Goal: Task Accomplishment & Management: Use online tool/utility

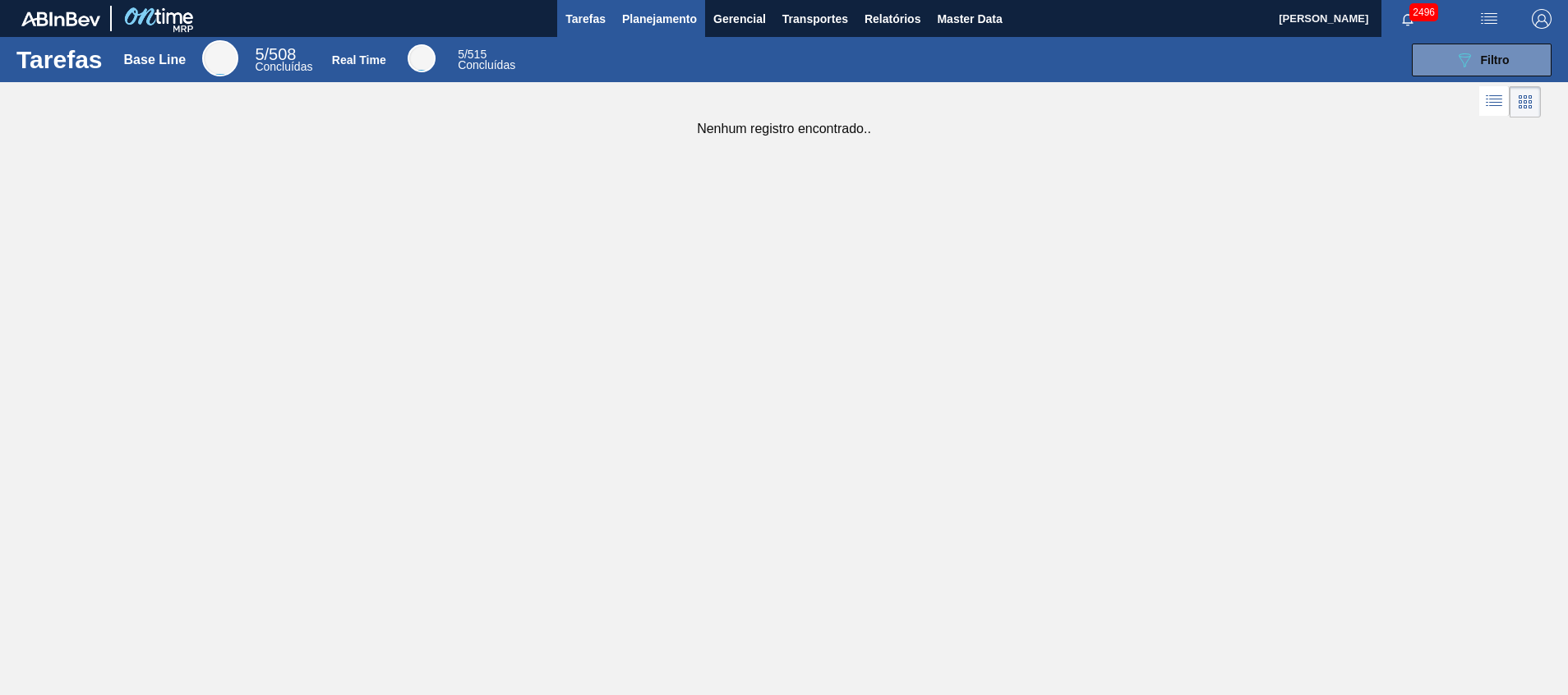
click at [677, 17] on span "Planejamento" at bounding box center [659, 19] width 75 height 19
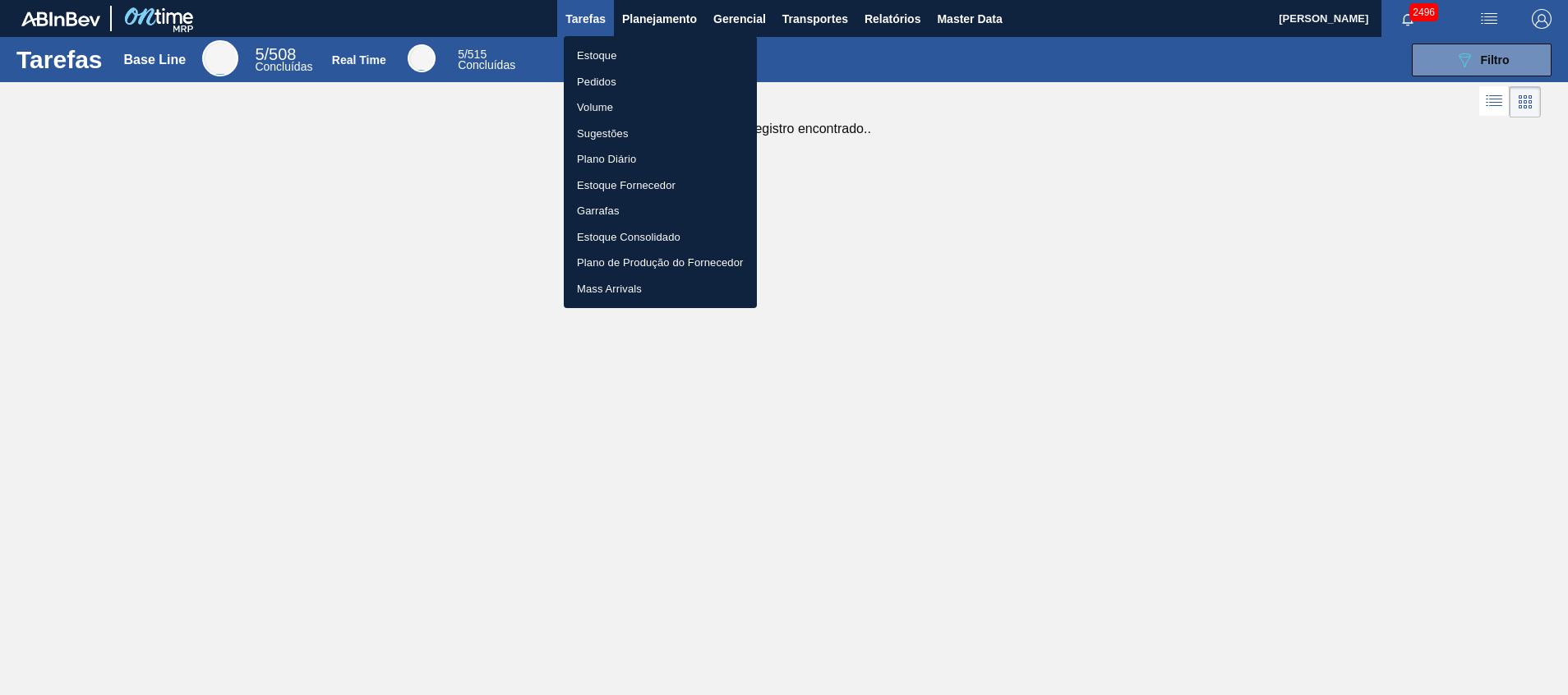
click at [660, 62] on li "Estoque" at bounding box center [660, 56] width 193 height 26
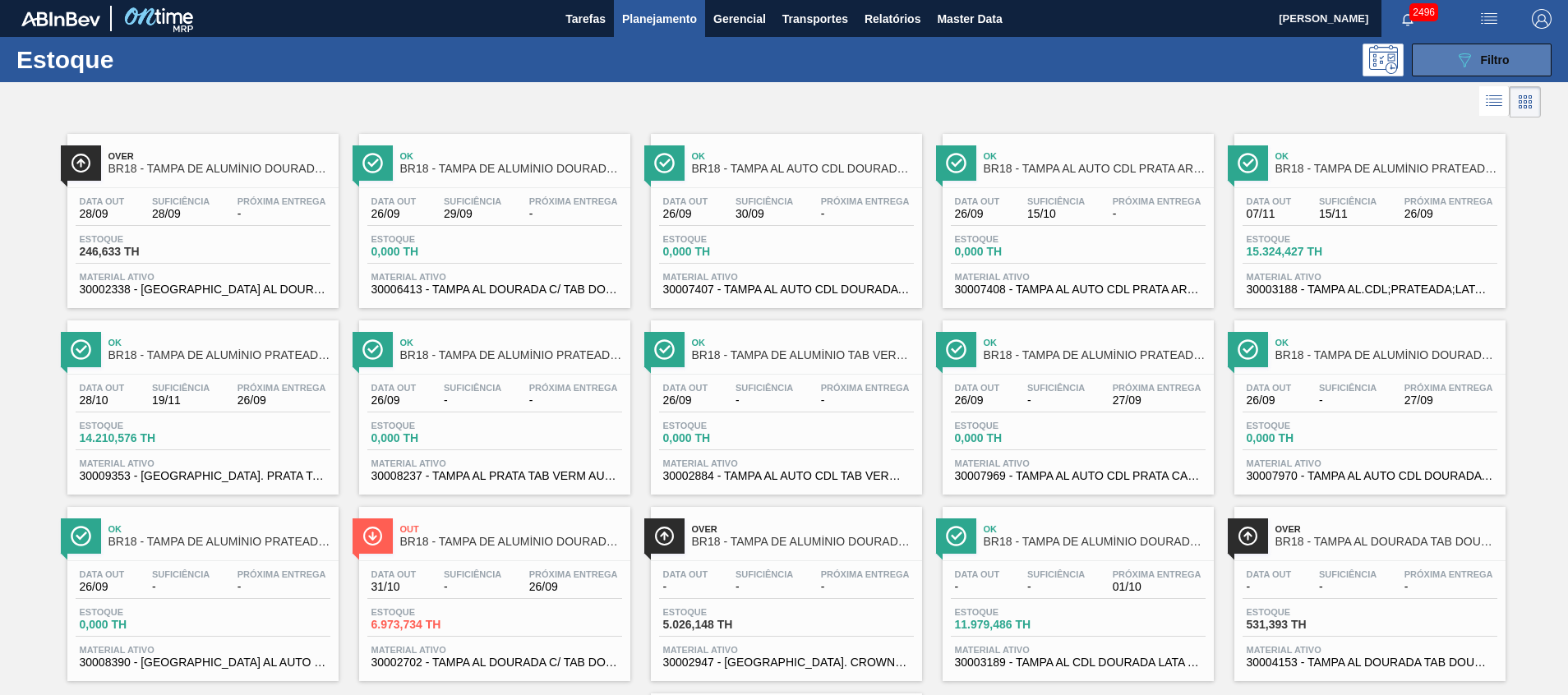
click at [1425, 67] on button "089F7B8B-B2A5-4AFE-B5C0-19BA573D28AC Filtro" at bounding box center [1481, 60] width 140 height 33
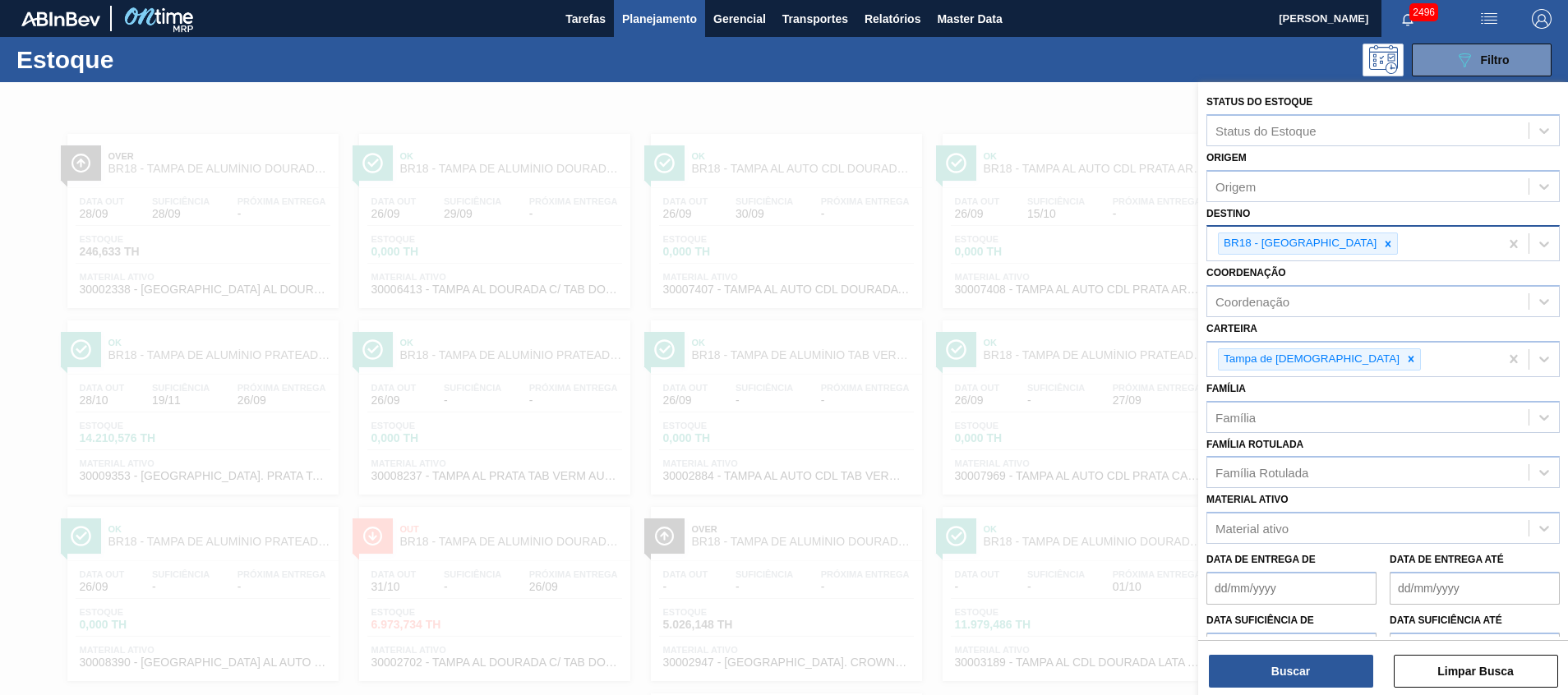
click at [1378, 254] on div at bounding box center [1387, 243] width 18 height 20
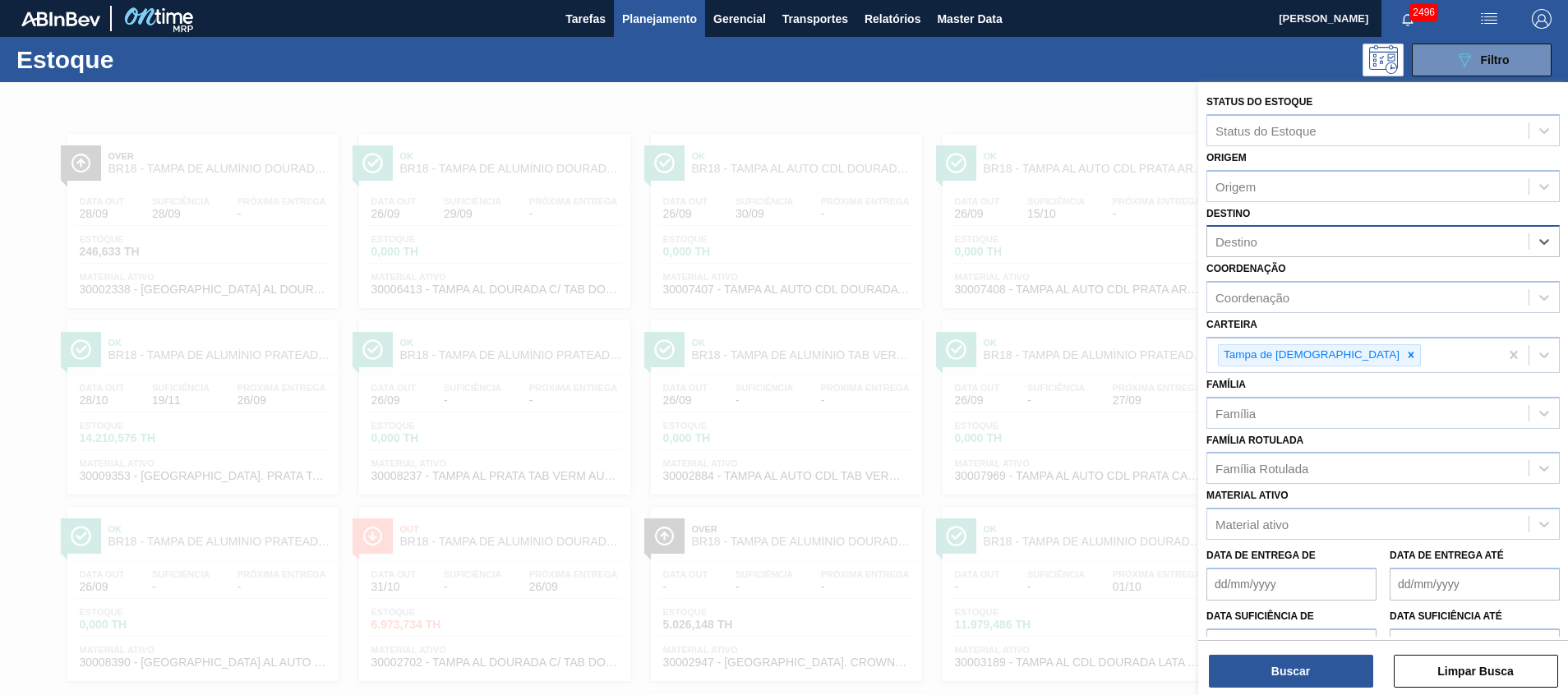
click at [1330, 249] on div "Destino" at bounding box center [1367, 242] width 321 height 24
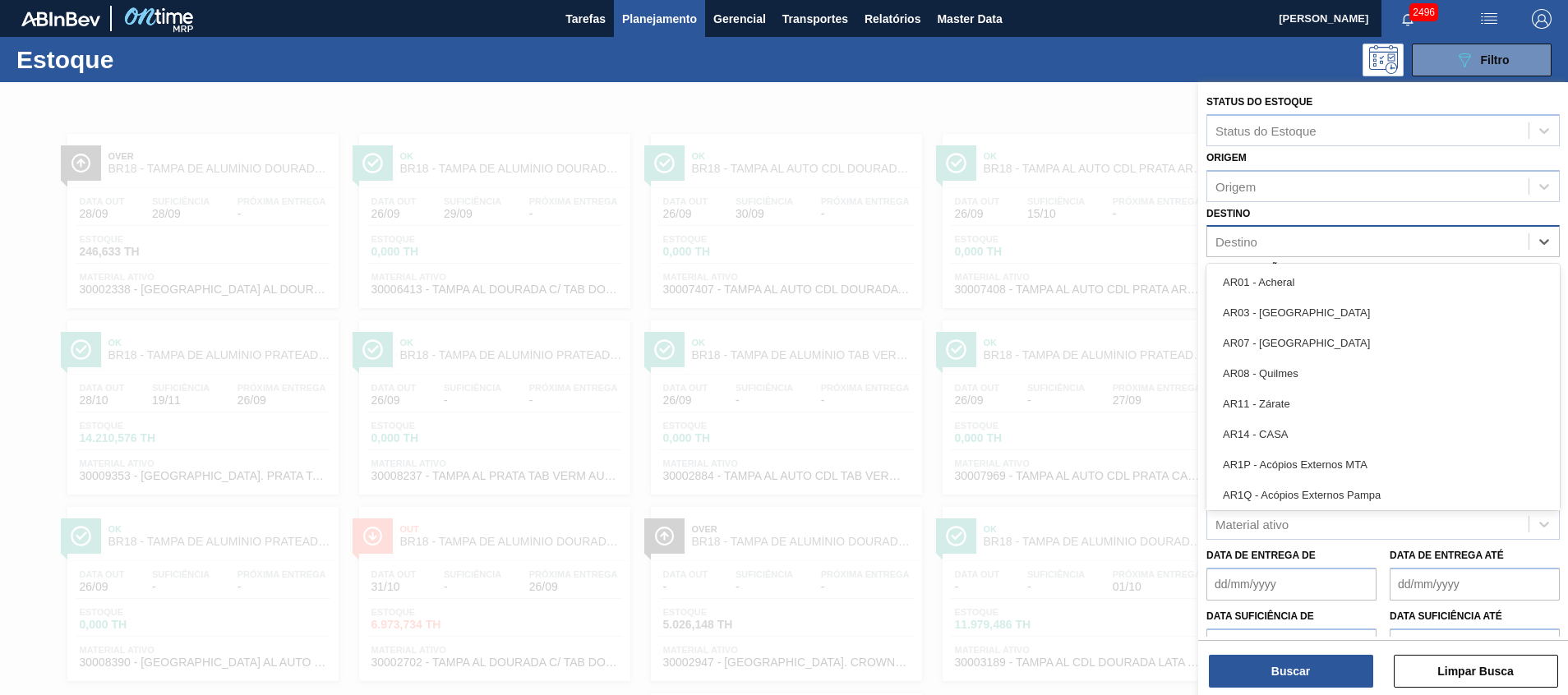
click at [1331, 243] on div "Destino" at bounding box center [1367, 242] width 321 height 24
type input "nova"
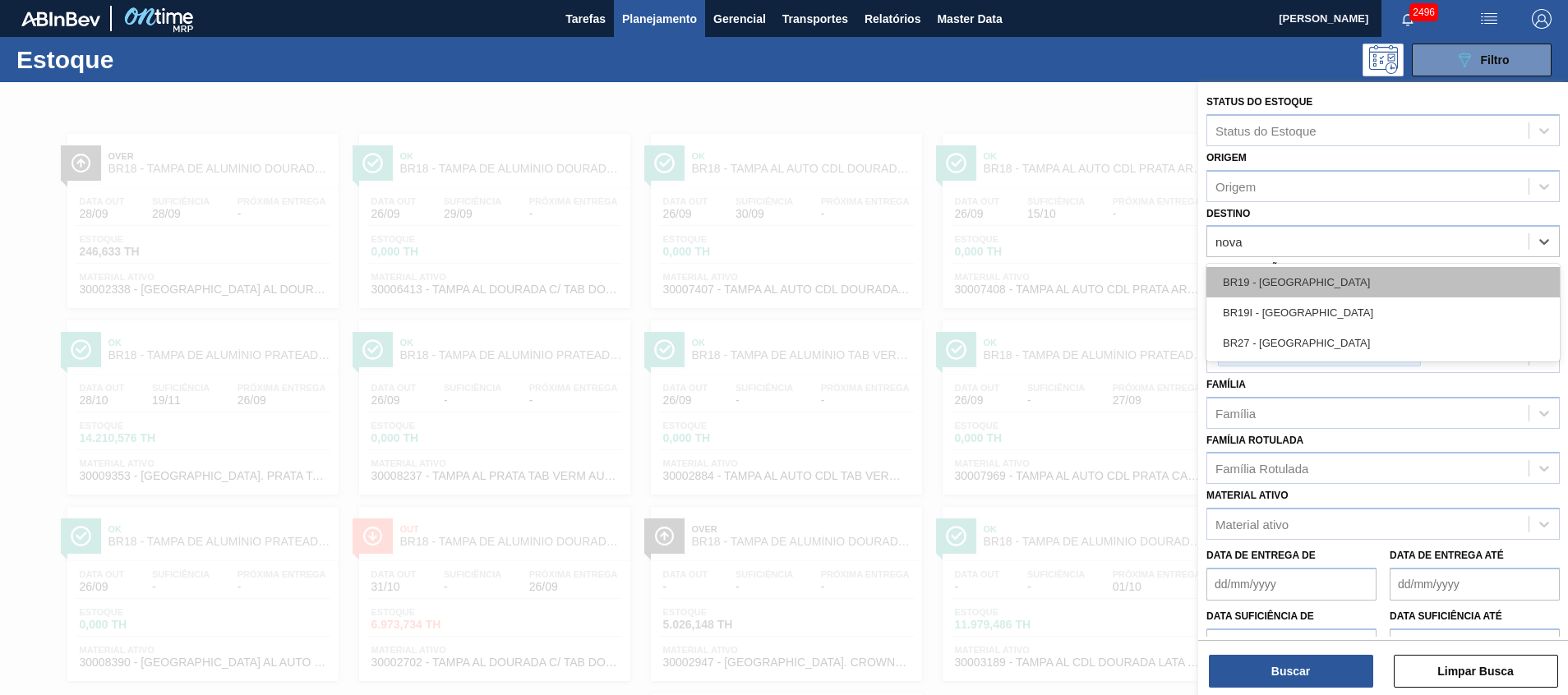
click at [1316, 273] on div "BR19 - [GEOGRAPHIC_DATA]" at bounding box center [1382, 282] width 353 height 30
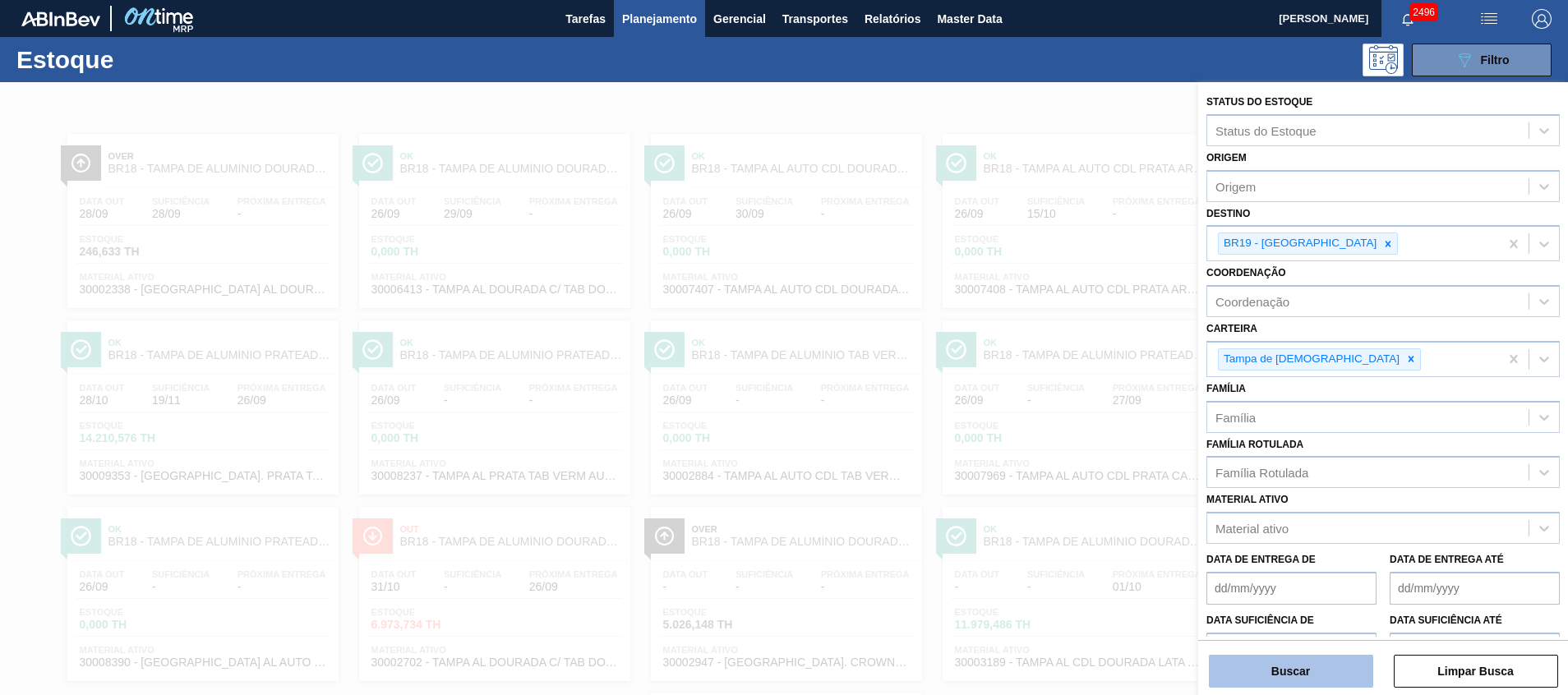
click at [1304, 676] on button "Buscar" at bounding box center [1290, 671] width 164 height 33
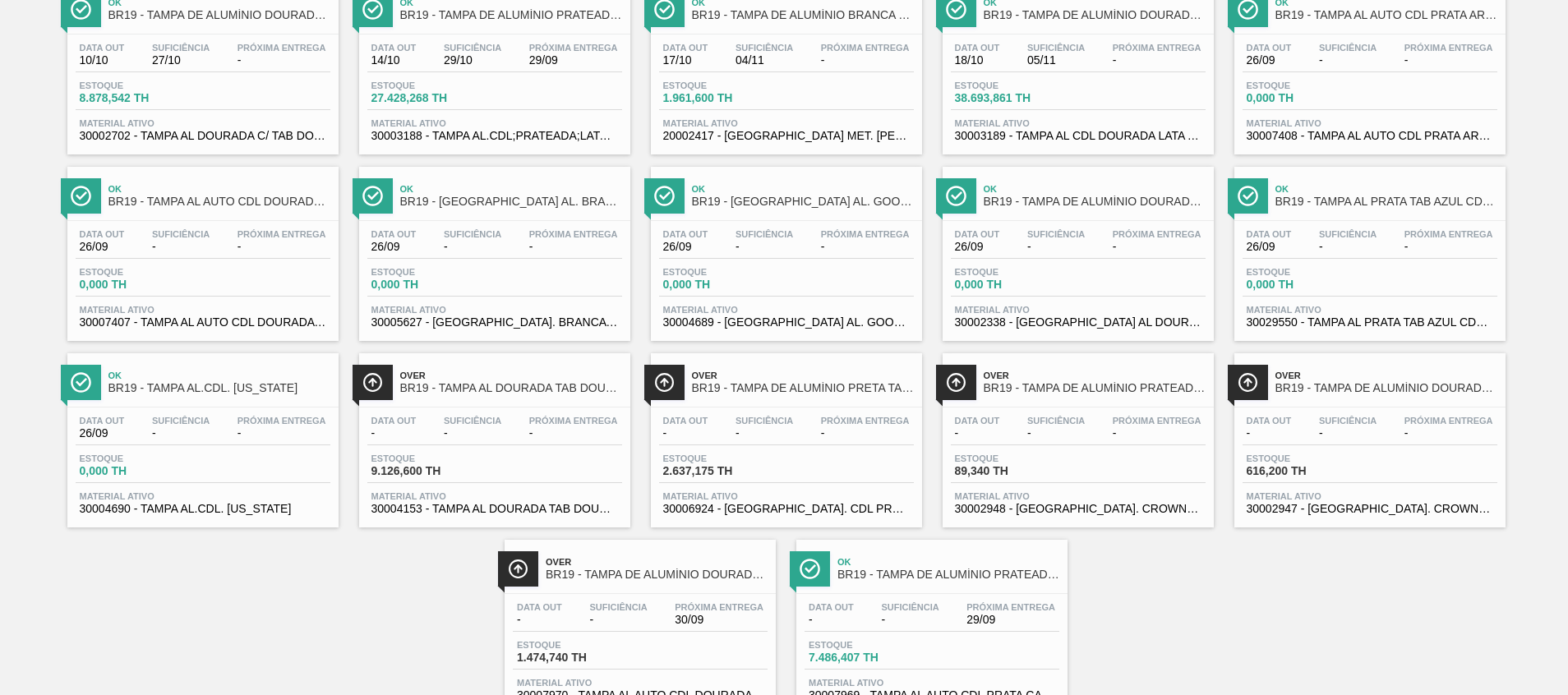
scroll to position [214, 0]
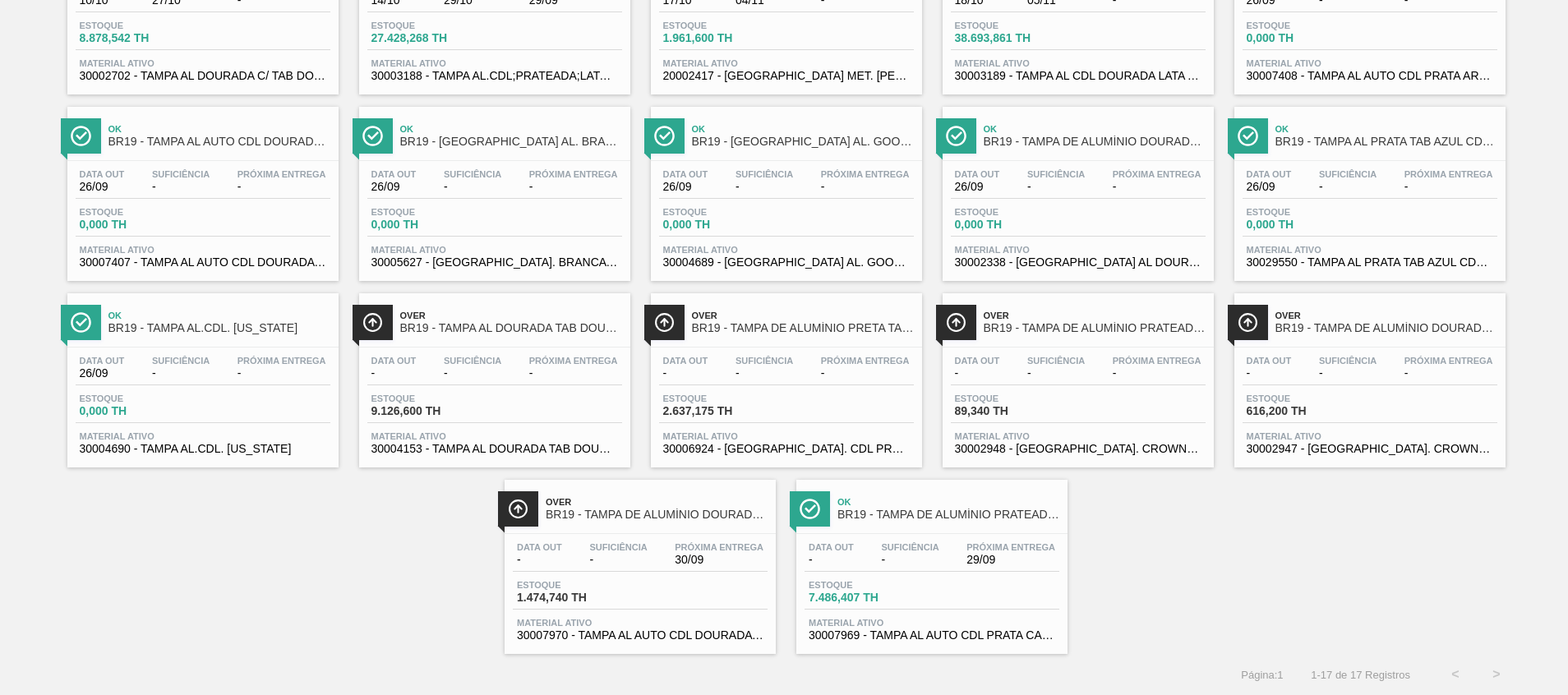
click at [609, 638] on span "30007970 - TAMPA AL AUTO CDL DOURADA CANPACK" at bounding box center [640, 635] width 247 height 13
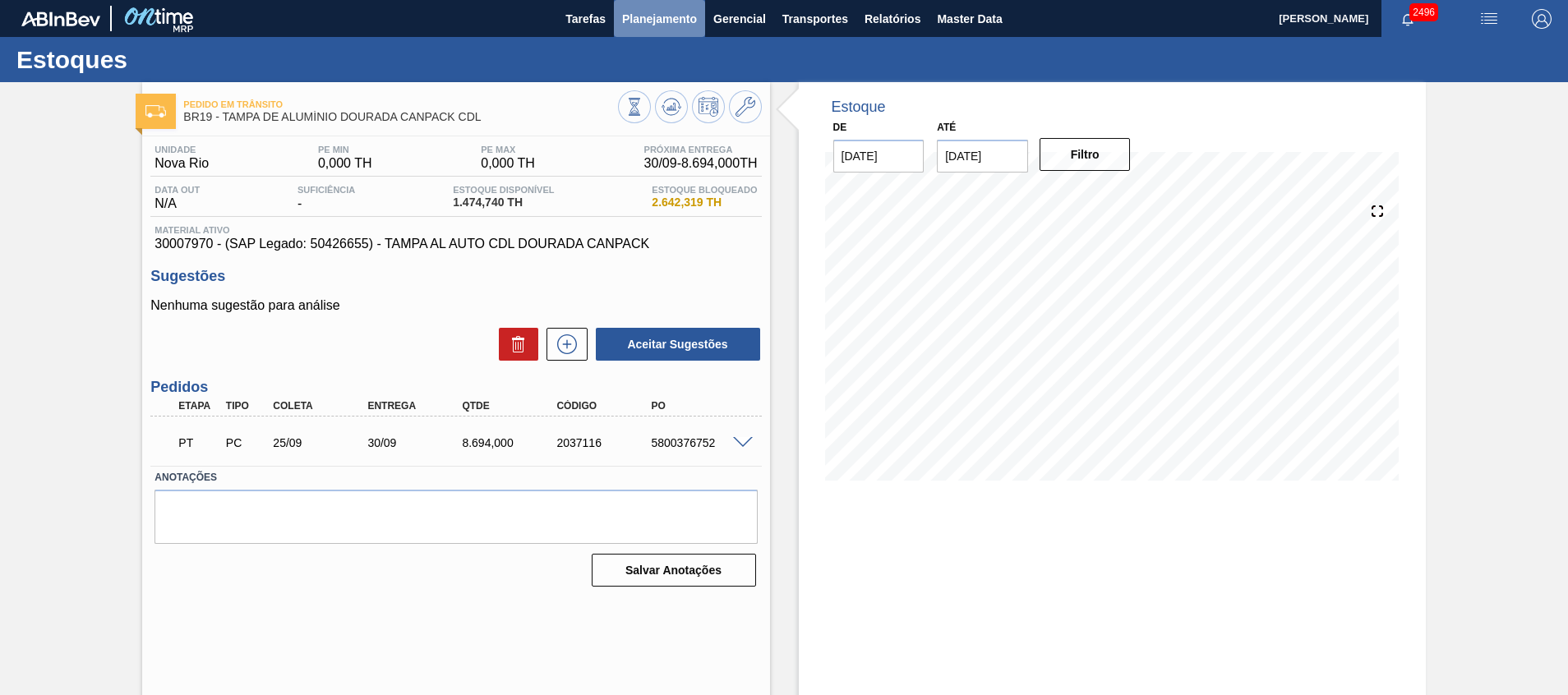
click at [666, 9] on span "Planejamento" at bounding box center [659, 19] width 75 height 19
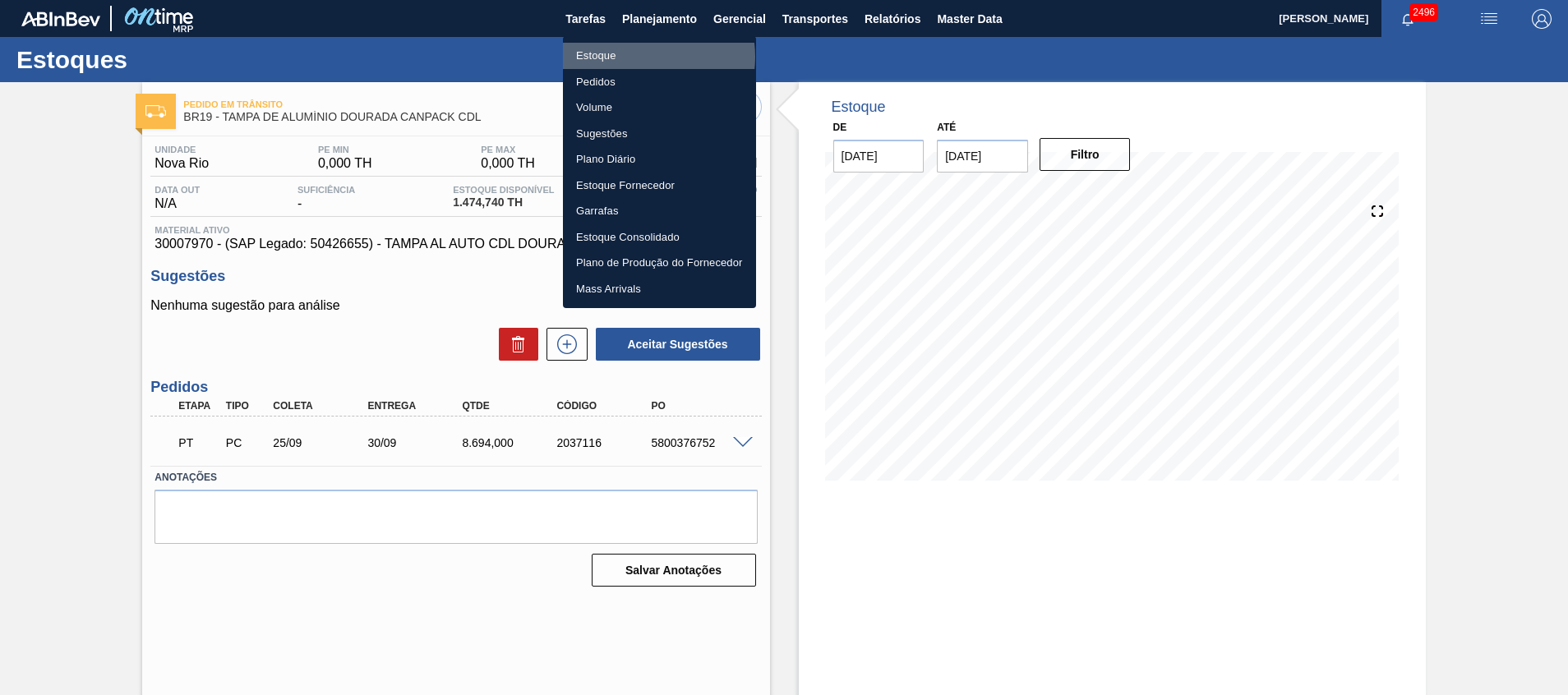
click at [644, 56] on li "Estoque" at bounding box center [659, 56] width 193 height 26
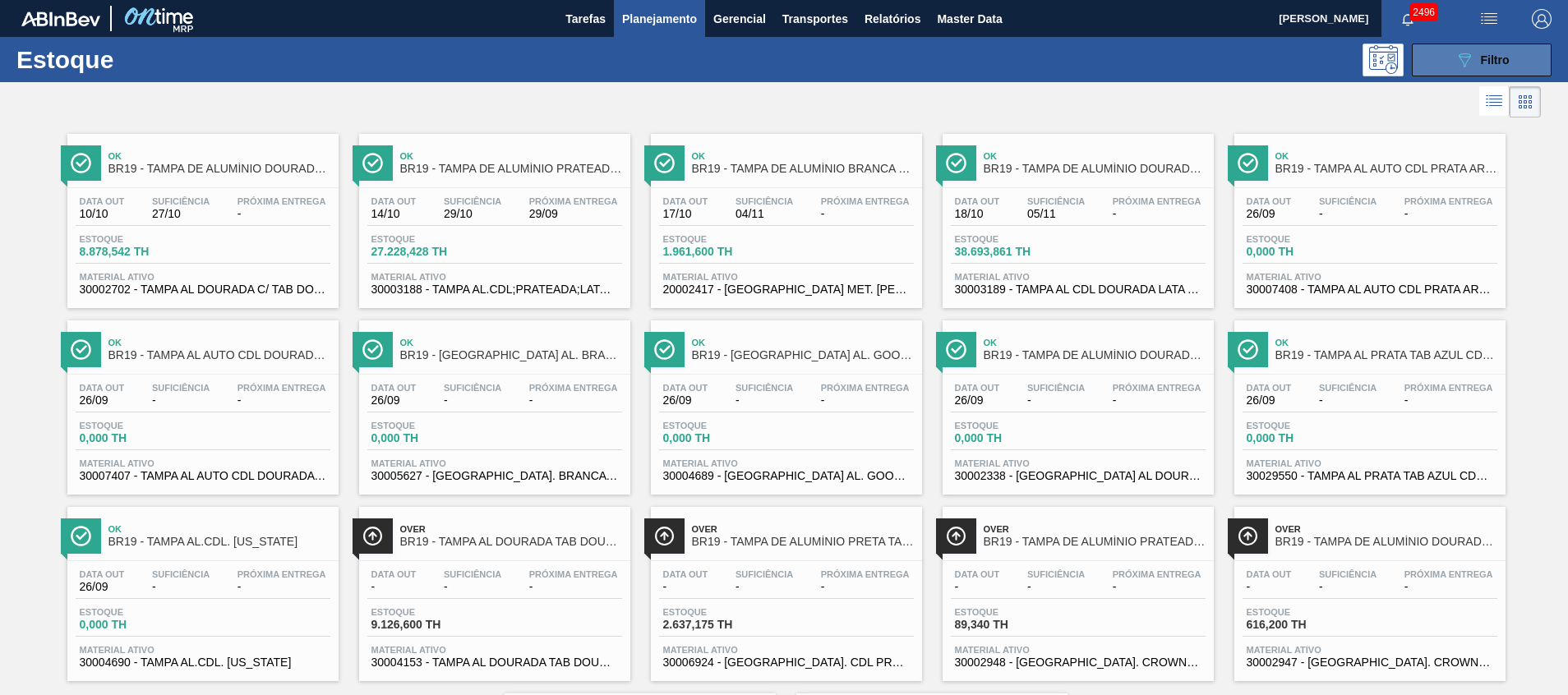
drag, startPoint x: 1436, startPoint y: 40, endPoint x: 1429, endPoint y: 59, distance: 20.2
click at [1435, 40] on div "Estoque 089F7B8B-B2A5-4AFE-B5C0-19BA573D28AC Filtro" at bounding box center [784, 60] width 1568 height 45
click at [1429, 60] on button "089F7B8B-B2A5-4AFE-B5C0-19BA573D28AC Filtro" at bounding box center [1481, 60] width 140 height 33
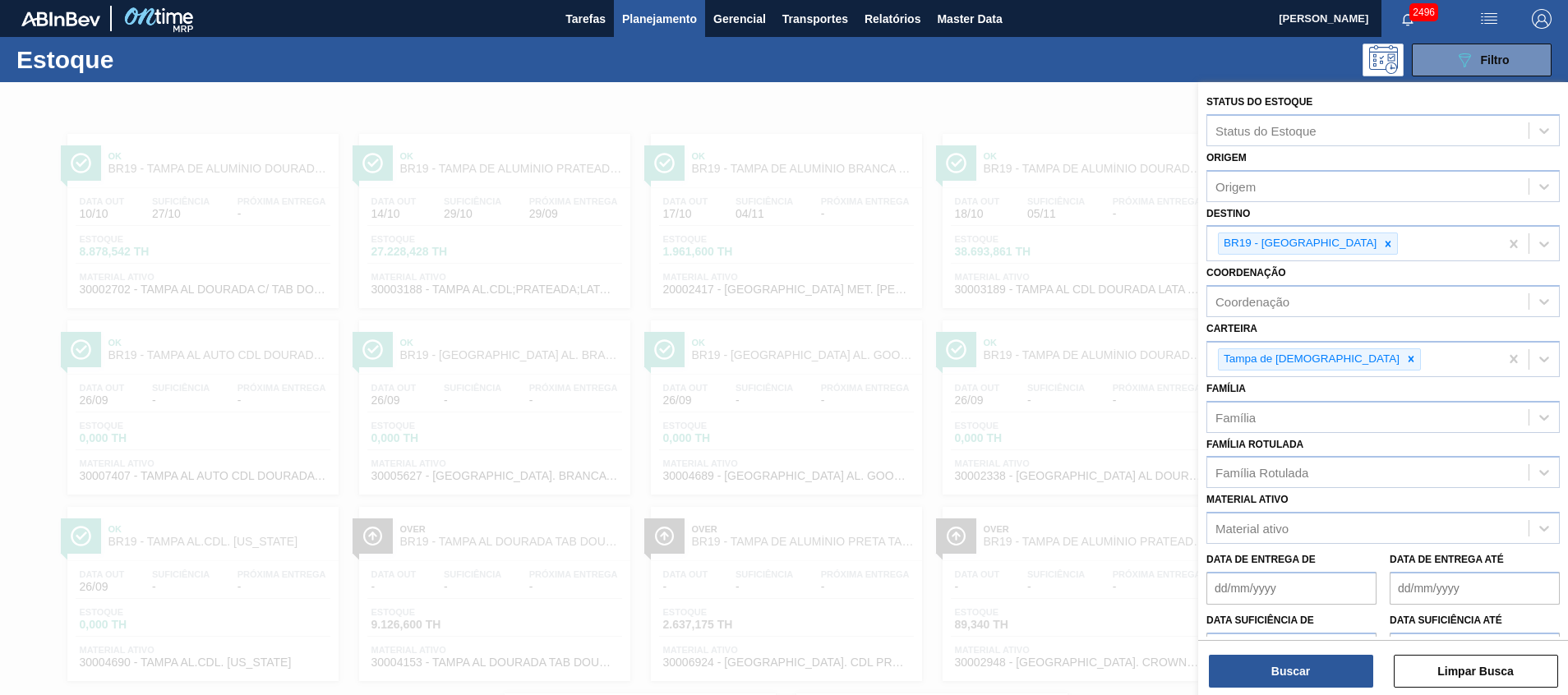
click at [664, 29] on button "Planejamento" at bounding box center [659, 19] width 91 height 37
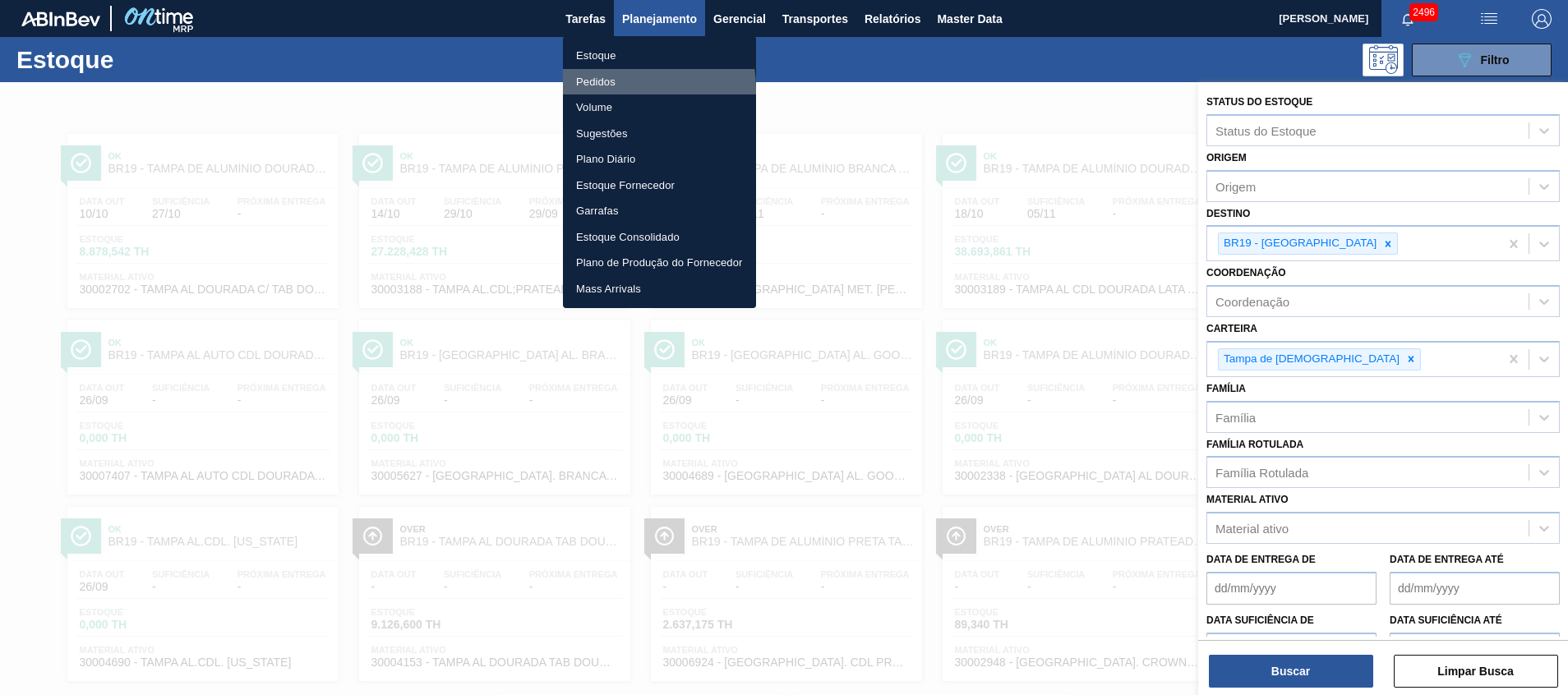
click at [611, 88] on li "Pedidos" at bounding box center [659, 82] width 193 height 26
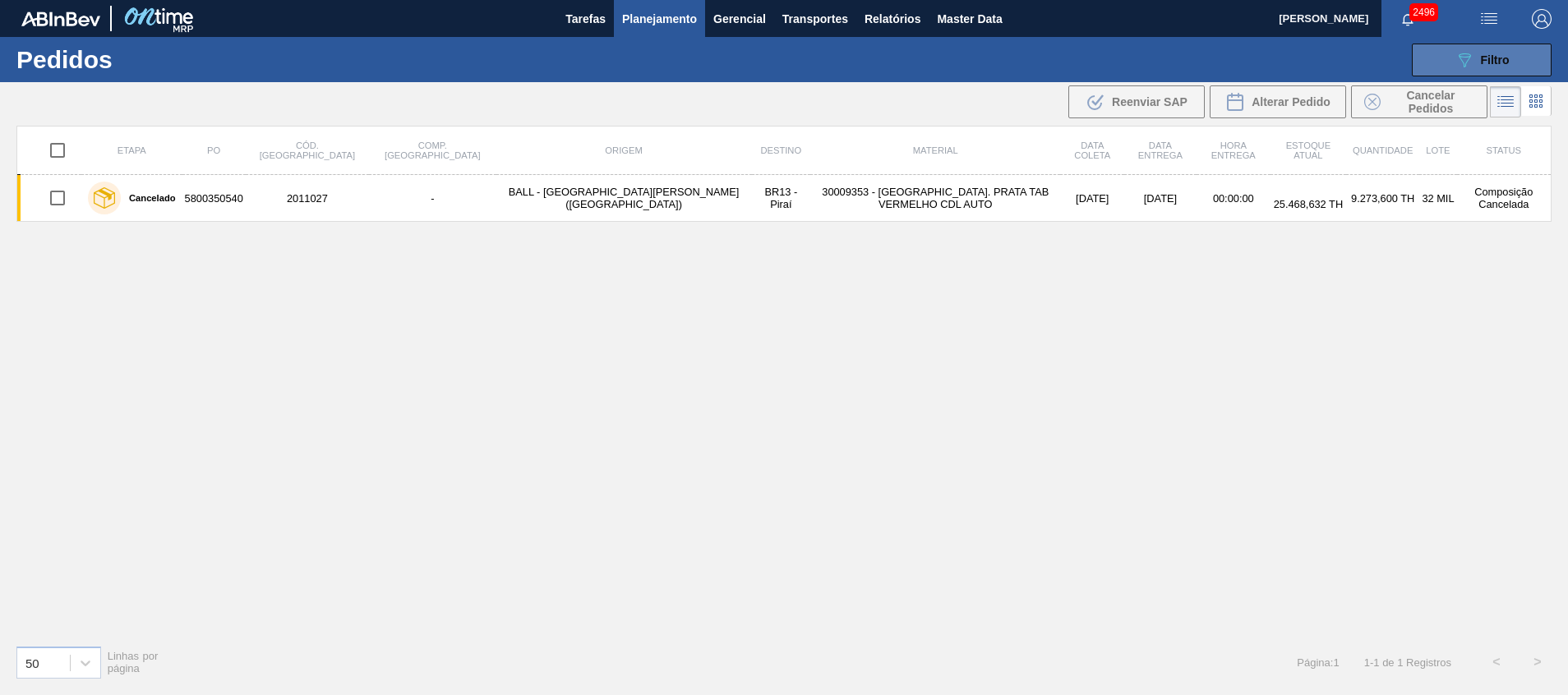
click at [1479, 56] on div "089F7B8B-B2A5-4AFE-B5C0-19BA573D28AC Filtro" at bounding box center [1481, 59] width 55 height 19
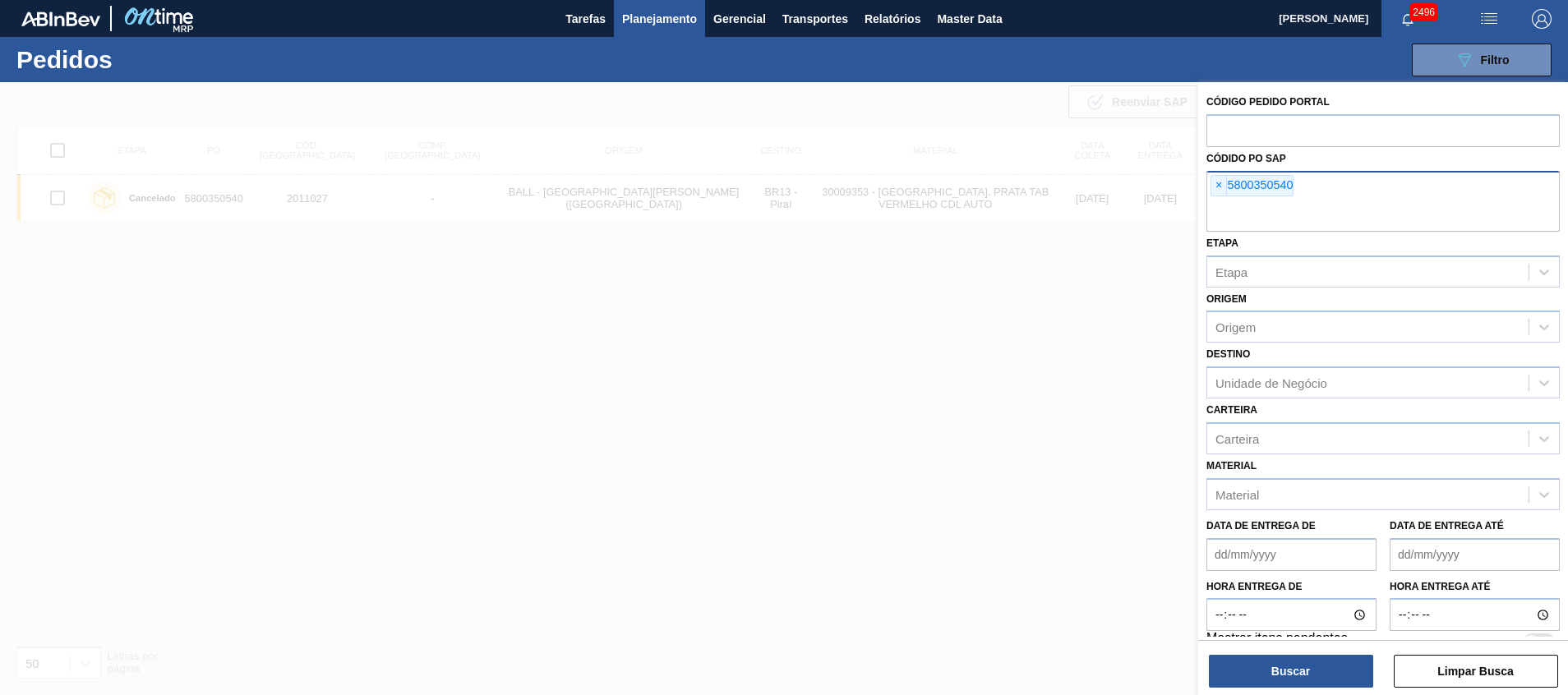
click at [1329, 189] on div "× 5800350540" at bounding box center [1382, 201] width 353 height 61
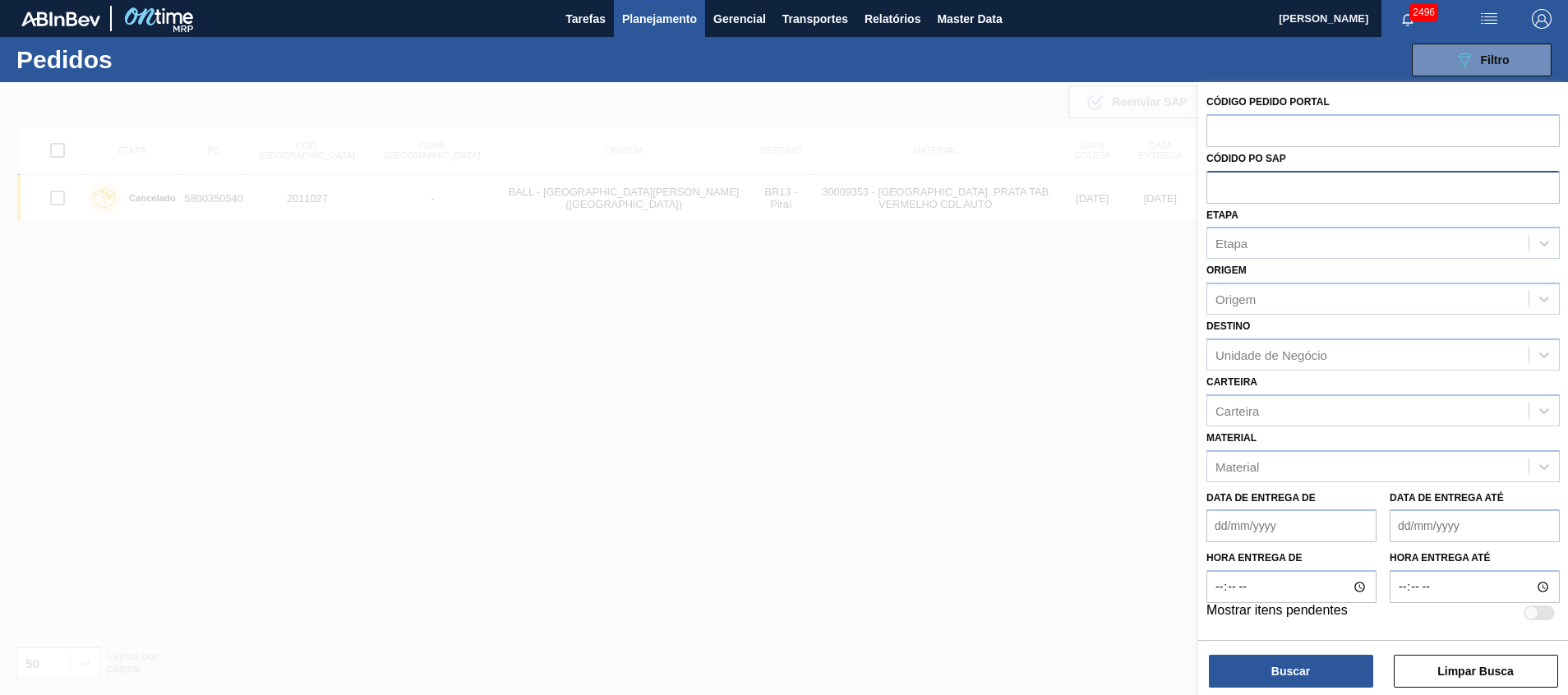
paste input "text"
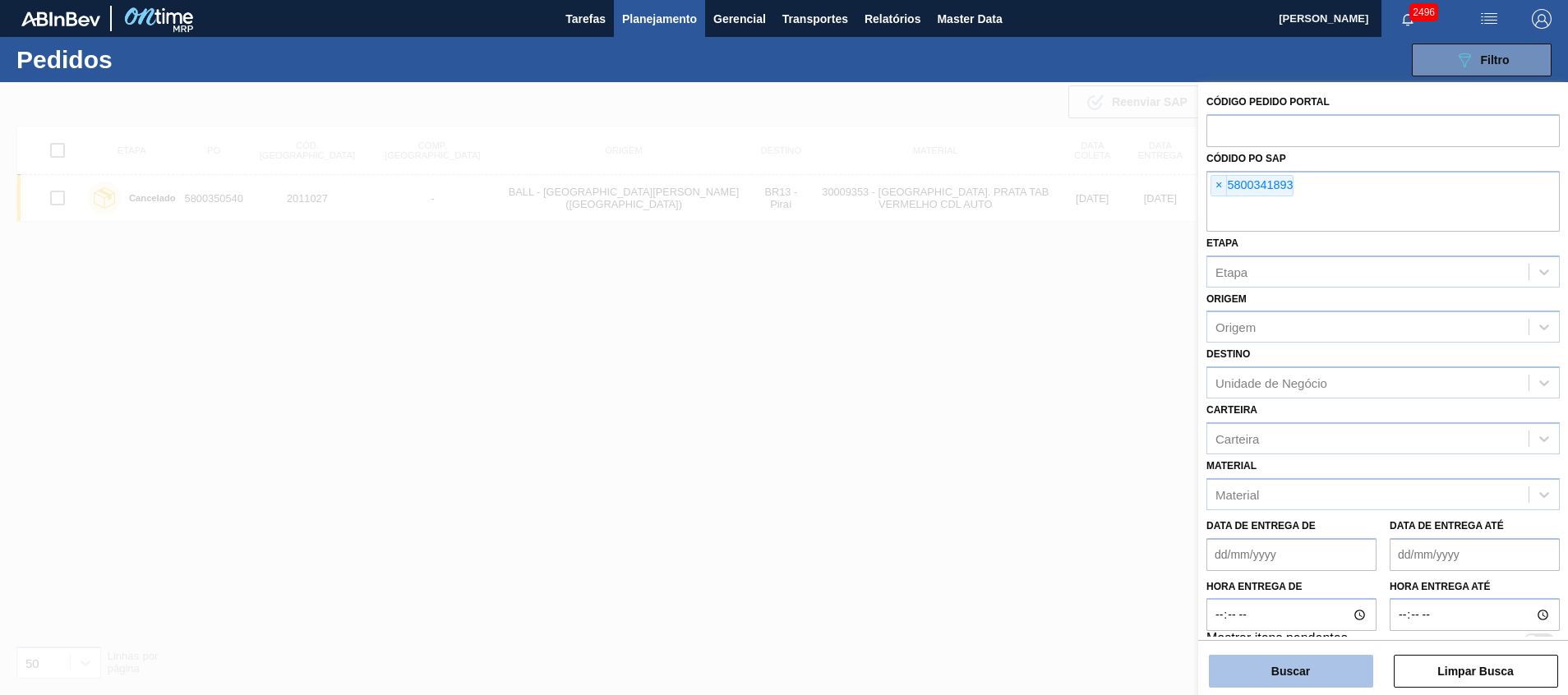
click at [1239, 674] on button "Buscar" at bounding box center [1290, 671] width 164 height 33
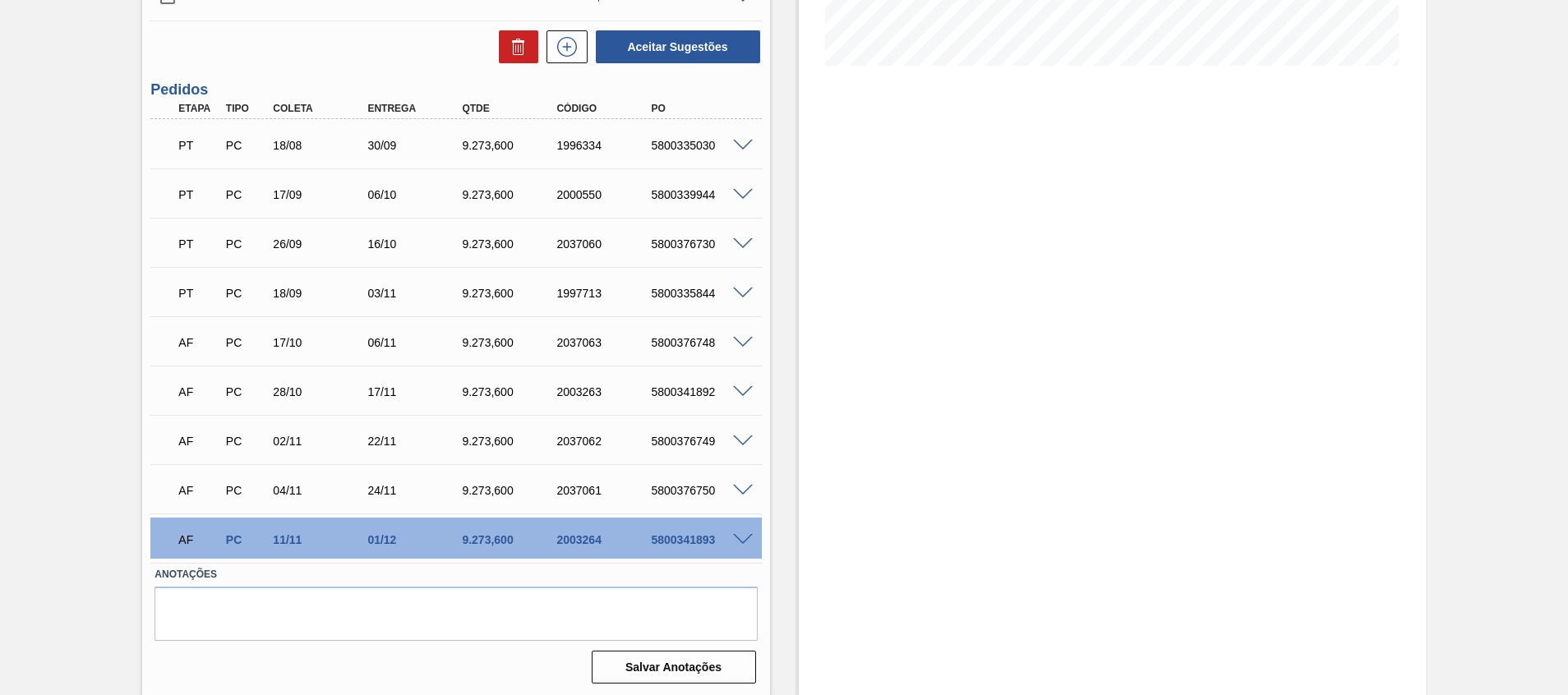
scroll to position [417, 0]
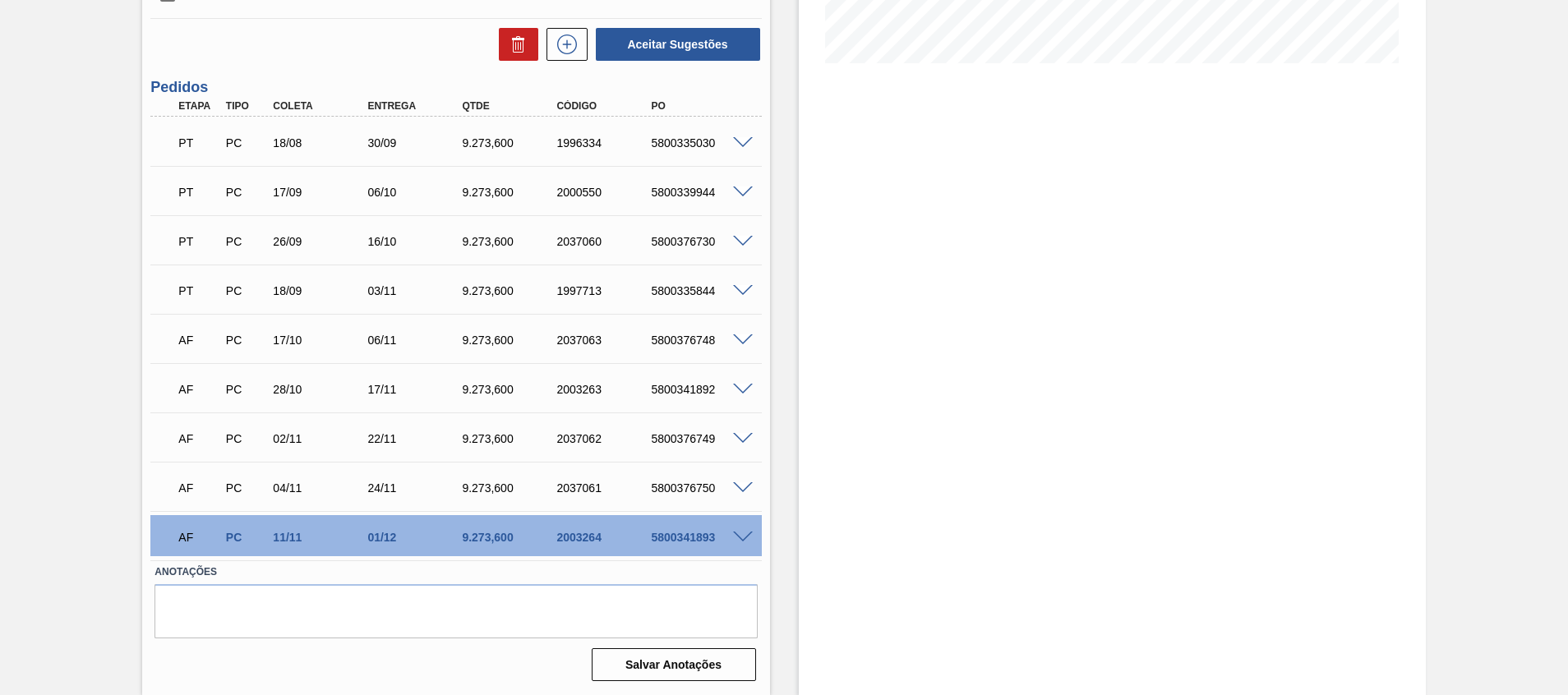
click at [733, 539] on span at bounding box center [742, 537] width 19 height 13
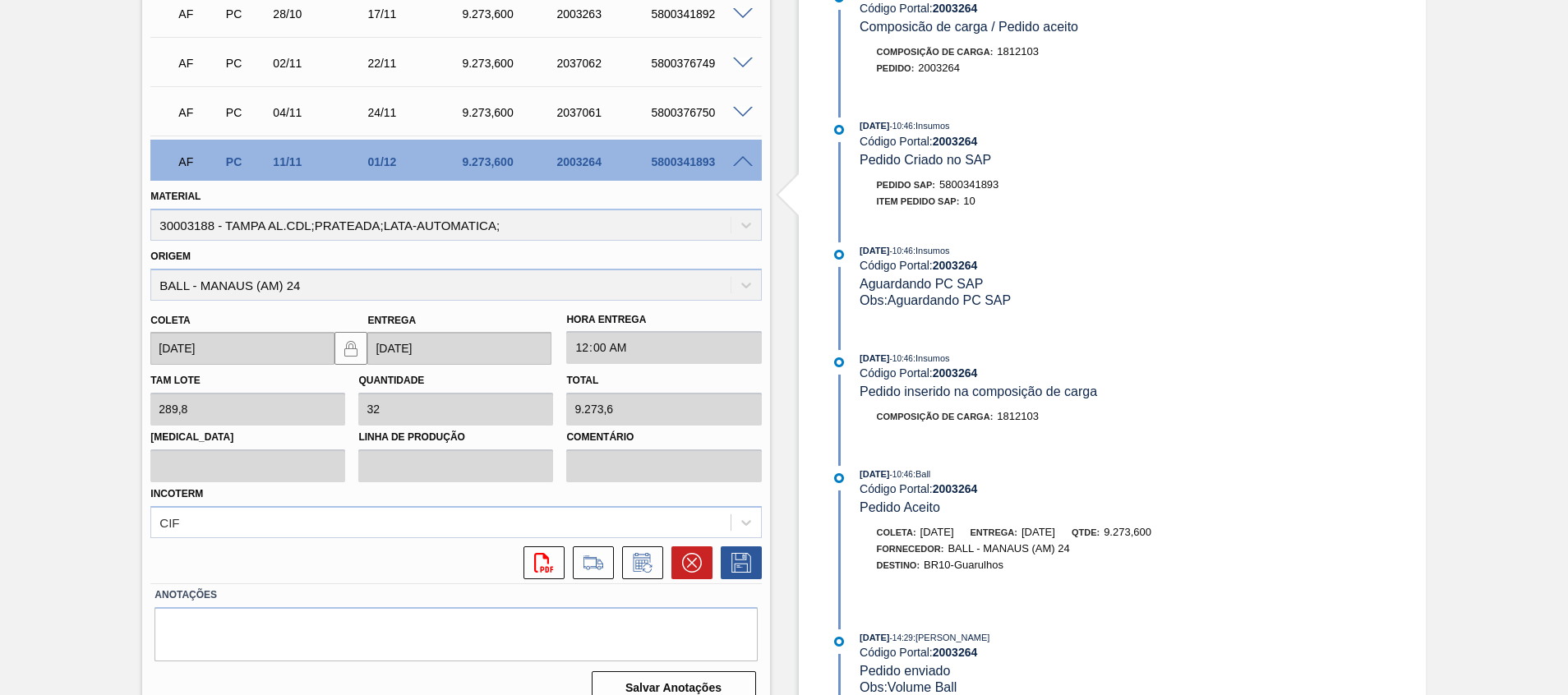
scroll to position [815, 0]
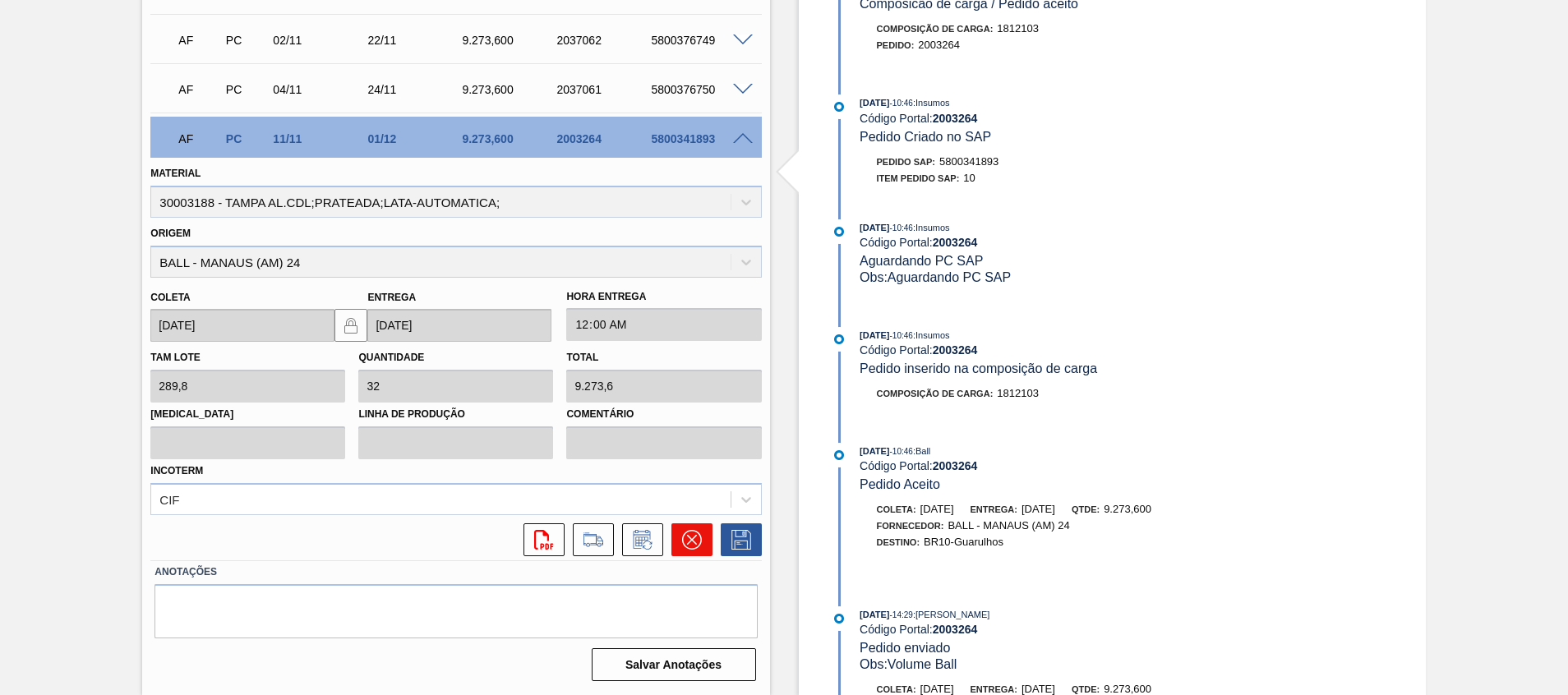
click at [688, 551] on button at bounding box center [692, 539] width 41 height 33
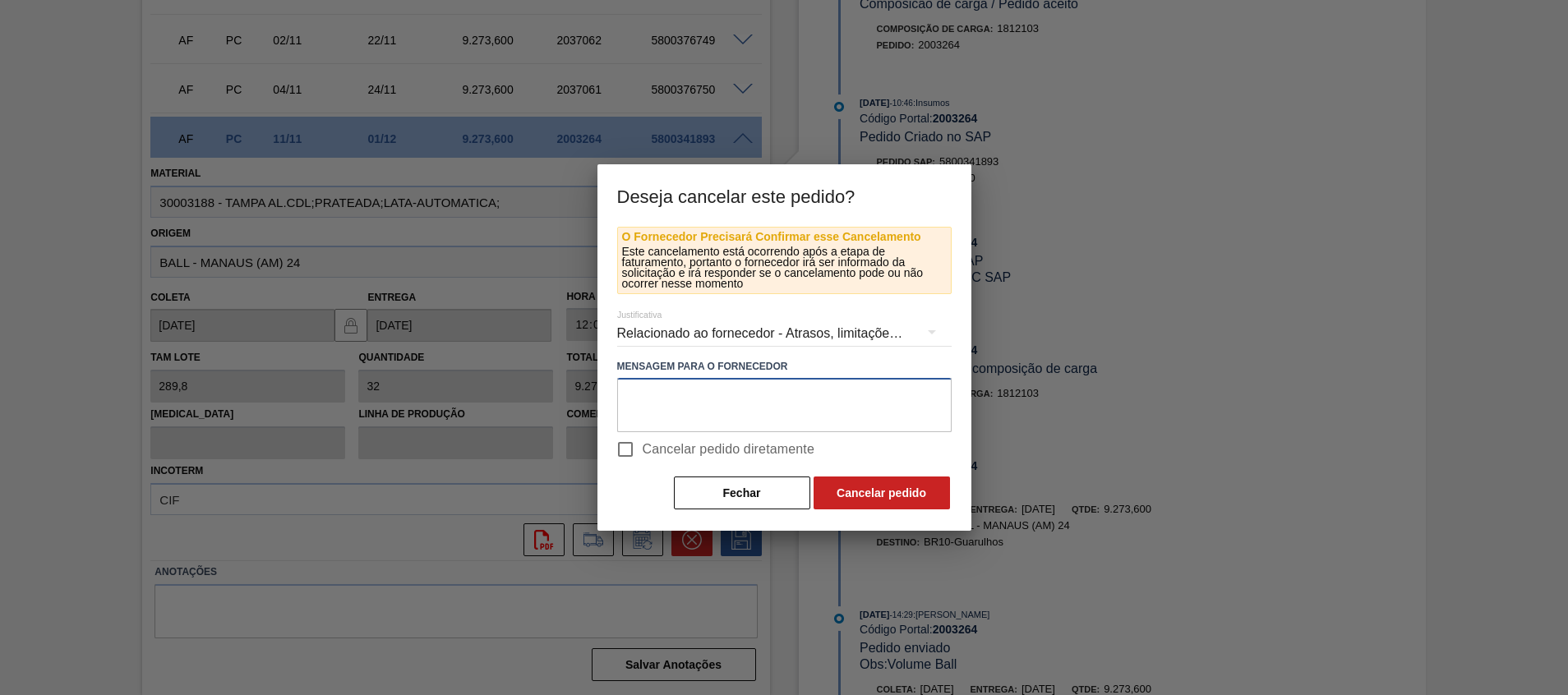
click at [758, 387] on textarea at bounding box center [784, 405] width 334 height 54
type textarea "Virada AB Recife"
click at [731, 454] on span "Cancelar pedido diretamente" at bounding box center [729, 449] width 173 height 19
click at [643, 454] on input "Cancelar pedido diretamente" at bounding box center [625, 449] width 35 height 35
checkbox input "true"
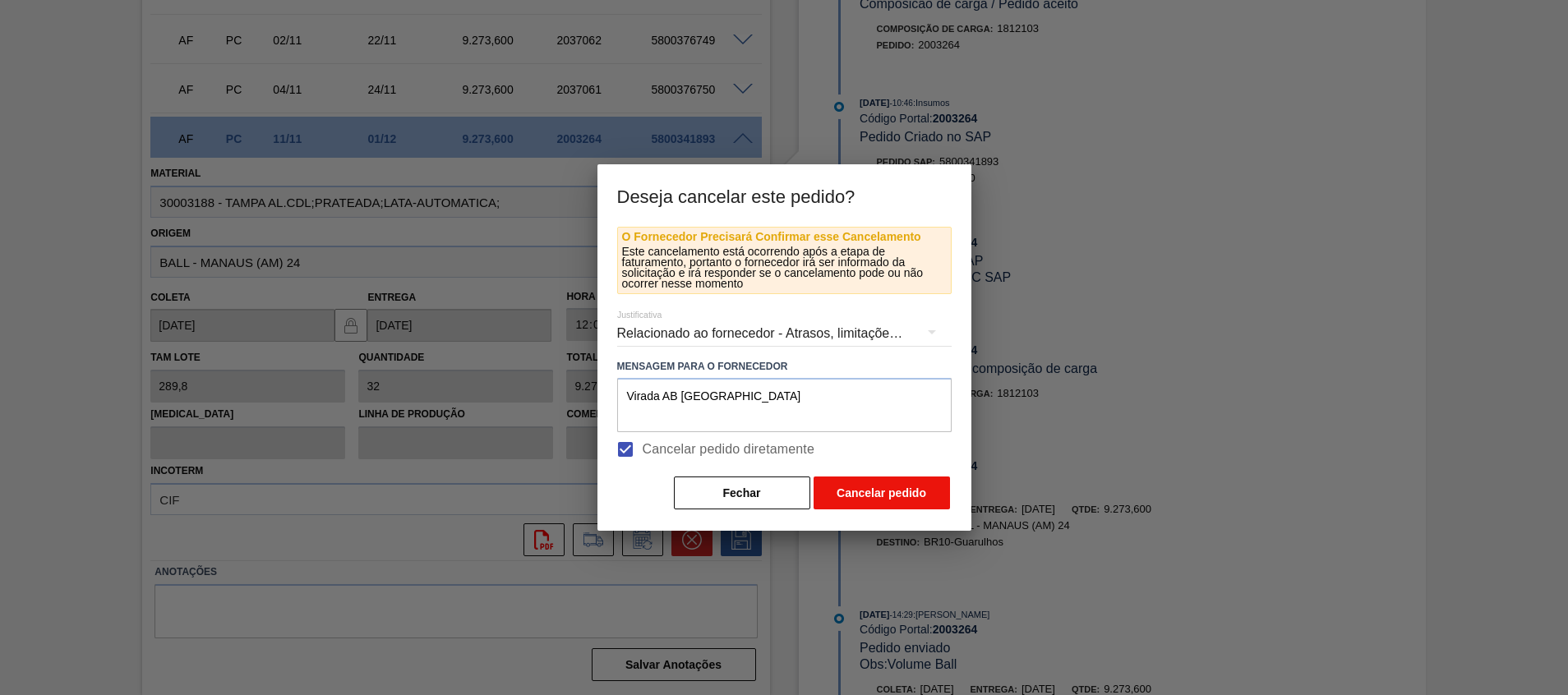
click at [837, 489] on button "Cancelar pedido" at bounding box center [881, 493] width 136 height 33
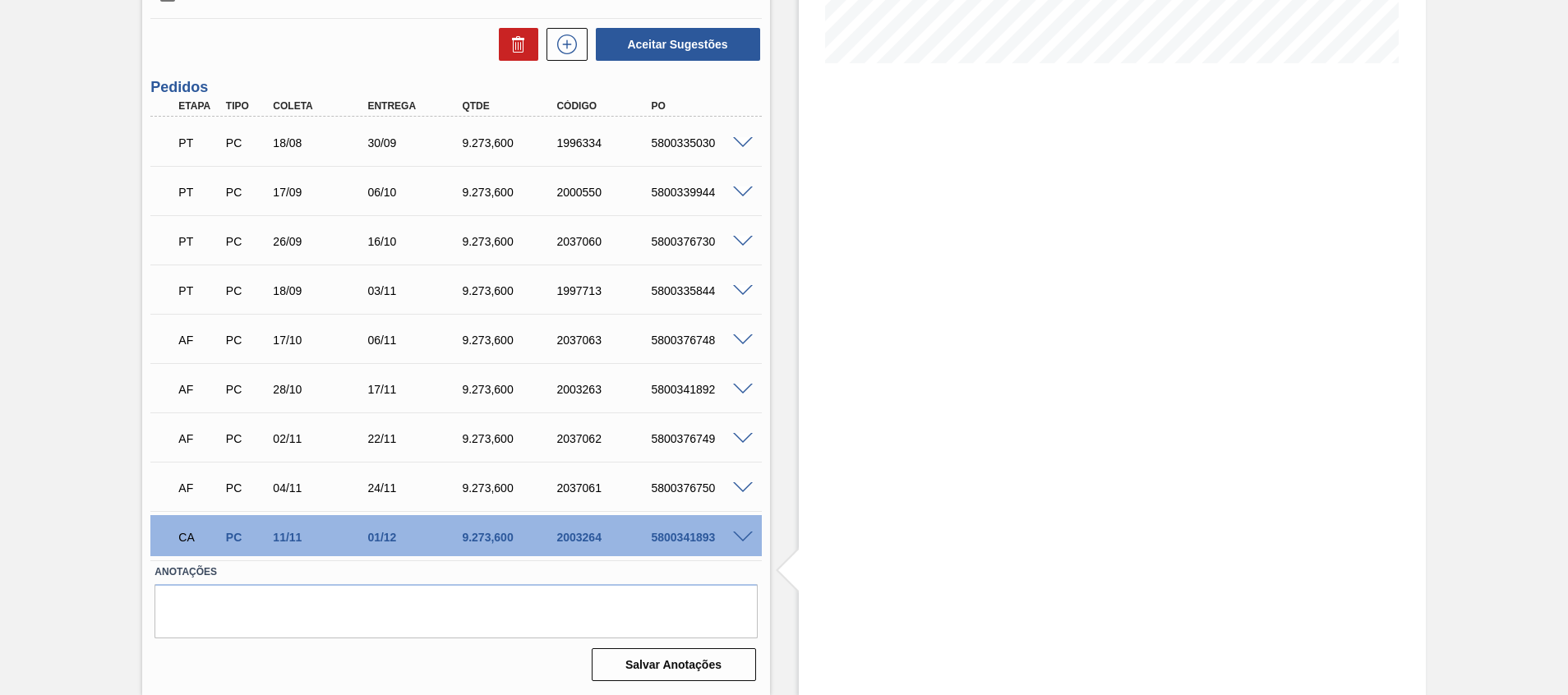
scroll to position [0, 0]
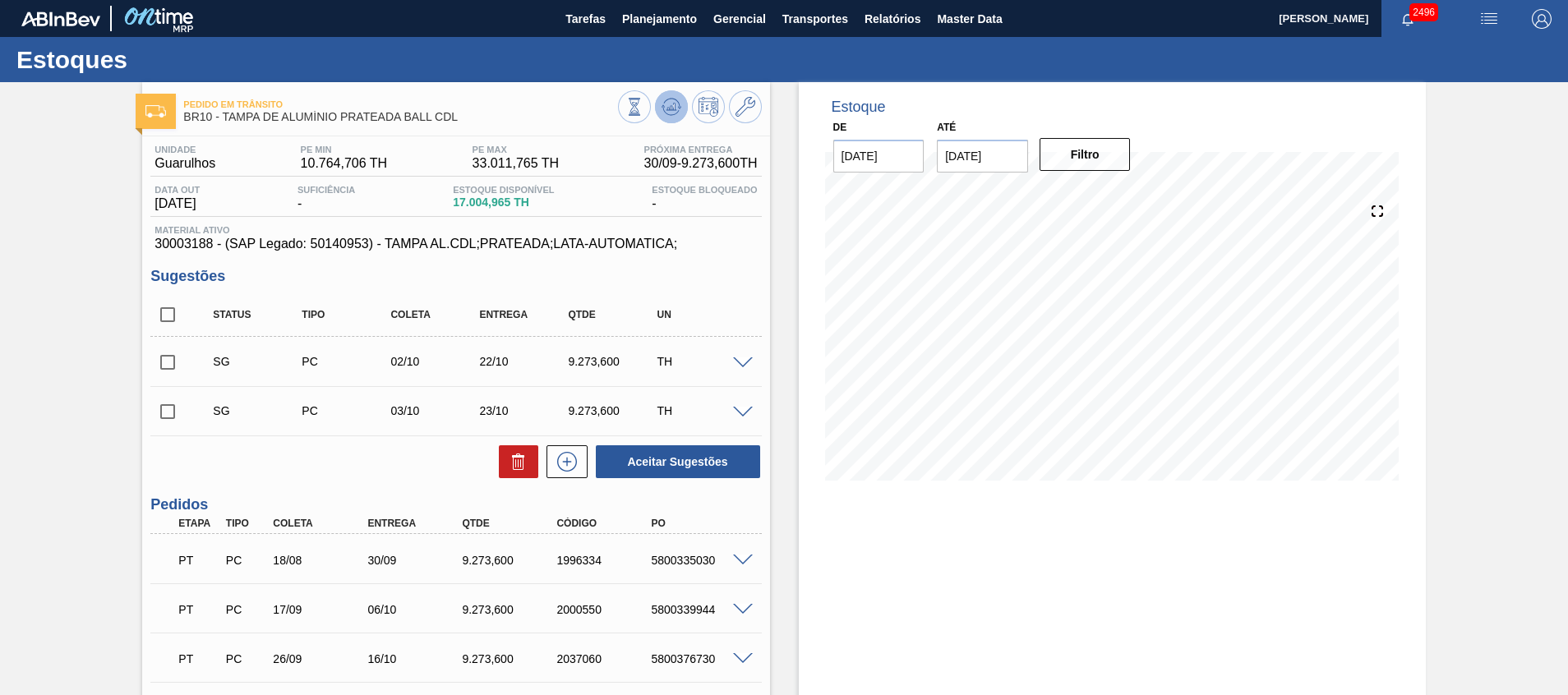
click at [681, 110] on button at bounding box center [671, 106] width 33 height 33
click at [745, 358] on span at bounding box center [742, 363] width 19 height 13
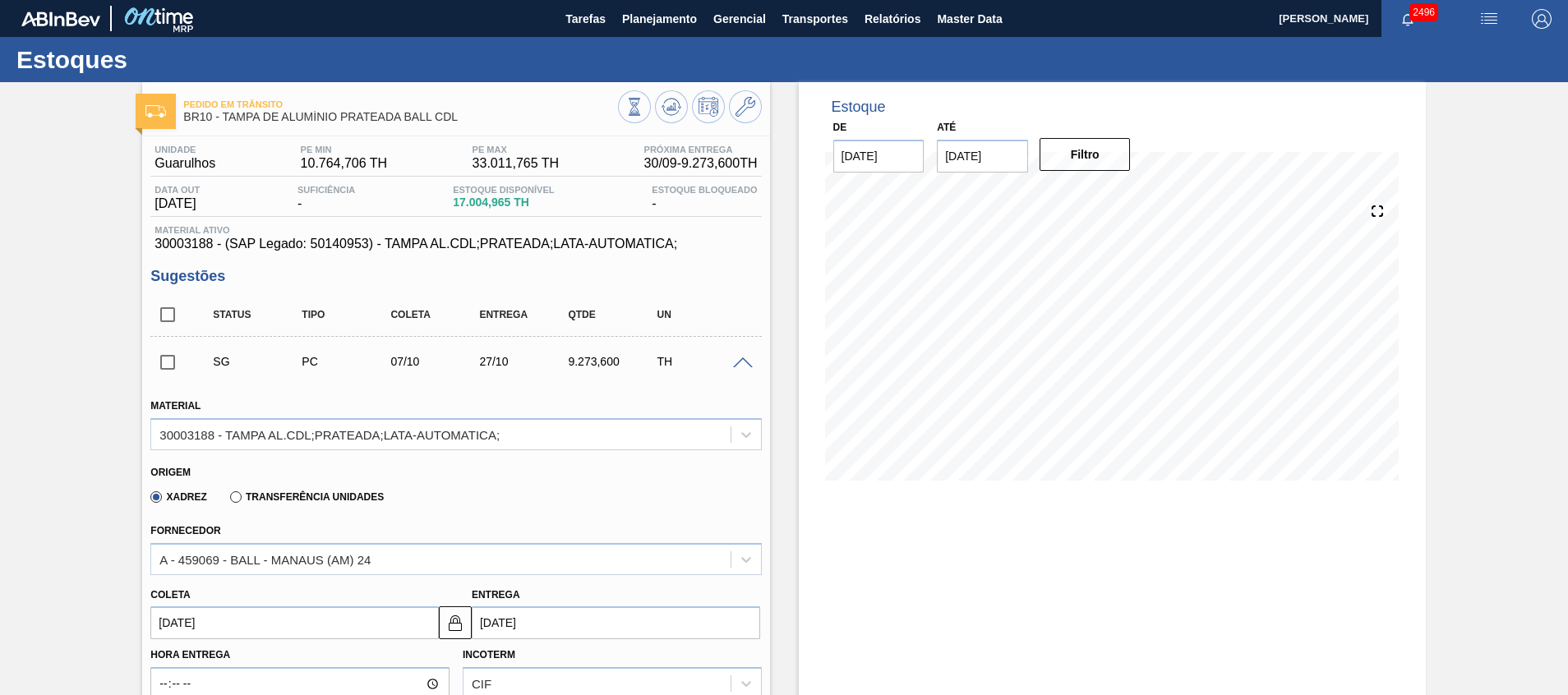
click at [745, 358] on span at bounding box center [742, 363] width 19 height 13
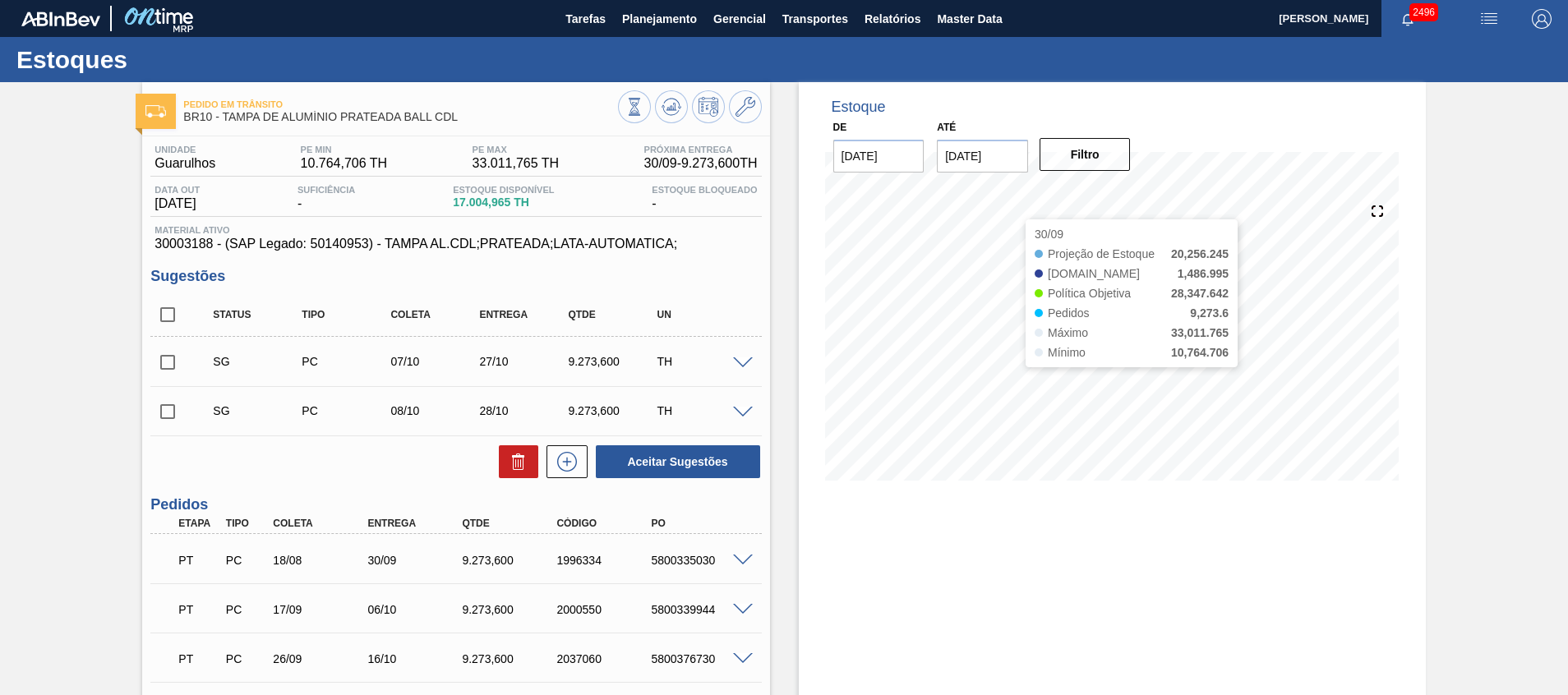
click at [996, 164] on input "10/10/2025" at bounding box center [982, 156] width 91 height 33
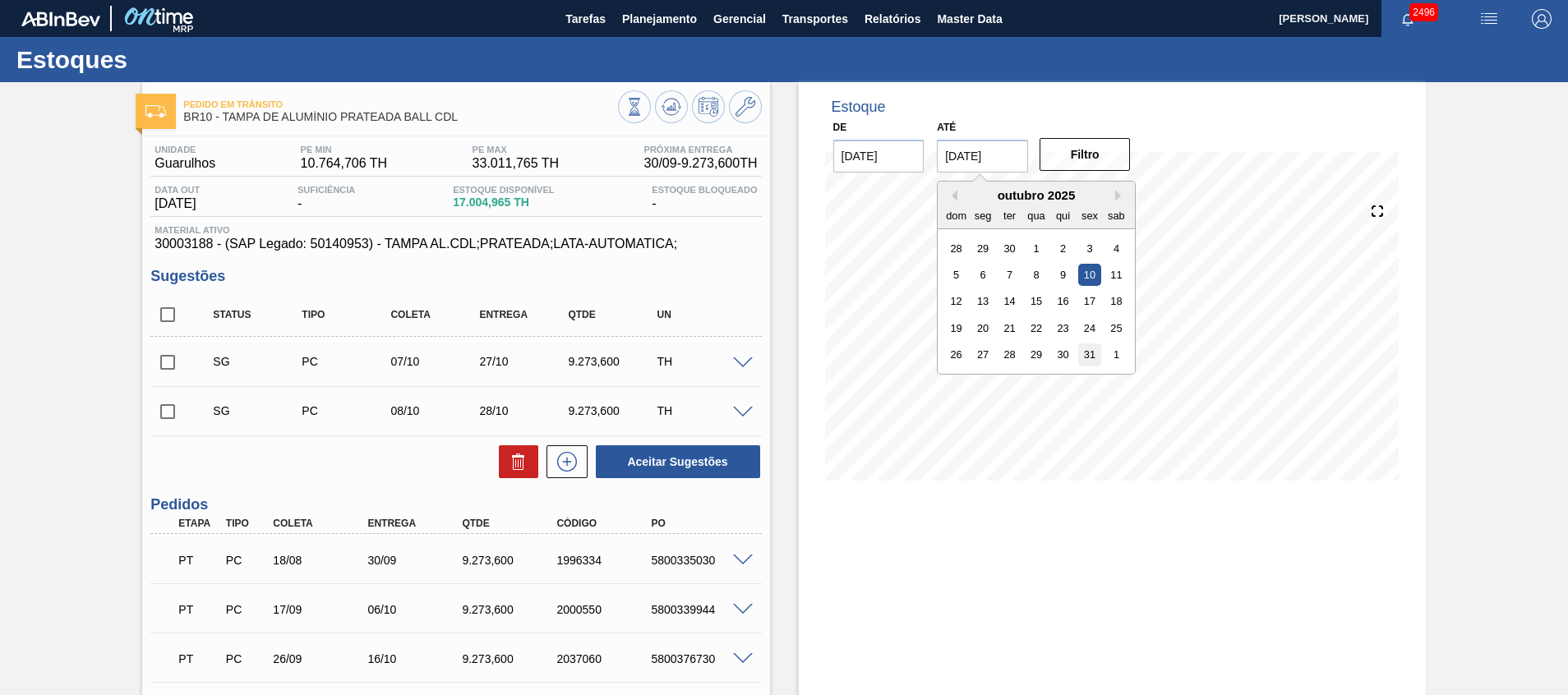
click at [1091, 356] on div "31" at bounding box center [1089, 355] width 22 height 22
type input "31/10/2025"
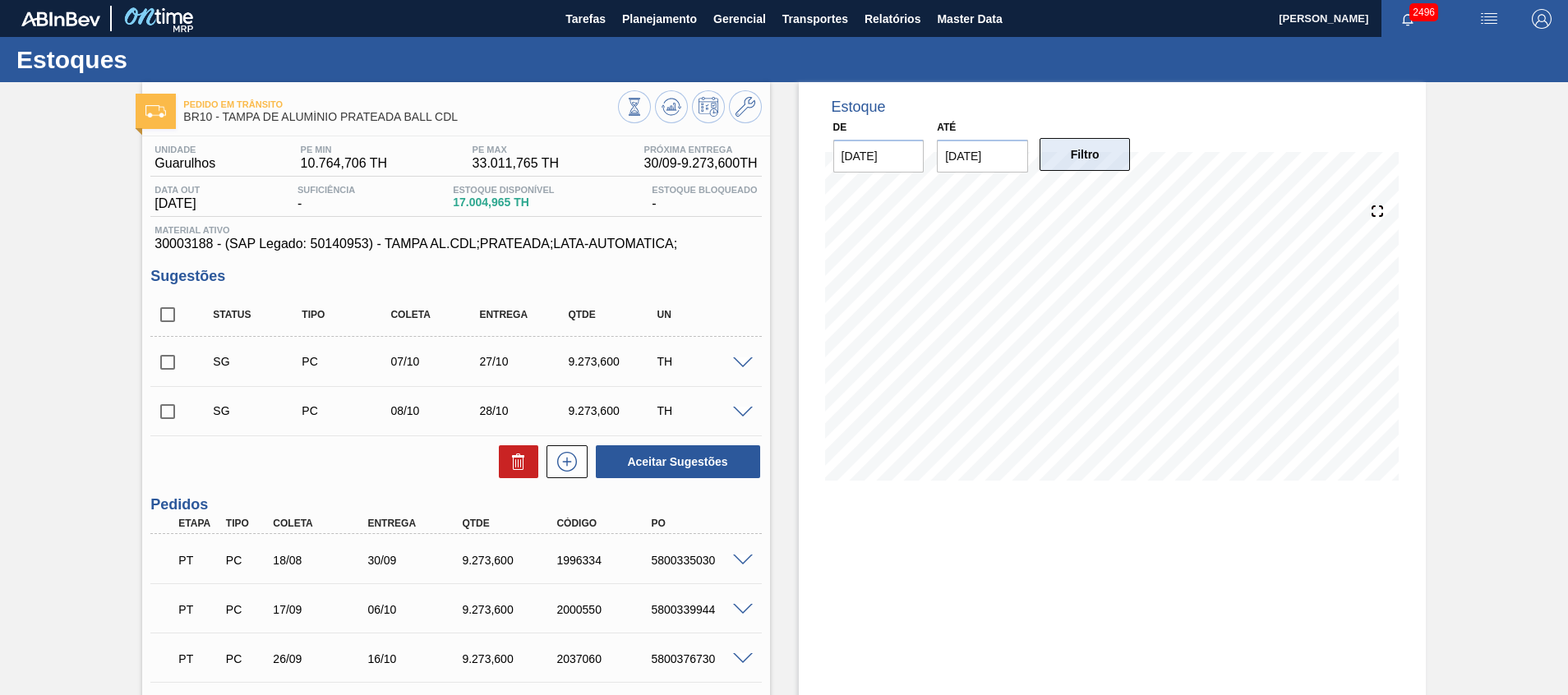
click at [1079, 142] on button "Filtro" at bounding box center [1085, 154] width 91 height 33
click at [741, 97] on icon at bounding box center [745, 106] width 19 height 19
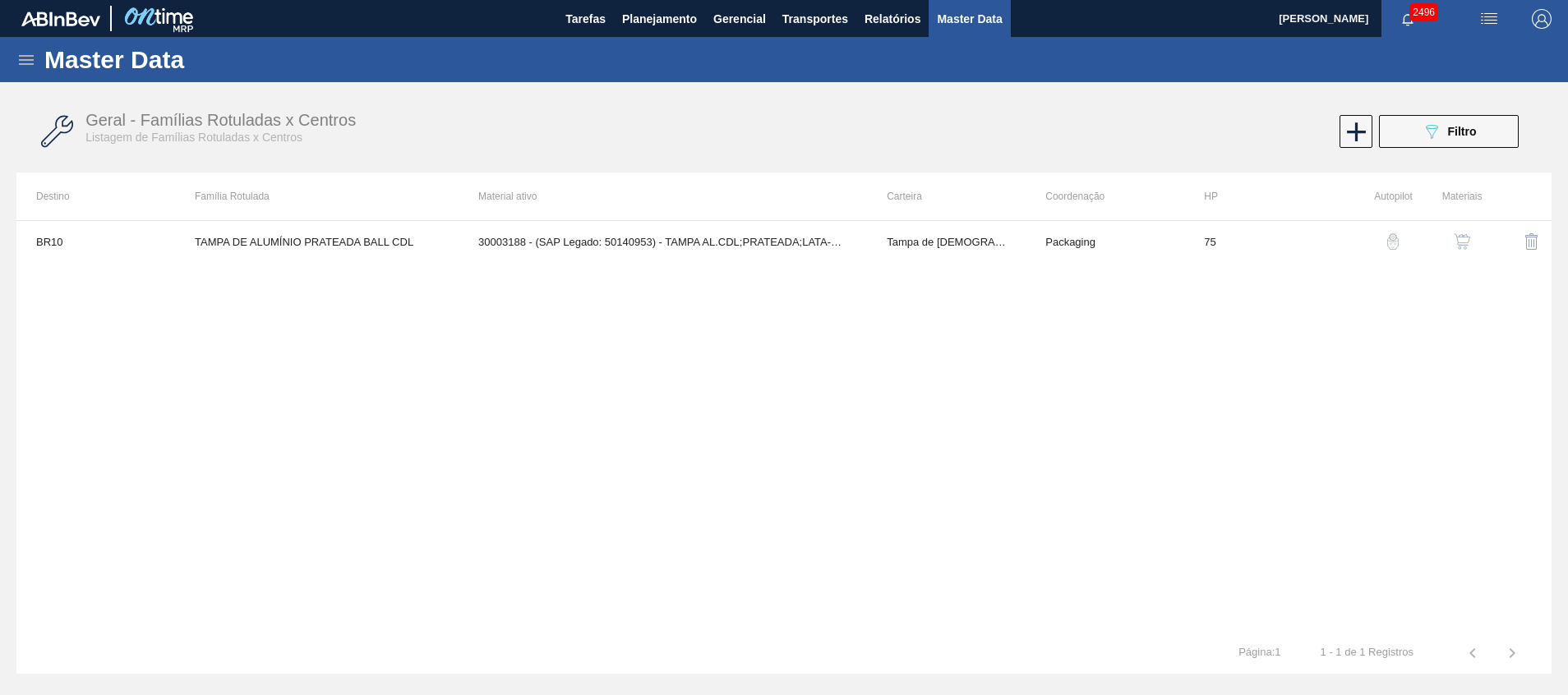
click at [1461, 237] on img "button" at bounding box center [1462, 242] width 17 height 17
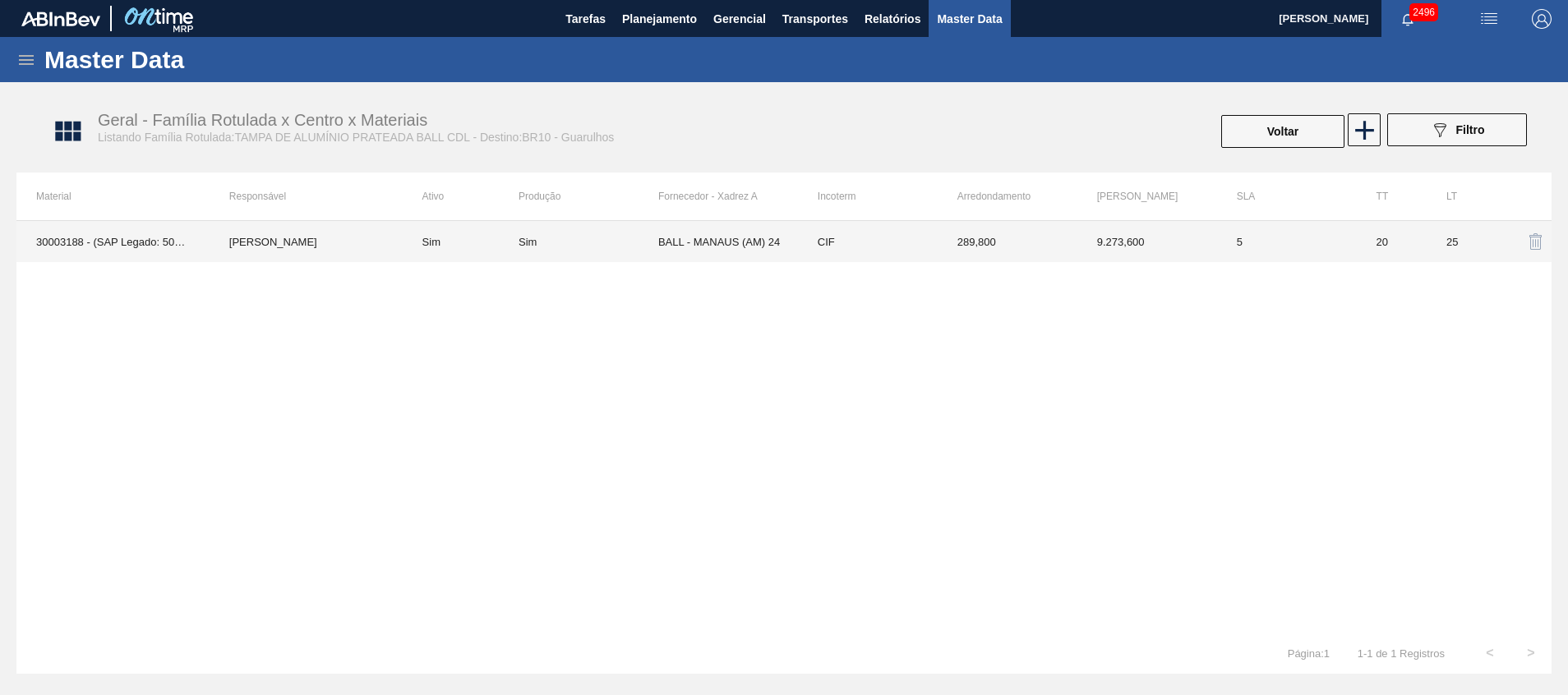
click at [731, 239] on td "BALL - MANAUS (AM) 24" at bounding box center [728, 241] width 140 height 41
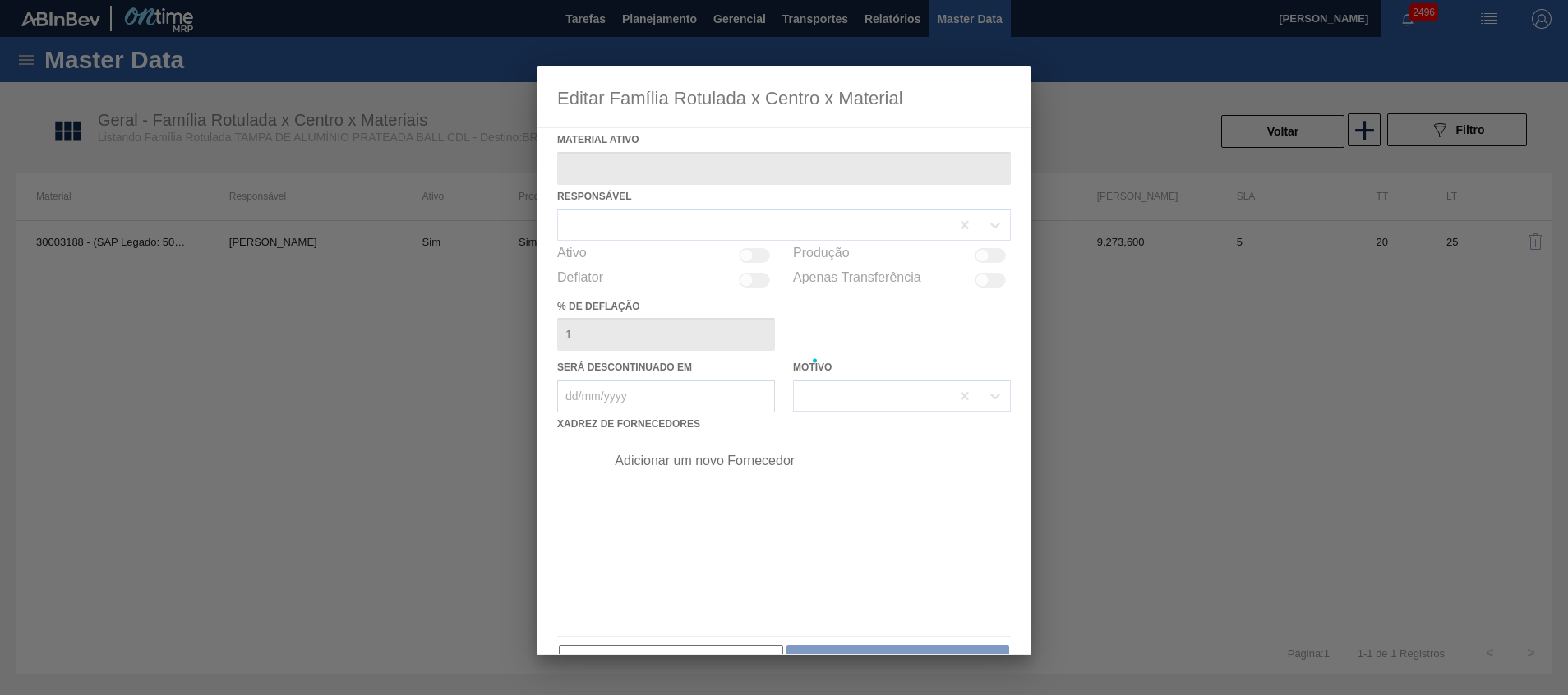
type ativo "30003188 - (SAP Legado: 50140953) - TAMPA AL.CDL;PRATEADA;LATA-AUTOMATICA;"
checkbox input "true"
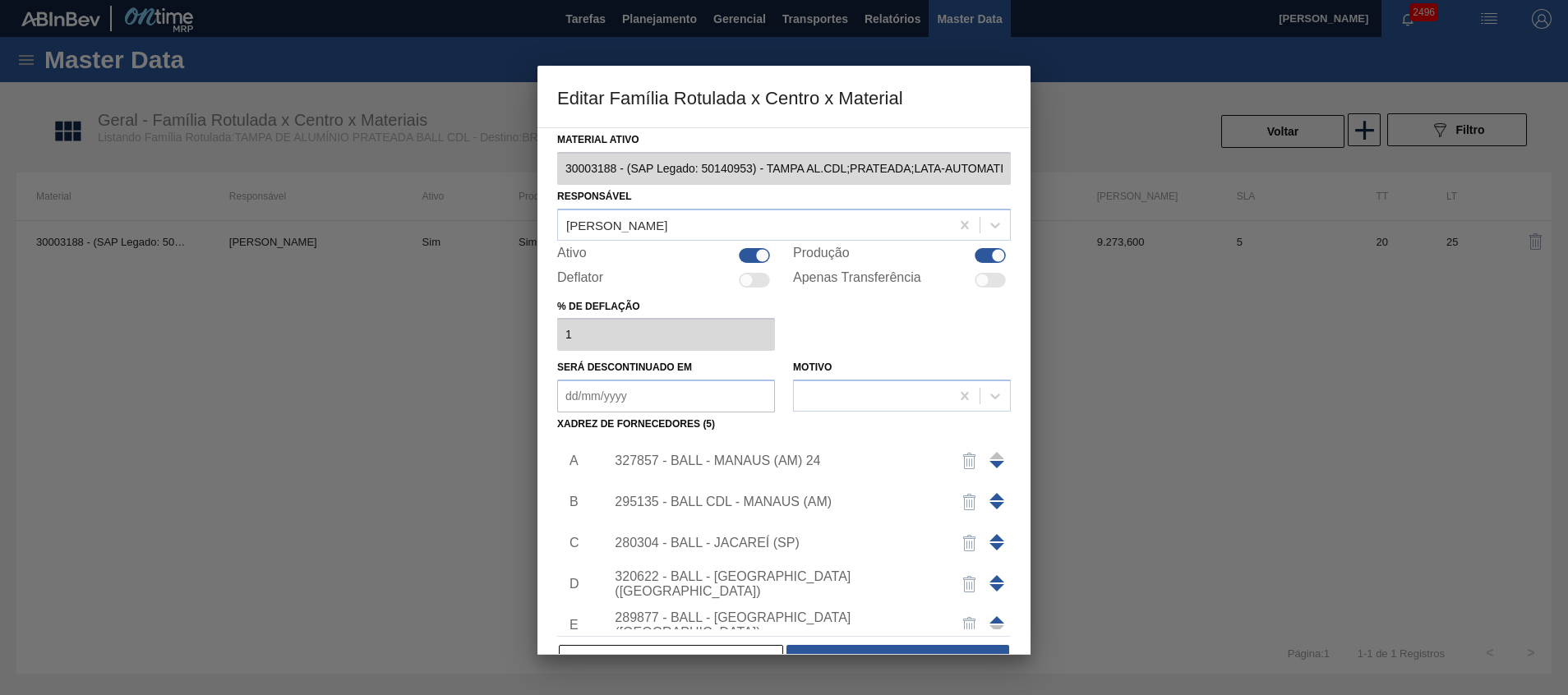
click at [966, 500] on img "button" at bounding box center [969, 501] width 19 height 19
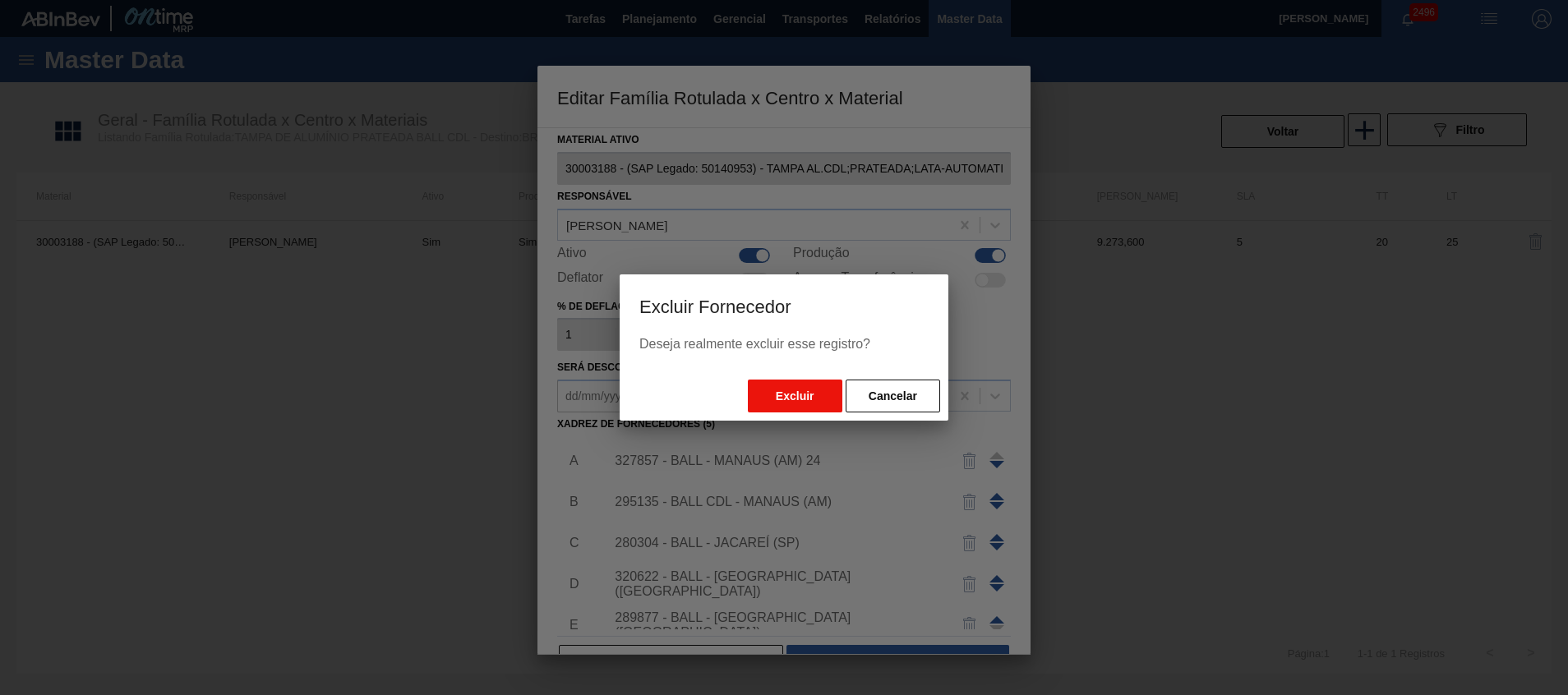
click at [788, 395] on button "Excluir" at bounding box center [795, 396] width 94 height 33
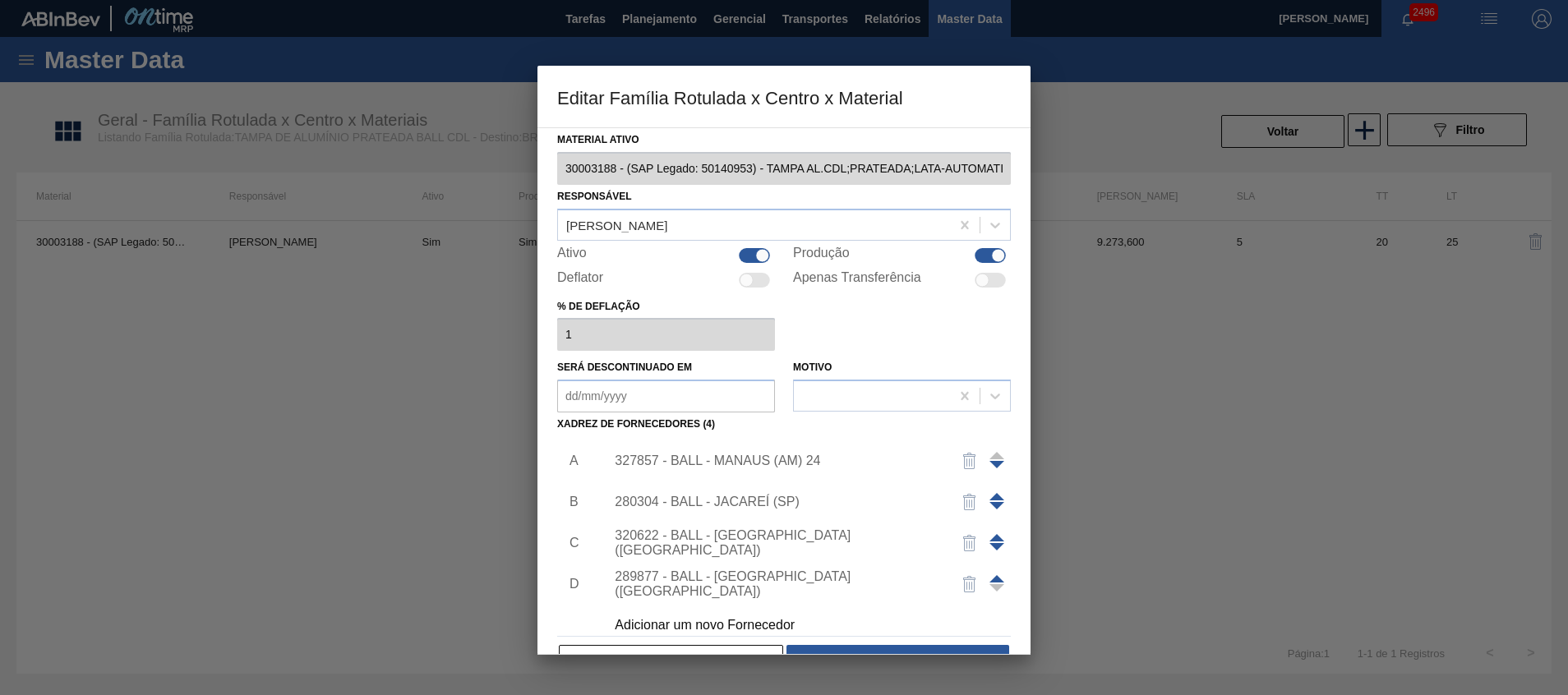
click at [960, 495] on img "button" at bounding box center [969, 501] width 19 height 19
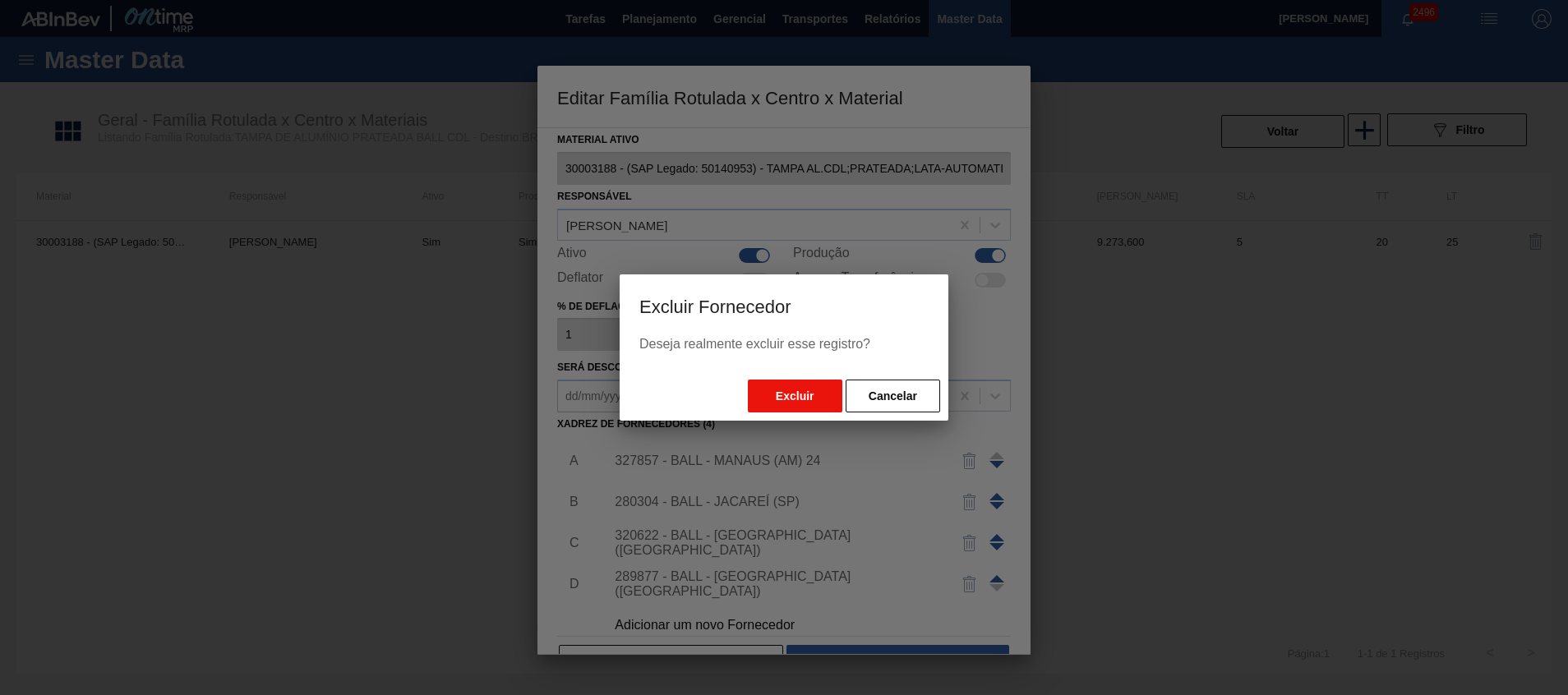
click at [801, 396] on button "Excluir" at bounding box center [795, 396] width 94 height 33
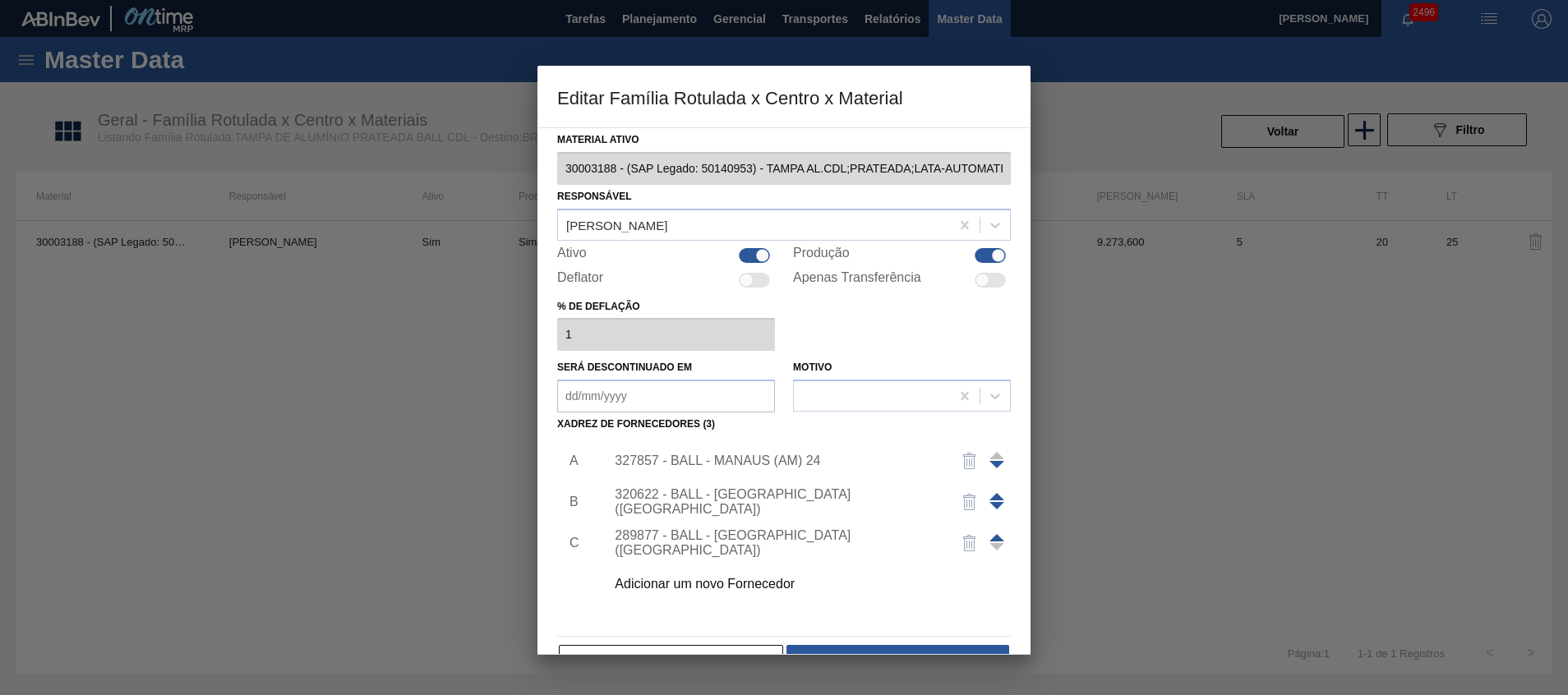
click at [783, 505] on div "320622 - BALL - RECIFE (PE)" at bounding box center [775, 501] width 322 height 29
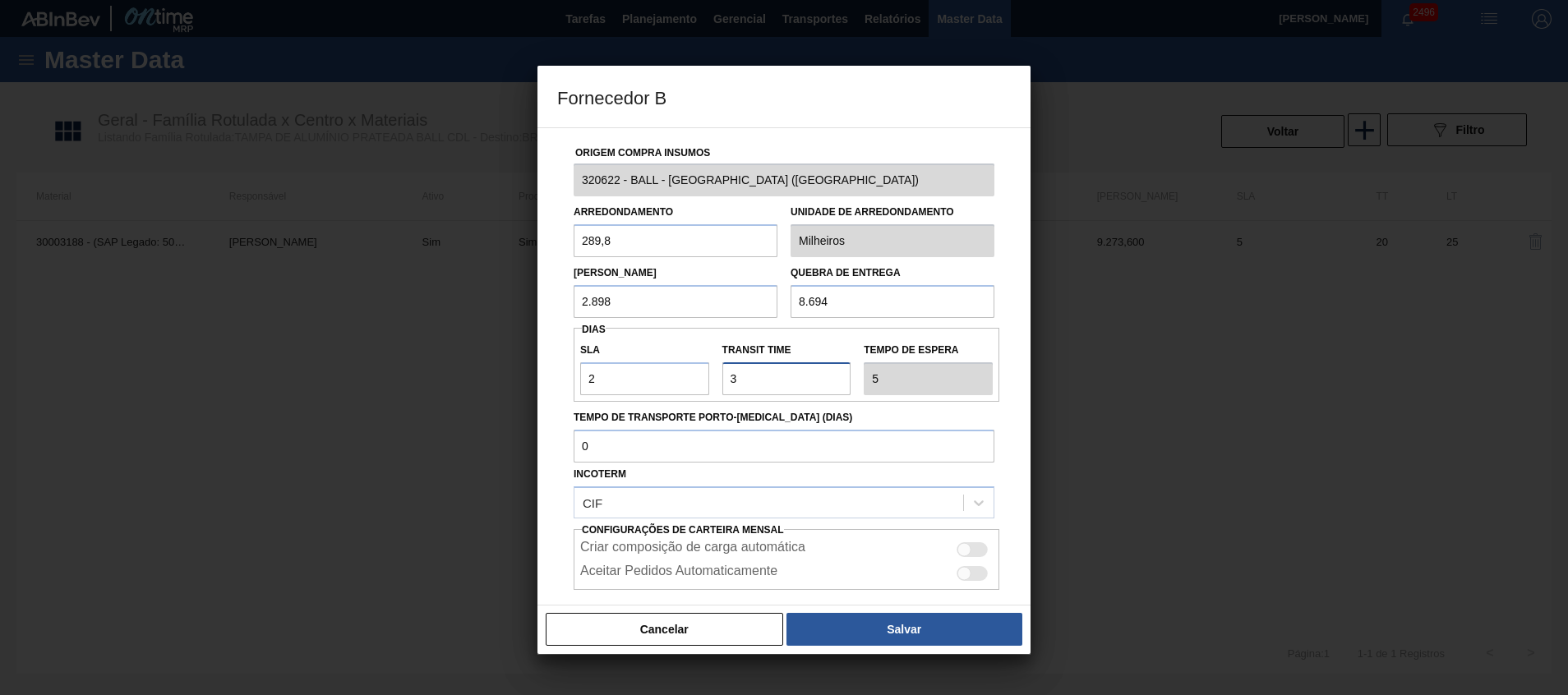
click at [779, 366] on input "Transit Time" at bounding box center [786, 378] width 129 height 33
type input "NaN"
type input "5"
type input "7"
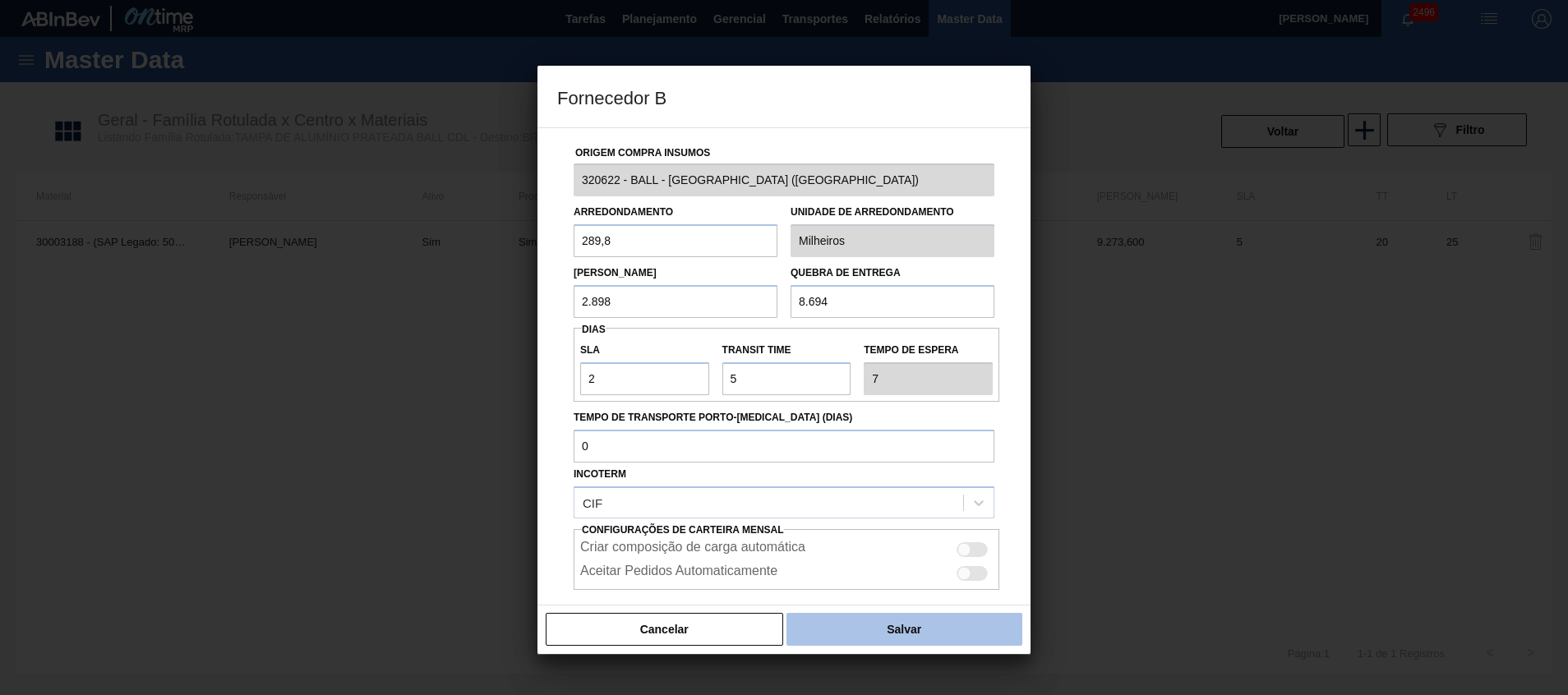
click at [895, 625] on button "Salvar" at bounding box center [904, 628] width 236 height 33
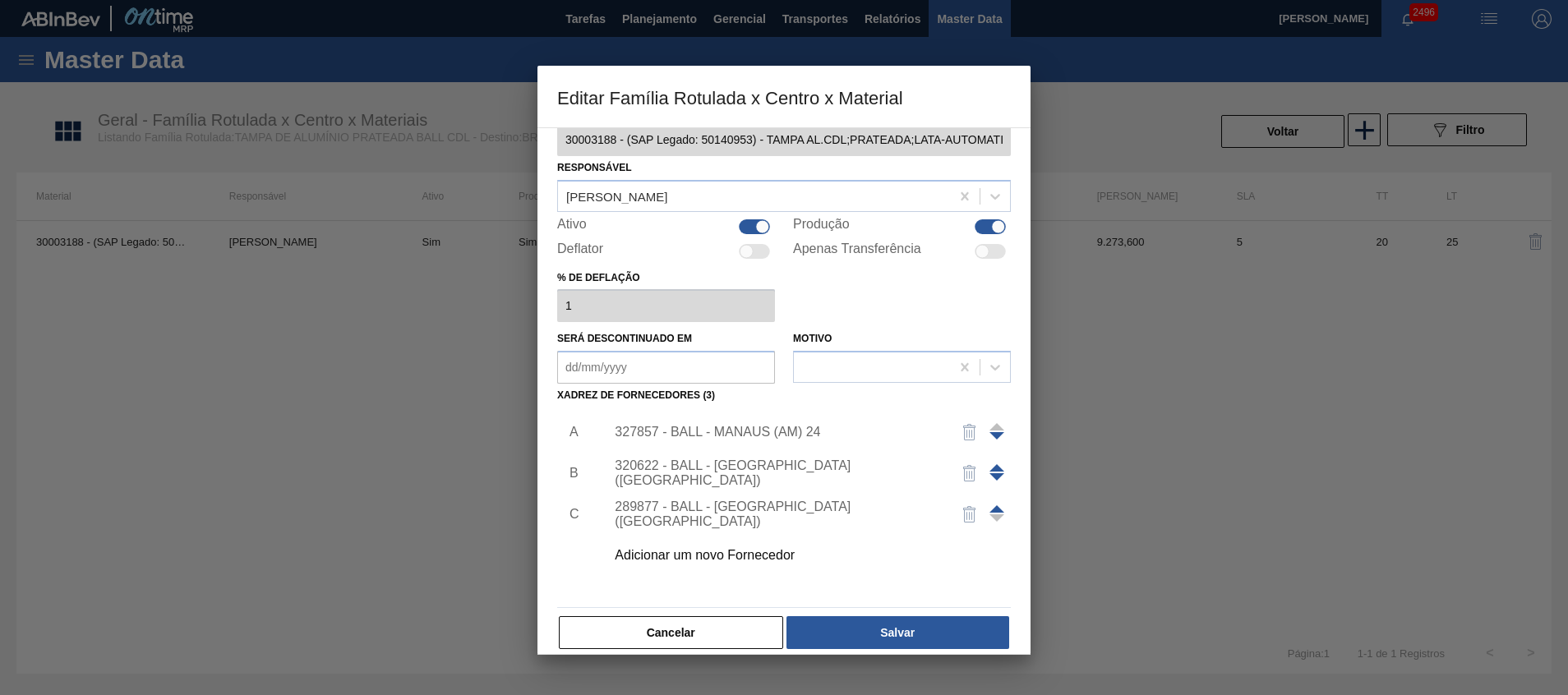
scroll to position [45, 0]
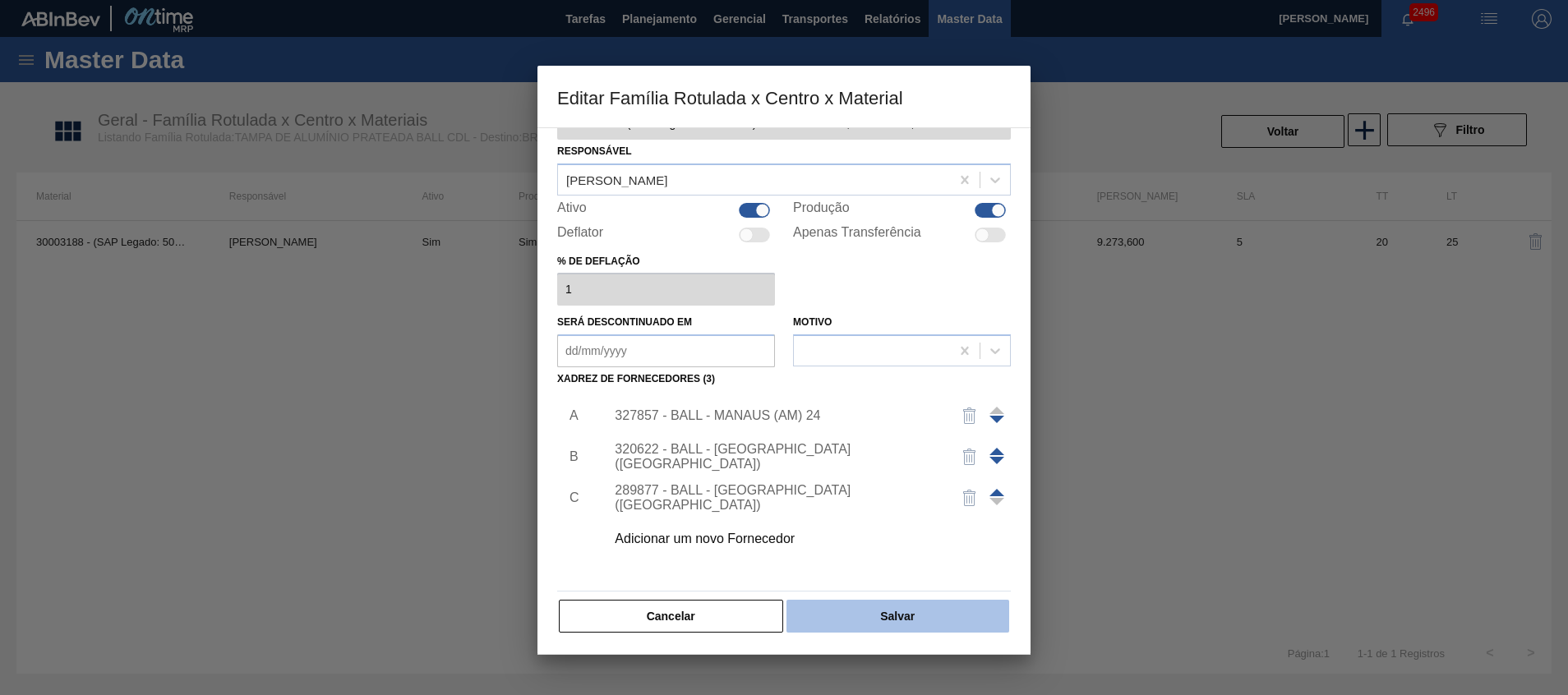
click at [894, 623] on button "Salvar" at bounding box center [897, 616] width 222 height 33
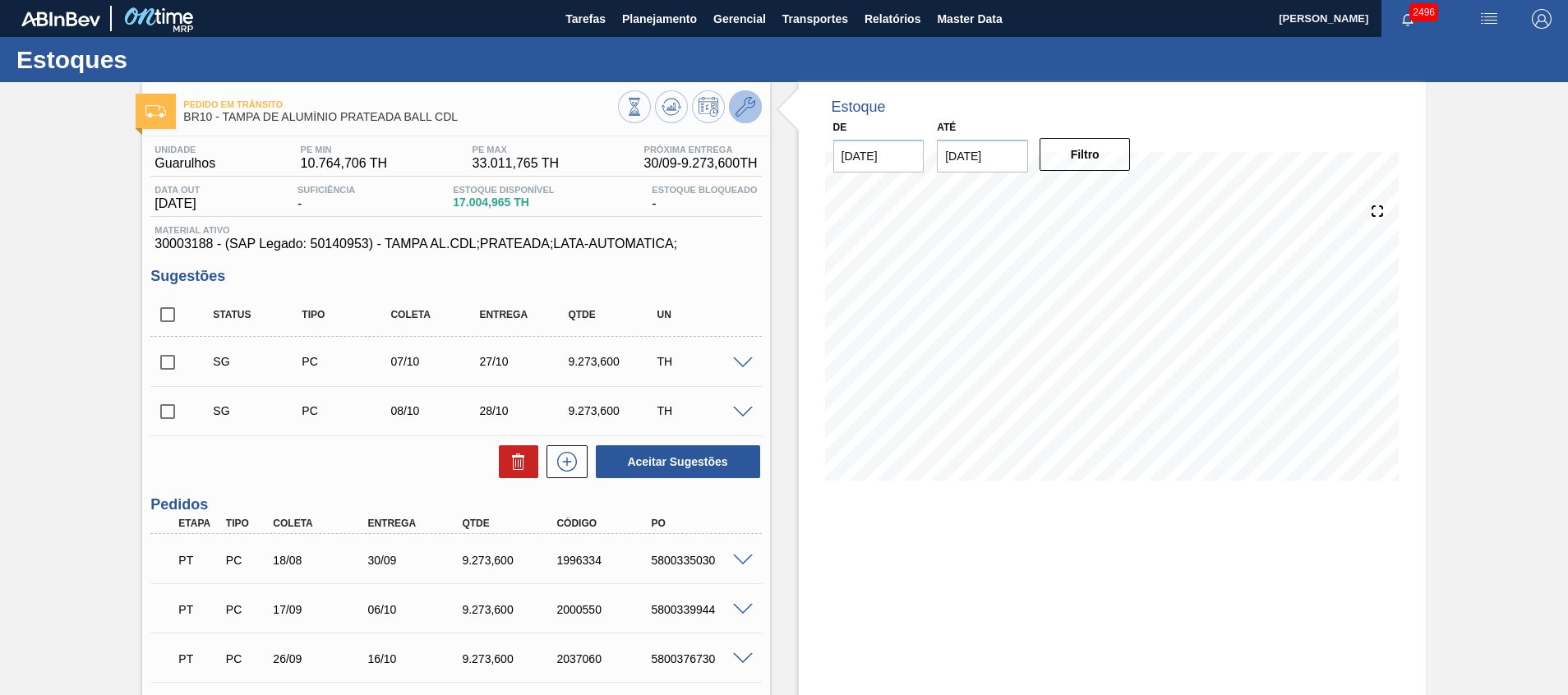
click at [747, 106] on icon at bounding box center [745, 106] width 19 height 19
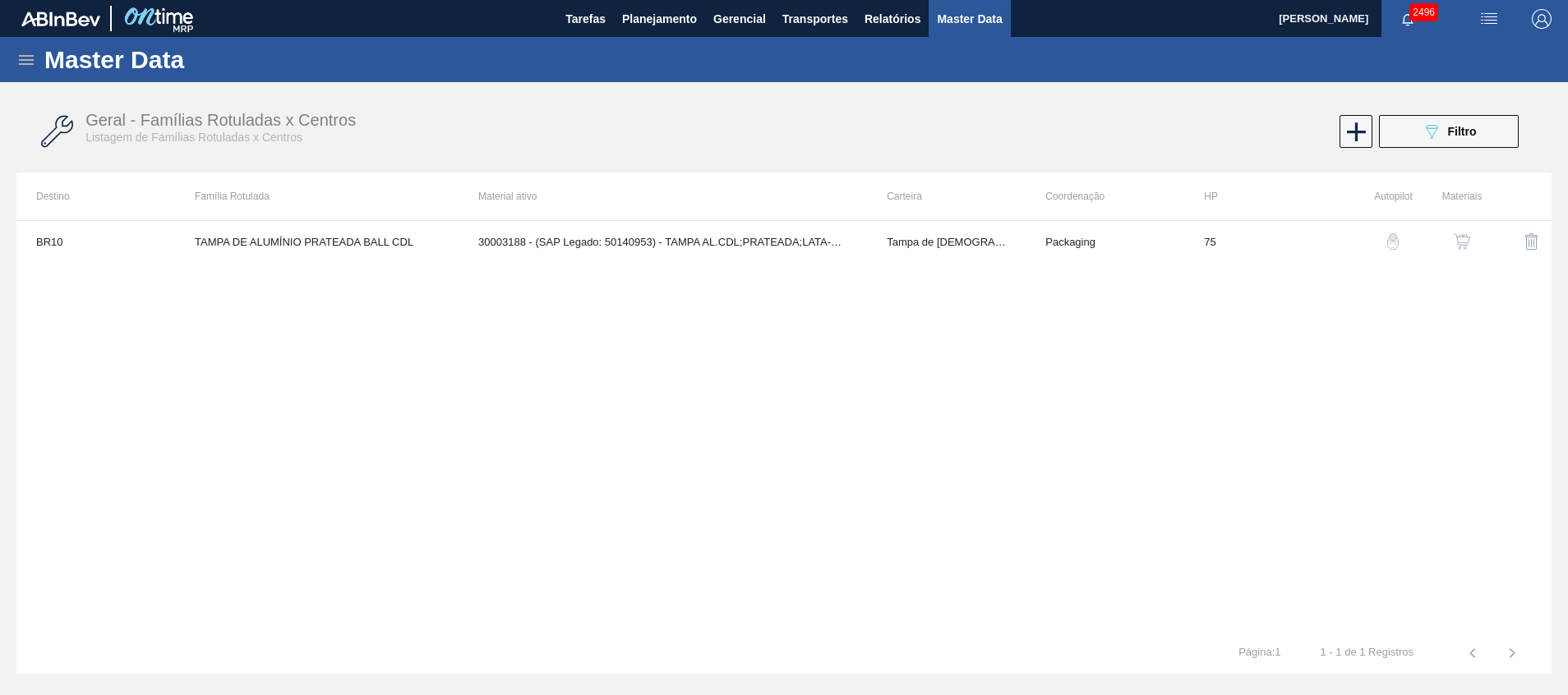
click at [1458, 238] on img "button" at bounding box center [1462, 242] width 17 height 17
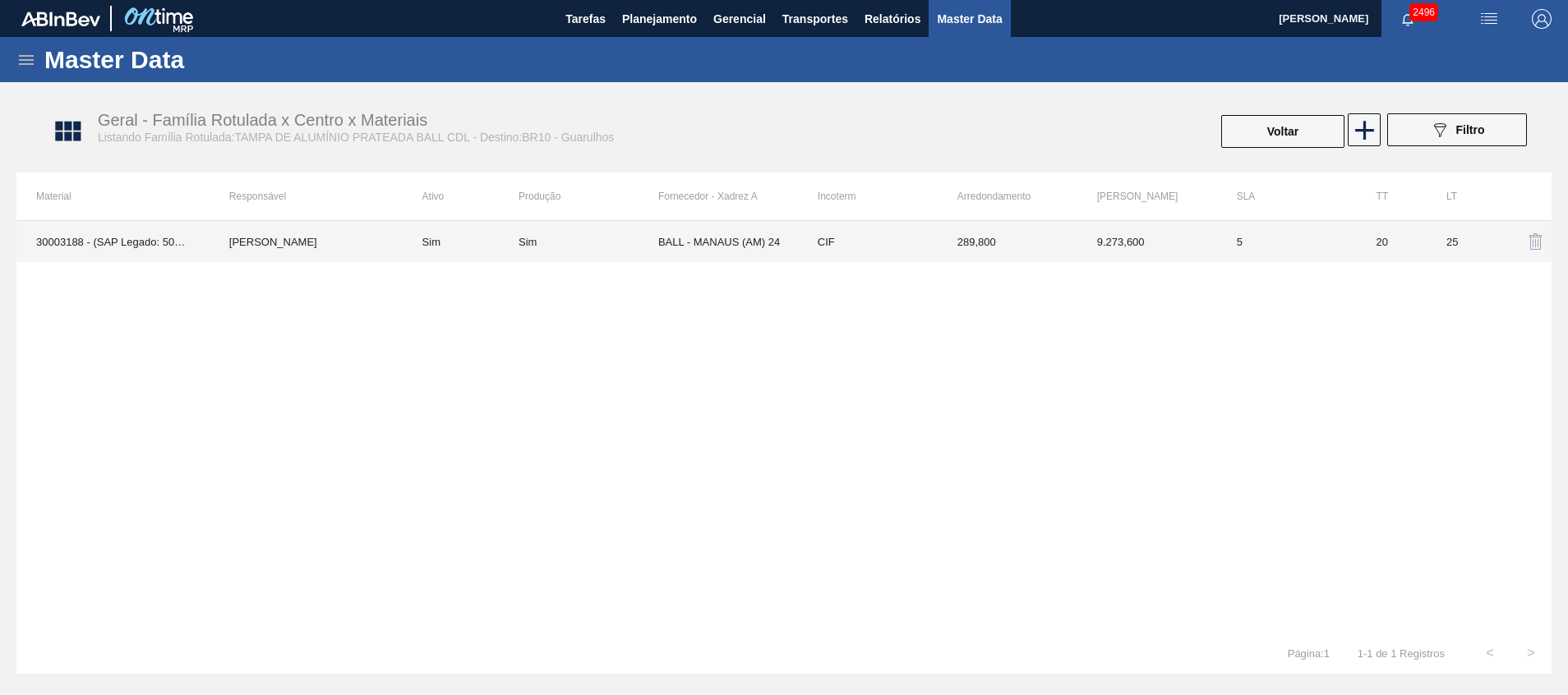
click at [763, 259] on td "BALL - MANAUS (AM) 24" at bounding box center [728, 241] width 140 height 41
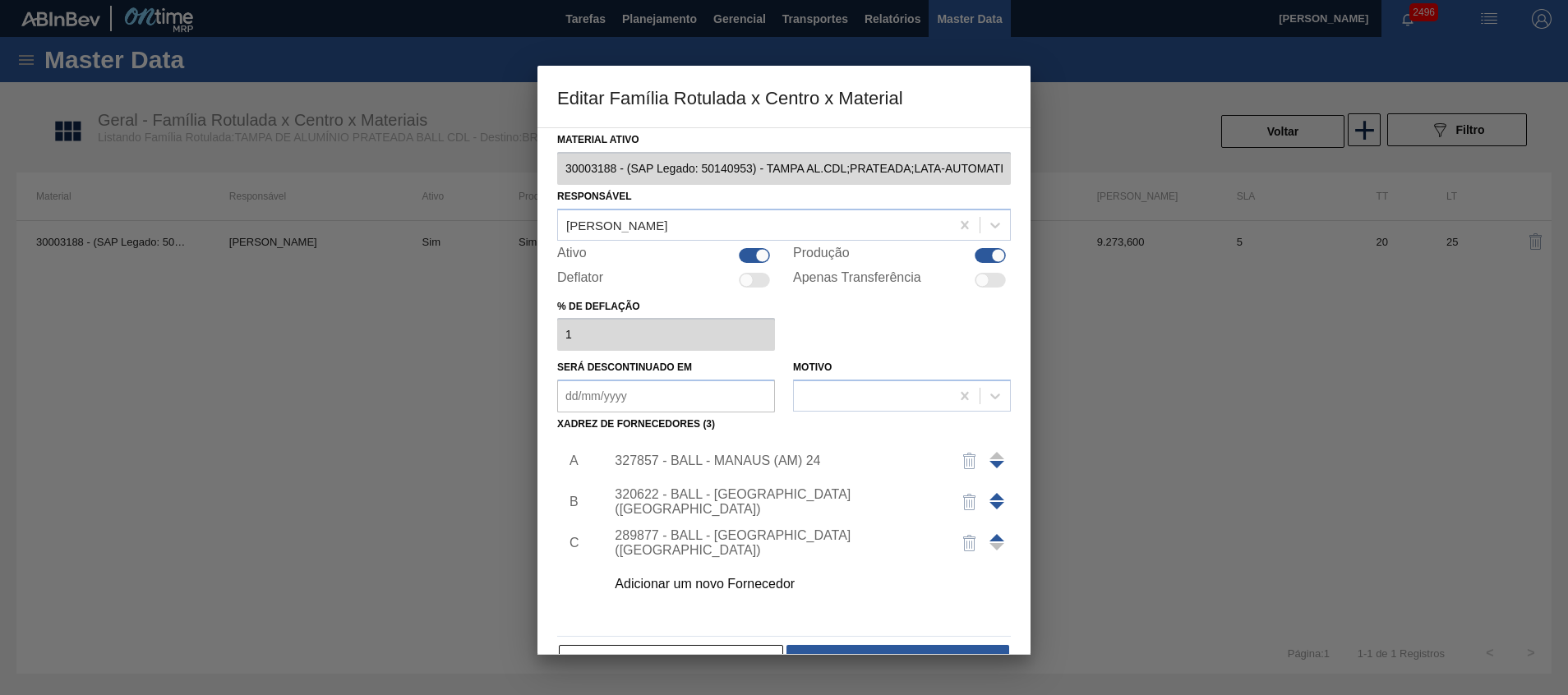
click at [994, 495] on span at bounding box center [997, 496] width 15 height 8
click at [788, 457] on div "320622 - BALL - RECIFE (PE)" at bounding box center [775, 460] width 322 height 29
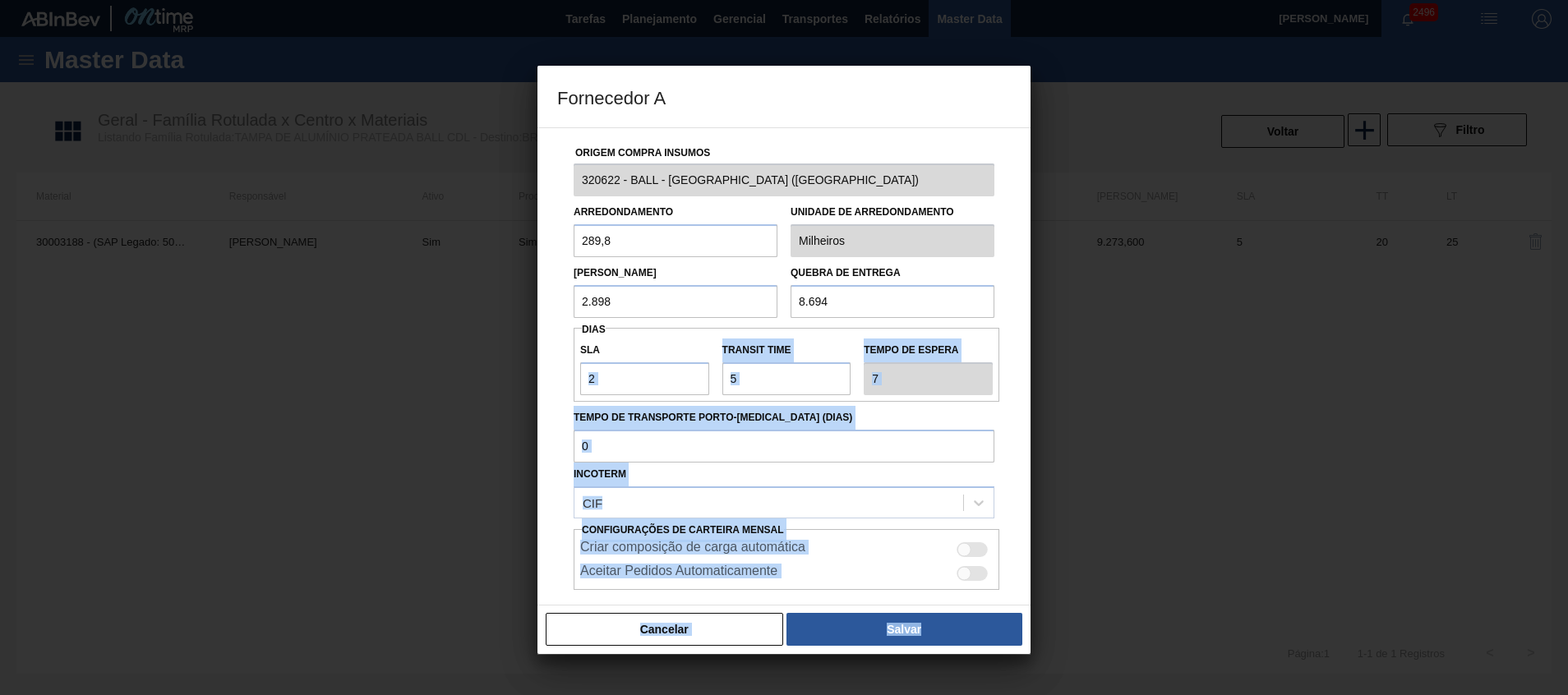
drag, startPoint x: 682, startPoint y: 398, endPoint x: 481, endPoint y: 384, distance: 201.5
click at [481, 384] on div "Fornecedor A Origem Compra Insumos 320622 - BALL - RECIFE (PE) Arredondamento 2…" at bounding box center [784, 347] width 1568 height 695
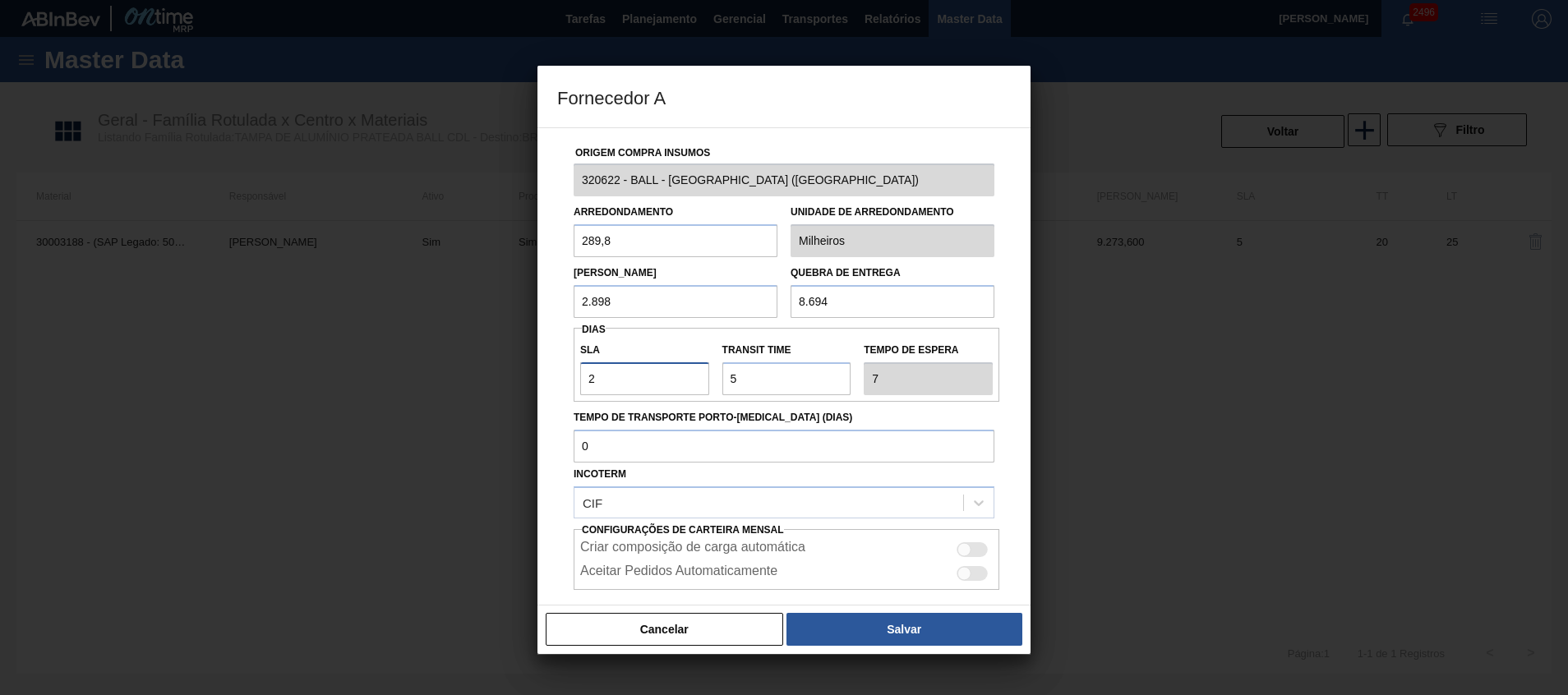
click at [642, 376] on input "2" at bounding box center [644, 378] width 129 height 33
type input "0"
type input "5"
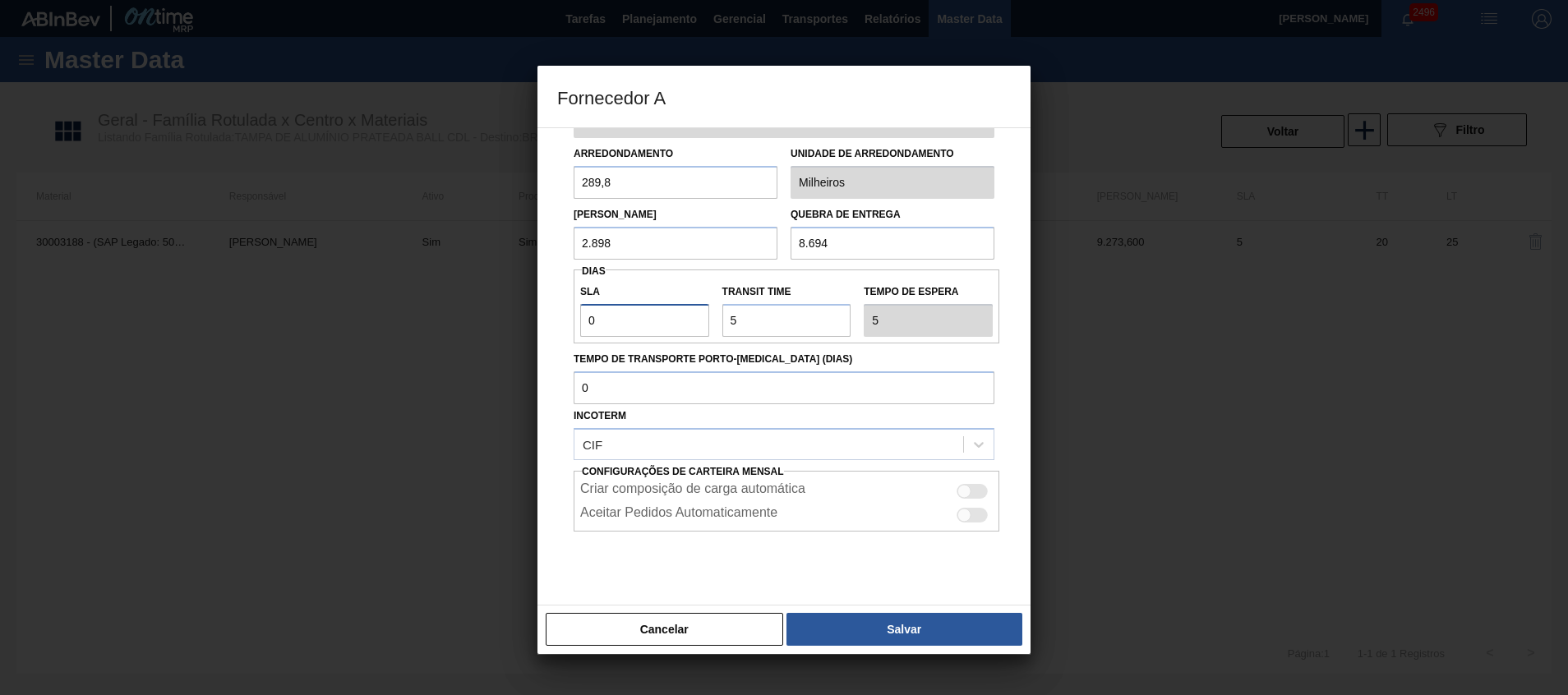
scroll to position [87, 0]
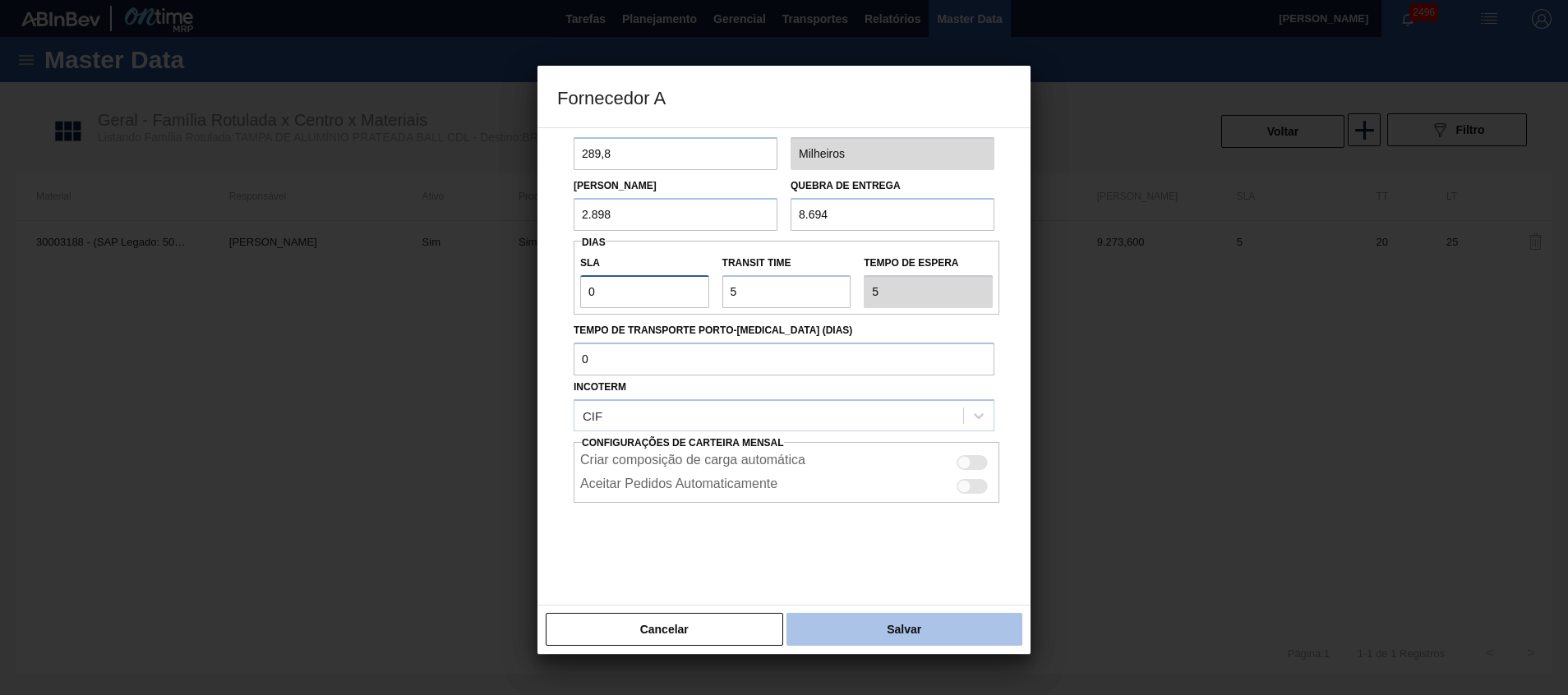
type input "0"
click at [857, 620] on button "Salvar" at bounding box center [904, 628] width 236 height 33
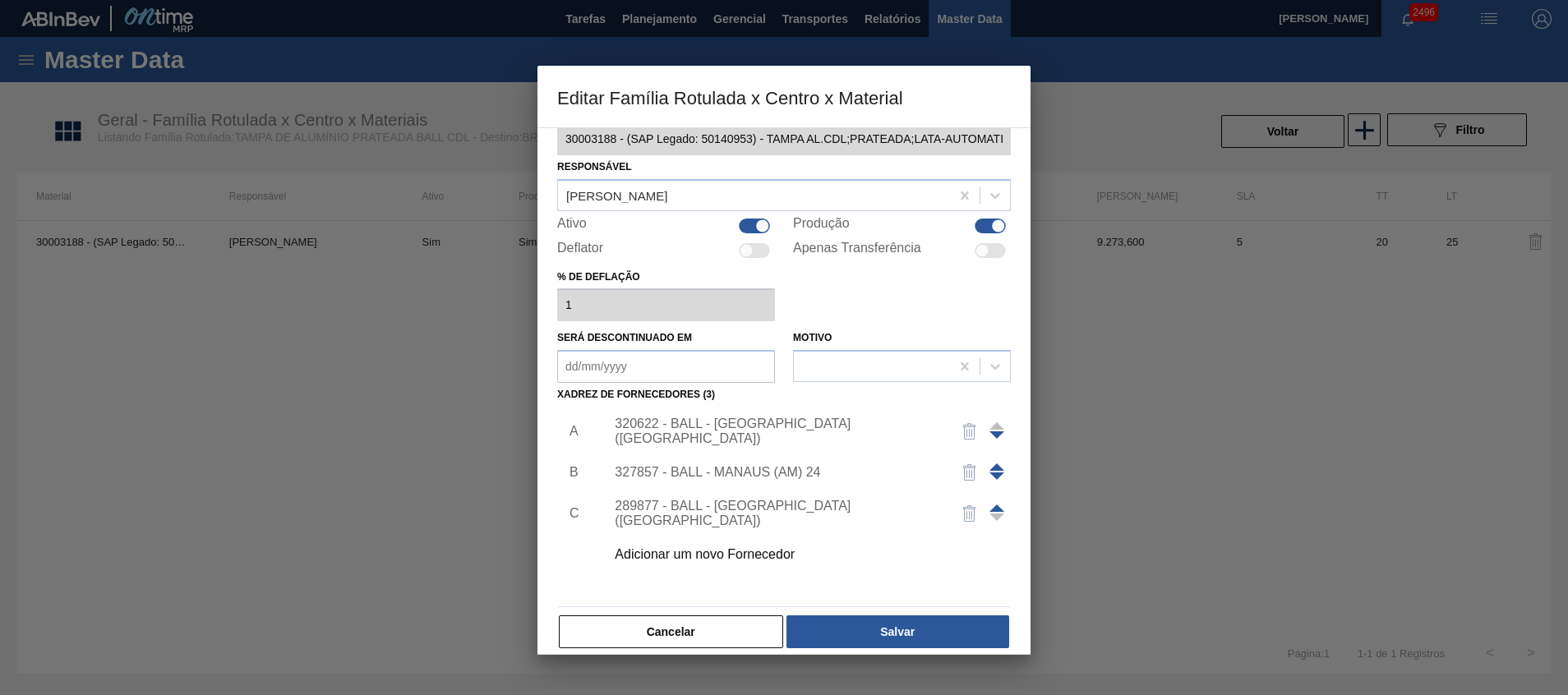
scroll to position [45, 0]
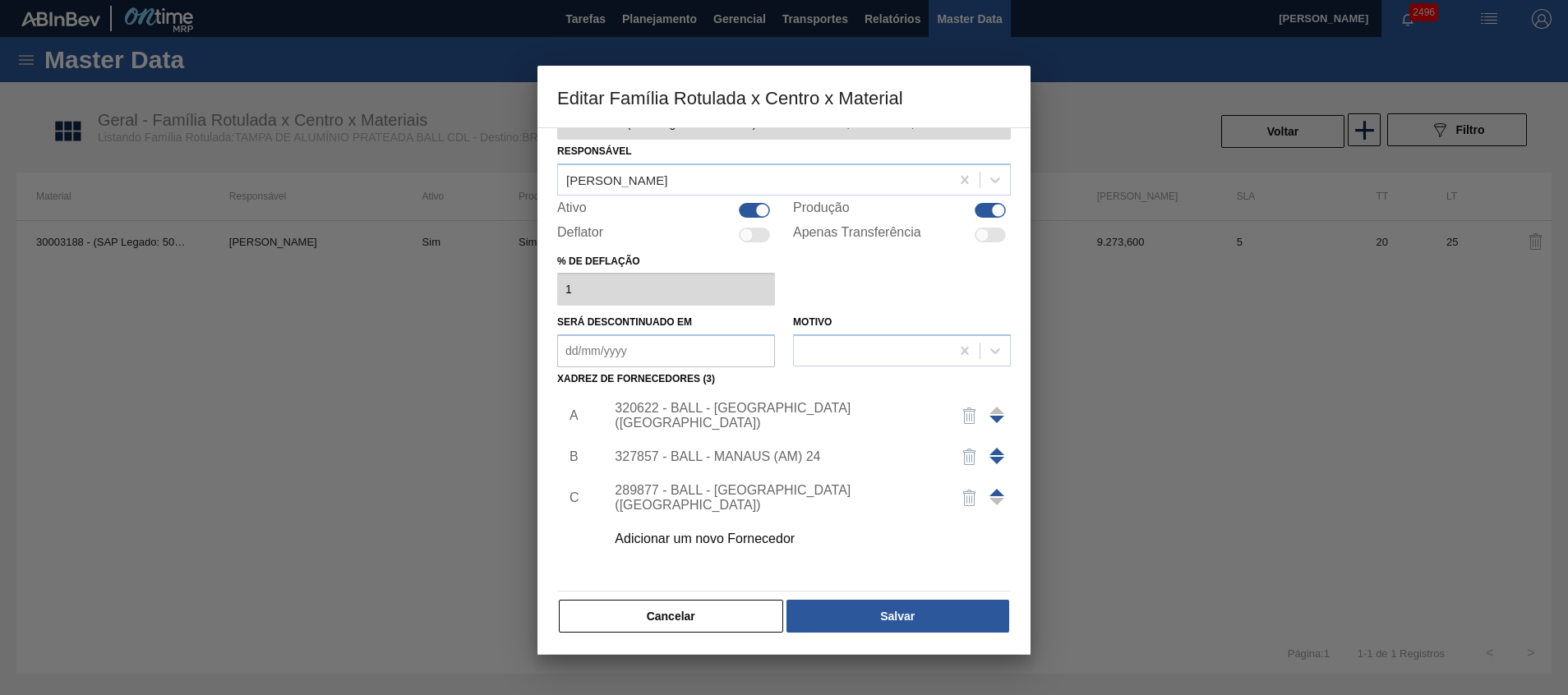
click at [846, 411] on div "320622 - BALL - RECIFE (PE)" at bounding box center [775, 415] width 322 height 29
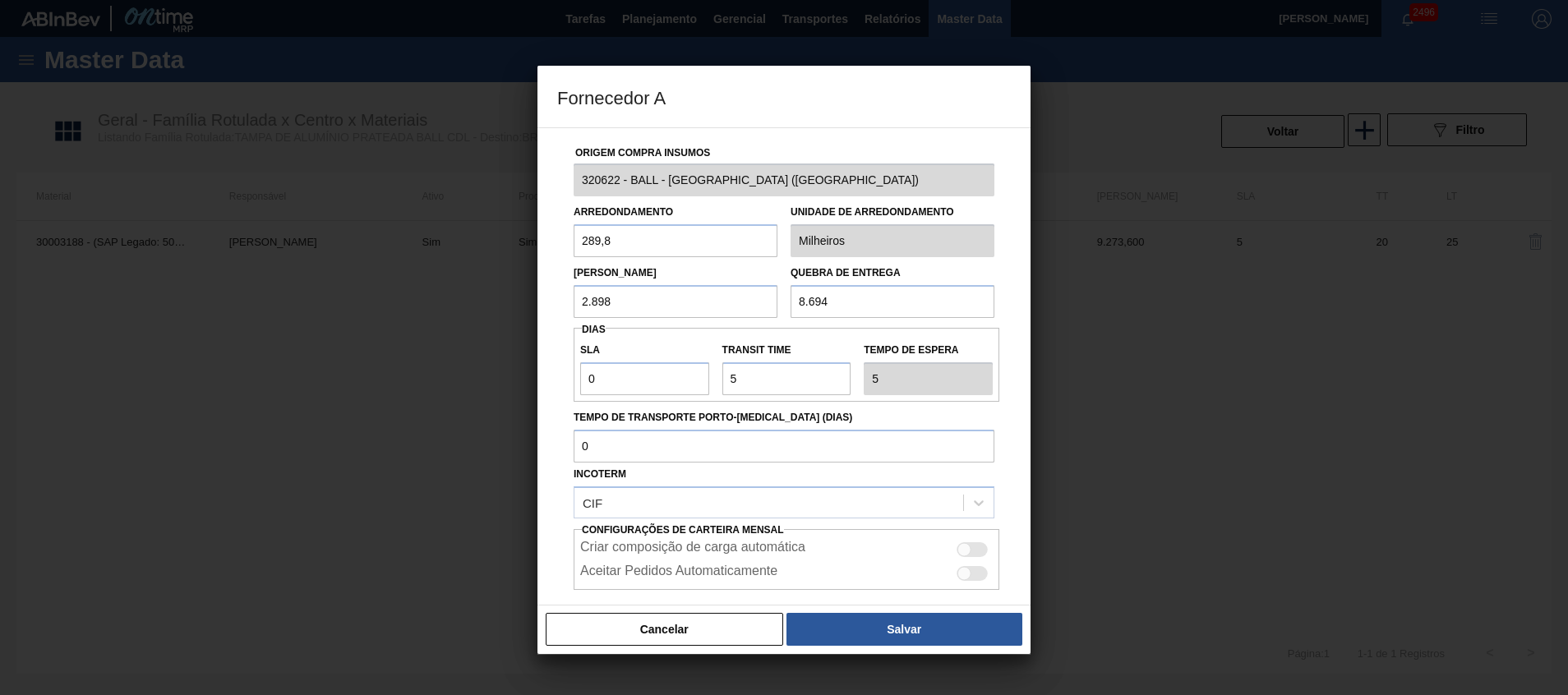
click at [970, 557] on div "Criar composição de carga automática" at bounding box center [786, 549] width 413 height 19
click at [974, 545] on div at bounding box center [971, 550] width 31 height 15
checkbox input "true"
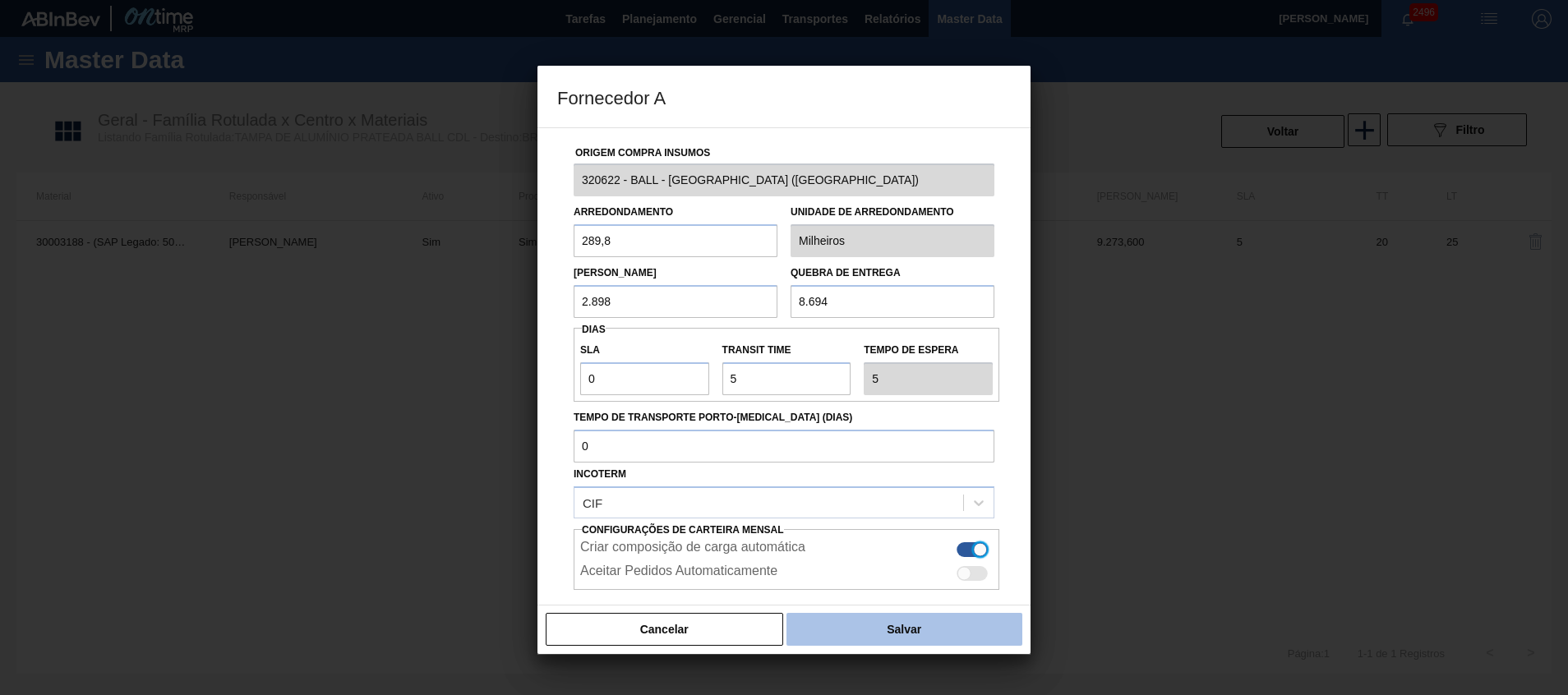
click at [875, 620] on button "Salvar" at bounding box center [904, 628] width 236 height 33
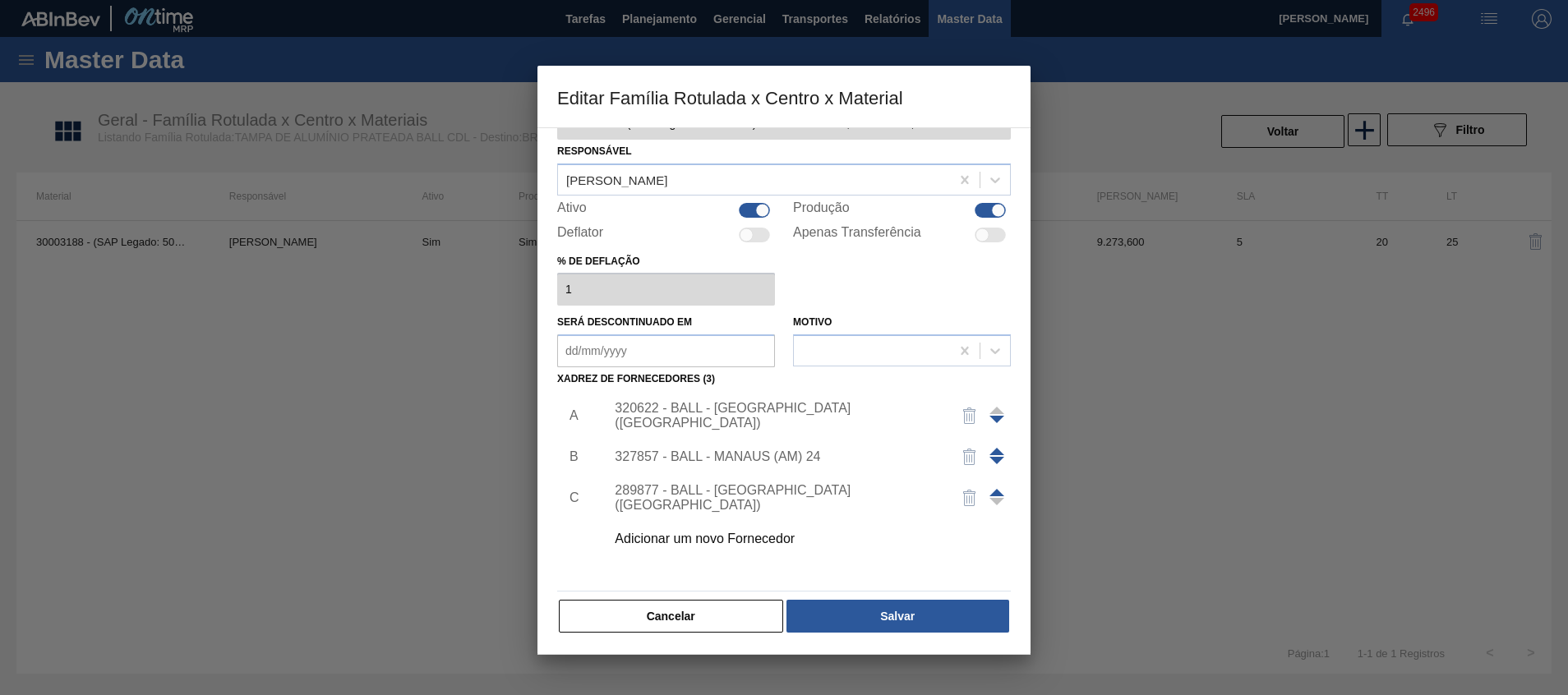
click at [875, 620] on button "Salvar" at bounding box center [897, 616] width 222 height 33
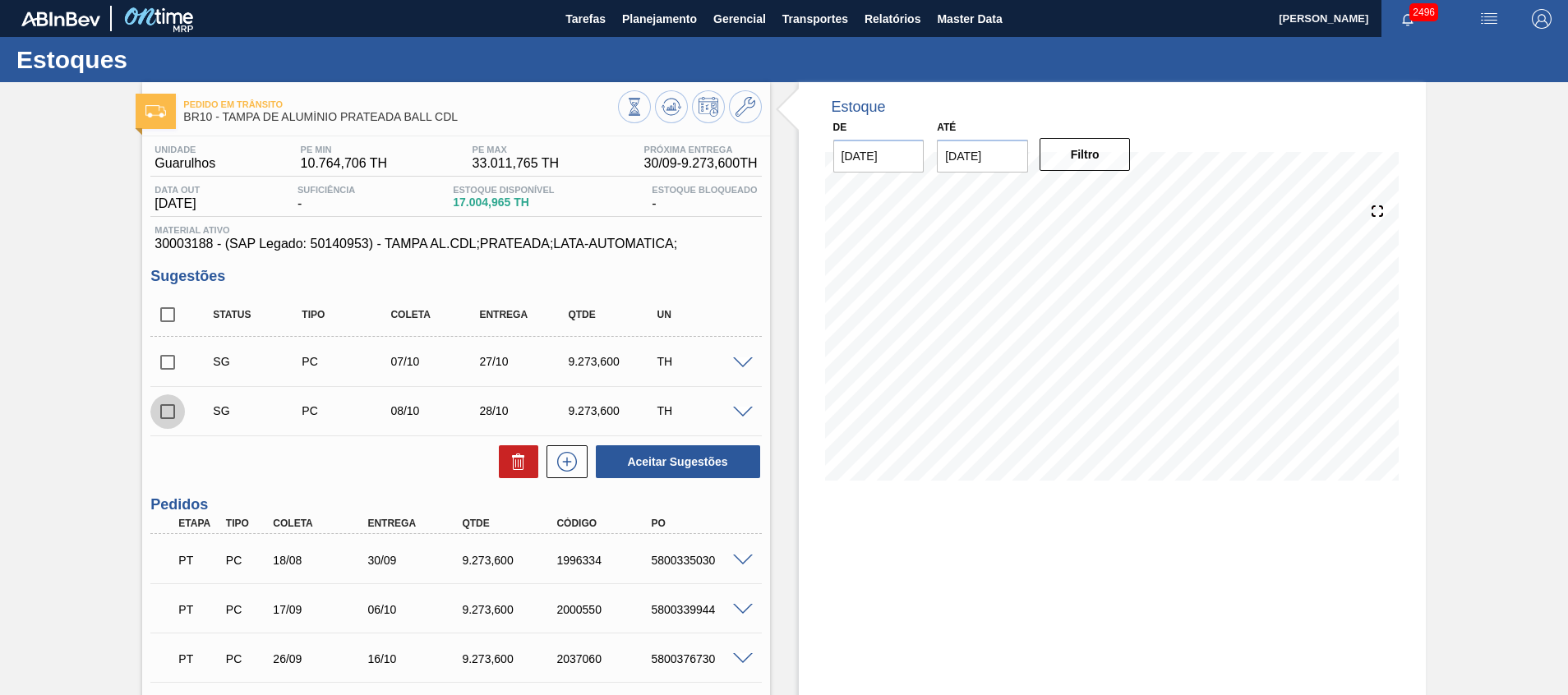
click at [169, 408] on input "checkbox" at bounding box center [167, 411] width 35 height 35
checkbox input "true"
click at [736, 414] on span at bounding box center [742, 413] width 19 height 13
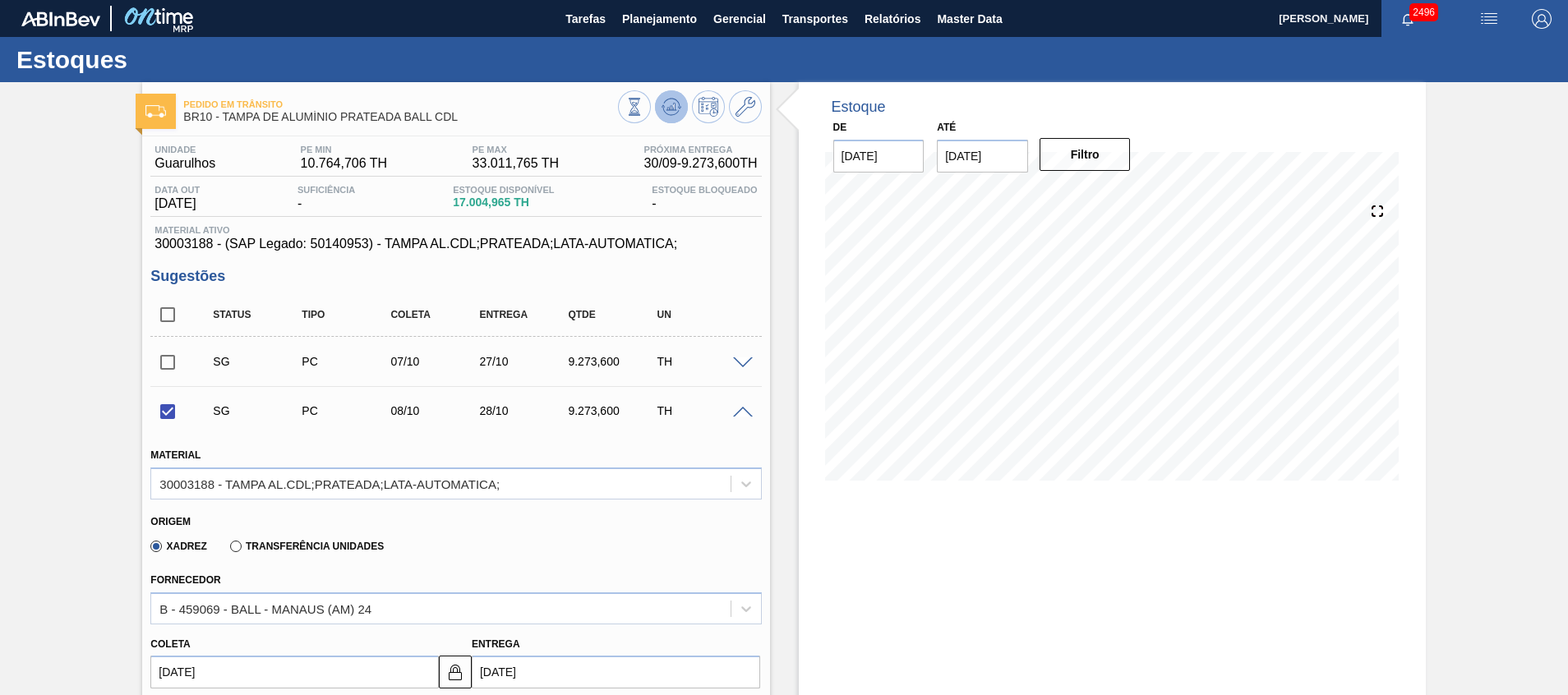
click at [655, 111] on button at bounding box center [671, 106] width 33 height 33
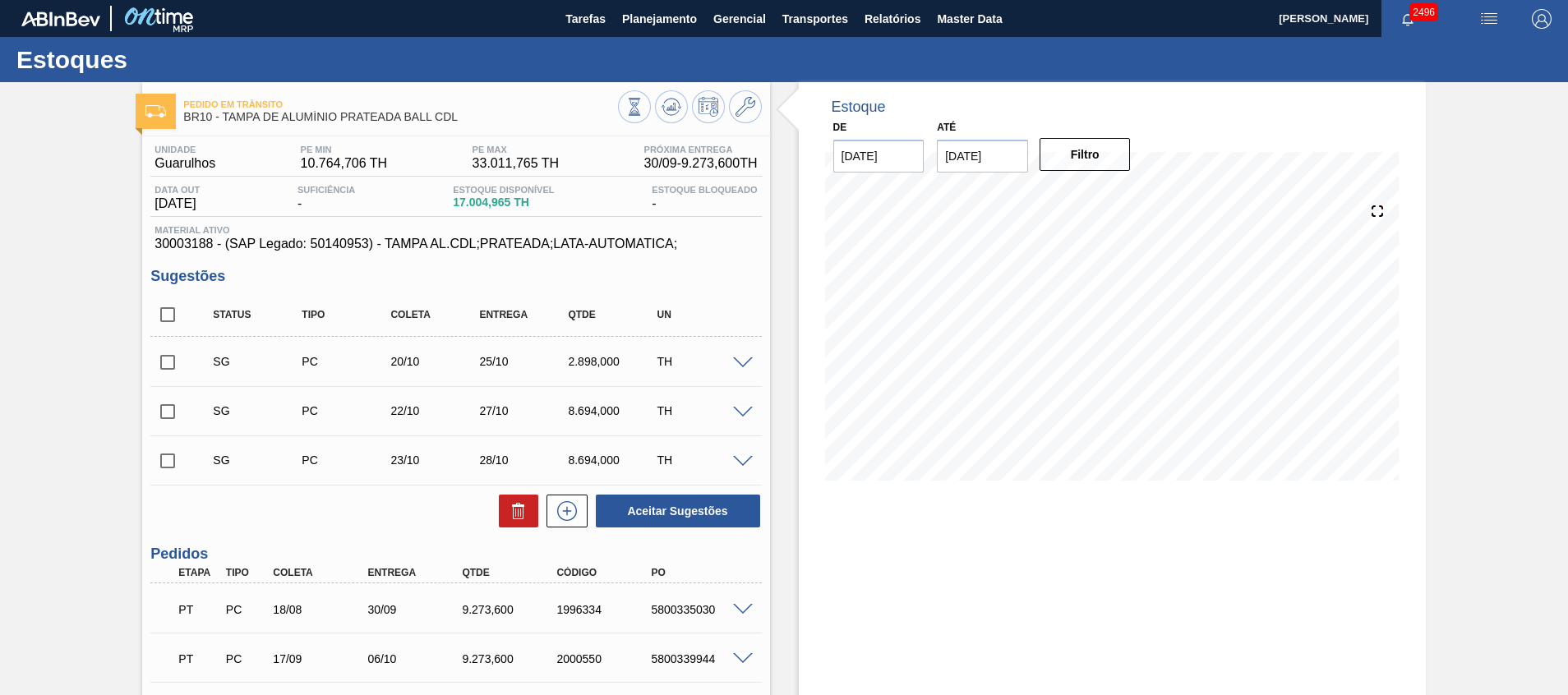
click at [735, 360] on span at bounding box center [742, 363] width 19 height 13
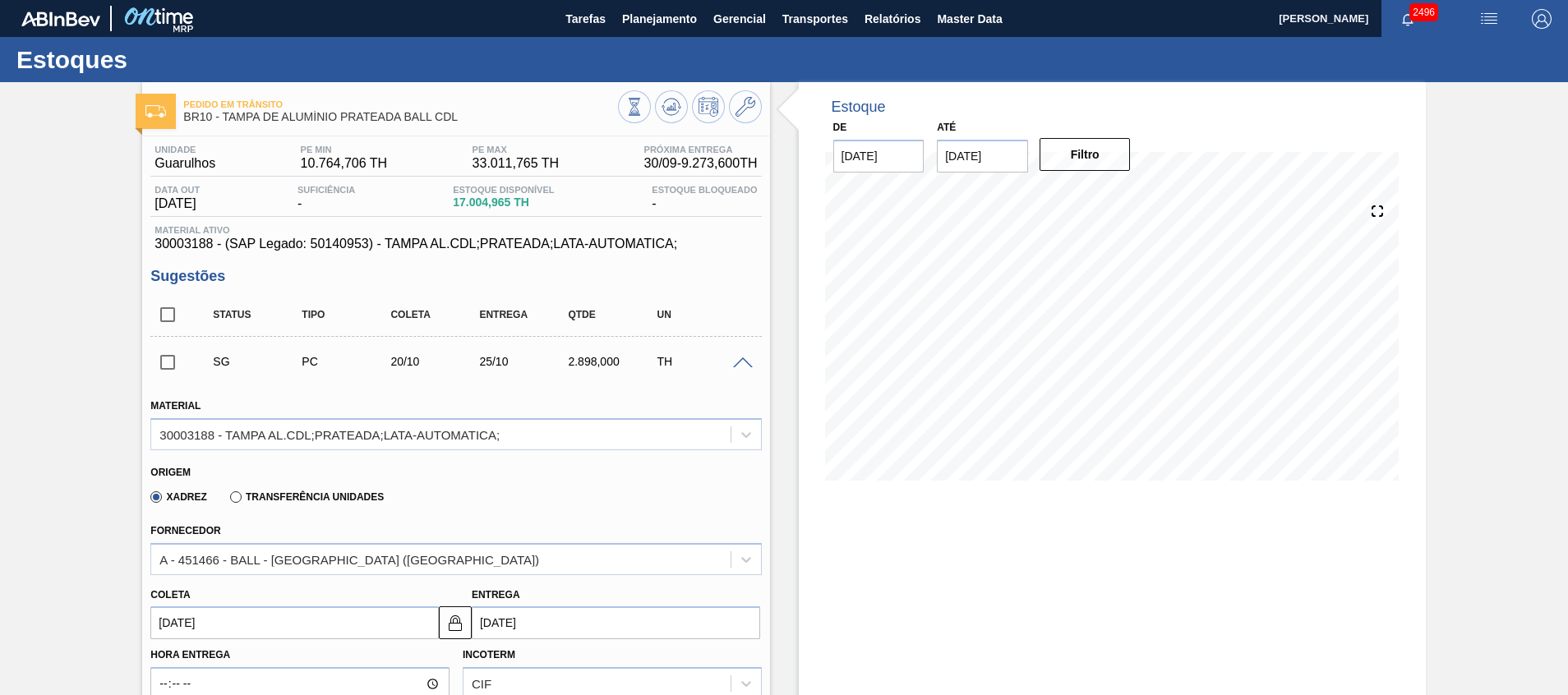
click at [735, 360] on span at bounding box center [742, 363] width 19 height 13
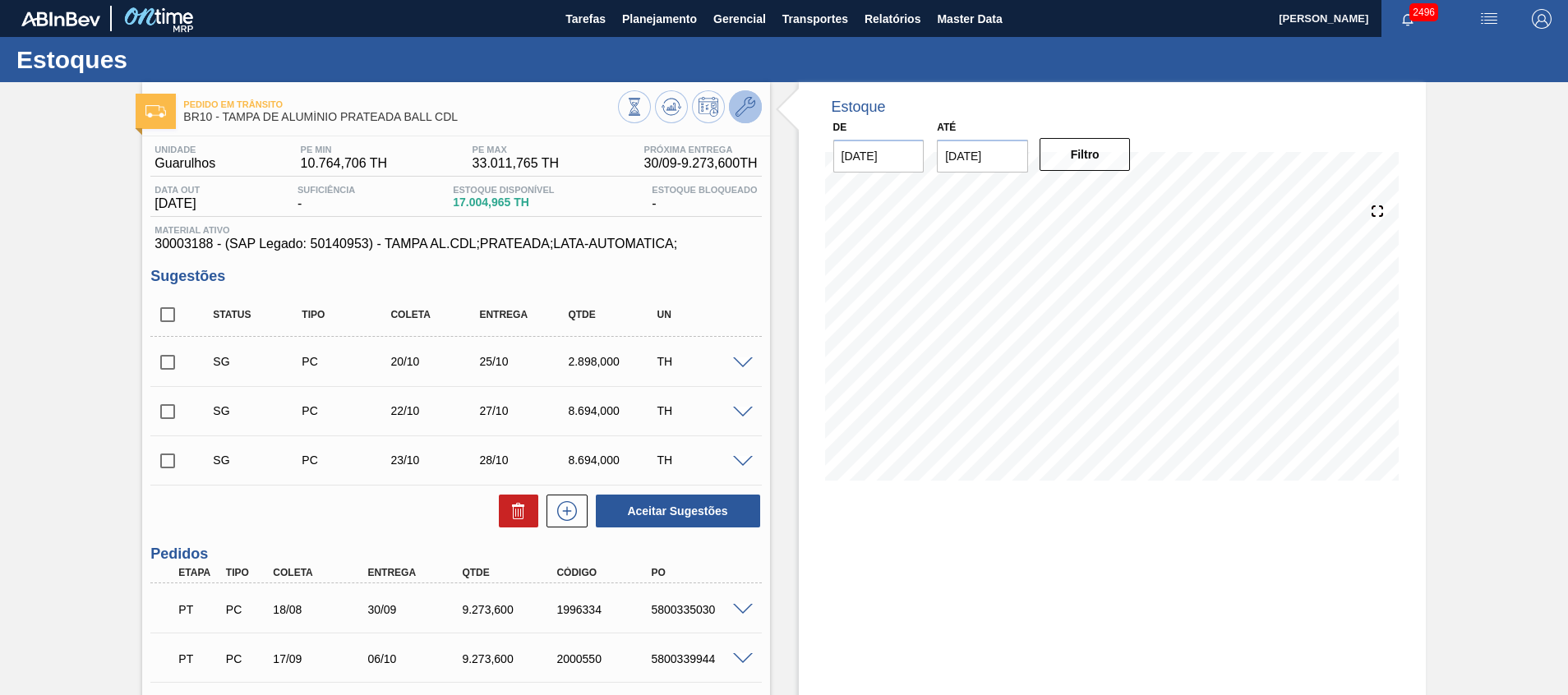
click at [748, 115] on icon at bounding box center [745, 106] width 19 height 19
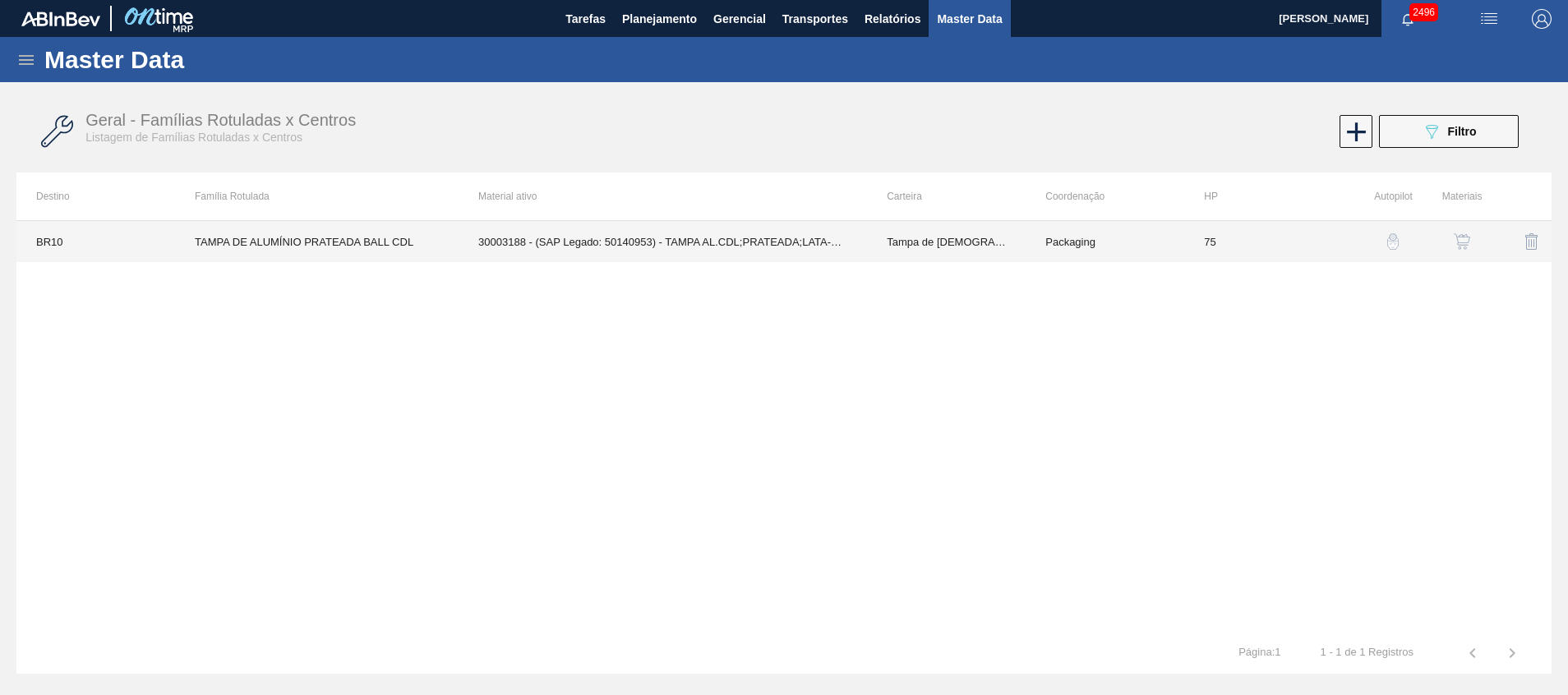
click at [745, 234] on td "30003188 - (SAP Legado: 50140953) - TAMPA AL.CDL;PRATEADA;LATA-AUTOMATICA;" at bounding box center [662, 241] width 409 height 41
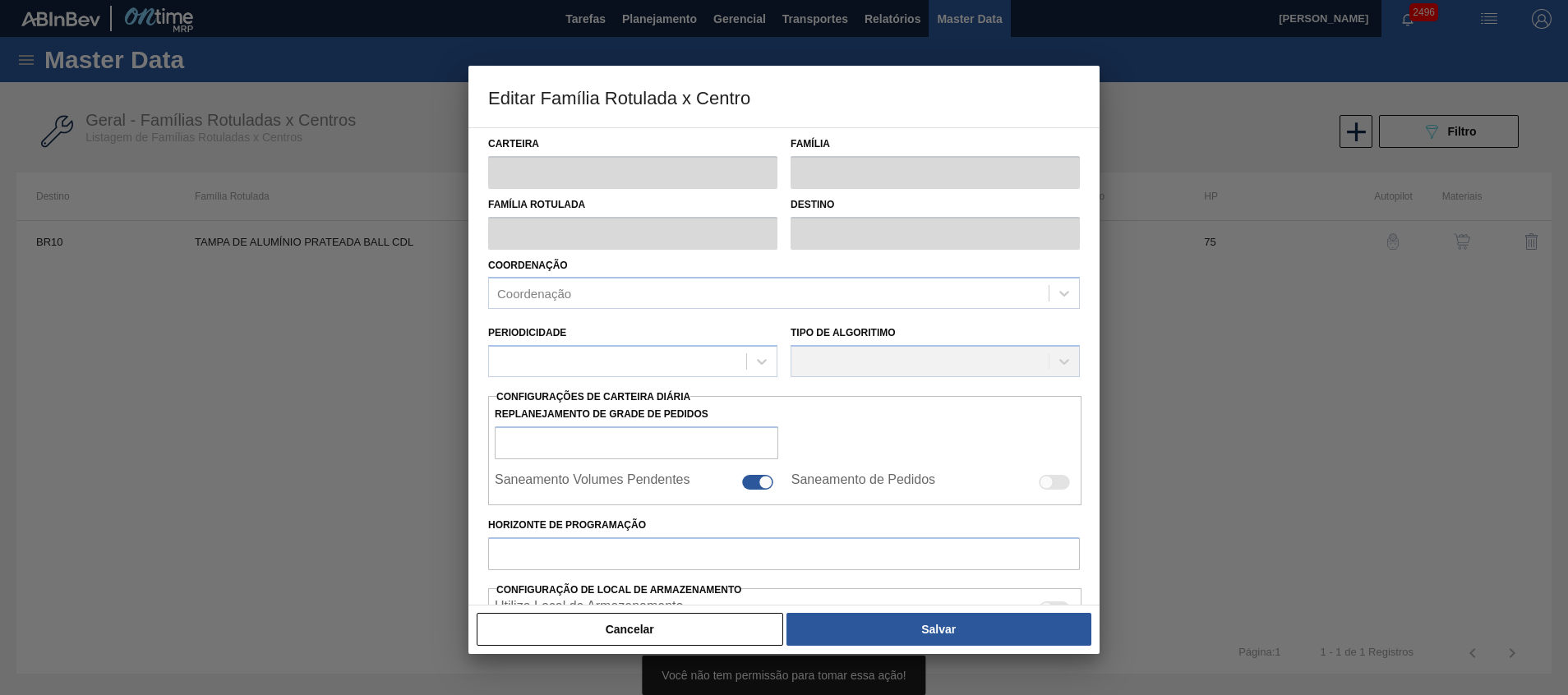
type input "Tampa de Lata"
type input "Tampa de Alumínio"
type input "TAMPA DE ALUMÍNIO PRATEADA BALL CDL"
type input "BR10 - Guarulhos"
type input "75"
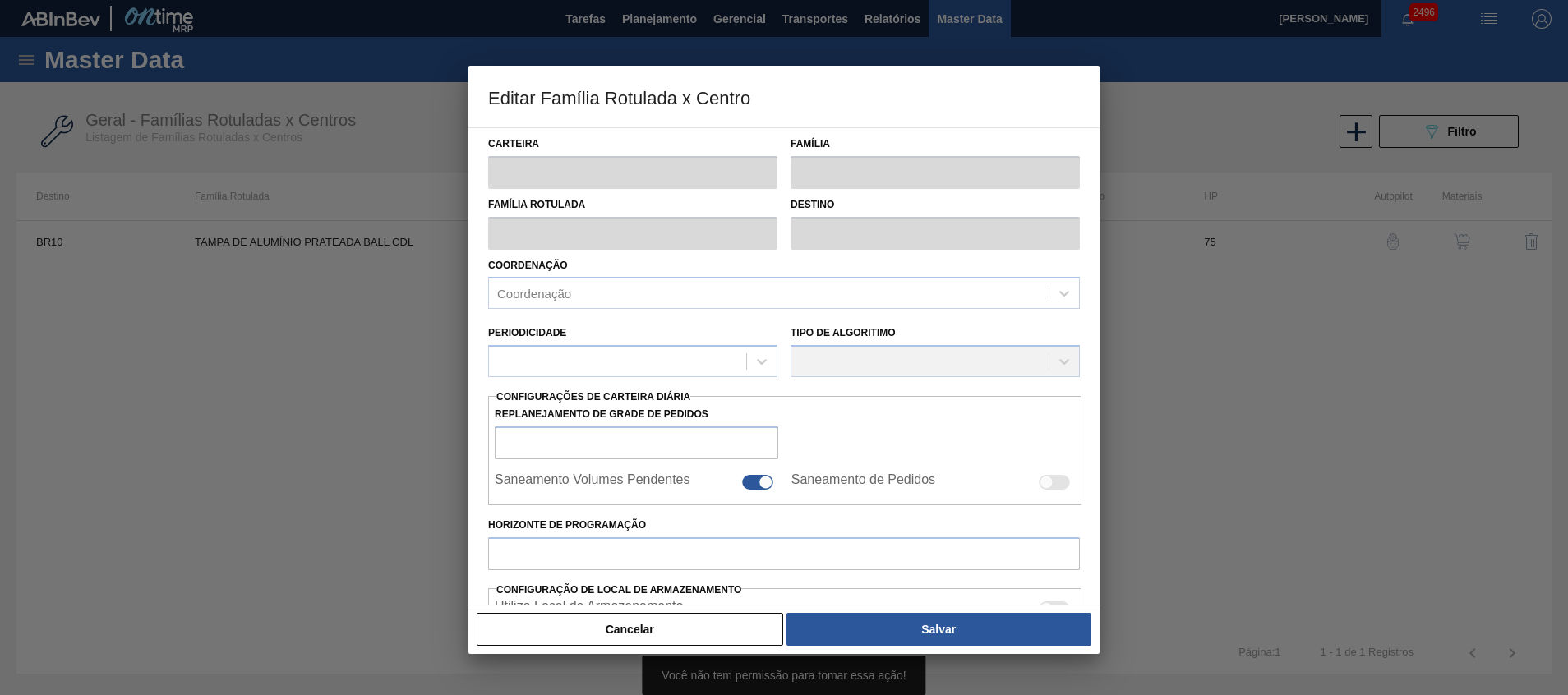
type input "10.764,706"
type input "33.011,765"
type input "80"
type input "28.347,642"
checkbox input "true"
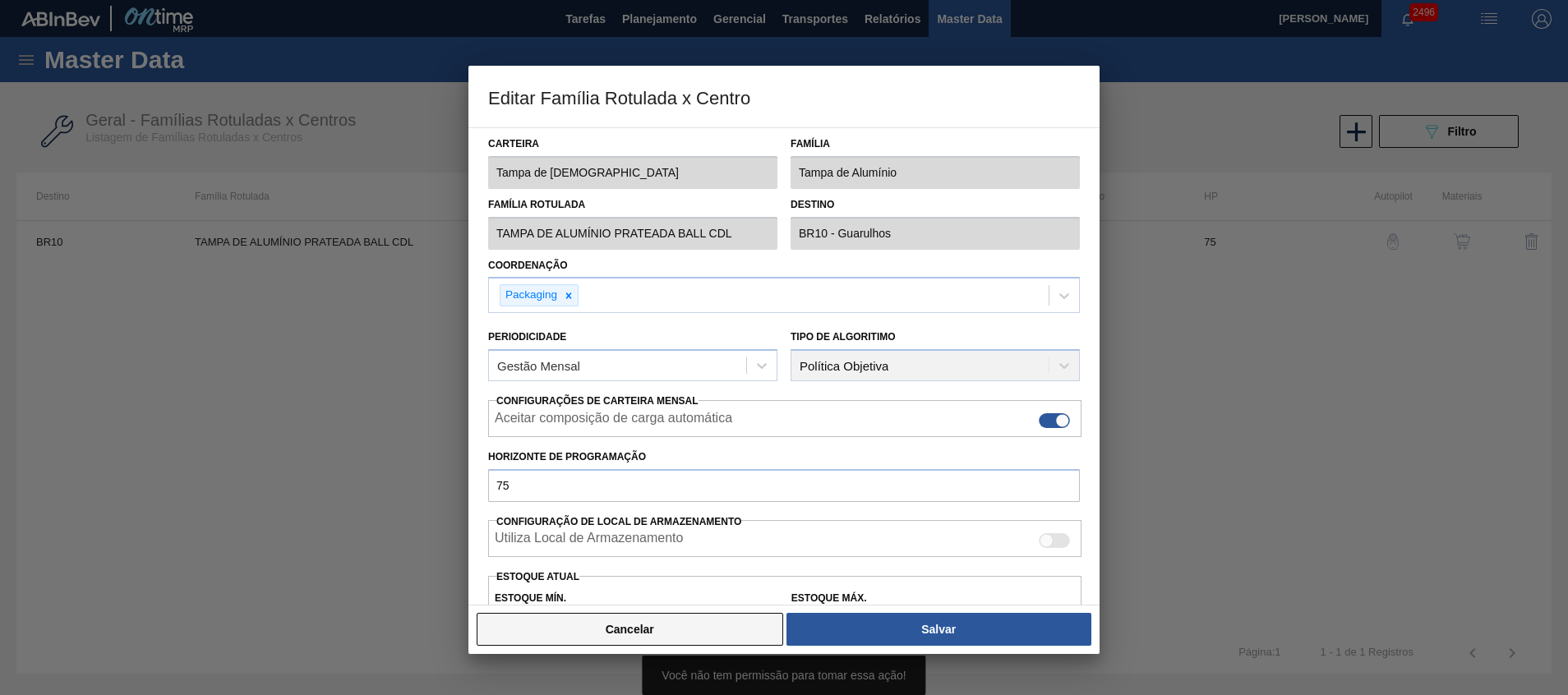
click at [702, 624] on button "Cancelar" at bounding box center [630, 628] width 307 height 33
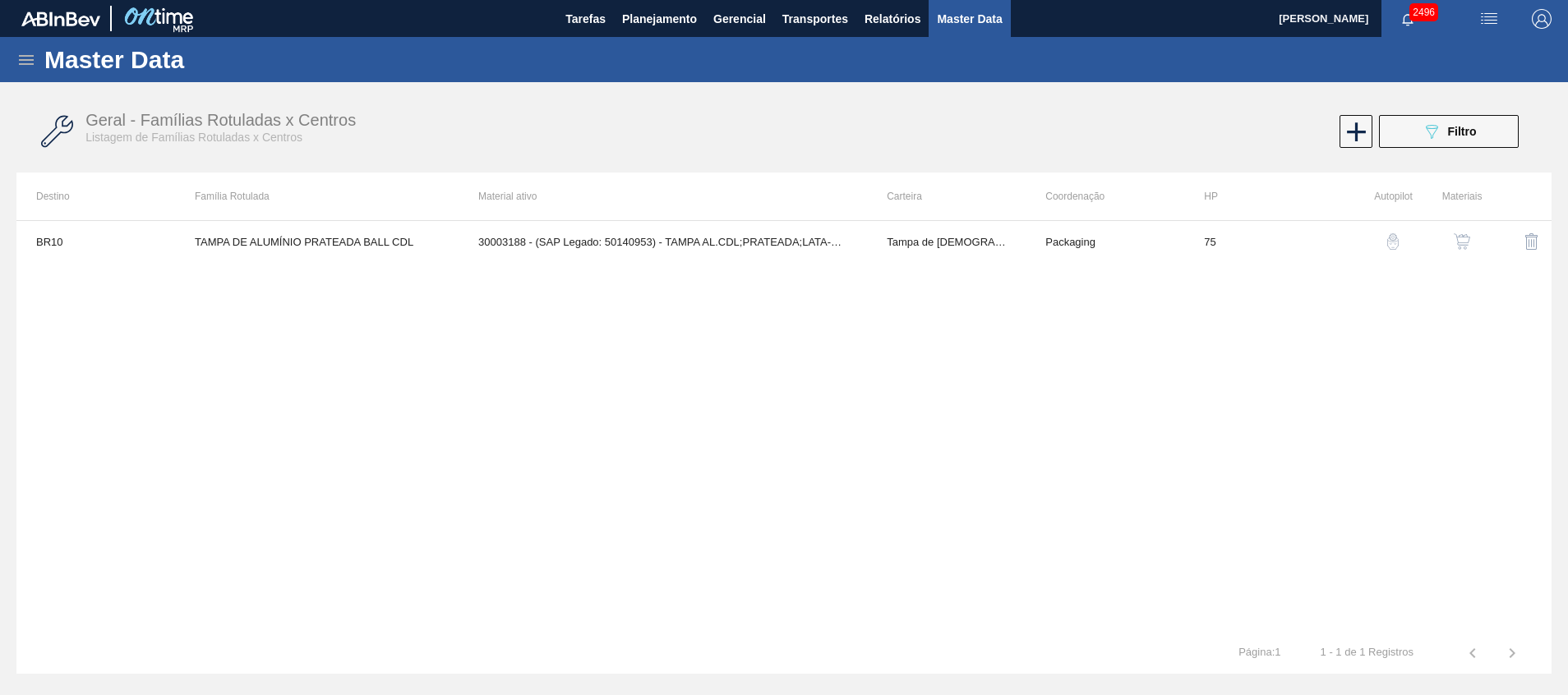
click at [1458, 239] on img "button" at bounding box center [1462, 242] width 17 height 17
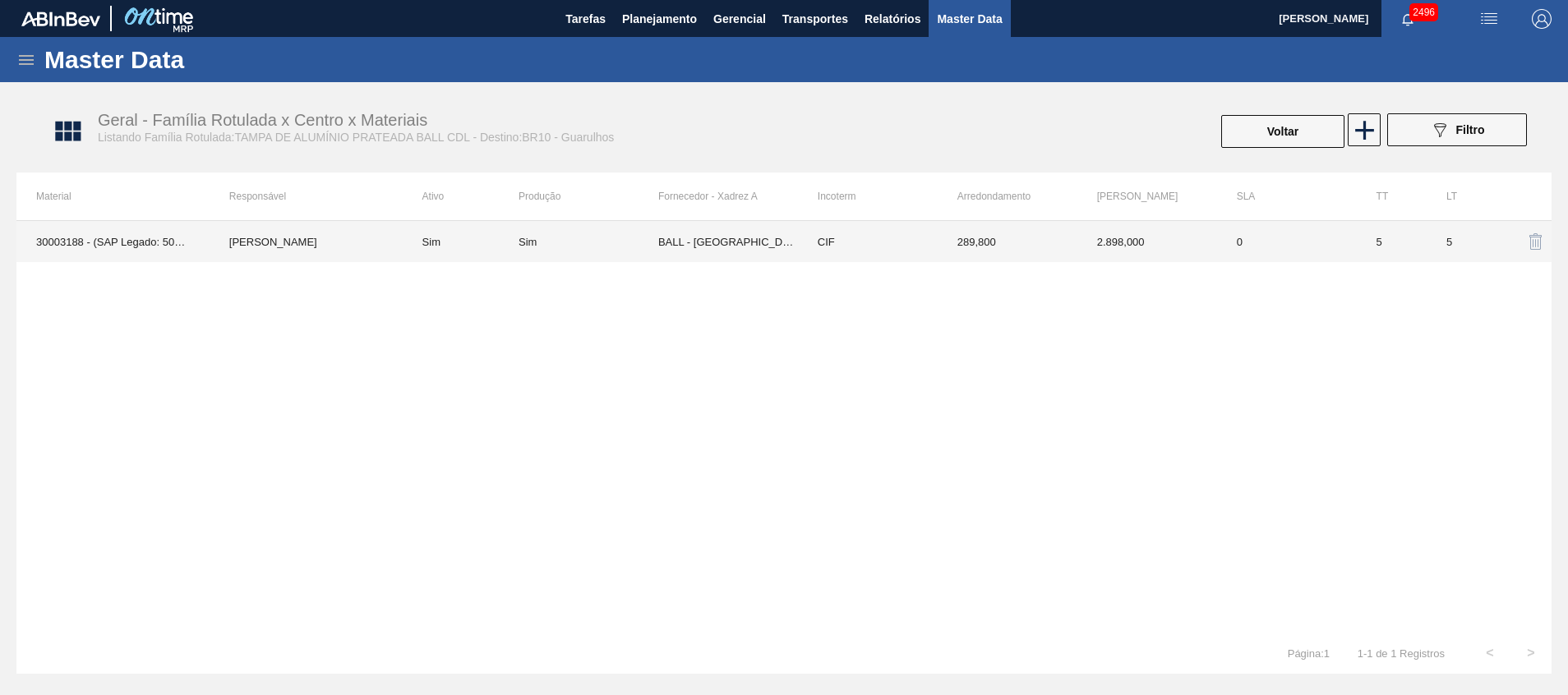
click at [764, 240] on td "BALL - [GEOGRAPHIC_DATA] ([GEOGRAPHIC_DATA])" at bounding box center [728, 241] width 140 height 41
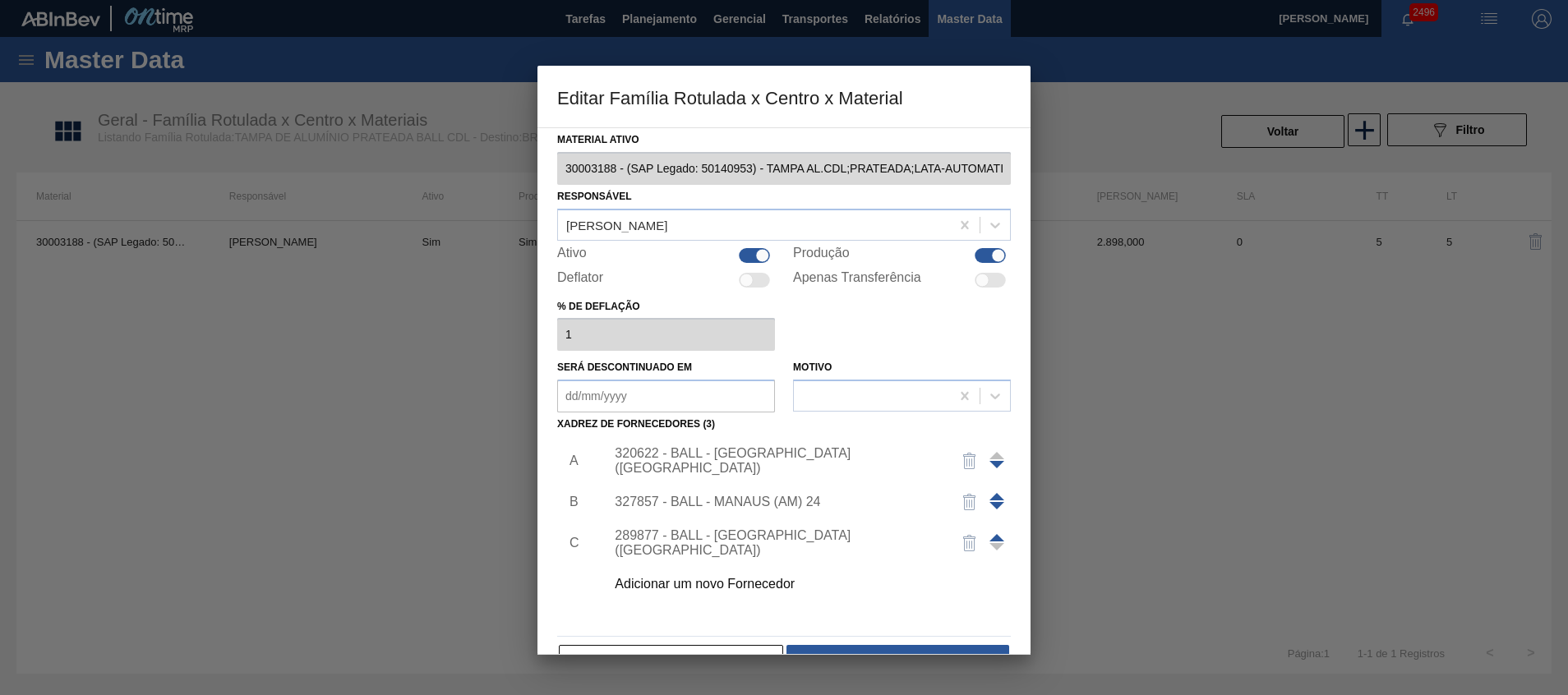
click at [786, 452] on div "320622 - BALL - [GEOGRAPHIC_DATA] ([GEOGRAPHIC_DATA])" at bounding box center [803, 461] width 415 height 41
click at [734, 458] on div "320622 - BALL - [GEOGRAPHIC_DATA] ([GEOGRAPHIC_DATA])" at bounding box center [775, 460] width 322 height 29
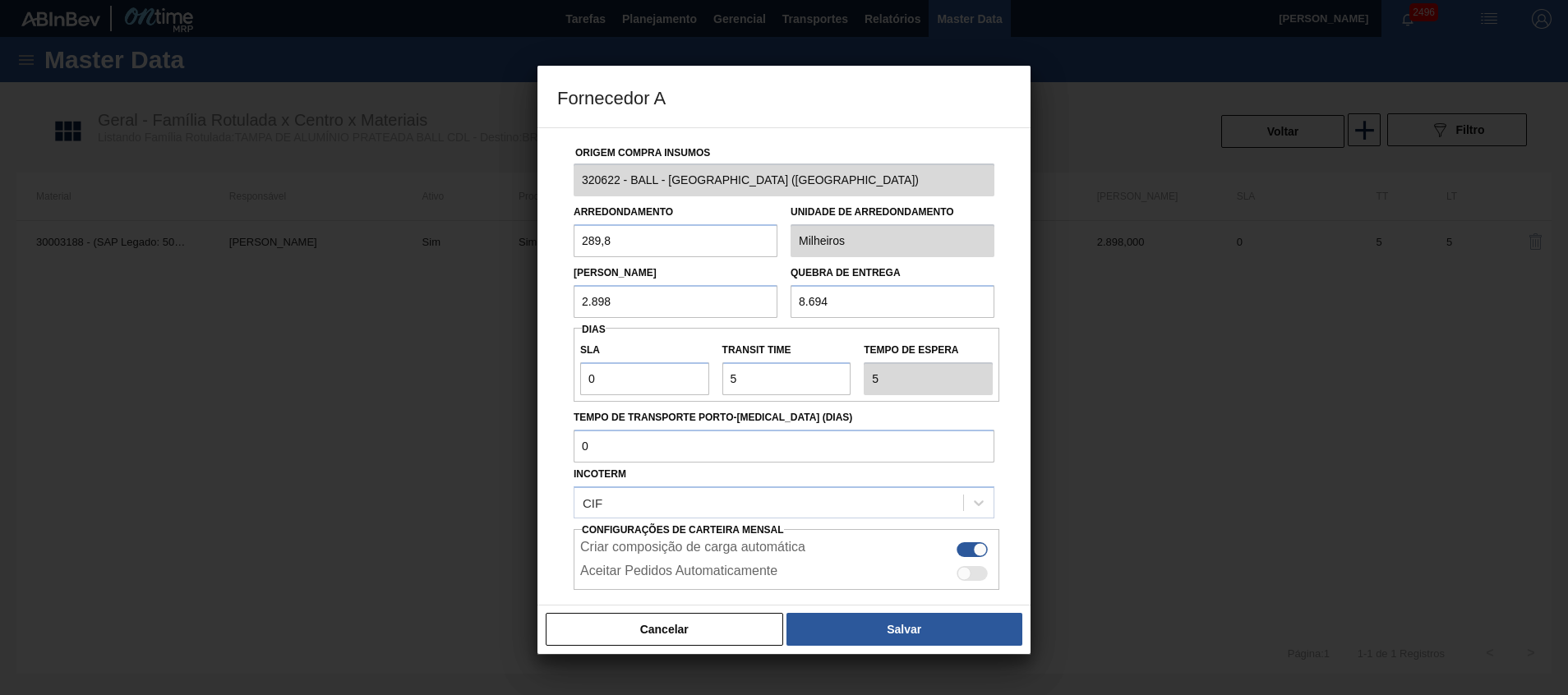
drag, startPoint x: 779, startPoint y: 296, endPoint x: 720, endPoint y: 297, distance: 59.0
click at [720, 297] on div "Lote Mínimo 2.898 Quebra de entrega 8.694" at bounding box center [784, 287] width 434 height 61
drag, startPoint x: 682, startPoint y: 306, endPoint x: 493, endPoint y: 286, distance: 190.1
click at [490, 278] on div "Fornecedor A Origem Compra Insumos 320622 - BALL - RECIFE (PE) Arredondamento 2…" at bounding box center [784, 347] width 1568 height 695
paste input "8.694"
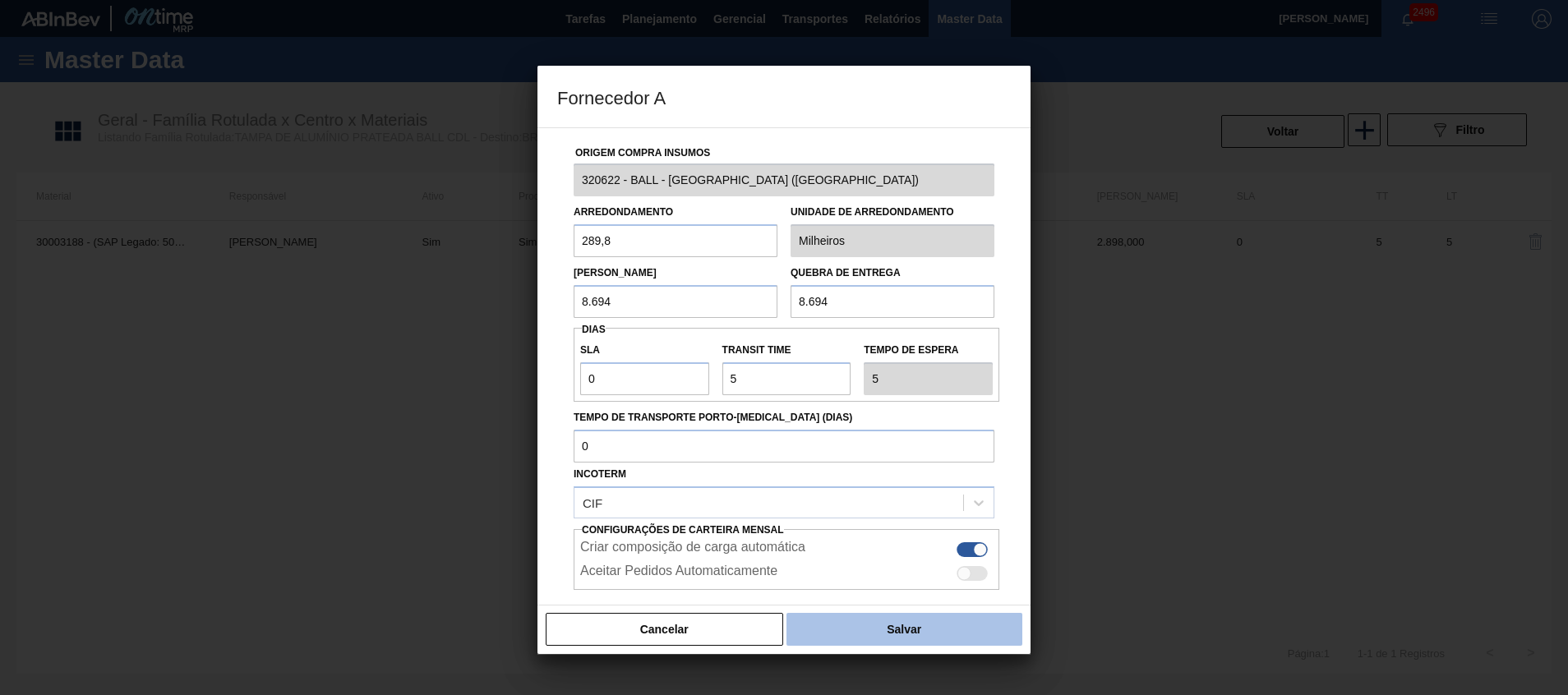
type input "8.694"
click at [843, 612] on button "Salvar" at bounding box center [904, 628] width 236 height 33
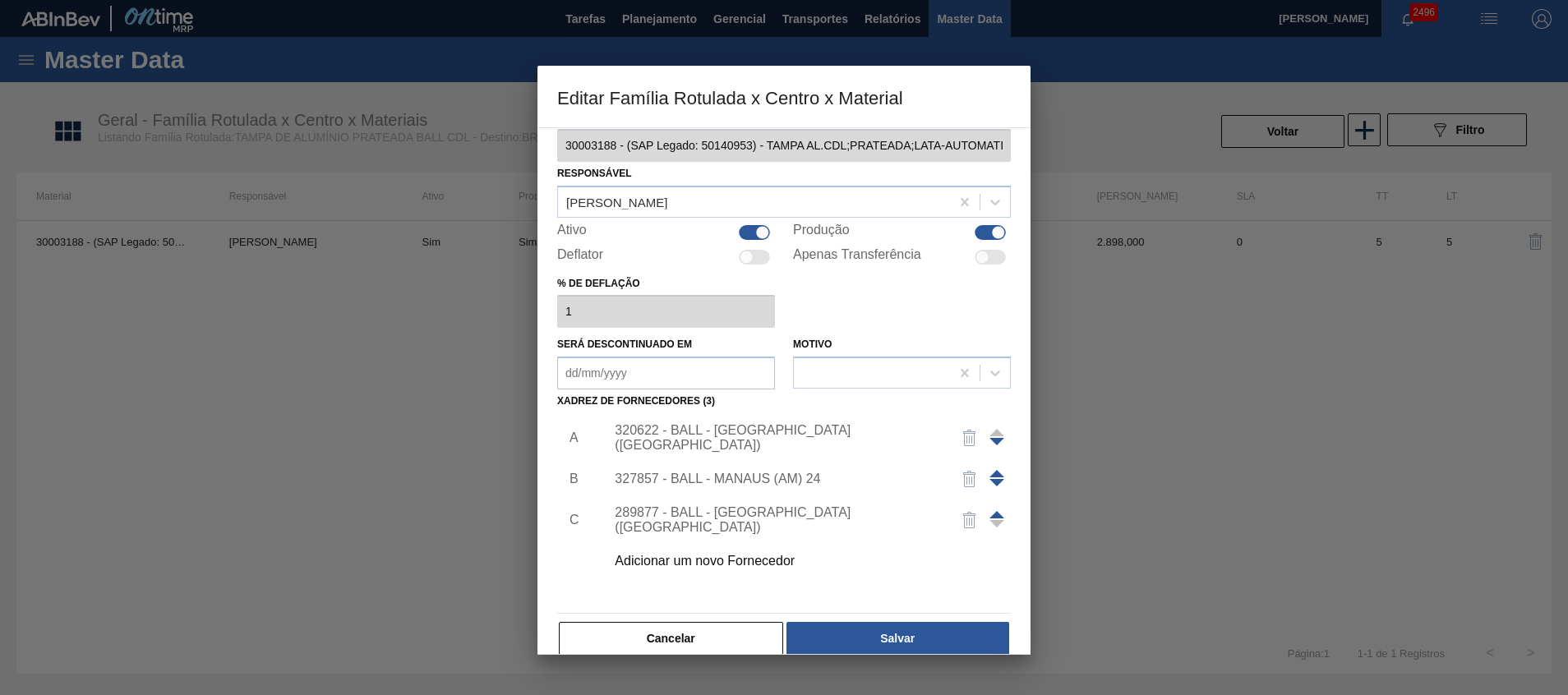
scroll to position [45, 0]
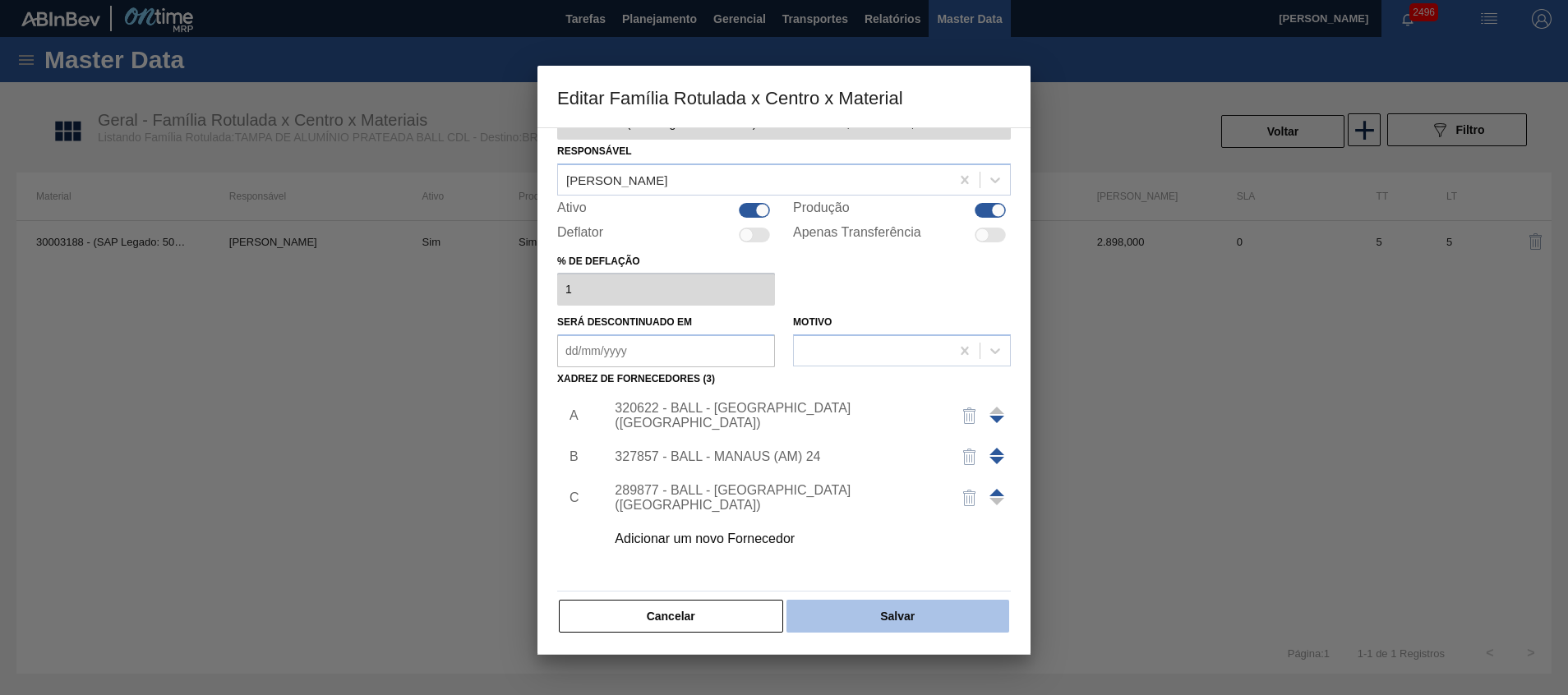
click at [851, 624] on button "Salvar" at bounding box center [897, 616] width 222 height 33
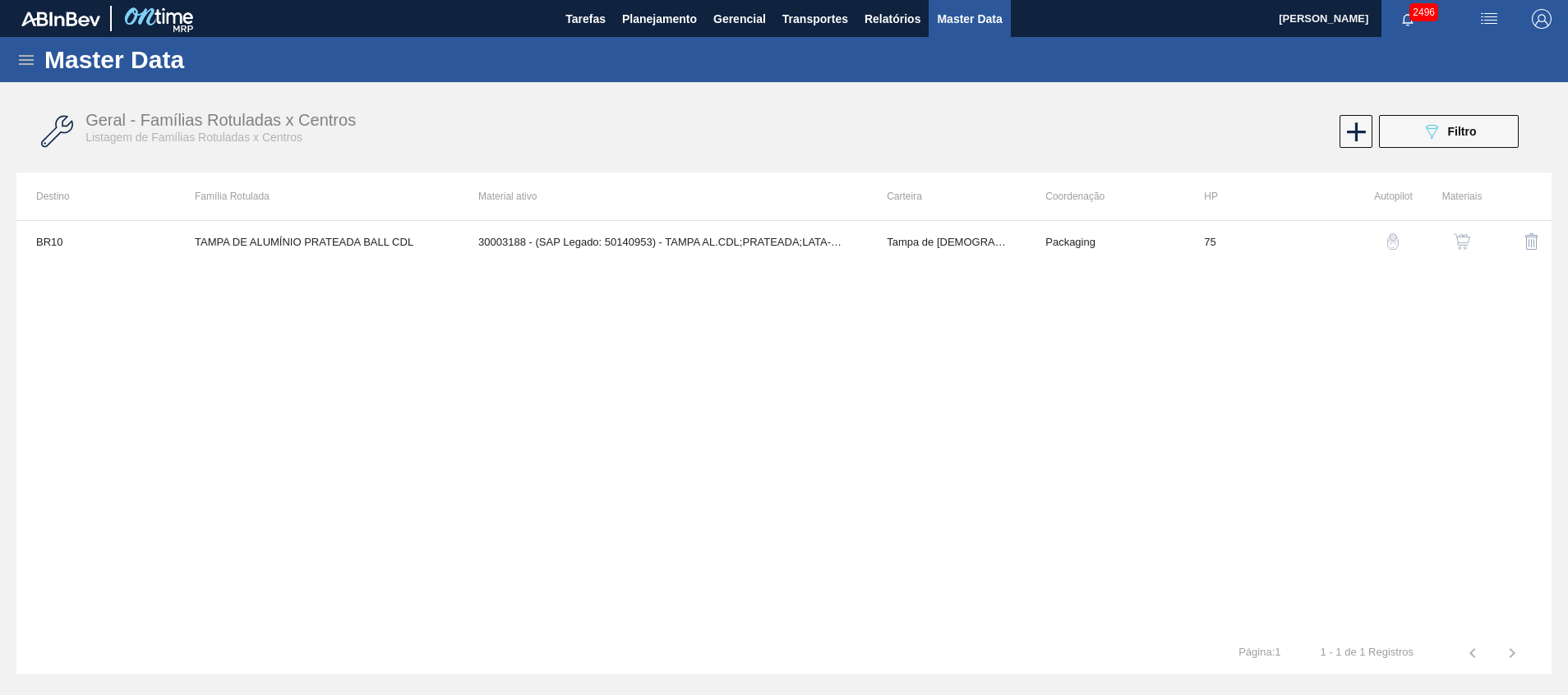
click at [1455, 242] on img "button" at bounding box center [1462, 242] width 17 height 17
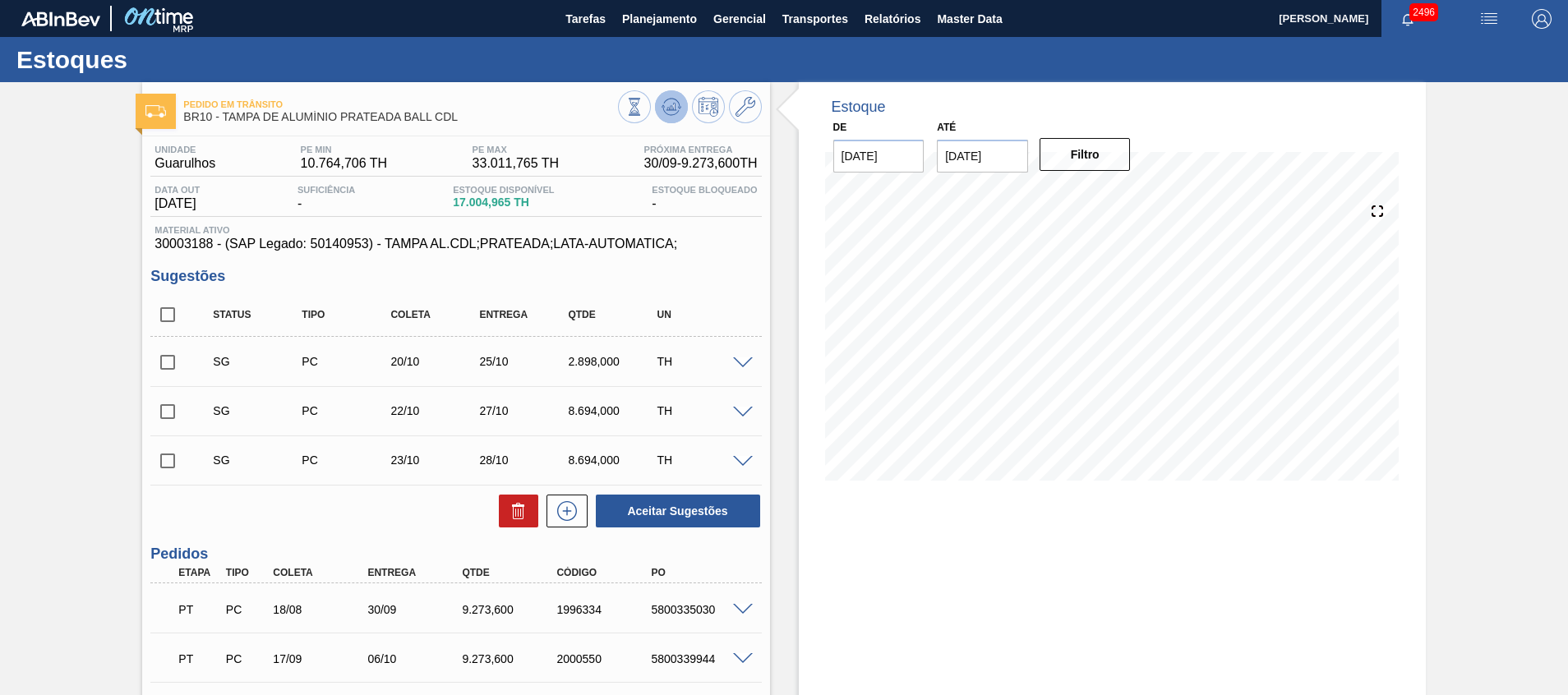
click at [672, 101] on icon at bounding box center [671, 106] width 19 height 19
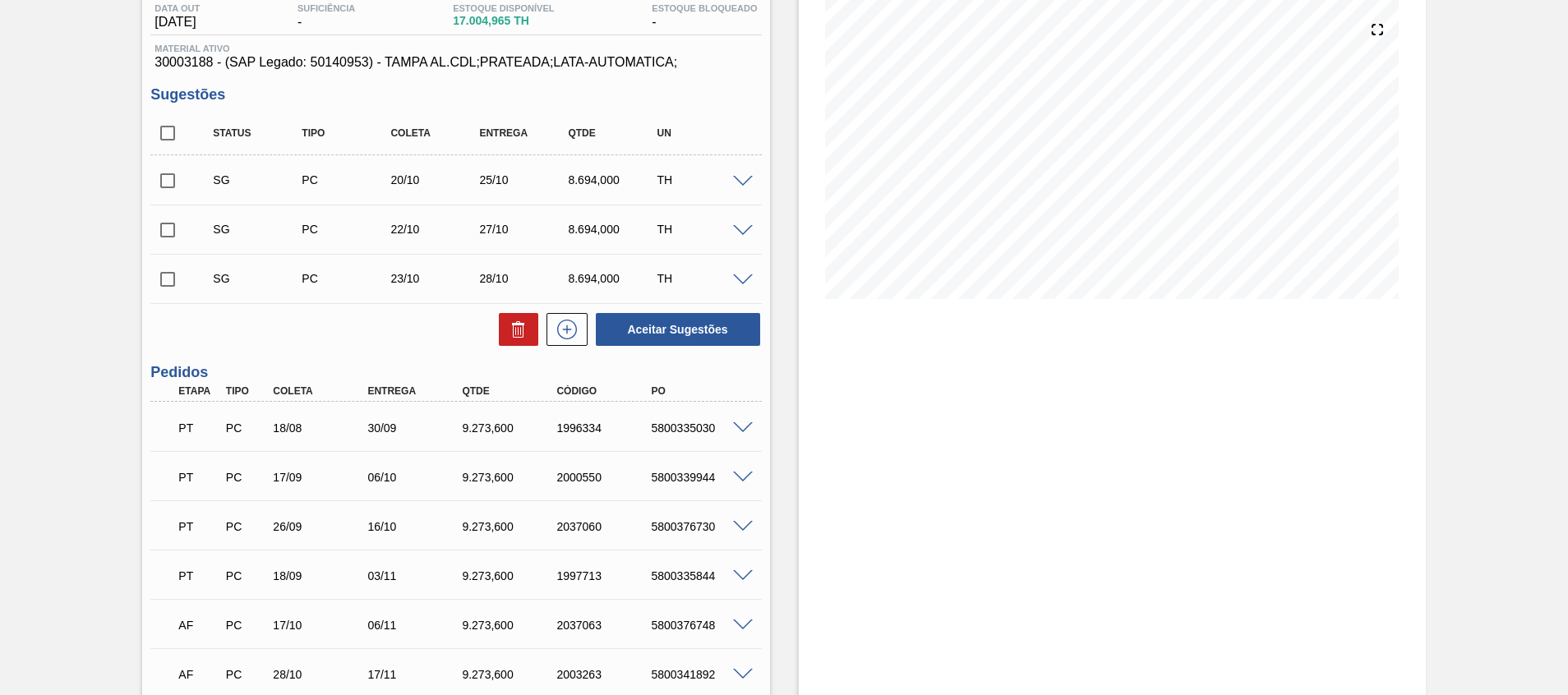
scroll to position [179, 0]
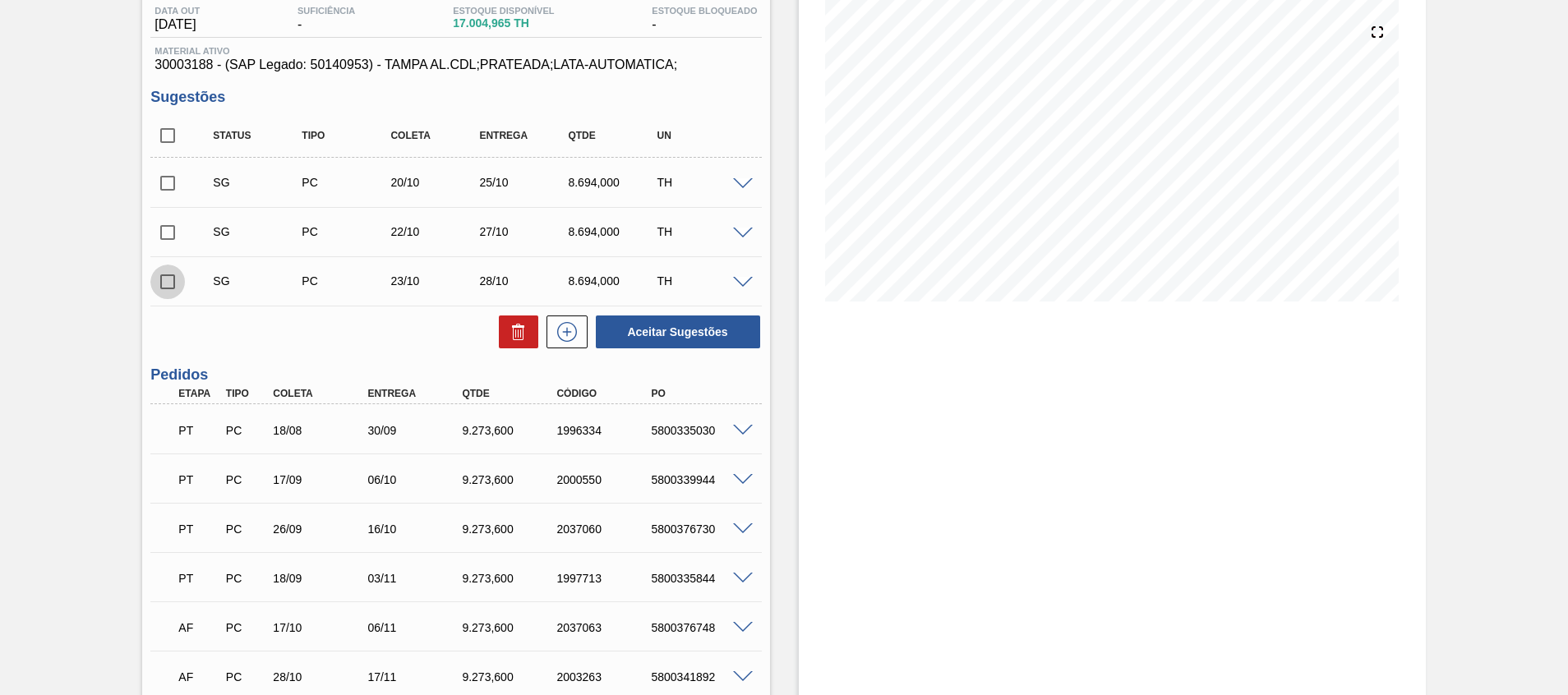
click at [169, 281] on input "checkbox" at bounding box center [167, 281] width 35 height 35
click at [702, 341] on button "Aceitar Sugestões" at bounding box center [677, 331] width 164 height 33
checkbox input "false"
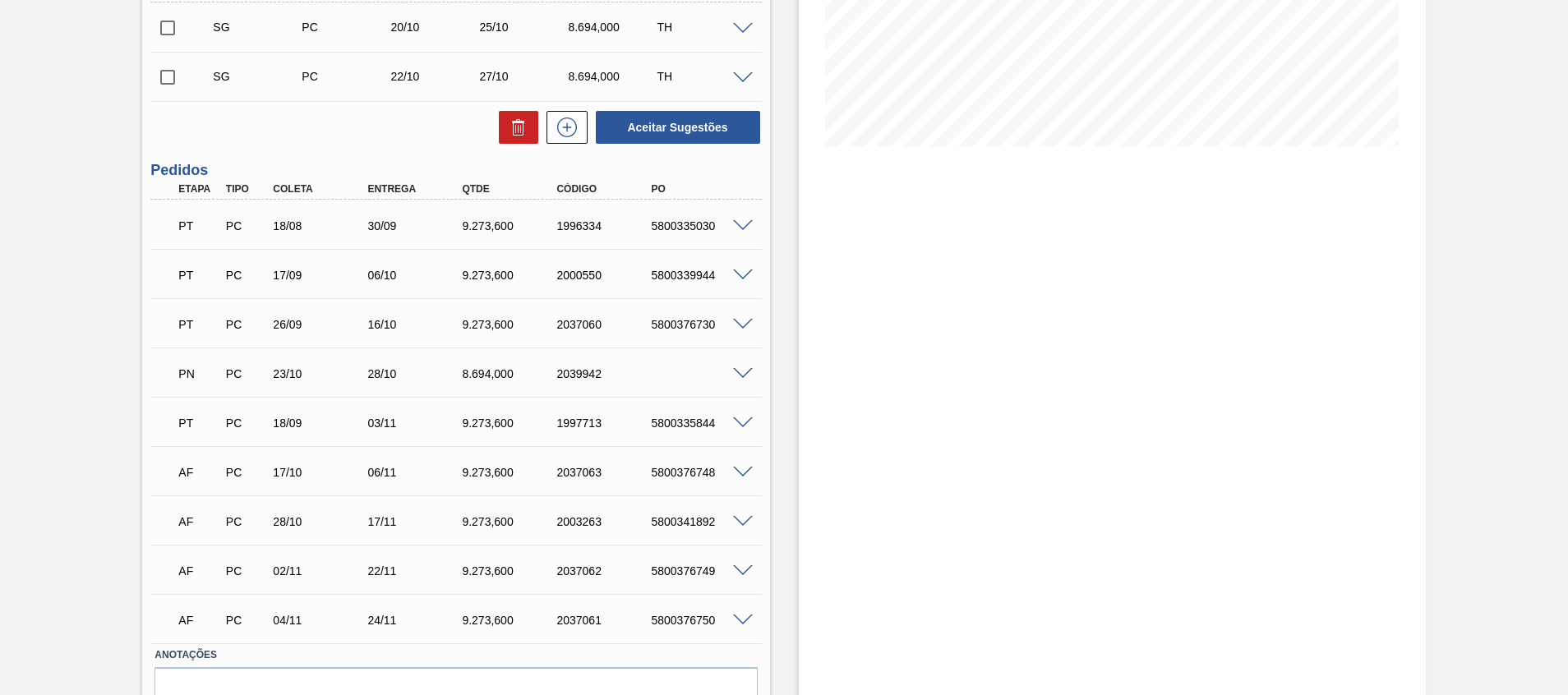
scroll to position [417, 0]
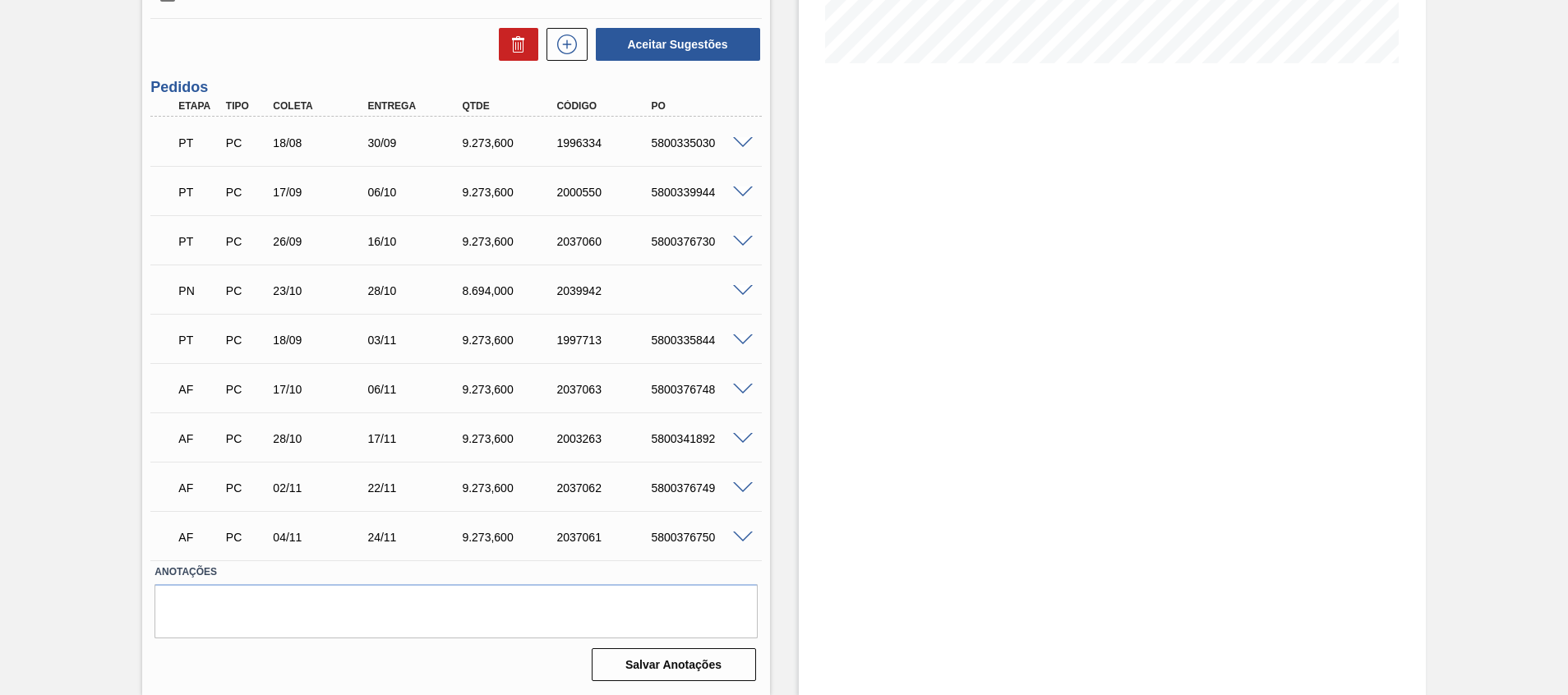
click at [564, 291] on div "2039942" at bounding box center [605, 291] width 106 height 13
copy div "2039942"
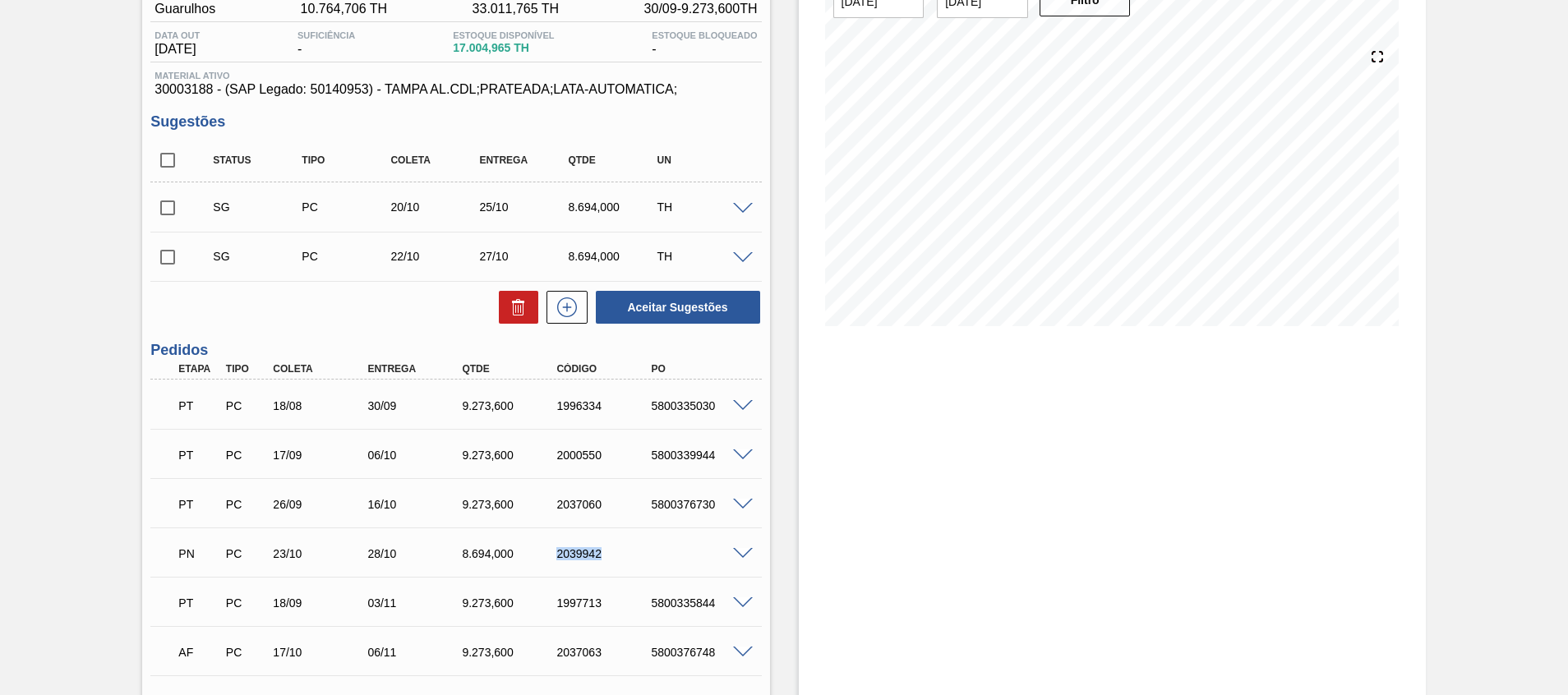
scroll to position [0, 0]
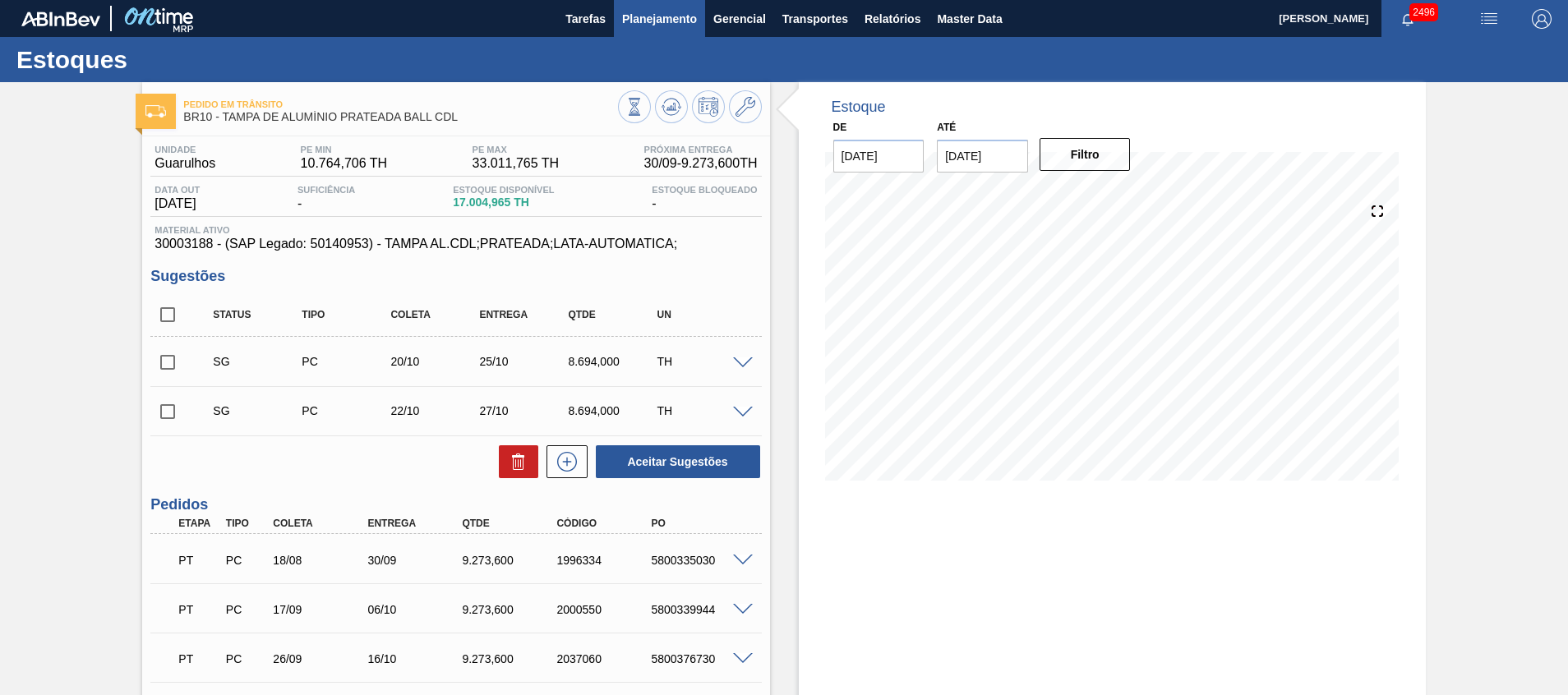
click at [661, 17] on span "Planejamento" at bounding box center [659, 19] width 75 height 19
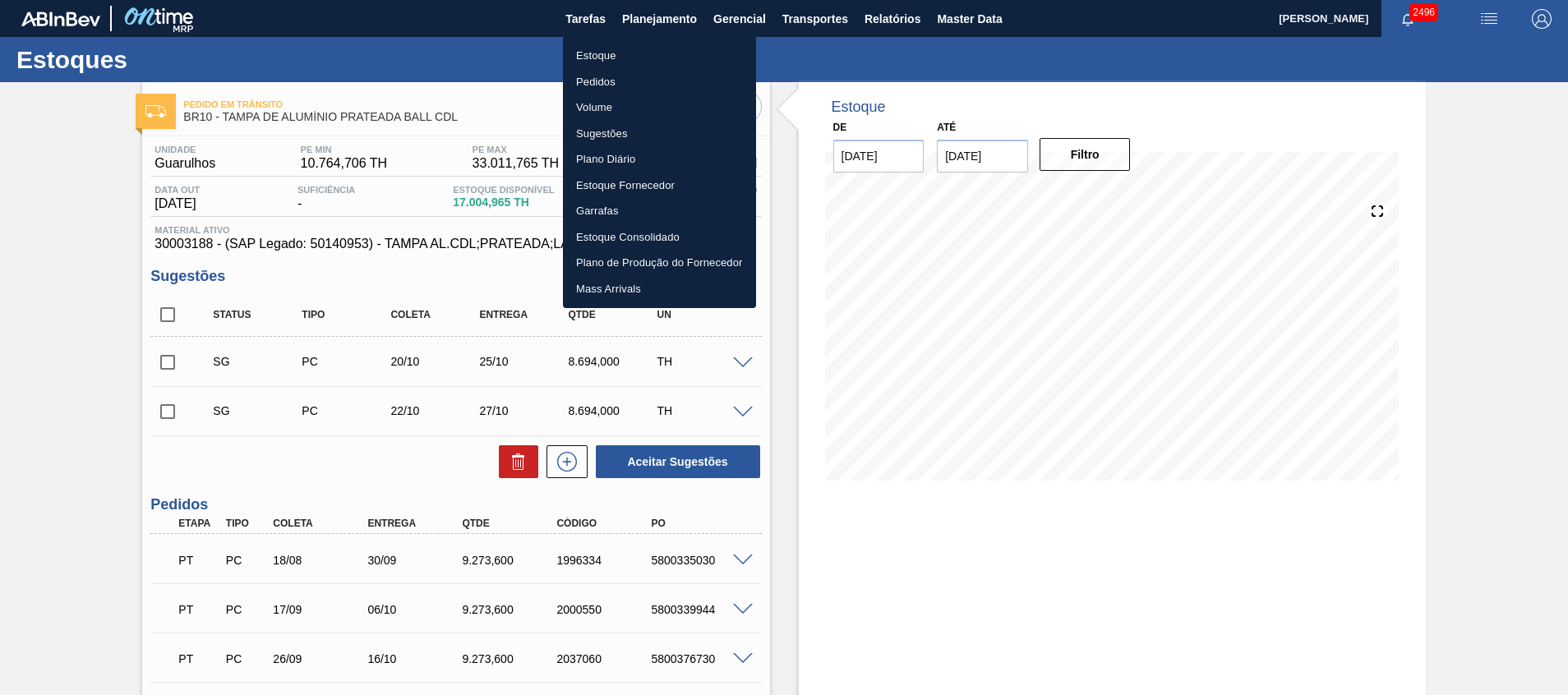
click at [617, 80] on li "Pedidos" at bounding box center [659, 82] width 193 height 26
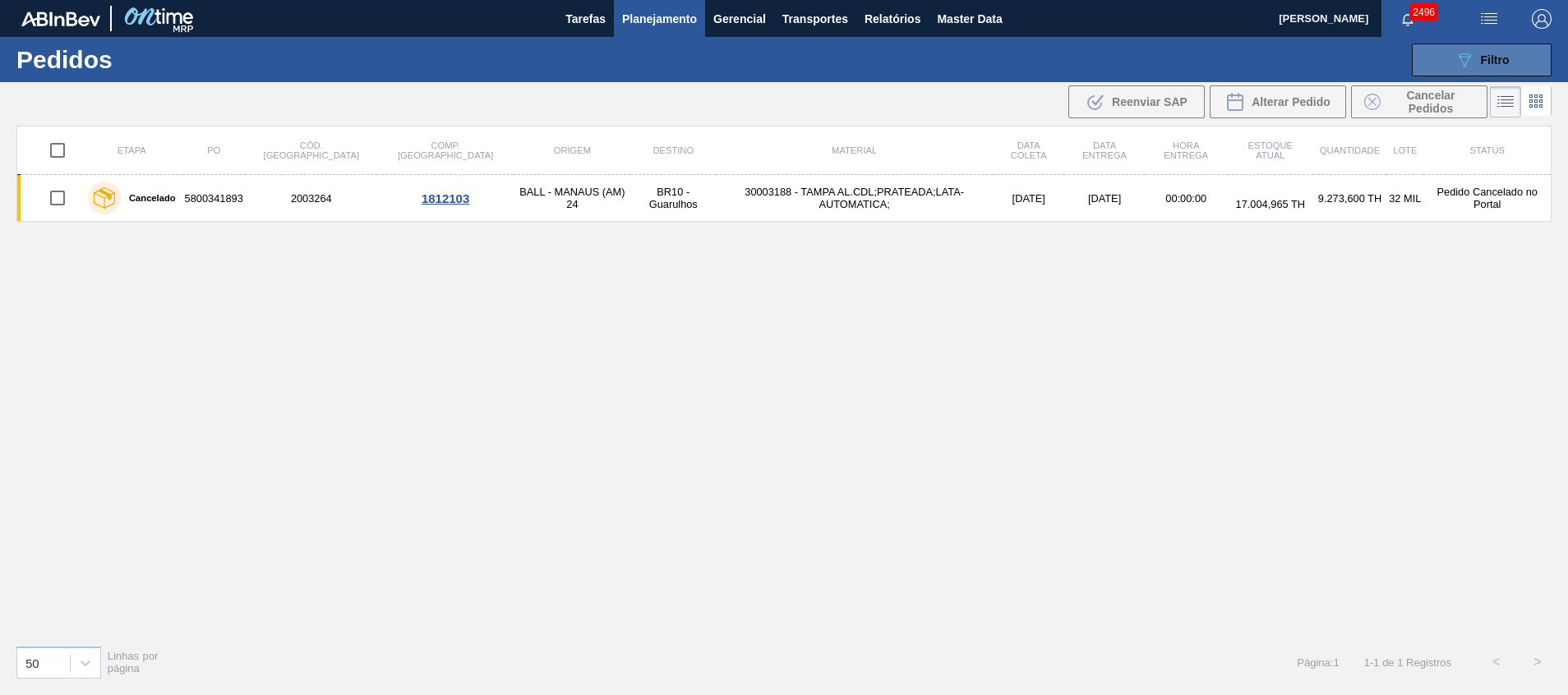
click at [1496, 53] on span "Filtro" at bounding box center [1495, 60] width 29 height 13
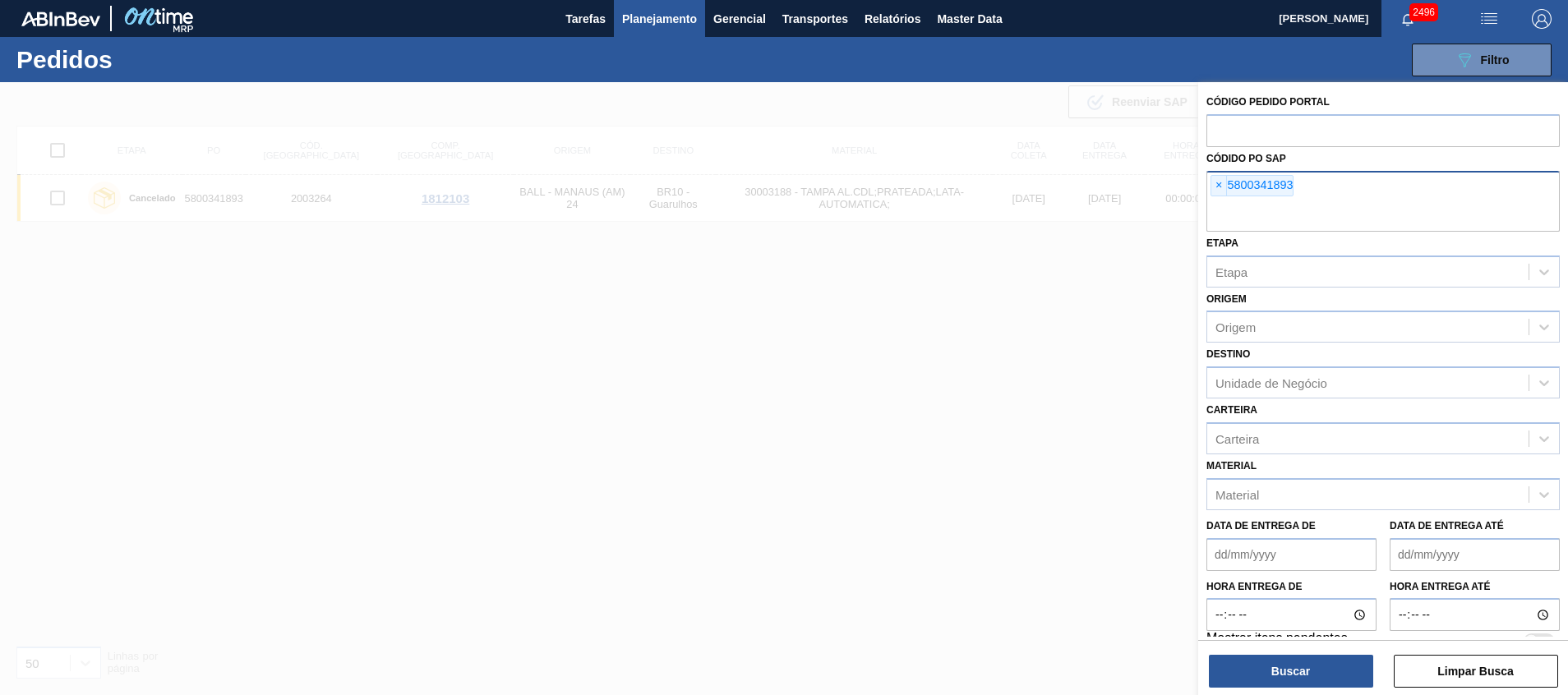
click at [1354, 215] on input "text" at bounding box center [1382, 216] width 353 height 31
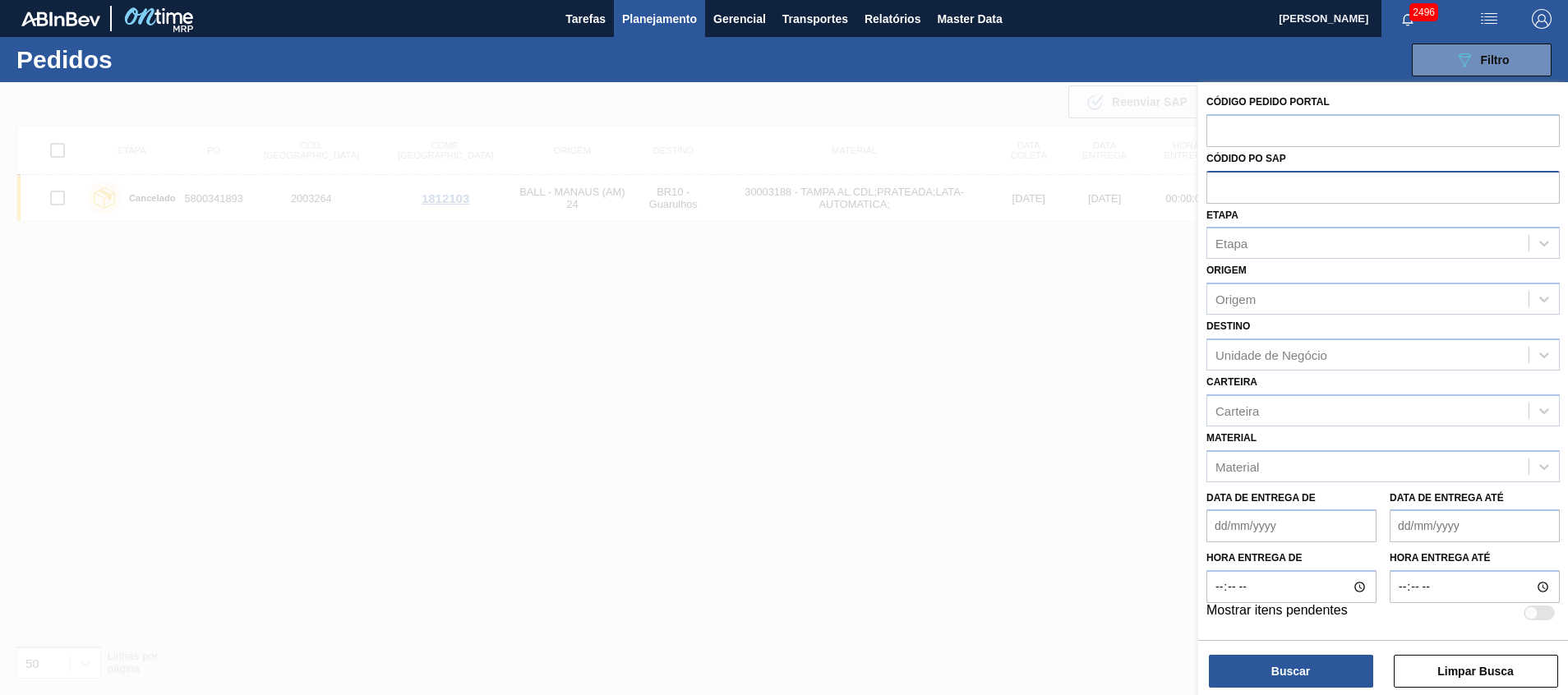
paste input "text"
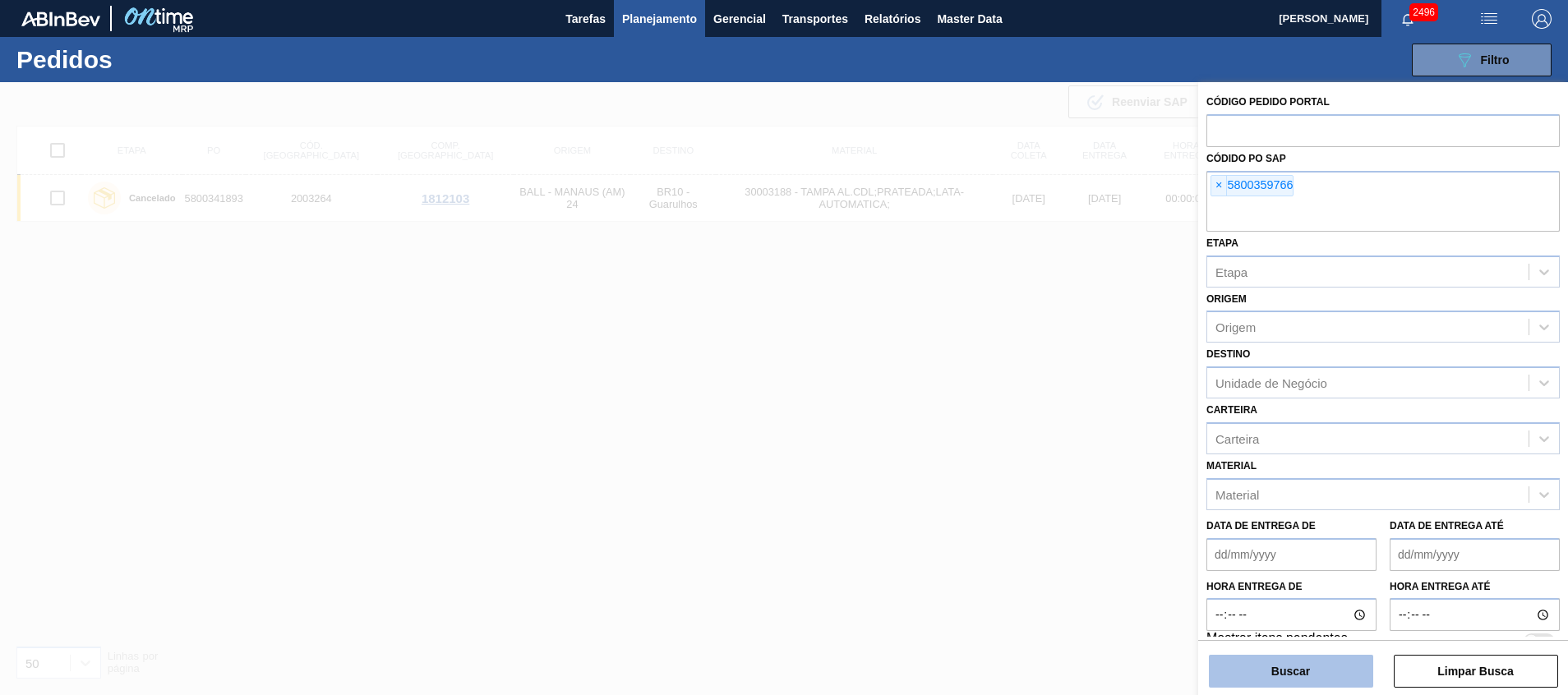
click at [1253, 678] on button "Buscar" at bounding box center [1290, 671] width 164 height 33
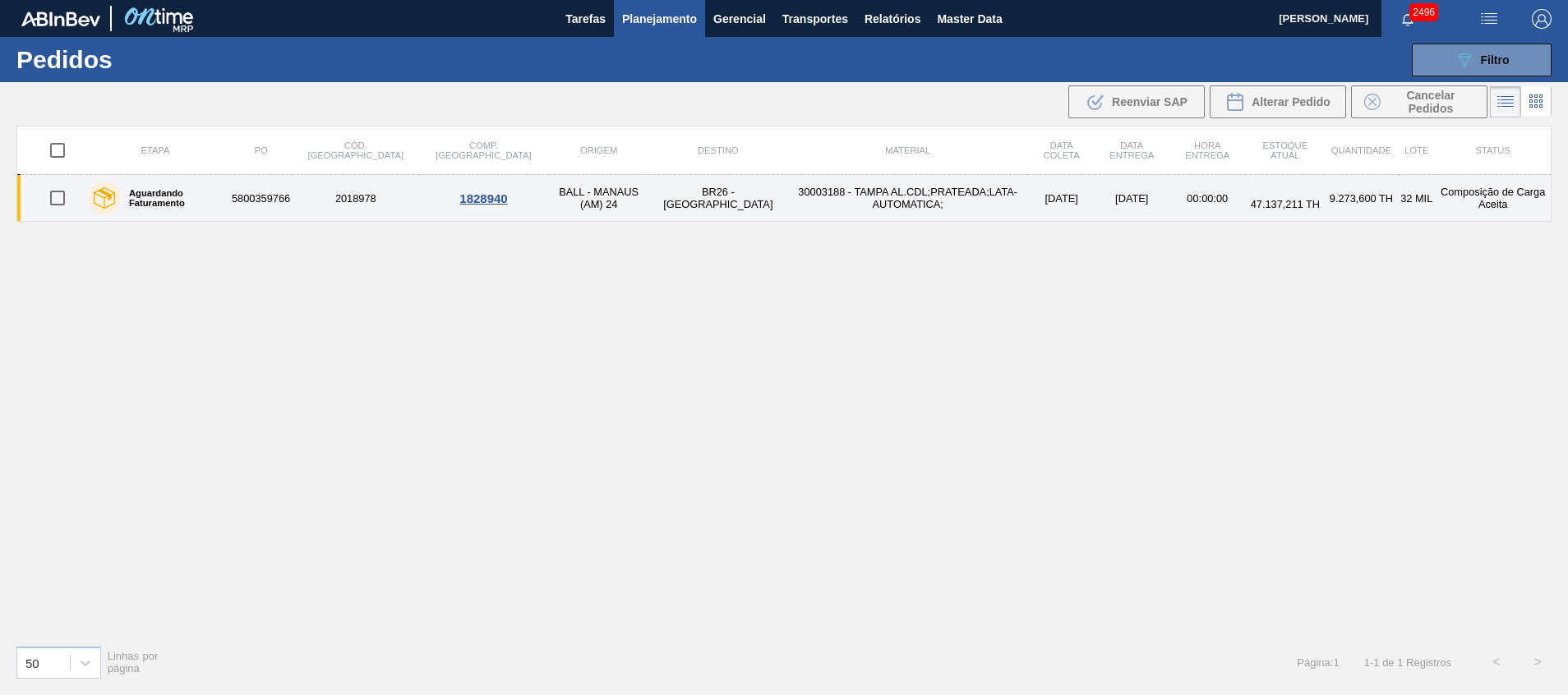
click at [1364, 197] on td "9.273,600 TH" at bounding box center [1361, 199] width 73 height 47
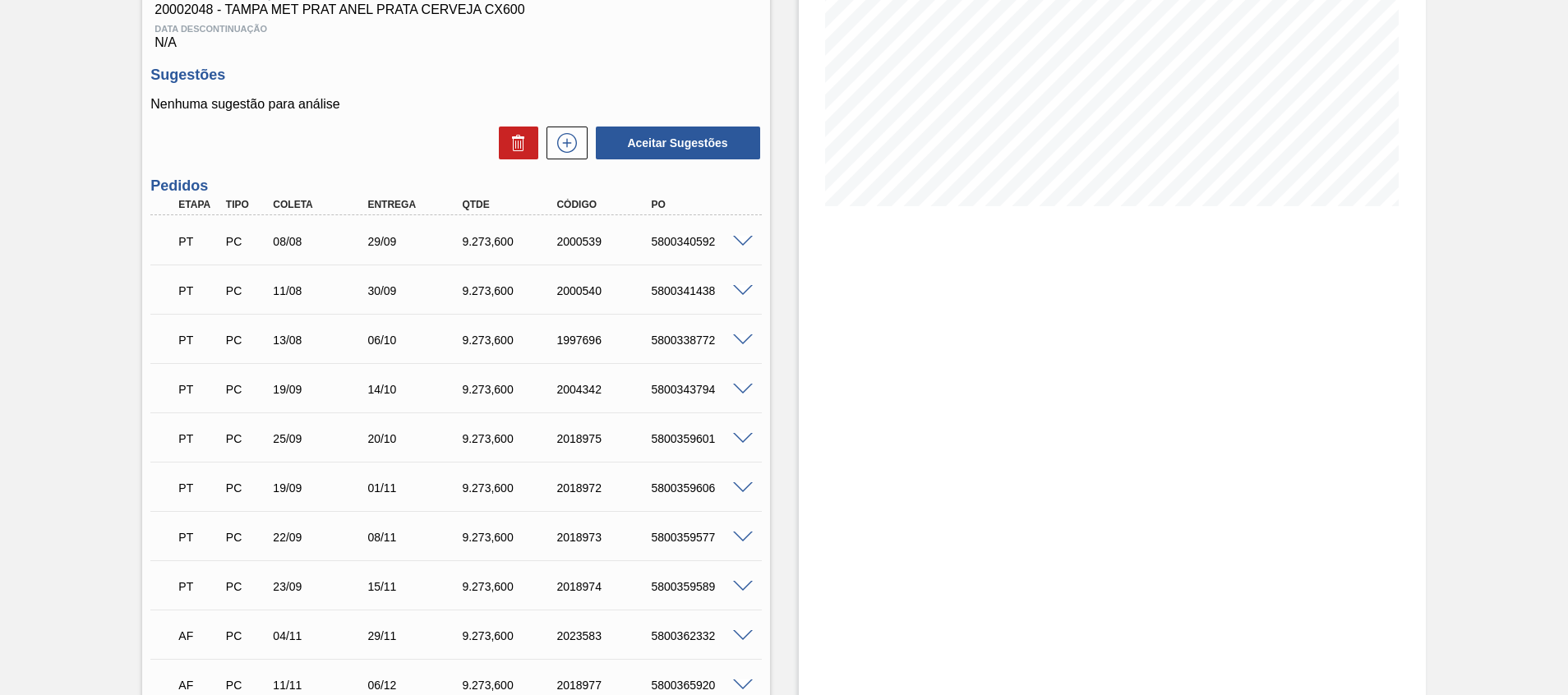
scroll to position [472, 0]
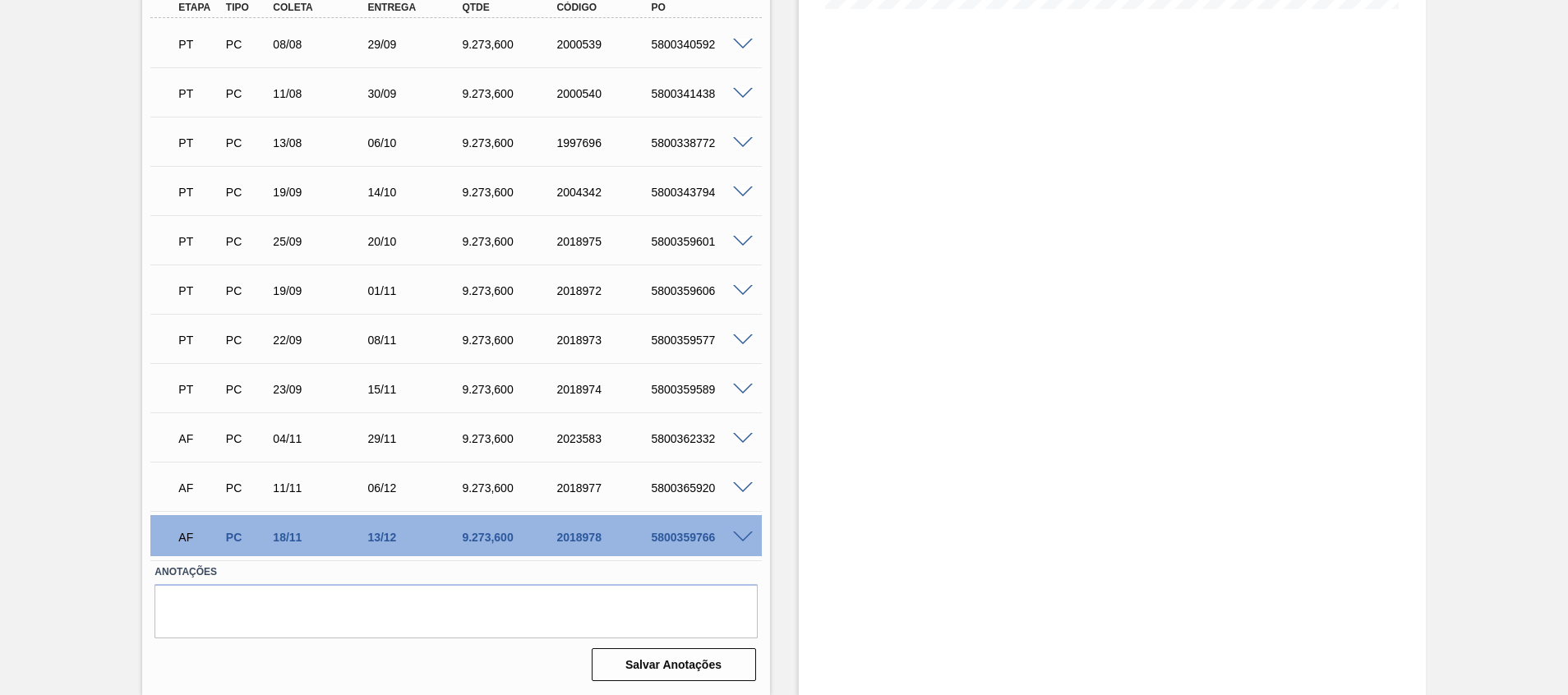
click at [743, 537] on span at bounding box center [742, 537] width 19 height 13
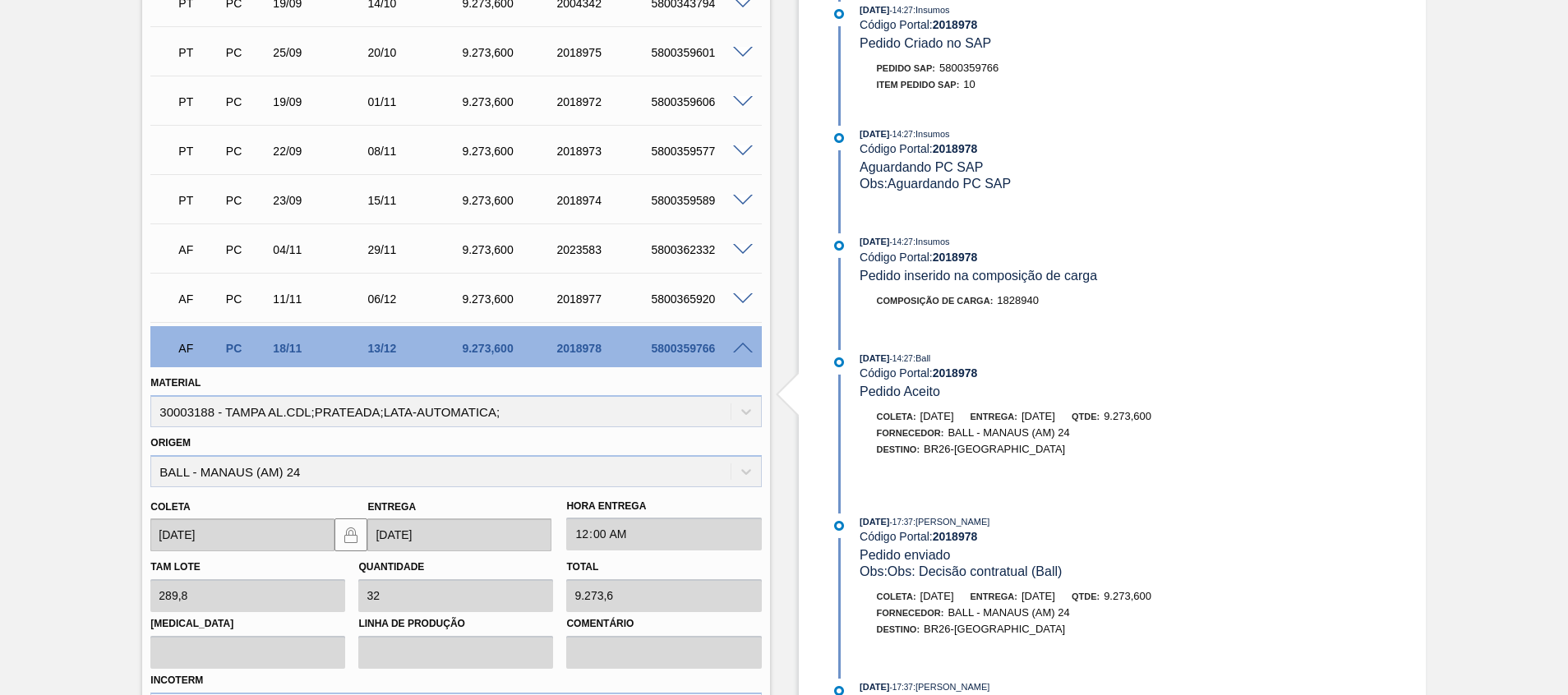
scroll to position [842, 0]
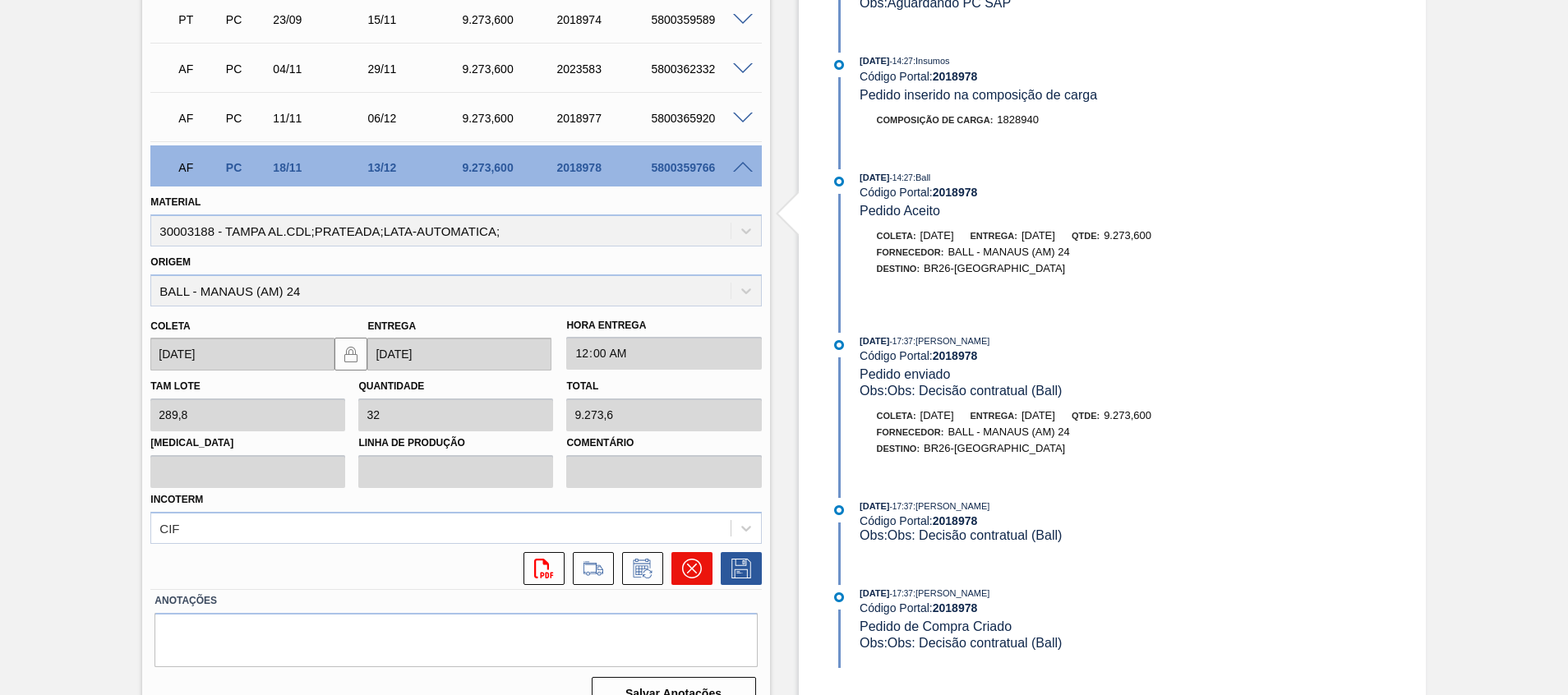
click at [678, 552] on button at bounding box center [692, 568] width 41 height 33
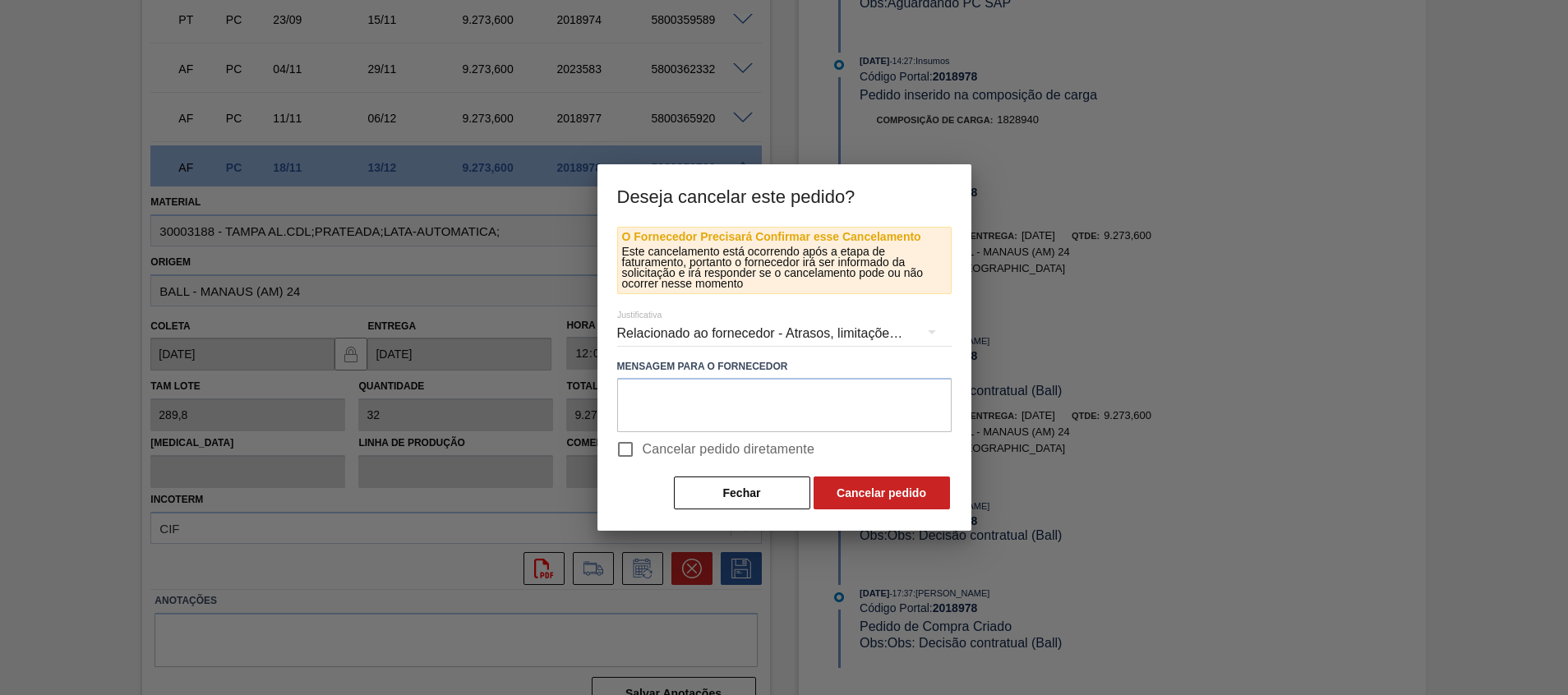
click at [709, 448] on span "Cancelar pedido diretamente" at bounding box center [729, 449] width 173 height 19
click at [643, 448] on input "Cancelar pedido diretamente" at bounding box center [625, 449] width 35 height 35
checkbox input "true"
click at [833, 494] on button "Cancelar pedido" at bounding box center [881, 493] width 136 height 33
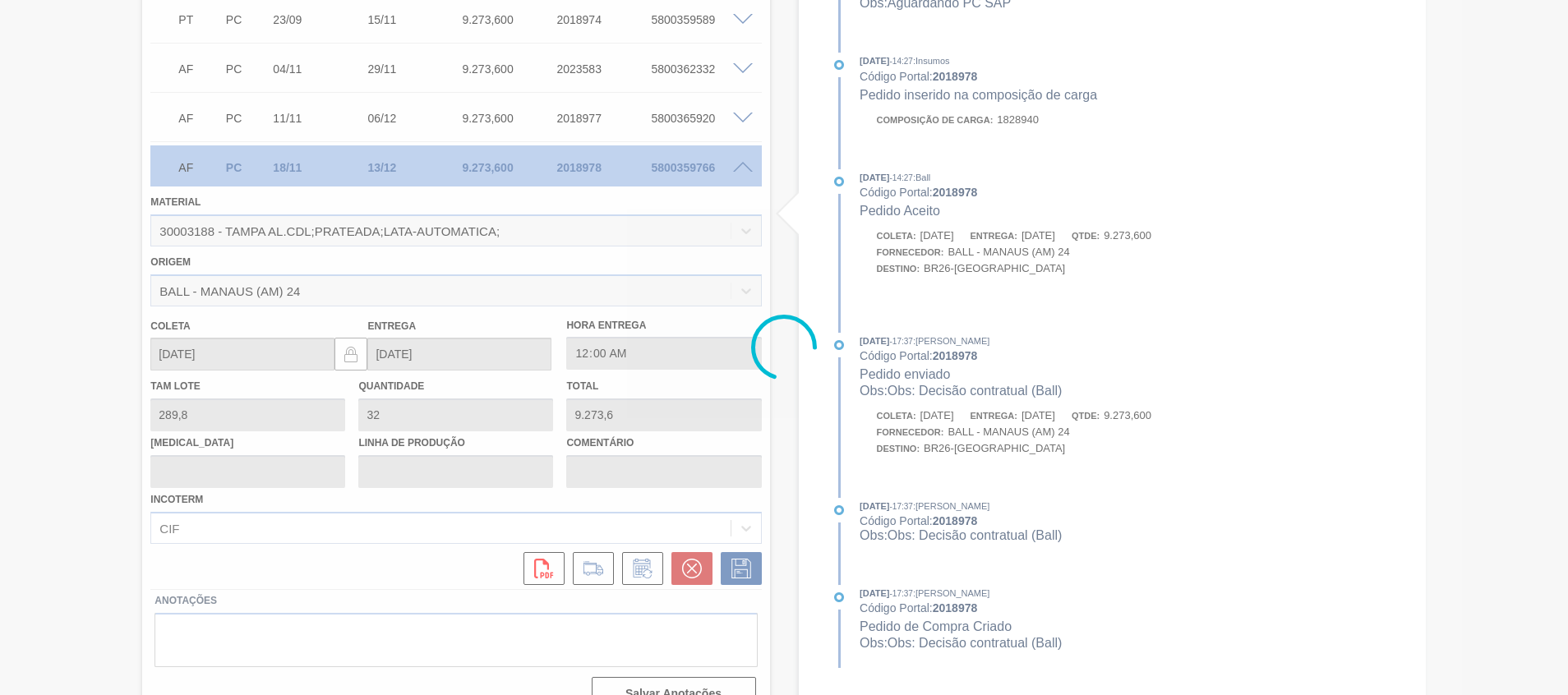
click at [832, 494] on div at bounding box center [784, 347] width 1568 height 695
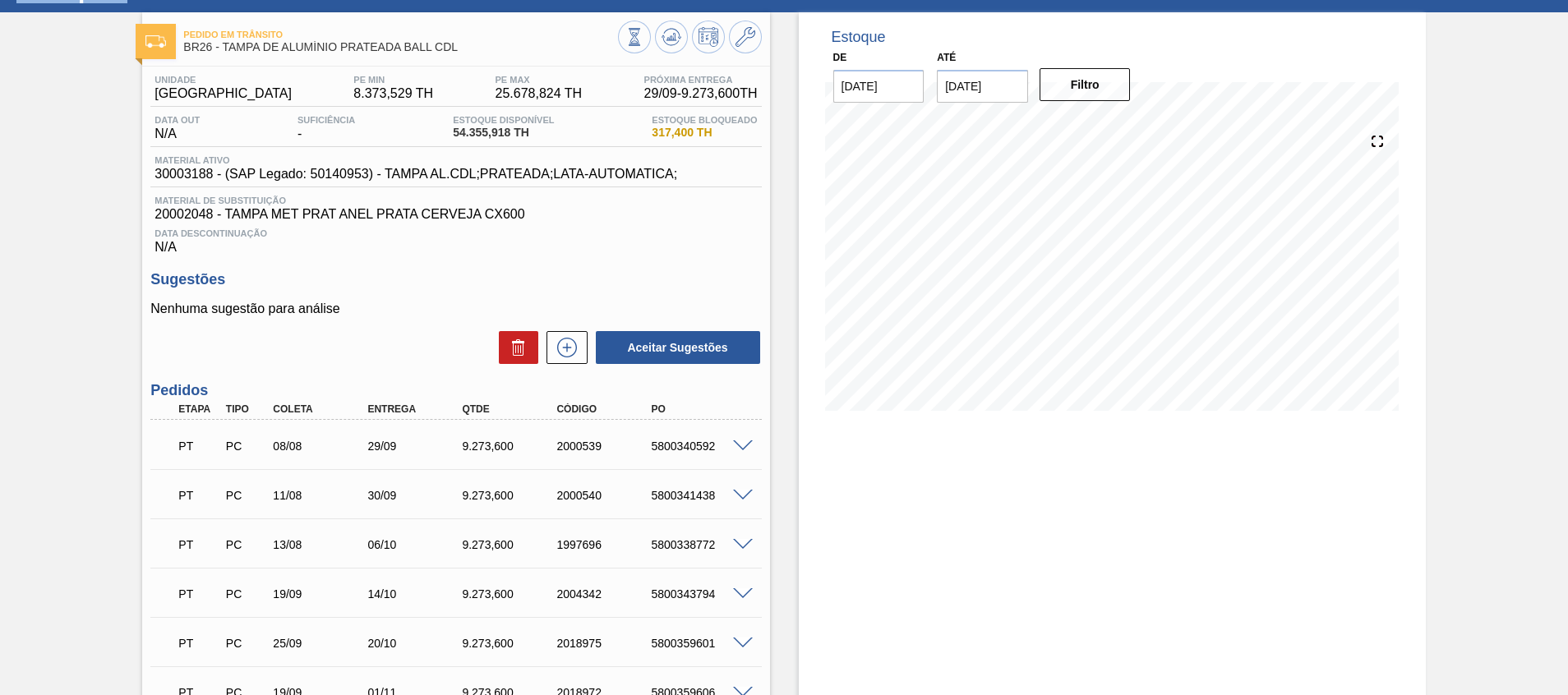
scroll to position [0, 0]
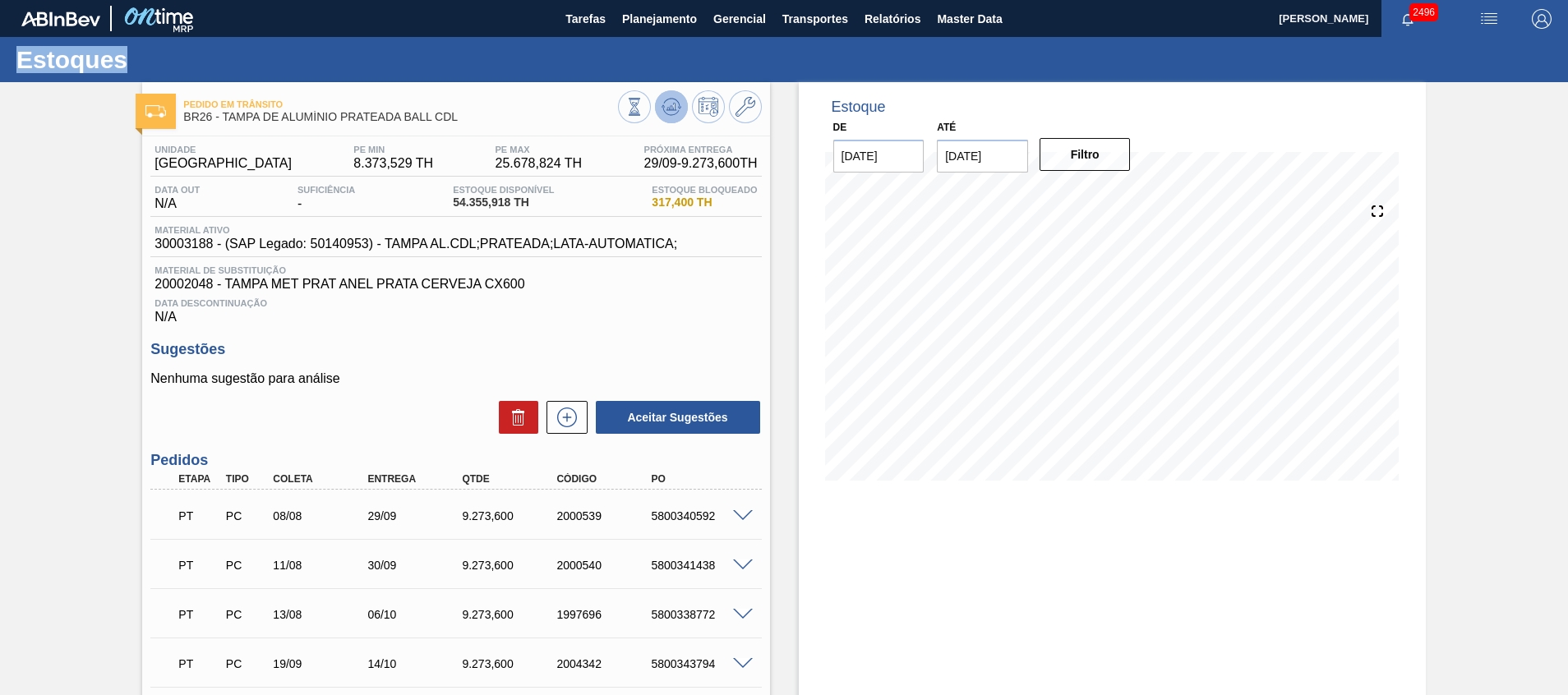
click at [662, 104] on icon at bounding box center [671, 106] width 19 height 19
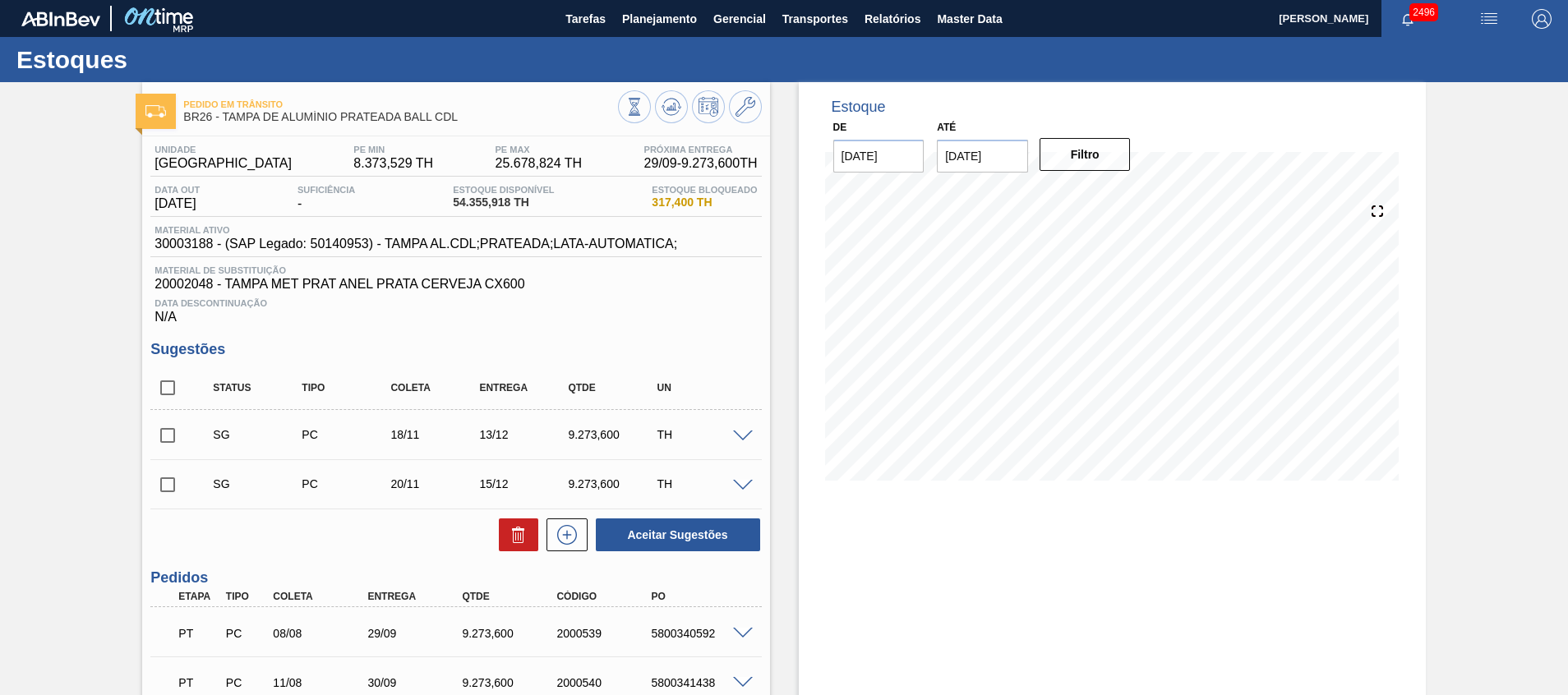
click at [743, 433] on span at bounding box center [742, 436] width 19 height 13
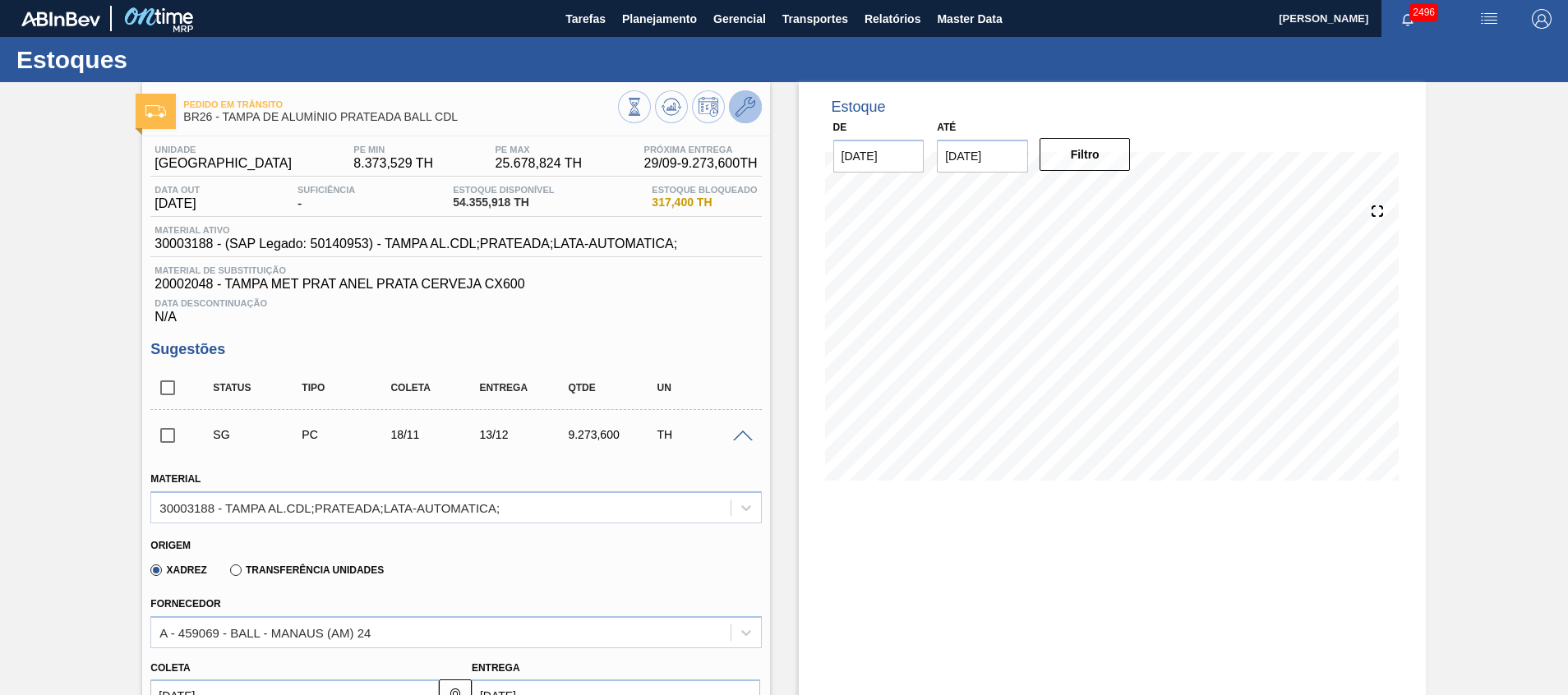
click at [739, 110] on icon at bounding box center [745, 106] width 19 height 19
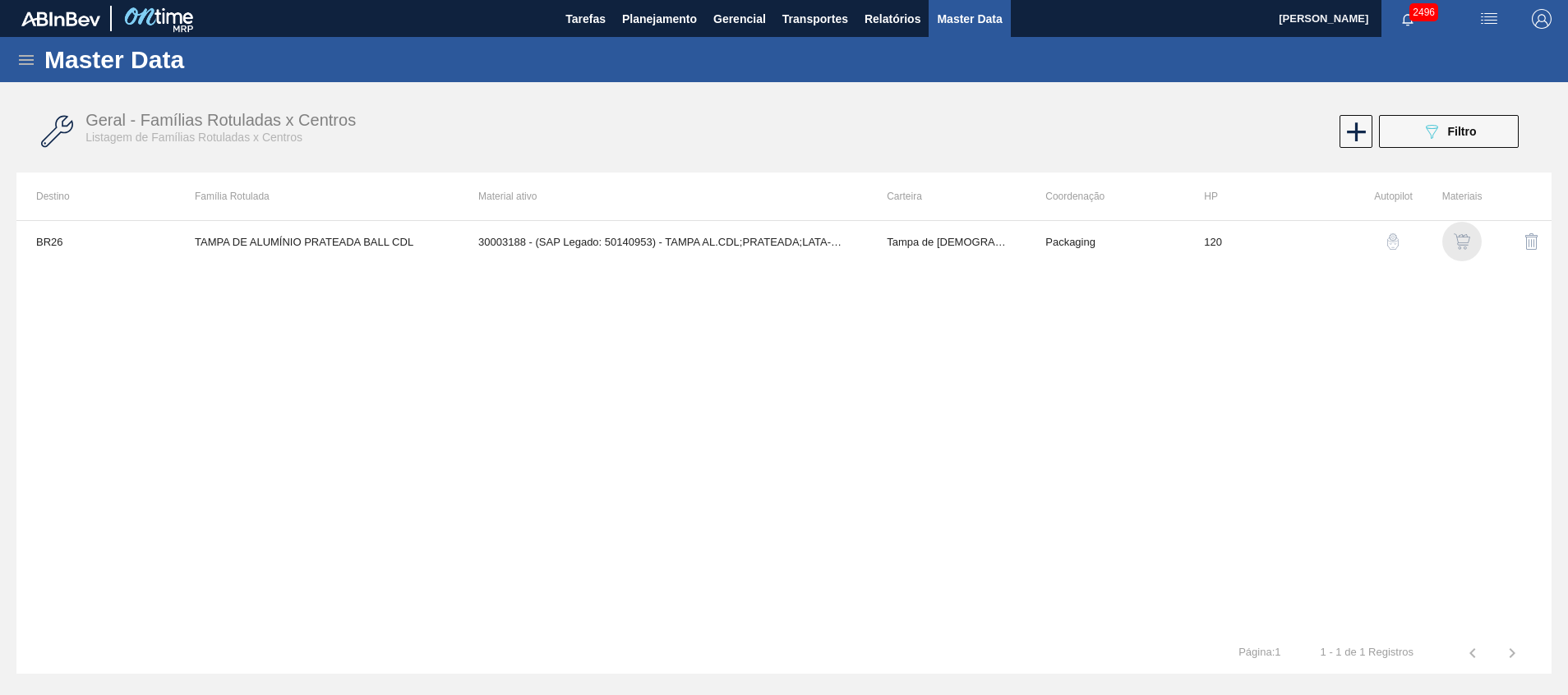
click at [1463, 242] on img "button" at bounding box center [1462, 242] width 17 height 17
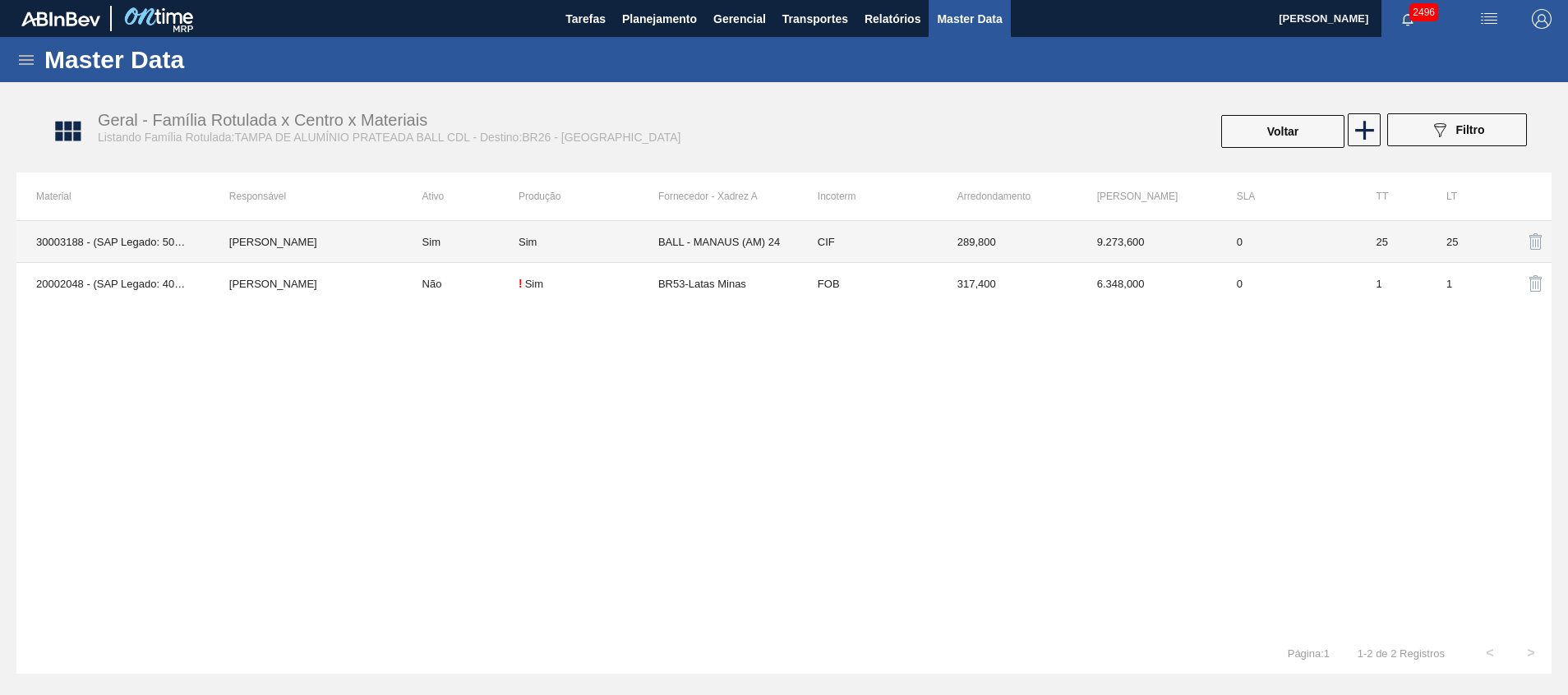
click at [752, 227] on td "BALL - MANAUS (AM) 24" at bounding box center [728, 242] width 140 height 42
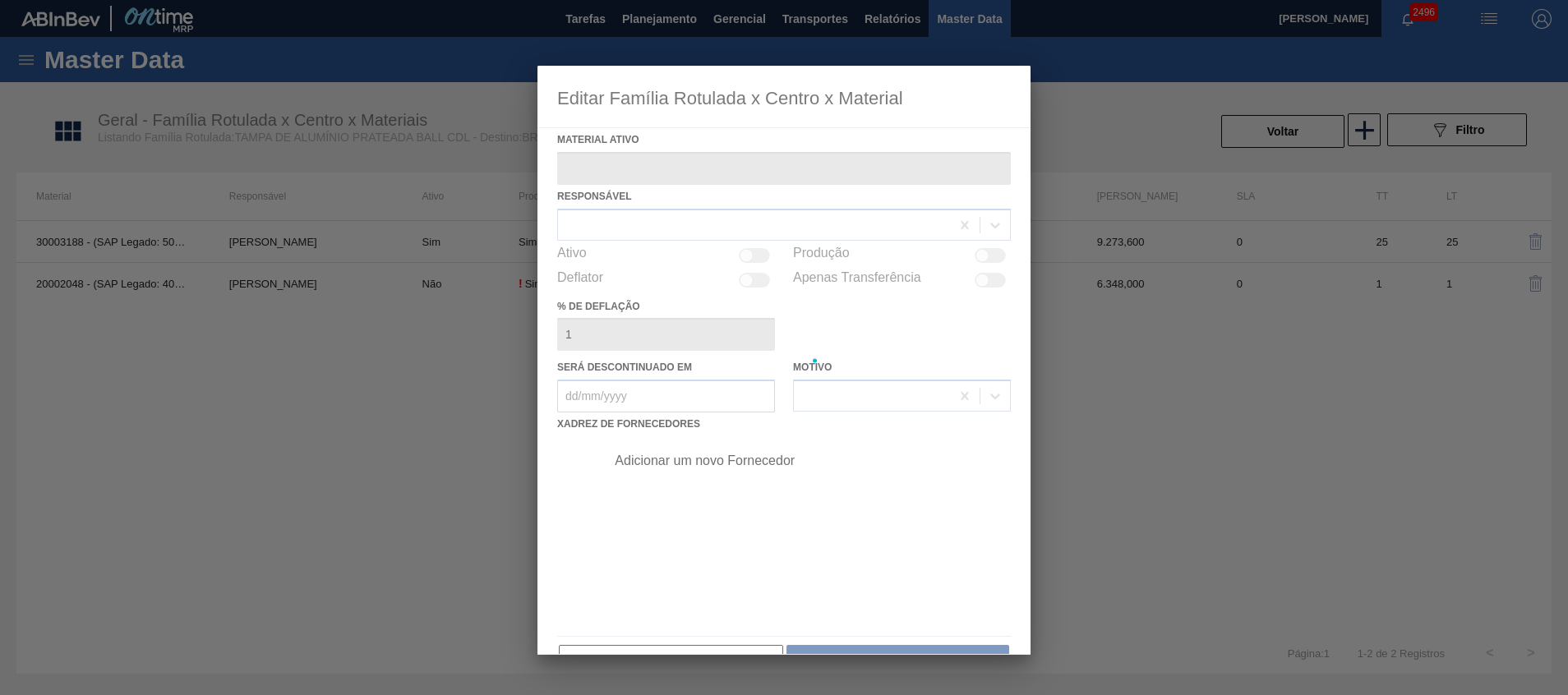
type ativo "30003188 - (SAP Legado: 50140953) - TAMPA AL.CDL;PRATEADA;LATA-AUTOMATICA;"
checkbox input "true"
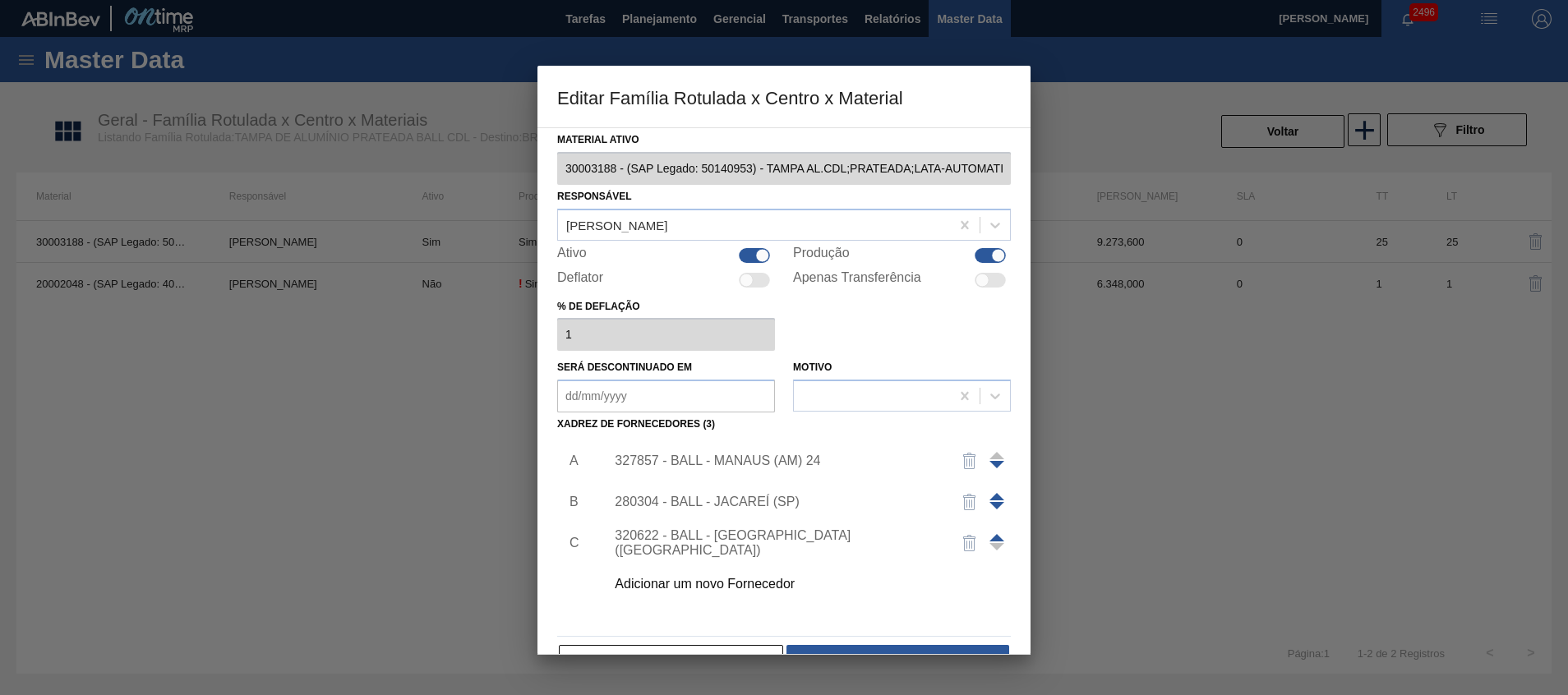
click at [991, 527] on div at bounding box center [997, 543] width 15 height 40
click at [997, 537] on span at bounding box center [997, 537] width 15 height 8
click at [992, 495] on span at bounding box center [997, 496] width 15 height 8
click at [780, 451] on div "320622 - BALL - RECIFE (PE)" at bounding box center [803, 461] width 415 height 41
click at [782, 456] on div "320622 - BALL - RECIFE (PE)" at bounding box center [775, 460] width 322 height 29
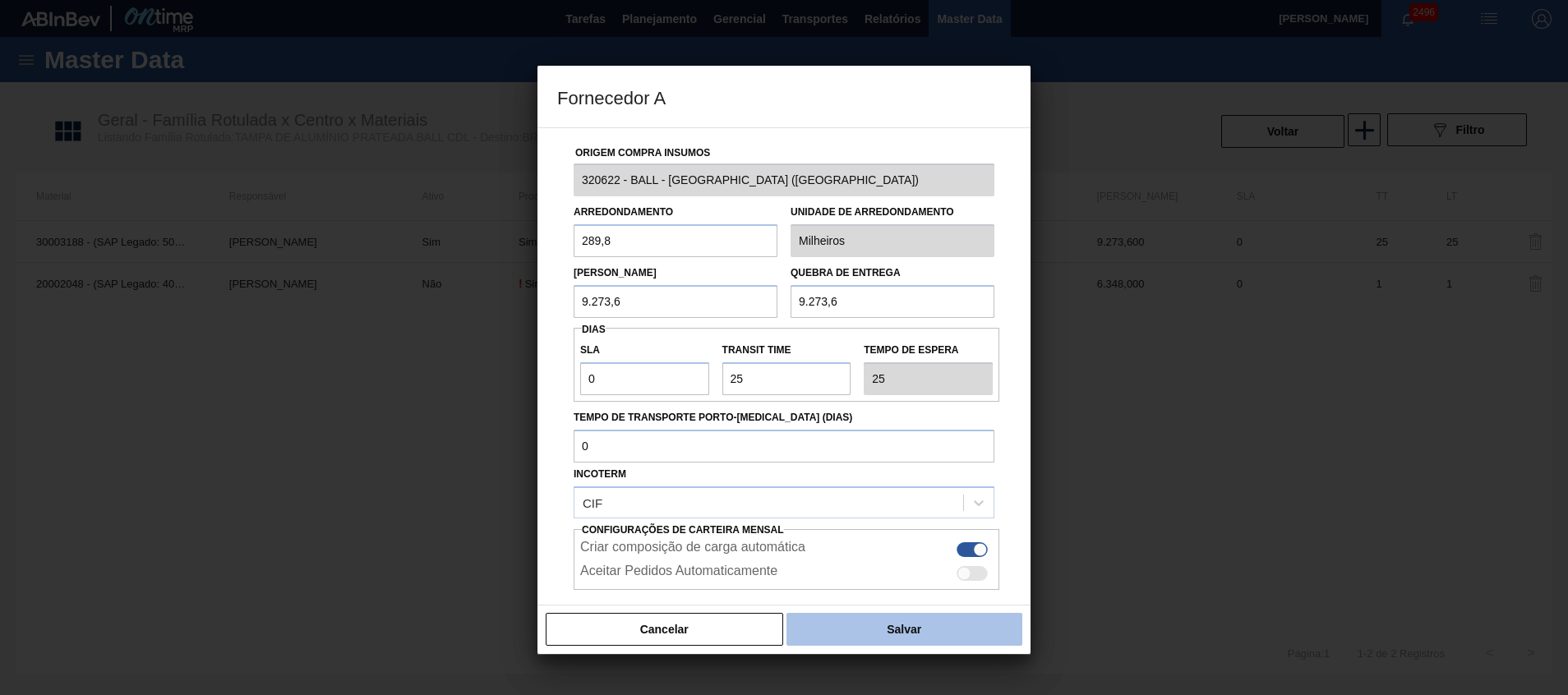
click at [848, 641] on button "Salvar" at bounding box center [904, 628] width 236 height 33
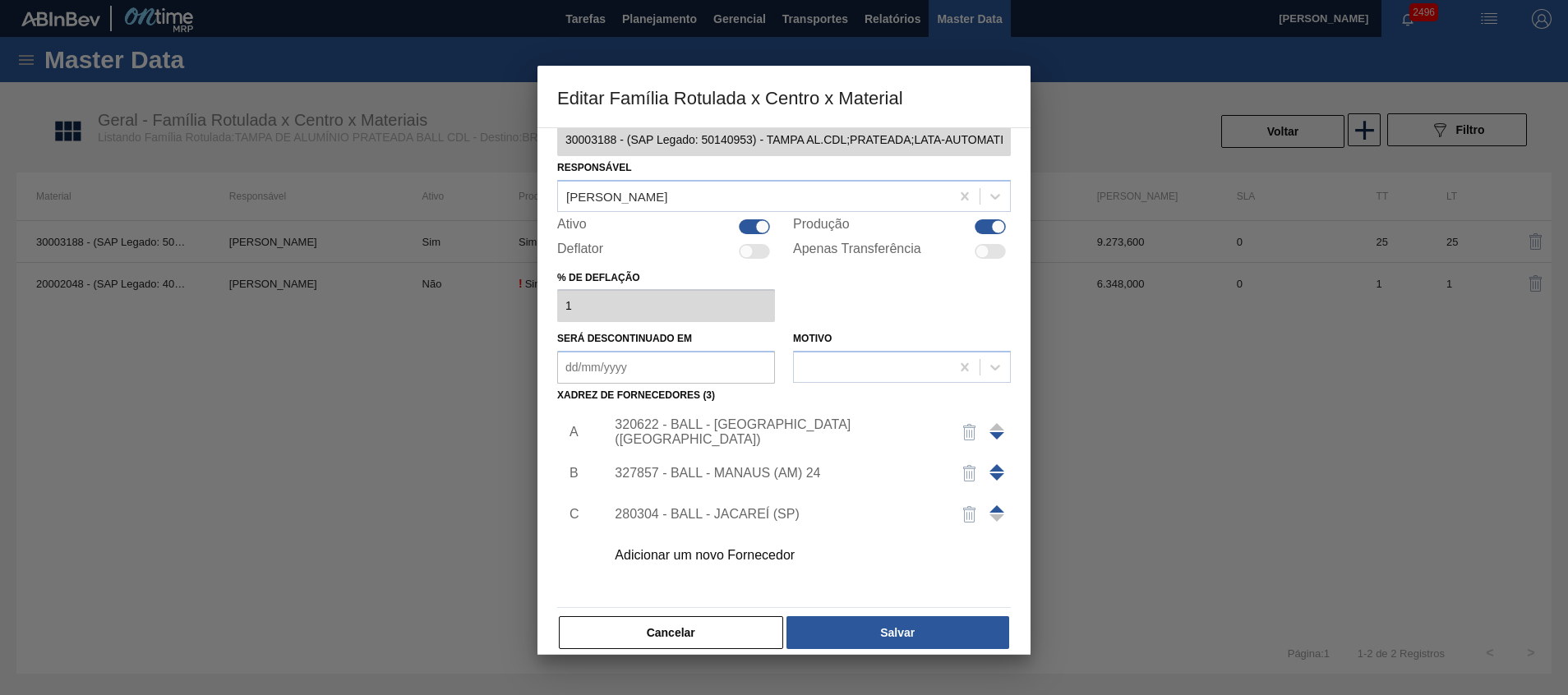
scroll to position [45, 0]
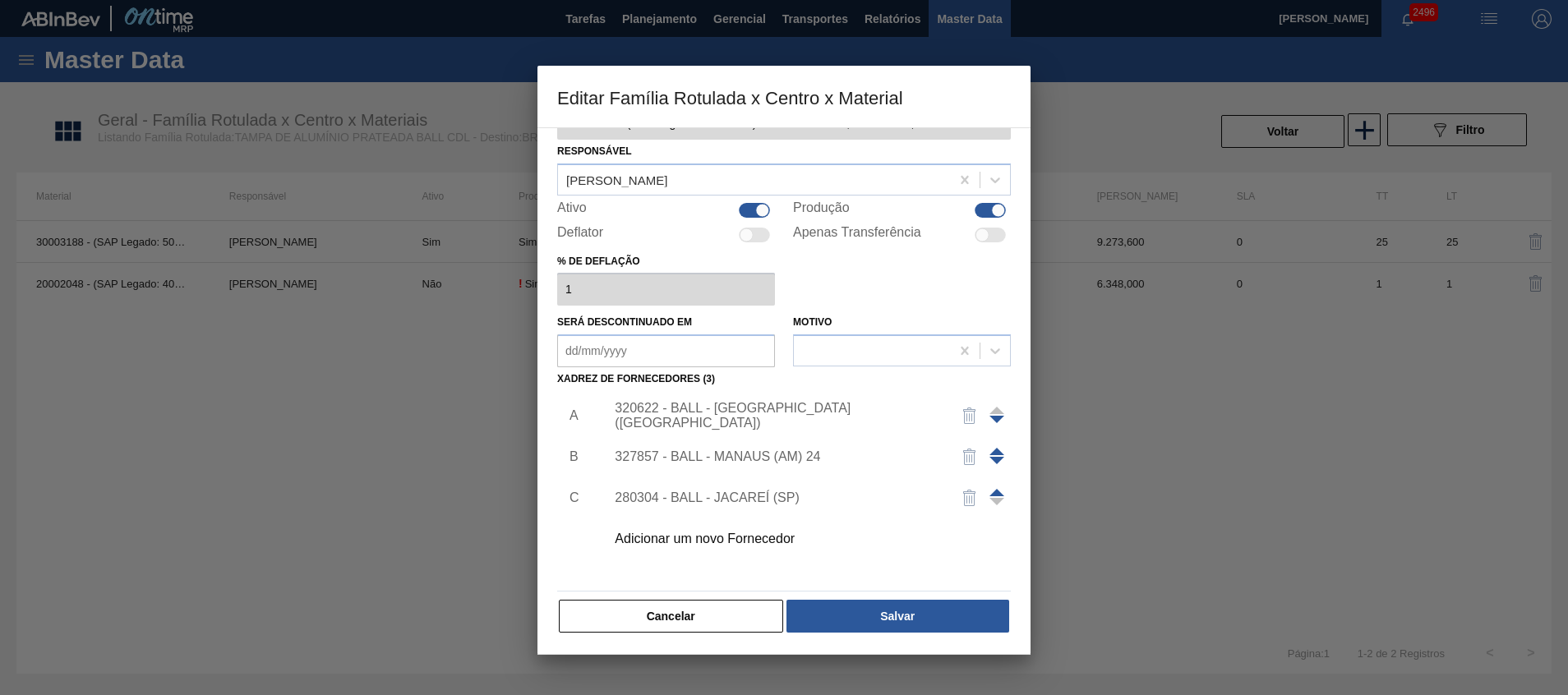
click at [848, 620] on button "Salvar" at bounding box center [897, 616] width 222 height 33
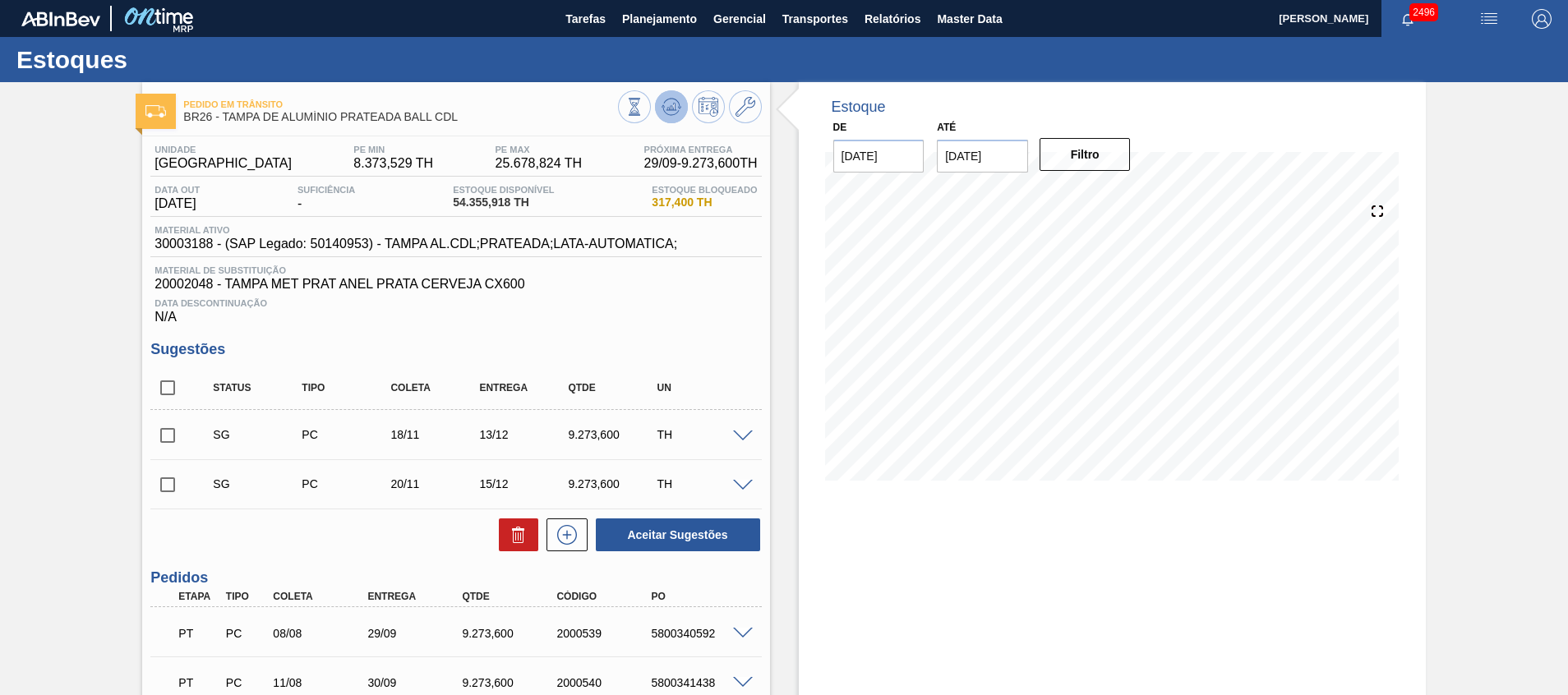
click at [668, 109] on icon at bounding box center [671, 106] width 19 height 19
click at [167, 436] on input "checkbox" at bounding box center [167, 435] width 35 height 35
click at [716, 540] on button "Aceitar Sugestões" at bounding box center [677, 534] width 164 height 33
checkbox input "false"
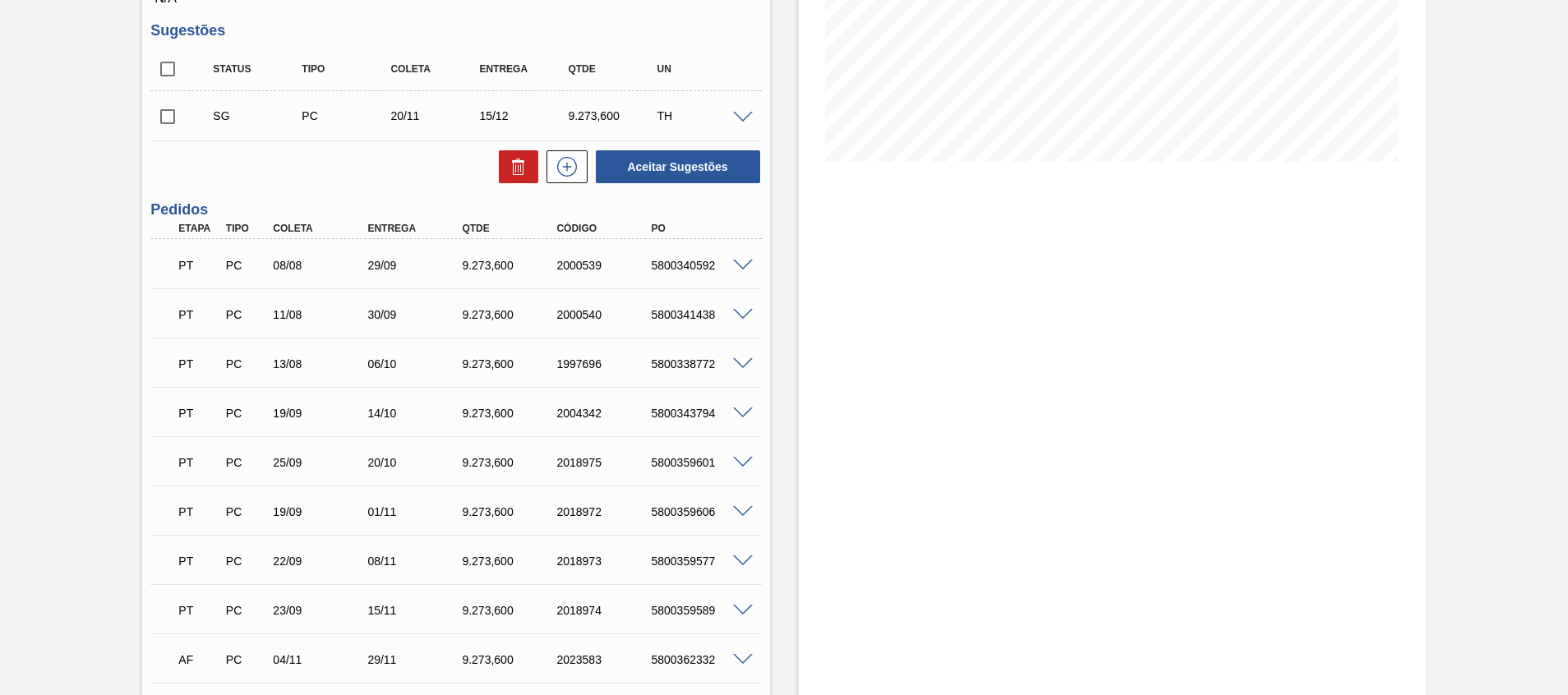
scroll to position [540, 0]
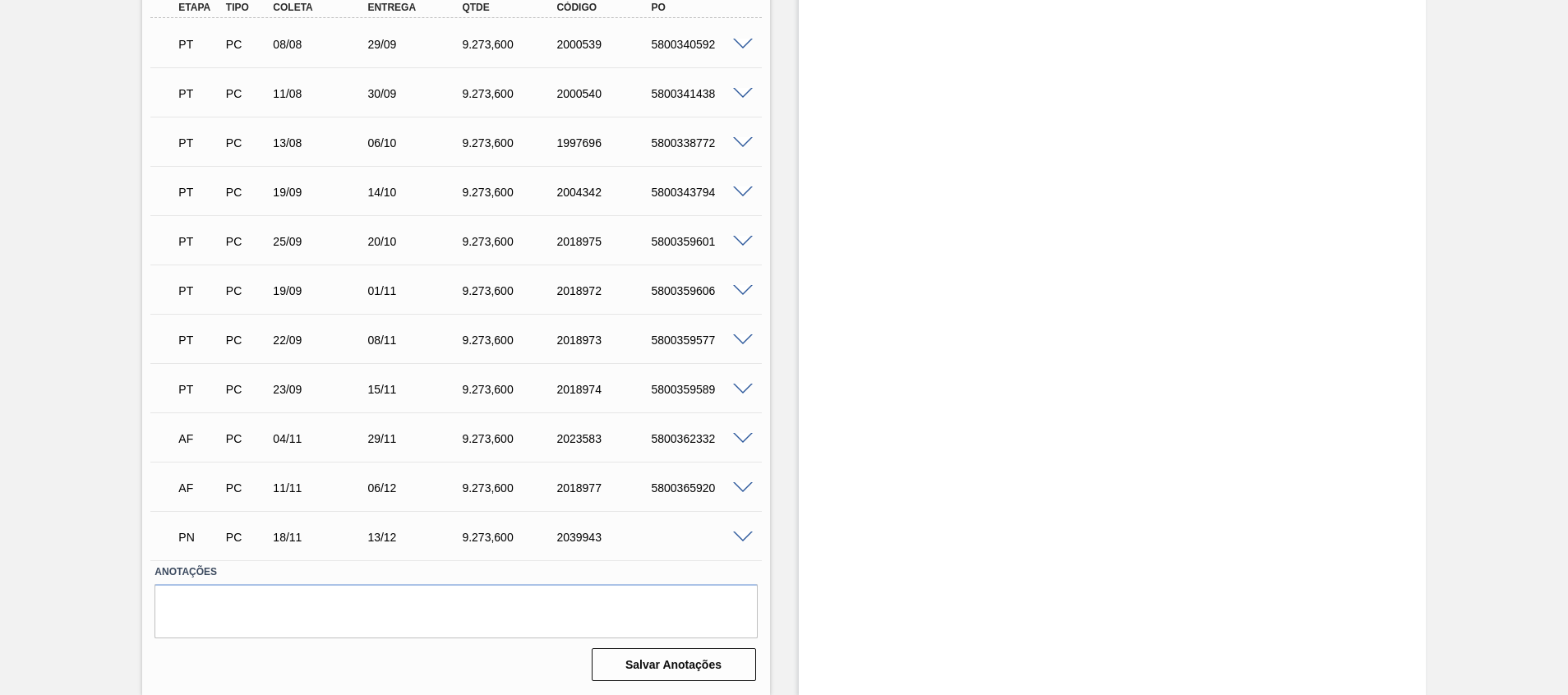
click at [743, 544] on div "PN PC 18/11 13/12 9.273,600 2039943" at bounding box center [455, 535] width 611 height 41
click at [743, 539] on span at bounding box center [742, 537] width 19 height 13
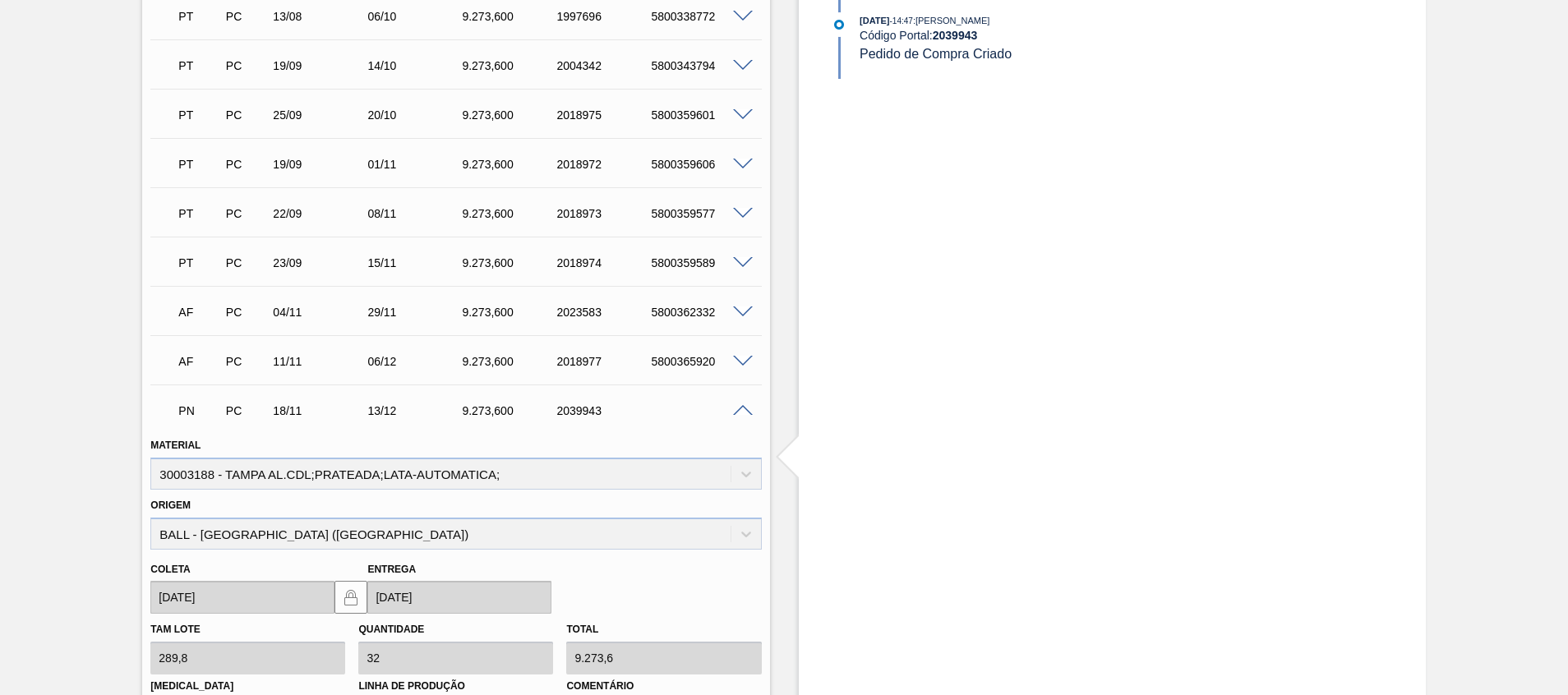
scroll to position [786, 0]
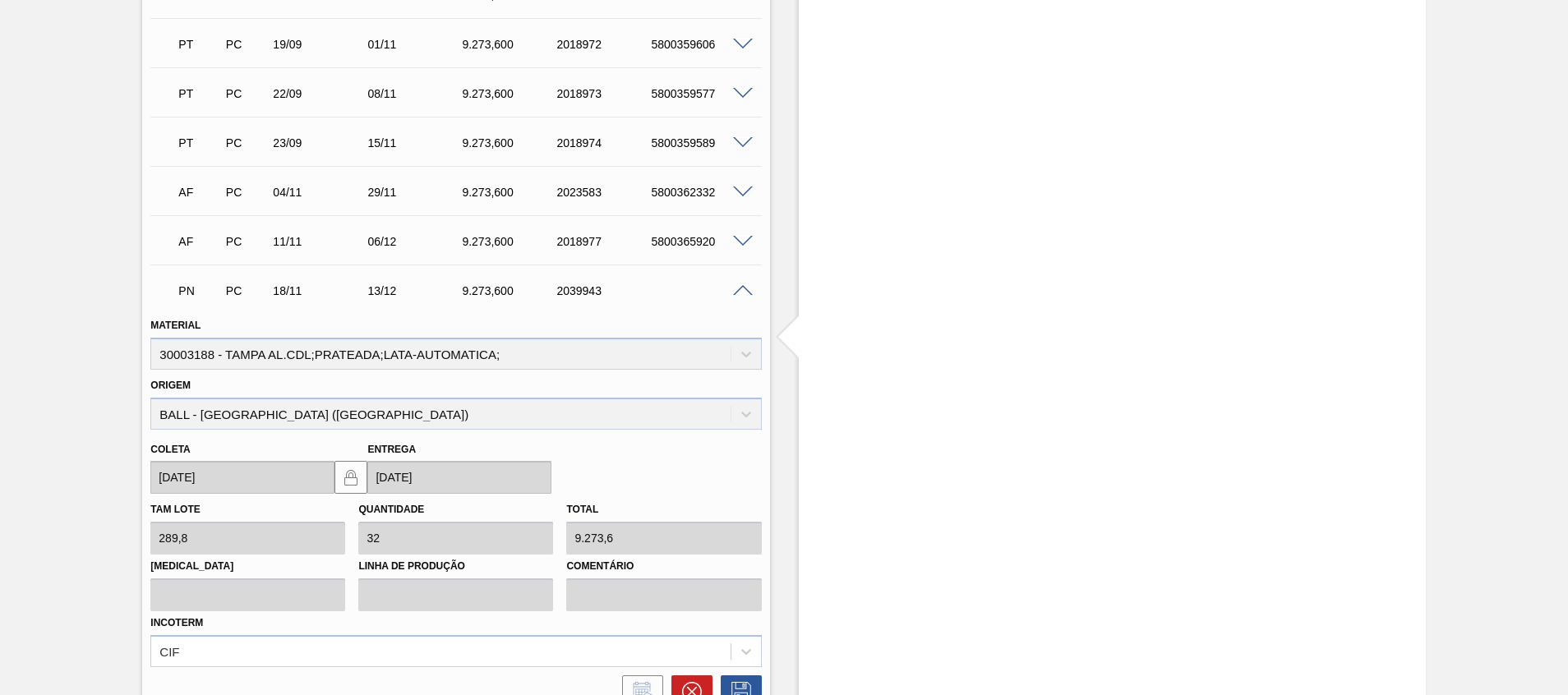
click at [581, 292] on div "2039943" at bounding box center [605, 291] width 106 height 13
copy div "2039943"
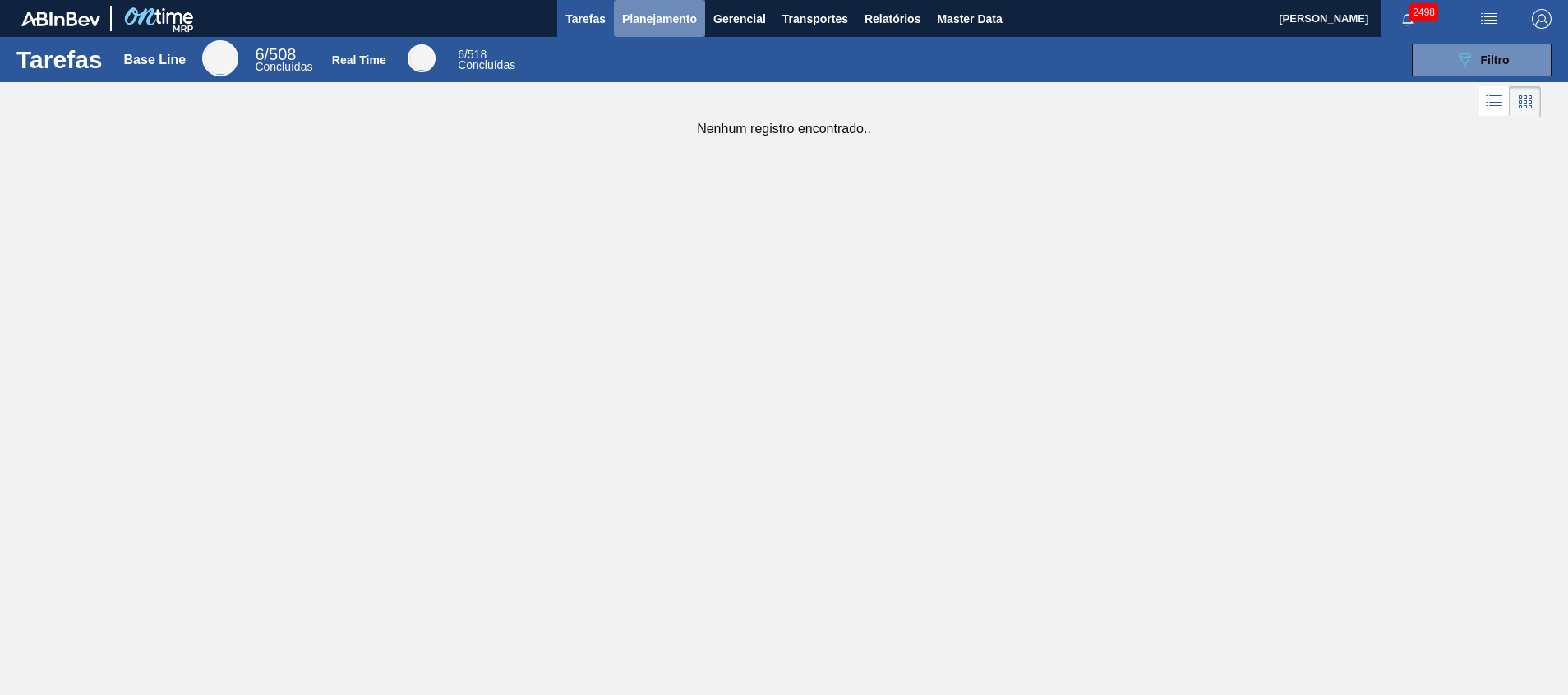
click at [660, 21] on span "Planejamento" at bounding box center [659, 19] width 75 height 19
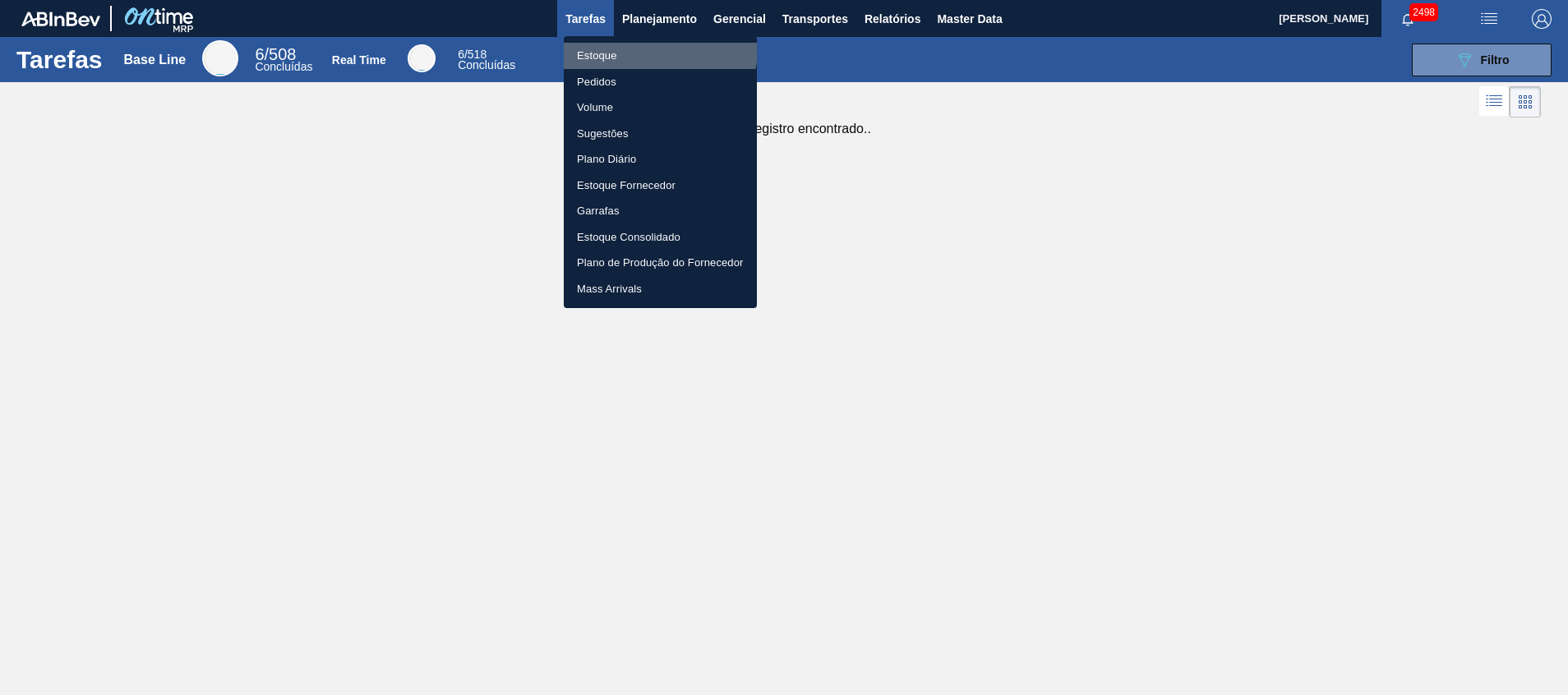
click at [644, 48] on li "Estoque" at bounding box center [660, 56] width 193 height 26
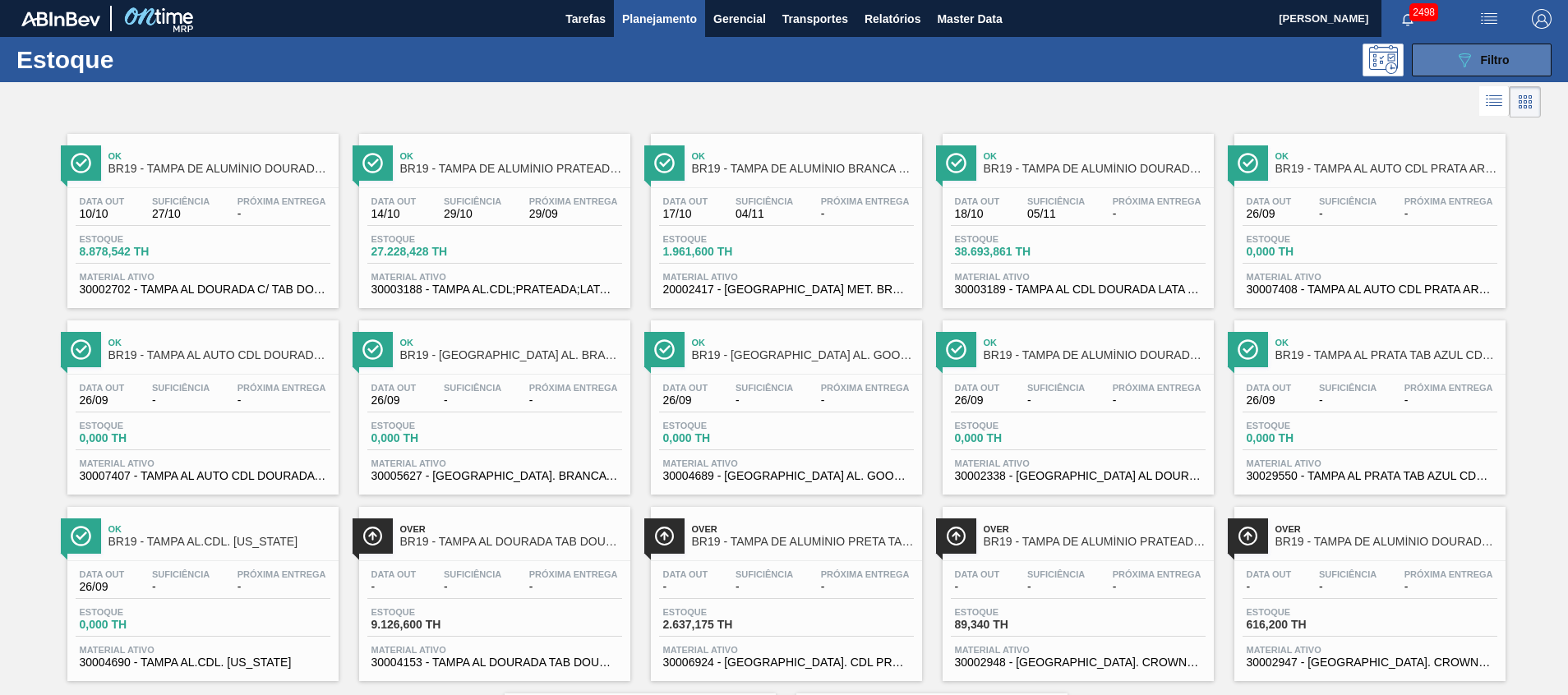
click at [1437, 55] on button "089F7B8B-B2A5-4AFE-B5C0-19BA573D28AC Filtro" at bounding box center [1481, 60] width 140 height 33
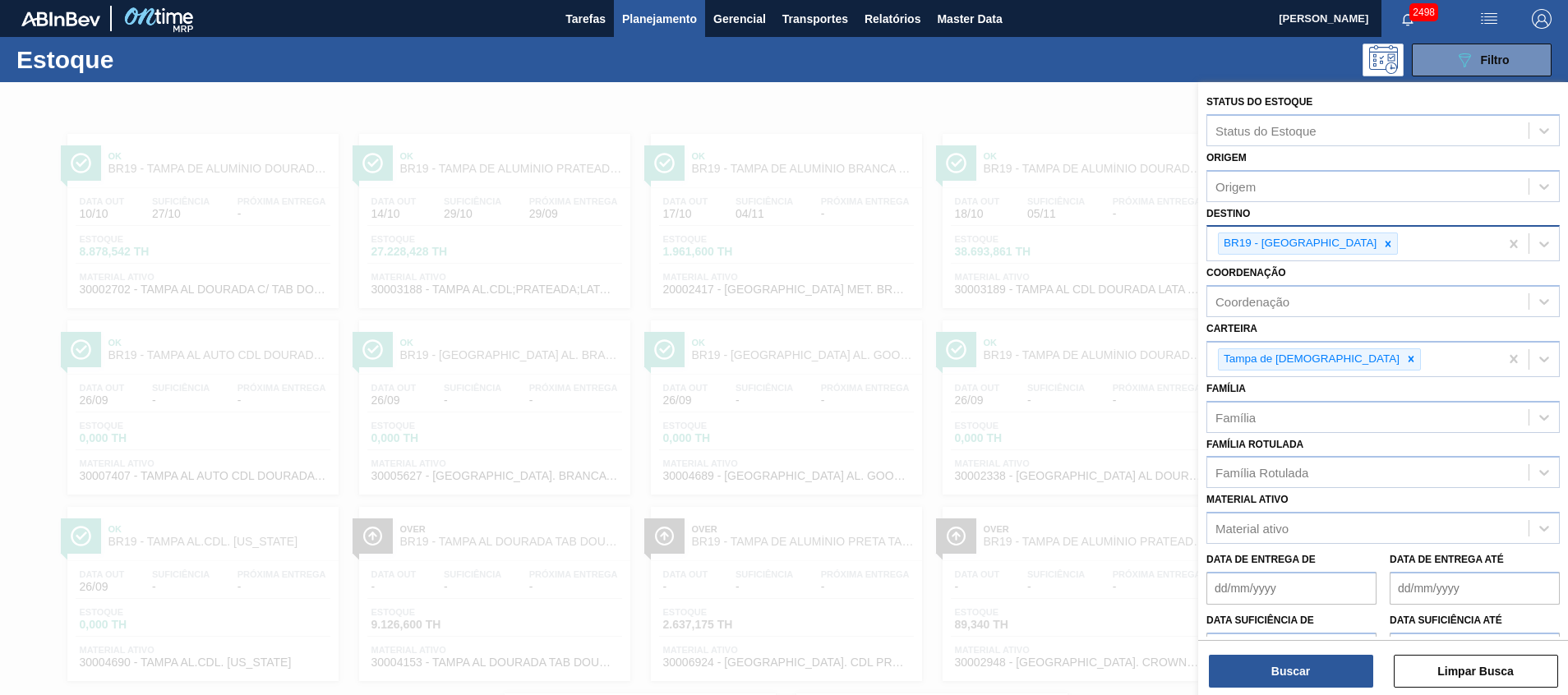
click at [1307, 247] on div "BR19 - [GEOGRAPHIC_DATA]" at bounding box center [1308, 243] width 180 height 22
click at [1329, 242] on div "BR19 - [GEOGRAPHIC_DATA]" at bounding box center [1352, 243] width 292 height 34
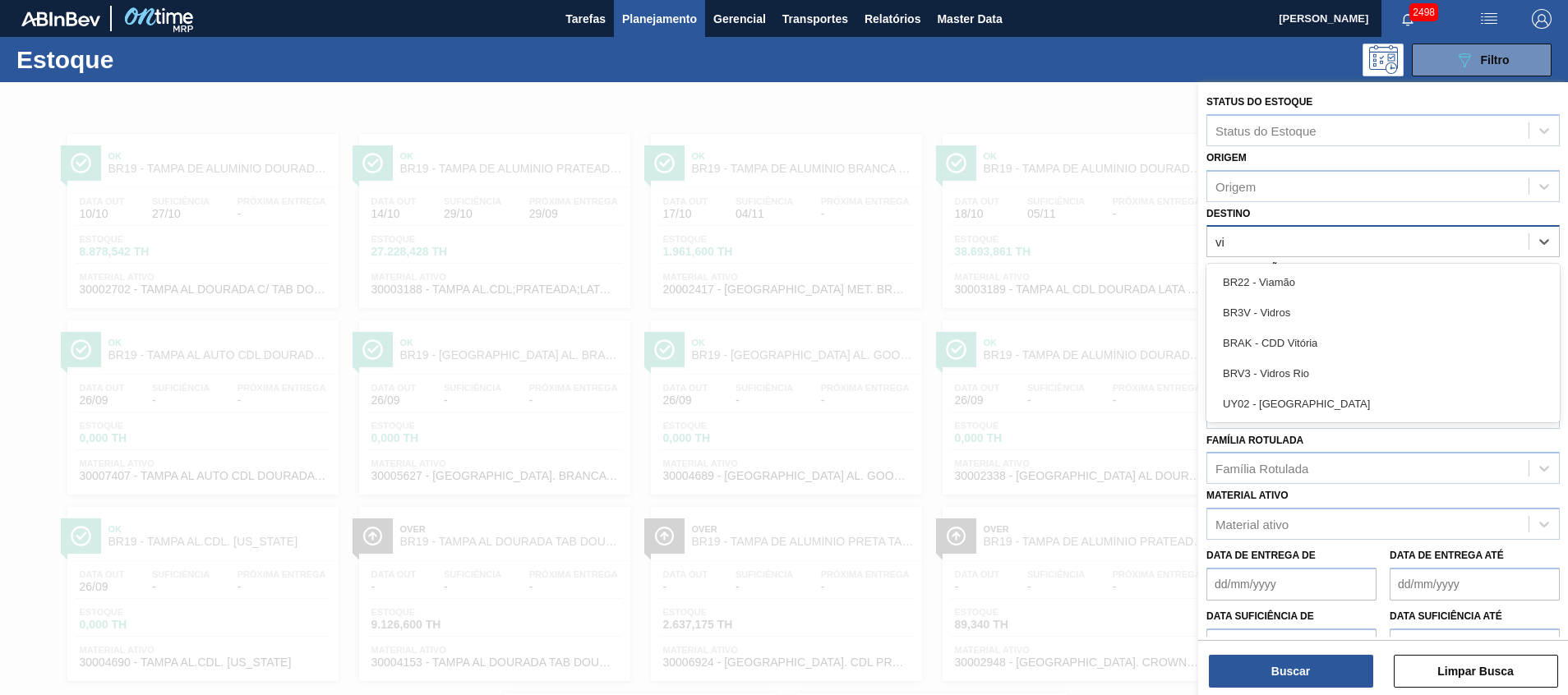
type input "via"
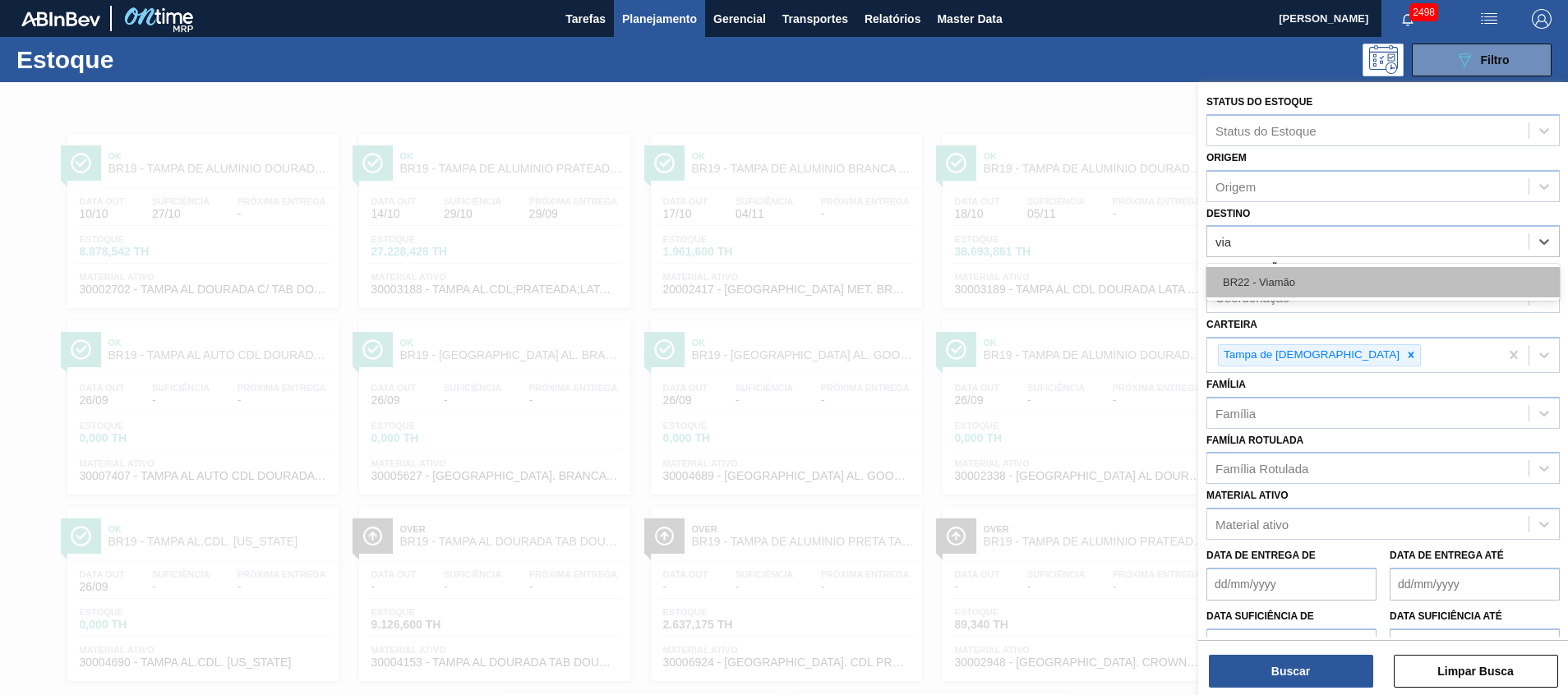
click at [1319, 279] on div "BR22 - Viamão" at bounding box center [1382, 282] width 353 height 30
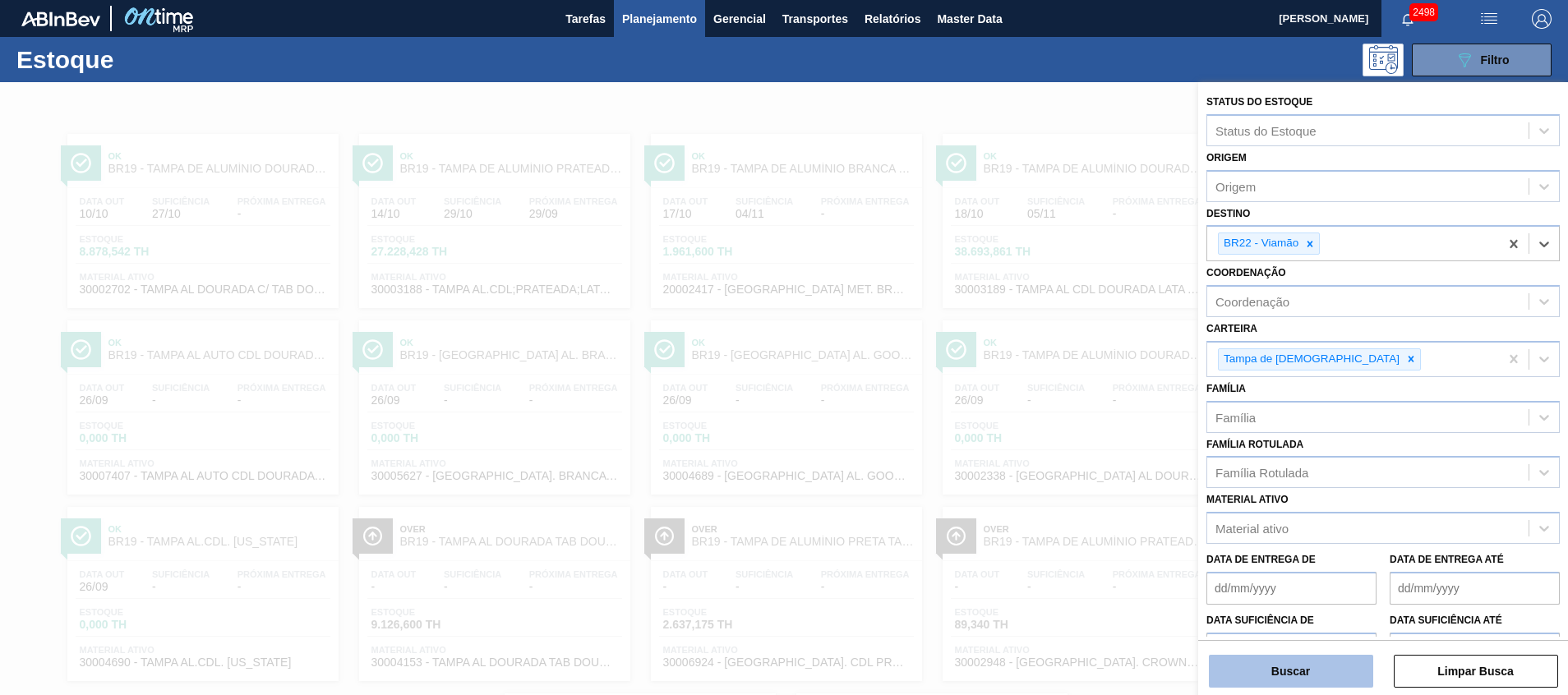
click at [1275, 660] on button "Buscar" at bounding box center [1290, 671] width 164 height 33
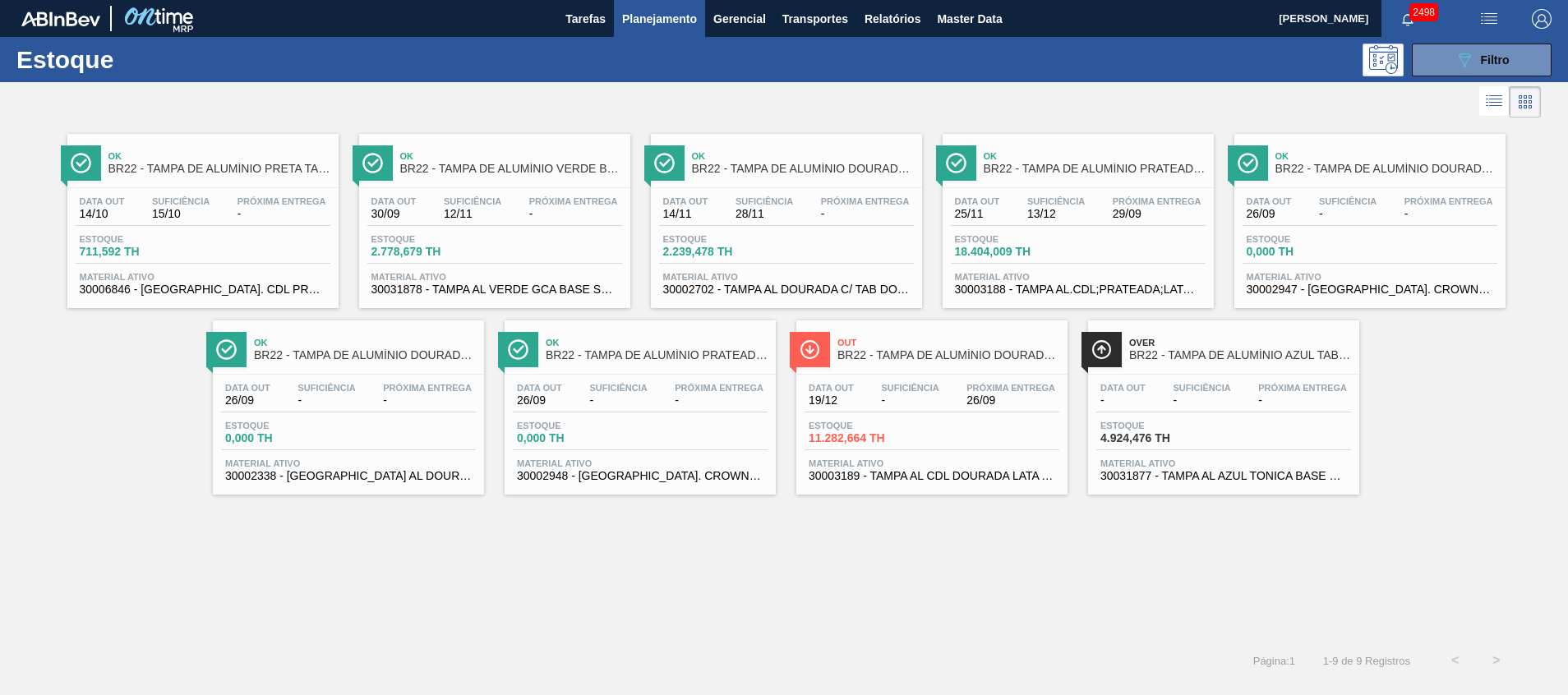
click at [930, 488] on div "Out BR22 - TAMPA DE ALUMÍNIO DOURADA BALL CDL Data out 19/12 Suficiência - Próx…" at bounding box center [932, 407] width 271 height 174
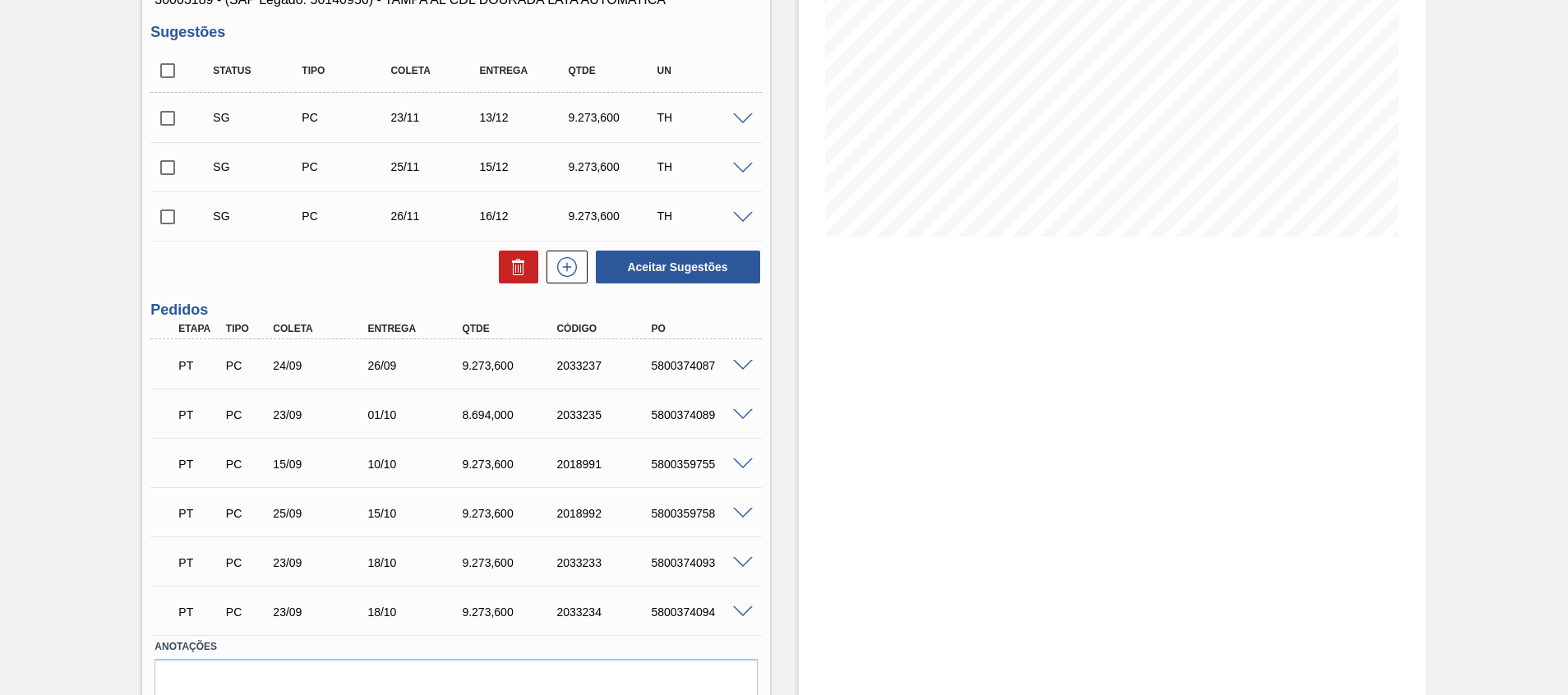
scroll to position [247, 0]
click at [129, 440] on div "Pedido em Trânsito BR22 - TAMPA DE ALUMÍNIO DOURADA BALL CDL Unidade Viamão PE …" at bounding box center [784, 302] width 1568 height 932
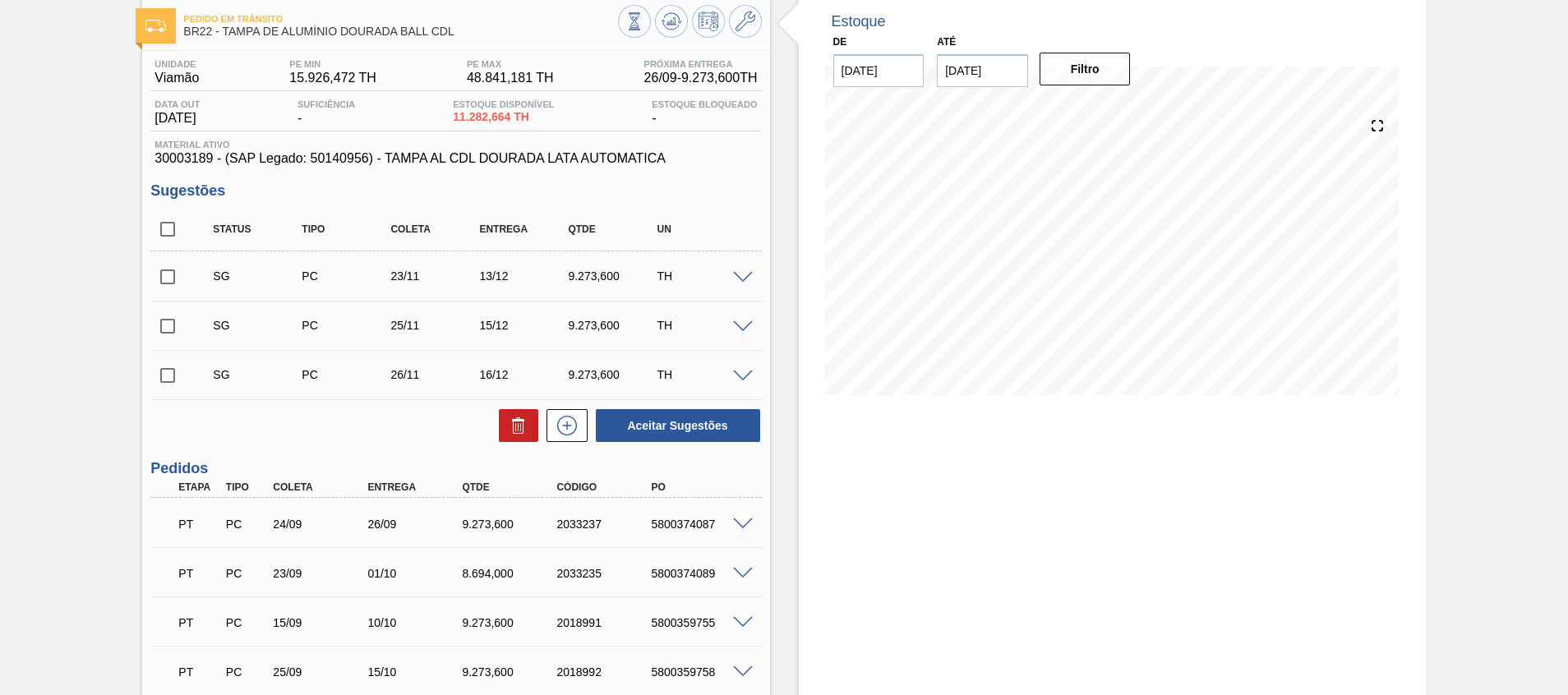
scroll to position [123, 0]
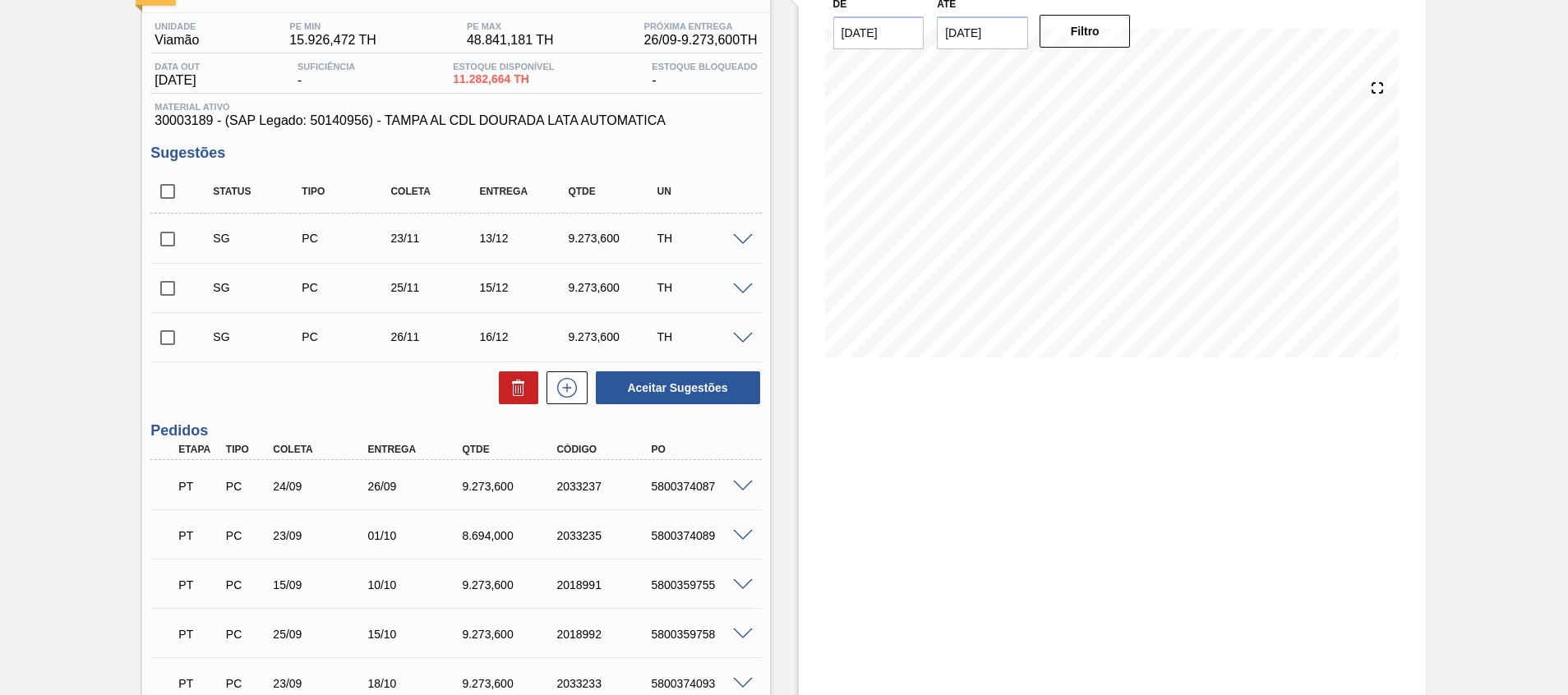
click at [738, 481] on span at bounding box center [742, 486] width 19 height 13
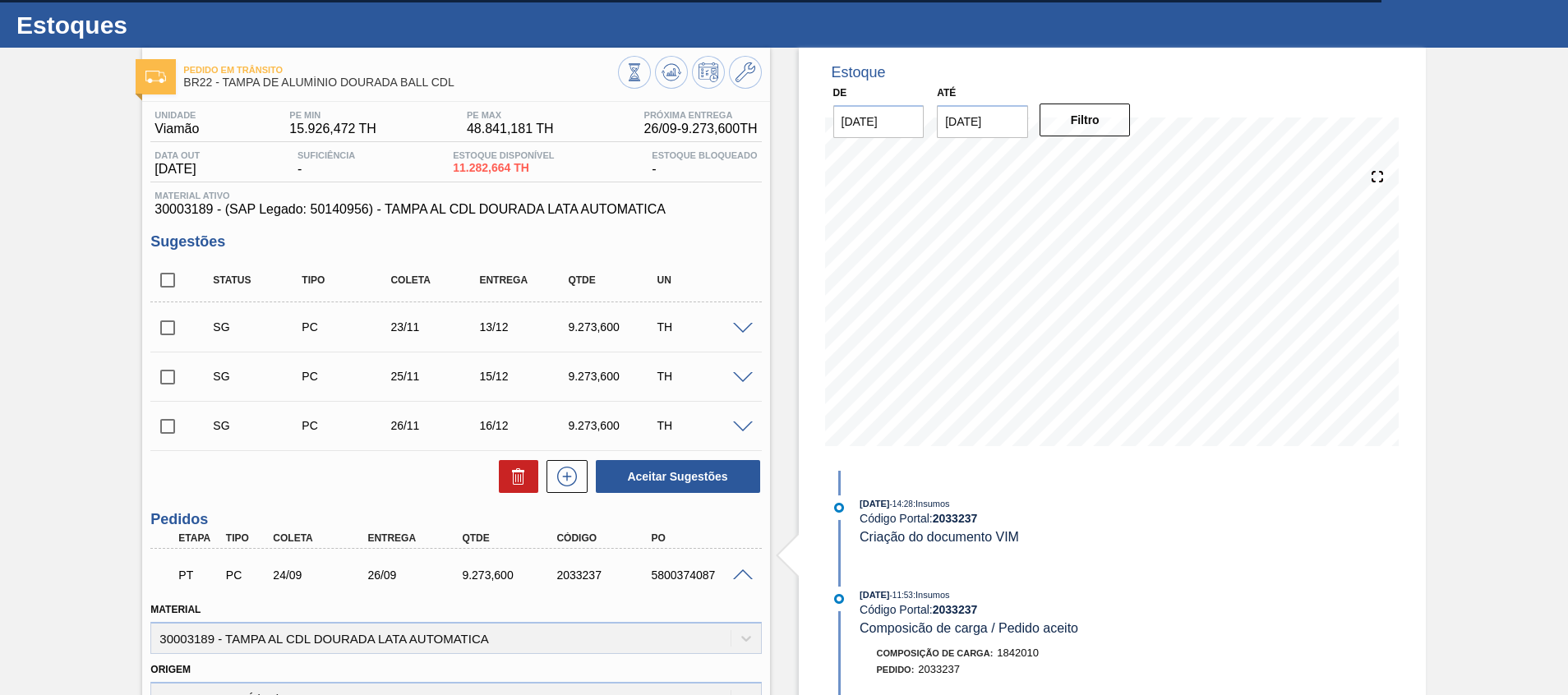
scroll to position [0, 0]
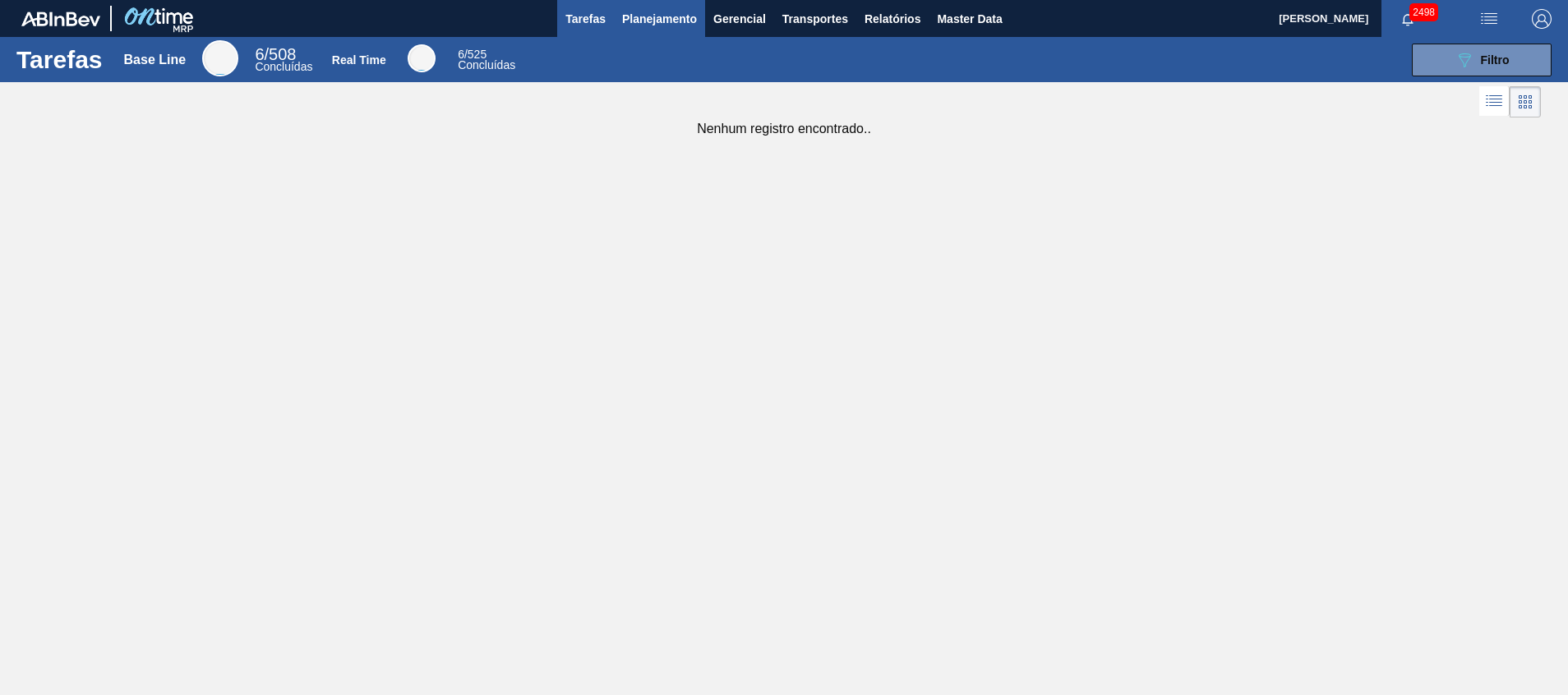
click at [677, 13] on span "Planejamento" at bounding box center [659, 19] width 75 height 19
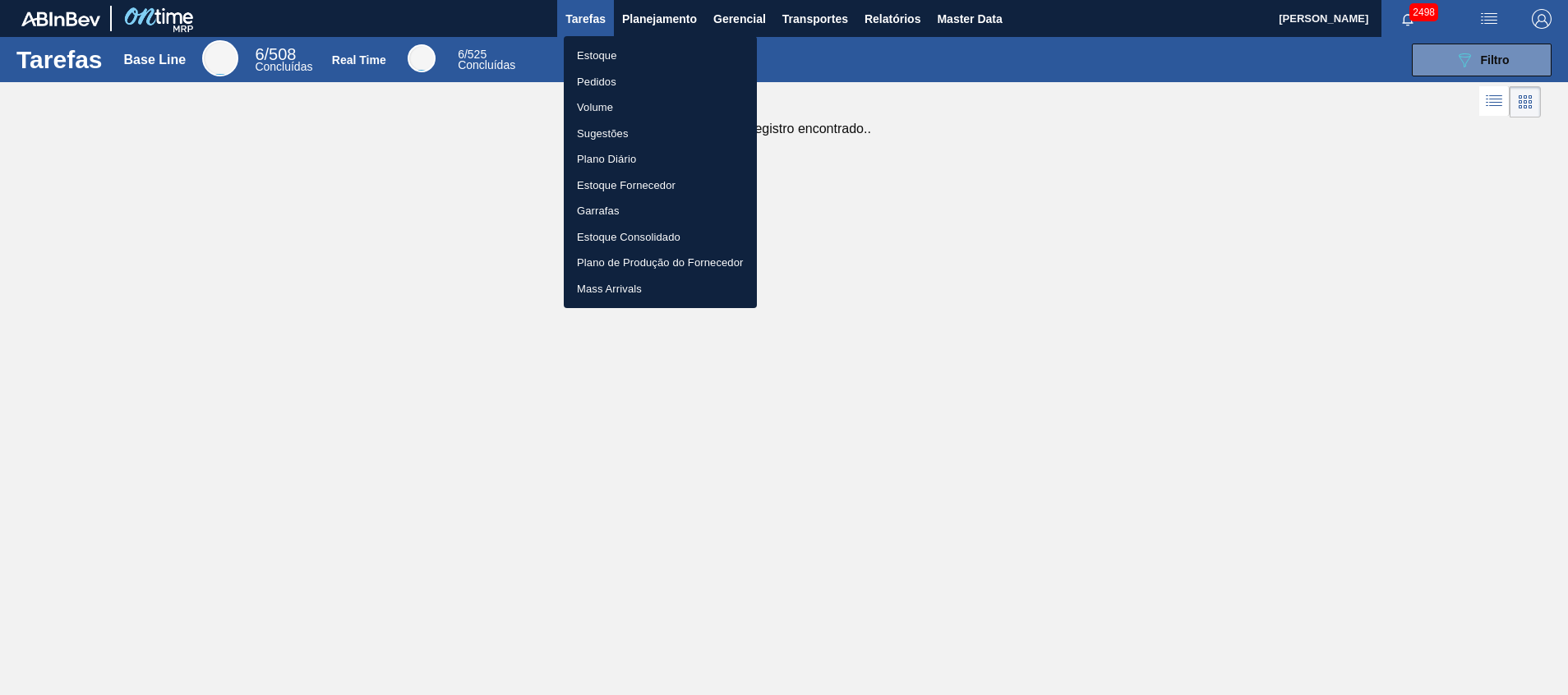
click at [654, 63] on li "Estoque" at bounding box center [660, 56] width 193 height 26
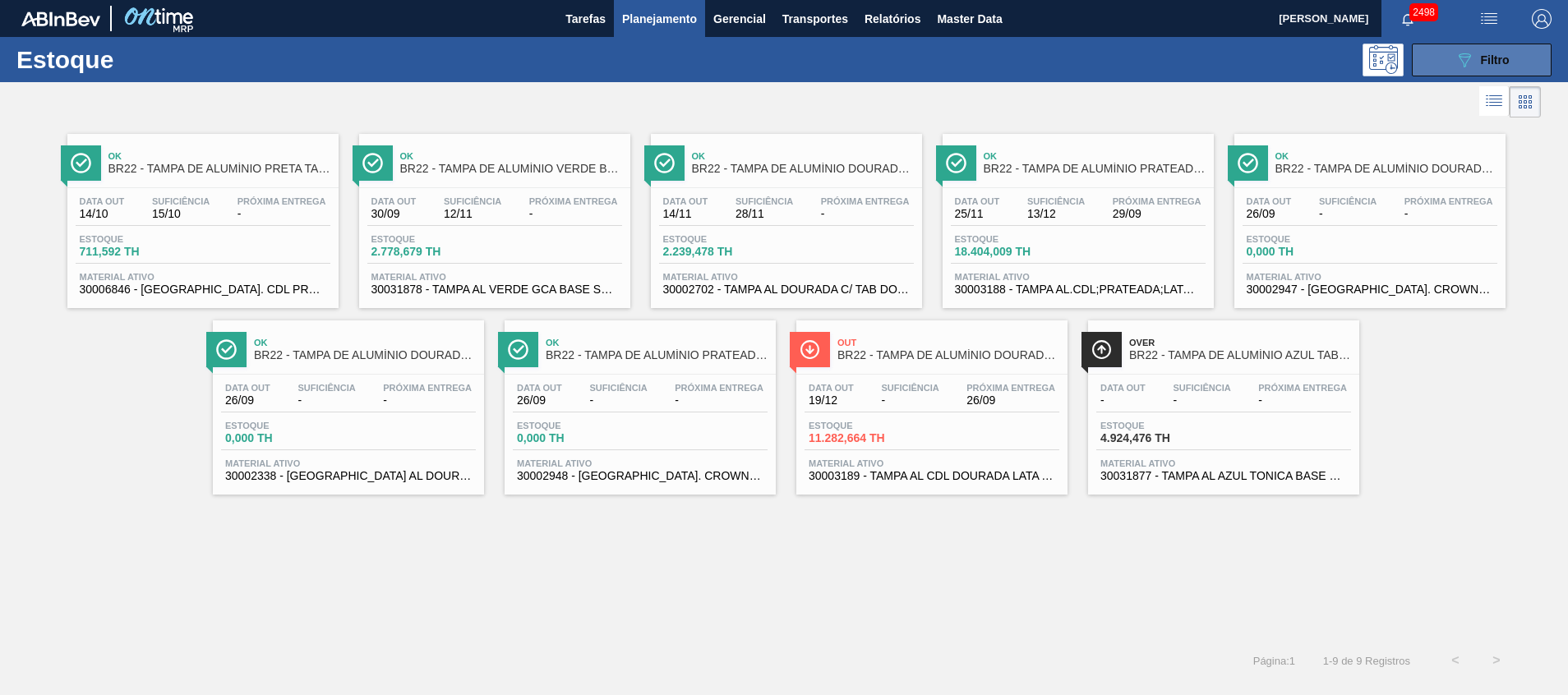
click at [1494, 53] on span "Filtro" at bounding box center [1495, 60] width 29 height 13
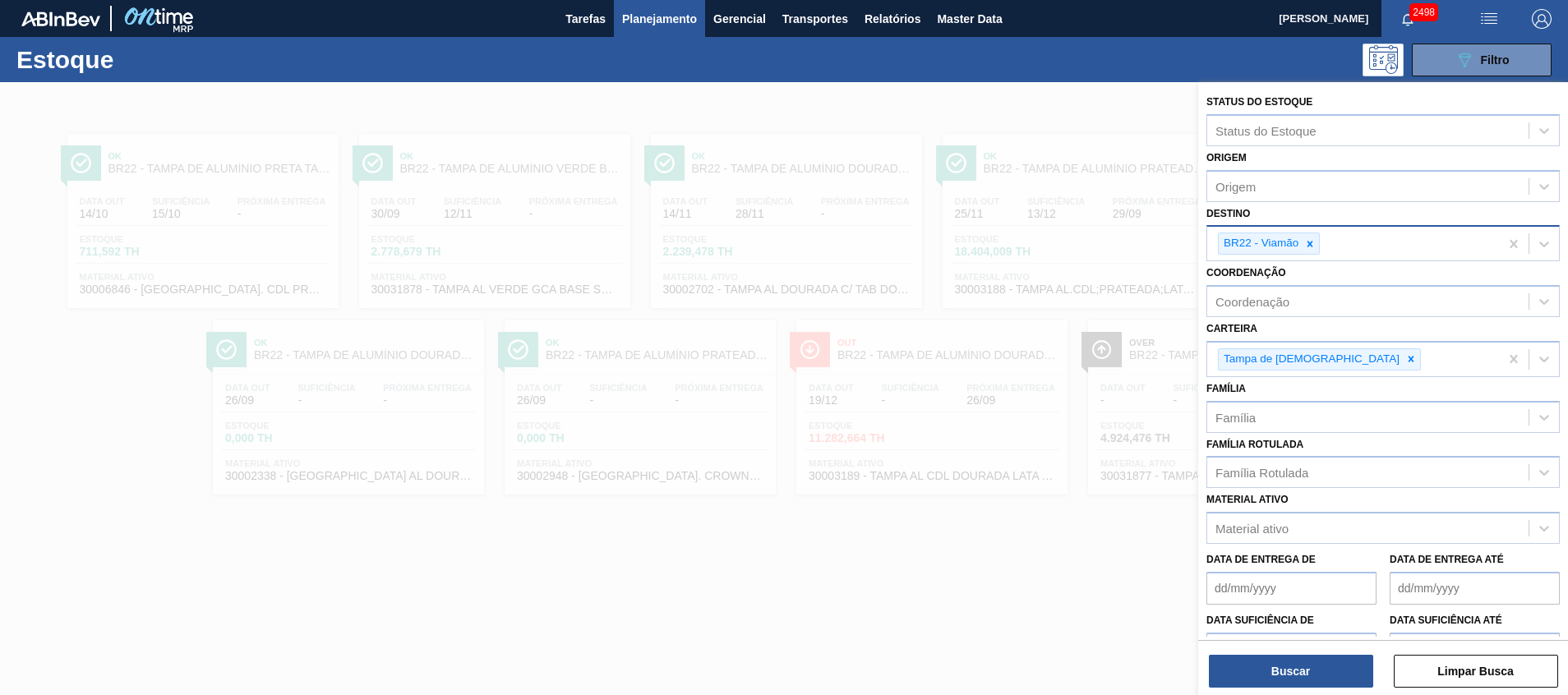
click at [1313, 251] on div at bounding box center [1309, 243] width 18 height 20
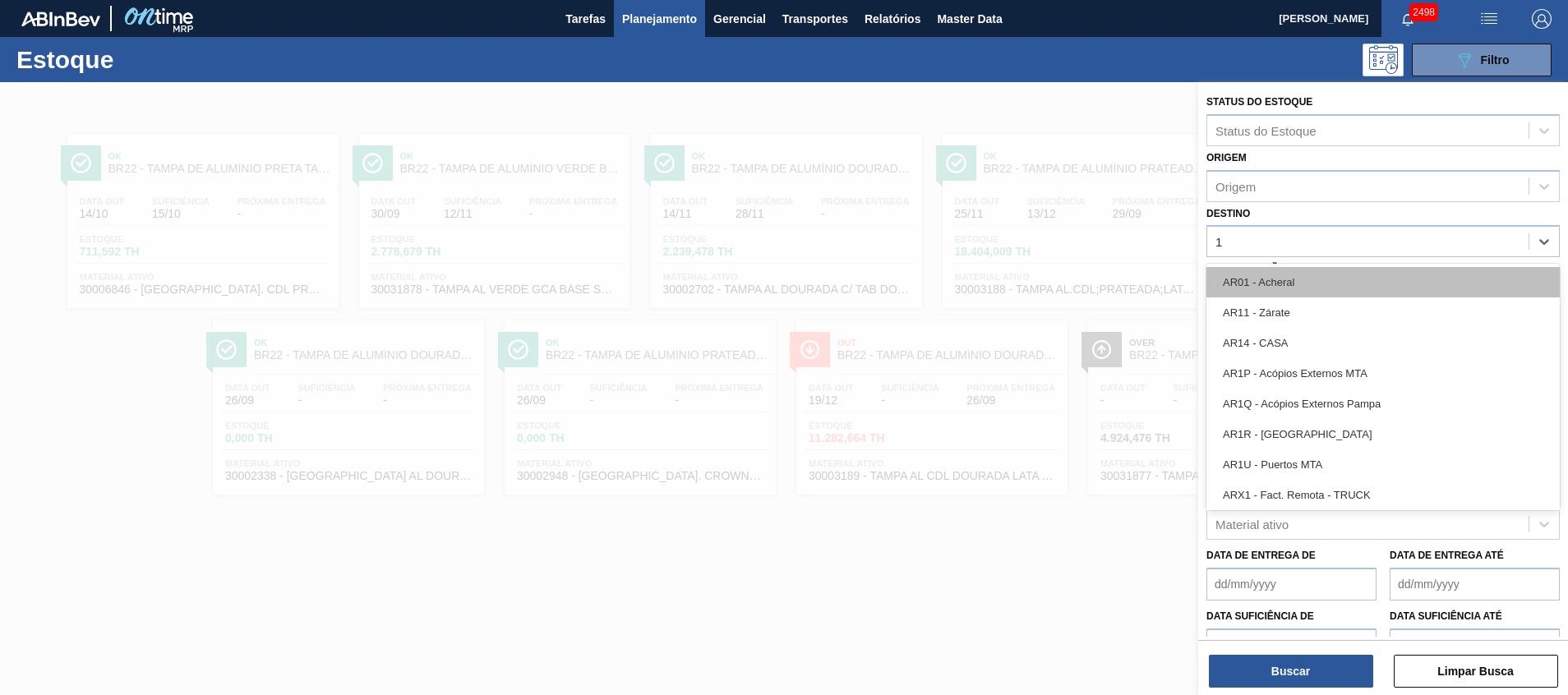
type input "10"
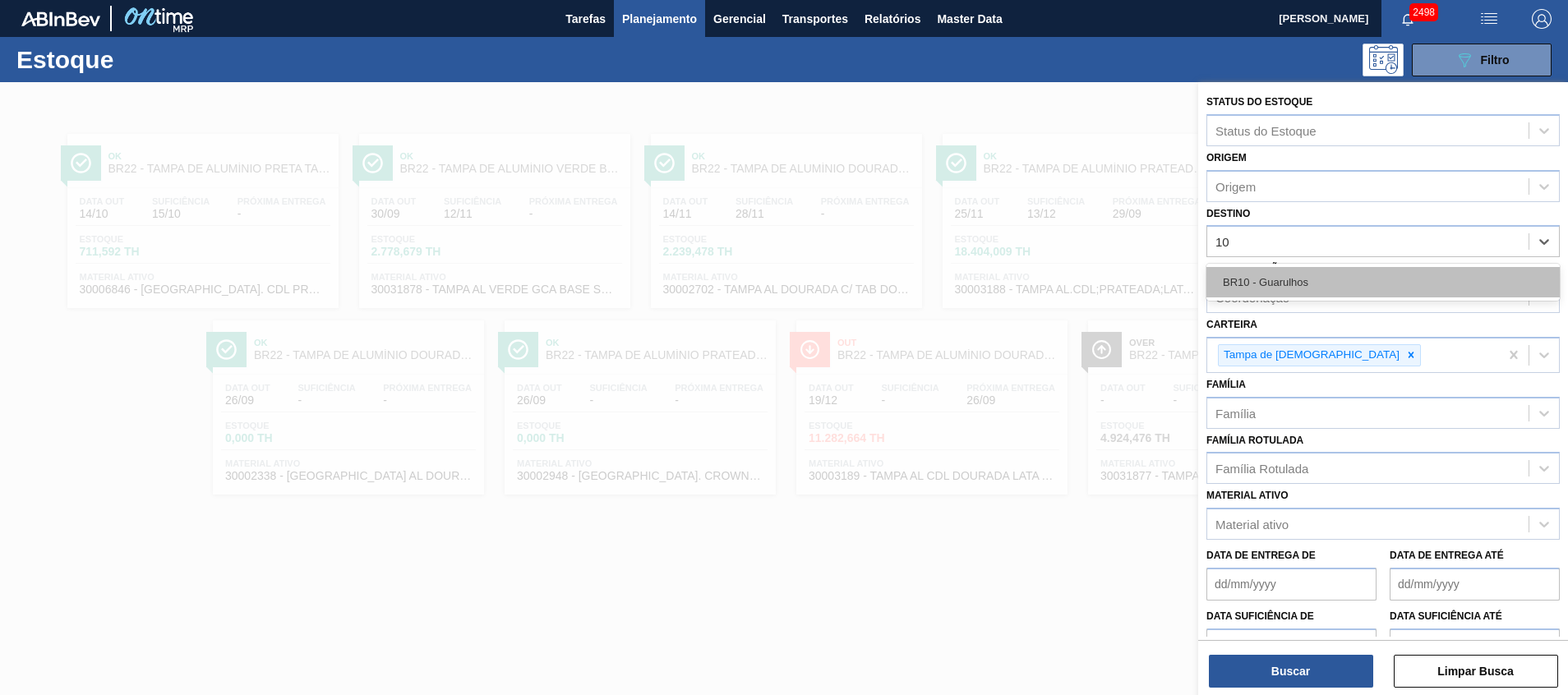
click at [1289, 285] on div "BR10 - Guarulhos" at bounding box center [1382, 282] width 353 height 30
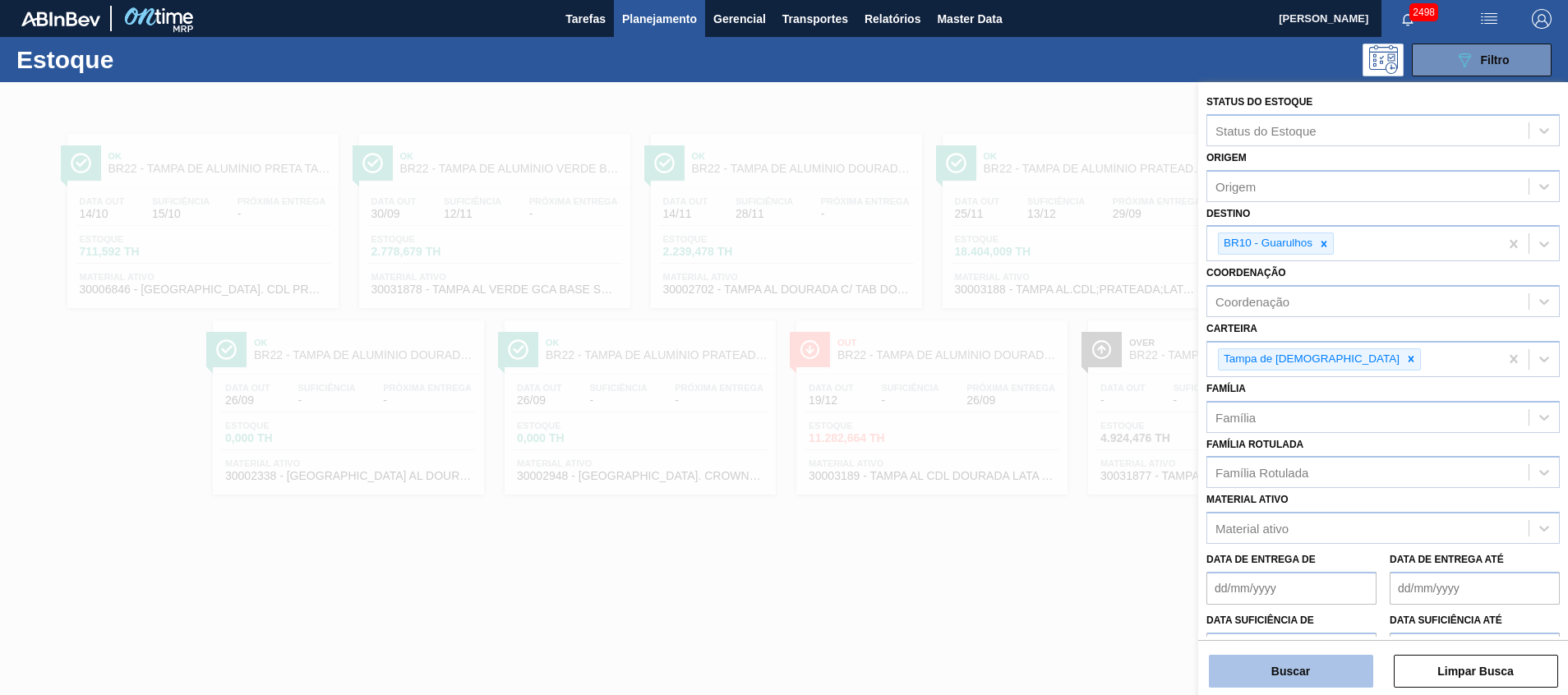
click at [1259, 673] on button "Buscar" at bounding box center [1290, 671] width 164 height 33
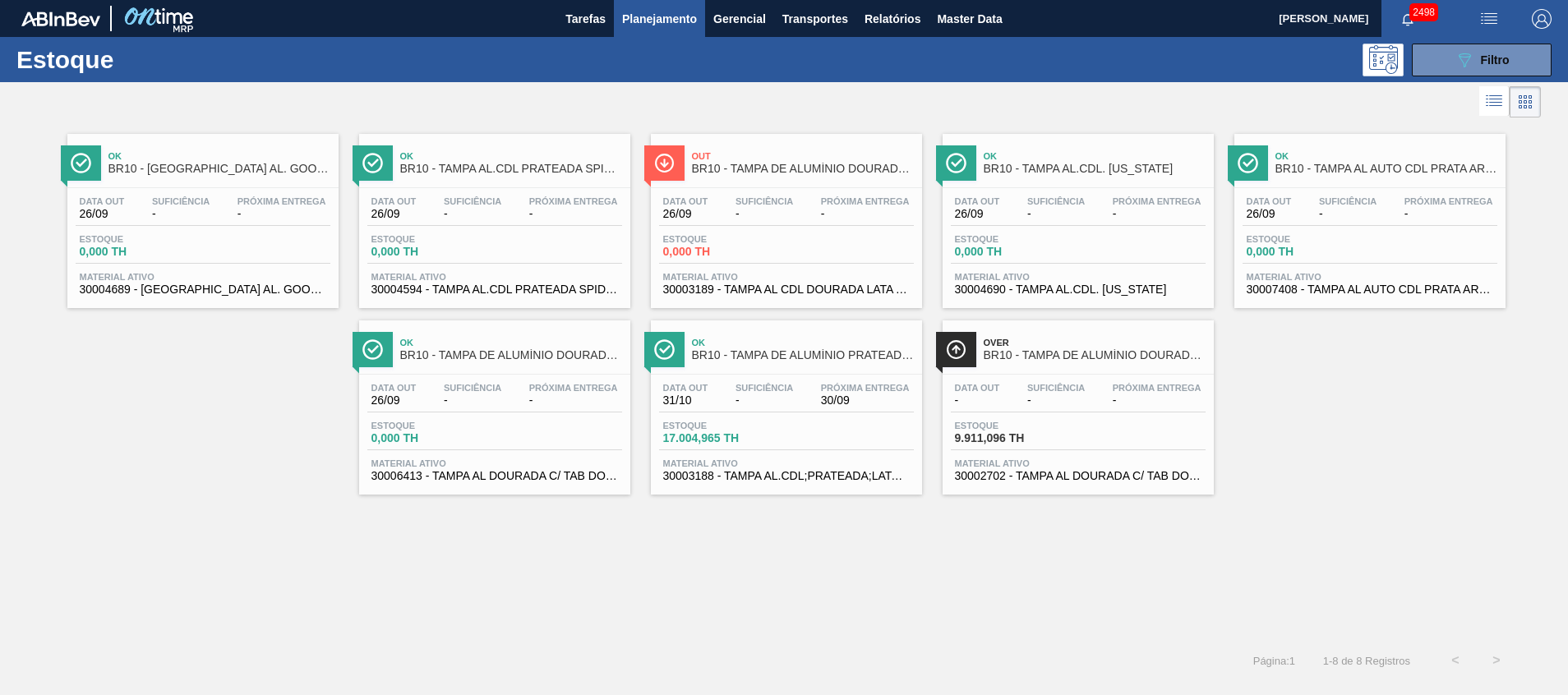
click at [789, 446] on div "Estoque 17.004,965 TH" at bounding box center [786, 435] width 254 height 29
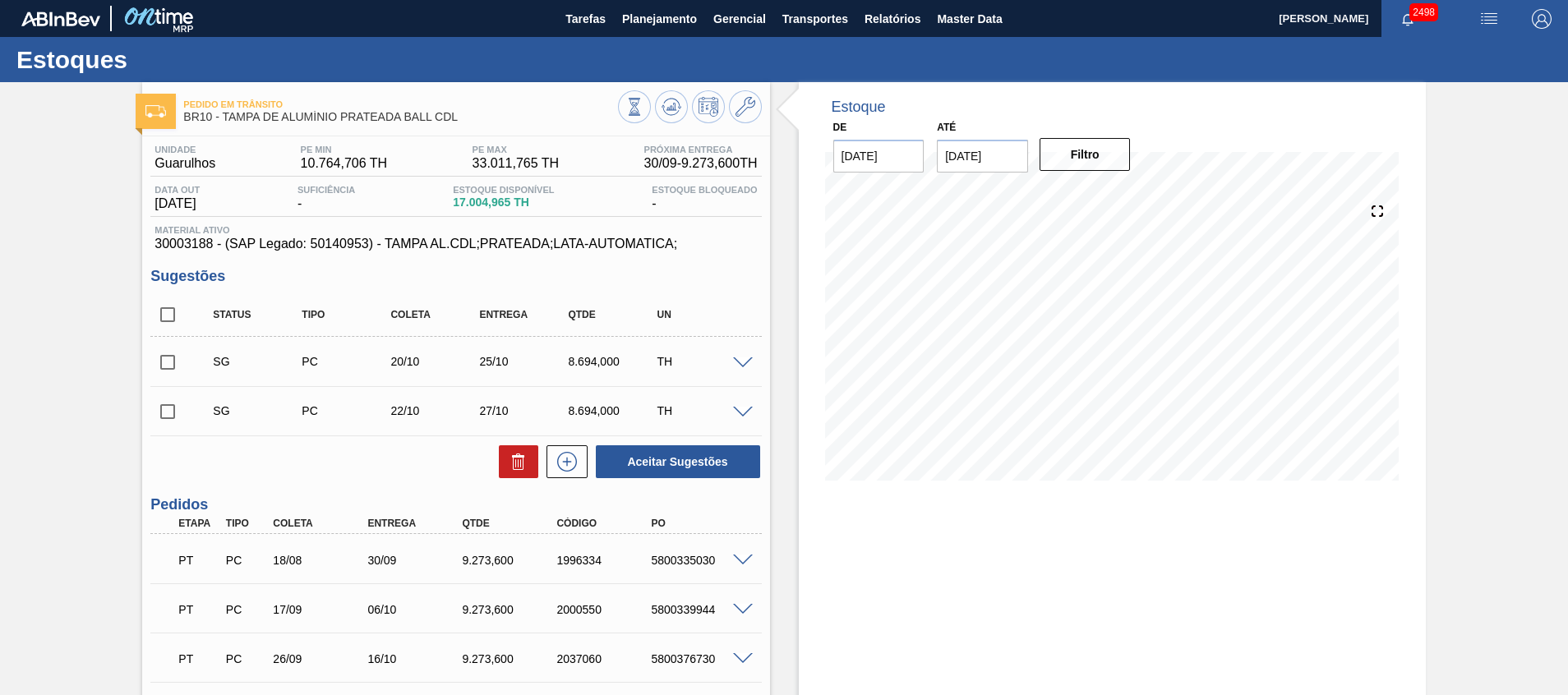
click at [1334, 536] on div "Estoque De [DATE] Até [DATE] Filtro" at bounding box center [1112, 597] width 627 height 1030
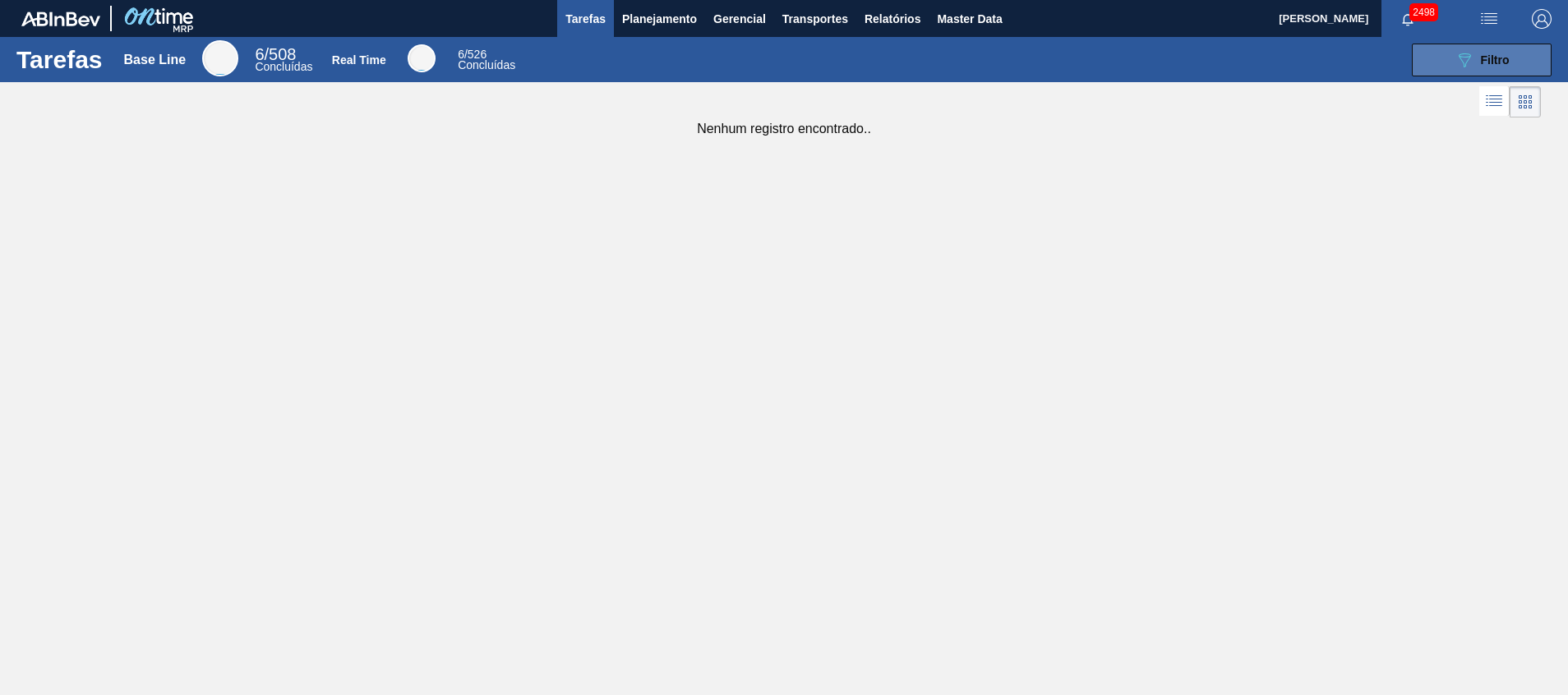
click at [1479, 55] on div "089F7B8B-B2A5-4AFE-B5C0-19BA573D28AC Filtro" at bounding box center [1481, 59] width 55 height 19
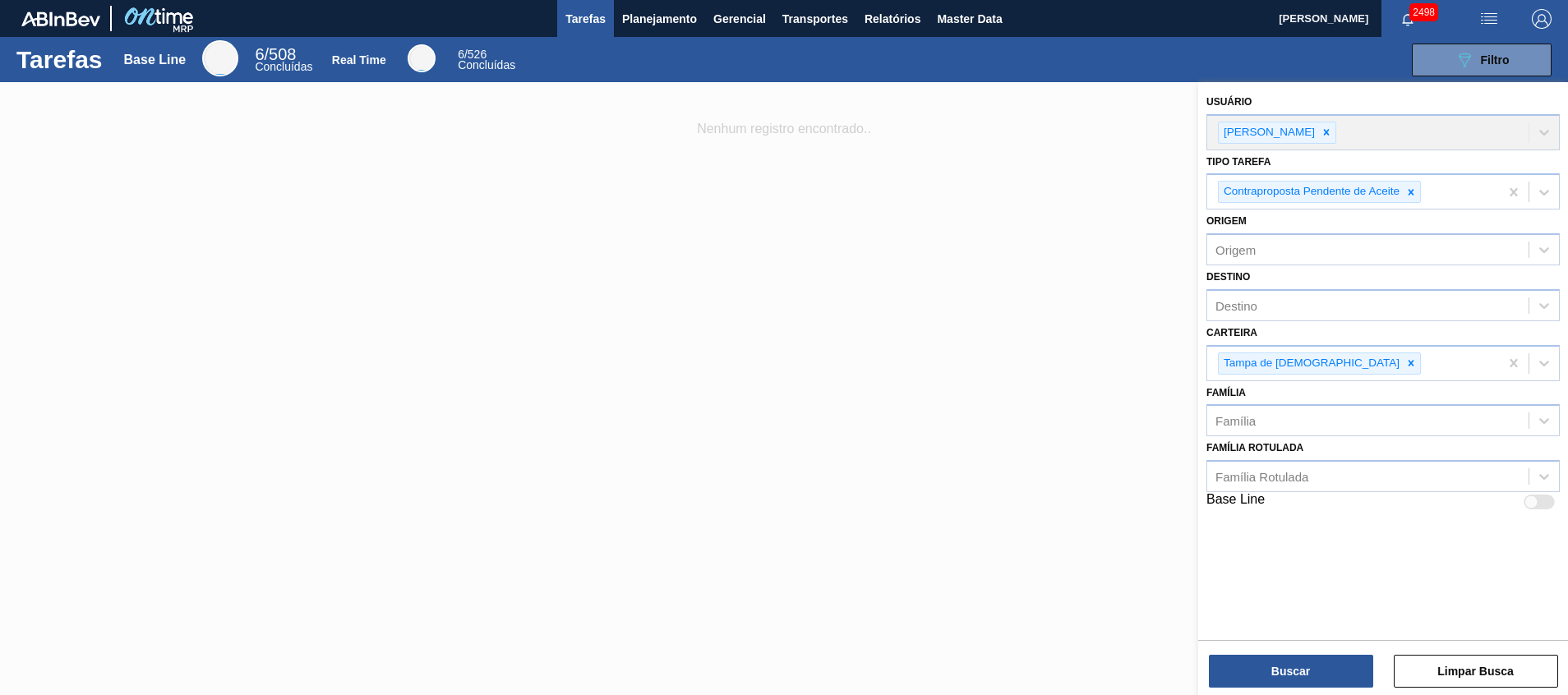
drag, startPoint x: 992, startPoint y: 216, endPoint x: 867, endPoint y: 132, distance: 150.6
click at [991, 216] on div at bounding box center [784, 430] width 1568 height 695
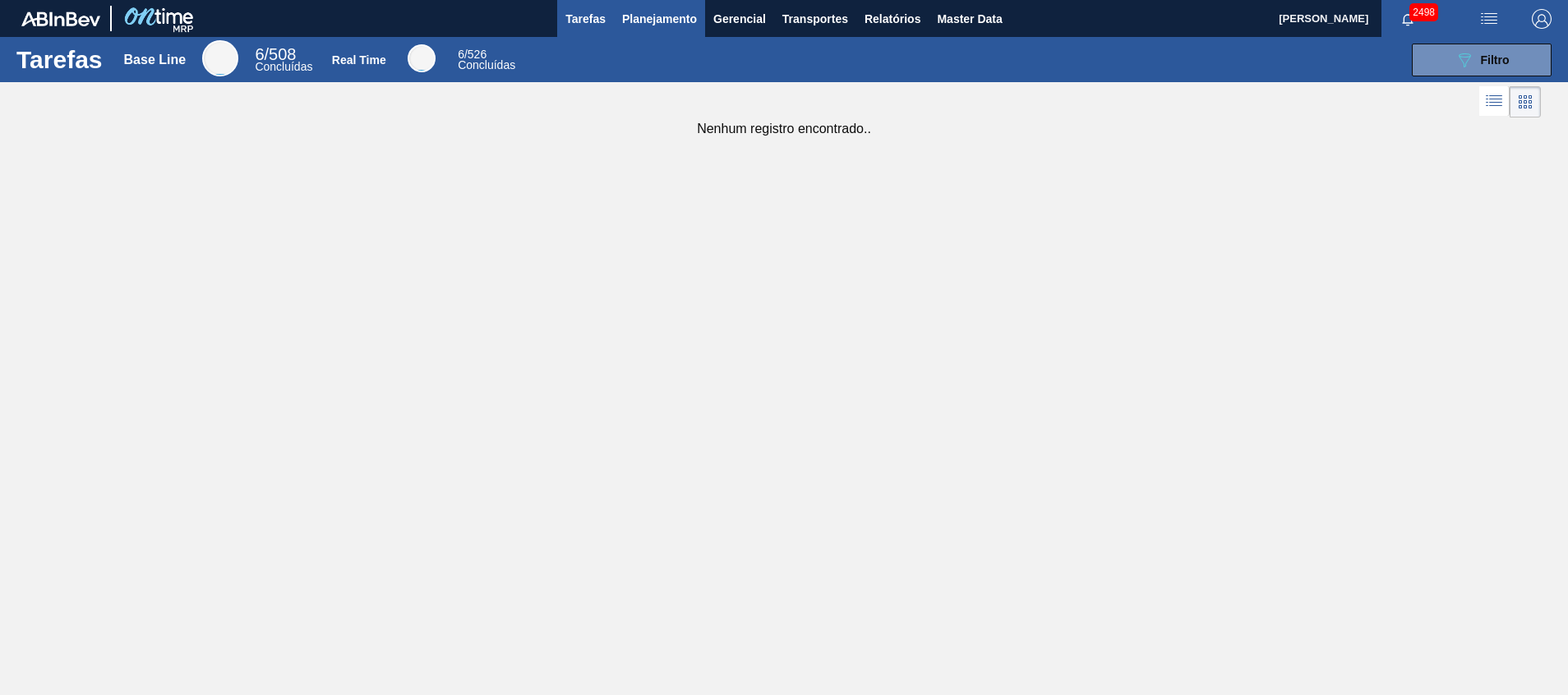
click at [660, 30] on button "Planejamento" at bounding box center [659, 19] width 91 height 37
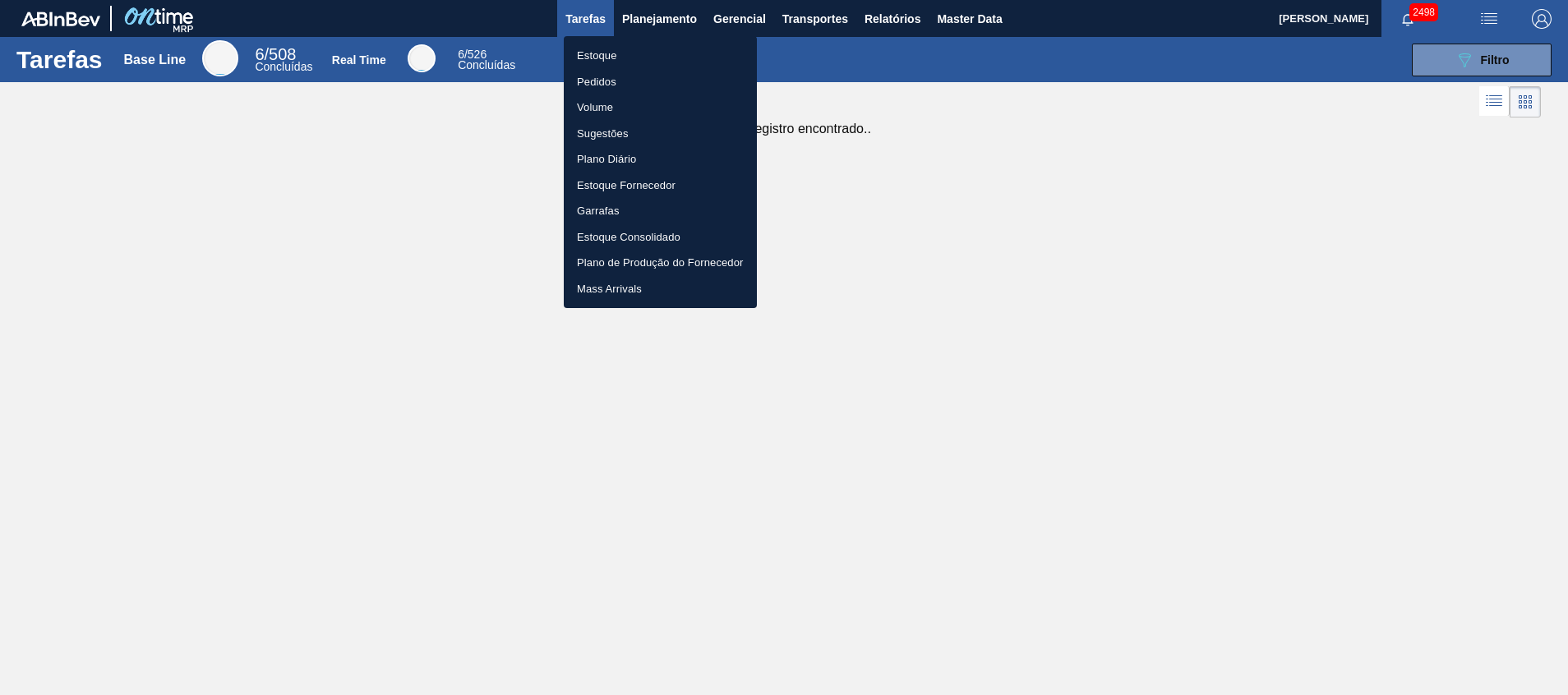
click at [642, 51] on li "Estoque" at bounding box center [660, 56] width 193 height 26
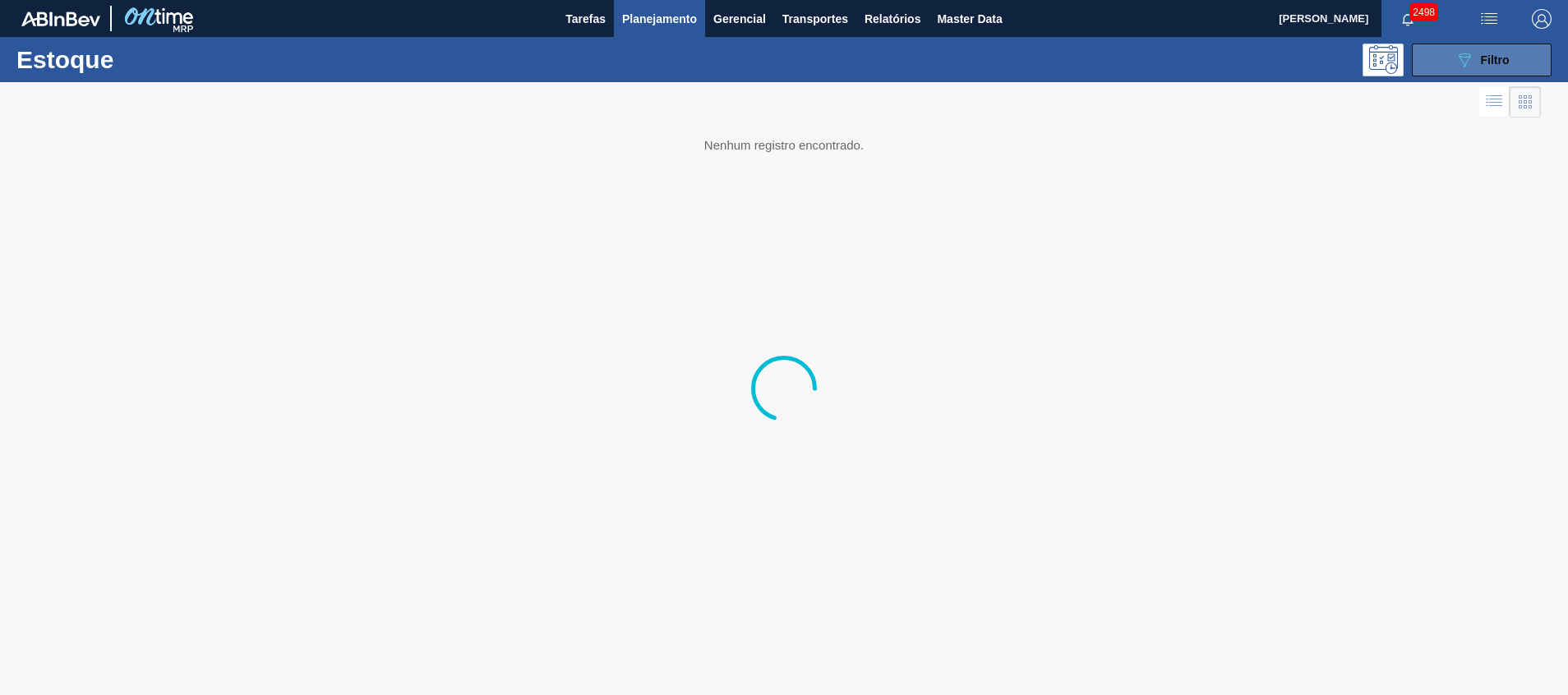
click at [1458, 56] on icon "089F7B8B-B2A5-4AFE-B5C0-19BA573D28AC" at bounding box center [1464, 59] width 19 height 19
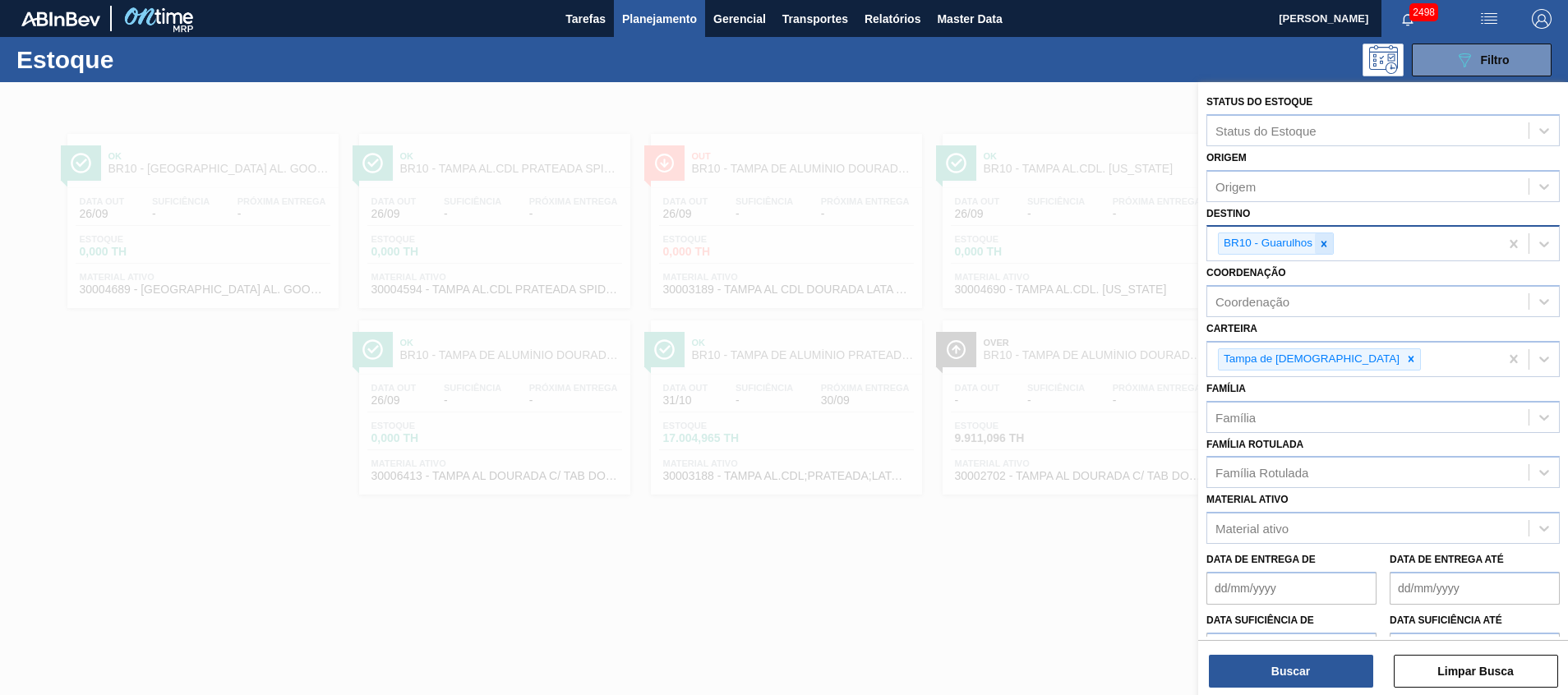
click at [1328, 242] on icon at bounding box center [1324, 244] width 12 height 12
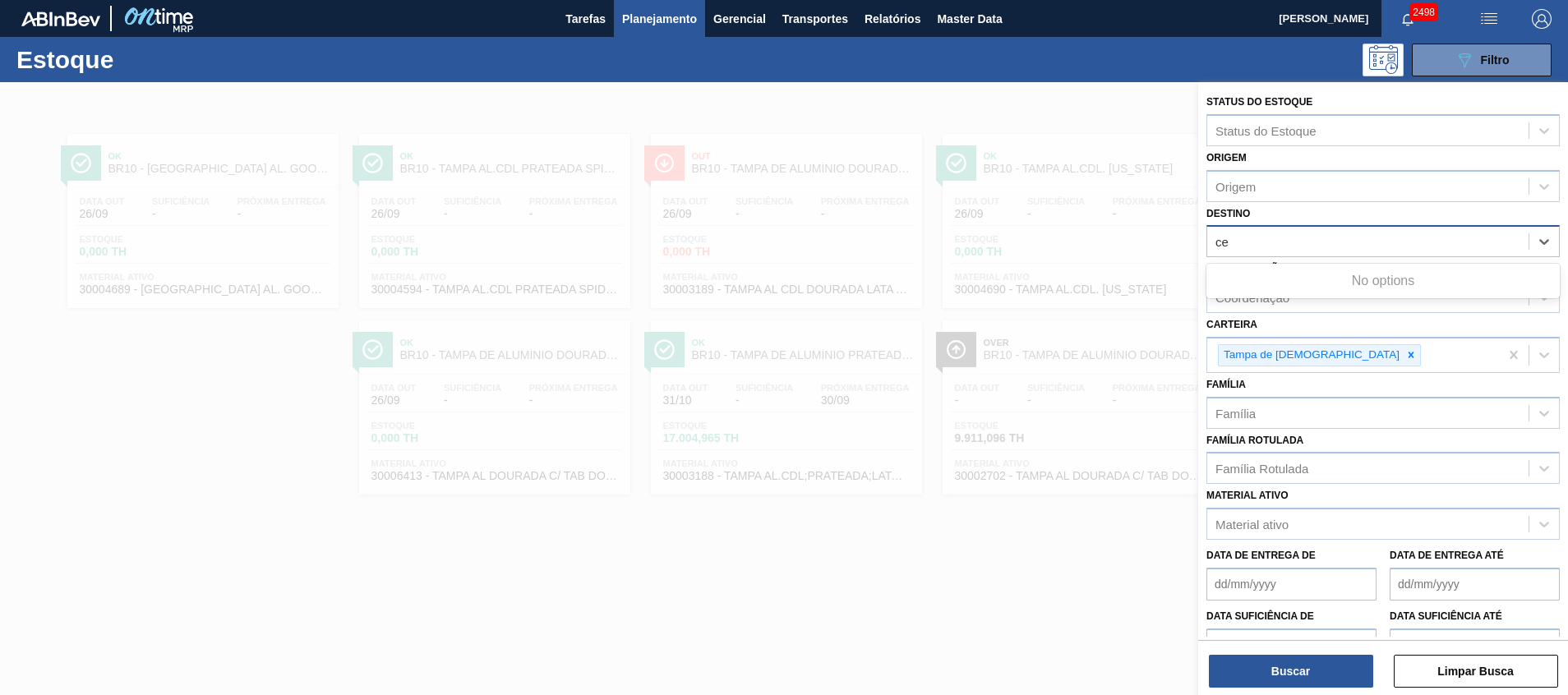
type input "ceb"
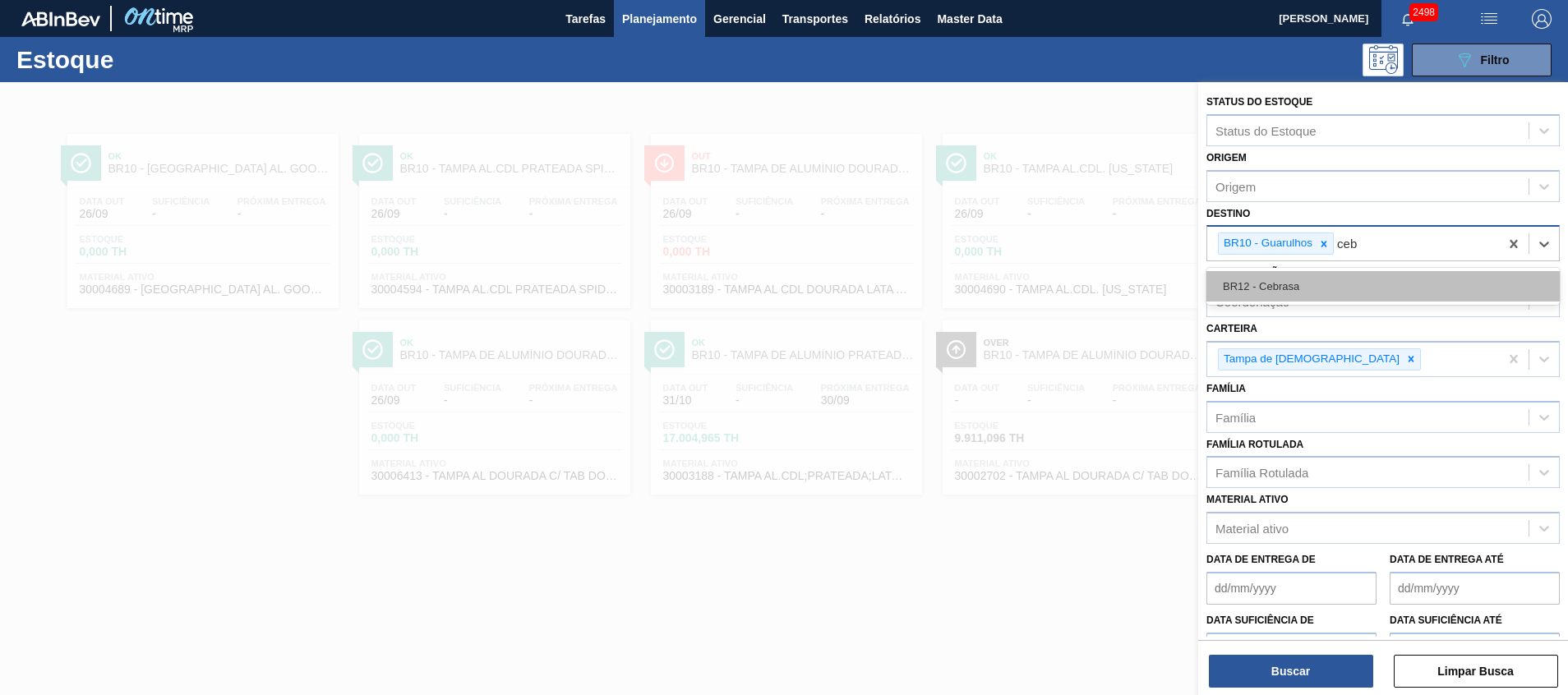
click at [1309, 282] on div "BR12 - Cebrasa" at bounding box center [1382, 286] width 353 height 30
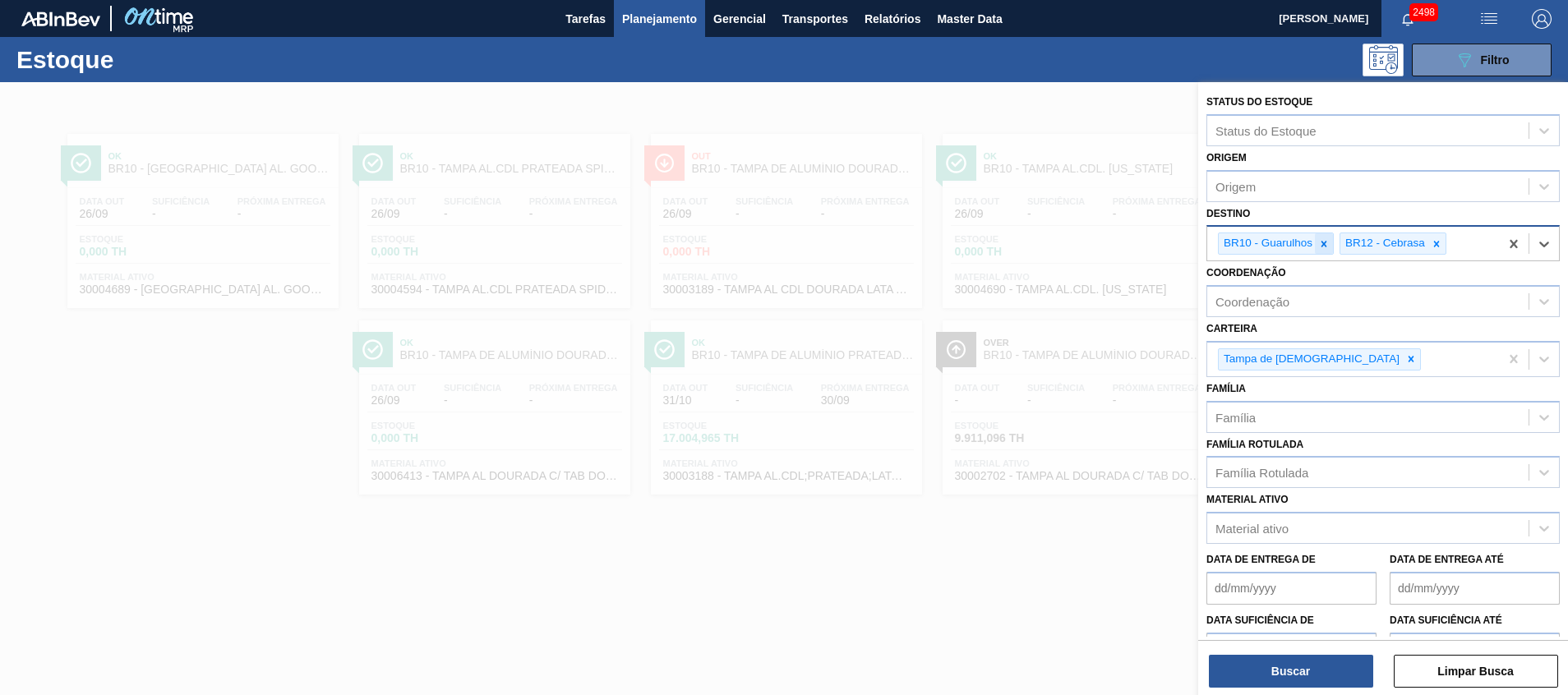
click at [1321, 249] on div at bounding box center [1323, 243] width 18 height 20
click at [1217, 684] on button "Buscar" at bounding box center [1290, 671] width 164 height 33
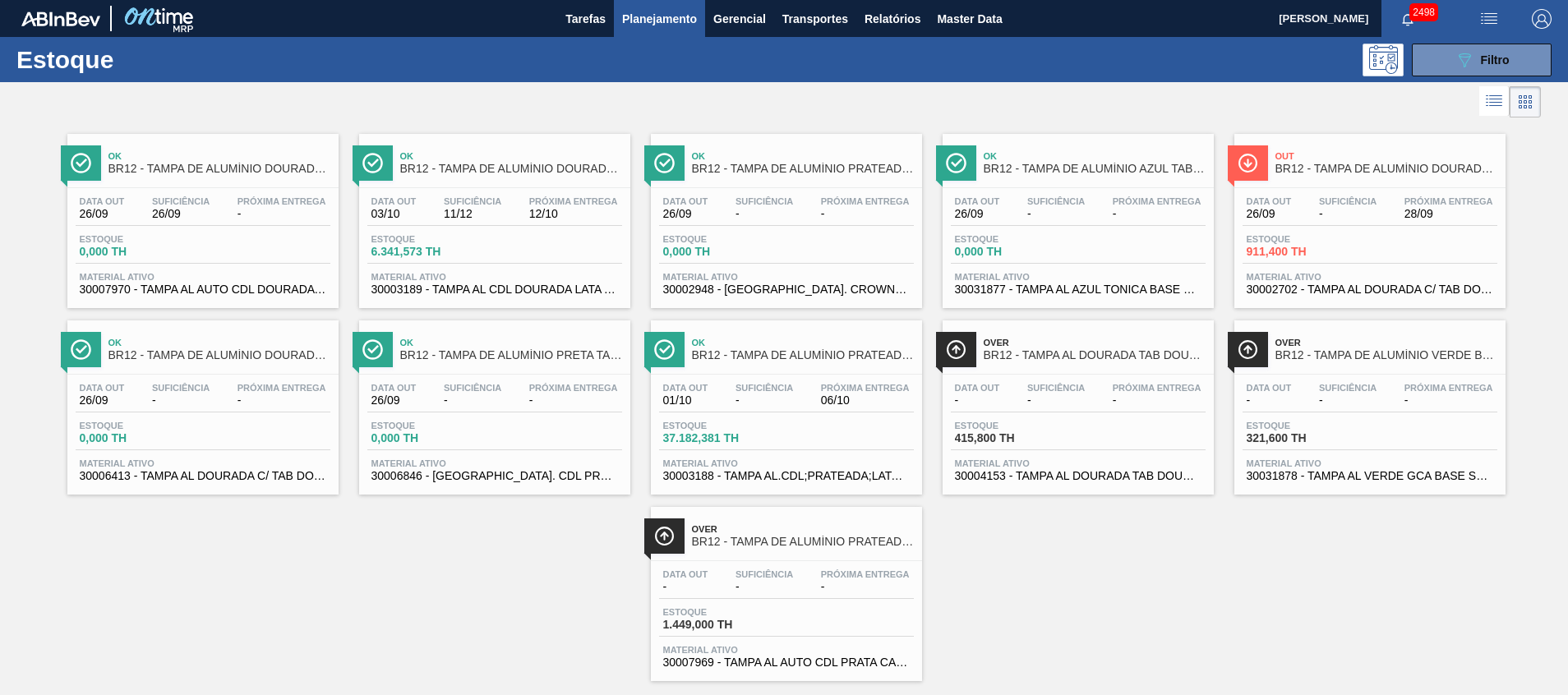
click at [1466, 40] on div "Estoque 089F7B8B-B2A5-4AFE-B5C0-19BA573D28AC Filtro" at bounding box center [784, 60] width 1568 height 45
click at [1460, 52] on icon "089F7B8B-B2A5-4AFE-B5C0-19BA573D28AC" at bounding box center [1464, 59] width 19 height 19
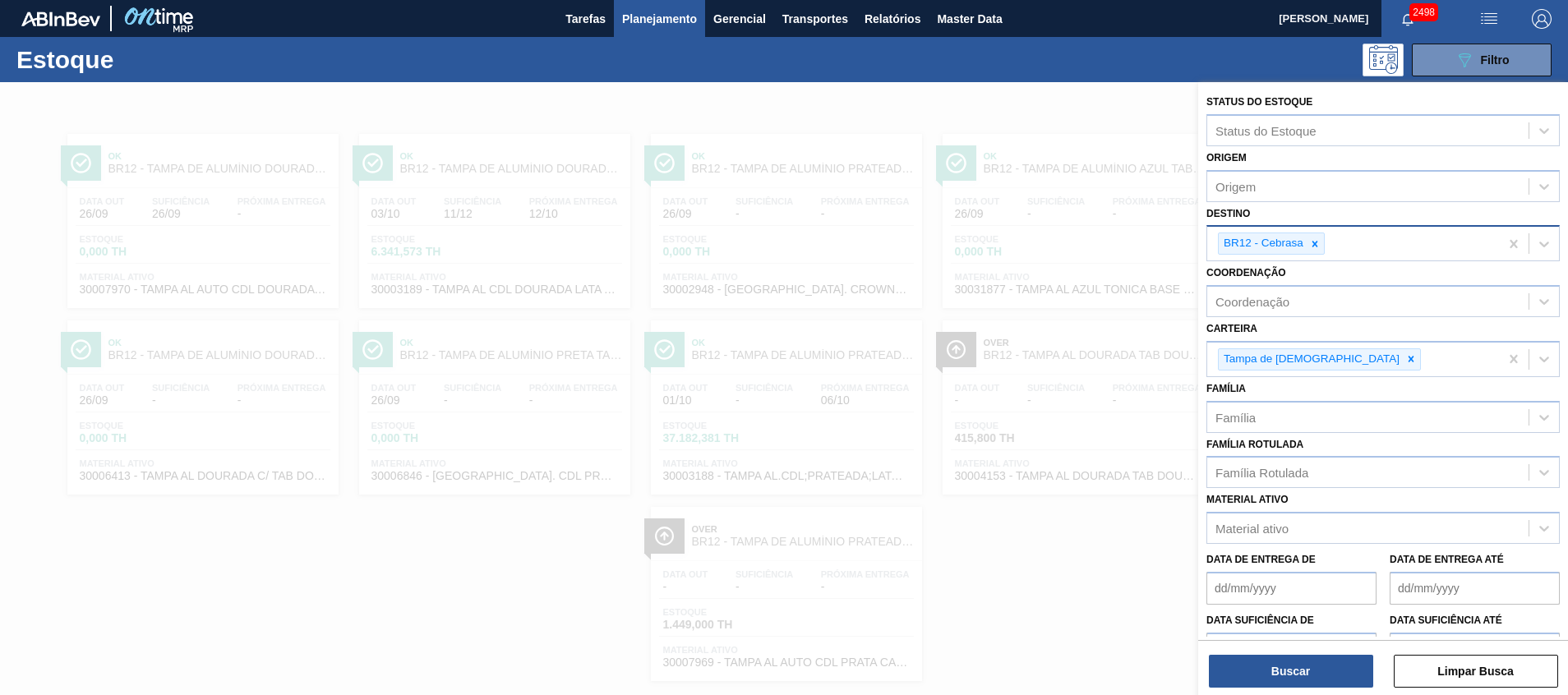
click at [1357, 240] on div "BR12 - Cebrasa" at bounding box center [1352, 243] width 292 height 34
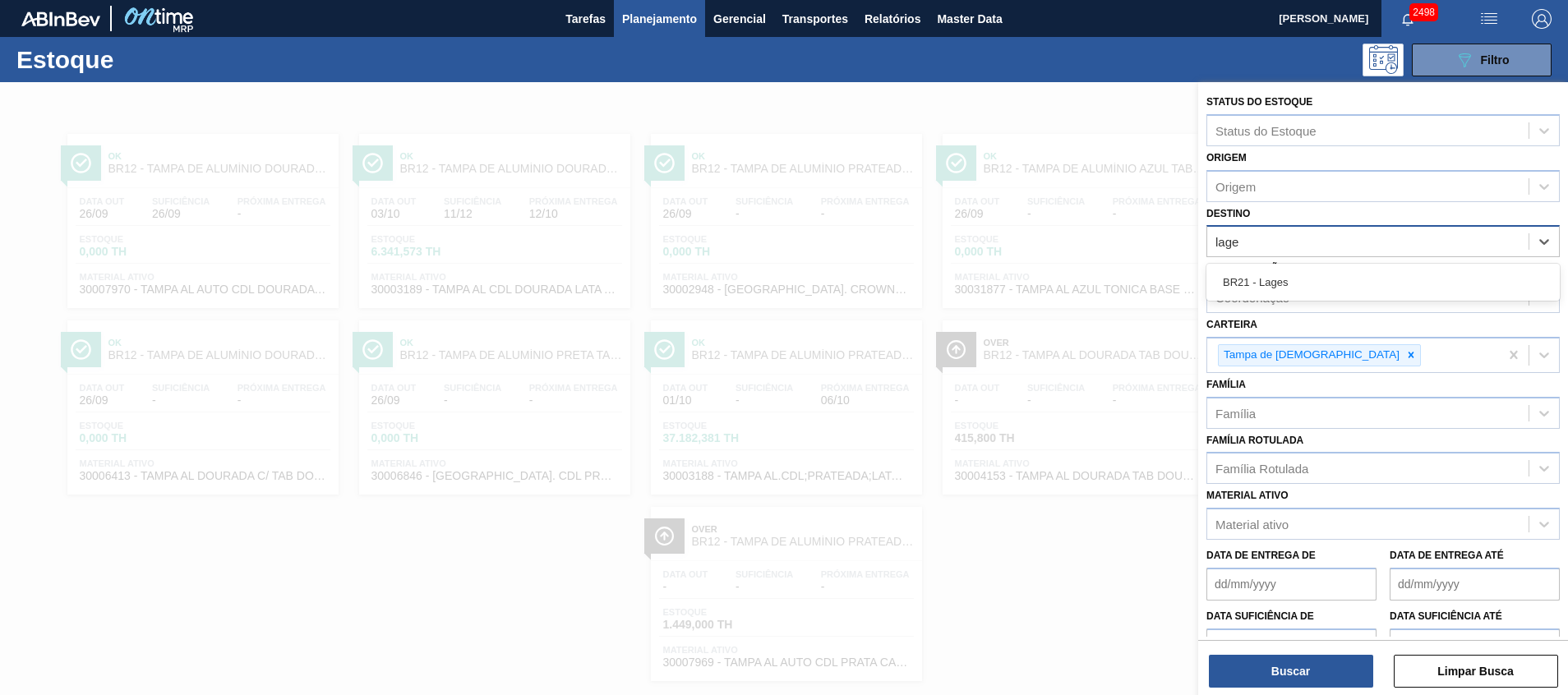
type input "lages"
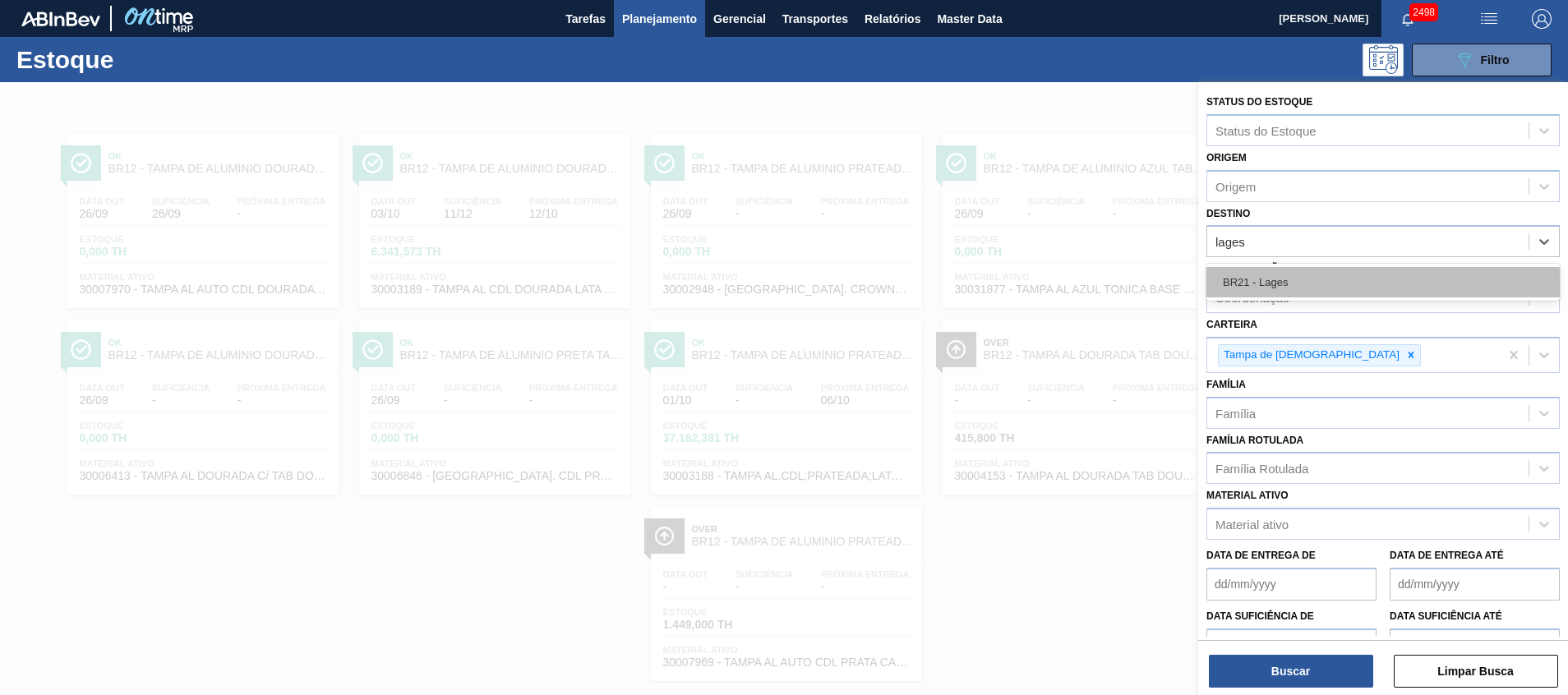
click at [1341, 284] on div "BR21 - Lages" at bounding box center [1382, 282] width 353 height 30
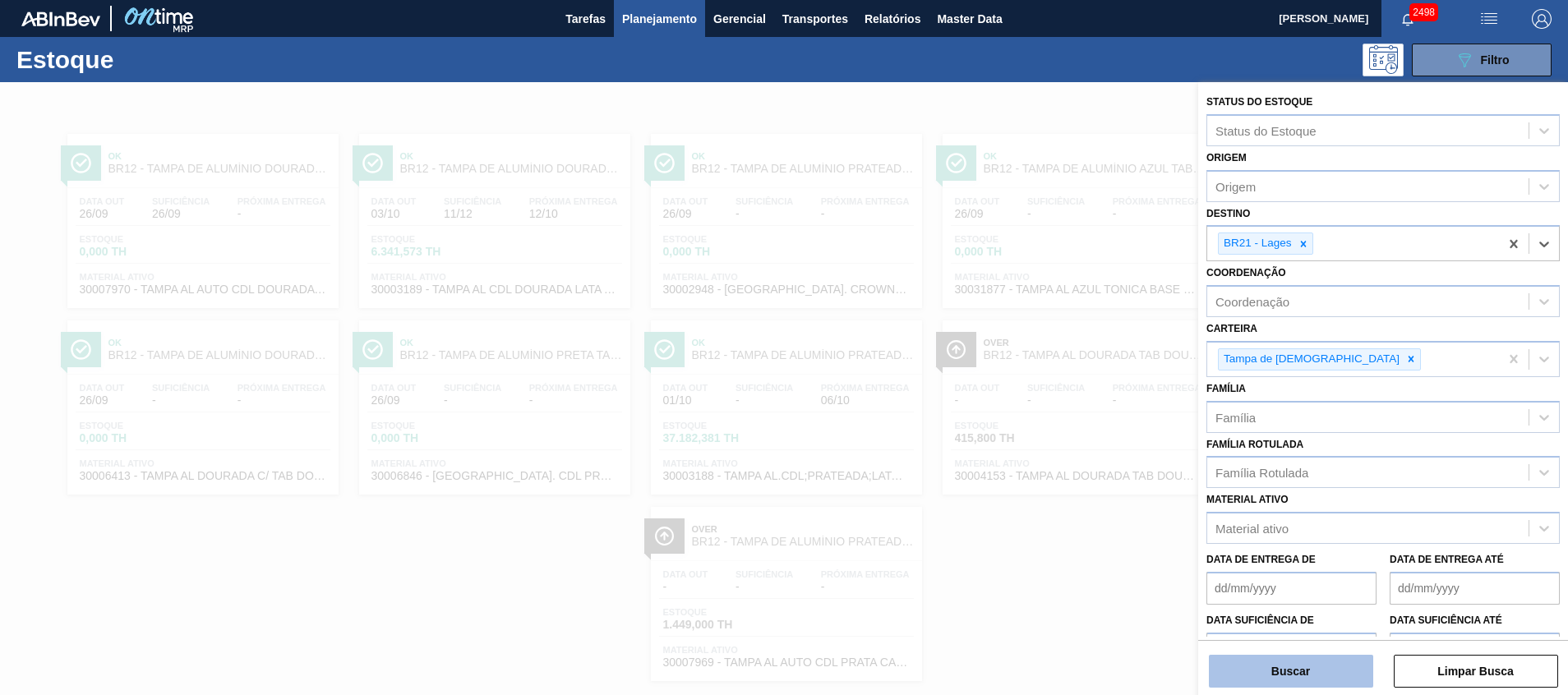
click at [1239, 672] on button "Buscar" at bounding box center [1290, 671] width 164 height 33
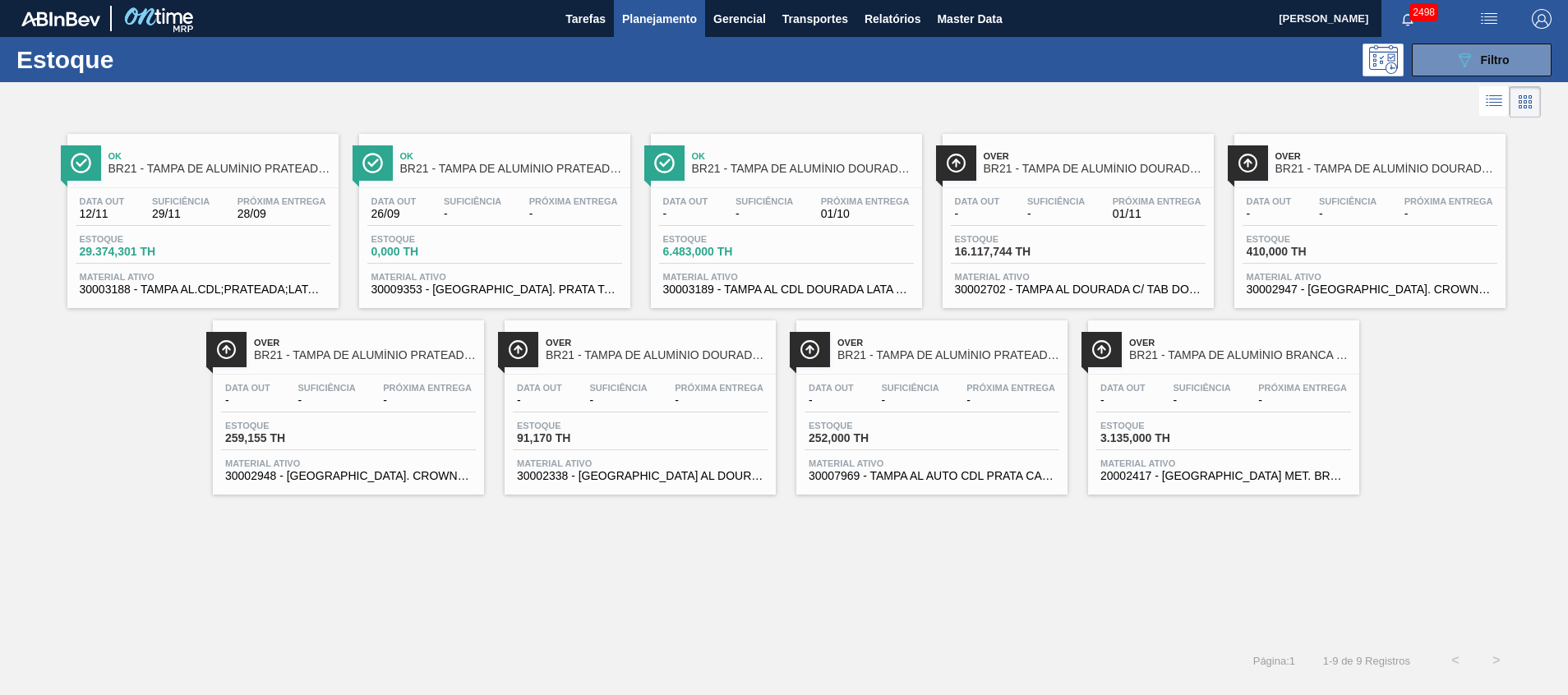
click at [820, 270] on div "Data out - Suficiência - Próxima Entrega 01/10 Estoque 6.483,000 TH Material at…" at bounding box center [786, 243] width 271 height 112
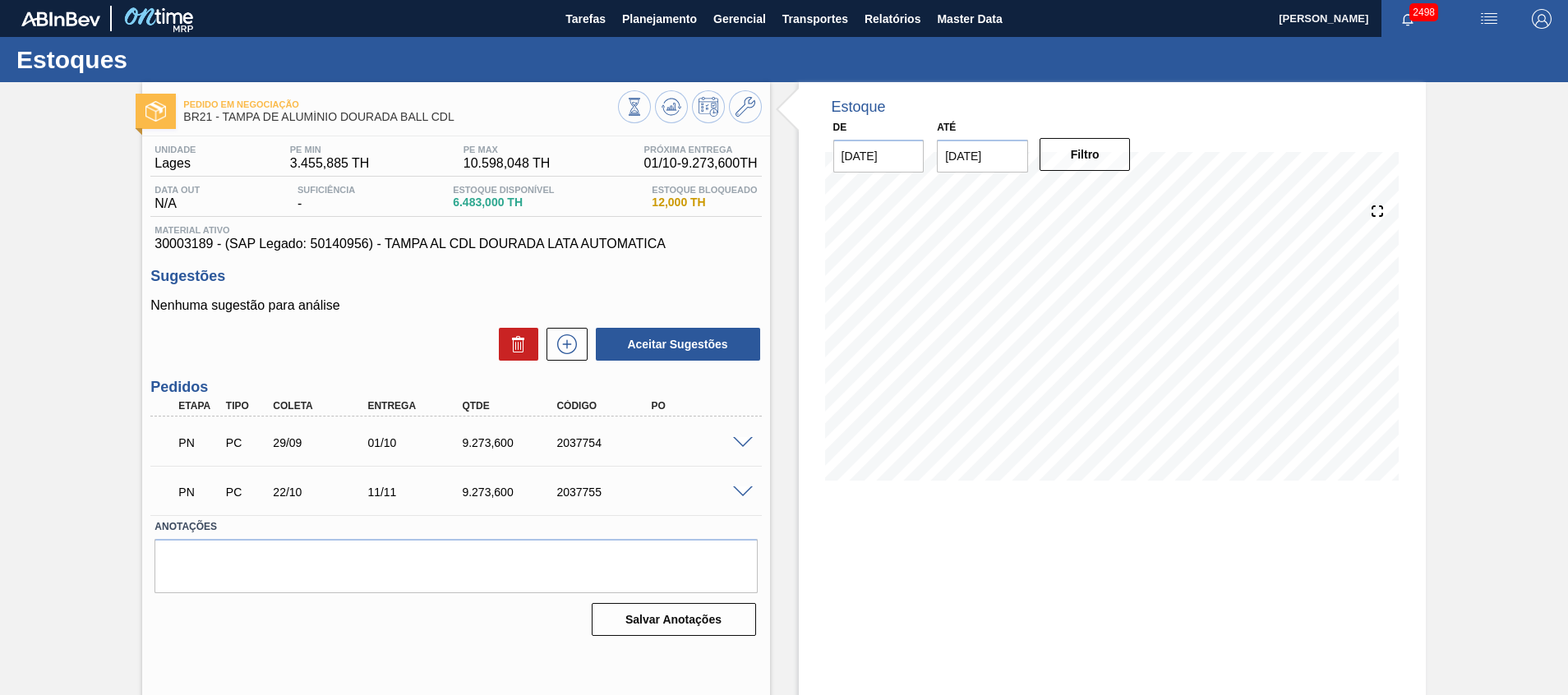
click at [736, 445] on span at bounding box center [742, 443] width 19 height 13
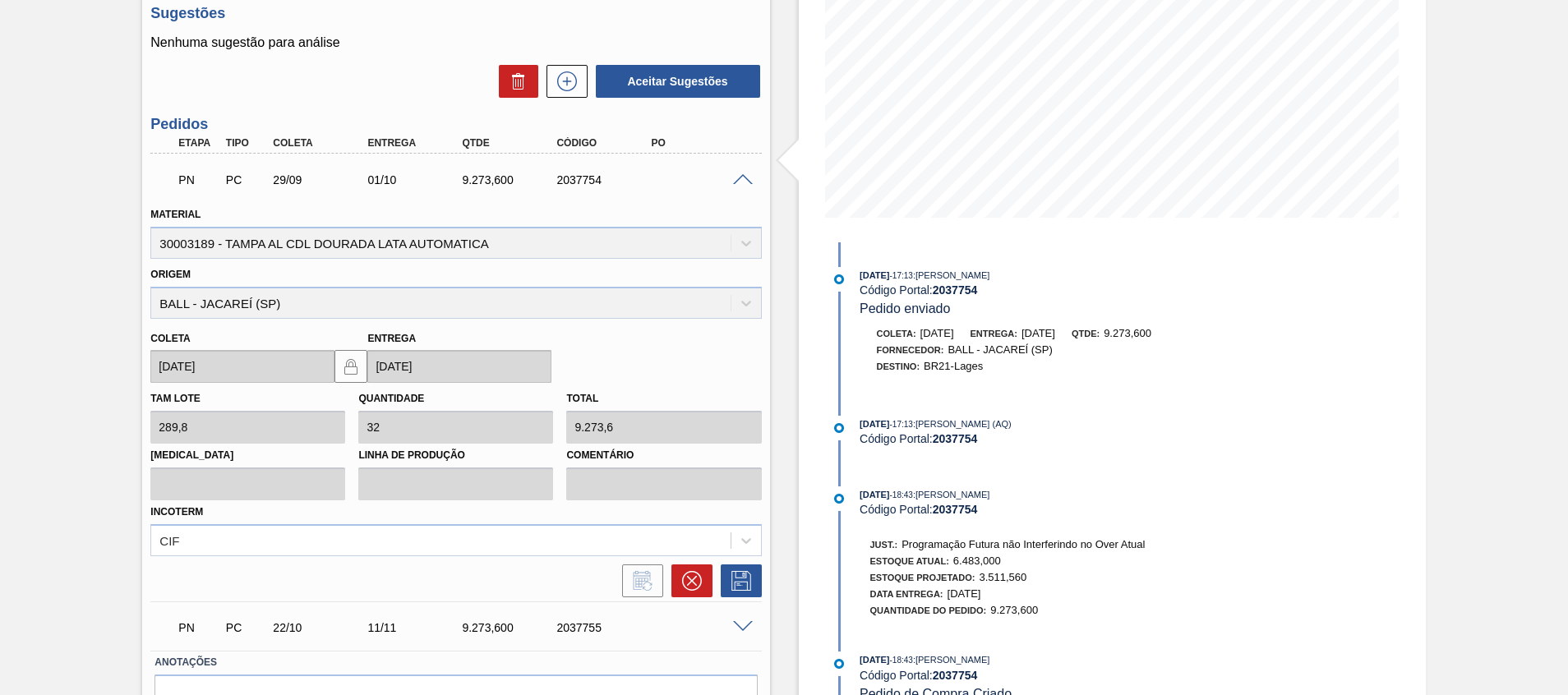
scroll to position [353, 0]
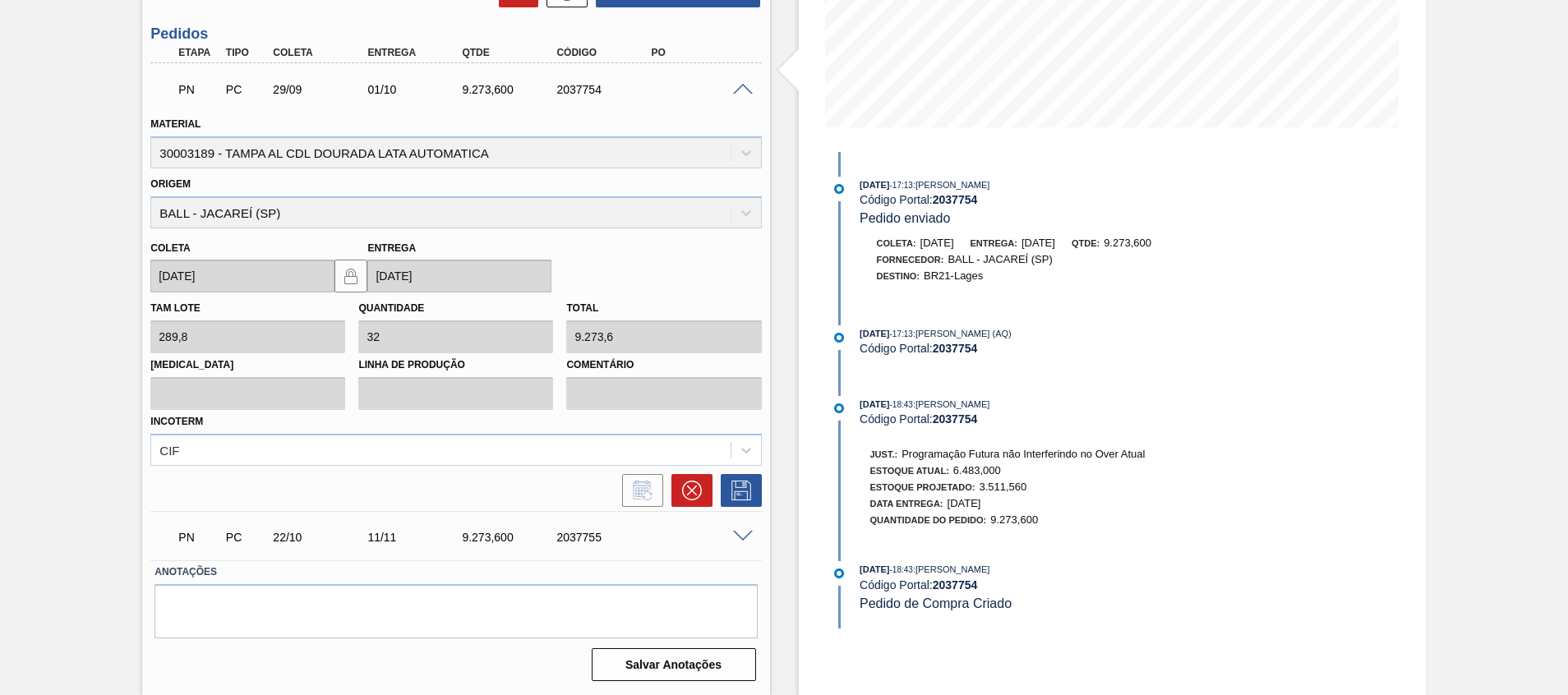
click at [737, 530] on div at bounding box center [745, 535] width 33 height 13
click at [741, 532] on span at bounding box center [742, 537] width 19 height 13
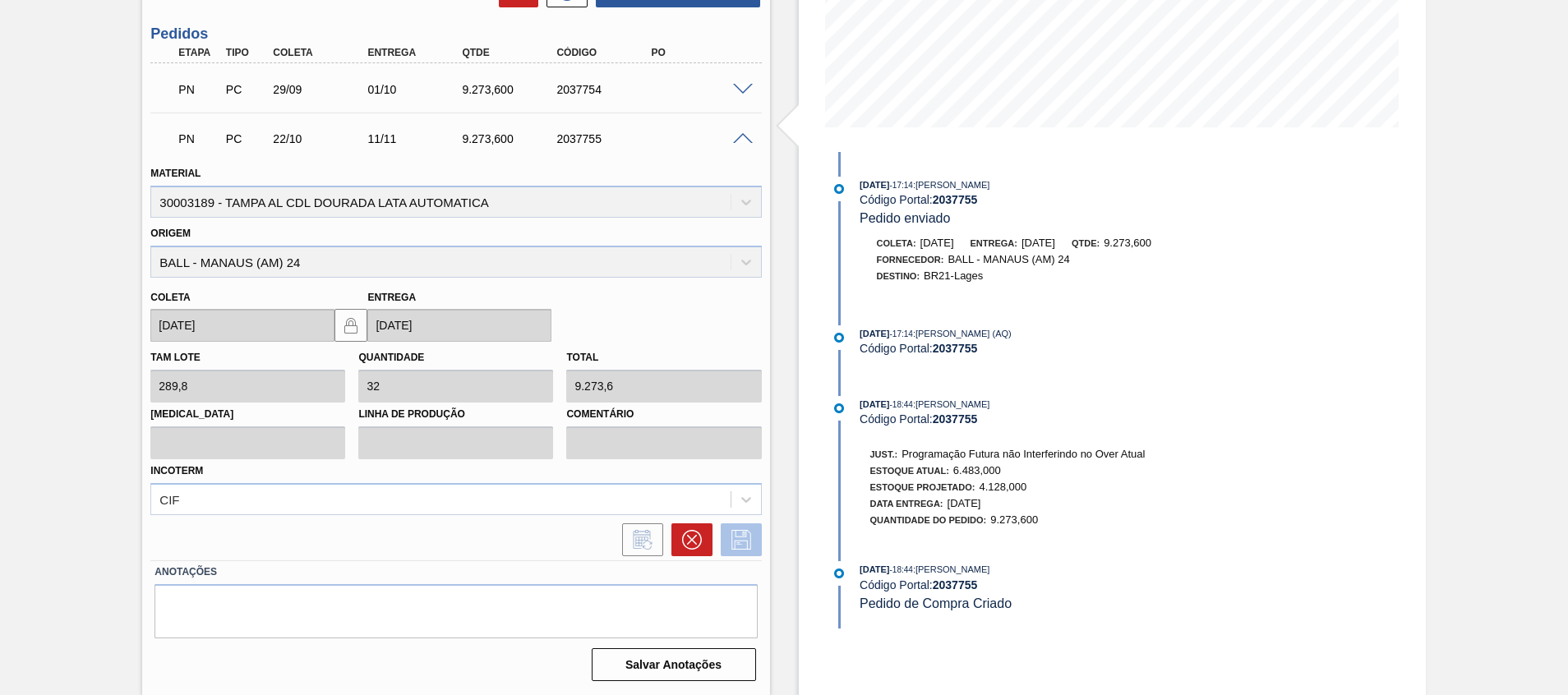
click at [741, 532] on icon at bounding box center [741, 539] width 26 height 19
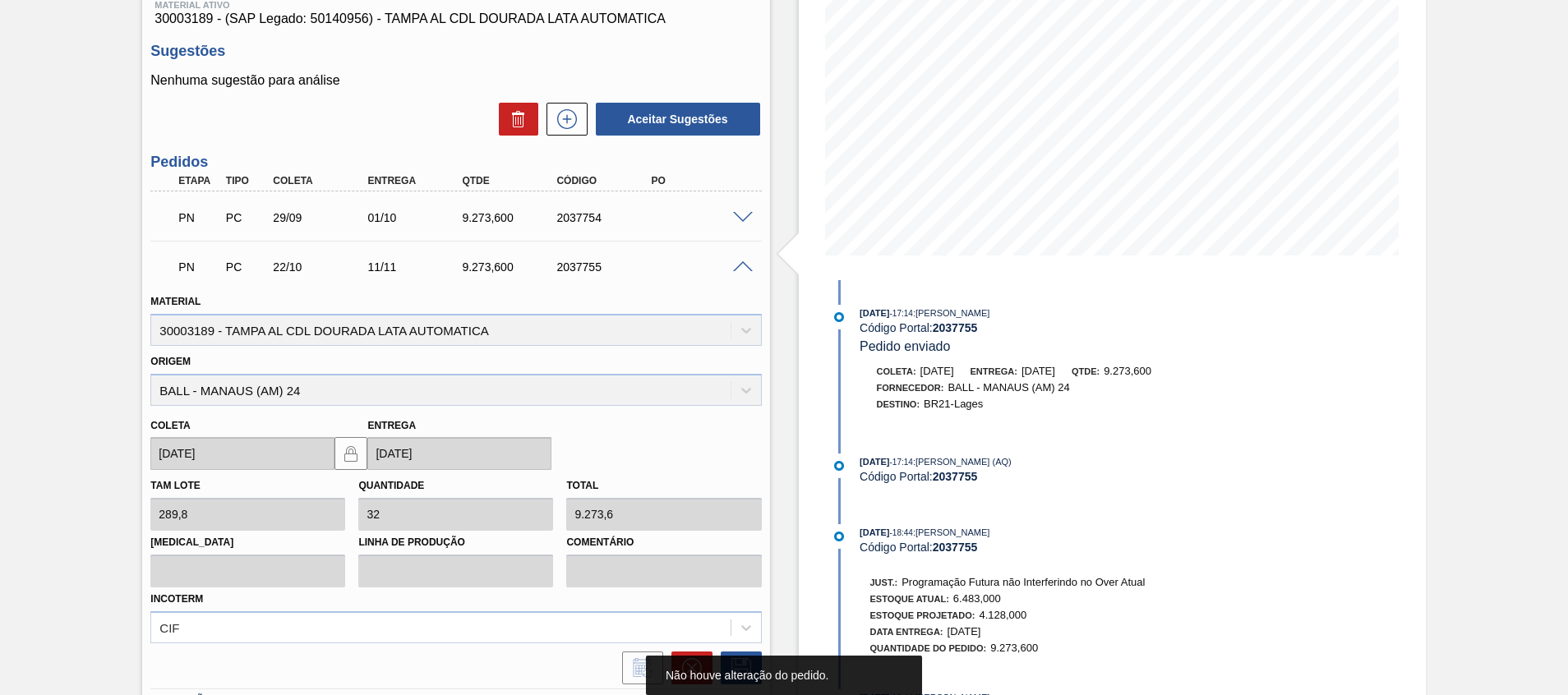
scroll to position [107, 0]
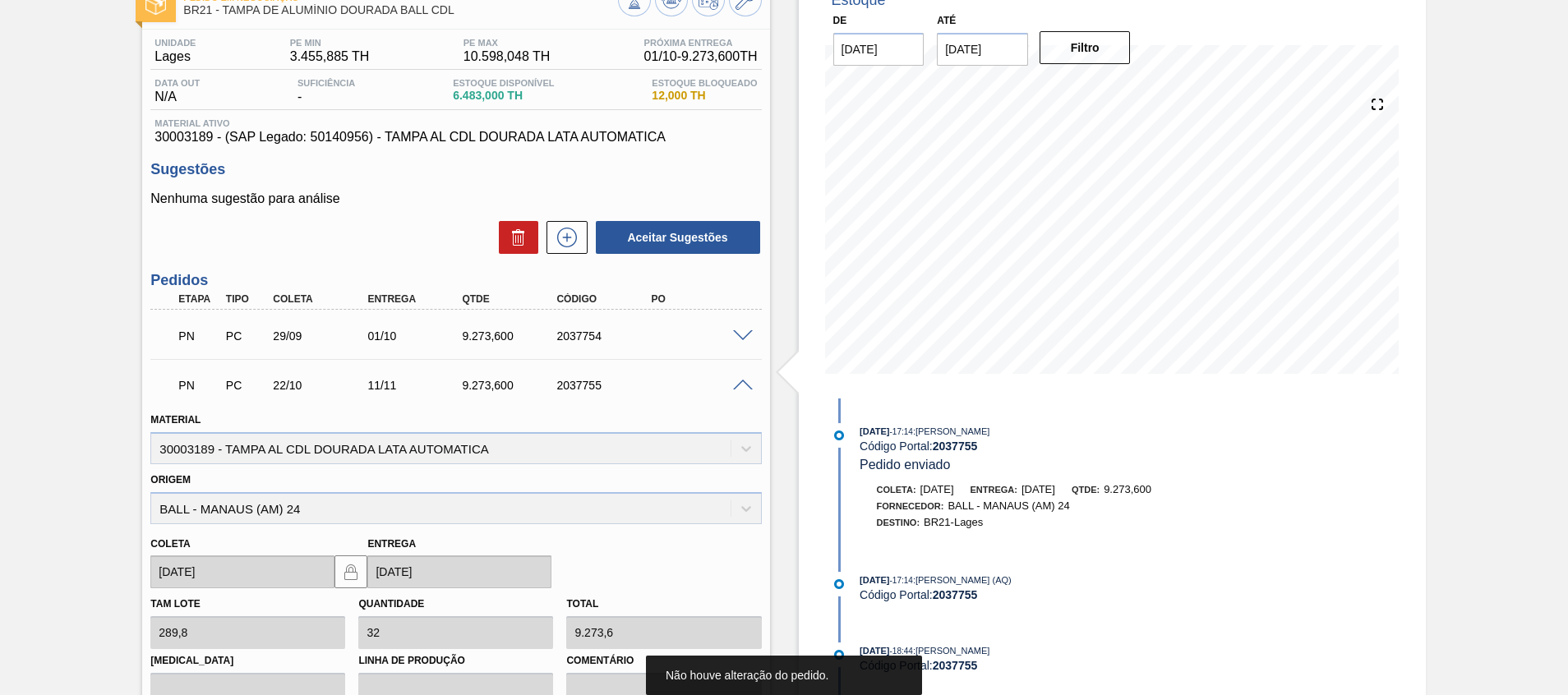
click at [734, 392] on div "PN PC 22/10 11/11 9.273,600 2037755" at bounding box center [455, 383] width 611 height 41
click at [742, 382] on span at bounding box center [742, 386] width 19 height 13
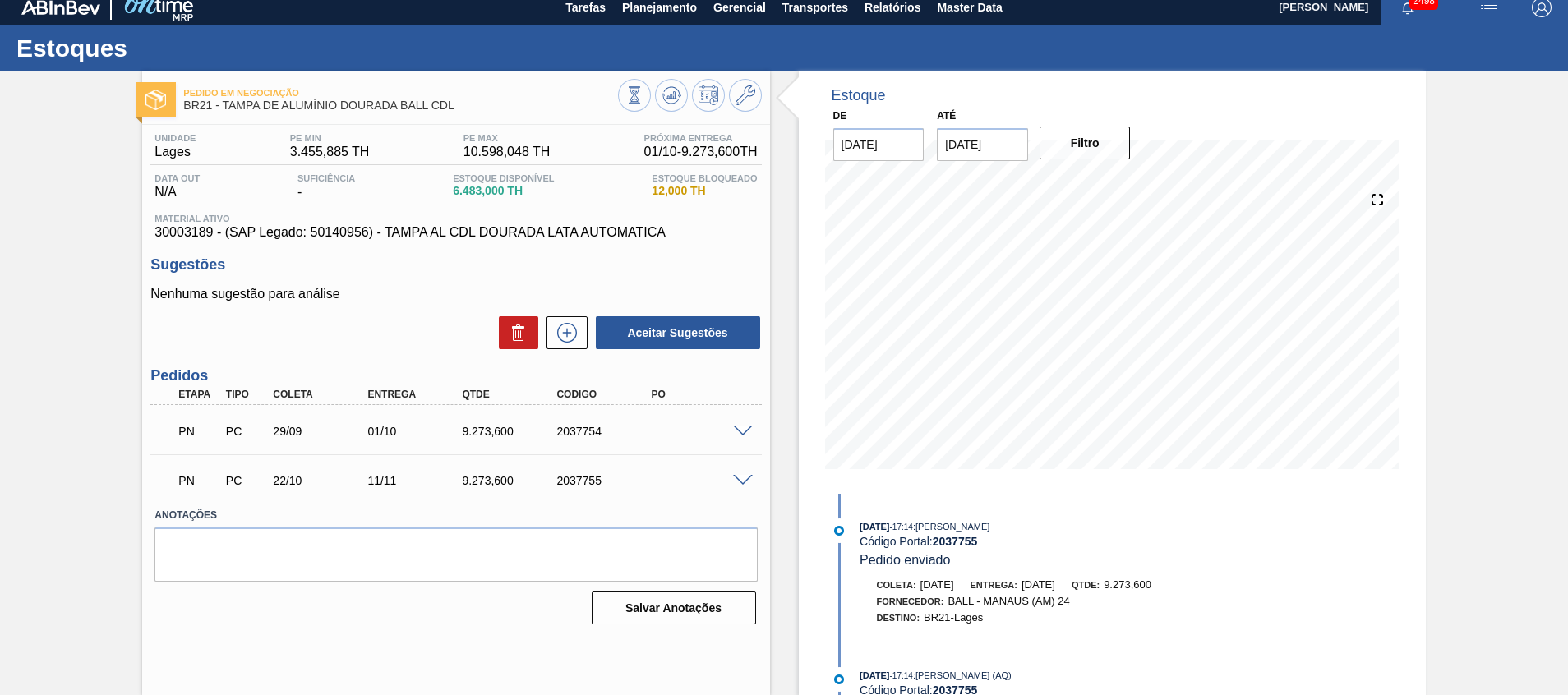
click at [742, 425] on span at bounding box center [742, 431] width 19 height 13
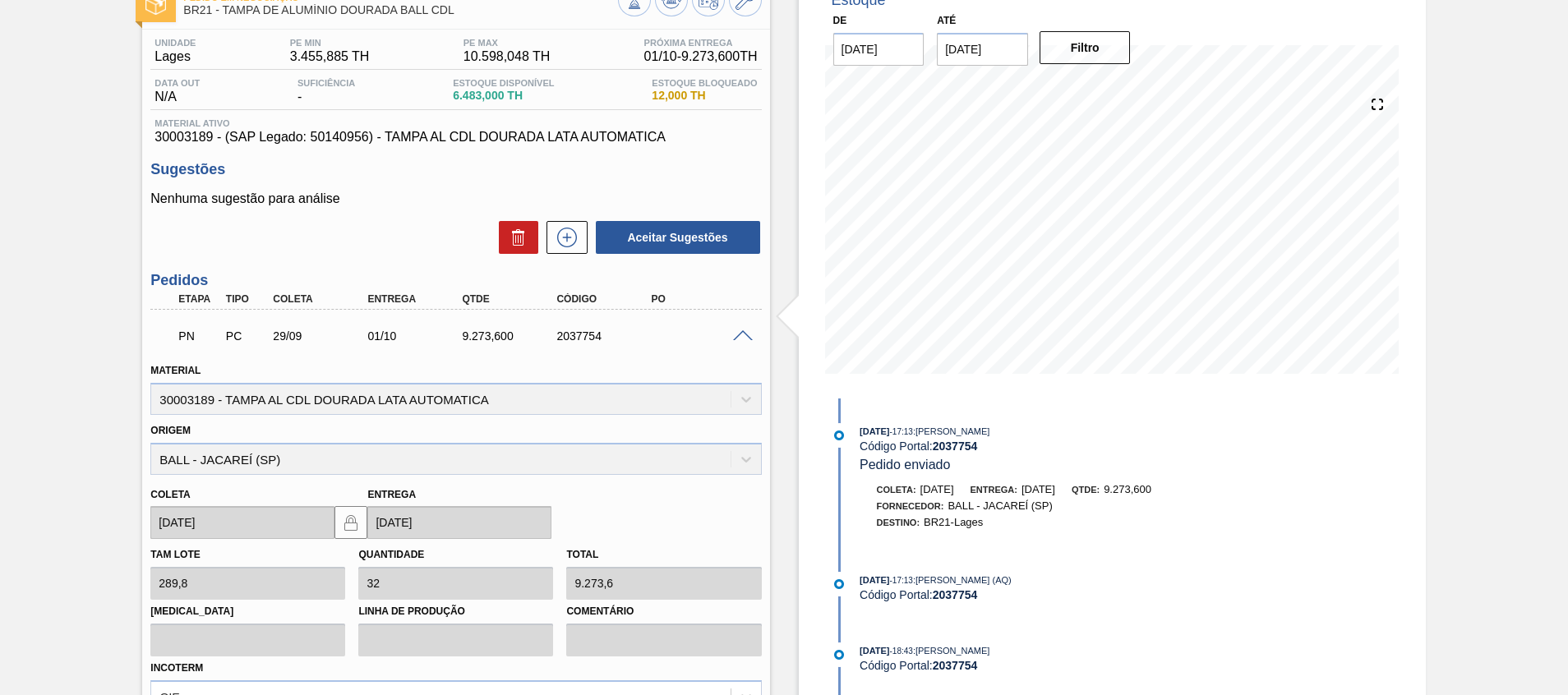
click at [740, 331] on span at bounding box center [742, 336] width 19 height 13
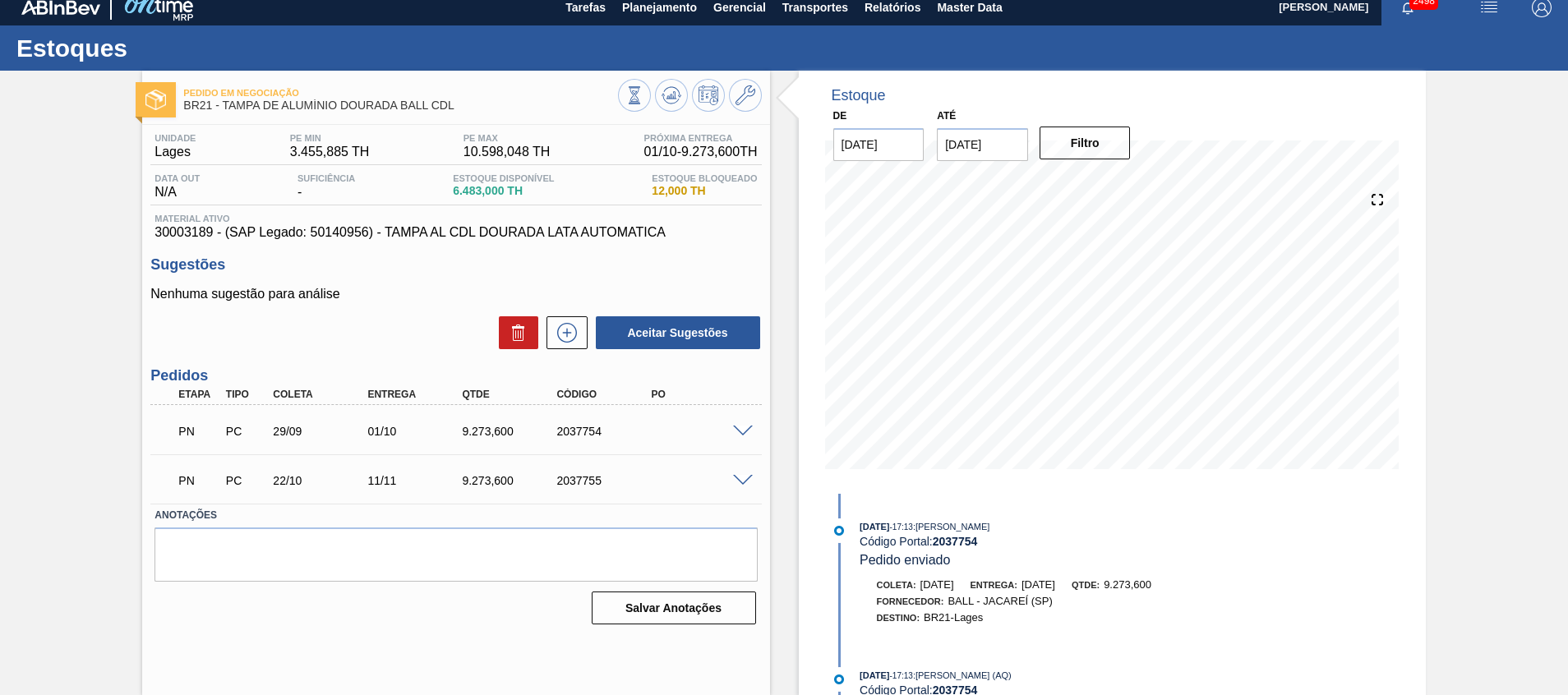
scroll to position [12, 0]
click at [747, 430] on span at bounding box center [742, 431] width 19 height 13
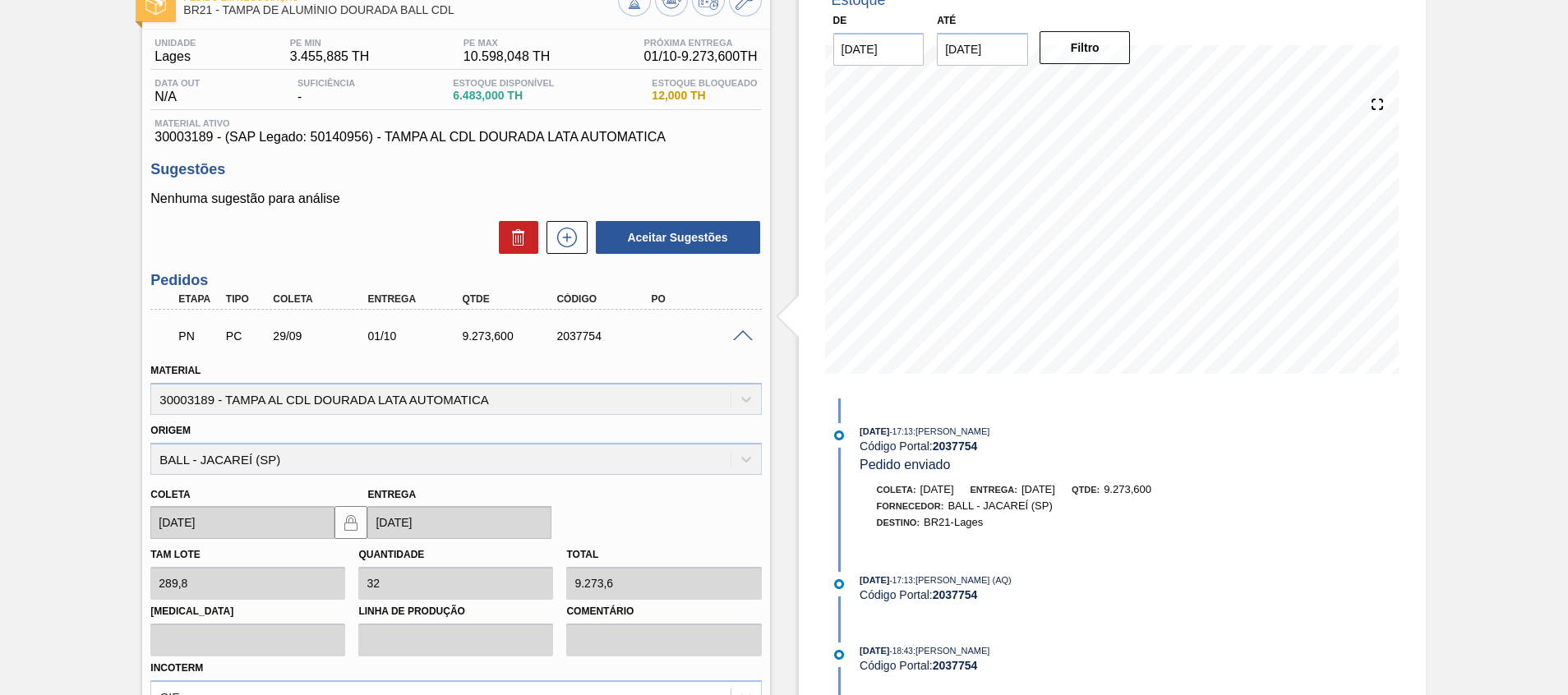
click at [741, 338] on span at bounding box center [742, 336] width 19 height 13
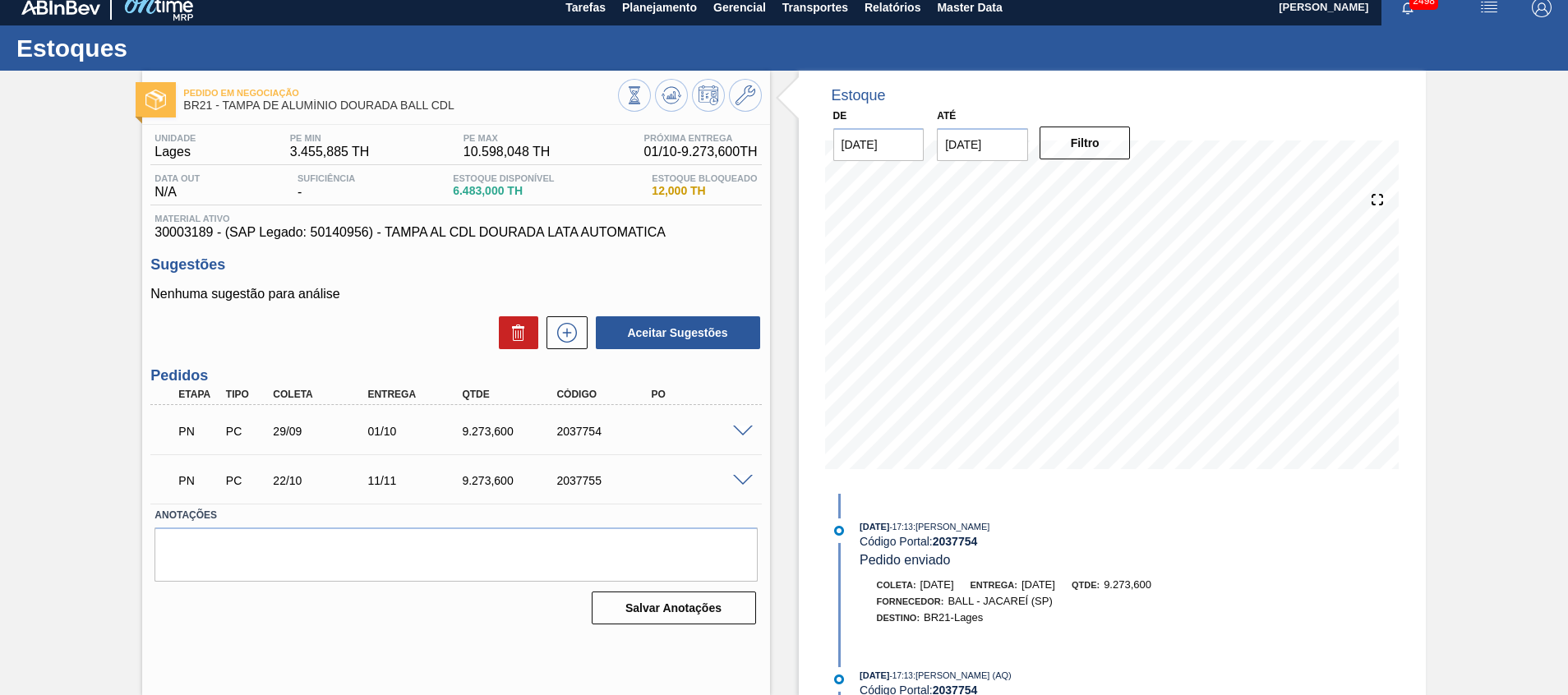
drag, startPoint x: 741, startPoint y: 505, endPoint x: 741, endPoint y: 484, distance: 21.0
click at [741, 503] on div "Unidade Lages PE MIN 3.455,885 TH PE MAX 10.598,048 TH Próxima Entrega 01/10 - …" at bounding box center [456, 377] width 627 height 505
click at [741, 478] on span at bounding box center [742, 481] width 19 height 13
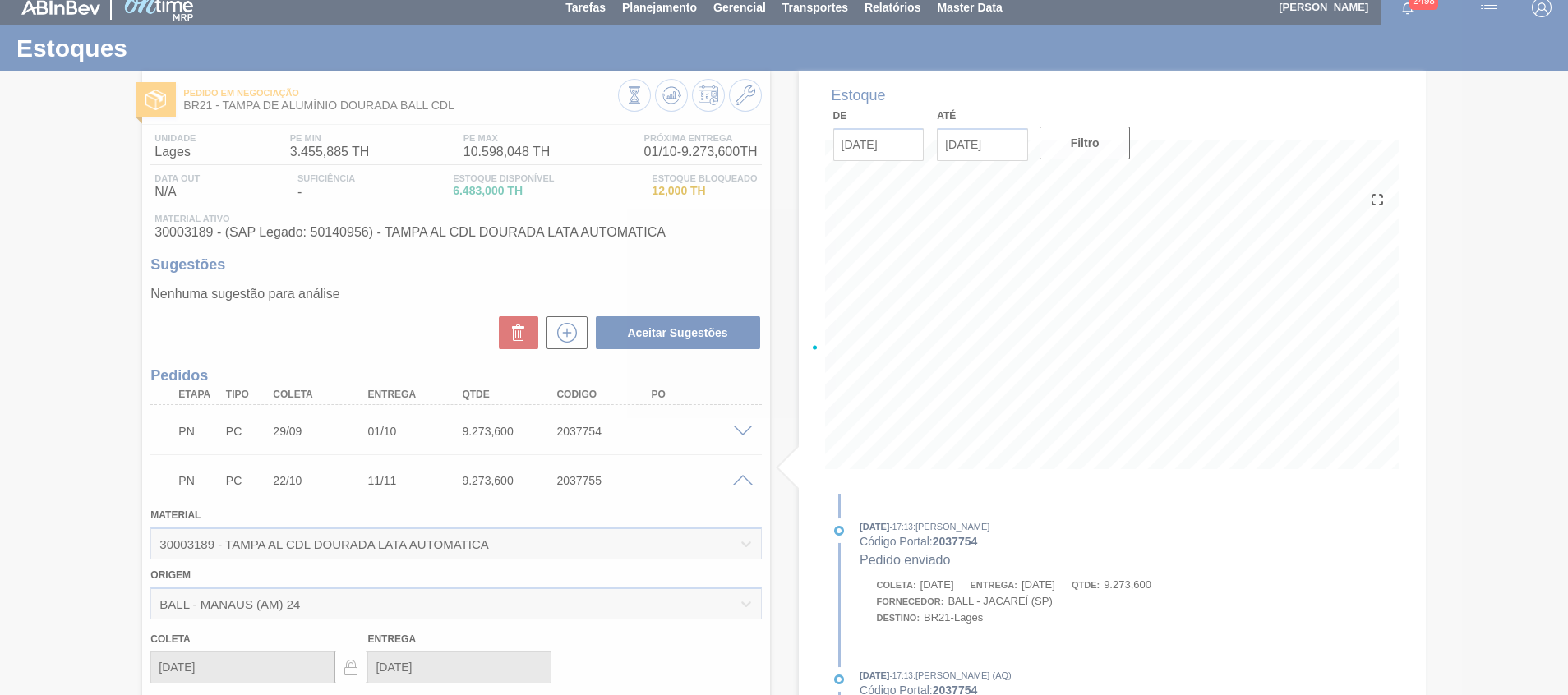
scroll to position [107, 0]
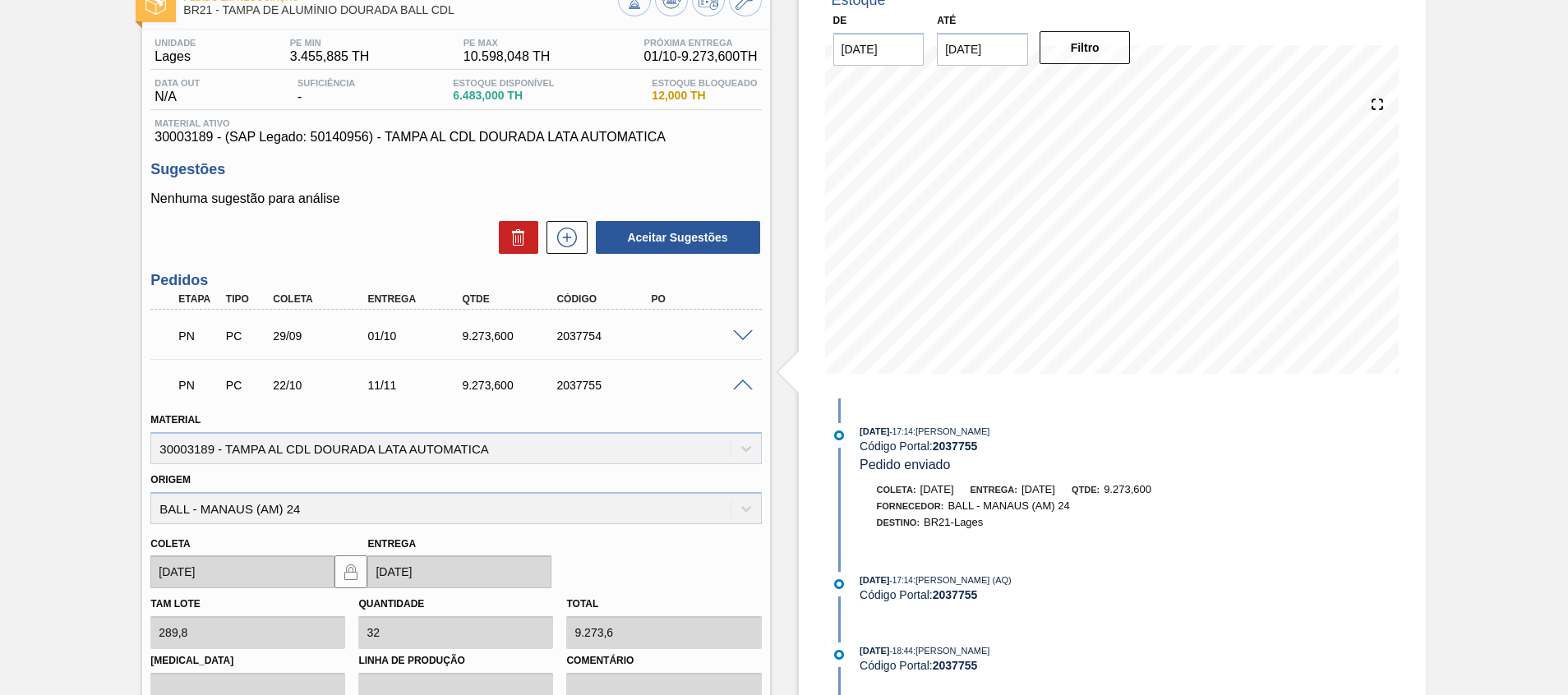
click at [743, 389] on span at bounding box center [742, 386] width 19 height 13
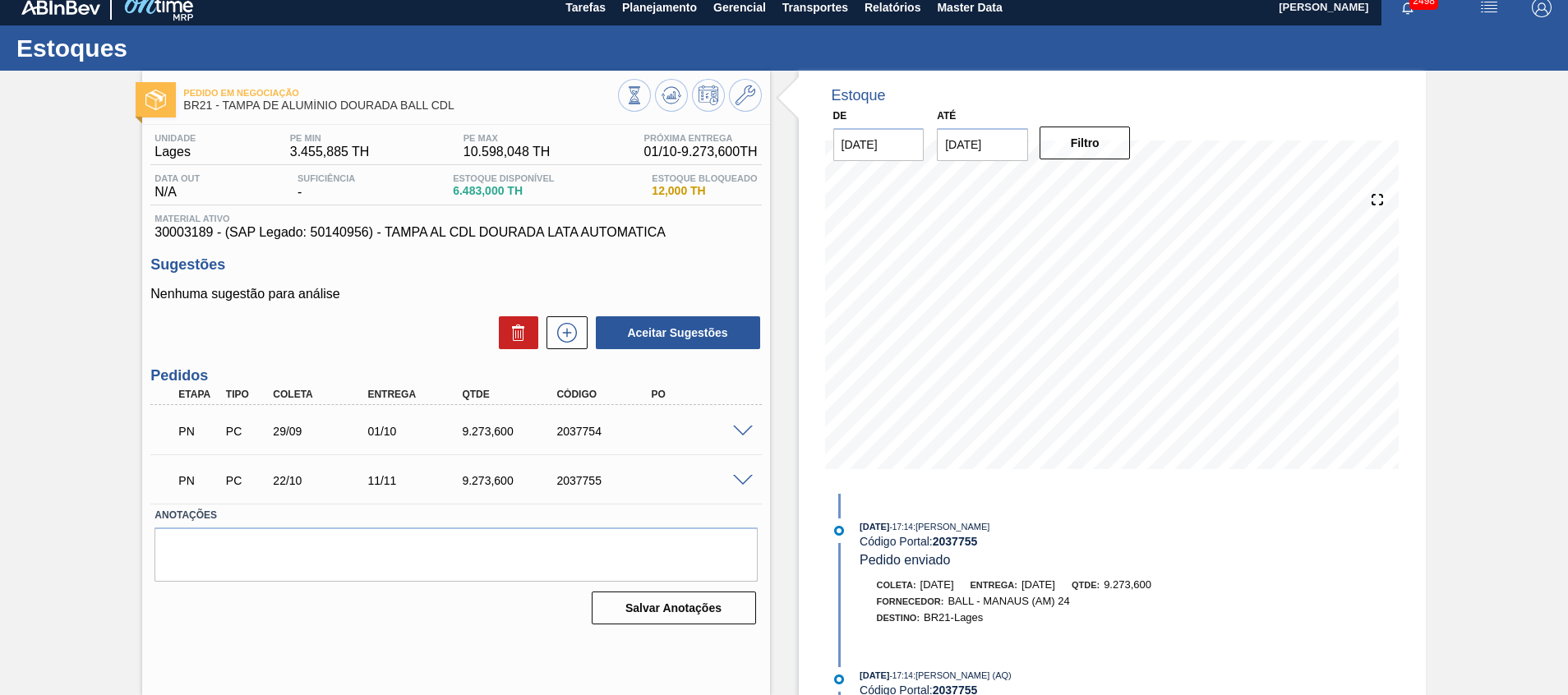
click at [745, 425] on span at bounding box center [742, 431] width 19 height 13
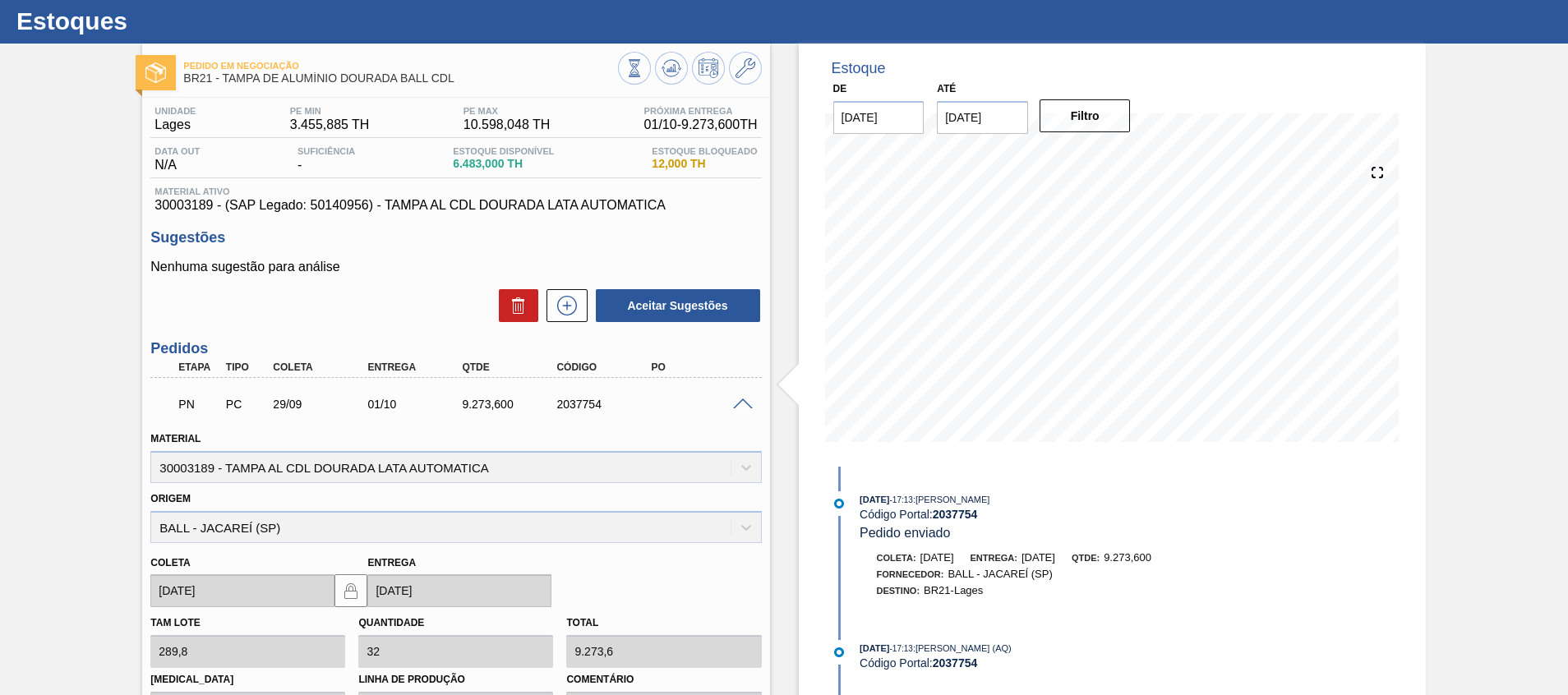
scroll to position [0, 0]
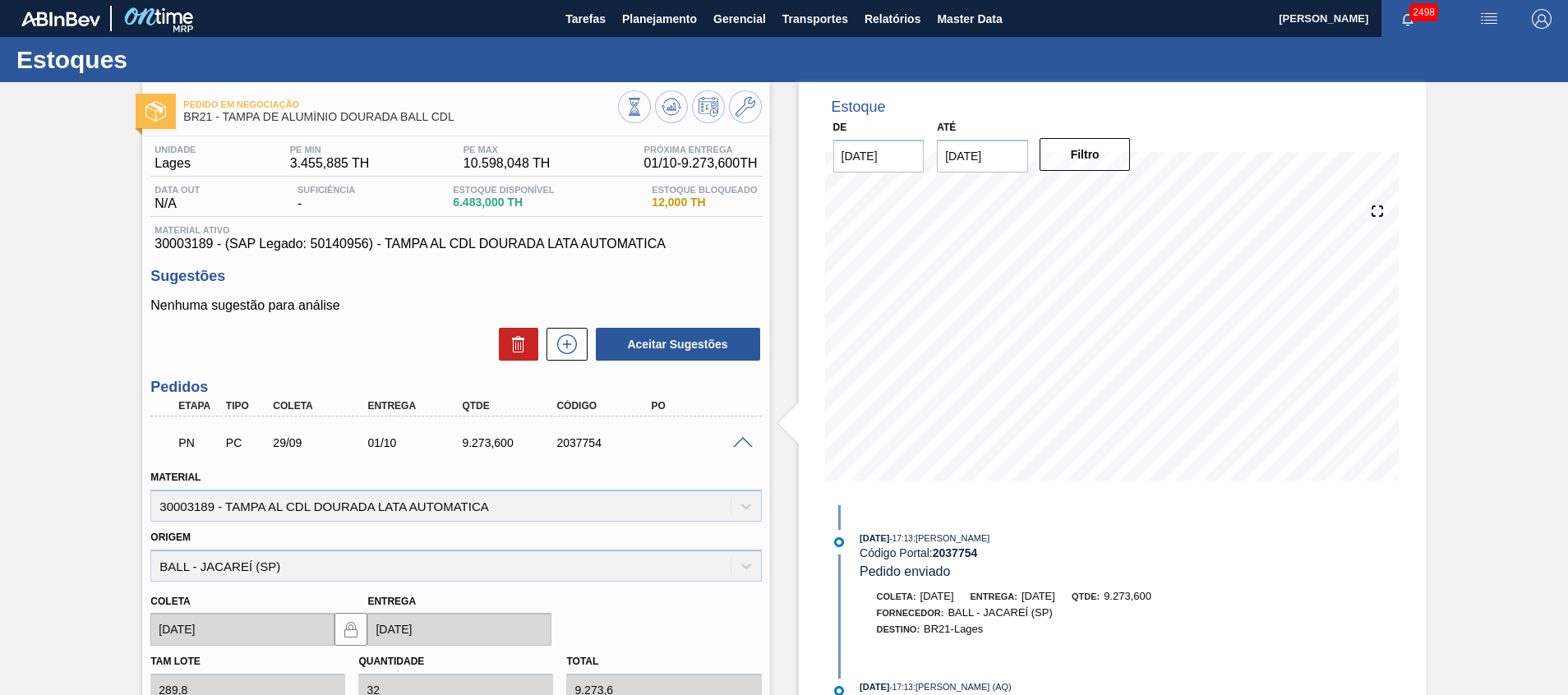
click at [739, 443] on span at bounding box center [742, 443] width 19 height 13
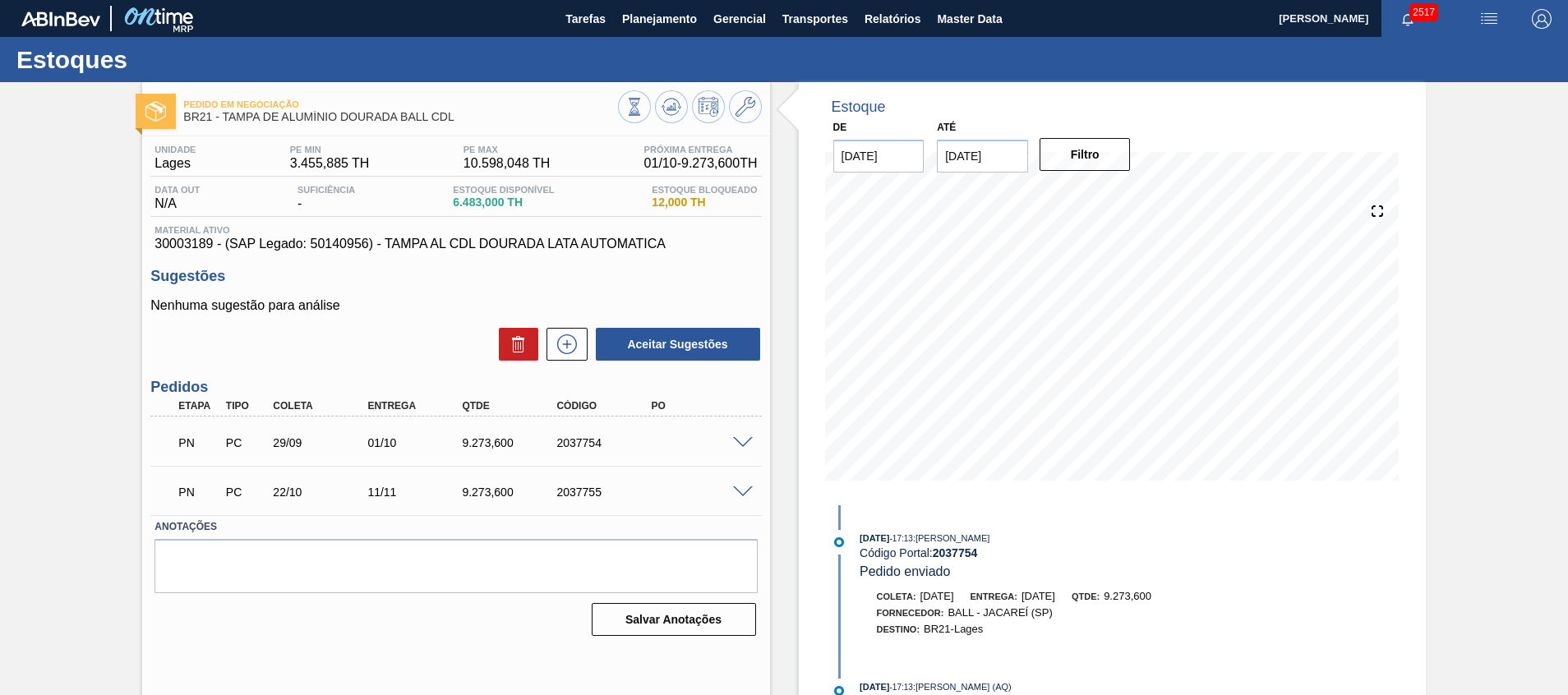
click at [794, 432] on div "Estoque De 26/09/2025 Até 31/10/2025 Filtro 26/09 Projeção de Estoque 6,483 Nec…" at bounding box center [1098, 394] width 656 height 624
click at [1014, 506] on div "24/09/2025 - 17:13 : Beatriz Marcelino Vasconcelo Código Portal: 2037754 Pedido…" at bounding box center [1039, 606] width 423 height 201
click at [681, 20] on span "Planejamento" at bounding box center [659, 19] width 75 height 19
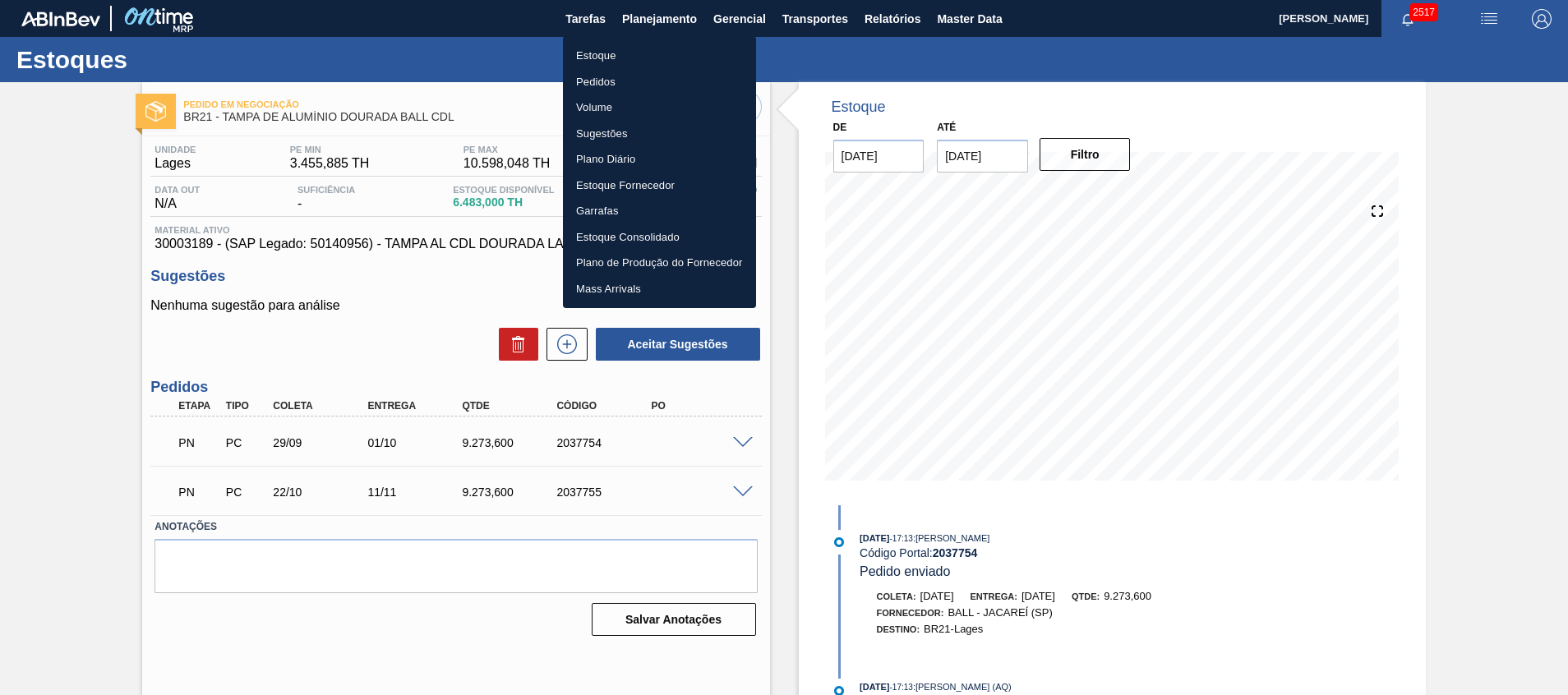
click at [642, 81] on li "Pedidos" at bounding box center [659, 82] width 193 height 26
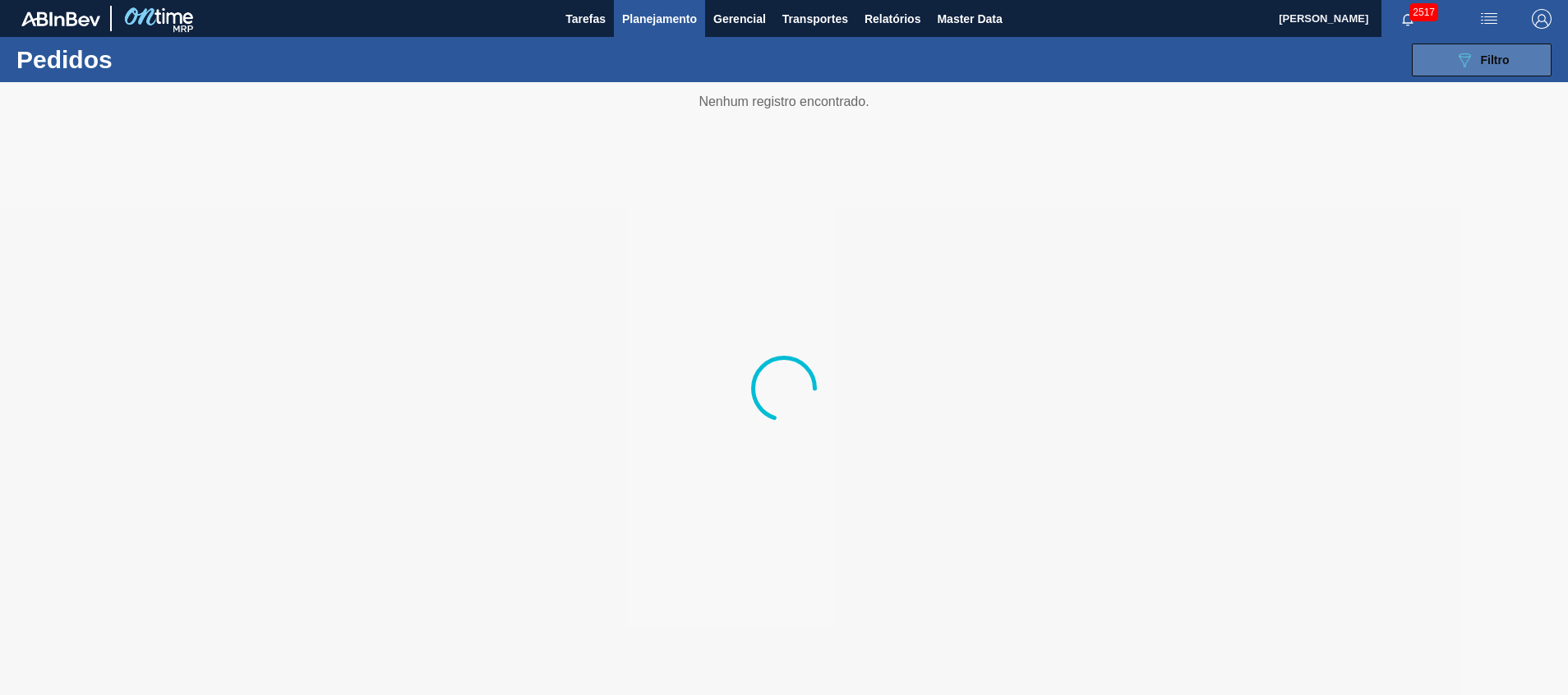
click at [1484, 63] on span "Filtro" at bounding box center [1495, 60] width 29 height 13
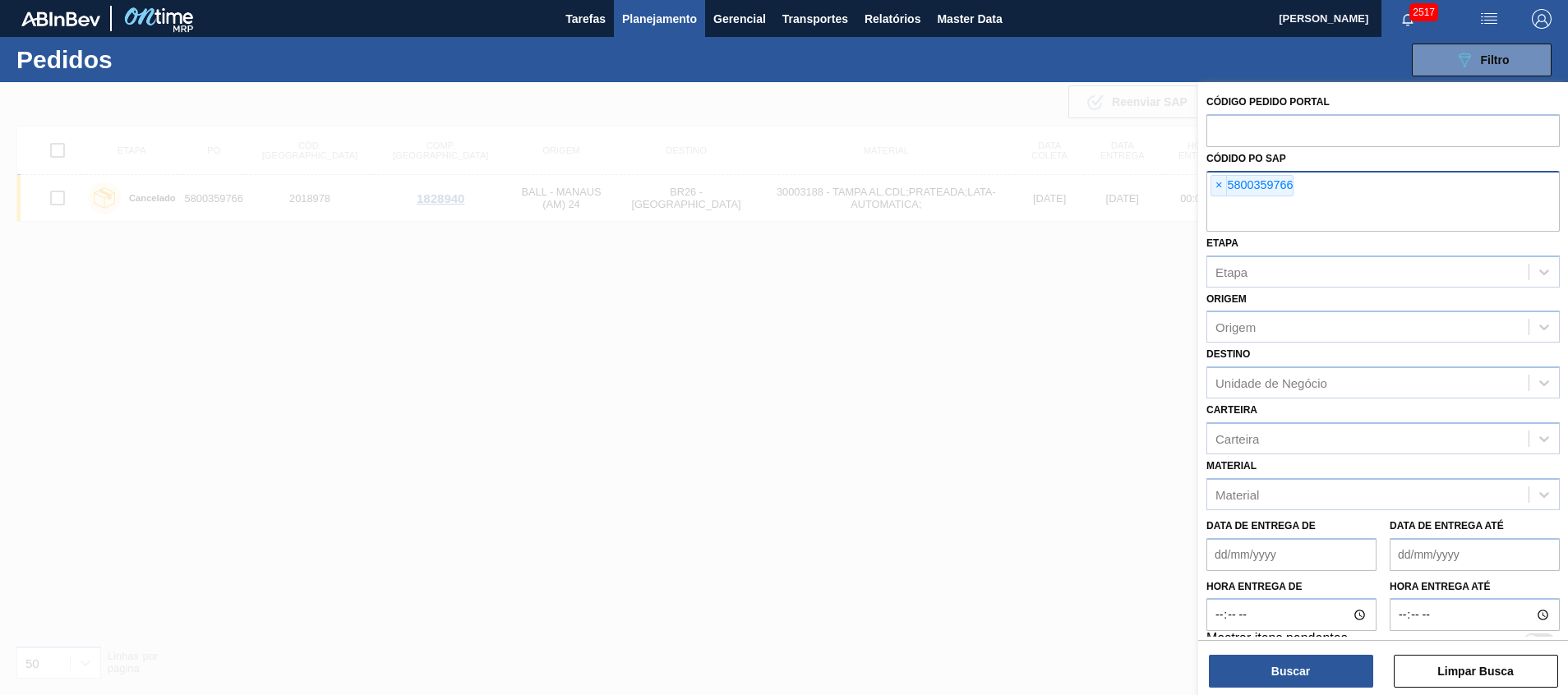
click at [1292, 198] on div "× 5800359766" at bounding box center [1382, 201] width 353 height 61
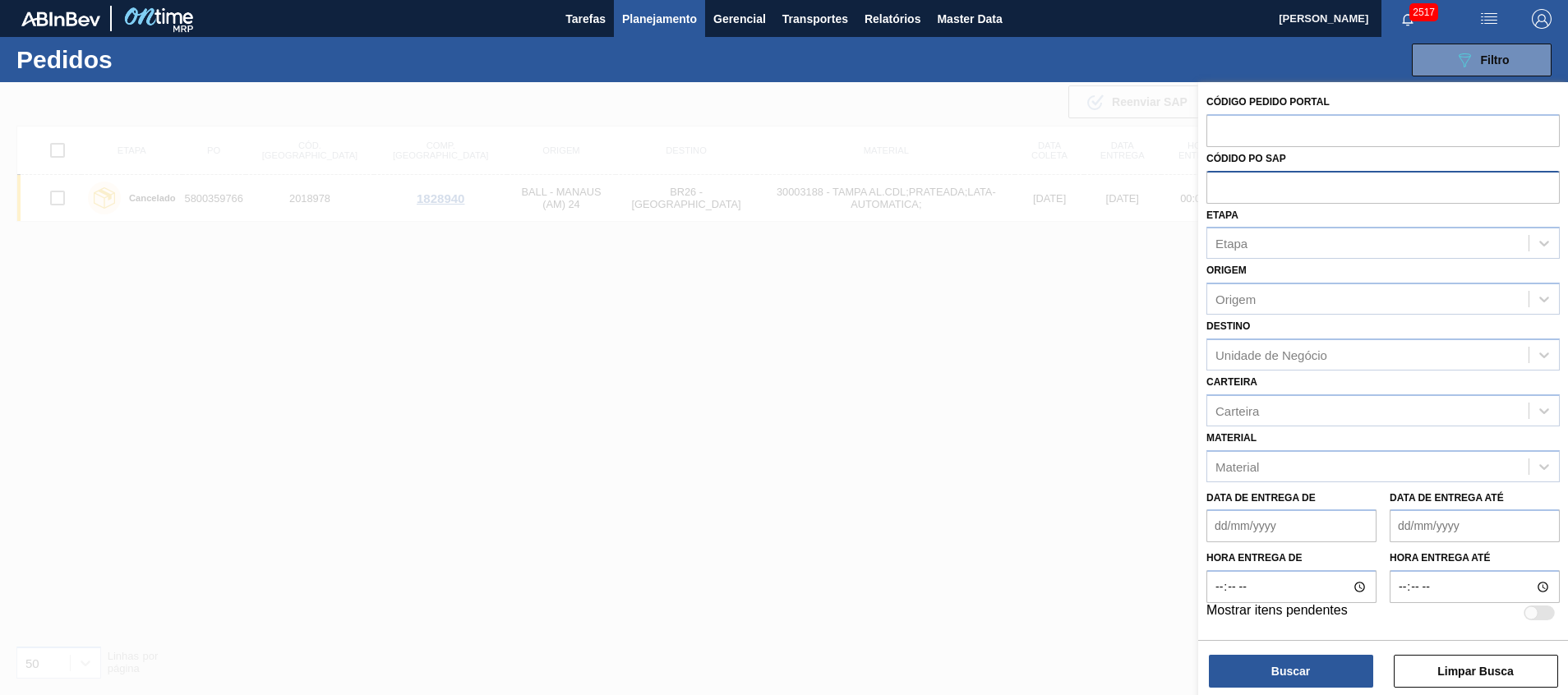
paste input "5800341893"
type input "5800341893"
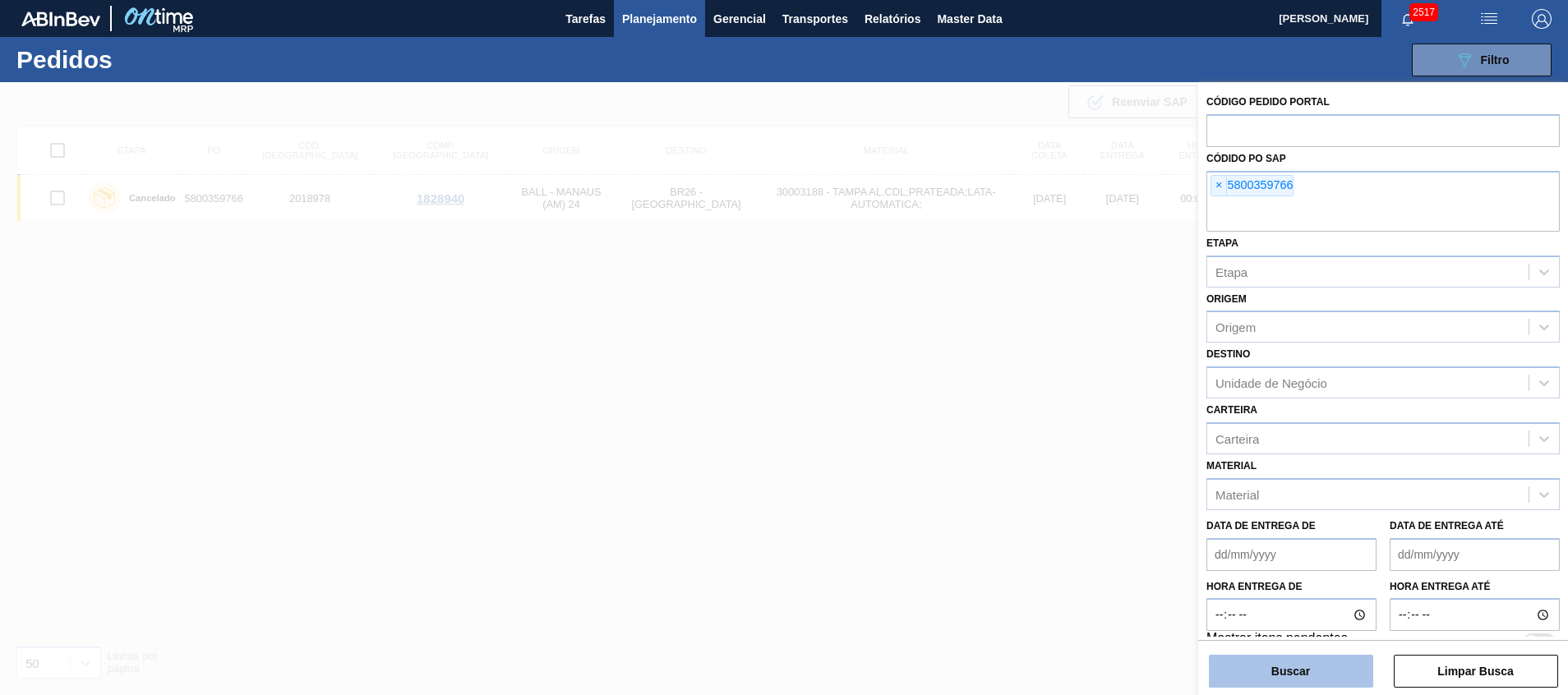
click at [1247, 680] on button "Buscar" at bounding box center [1290, 671] width 164 height 33
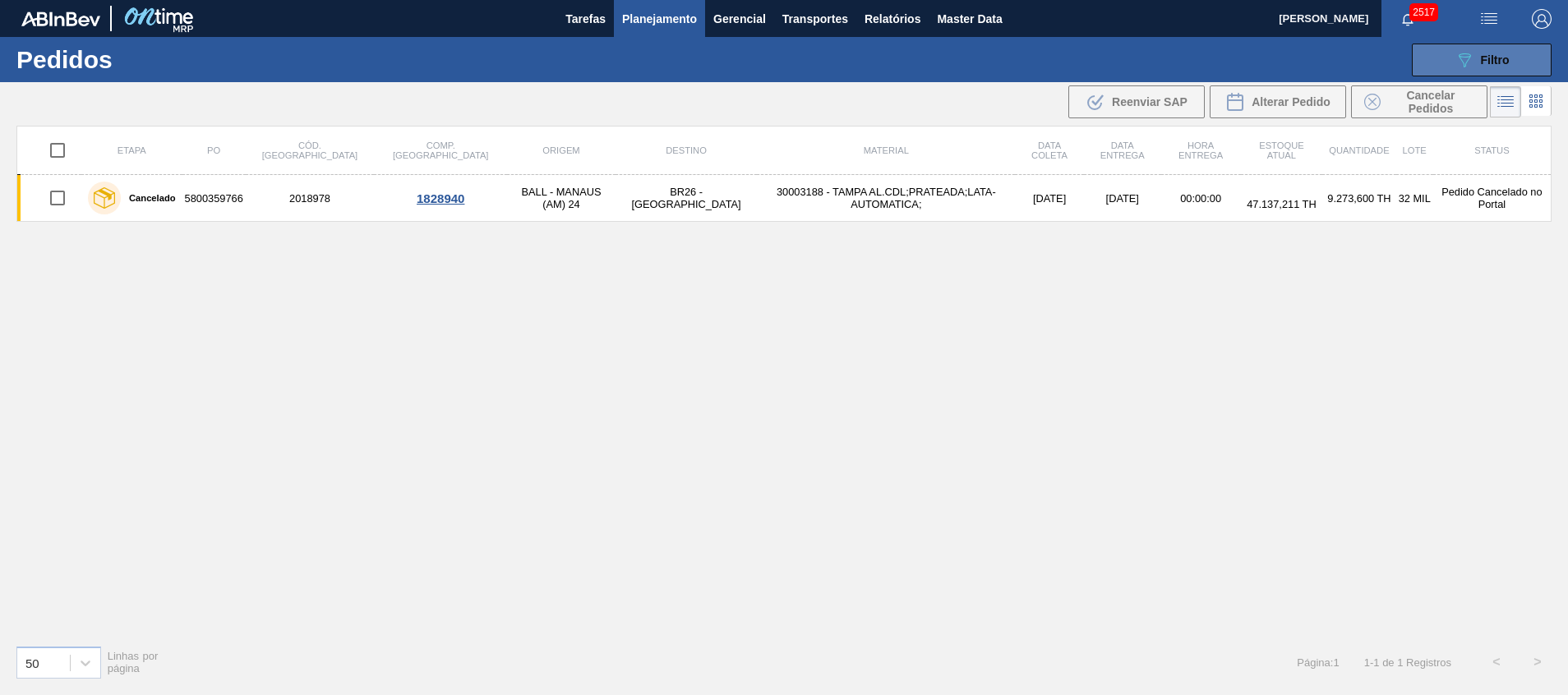
click at [1460, 56] on icon "089F7B8B-B2A5-4AFE-B5C0-19BA573D28AC" at bounding box center [1464, 59] width 19 height 19
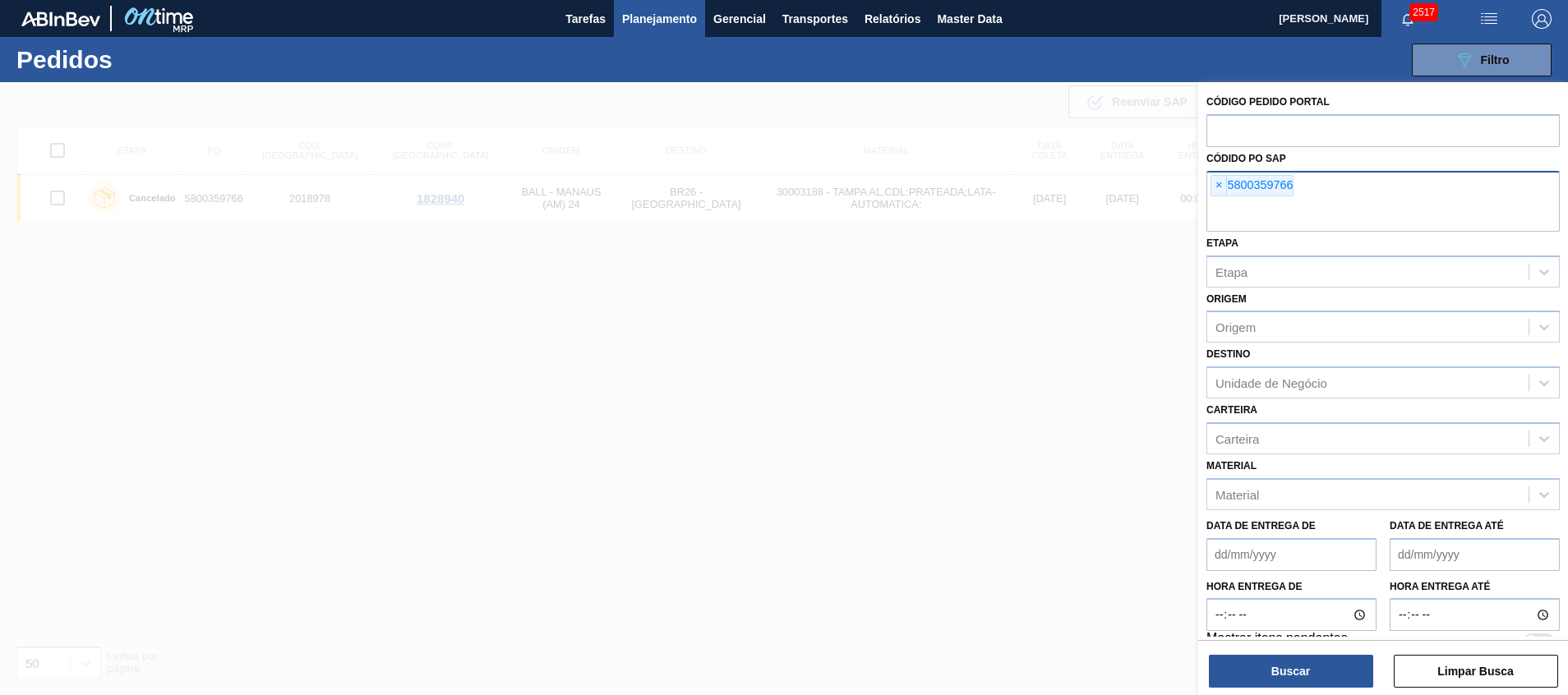
click at [1378, 206] on input "text" at bounding box center [1382, 216] width 353 height 31
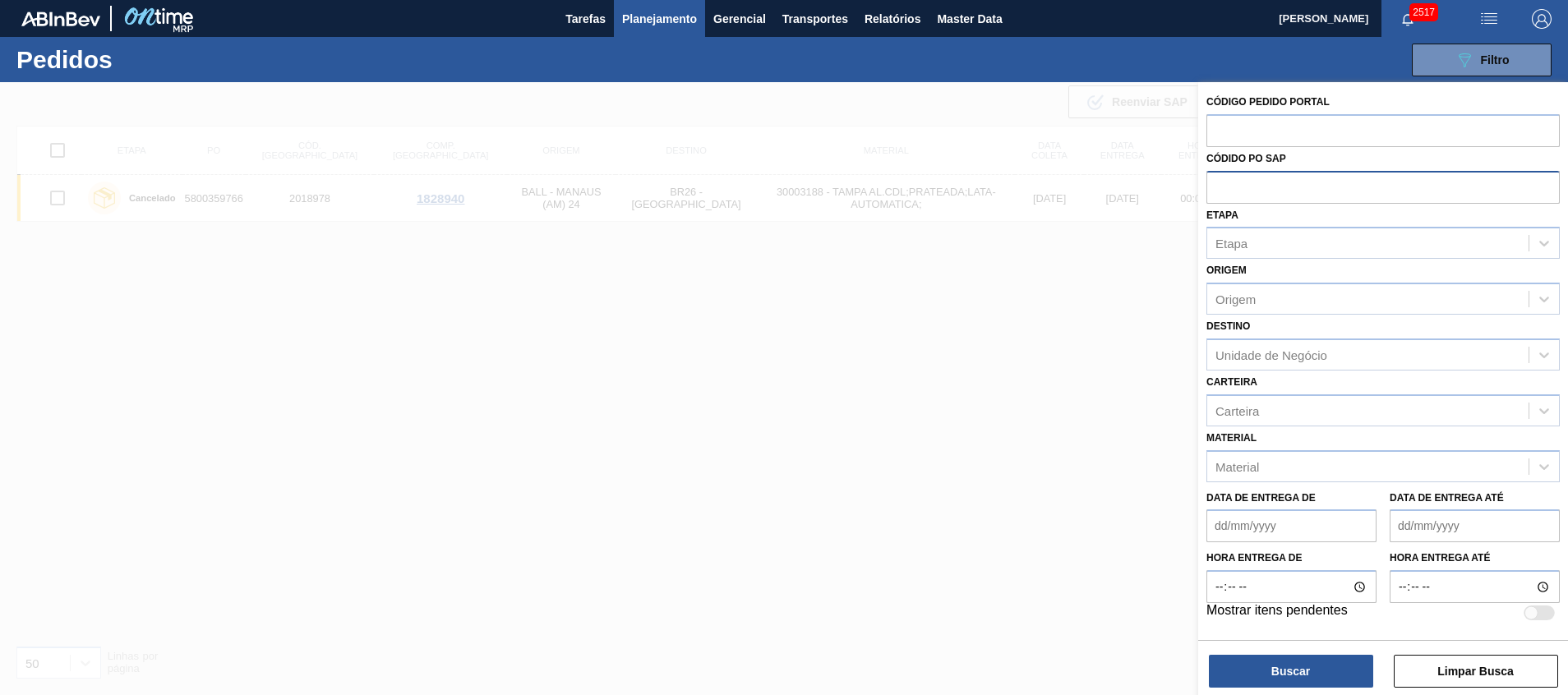
paste input "5800341893"
type input "5800341893"
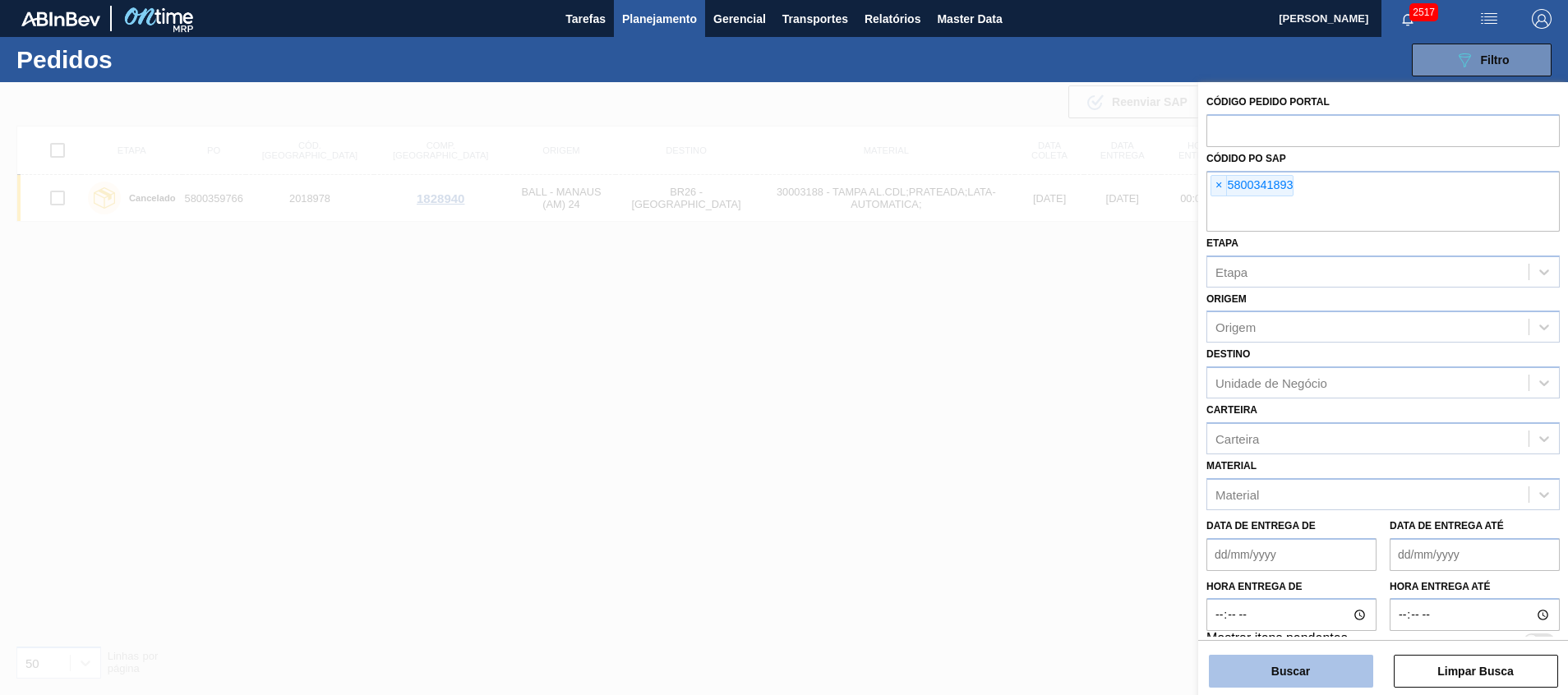
click at [1276, 679] on button "Buscar" at bounding box center [1290, 671] width 164 height 33
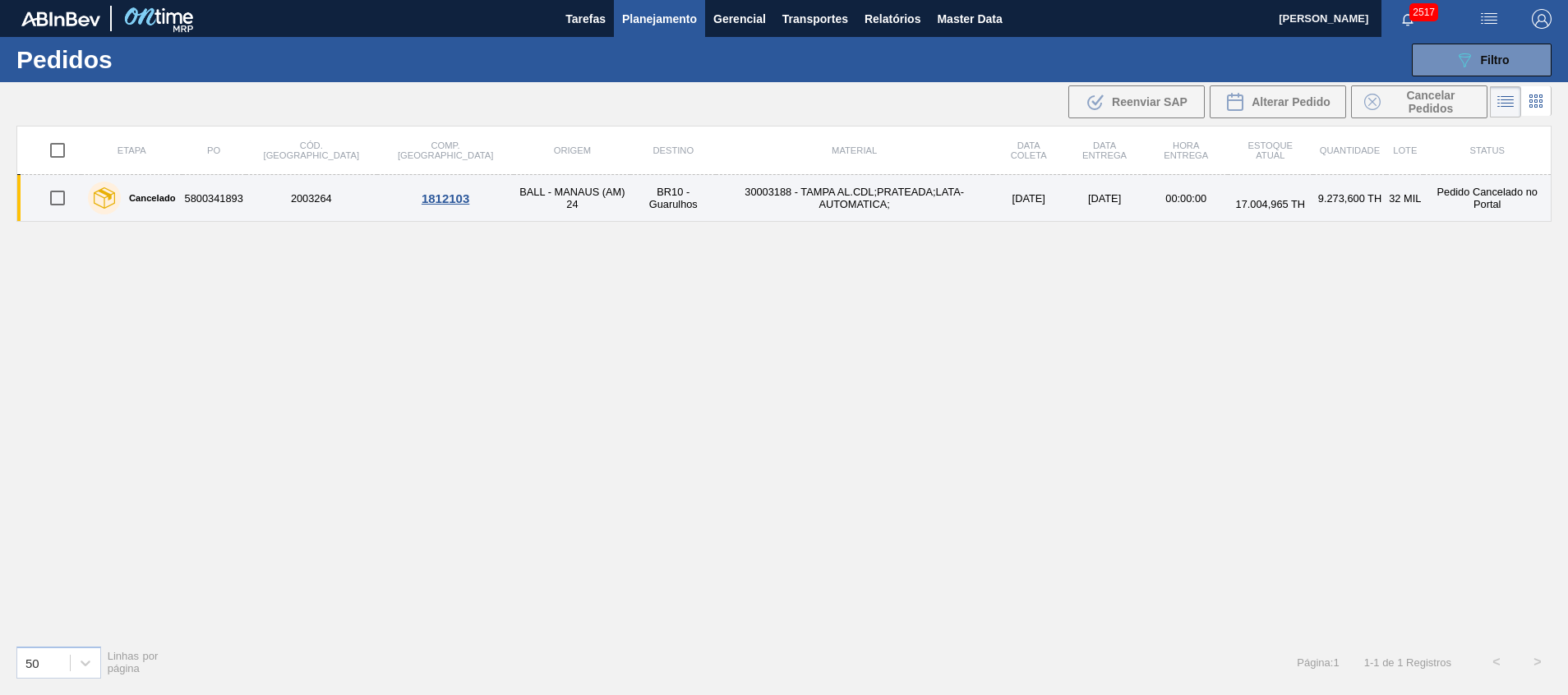
click at [1066, 206] on td "[DATE]" at bounding box center [1104, 199] width 80 height 47
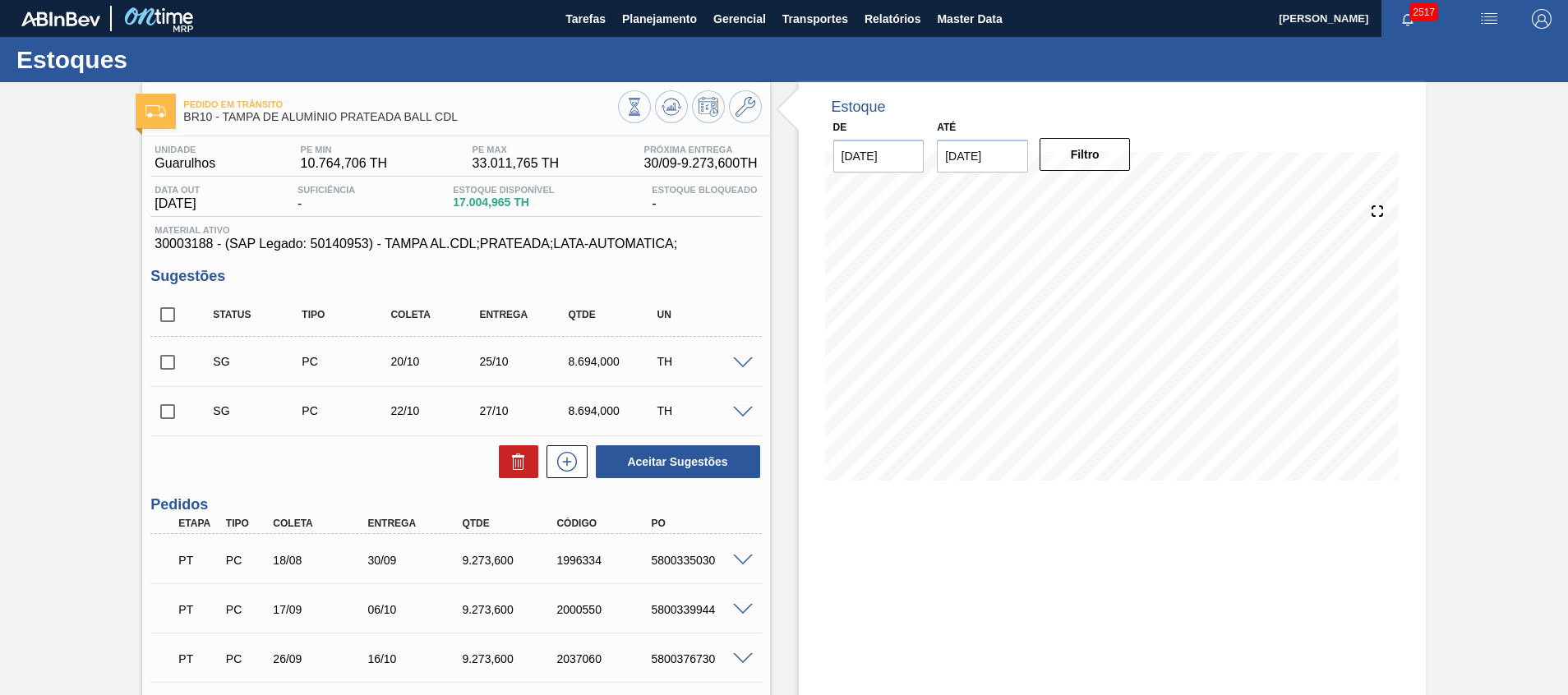
scroll to position [417, 0]
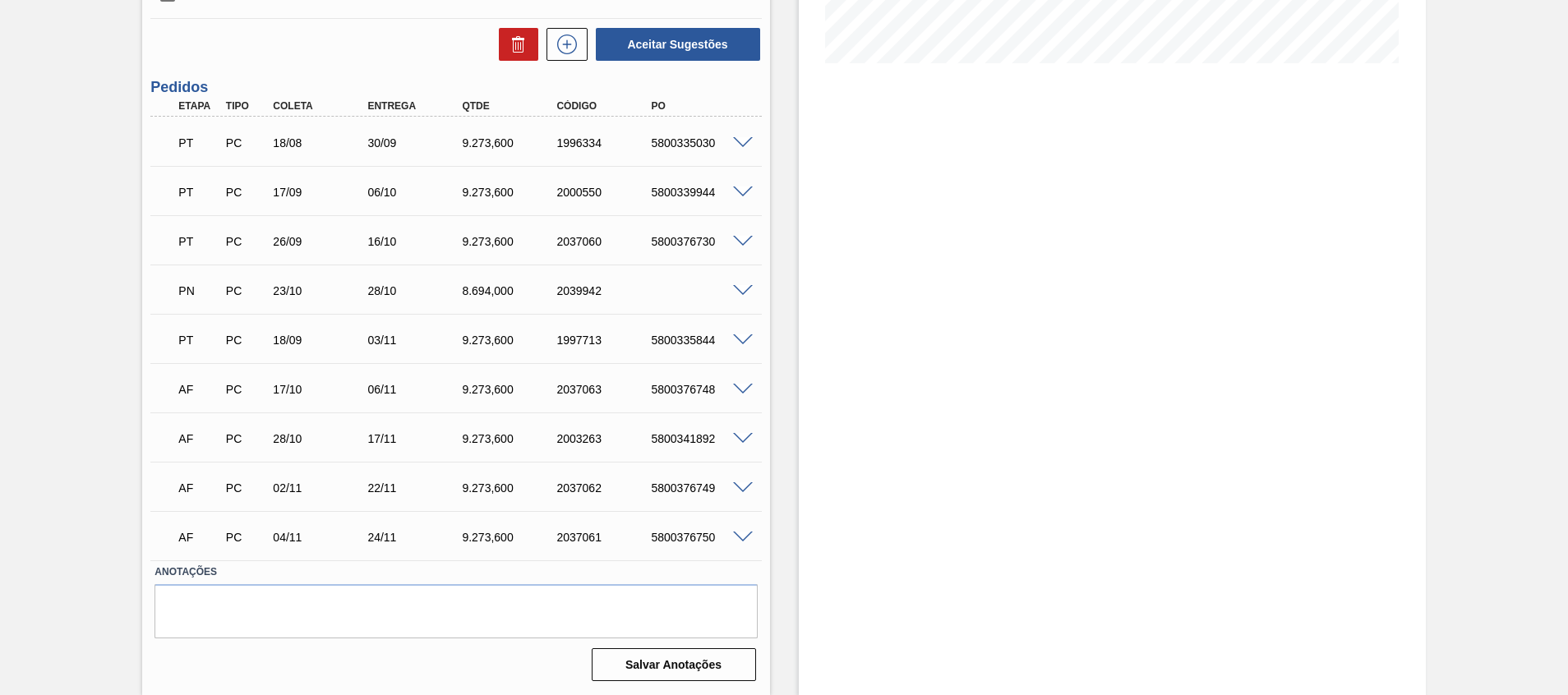
click at [736, 339] on span at bounding box center [742, 340] width 19 height 13
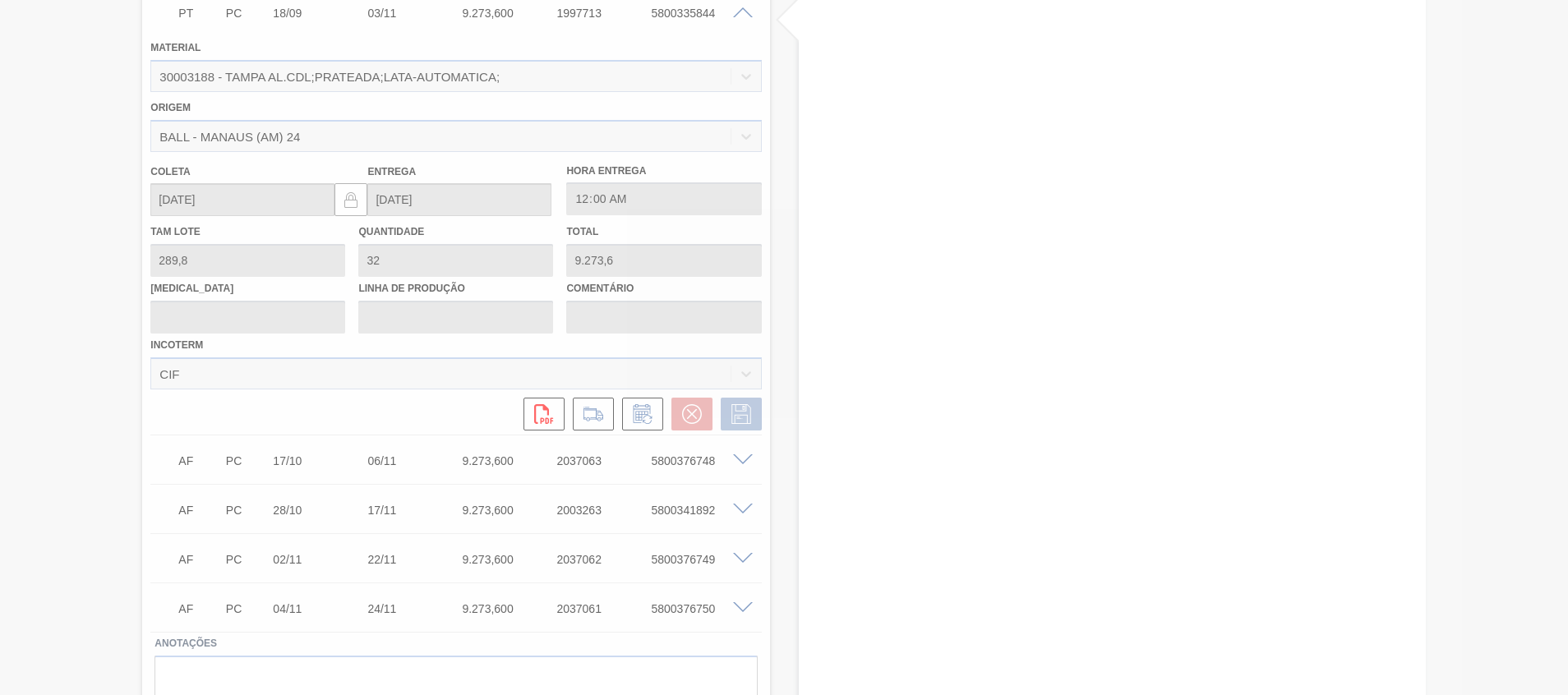
scroll to position [778, 0]
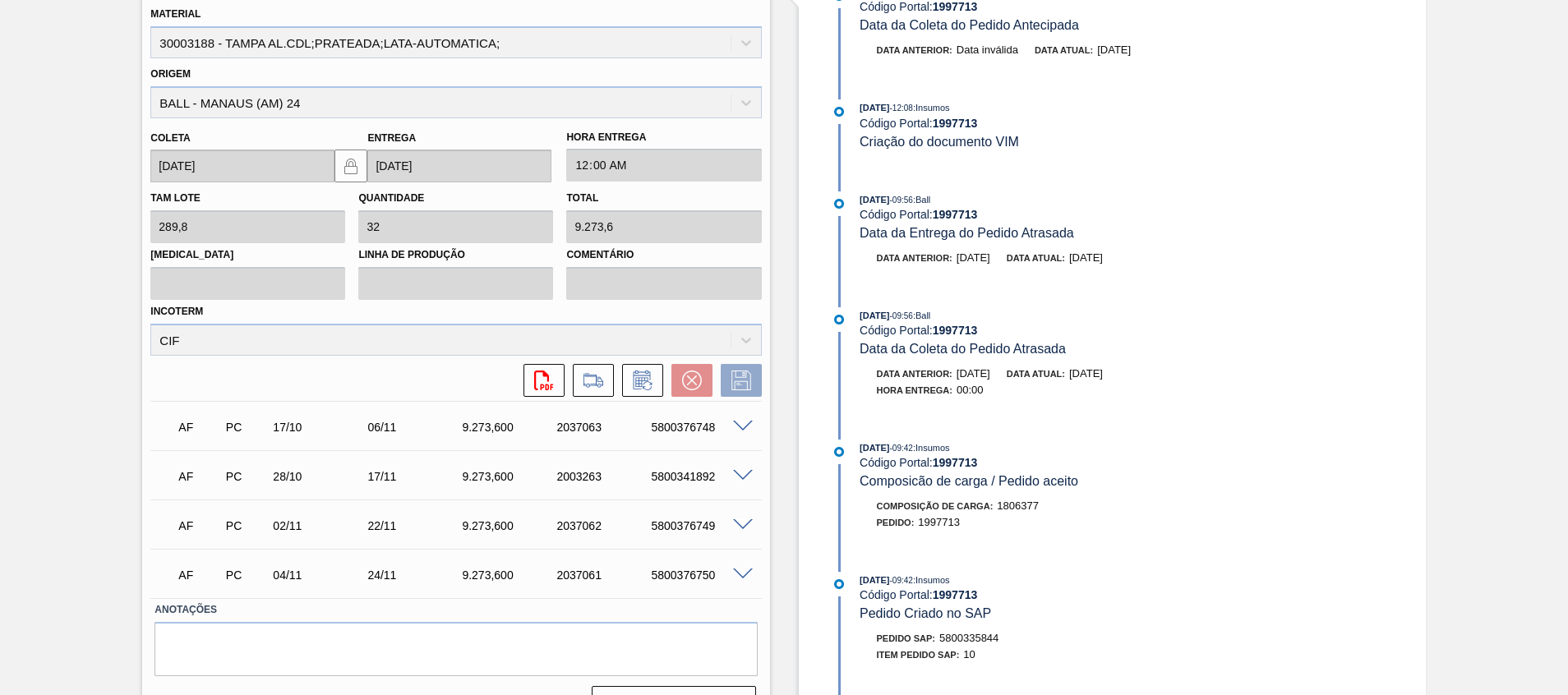
click at [738, 428] on span at bounding box center [742, 426] width 19 height 13
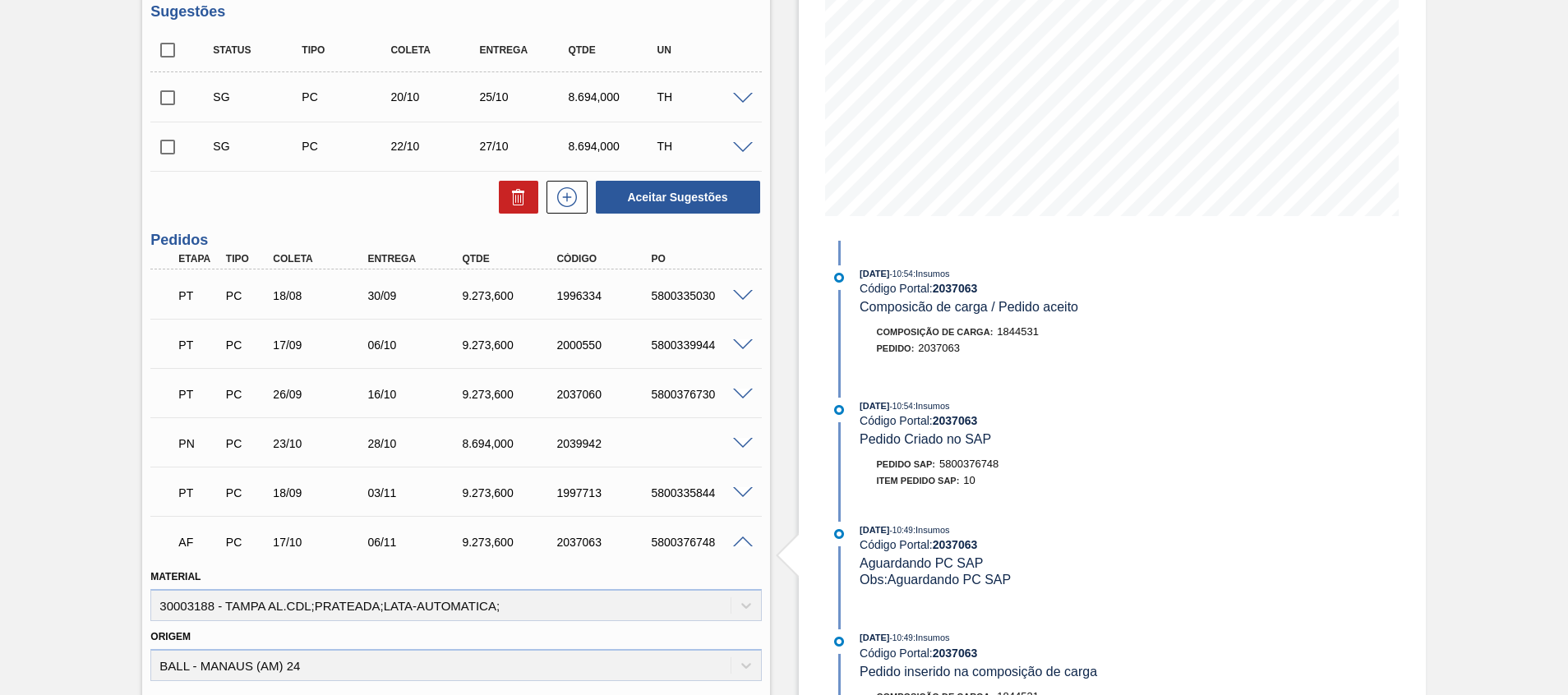
scroll to position [254, 0]
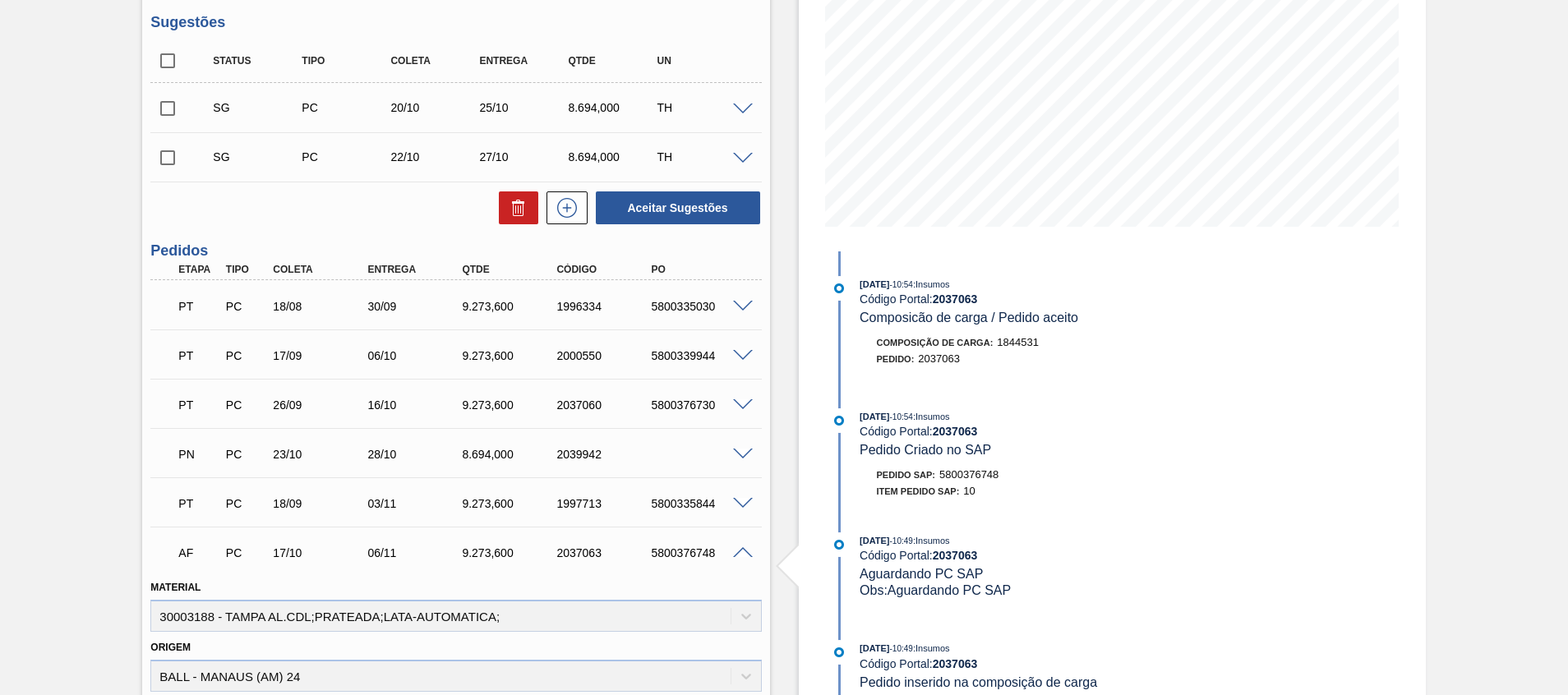
click at [741, 553] on span at bounding box center [742, 553] width 19 height 13
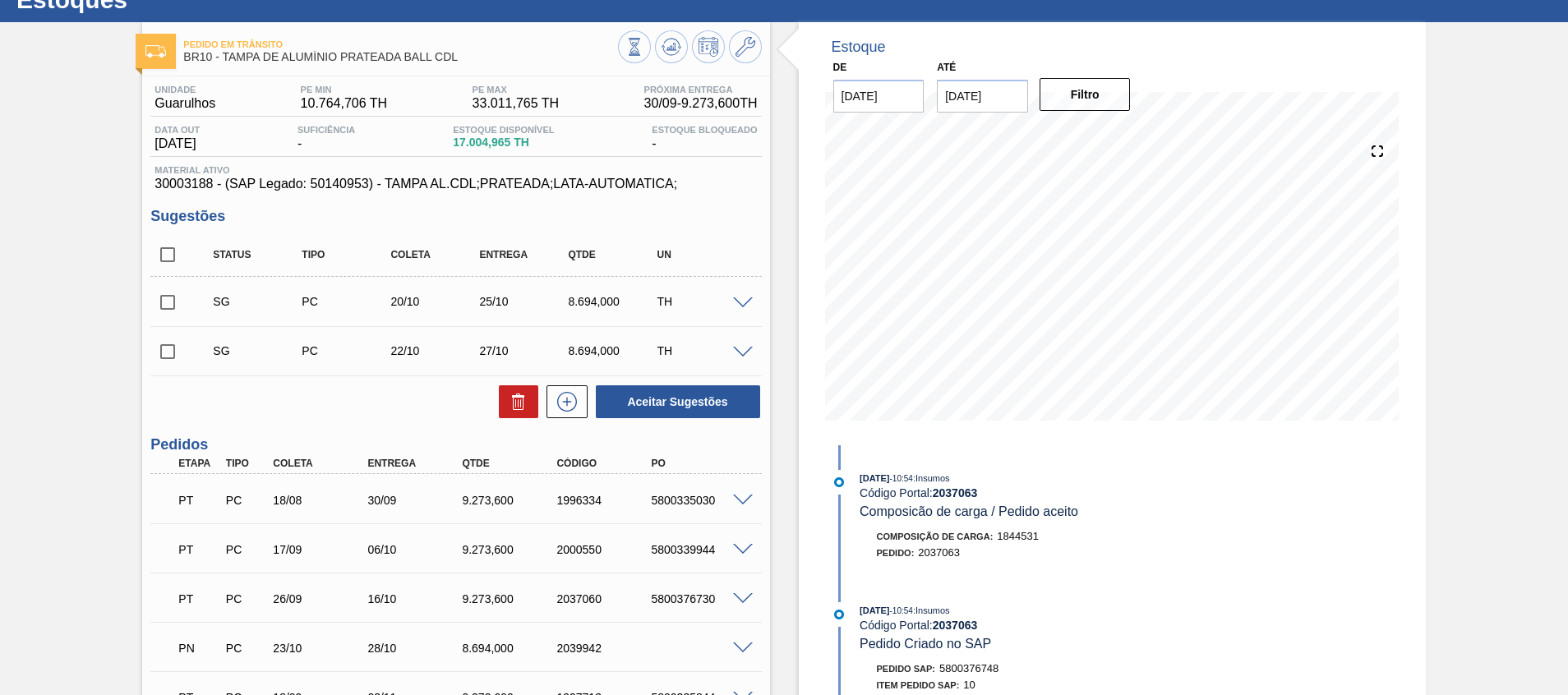
scroll to position [8, 0]
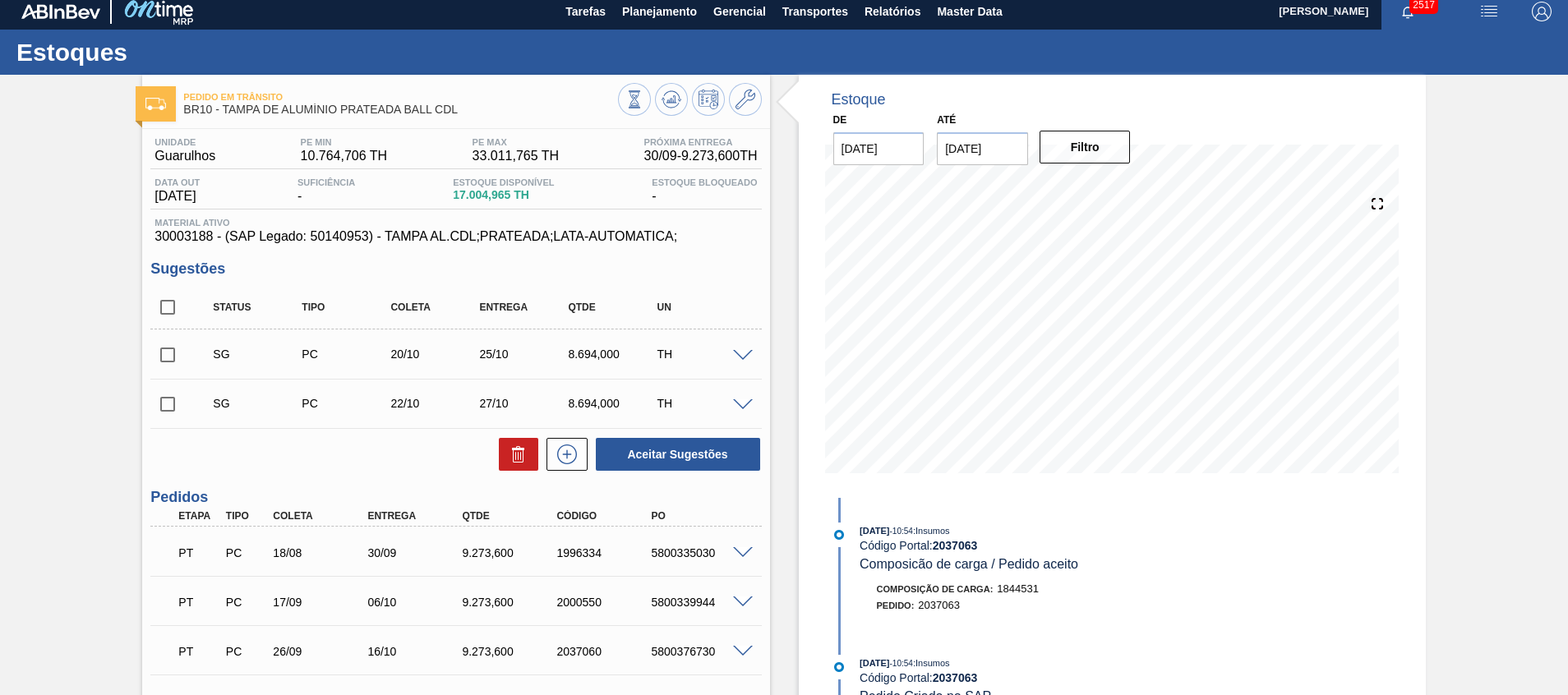
click at [165, 315] on input "checkbox" at bounding box center [167, 307] width 35 height 35
checkbox input "true"
click at [500, 456] on button at bounding box center [518, 454] width 40 height 33
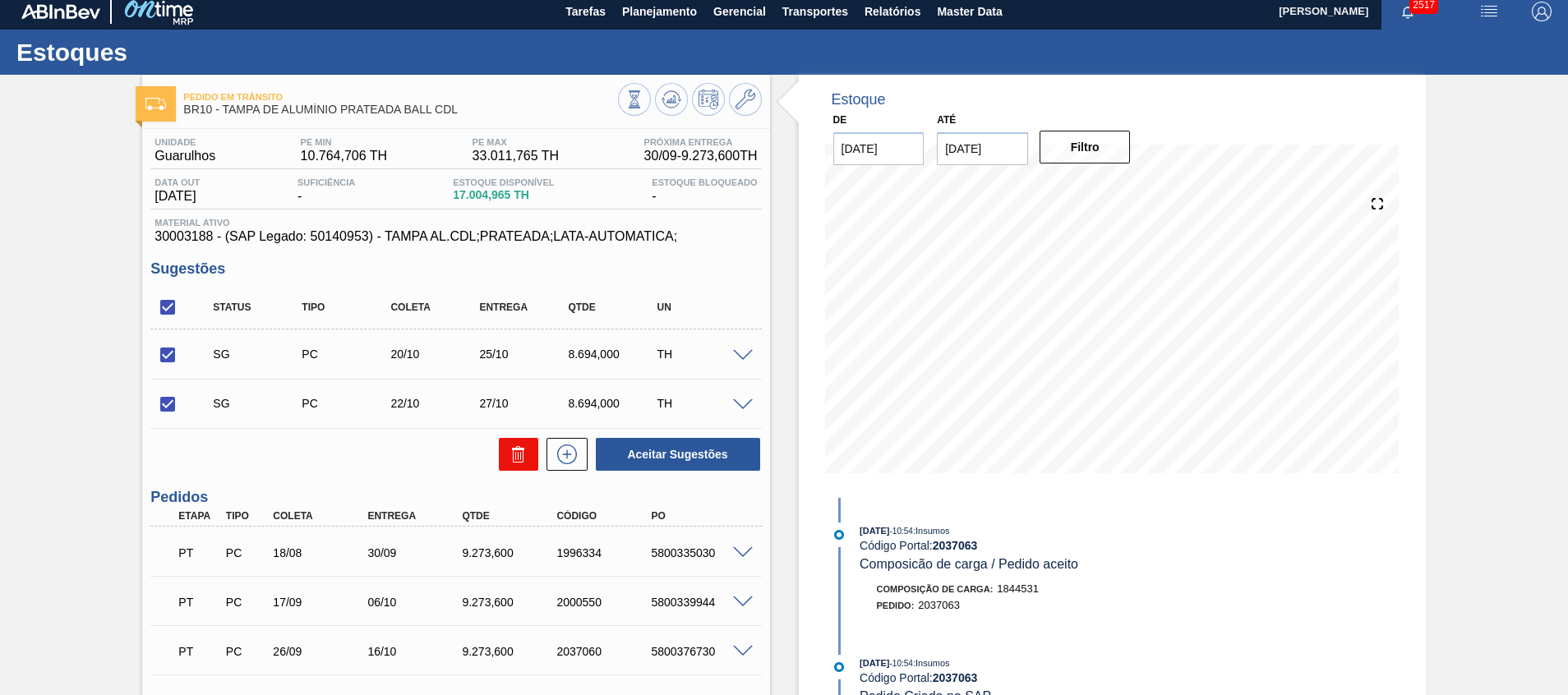
checkbox input "false"
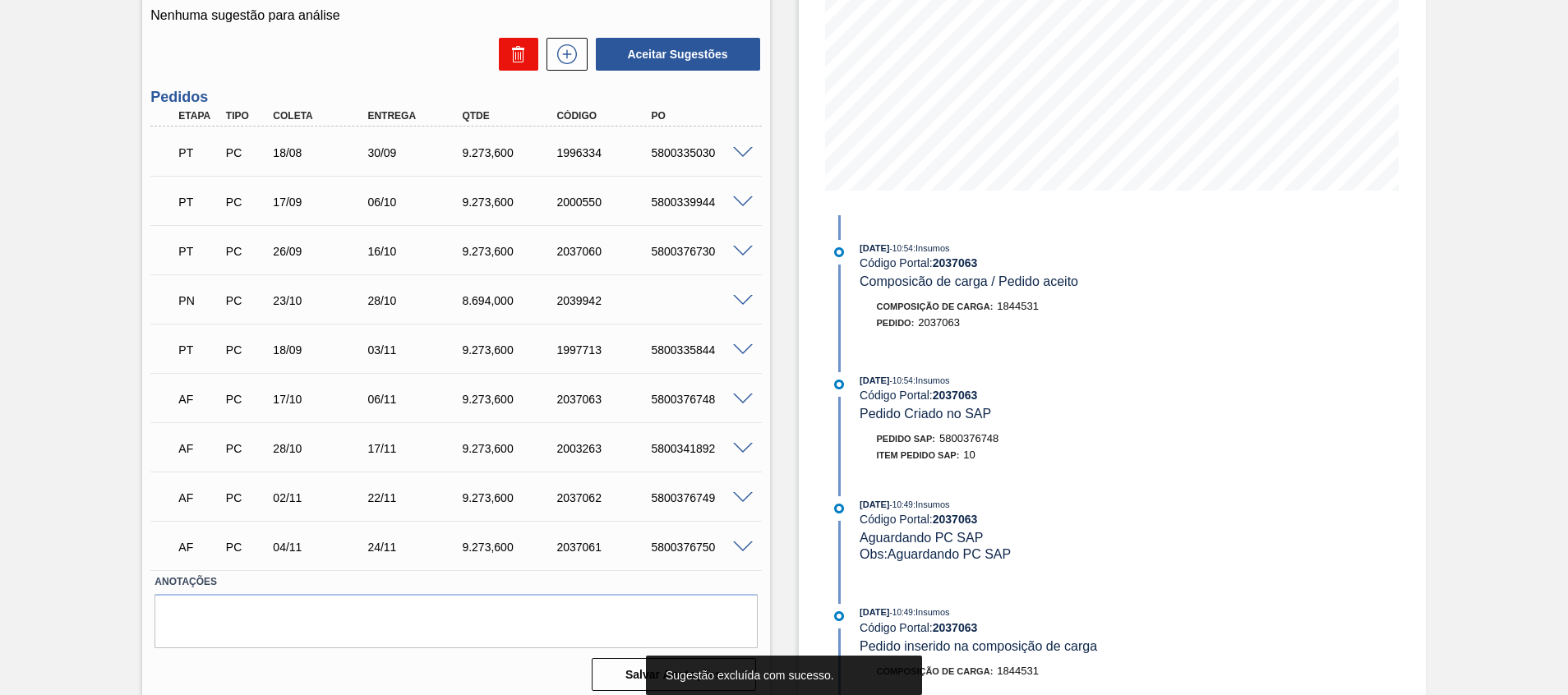
scroll to position [254, 0]
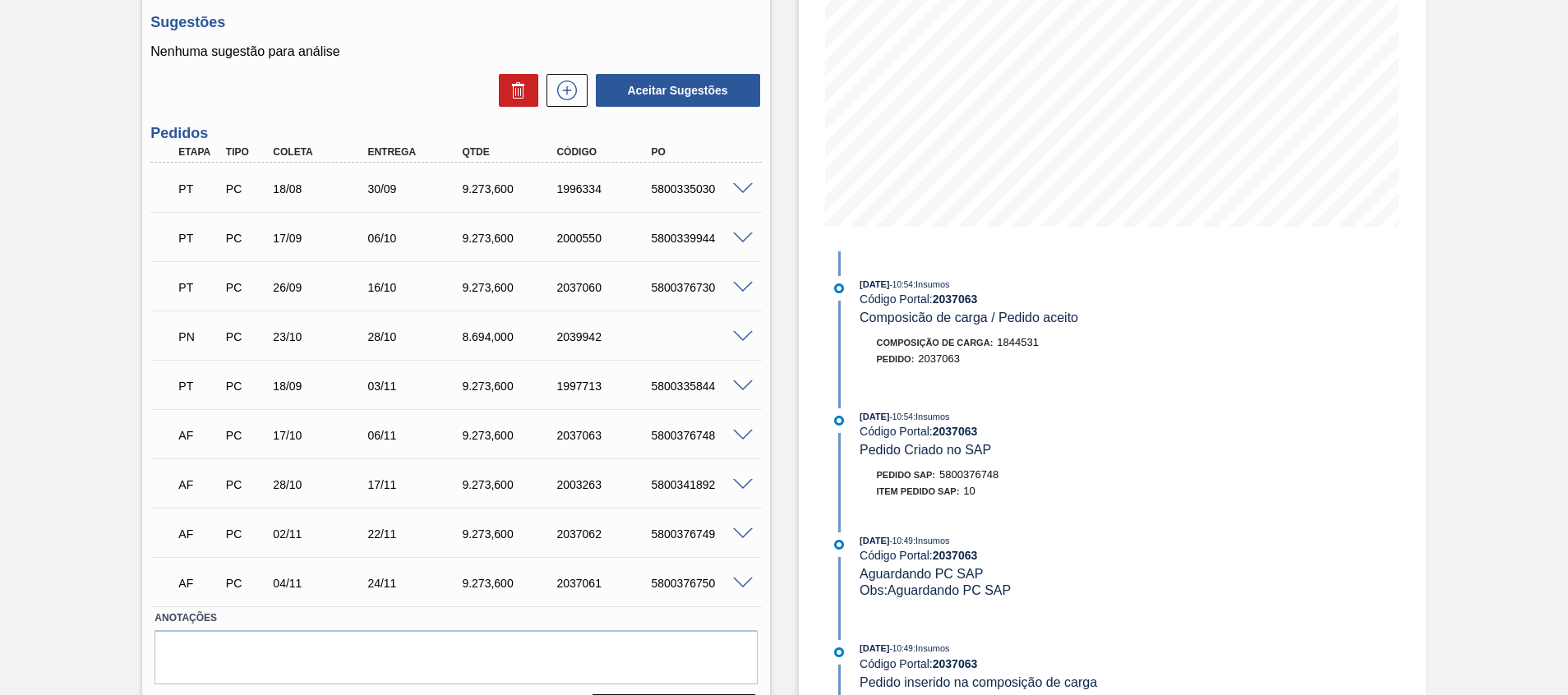
click at [739, 340] on span at bounding box center [742, 337] width 19 height 13
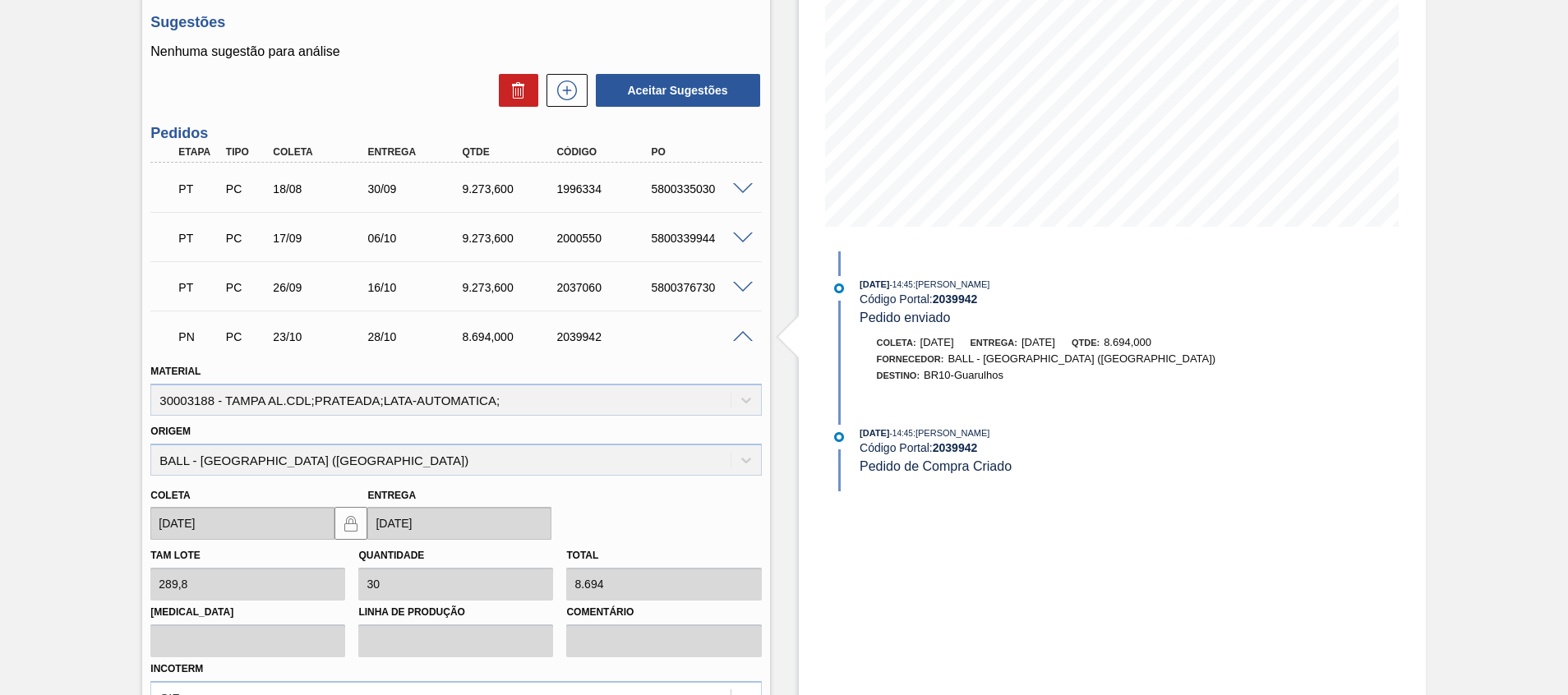
click at [739, 340] on span at bounding box center [742, 337] width 19 height 13
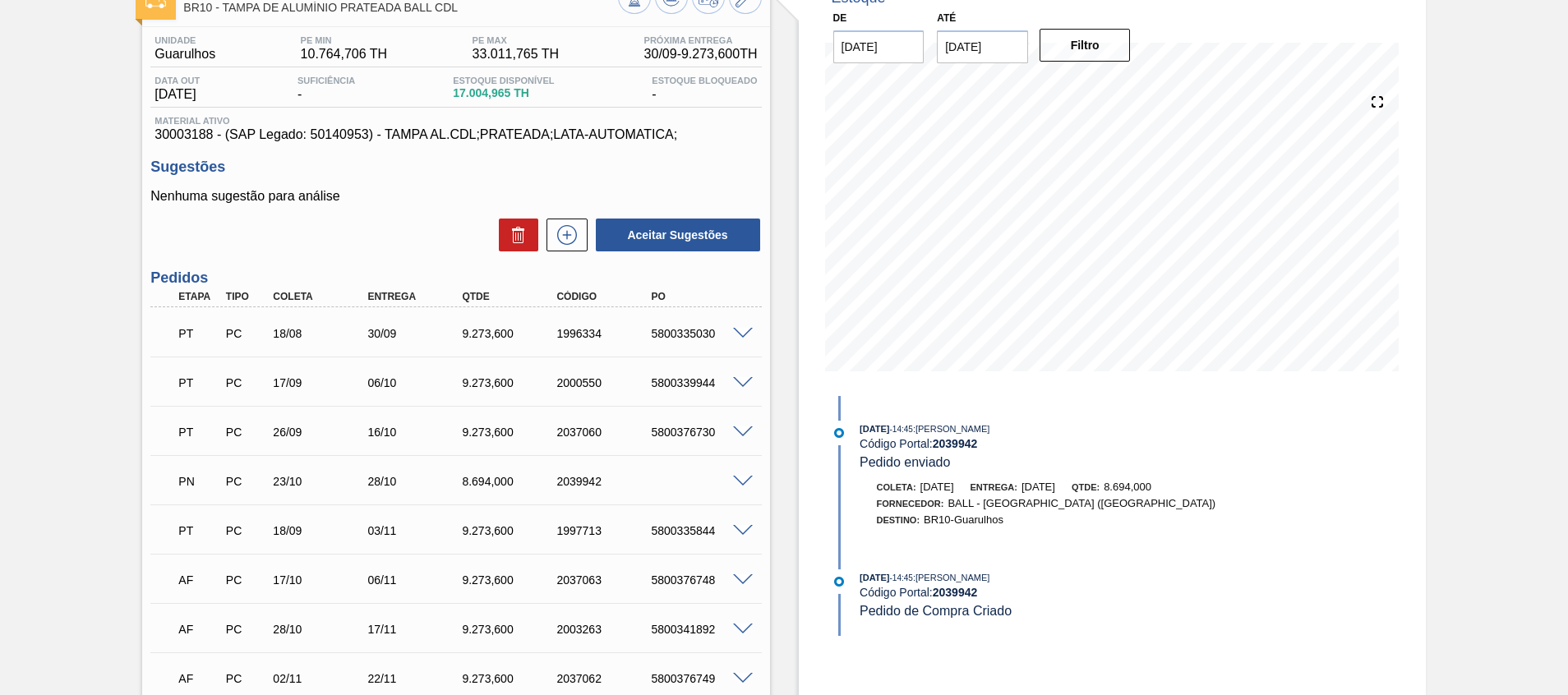
scroll to position [0, 0]
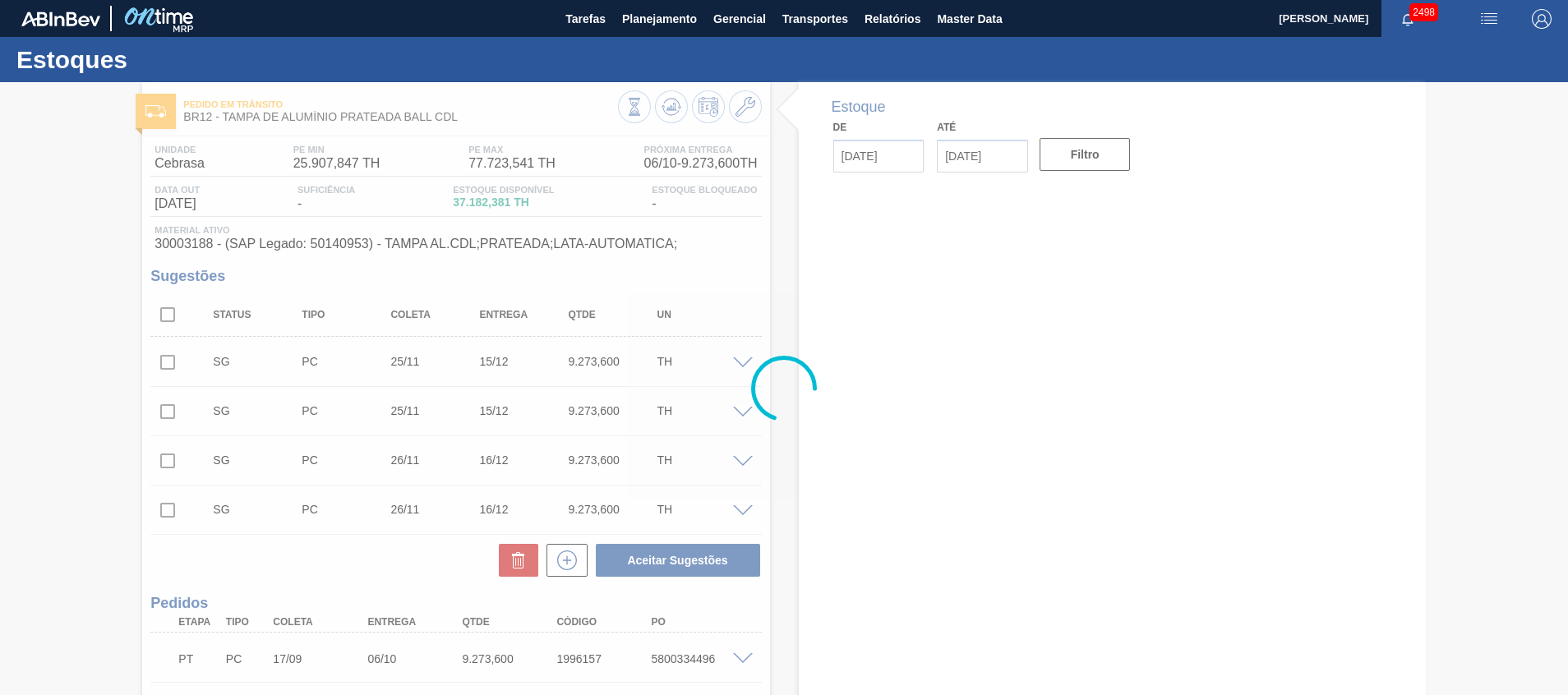
type input "26/09/2025"
type input "31/10/2025"
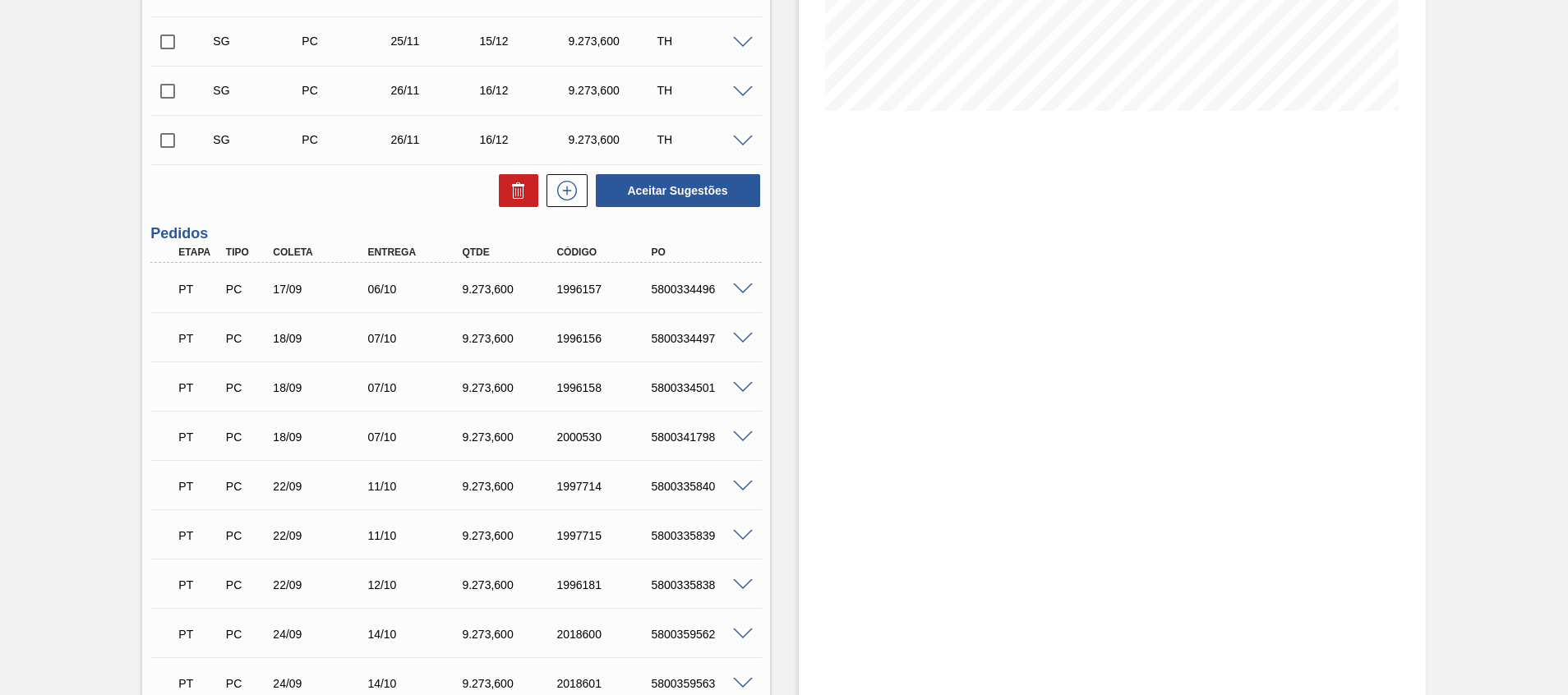
scroll to position [123, 0]
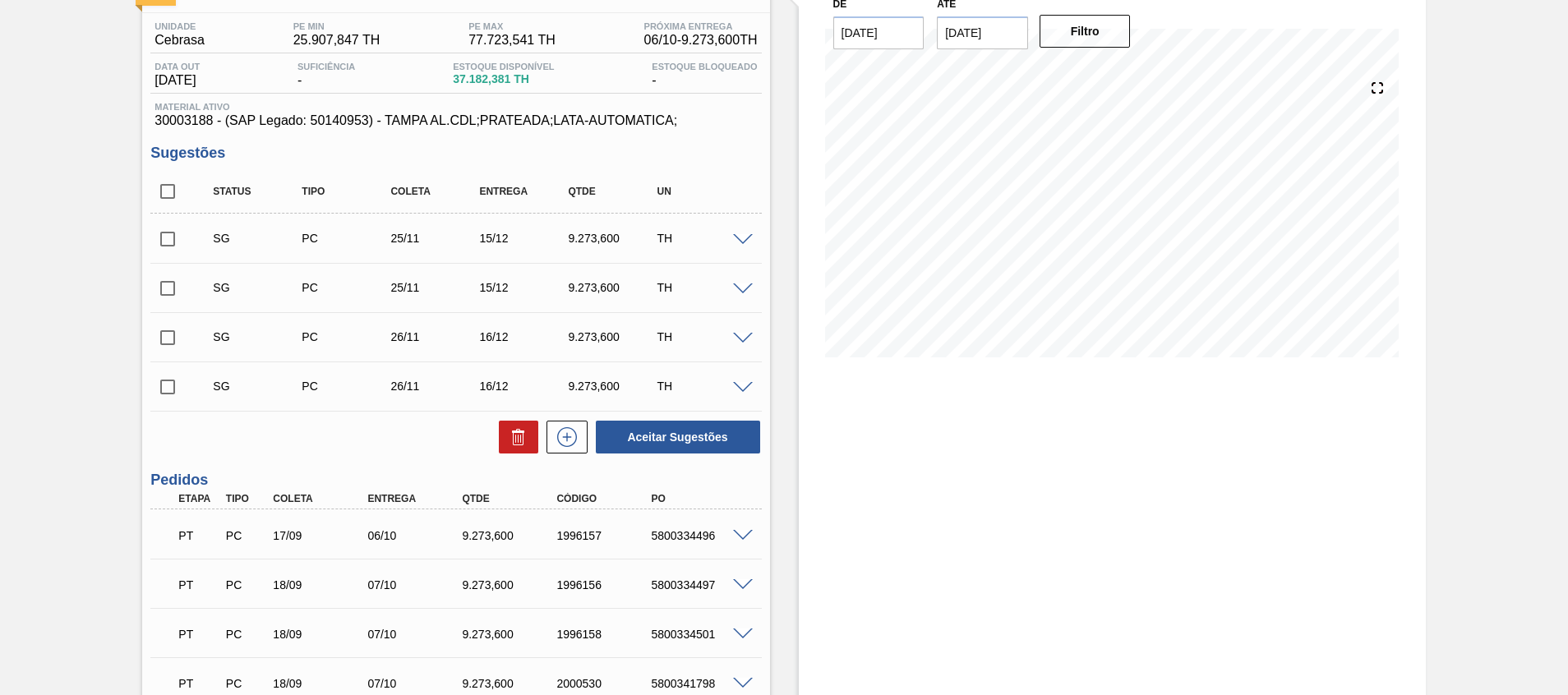
click at [688, 540] on div "5800334496" at bounding box center [699, 536] width 106 height 13
copy div "5800334496"
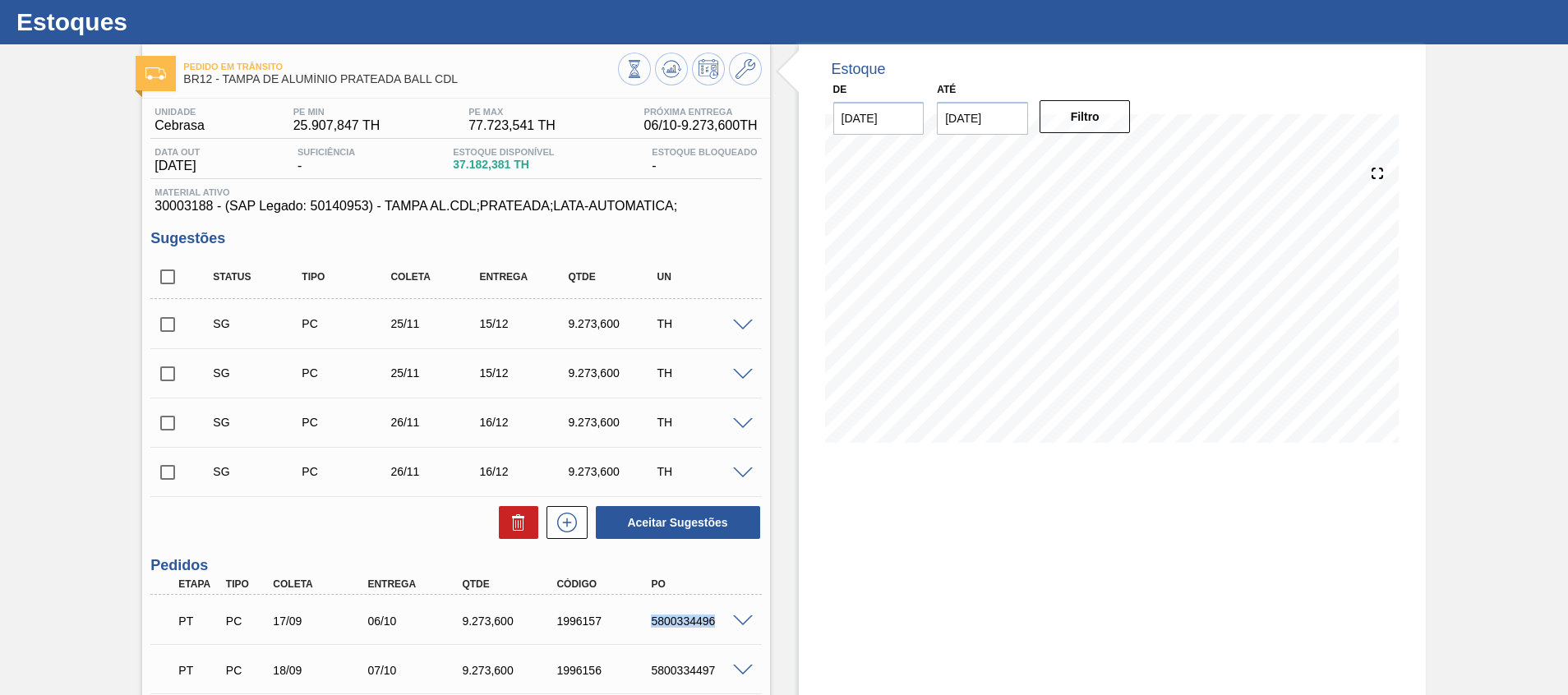
scroll to position [0, 0]
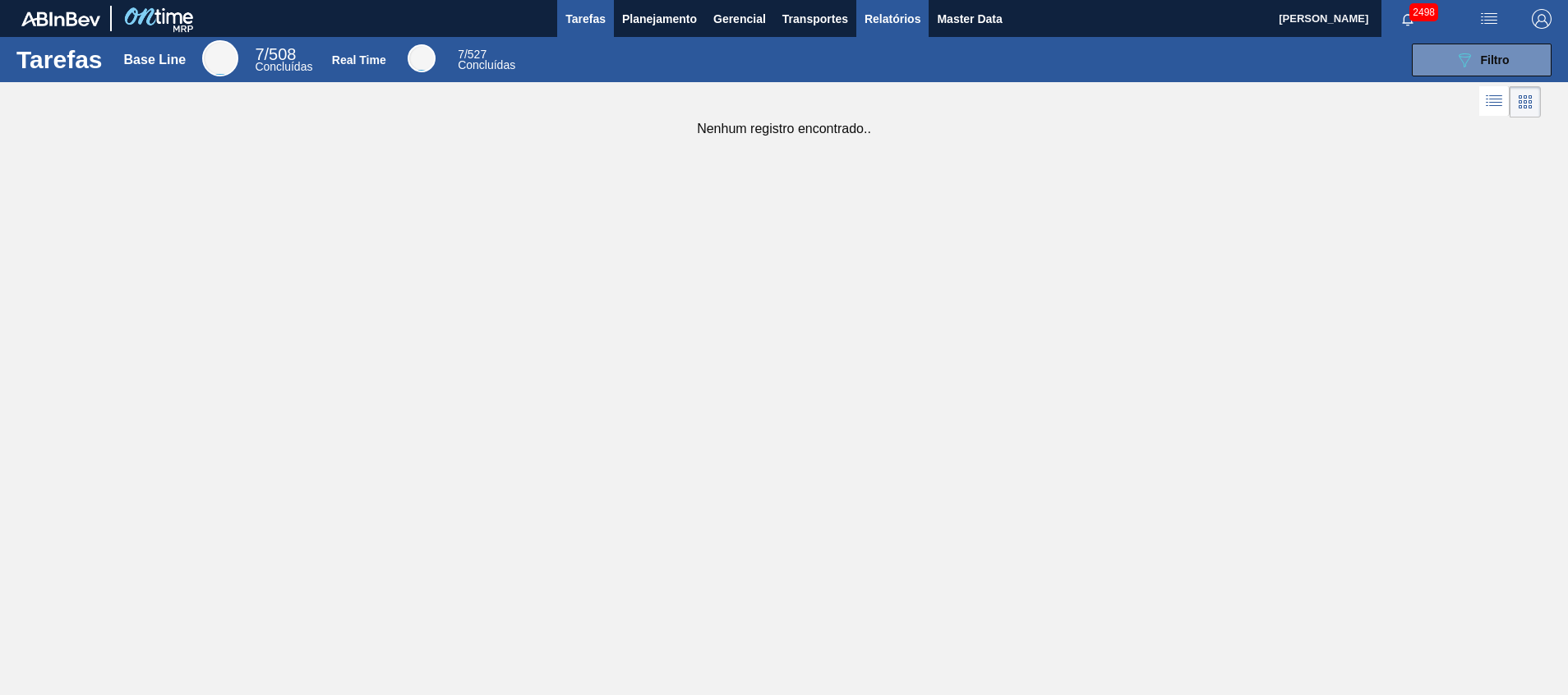
click at [900, 17] on span "Relatórios" at bounding box center [892, 19] width 56 height 19
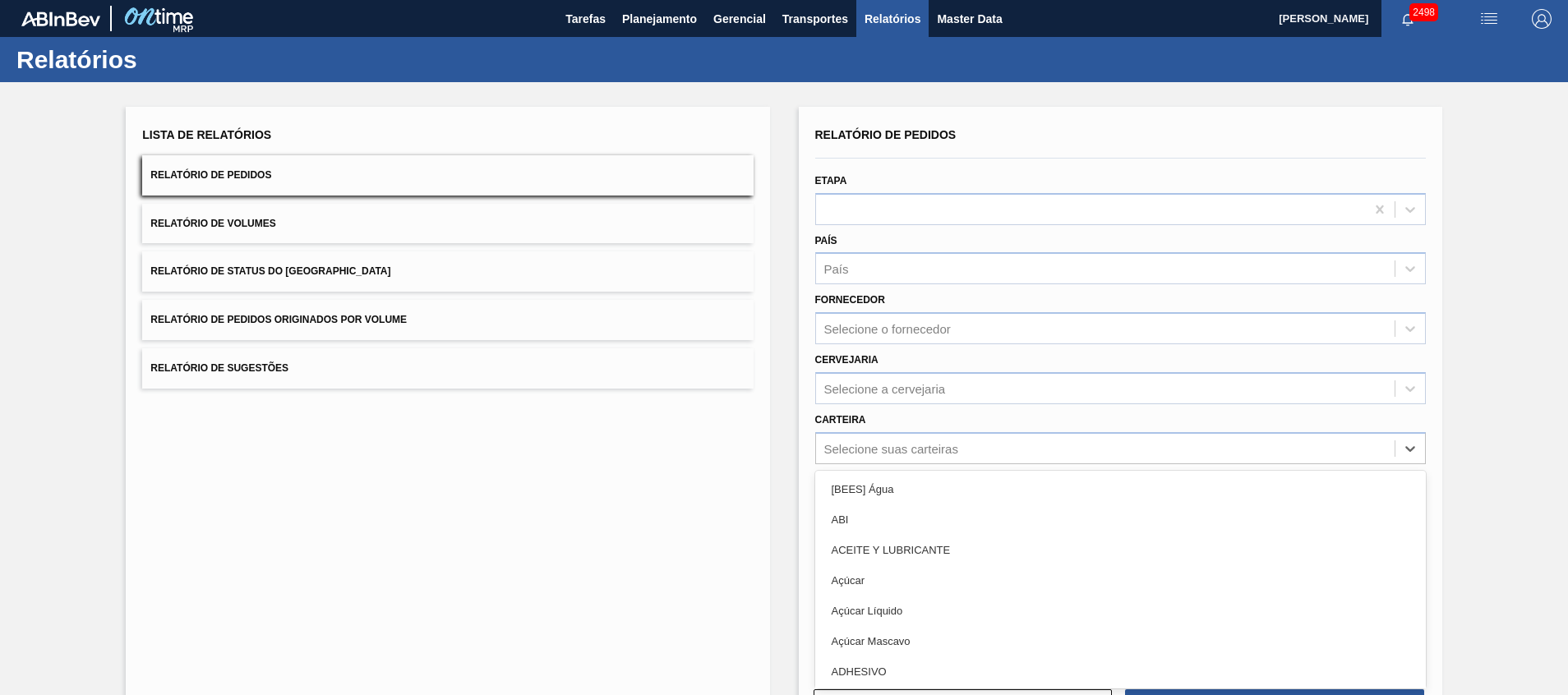
click at [895, 451] on div "Relatório de Pedidos Etapa País País Fornecedor Selecione o fornecedor Cervejar…" at bounding box center [1120, 392] width 611 height 538
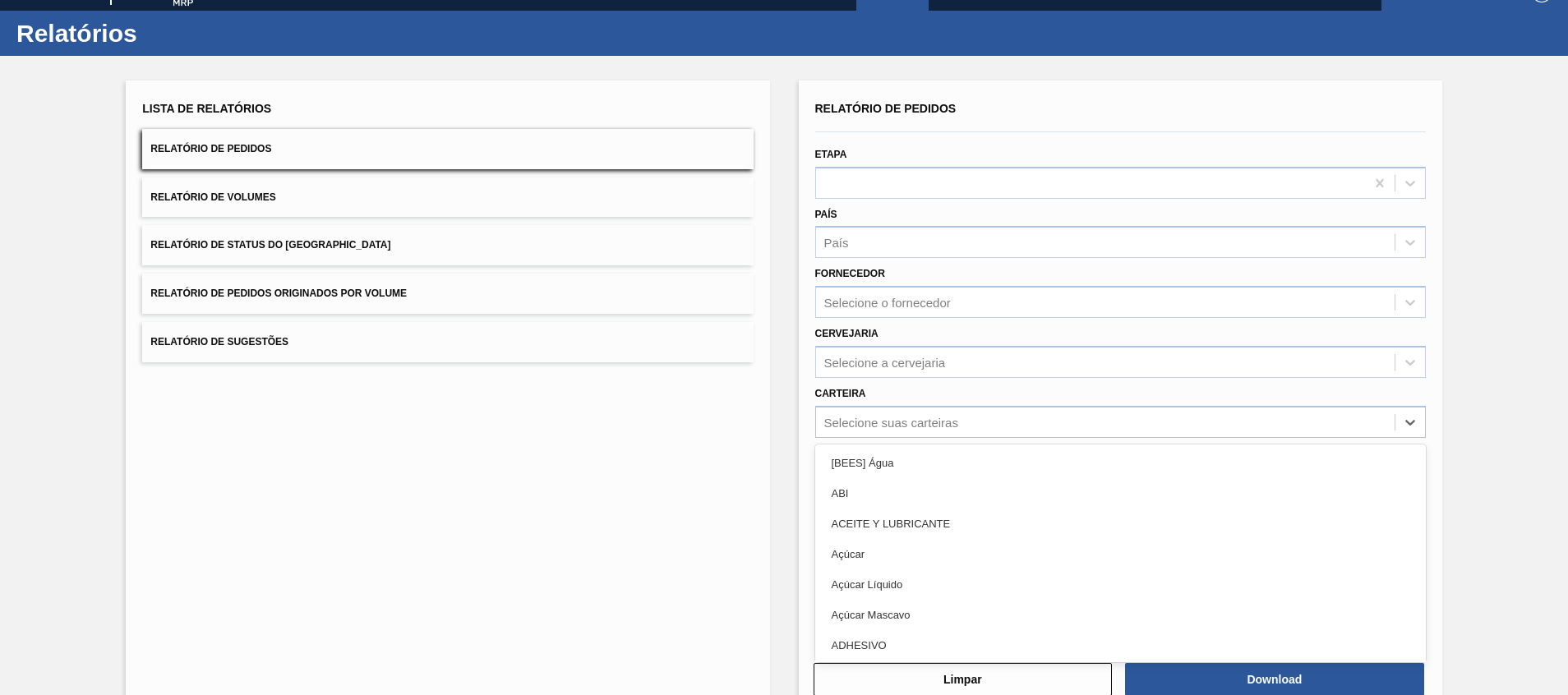
scroll to position [29, 0]
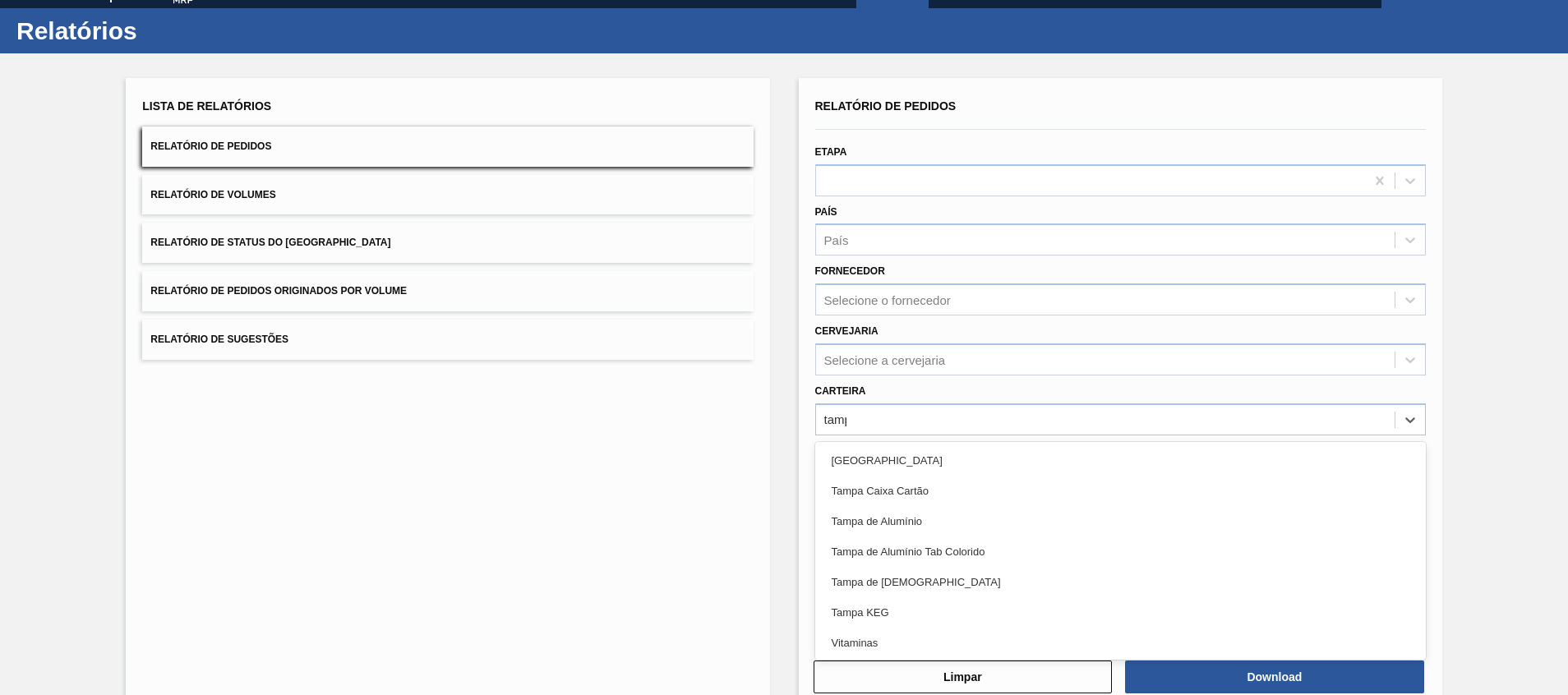
type input "[GEOGRAPHIC_DATA]"
drag, startPoint x: 967, startPoint y: 593, endPoint x: 958, endPoint y: 574, distance: 21.0
click at [966, 593] on div "Tampa de [DEMOGRAPHIC_DATA]" at bounding box center [1120, 582] width 611 height 30
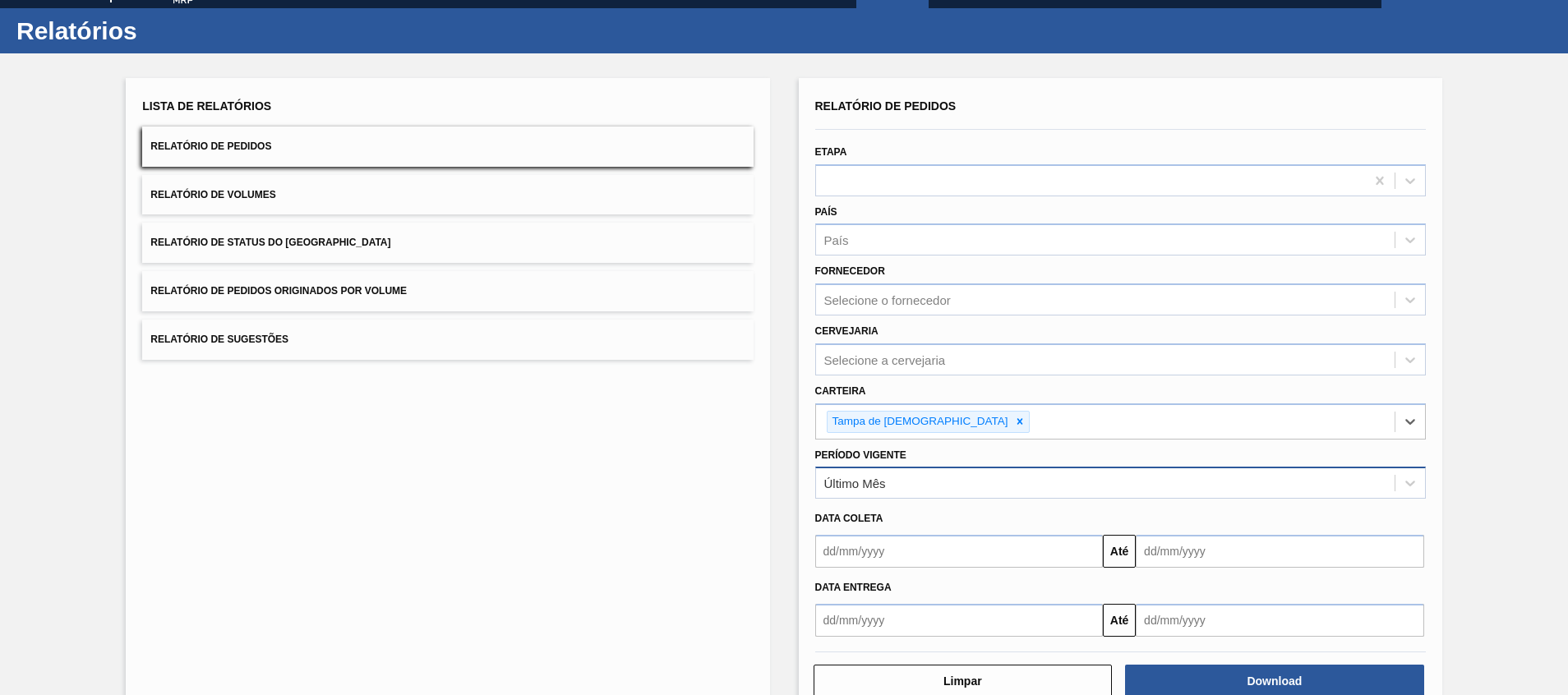
click at [969, 484] on div "Último Mês" at bounding box center [1105, 484] width 578 height 24
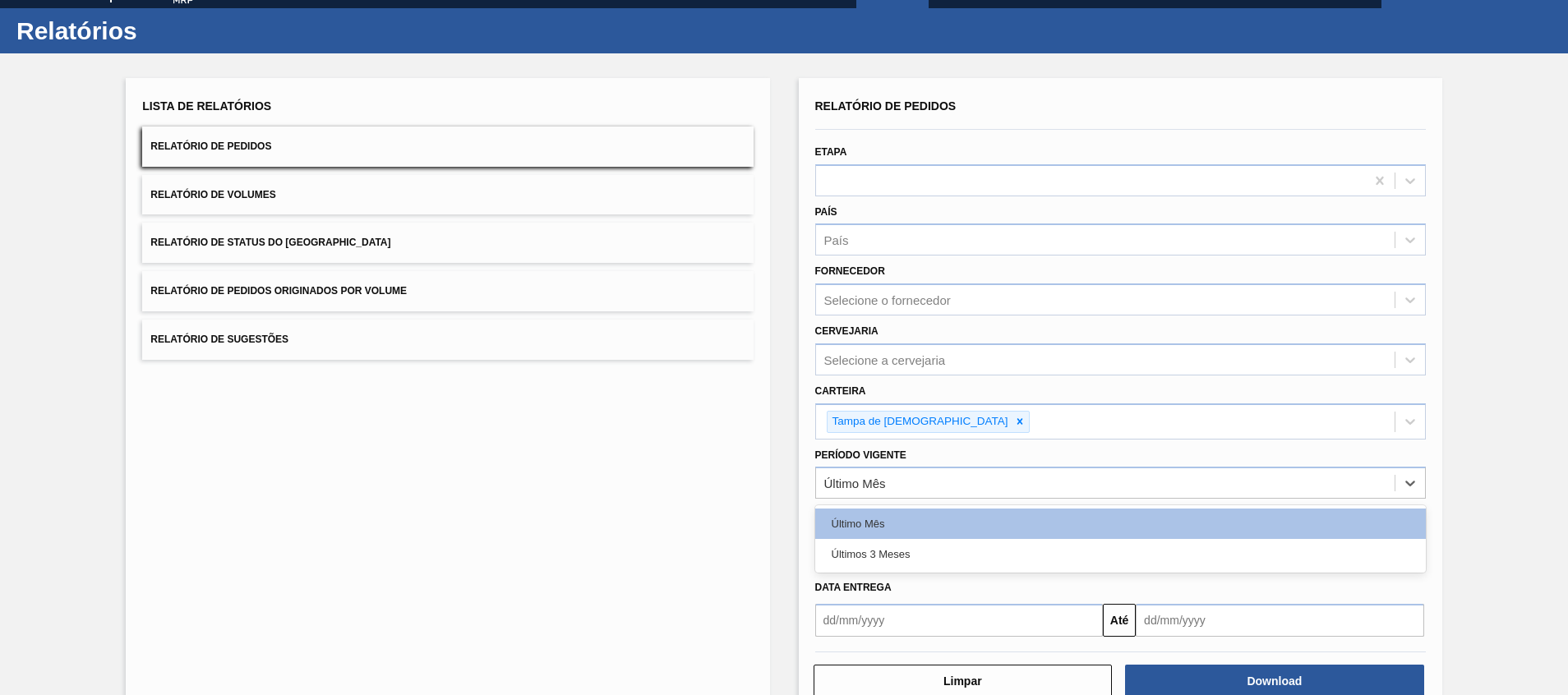
click at [950, 548] on div "Últimos 3 Meses" at bounding box center [1120, 554] width 611 height 30
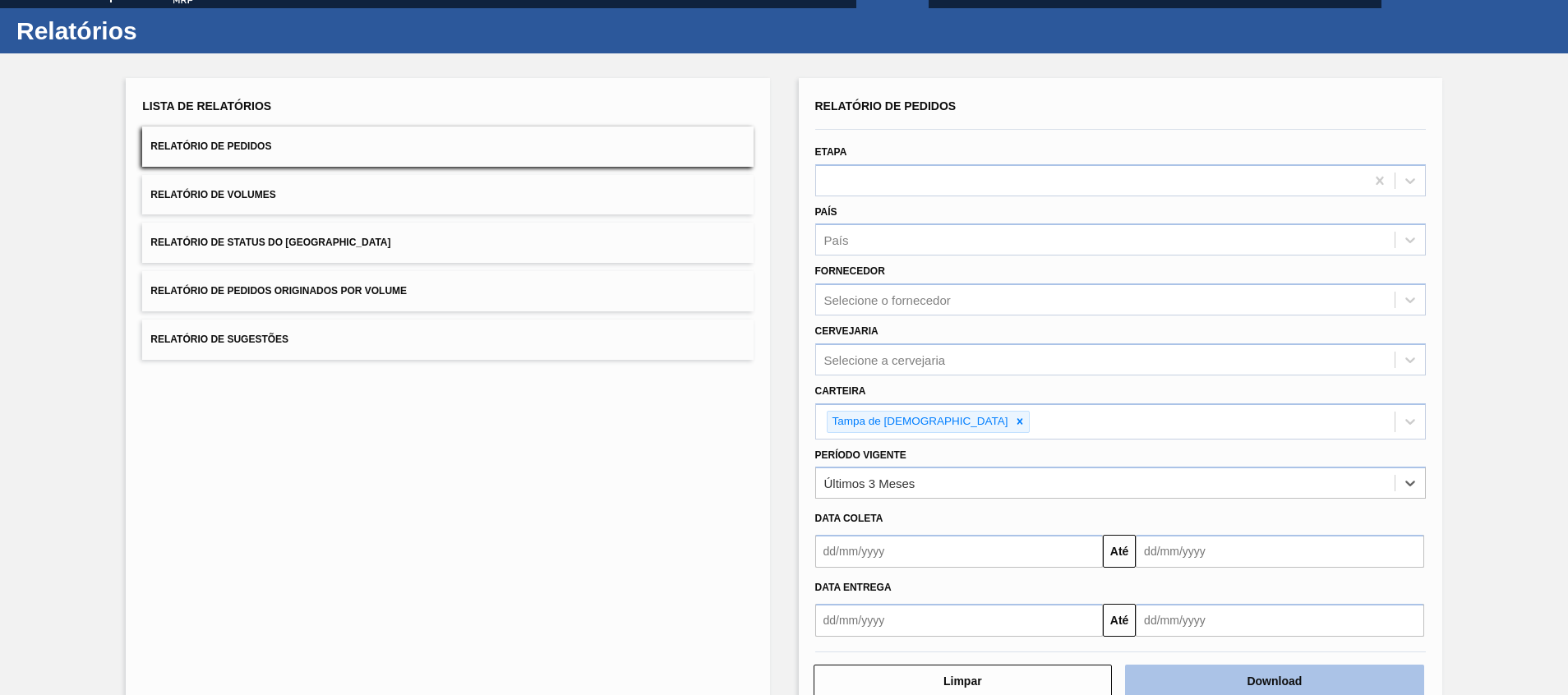
click at [1239, 679] on button "Download" at bounding box center [1274, 681] width 299 height 33
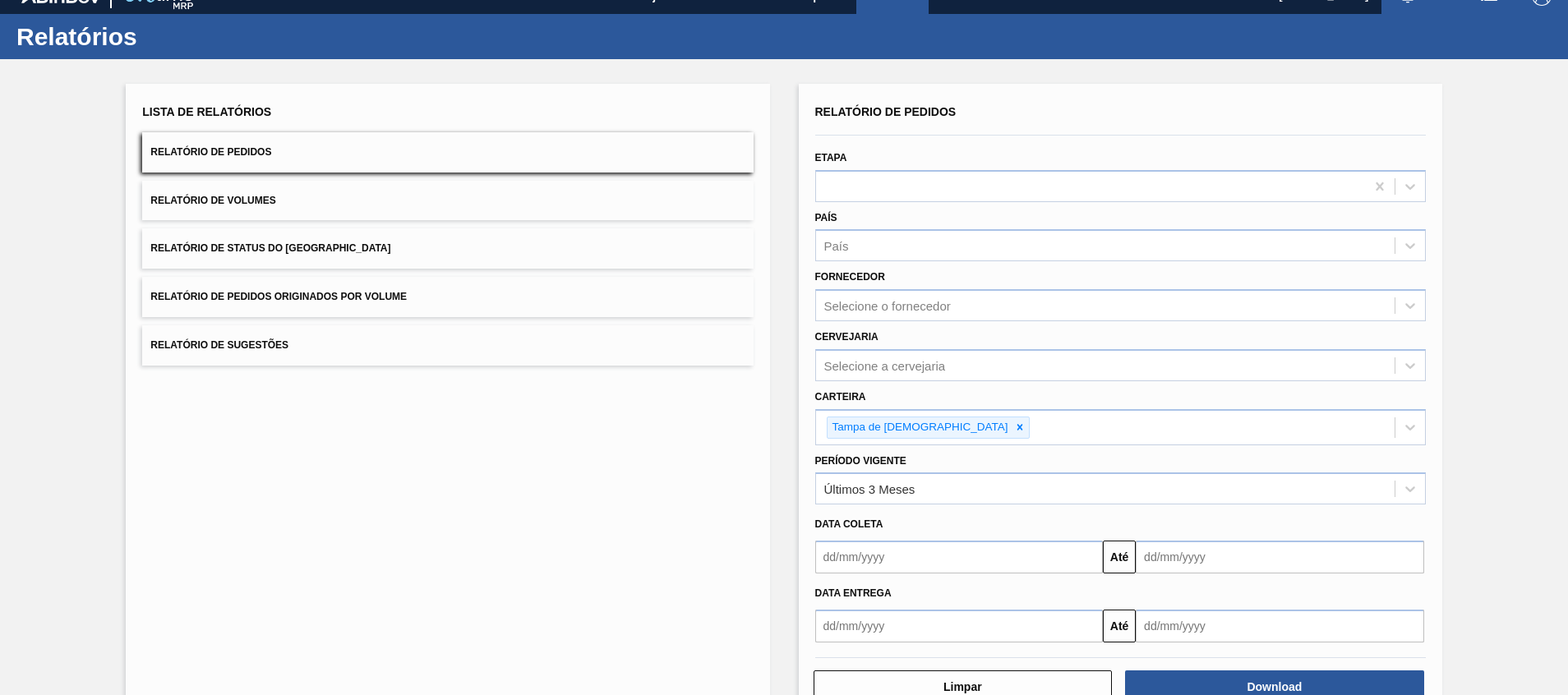
scroll to position [0, 0]
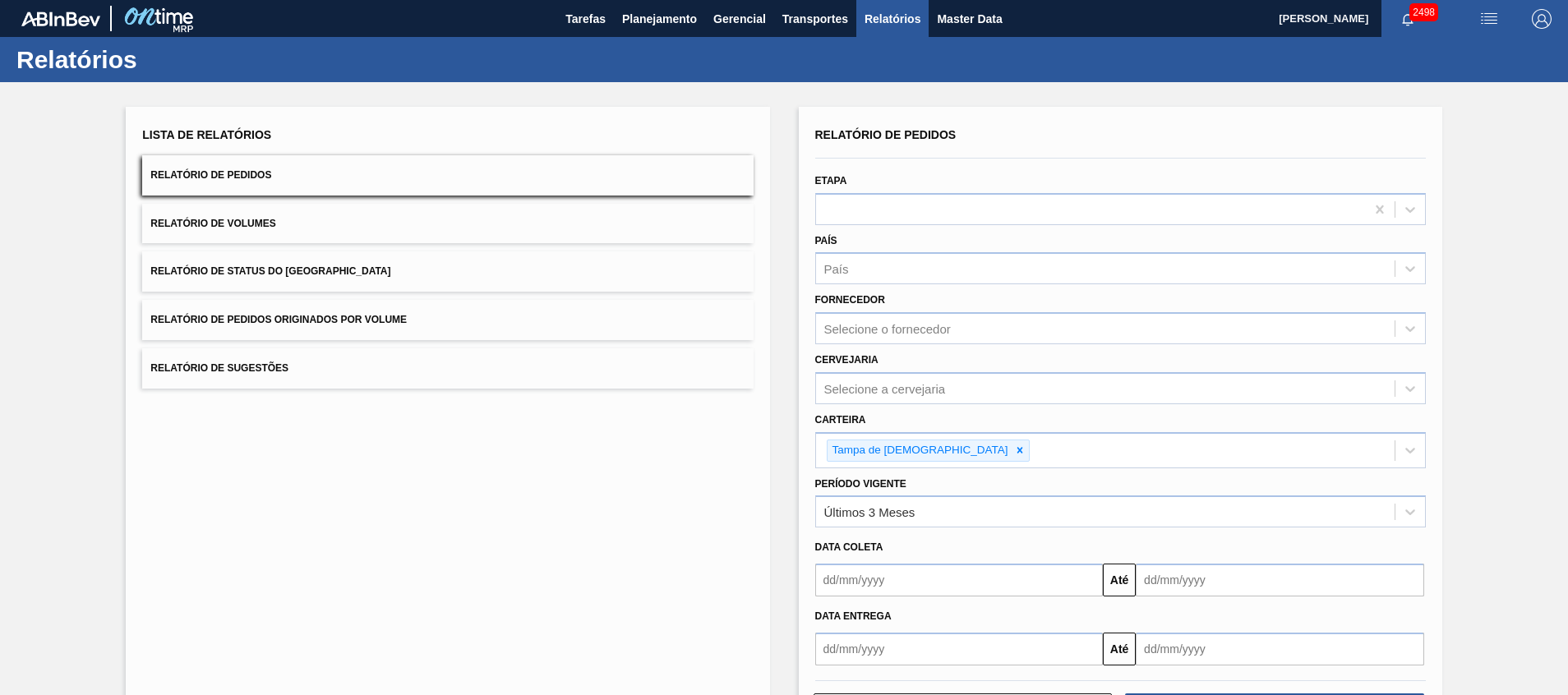
click at [668, 37] on div "Relatórios" at bounding box center [784, 60] width 1568 height 45
click at [666, 31] on button "Planejamento" at bounding box center [659, 19] width 91 height 37
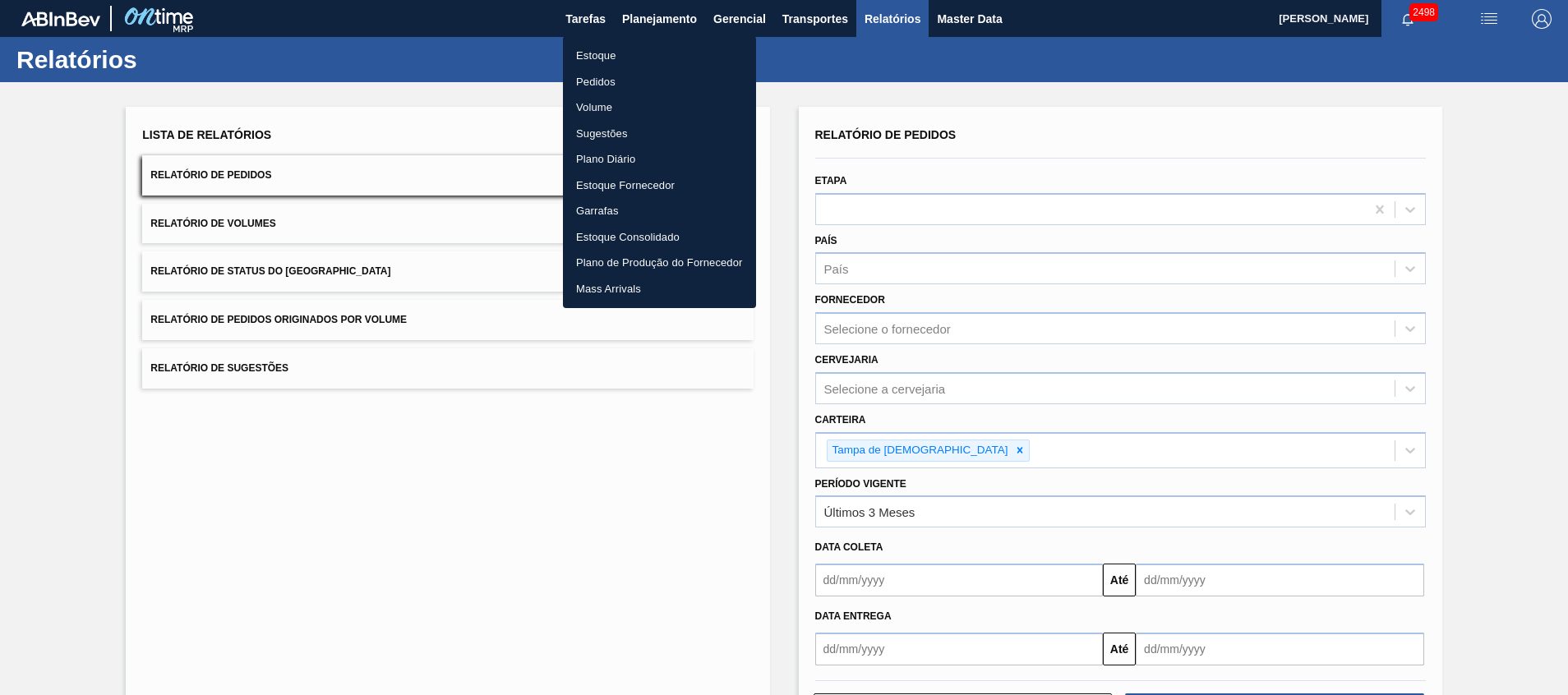
click at [645, 61] on li "Estoque" at bounding box center [659, 56] width 193 height 26
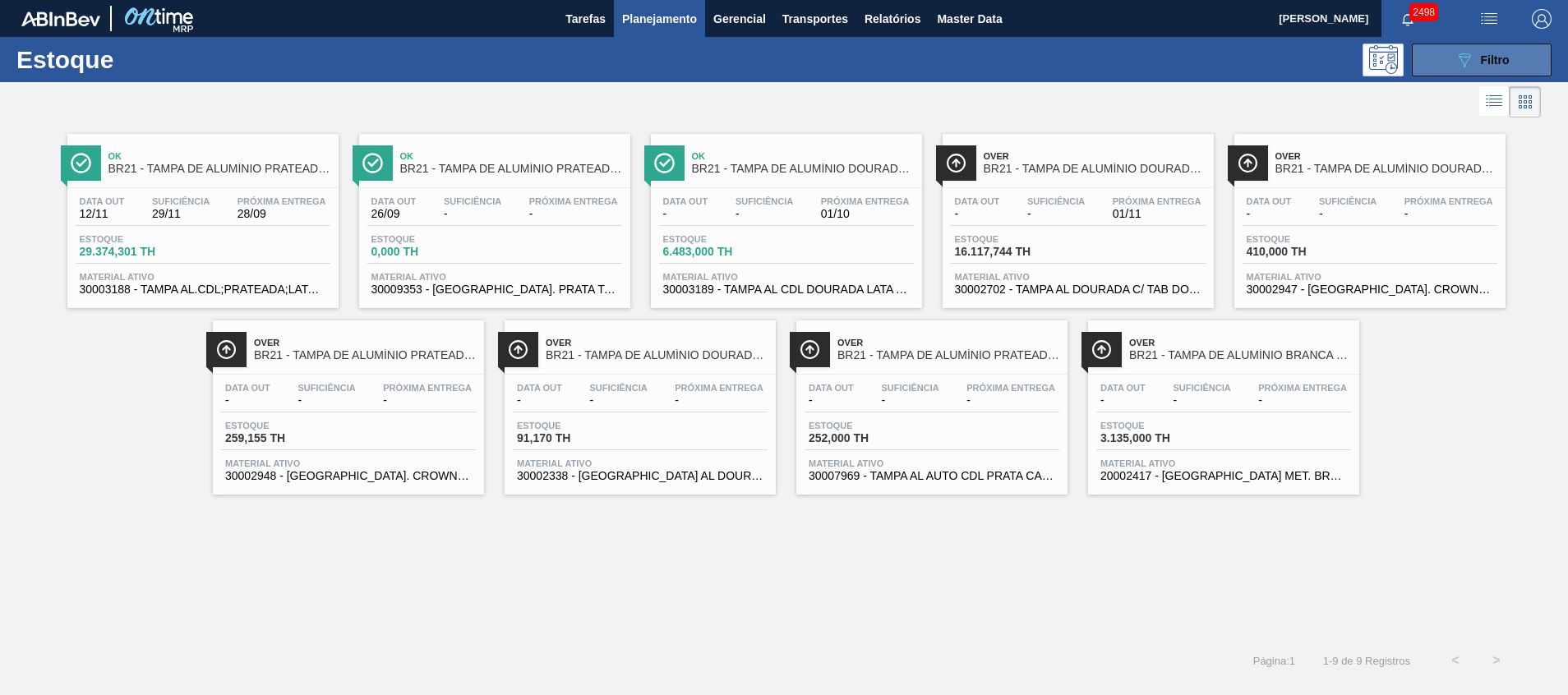
click at [1448, 61] on button "089F7B8B-B2A5-4AFE-B5C0-19BA573D28AC Filtro" at bounding box center [1481, 60] width 140 height 33
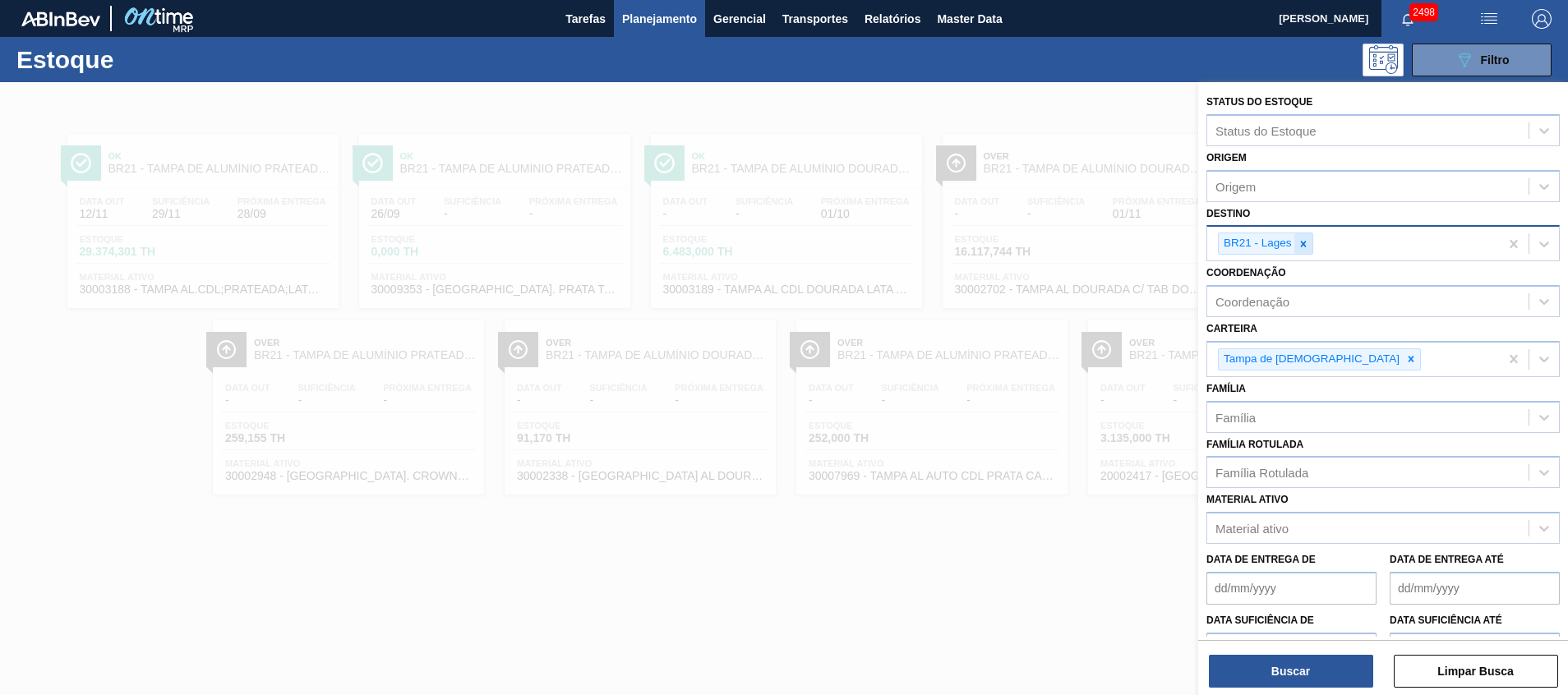
click at [1298, 238] on icon at bounding box center [1303, 244] width 12 height 12
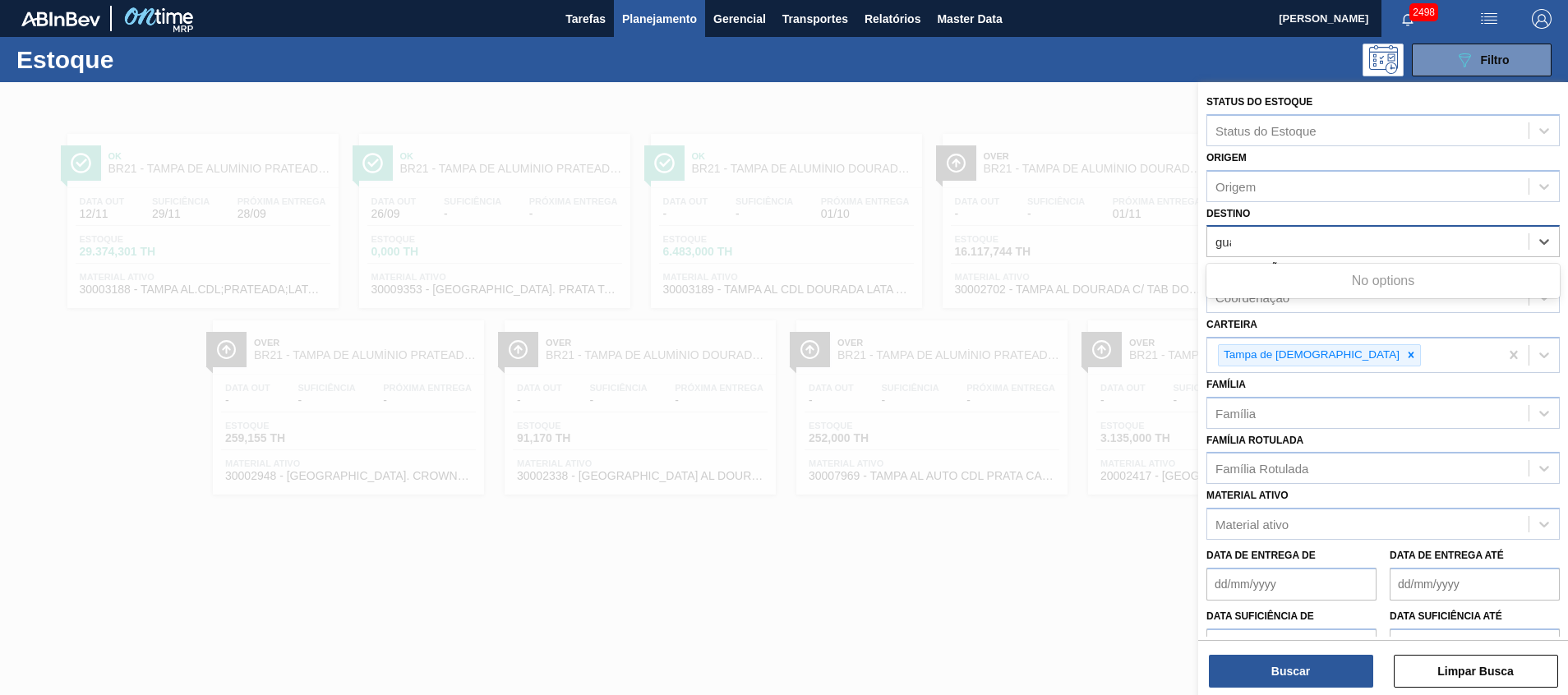
type input "guar"
click at [1308, 243] on div "Destino" at bounding box center [1367, 242] width 321 height 24
type input "gu"
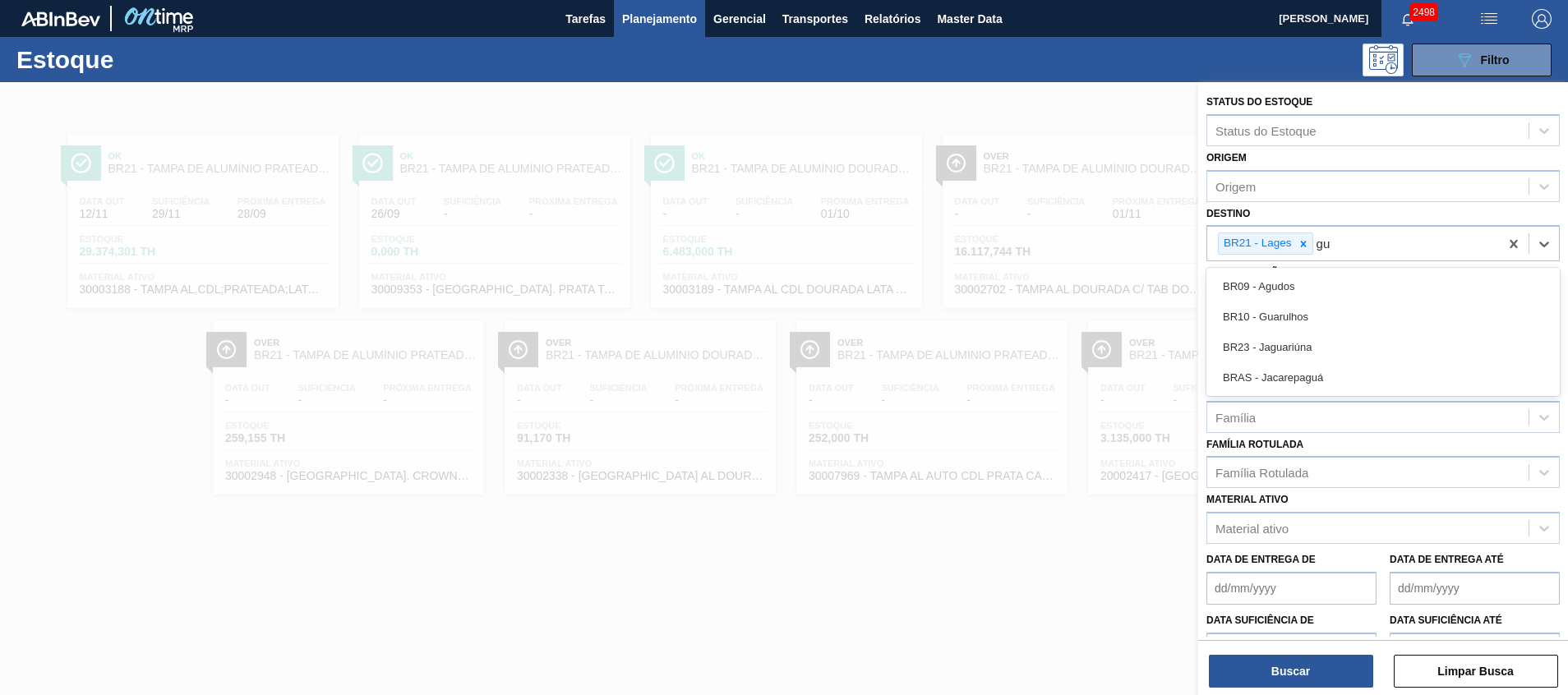
drag, startPoint x: 1287, startPoint y: 311, endPoint x: 1293, endPoint y: 269, distance: 42.4
click at [1287, 311] on div "BR10 - Guarulhos" at bounding box center [1382, 317] width 353 height 30
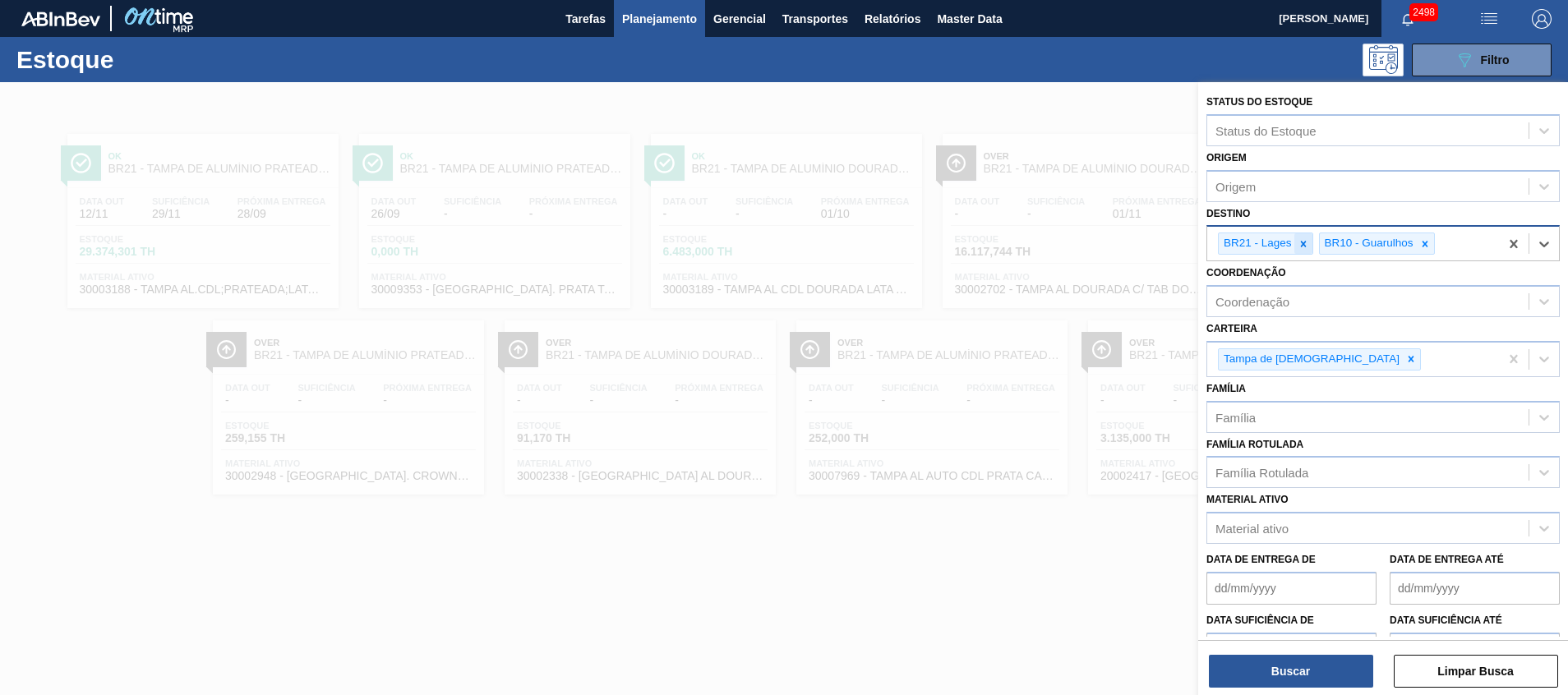
click at [1301, 243] on icon at bounding box center [1303, 243] width 6 height 6
click at [1269, 671] on button "Buscar" at bounding box center [1290, 671] width 164 height 33
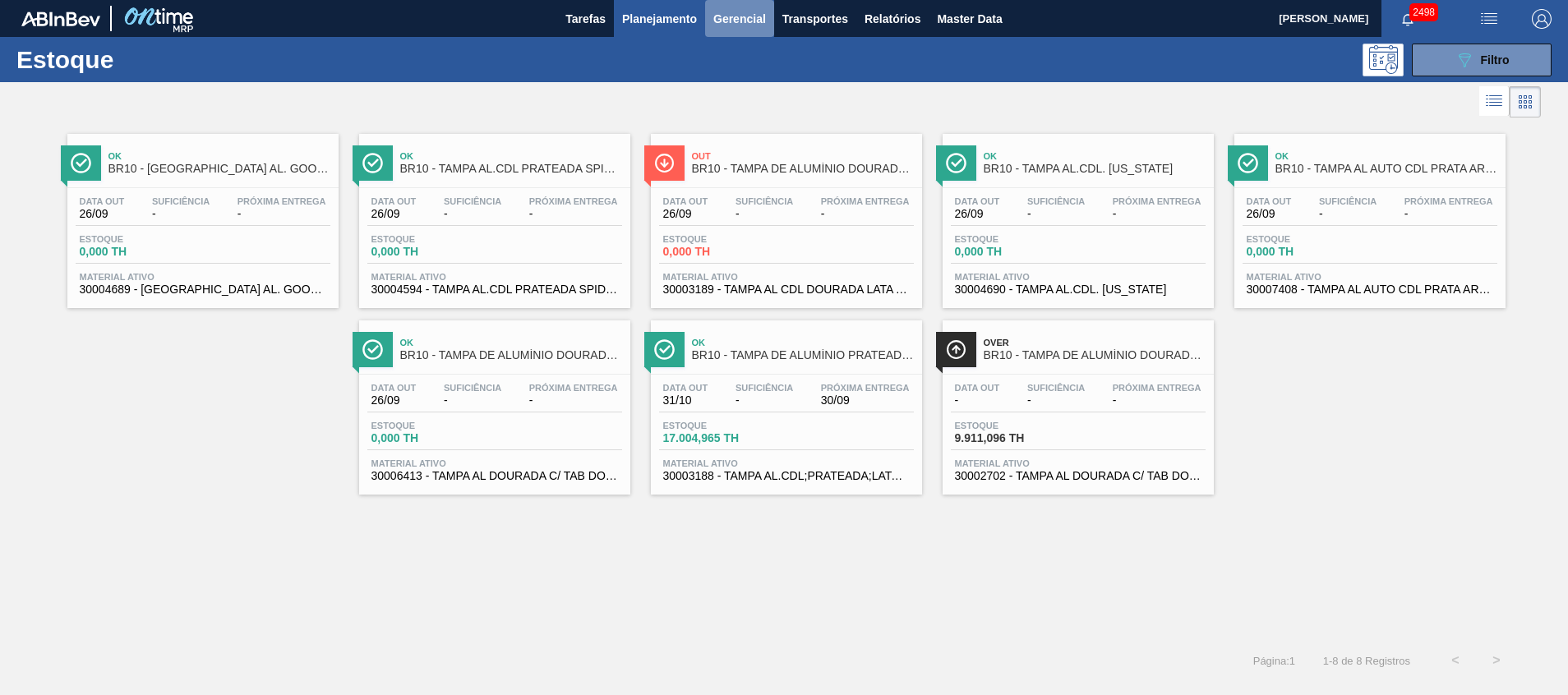
click at [720, 31] on button "Gerencial" at bounding box center [740, 19] width 69 height 37
click at [647, 36] on div at bounding box center [784, 347] width 1568 height 695
click at [647, 34] on button "Planejamento" at bounding box center [659, 19] width 91 height 37
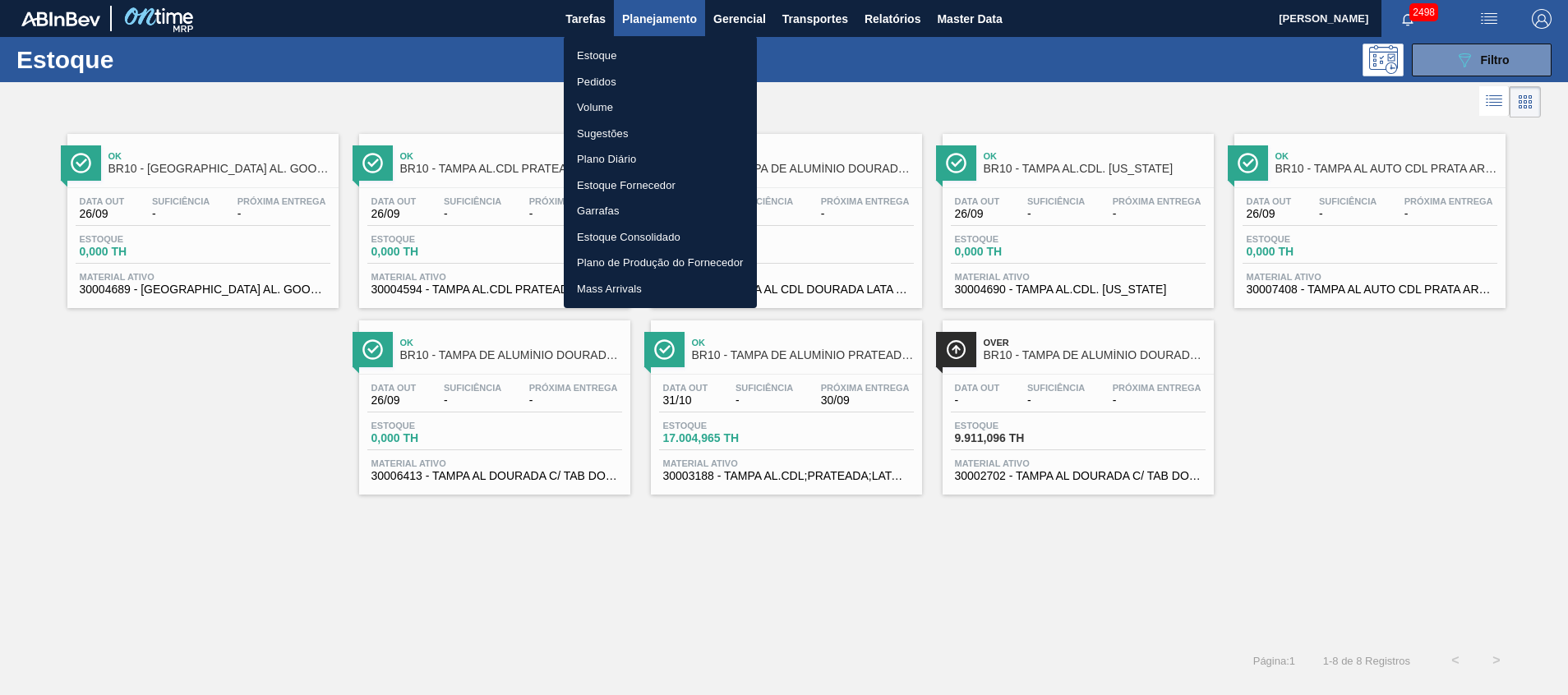
click at [640, 83] on li "Pedidos" at bounding box center [660, 82] width 193 height 26
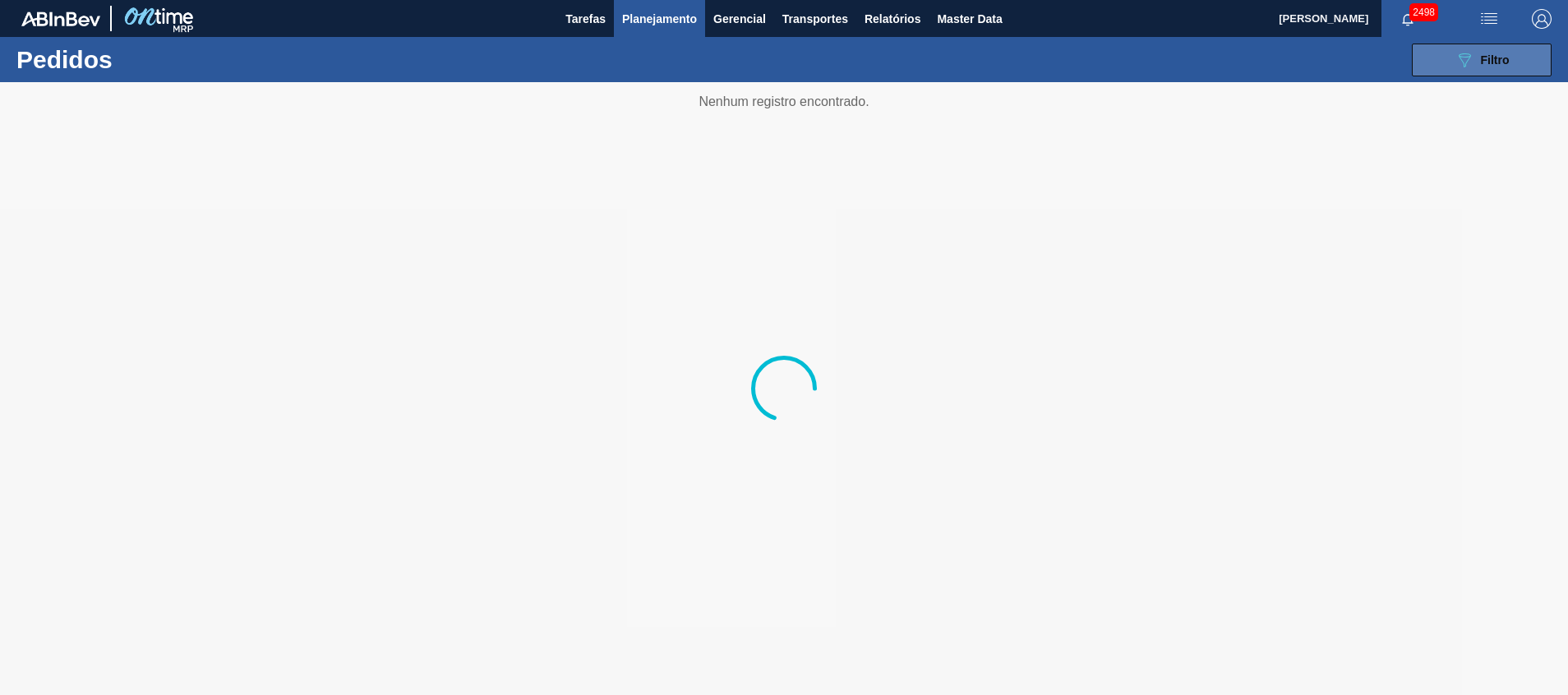
click at [1466, 66] on icon "089F7B8B-B2A5-4AFE-B5C0-19BA573D28AC" at bounding box center [1464, 59] width 19 height 19
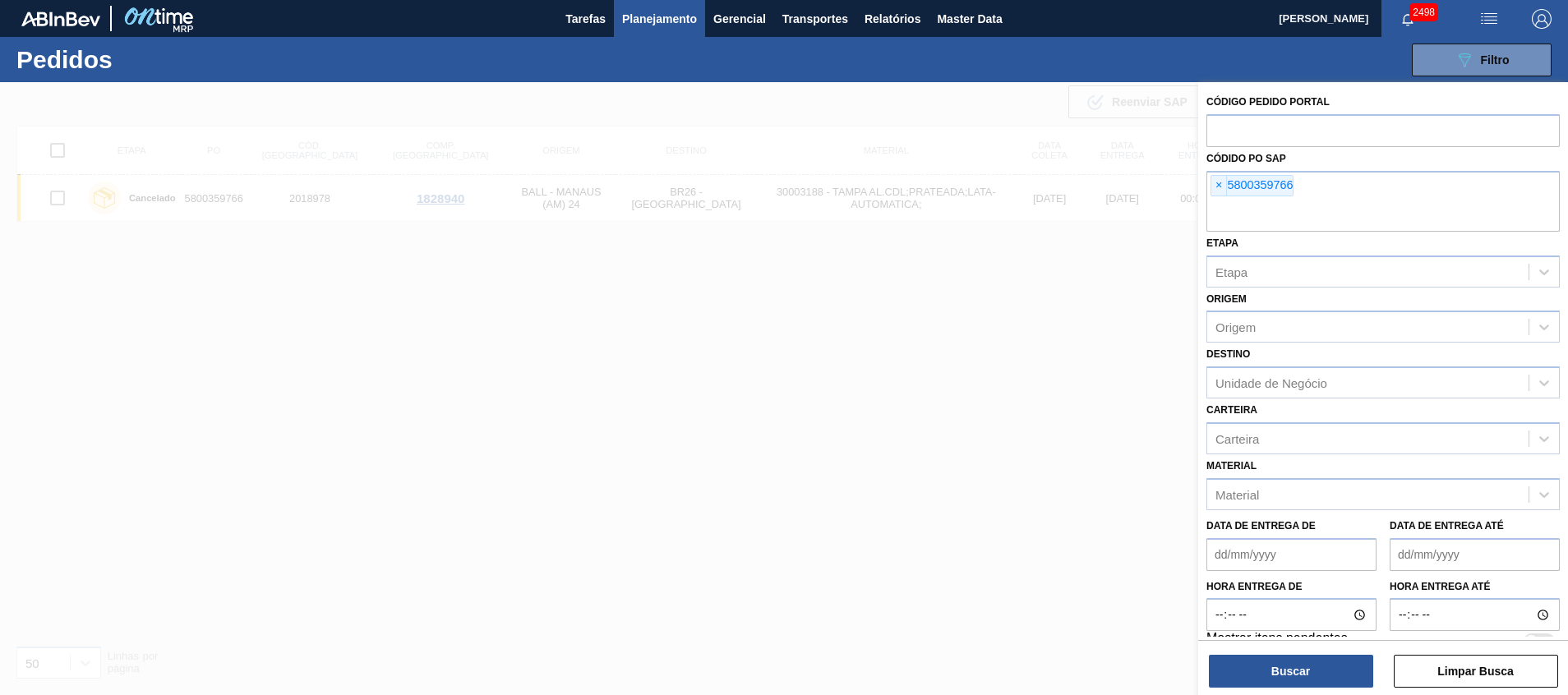
click at [910, 333] on div at bounding box center [784, 430] width 1568 height 695
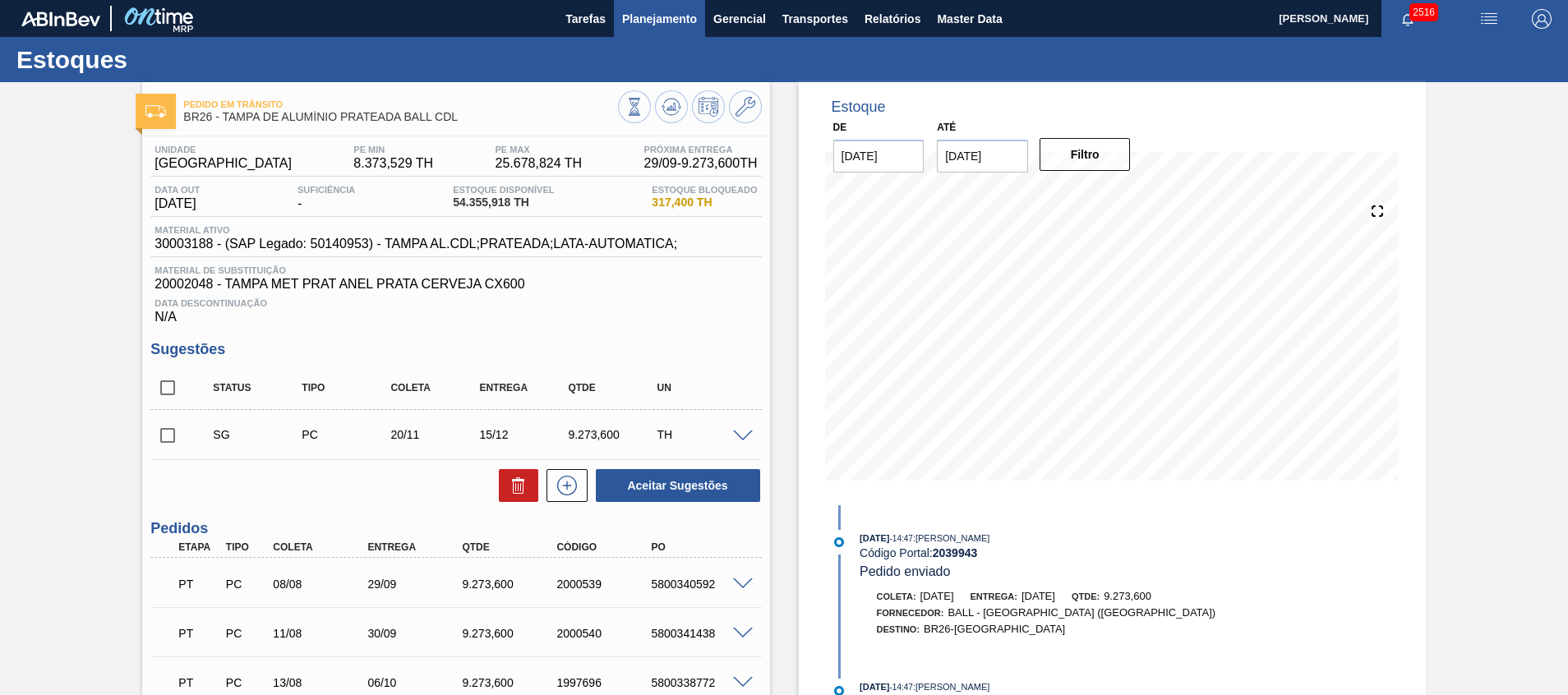
click at [648, 24] on span "Planejamento" at bounding box center [659, 19] width 75 height 19
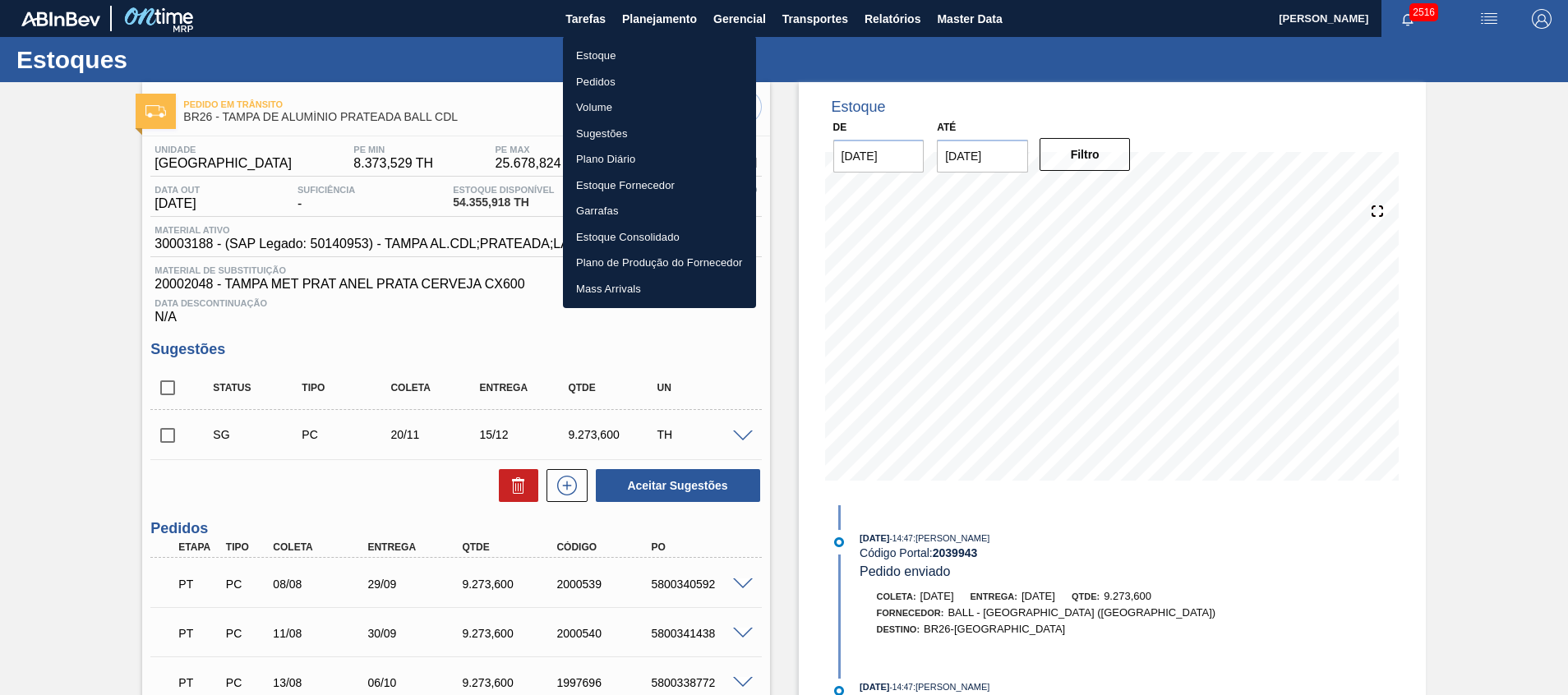
click at [619, 52] on li "Estoque" at bounding box center [659, 56] width 193 height 26
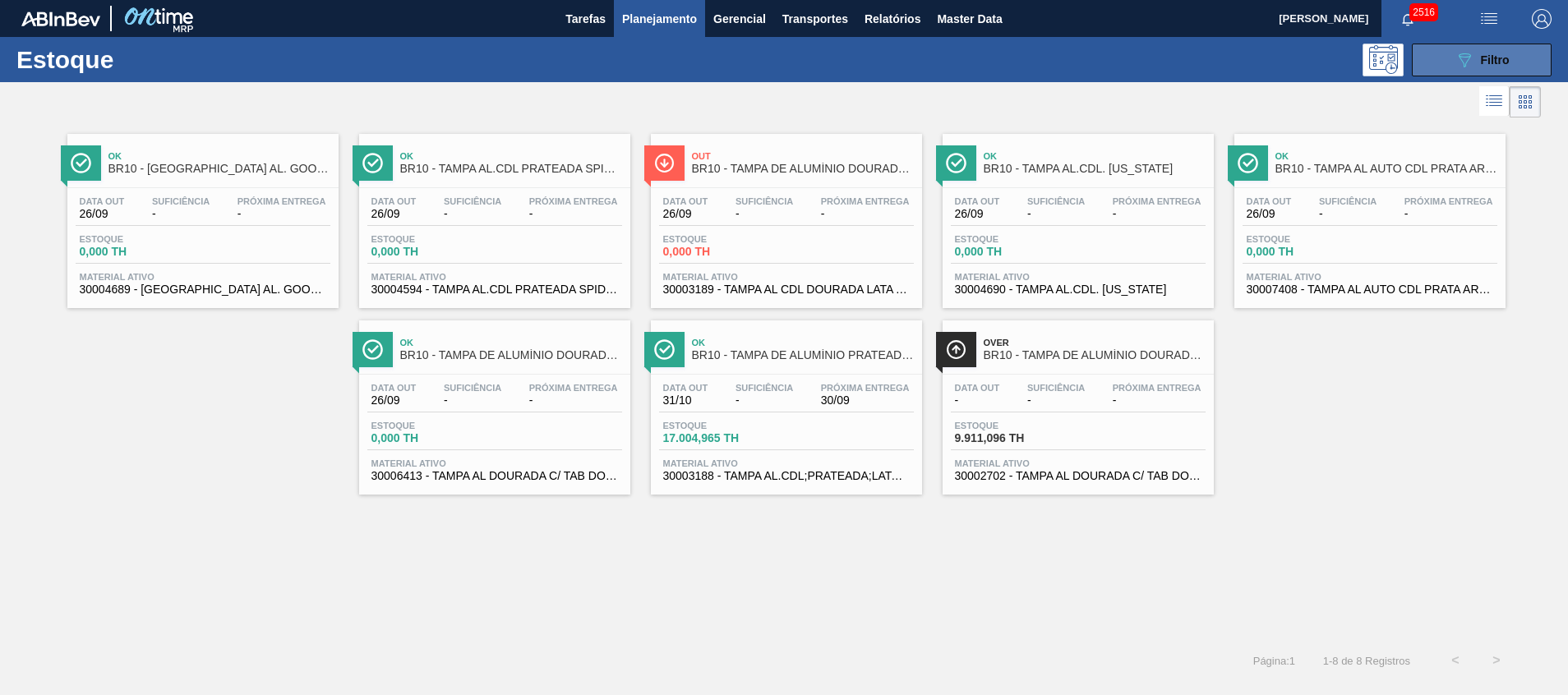
drag, startPoint x: 1520, startPoint y: 56, endPoint x: 1201, endPoint y: 286, distance: 393.3
click at [1519, 56] on button "089F7B8B-B2A5-4AFE-B5C0-19BA573D28AC Filtro" at bounding box center [1481, 60] width 140 height 33
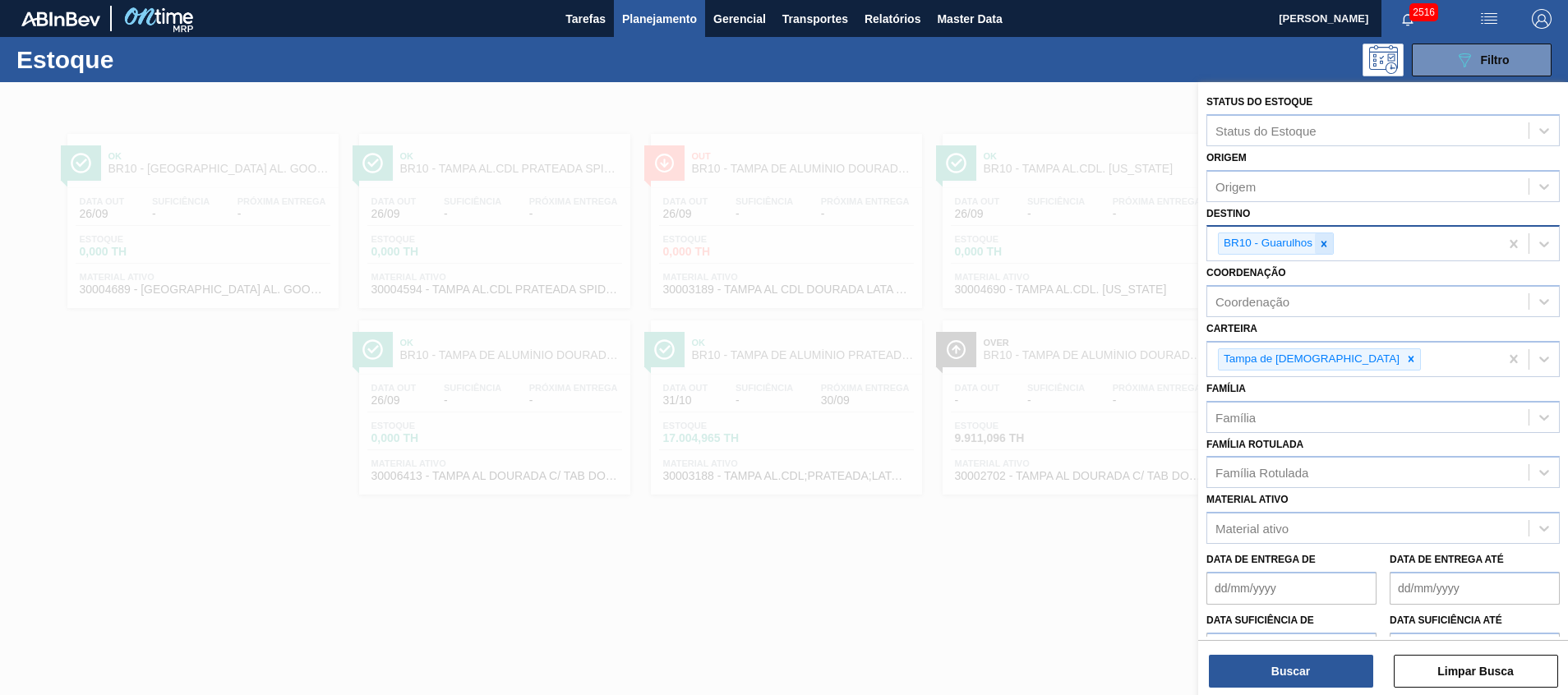
click at [1319, 250] on div at bounding box center [1323, 243] width 18 height 20
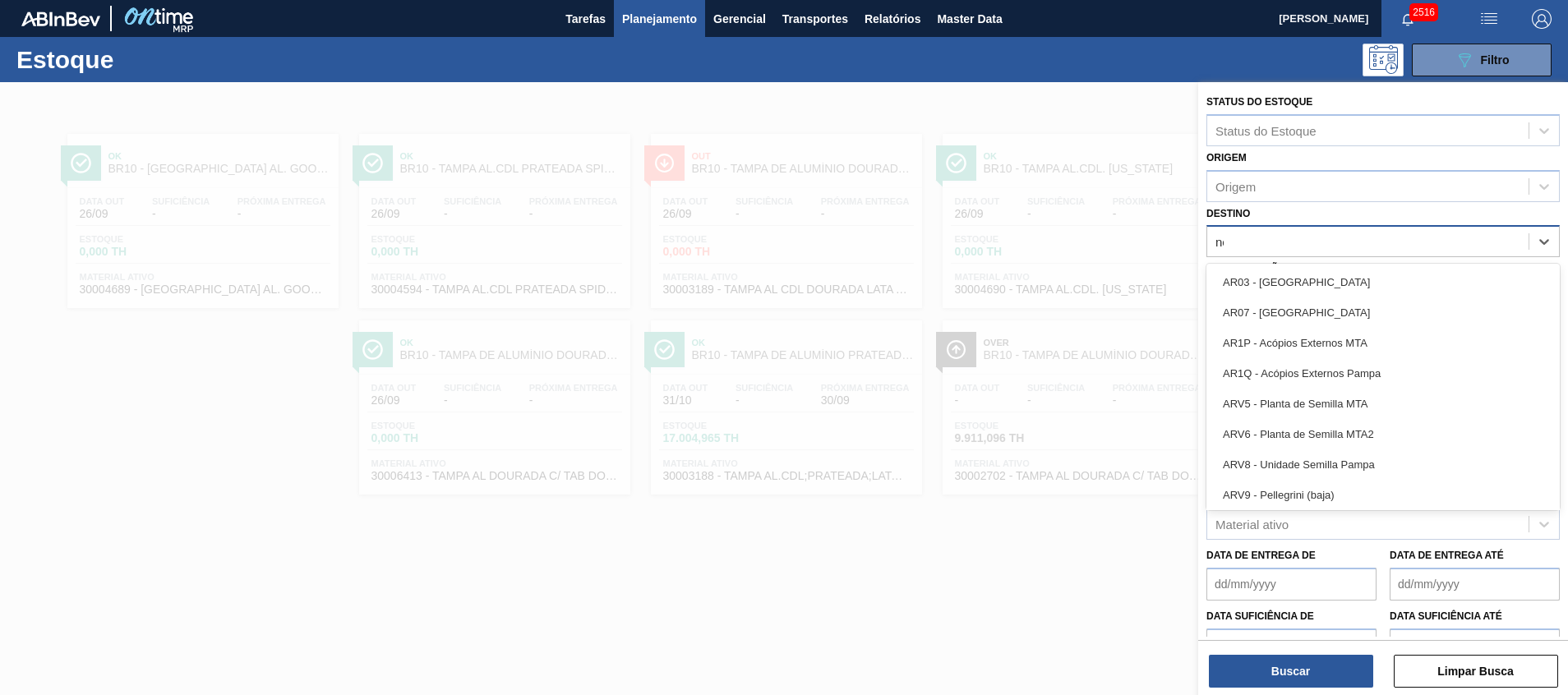
type input "nova"
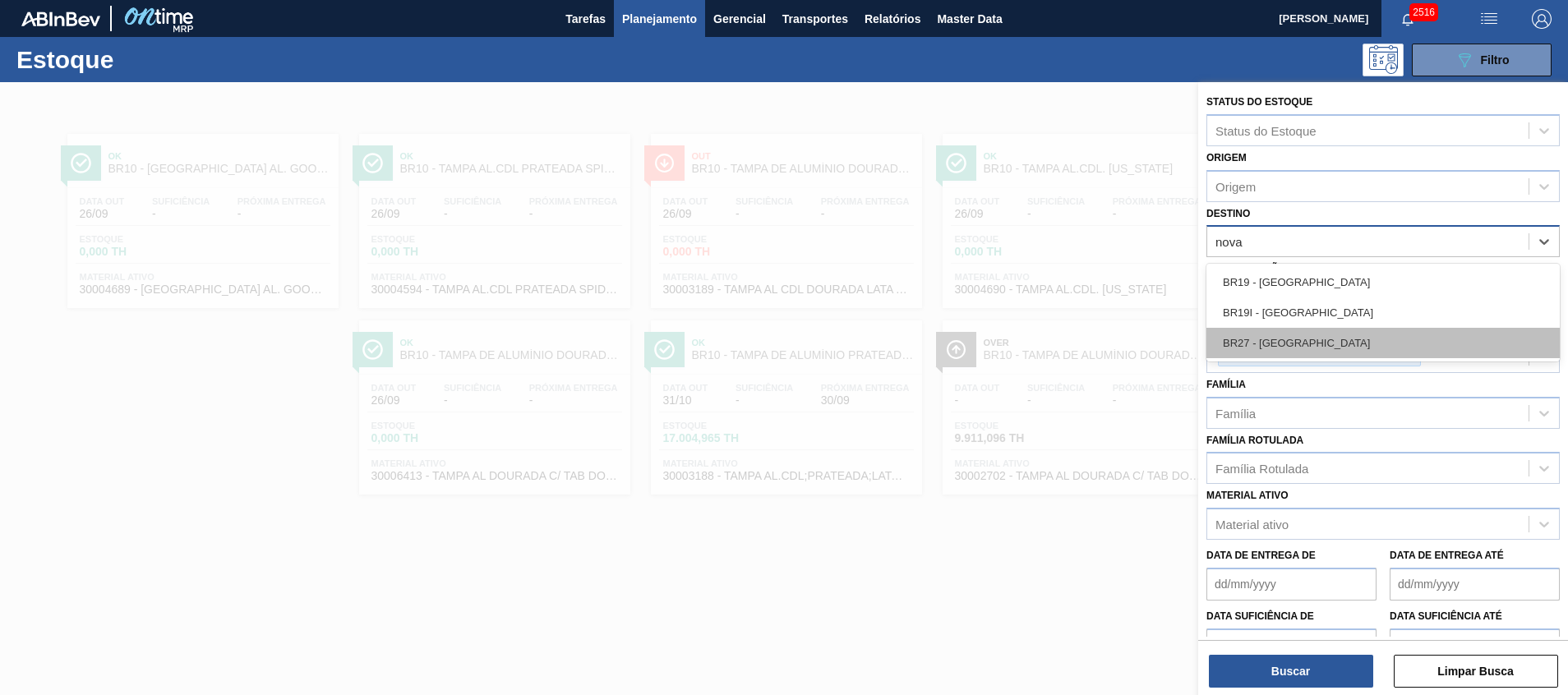
click at [1290, 331] on div "BR27 - [GEOGRAPHIC_DATA]" at bounding box center [1382, 343] width 353 height 30
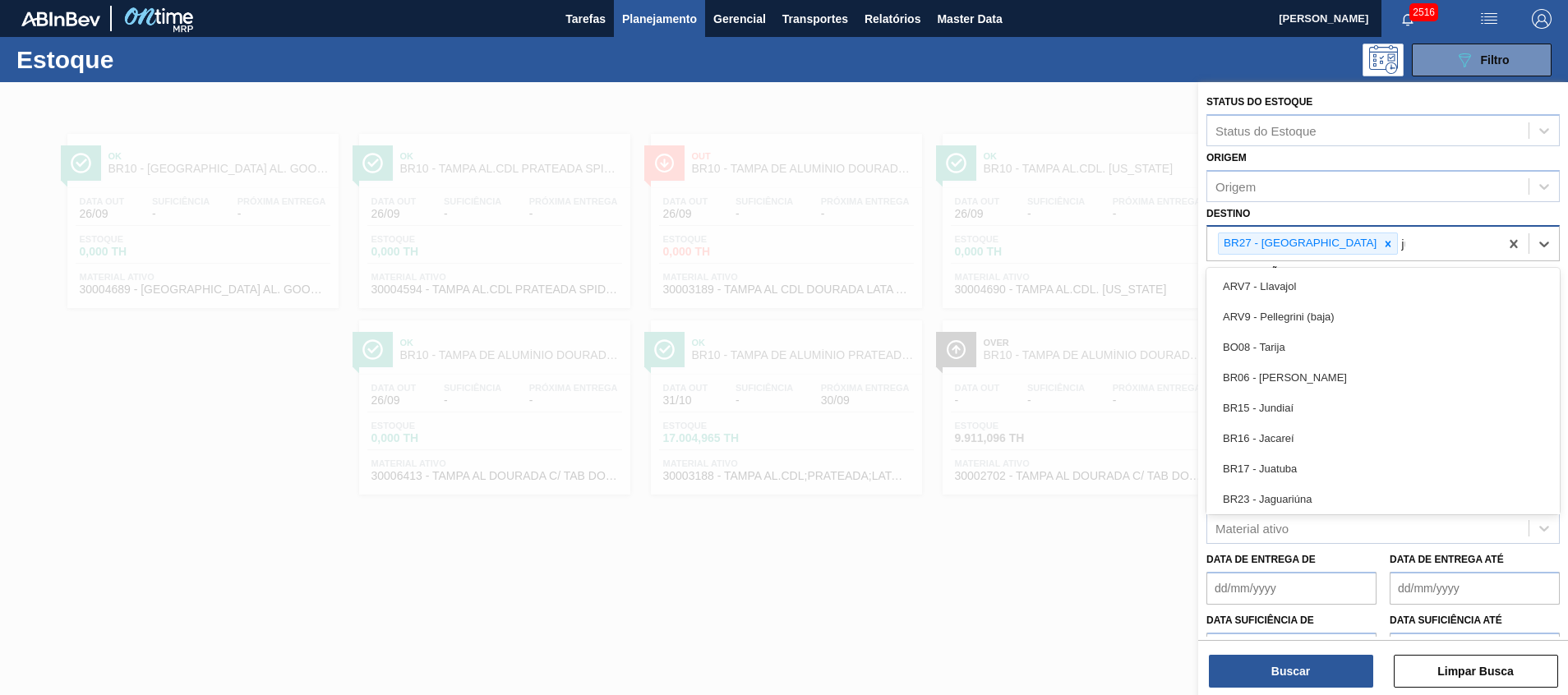
type input "jua"
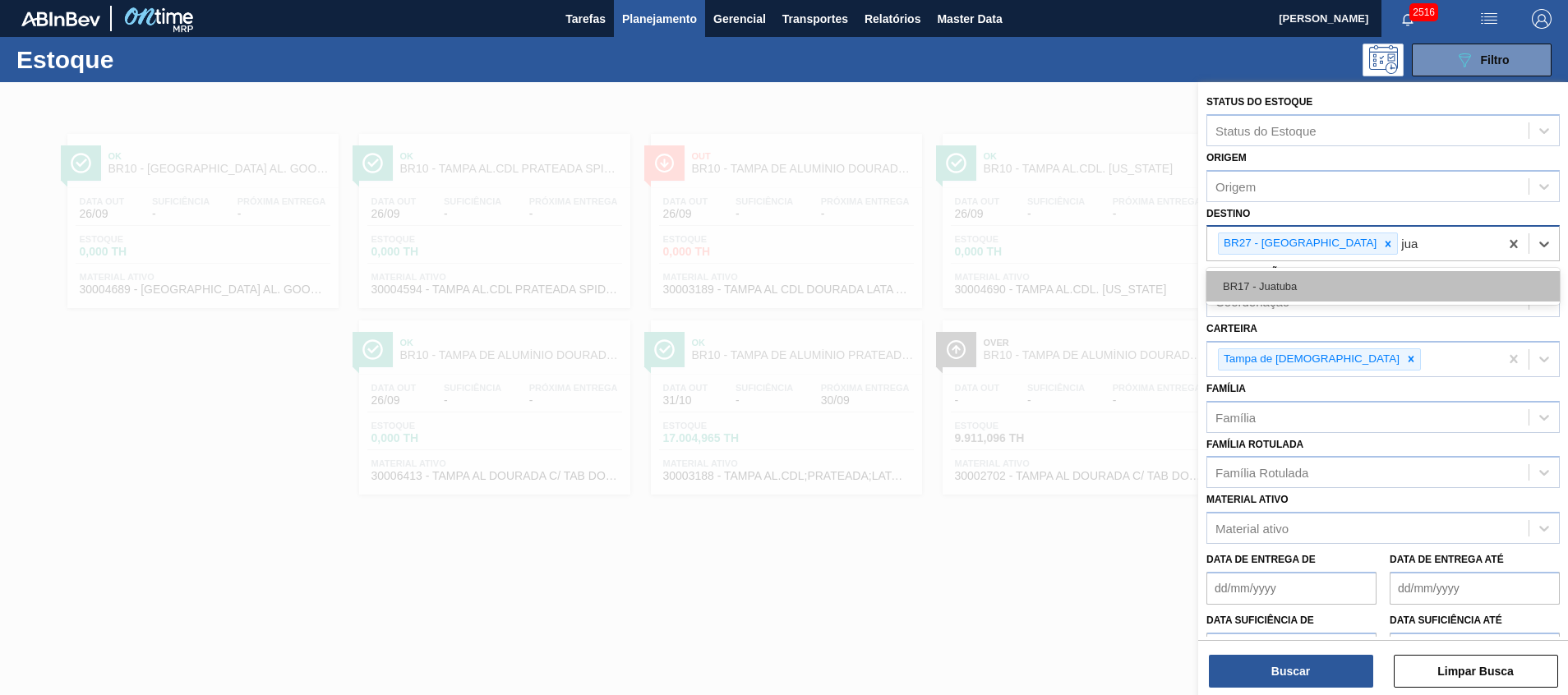
click at [1262, 295] on div "BR17 - Juatuba" at bounding box center [1382, 286] width 353 height 30
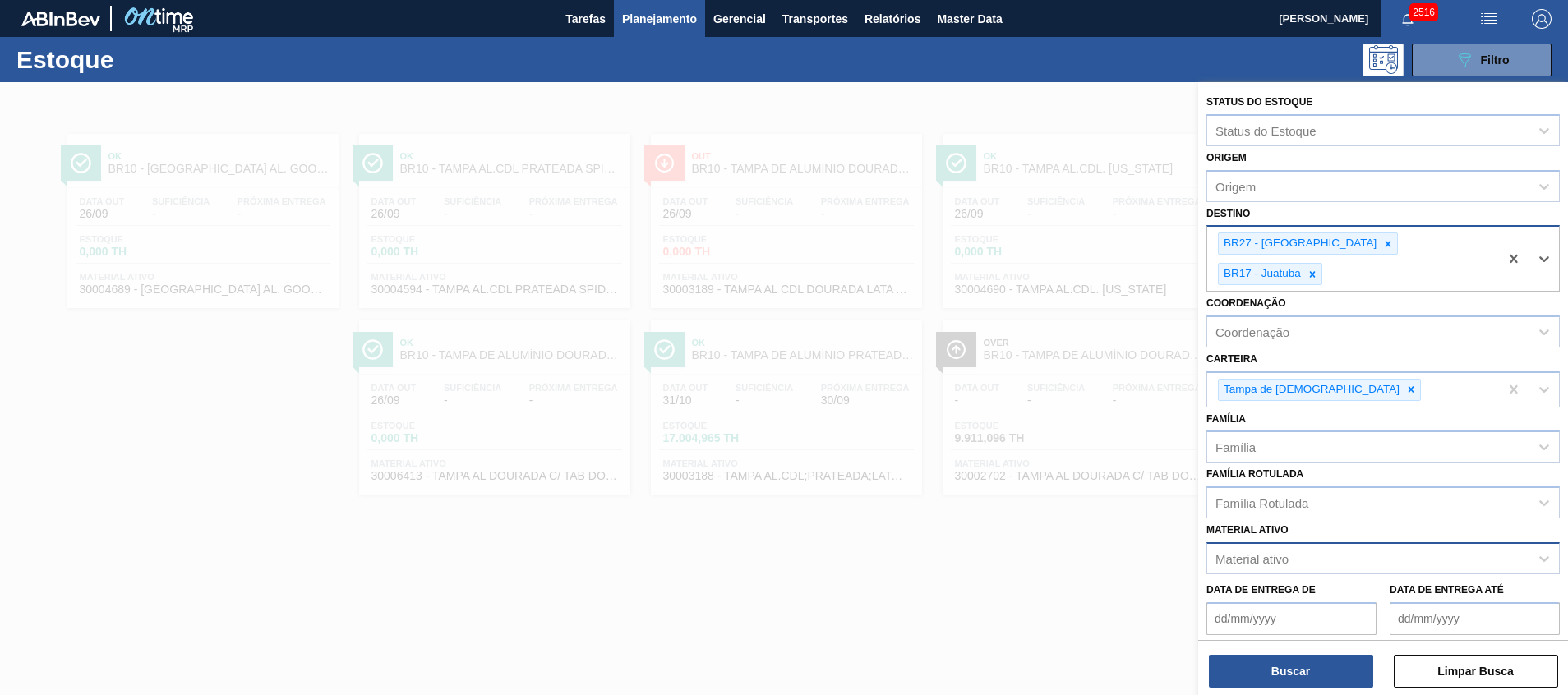
click at [1260, 552] on div "Material ativo" at bounding box center [1251, 559] width 73 height 14
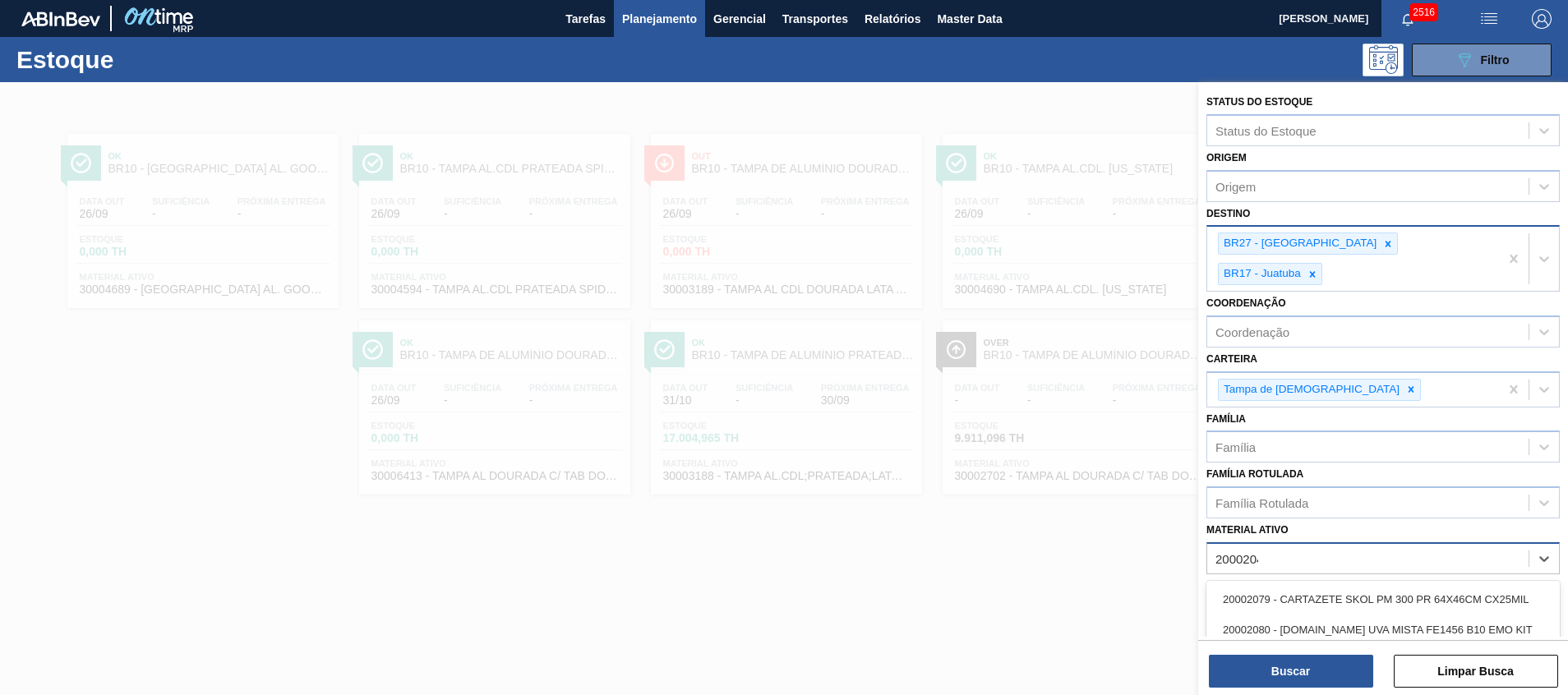
type ativo "20002048"
drag, startPoint x: 1253, startPoint y: 559, endPoint x: 1255, endPoint y: 622, distance: 63.0
click at [1253, 584] on div "20002048 - TAMPA MET PRAT ANEL PRATA CERVEJA CX600" at bounding box center [1382, 599] width 353 height 30
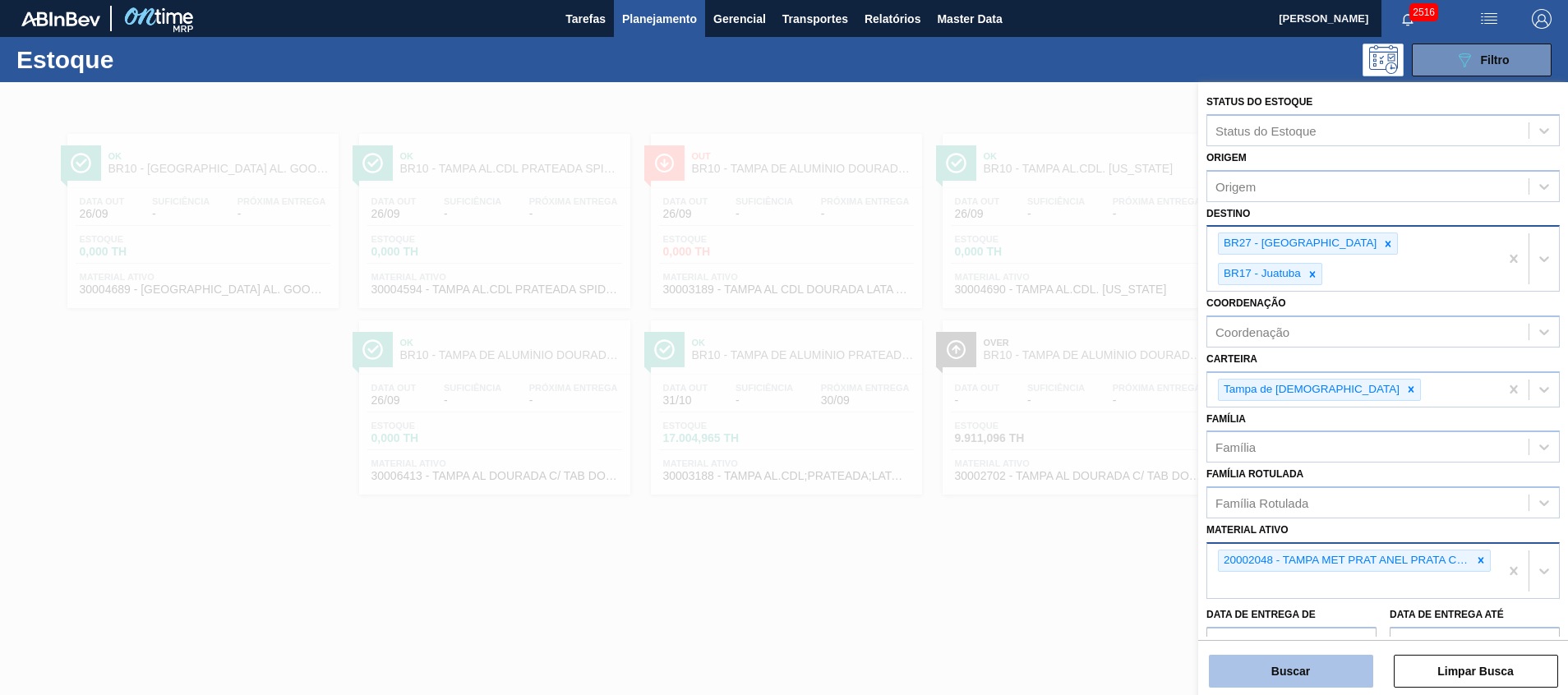
click at [1258, 675] on button "Buscar" at bounding box center [1290, 671] width 164 height 33
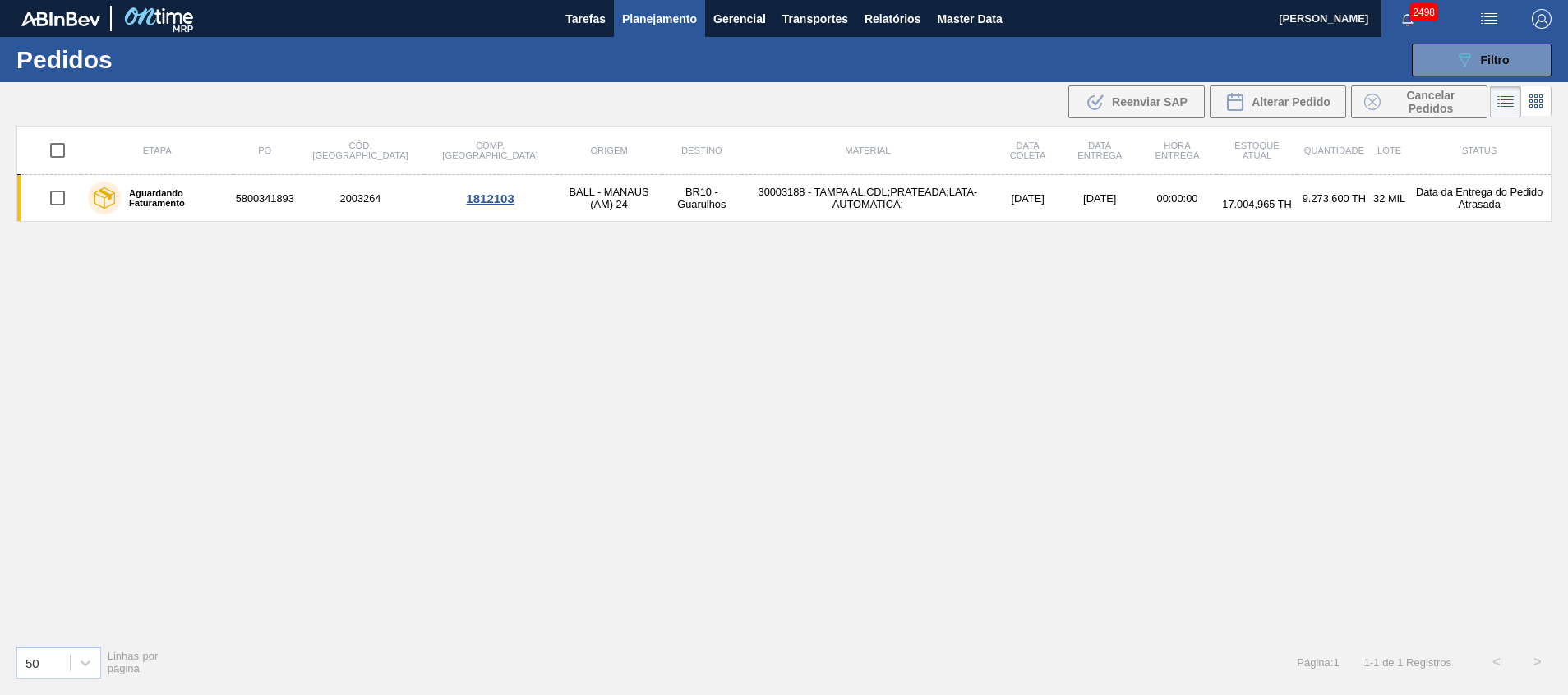
click at [654, 32] on button "Planejamento" at bounding box center [659, 19] width 91 height 37
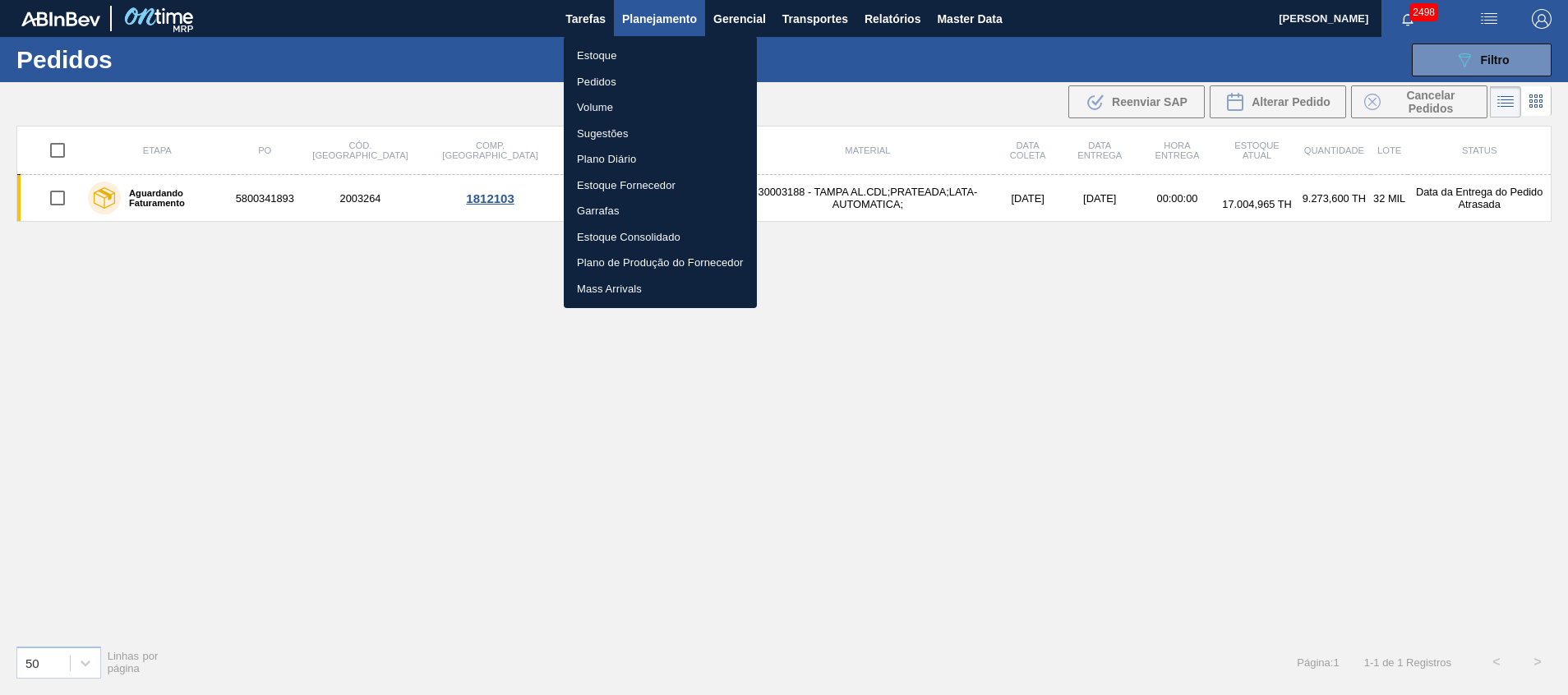
drag, startPoint x: 632, startPoint y: 61, endPoint x: 1566, endPoint y: 104, distance: 935.0
click at [632, 61] on li "Estoque" at bounding box center [660, 56] width 193 height 26
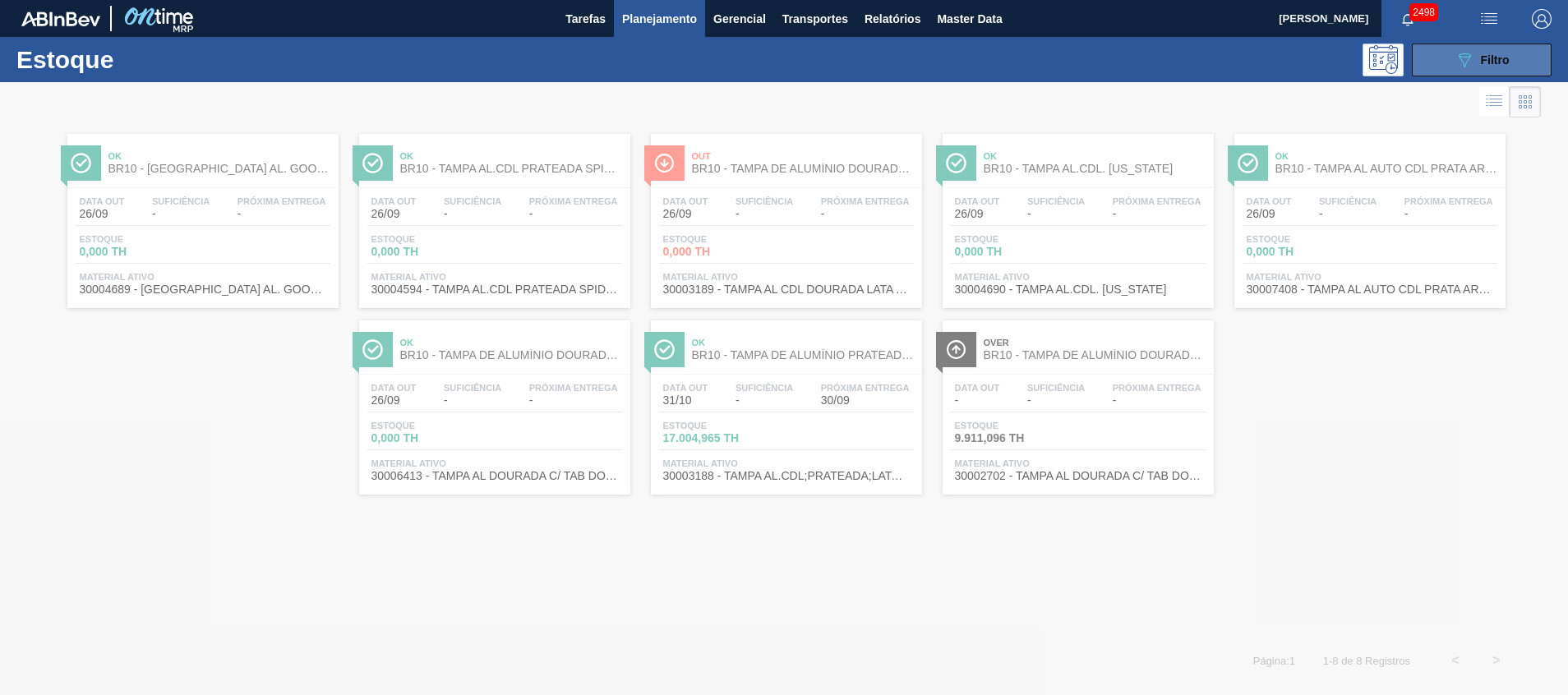
click at [1451, 63] on button "089F7B8B-B2A5-4AFE-B5C0-19BA573D28AC Filtro" at bounding box center [1481, 60] width 140 height 33
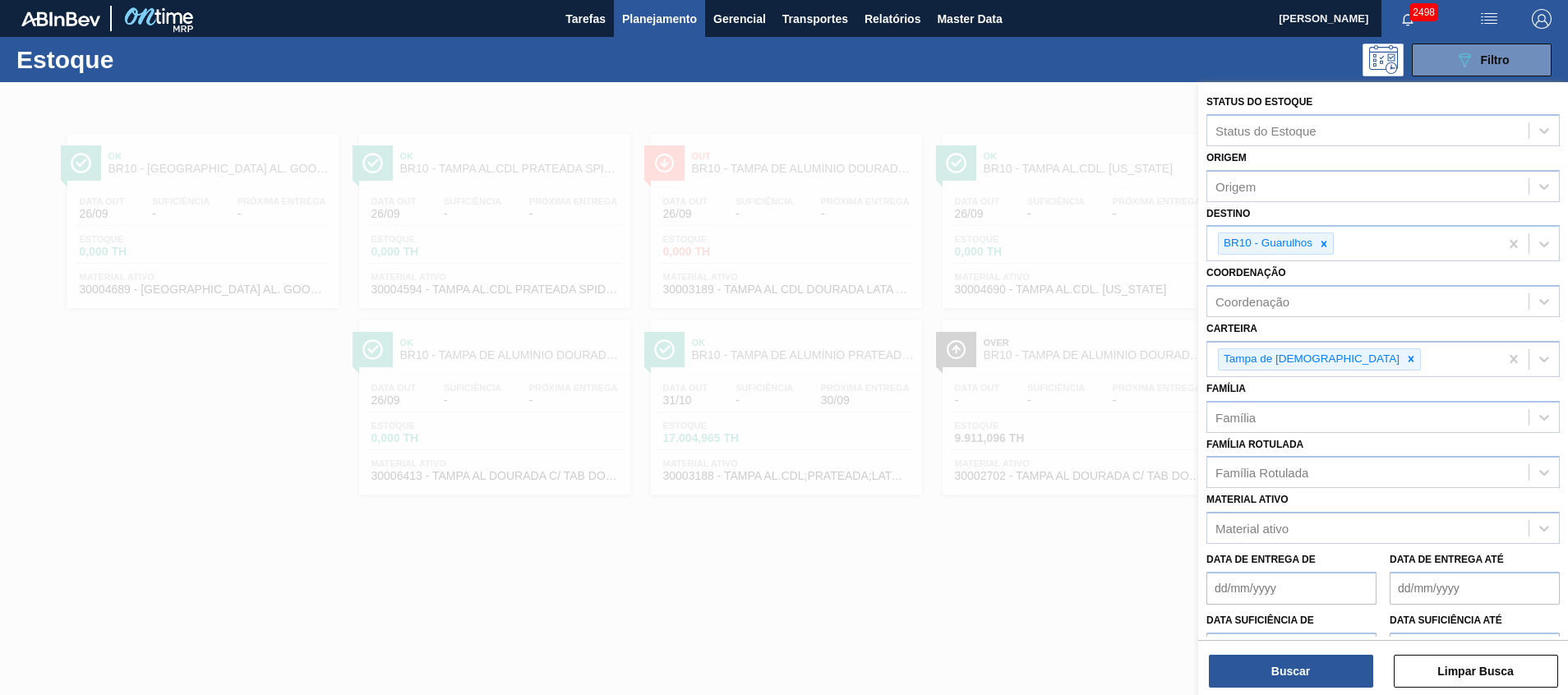
click at [918, 446] on div at bounding box center [784, 430] width 1568 height 695
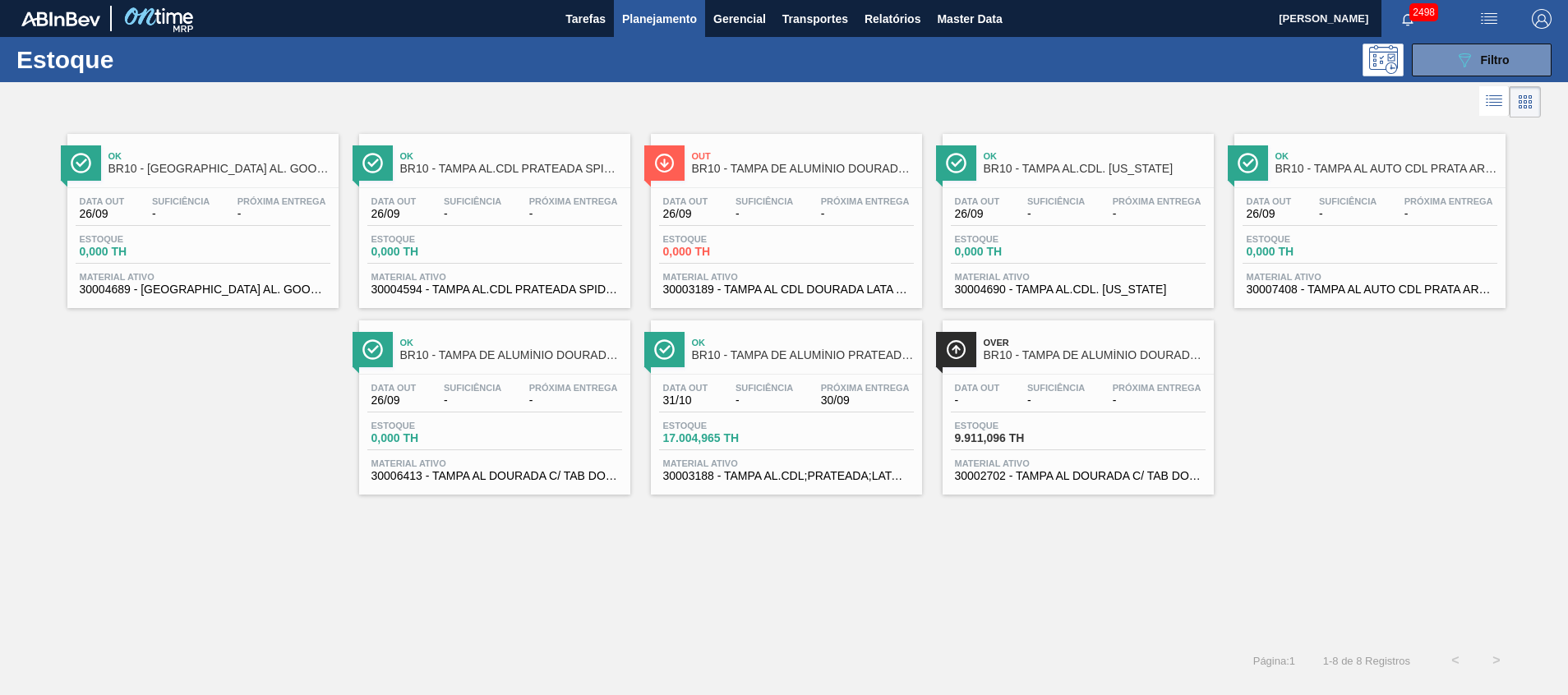
click at [832, 480] on span "30003188 - TAMPA AL.CDL;PRATEADA;LATA-AUTOMATICA;" at bounding box center [786, 476] width 247 height 13
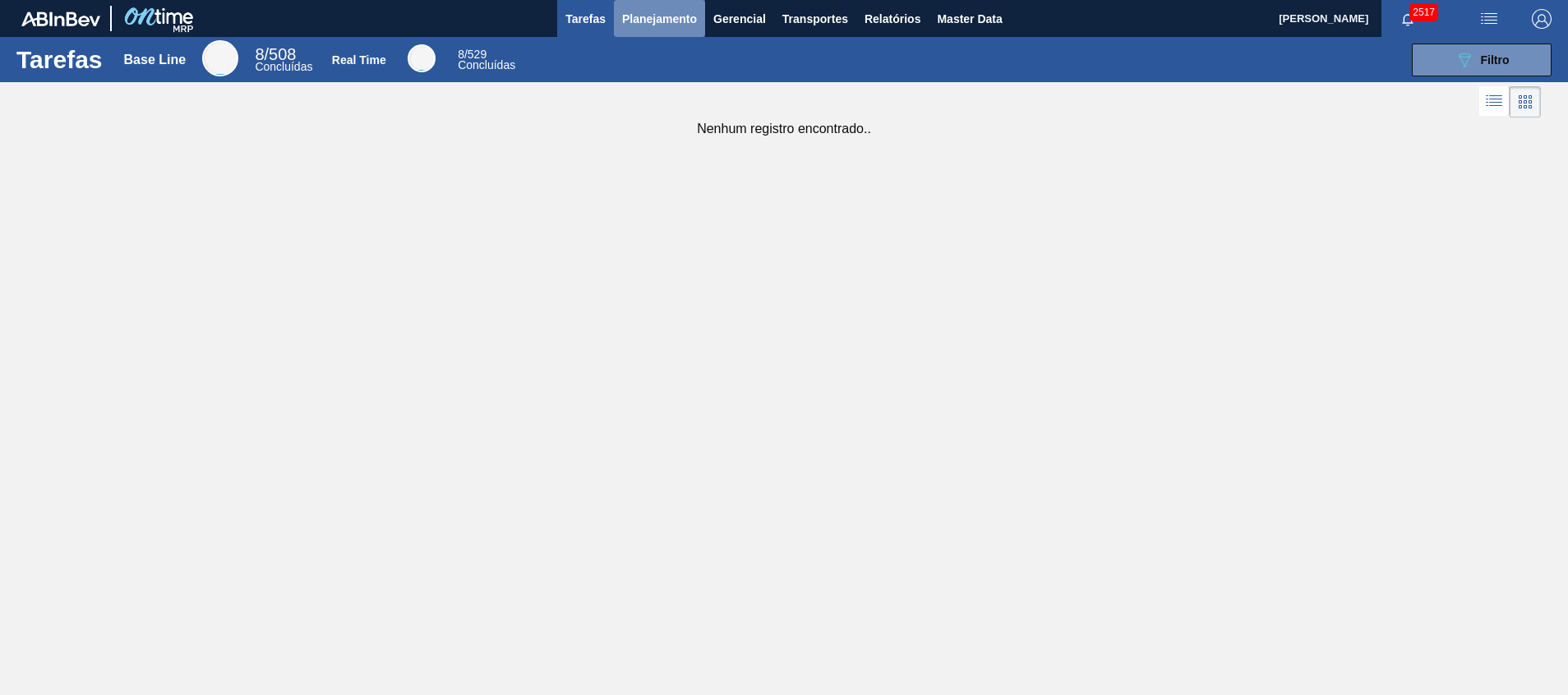
click at [659, 13] on span "Planejamento" at bounding box center [659, 19] width 75 height 19
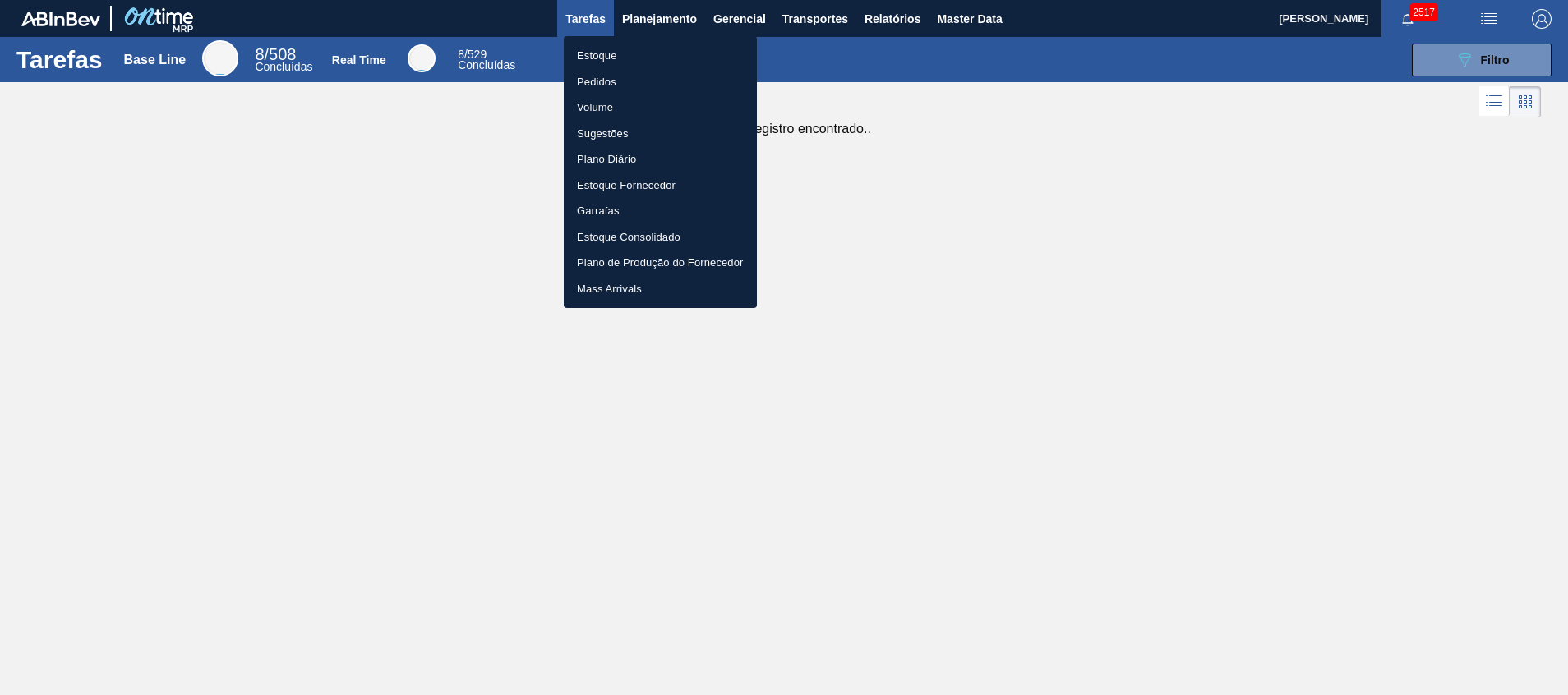
click at [640, 51] on li "Estoque" at bounding box center [660, 56] width 193 height 26
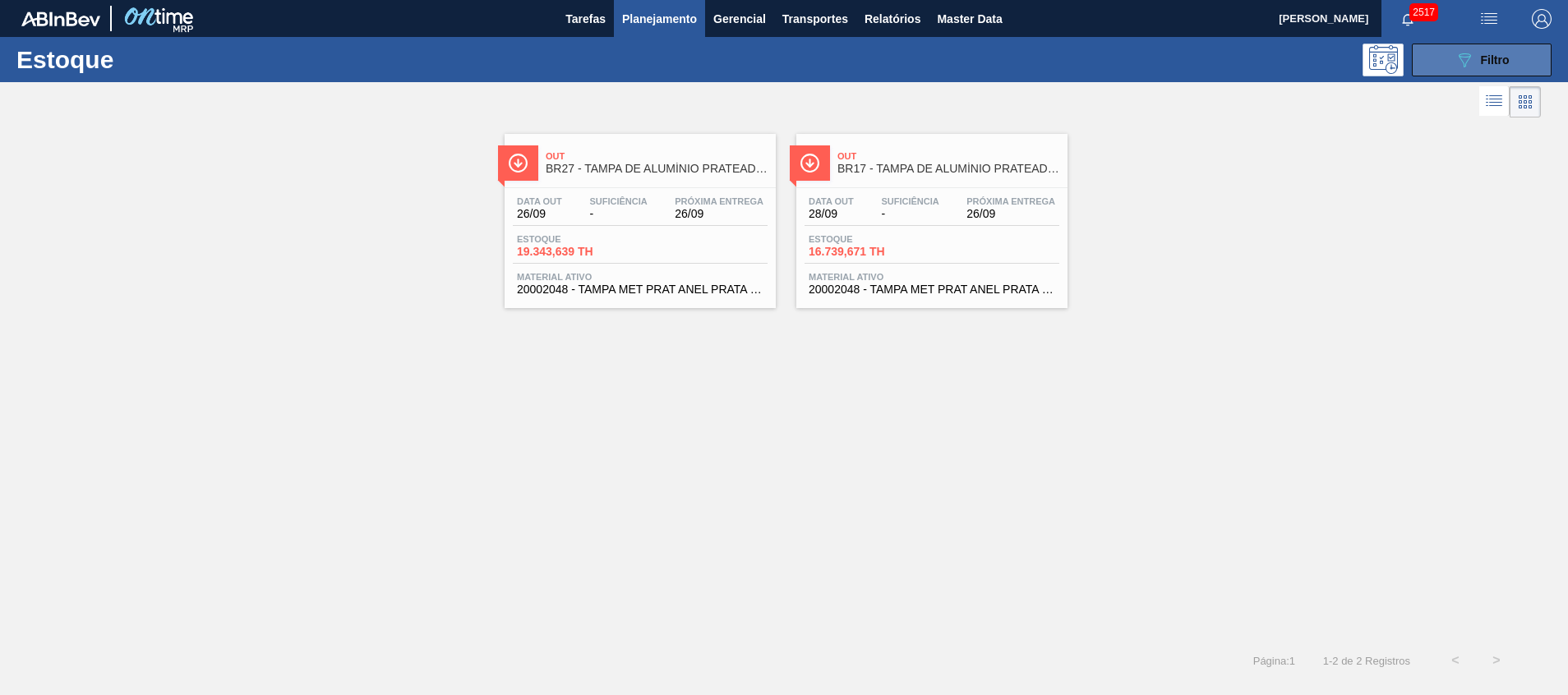
click at [1437, 51] on button "089F7B8B-B2A5-4AFE-B5C0-19BA573D28AC Filtro" at bounding box center [1481, 60] width 140 height 33
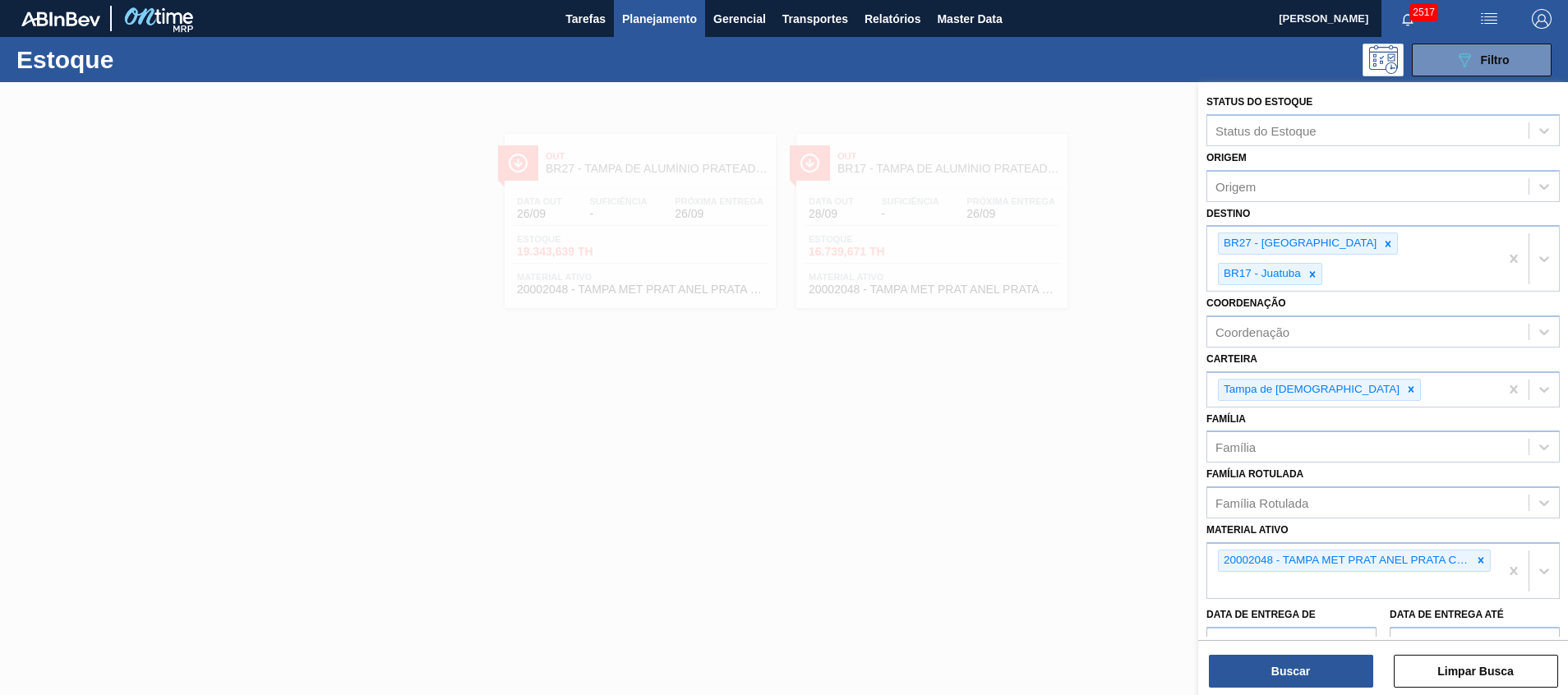
click at [910, 467] on div at bounding box center [784, 430] width 1568 height 695
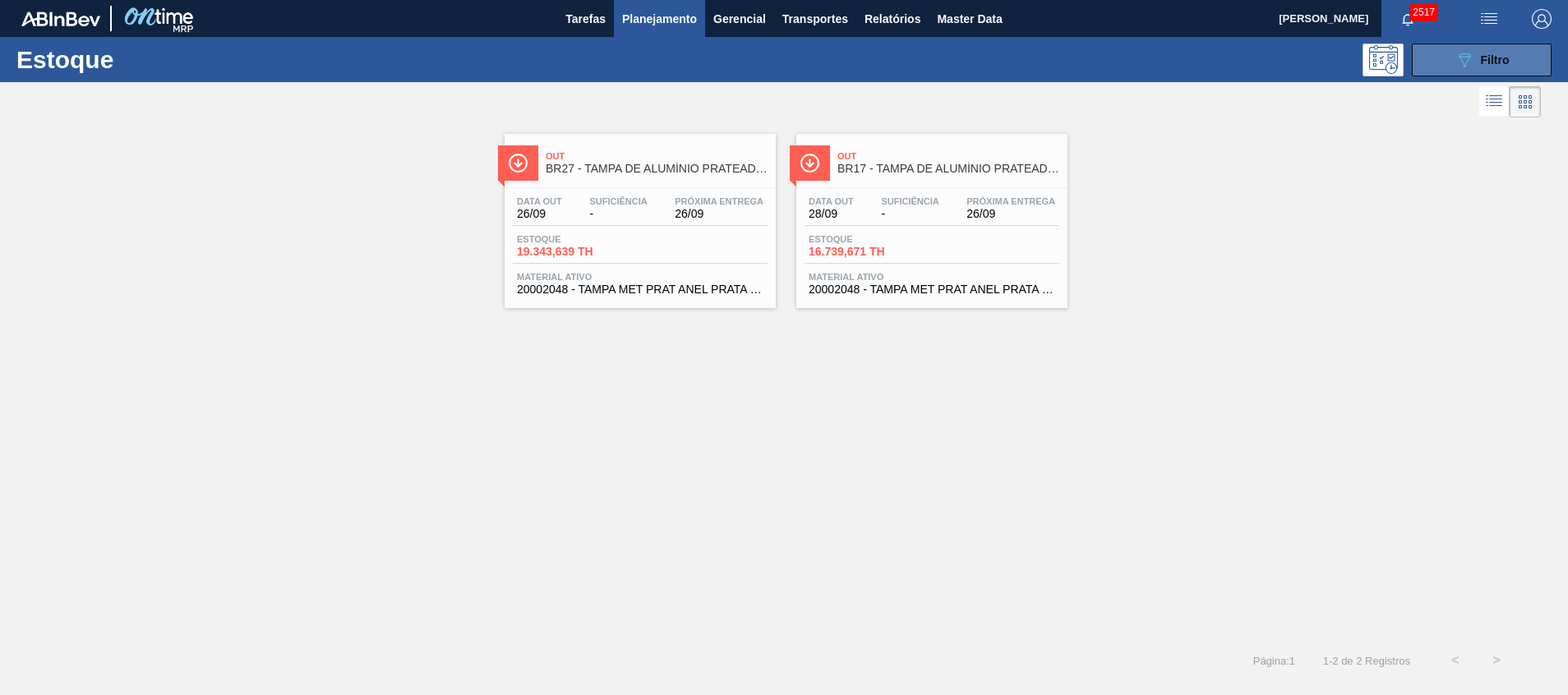
click at [1439, 52] on button "089F7B8B-B2A5-4AFE-B5C0-19BA573D28AC Filtro" at bounding box center [1481, 60] width 140 height 33
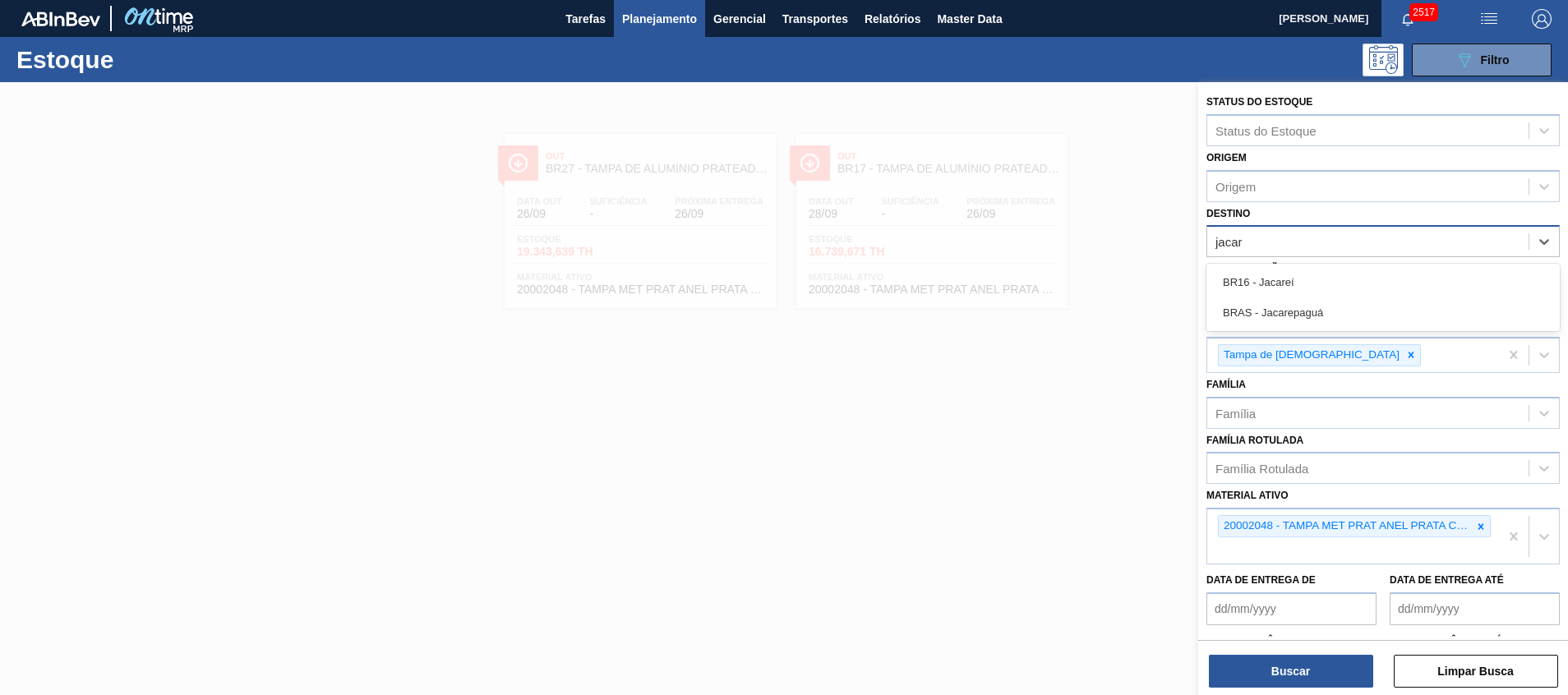
type input "jacare"
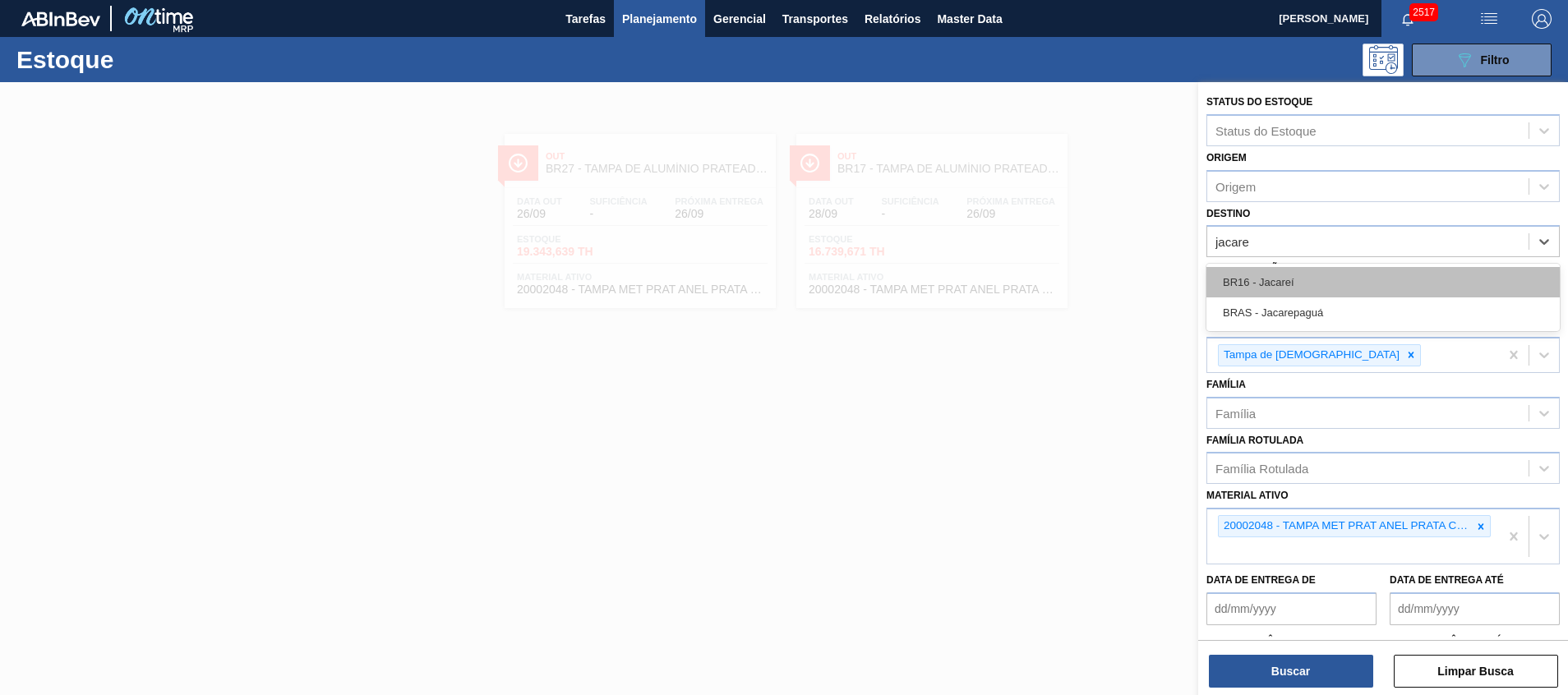
click at [1463, 286] on div "BR16 - Jacareí" at bounding box center [1382, 282] width 353 height 30
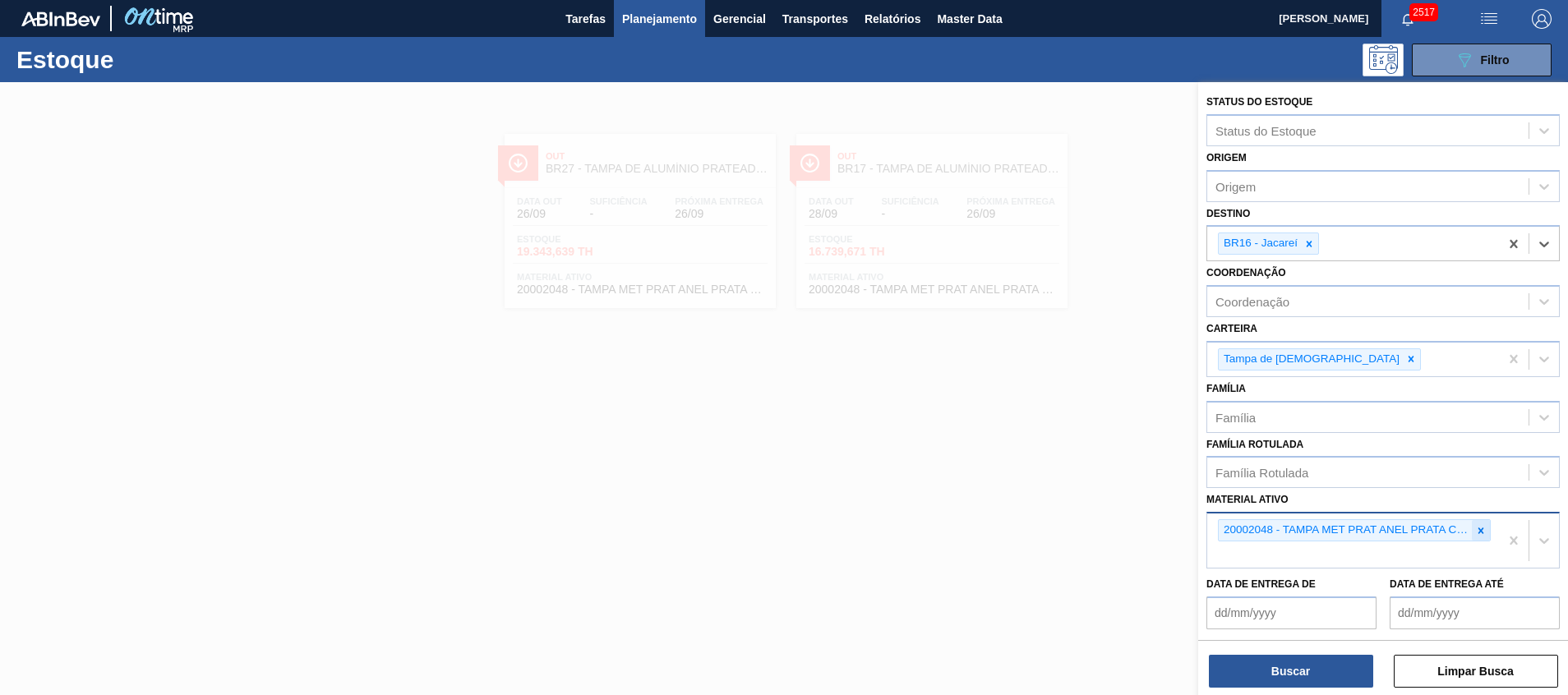
click at [1478, 534] on icon at bounding box center [1480, 531] width 12 height 12
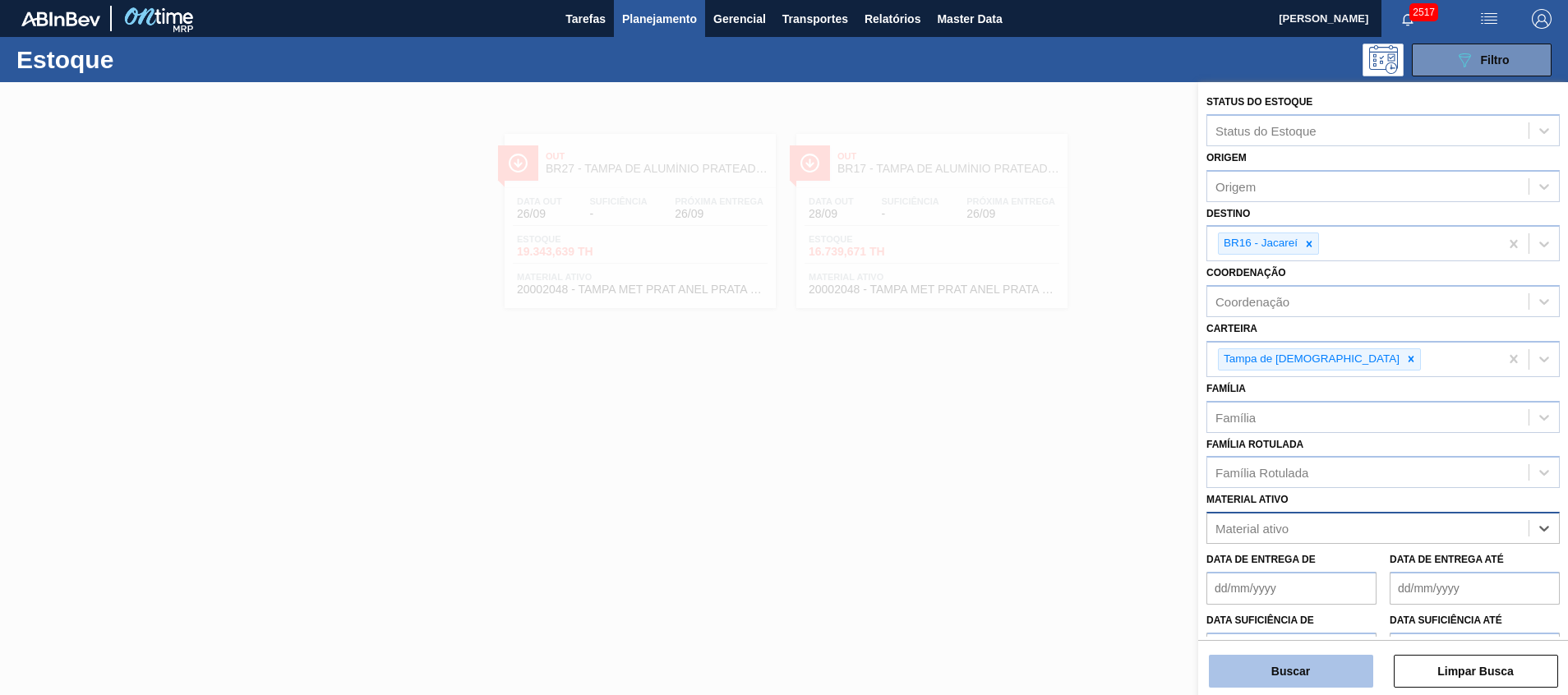
click at [1271, 679] on button "Buscar" at bounding box center [1290, 671] width 164 height 33
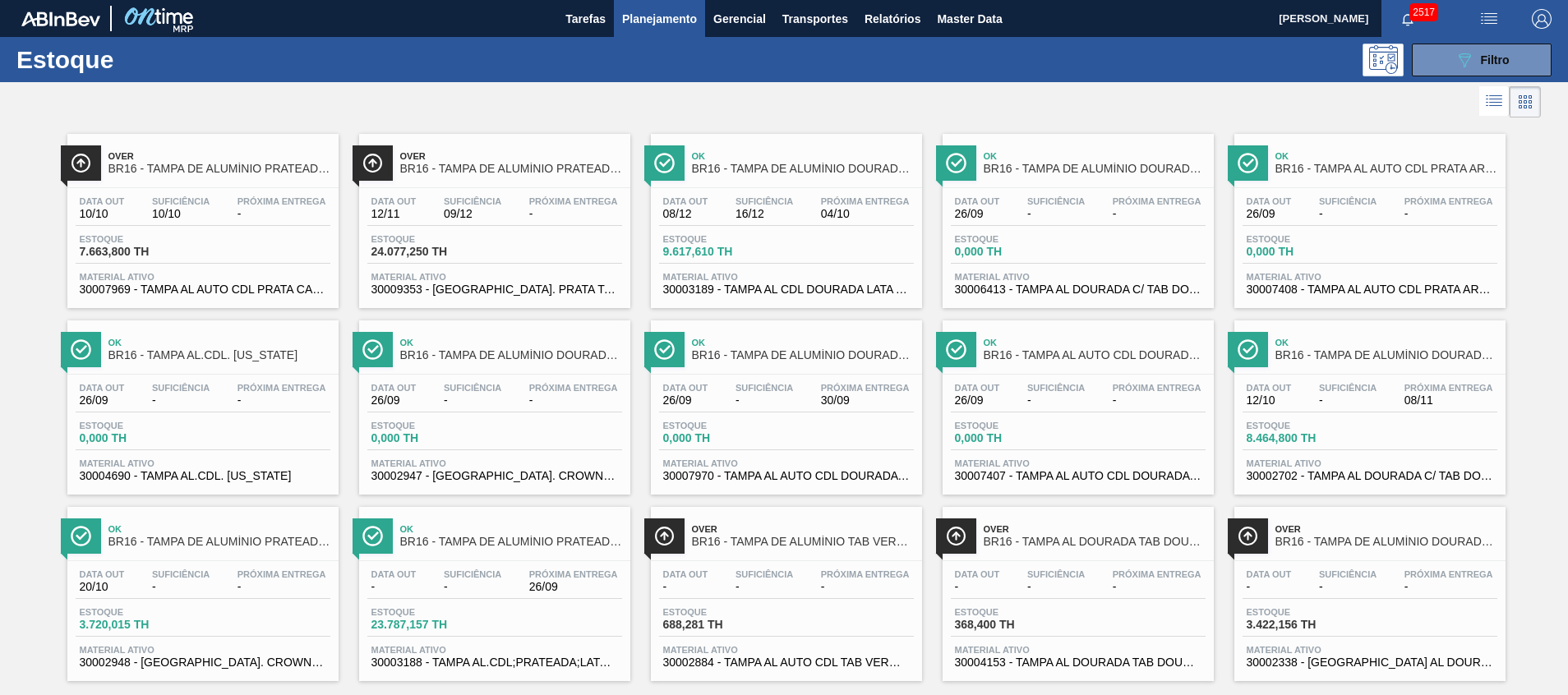
scroll to position [27, 0]
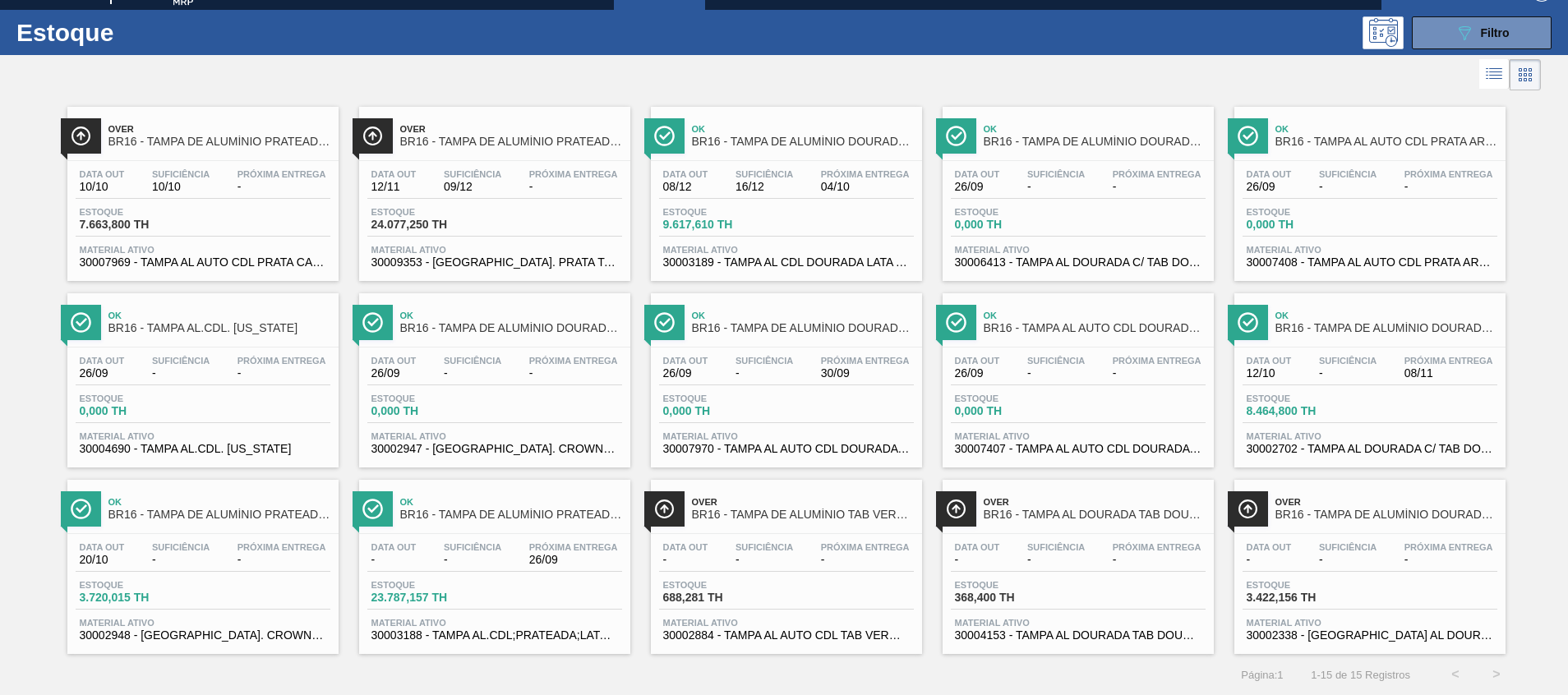
click at [1395, 446] on span "30002702 - TAMPA AL DOURADA C/ TAB DOURADO" at bounding box center [1369, 449] width 247 height 13
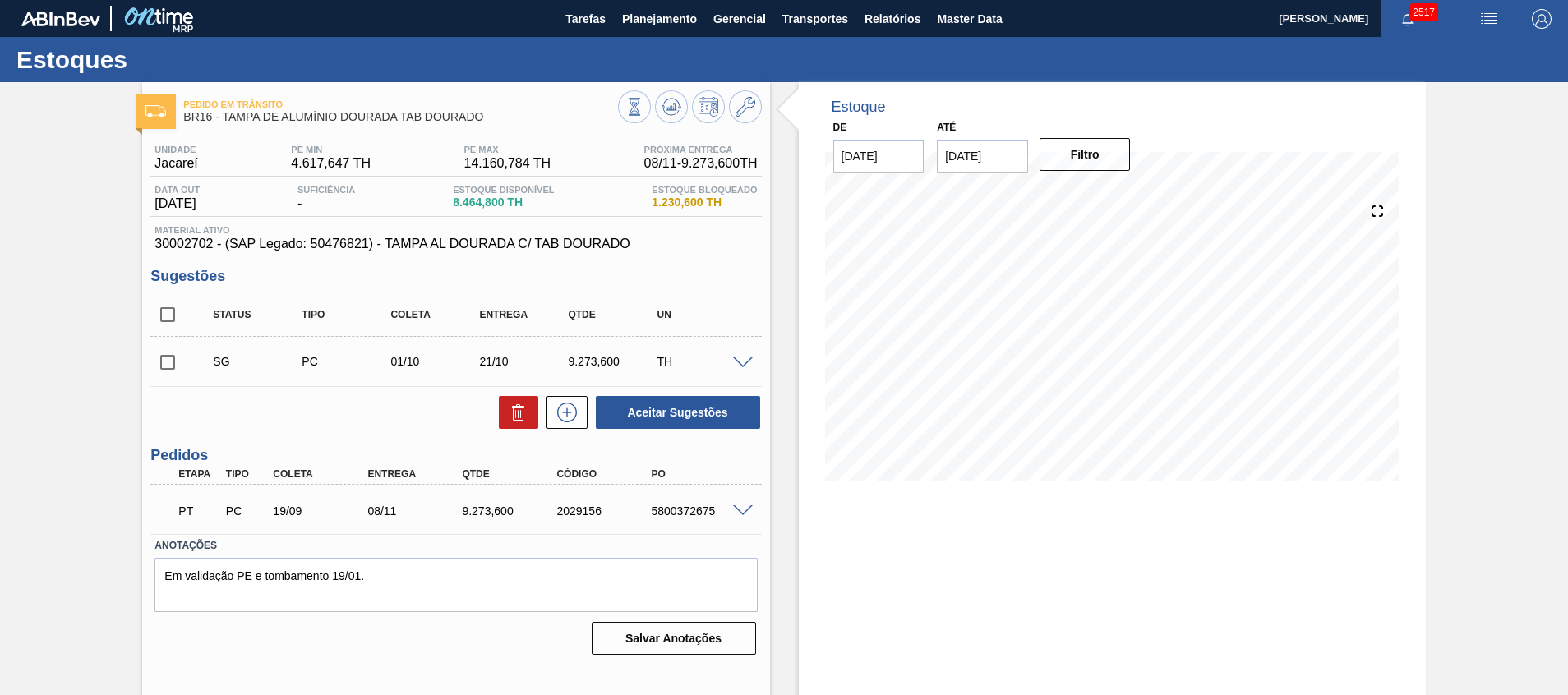
click at [739, 358] on span at bounding box center [742, 363] width 19 height 13
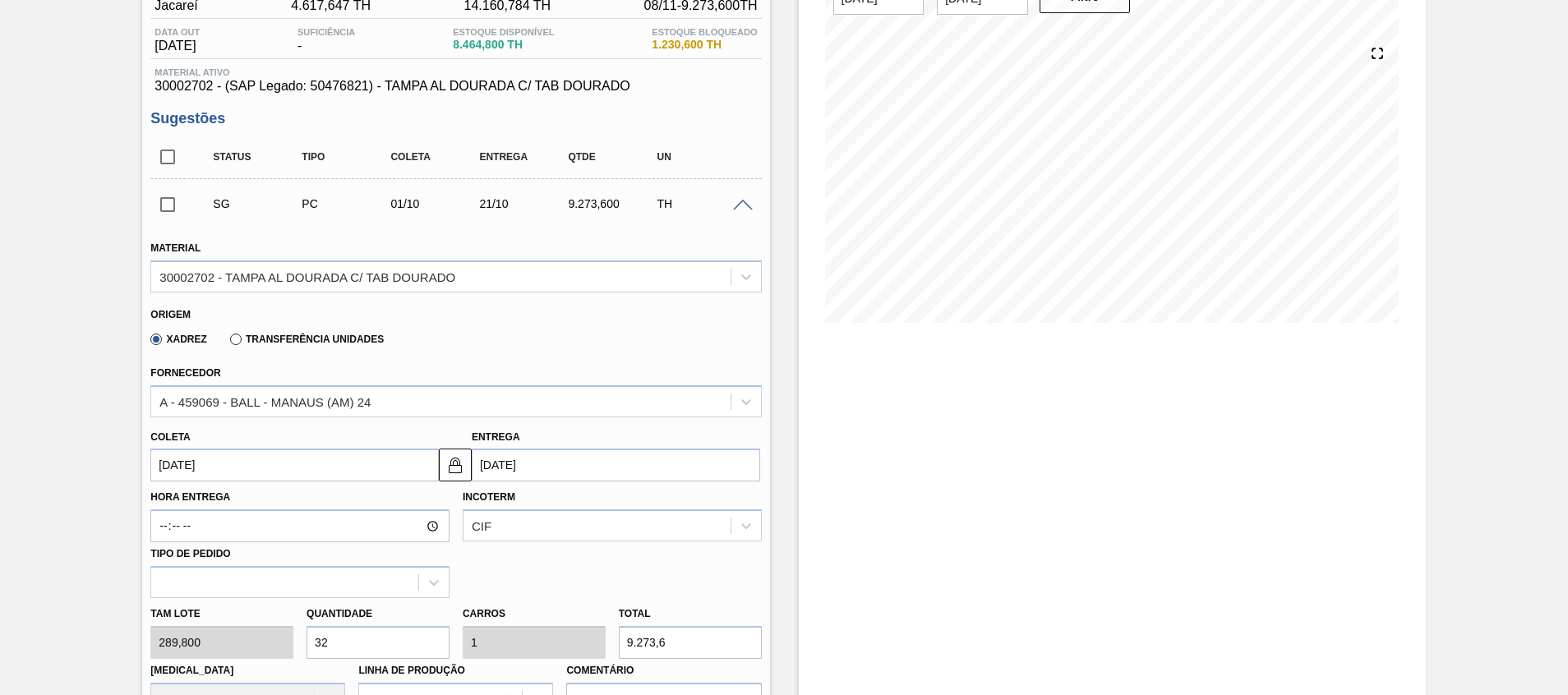
scroll to position [247, 0]
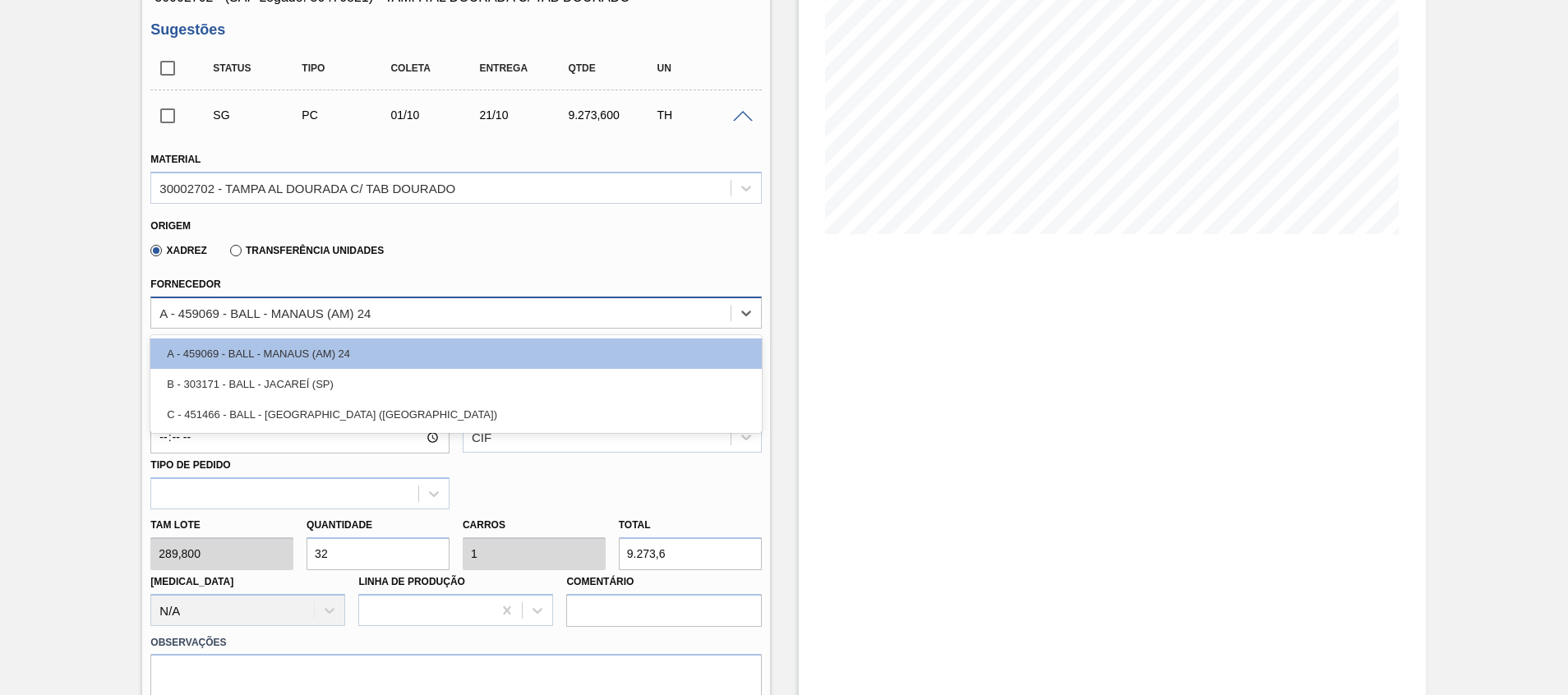
click at [418, 313] on div "A - 459069 - BALL - MANAUS (AM) 24" at bounding box center [440, 313] width 578 height 24
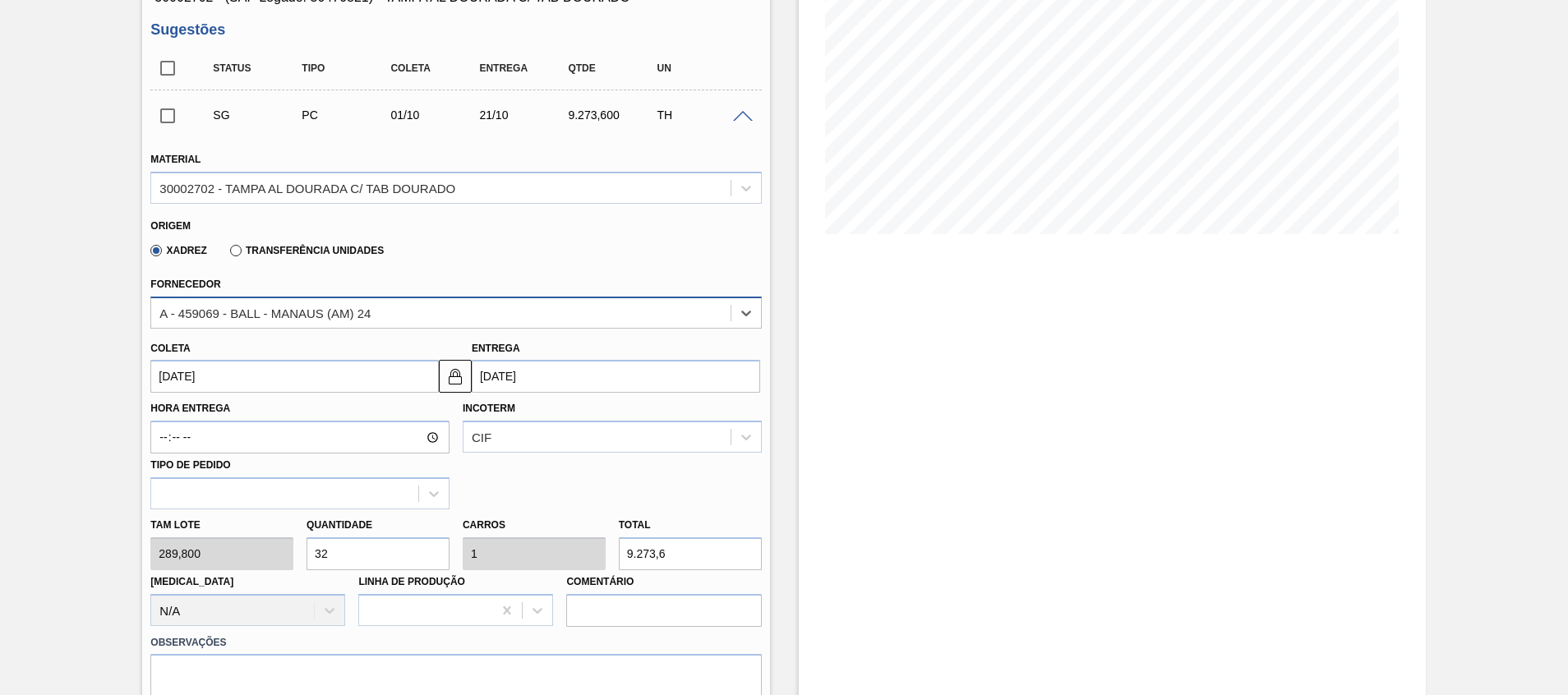
click at [314, 307] on div "A - 459069 - BALL - MANAUS (AM) 24" at bounding box center [265, 313] width 211 height 14
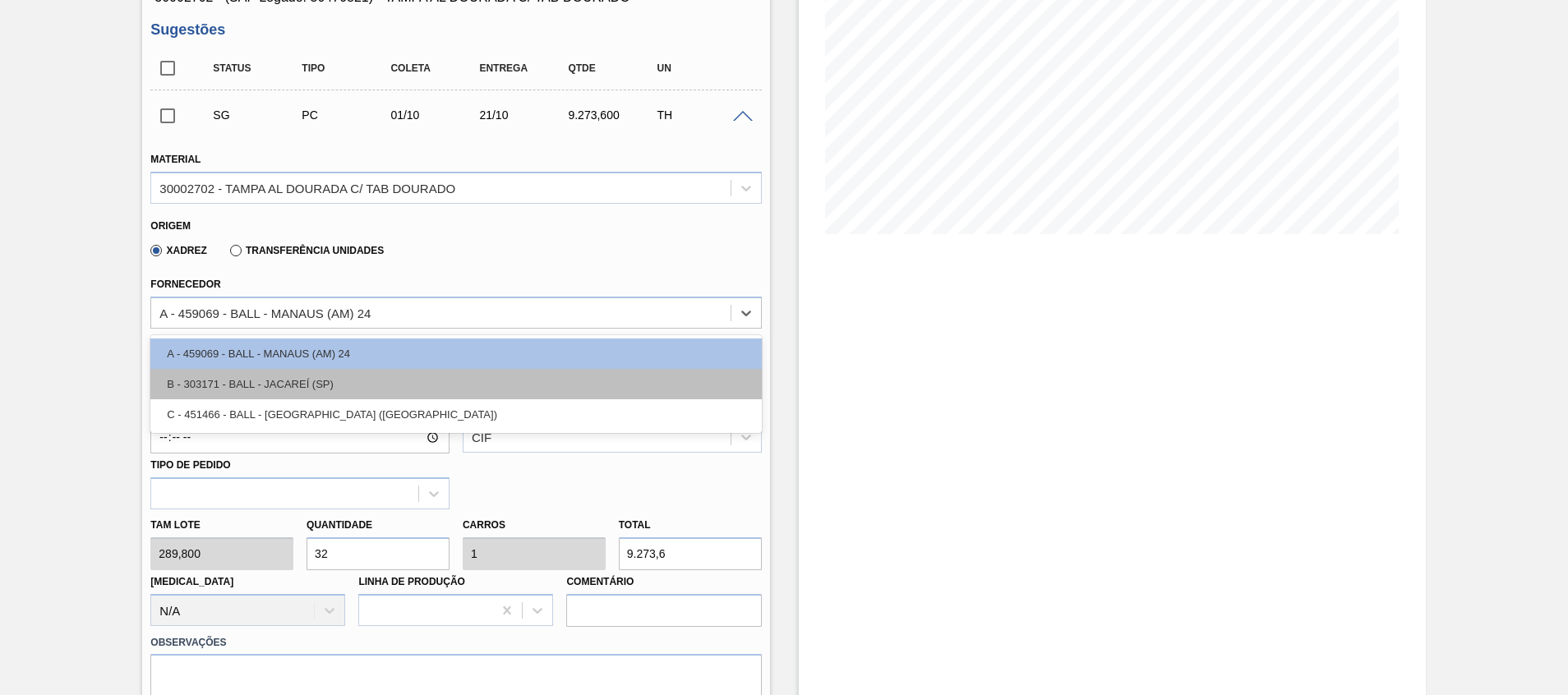
click at [313, 391] on div "B - 303171 - BALL - JACAREÍ (SP)" at bounding box center [455, 384] width 611 height 30
type input "[DATE]"
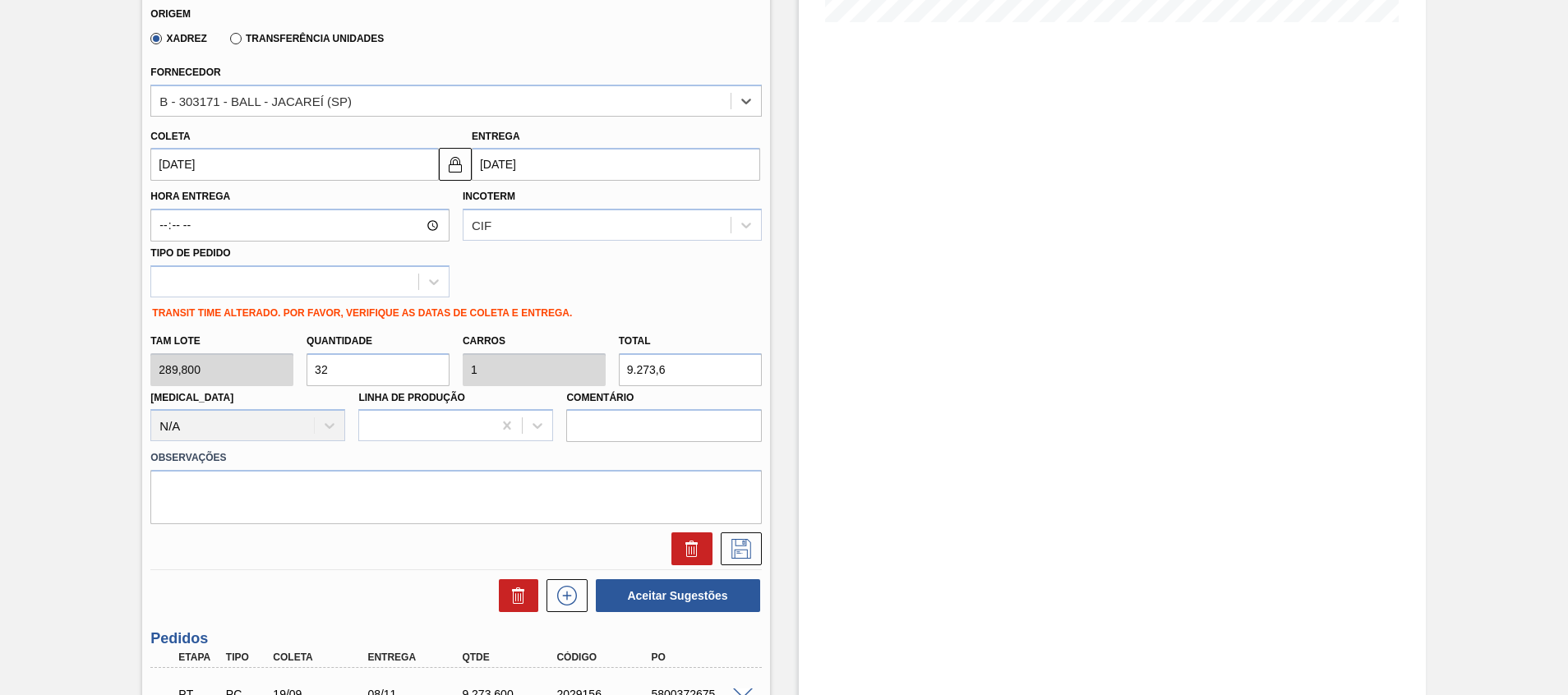
scroll to position [493, 0]
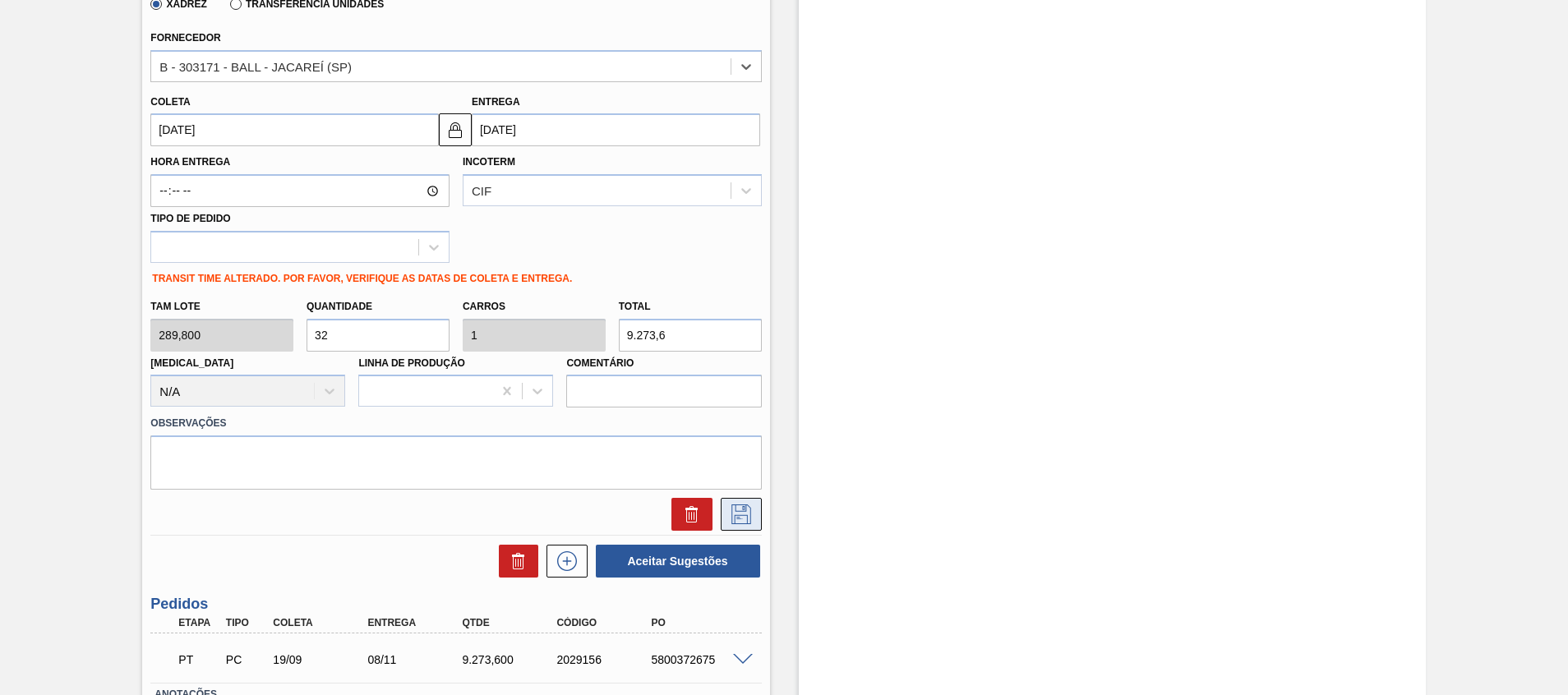
click at [746, 521] on icon at bounding box center [741, 514] width 26 height 19
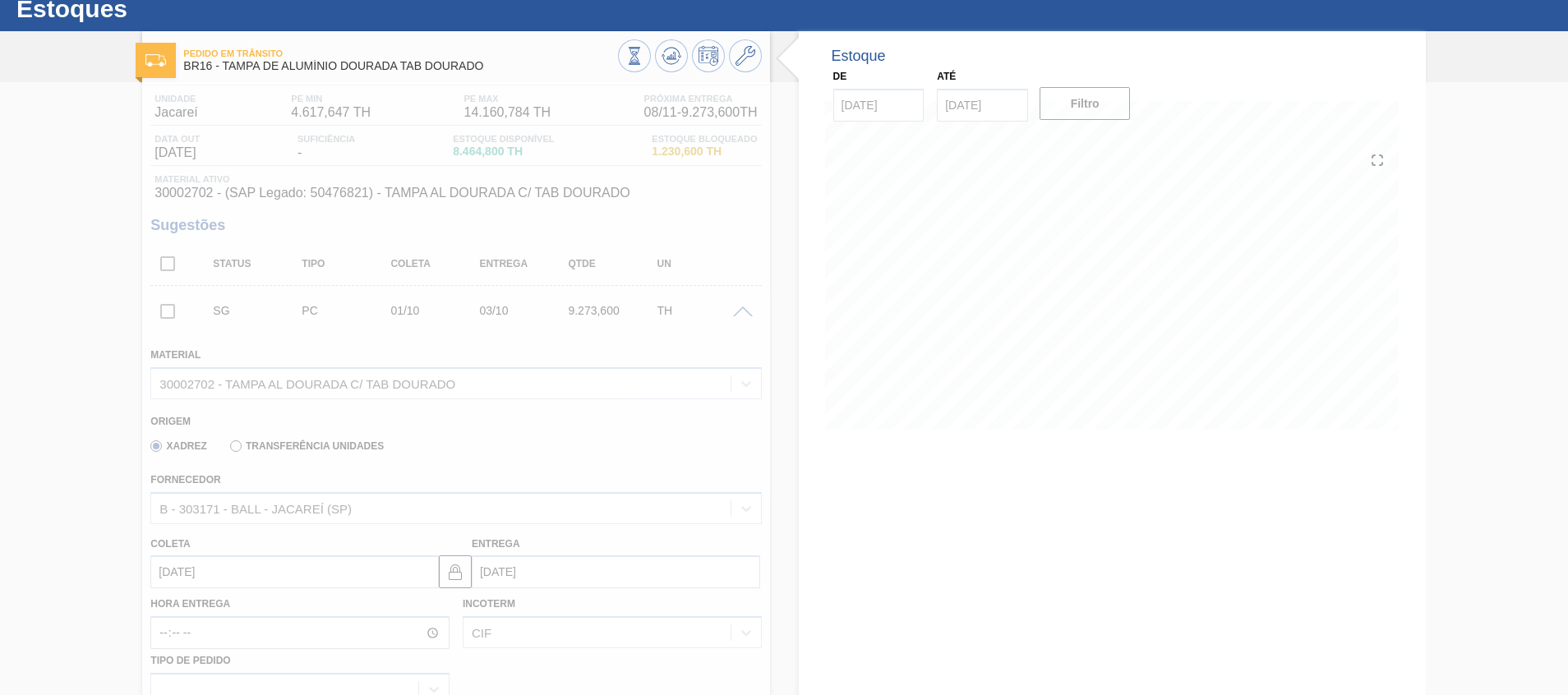
scroll to position [12, 0]
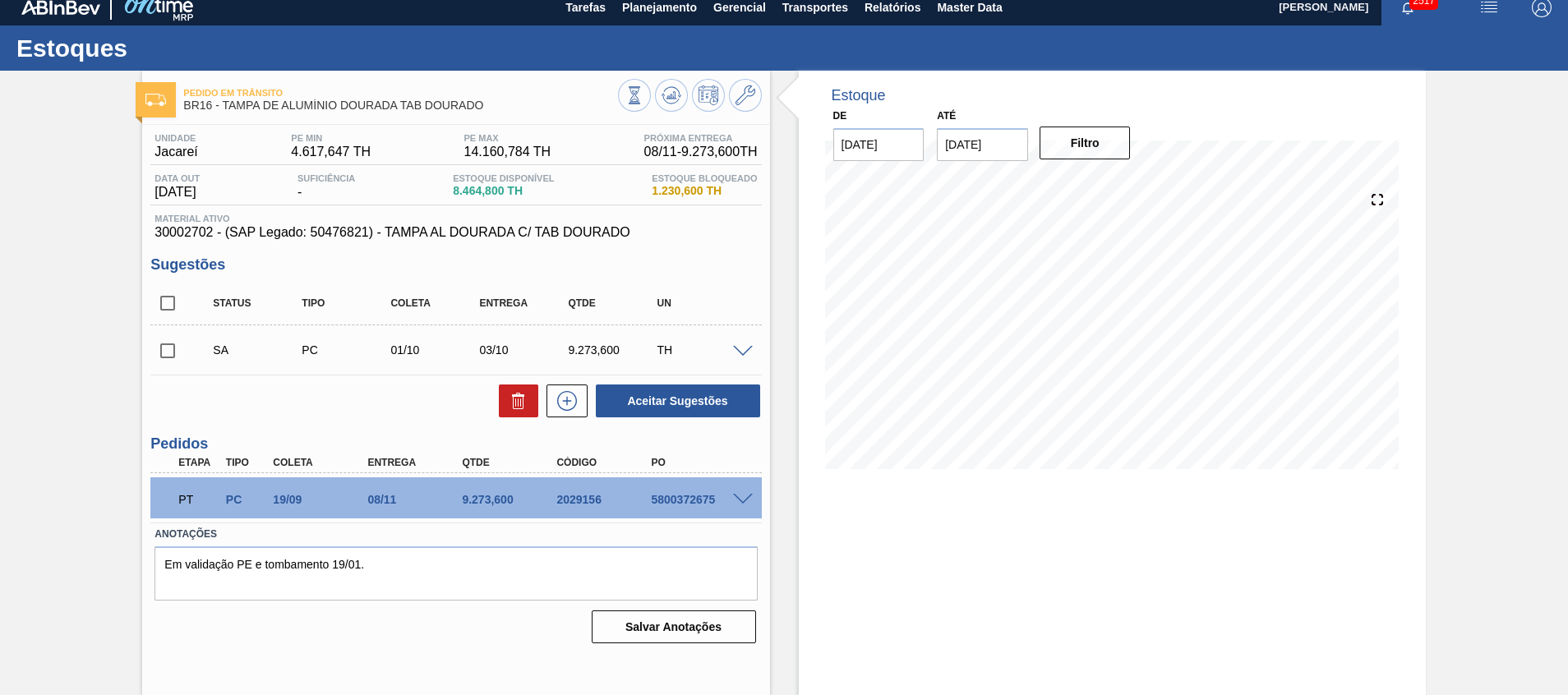
click at [742, 350] on span at bounding box center [742, 352] width 19 height 13
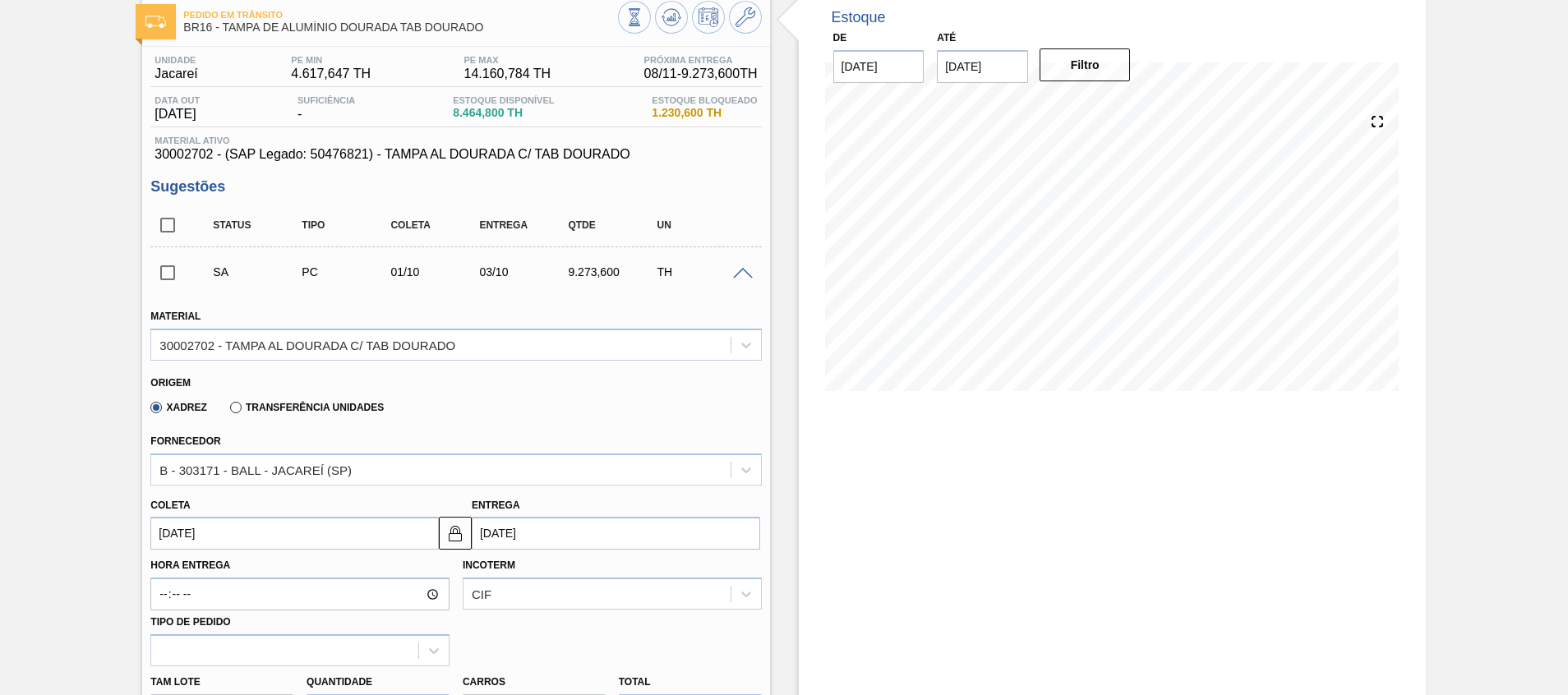
scroll to position [0, 0]
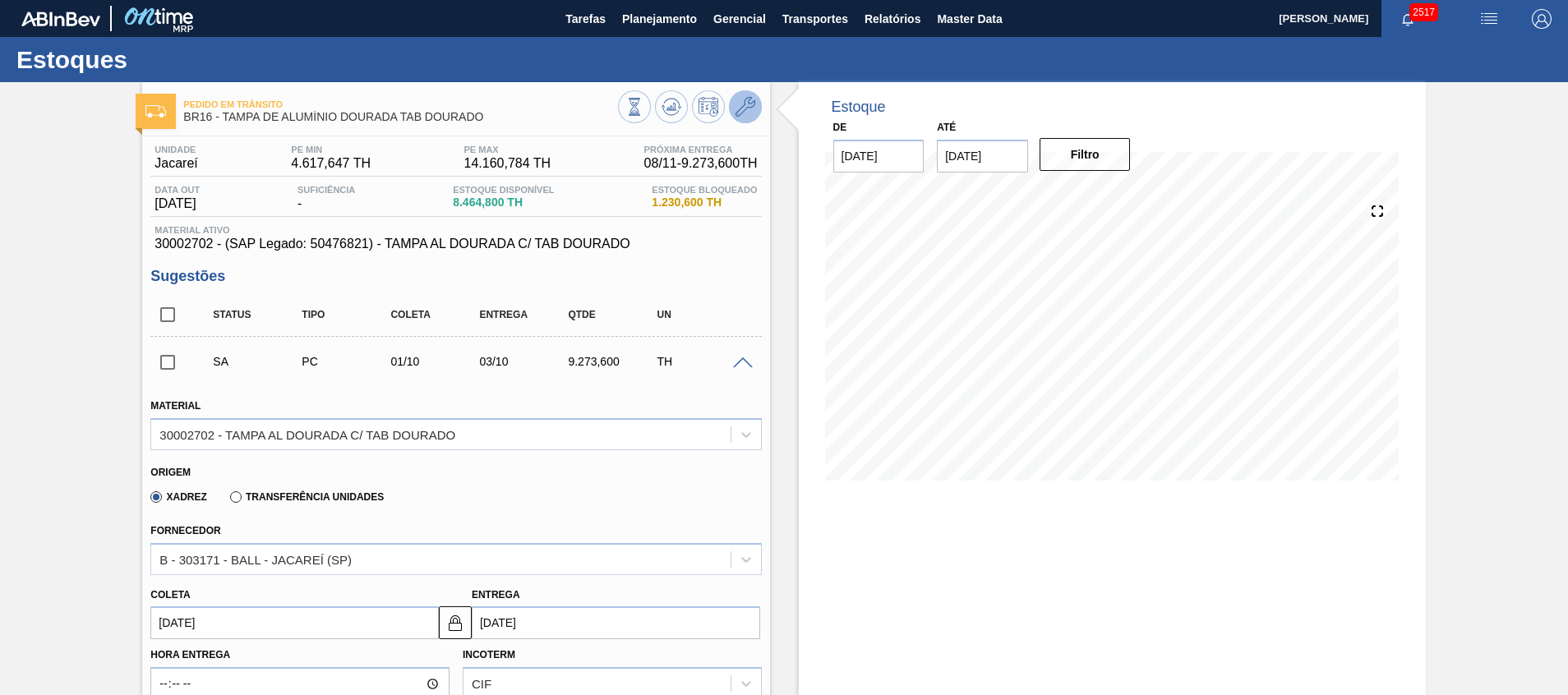
click at [745, 102] on icon at bounding box center [745, 106] width 19 height 19
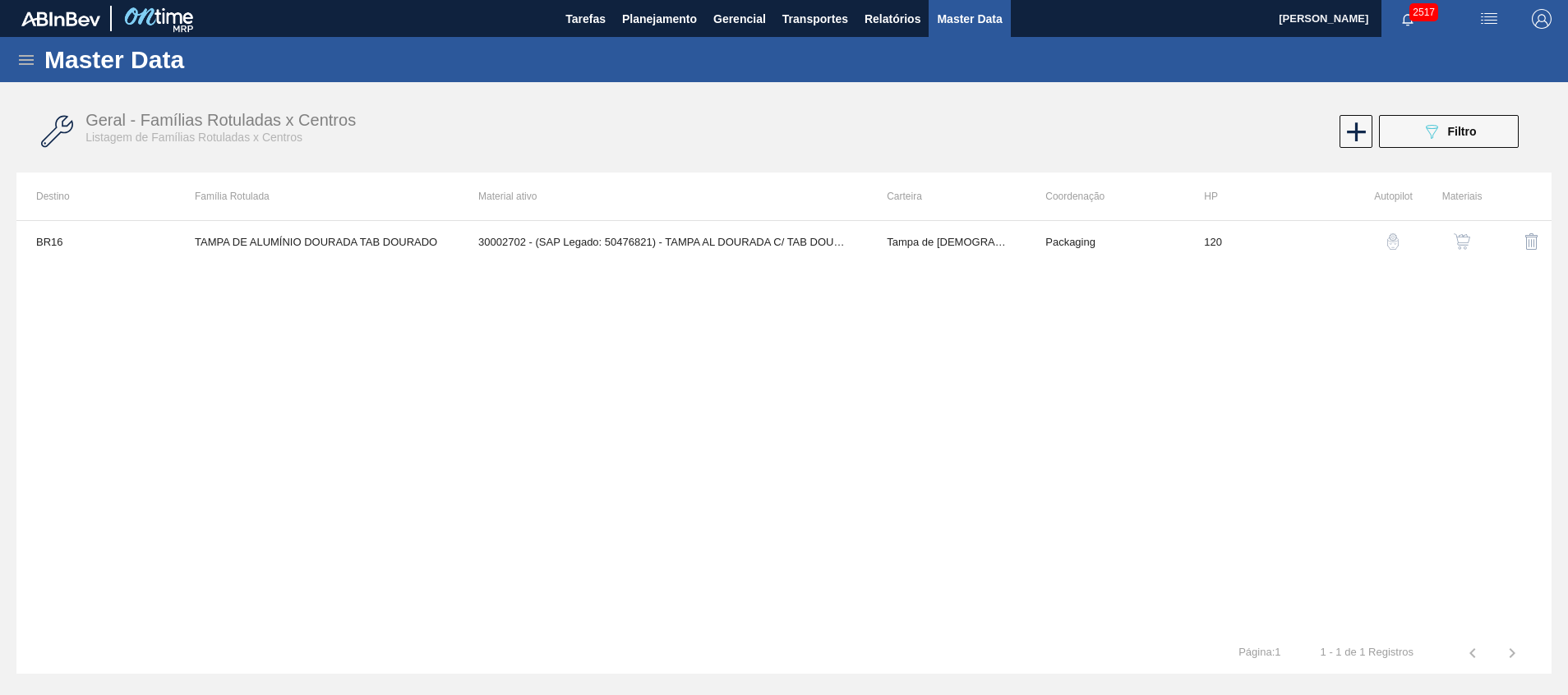
click at [1449, 244] on button "button" at bounding box center [1461, 241] width 40 height 40
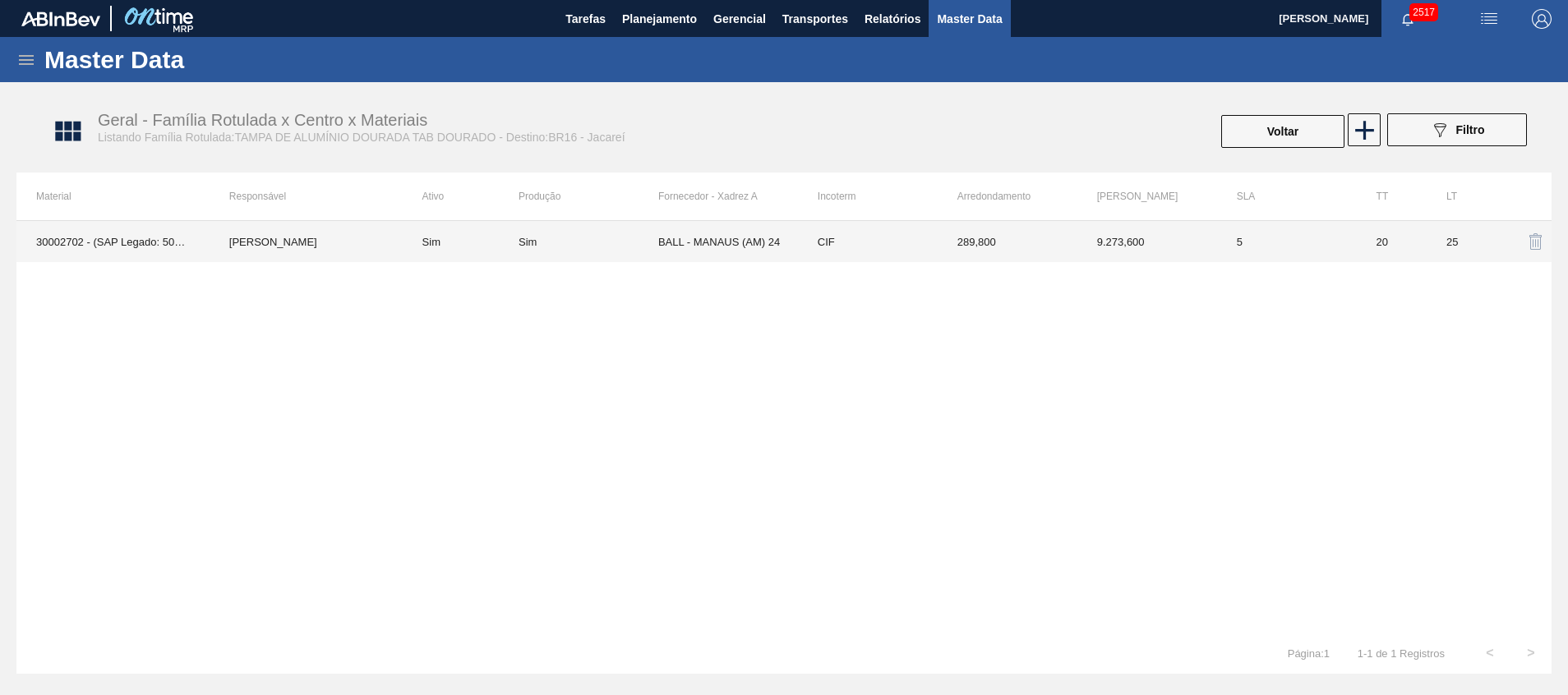
click at [759, 249] on td "BALL - MANAUS (AM) 24" at bounding box center [728, 241] width 140 height 41
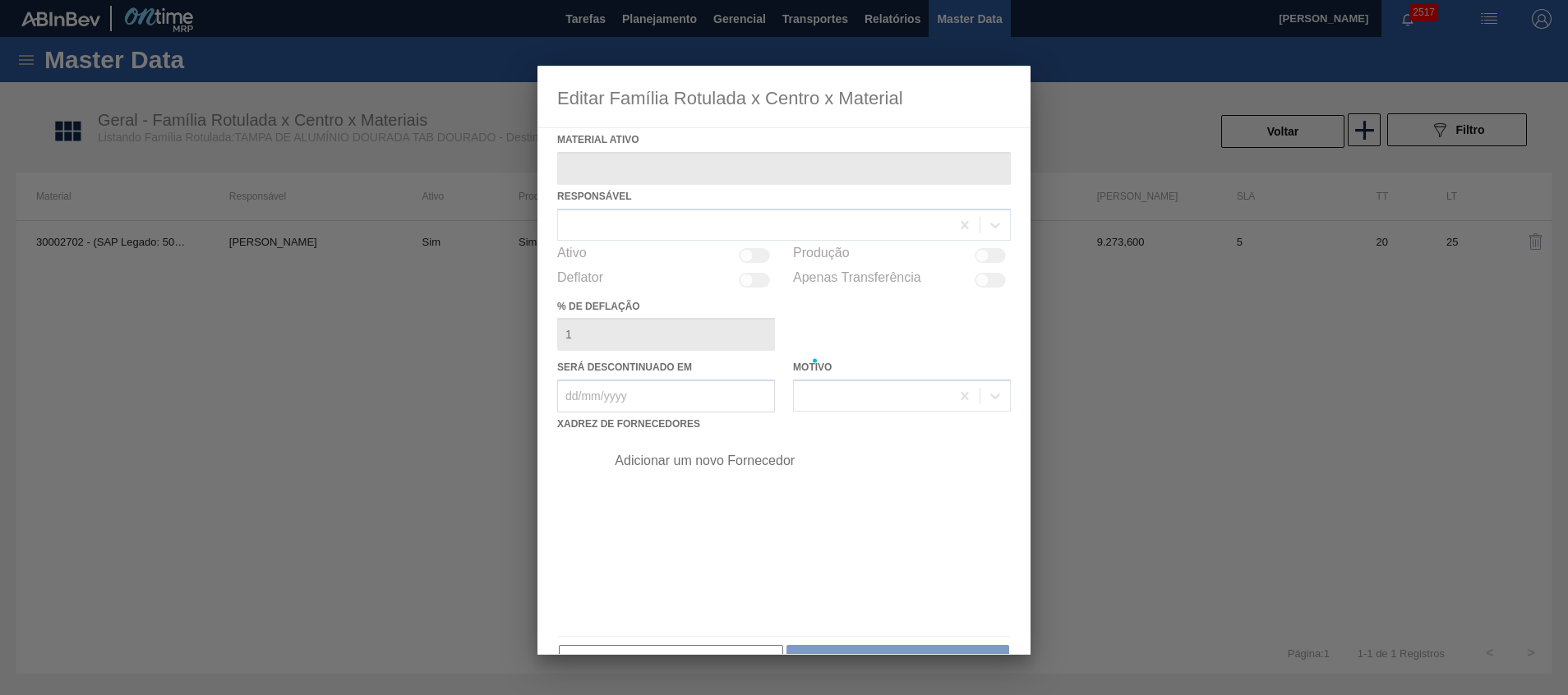
type ativo "30002702 - (SAP Legado: 50476821) - TAMPA AL DOURADA C/ TAB DOURADO"
checkbox input "true"
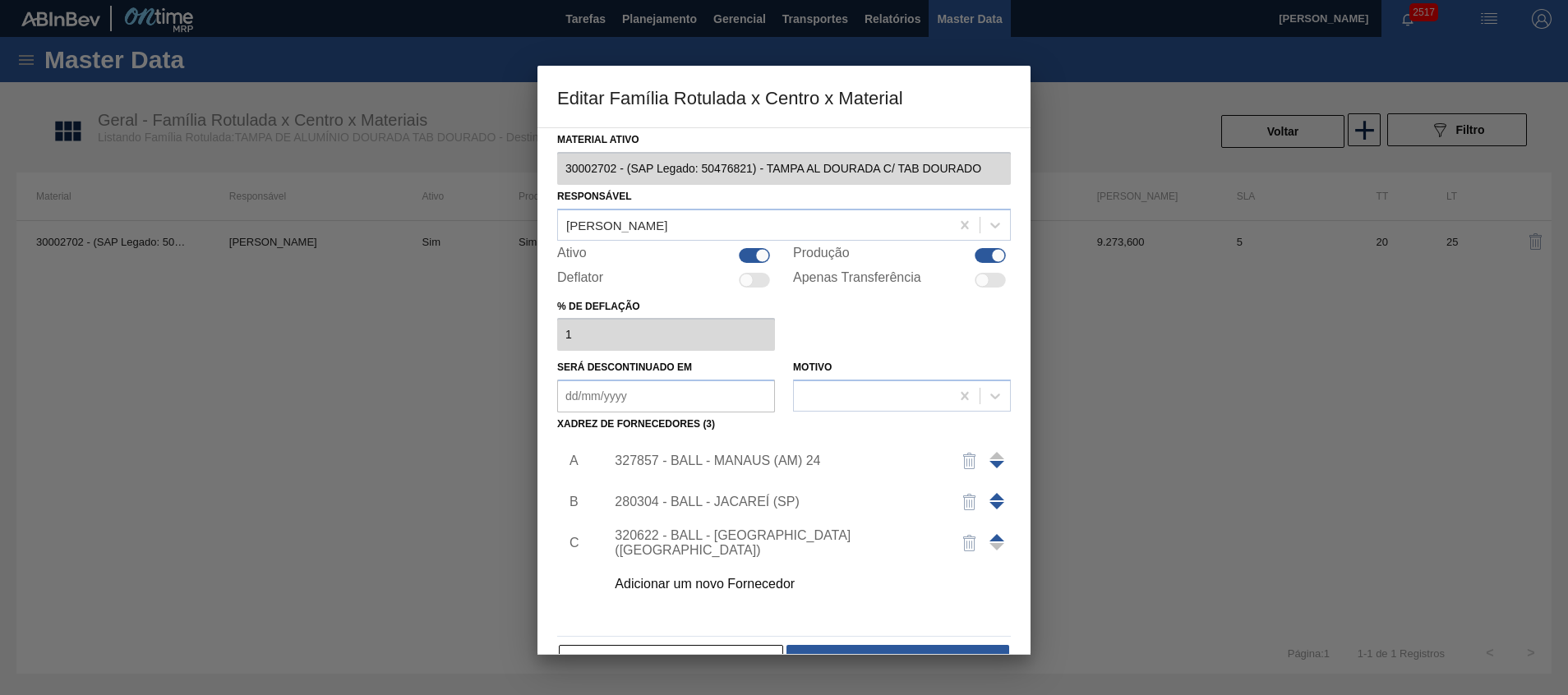
click at [770, 511] on div "280304 - BALL - JACAREÍ (SP)" at bounding box center [803, 501] width 415 height 41
click at [770, 500] on div "280304 - BALL - JACAREÍ (SP)" at bounding box center [775, 502] width 322 height 15
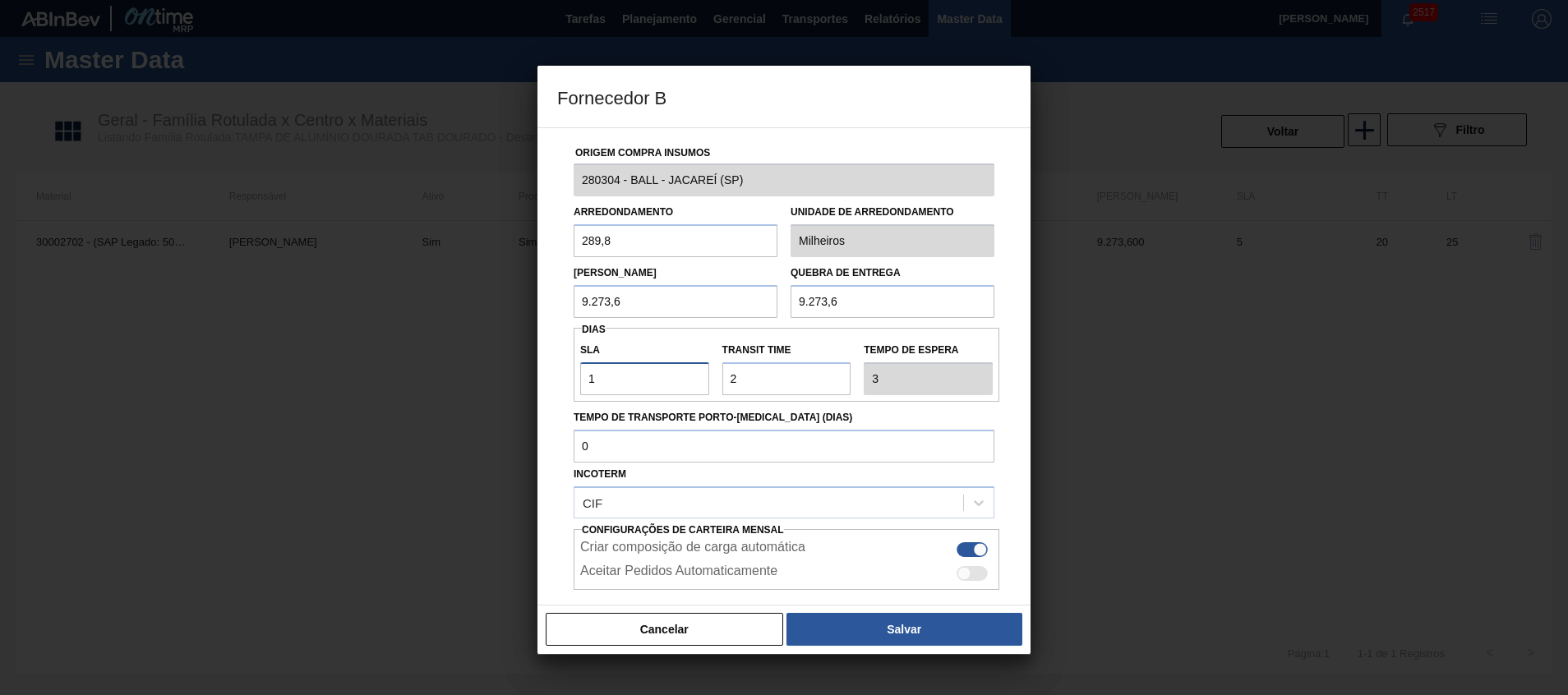
drag, startPoint x: 643, startPoint y: 377, endPoint x: 431, endPoint y: 354, distance: 213.2
click at [468, 359] on div "Fornecedor B Origem Compra Insumos 280304 - BALL - JACAREÍ (SP) Arredondamento …" at bounding box center [784, 347] width 1568 height 695
type input "NaN"
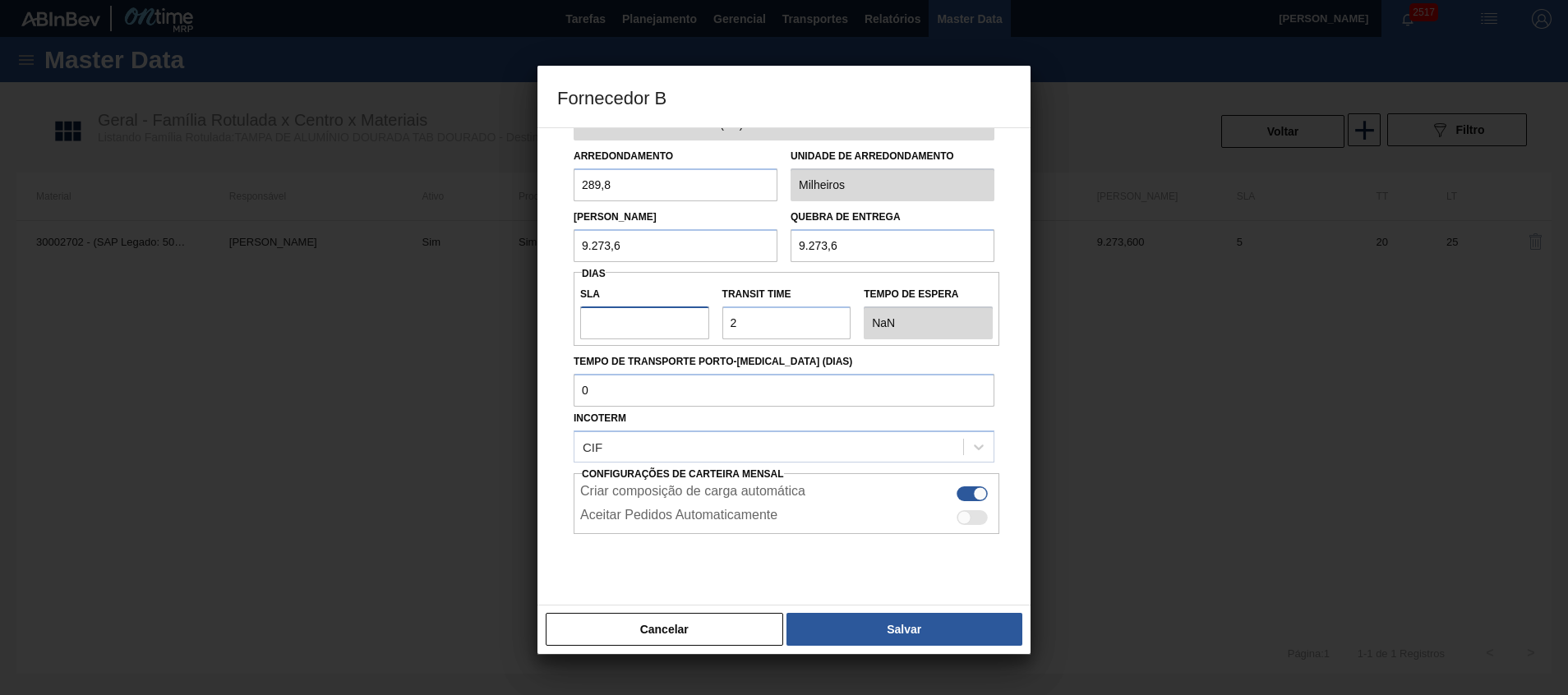
scroll to position [87, 0]
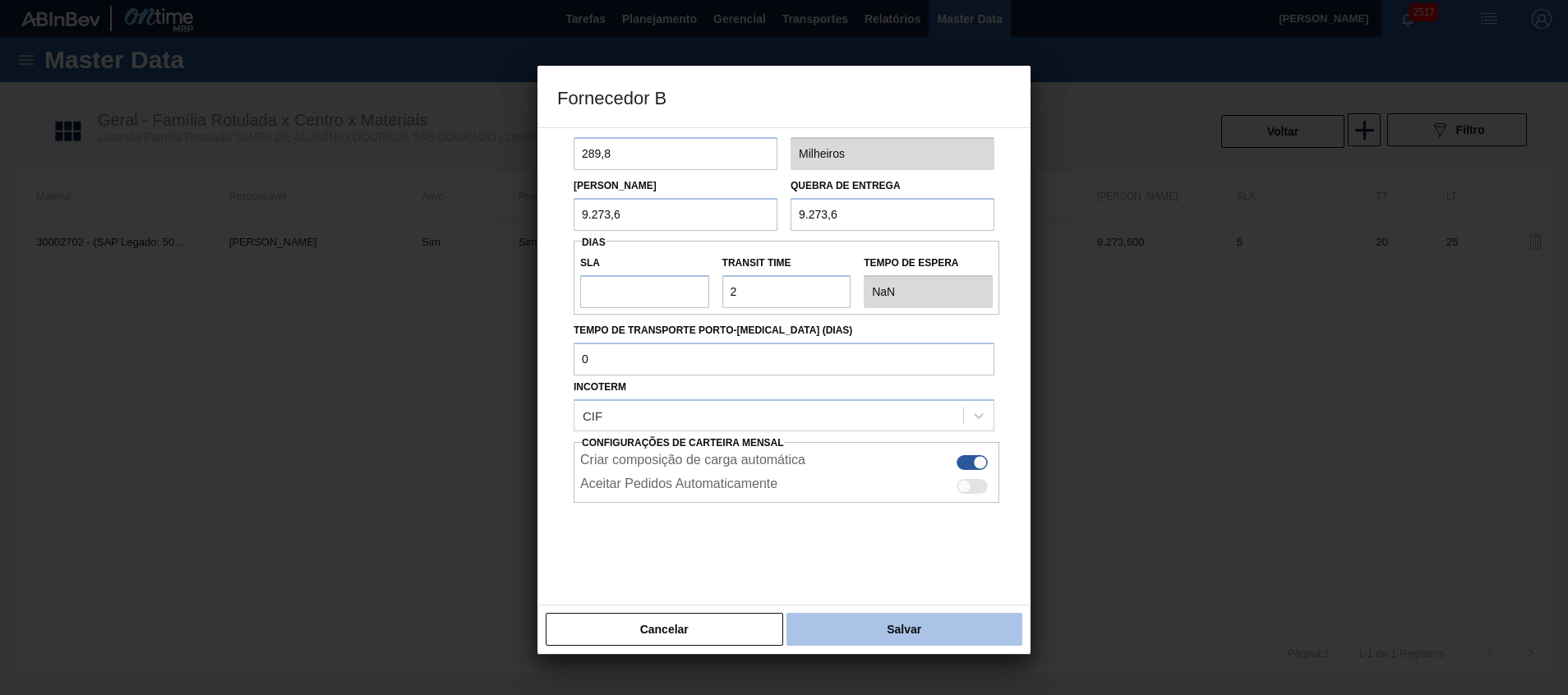
click at [875, 617] on button "Salvar" at bounding box center [904, 628] width 236 height 33
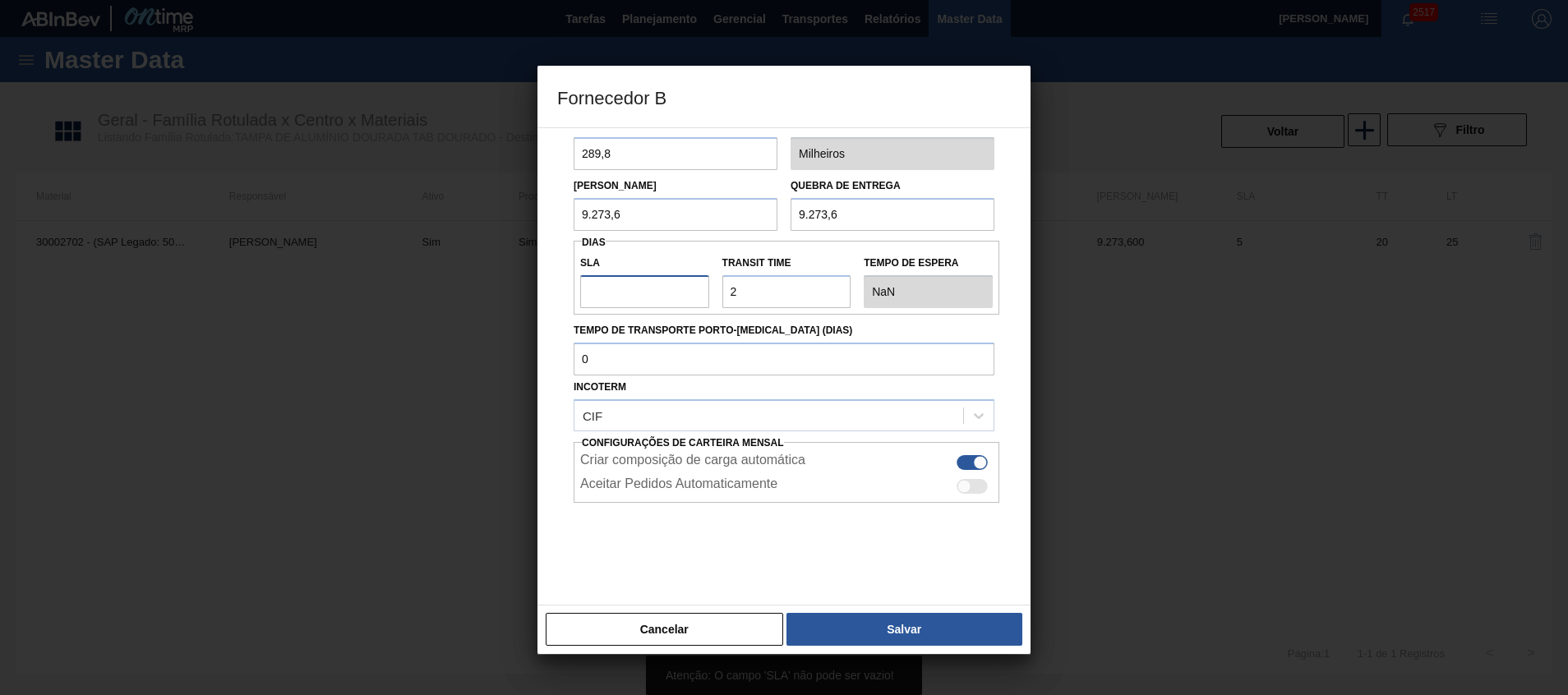
click at [663, 282] on input "SLA" at bounding box center [644, 291] width 129 height 33
type input "0"
type input "2"
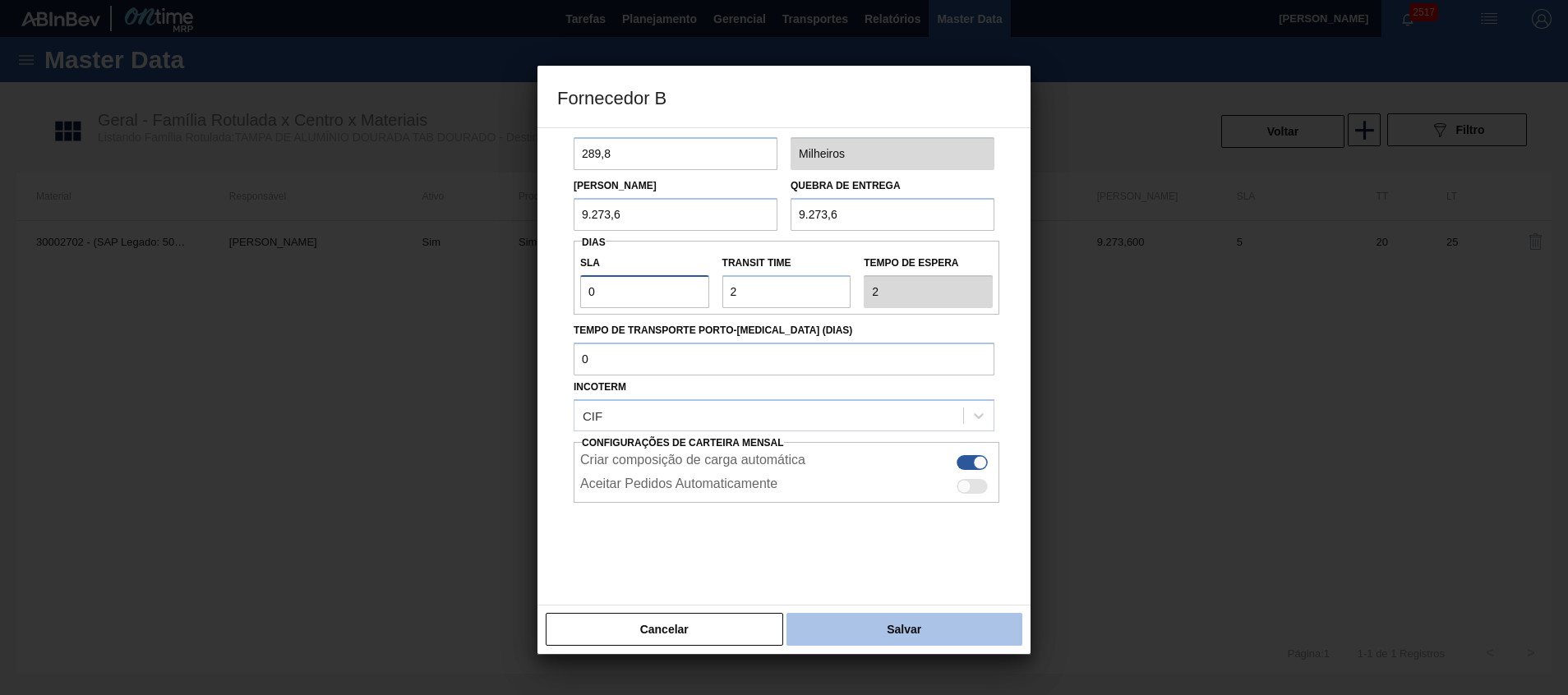
type input "0"
click at [831, 617] on button "Salvar" at bounding box center [904, 628] width 236 height 33
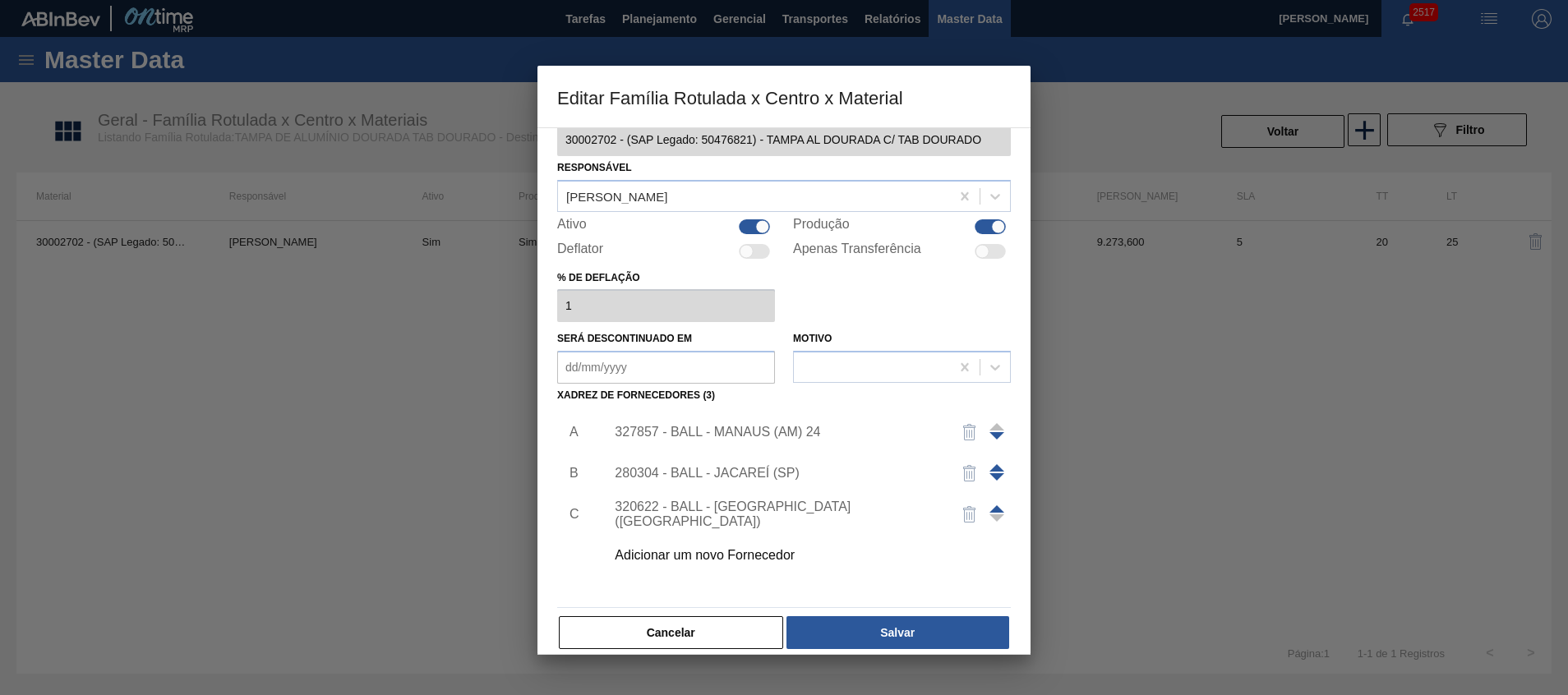
scroll to position [45, 0]
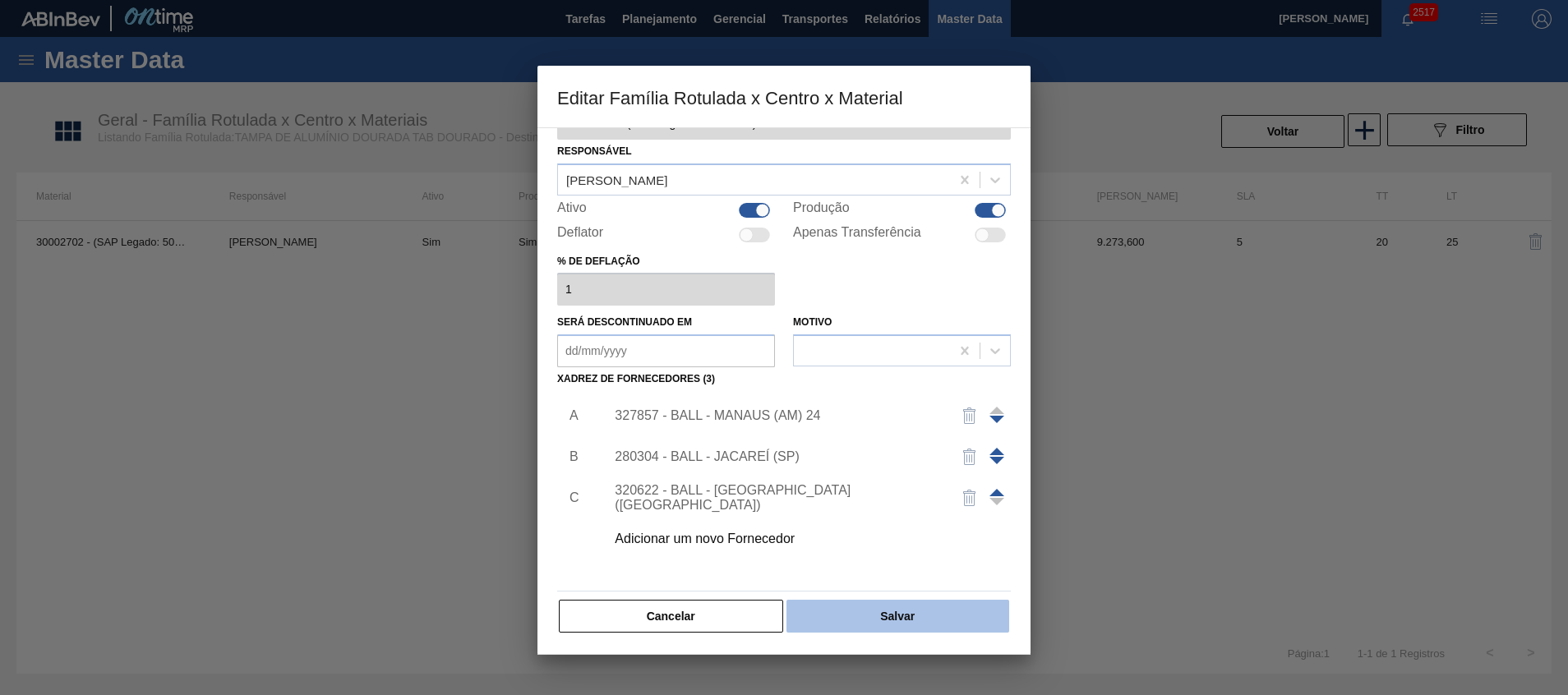
click at [862, 607] on button "Salvar" at bounding box center [897, 616] width 222 height 33
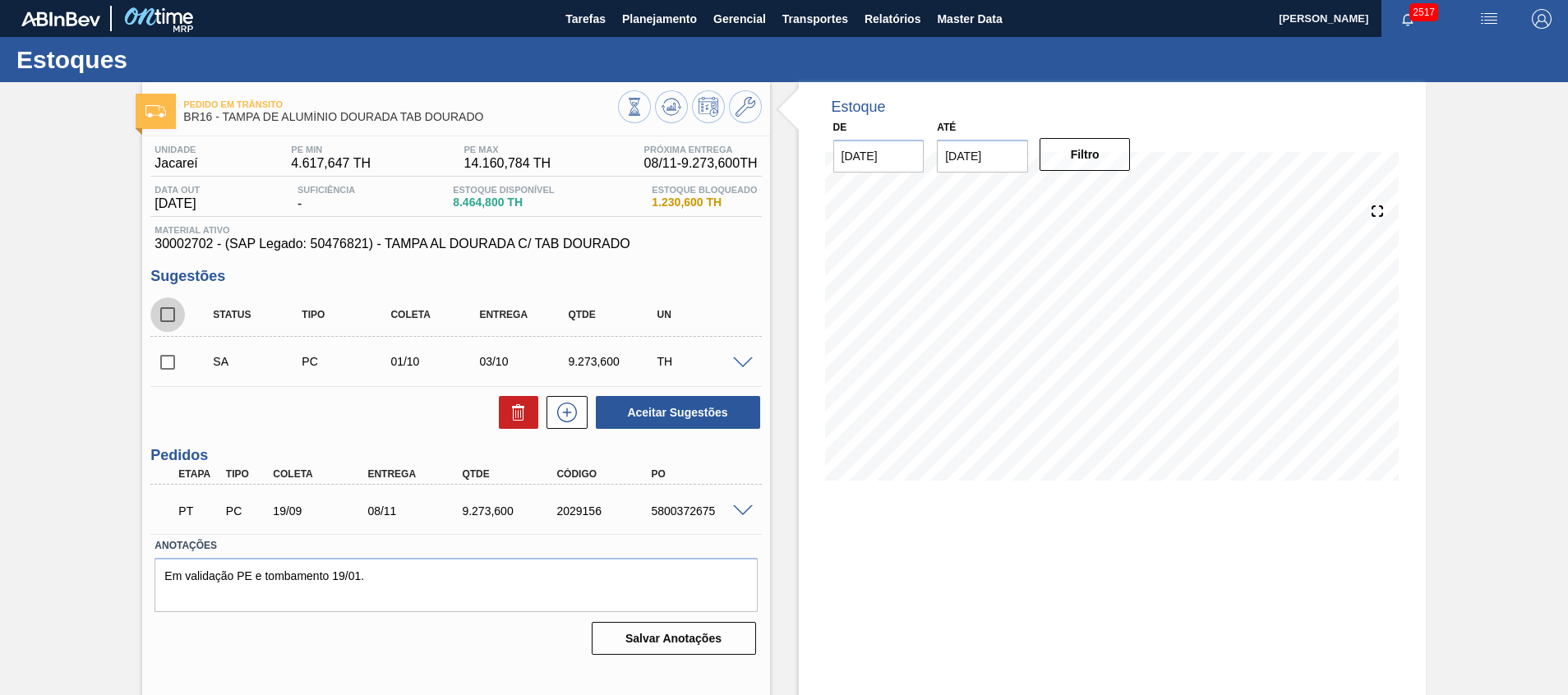
click at [172, 312] on input "checkbox" at bounding box center [167, 314] width 35 height 35
checkbox input "true"
click at [518, 425] on button at bounding box center [518, 412] width 40 height 33
checkbox input "false"
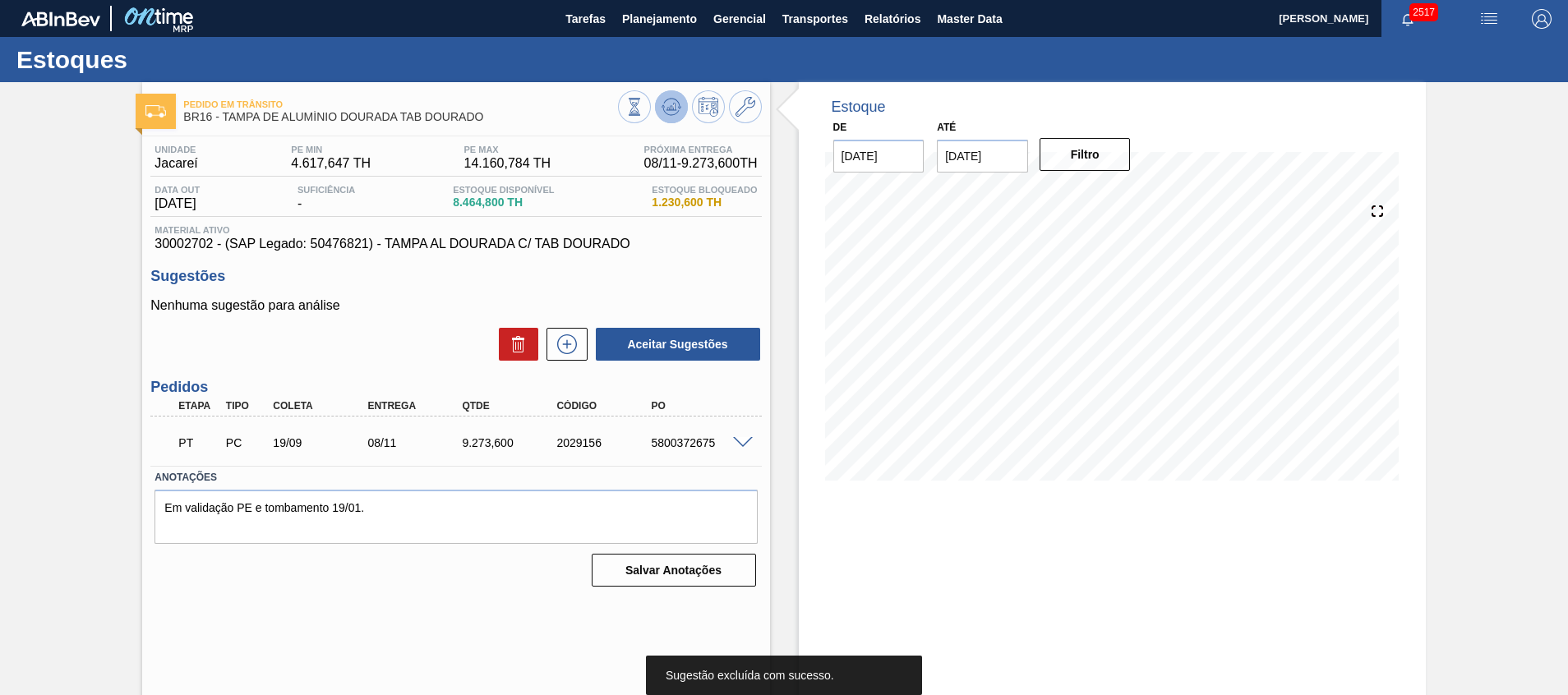
click at [674, 103] on icon at bounding box center [671, 106] width 19 height 19
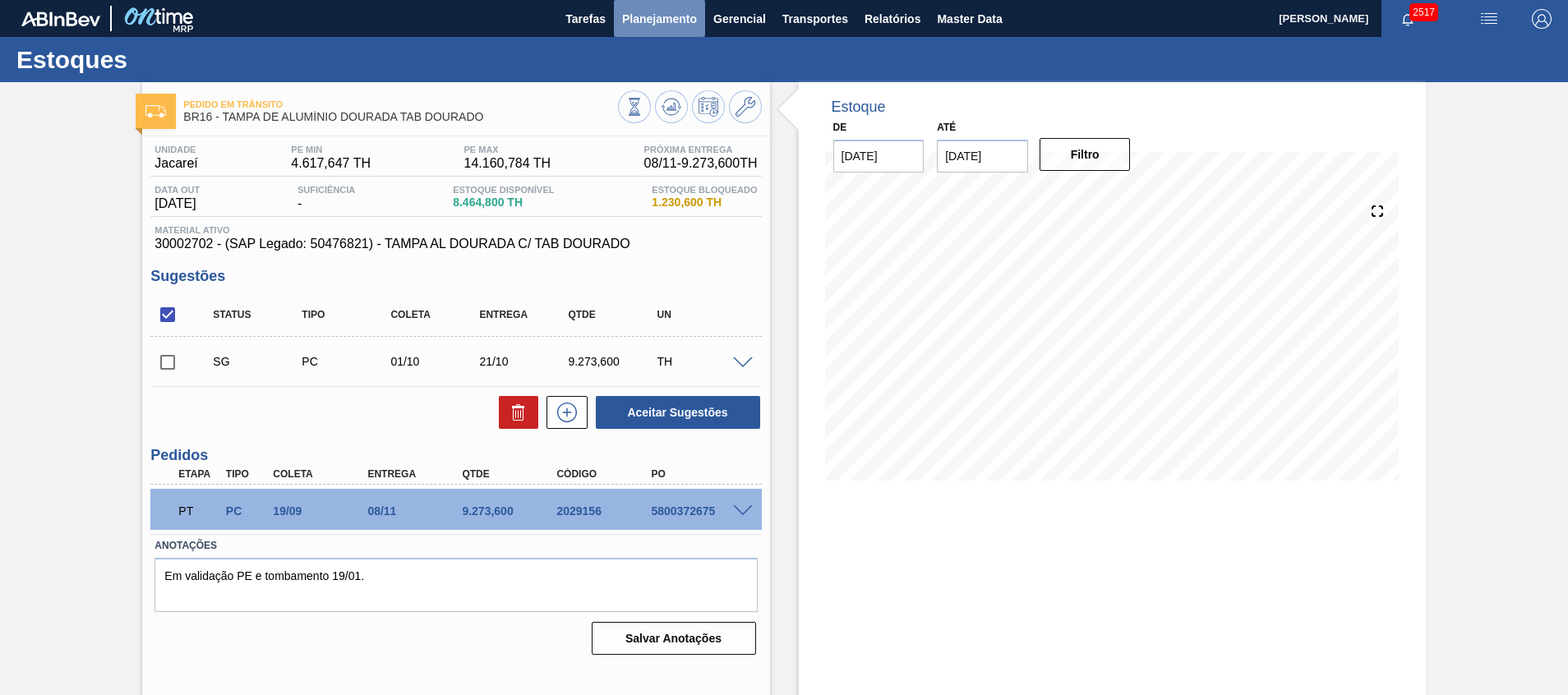
click at [659, 9] on span "Planejamento" at bounding box center [659, 19] width 75 height 19
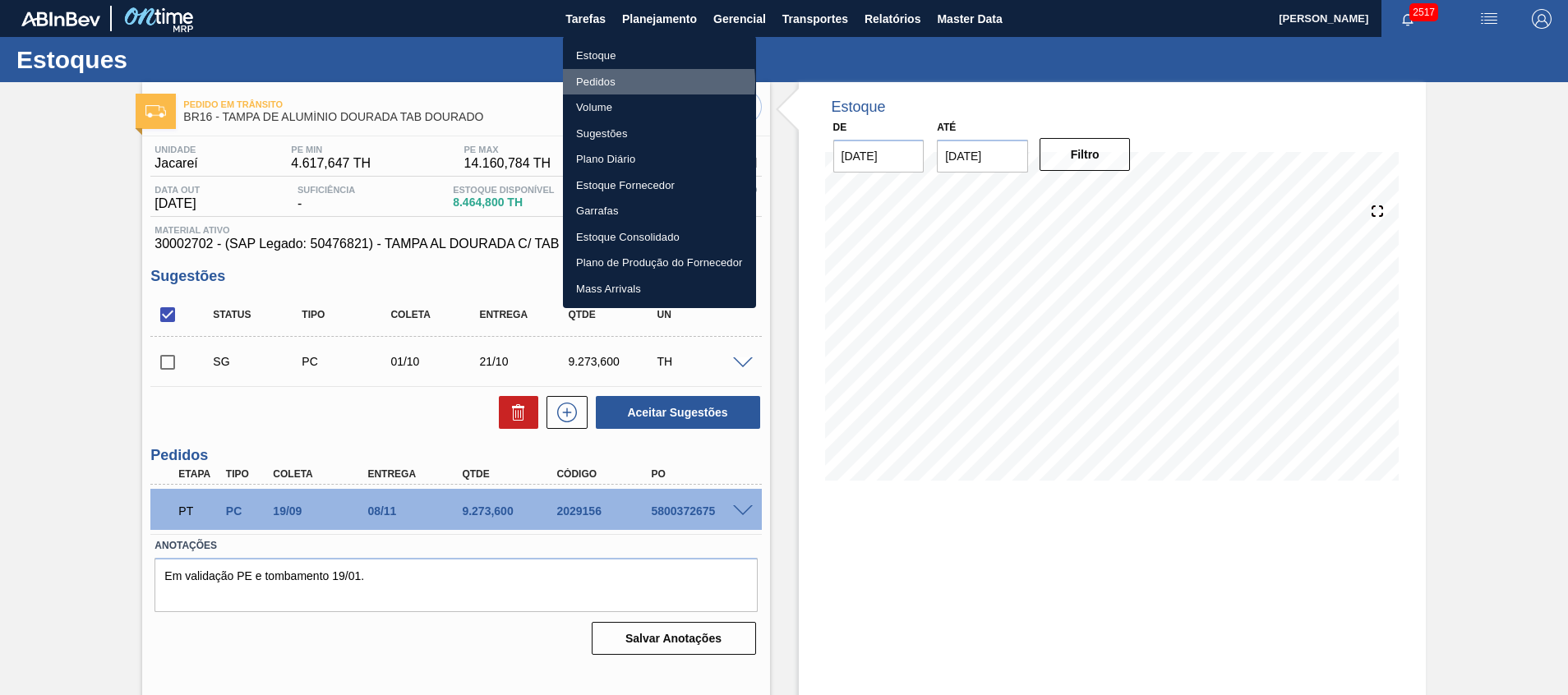
click at [633, 83] on li "Pedidos" at bounding box center [659, 82] width 193 height 26
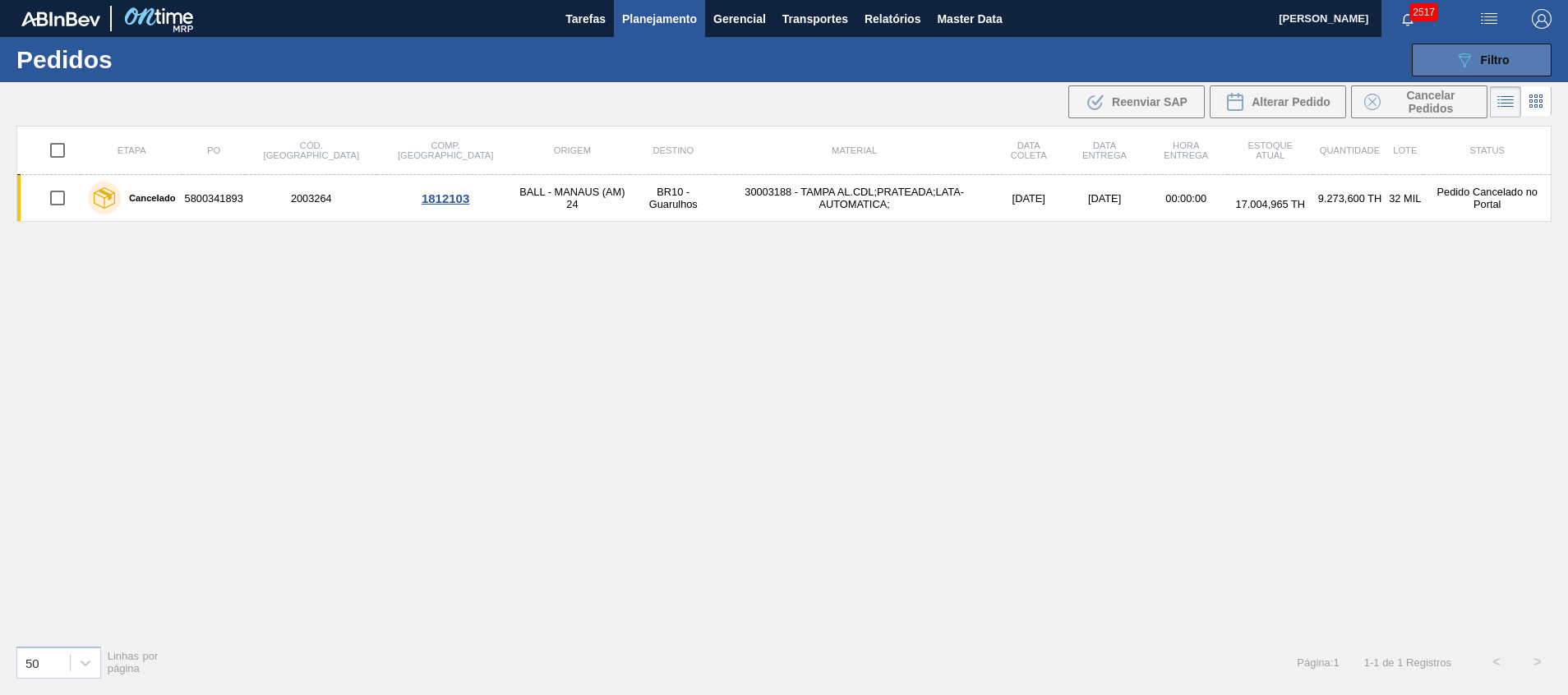
click at [1453, 61] on button "089F7B8B-B2A5-4AFE-B5C0-19BA573D28AC Filtro" at bounding box center [1481, 60] width 140 height 33
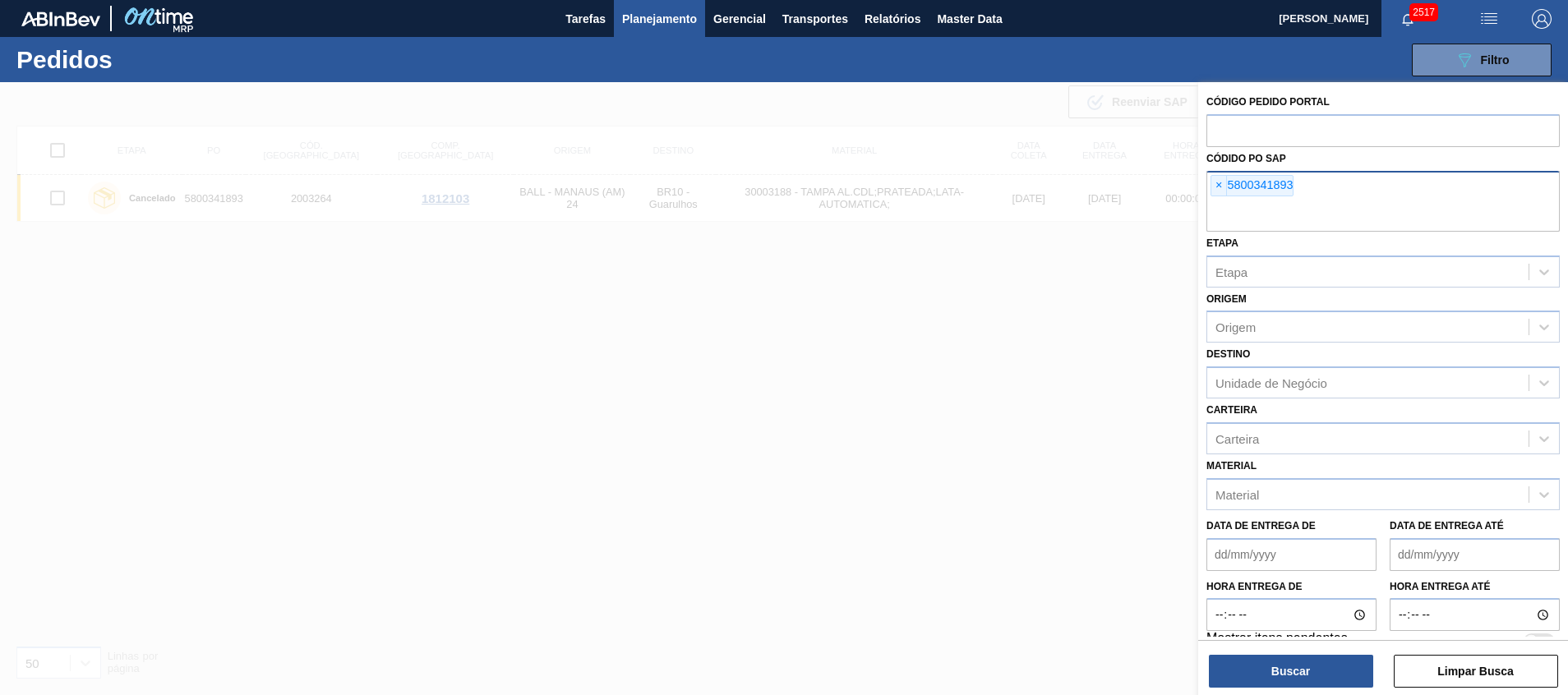
click at [1323, 215] on input "text" at bounding box center [1382, 216] width 353 height 31
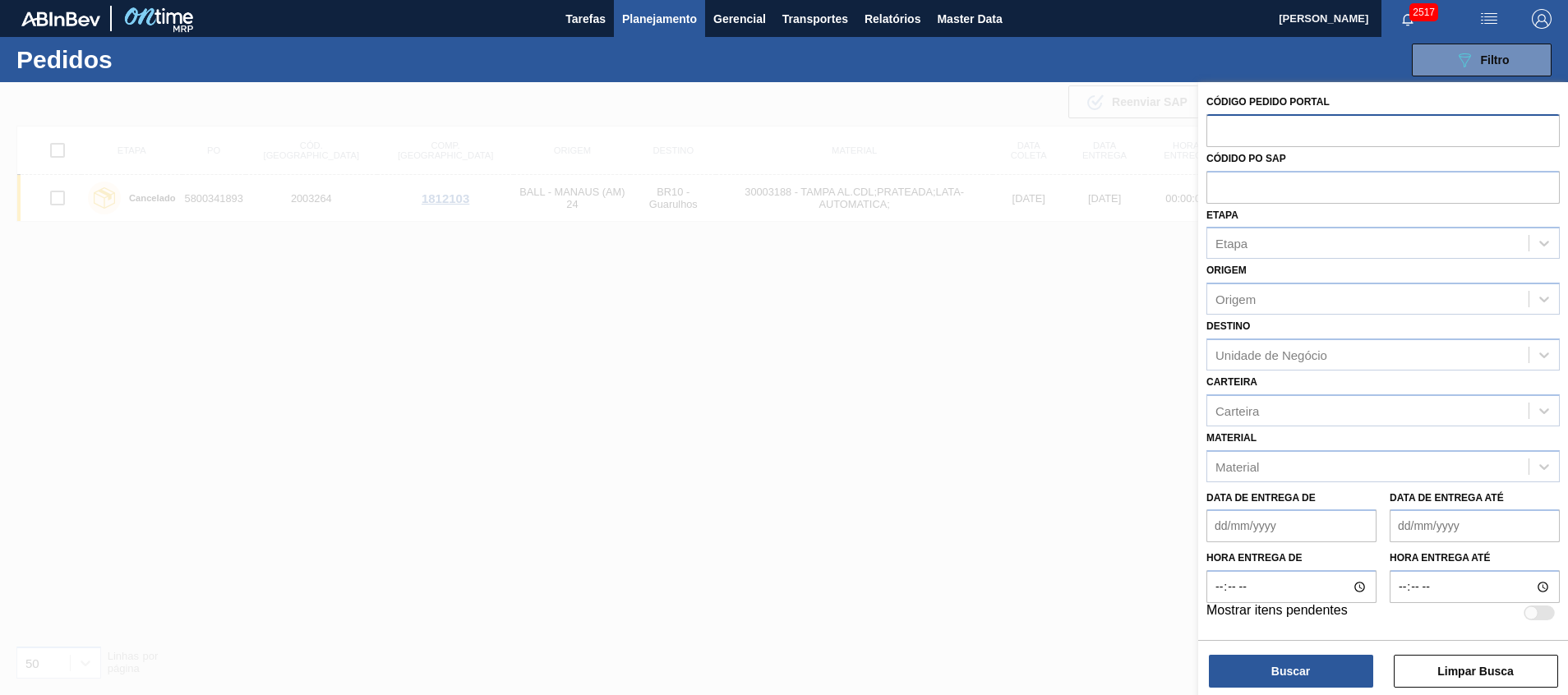
click at [1330, 136] on input "text" at bounding box center [1382, 130] width 353 height 31
paste input "text"
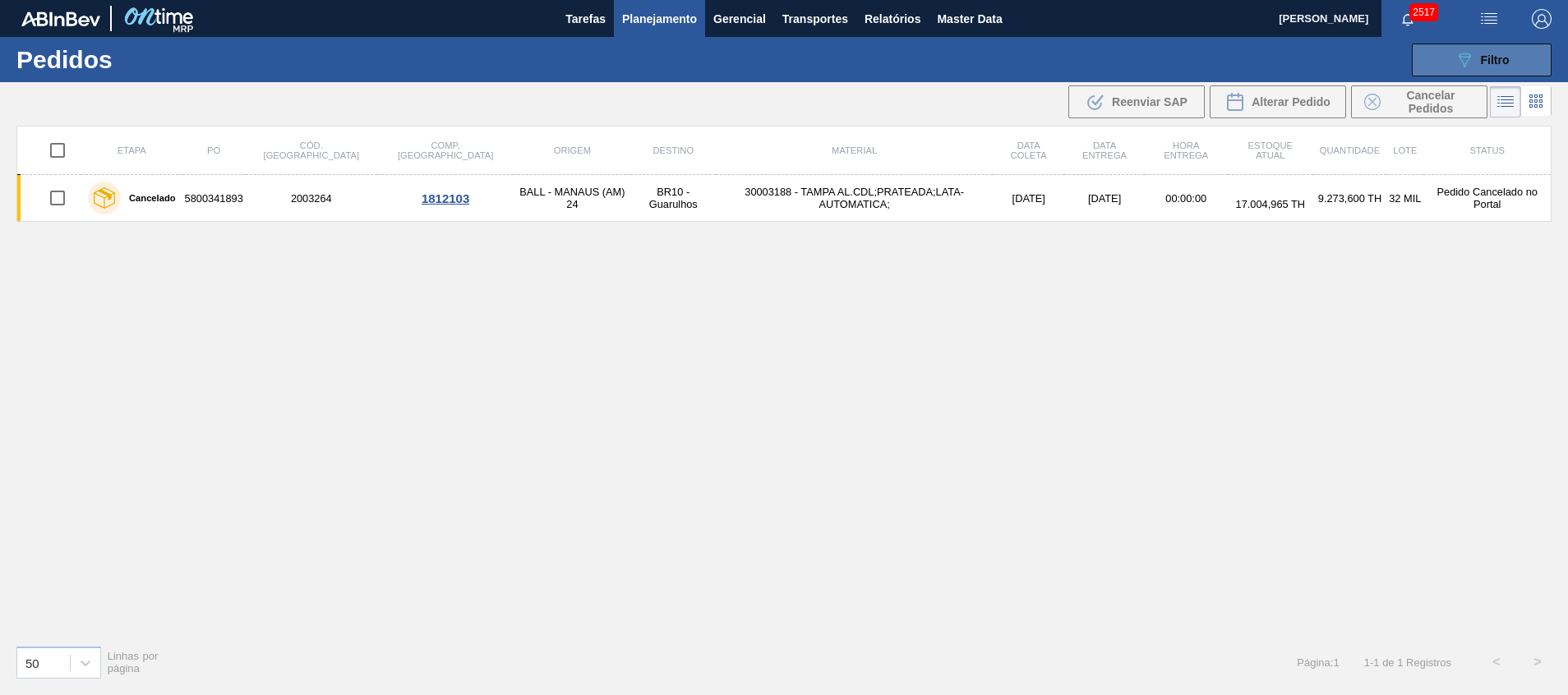
click at [1483, 59] on span "Filtro" at bounding box center [1495, 60] width 29 height 13
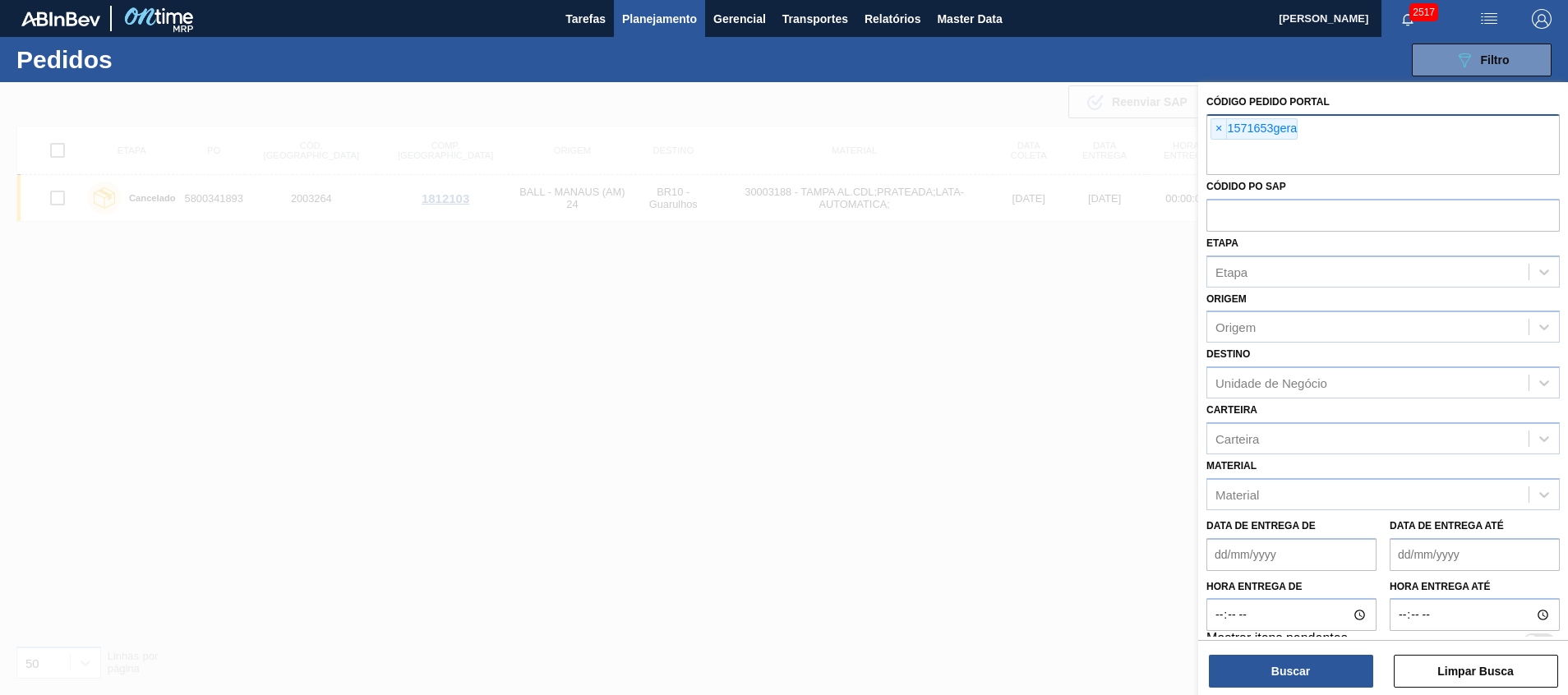
drag, startPoint x: 1409, startPoint y: 149, endPoint x: 1384, endPoint y: 160, distance: 27.3
click at [1409, 150] on input "text" at bounding box center [1382, 159] width 353 height 31
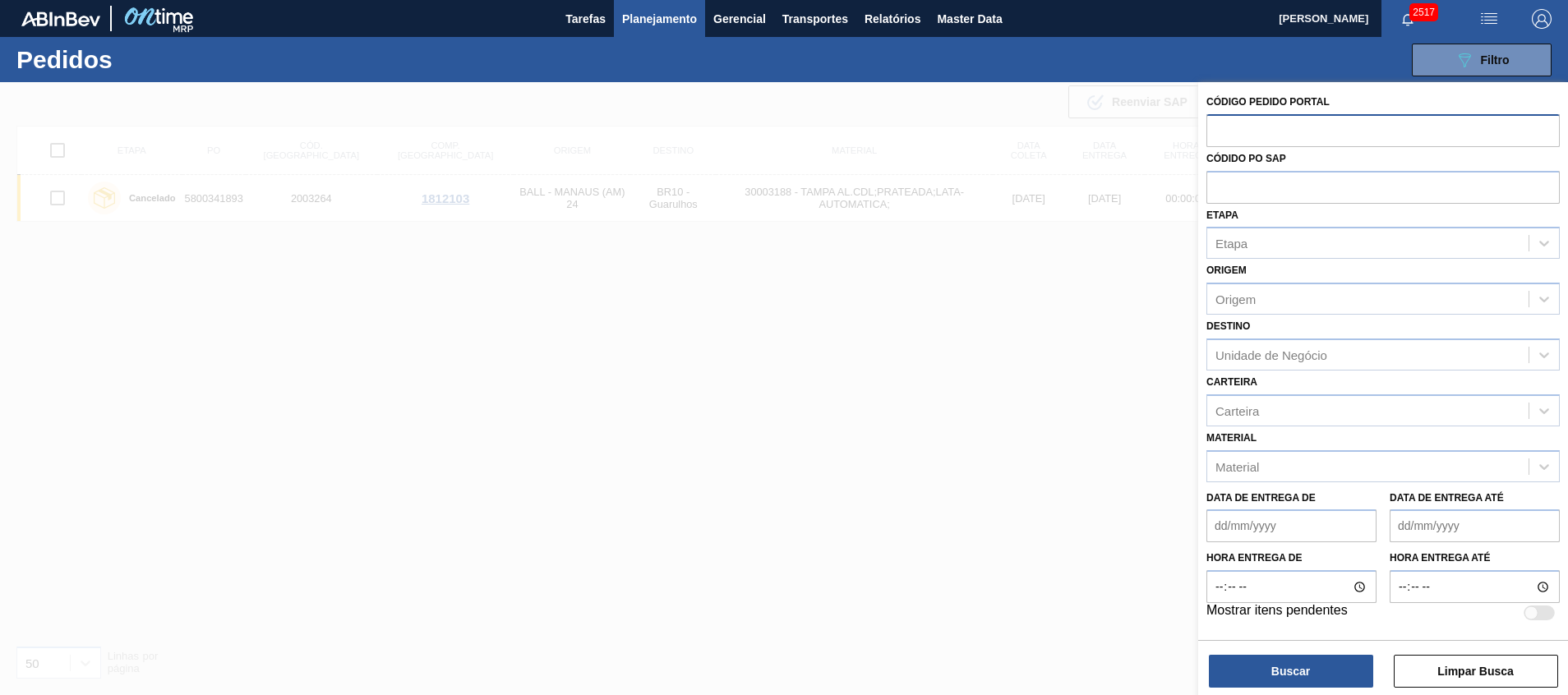
paste input "1571653"
type input "1571653"
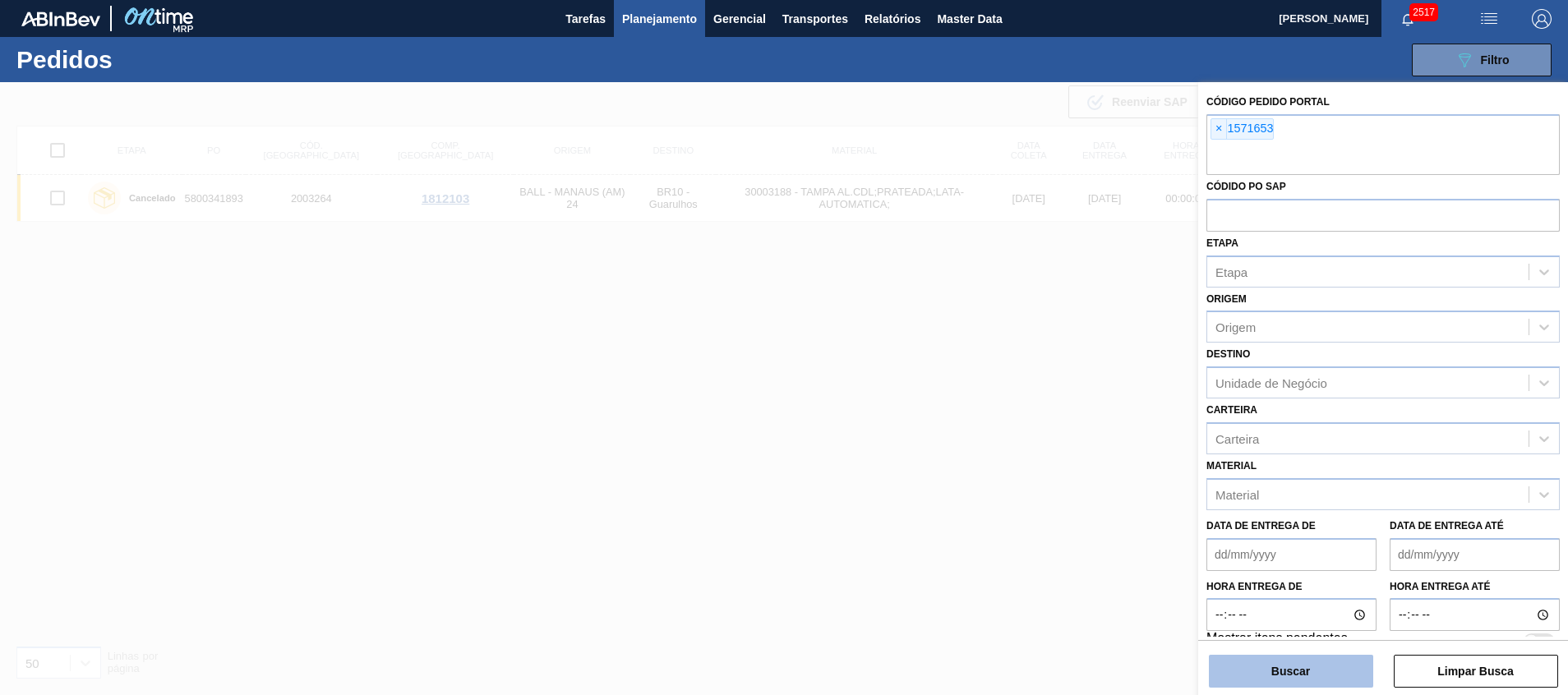
click at [1314, 669] on button "Buscar" at bounding box center [1290, 671] width 164 height 33
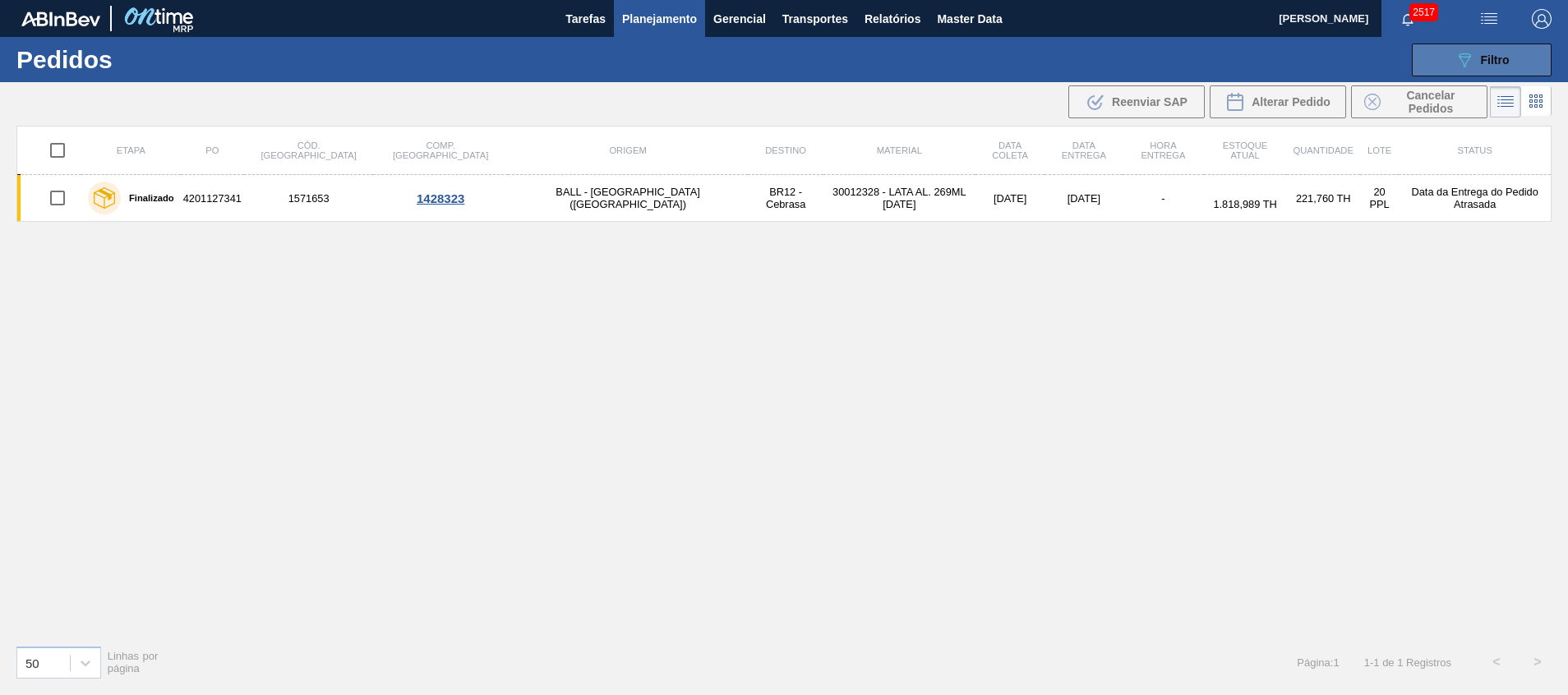
click at [1443, 64] on button "089F7B8B-B2A5-4AFE-B5C0-19BA573D28AC Filtro" at bounding box center [1481, 60] width 140 height 33
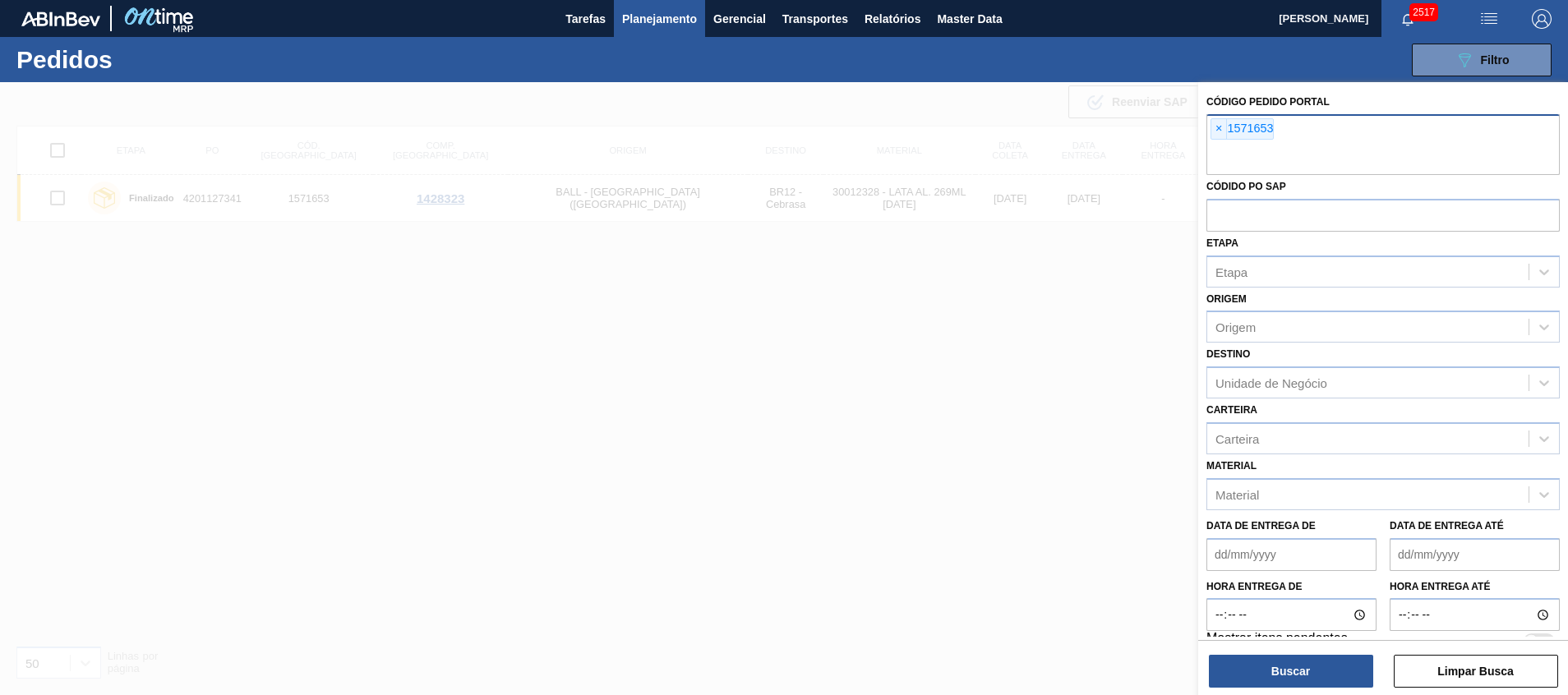
click at [1369, 158] on input "text" at bounding box center [1382, 159] width 353 height 31
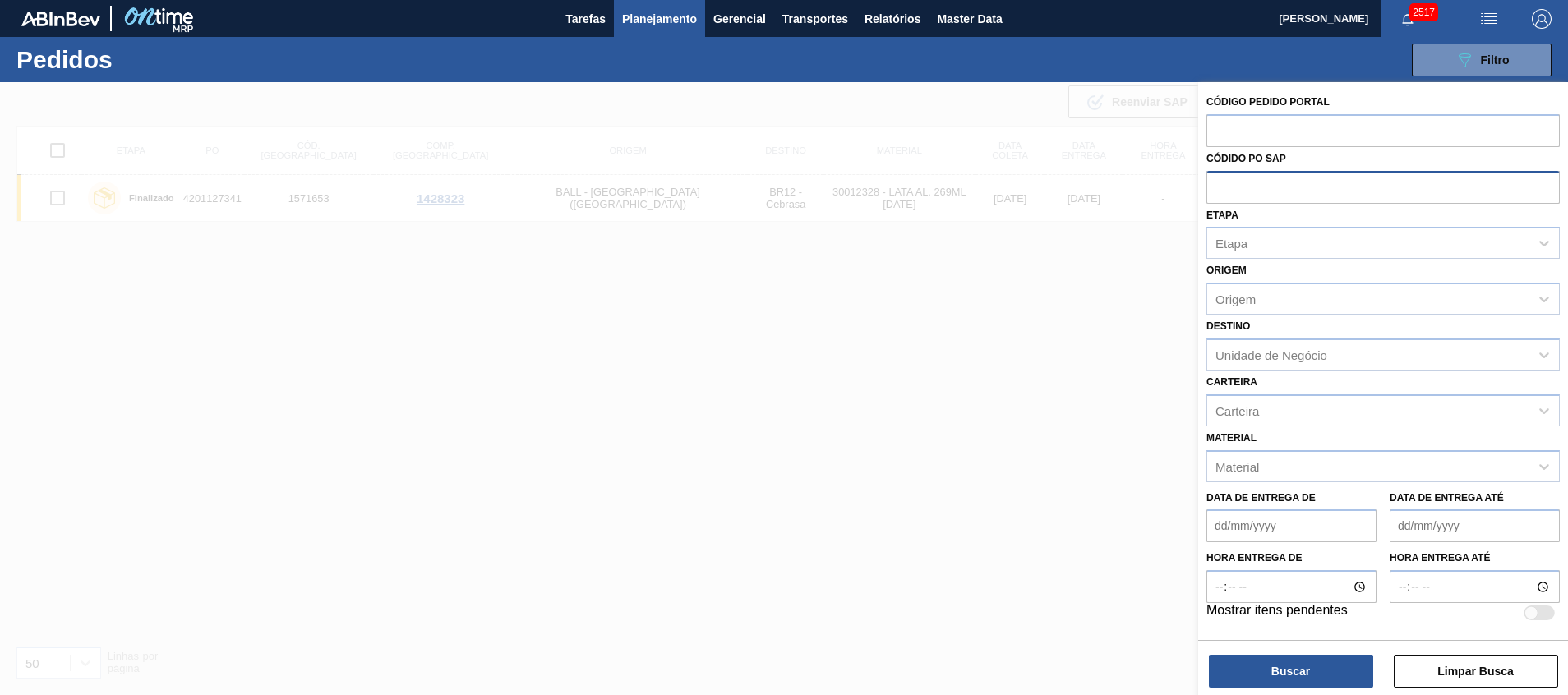
click at [1327, 198] on input "text" at bounding box center [1382, 186] width 353 height 31
paste input "1571653"
type input "1571653"
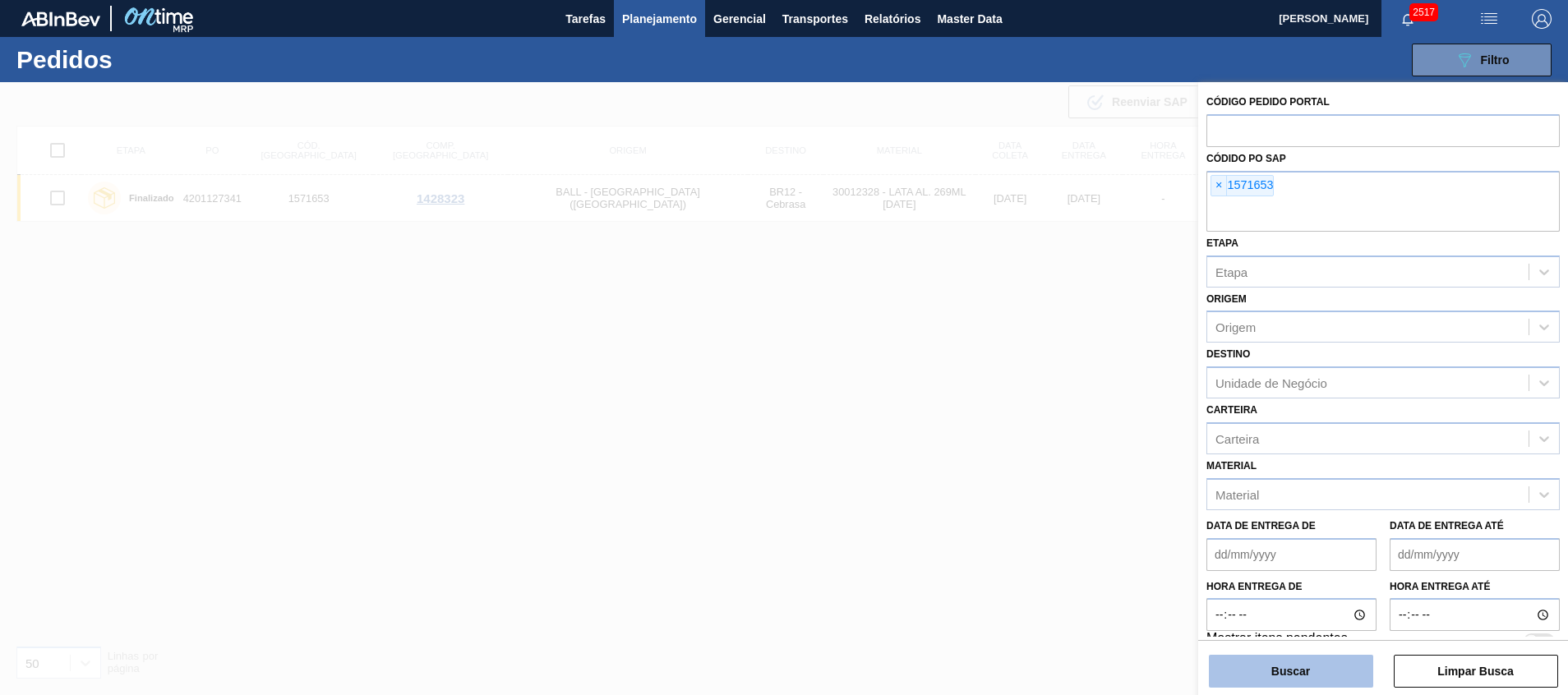
click at [1287, 676] on button "Buscar" at bounding box center [1290, 671] width 164 height 33
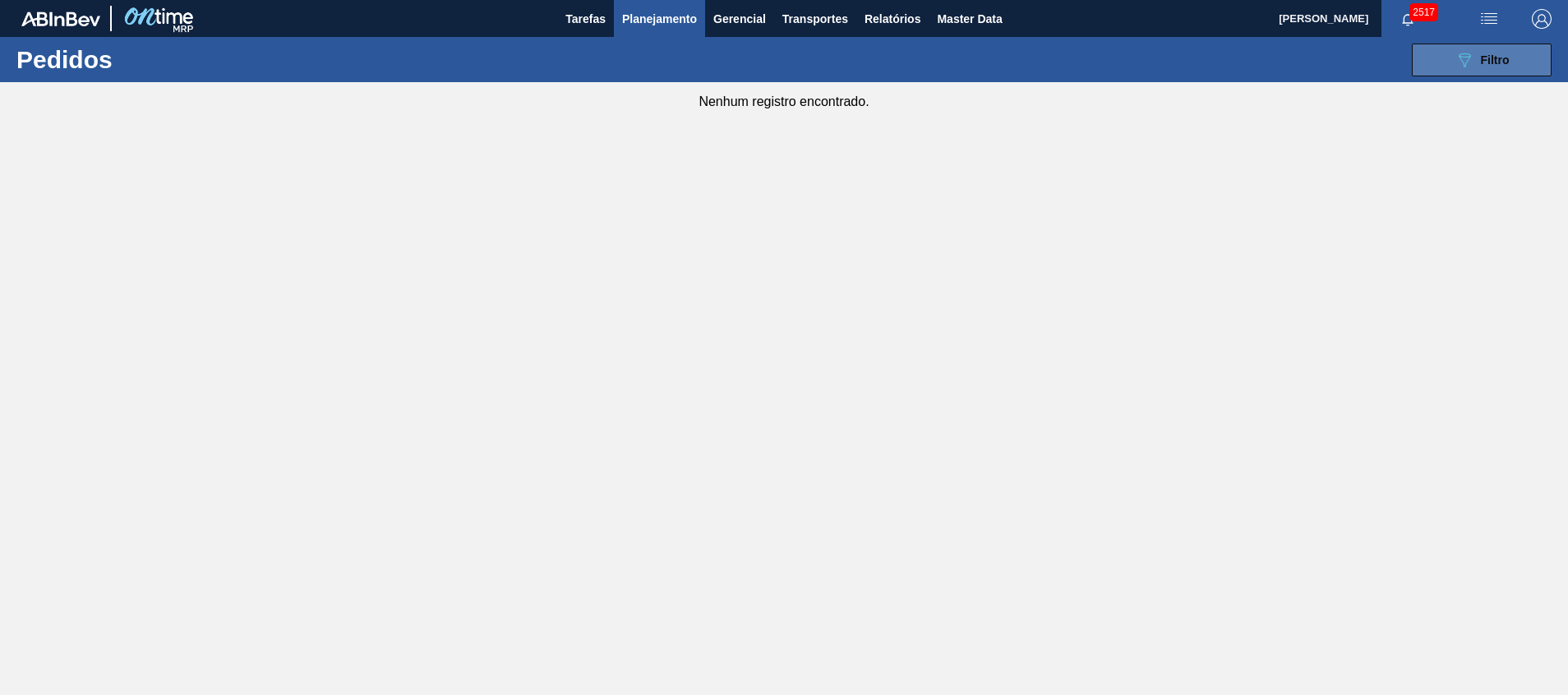
click at [1440, 72] on button "089F7B8B-B2A5-4AFE-B5C0-19BA573D28AC Filtro" at bounding box center [1481, 60] width 140 height 33
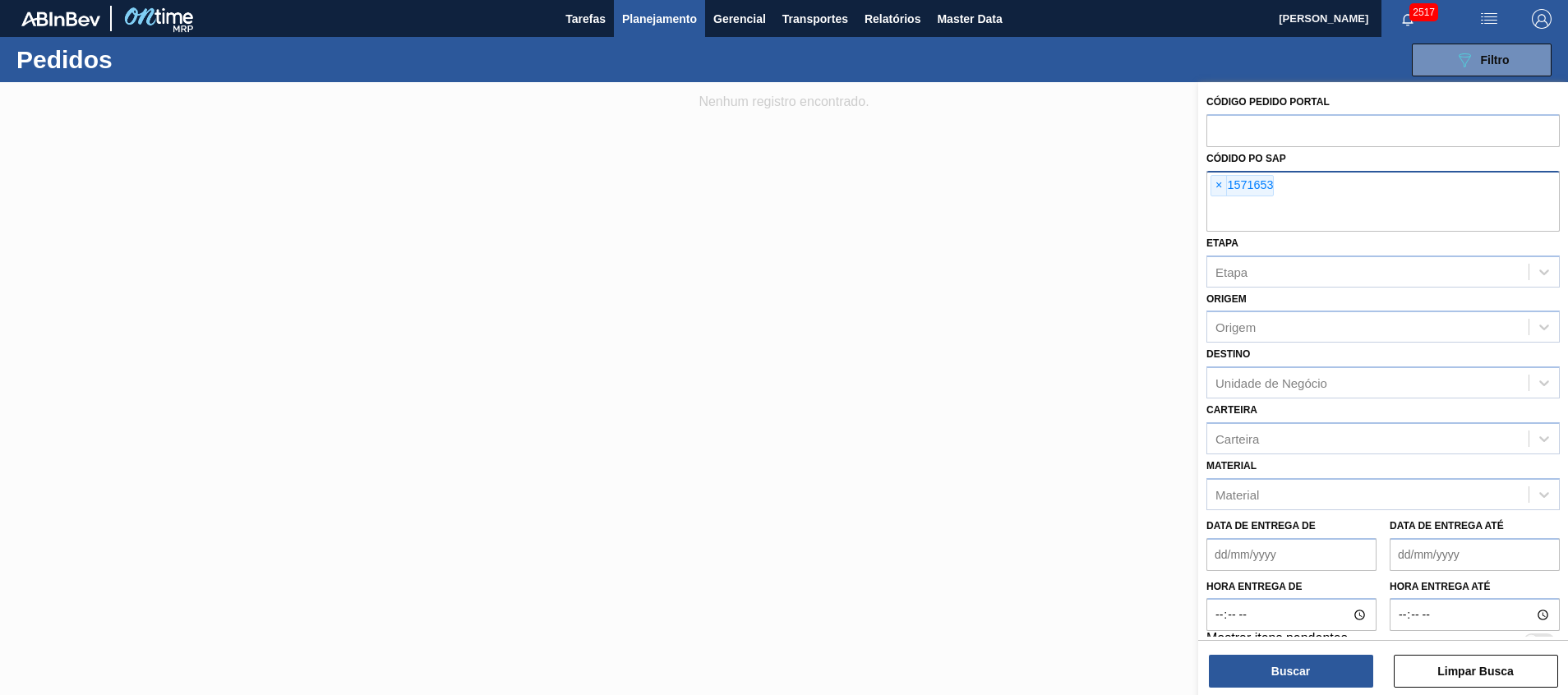
click at [1280, 192] on div "× 1571653" at bounding box center [1382, 201] width 353 height 61
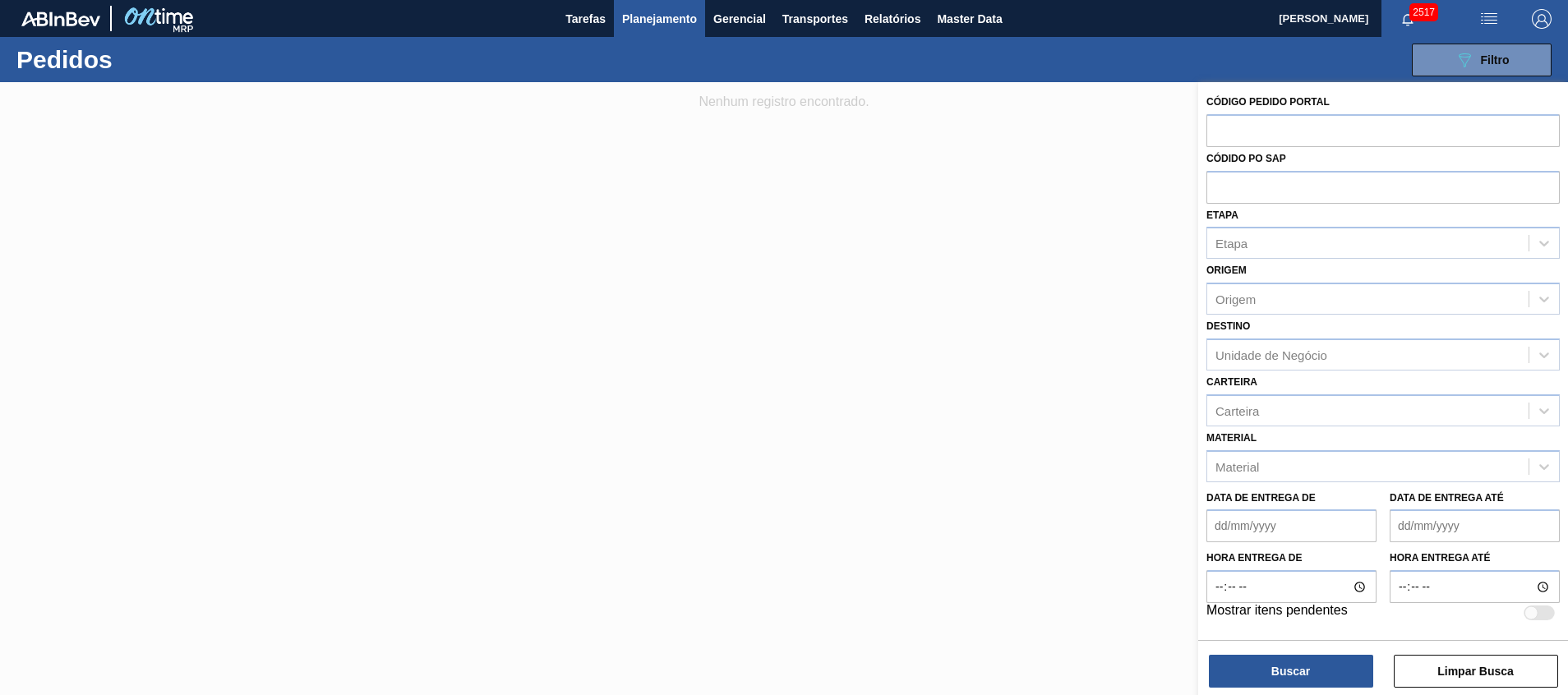
paste input "1571653"
type input "1571653"
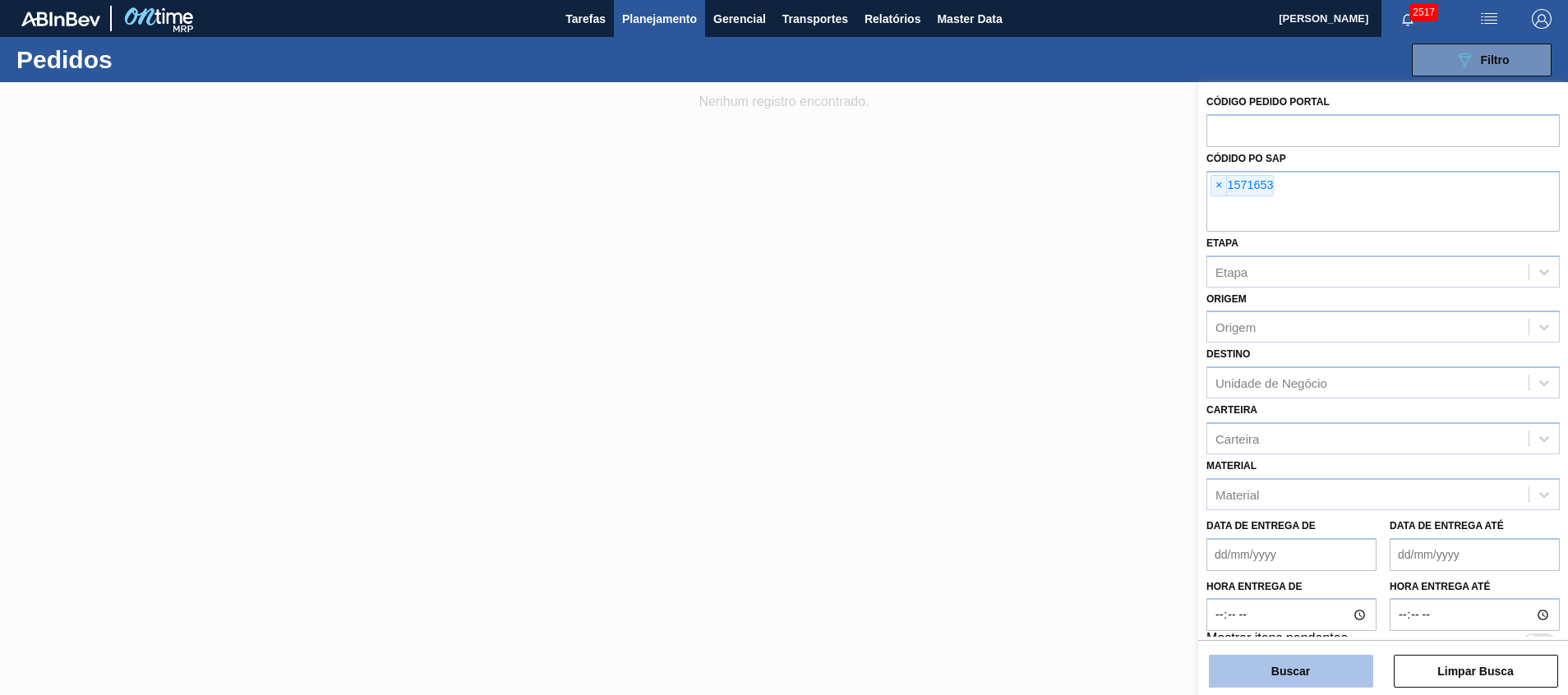
click at [1282, 666] on button "Buscar" at bounding box center [1290, 671] width 164 height 33
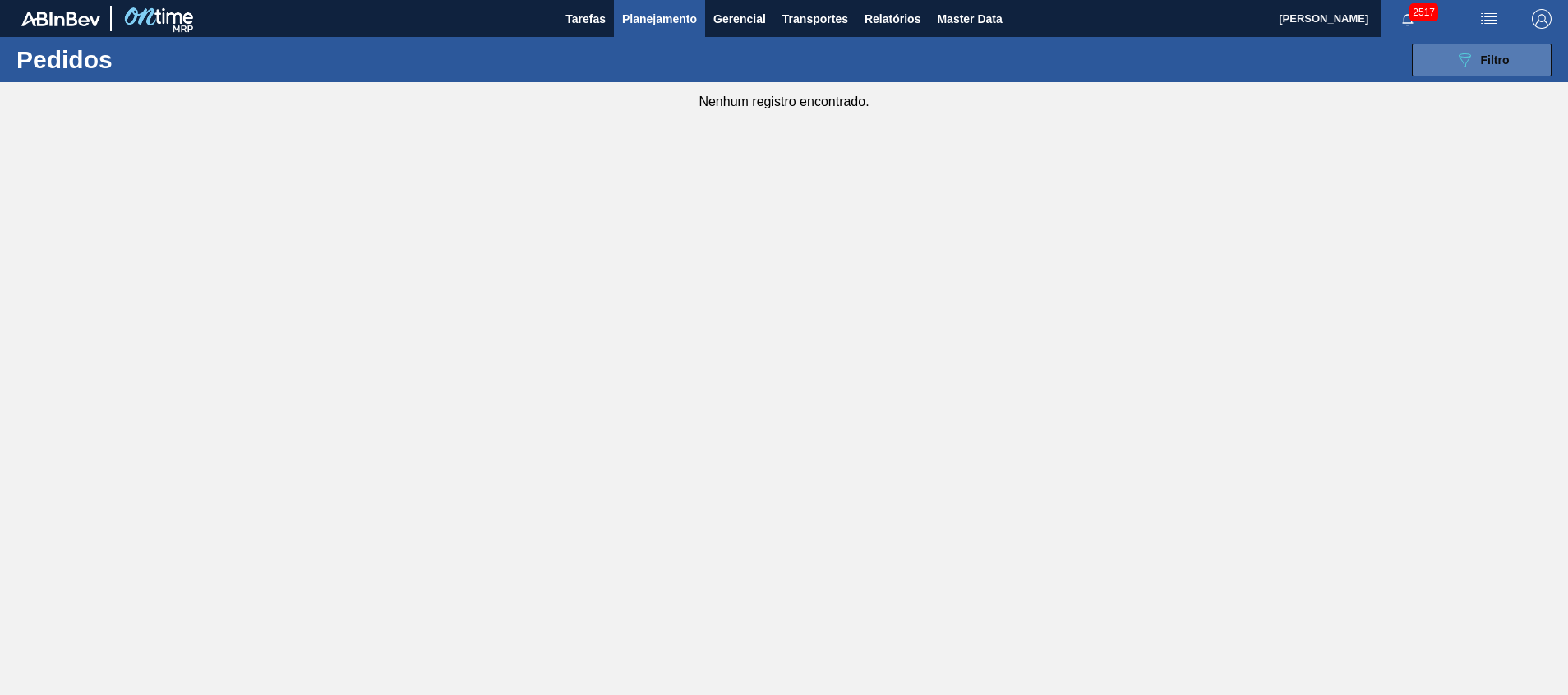
click at [1490, 65] on span "Filtro" at bounding box center [1495, 60] width 29 height 13
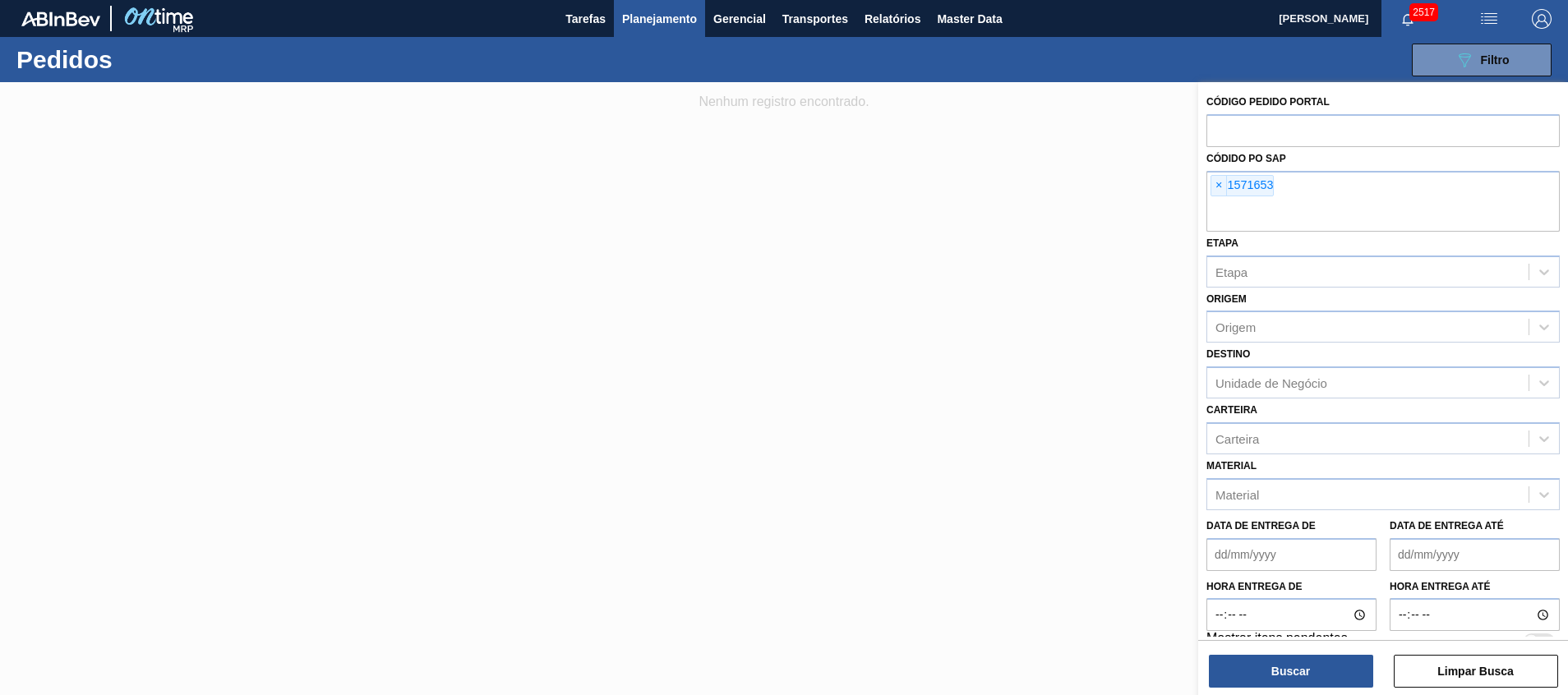
click at [1381, 152] on div "Códido PO SAP × 1571653" at bounding box center [1382, 190] width 353 height 84
click at [1373, 145] on div at bounding box center [1382, 131] width 353 height 33
click at [1366, 135] on input "text" at bounding box center [1382, 130] width 353 height 31
paste input "1571653"
type input "1571653"
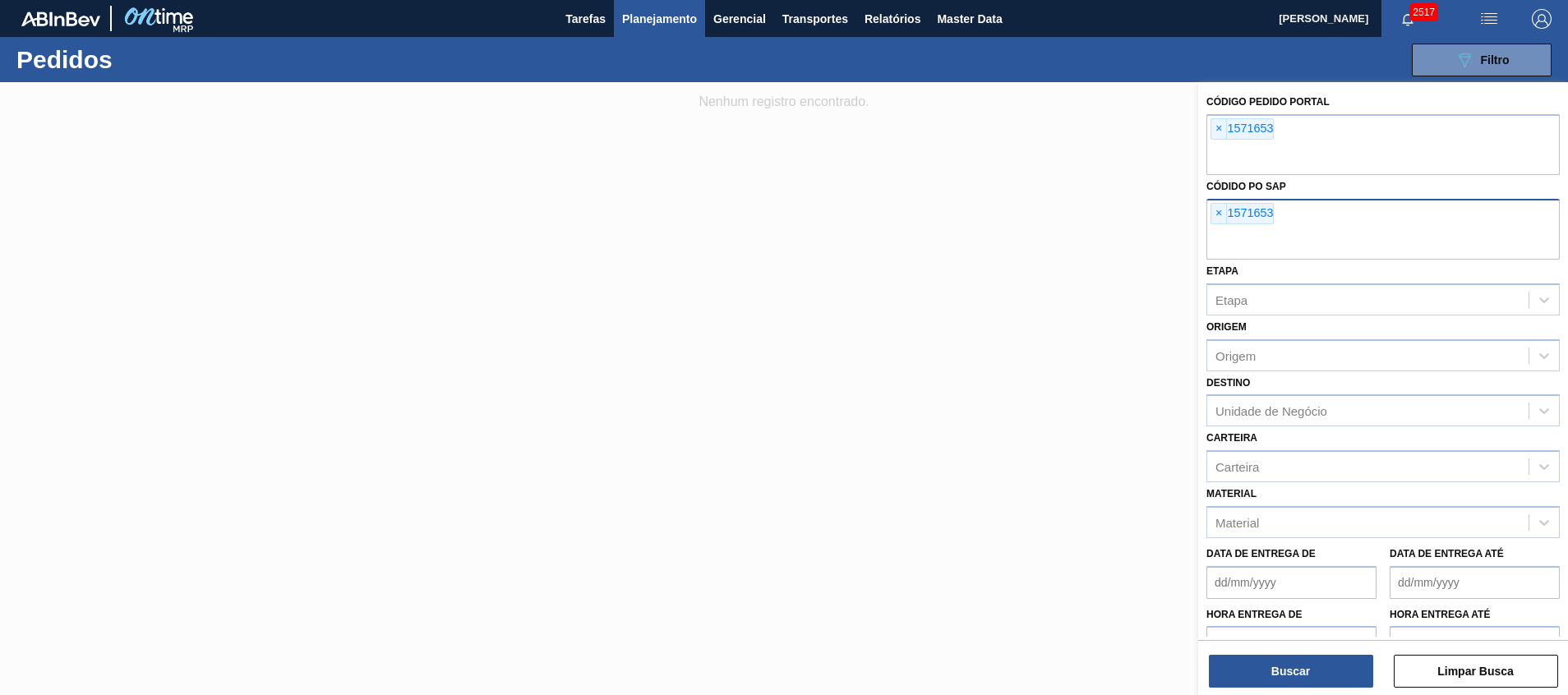
click at [1349, 199] on div "× 1571653" at bounding box center [1382, 229] width 353 height 61
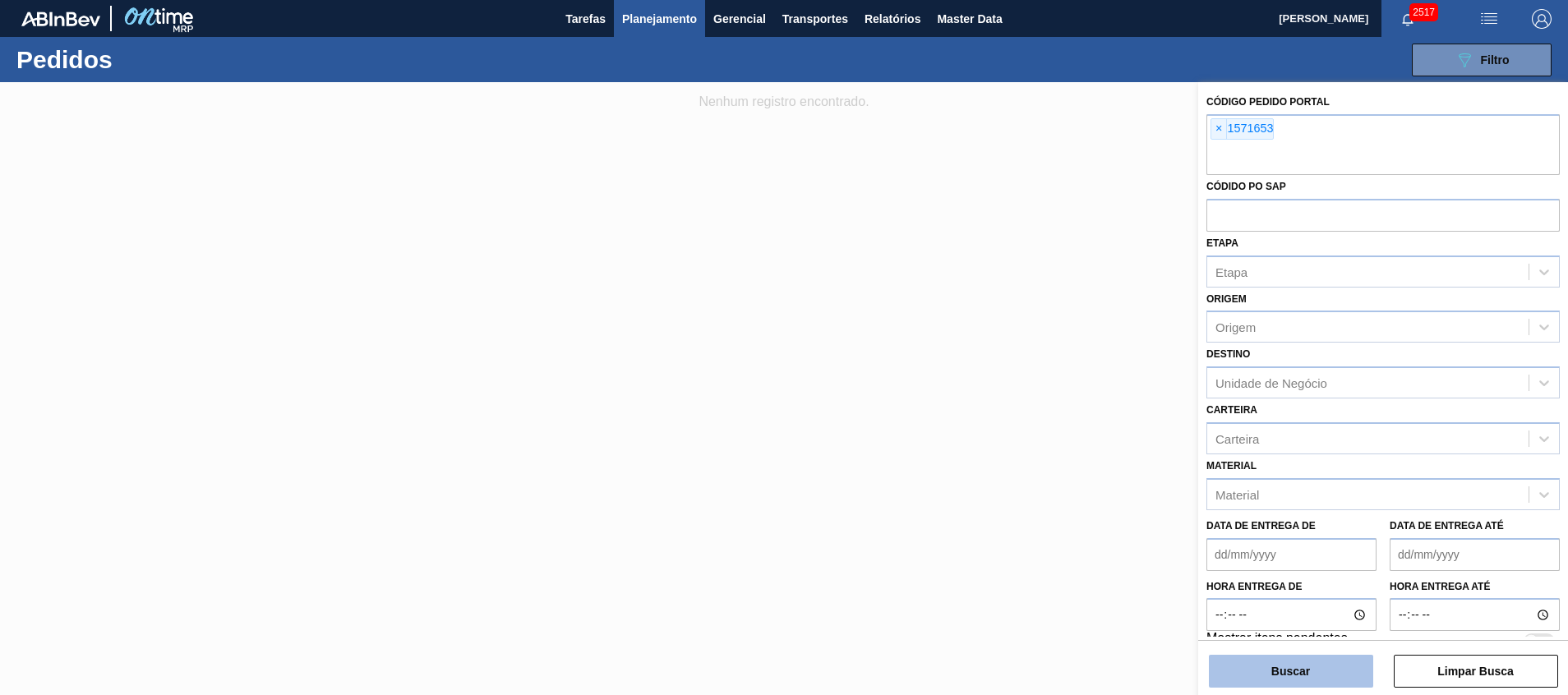
click at [1217, 670] on button "Buscar" at bounding box center [1290, 671] width 164 height 33
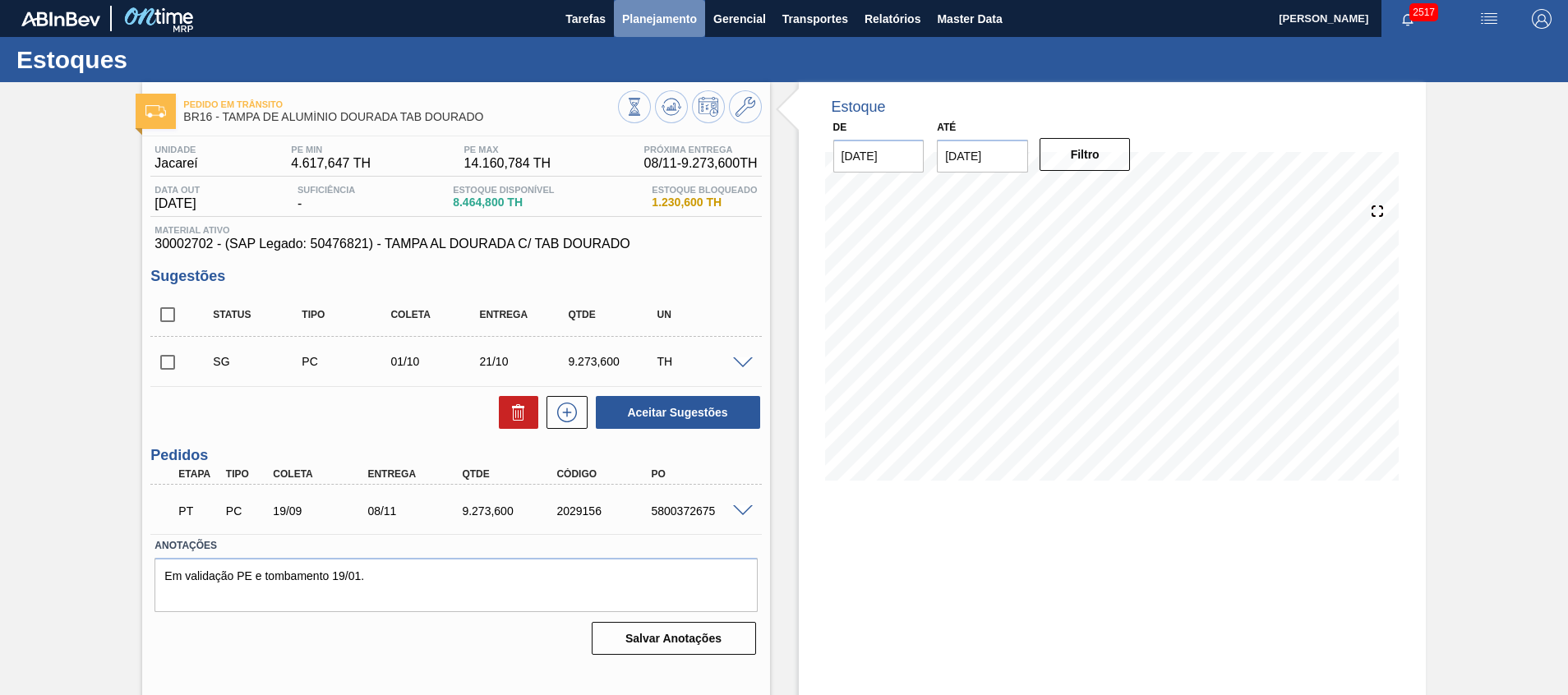
click at [650, 7] on button "Planejamento" at bounding box center [659, 19] width 91 height 37
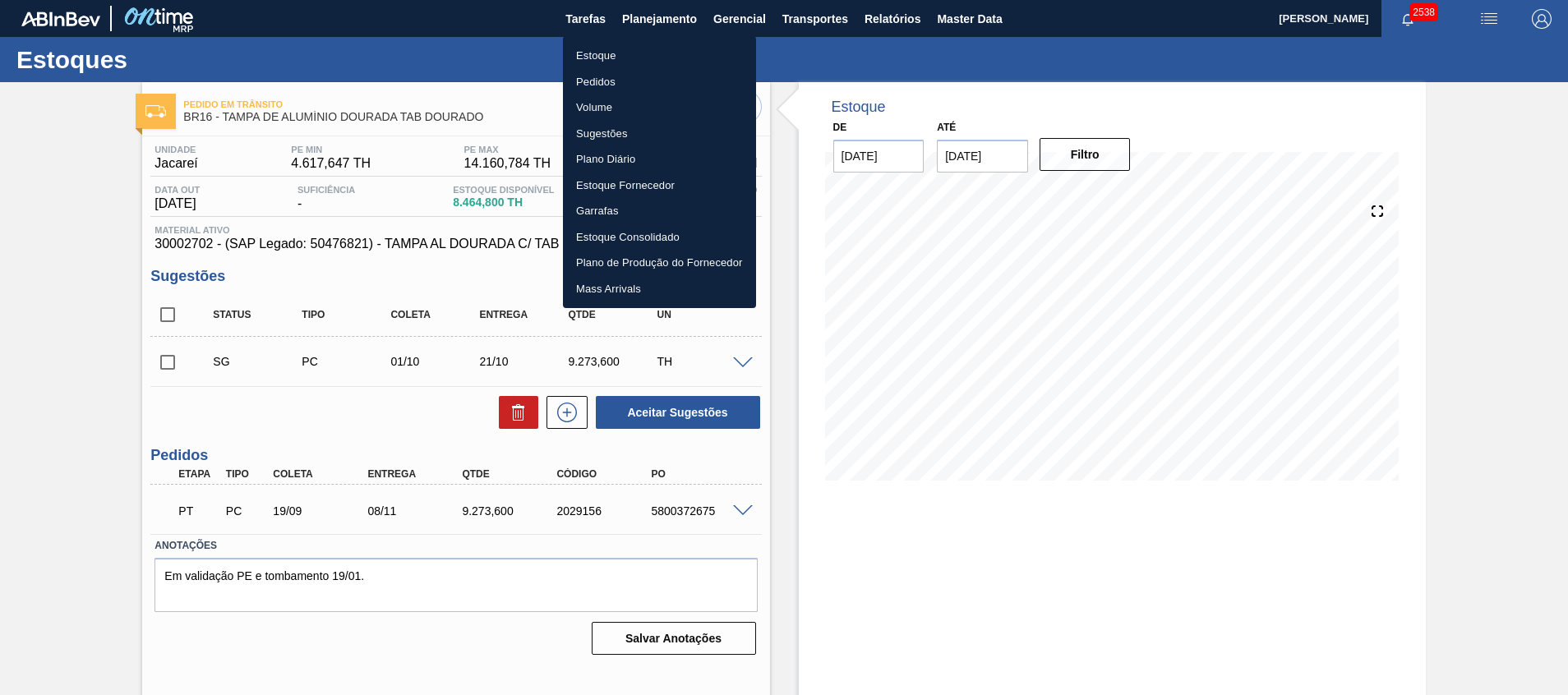
click at [118, 587] on div at bounding box center [784, 347] width 1568 height 695
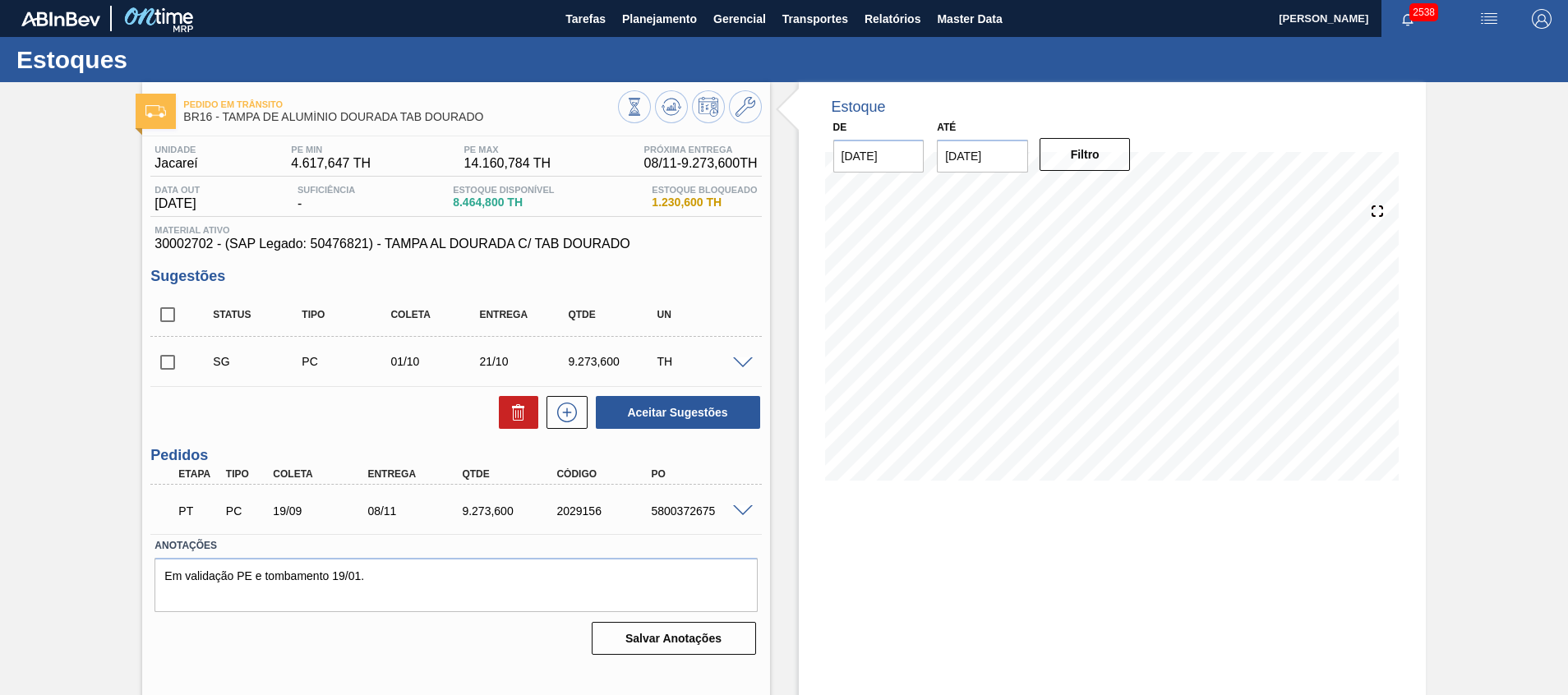
click at [941, 512] on div "Estoque De 26/09/2025 Até 31/10/2025 Filtro 13/10 Projeção de Estoque 3,910.503…" at bounding box center [1112, 394] width 627 height 624
click at [744, 106] on icon at bounding box center [745, 106] width 19 height 19
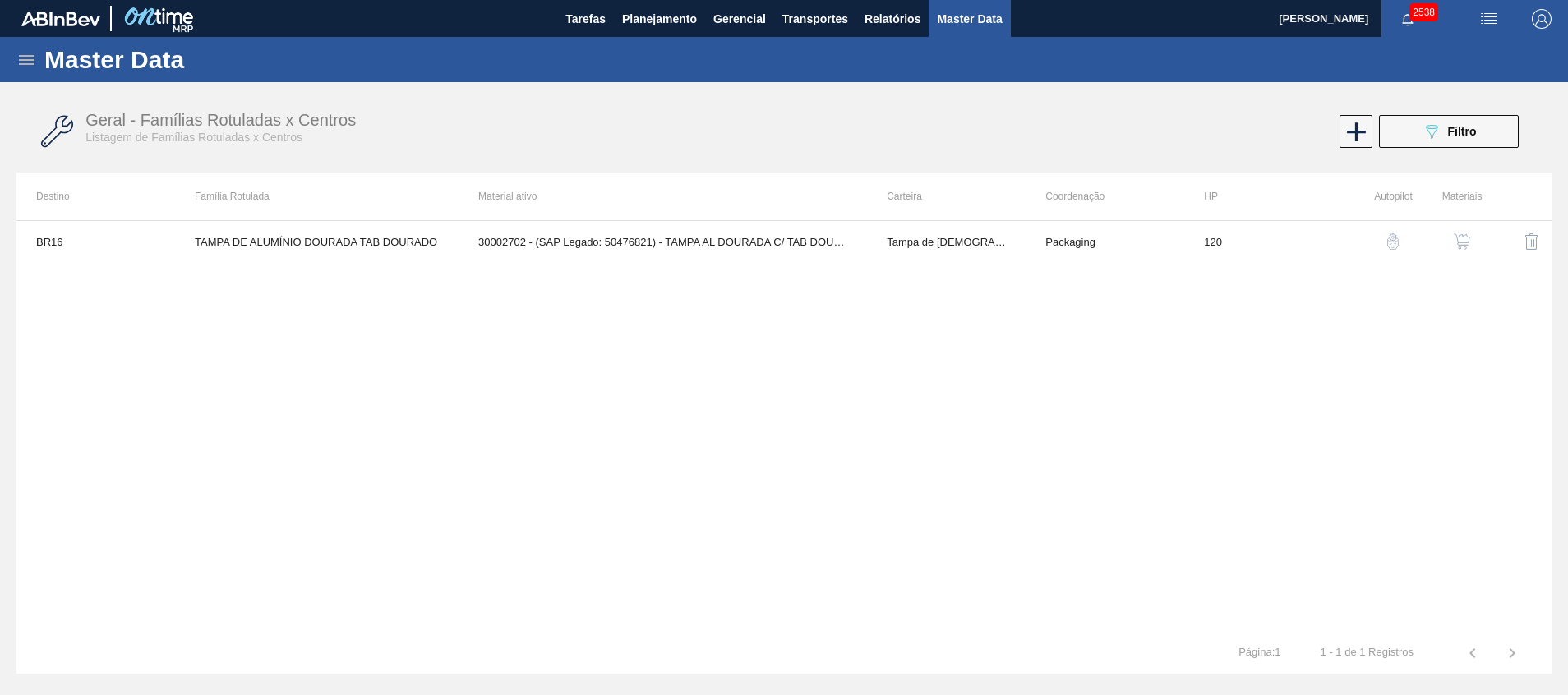
click at [1462, 239] on img "button" at bounding box center [1462, 242] width 17 height 17
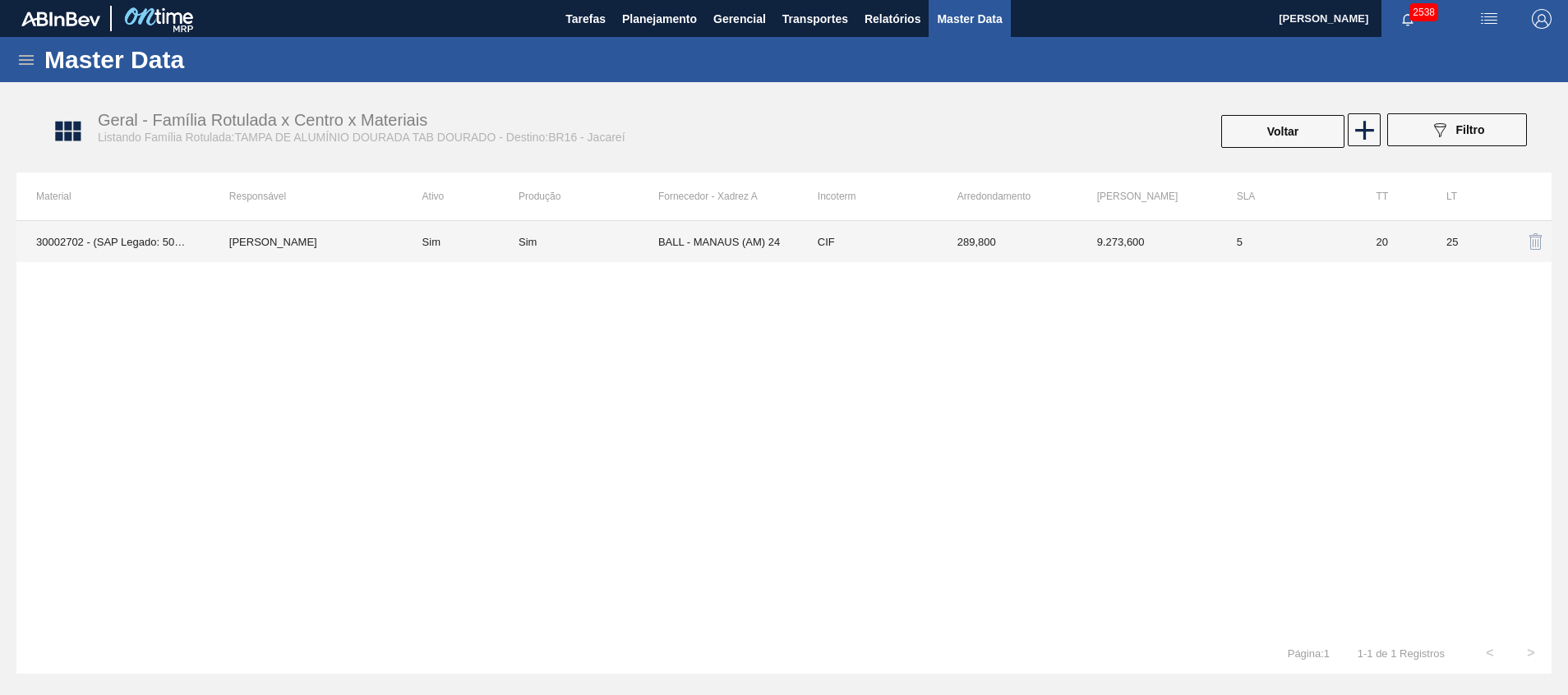
click at [1123, 240] on td "9.273,600" at bounding box center [1147, 241] width 140 height 41
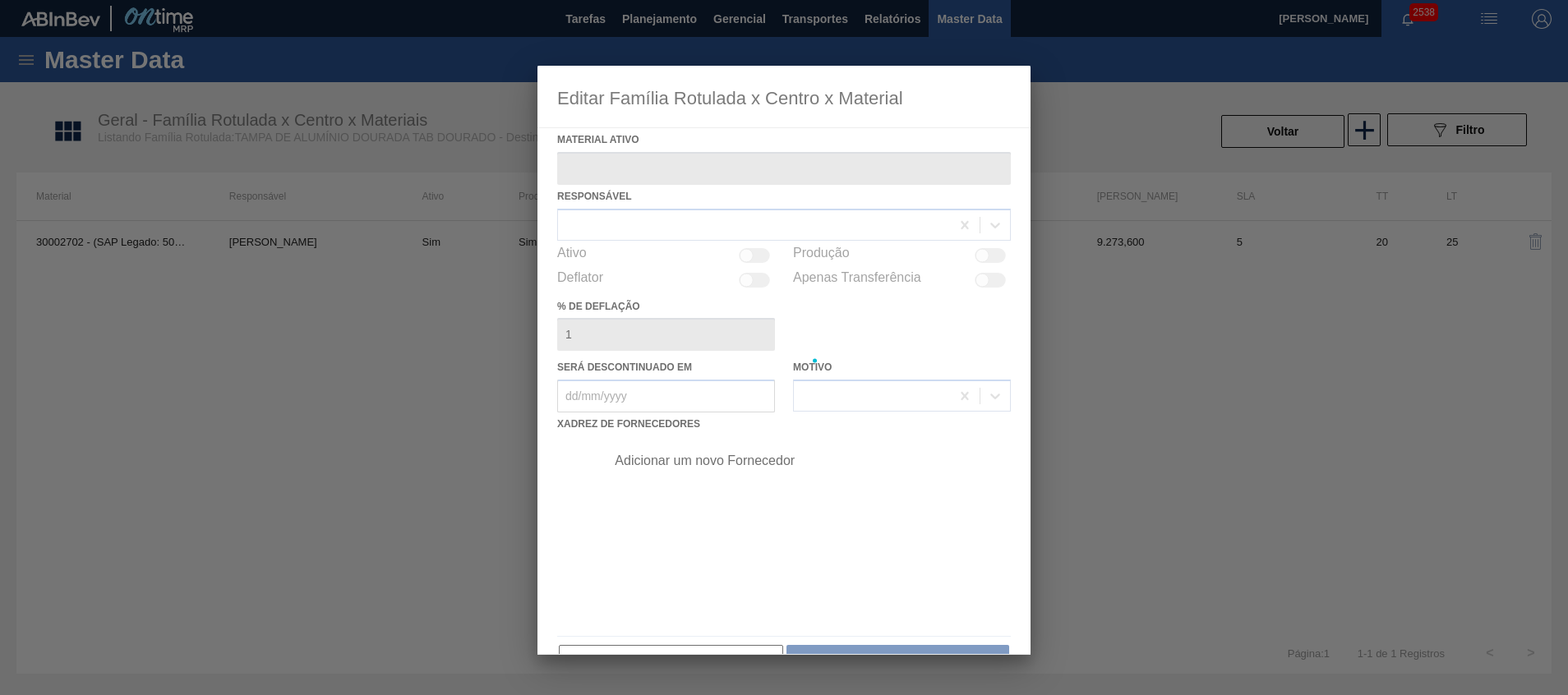
type ativo "30002702 - (SAP Legado: 50476821) - TAMPA AL DOURADA C/ TAB DOURADO"
checkbox input "true"
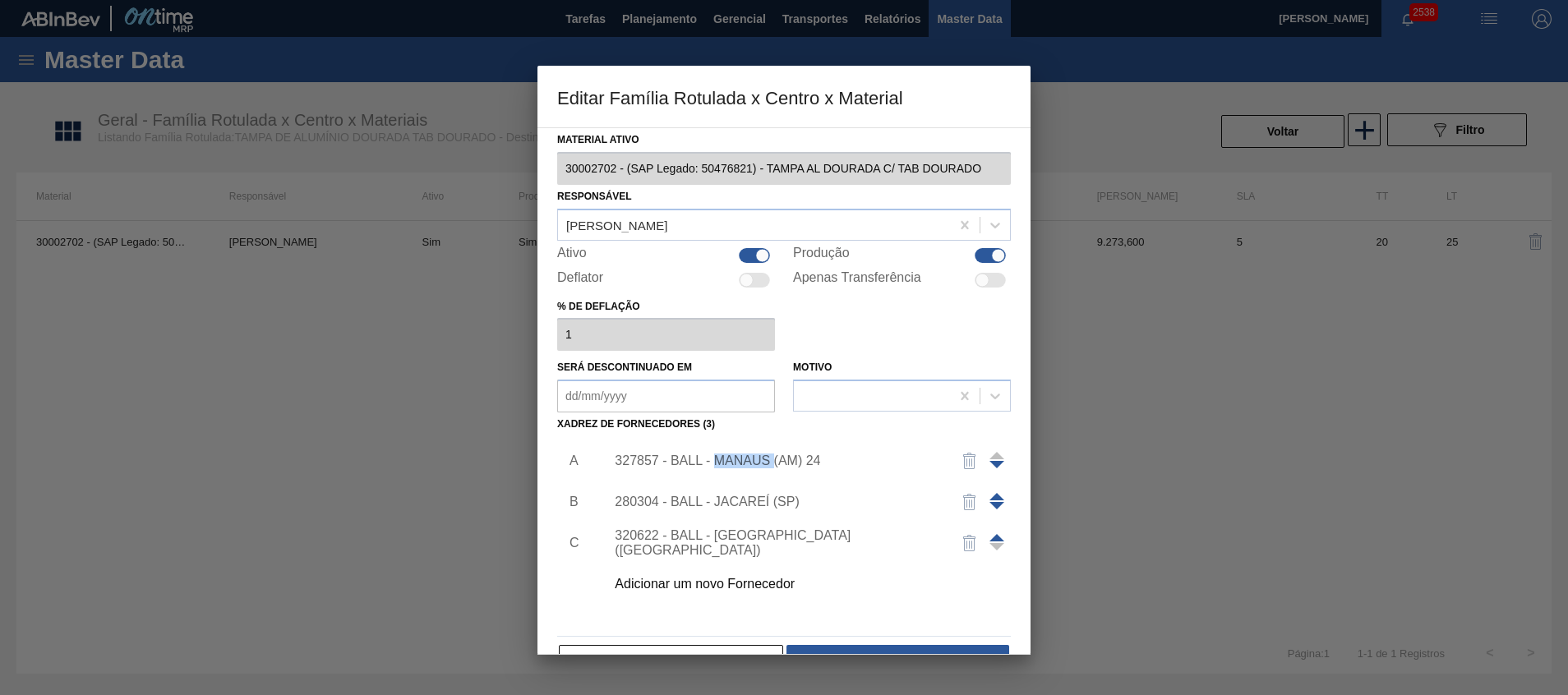
click at [747, 456] on div "327857 - BALL - MANAUS (AM) 24" at bounding box center [775, 461] width 322 height 15
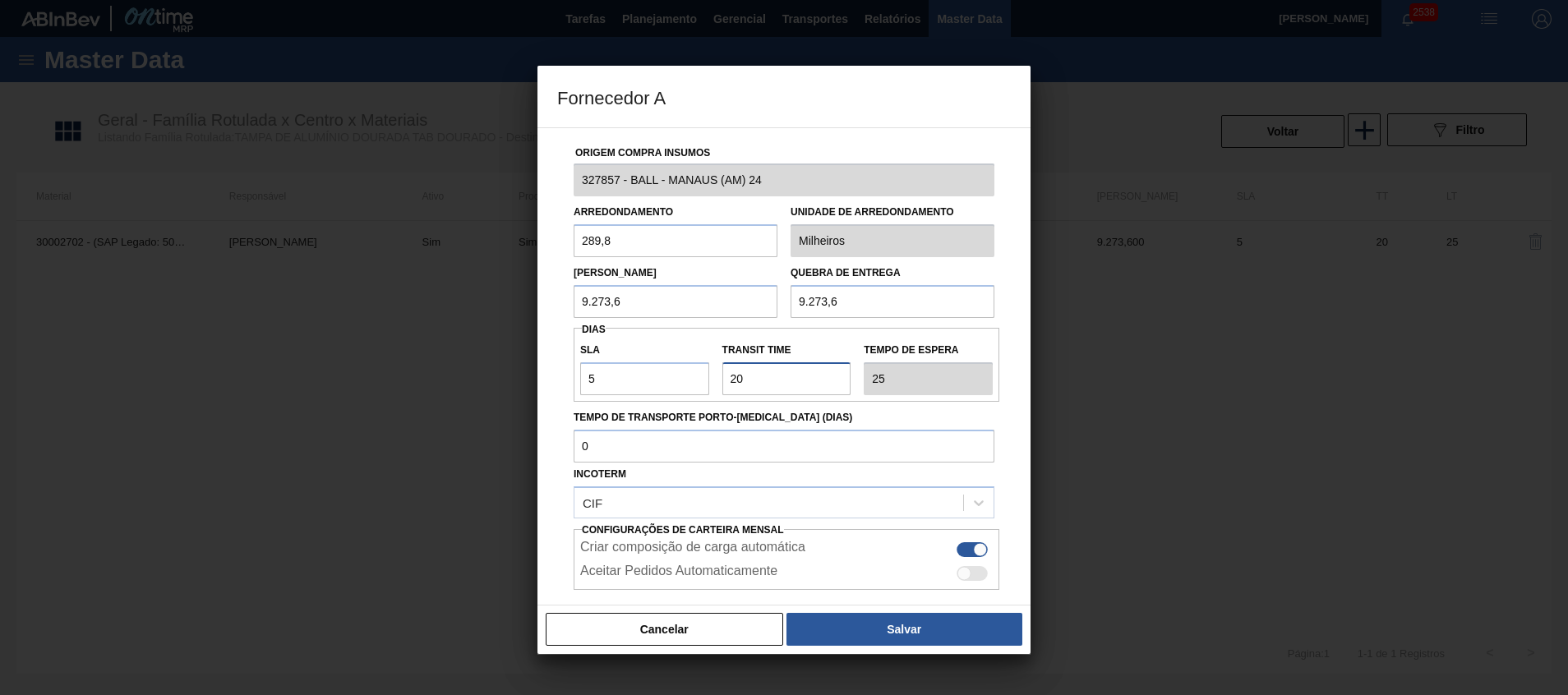
click at [755, 374] on input "Transit Time" at bounding box center [786, 378] width 129 height 33
type input "2"
type input "7"
type input "NaN"
type input "0"
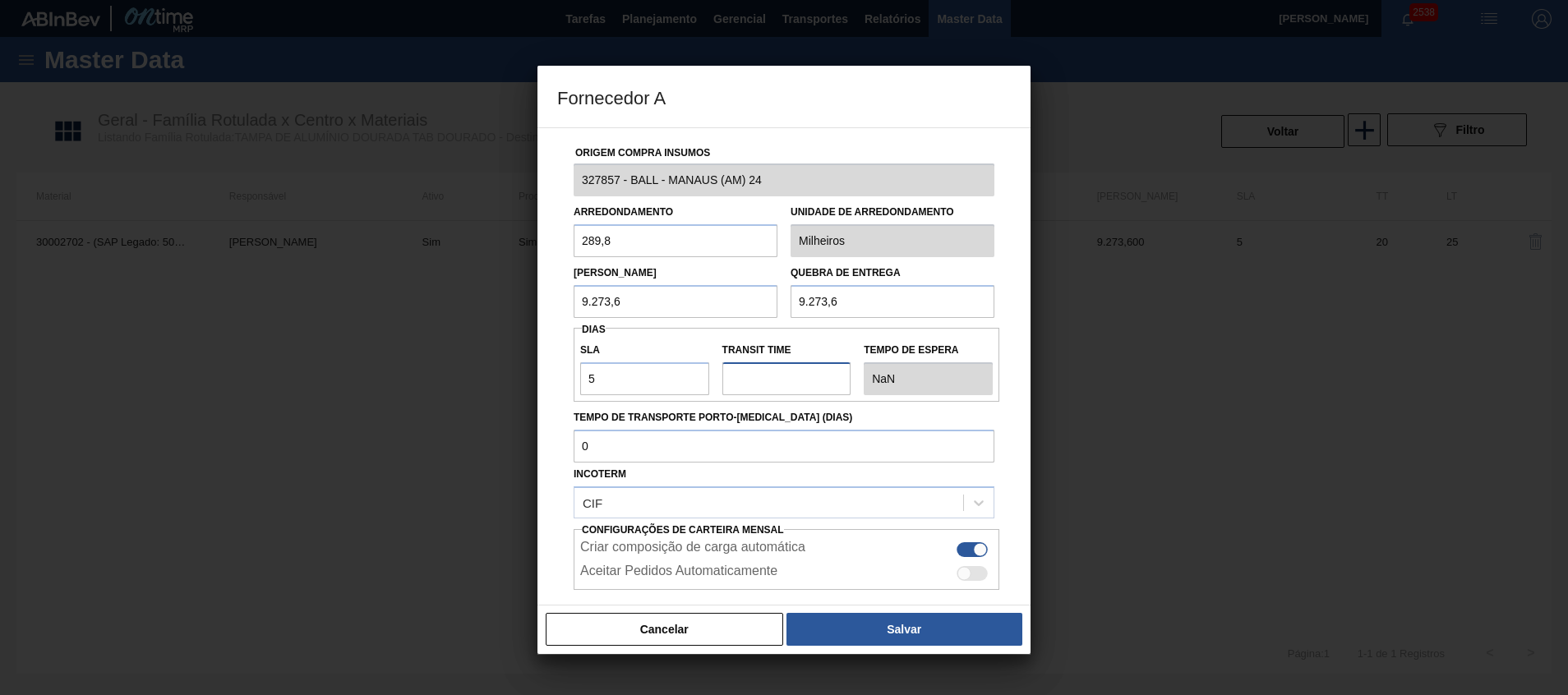
type input "5"
type input "0"
click at [612, 382] on input "5" at bounding box center [644, 378] width 129 height 33
type input "NaN"
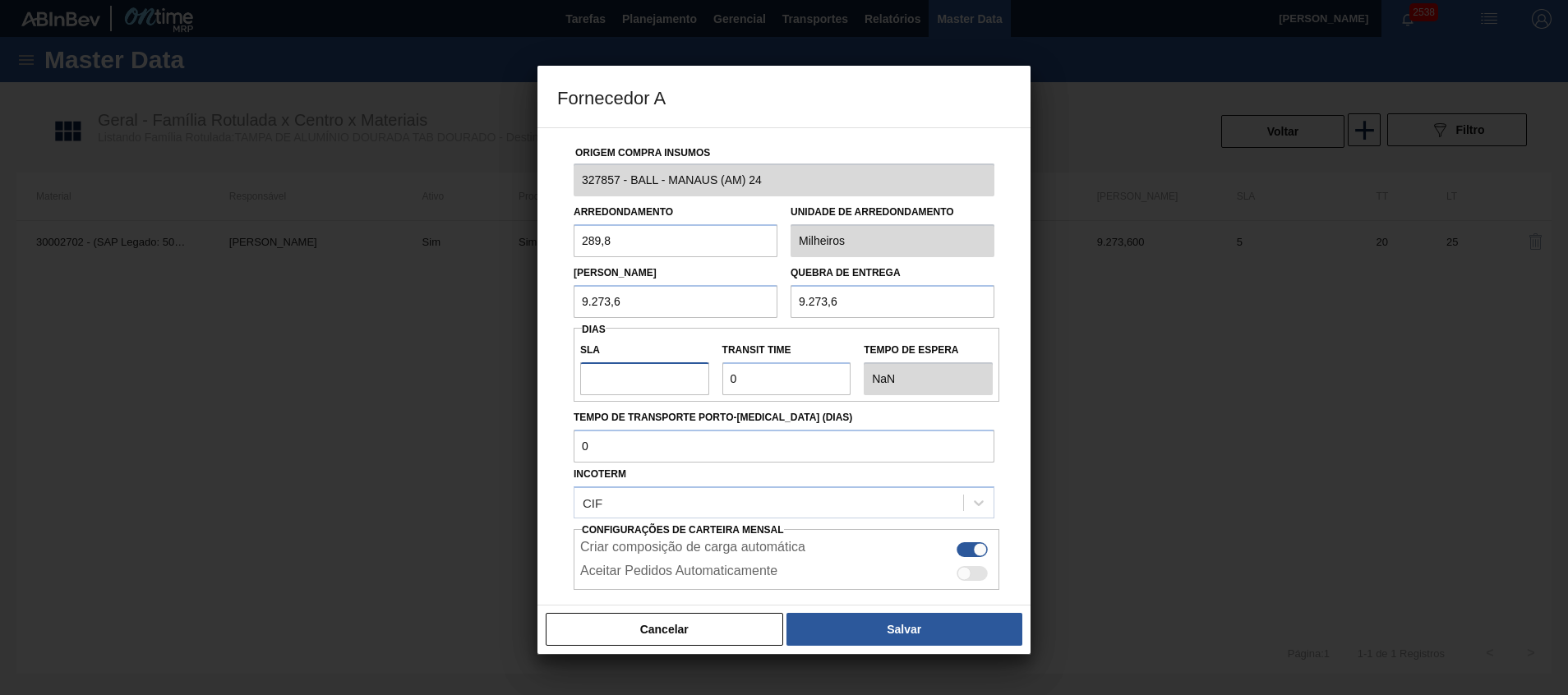
type input "1"
click at [557, 441] on div "Origem Compra Insumos 327857 - BALL - MANAUS (AM) 24 Arredondamento 289,8 Unida…" at bounding box center [784, 400] width 453 height 544
click at [604, 618] on button "Cancelar" at bounding box center [664, 628] width 238 height 33
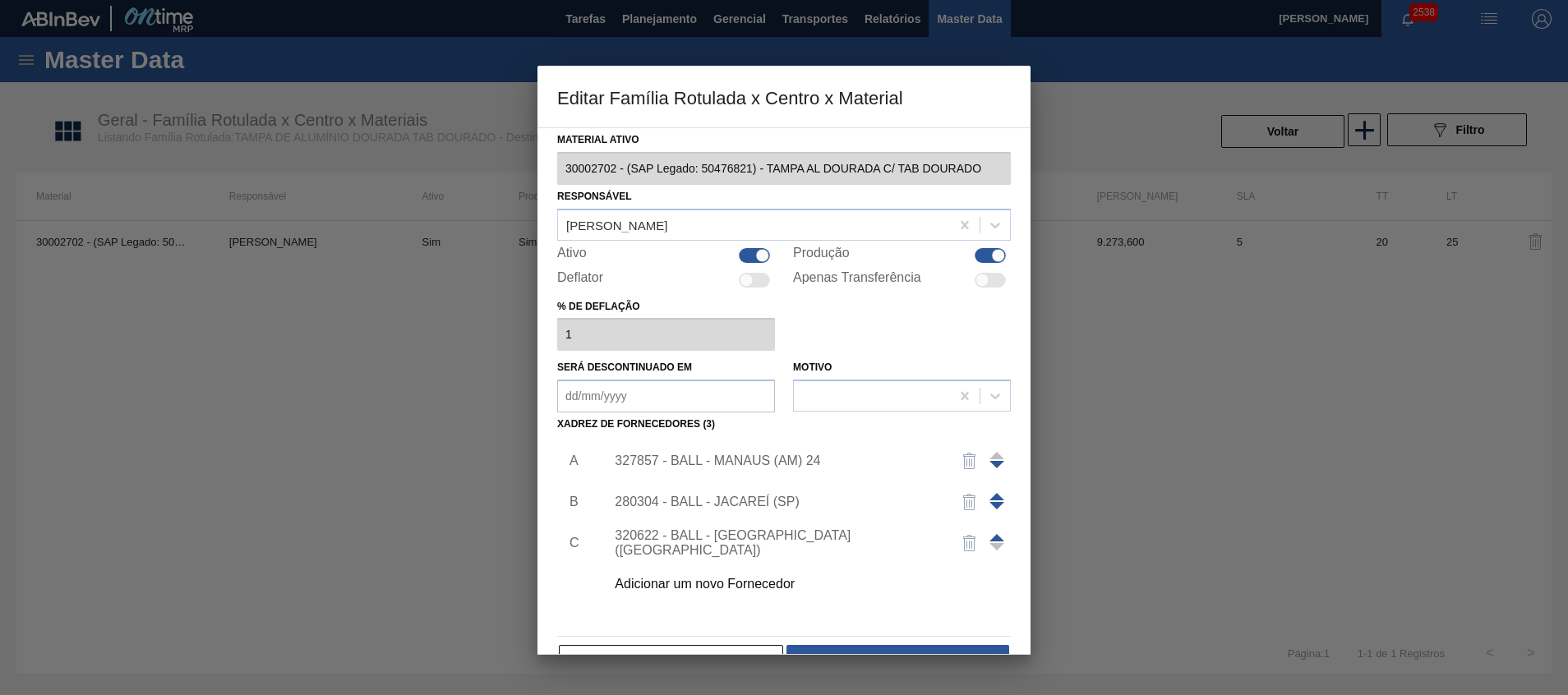
click at [1004, 495] on div at bounding box center [977, 501] width 67 height 40
click at [1000, 499] on span at bounding box center [997, 496] width 15 height 8
click at [849, 462] on div "280304 - BALL - JACAREÍ (SP)" at bounding box center [775, 461] width 322 height 15
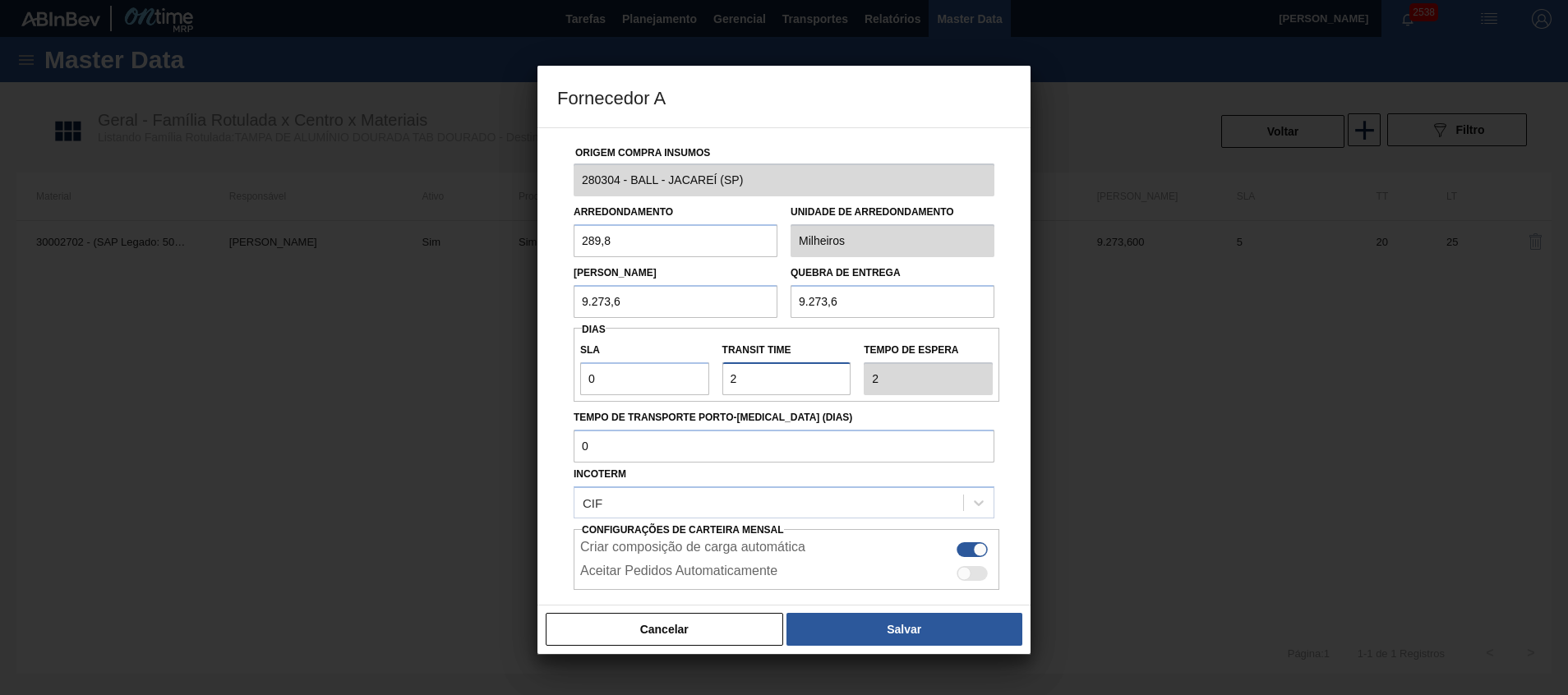
click at [805, 372] on input "Transit Time" at bounding box center [786, 378] width 129 height 33
type input "NaN"
type input "0"
type input "NaN"
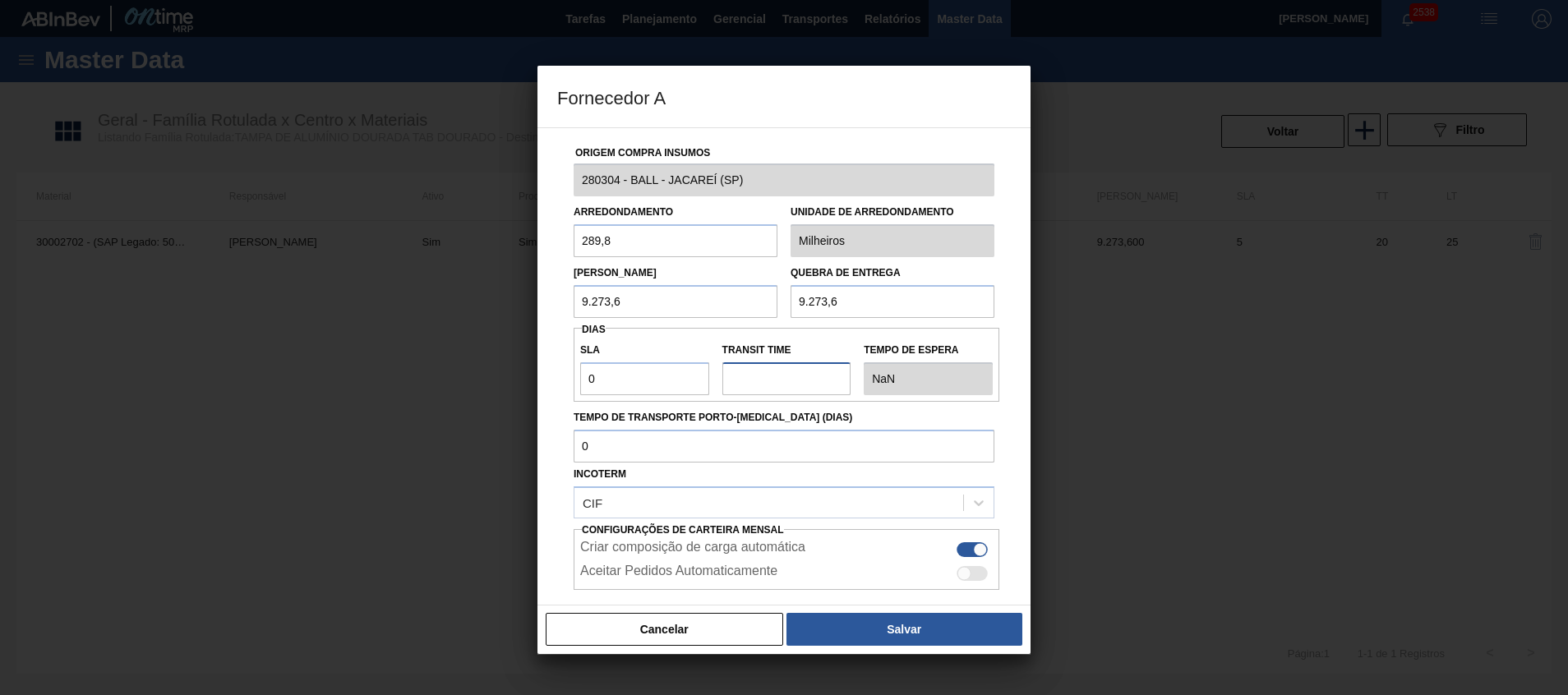
type input "1"
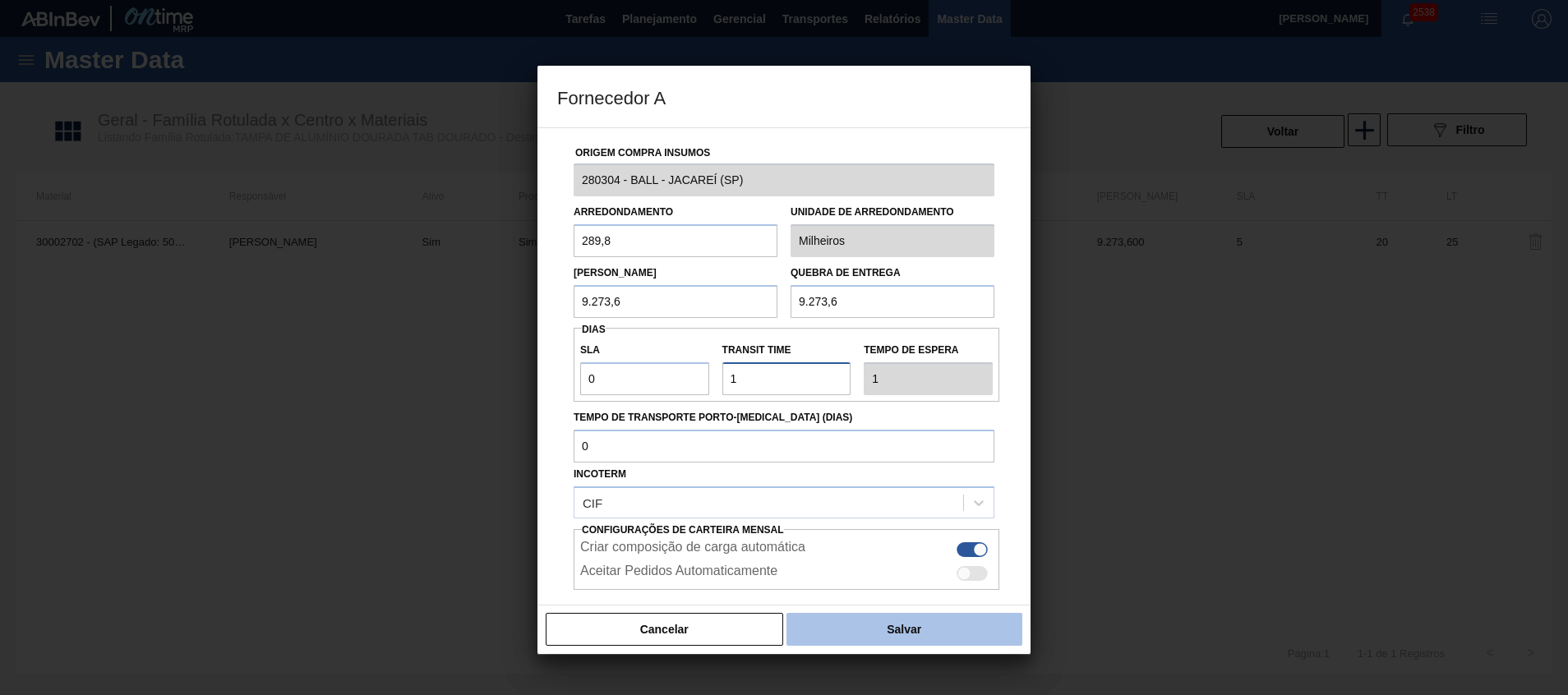
type input "1"
click at [898, 623] on button "Salvar" at bounding box center [904, 628] width 236 height 33
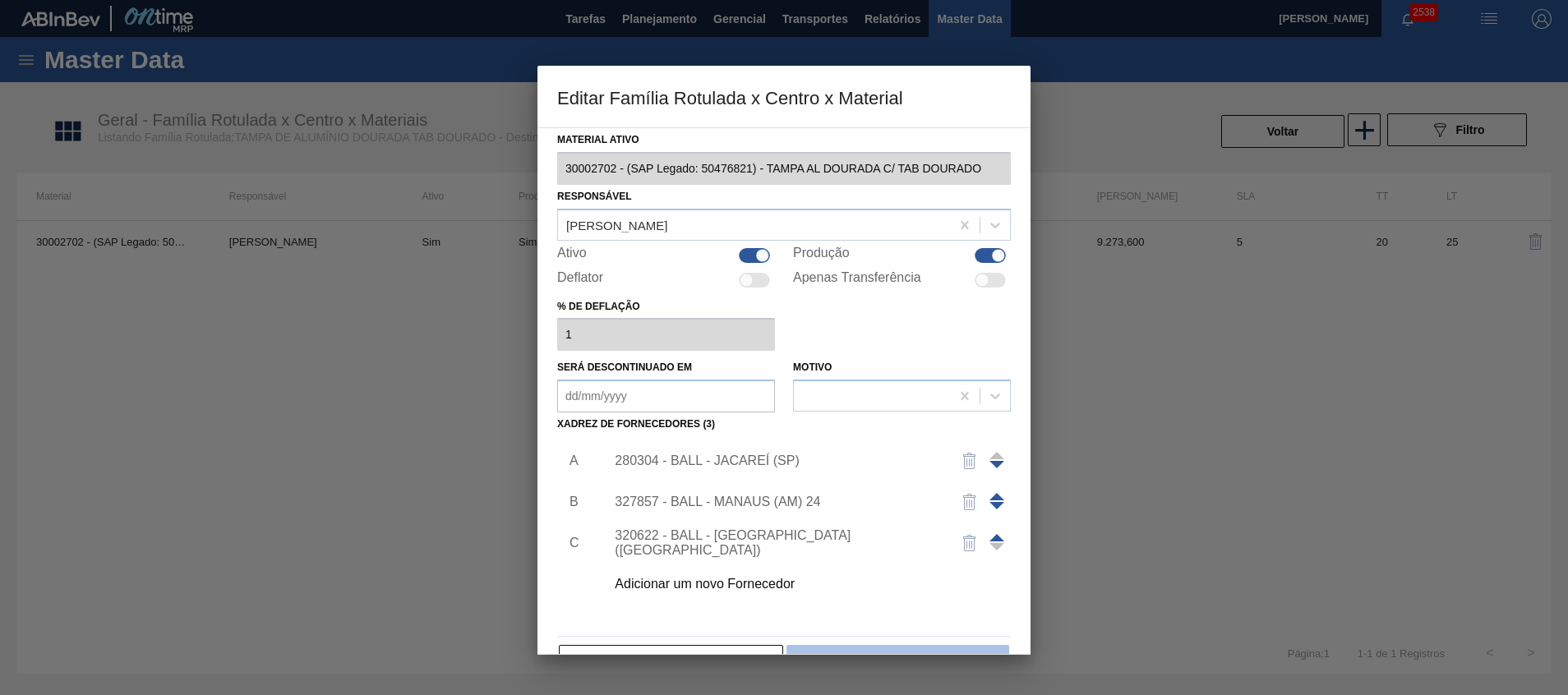
click at [889, 646] on button "Salvar" at bounding box center [897, 660] width 222 height 33
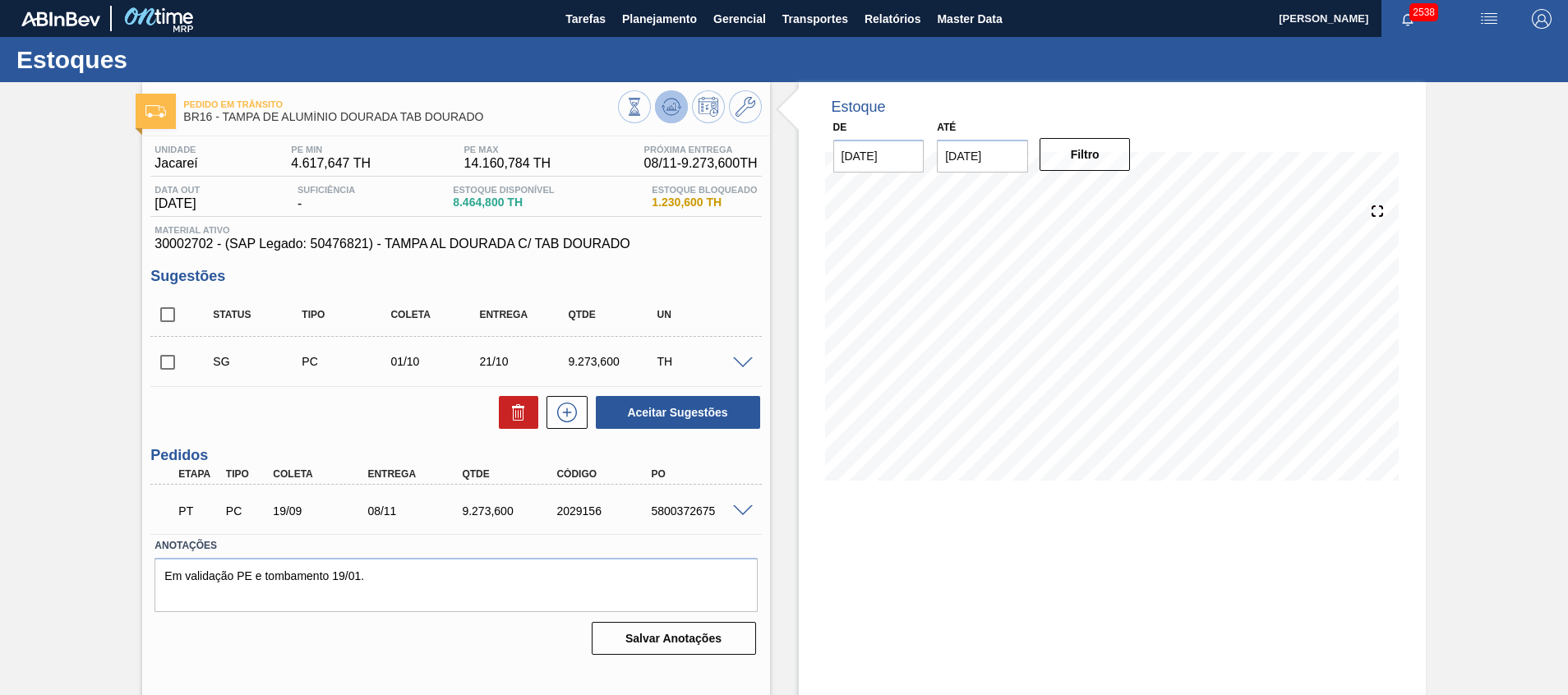
click at [676, 105] on icon at bounding box center [671, 106] width 19 height 19
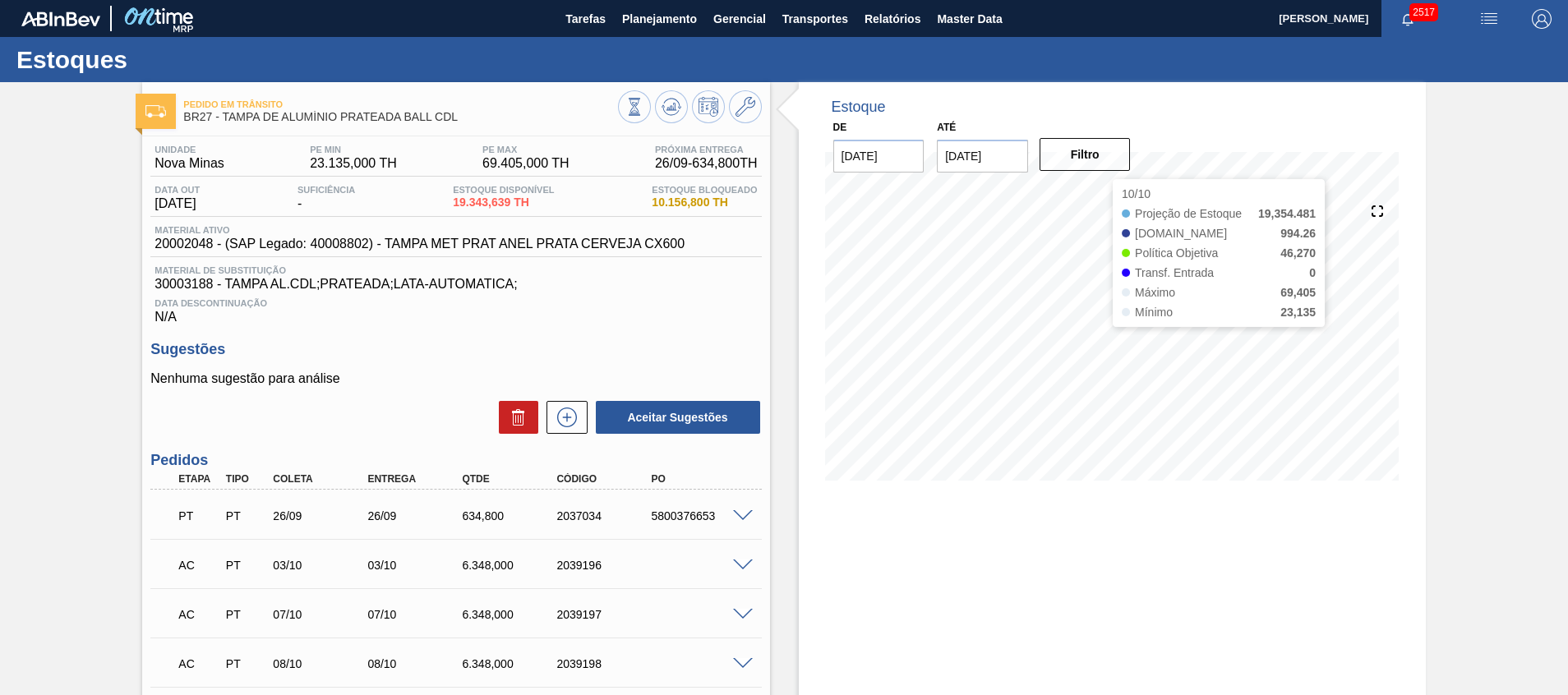
drag, startPoint x: 857, startPoint y: 158, endPoint x: 982, endPoint y: 521, distance: 383.9
click at [982, 521] on div "Estoque De [DATE] Até [DATE] Filtro 10/10 Projeção de Estoque 19,354.481 [DOMAI…" at bounding box center [1112, 477] width 627 height 789
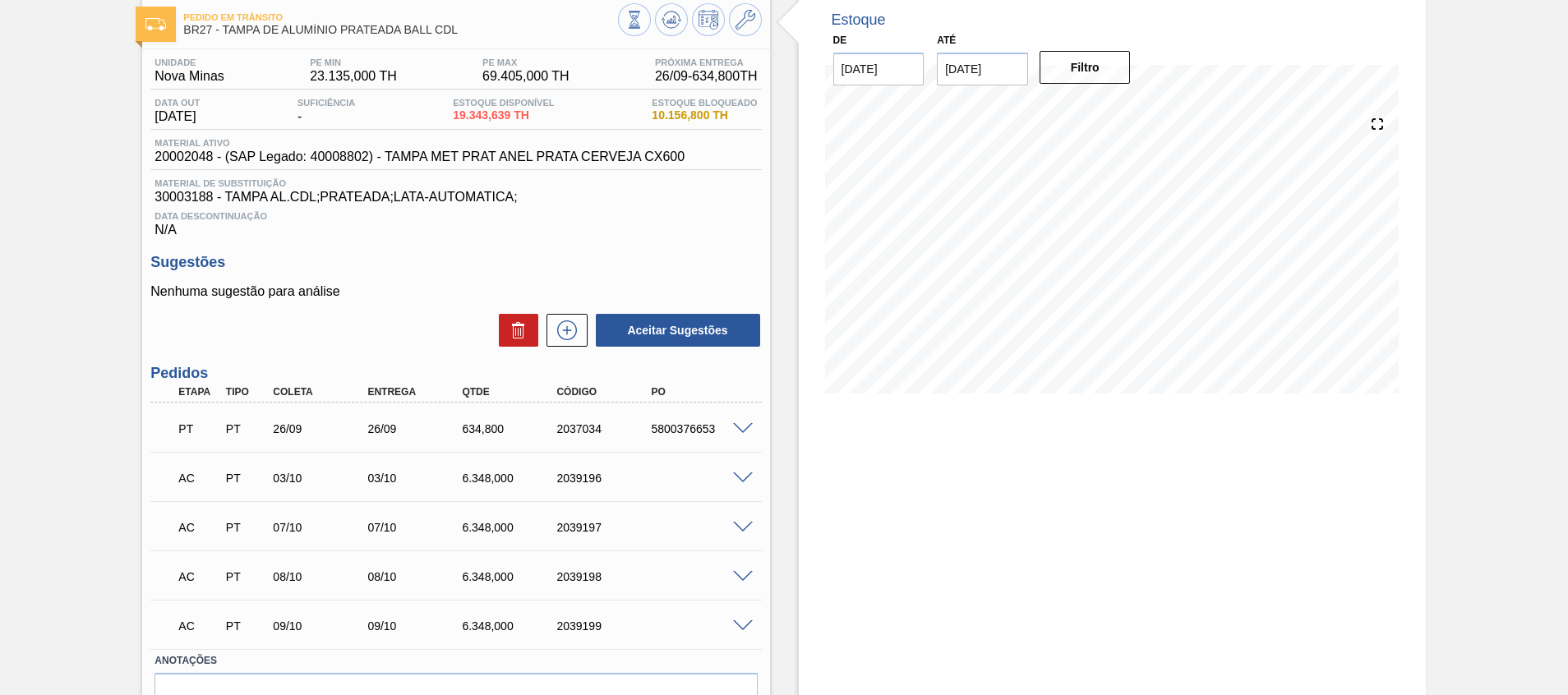
scroll to position [176, 0]
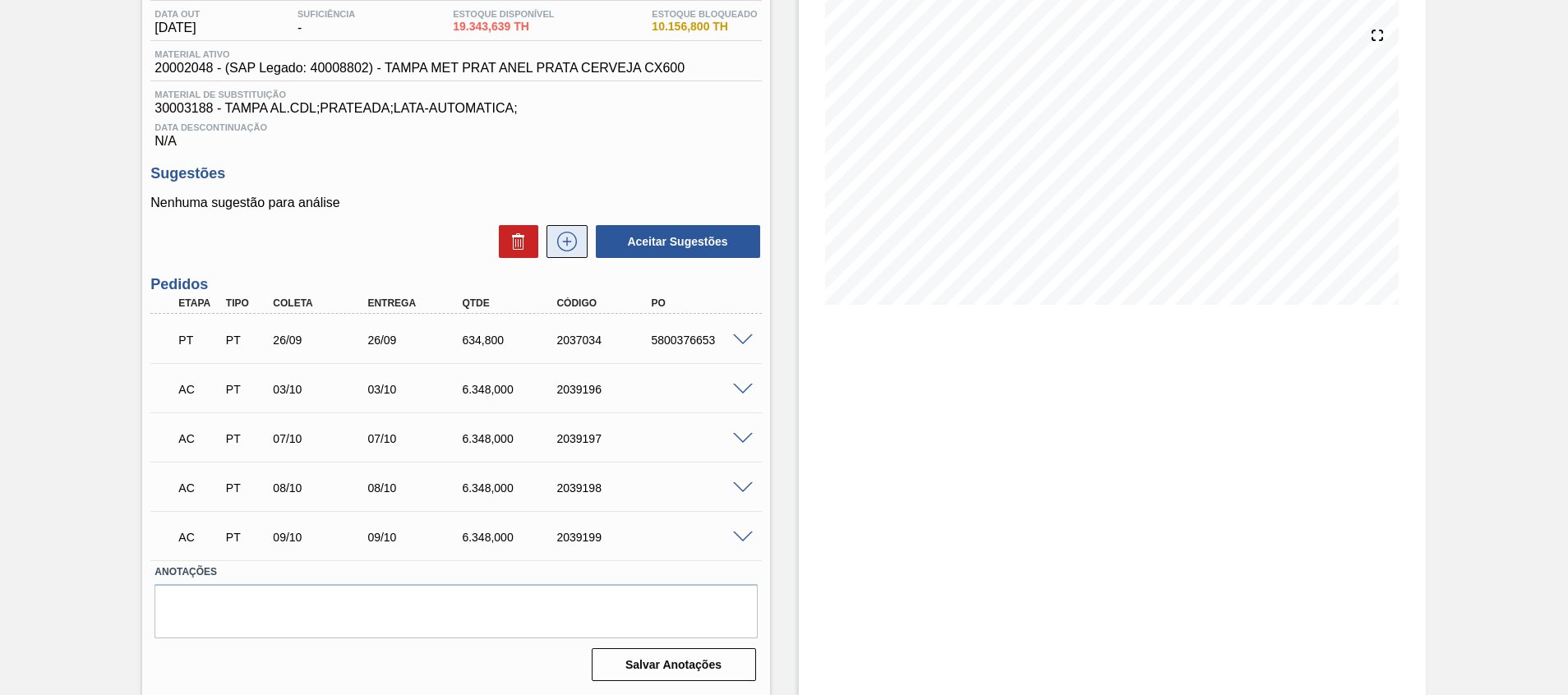
click at [574, 242] on icon at bounding box center [566, 241] width 26 height 19
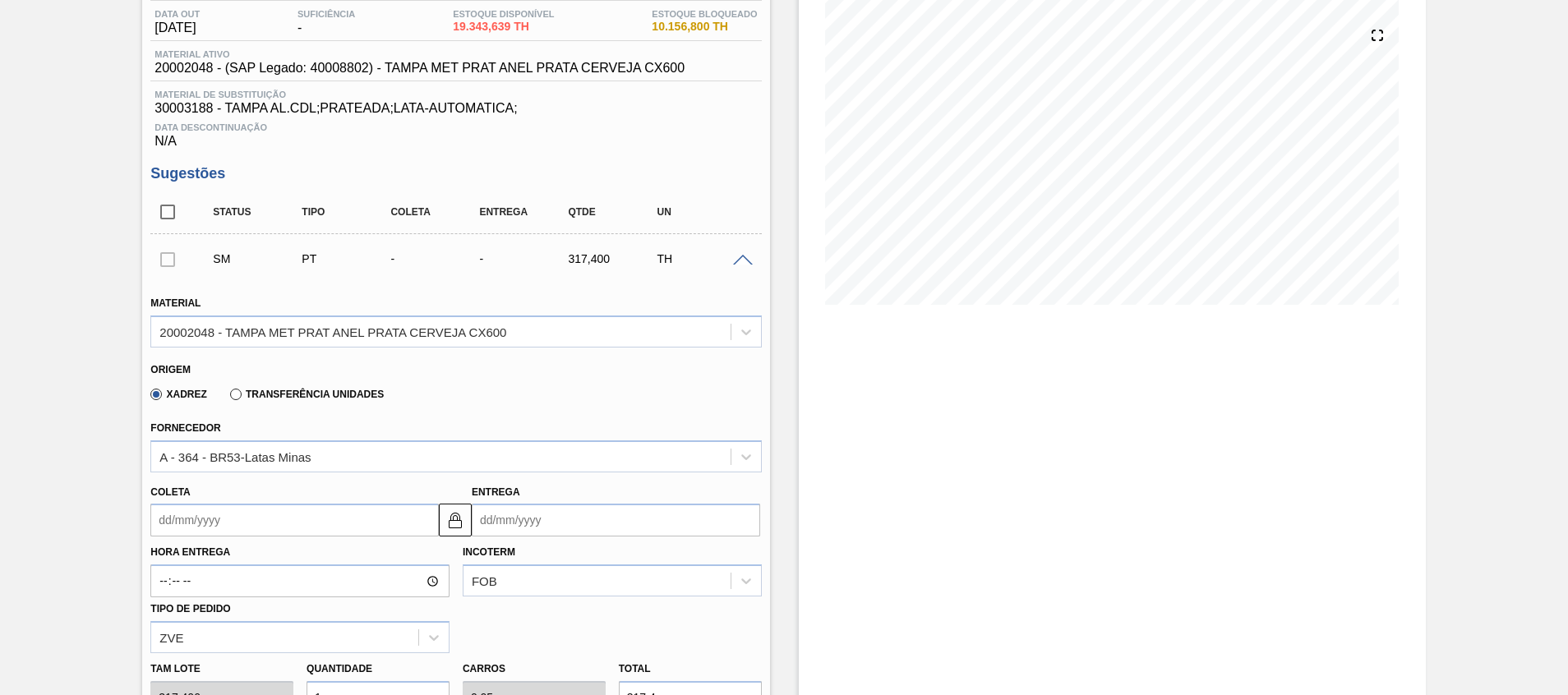
drag, startPoint x: 910, startPoint y: 329, endPoint x: 875, endPoint y: 337, distance: 35.9
click at [909, 328] on div "12/10 Projeção de Estoque 17,080.247 [DOMAIN_NAME] 1,428.57 Política Objetiva 4…" at bounding box center [1112, 165] width 575 height 329
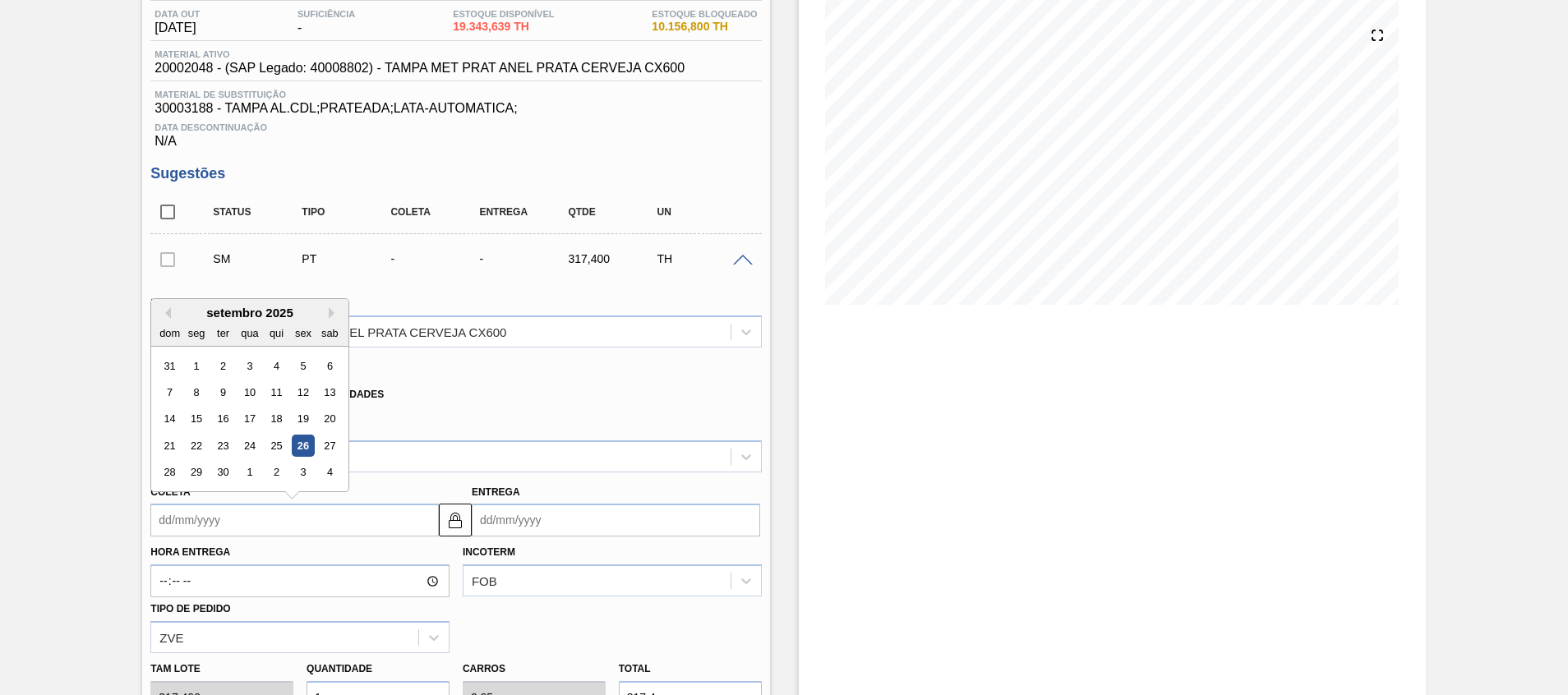
click at [289, 514] on input "Coleta" at bounding box center [294, 520] width 288 height 33
type input "1"
type input "[DATE]"
type input "14"
type input "[DATE]"
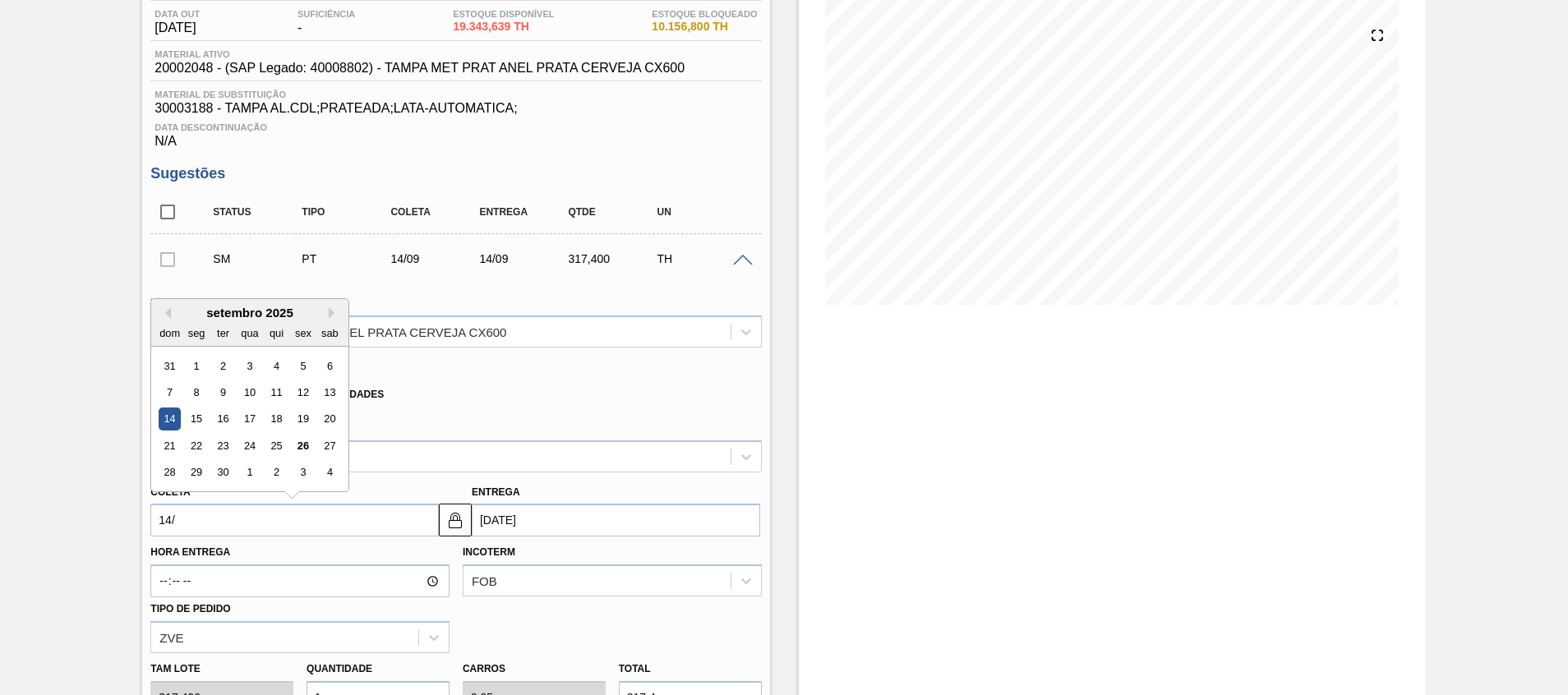
type input "14/1"
type input "[DATE]"
type input "14/10"
type input "[DATE]"
click at [221, 413] on div "14" at bounding box center [223, 420] width 22 height 22
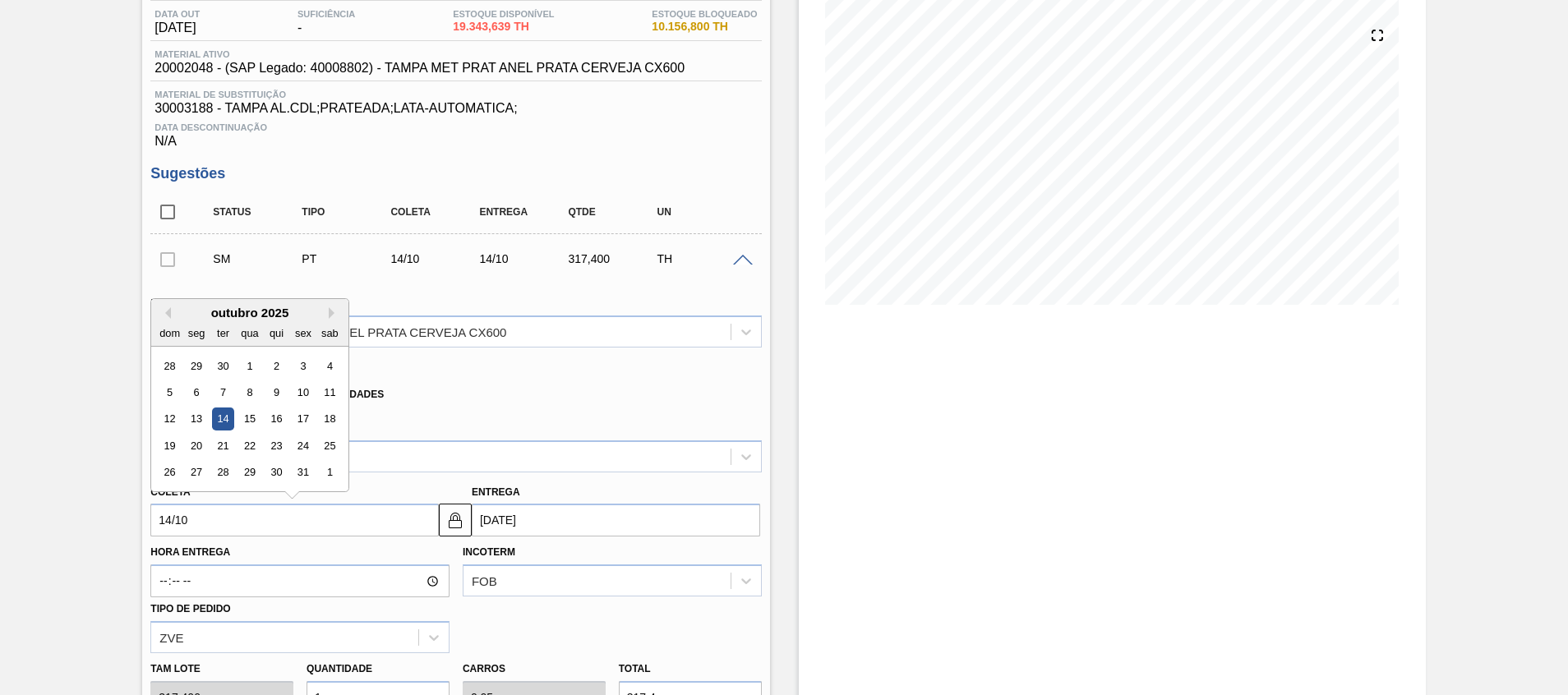
type input "[DATE]"
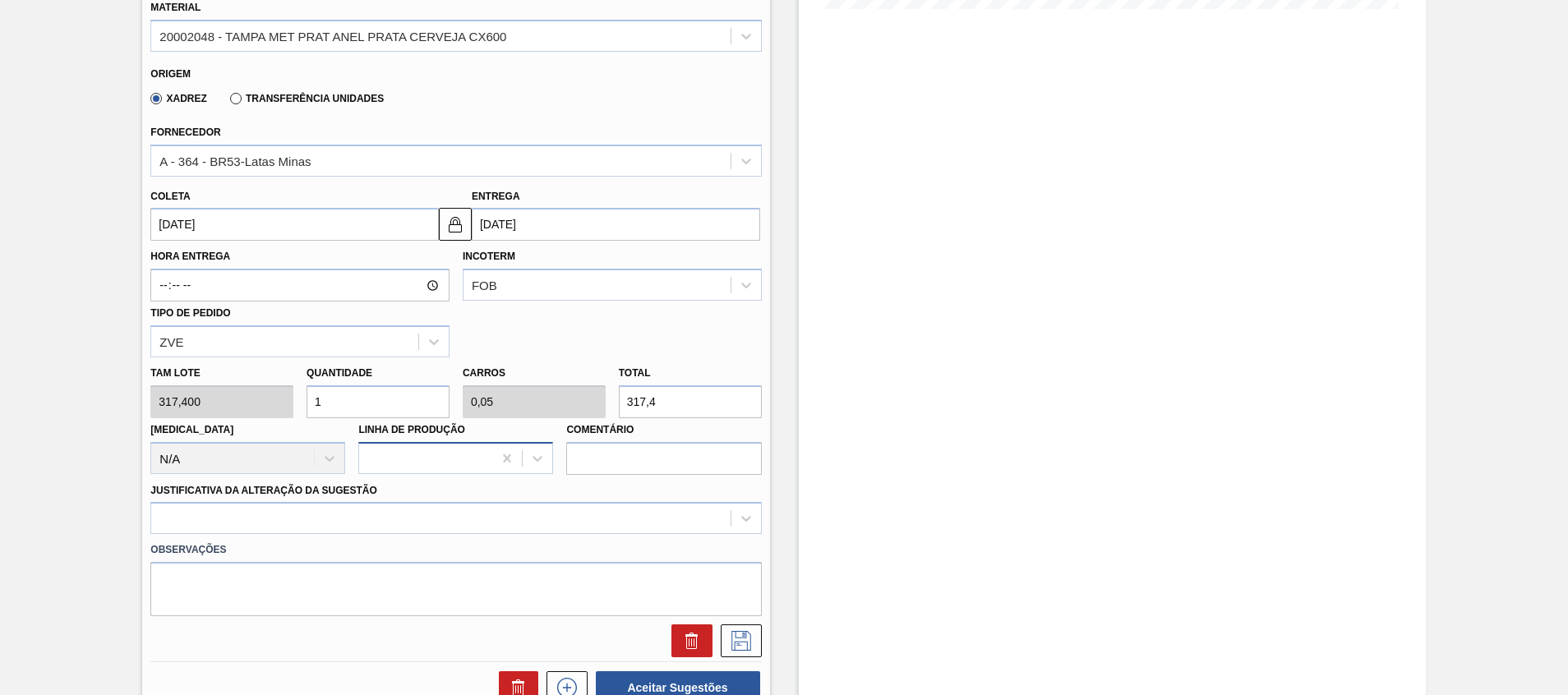
scroll to position [545, 0]
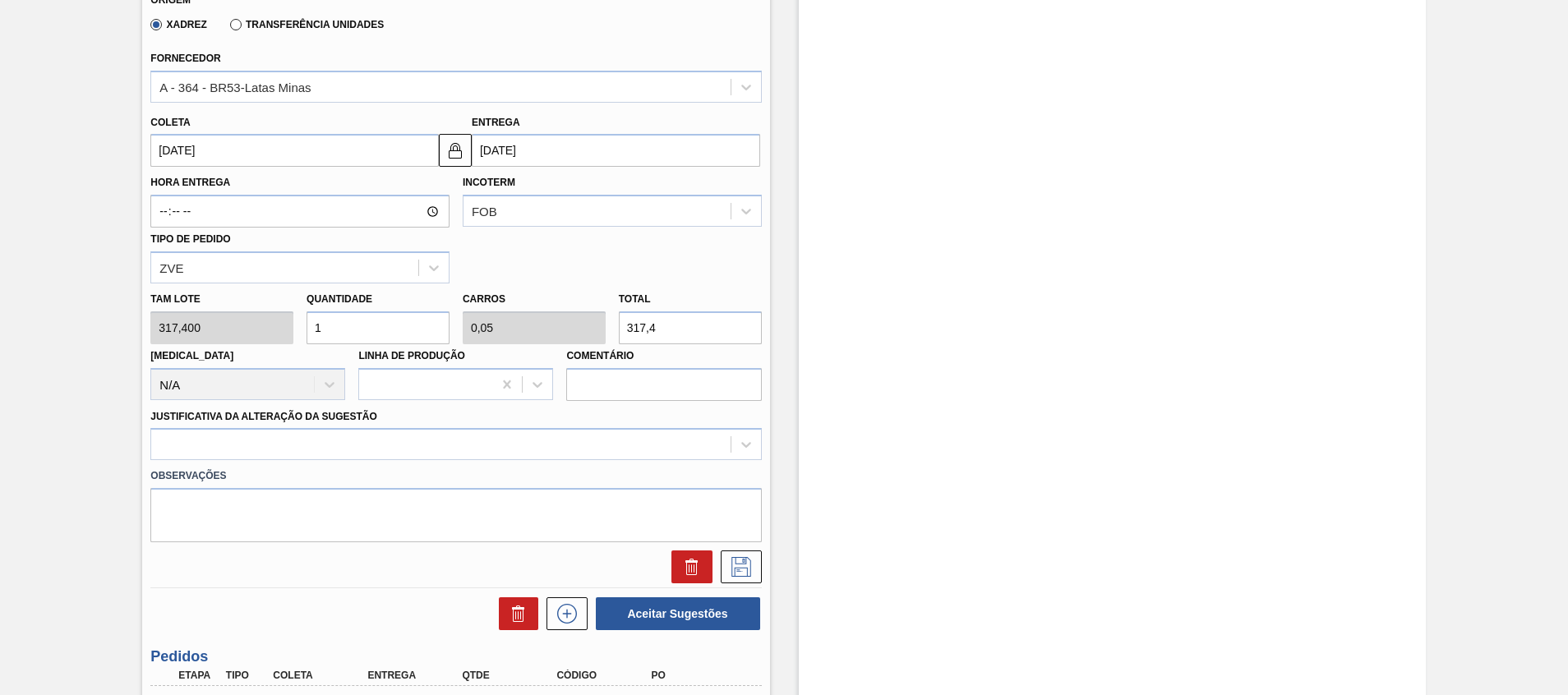
drag, startPoint x: 361, startPoint y: 313, endPoint x: 0, endPoint y: 230, distance: 370.4
click at [0, 0] on html "Tarefas Planejamento Gerencial Transportes Relatórios Master Data [PERSON_NAME]…" at bounding box center [784, 0] width 1568 height 0
type input "2"
type input "0,1"
type input "634,8"
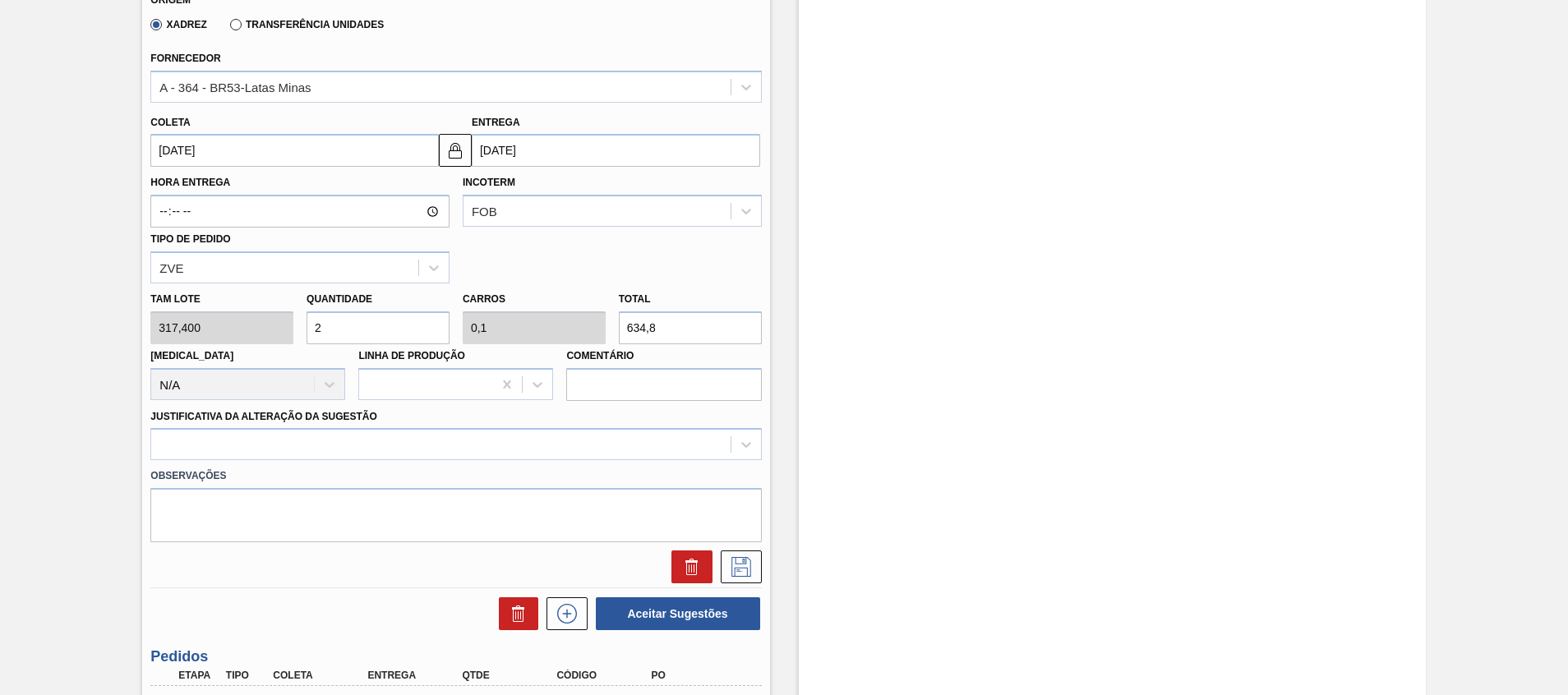
type input "2"
type input "0"
type input "2"
type input "0,1"
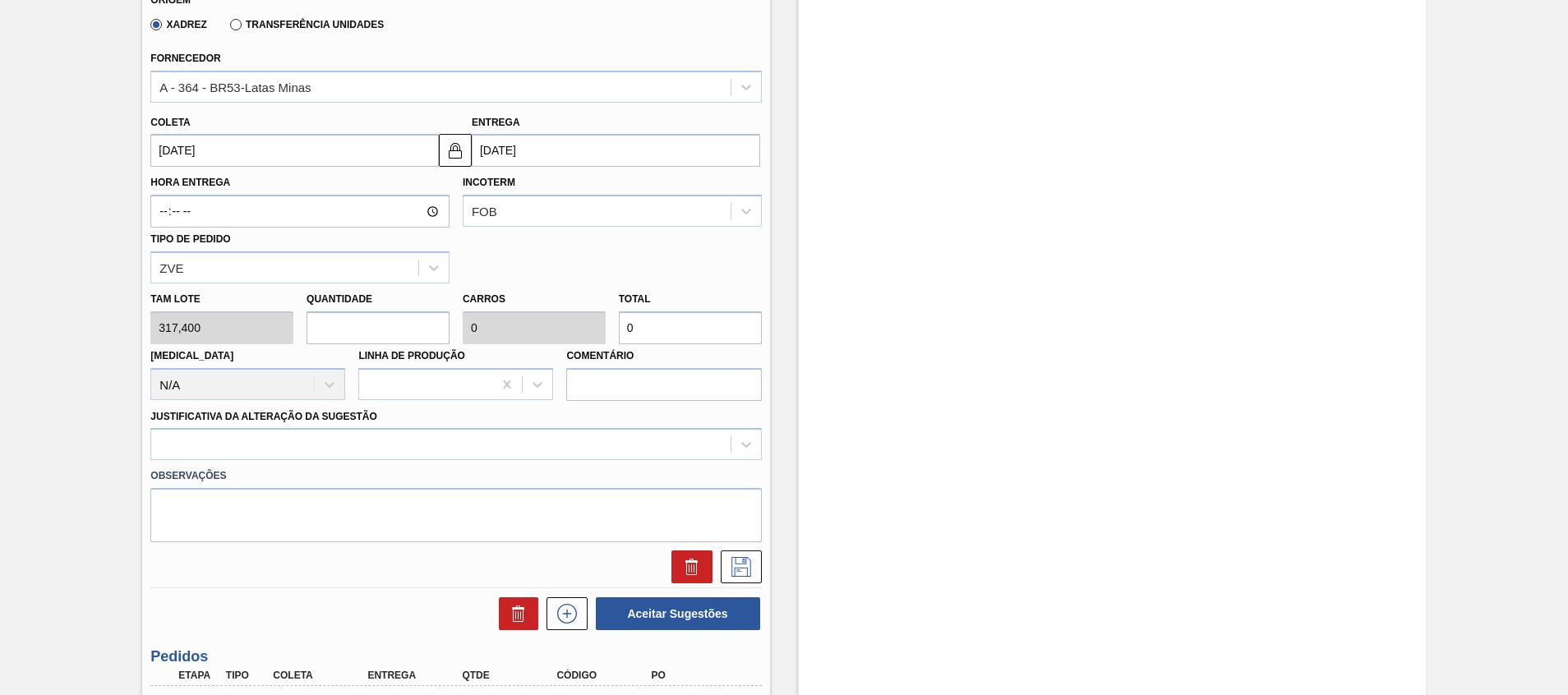
type input "634,8"
type input "20"
type input "1"
type input "6.348"
type input "20"
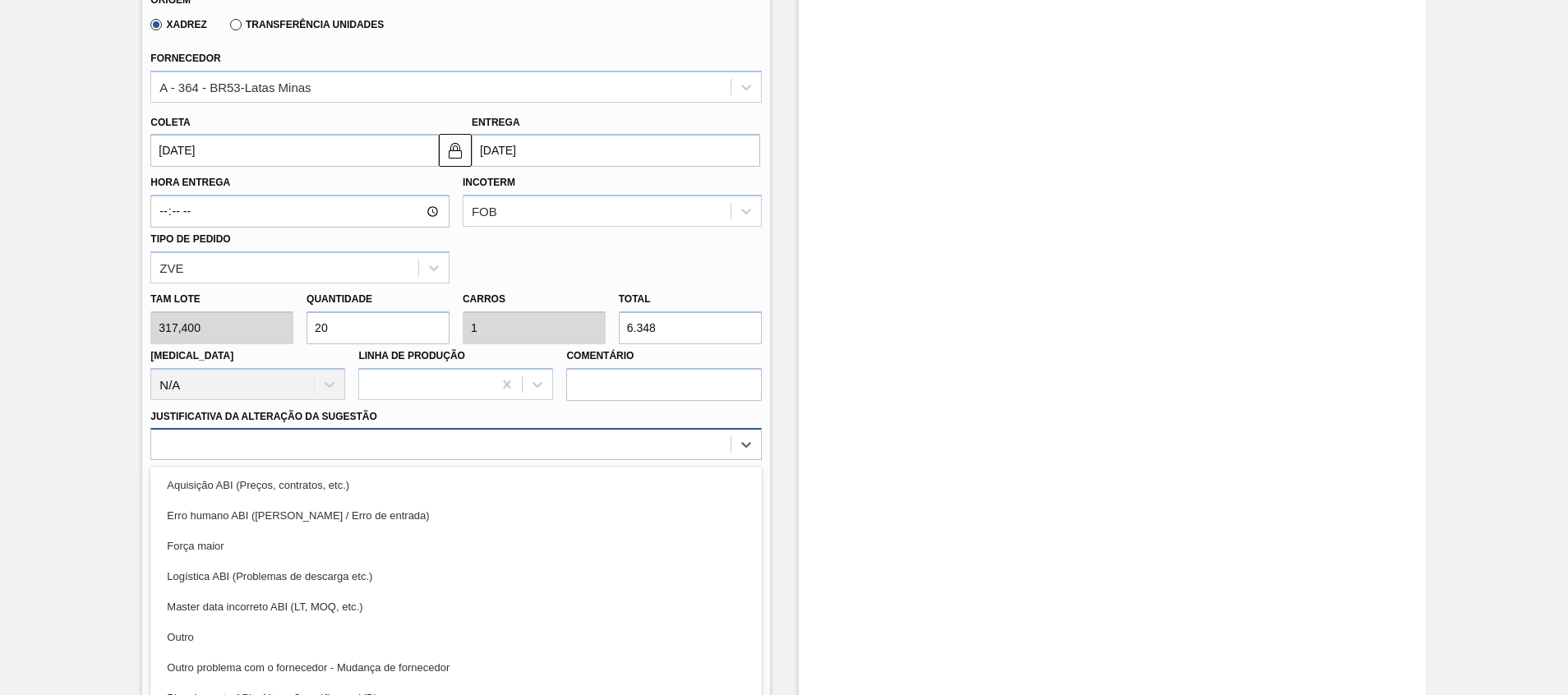
click at [264, 454] on div "option Aquisição ABI (Preços, contratos, etc.) focused, 1 of 18. 18 results ava…" at bounding box center [455, 444] width 611 height 32
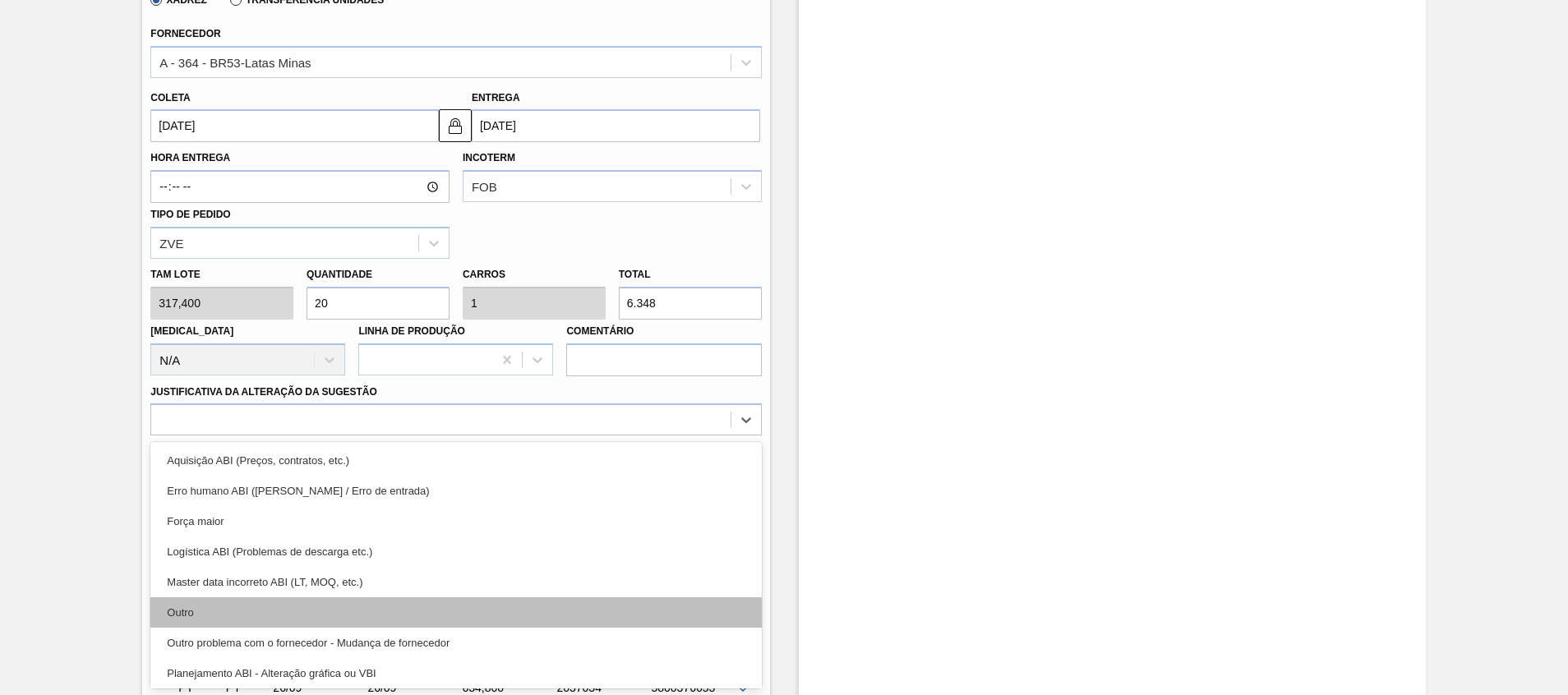
click at [254, 604] on div "Outro" at bounding box center [455, 612] width 611 height 30
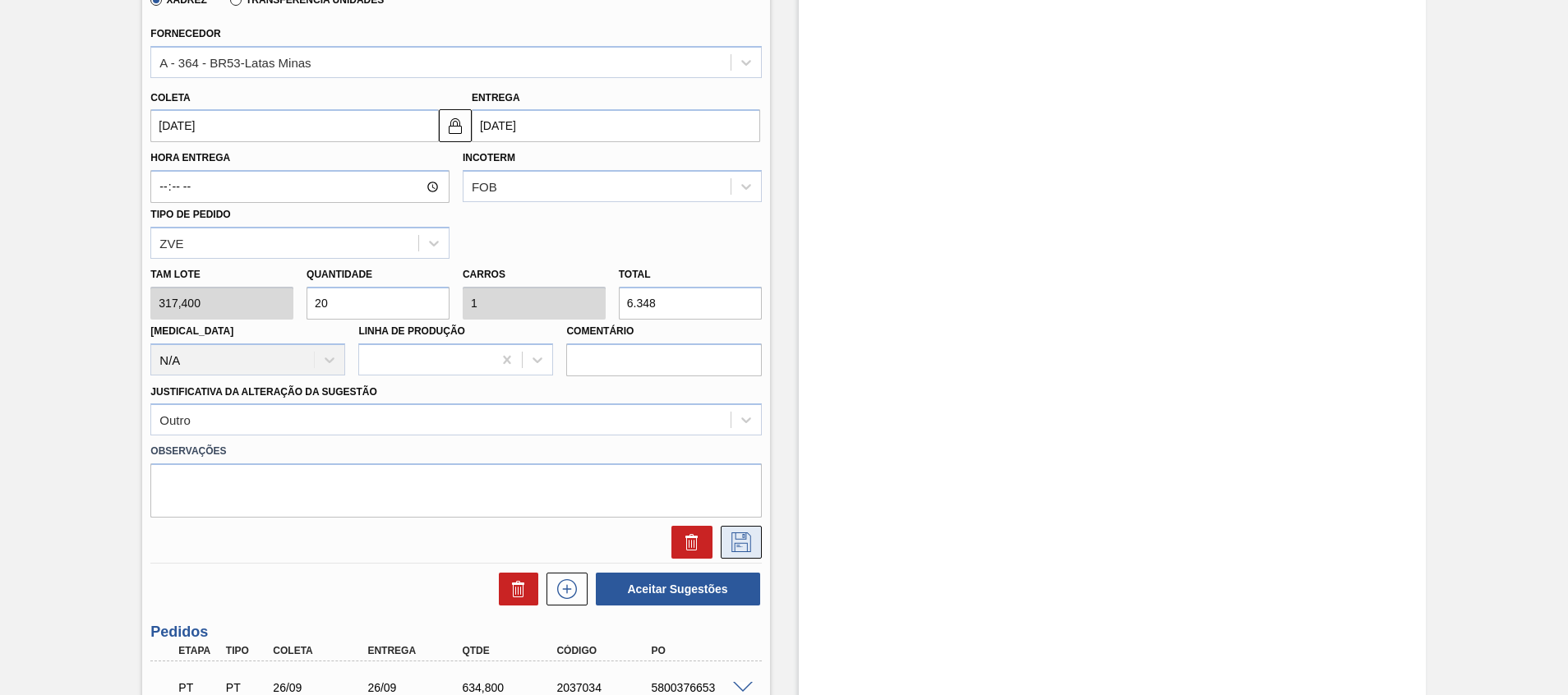
click at [743, 541] on icon at bounding box center [741, 542] width 26 height 19
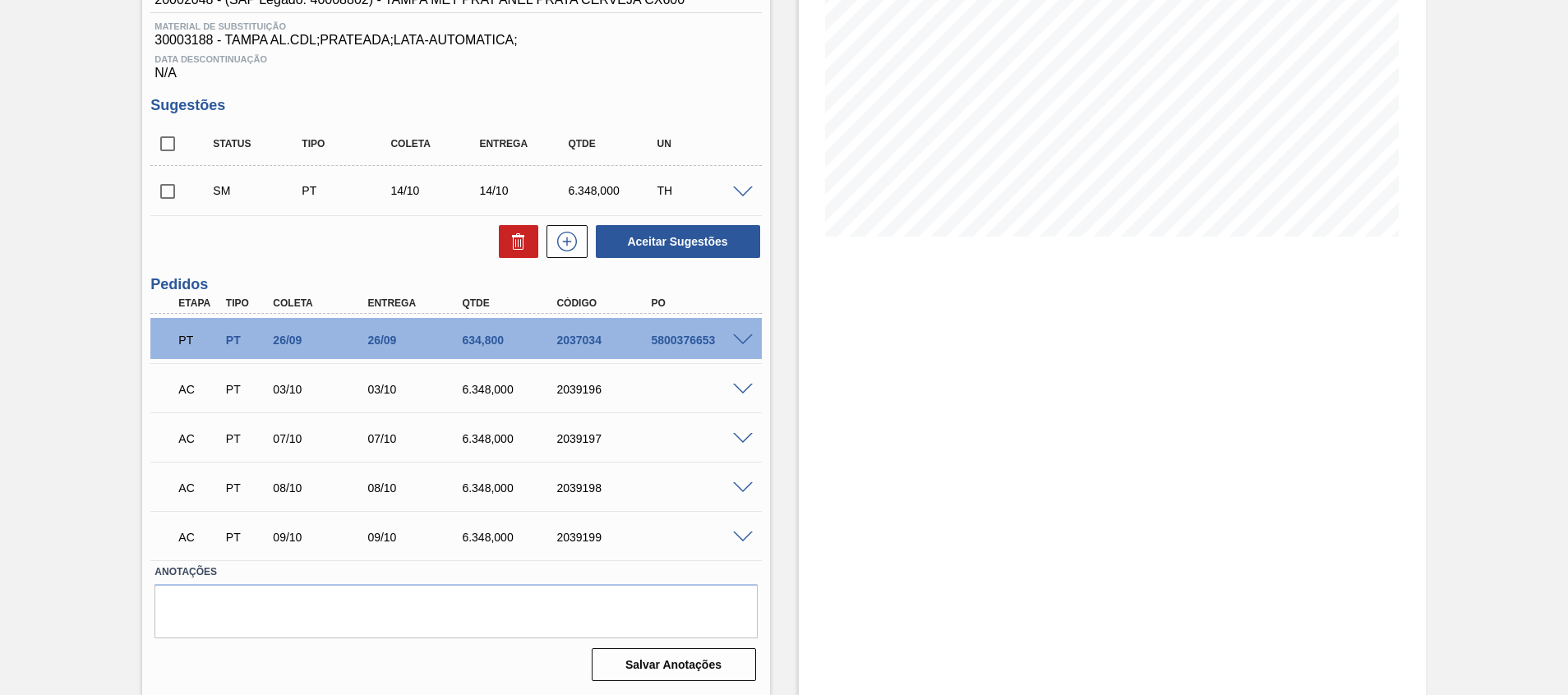
scroll to position [244, 0]
click at [556, 236] on icon at bounding box center [566, 241] width 26 height 19
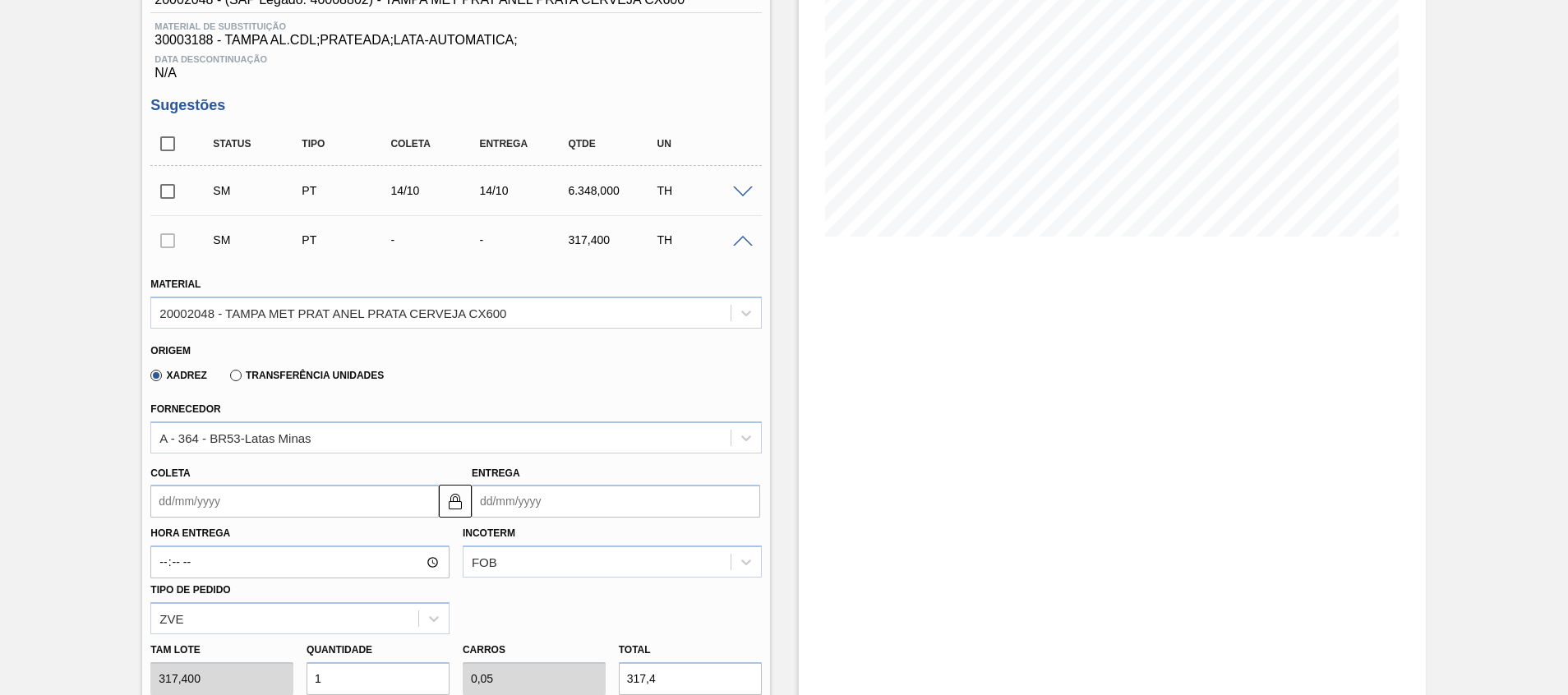
click at [281, 495] on input "Coleta" at bounding box center [294, 500] width 288 height 33
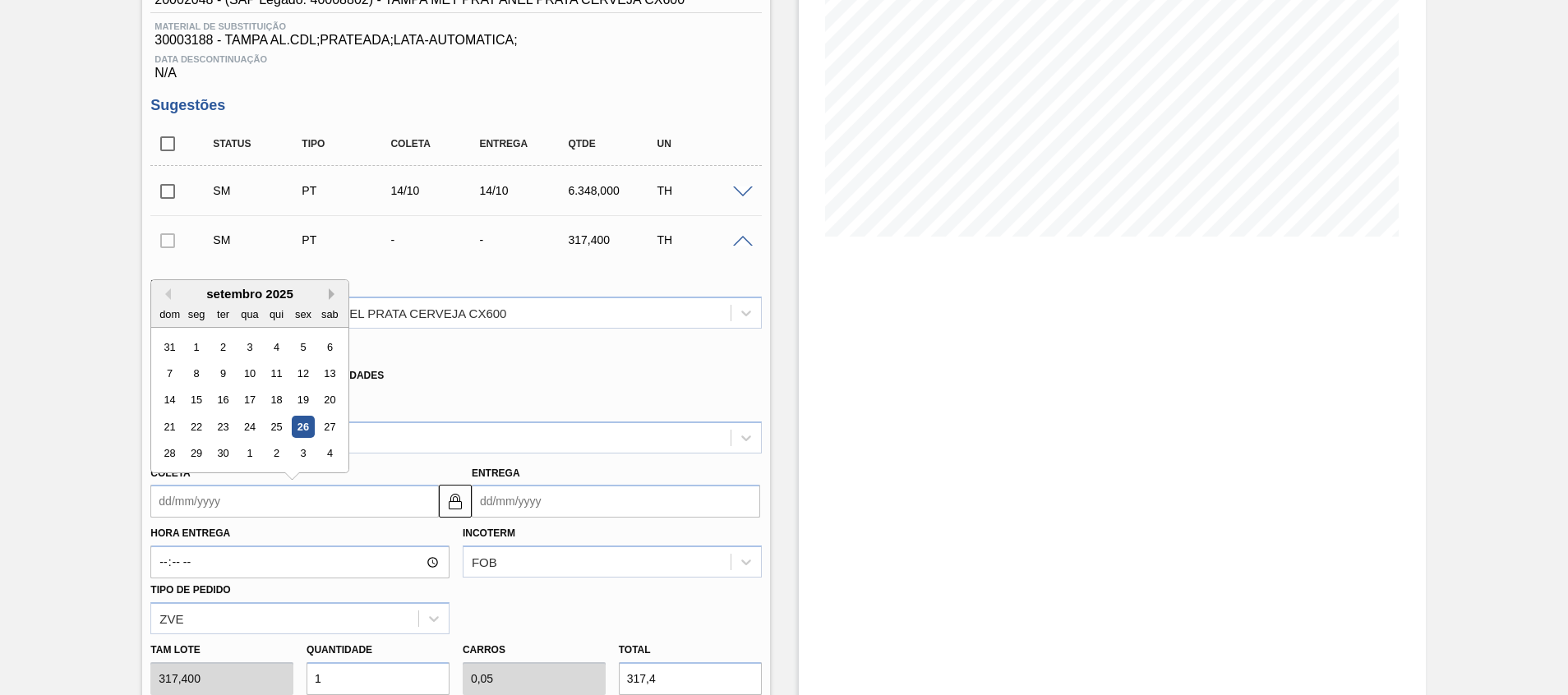
click at [331, 289] on button "Next Month" at bounding box center [334, 294] width 12 height 12
click at [254, 401] on div "15" at bounding box center [250, 400] width 22 height 22
type input "[DATE]"
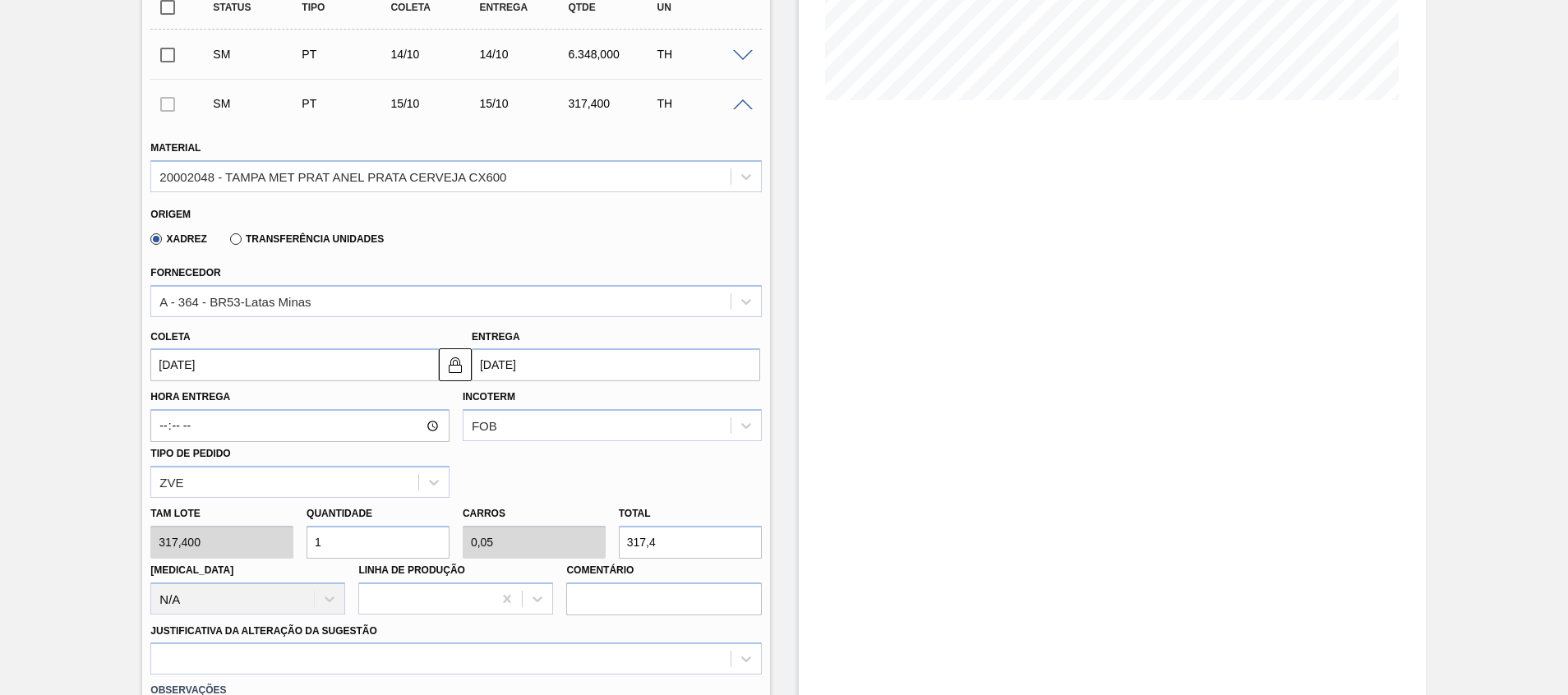
scroll to position [490, 0]
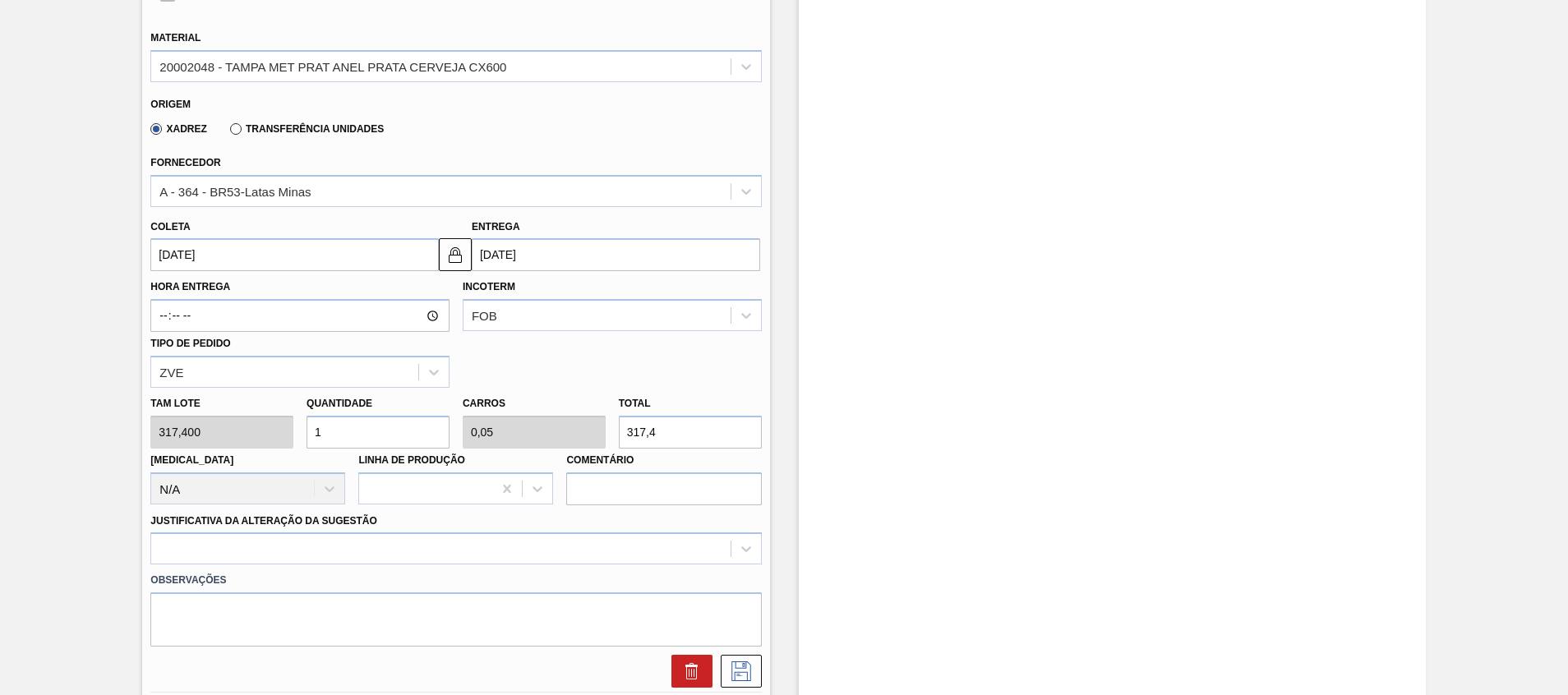
click at [181, 430] on div "Tam lote 317,400 Quantidade 1 Carros 0,05 Total 317,4 [MEDICAL_DATA] N/A Linha …" at bounding box center [456, 446] width 623 height 117
type input "2"
type input "0,1"
type input "634,8"
type input "20"
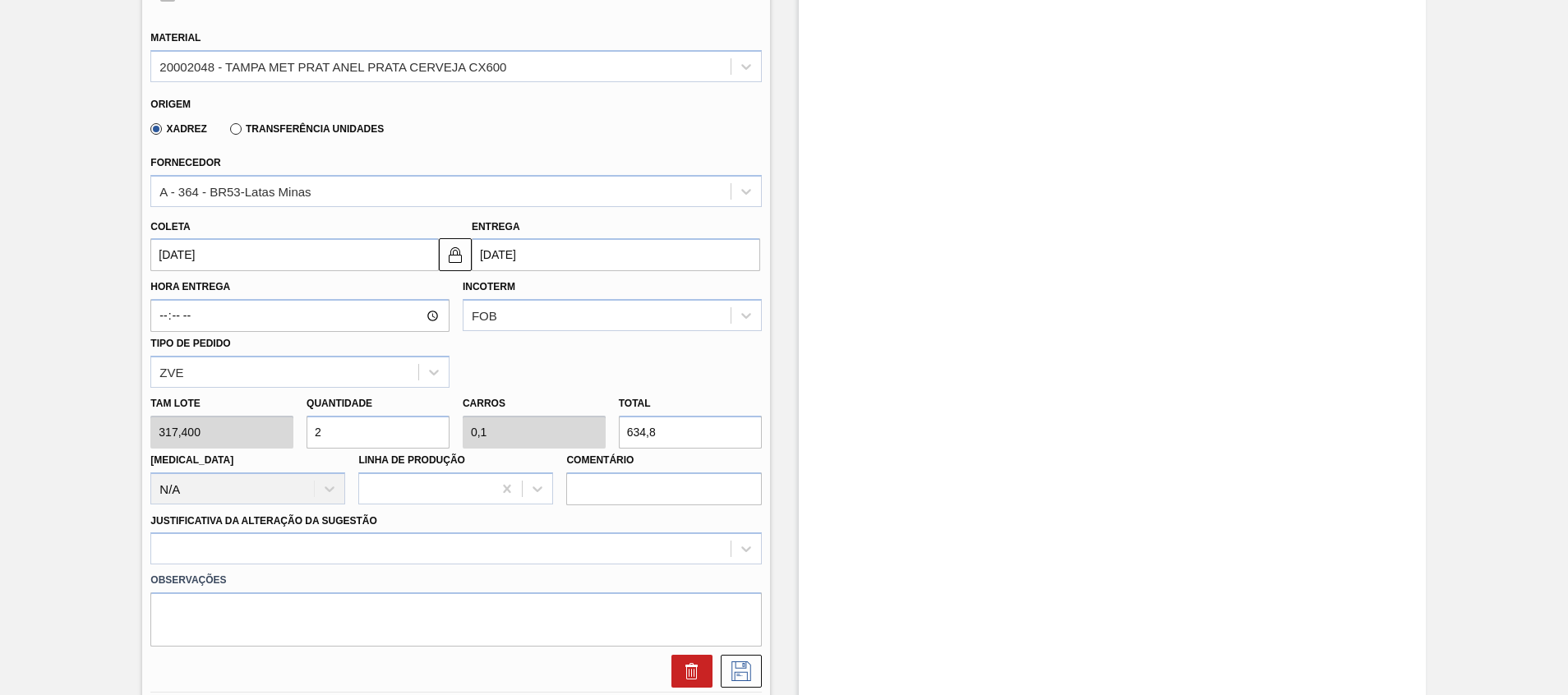
type input "1"
type input "6.348"
type input "20"
click at [167, 544] on div at bounding box center [455, 548] width 611 height 32
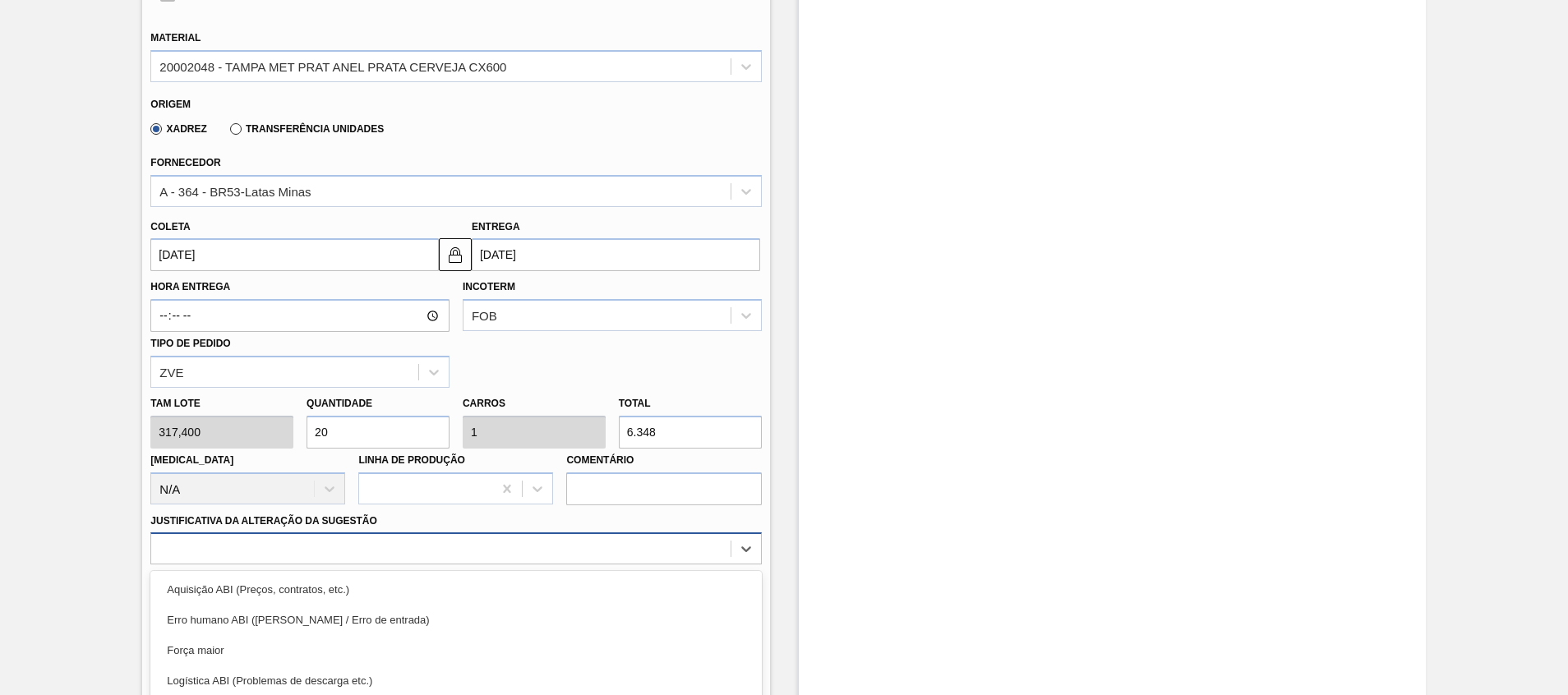
scroll to position [619, 0]
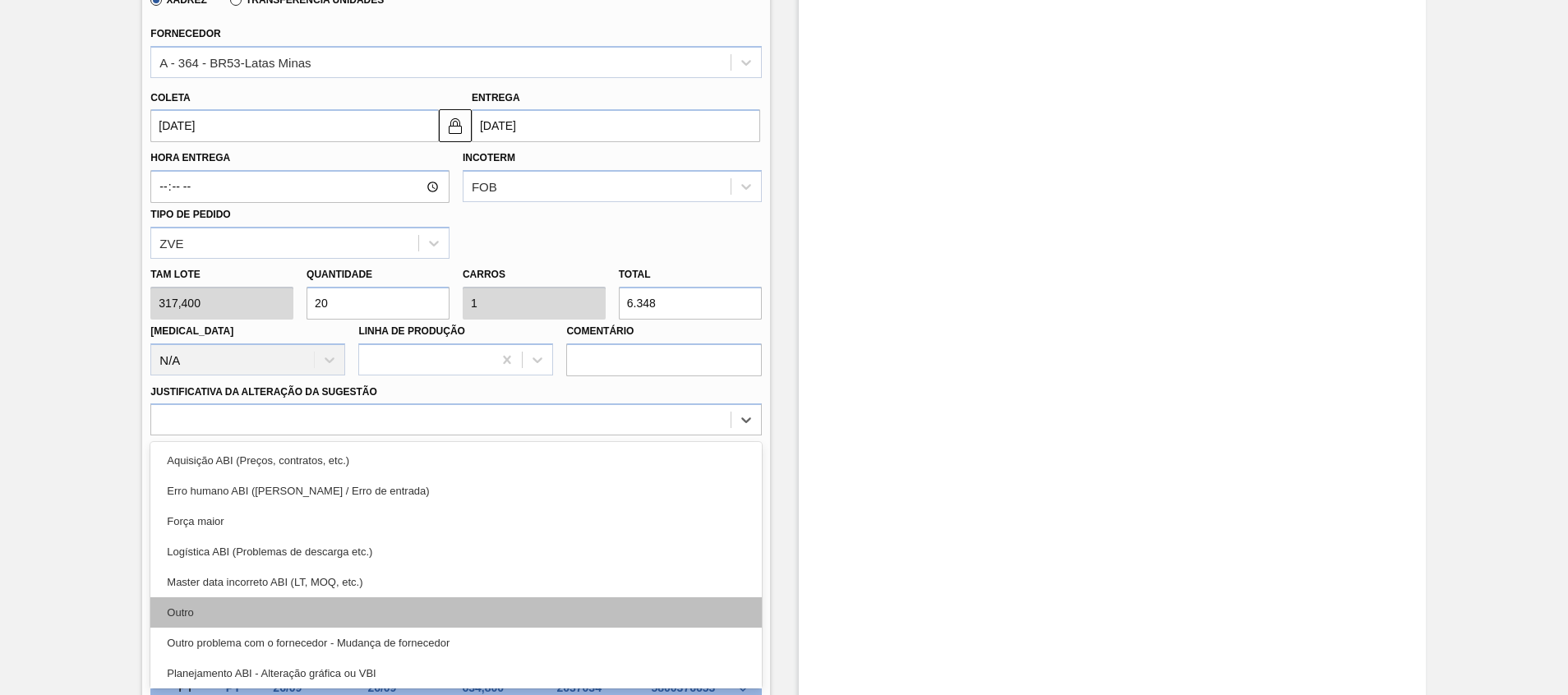
click at [206, 604] on div "Outro" at bounding box center [455, 612] width 611 height 30
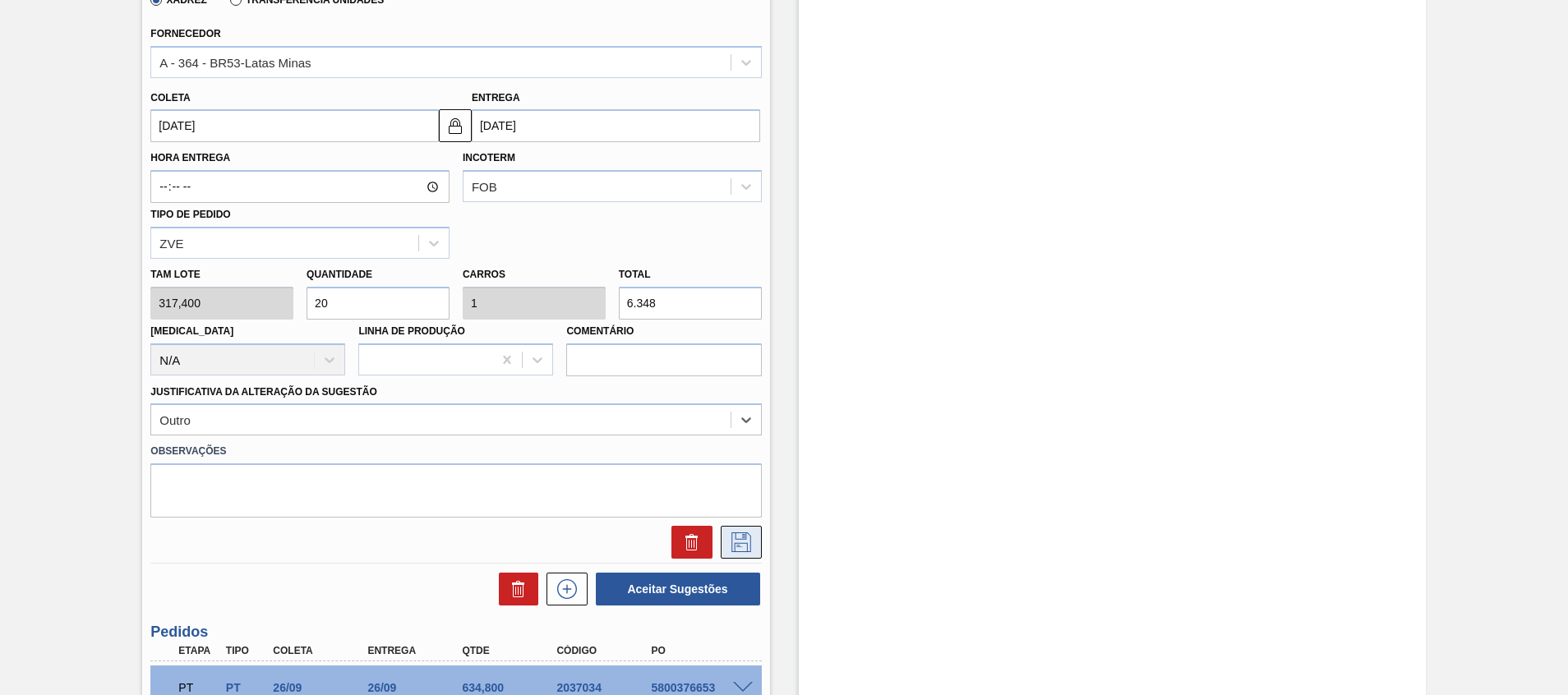
click at [725, 548] on button at bounding box center [741, 542] width 41 height 33
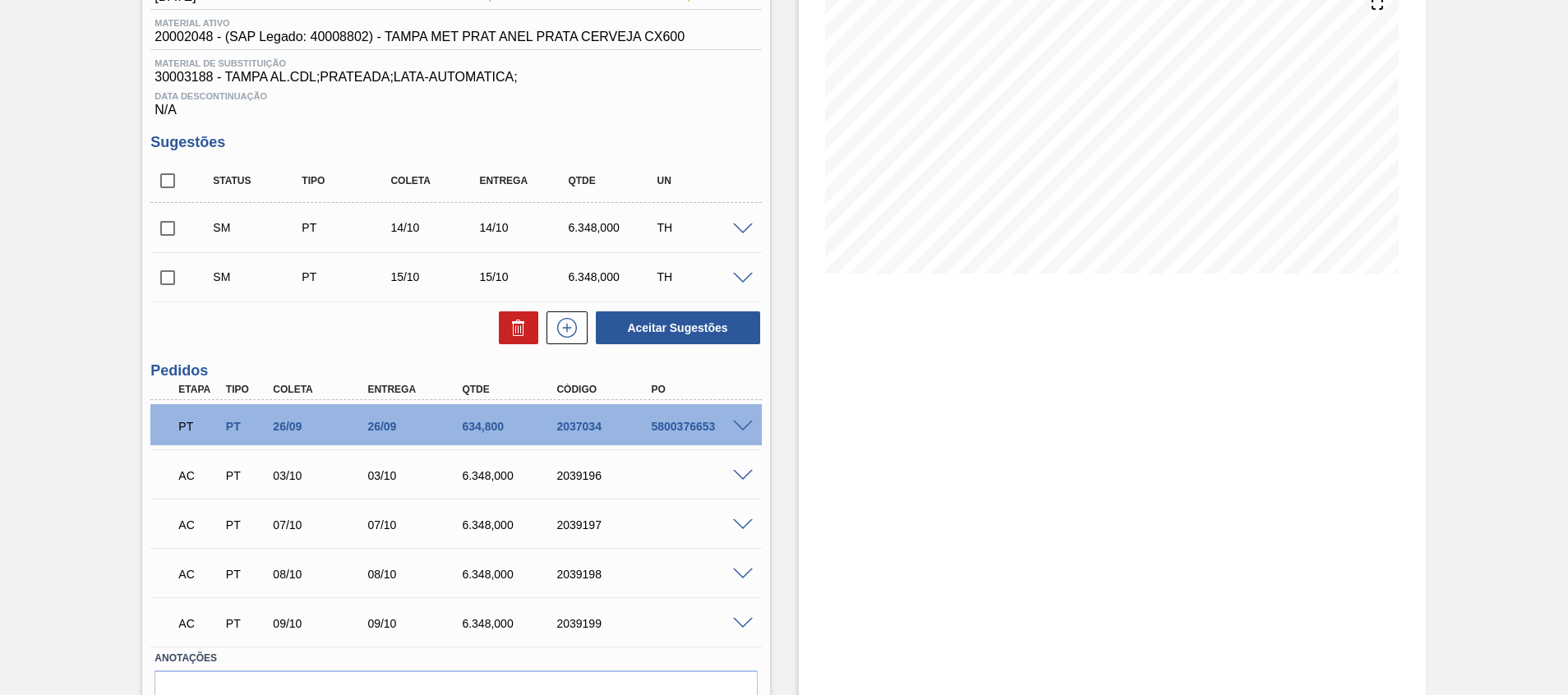
scroll to position [293, 0]
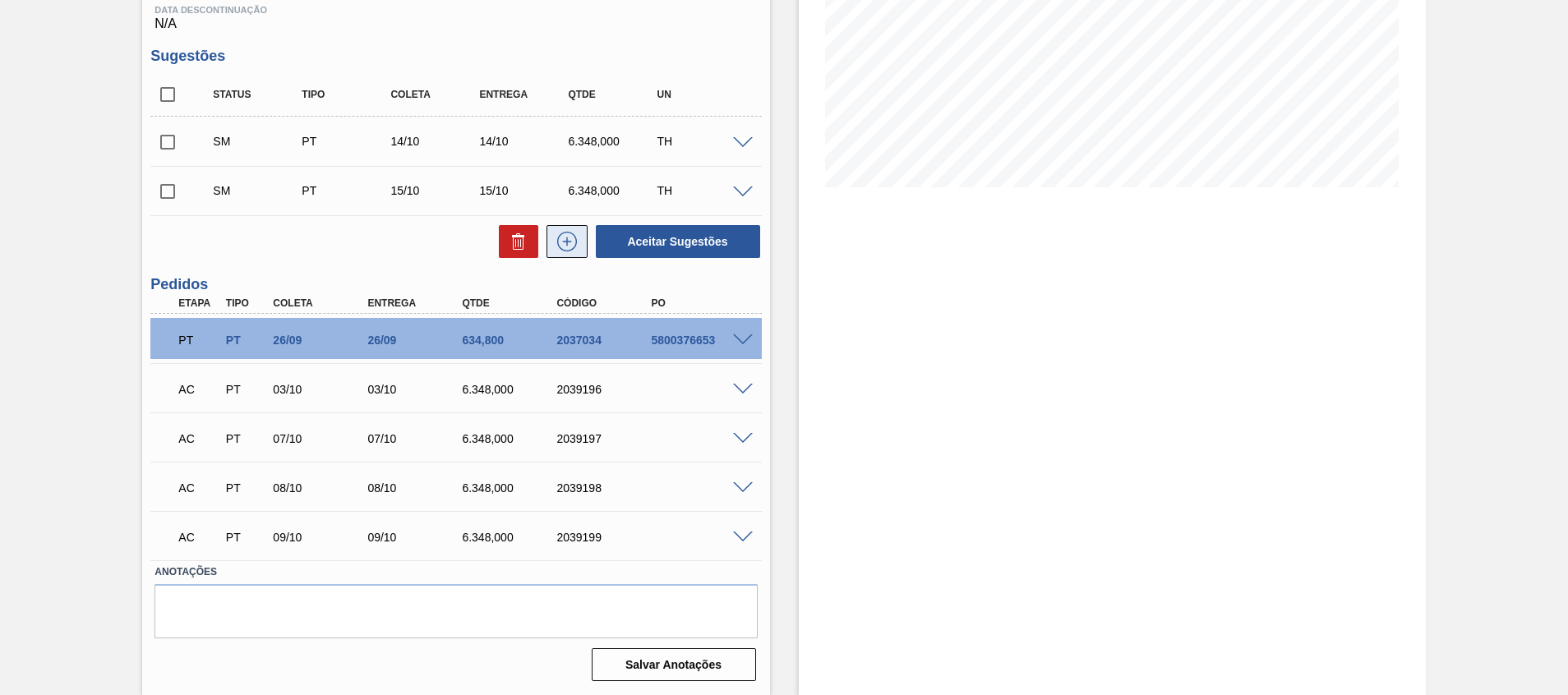
click at [554, 254] on button at bounding box center [566, 241] width 41 height 33
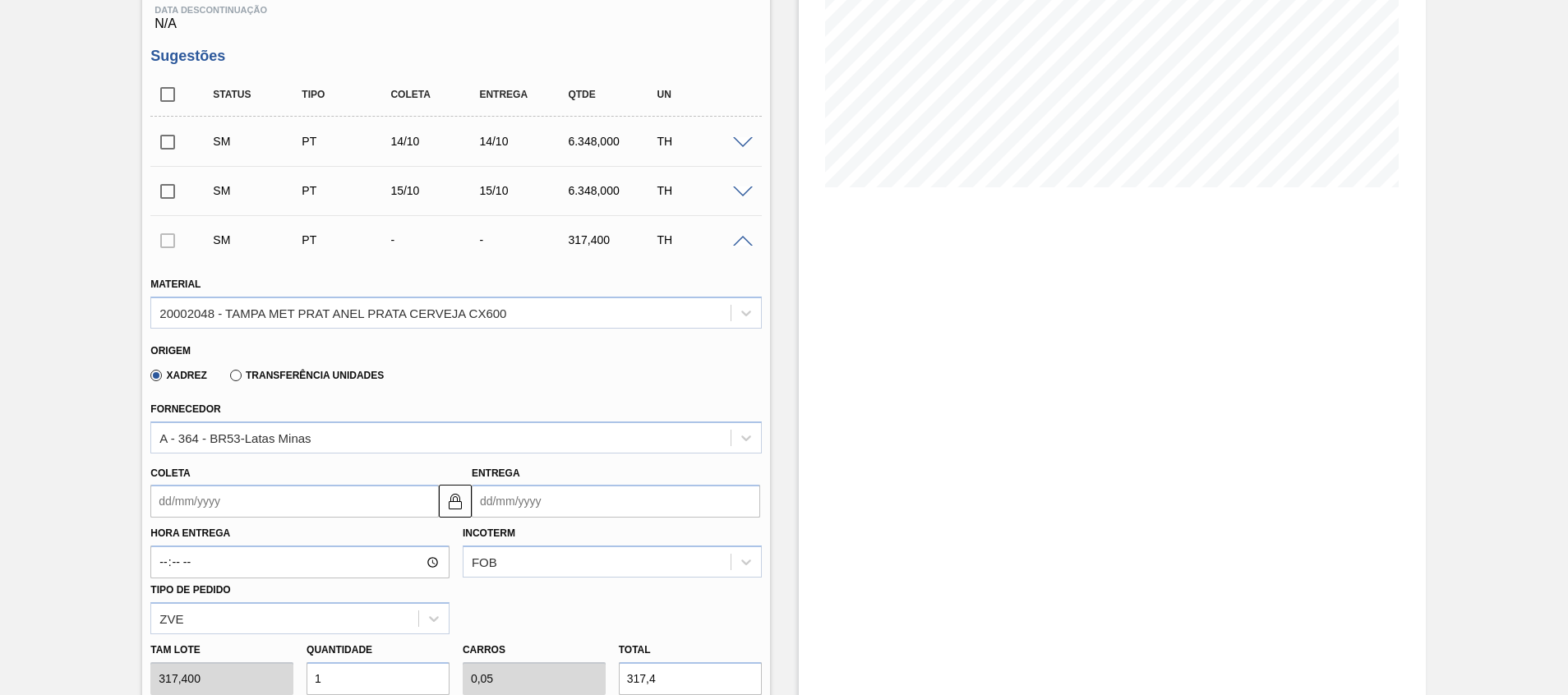
click at [377, 500] on input "Coleta" at bounding box center [294, 500] width 288 height 33
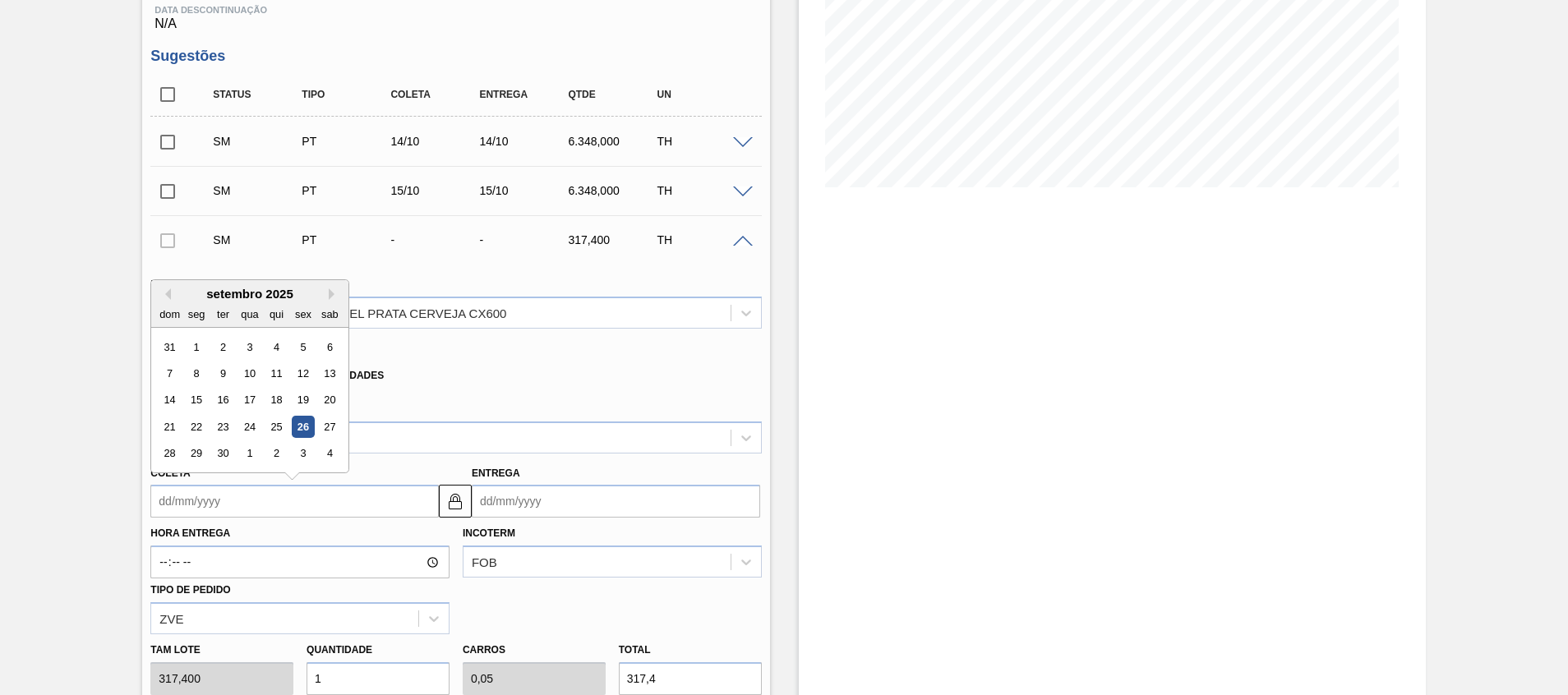
type input "1"
type input "[DATE]"
type input "10"
type input "[DATE]"
type input "10/1"
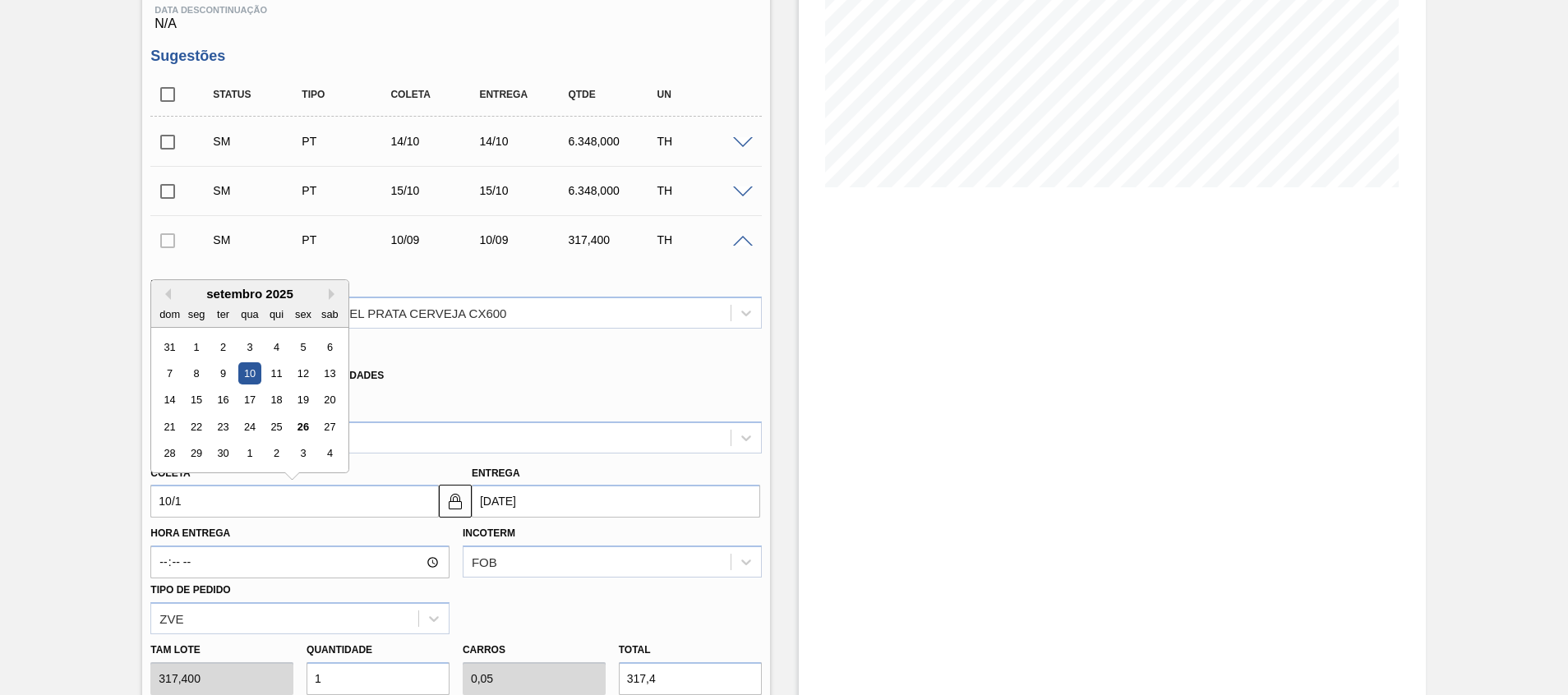
type input "[DATE]"
type input "10/10"
type input "[DATE]"
click at [308, 368] on div "10" at bounding box center [303, 373] width 22 height 22
type input "[DATE]"
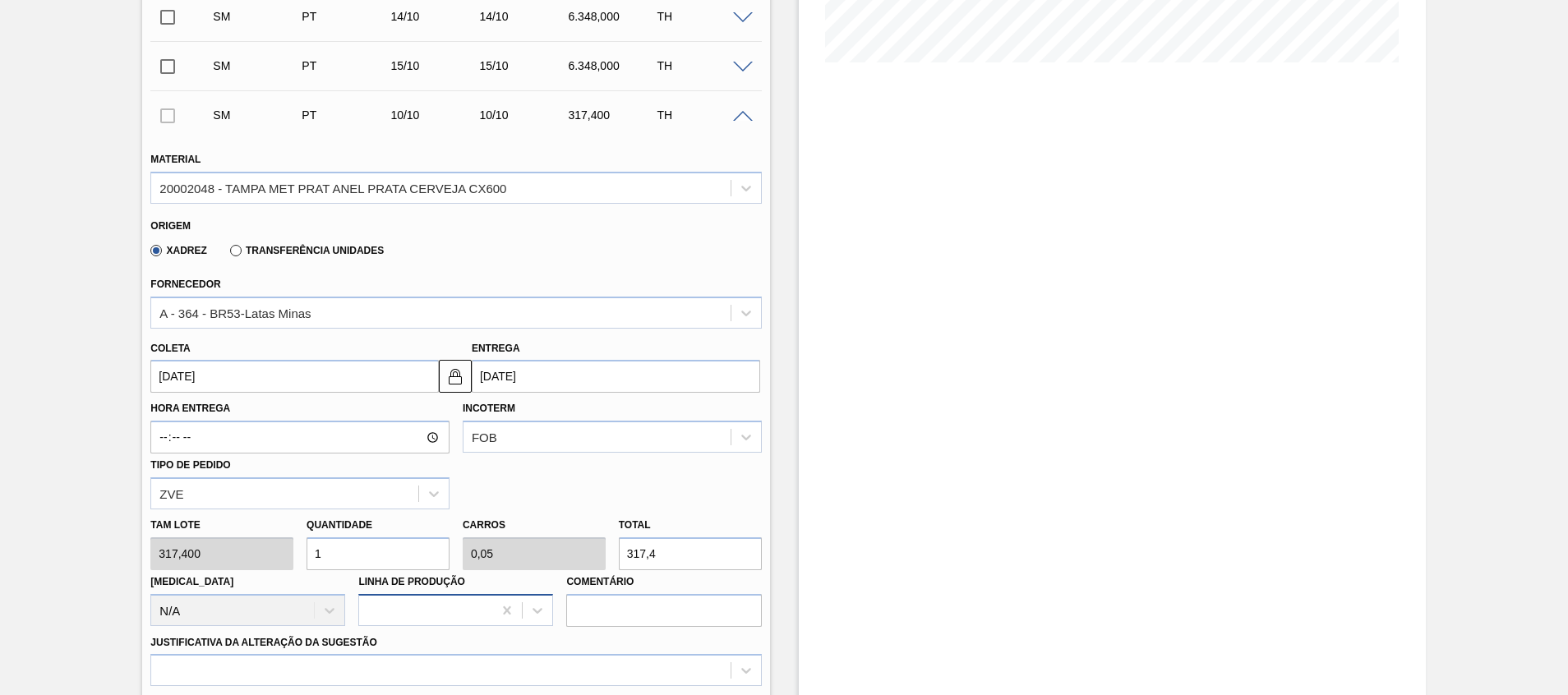
scroll to position [540, 0]
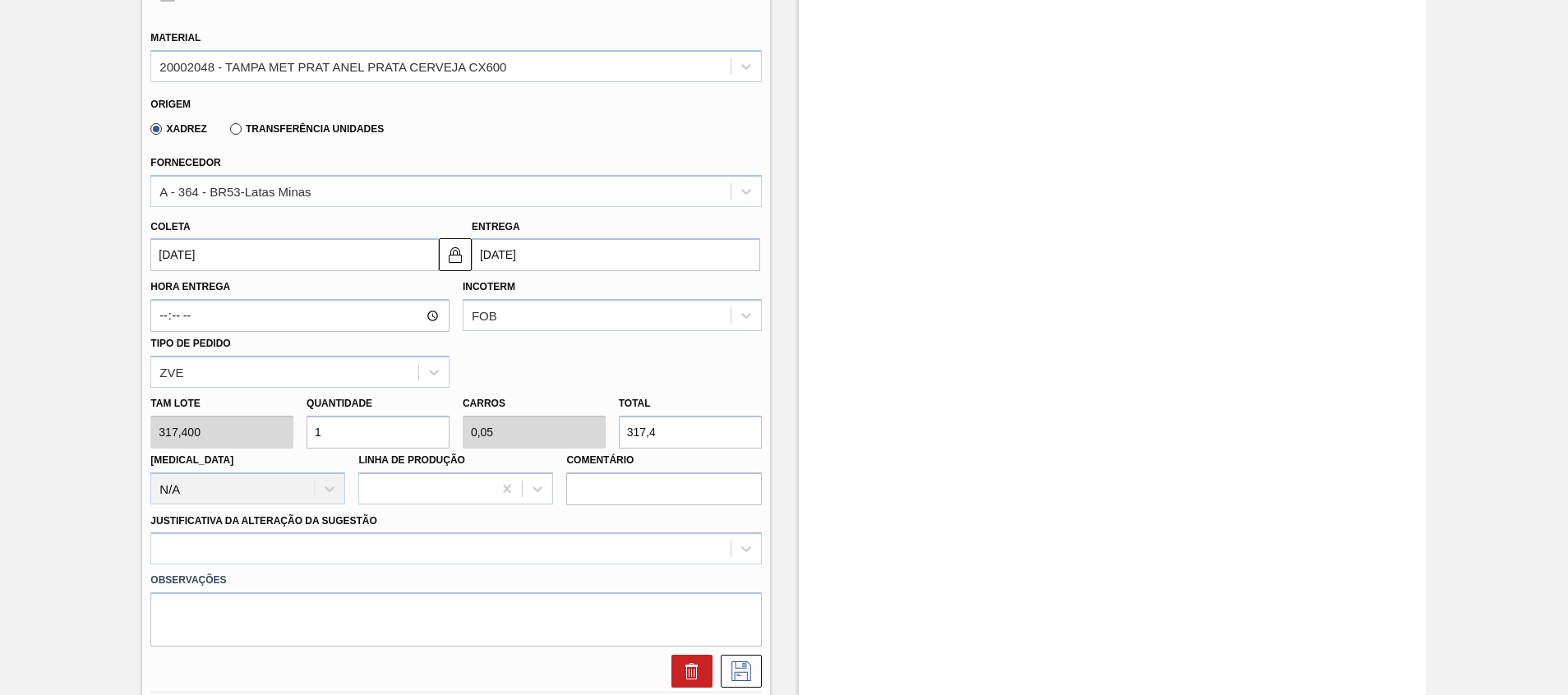
drag, startPoint x: 364, startPoint y: 435, endPoint x: 257, endPoint y: 441, distance: 107.2
click at [333, 439] on input "1" at bounding box center [378, 431] width 143 height 33
type input "12"
type input "0,6"
type input "3.808,8"
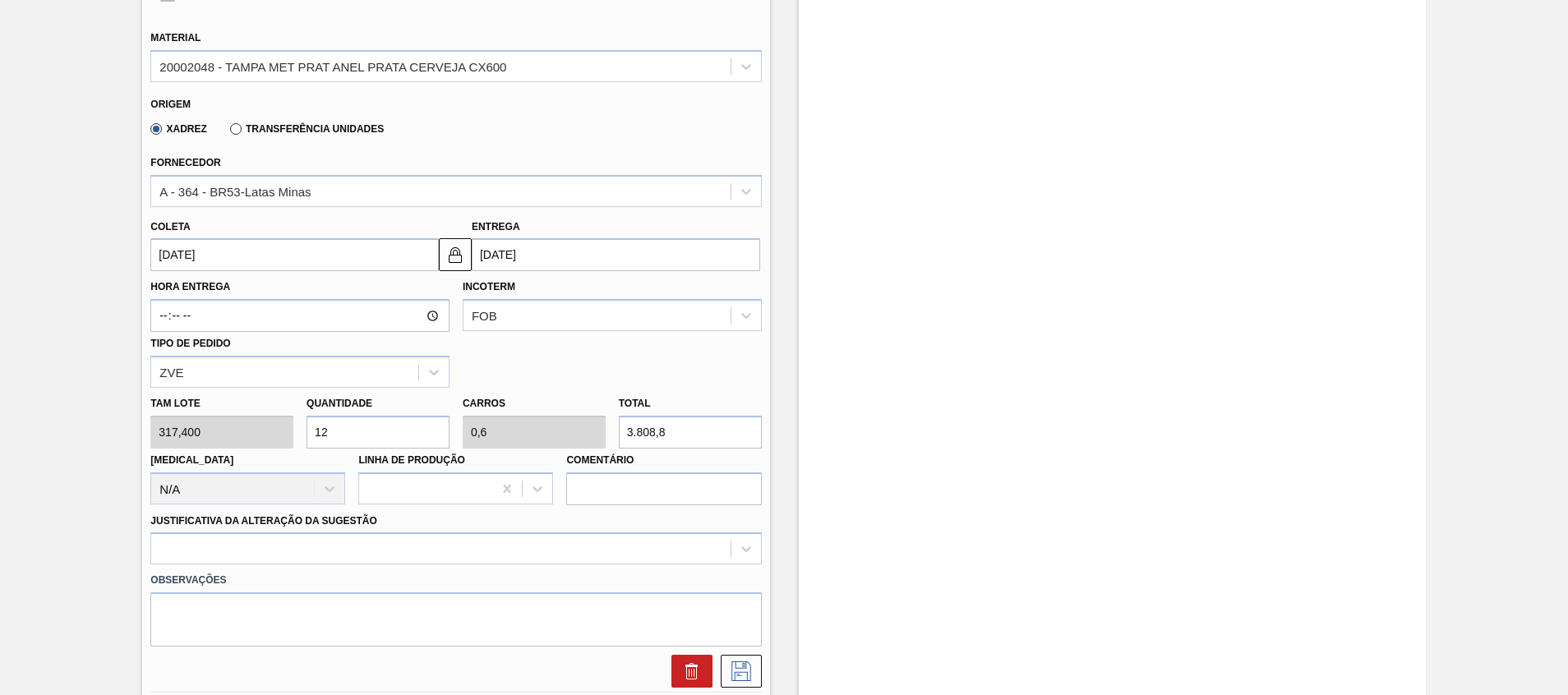
type input "120"
type input "6"
type input "38.088"
type input "12"
type input "0,6"
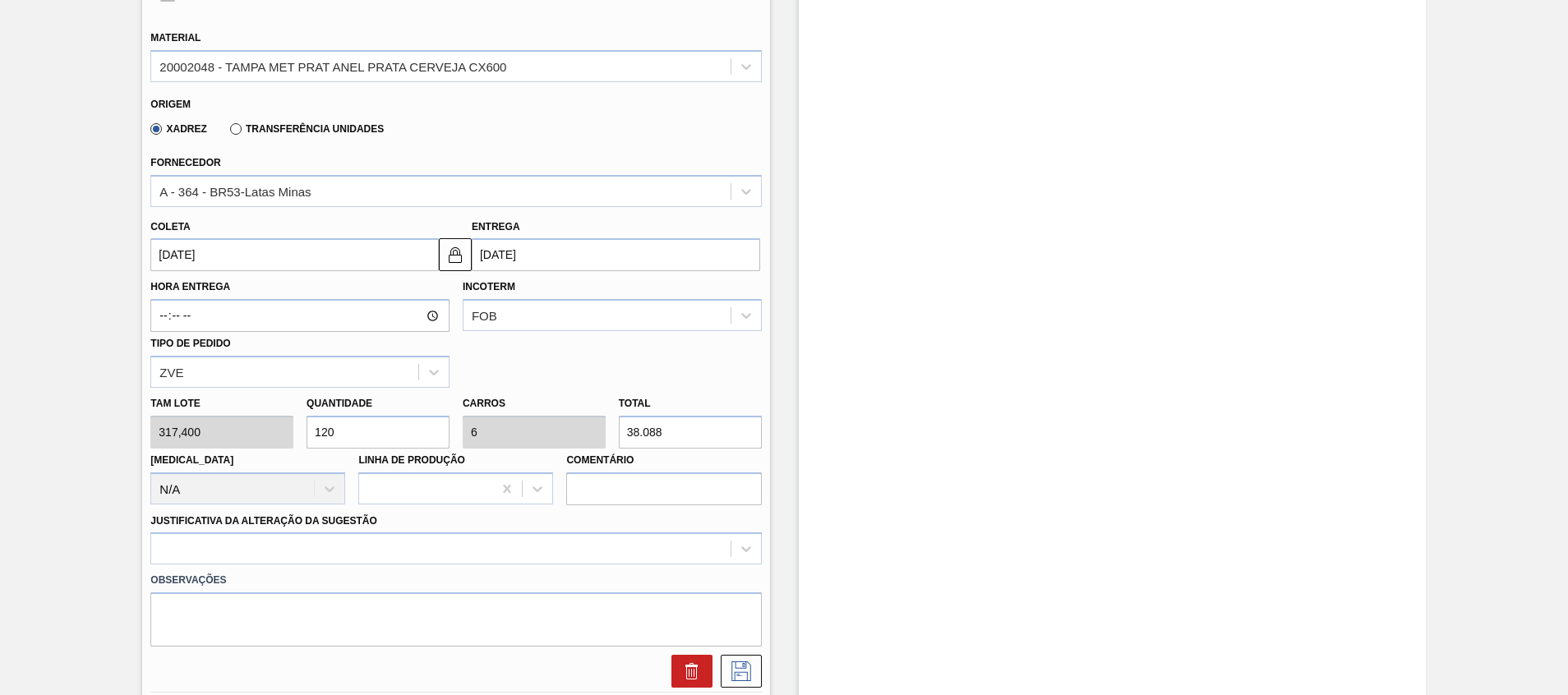
type input "3.808,8"
type input "1"
type input "0,05"
type input "317,4"
type input "0"
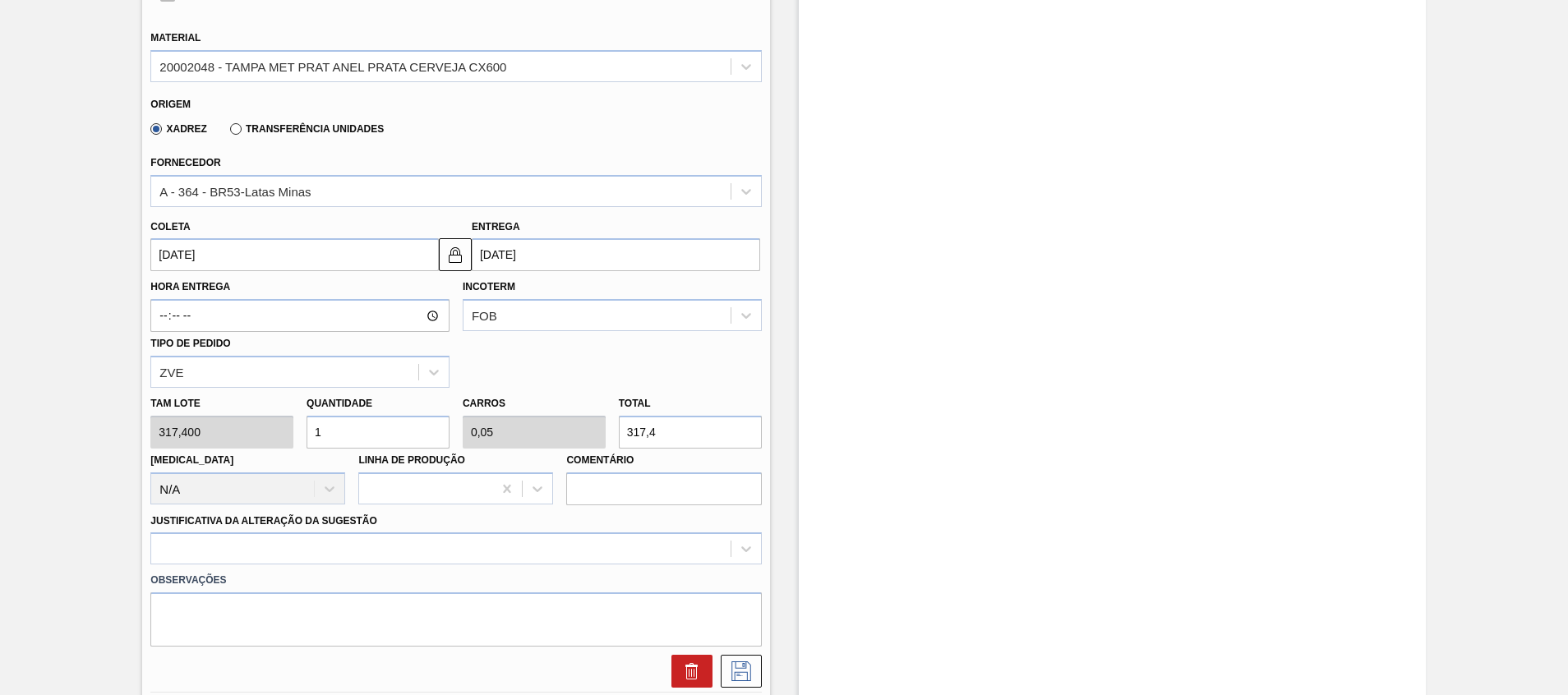
type input "0"
type input "2"
type input "0,1"
type input "634,8"
type input "20"
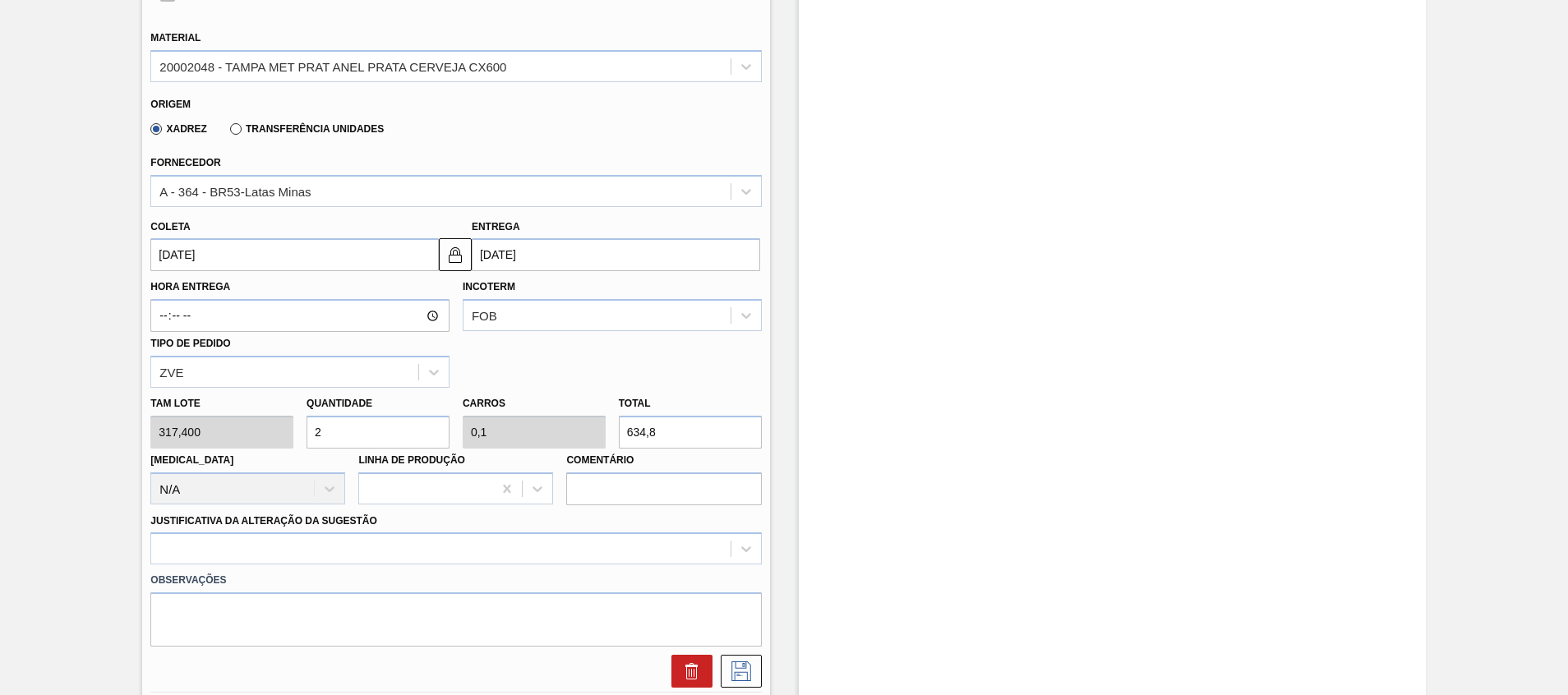
type input "1"
type input "6.348"
type input "20"
click at [196, 550] on div at bounding box center [455, 548] width 611 height 32
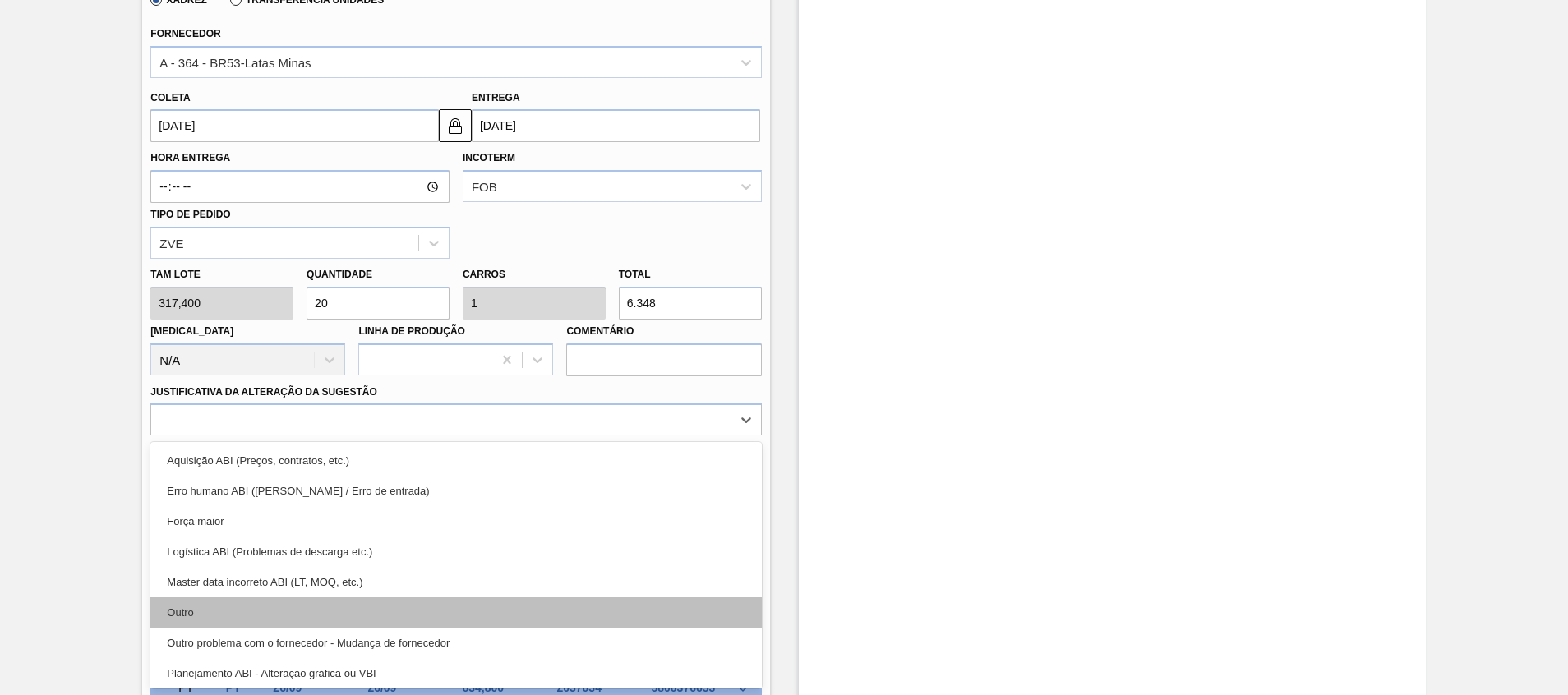
click at [232, 618] on div "Outro" at bounding box center [455, 612] width 611 height 30
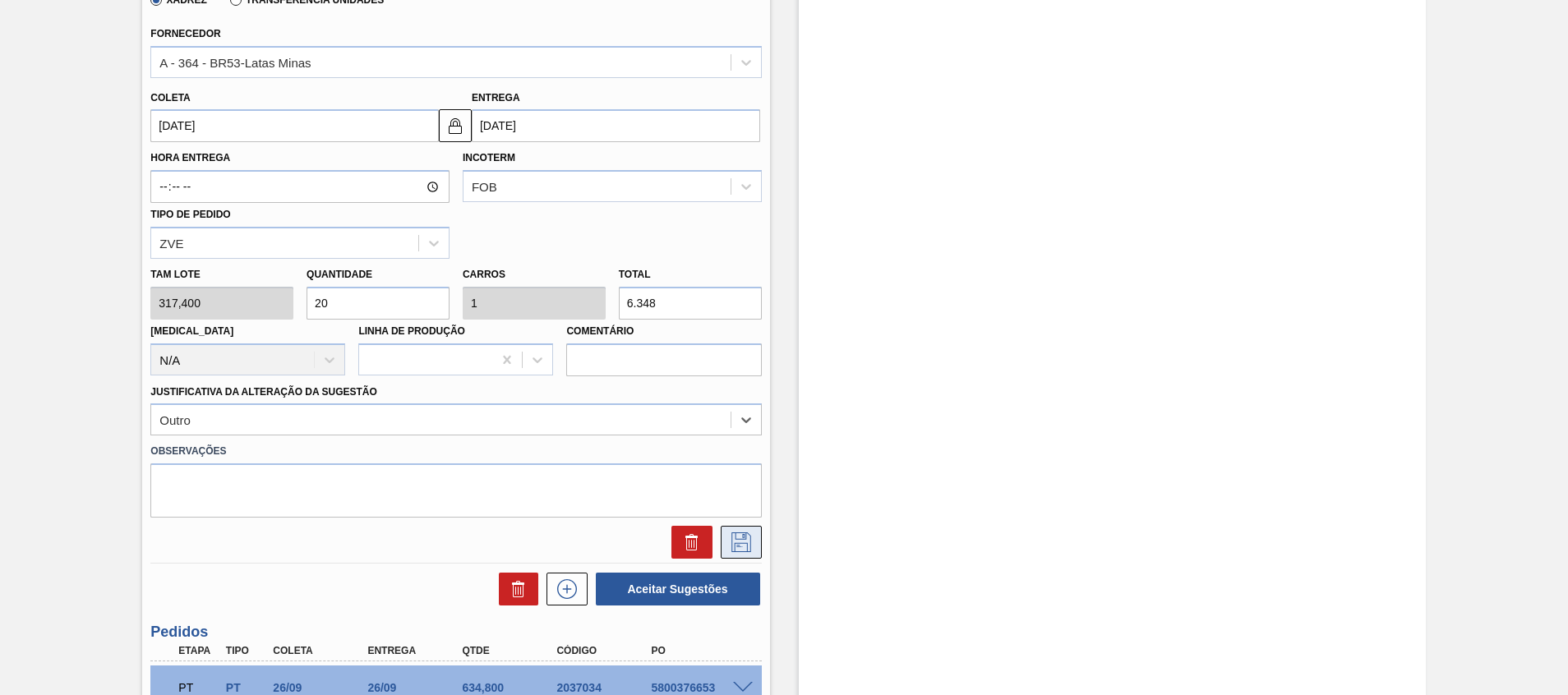
click at [737, 539] on icon at bounding box center [741, 542] width 26 height 19
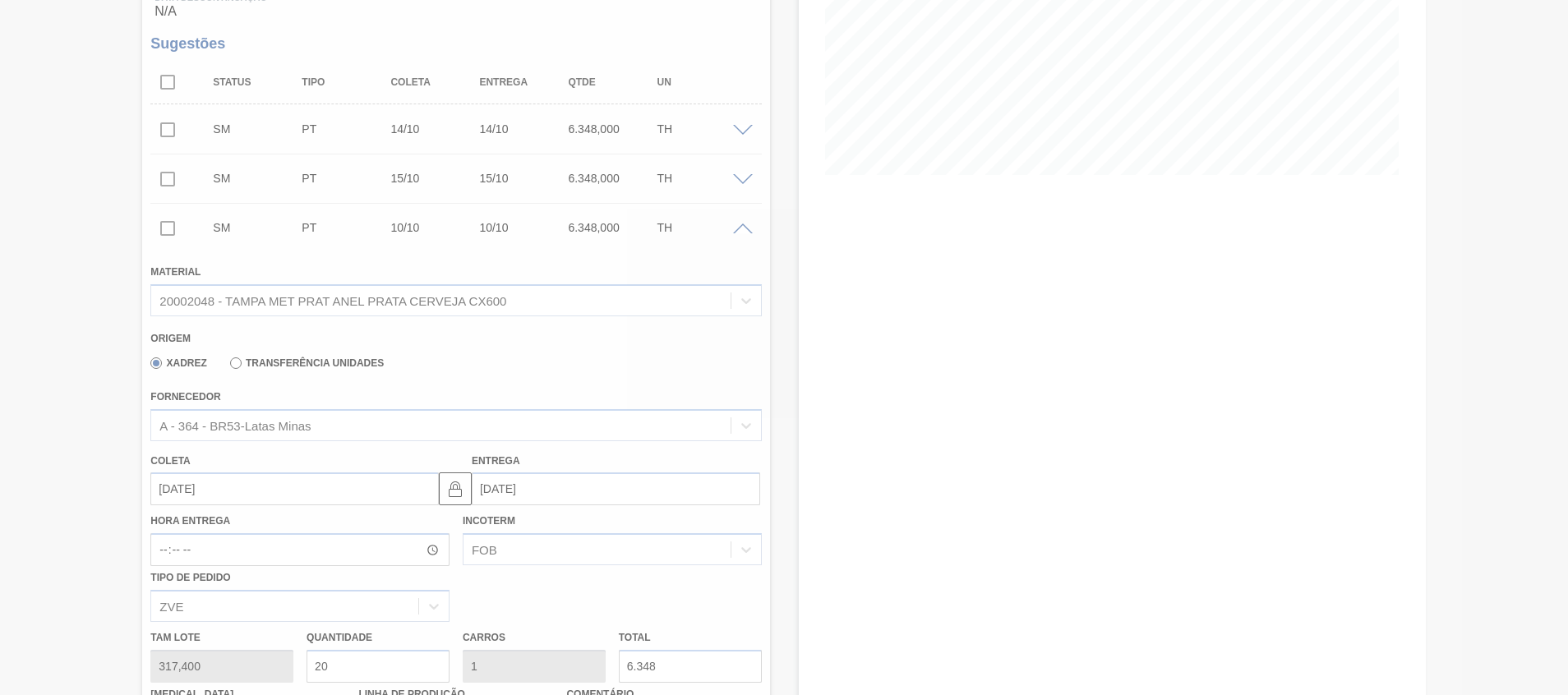
scroll to position [249, 0]
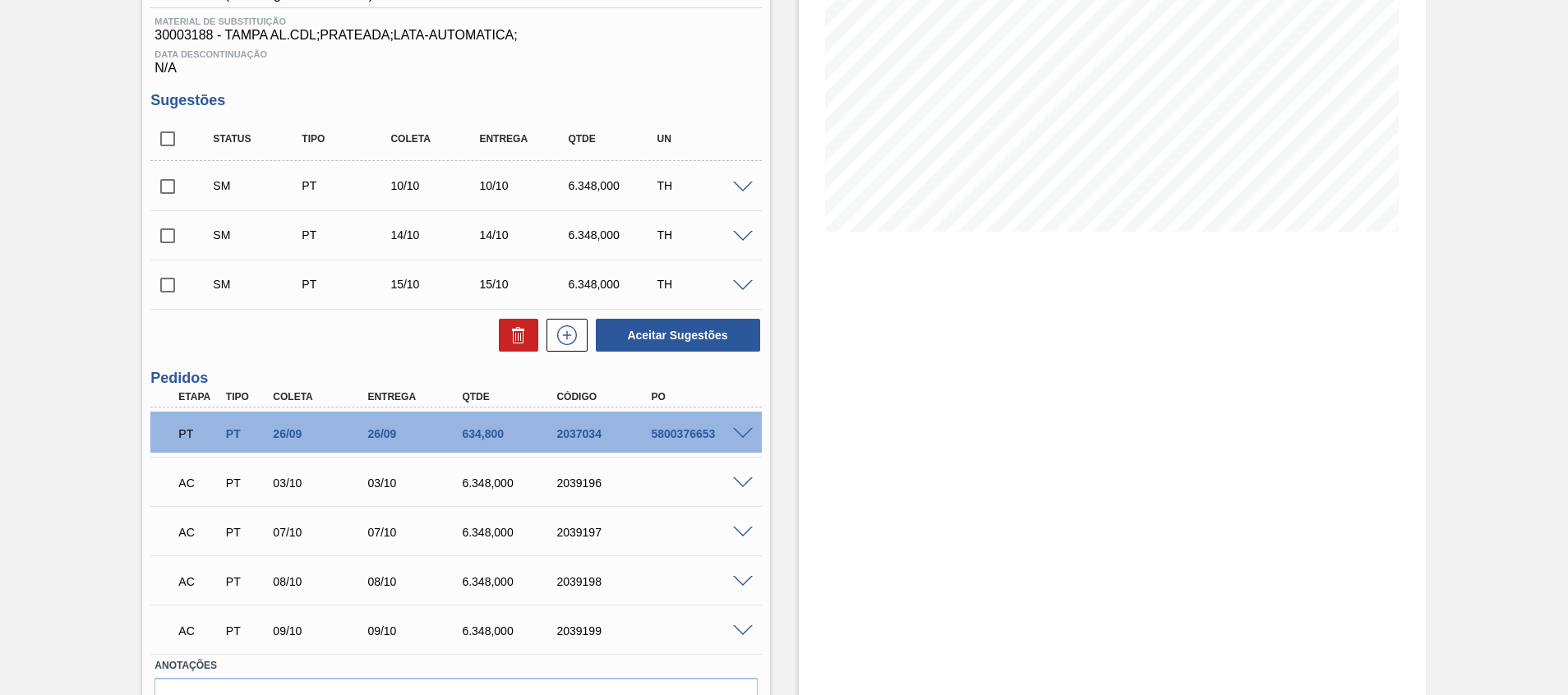
click at [174, 190] on input "checkbox" at bounding box center [167, 186] width 35 height 35
checkbox input "true"
click at [166, 227] on input "checkbox" at bounding box center [167, 235] width 35 height 35
checkbox input "true"
click at [177, 277] on input "checkbox" at bounding box center [167, 285] width 35 height 35
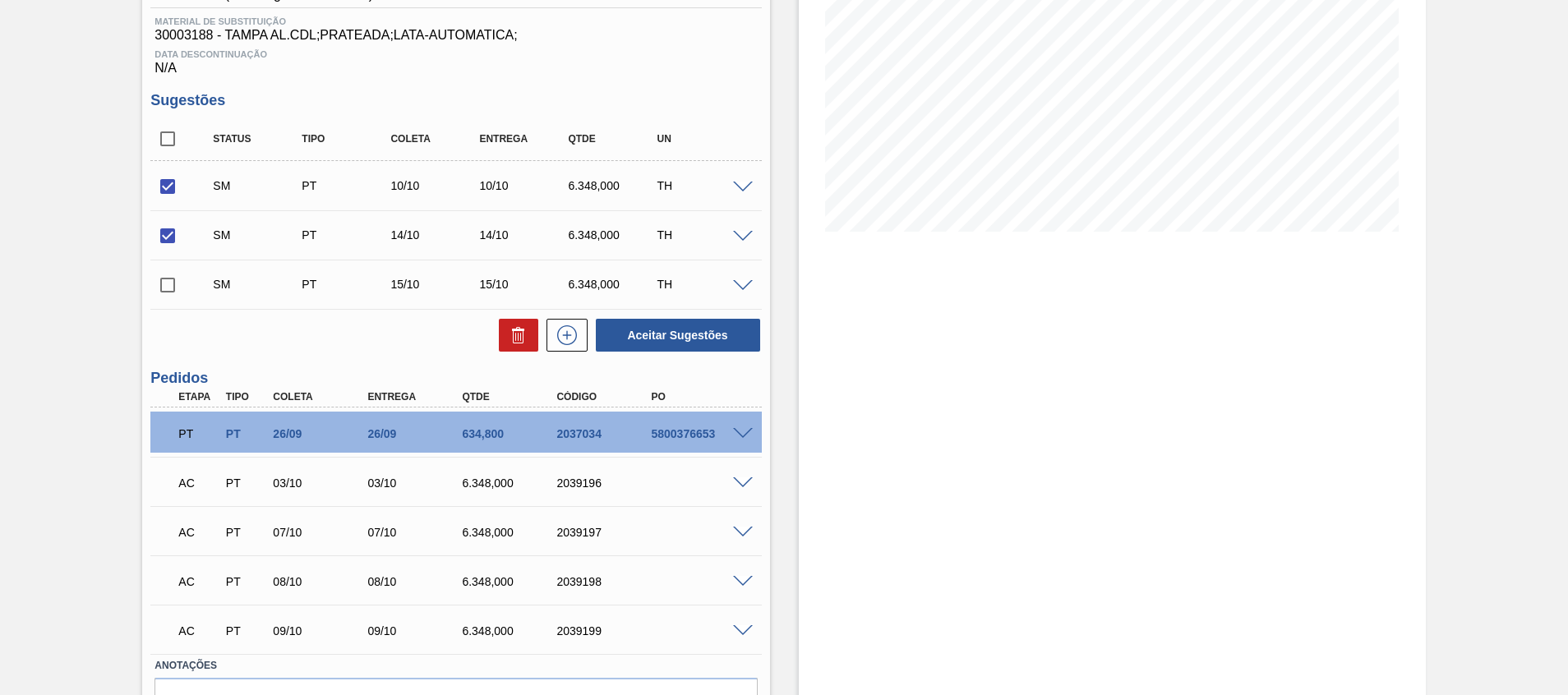
checkbox input "true"
click at [675, 335] on button "Aceitar Sugestões" at bounding box center [677, 334] width 164 height 33
checkbox input "false"
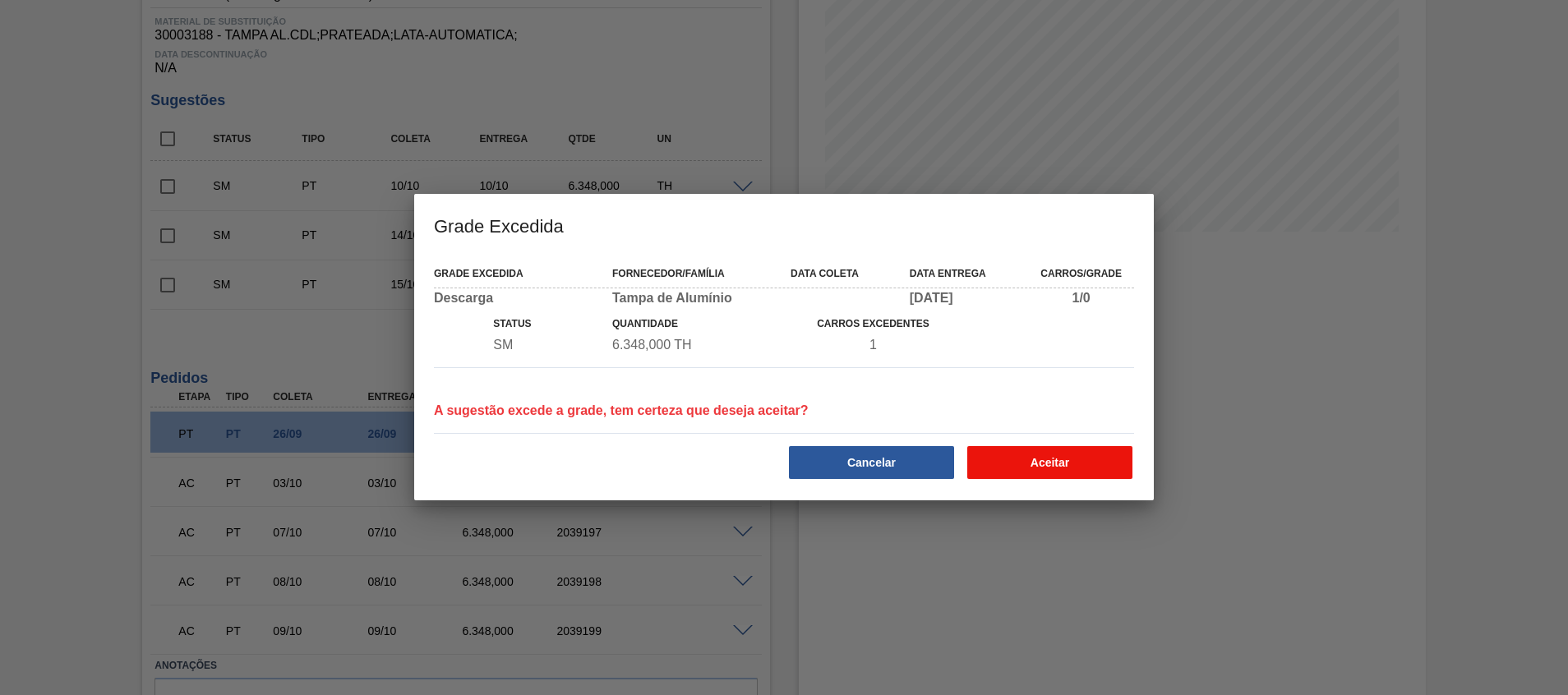
click at [1080, 459] on button "Aceitar" at bounding box center [1050, 462] width 165 height 33
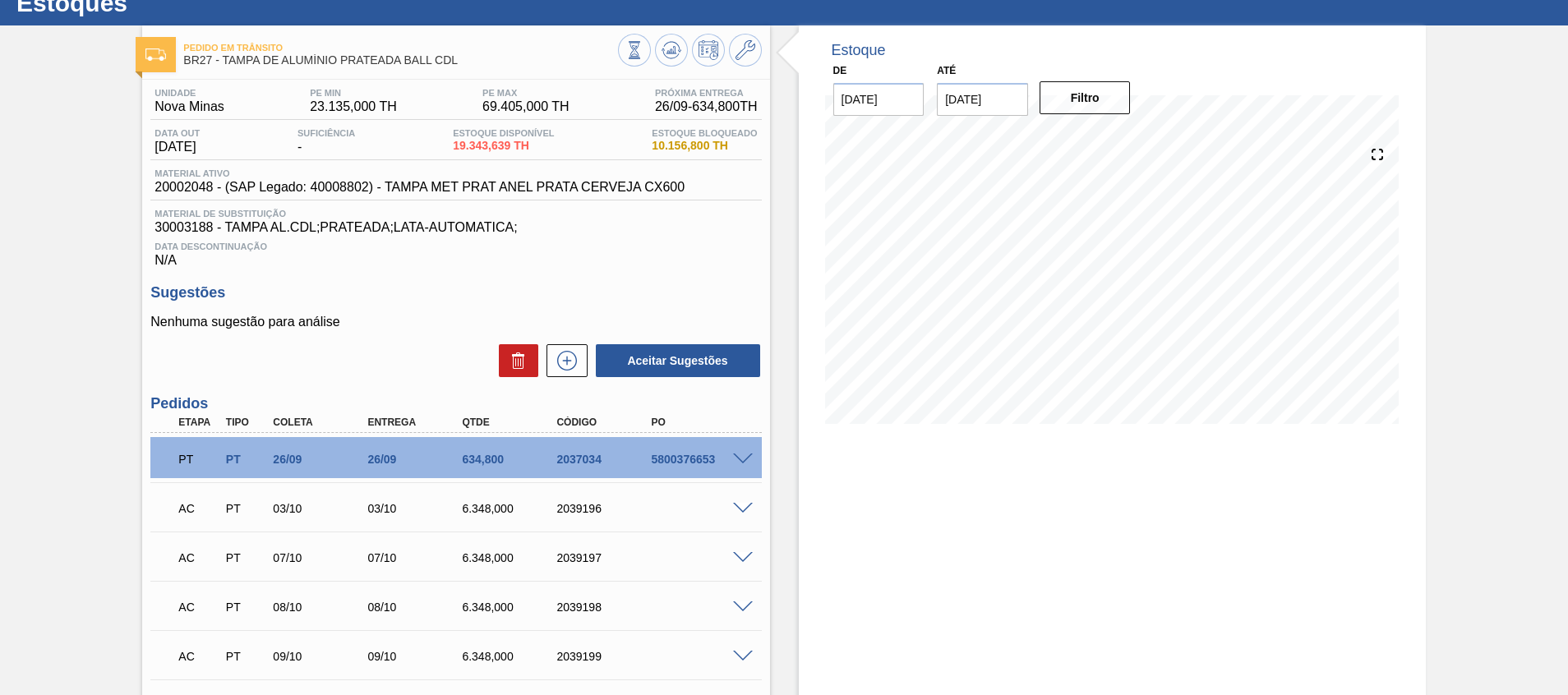
scroll to position [3, 0]
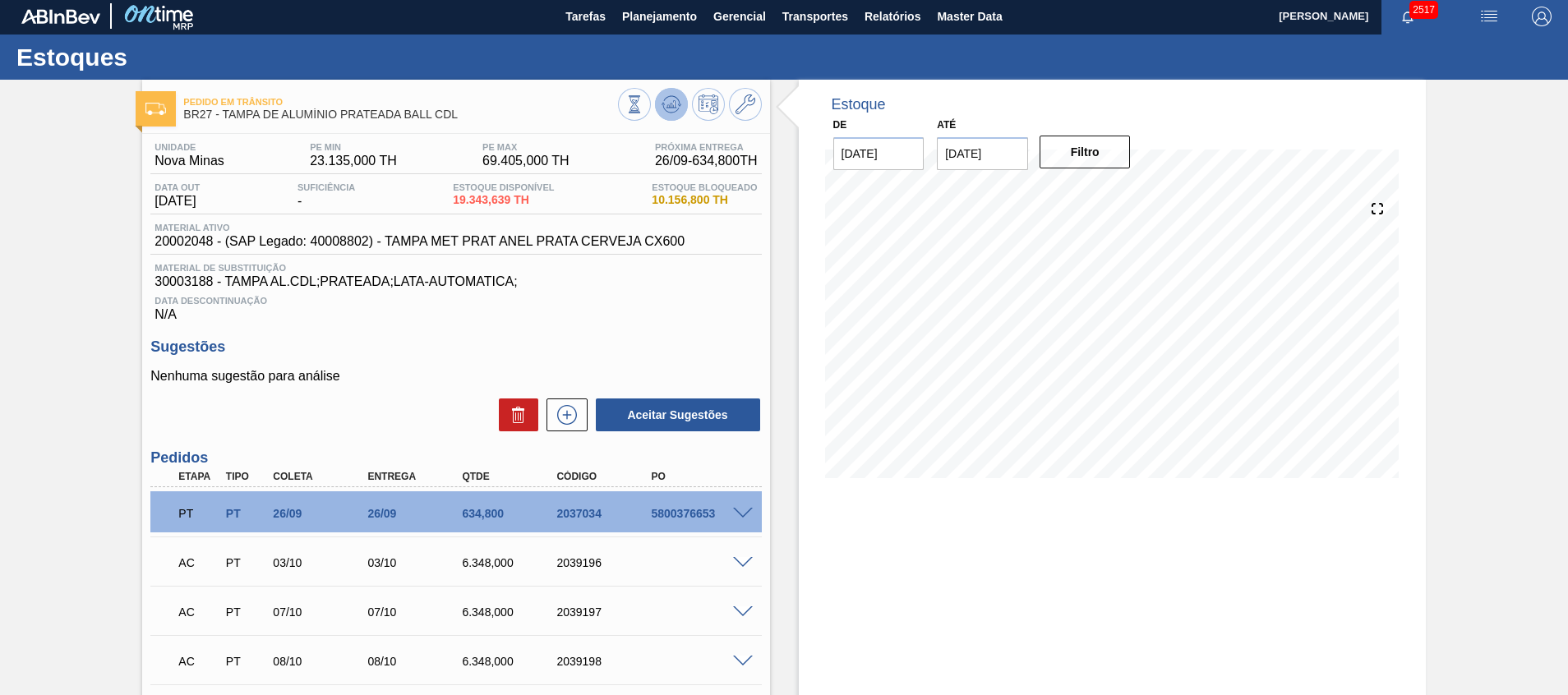
click at [678, 108] on icon at bounding box center [671, 104] width 19 height 19
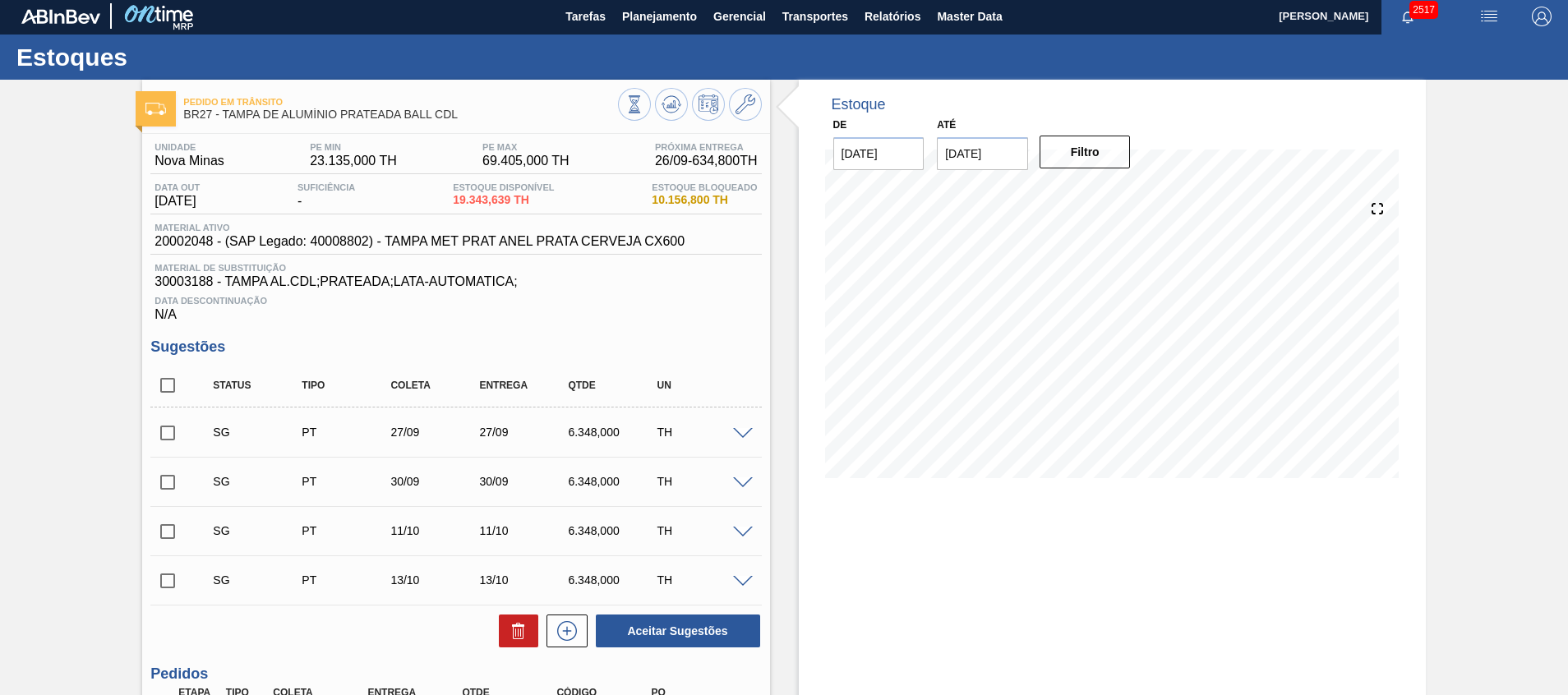
drag, startPoint x: 163, startPoint y: 380, endPoint x: 184, endPoint y: 408, distance: 35.0
click at [163, 380] on input "checkbox" at bounding box center [167, 385] width 35 height 35
checkbox input "true"
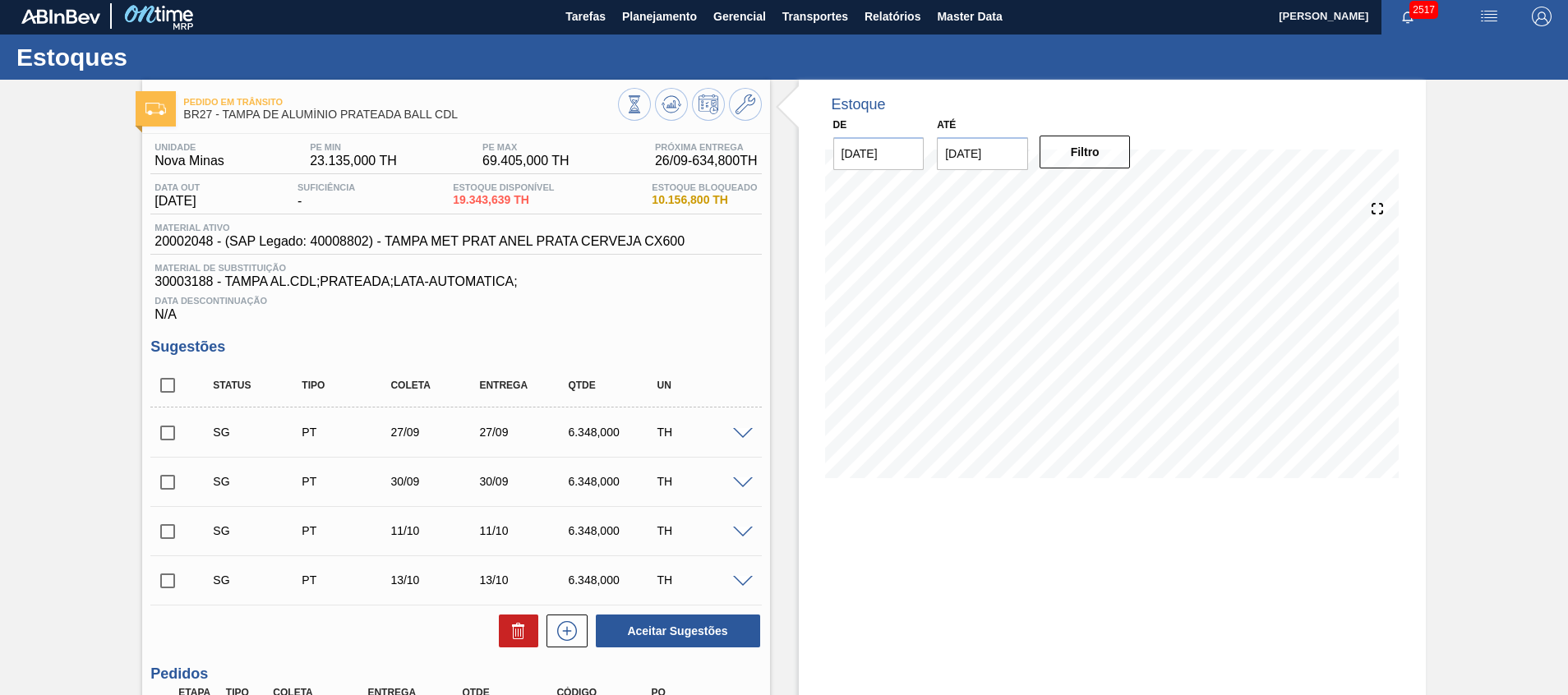
checkbox input "true"
click at [499, 634] on button at bounding box center [518, 630] width 40 height 33
checkbox input "false"
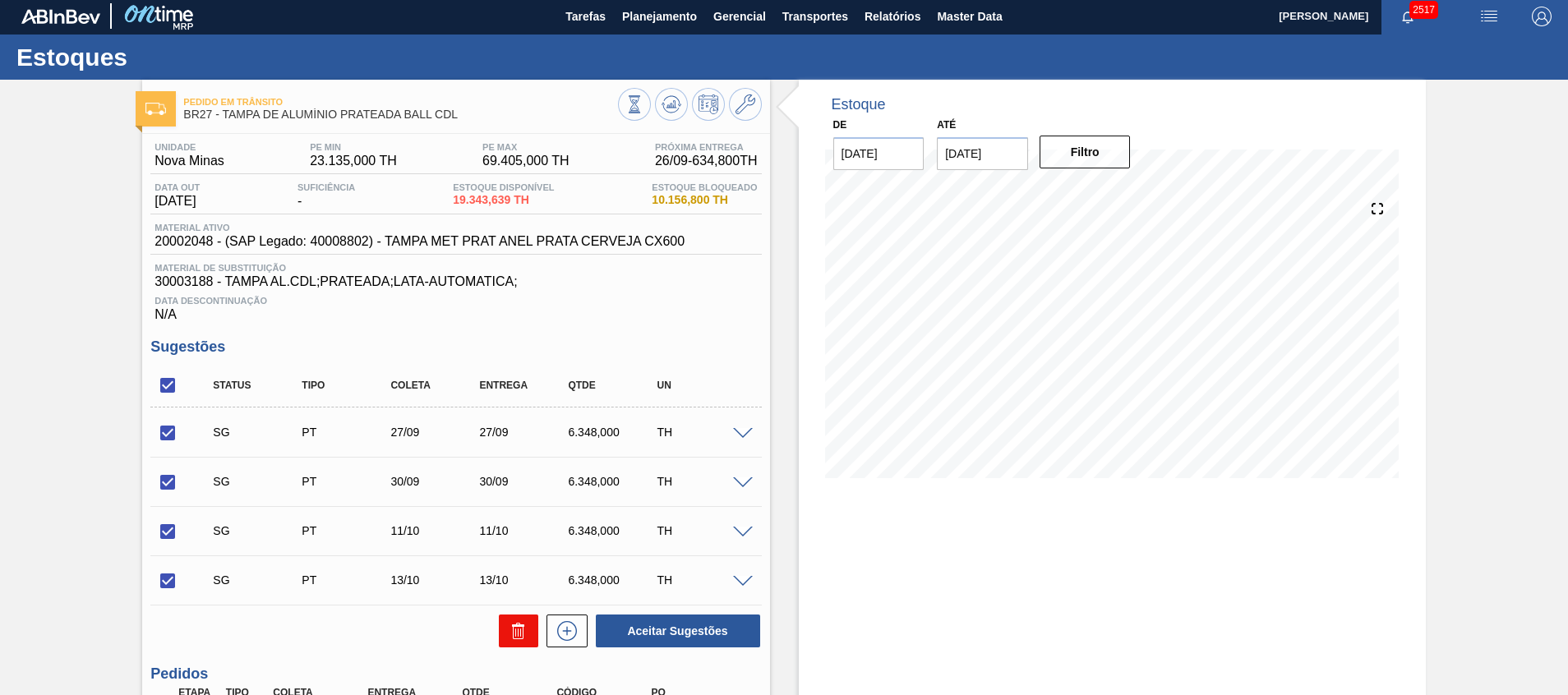
checkbox input "false"
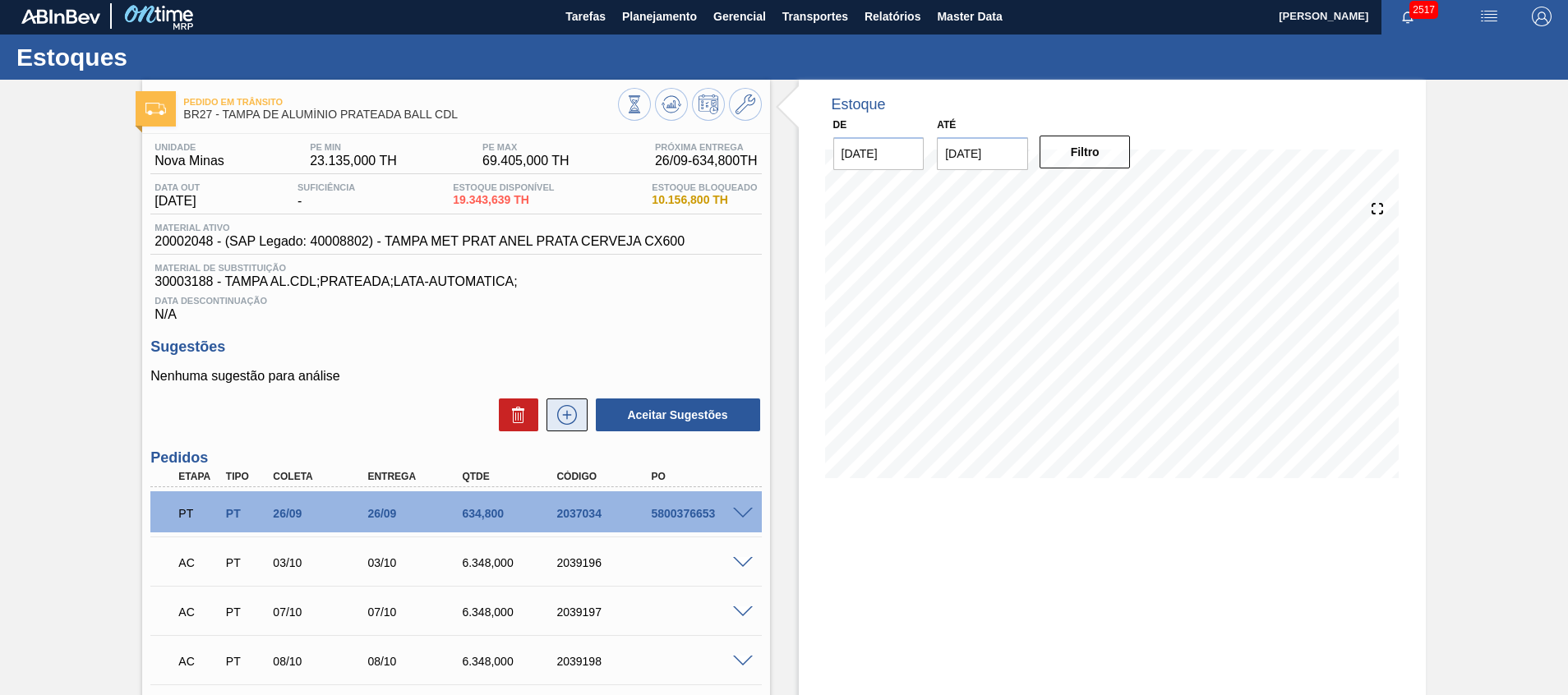
click at [560, 409] on icon at bounding box center [566, 414] width 26 height 19
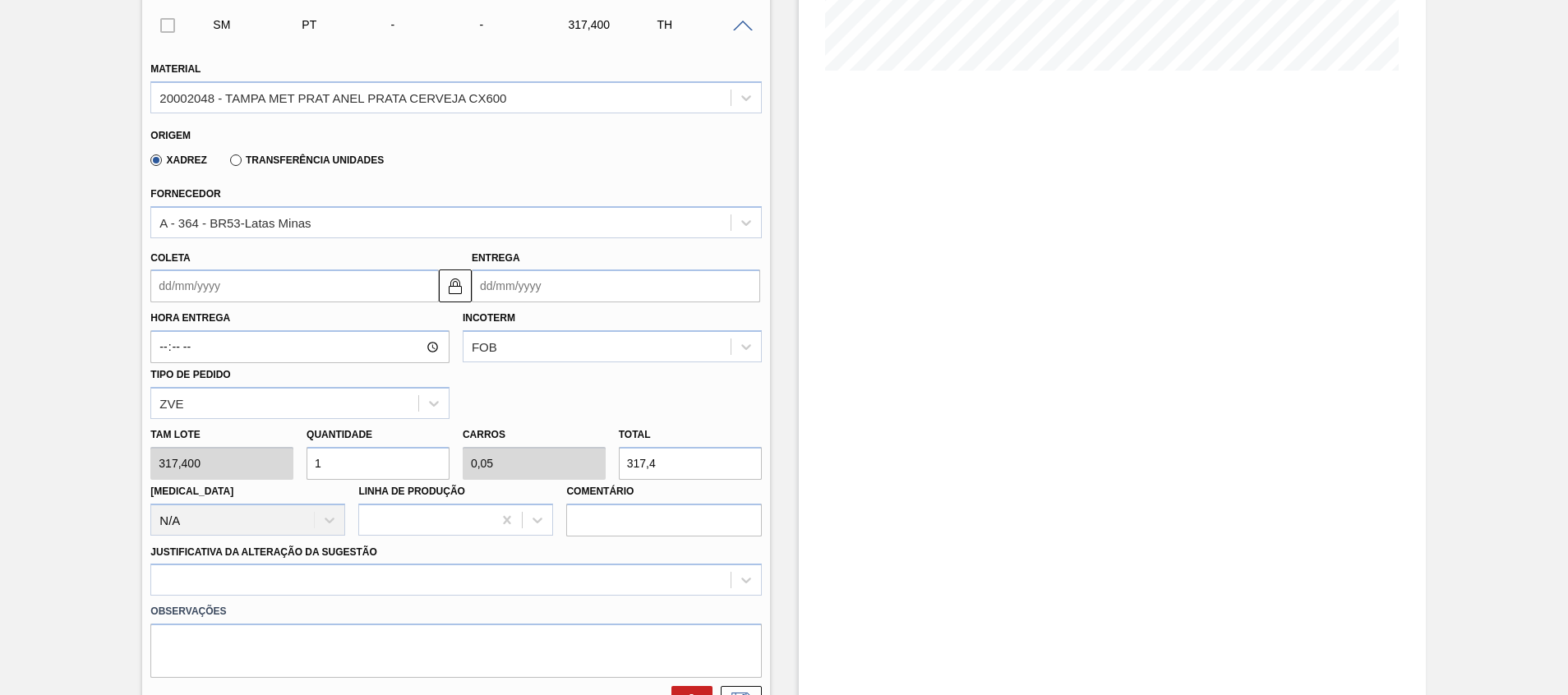
scroll to position [416, 0]
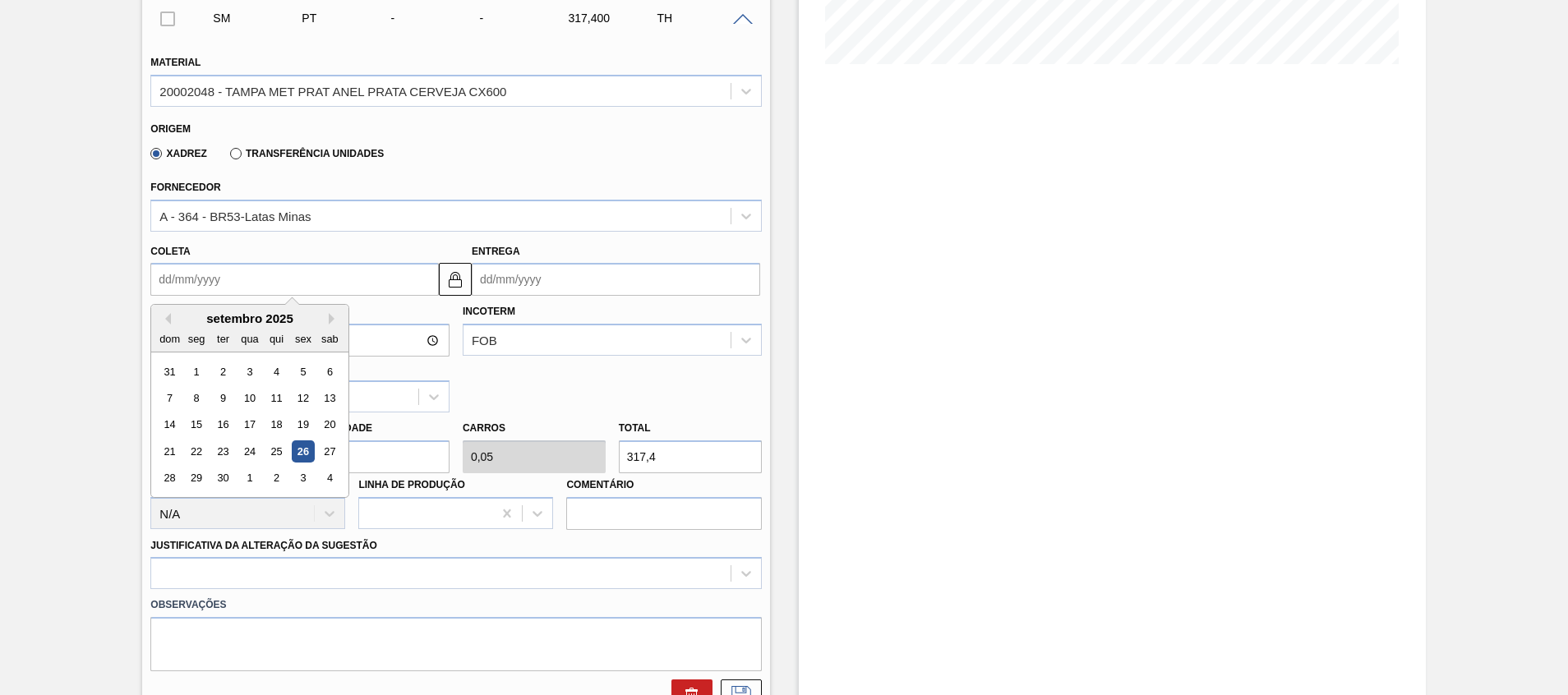
click at [219, 288] on input "Coleta" at bounding box center [294, 279] width 288 height 33
type input "0"
type input "01/01/2000"
type input "01"
type input "01/09/2025"
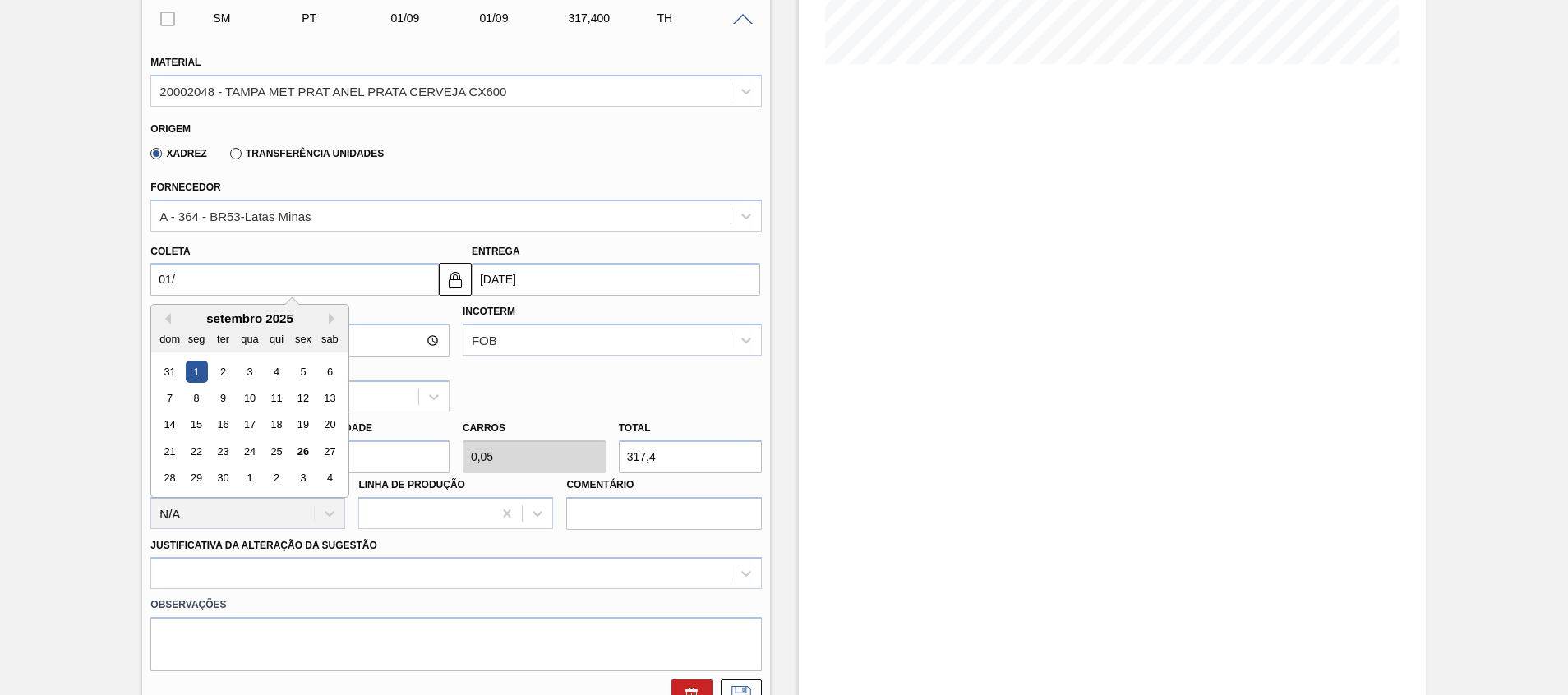
type input "01/1"
type input "01/01/2025"
type input "01/10"
type input "01/10/2025"
click at [249, 373] on div "1" at bounding box center [250, 372] width 22 height 22
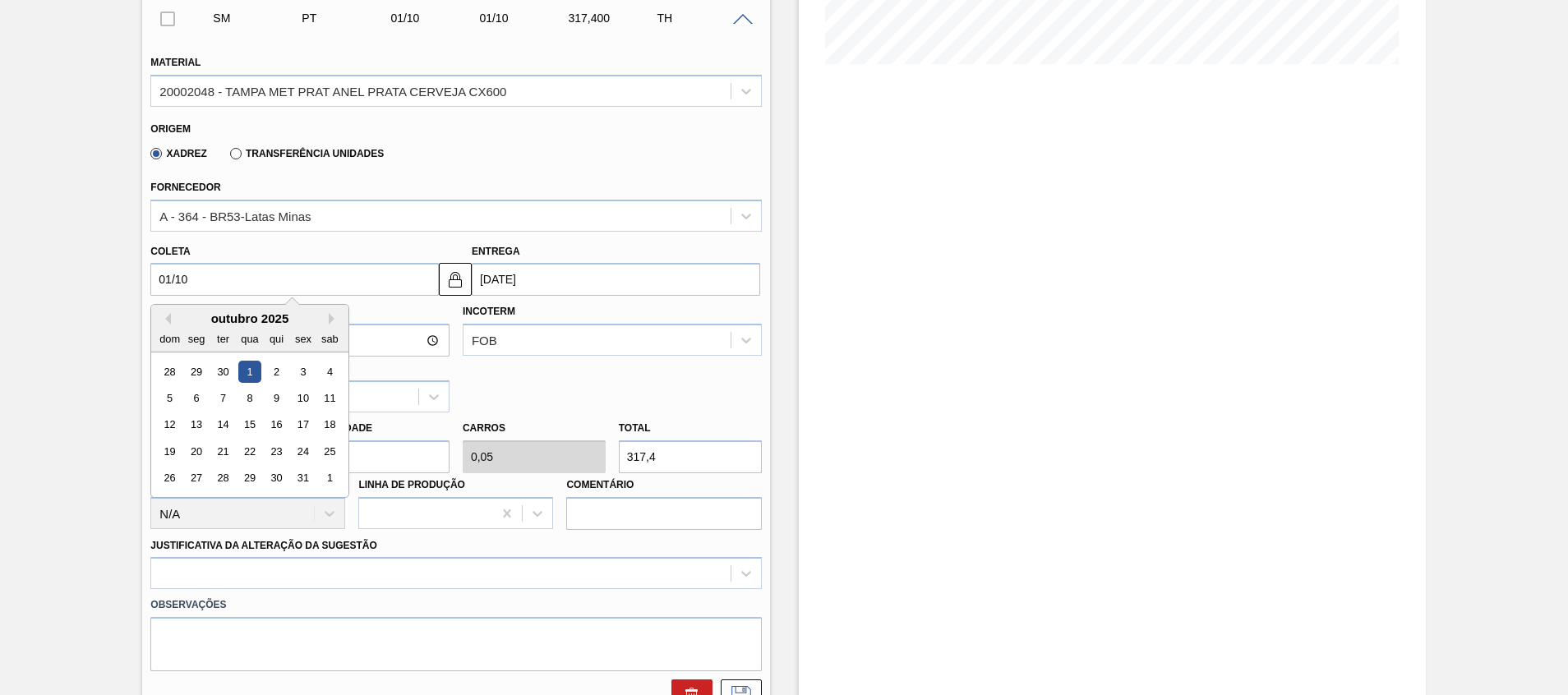
type input "01/10/2025"
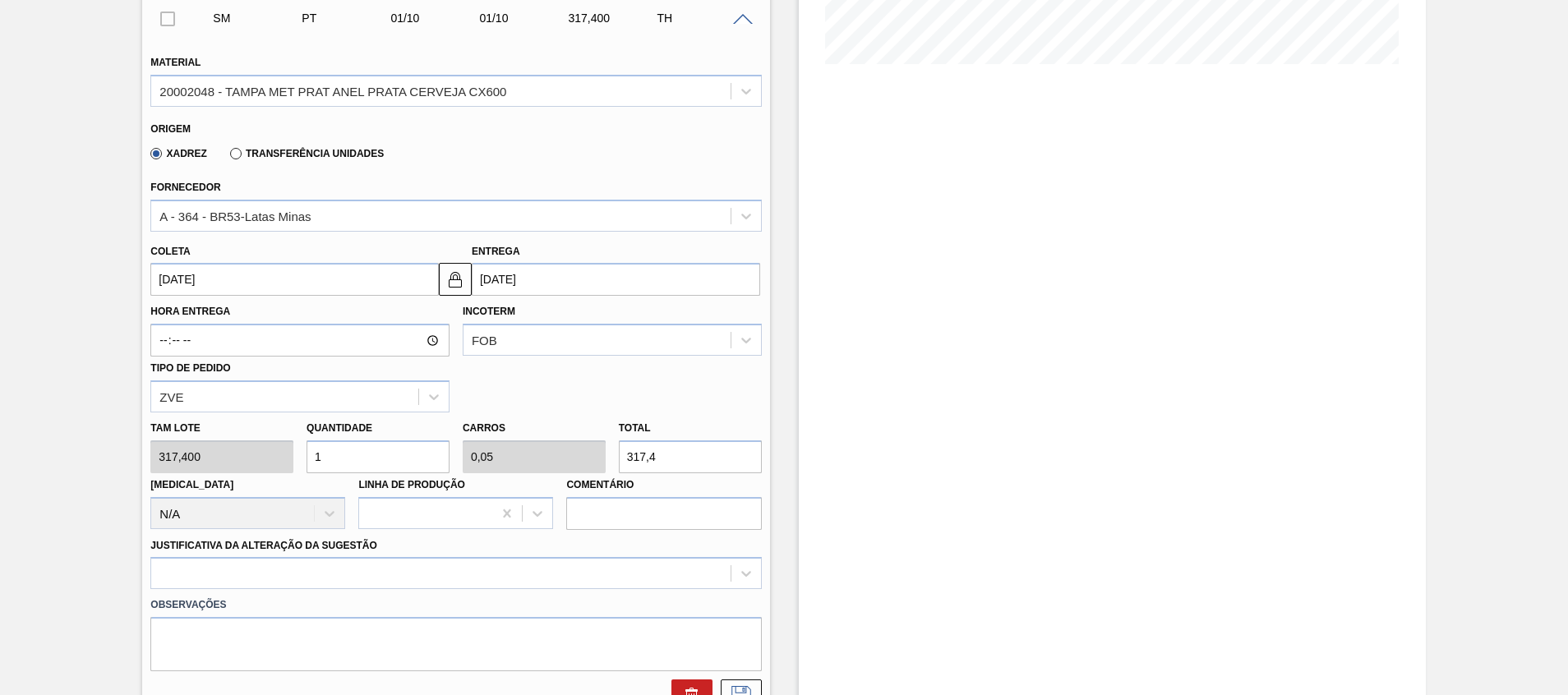
drag, startPoint x: 308, startPoint y: 474, endPoint x: 328, endPoint y: 460, distance: 24.4
click at [310, 470] on div "Tam lote 317,400 Quantidade 1 Carros 0,05 Total 317,4 Doca N/A Linha de Produçã…" at bounding box center [456, 471] width 623 height 117
click at [329, 457] on input "1" at bounding box center [378, 457] width 143 height 33
type input "2"
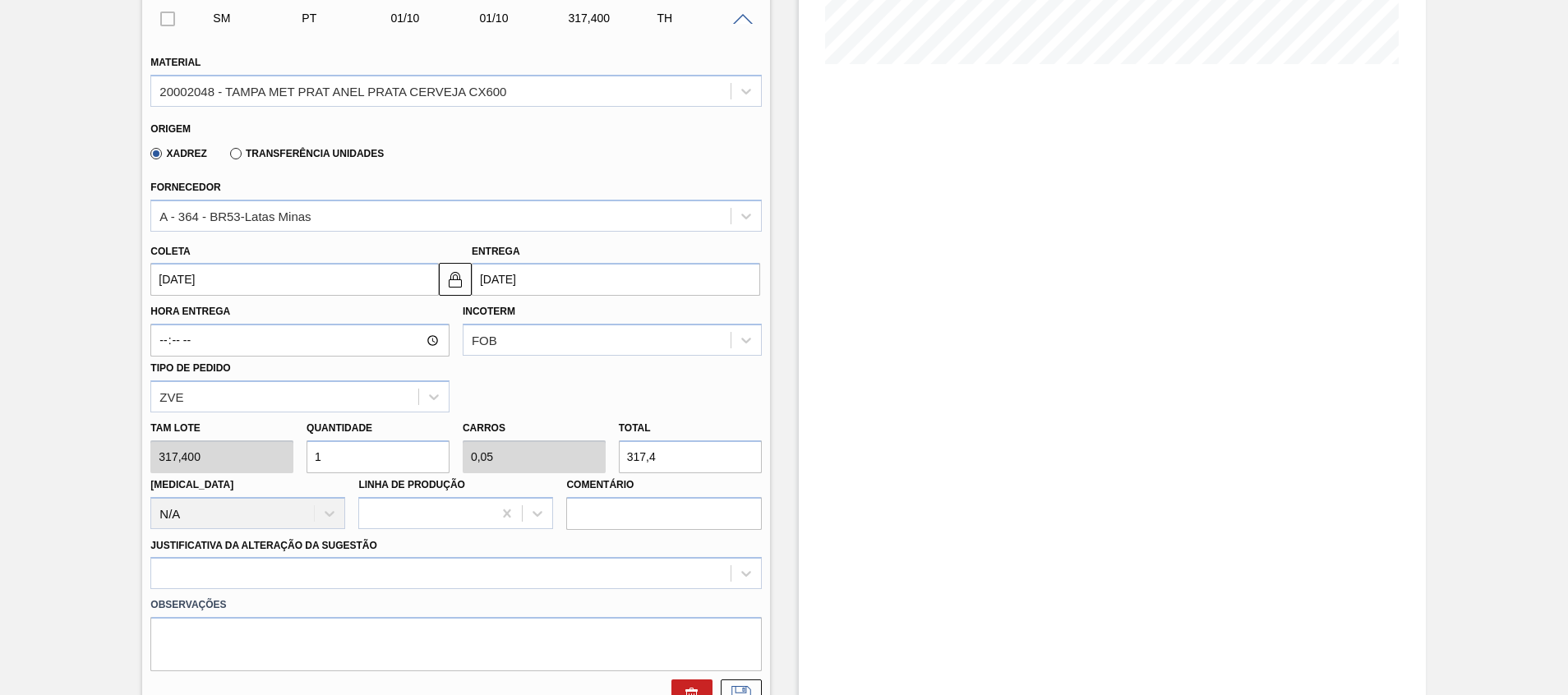
type input "0,1"
type input "634,8"
type input "20"
type input "1"
type input "6.348"
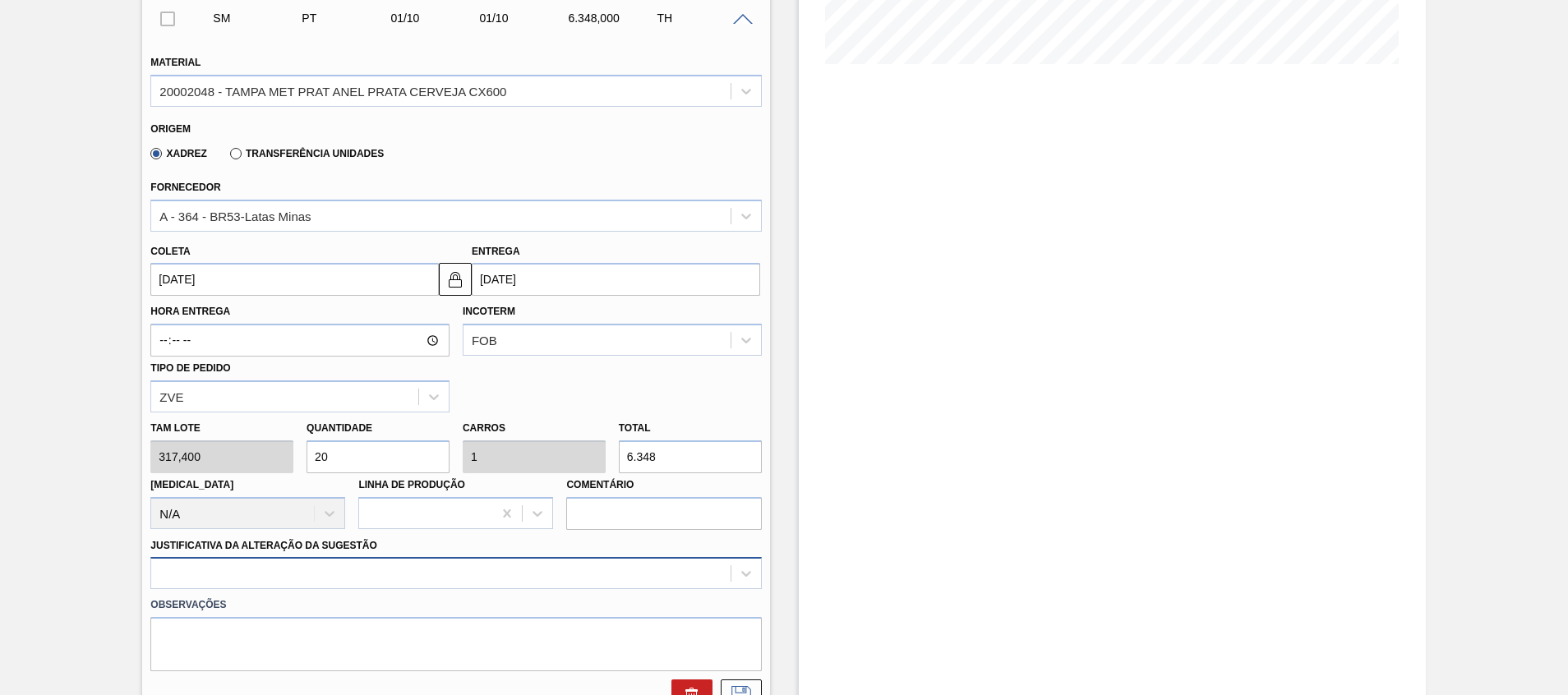
type input "20"
click at [335, 581] on div at bounding box center [455, 573] width 611 height 32
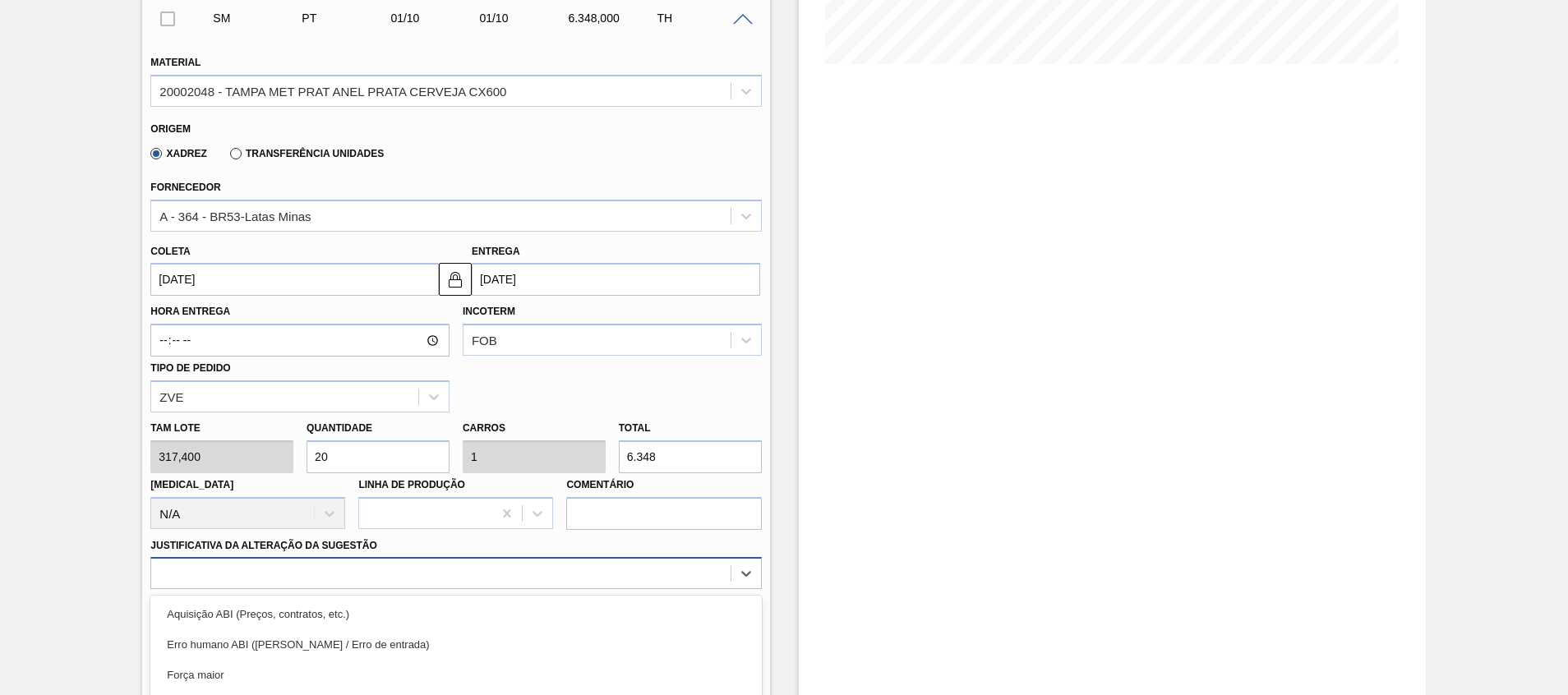
scroll to position [570, 0]
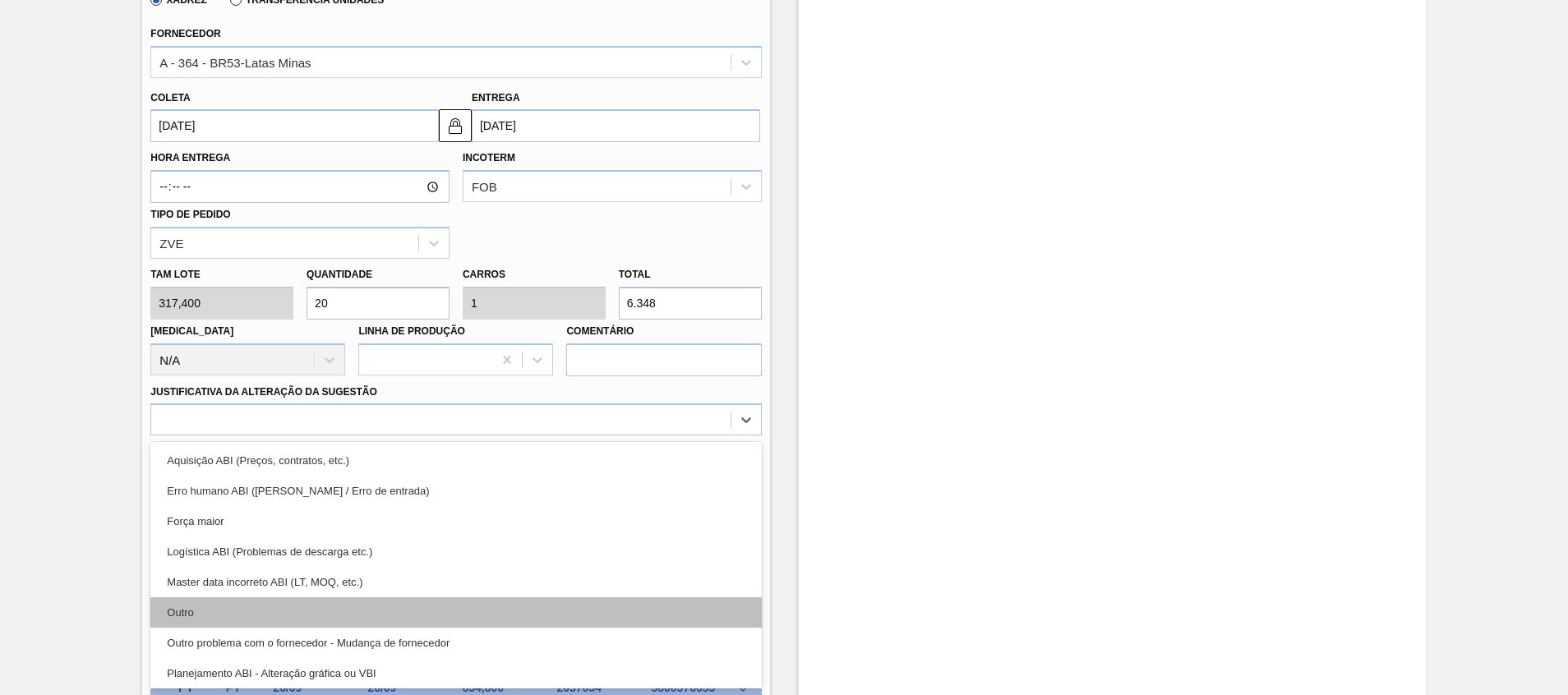
click at [314, 612] on div "Outro" at bounding box center [455, 612] width 611 height 30
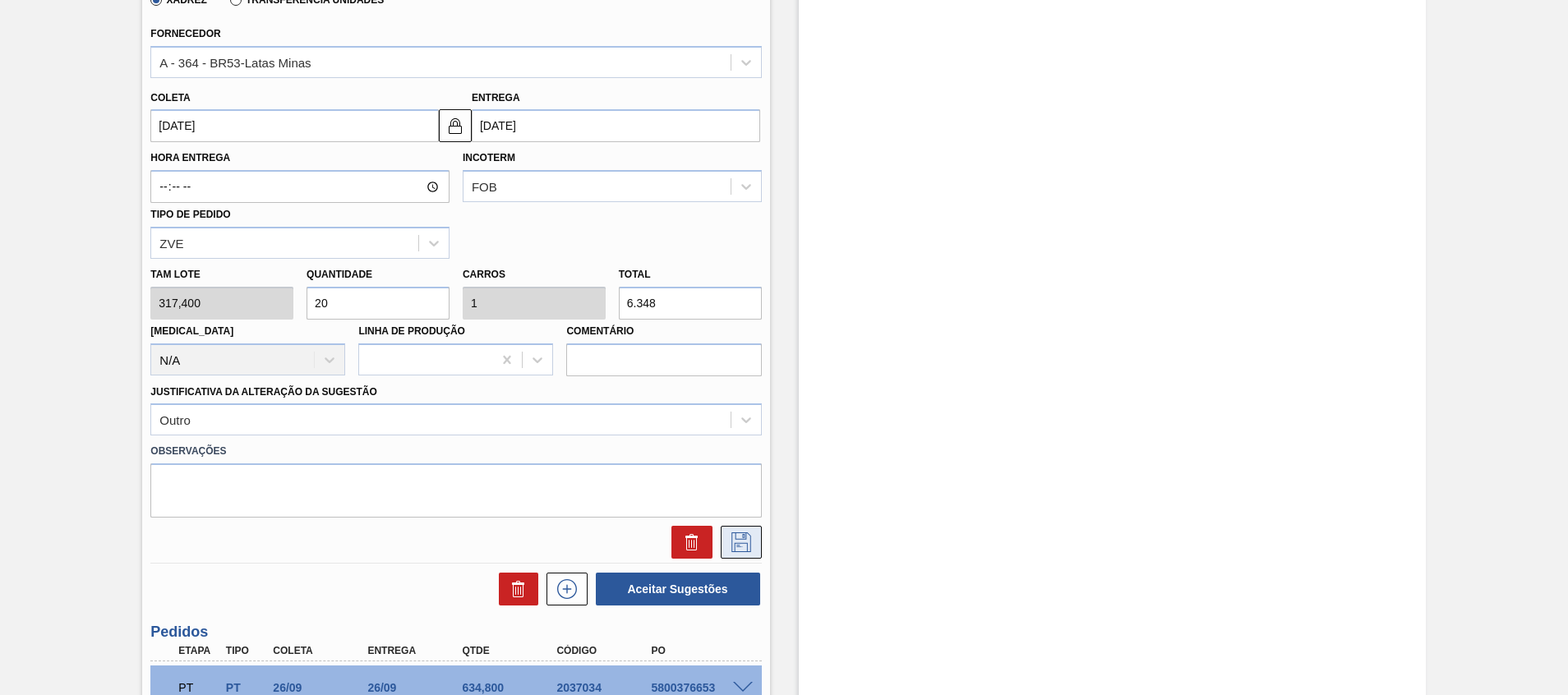
click at [741, 537] on icon at bounding box center [741, 542] width 26 height 19
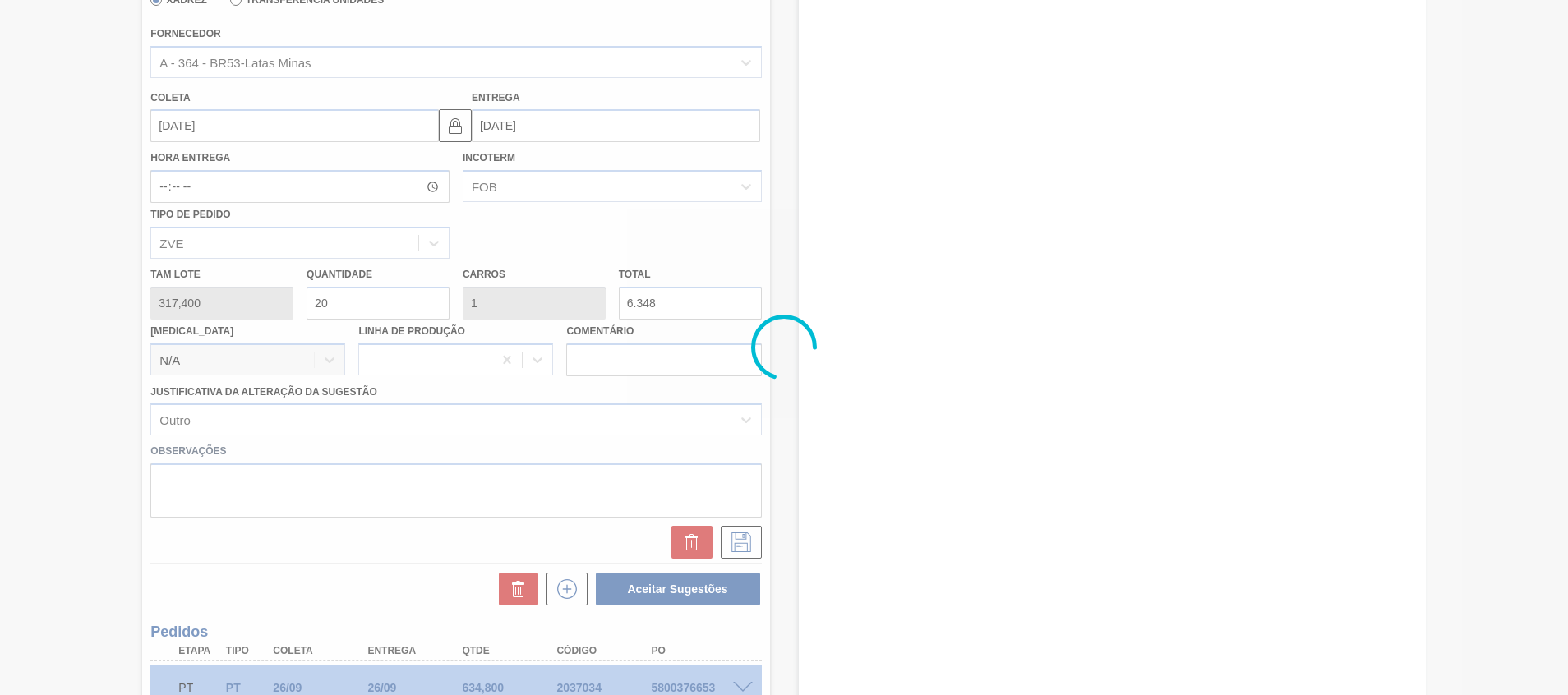
scroll to position [146, 0]
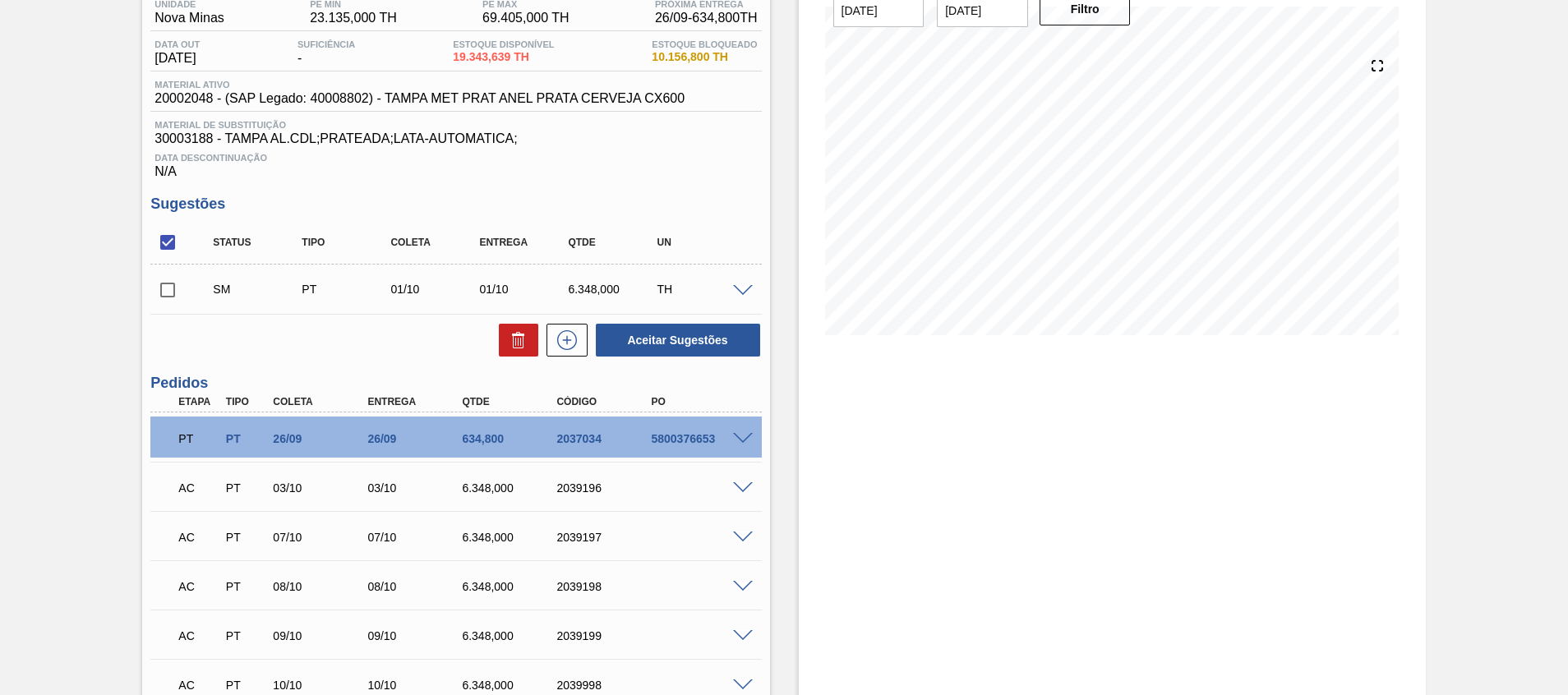
click at [172, 293] on input "checkbox" at bounding box center [167, 290] width 35 height 35
checkbox input "true"
click at [667, 337] on button "Aceitar Sugestões" at bounding box center [677, 339] width 164 height 33
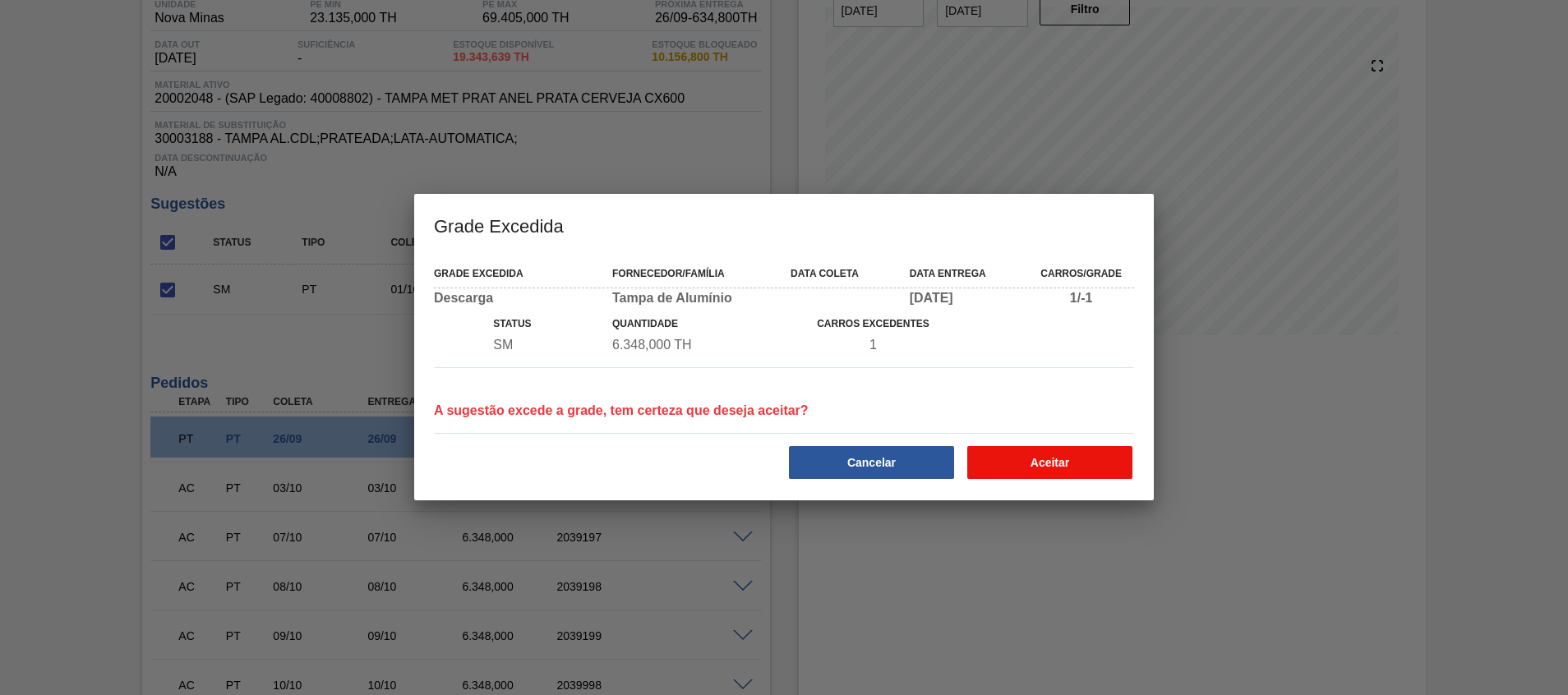
click at [1020, 450] on button "Aceitar" at bounding box center [1050, 462] width 165 height 33
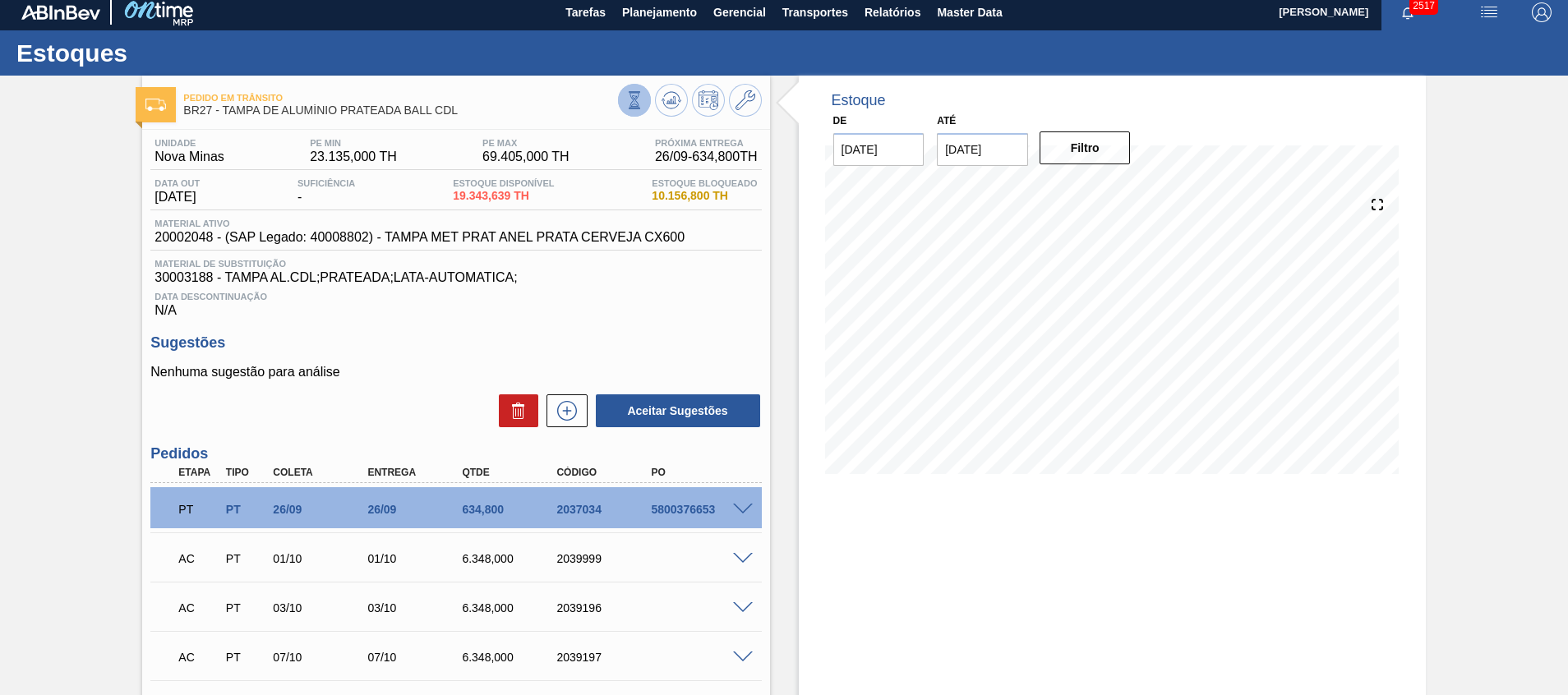
scroll to position [0, 0]
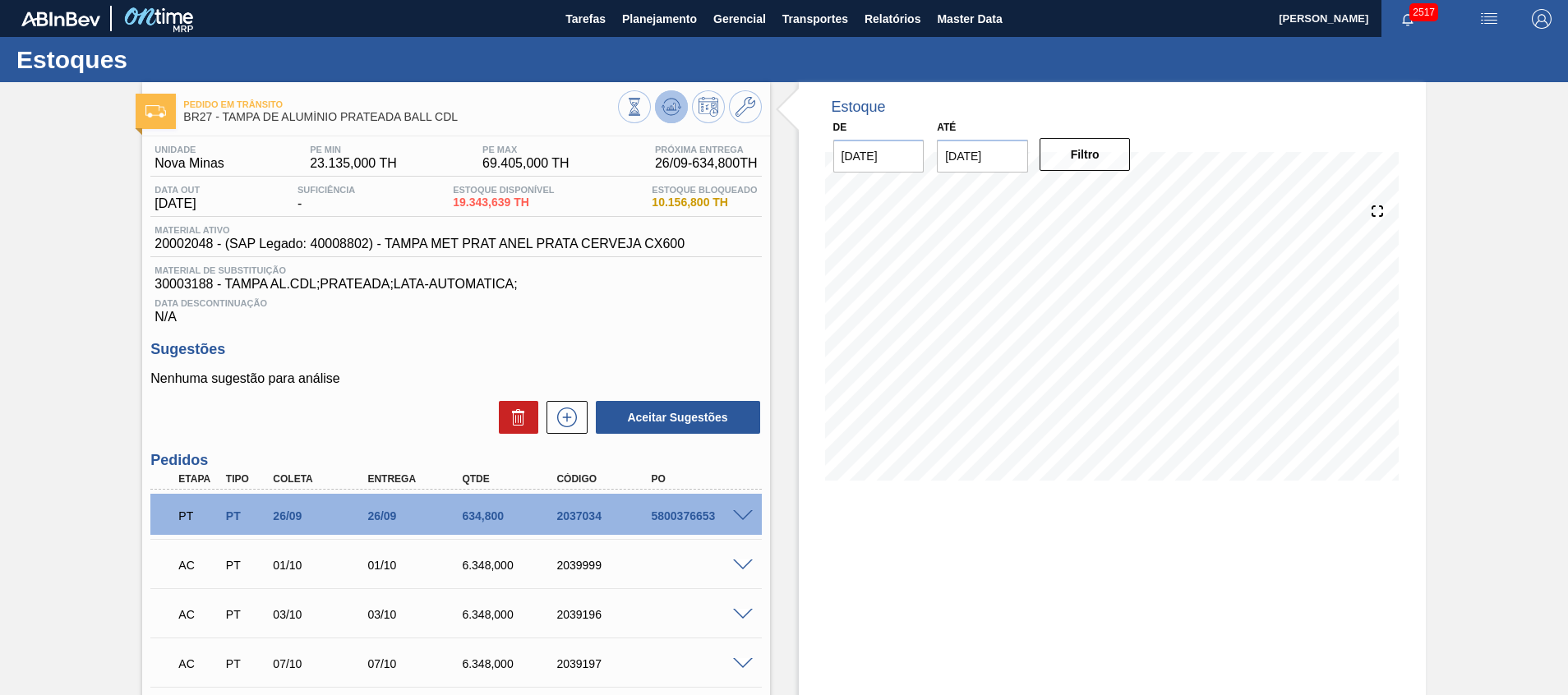
click at [675, 100] on icon at bounding box center [672, 103] width 17 height 9
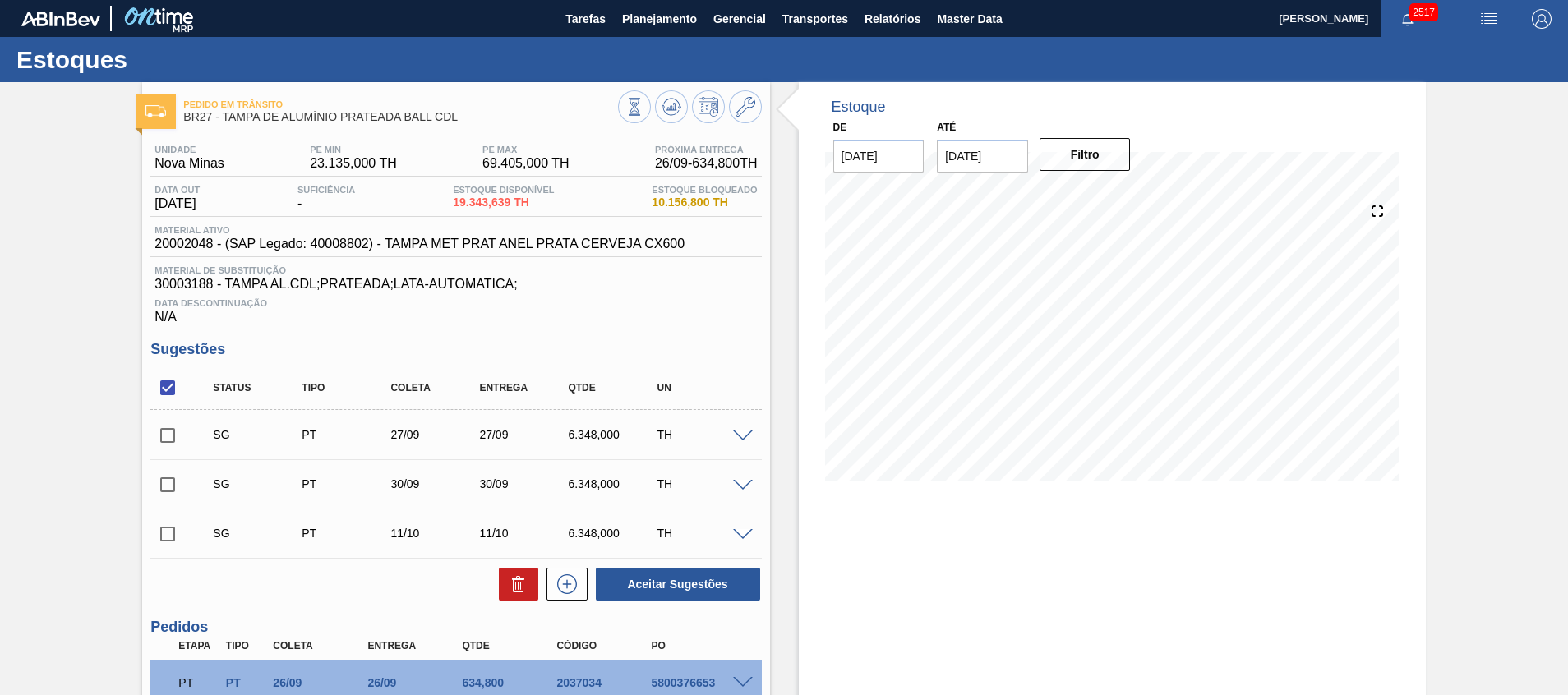
click at [169, 381] on input "checkbox" at bounding box center [167, 388] width 35 height 35
checkbox input "true"
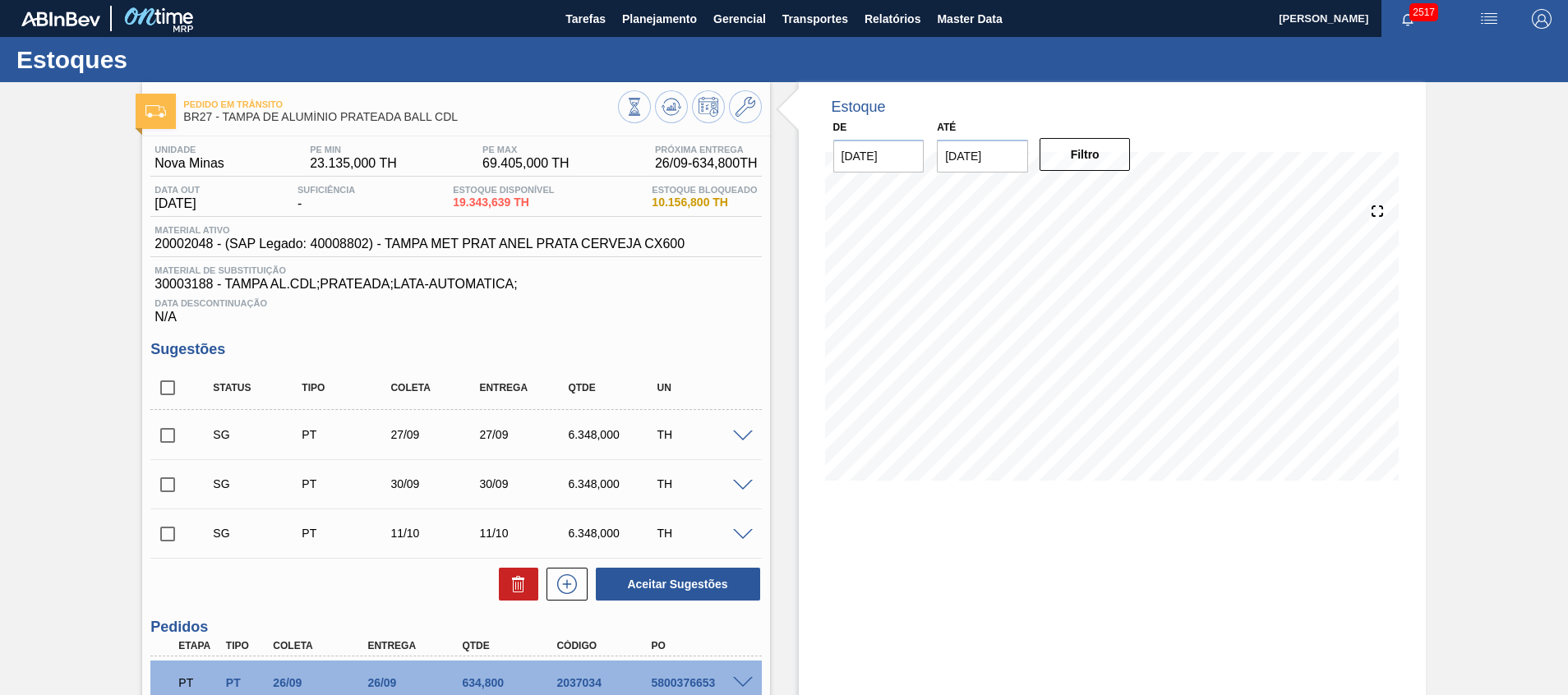
checkbox input "true"
click at [505, 575] on button at bounding box center [518, 584] width 40 height 33
checkbox input "false"
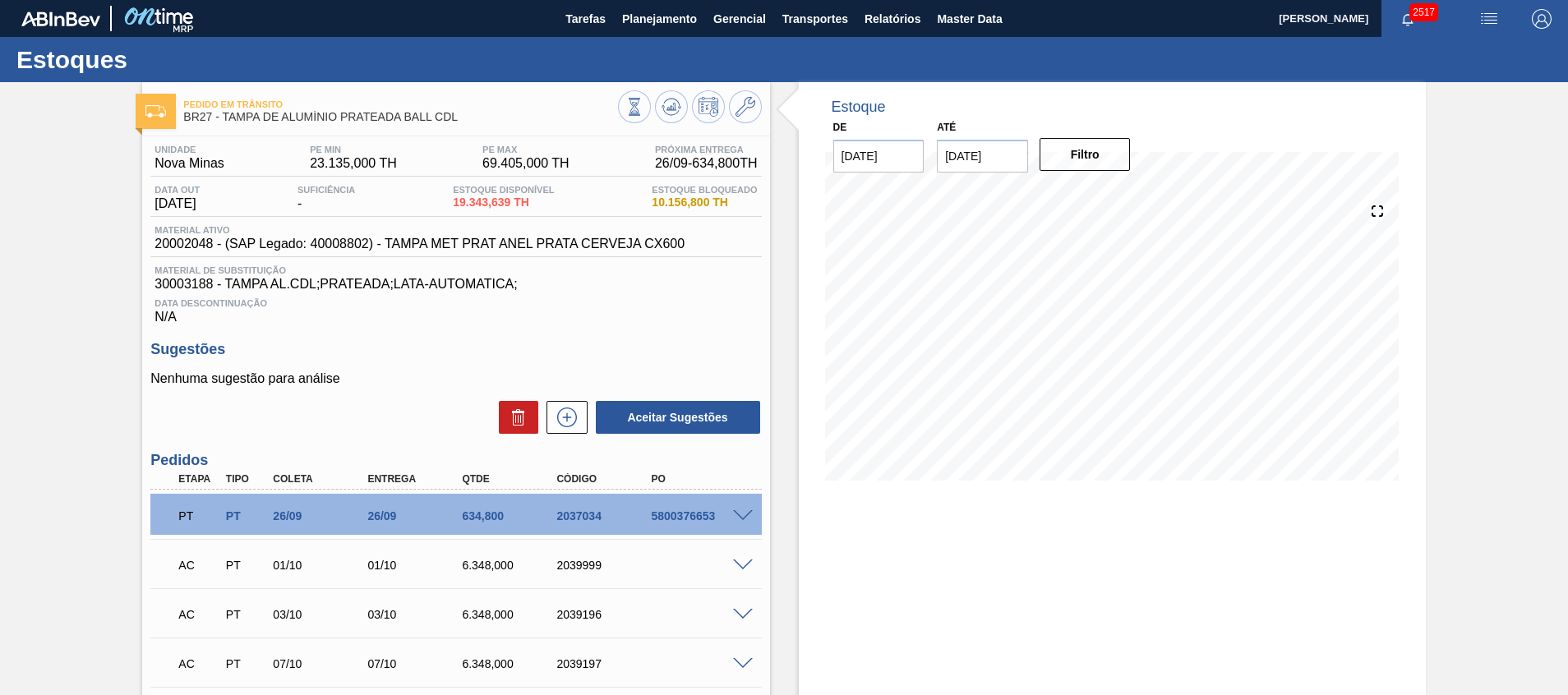
scroll to position [123, 0]
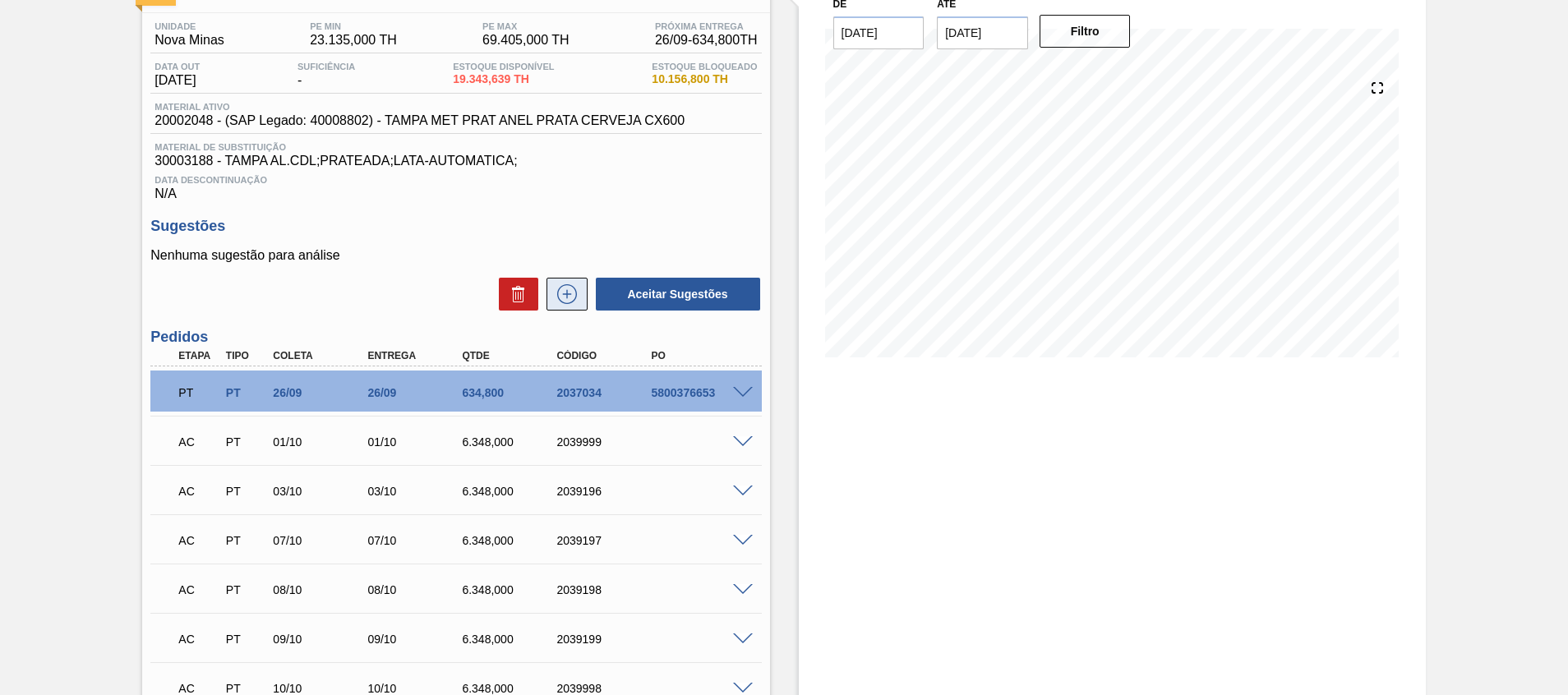
click at [573, 286] on icon at bounding box center [566, 293] width 26 height 19
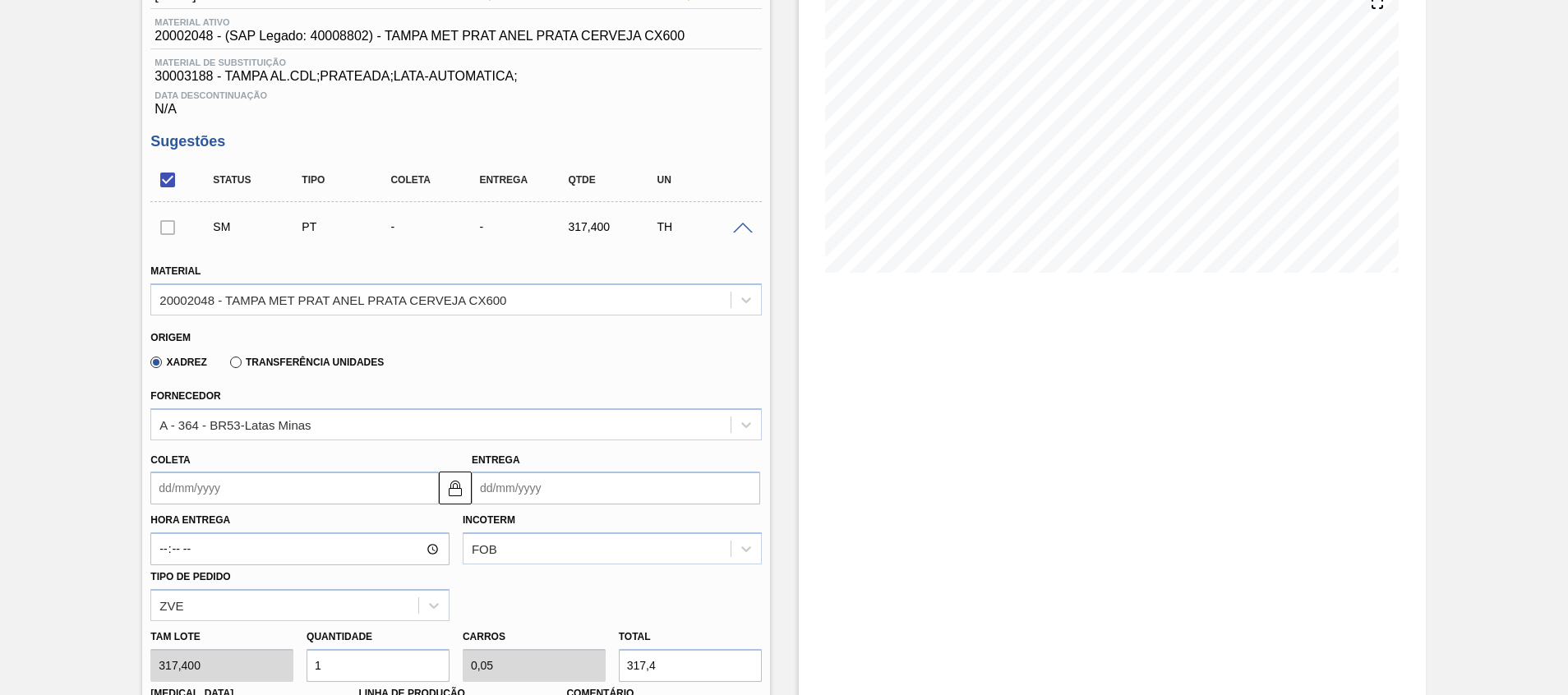
scroll to position [247, 0]
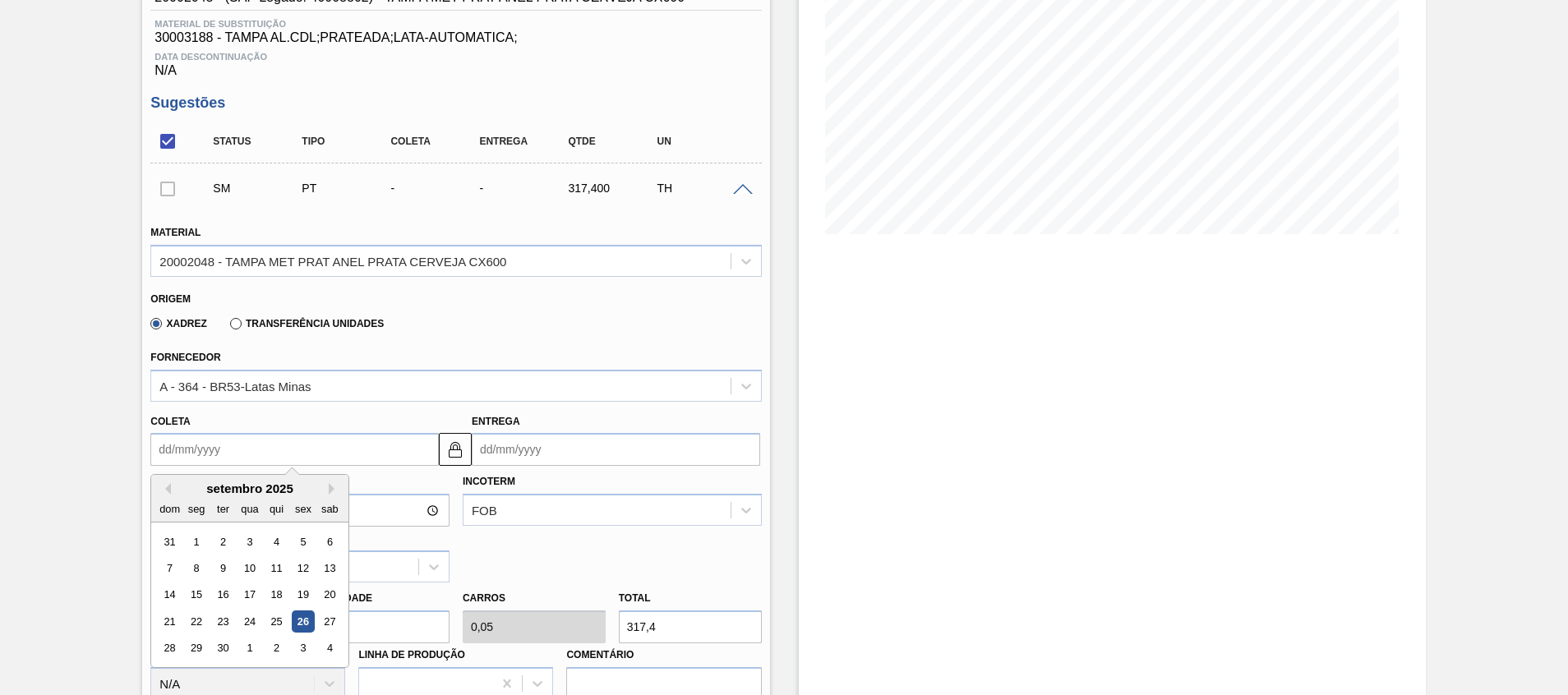
click at [203, 447] on input "Coleta" at bounding box center [294, 449] width 288 height 33
type input "0"
type input "01/01/2000"
type input "05"
type input "05/09/2025"
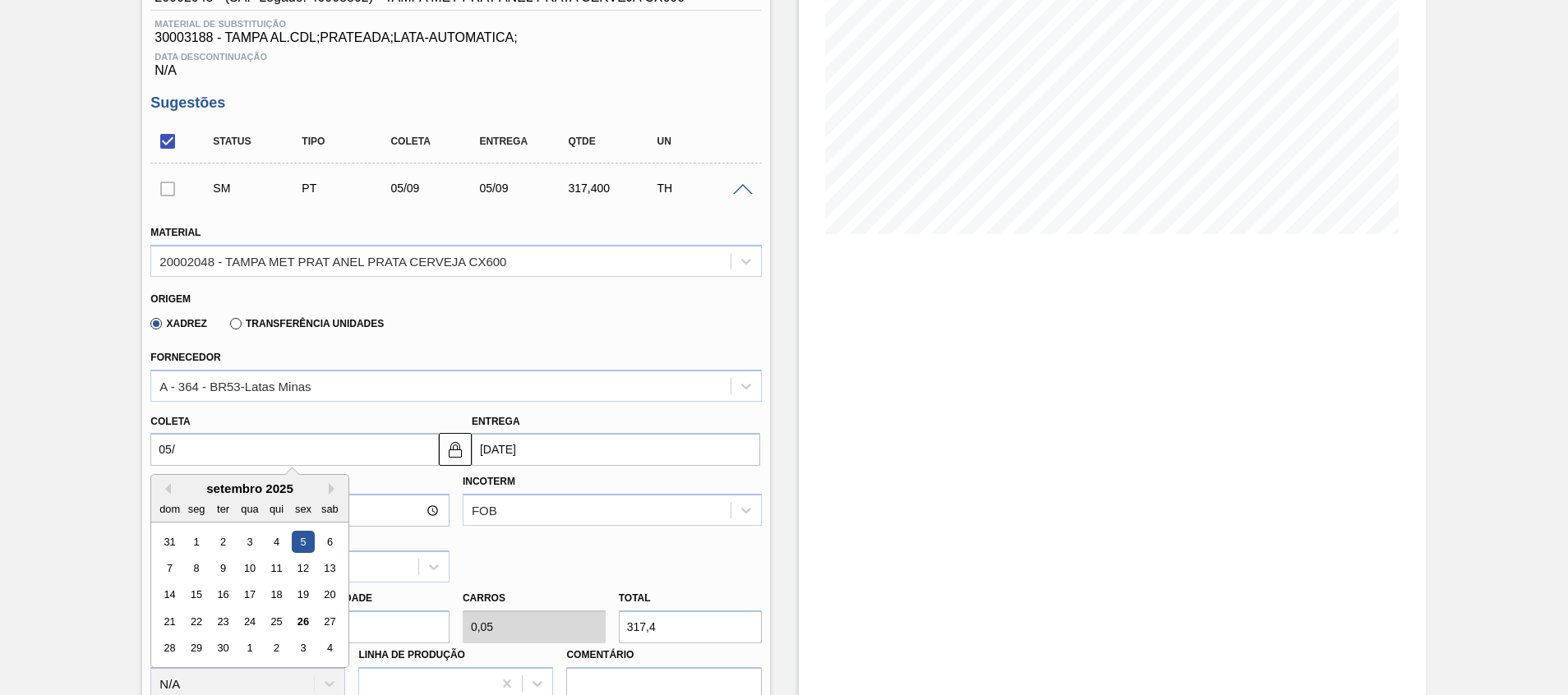
type input "05/1"
type input "05/01/2025"
type input "05/10"
type input "05/10/2025"
click at [169, 574] on div "5" at bounding box center [169, 568] width 22 height 22
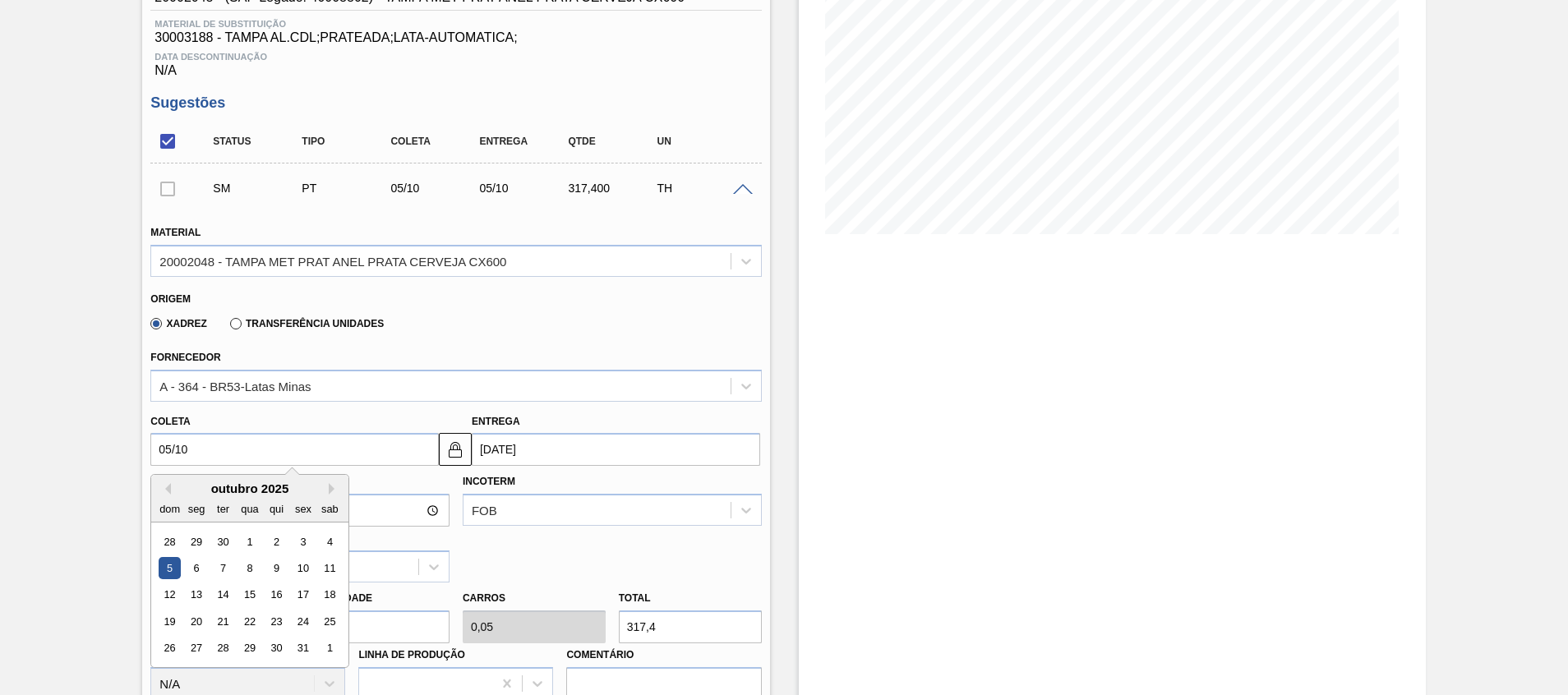
type input "05/10/2025"
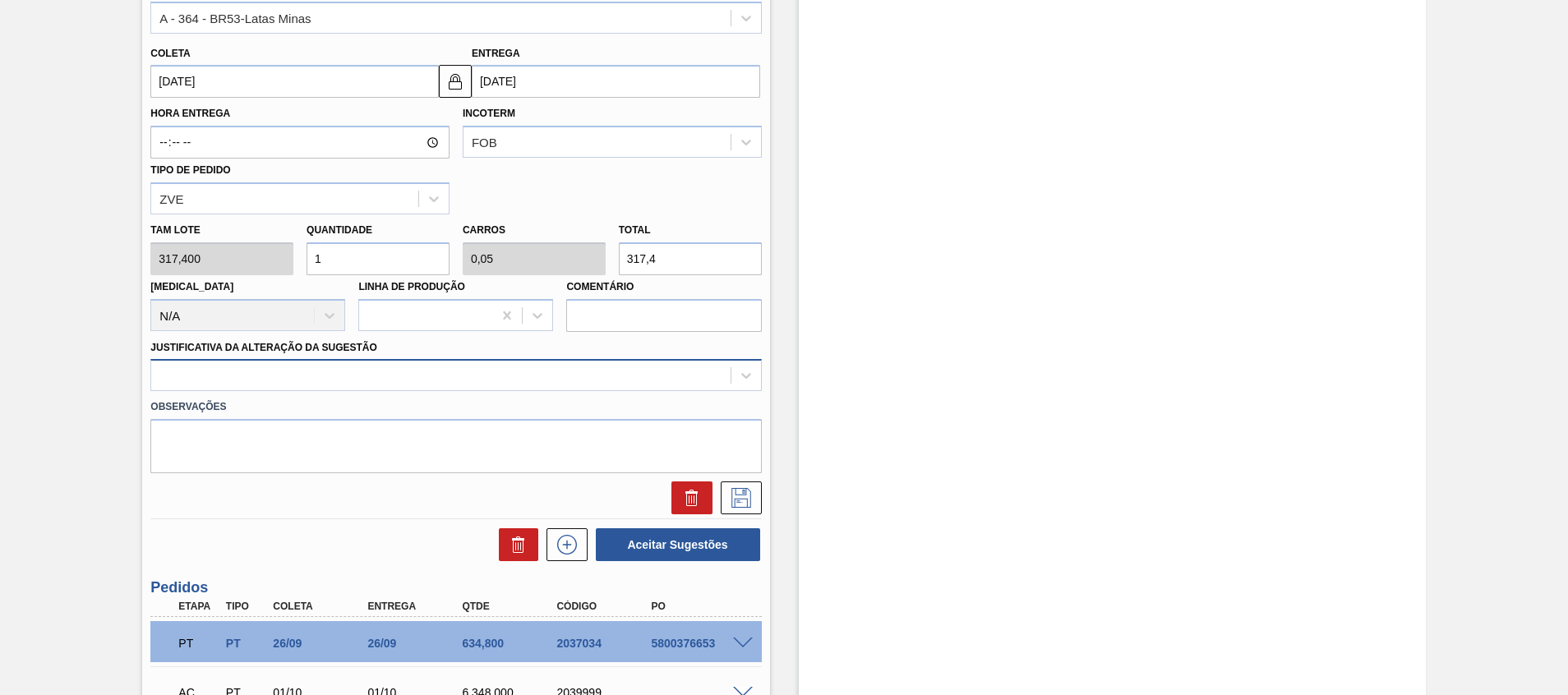
scroll to position [616, 0]
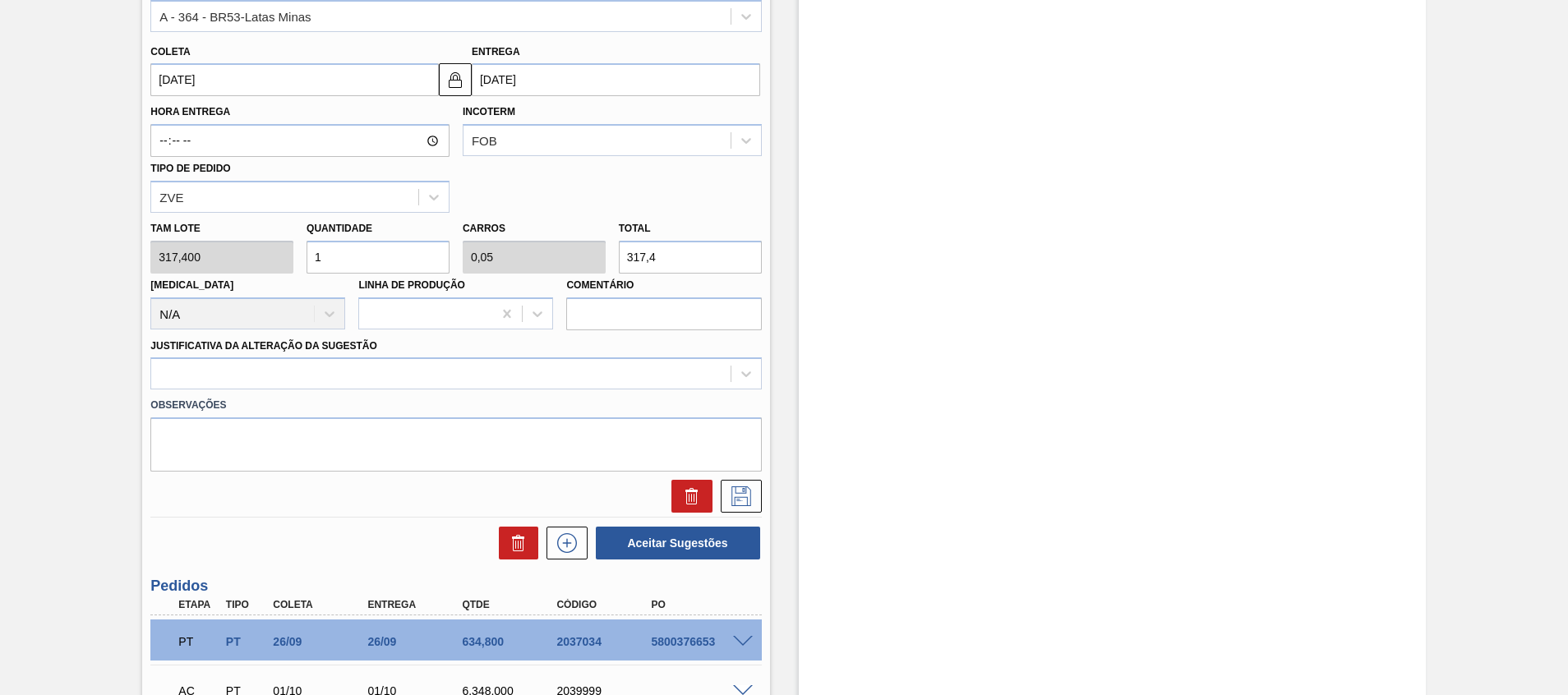
click at [421, 256] on input "1" at bounding box center [378, 257] width 143 height 33
type input "0"
type input "2"
type input "0,1"
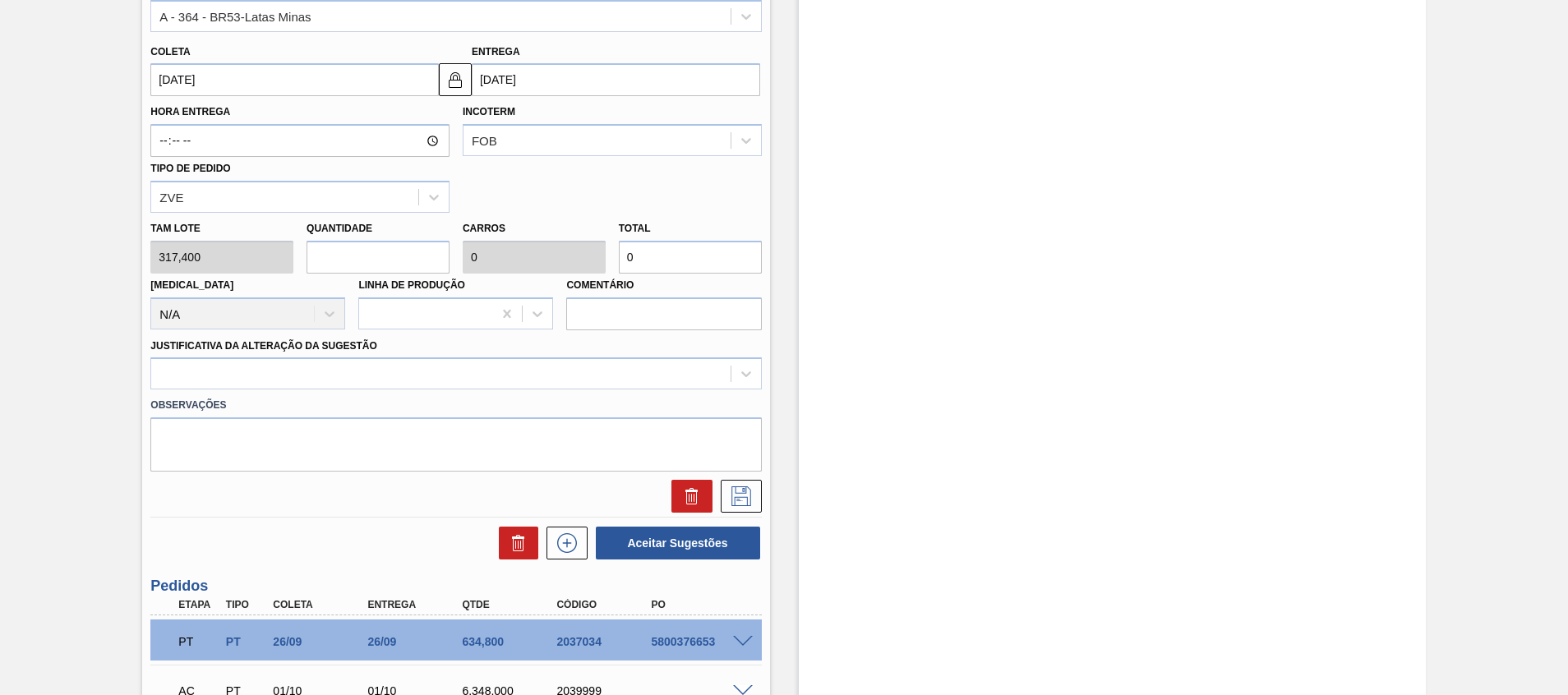
type input "634,8"
type input "20"
type input "1"
type input "6.348"
type input "20"
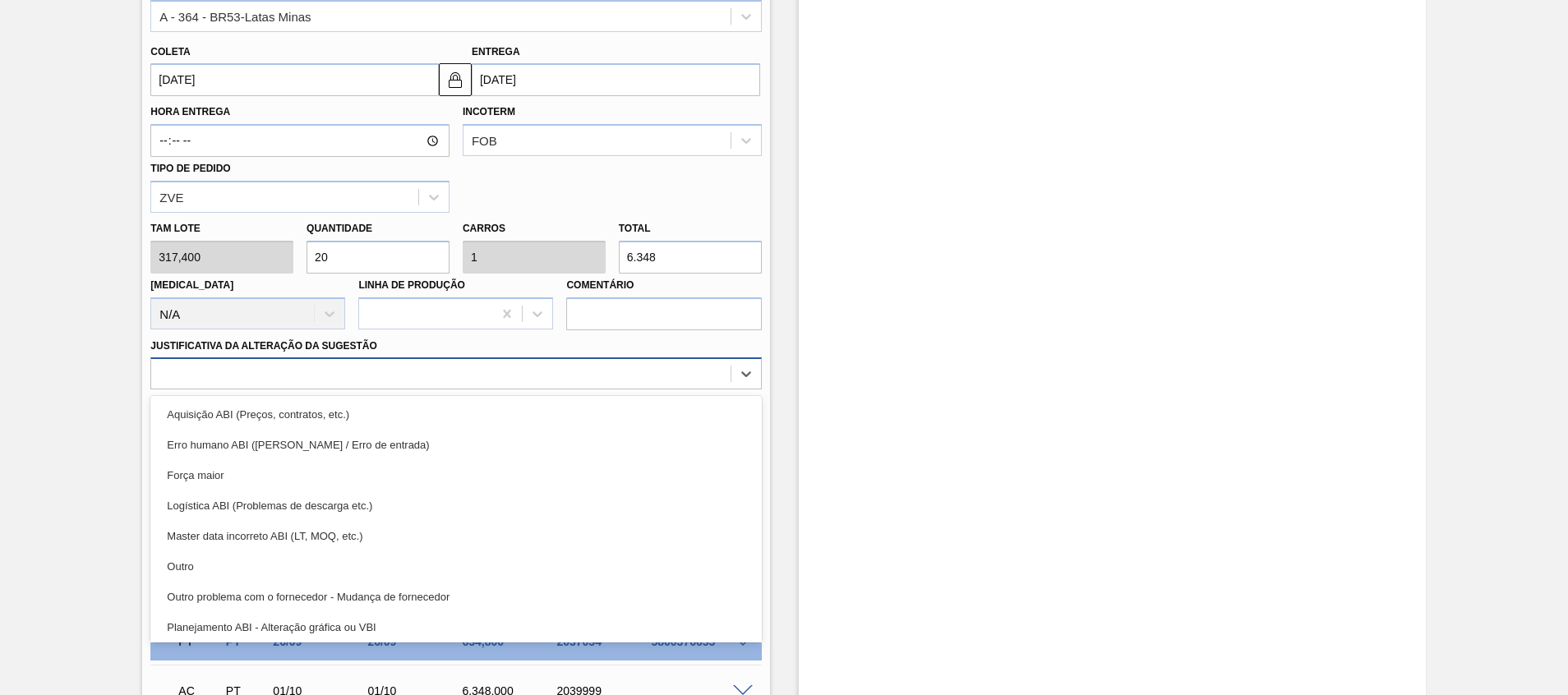
drag, startPoint x: 466, startPoint y: 367, endPoint x: 452, endPoint y: 400, distance: 35.8
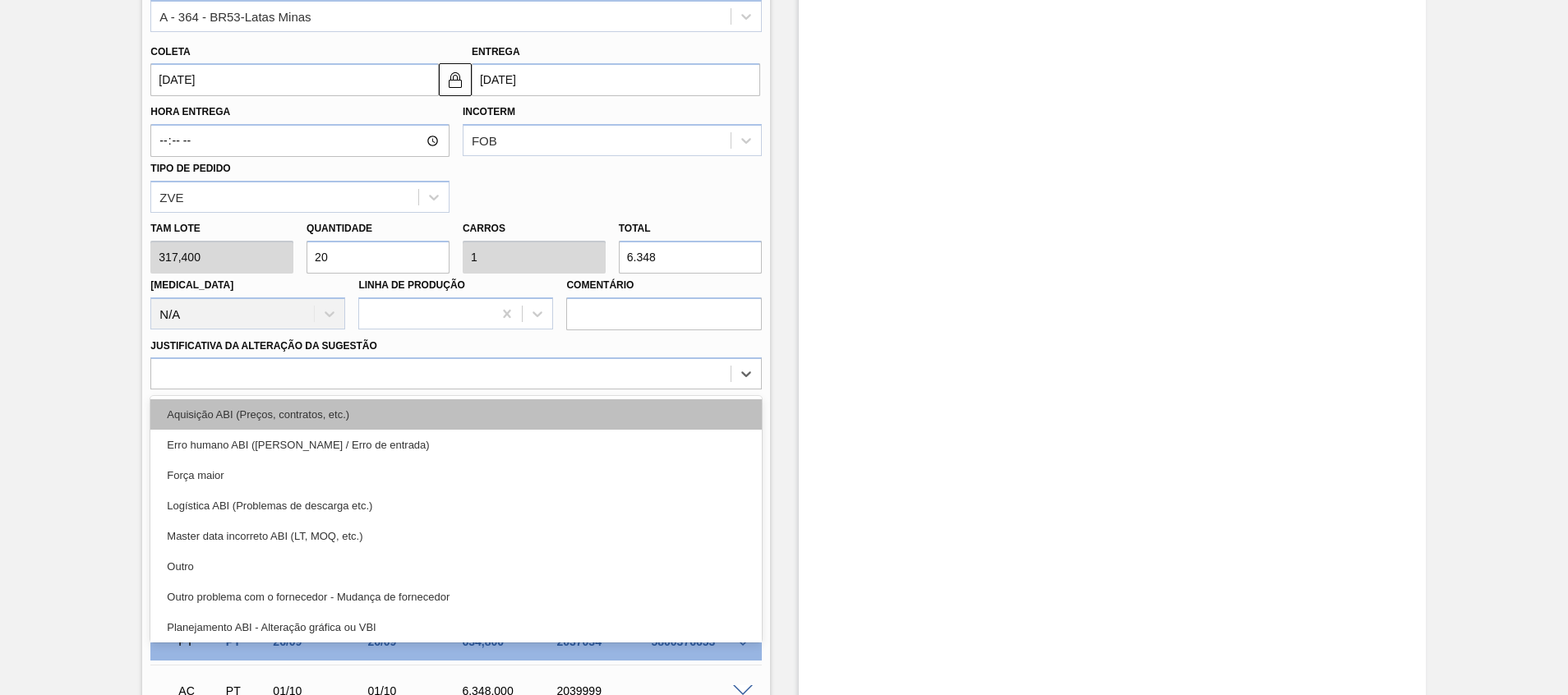
click at [466, 368] on div at bounding box center [440, 374] width 578 height 24
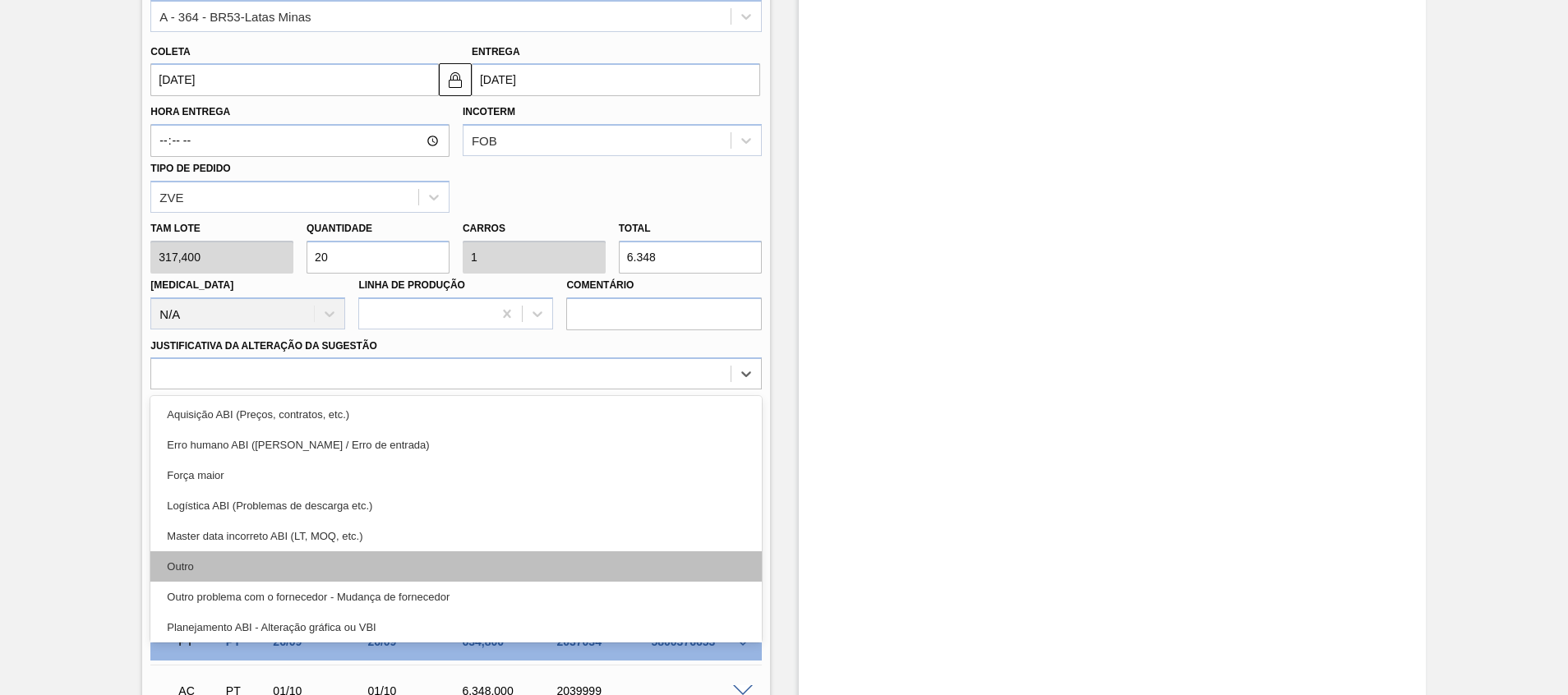
click at [397, 575] on div "Outro" at bounding box center [455, 566] width 611 height 30
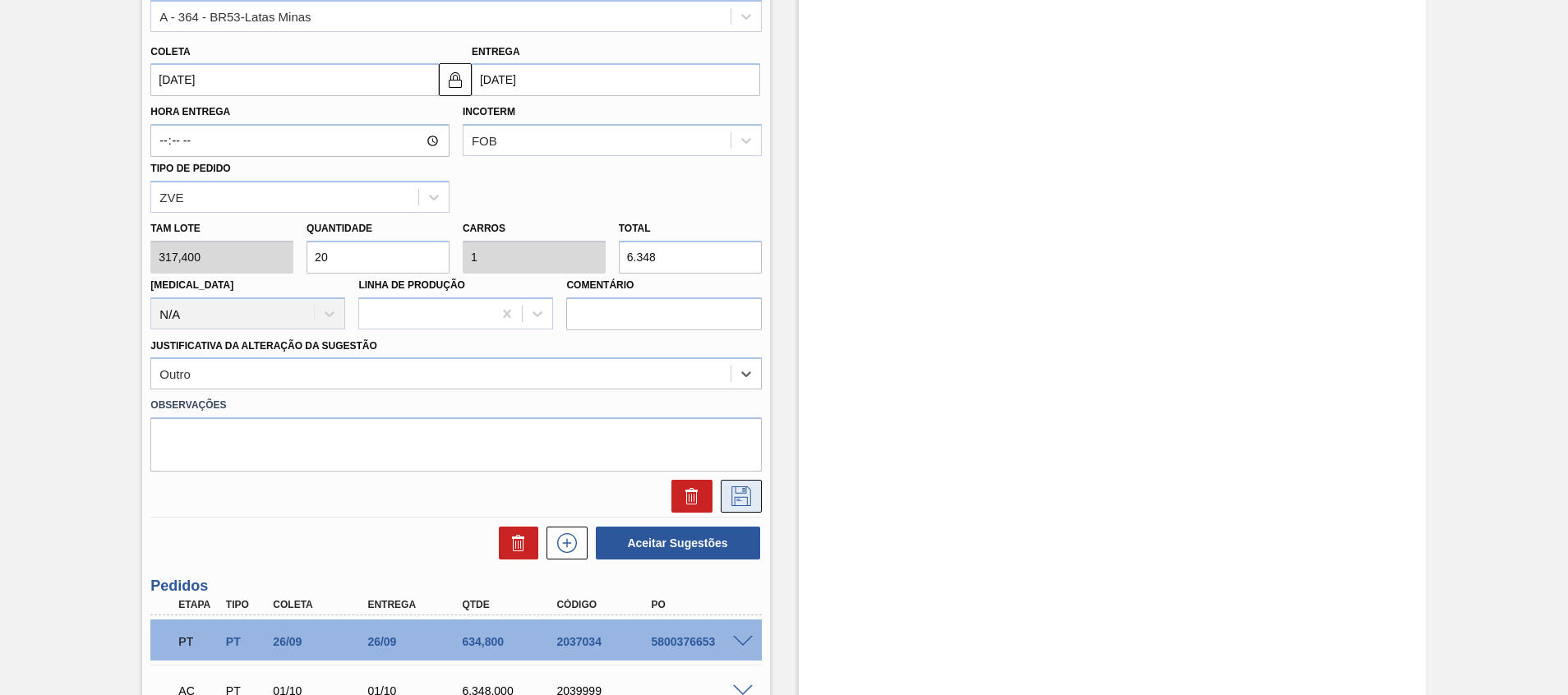
click at [747, 493] on icon at bounding box center [741, 495] width 26 height 19
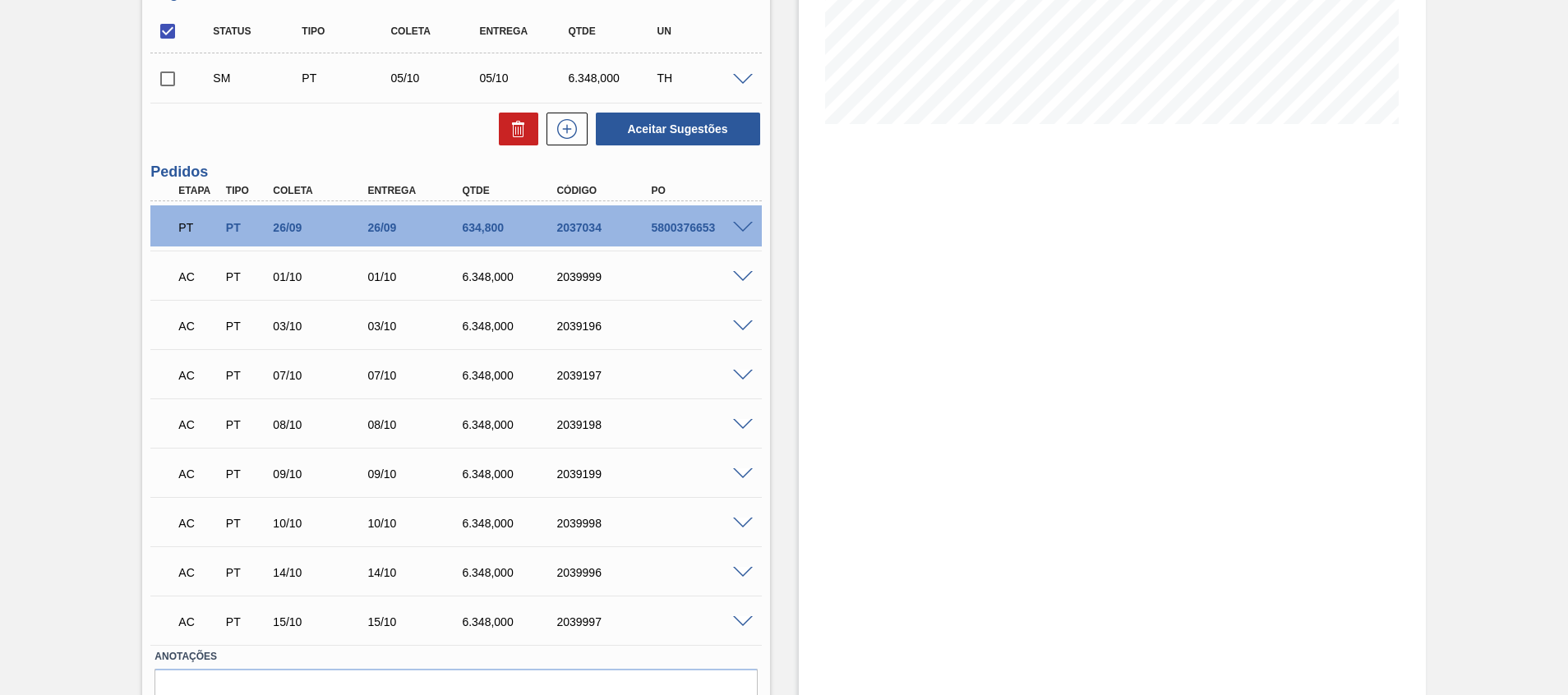
scroll to position [318, 0]
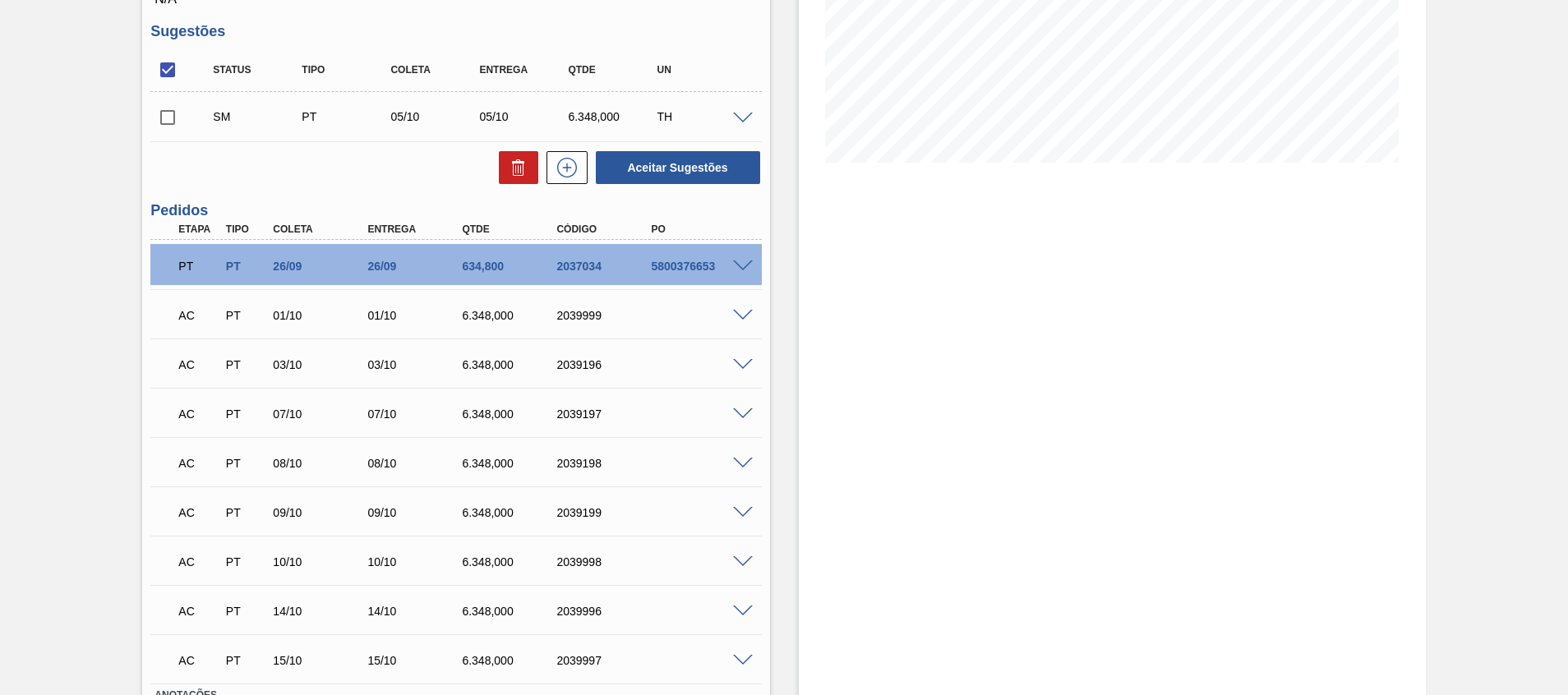
click at [174, 110] on input "checkbox" at bounding box center [167, 117] width 35 height 35
checkbox input "true"
click at [646, 156] on button "Aceitar Sugestões" at bounding box center [677, 167] width 164 height 33
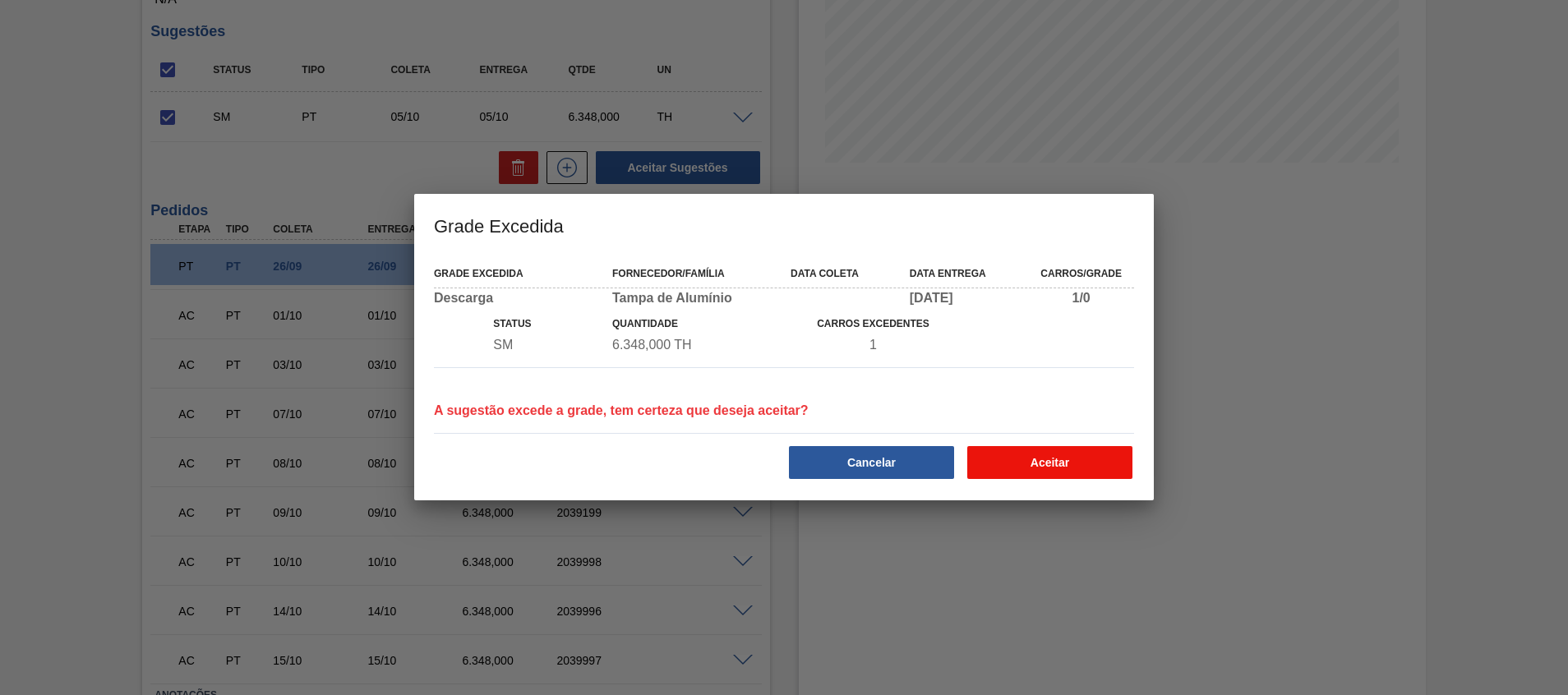
click at [1048, 467] on button "Aceitar" at bounding box center [1050, 462] width 165 height 33
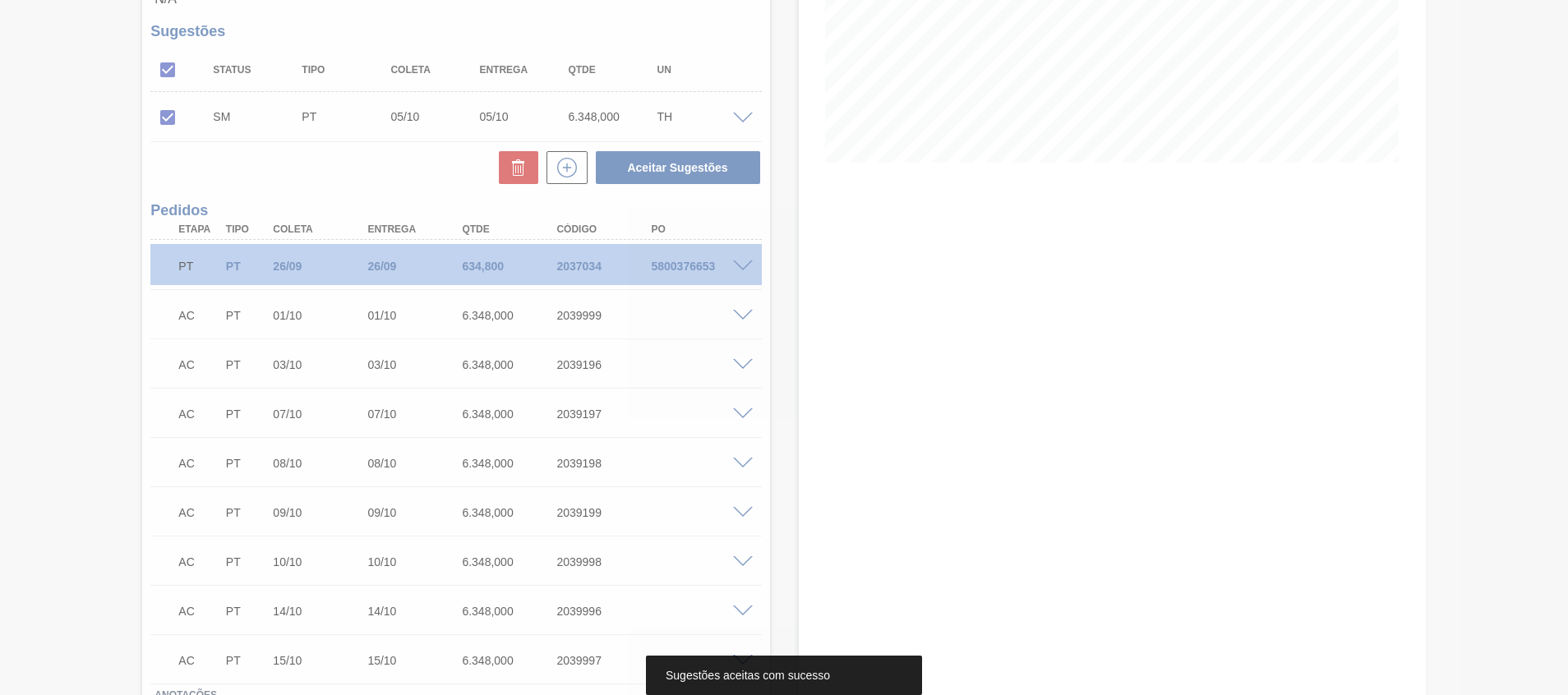
drag, startPoint x: 1563, startPoint y: 351, endPoint x: 1566, endPoint y: 171, distance: 180.0
click at [1567, 0] on html "Tarefas Planejamento Gerencial Transportes Relatórios Master Data Beatriz Marce…" at bounding box center [784, 0] width 1568 height 0
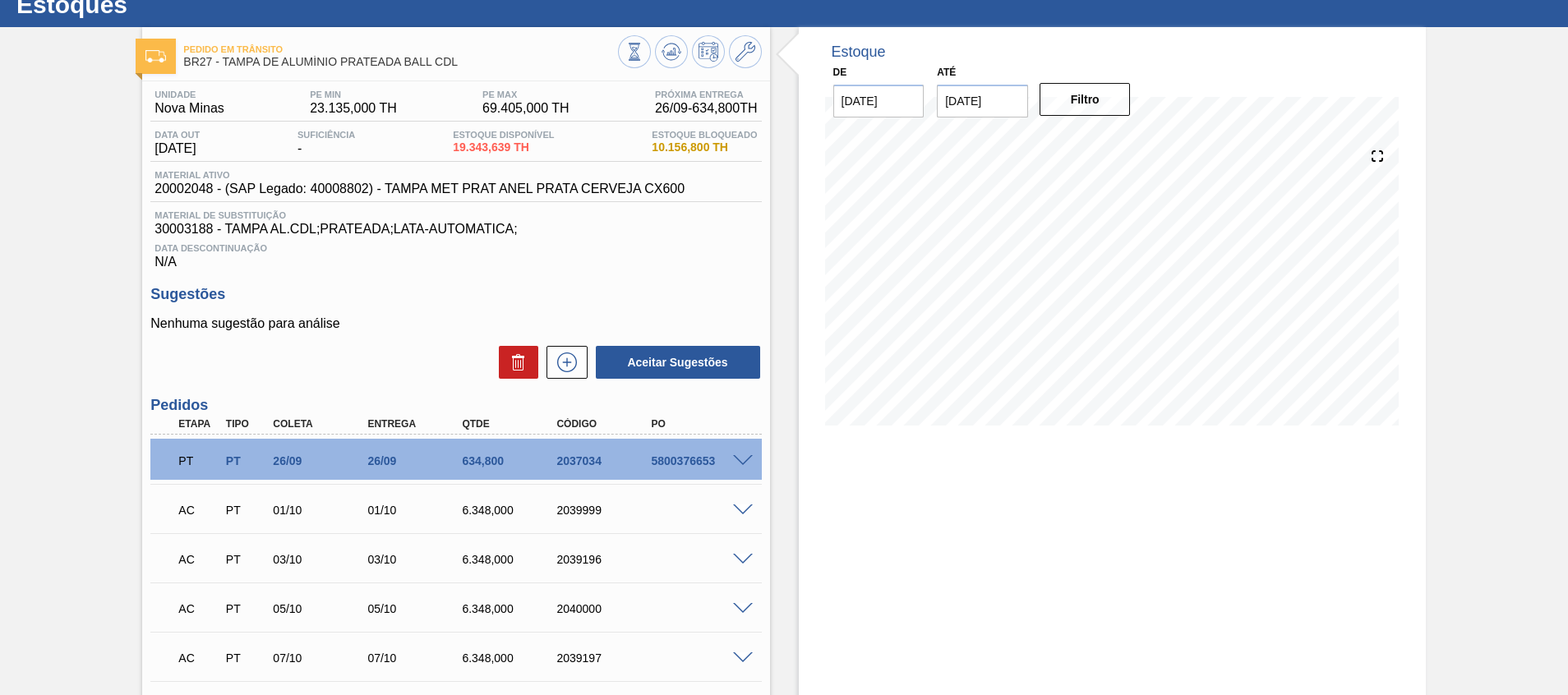
scroll to position [0, 0]
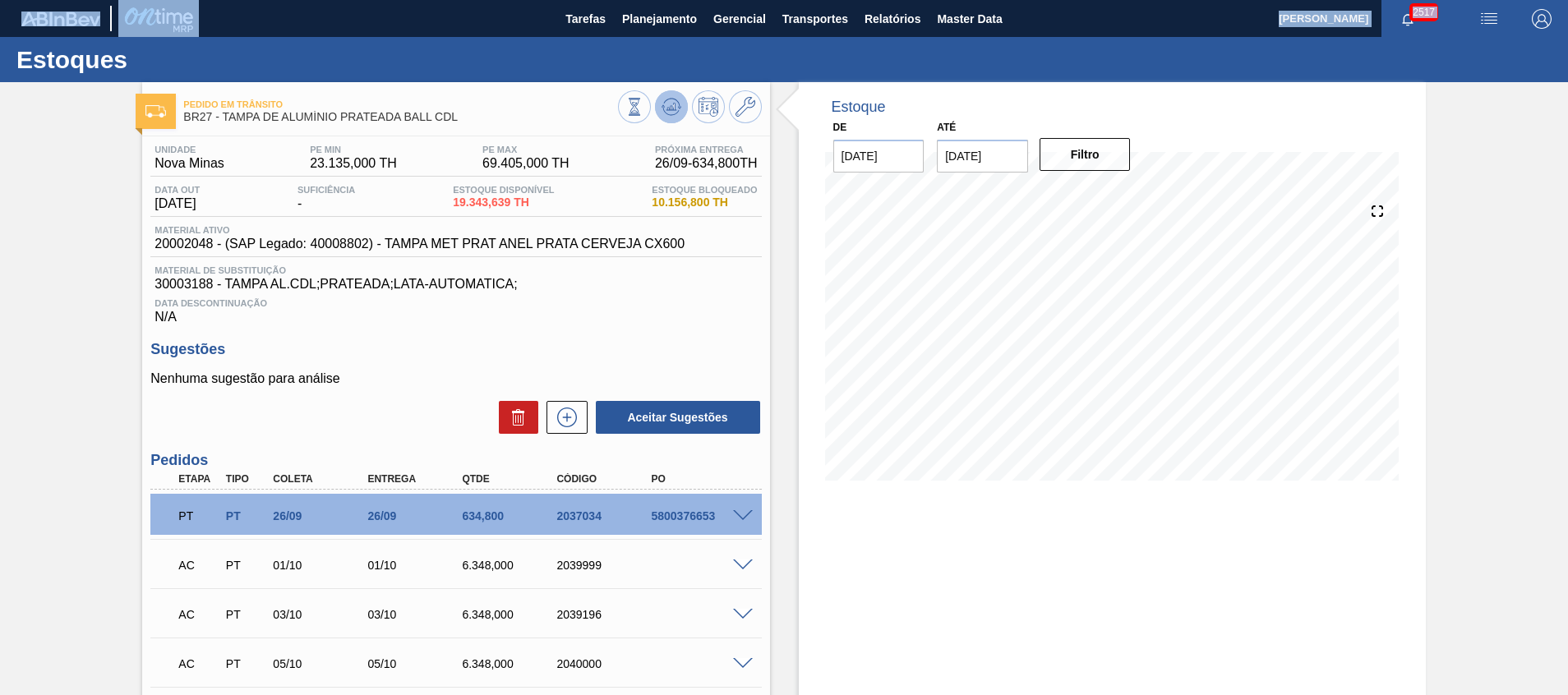
click at [677, 101] on icon at bounding box center [671, 106] width 19 height 19
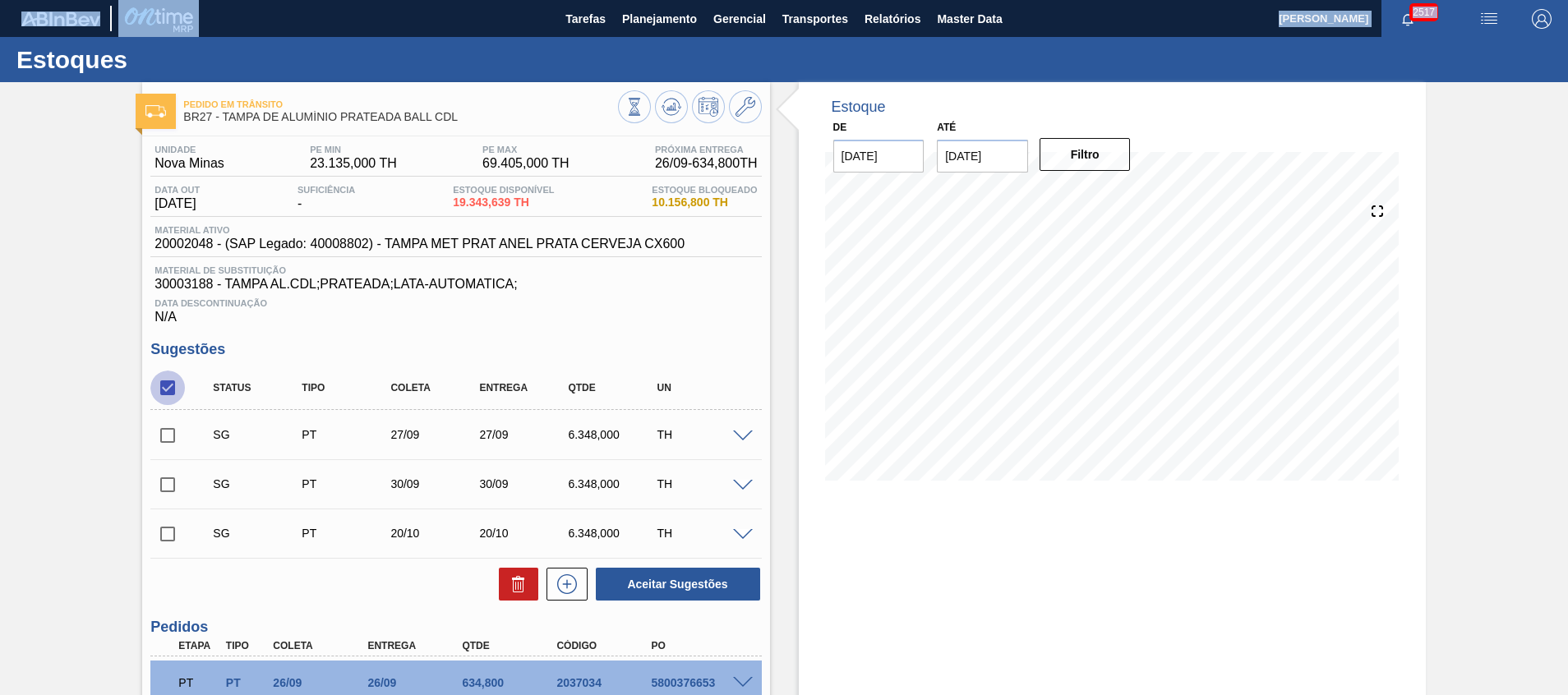
click at [168, 386] on input "checkbox" at bounding box center [167, 388] width 35 height 35
click at [174, 393] on input "checkbox" at bounding box center [167, 388] width 35 height 35
checkbox input "true"
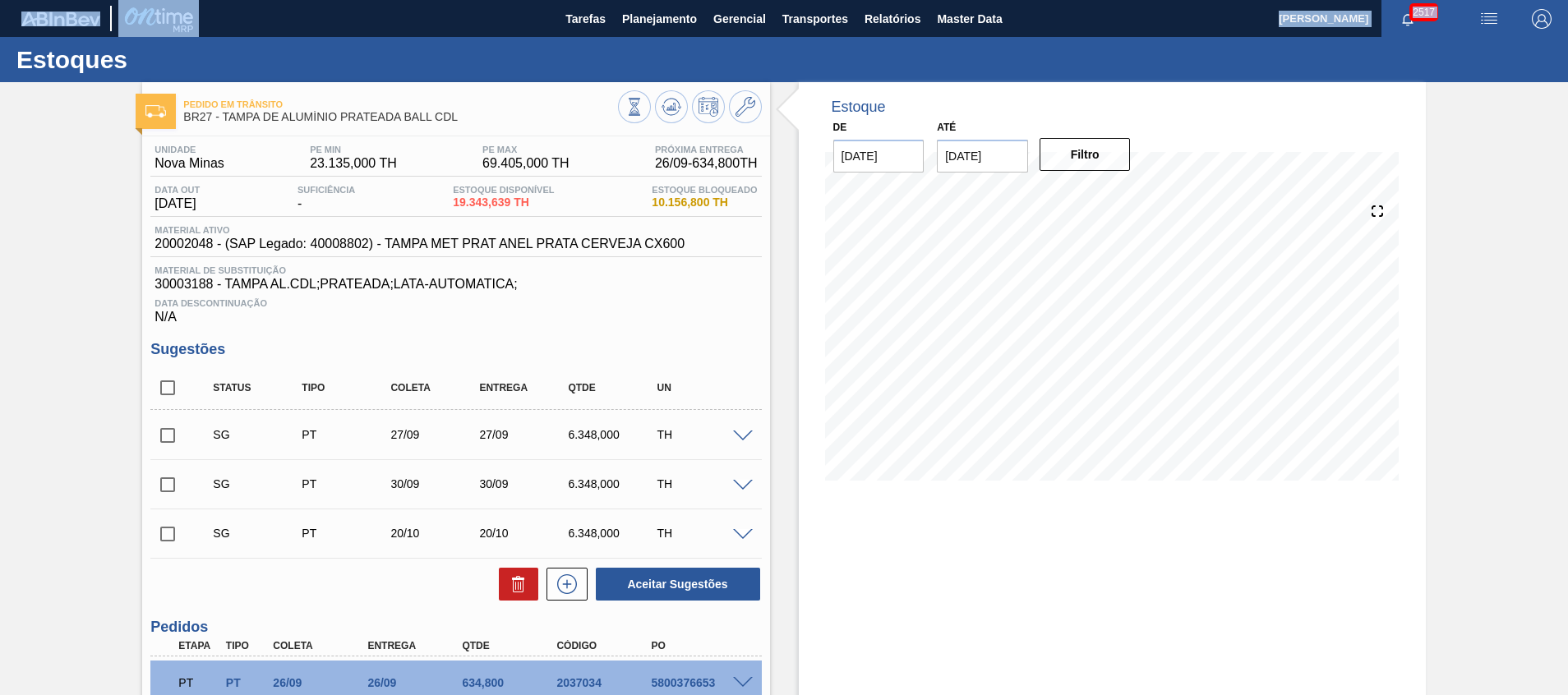
checkbox input "true"
click at [512, 578] on icon at bounding box center [518, 579] width 13 height 3
checkbox input "false"
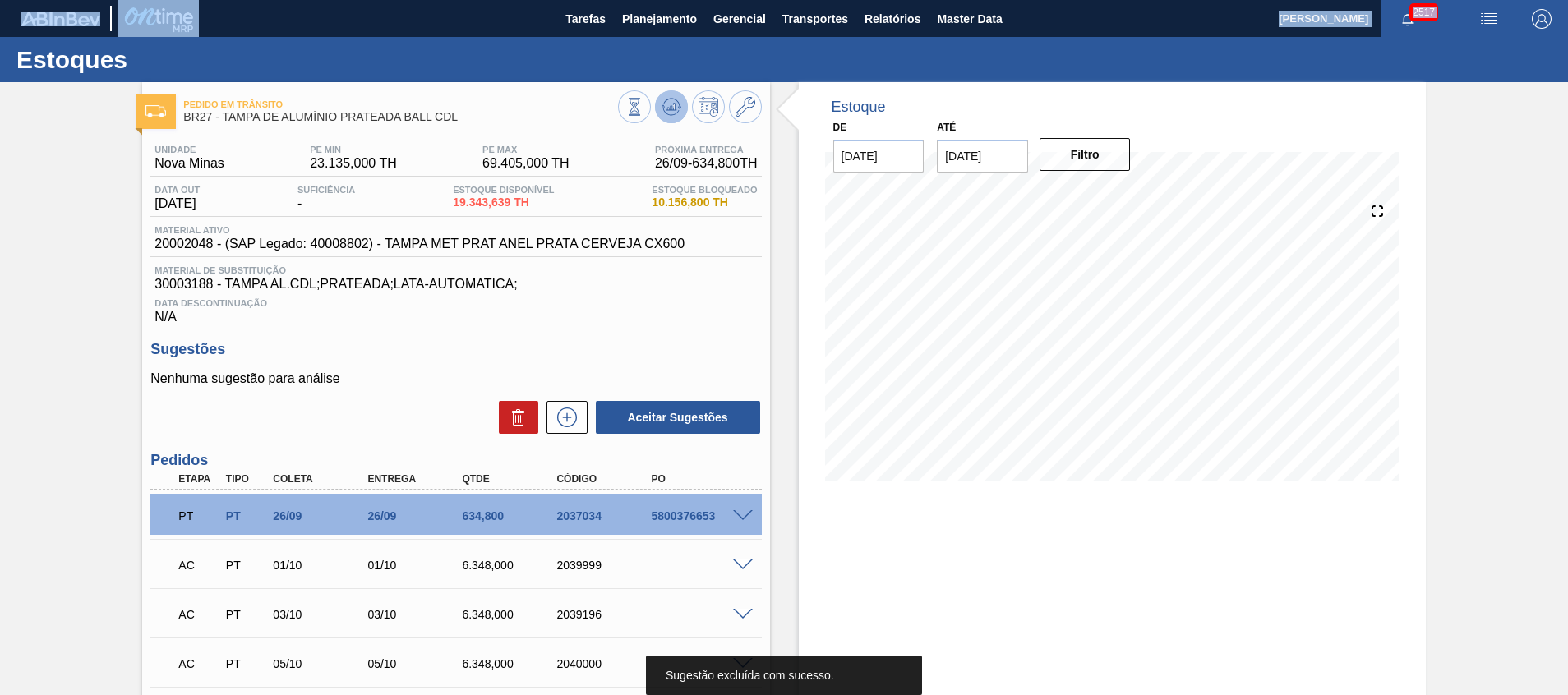
click at [666, 110] on icon at bounding box center [671, 106] width 11 height 8
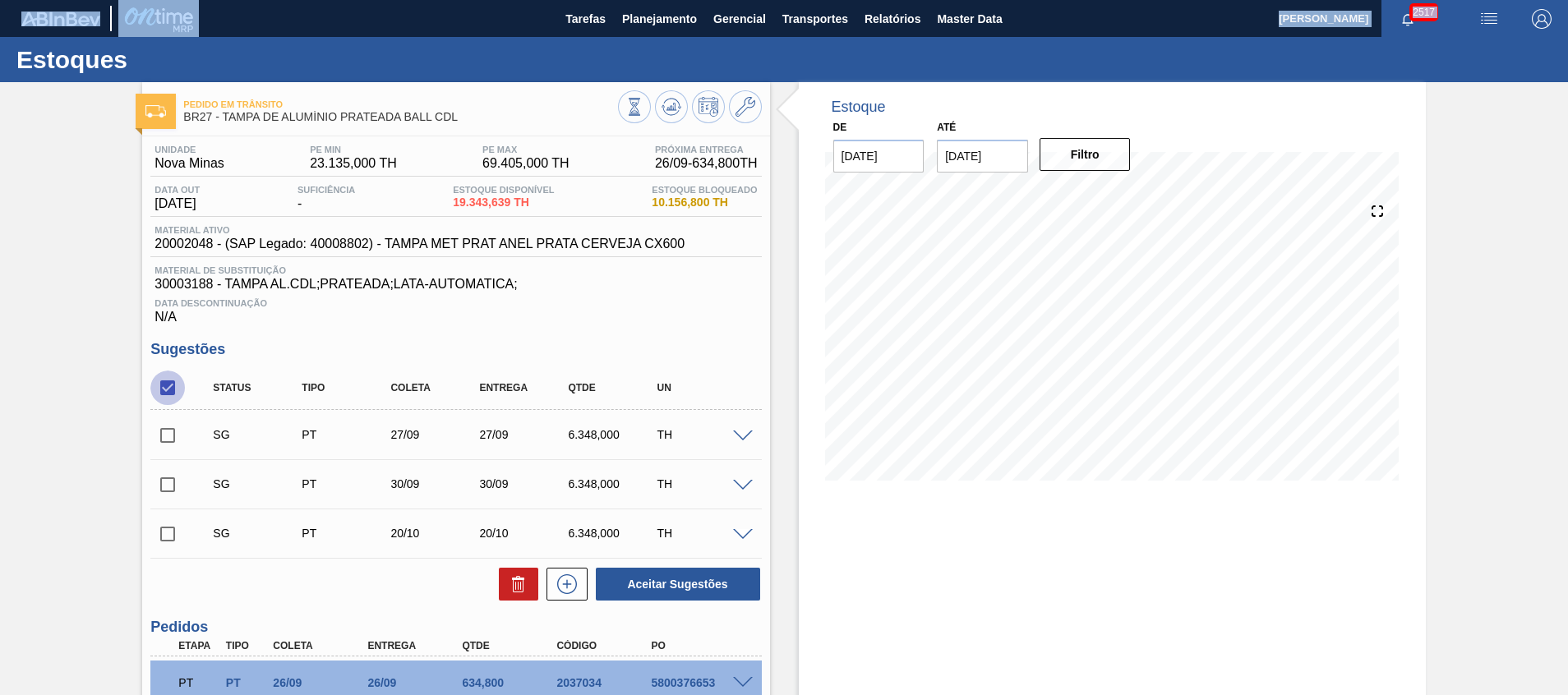
click at [174, 400] on input "checkbox" at bounding box center [167, 388] width 35 height 35
click at [172, 392] on input "checkbox" at bounding box center [167, 388] width 35 height 35
checkbox input "true"
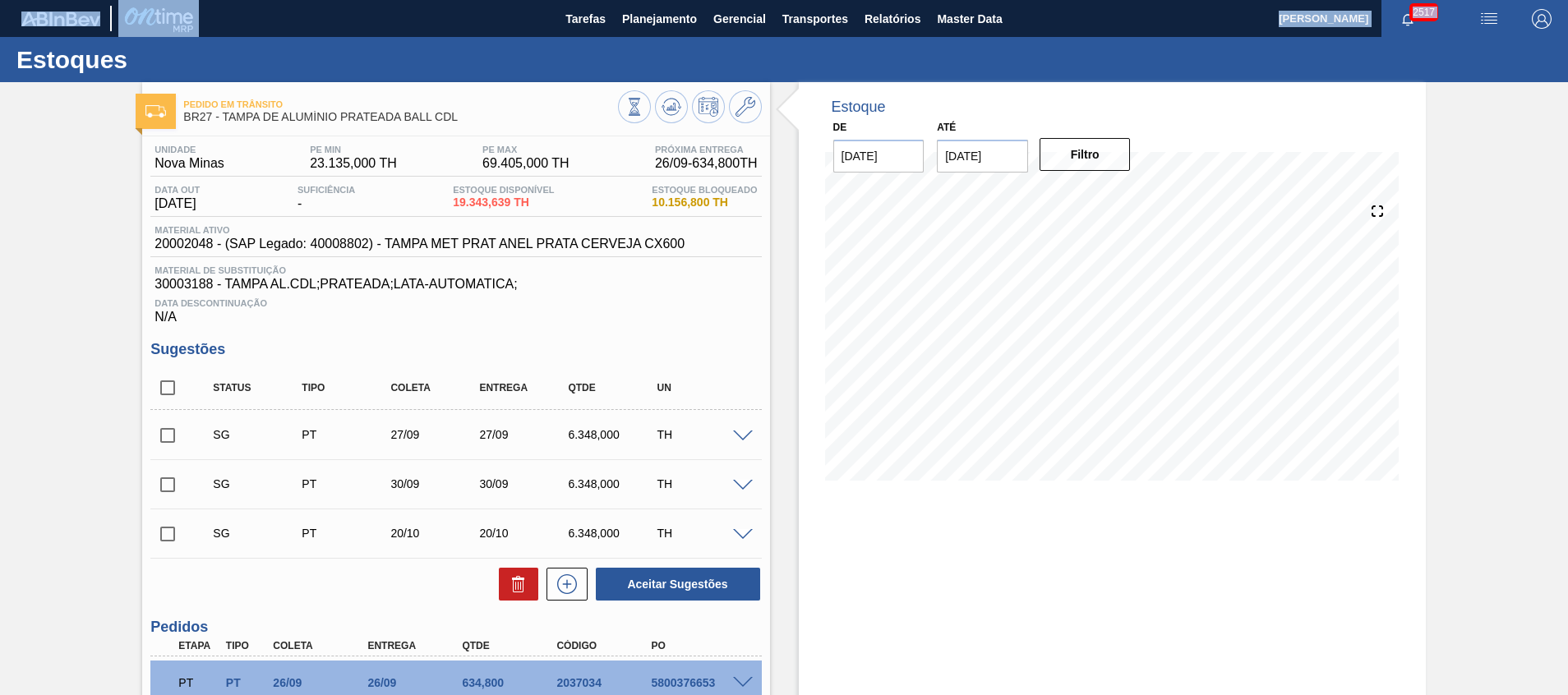
checkbox input "true"
click at [520, 587] on icon at bounding box center [520, 585] width 1 height 8
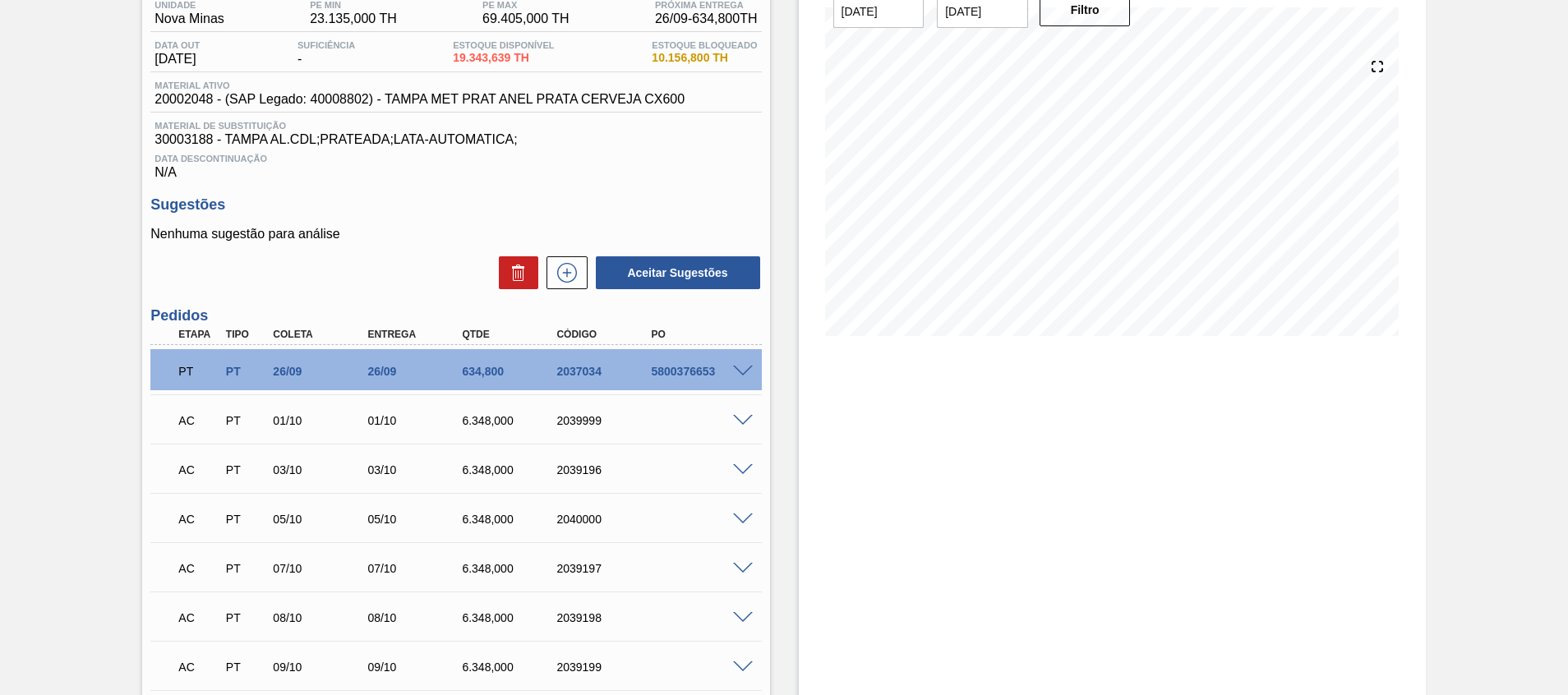
scroll to position [247, 0]
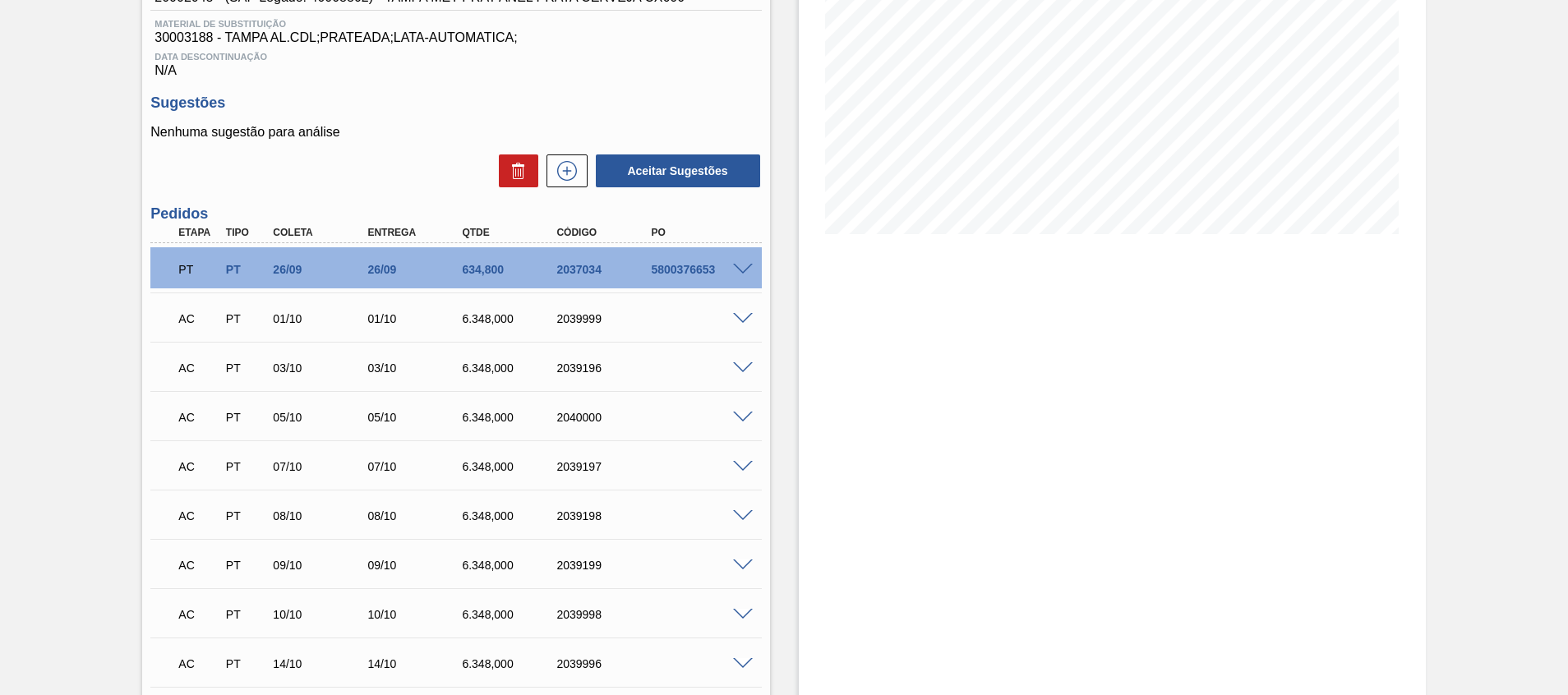
click at [743, 317] on span at bounding box center [742, 319] width 19 height 13
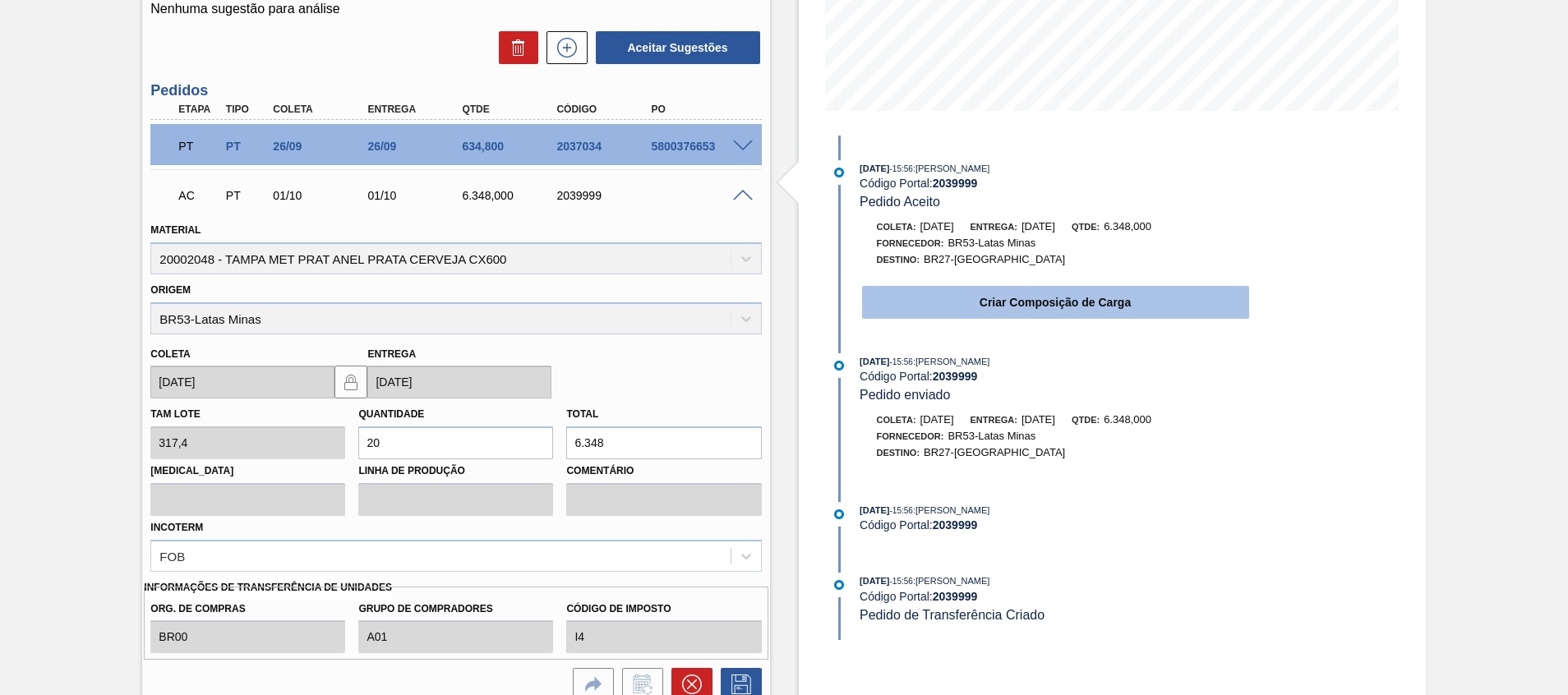
click at [941, 296] on button "Criar Composição de Carga" at bounding box center [1055, 302] width 387 height 33
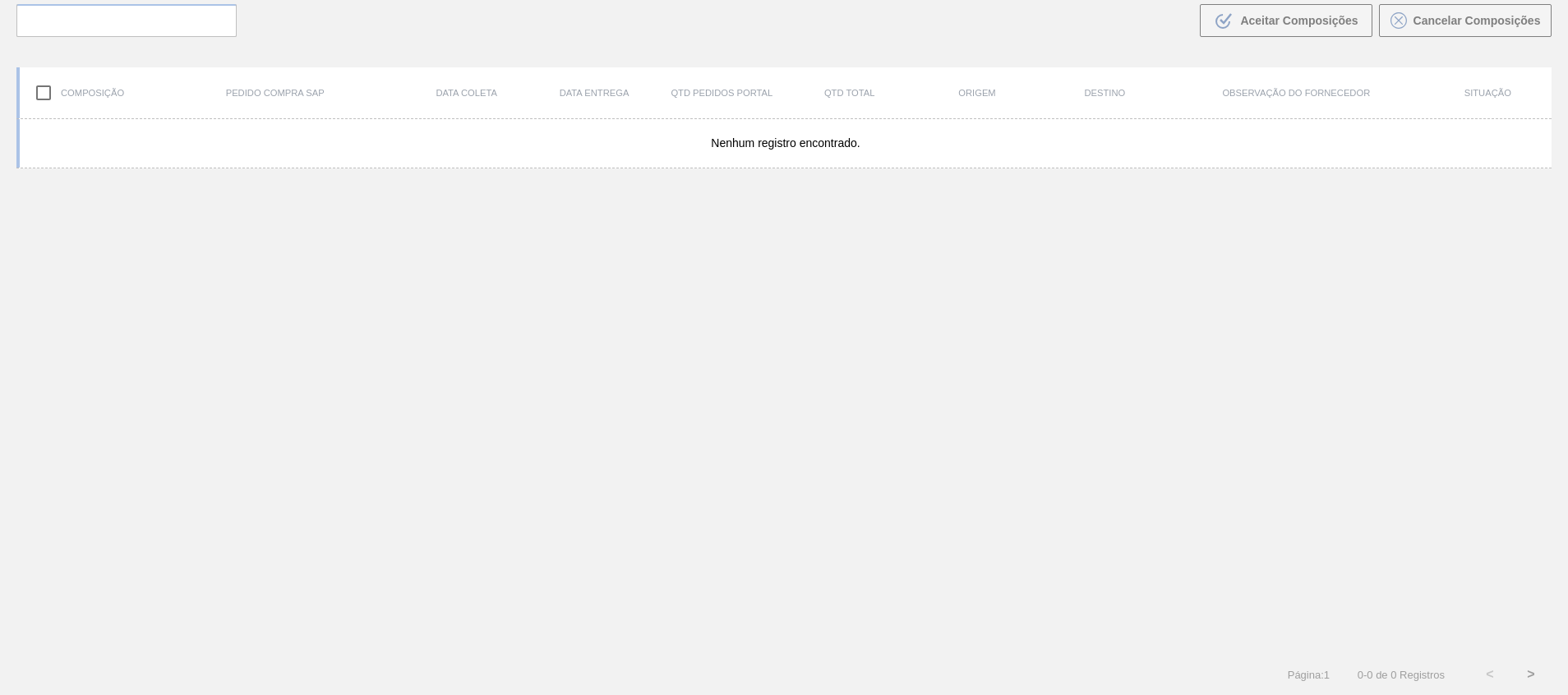
scroll to position [118, 0]
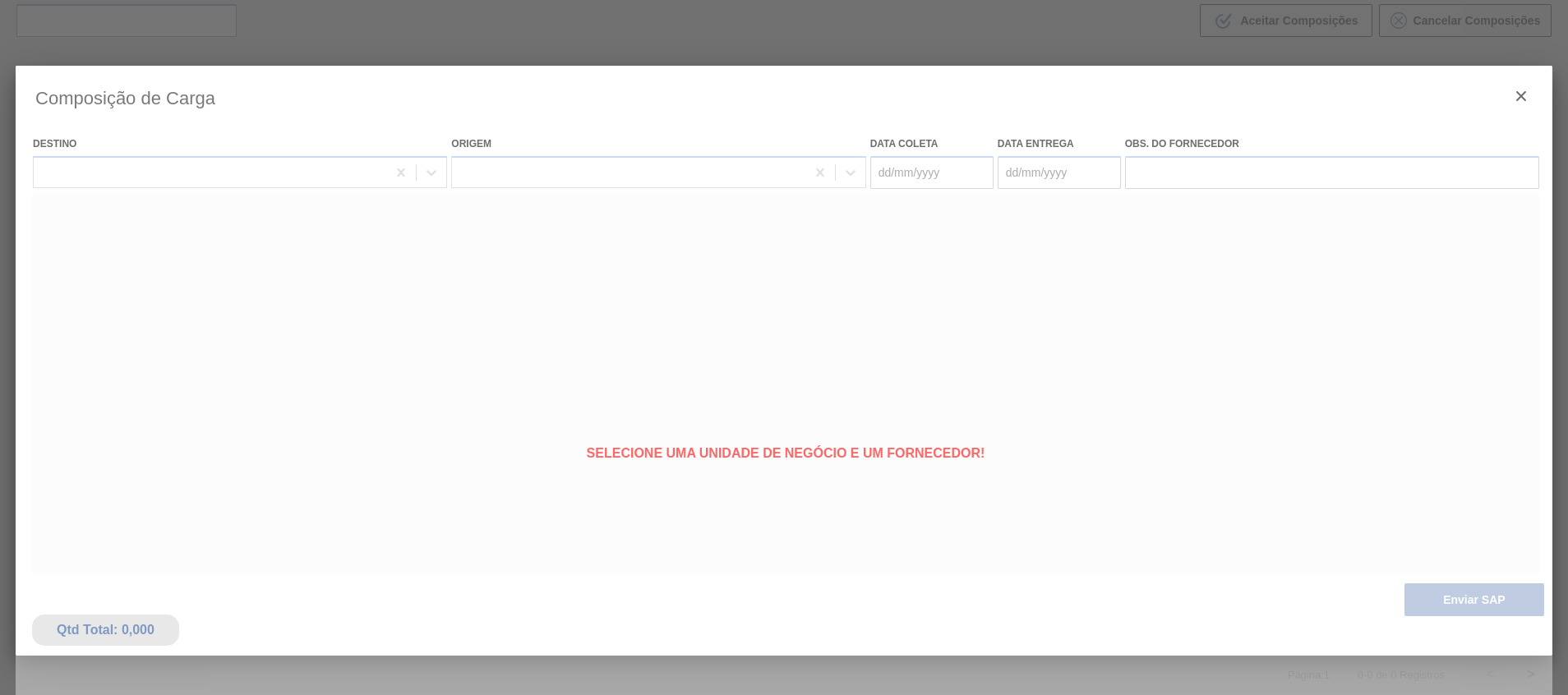
type coleta "01/10/2025"
type entrega "01/10/2025"
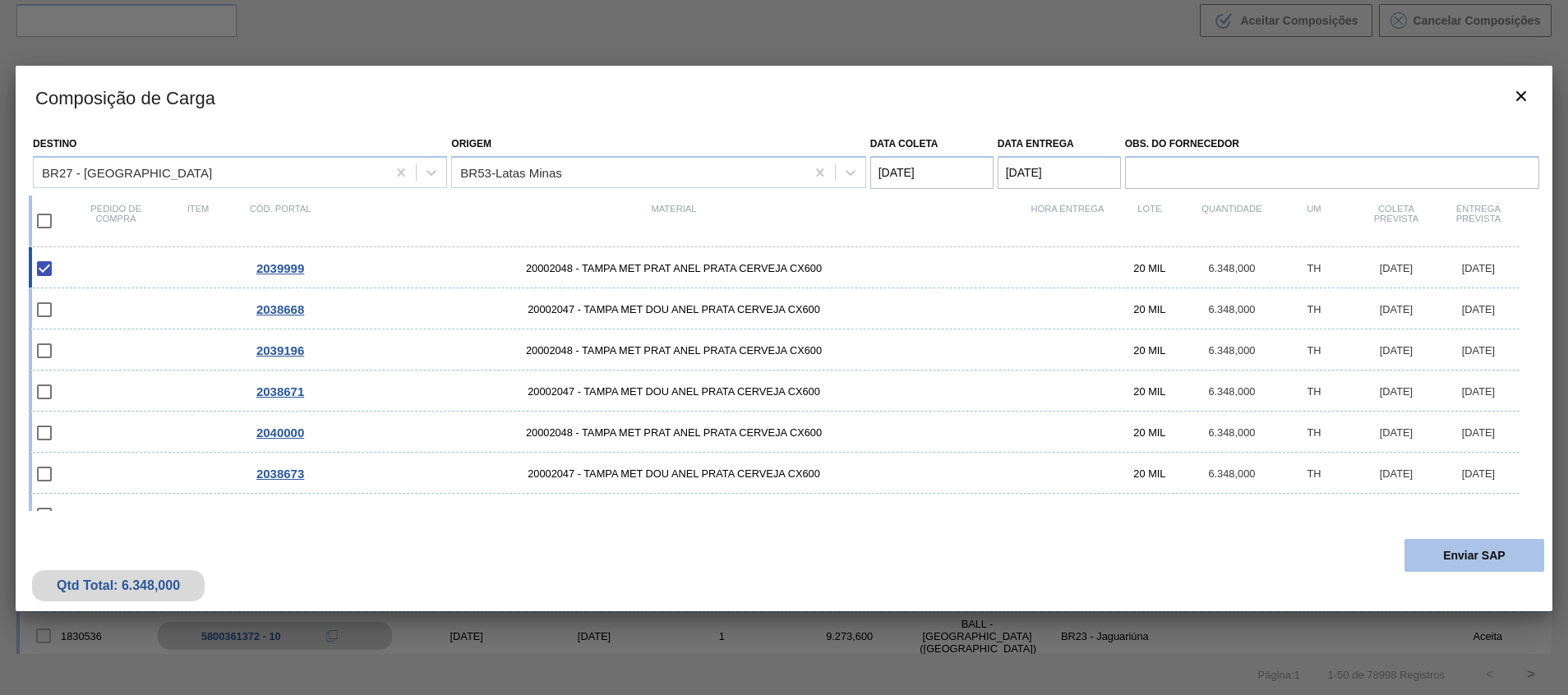
click at [1481, 552] on button "Enviar SAP" at bounding box center [1474, 555] width 140 height 33
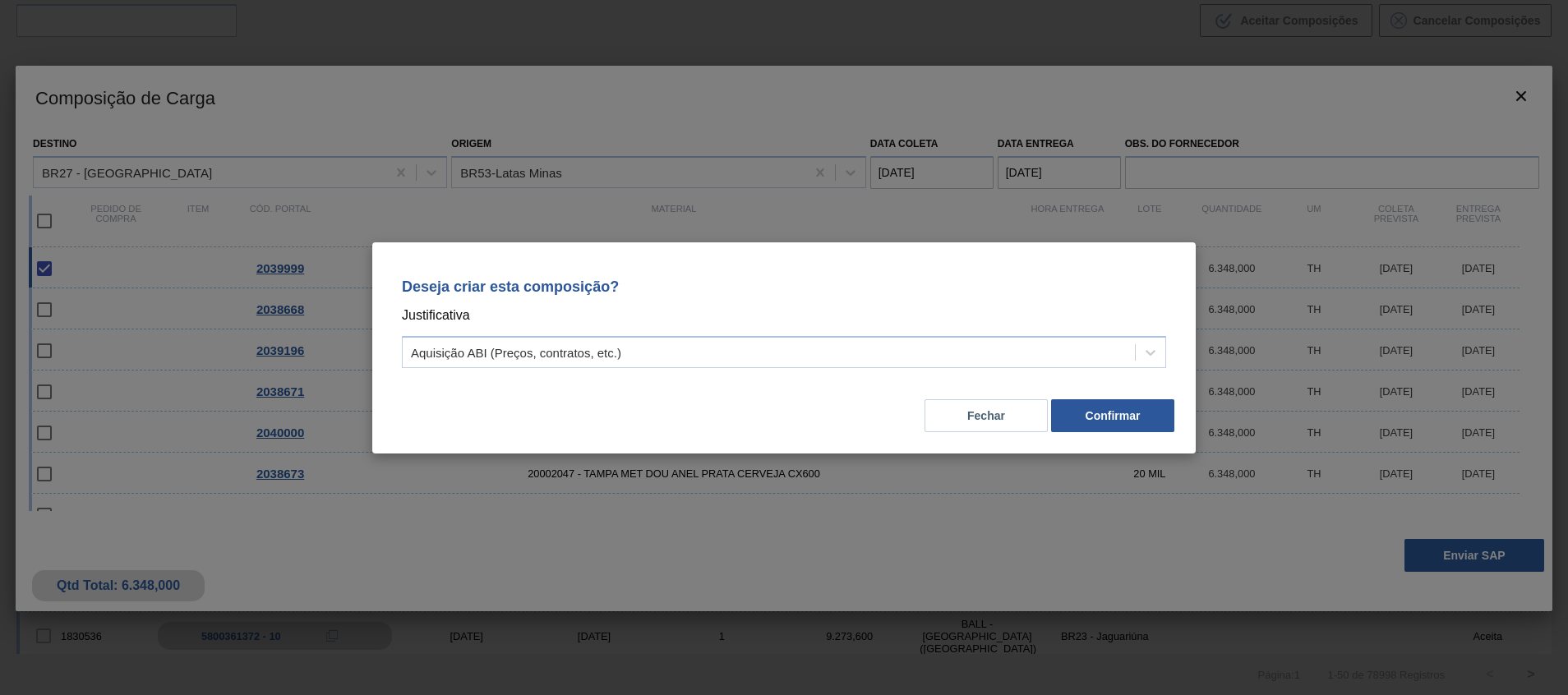
click at [1030, 375] on div "Deseja criar esta composição? Justificativa Aquisição ABI (Preços, contratos, e…" at bounding box center [784, 319] width 784 height 115
click at [1106, 410] on button "Confirmar" at bounding box center [1112, 415] width 123 height 33
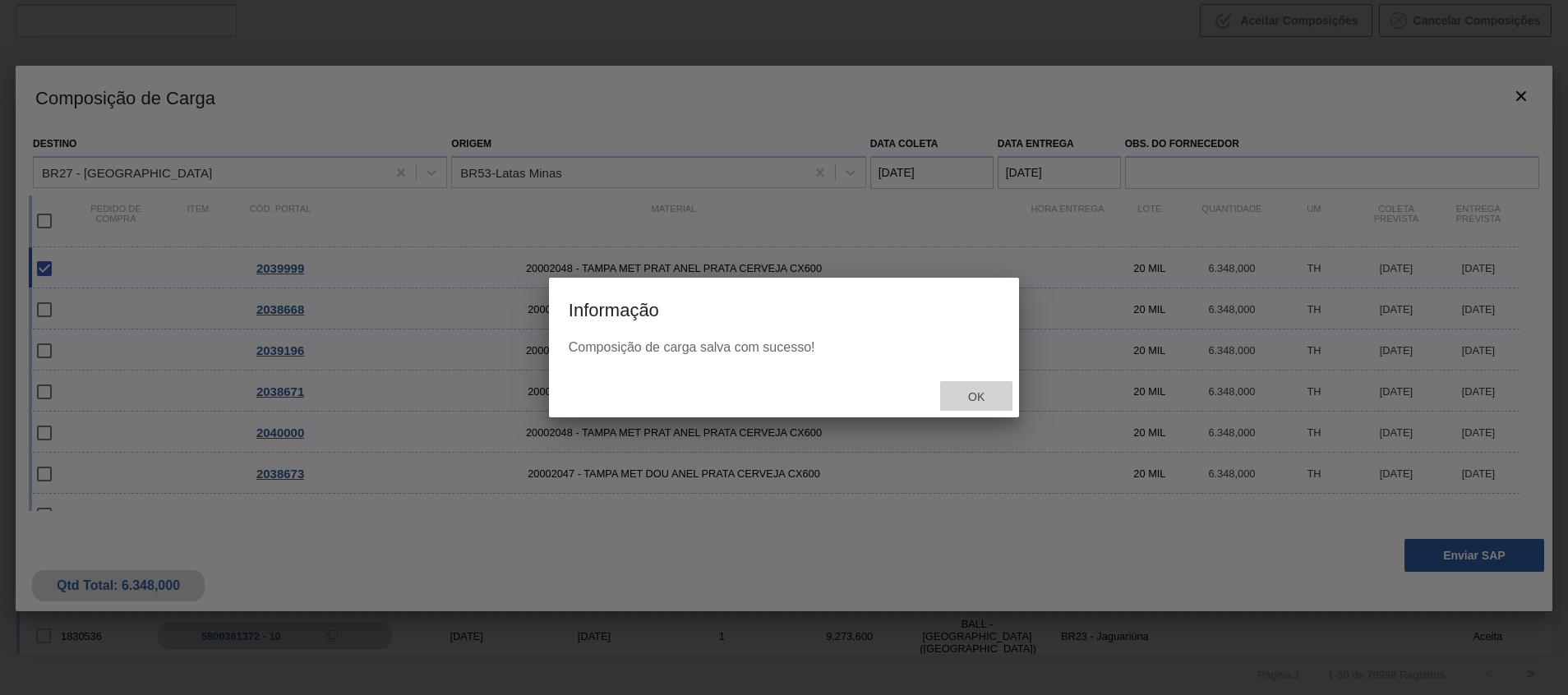
click at [993, 395] on span "Ok" at bounding box center [976, 397] width 43 height 13
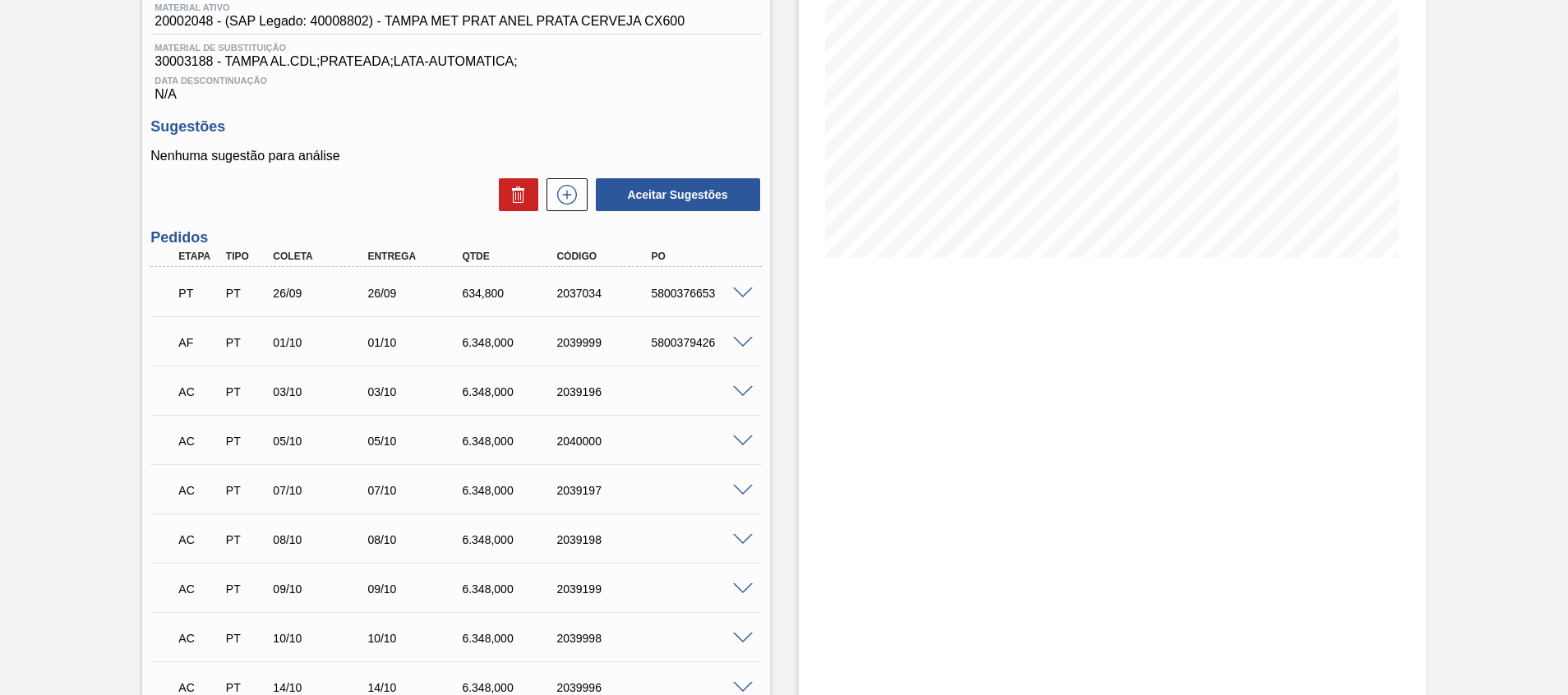
scroll to position [370, 0]
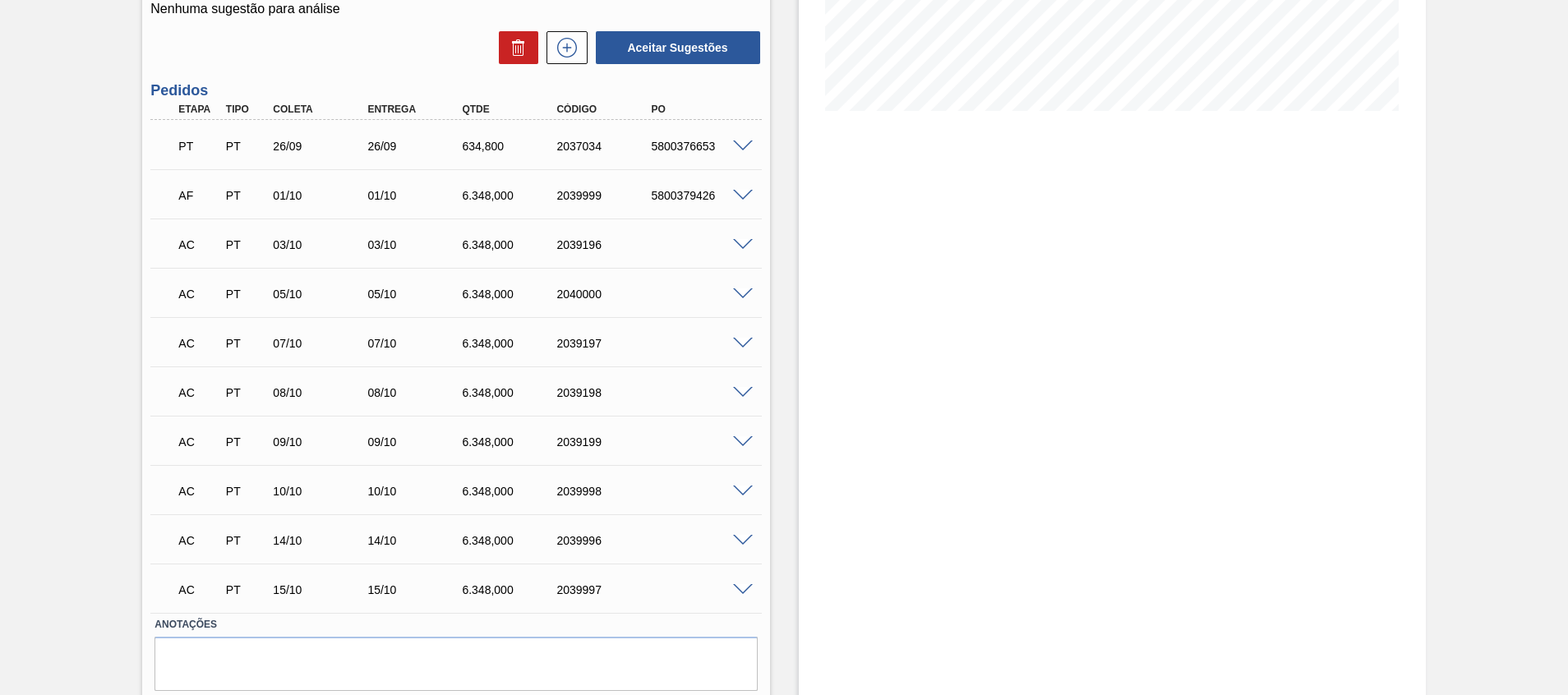
click at [740, 242] on span at bounding box center [742, 245] width 19 height 13
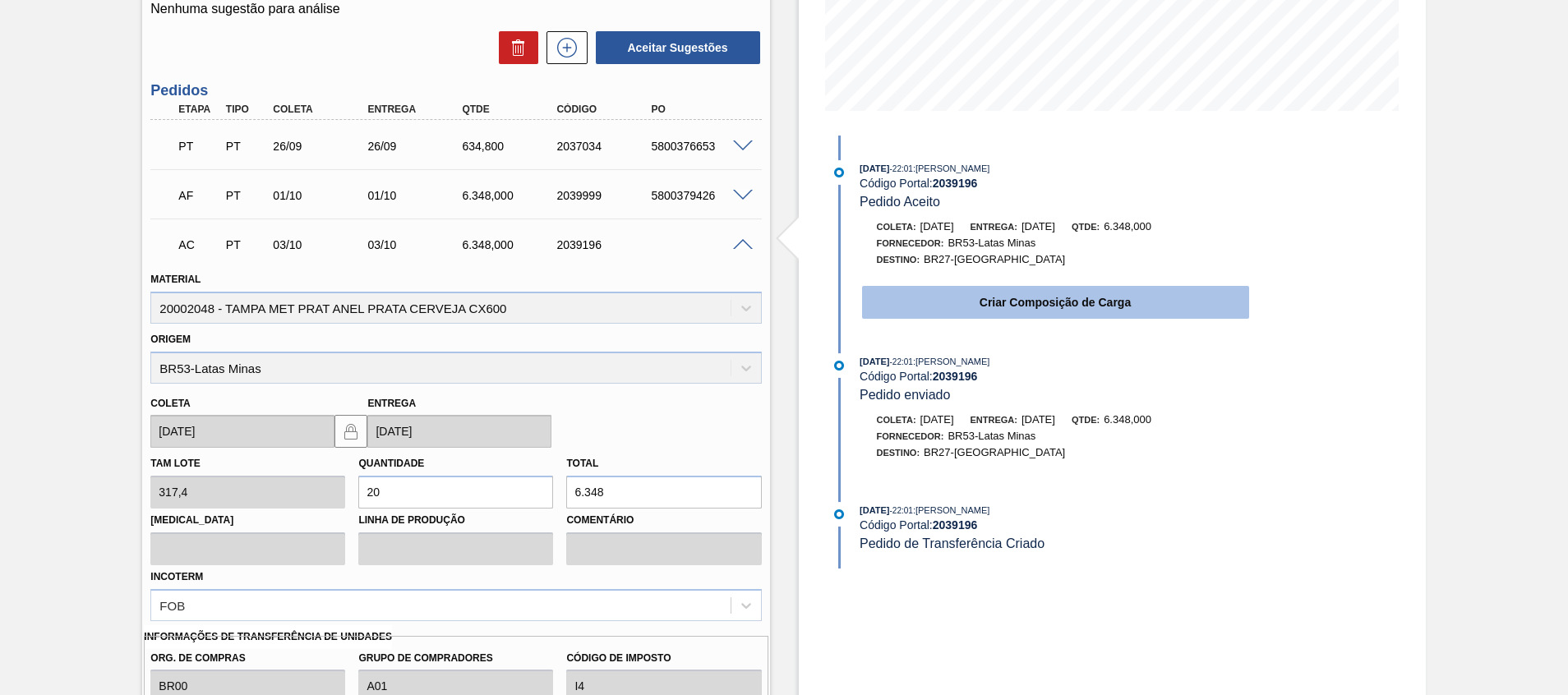
click at [877, 313] on button "Criar Composição de Carga" at bounding box center [1055, 302] width 387 height 33
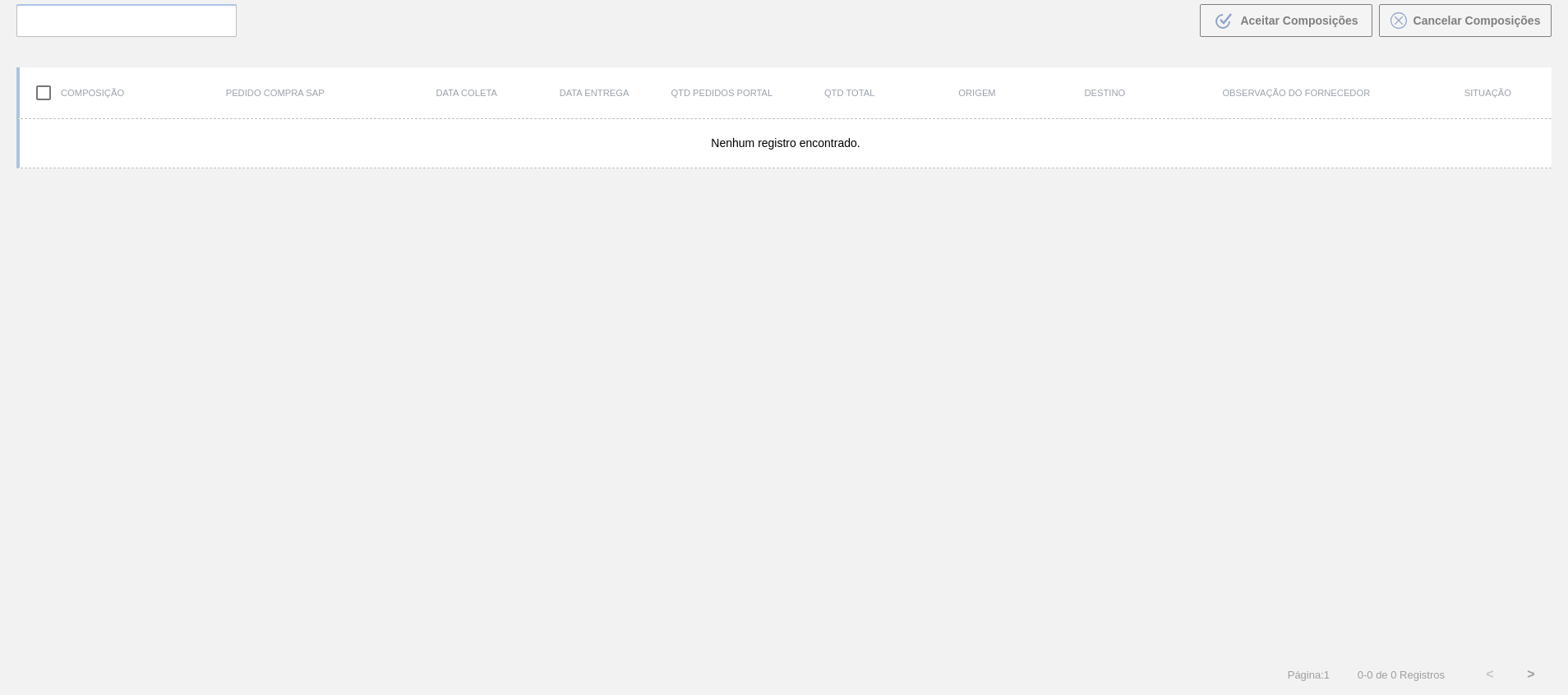
scroll to position [118, 0]
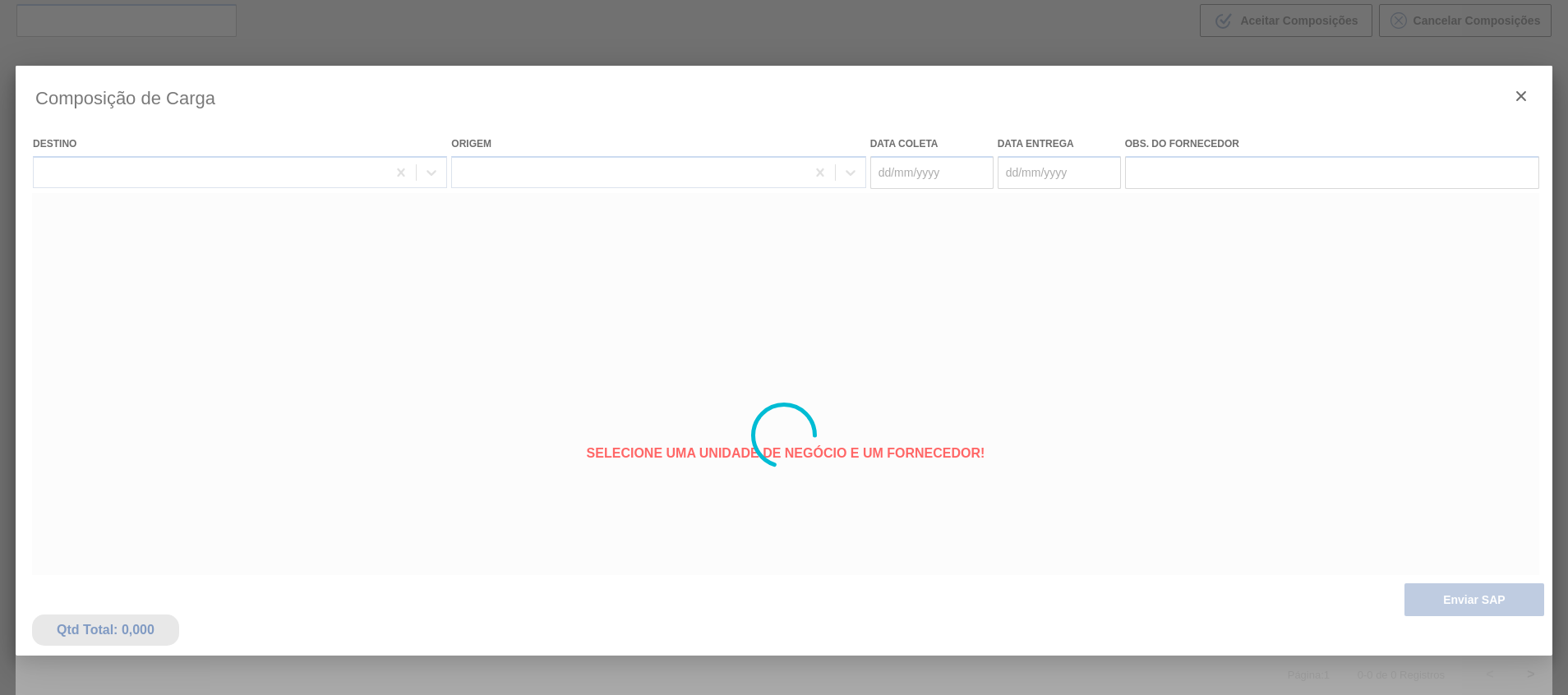
type coleta "03/10/2025"
type entrega "03/10/2025"
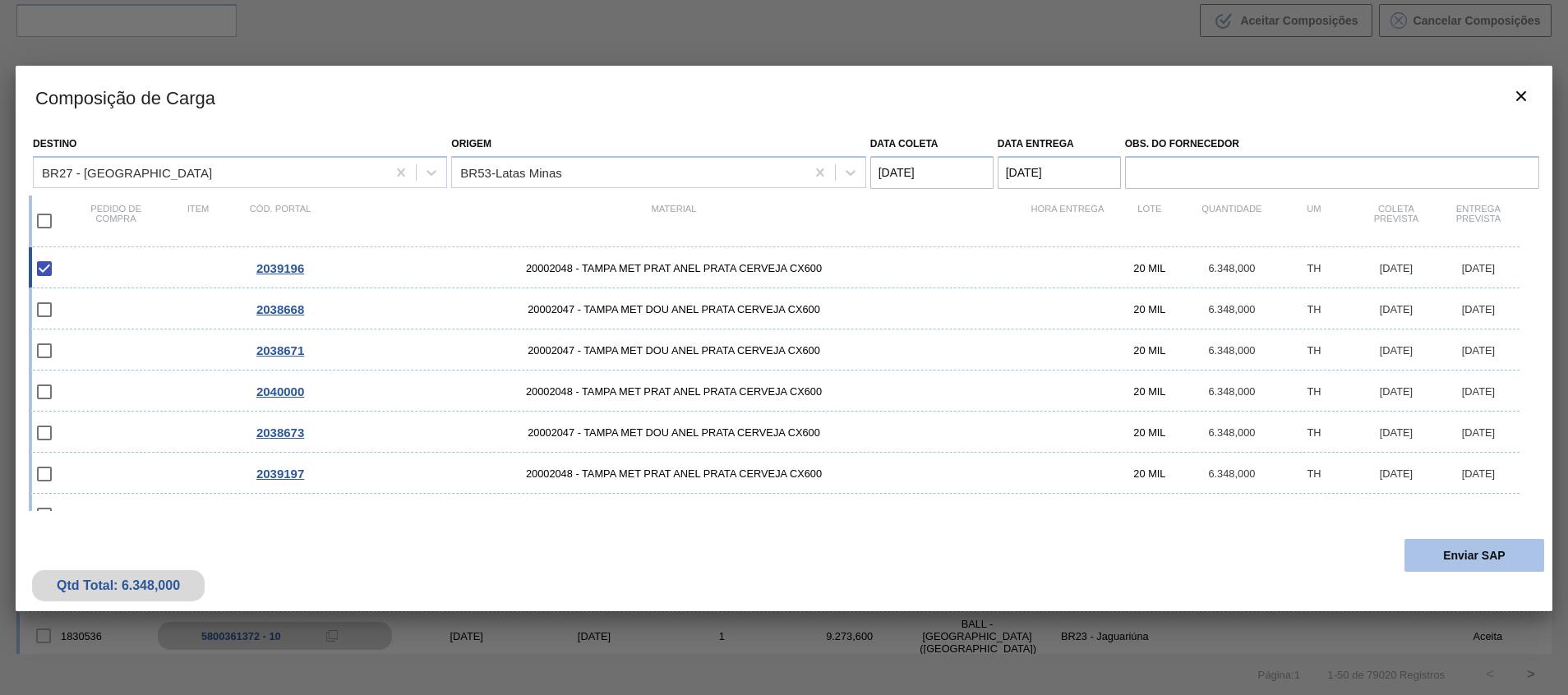
click at [1475, 568] on button "Enviar SAP" at bounding box center [1474, 555] width 140 height 33
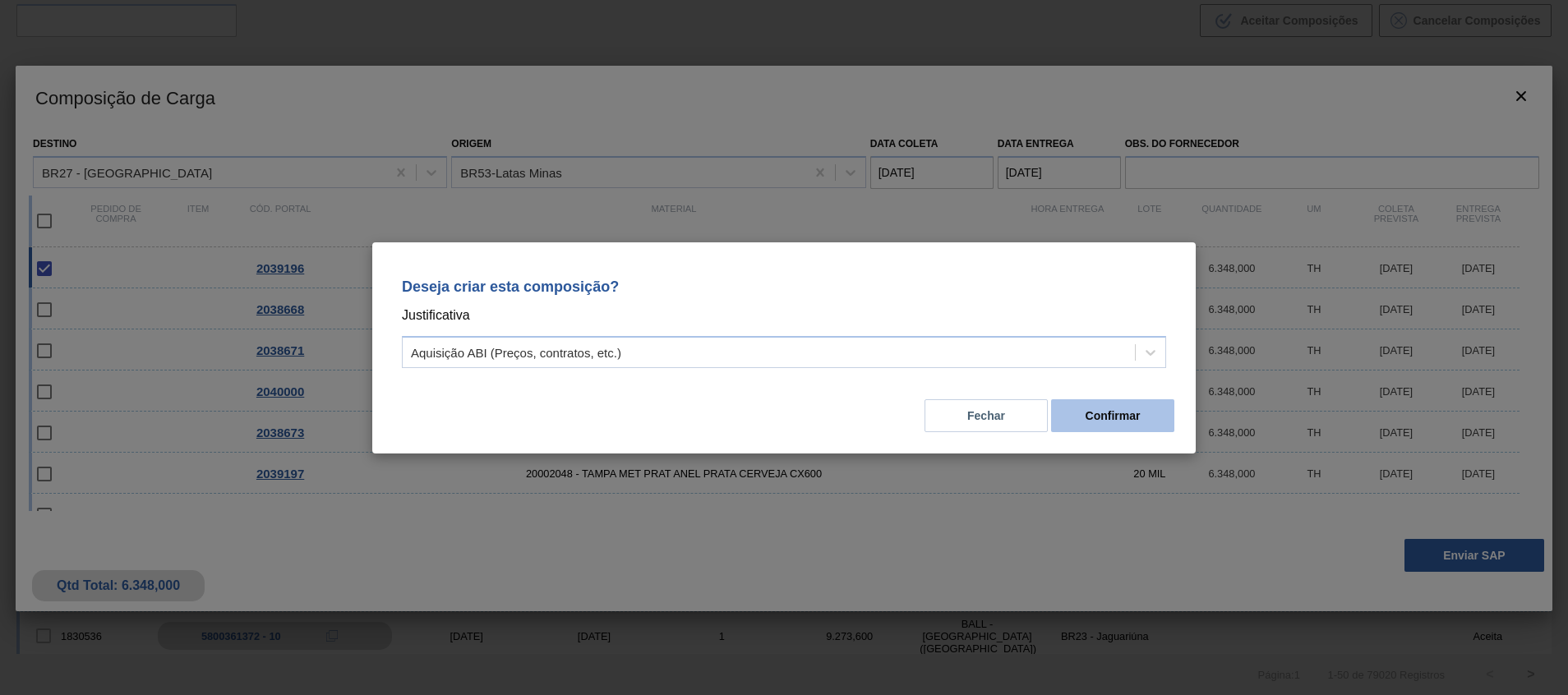
click at [1087, 423] on button "Confirmar" at bounding box center [1112, 415] width 123 height 33
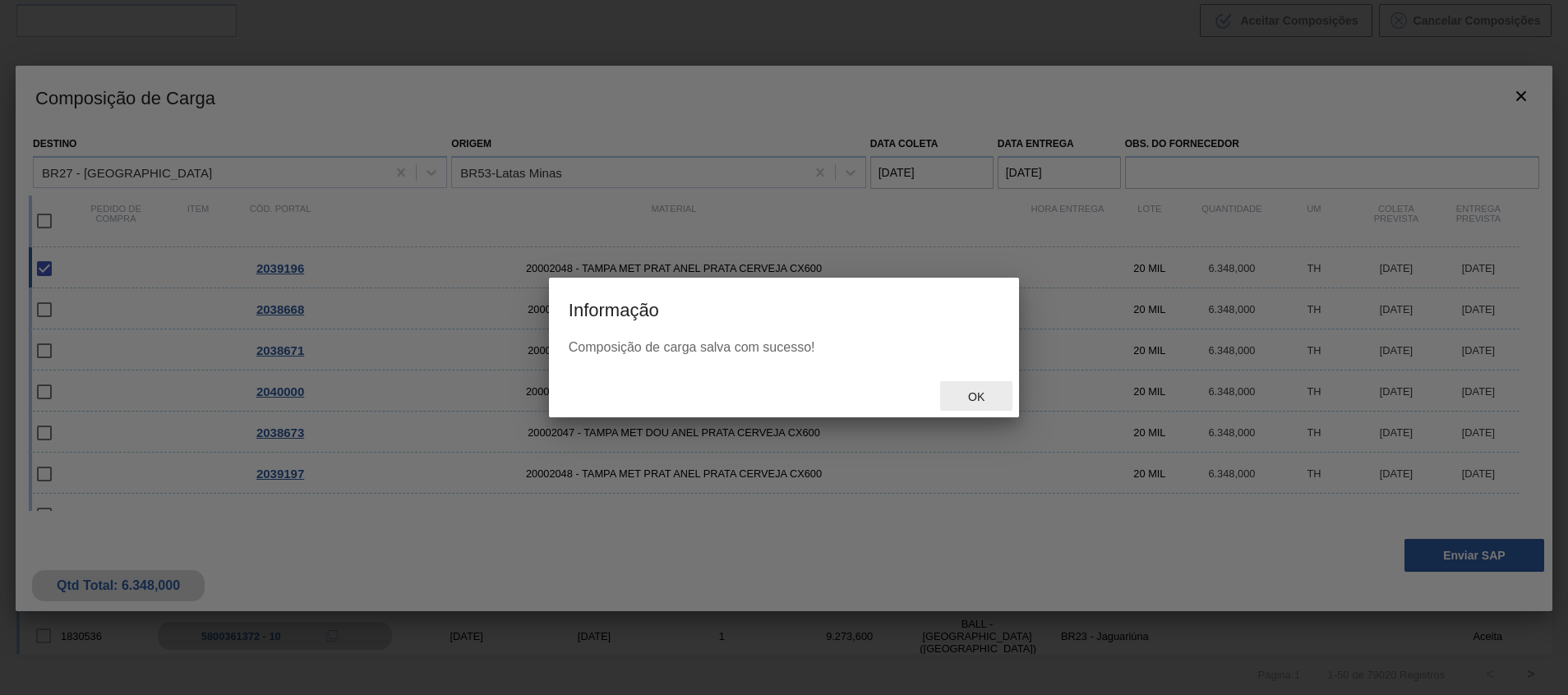
click at [977, 396] on span "Ok" at bounding box center [976, 397] width 43 height 13
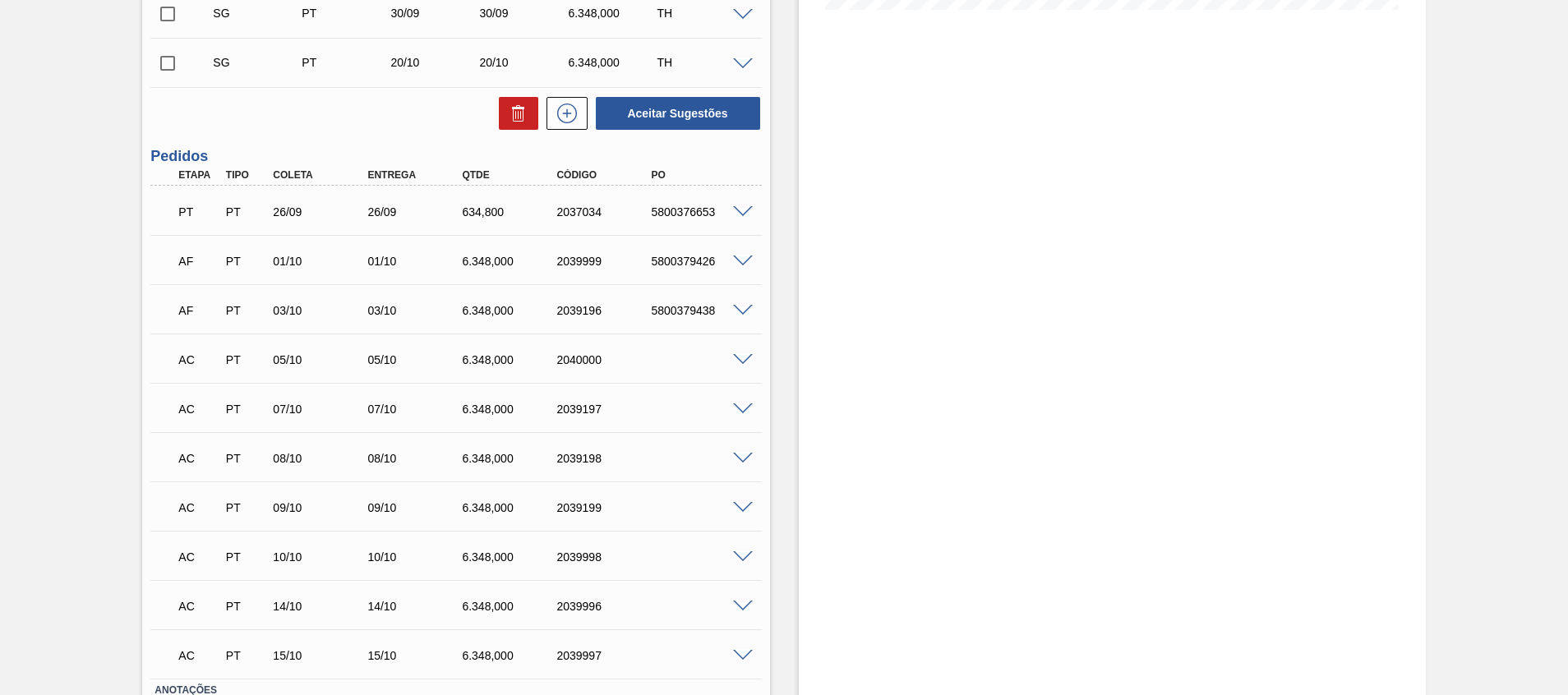
scroll to position [589, 0]
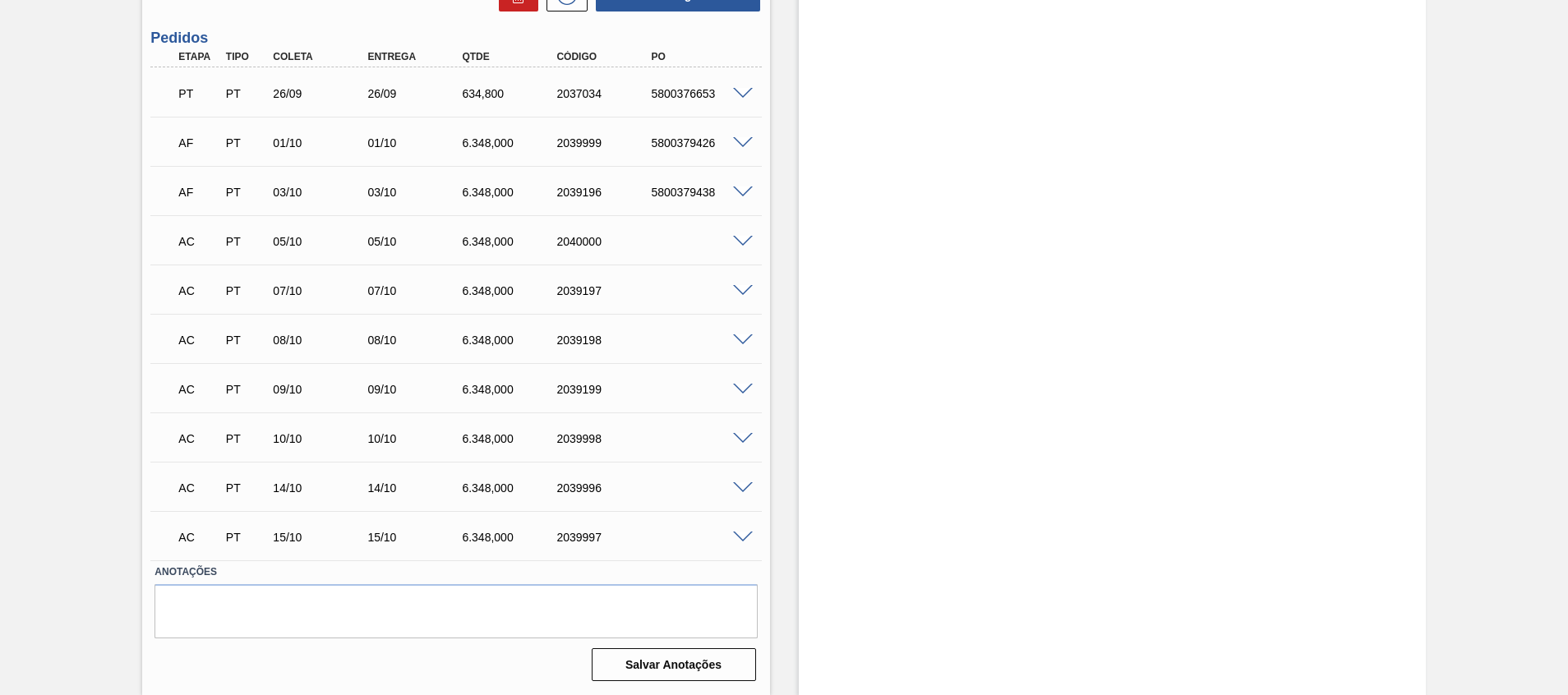
click at [729, 244] on div at bounding box center [745, 240] width 33 height 13
drag, startPoint x: 735, startPoint y: 251, endPoint x: 747, endPoint y: 248, distance: 12.4
click at [743, 251] on div "AC PT 05/10 05/10 6.348,000 2040000" at bounding box center [455, 239] width 611 height 41
click at [747, 248] on div "AC PT 05/10 05/10 6.348,000 2040000" at bounding box center [455, 239] width 611 height 41
click at [744, 239] on span at bounding box center [742, 242] width 19 height 13
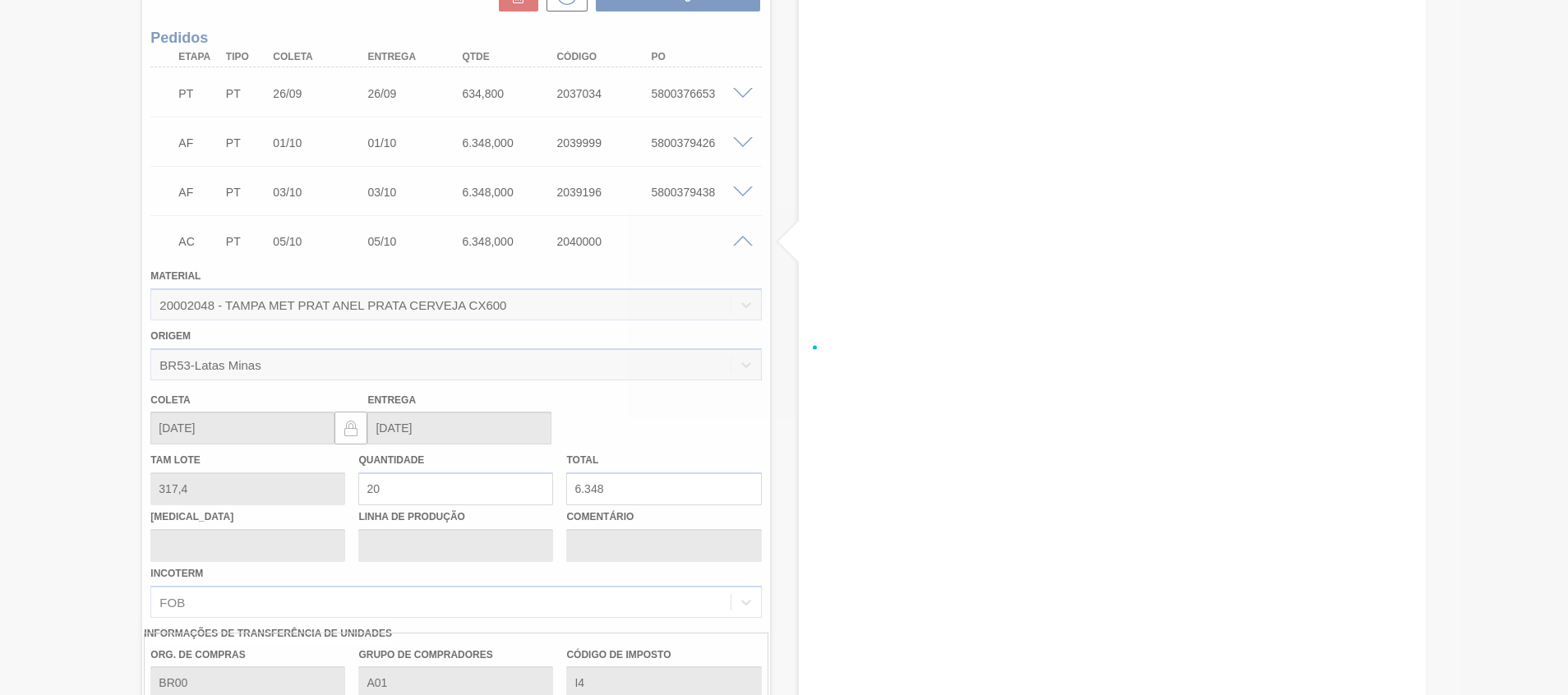
click at [740, 234] on div at bounding box center [784, 347] width 1568 height 695
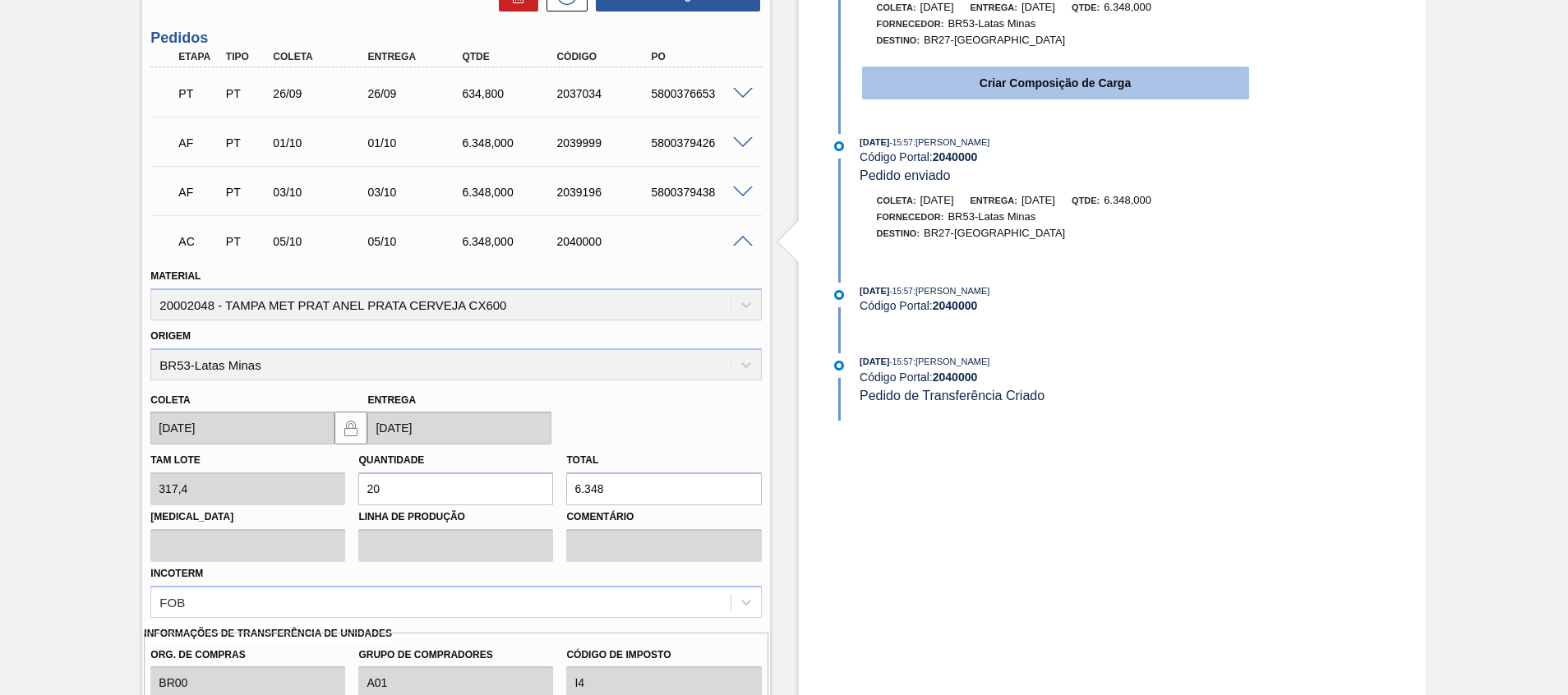
click at [993, 90] on button "Criar Composição de Carga" at bounding box center [1055, 83] width 387 height 33
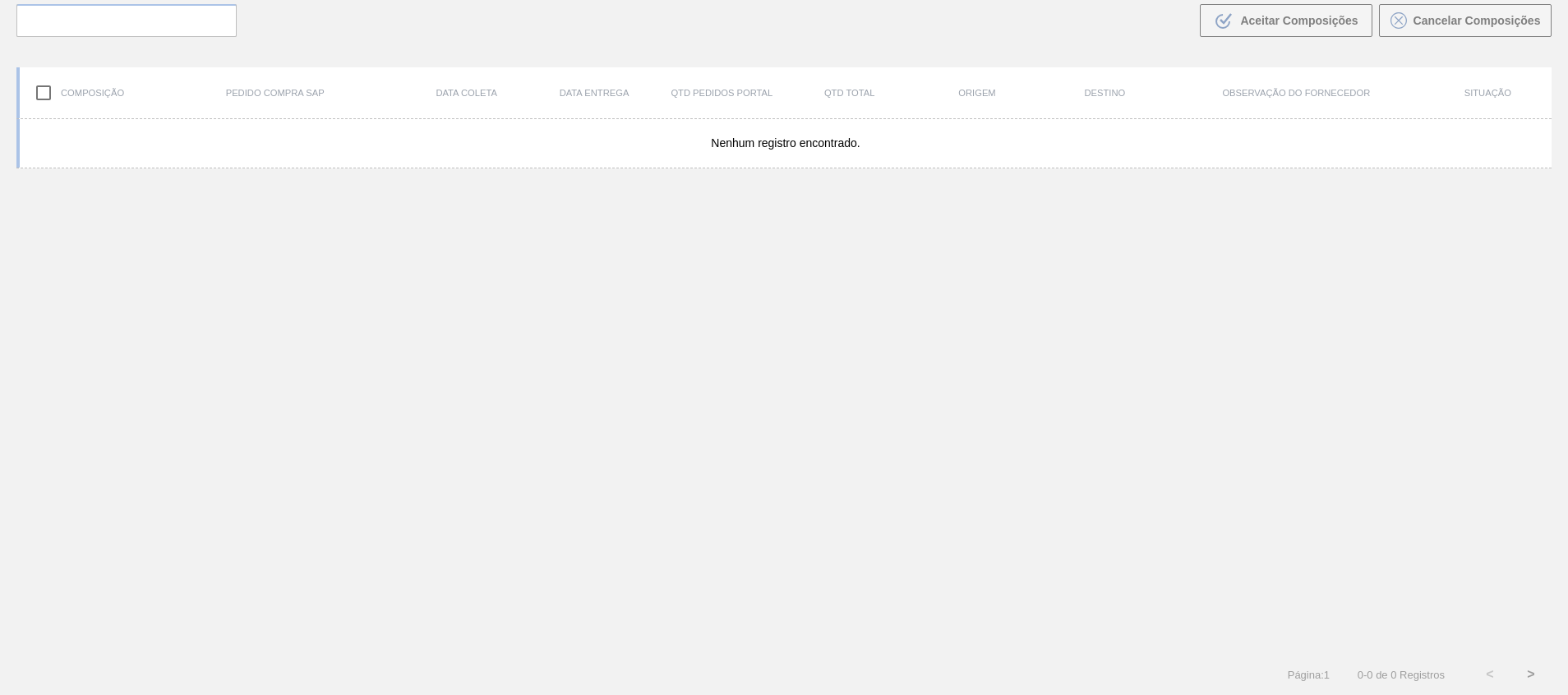
scroll to position [118, 0]
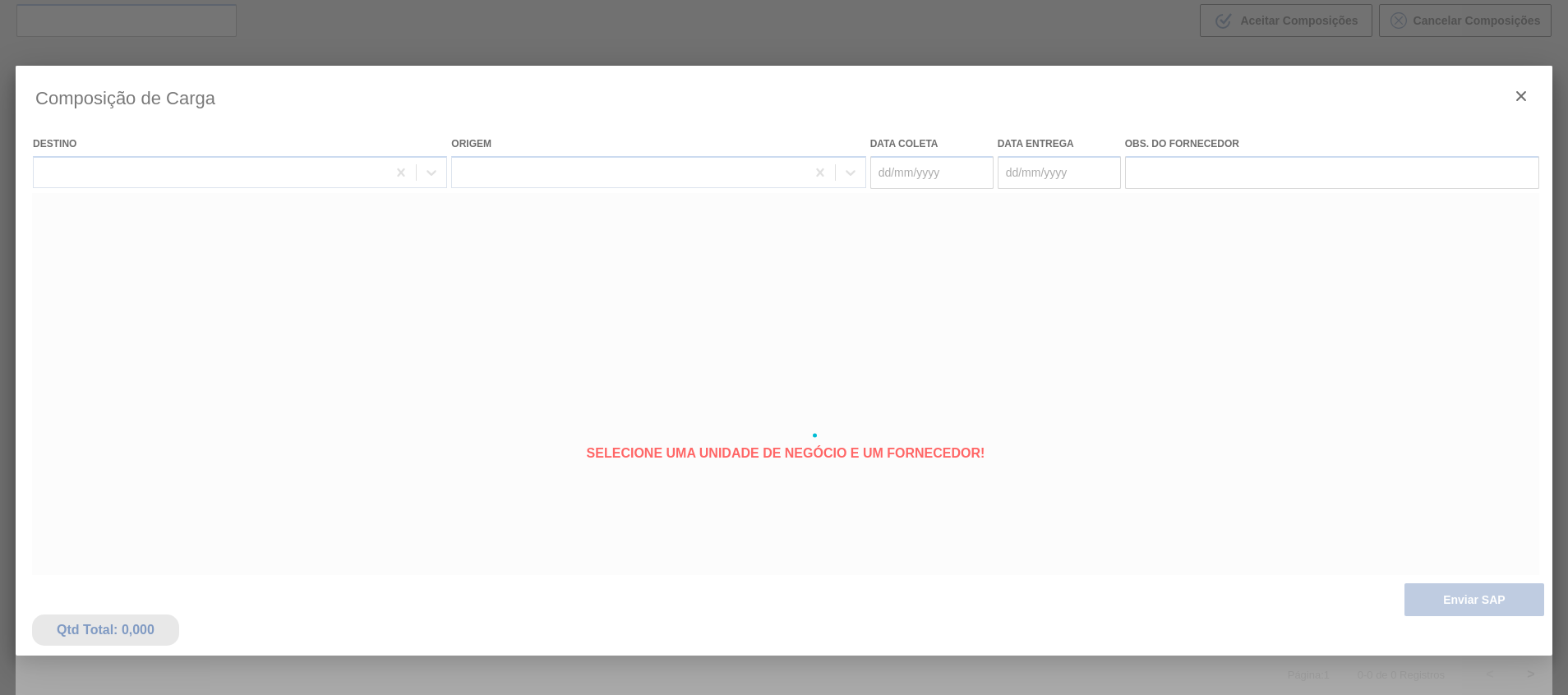
type coleta "[DATE]"
type entrega "[DATE]"
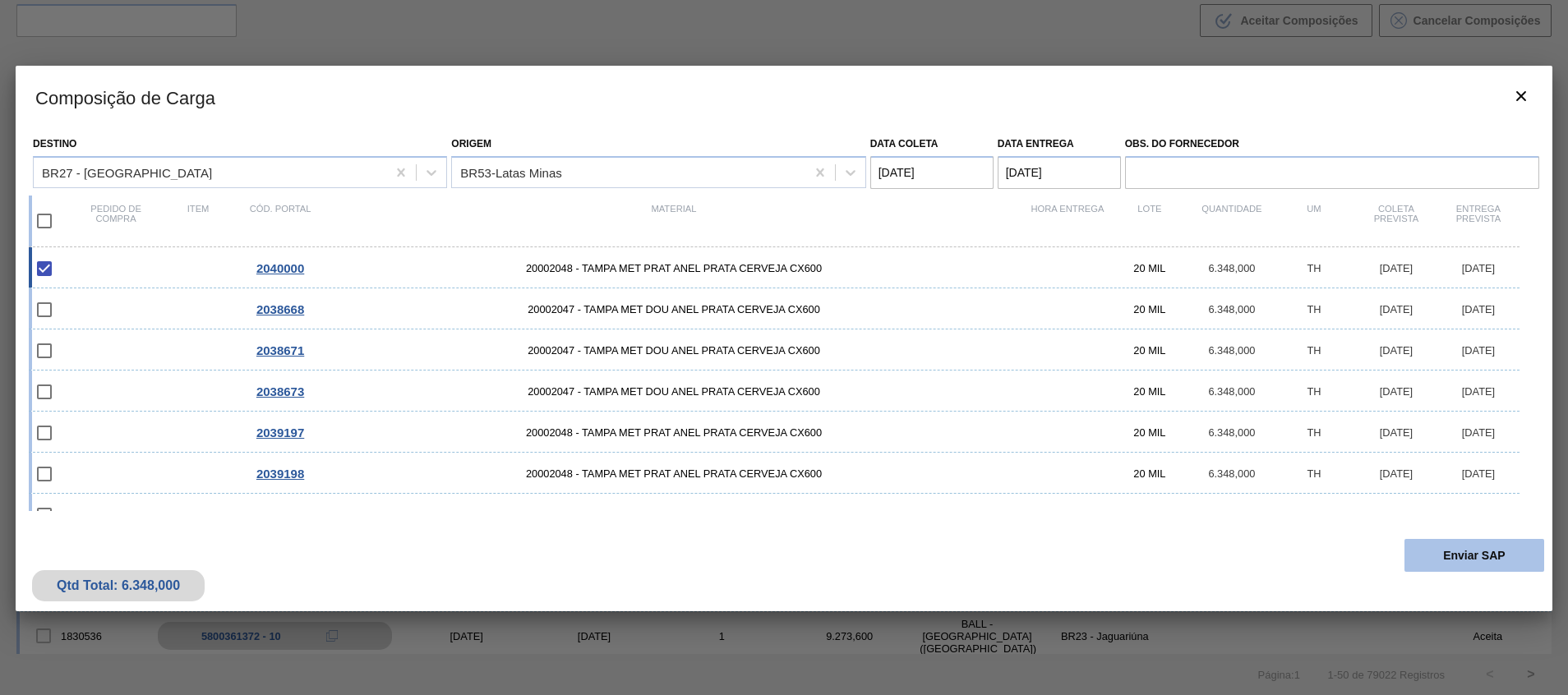
click at [1468, 563] on button "Enviar SAP" at bounding box center [1474, 555] width 140 height 33
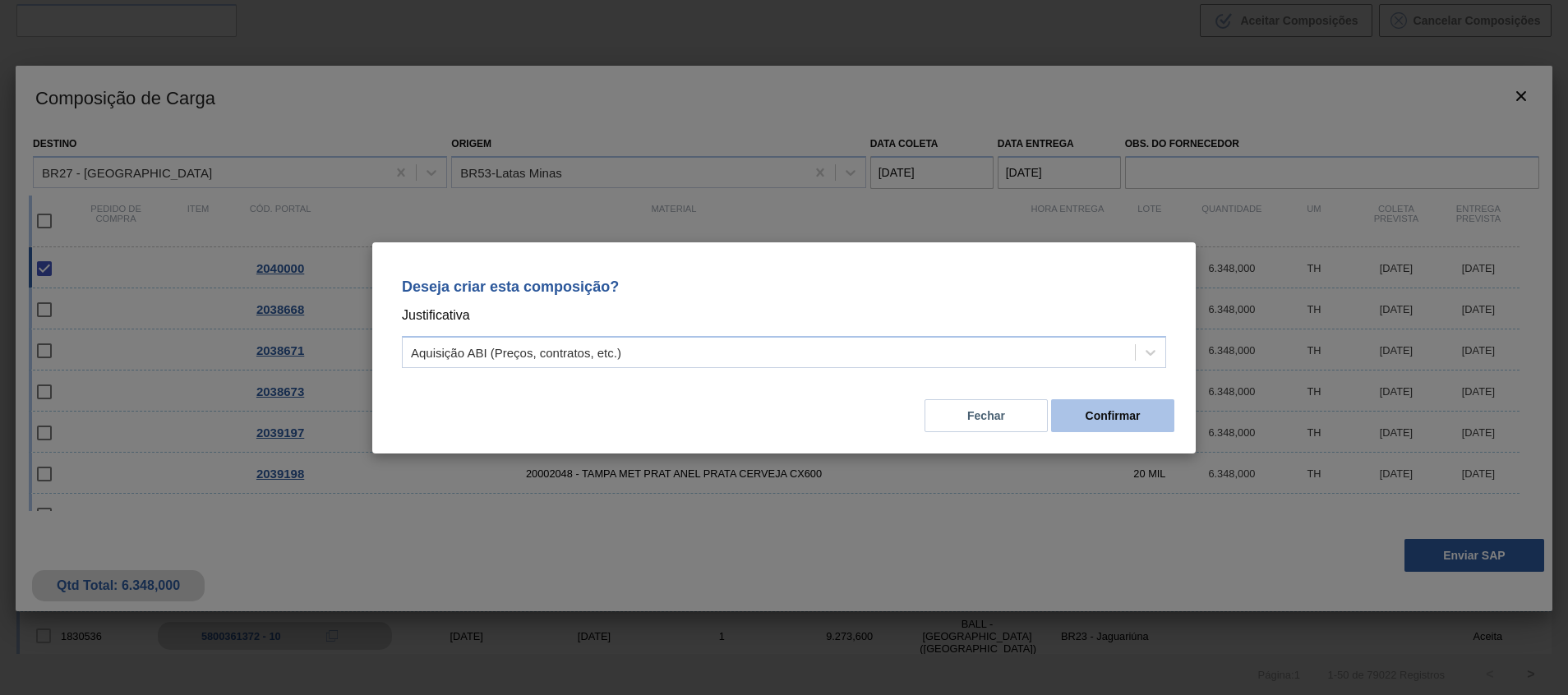
click at [1132, 407] on button "Confirmar" at bounding box center [1112, 415] width 123 height 33
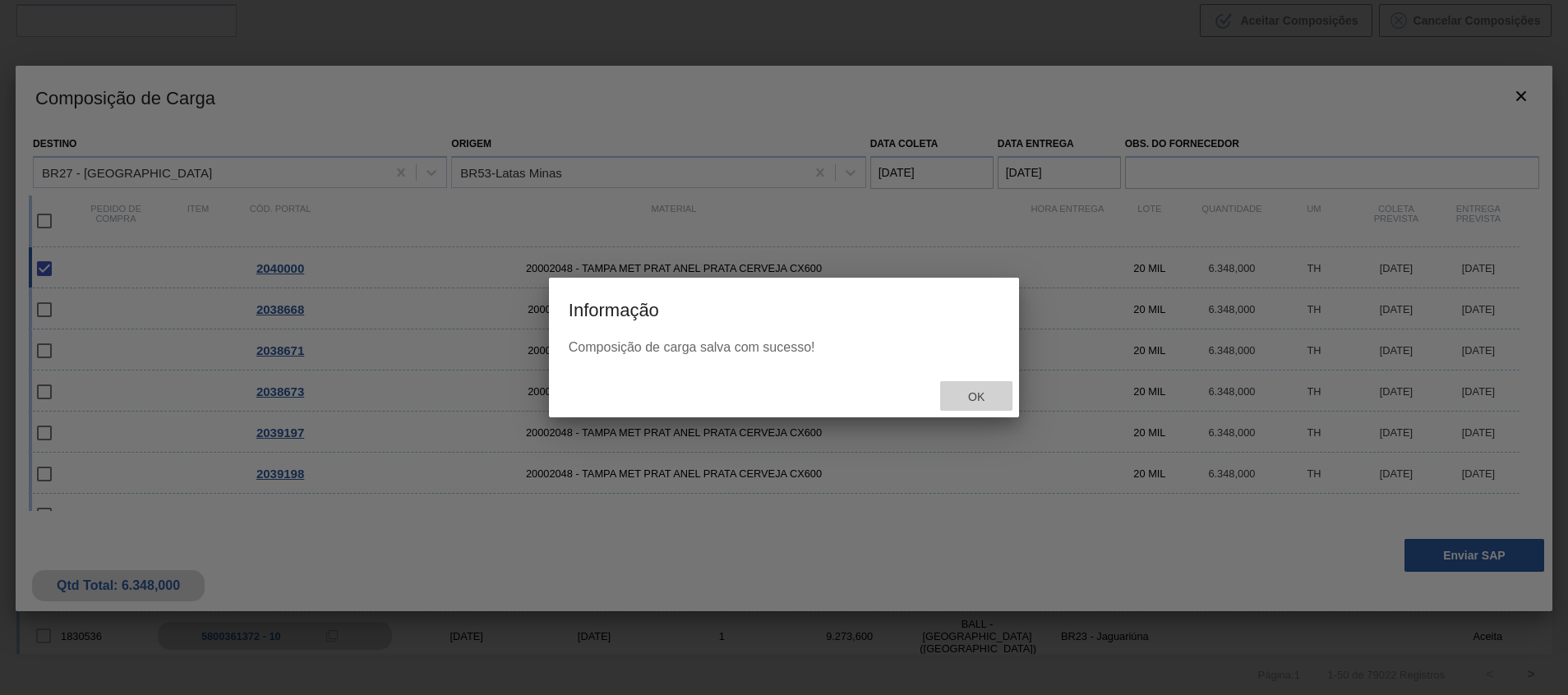
click at [1003, 399] on div "Ok" at bounding box center [977, 396] width 72 height 30
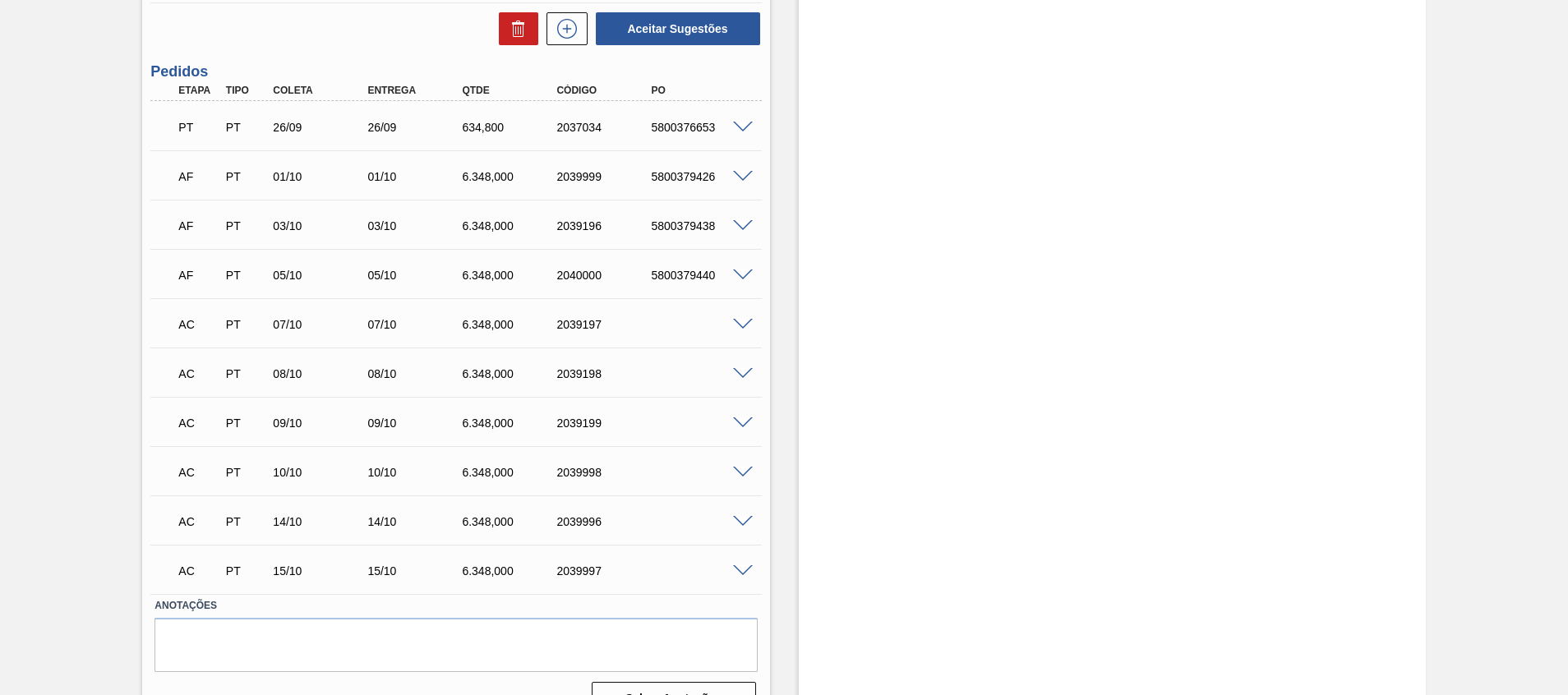
scroll to position [589, 0]
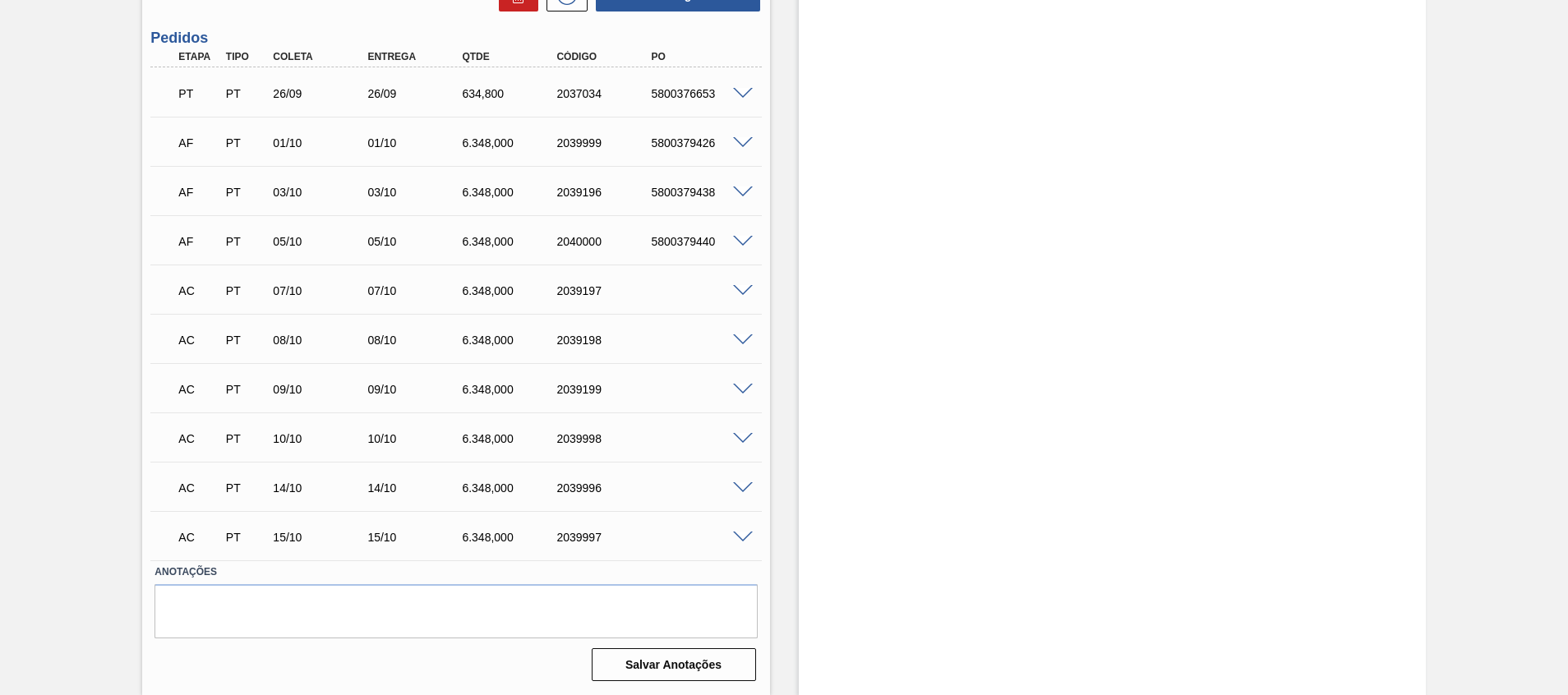
click at [736, 281] on div "AC PT 07/10 07/10 6.348,000 2039197" at bounding box center [455, 289] width 611 height 41
click at [736, 291] on span at bounding box center [742, 291] width 19 height 13
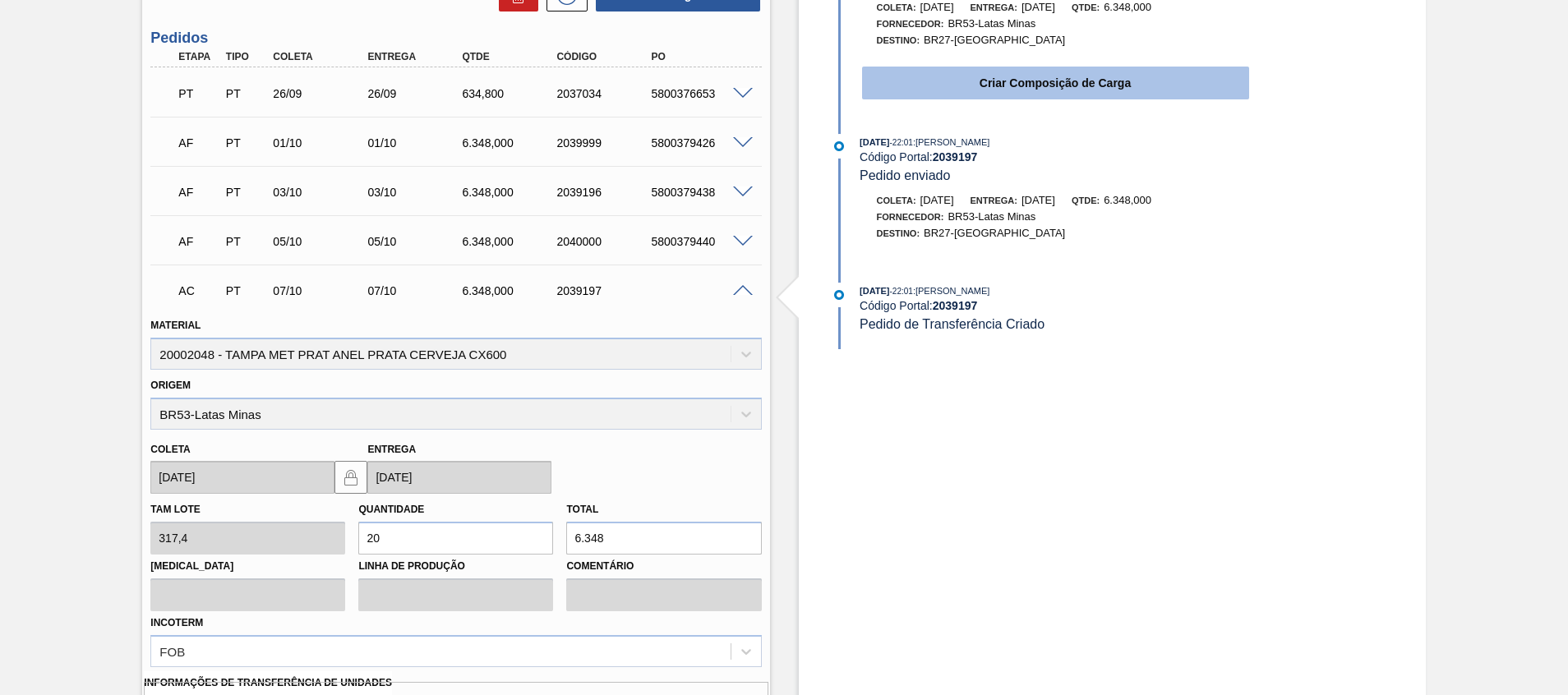
click at [1071, 89] on button "Criar Composição de Carga" at bounding box center [1055, 83] width 387 height 33
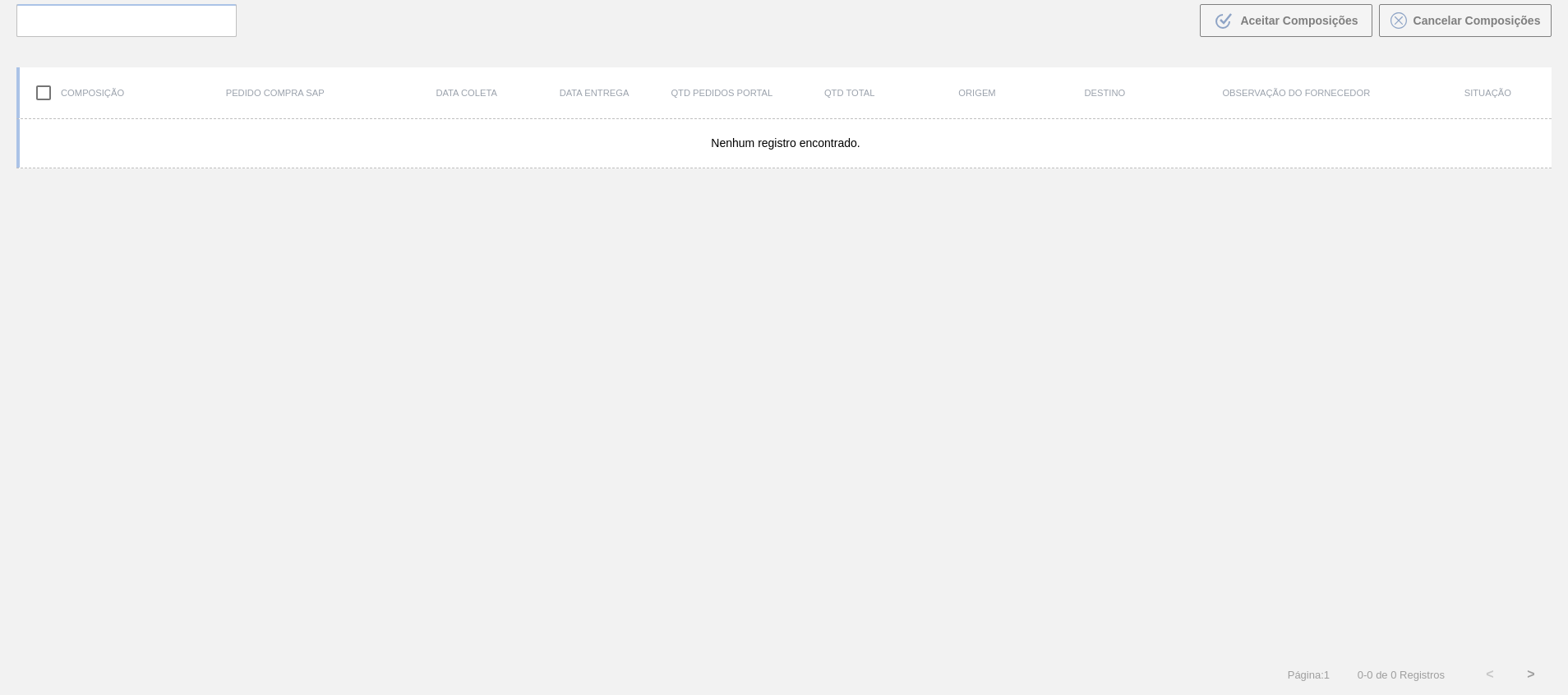
scroll to position [118, 0]
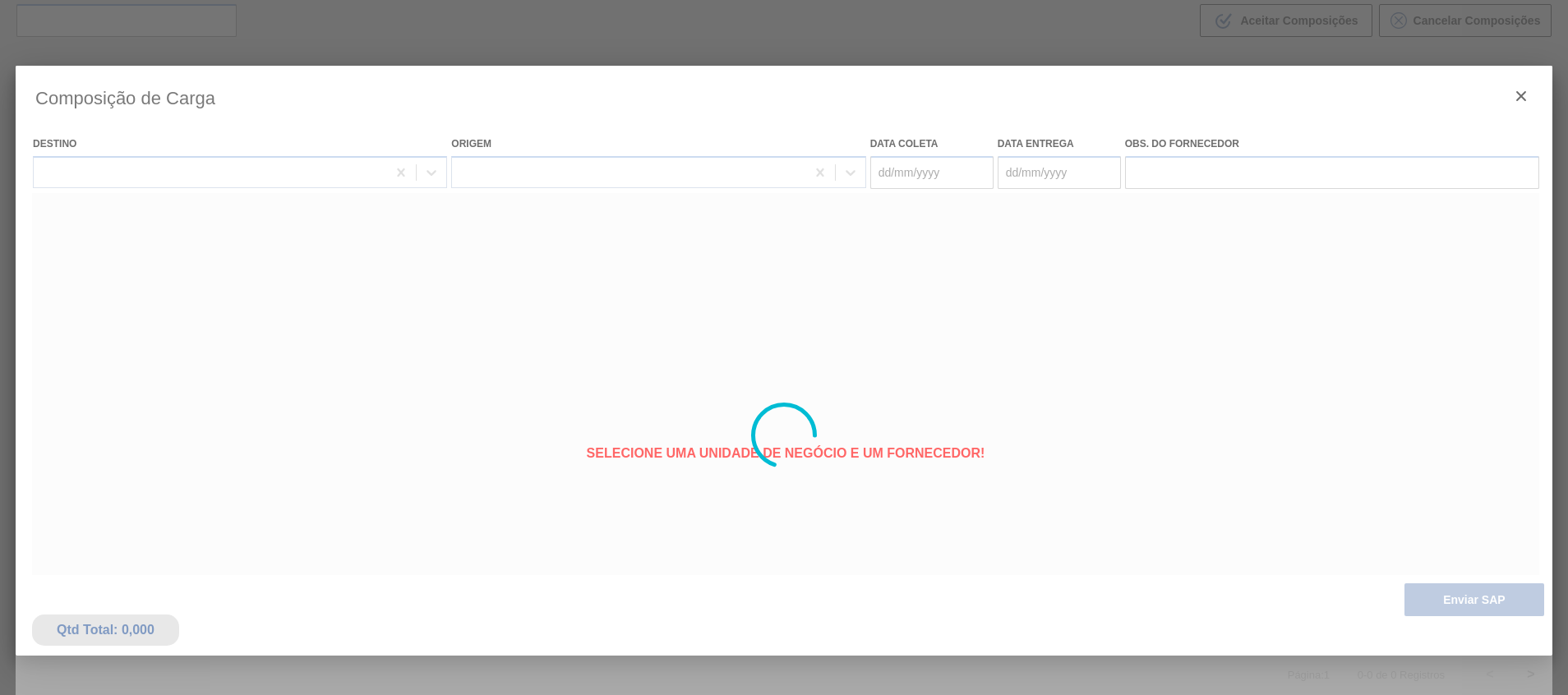
type coleta "07/10/2025"
type entrega "07/10/2025"
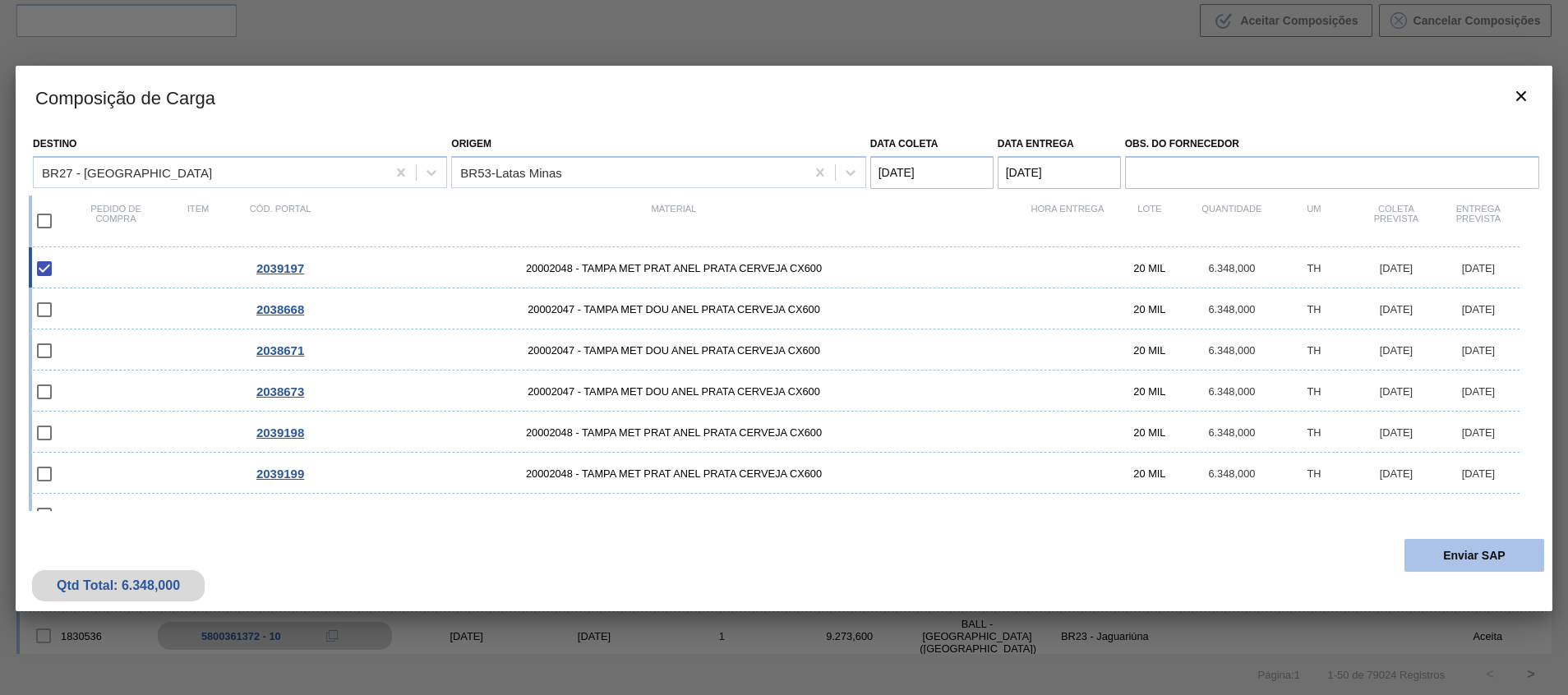
click at [1463, 570] on button "Enviar SAP" at bounding box center [1474, 555] width 140 height 33
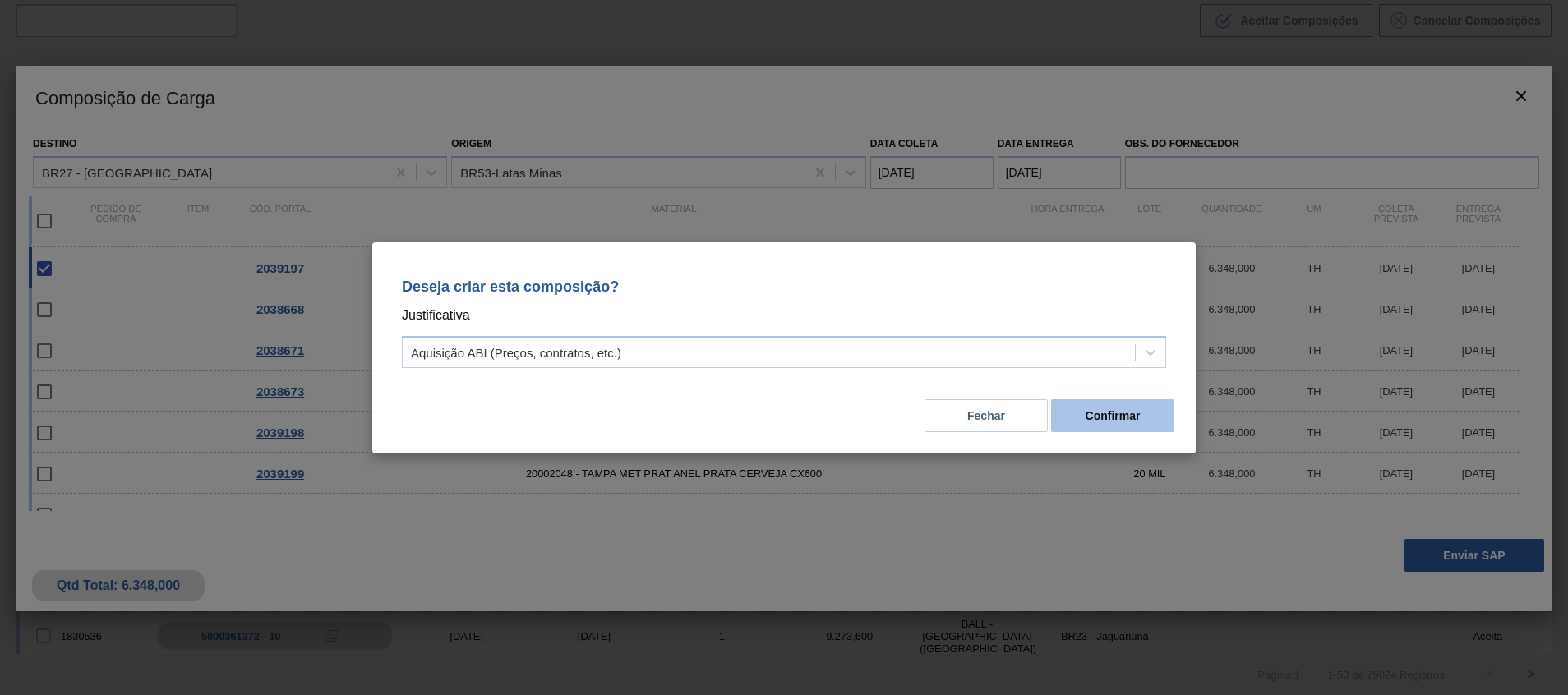
click at [1067, 415] on button "Confirmar" at bounding box center [1112, 415] width 123 height 33
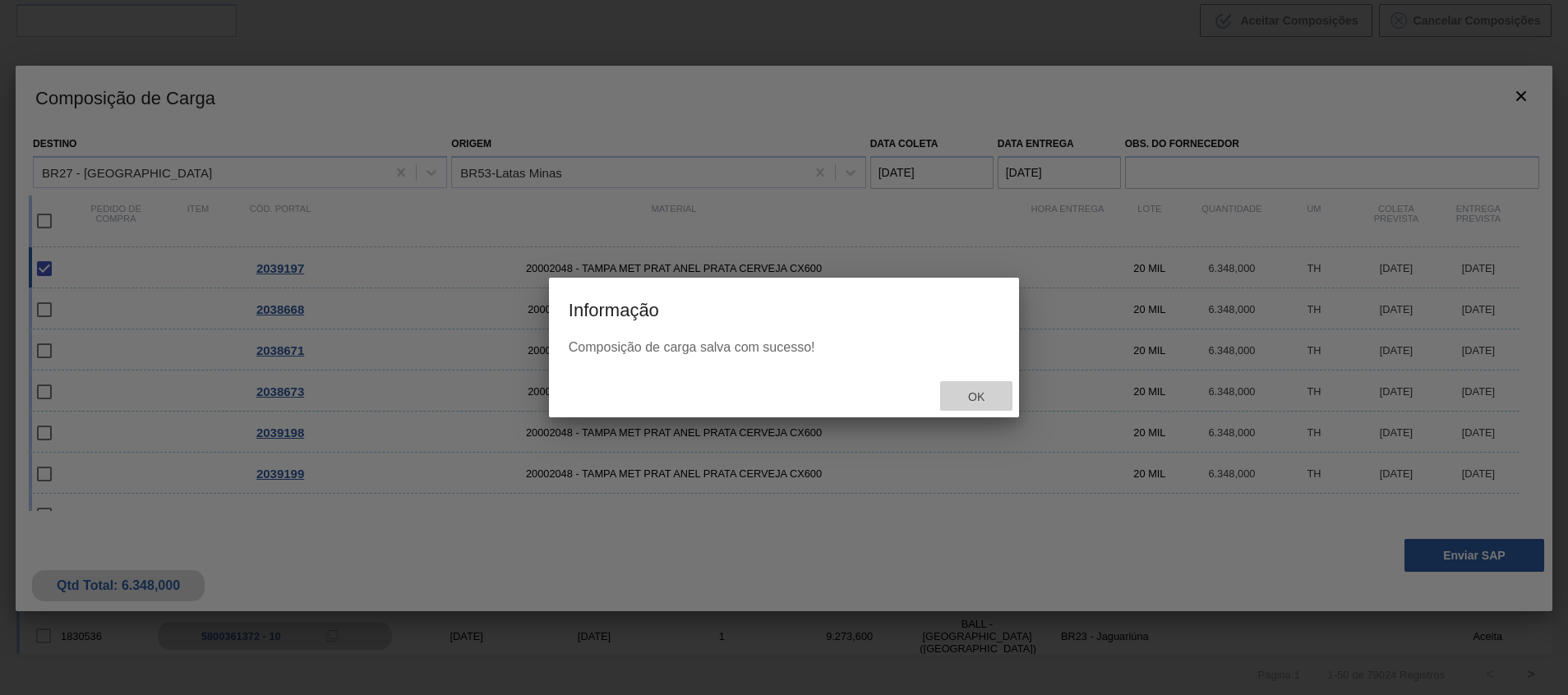
click at [994, 402] on span "Ok" at bounding box center [976, 397] width 43 height 13
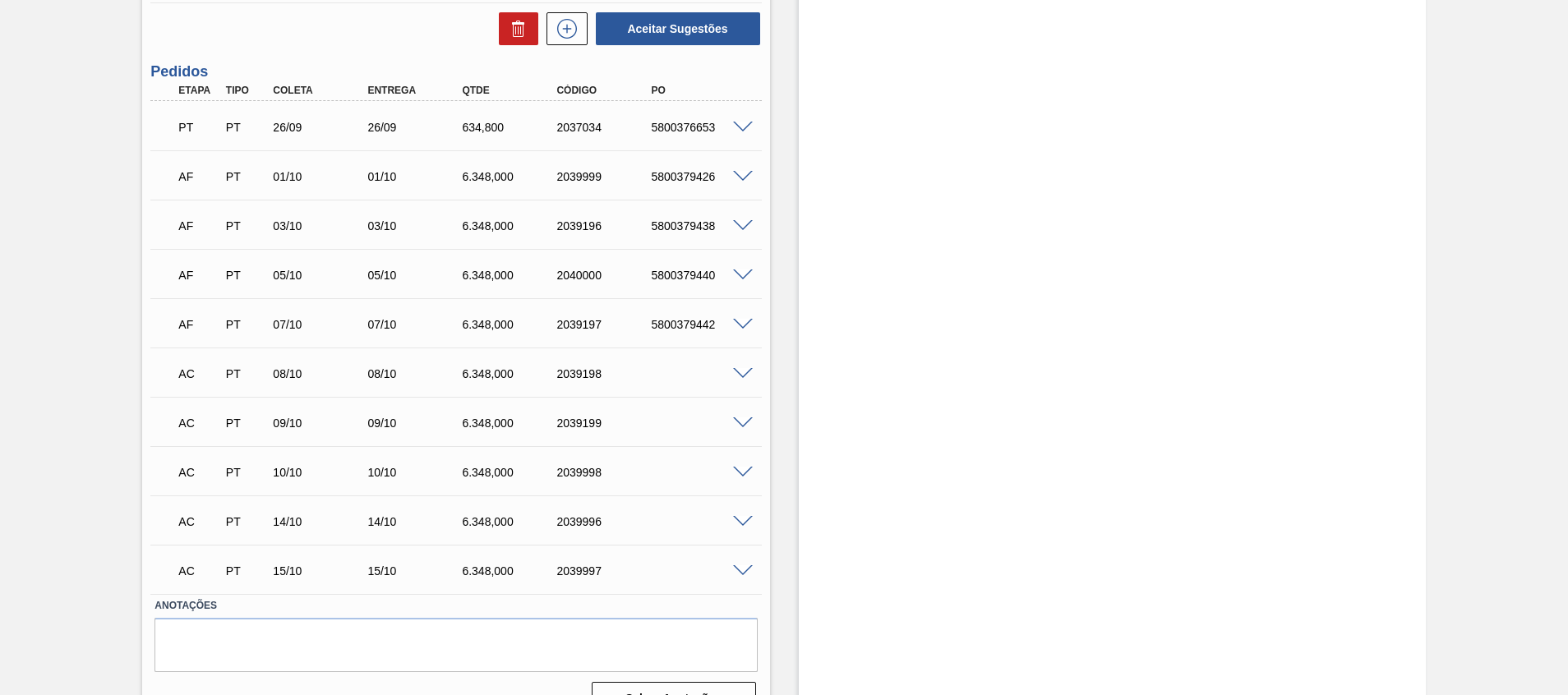
scroll to position [583, 0]
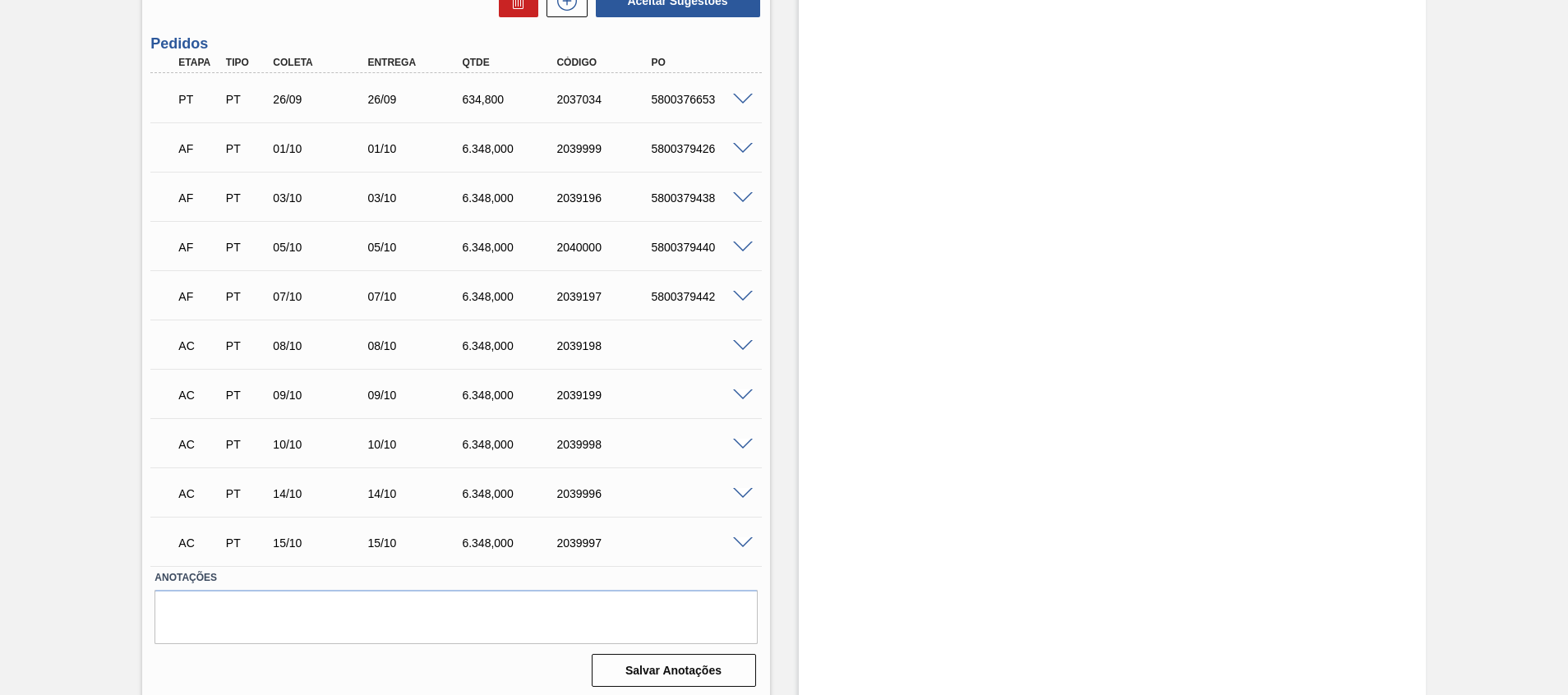
click at [741, 344] on span at bounding box center [742, 346] width 19 height 13
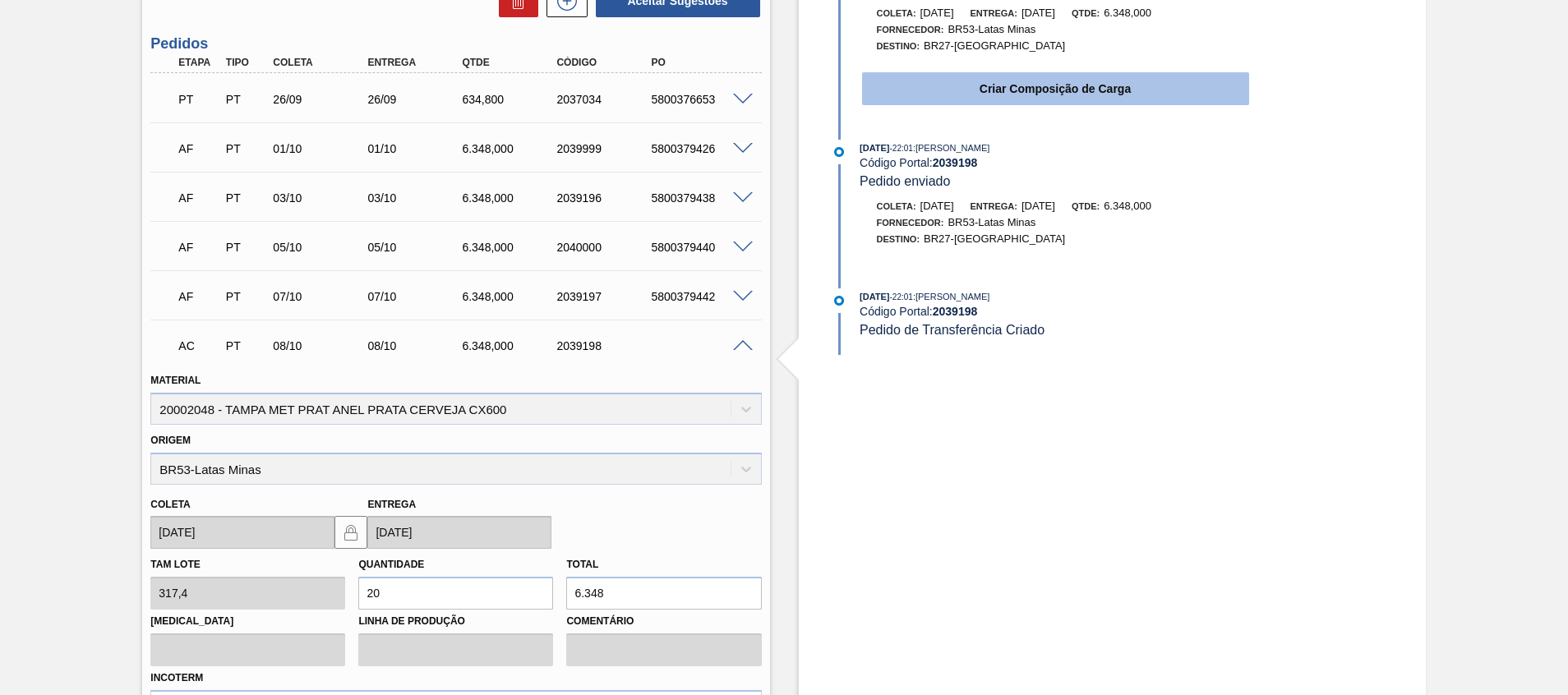
click at [1128, 100] on button "Criar Composição de Carga" at bounding box center [1055, 88] width 387 height 33
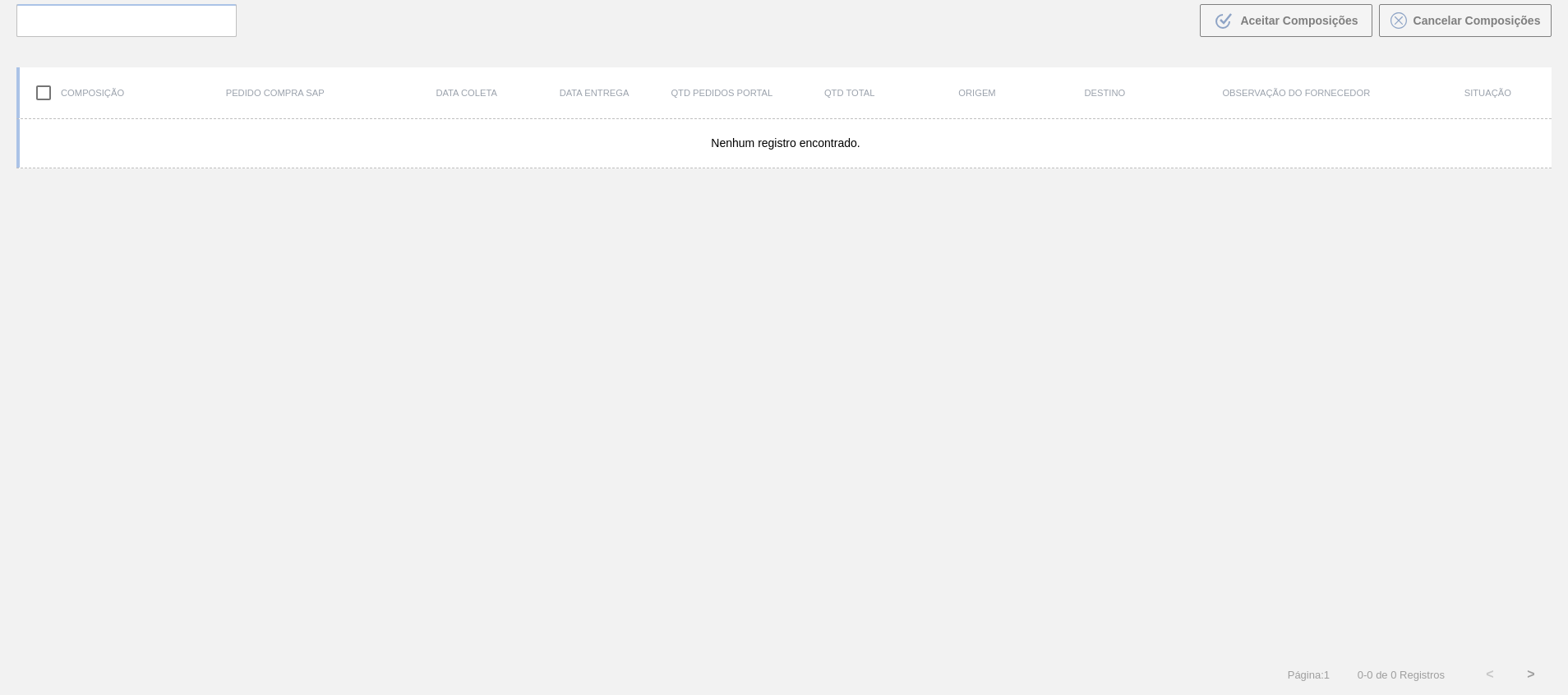
scroll to position [118, 0]
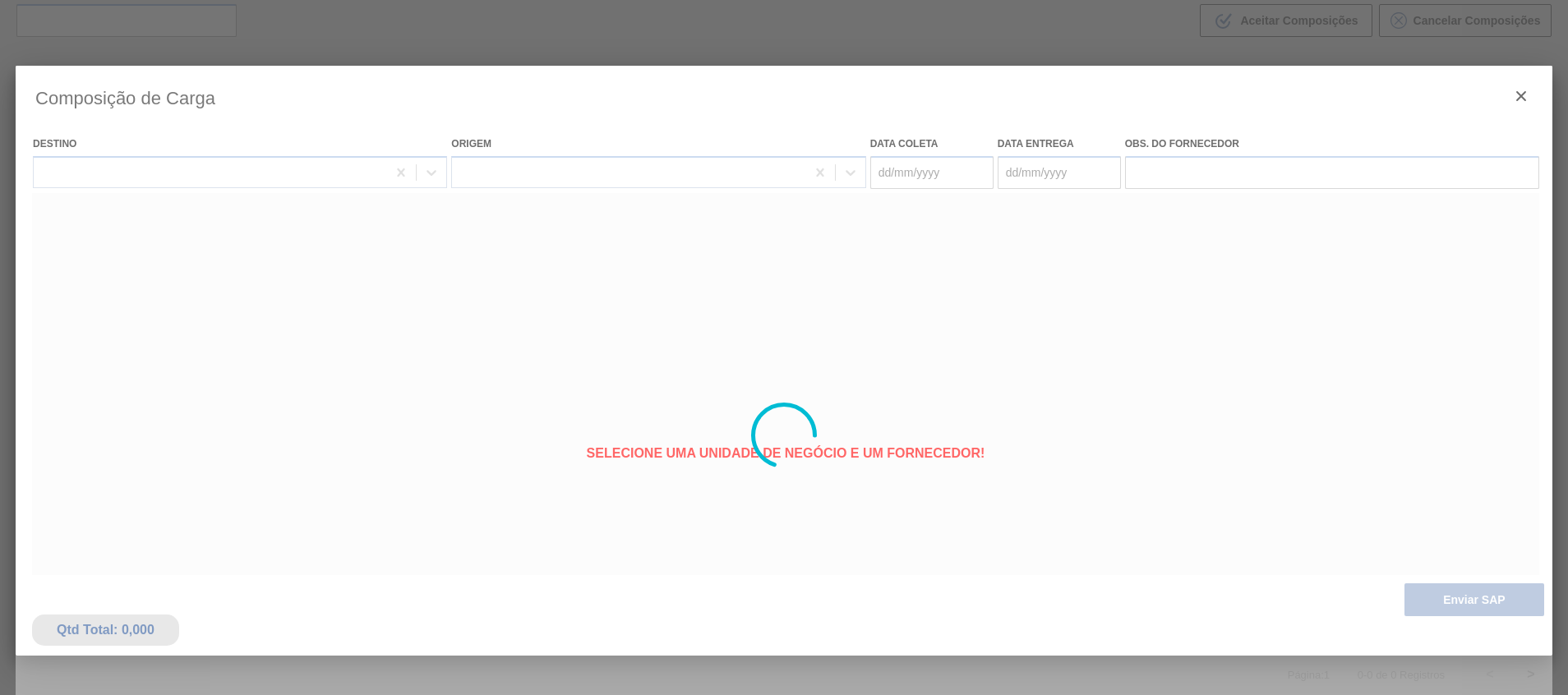
type coleta "08/10/2025"
type entrega "08/10/2025"
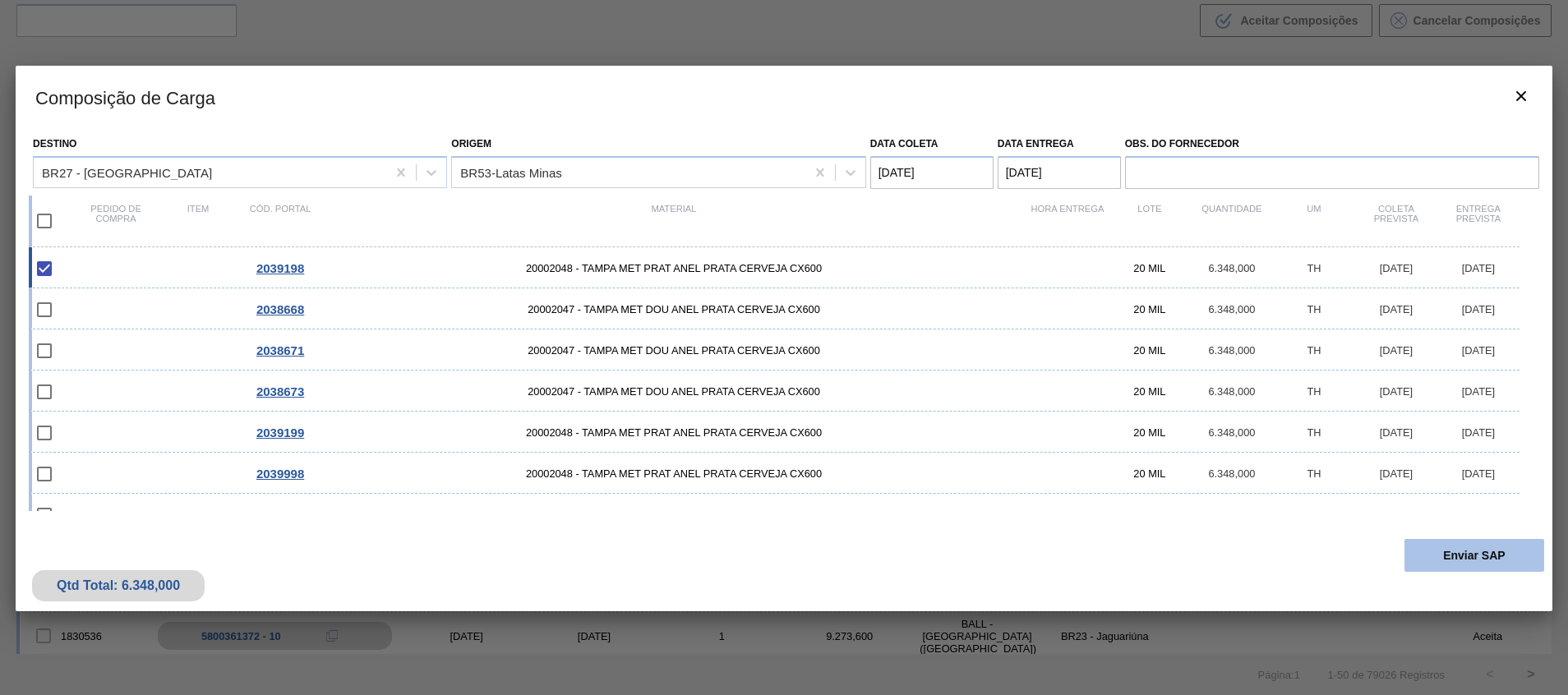
click at [1517, 556] on button "Enviar SAP" at bounding box center [1474, 555] width 140 height 33
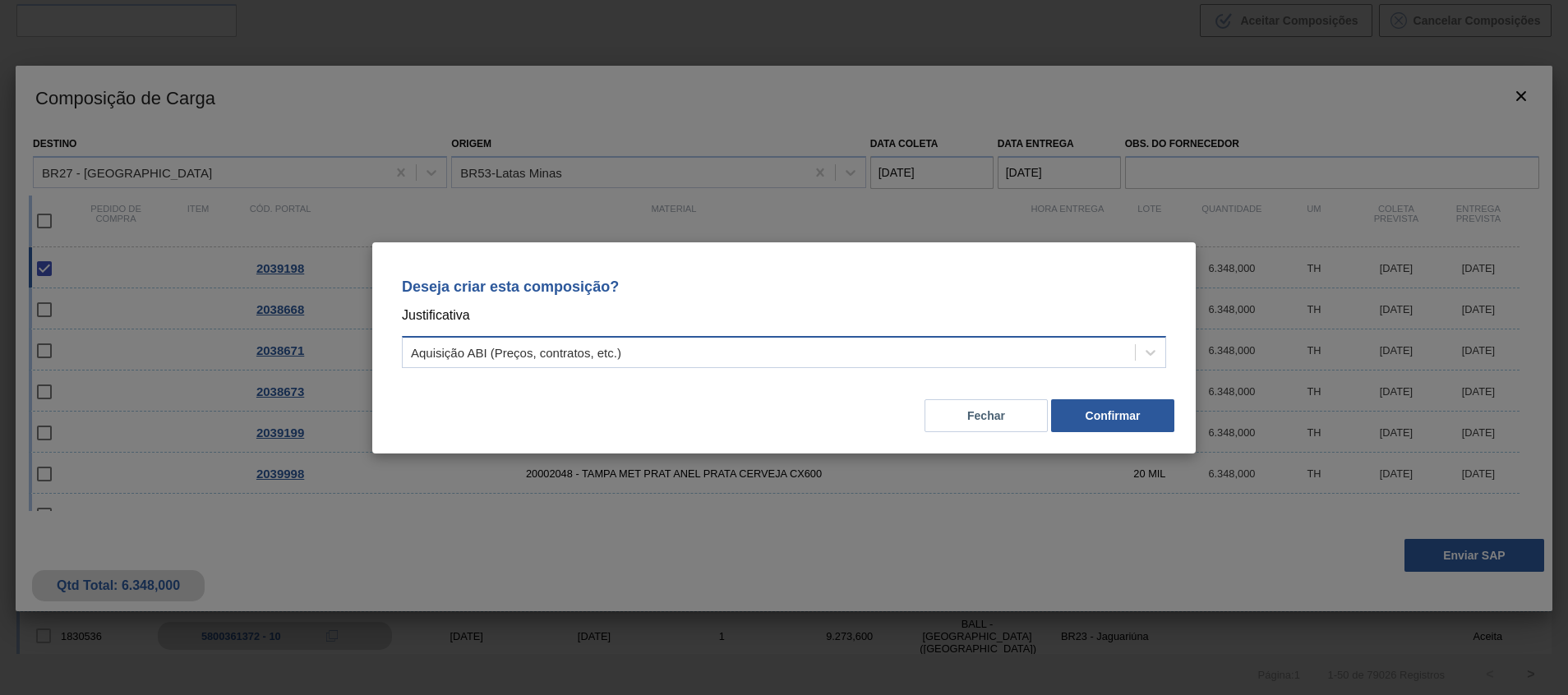
click at [843, 340] on div "Aquisição ABI (Preços, contratos, etc.)" at bounding box center [768, 352] width 732 height 24
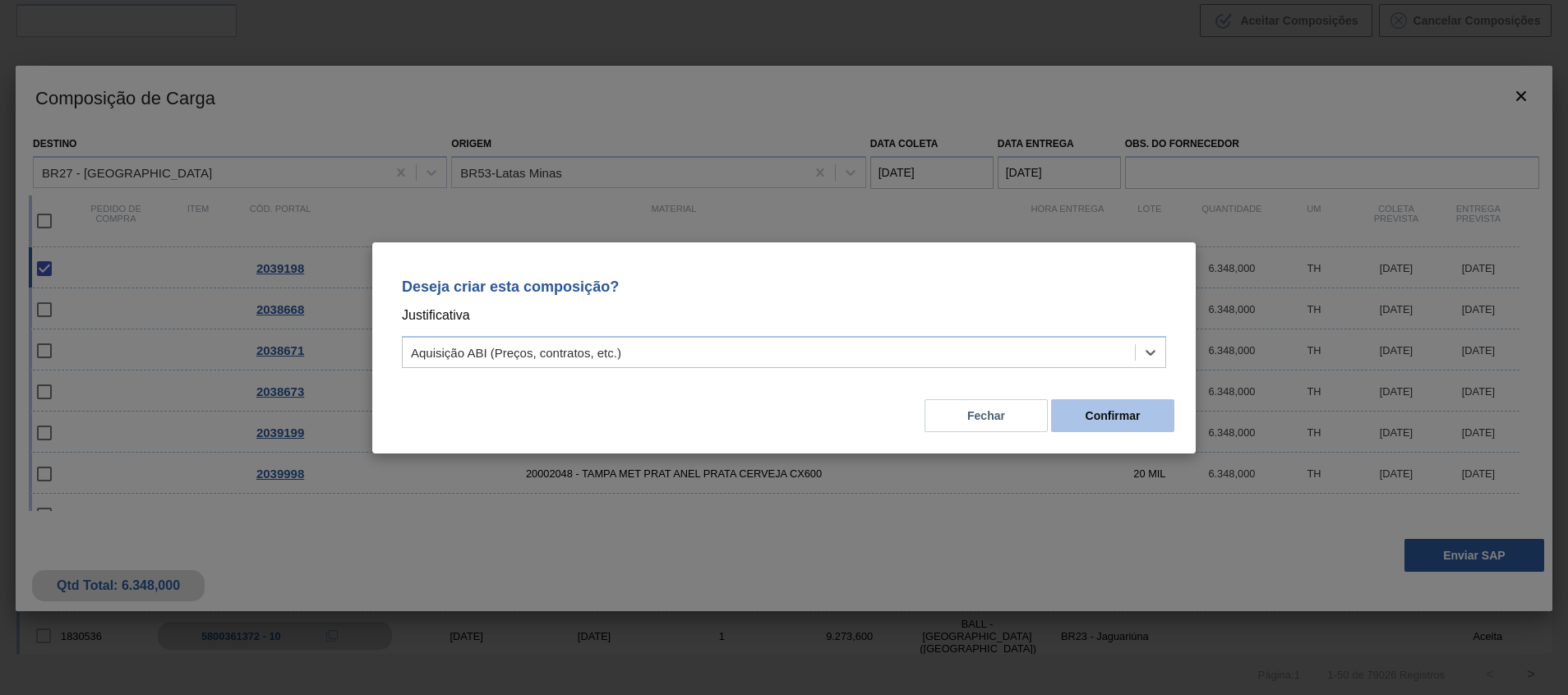
click at [1083, 419] on button "Confirmar" at bounding box center [1112, 415] width 123 height 33
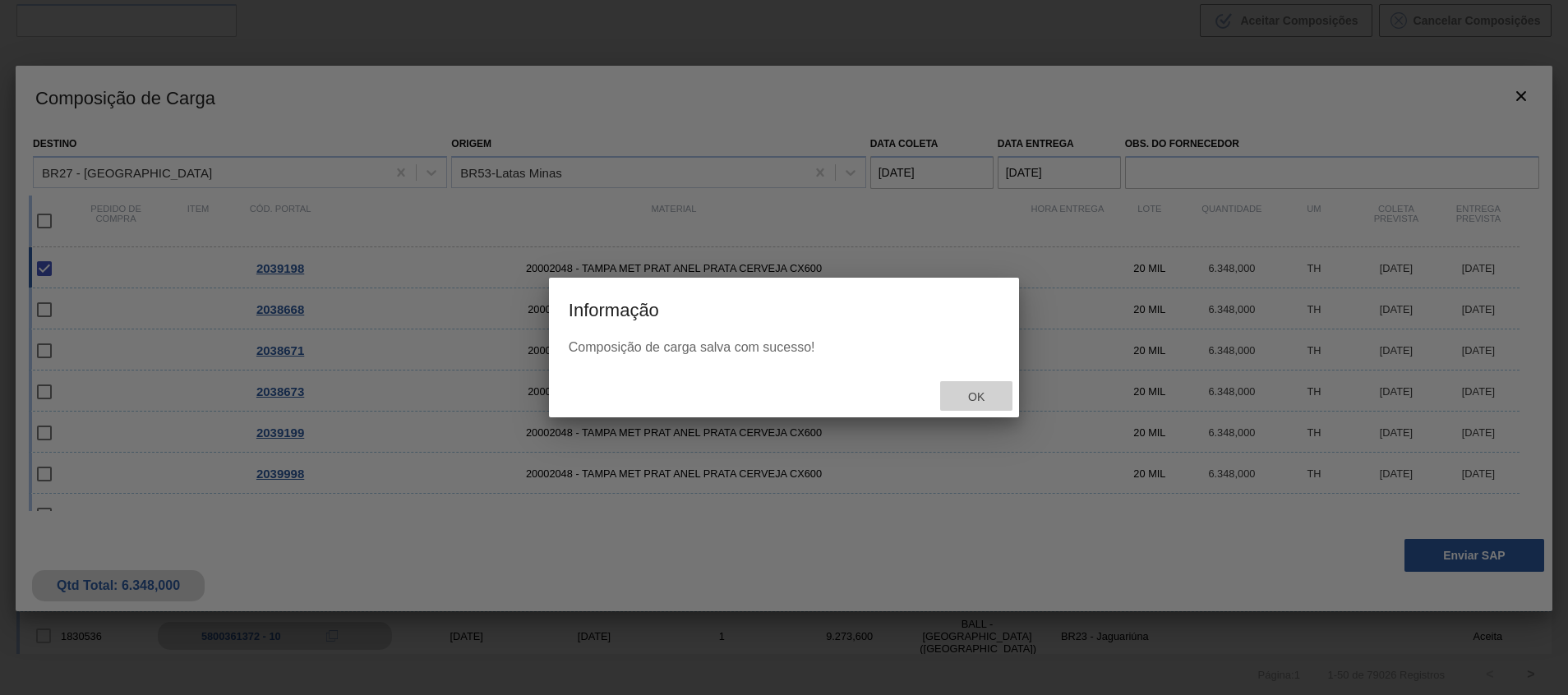
click at [984, 393] on span "Ok" at bounding box center [976, 397] width 43 height 13
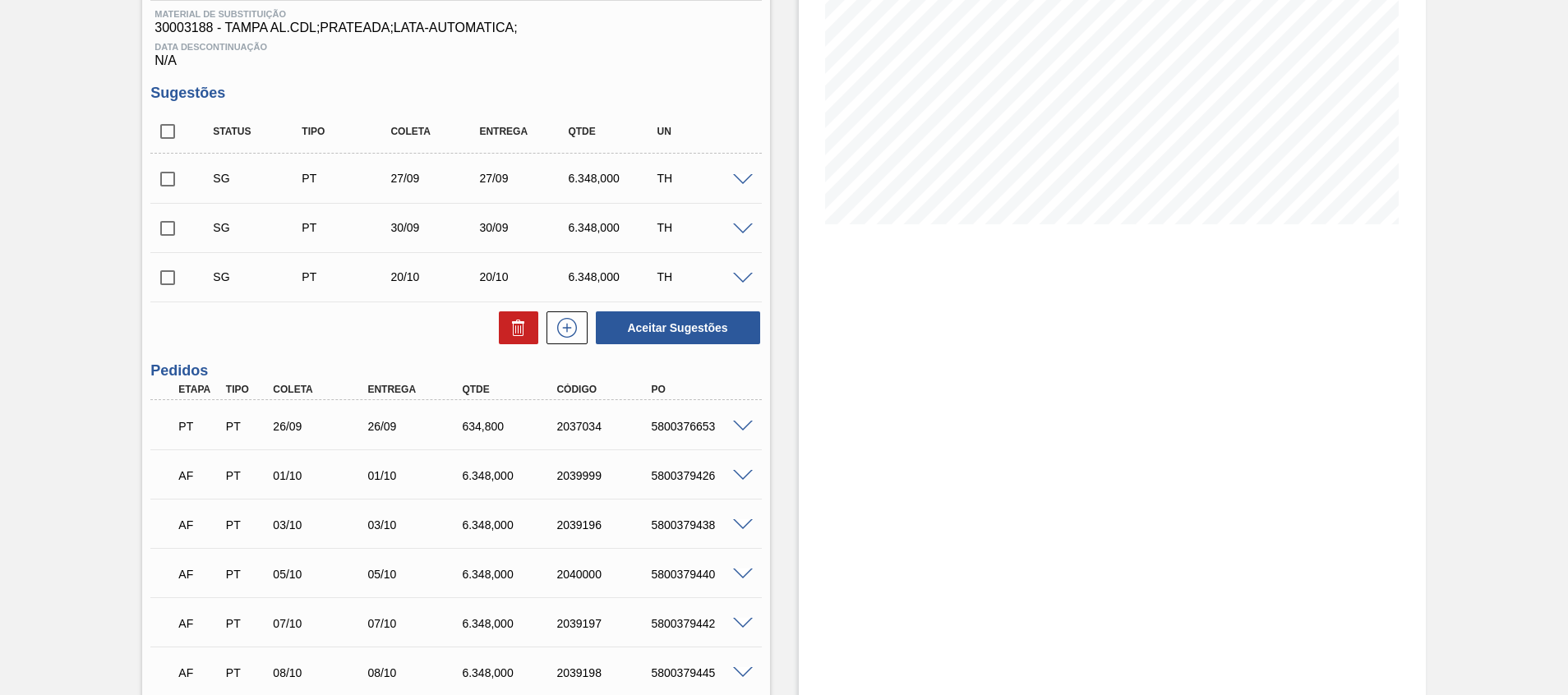
scroll to position [589, 0]
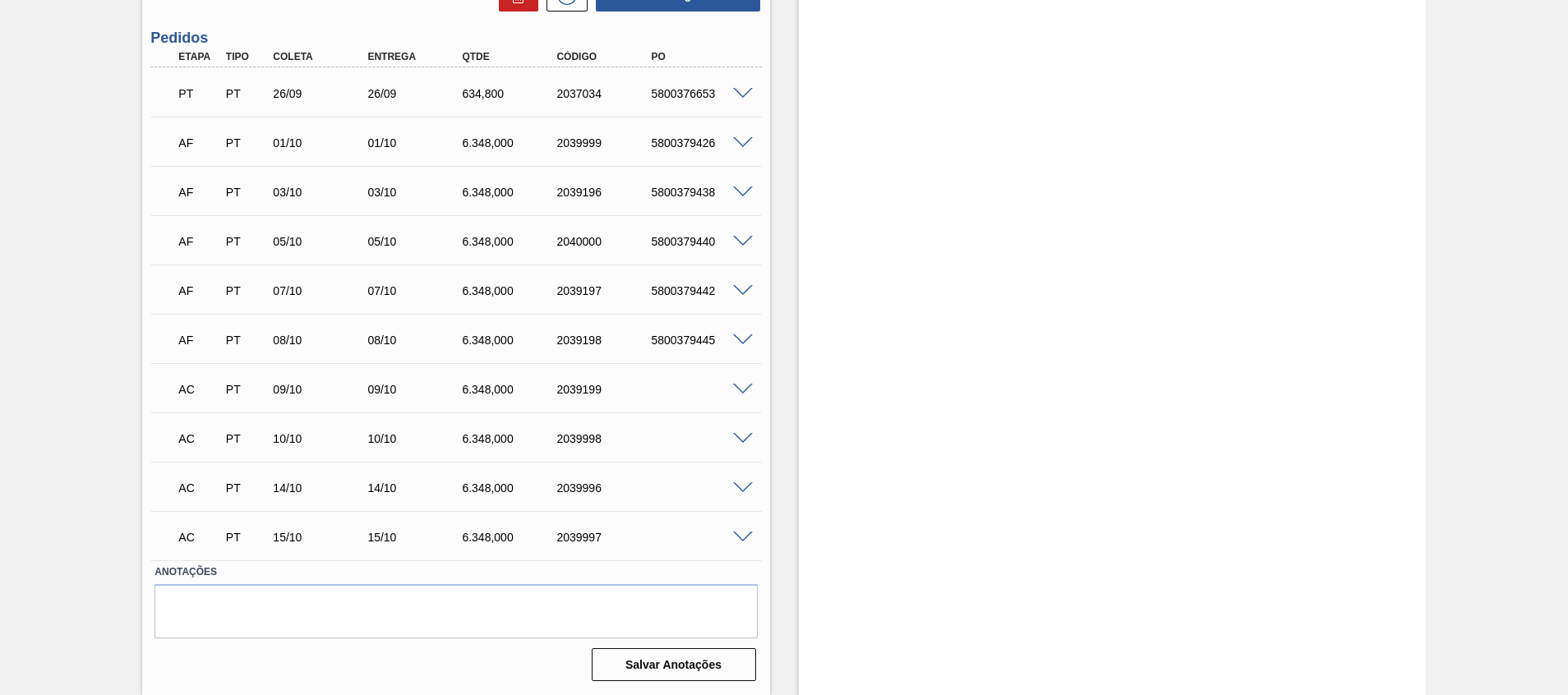
click at [743, 387] on span at bounding box center [742, 389] width 19 height 13
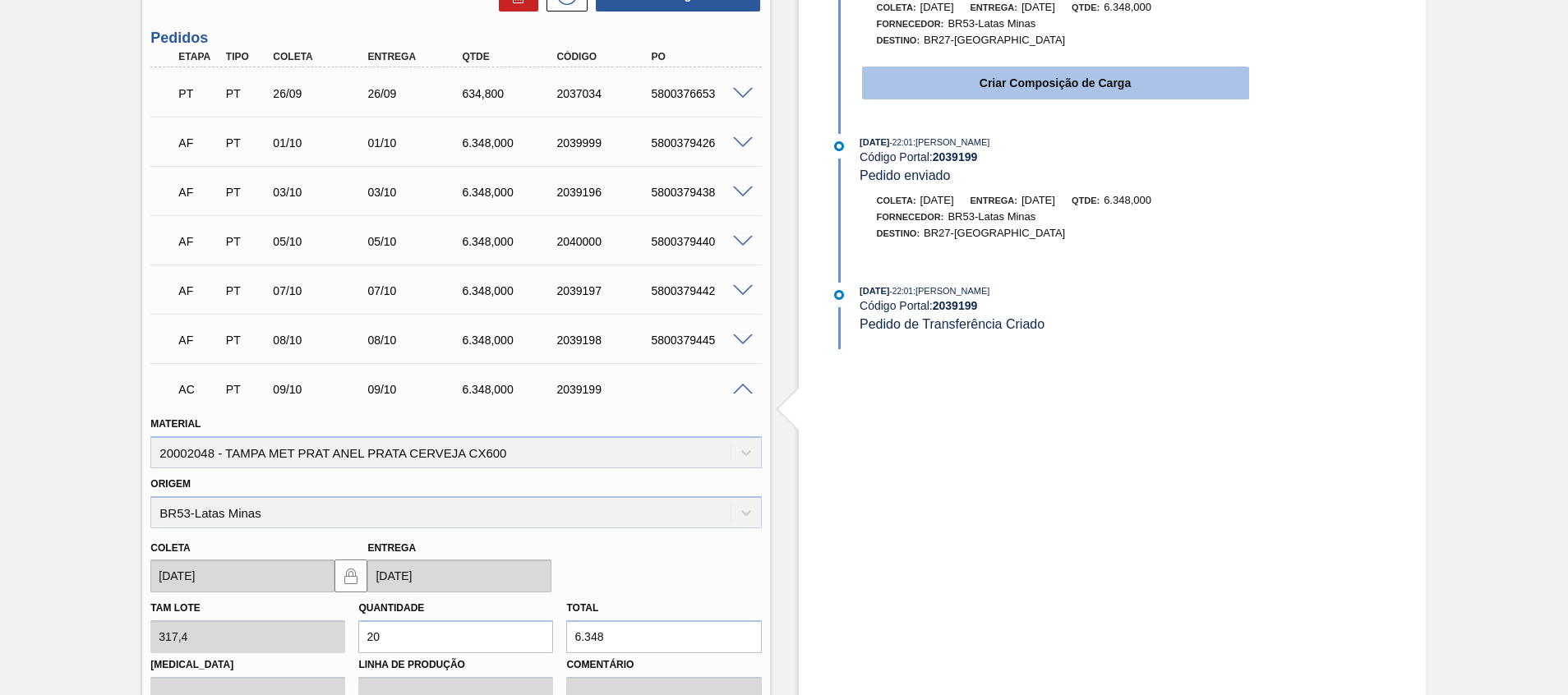
click at [952, 68] on button "Criar Composição de Carga" at bounding box center [1055, 83] width 387 height 33
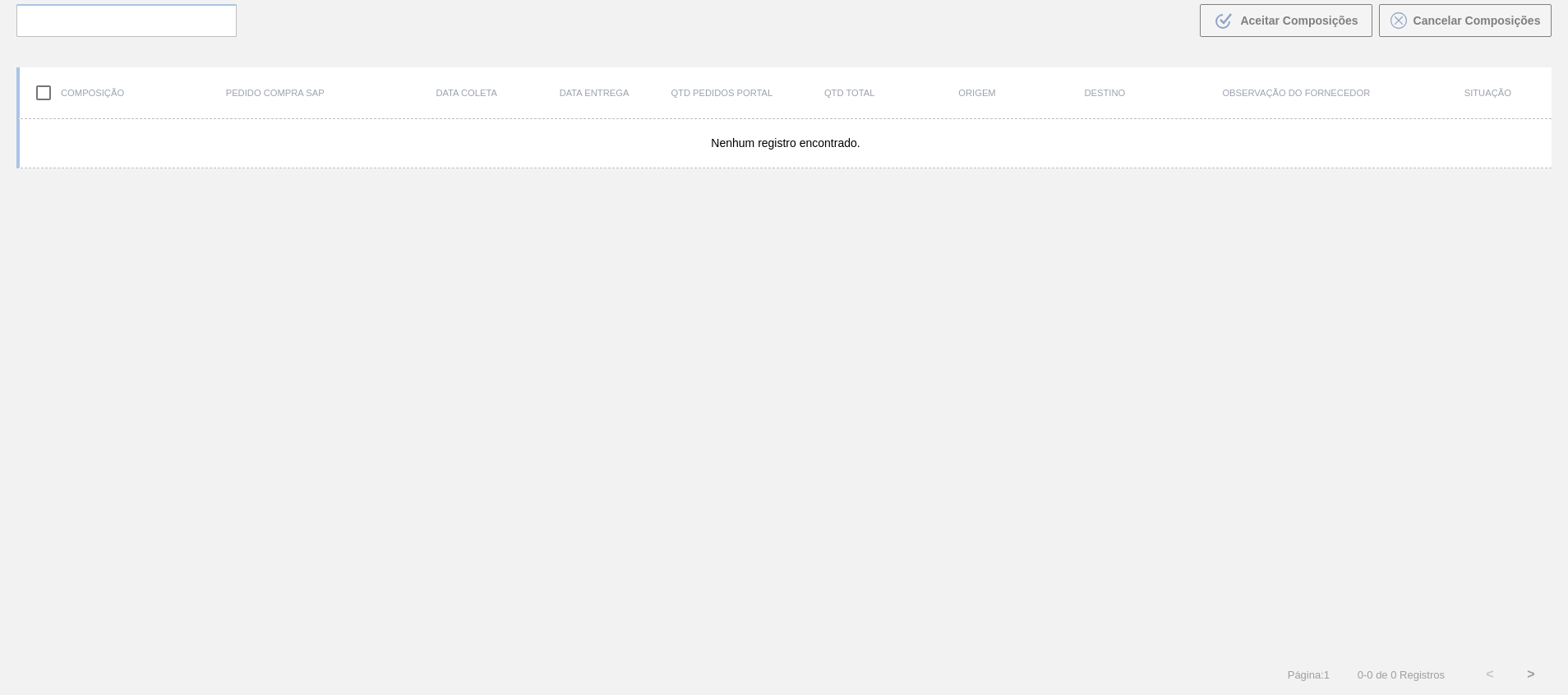
scroll to position [118, 0]
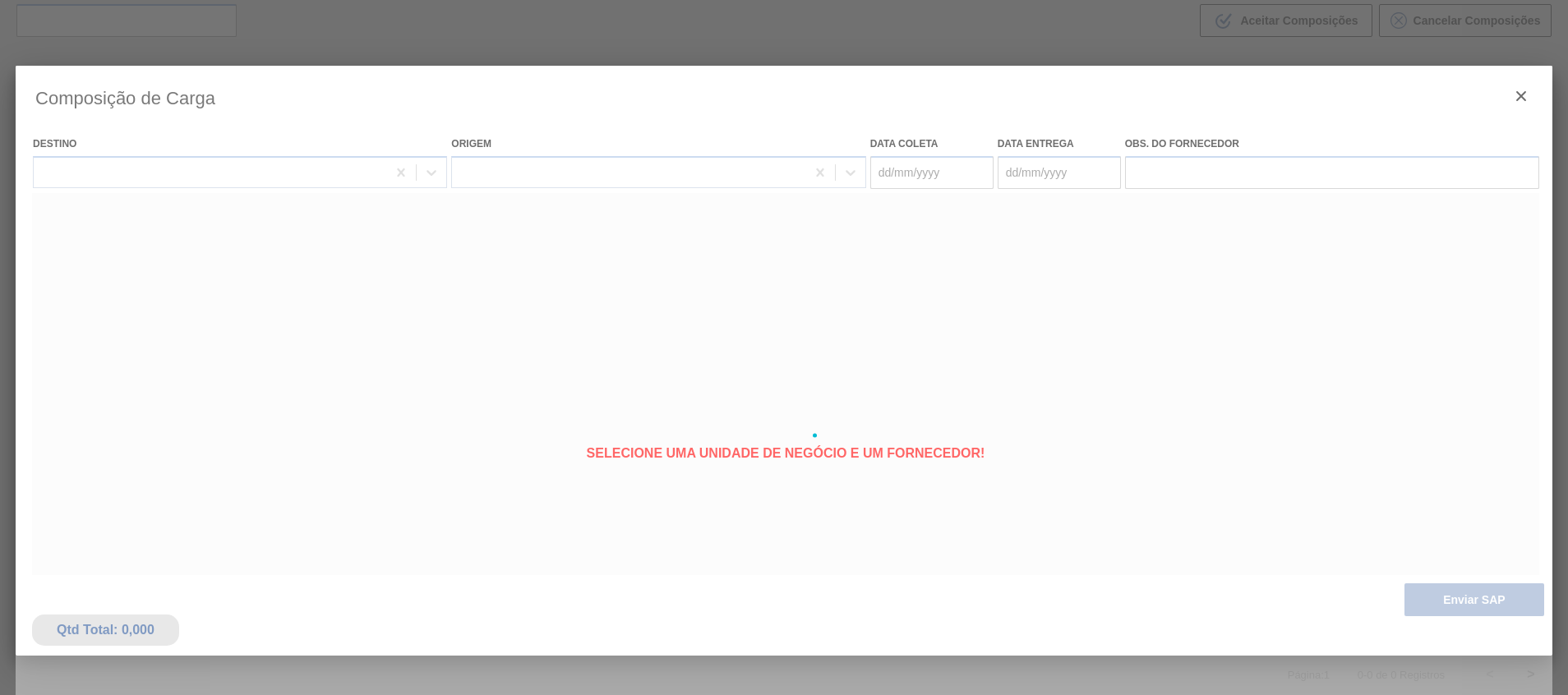
type coleta "09/10/2025"
type entrega "09/10/2025"
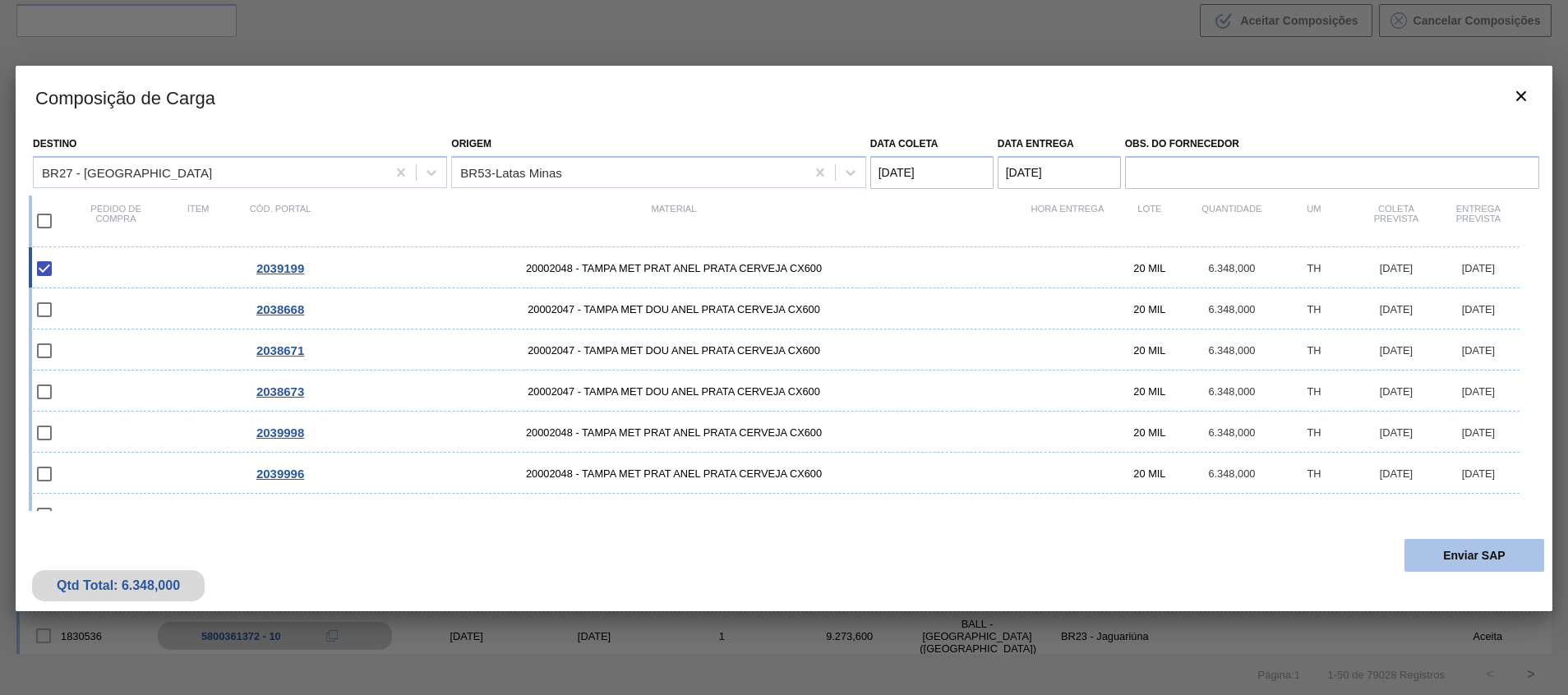
click at [1500, 557] on button "Enviar SAP" at bounding box center [1474, 555] width 140 height 33
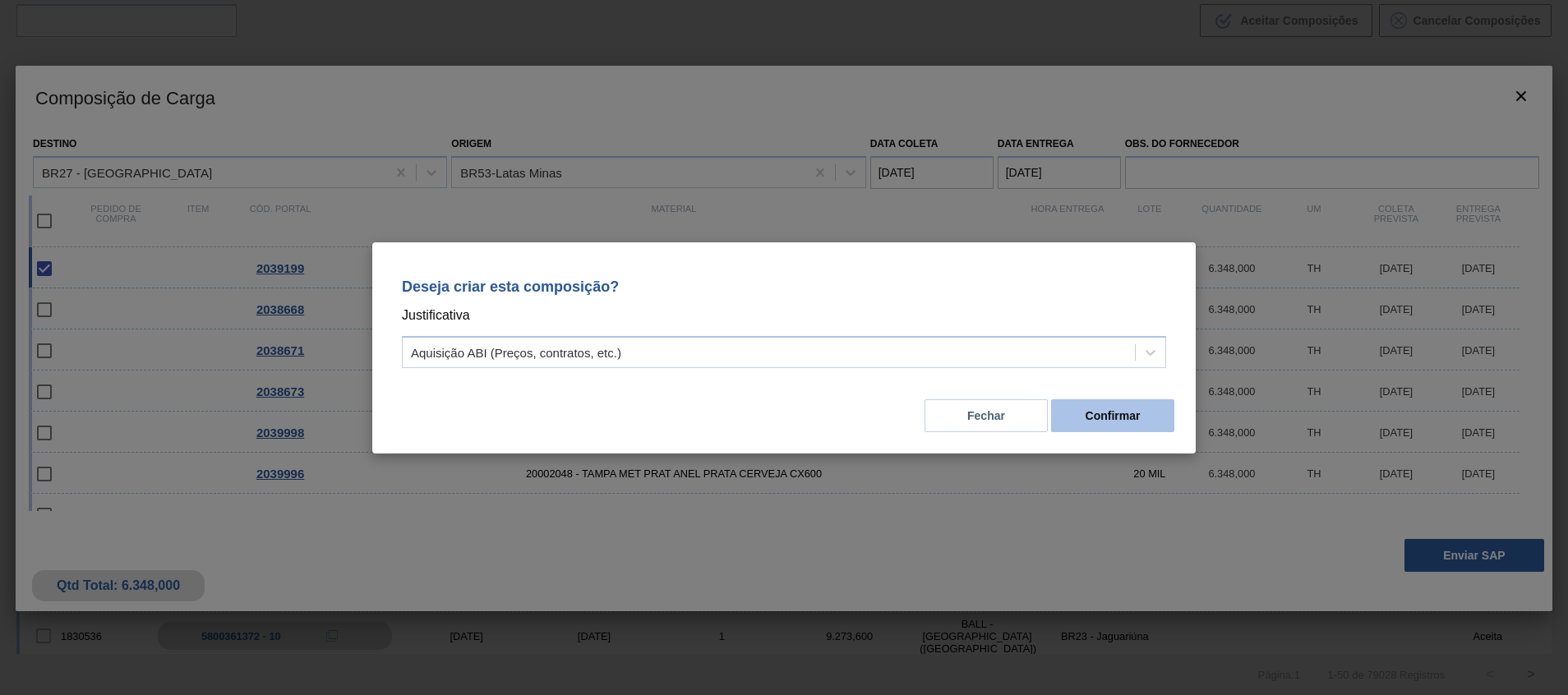
click at [1097, 425] on button "Confirmar" at bounding box center [1112, 415] width 123 height 33
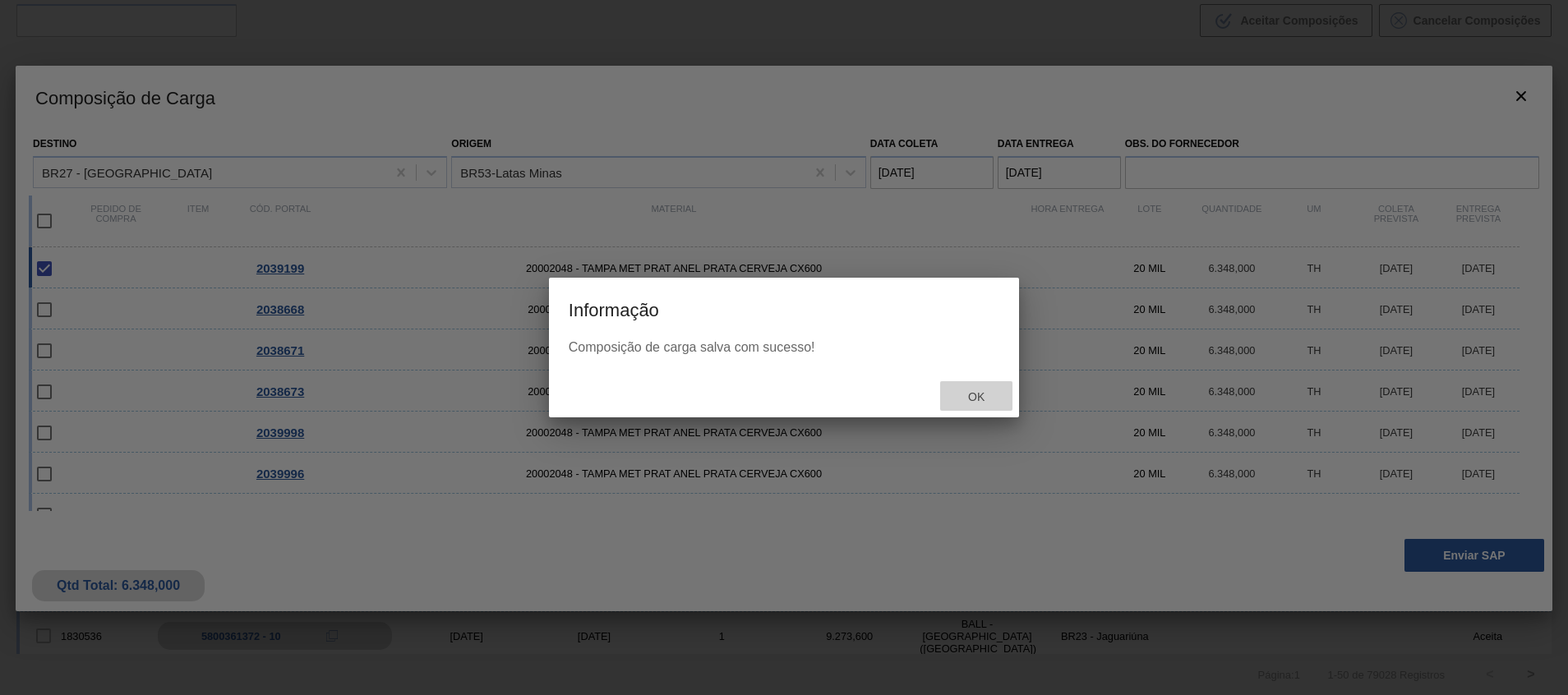
click at [997, 390] on span "Ok" at bounding box center [976, 397] width 43 height 13
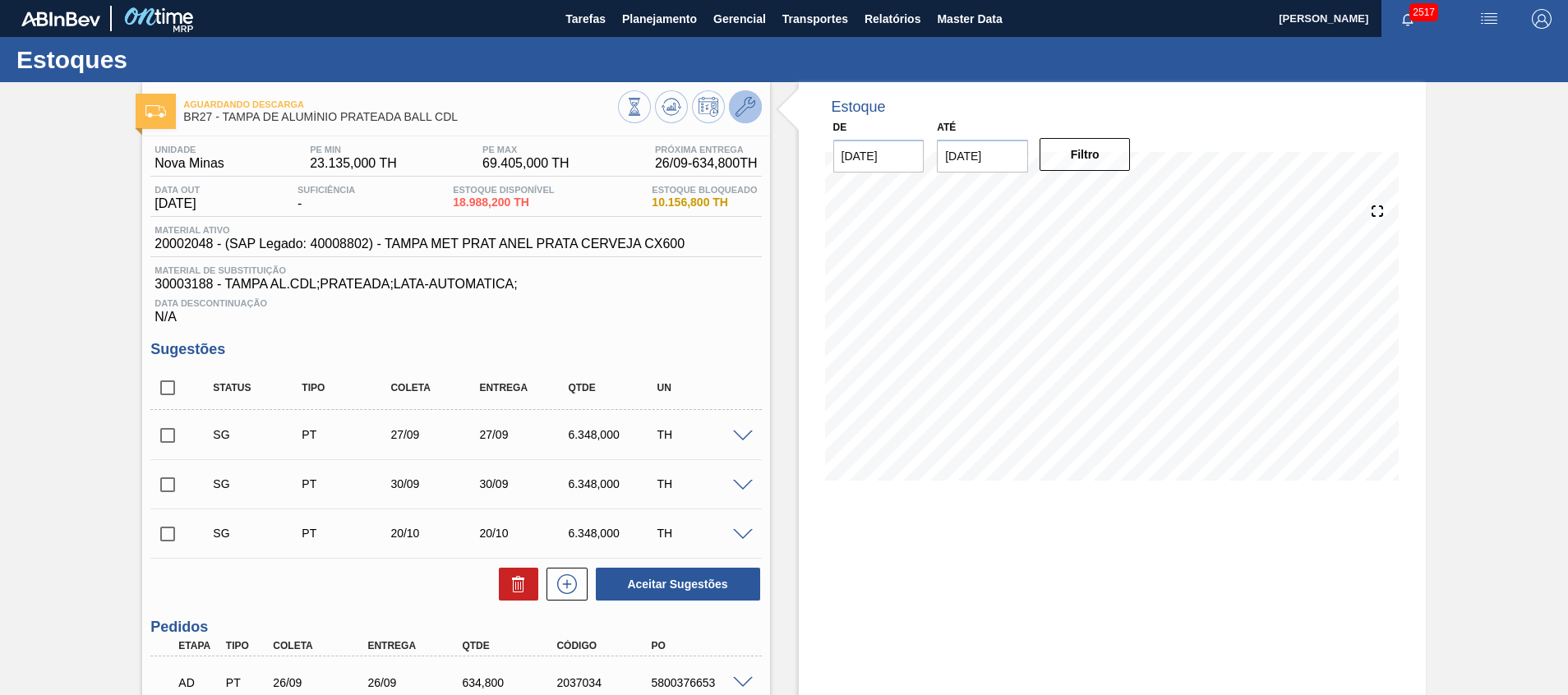
click at [756, 96] on button at bounding box center [745, 106] width 33 height 33
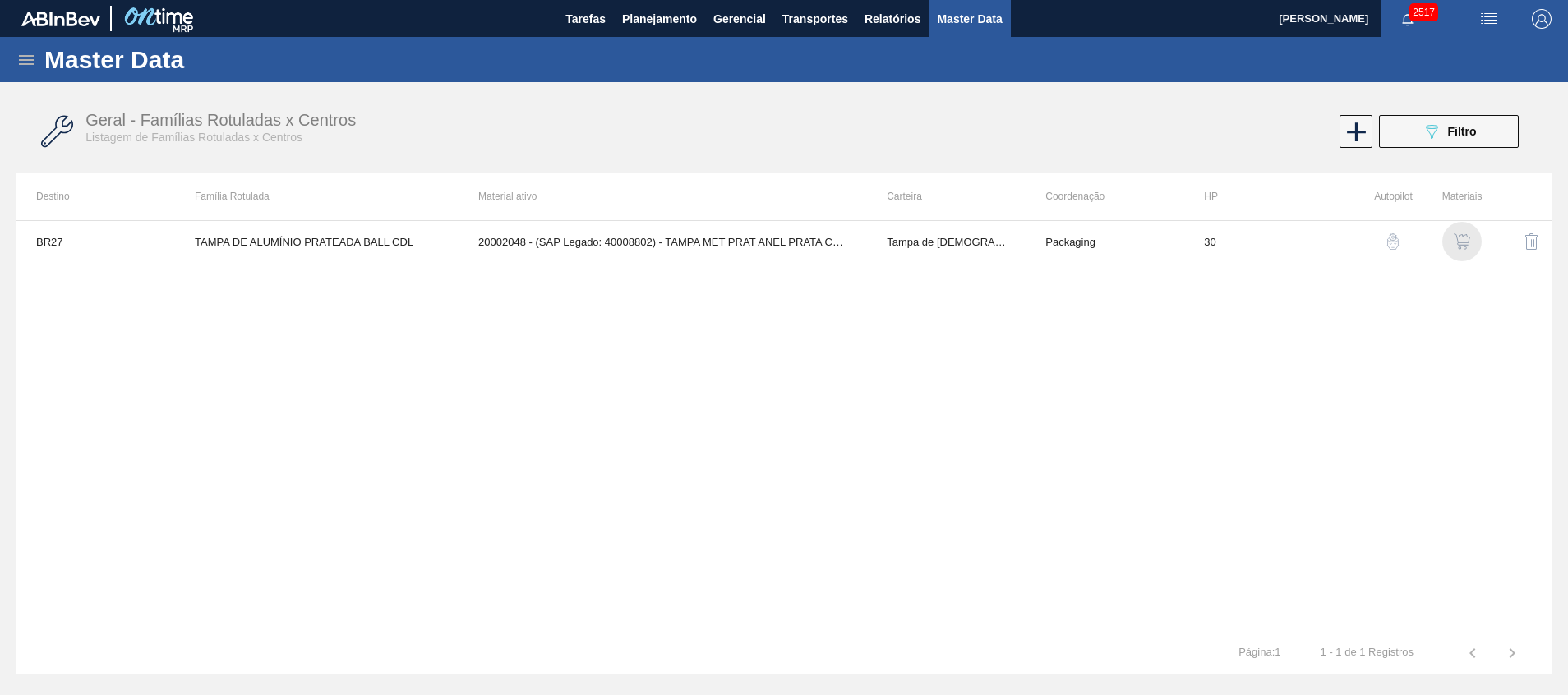
click at [1453, 240] on div "button" at bounding box center [1461, 242] width 19 height 17
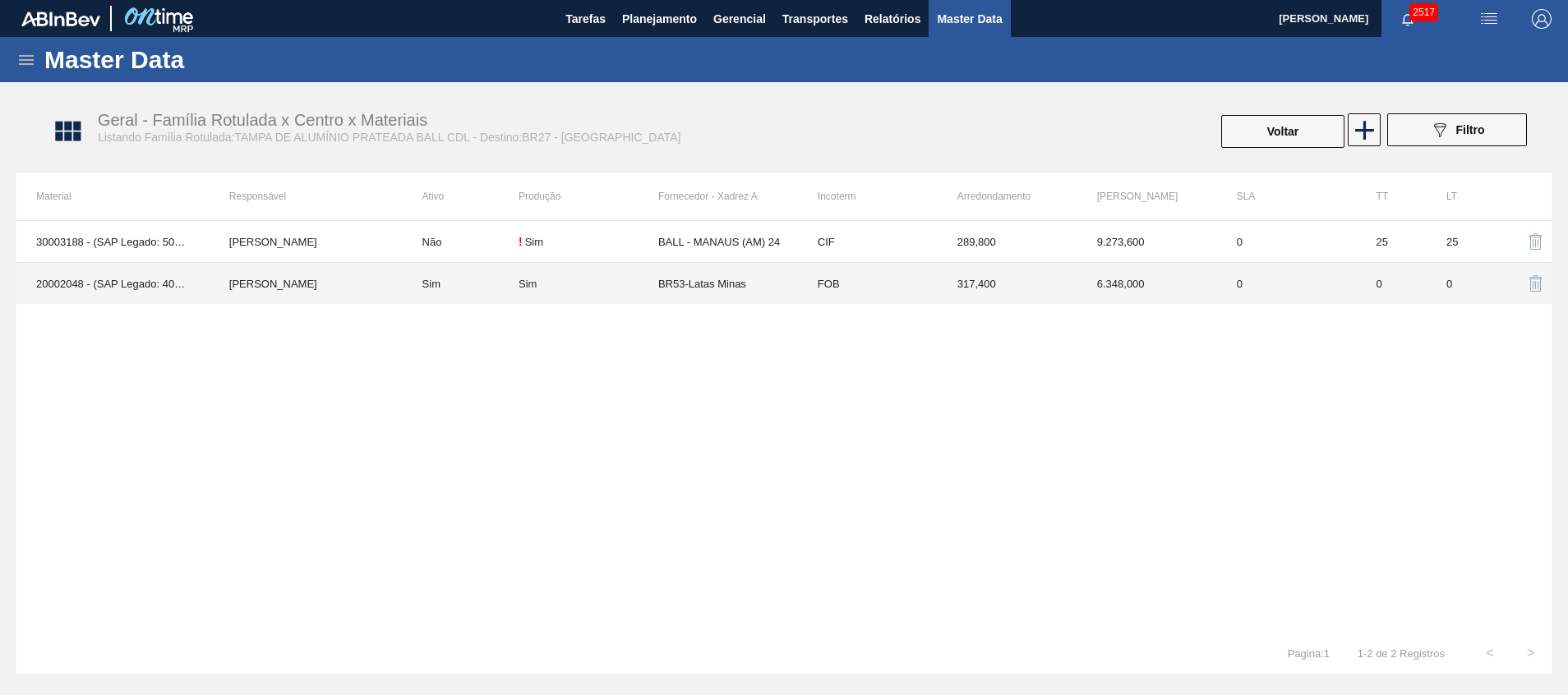
click at [687, 275] on td "BR53-Latas Minas" at bounding box center [728, 284] width 140 height 42
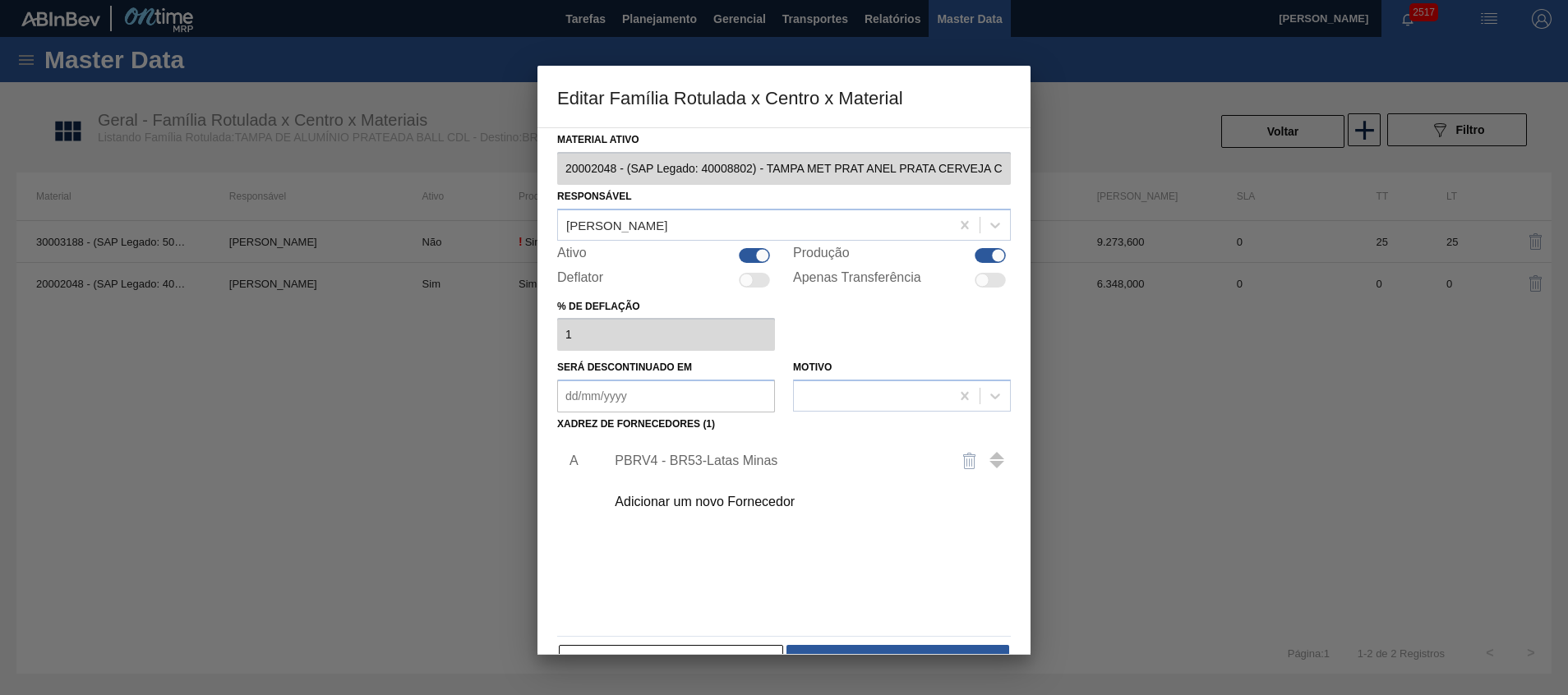
click at [743, 468] on div "PBRV4 - BR53-Latas Minas" at bounding box center [803, 461] width 415 height 41
click at [745, 463] on div "PBRV4 - BR53-Latas Minas" at bounding box center [775, 461] width 322 height 15
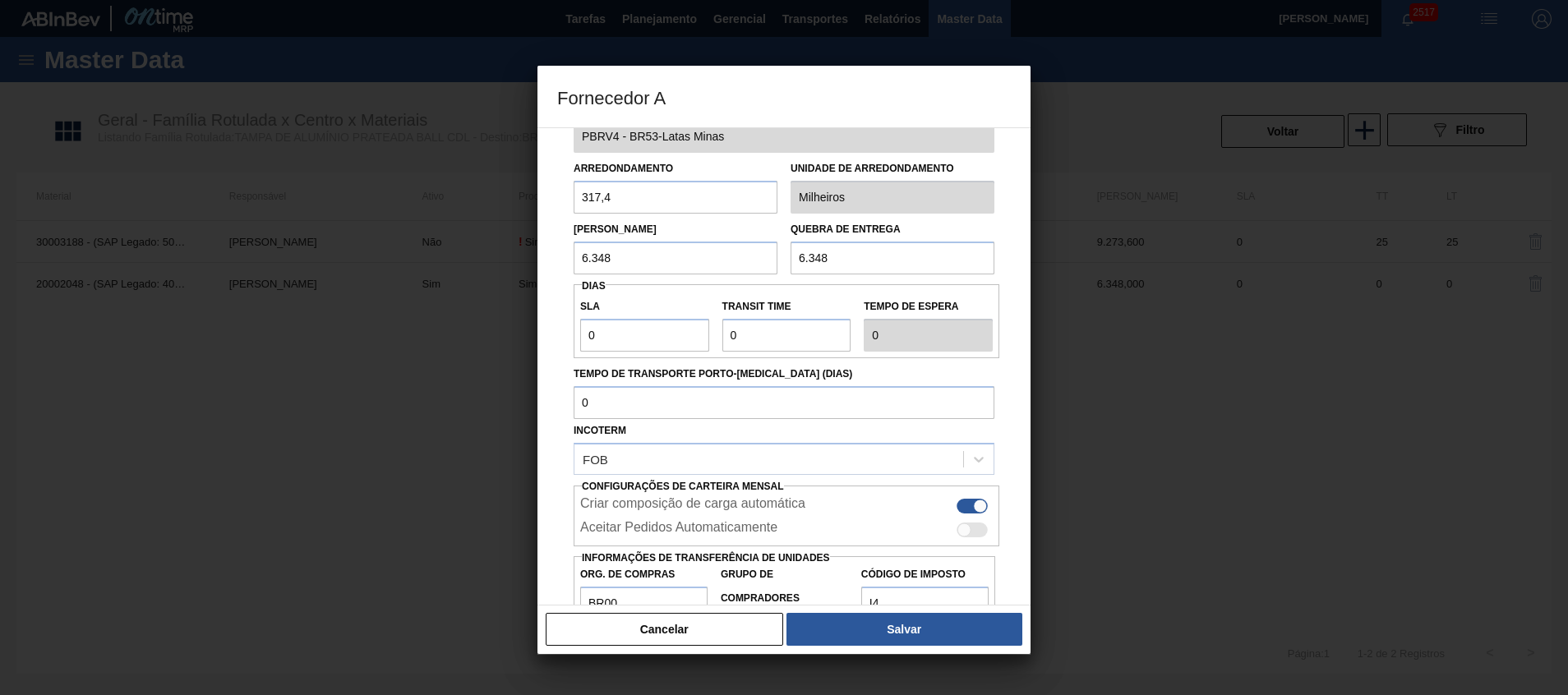
scroll to position [109, 0]
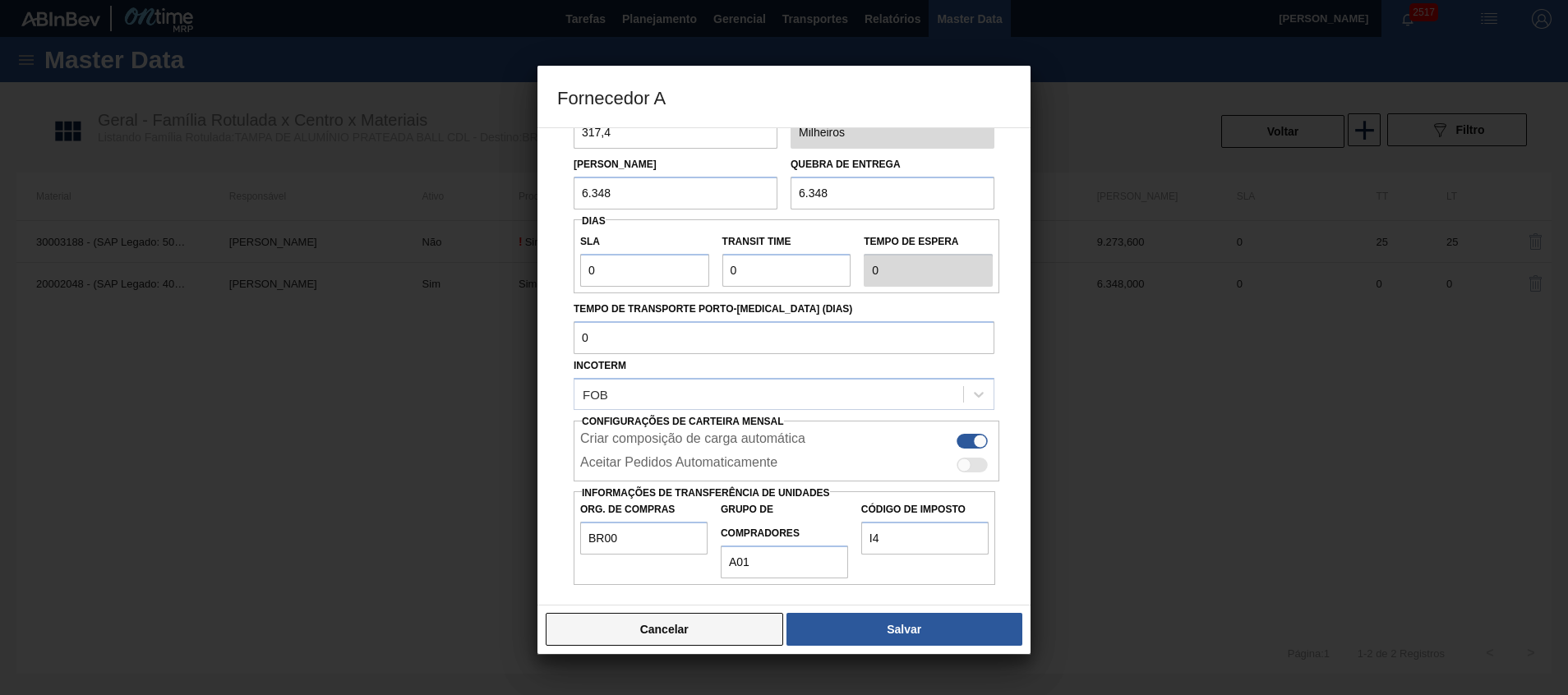
click at [667, 644] on button "Cancelar" at bounding box center [664, 628] width 238 height 33
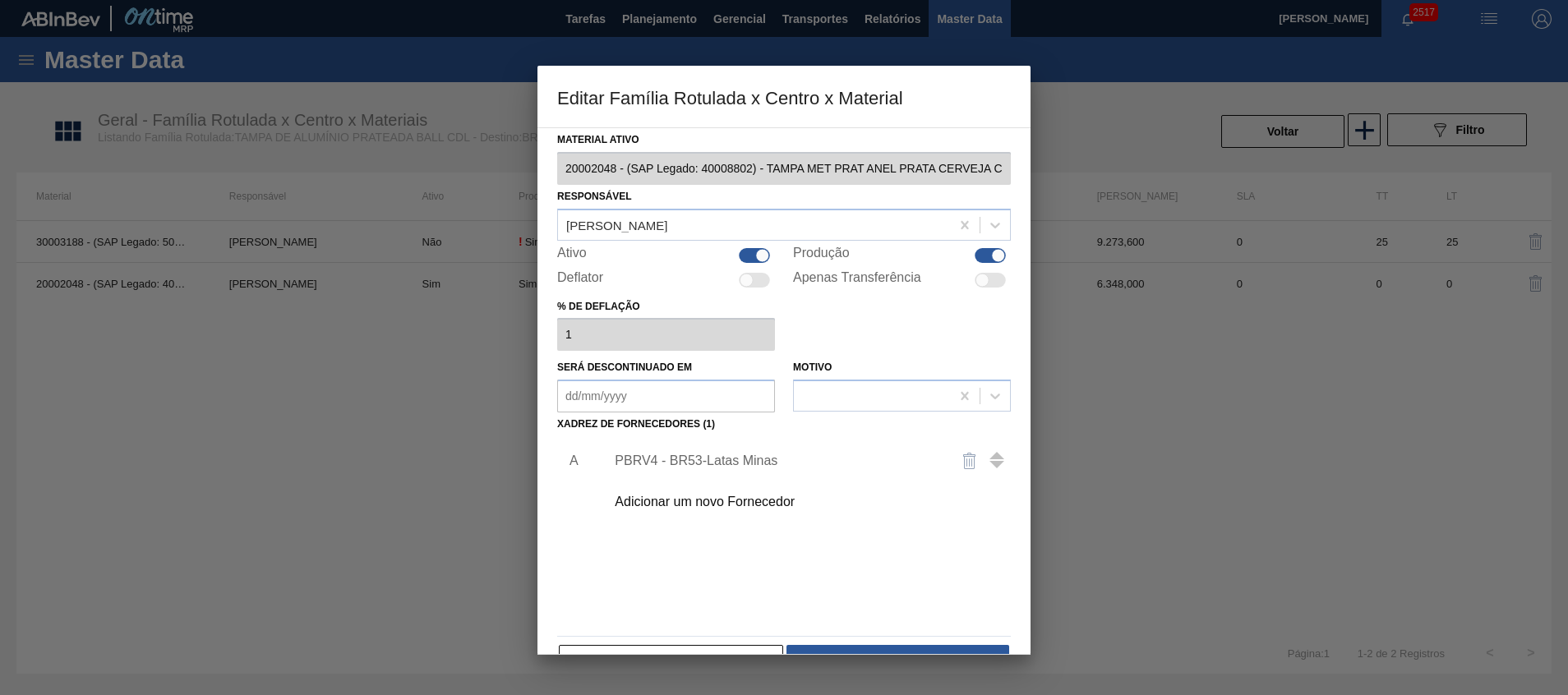
scroll to position [45, 0]
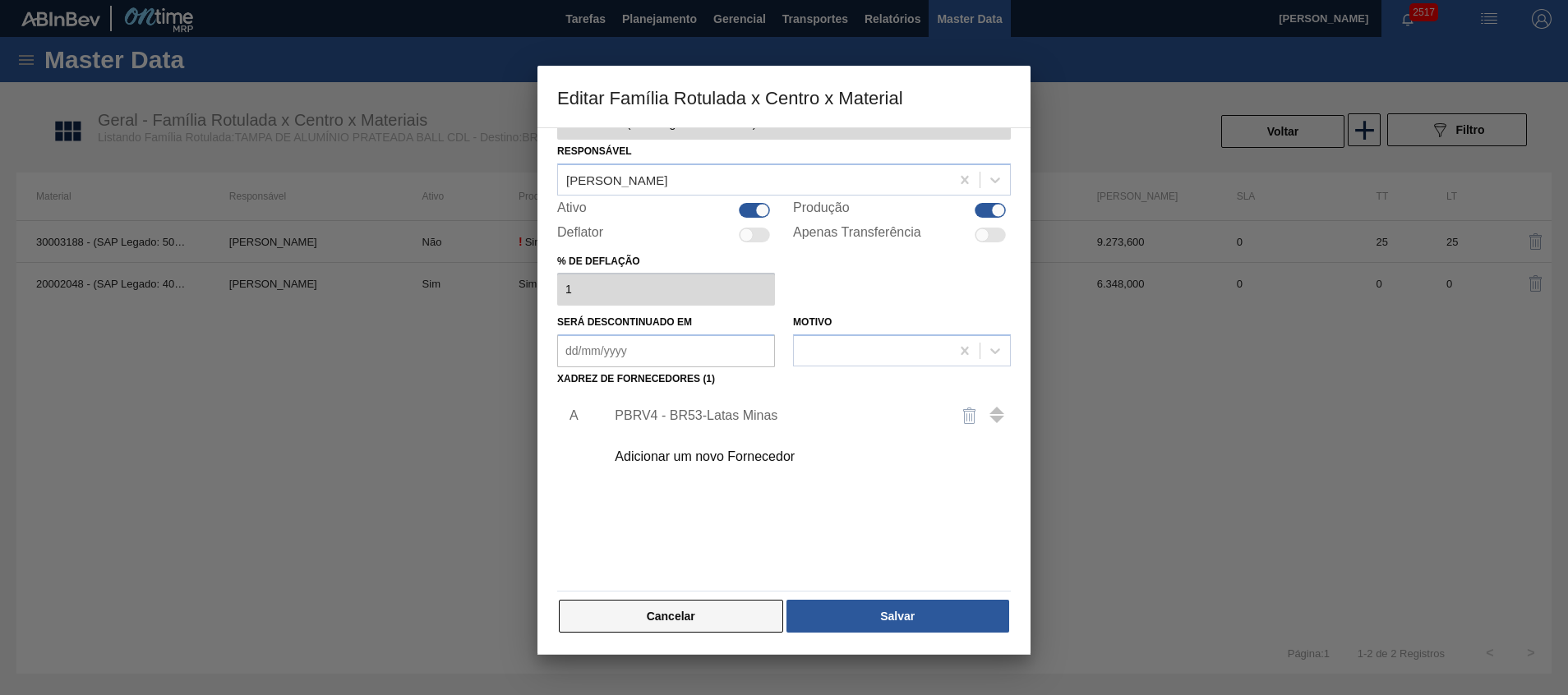
click at [679, 616] on button "Cancelar" at bounding box center [671, 616] width 224 height 33
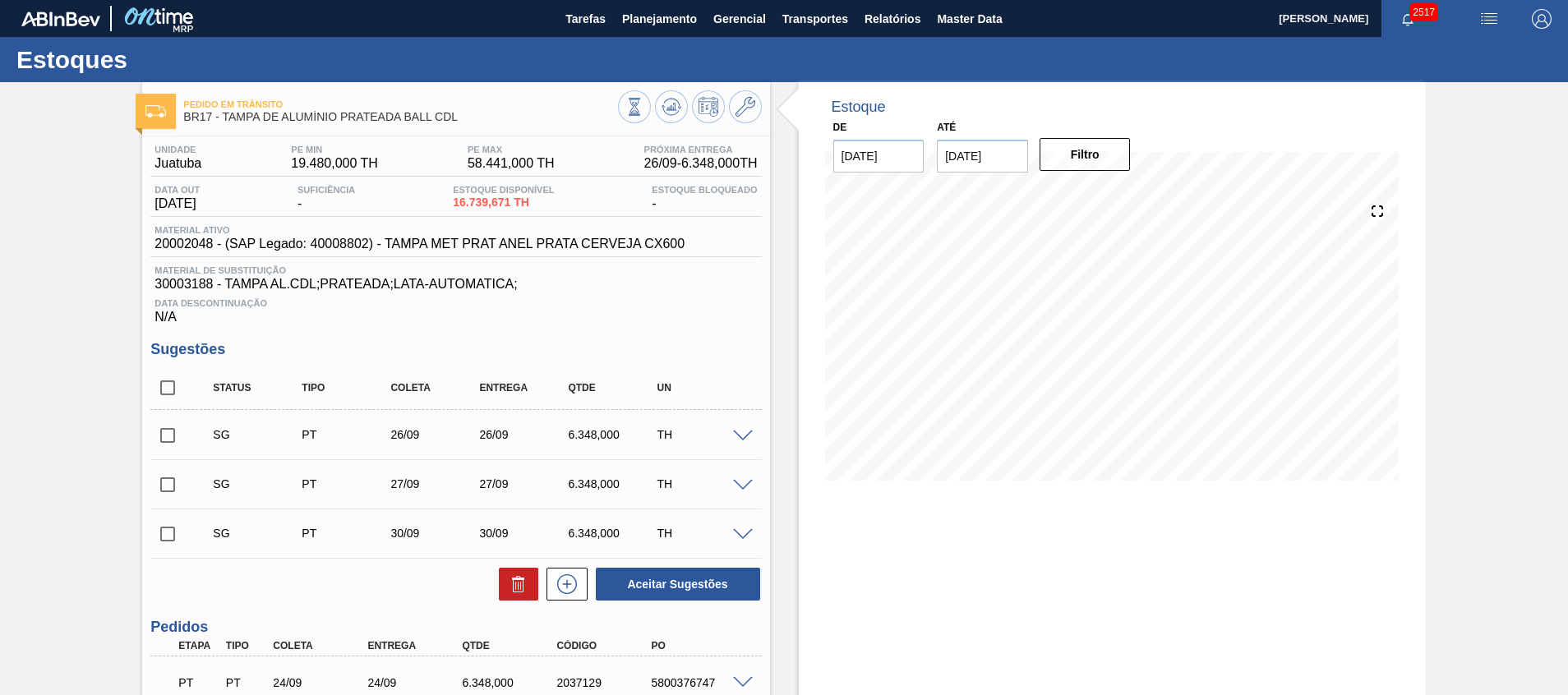
click at [173, 384] on input "checkbox" at bounding box center [167, 388] width 35 height 35
checkbox input "true"
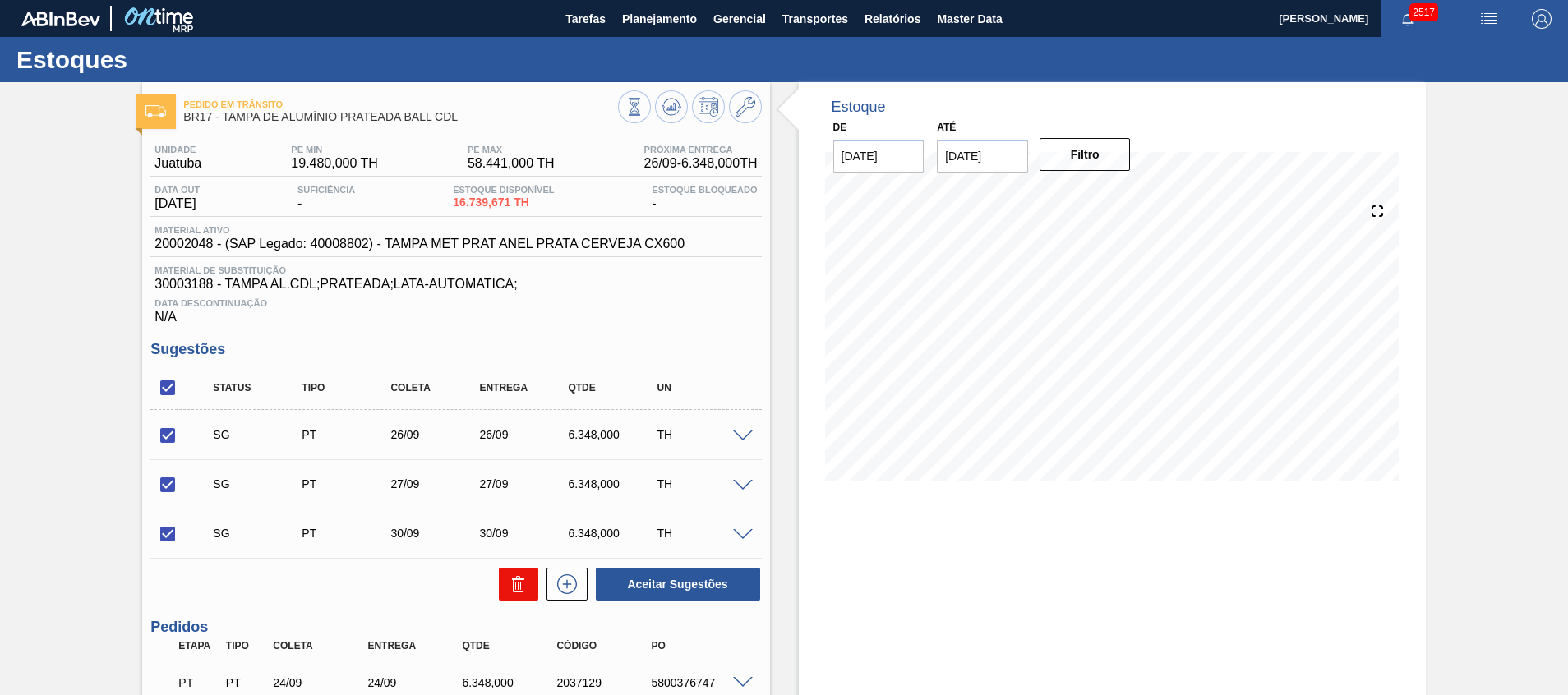
click at [533, 594] on button at bounding box center [518, 584] width 40 height 33
checkbox input "false"
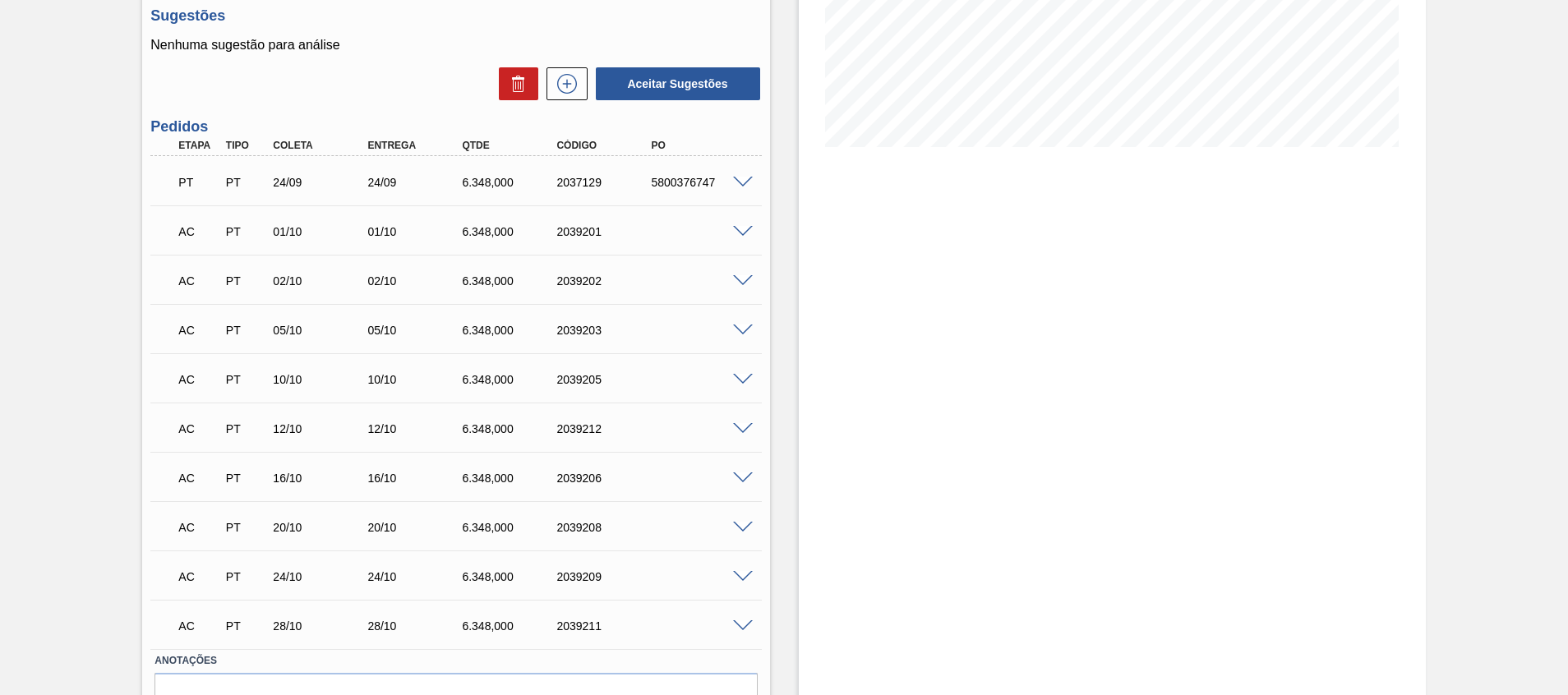
scroll to position [299, 0]
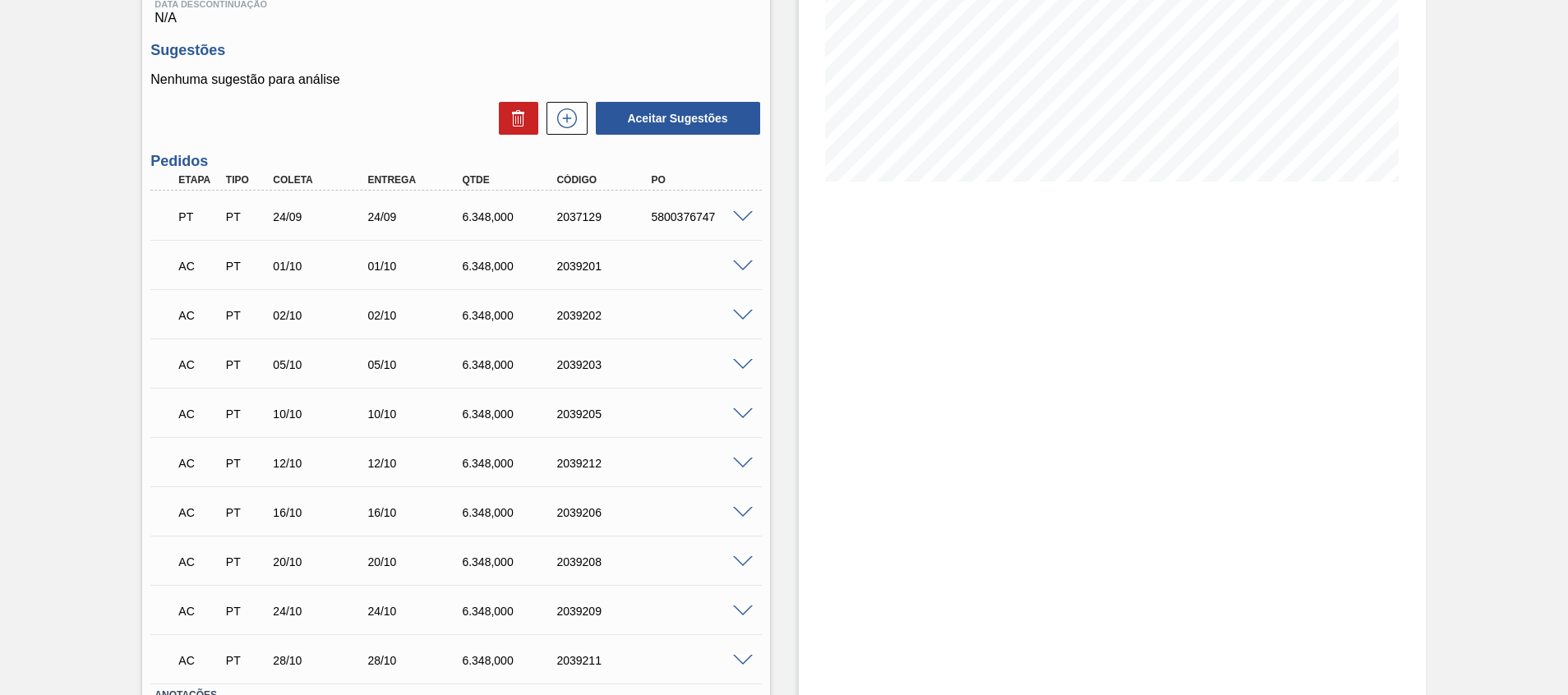
click at [743, 271] on div "AC PT 01/10 01/10 6.348,000 2039201" at bounding box center [455, 265] width 611 height 41
click at [741, 267] on span at bounding box center [742, 266] width 19 height 13
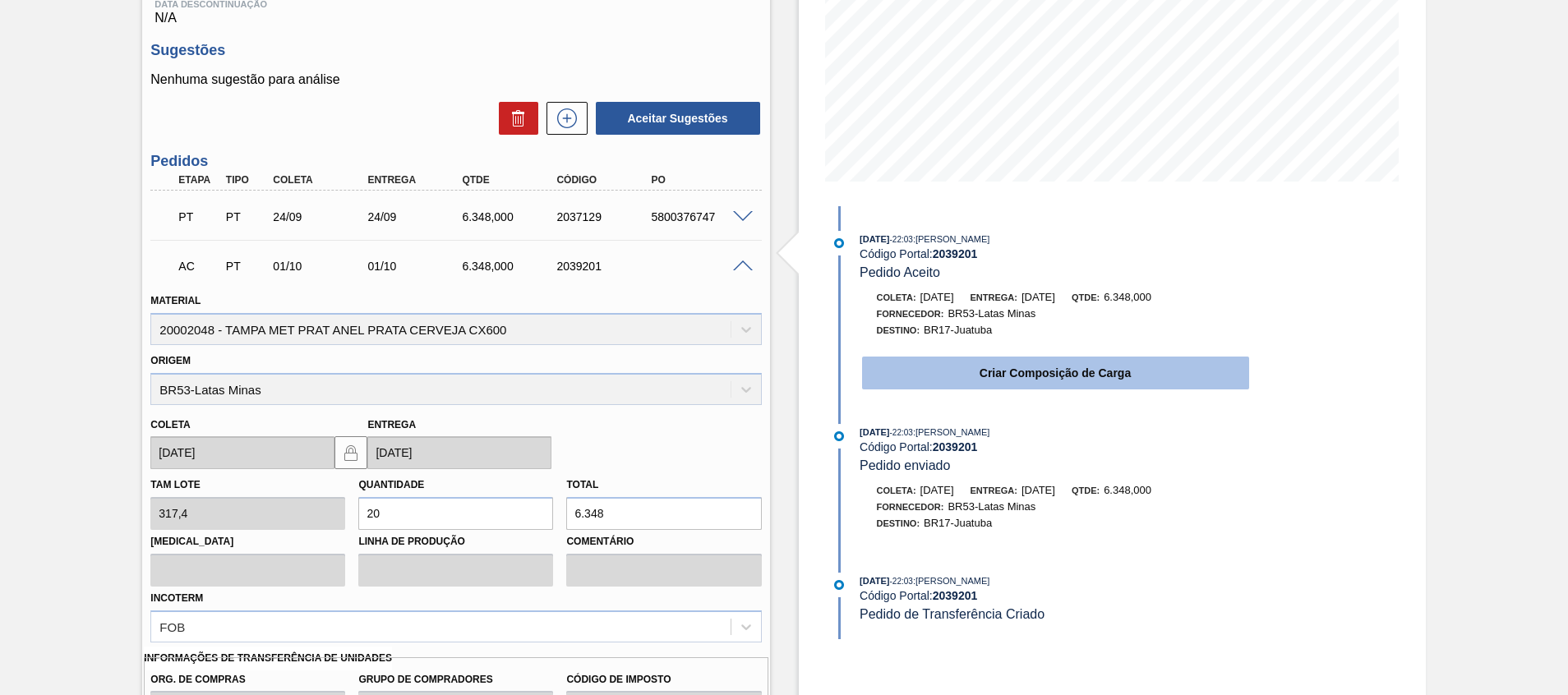
click at [928, 384] on button "Criar Composição de Carga" at bounding box center [1055, 372] width 387 height 33
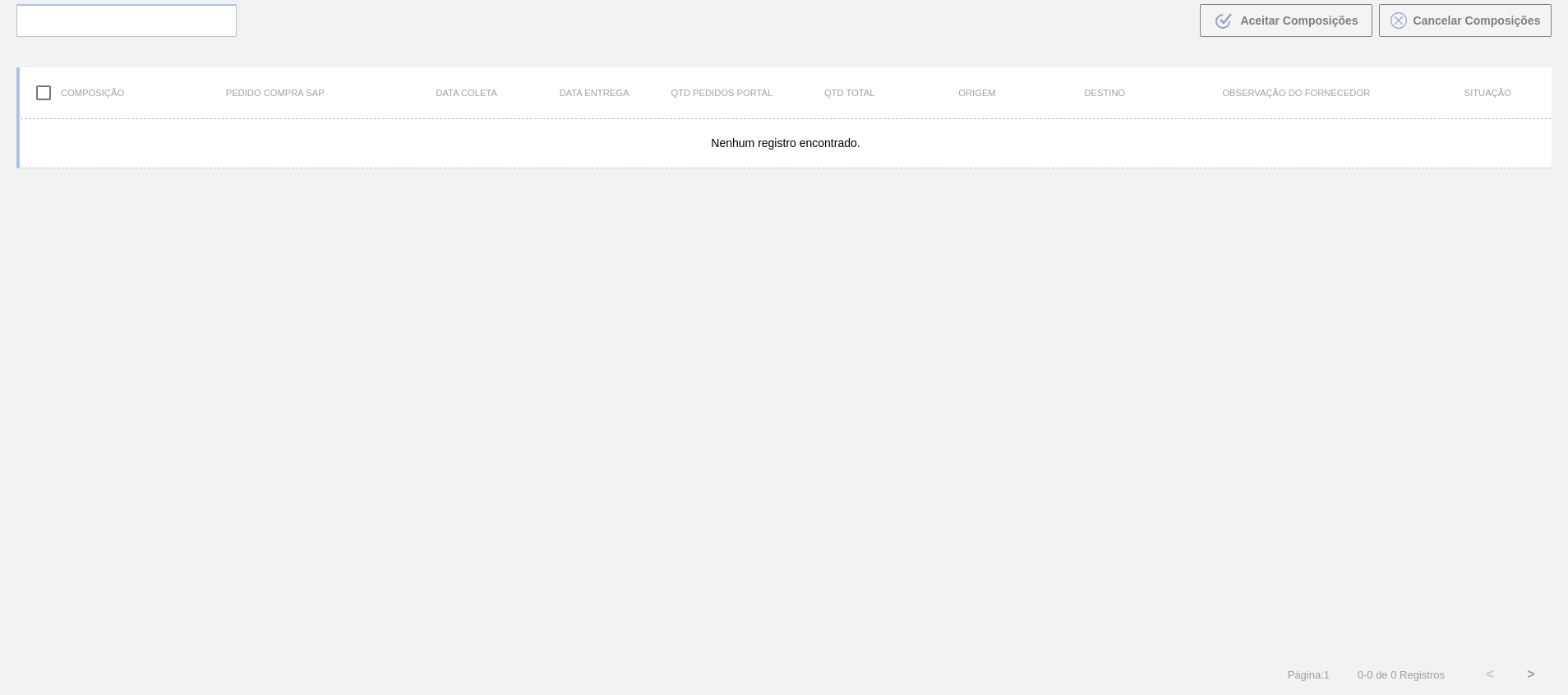
scroll to position [118, 0]
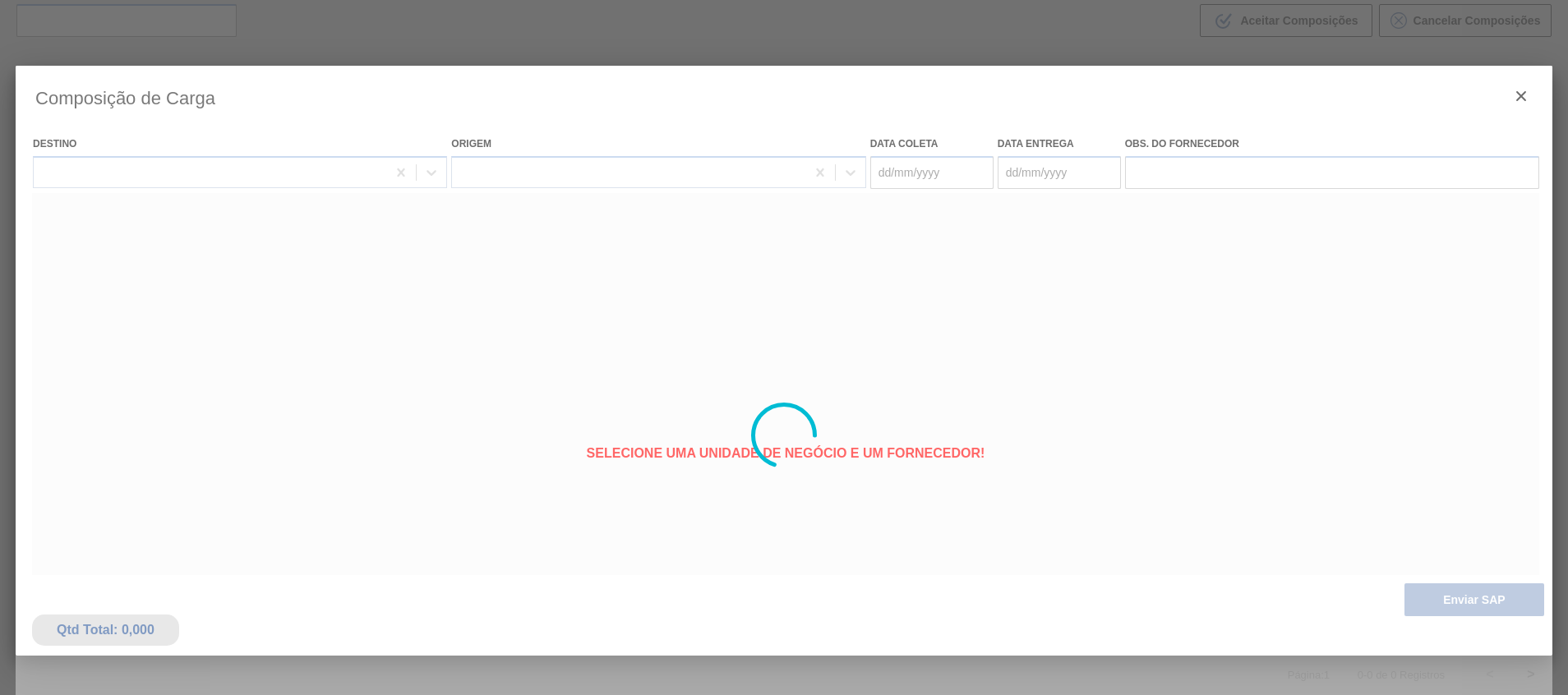
type coleta "01/10/2025"
type entrega "01/10/2025"
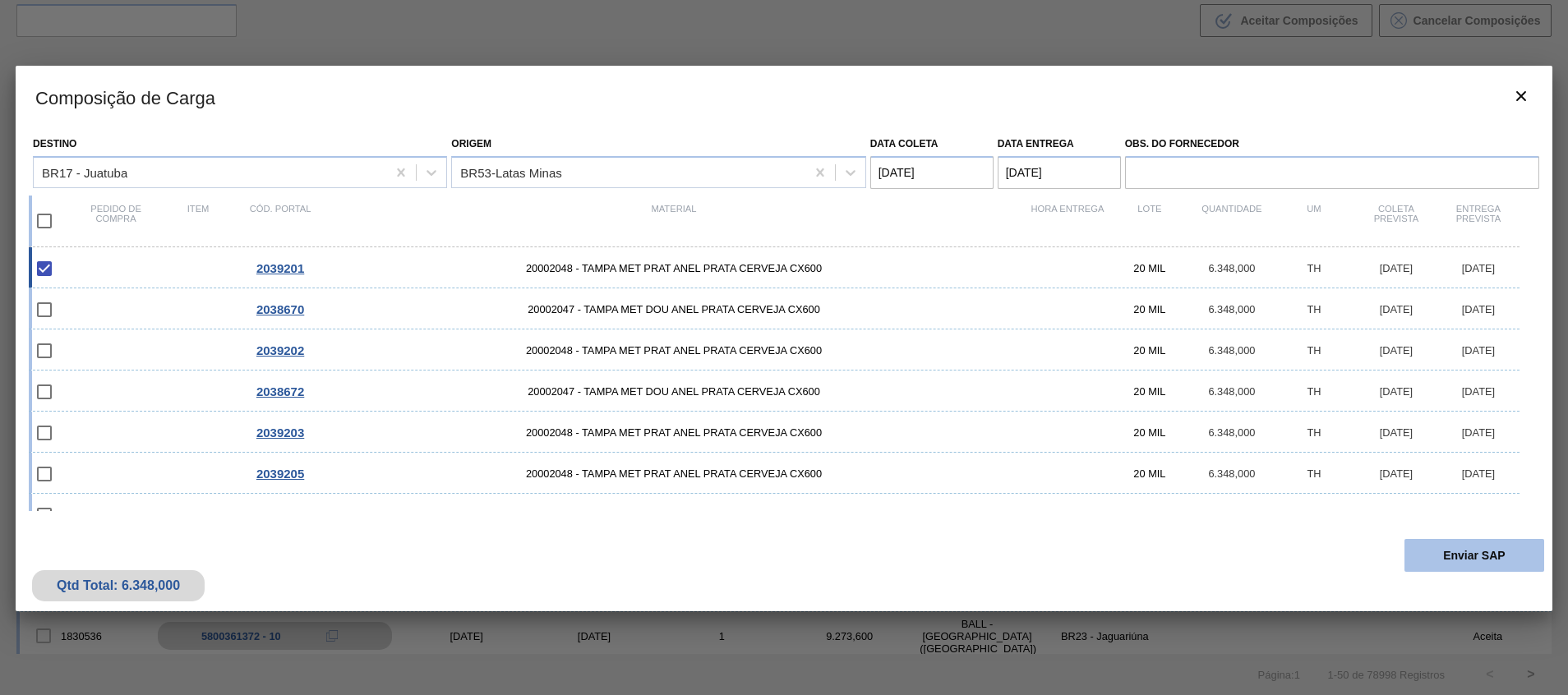
click at [1457, 549] on button "Enviar SAP" at bounding box center [1474, 555] width 140 height 33
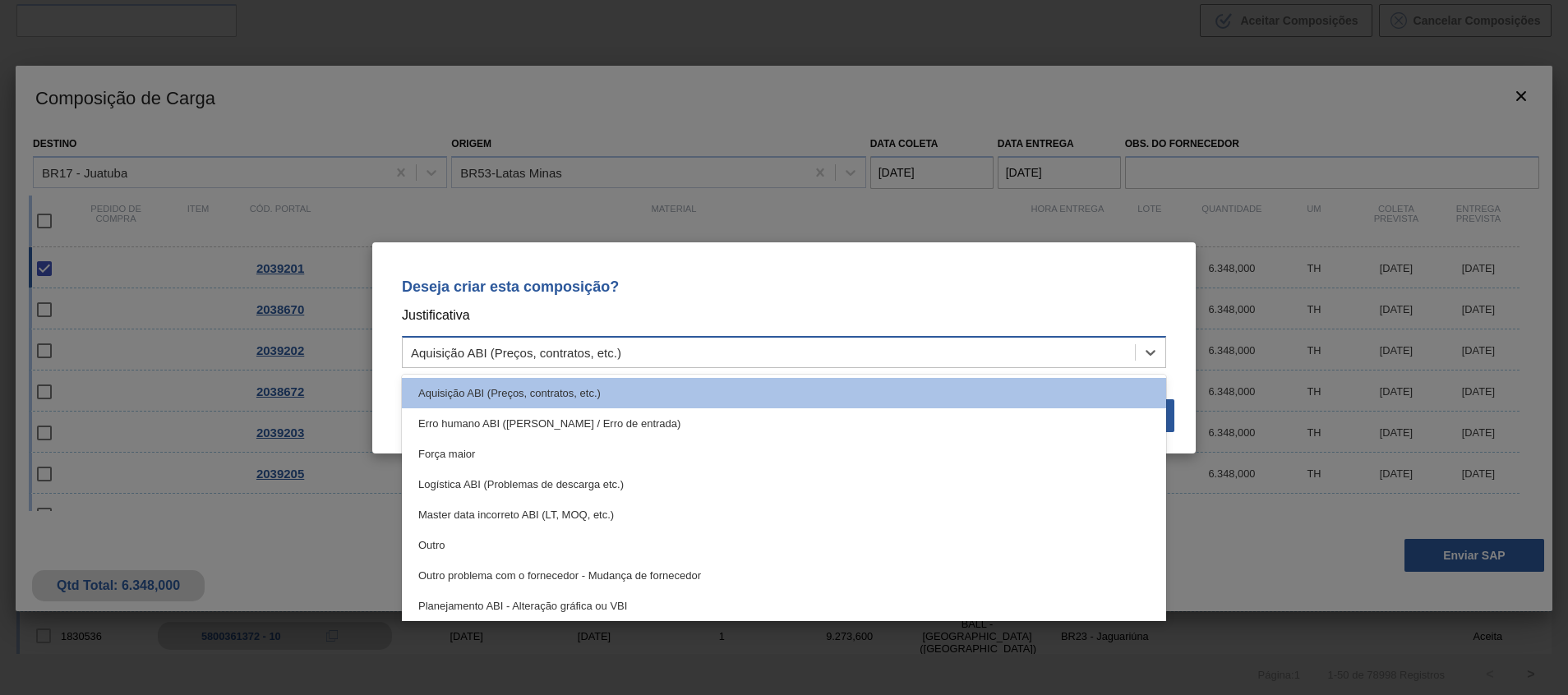
click at [1072, 339] on div "Aquisição ABI (Preços, contratos, etc.)" at bounding box center [784, 352] width 764 height 32
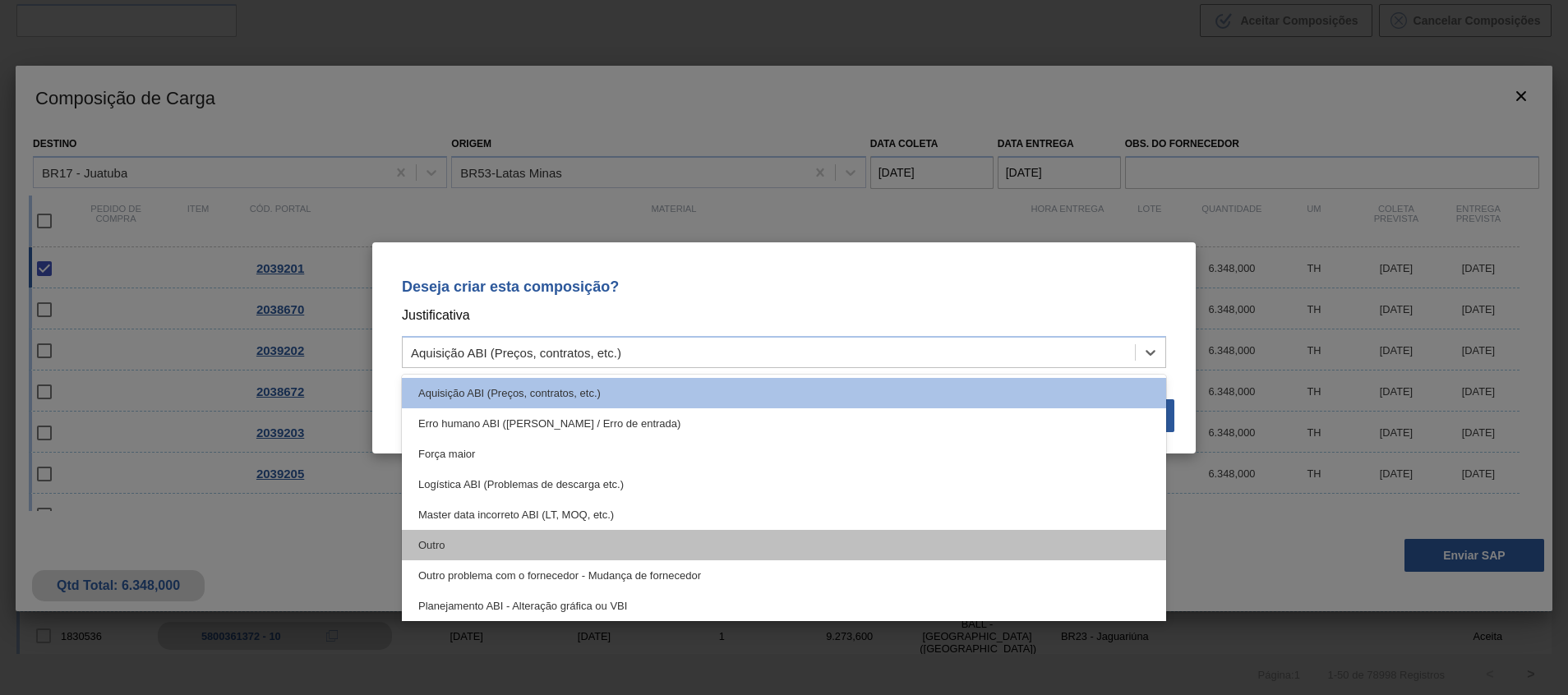
click at [995, 546] on div "Outro" at bounding box center [784, 545] width 764 height 30
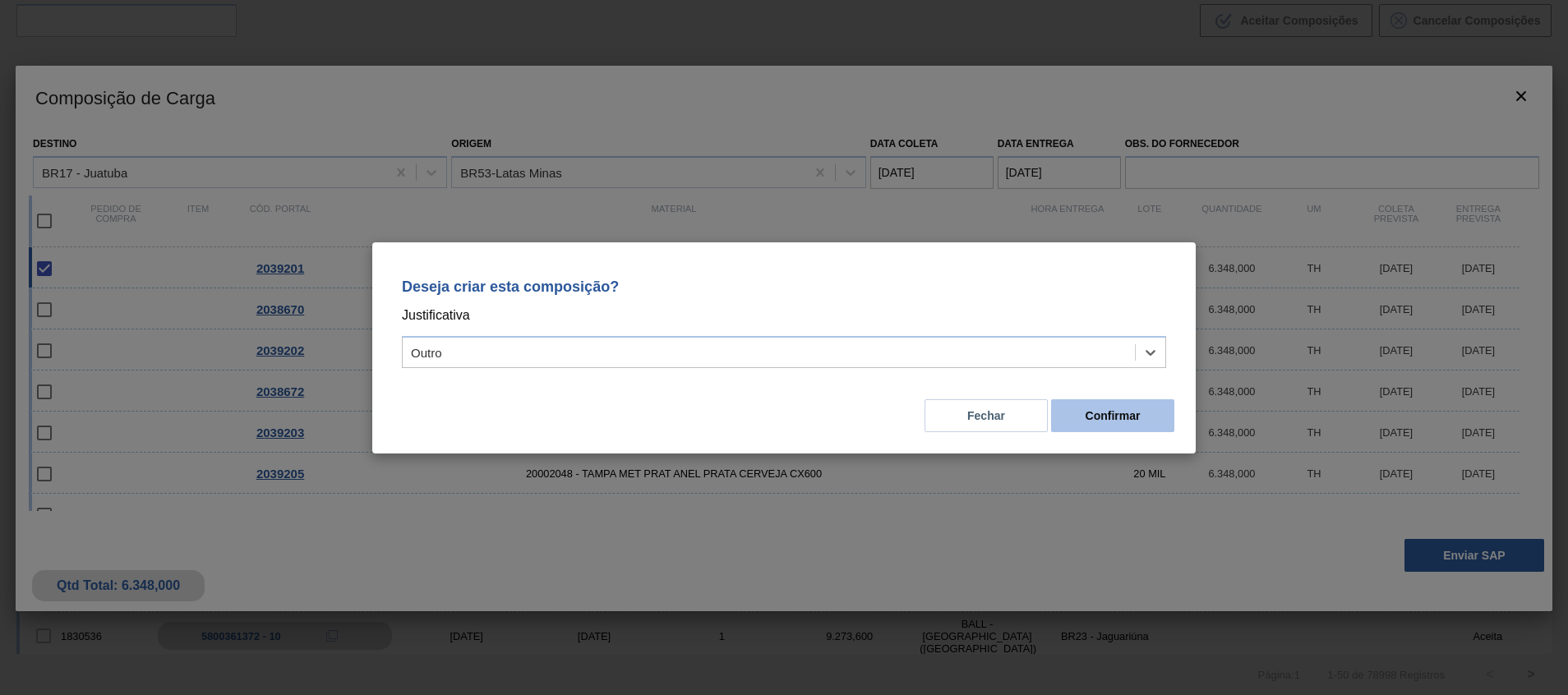
click at [1103, 408] on button "Confirmar" at bounding box center [1112, 415] width 123 height 33
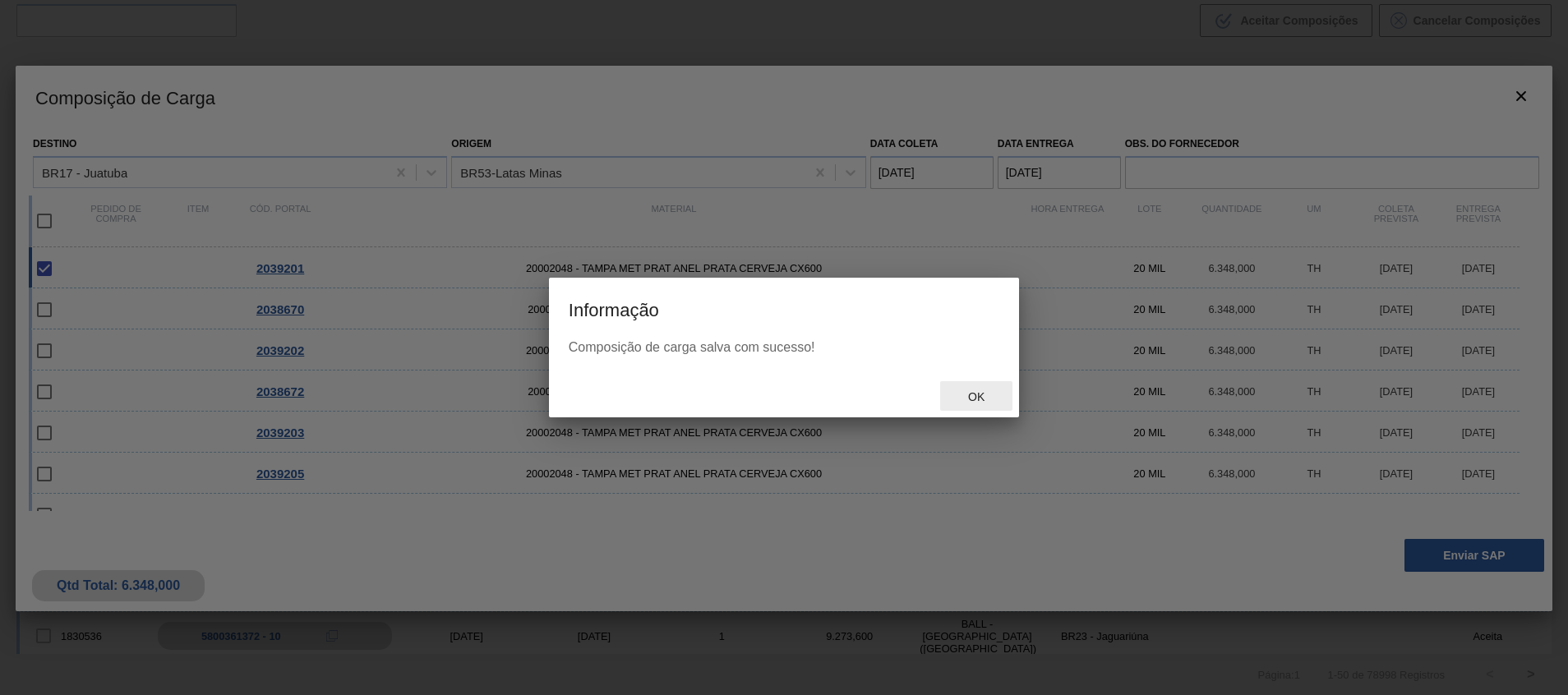
click at [980, 389] on div "Ok" at bounding box center [977, 396] width 72 height 30
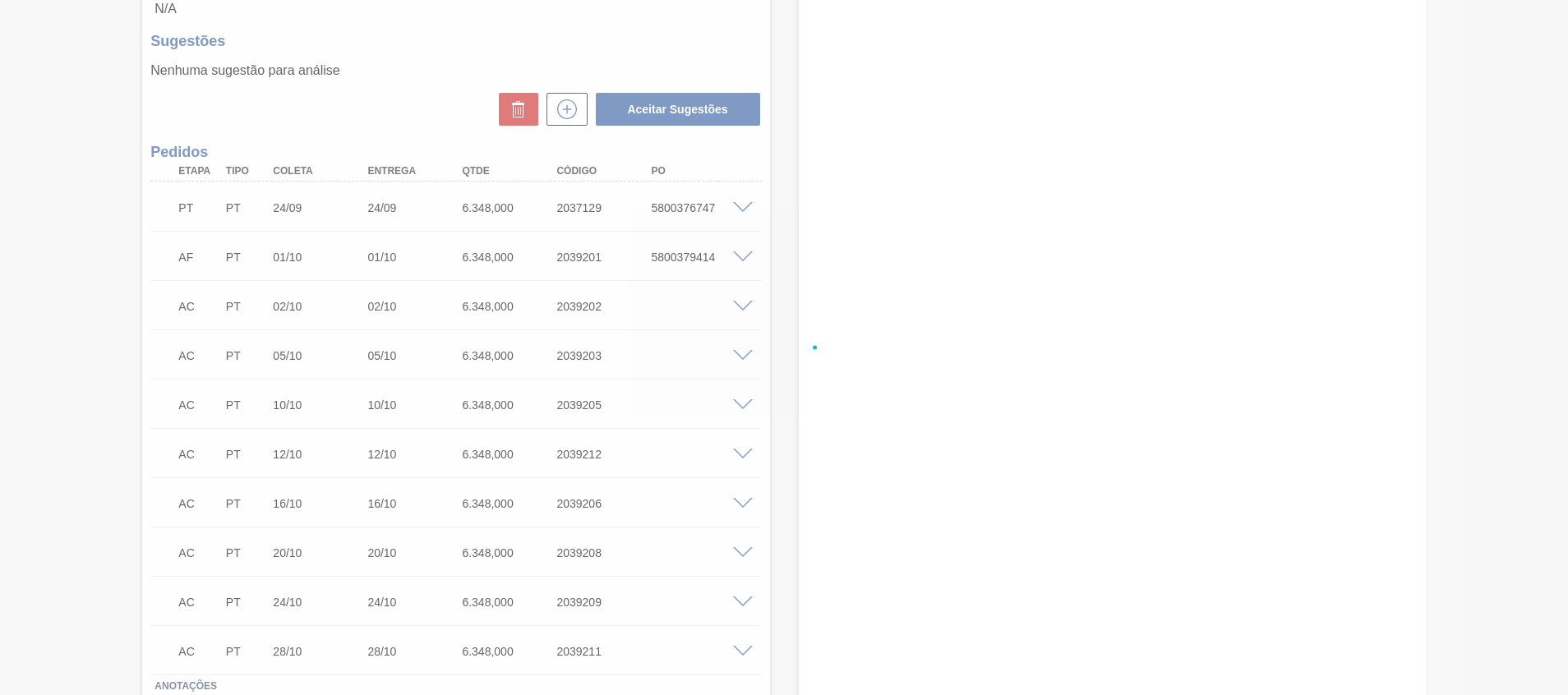
scroll to position [334, 0]
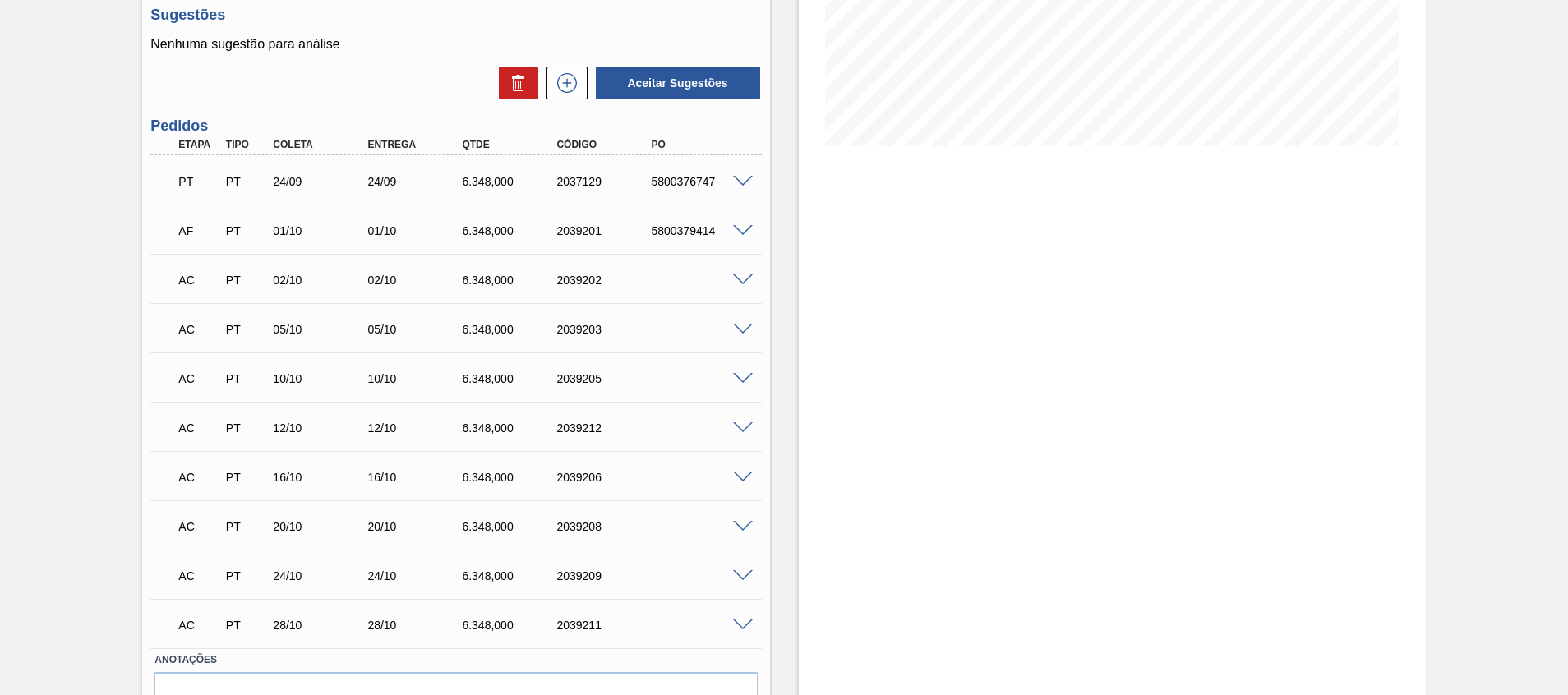
click at [743, 279] on span at bounding box center [742, 281] width 19 height 13
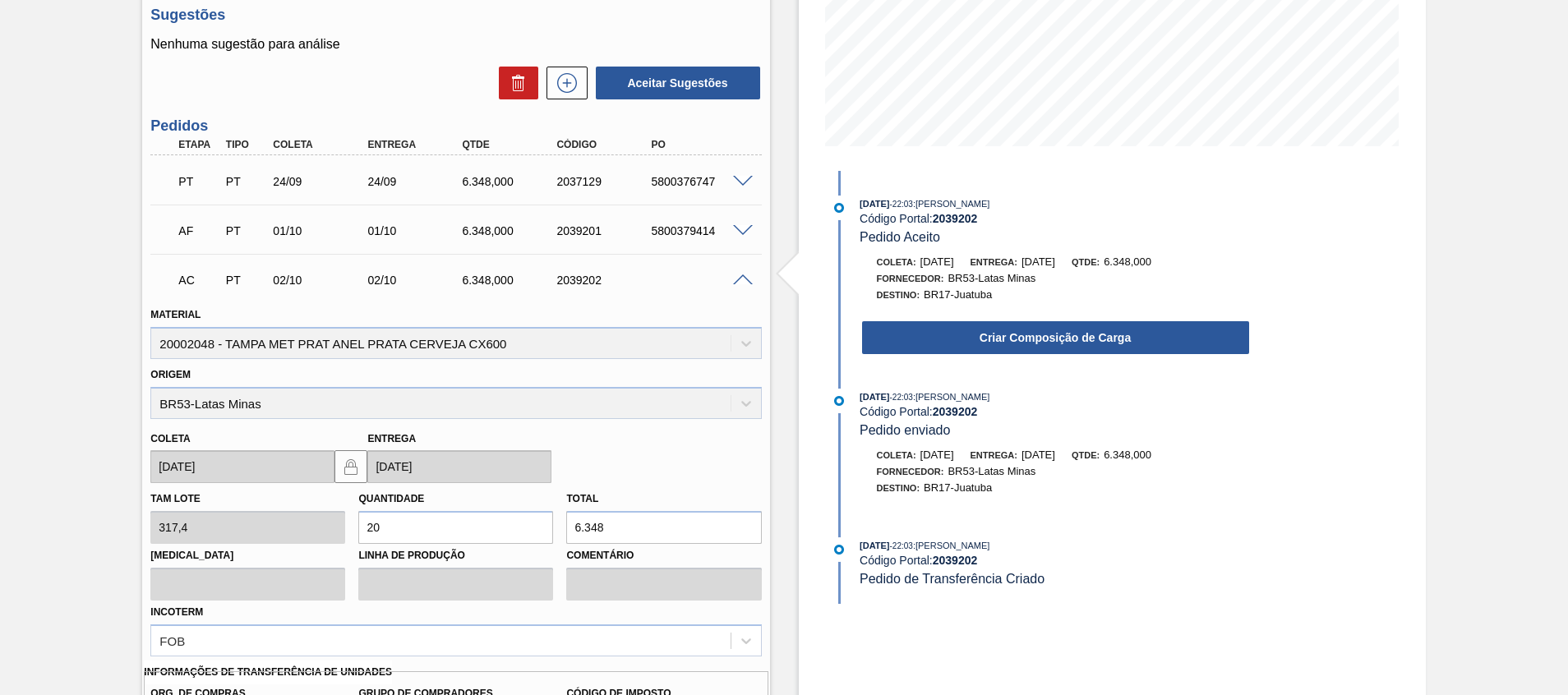
click at [739, 283] on span at bounding box center [742, 281] width 19 height 13
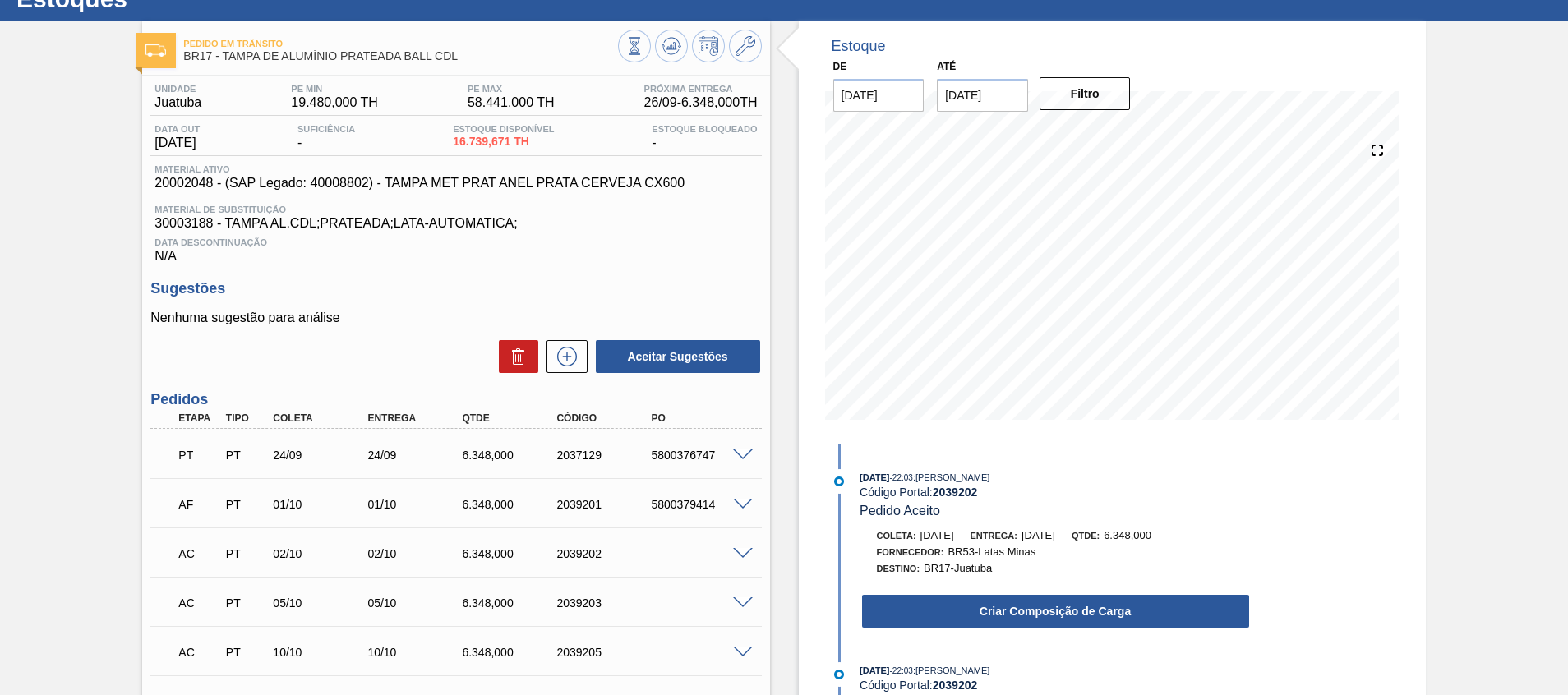
scroll to position [59, 0]
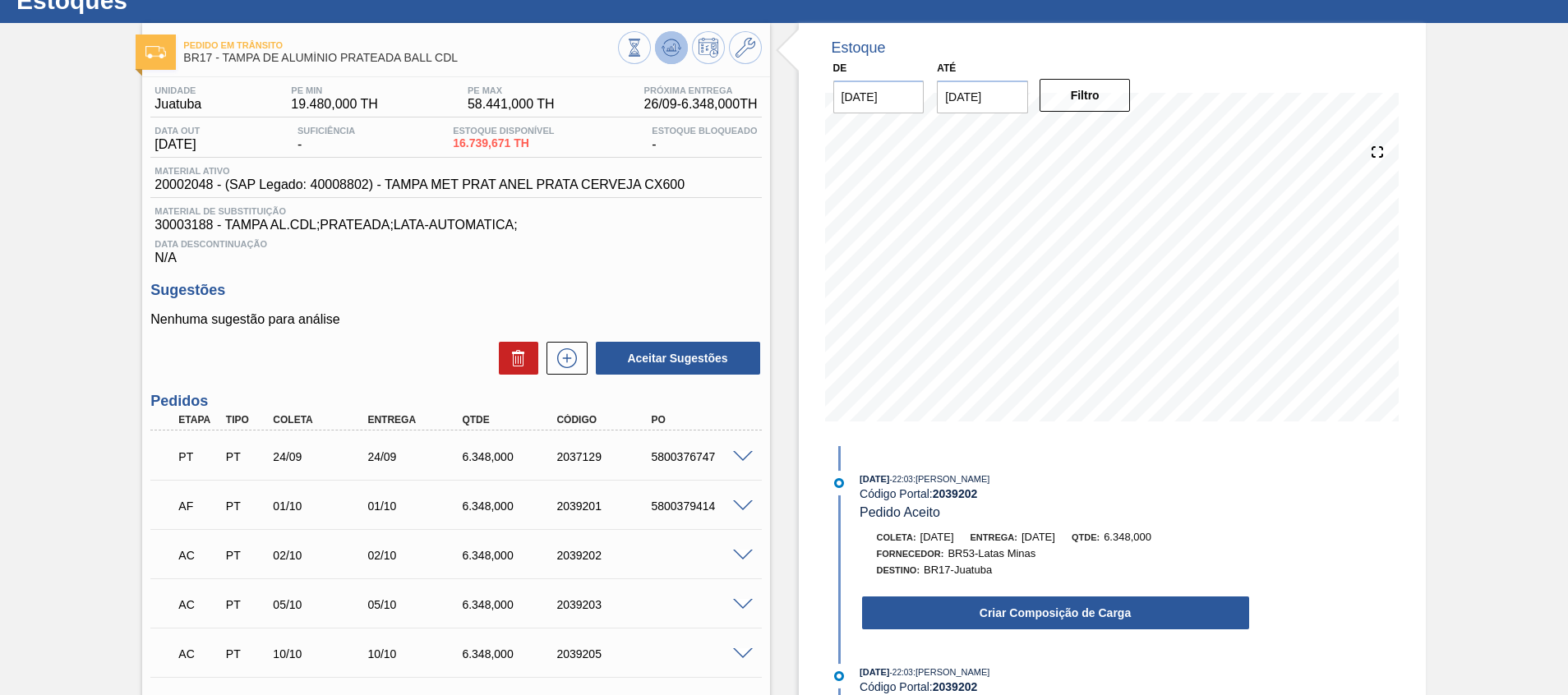
click at [661, 51] on icon at bounding box center [671, 47] width 19 height 19
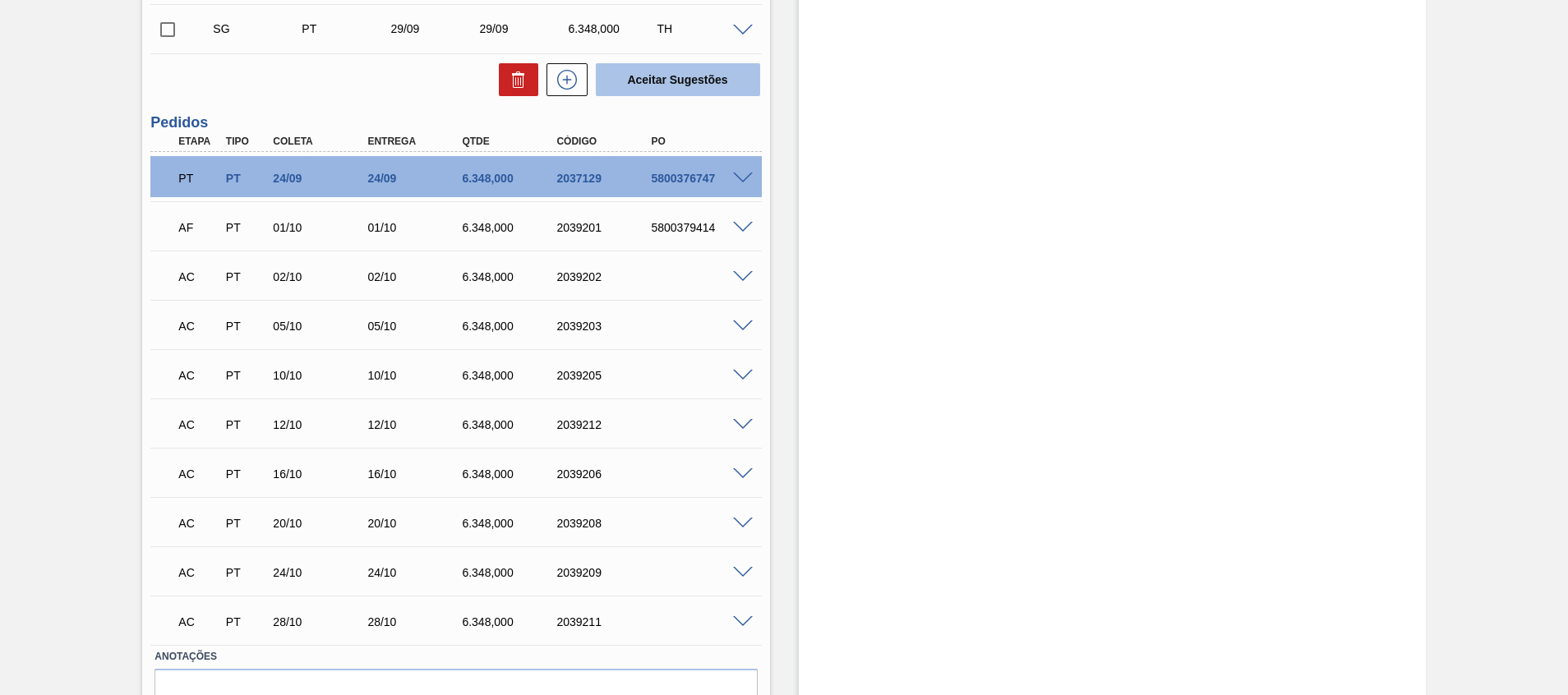
scroll to position [505, 0]
click at [740, 274] on span at bounding box center [742, 276] width 19 height 13
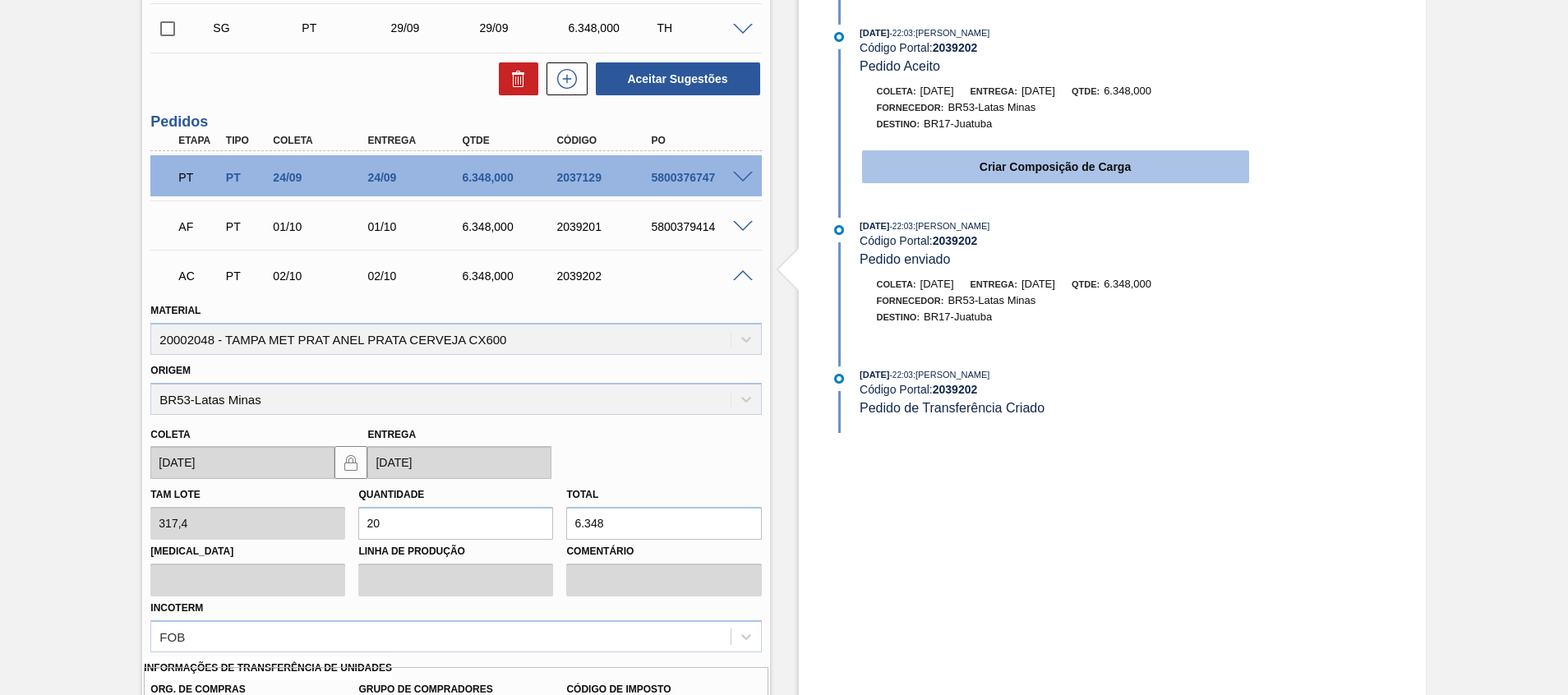
click at [985, 165] on button "Criar Composição de Carga" at bounding box center [1055, 166] width 387 height 33
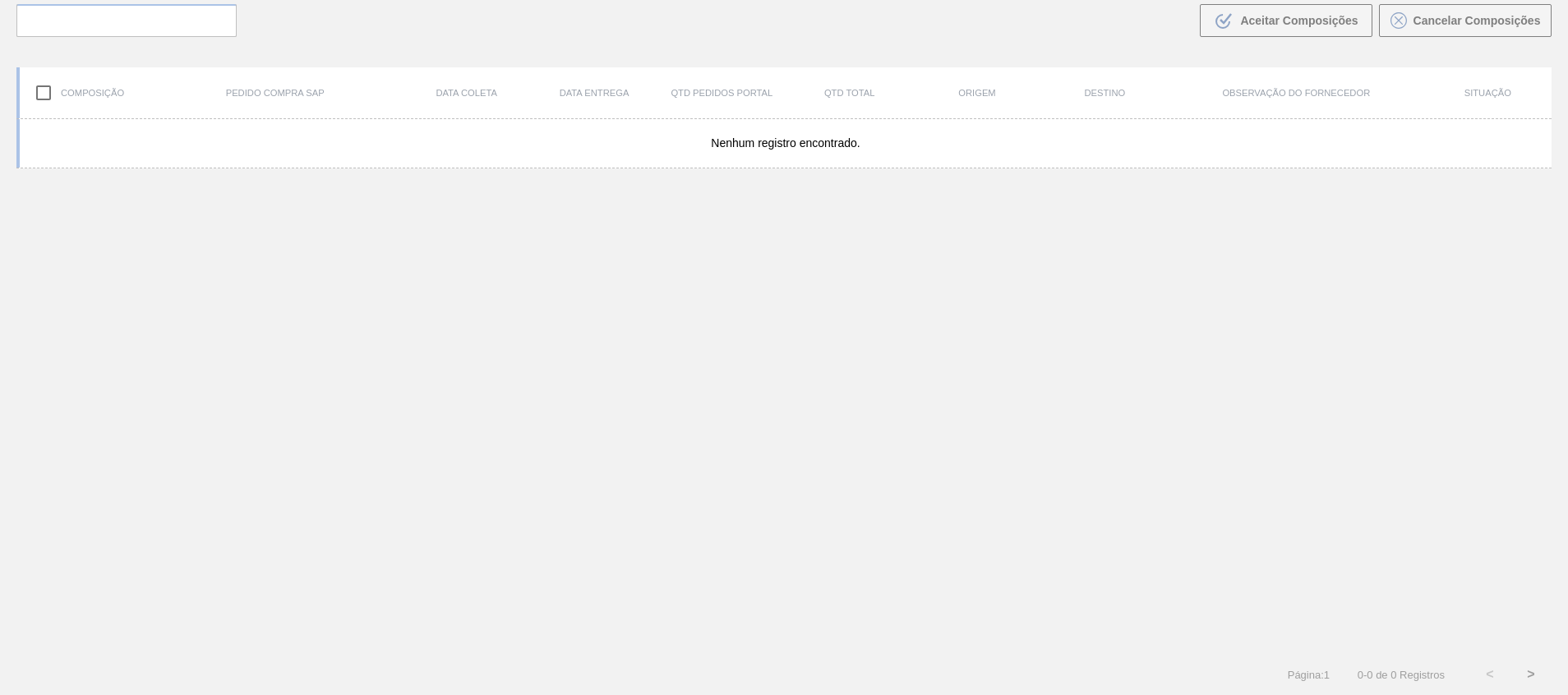
scroll to position [118, 0]
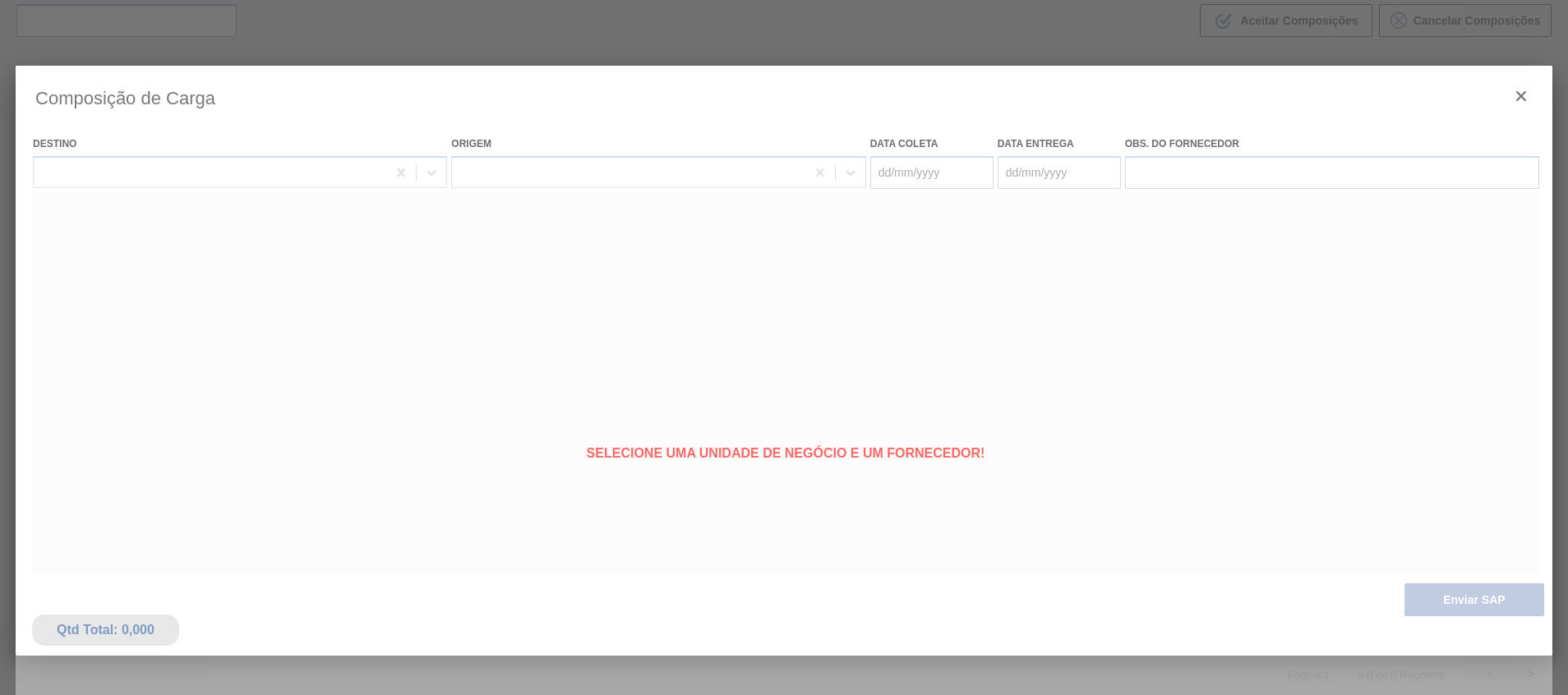
type coleta "[DATE]"
type entrega "[DATE]"
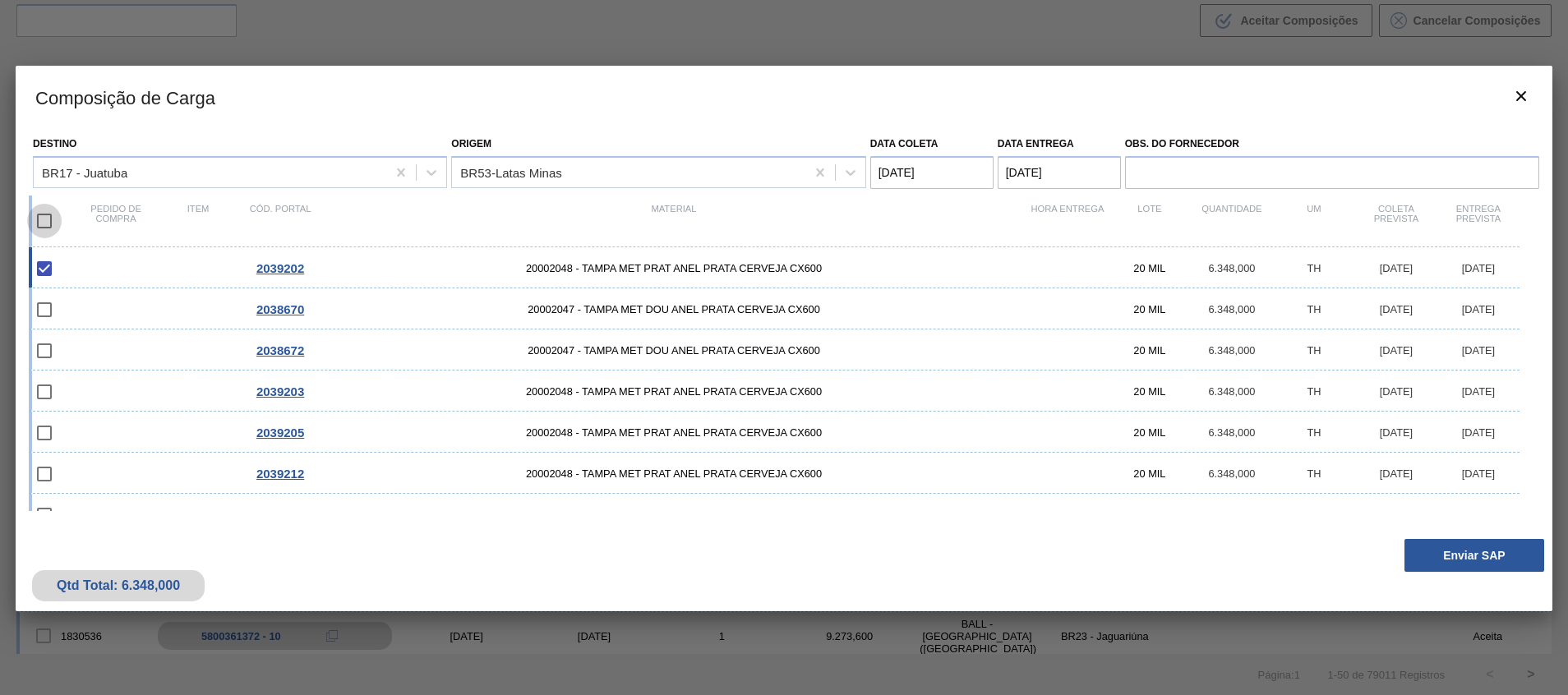
click at [50, 225] on input "checkbox" at bounding box center [44, 221] width 35 height 35
checkbox input "true"
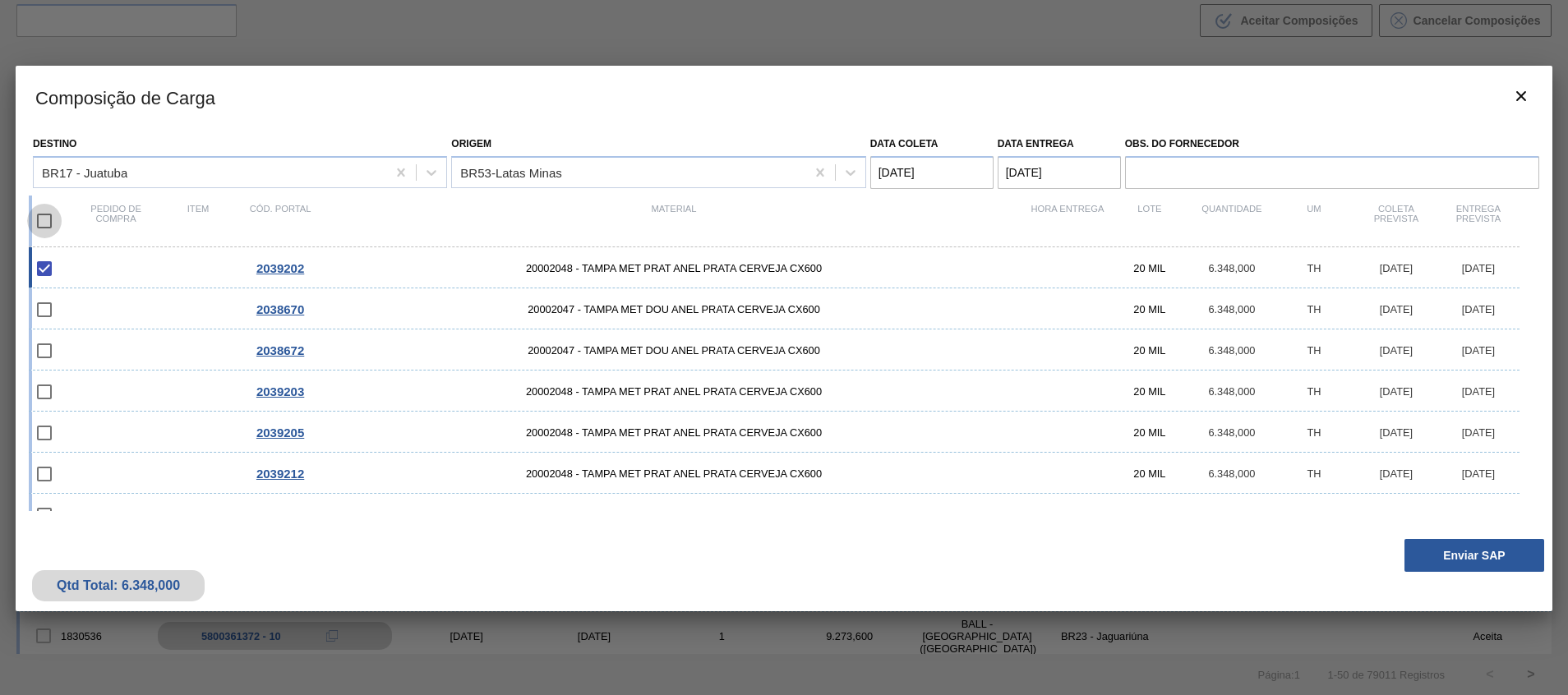
checkbox input "true"
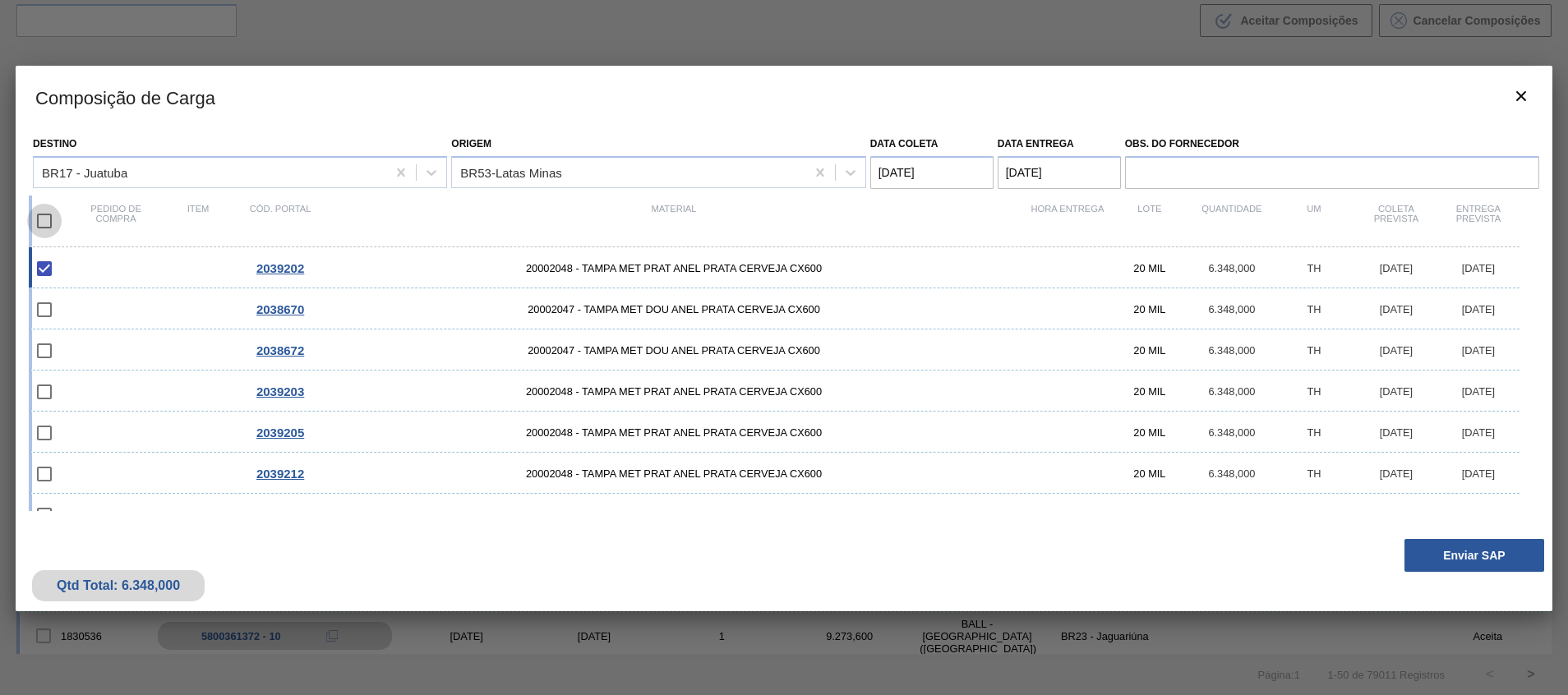
checkbox input "true"
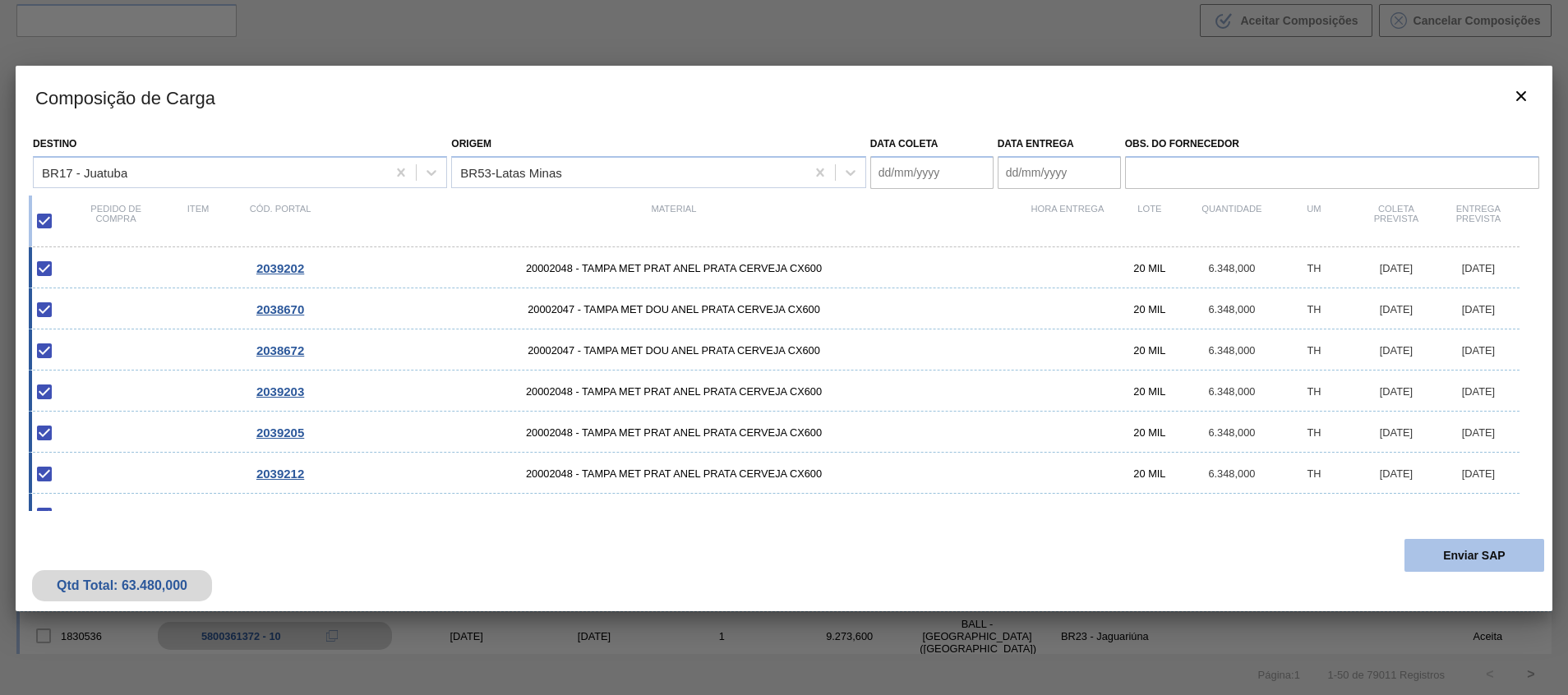
click at [1476, 563] on button "Enviar SAP" at bounding box center [1474, 555] width 140 height 33
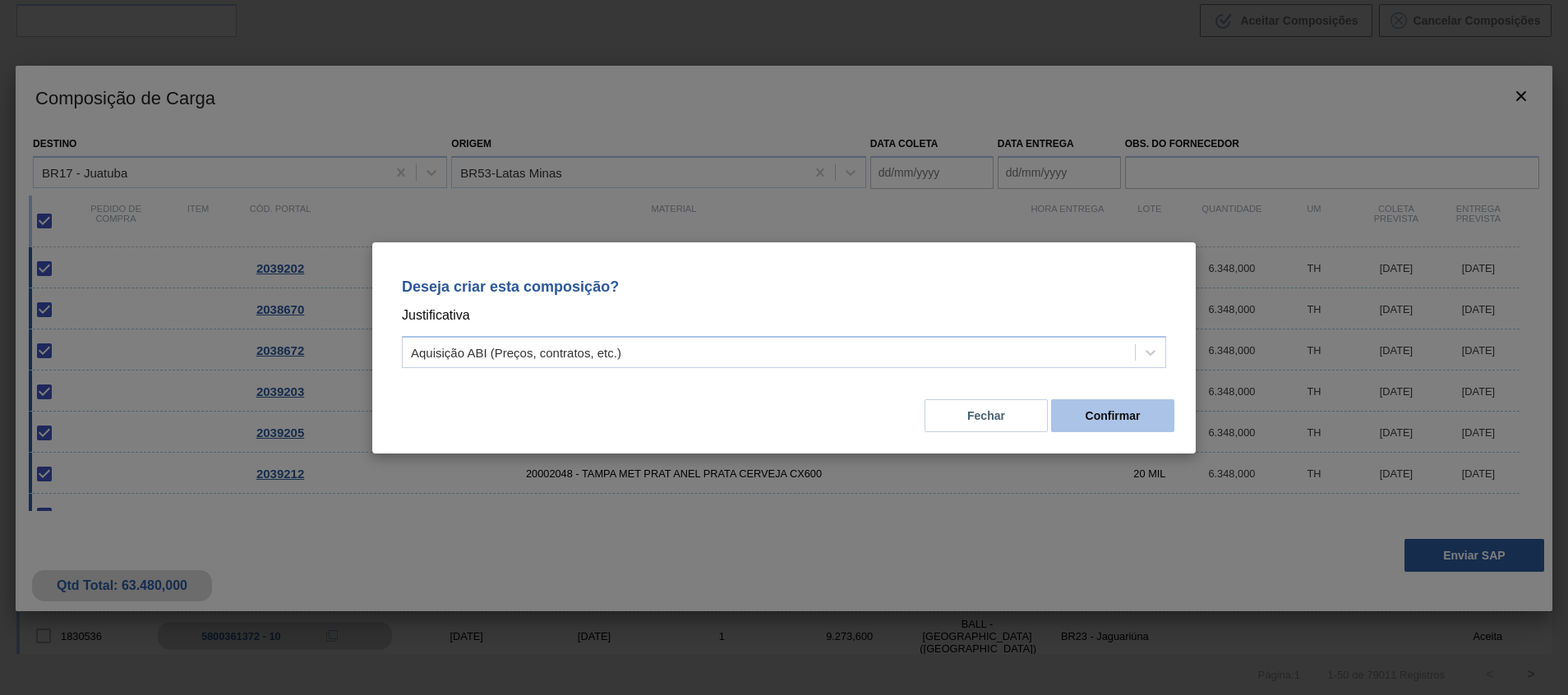
click at [1088, 431] on button "Confirmar" at bounding box center [1112, 415] width 123 height 33
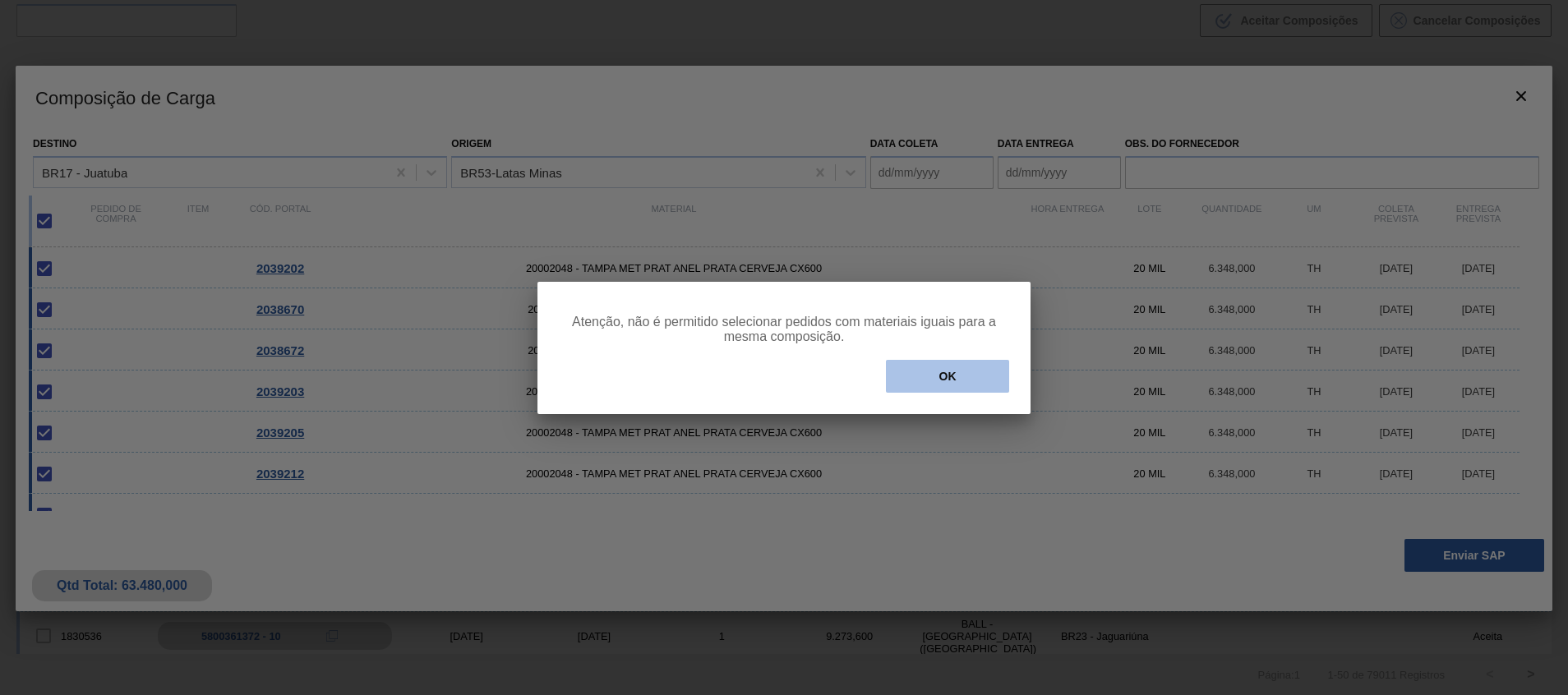
click at [972, 363] on button "OK" at bounding box center [947, 376] width 123 height 33
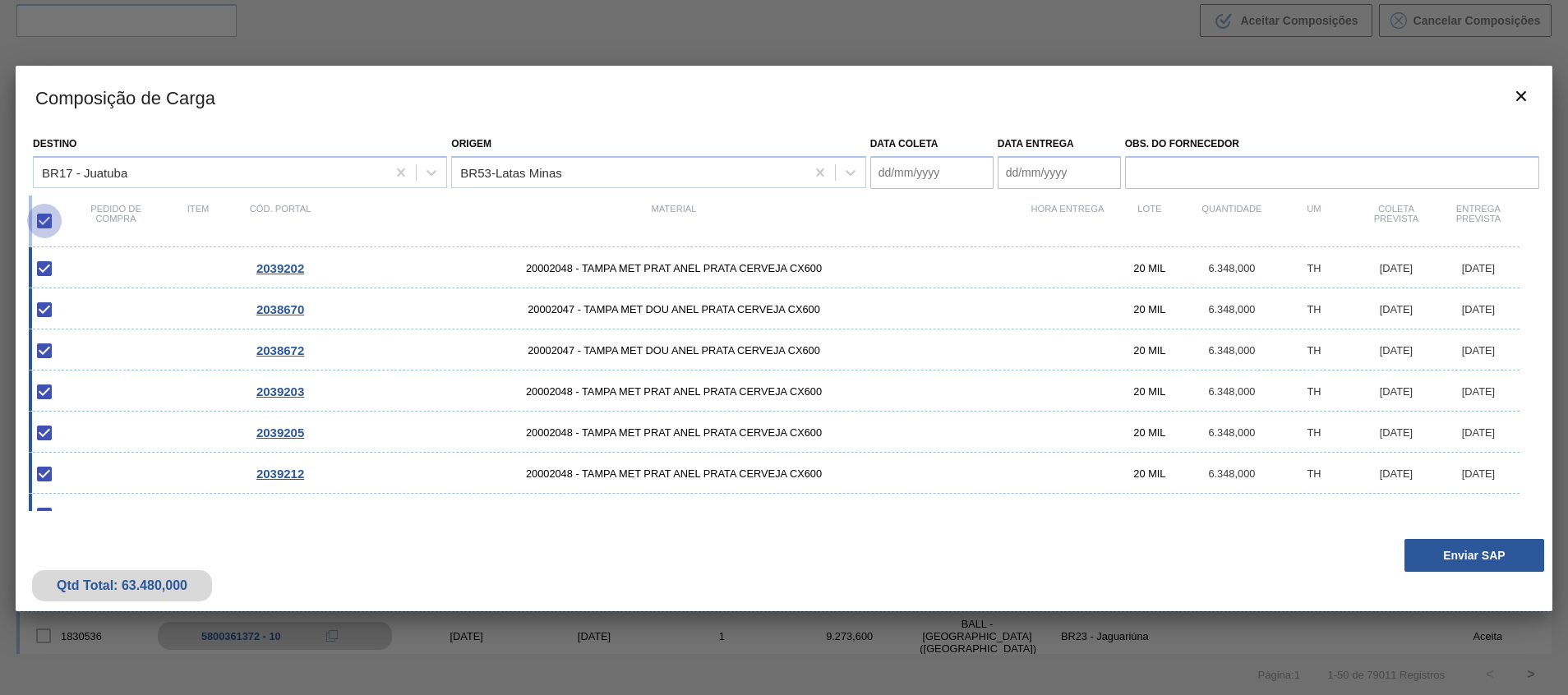
click at [54, 217] on input "checkbox" at bounding box center [44, 221] width 35 height 35
checkbox input "false"
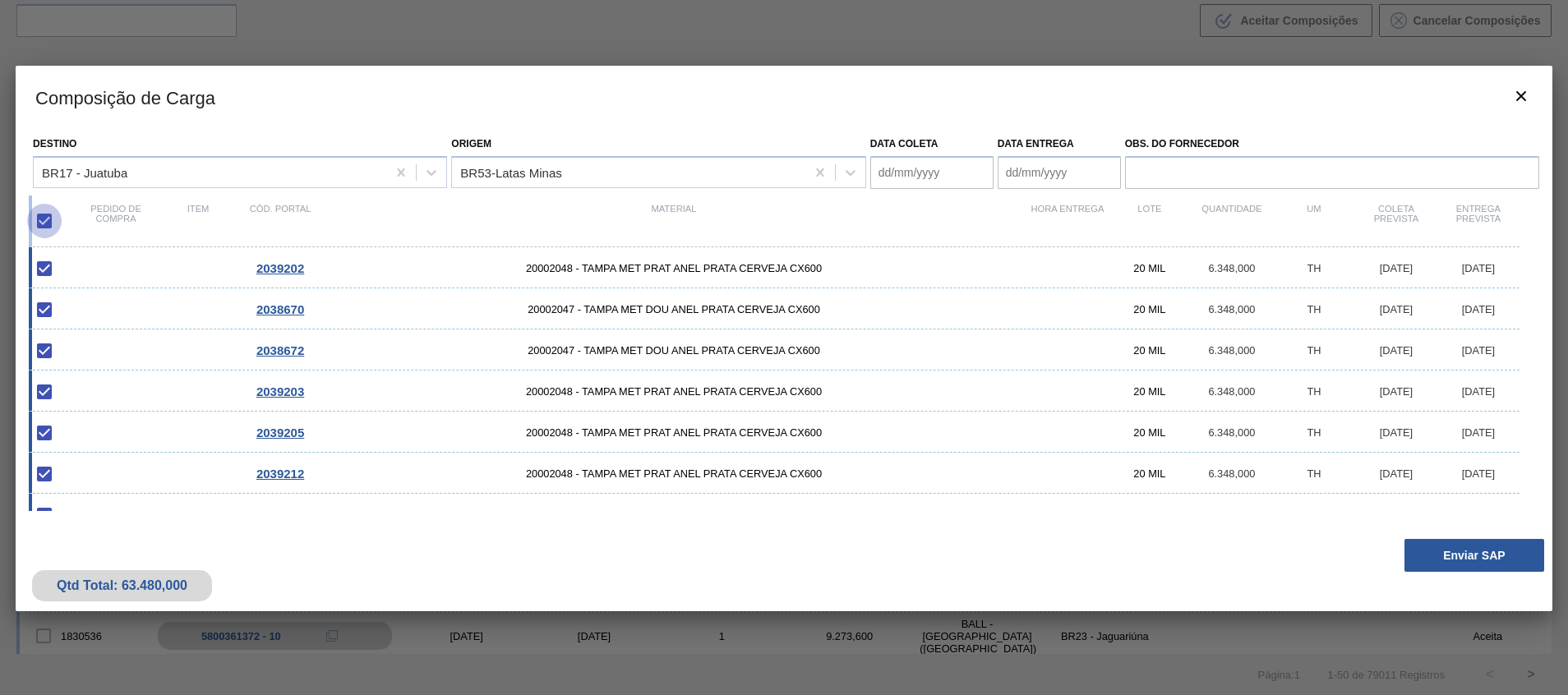
checkbox input "false"
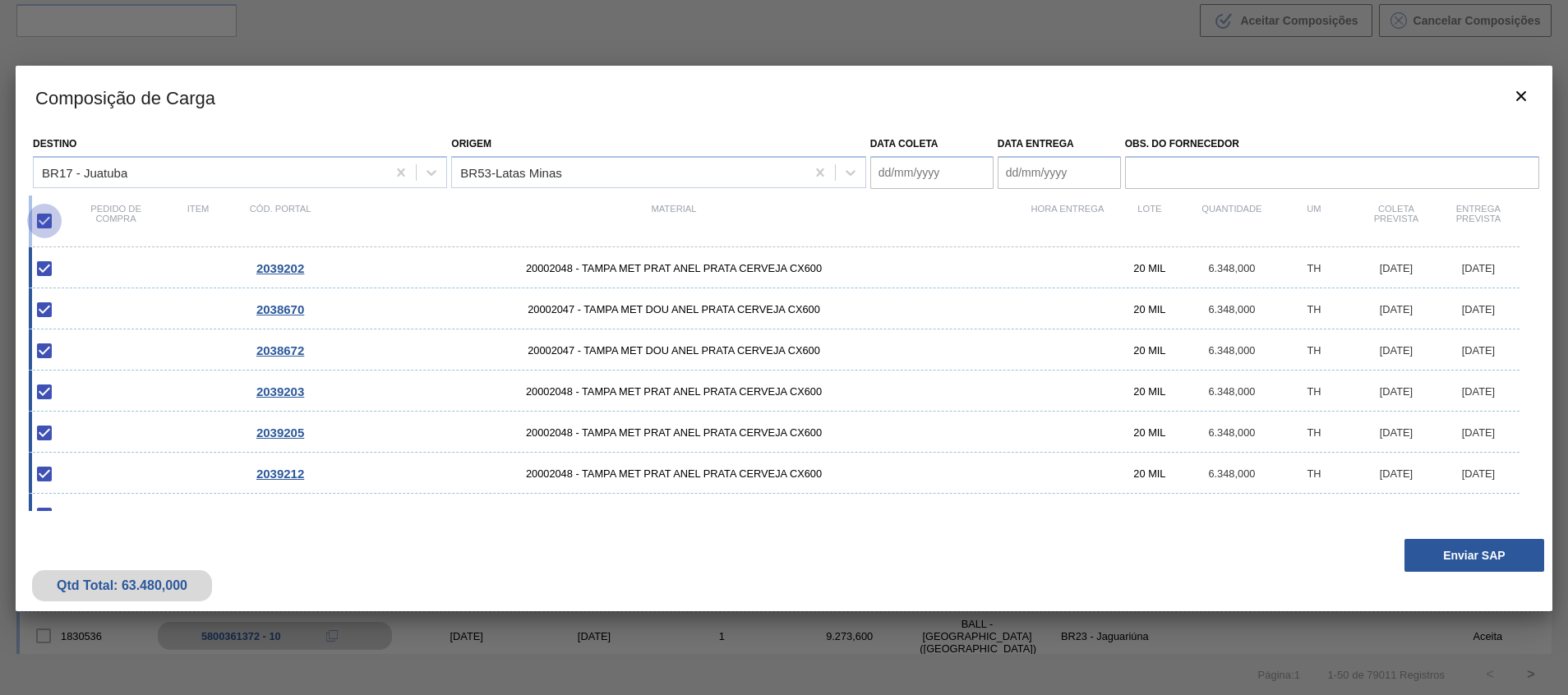
checkbox input "false"
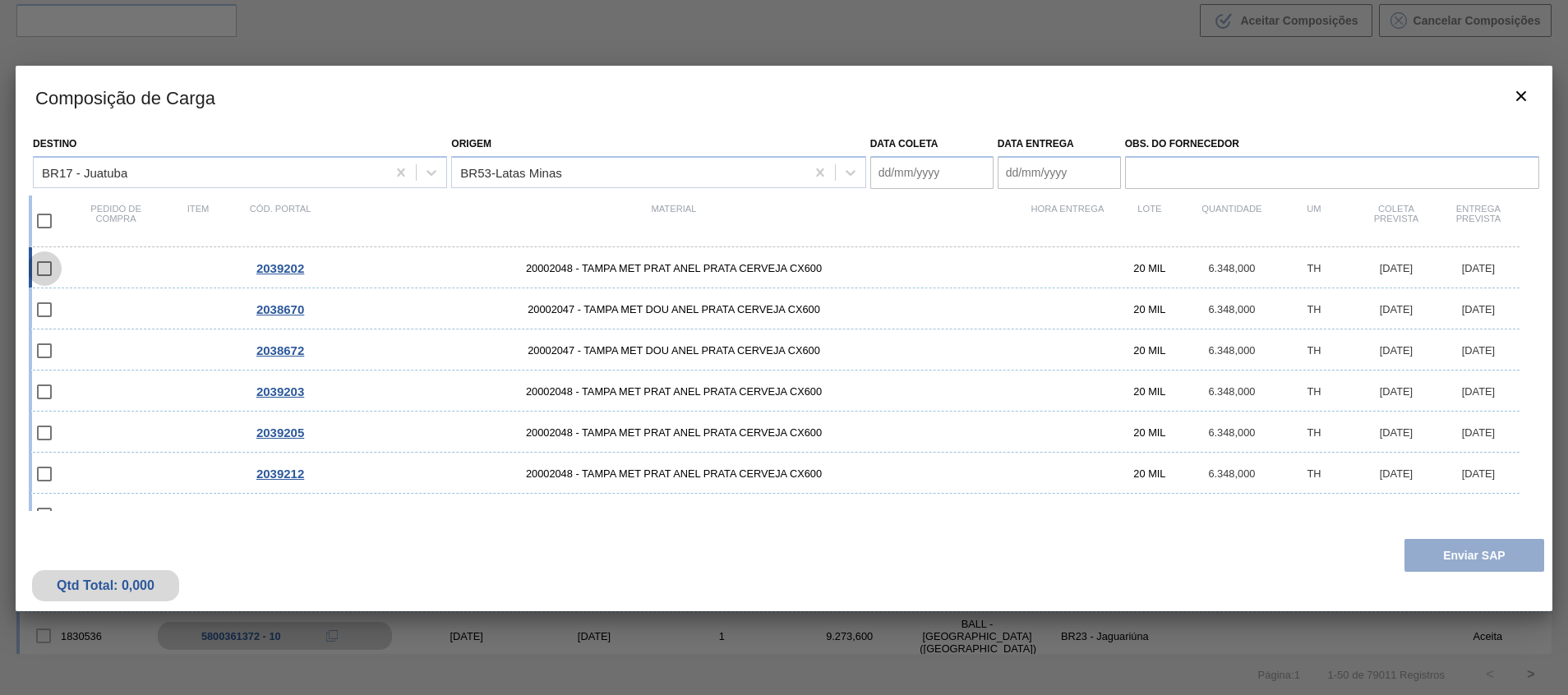
click at [48, 255] on input "checkbox" at bounding box center [44, 268] width 35 height 35
click at [49, 259] on input "checkbox" at bounding box center [44, 268] width 35 height 35
click at [46, 270] on input "checkbox" at bounding box center [44, 268] width 35 height 35
checkbox input "false"
click at [243, 268] on div "2039202" at bounding box center [281, 268] width 83 height 14
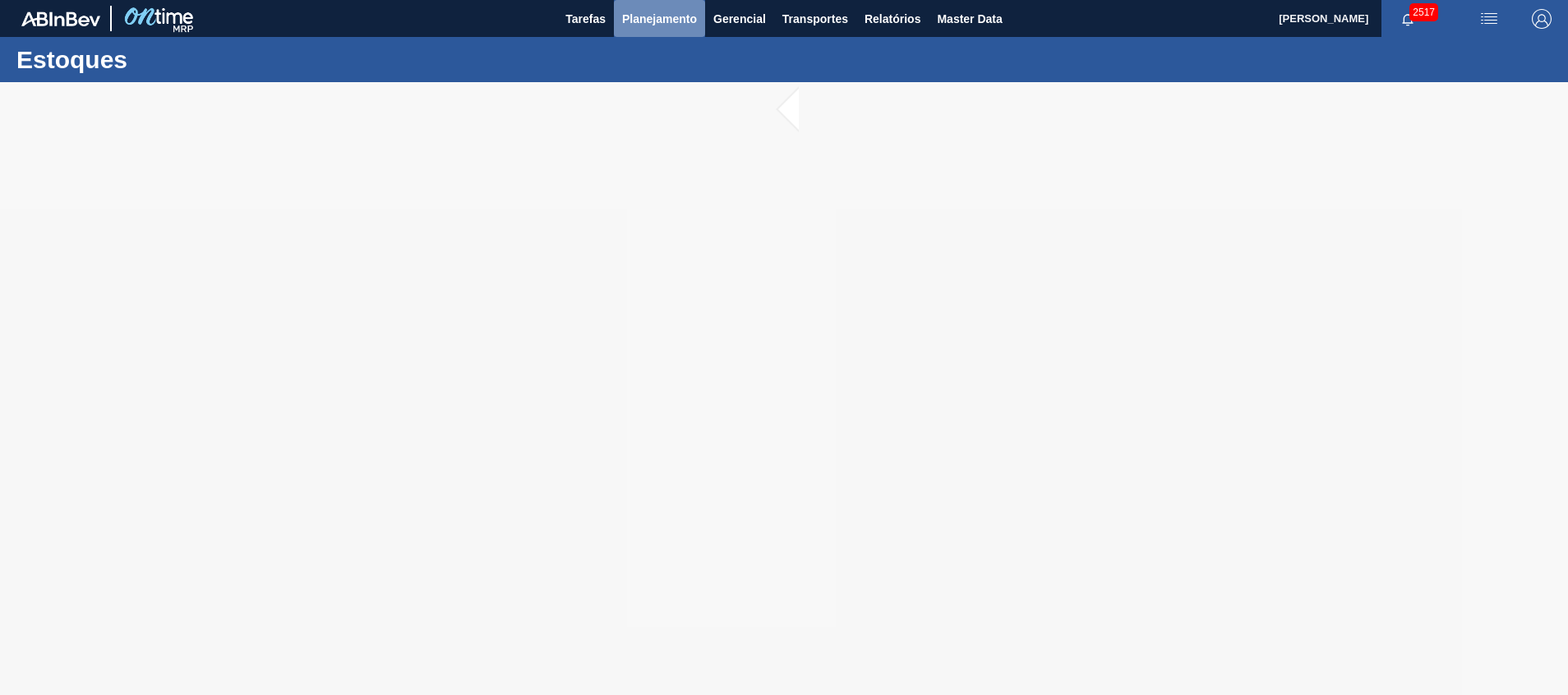
click at [656, 5] on button "Planejamento" at bounding box center [659, 19] width 91 height 37
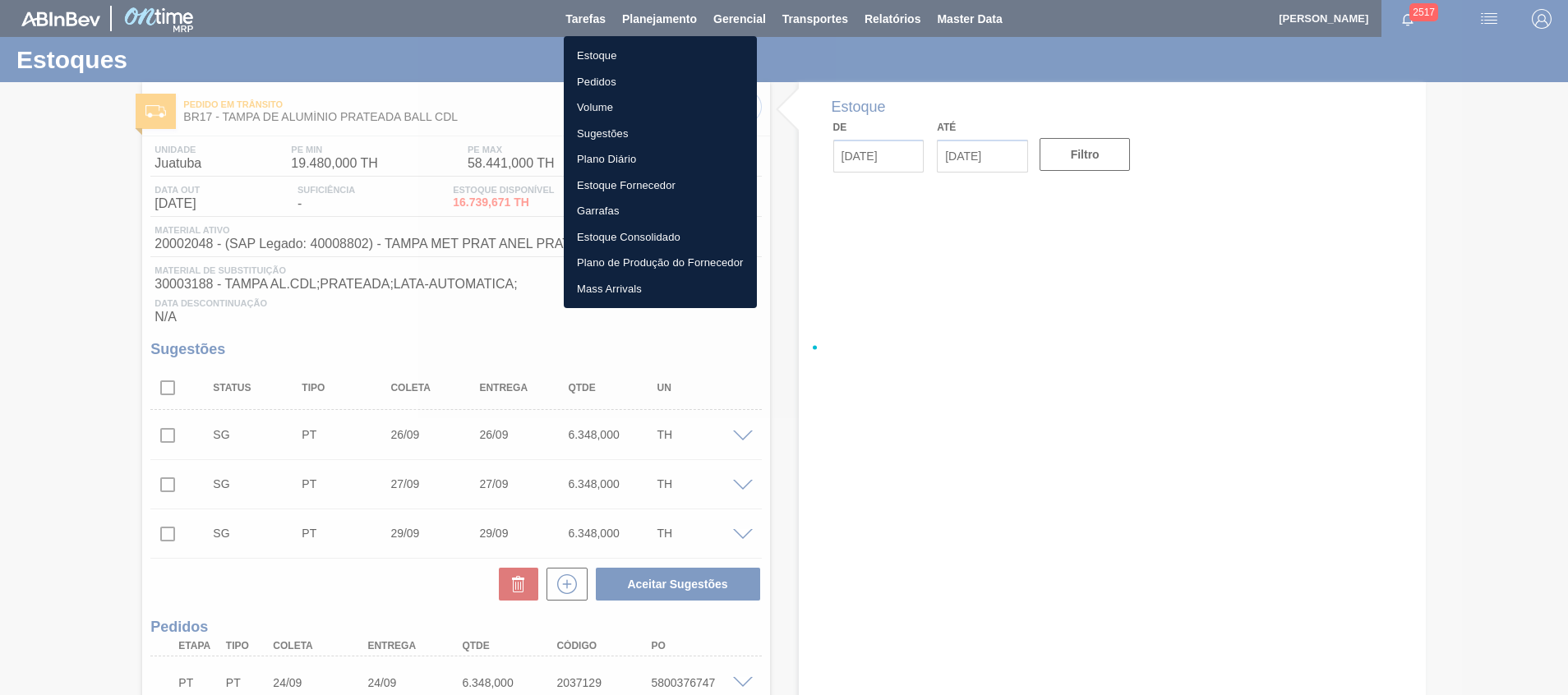
click at [781, 427] on div at bounding box center [784, 347] width 1568 height 695
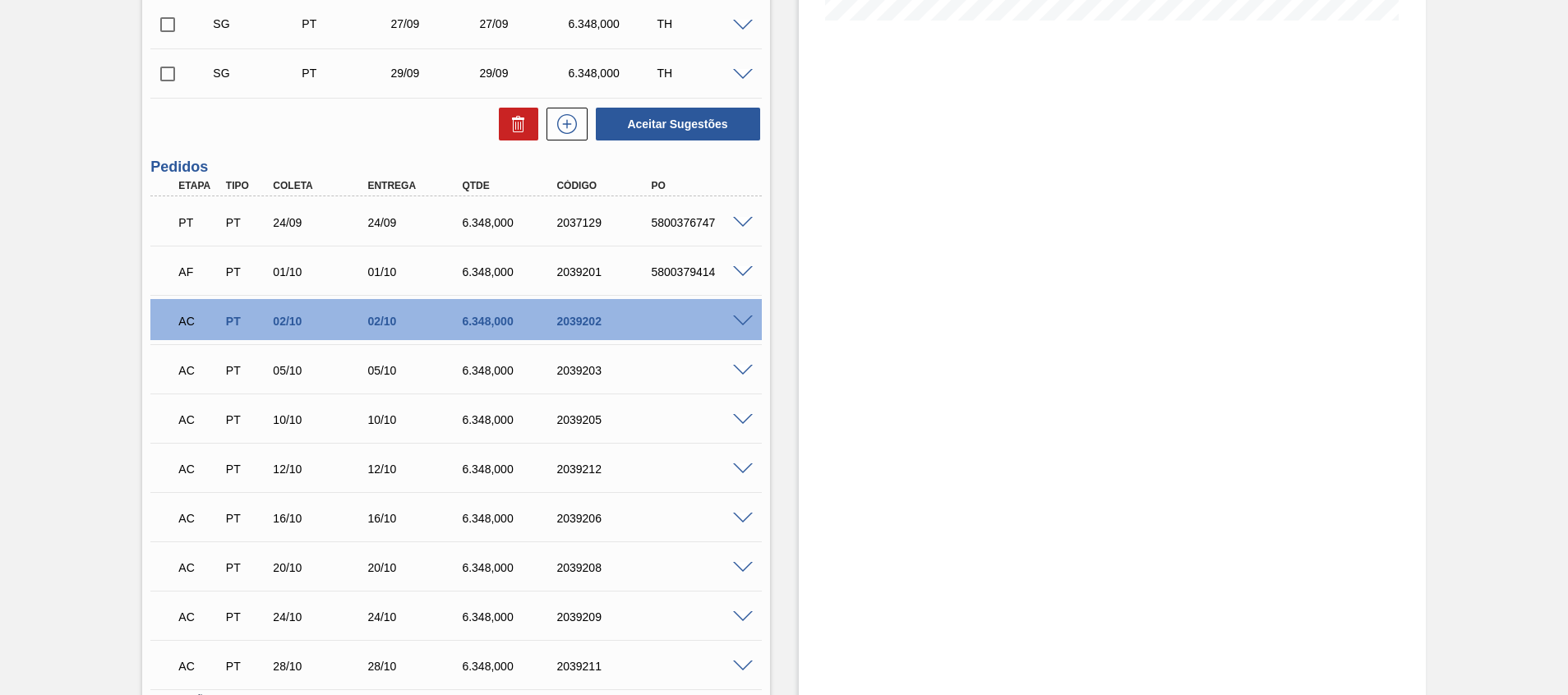
scroll to position [473, 0]
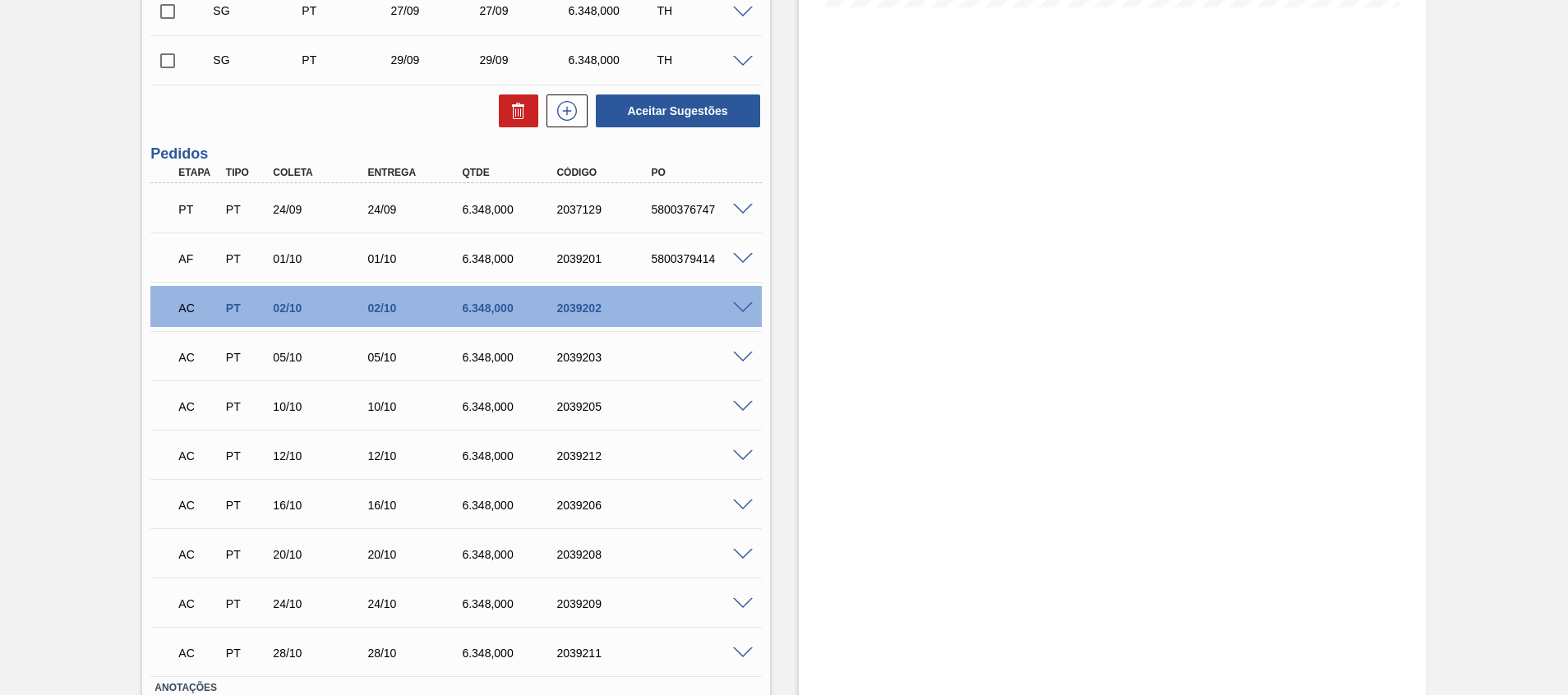
click at [739, 309] on span at bounding box center [742, 308] width 19 height 13
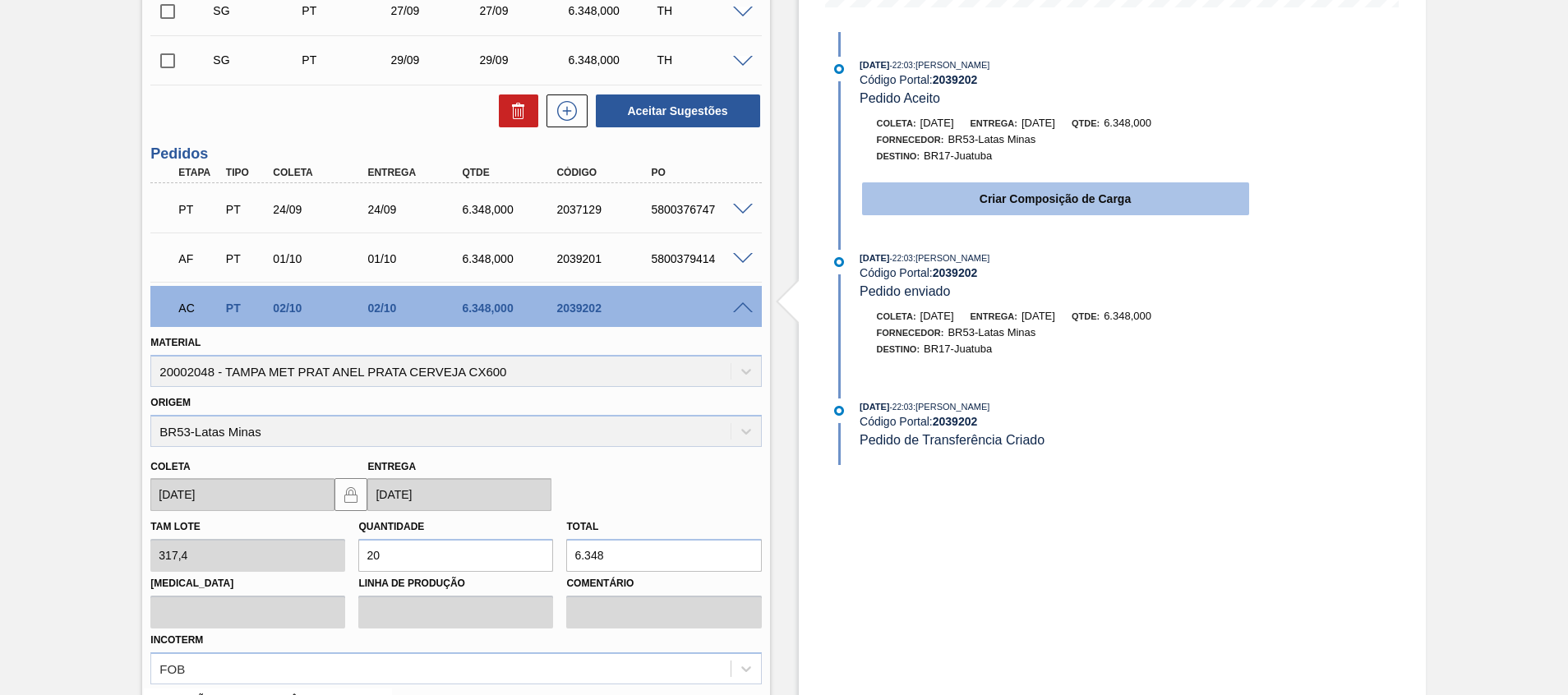
click at [982, 184] on button "Criar Composição de Carga" at bounding box center [1055, 198] width 387 height 33
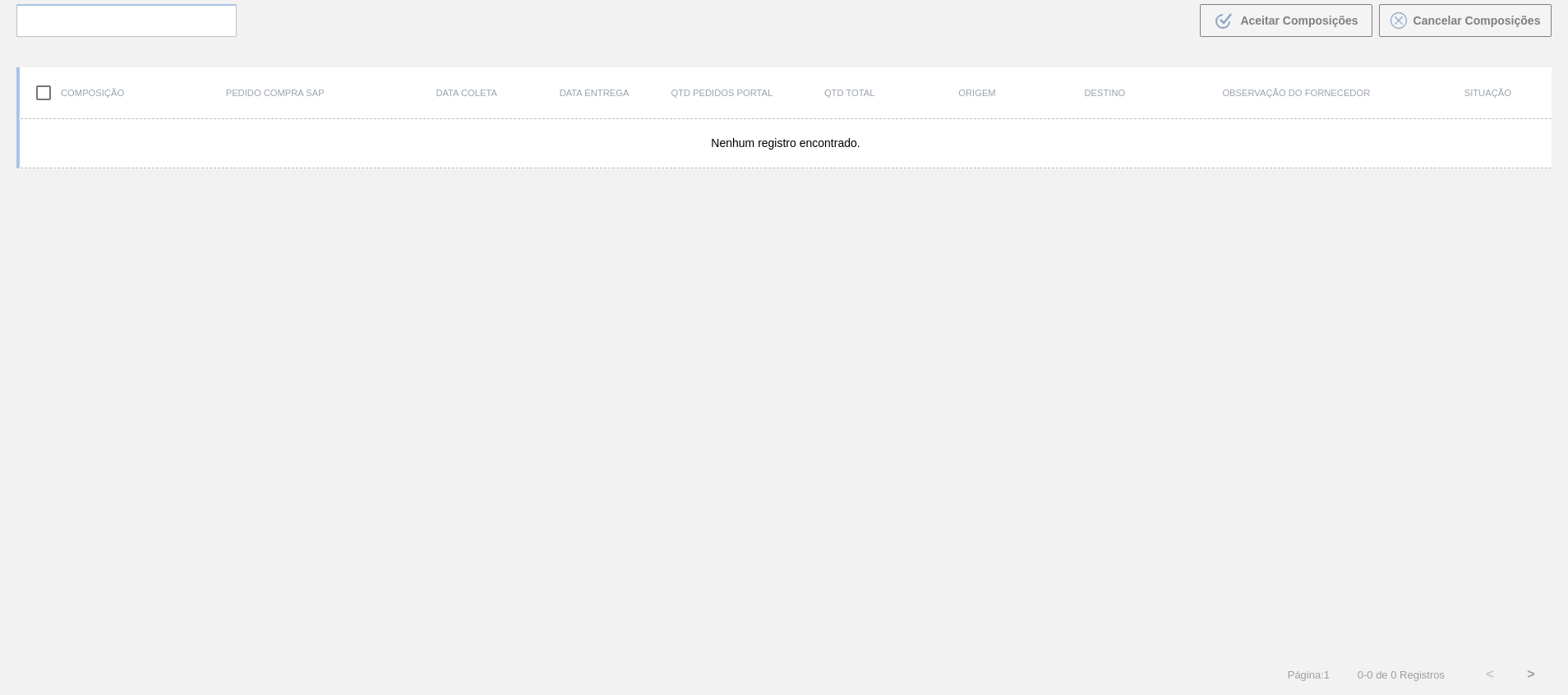
scroll to position [118, 0]
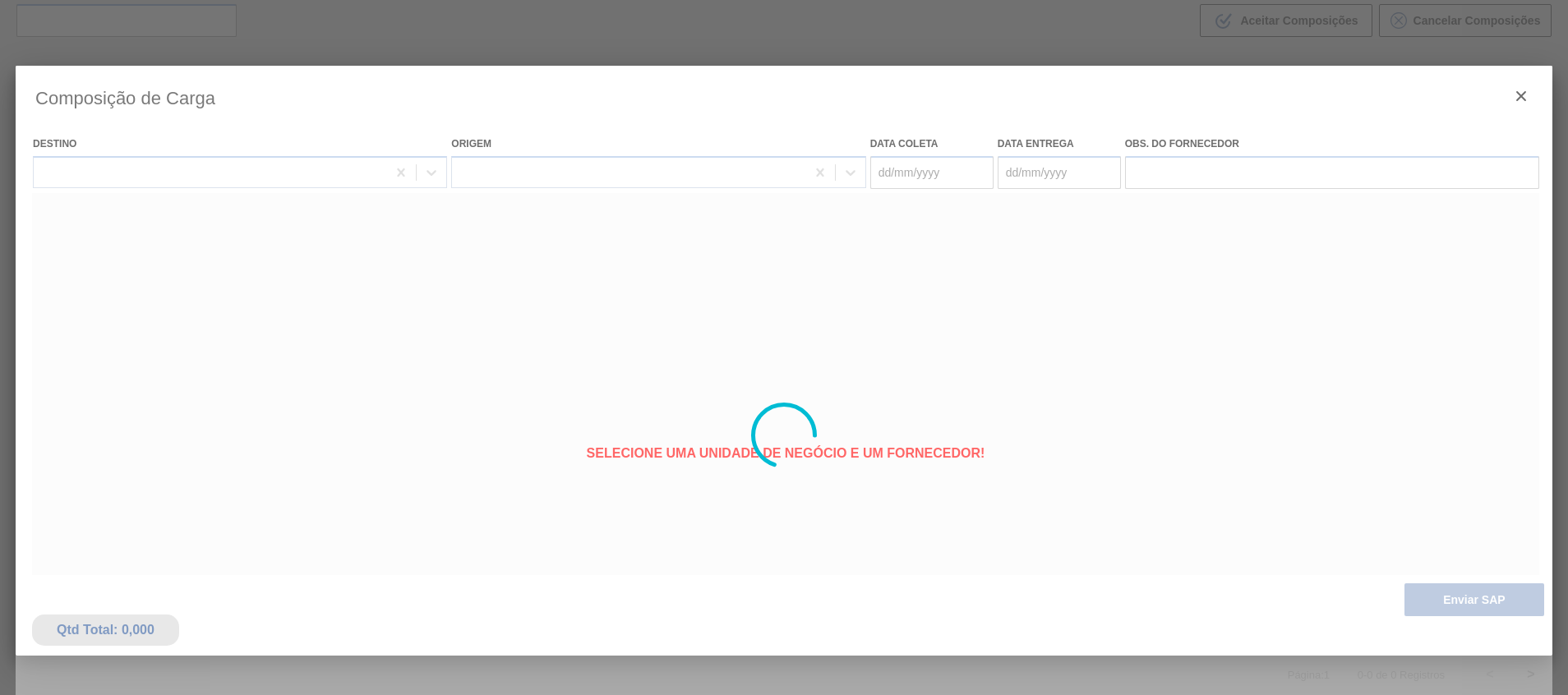
type coleta "02/10/2025"
type entrega "02/10/2025"
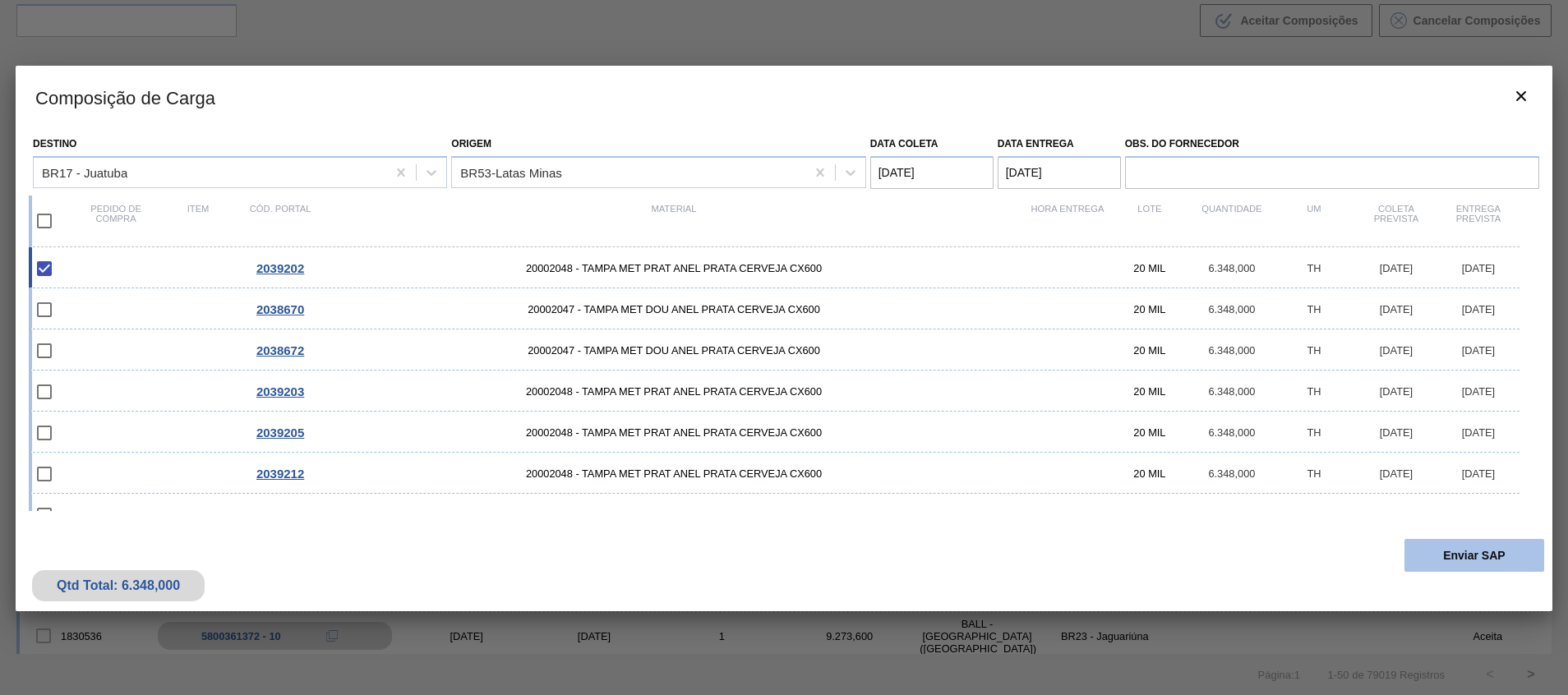
click at [1434, 539] on div "Qtd Total: 6.348,000 Enviar SAP" at bounding box center [784, 571] width 1536 height 81
click at [1436, 545] on button "Enviar SAP" at bounding box center [1474, 555] width 140 height 33
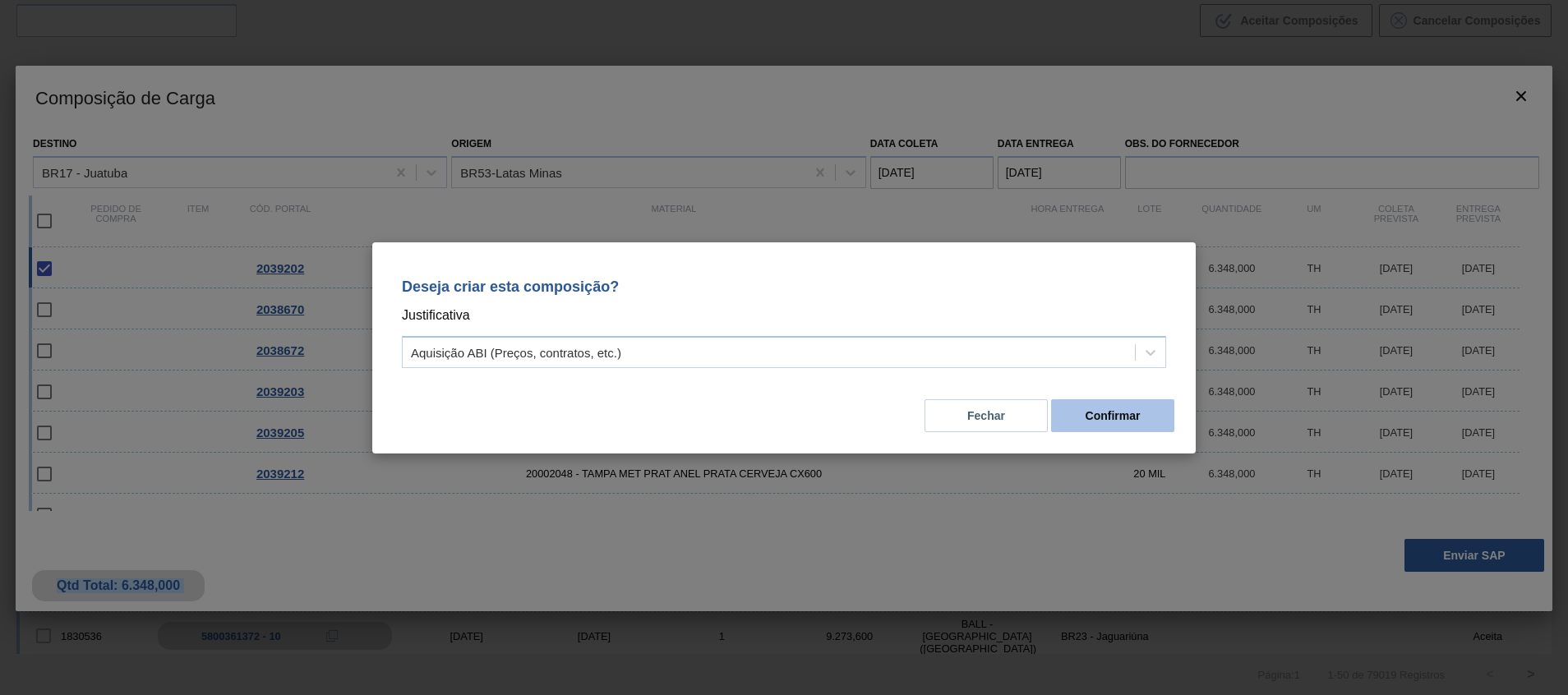
click at [1083, 428] on button "Confirmar" at bounding box center [1112, 415] width 123 height 33
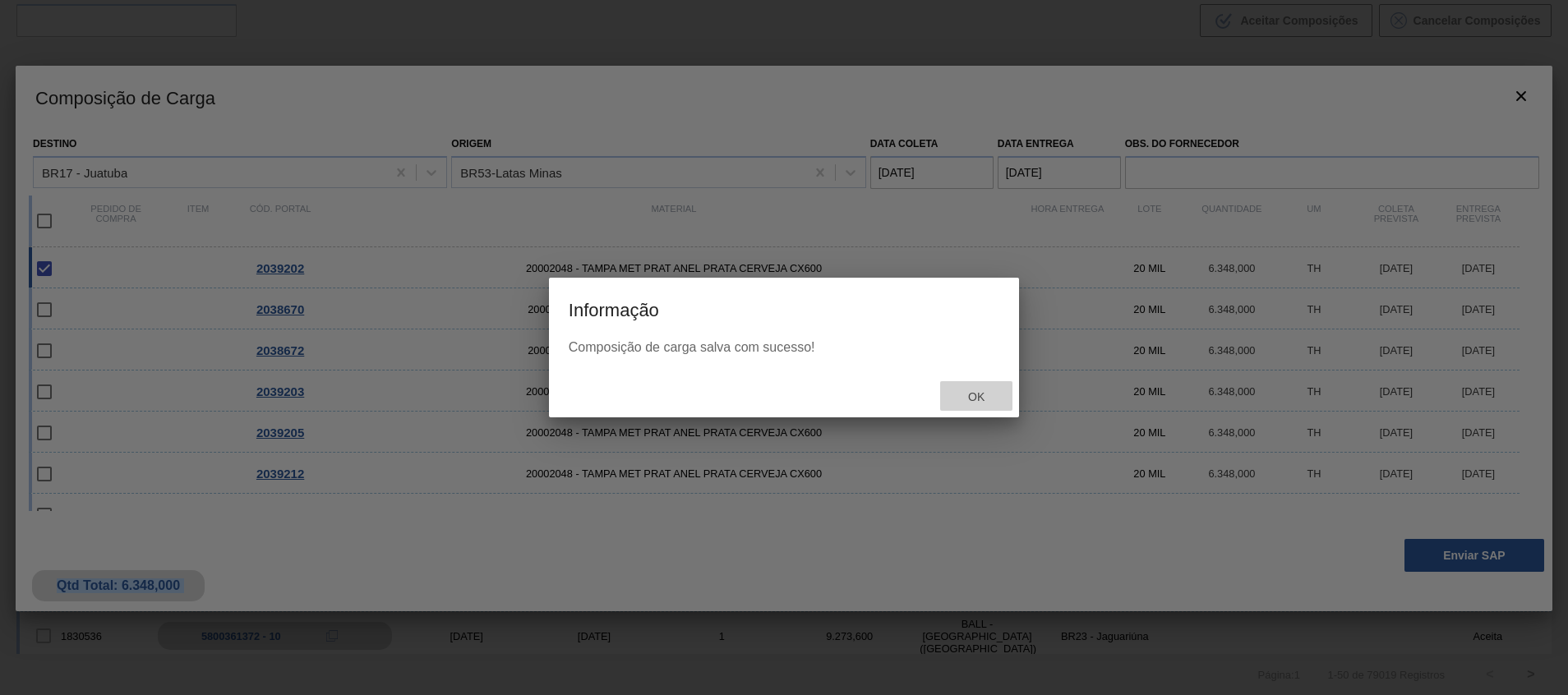
click at [986, 401] on span "Ok" at bounding box center [976, 397] width 43 height 13
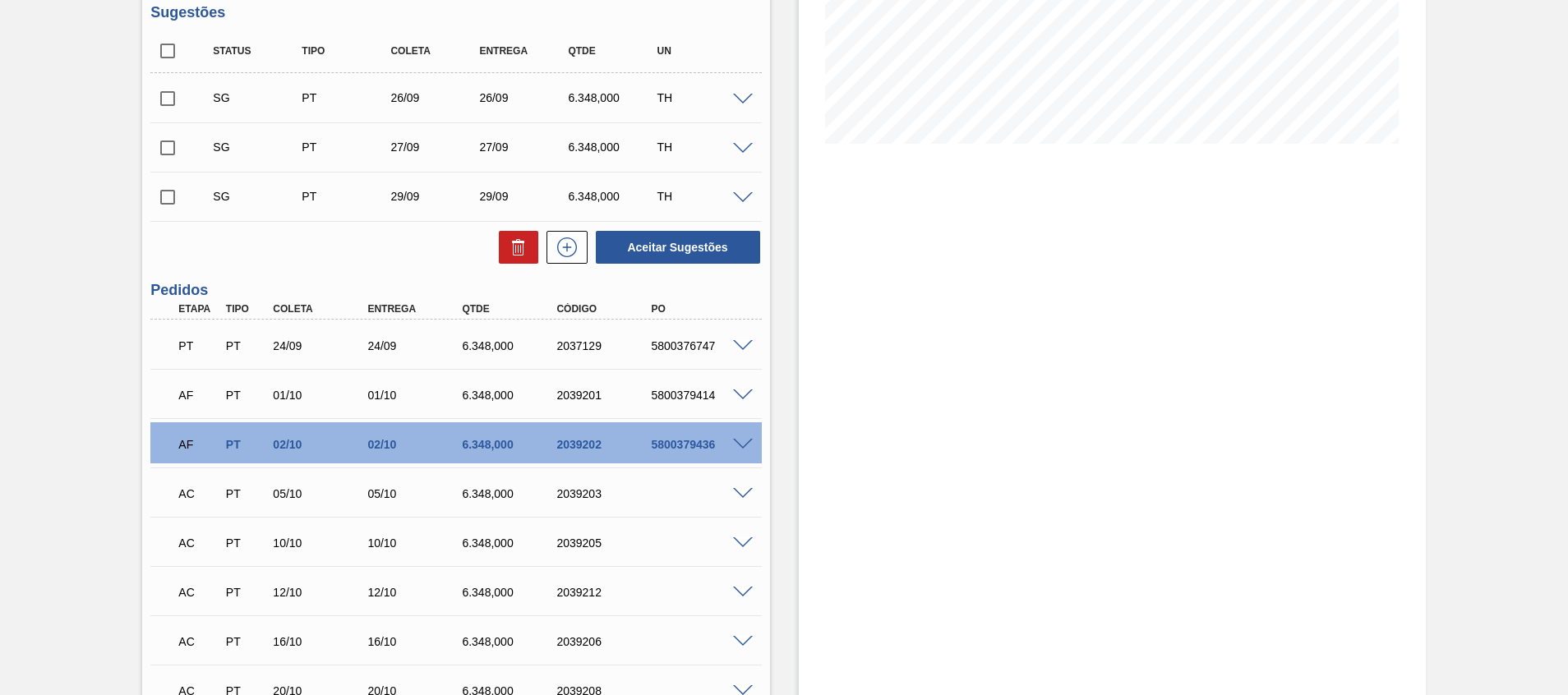
scroll to position [589, 0]
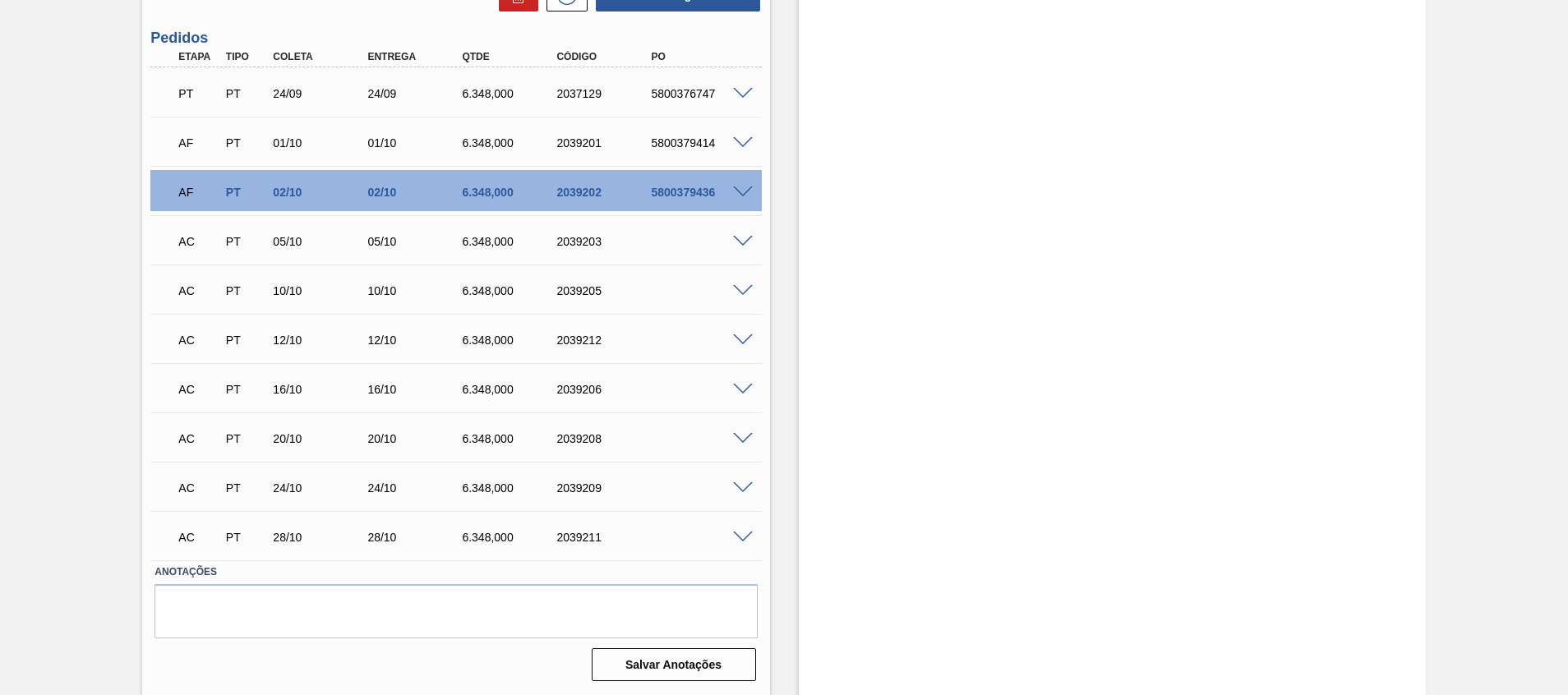
click at [741, 245] on span at bounding box center [742, 242] width 19 height 13
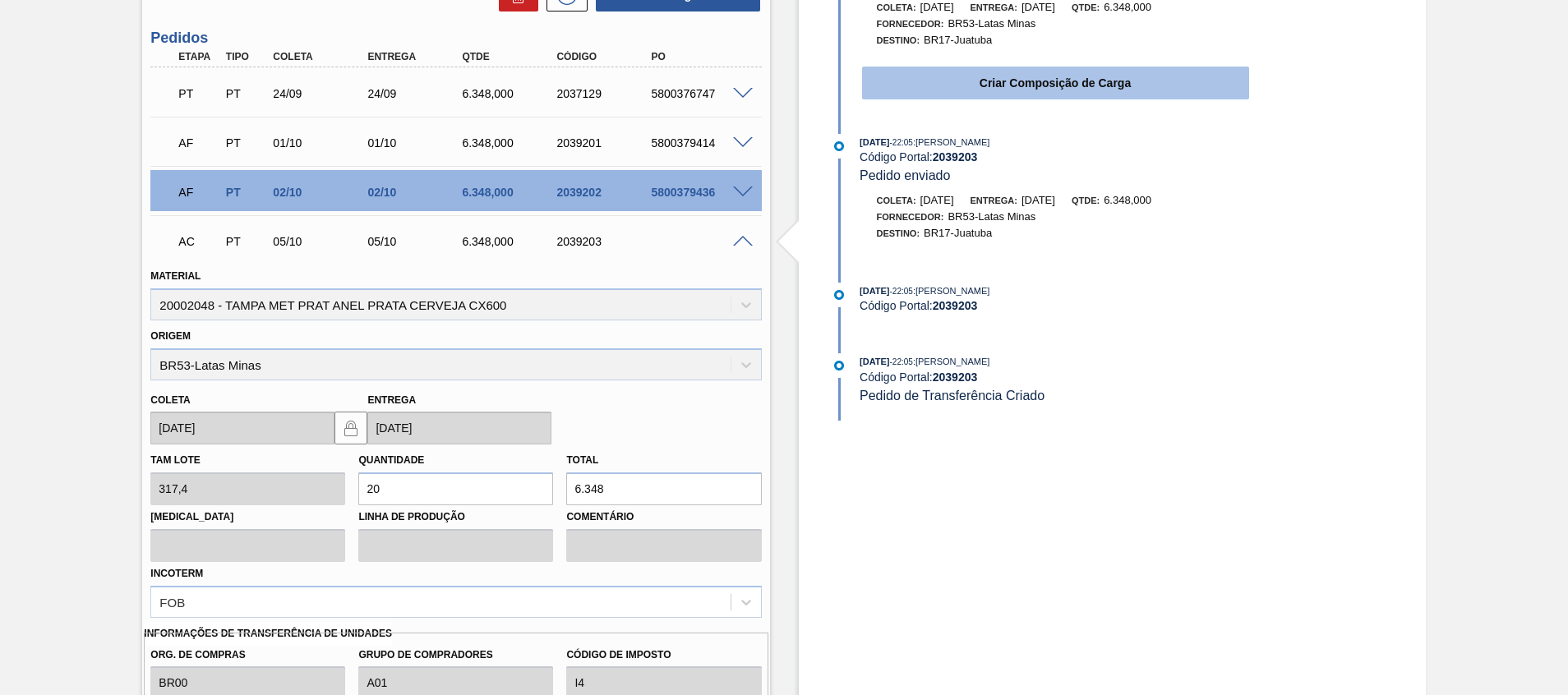
click at [1064, 78] on button "Criar Composição de Carga" at bounding box center [1055, 83] width 387 height 33
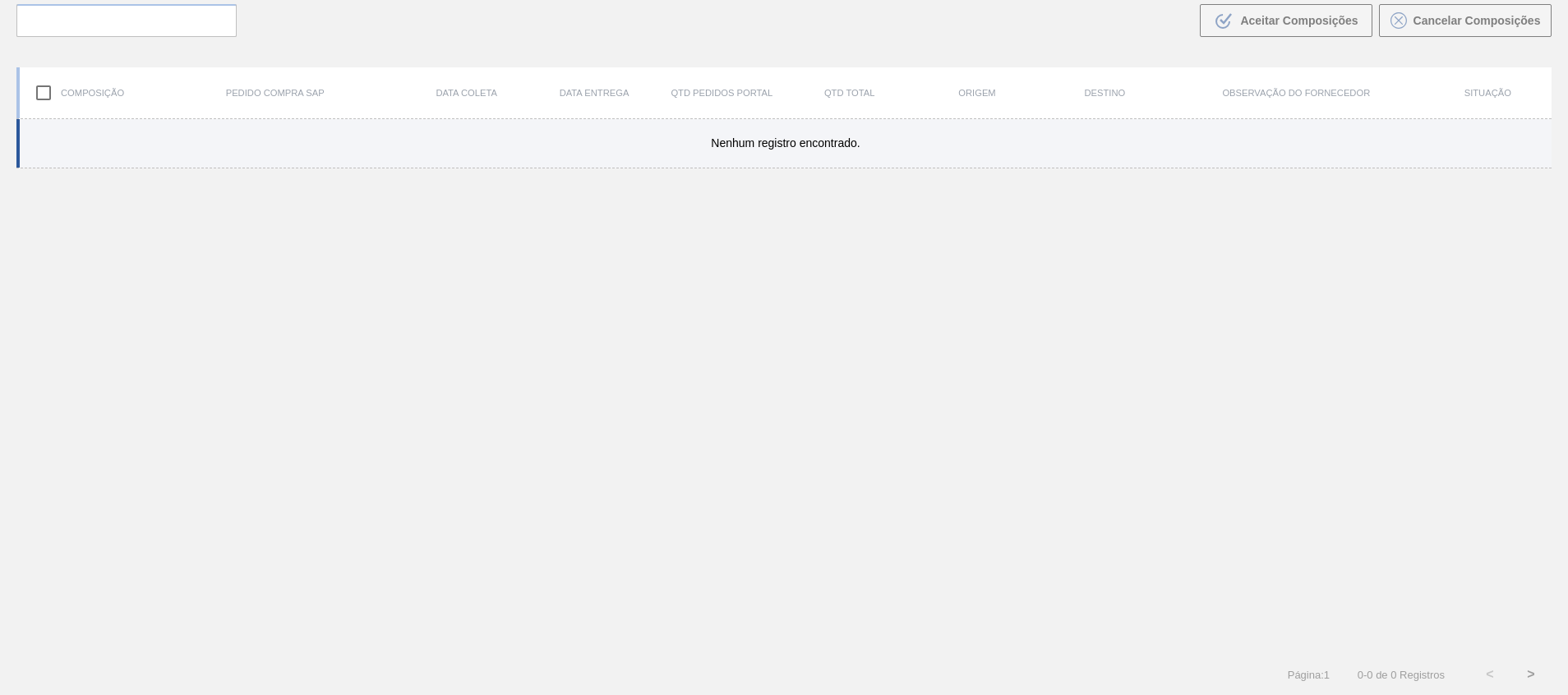
scroll to position [118, 0]
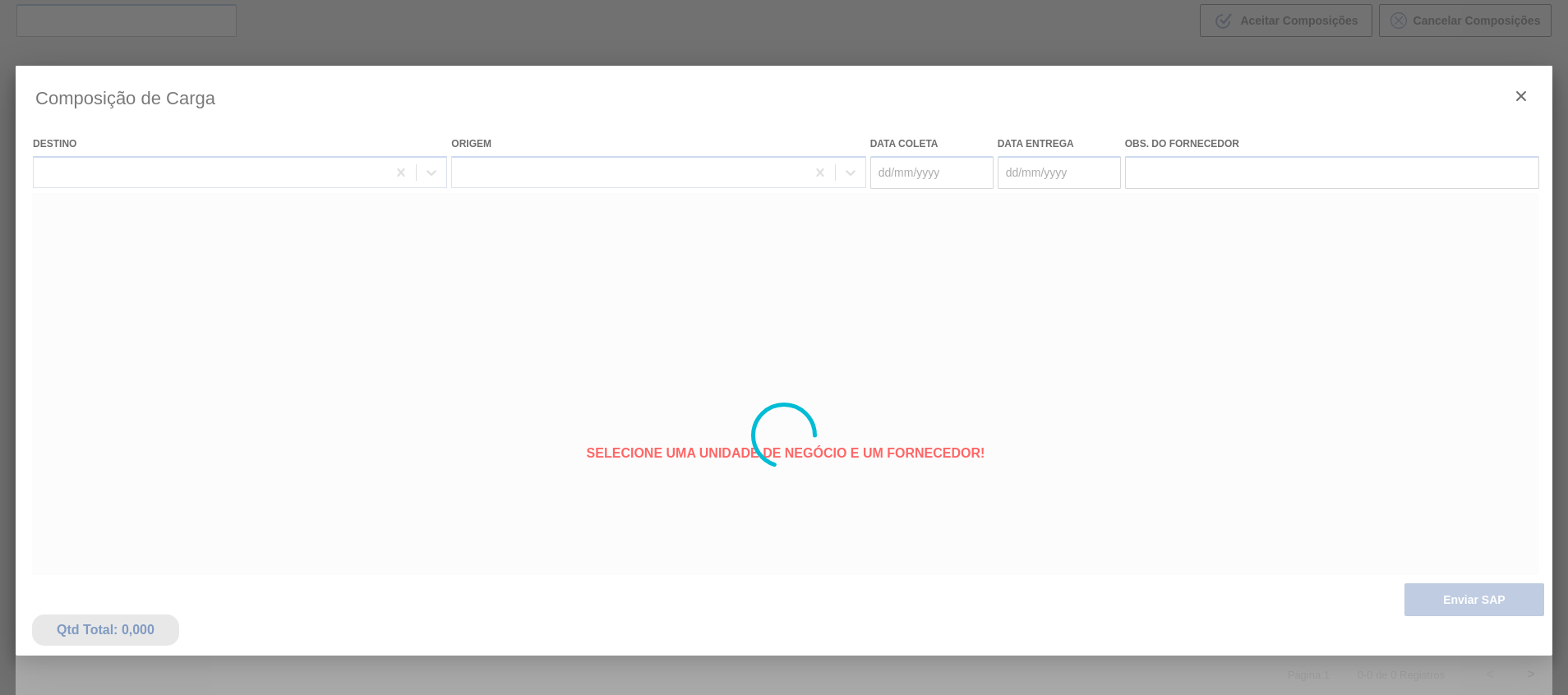
type coleta "05/10/2025"
type entrega "05/10/2025"
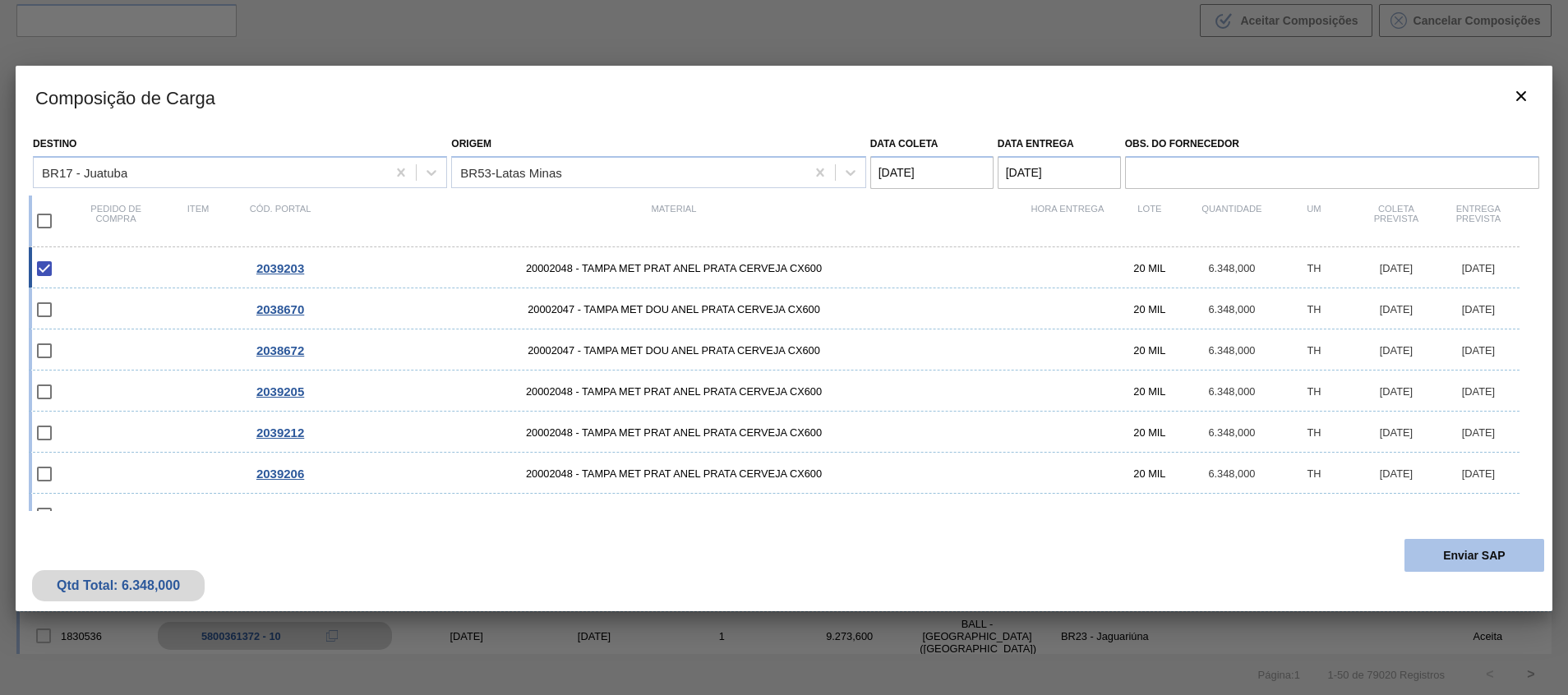
click at [1469, 543] on button "Enviar SAP" at bounding box center [1474, 555] width 140 height 33
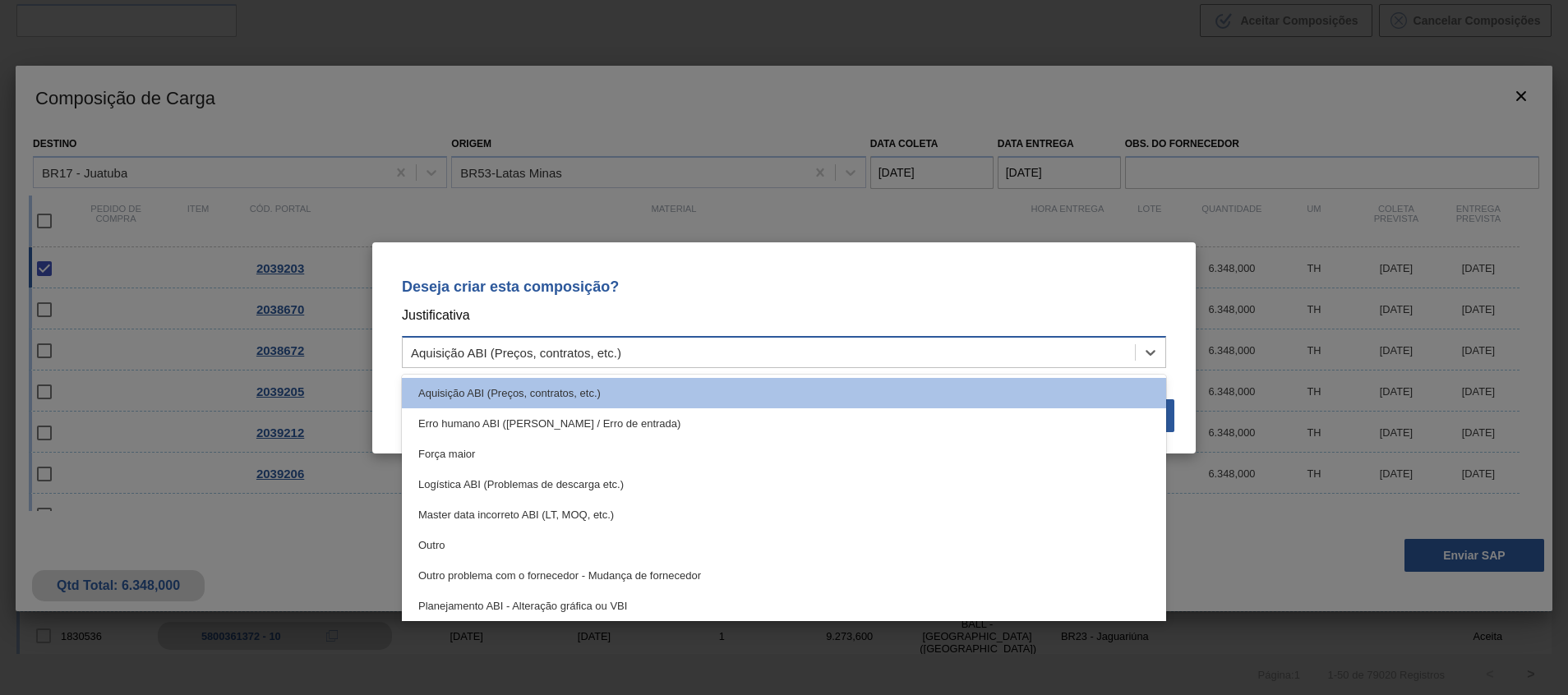
click at [941, 352] on div "Aquisição ABI (Preços, contratos, etc.)" at bounding box center [768, 352] width 732 height 24
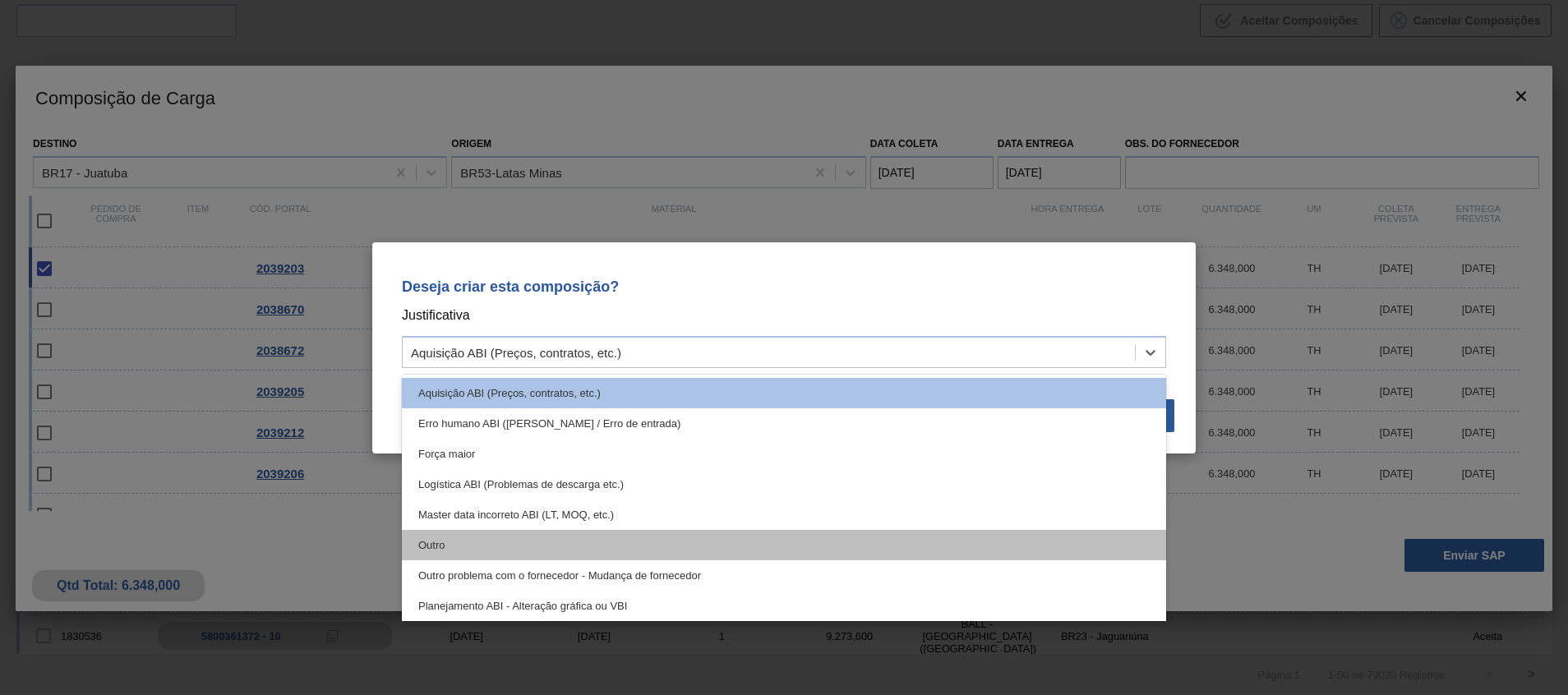
click at [805, 545] on div "Outro" at bounding box center [784, 545] width 764 height 30
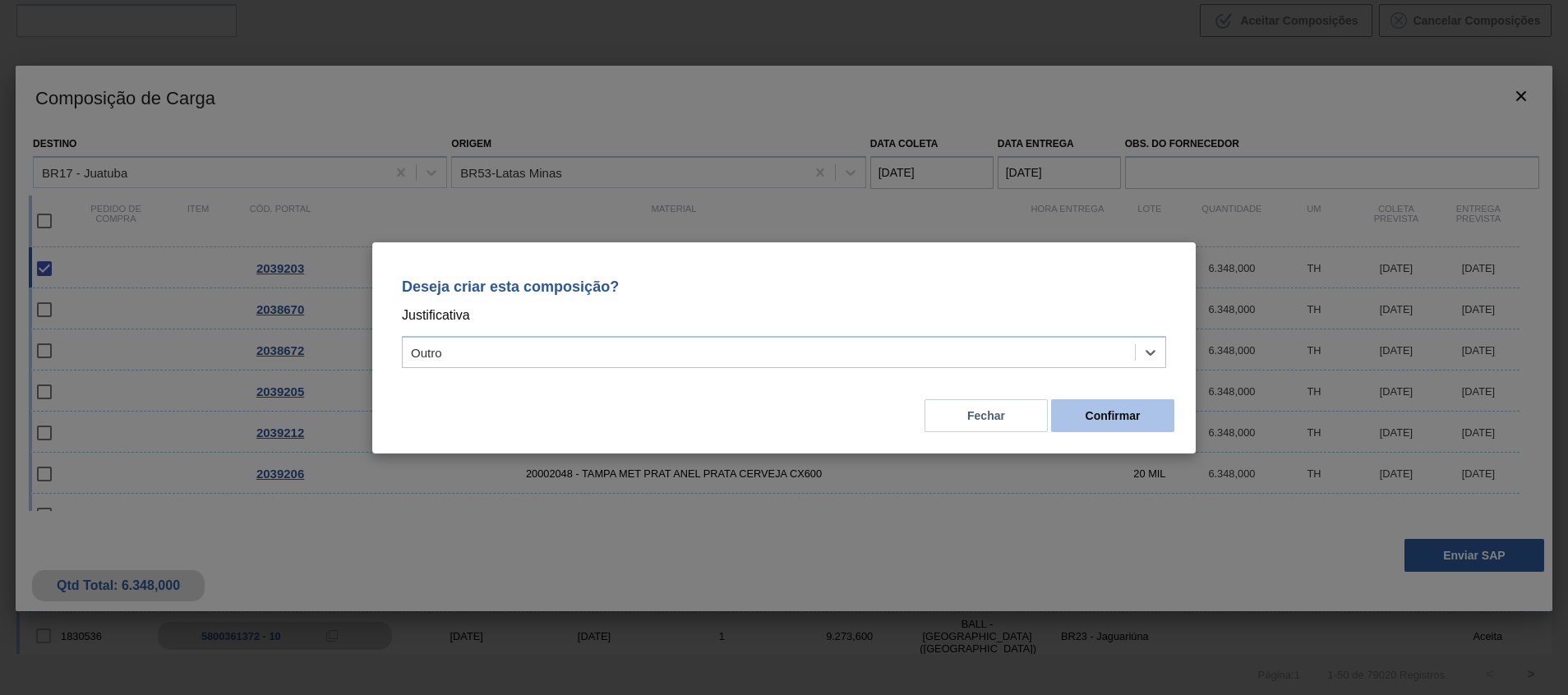
click at [1103, 418] on button "Confirmar" at bounding box center [1112, 415] width 123 height 33
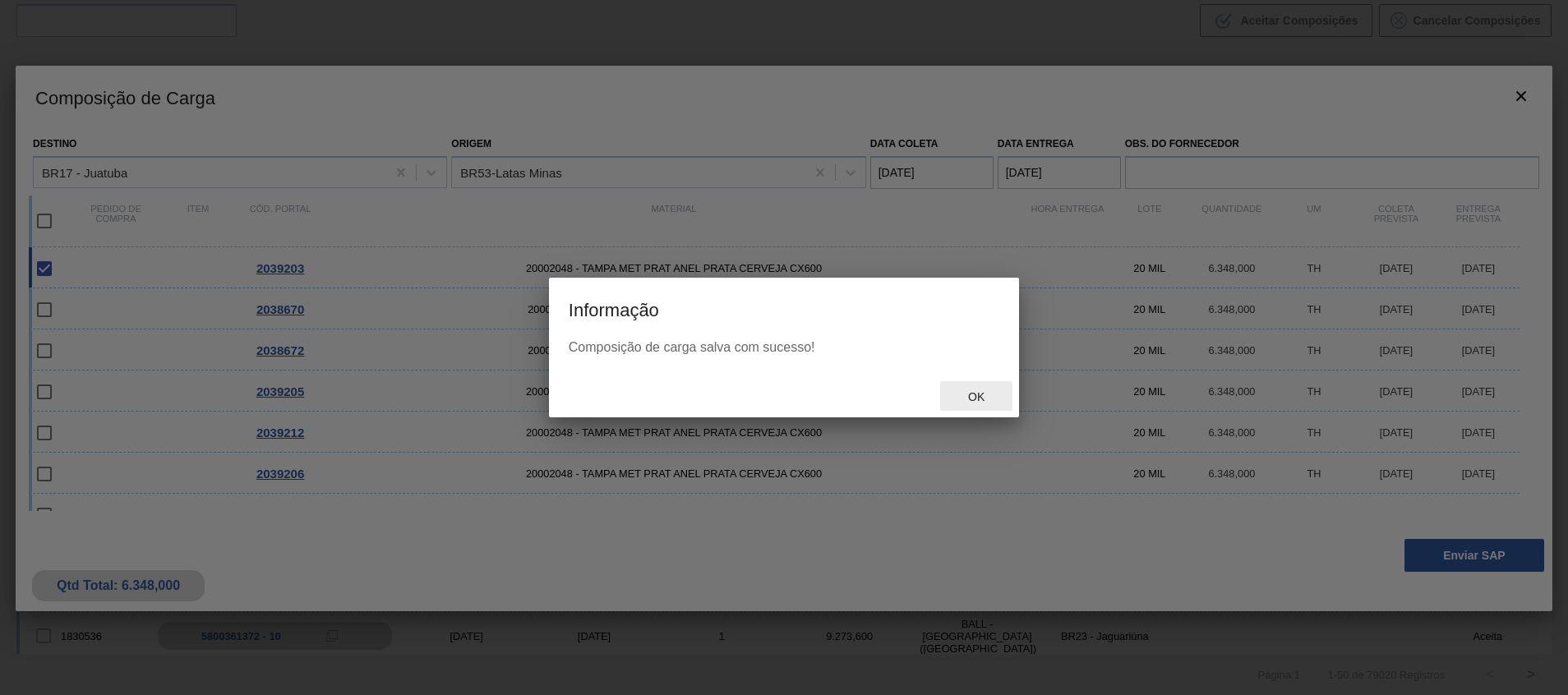
click at [975, 398] on span "Ok" at bounding box center [976, 397] width 43 height 13
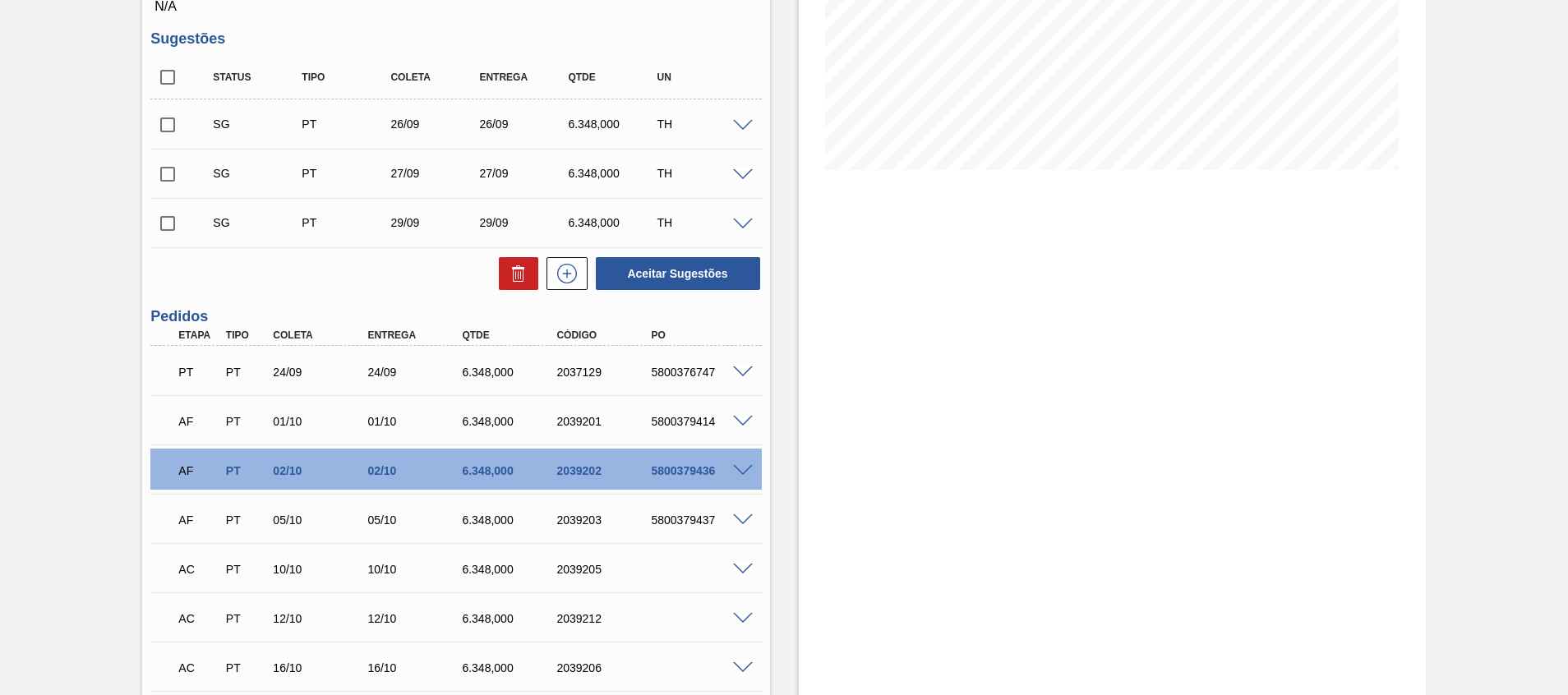
scroll to position [493, 0]
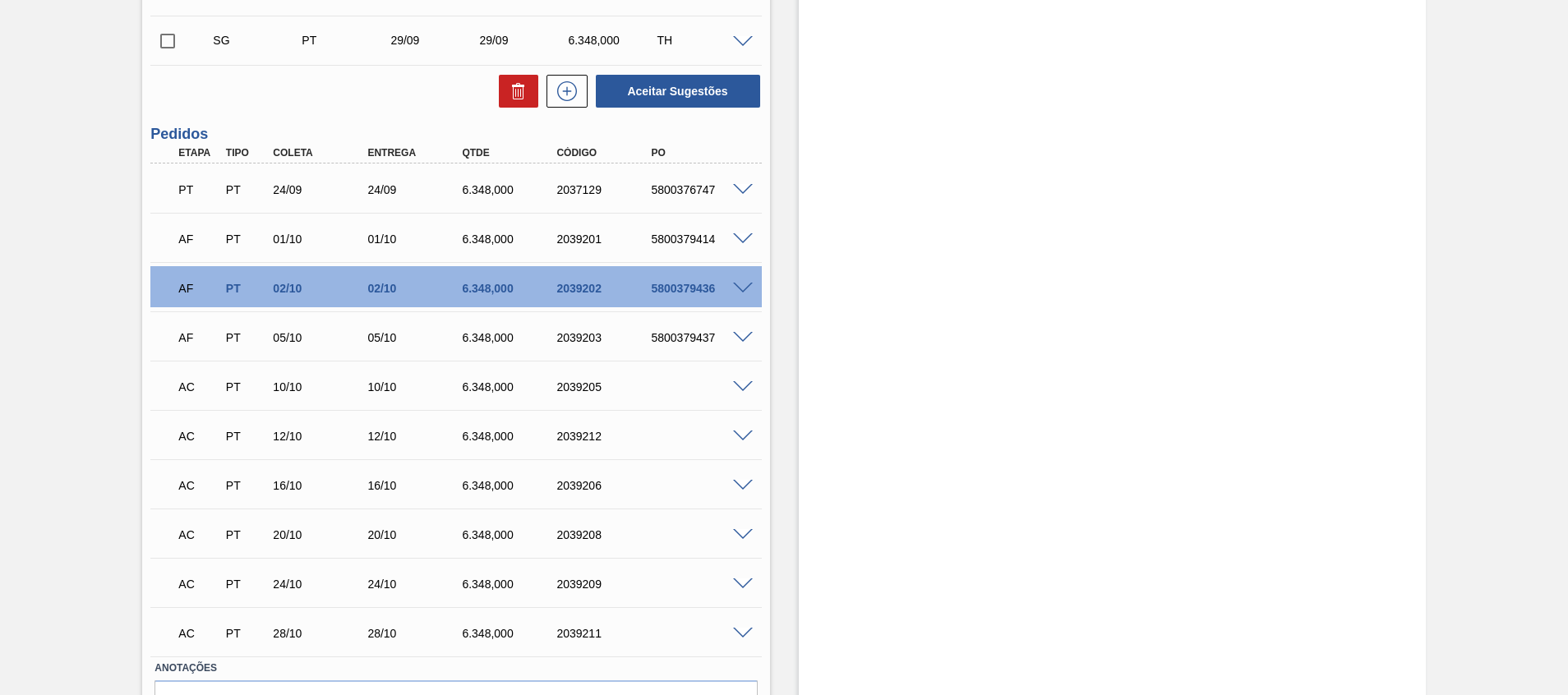
click at [741, 385] on span at bounding box center [742, 387] width 19 height 13
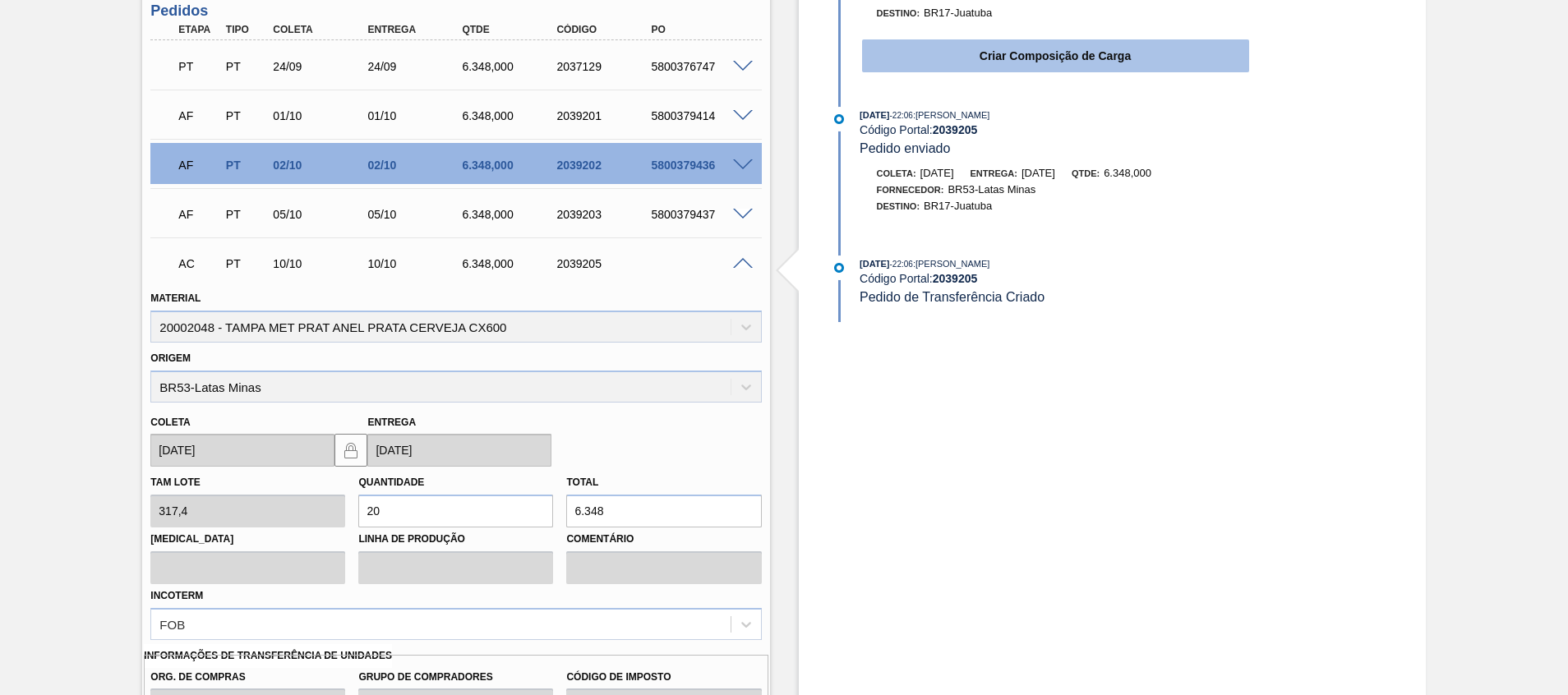
click at [1059, 45] on button "Criar Composição de Carga" at bounding box center [1055, 56] width 387 height 33
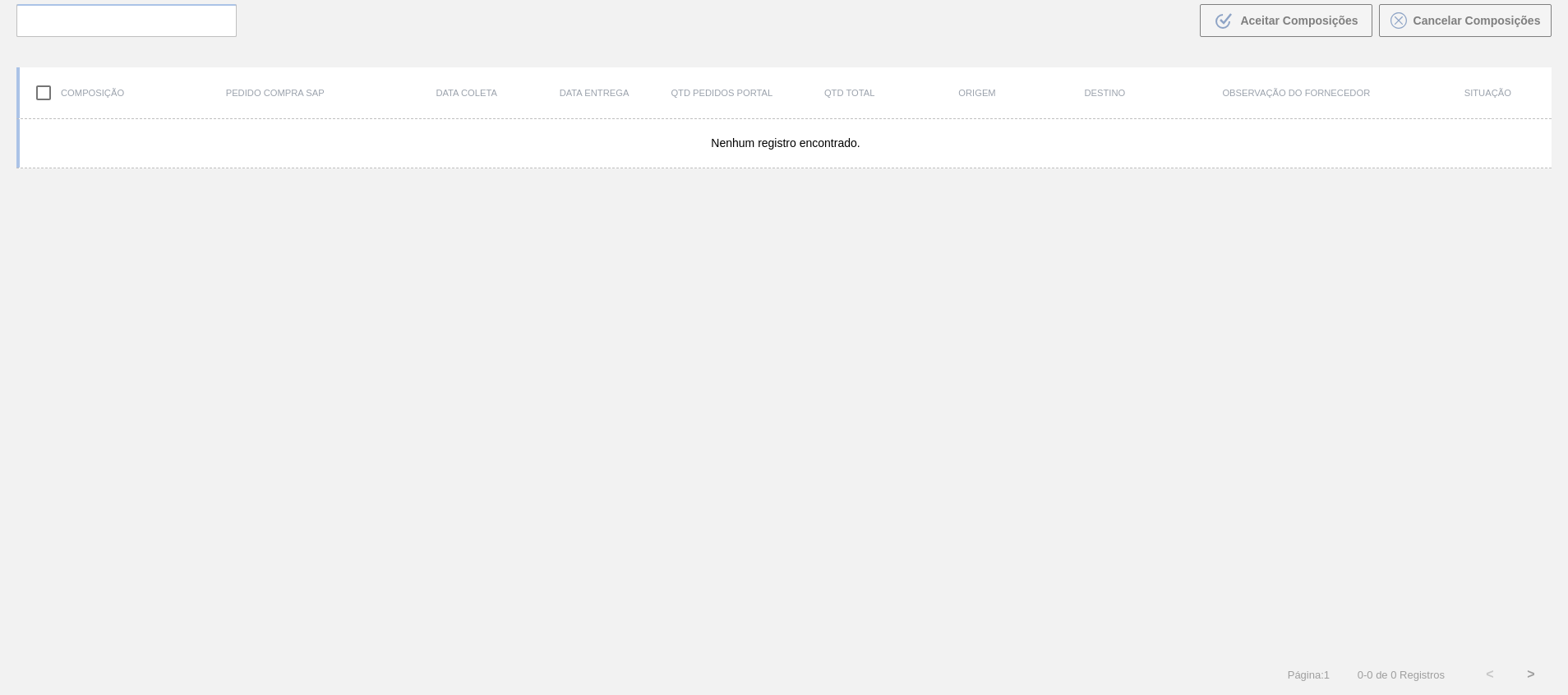
scroll to position [118, 0]
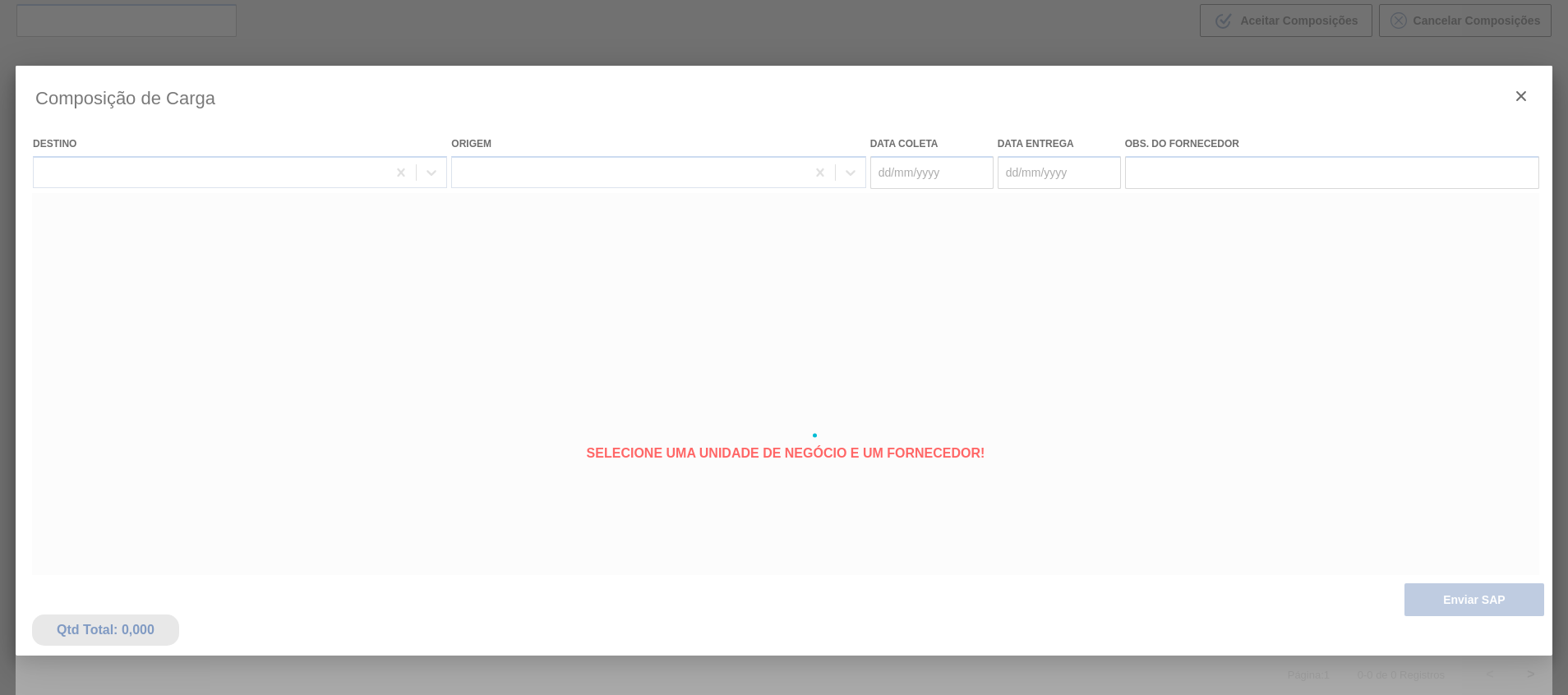
type coleta "[DATE]"
type entrega "[DATE]"
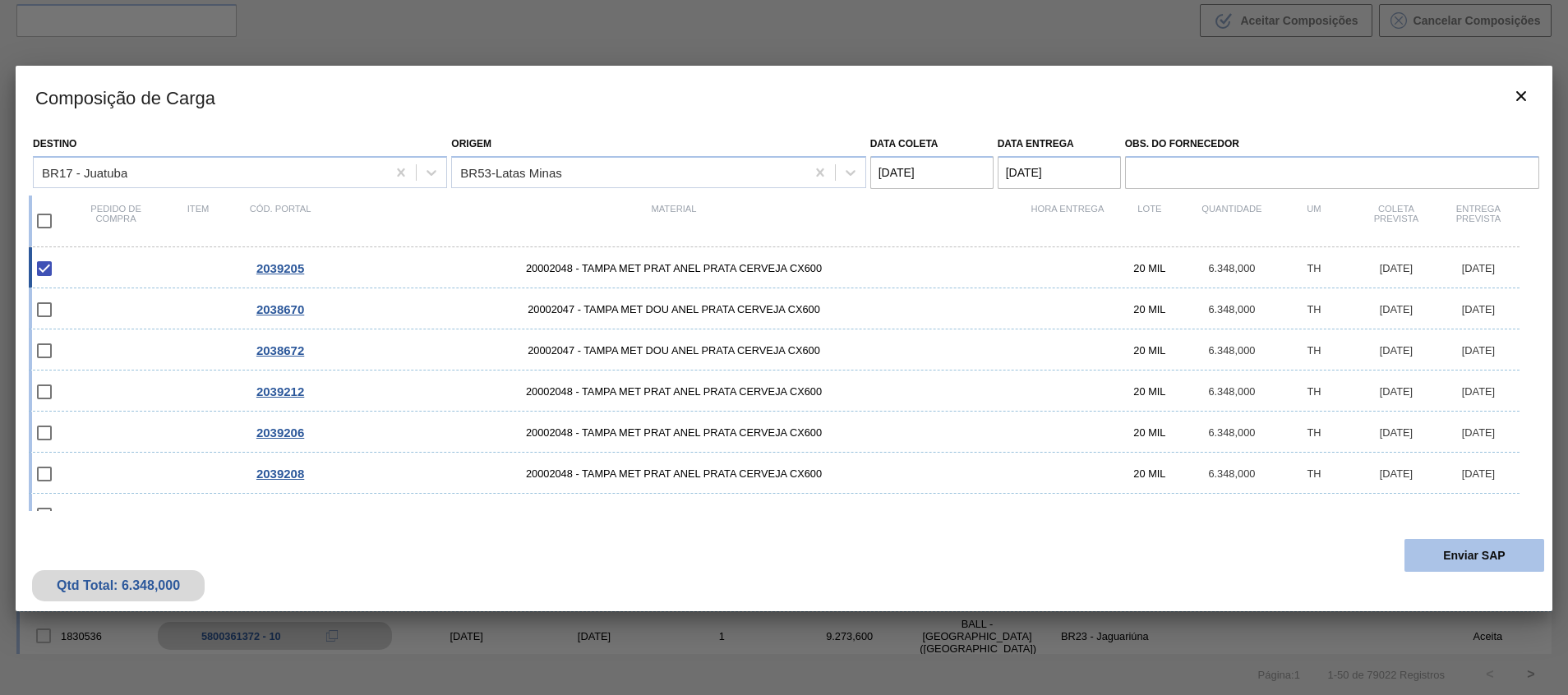
click at [1445, 548] on button "Enviar SAP" at bounding box center [1474, 555] width 140 height 33
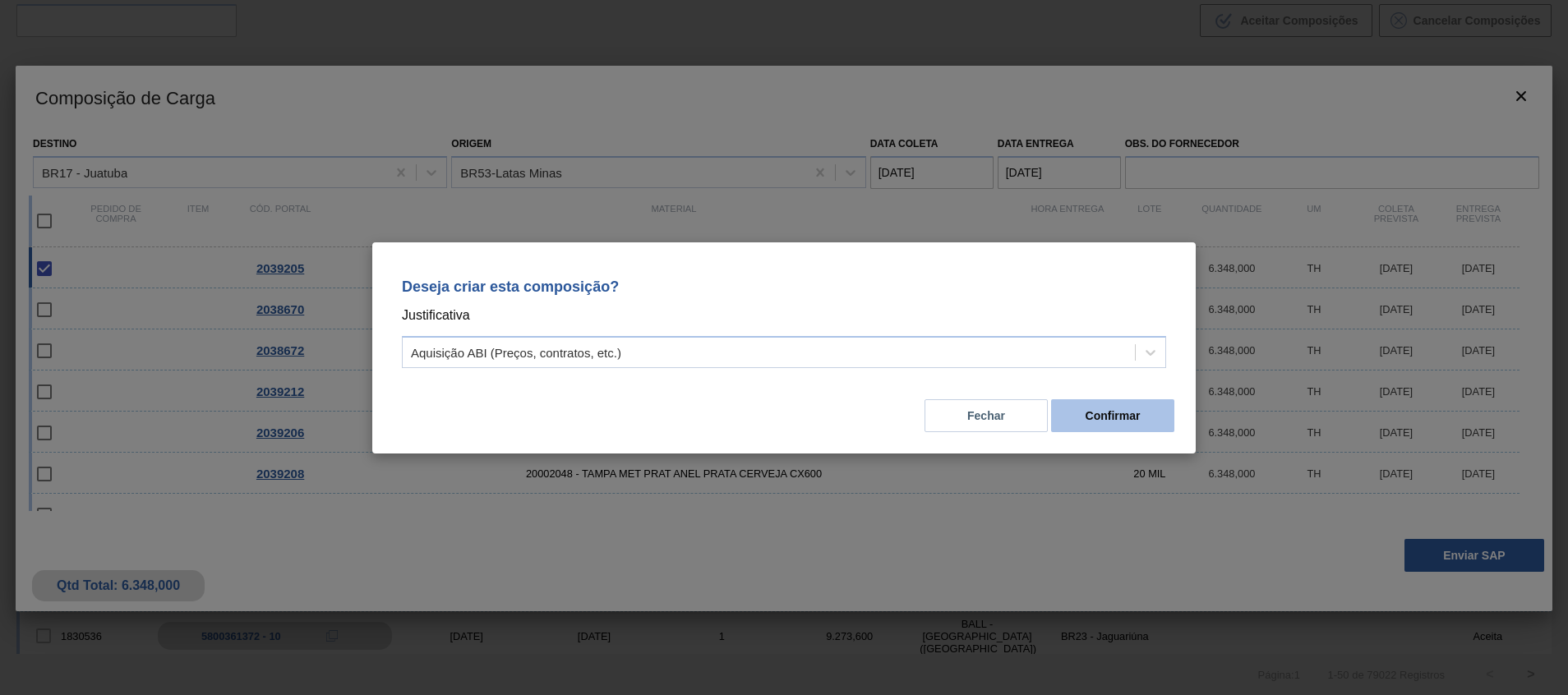
click at [1110, 422] on button "Confirmar" at bounding box center [1112, 415] width 123 height 33
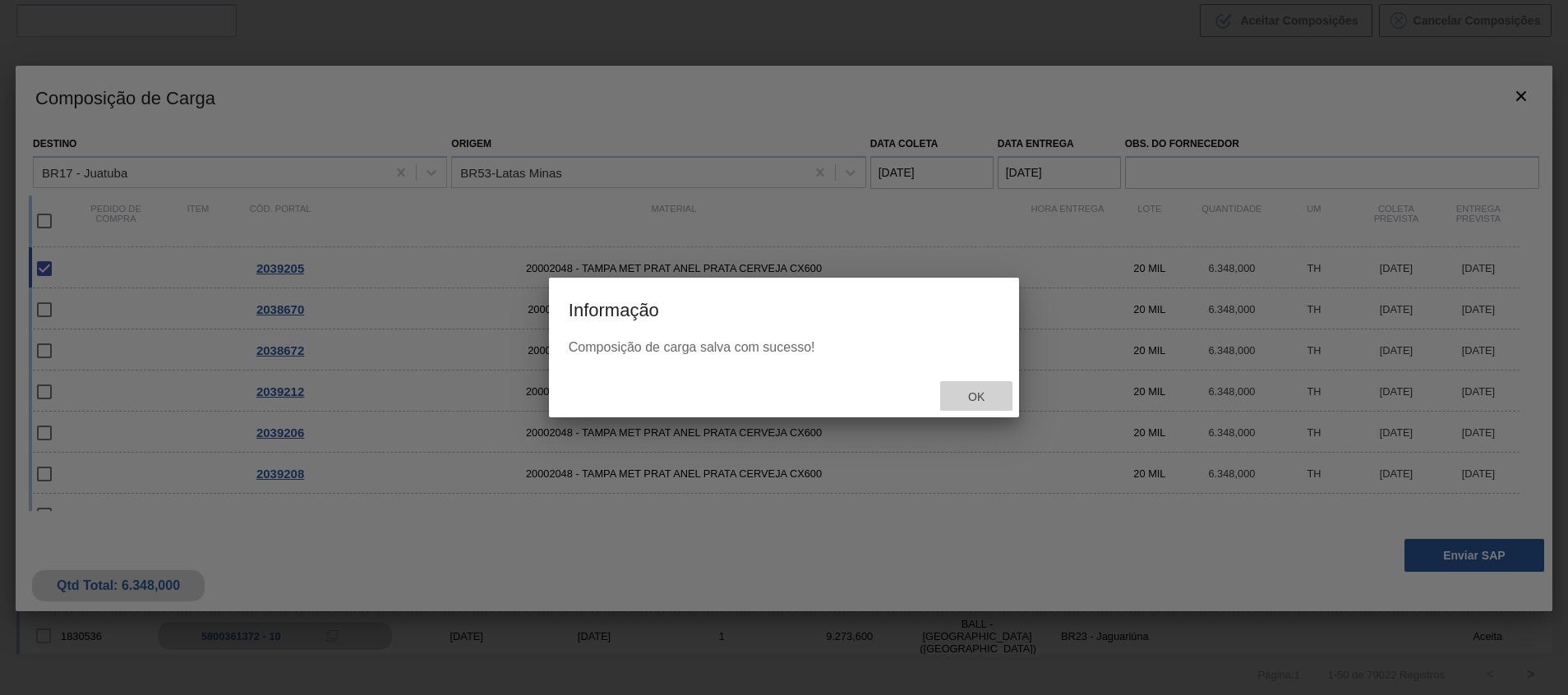
click at [983, 399] on span "Ok" at bounding box center [976, 397] width 43 height 13
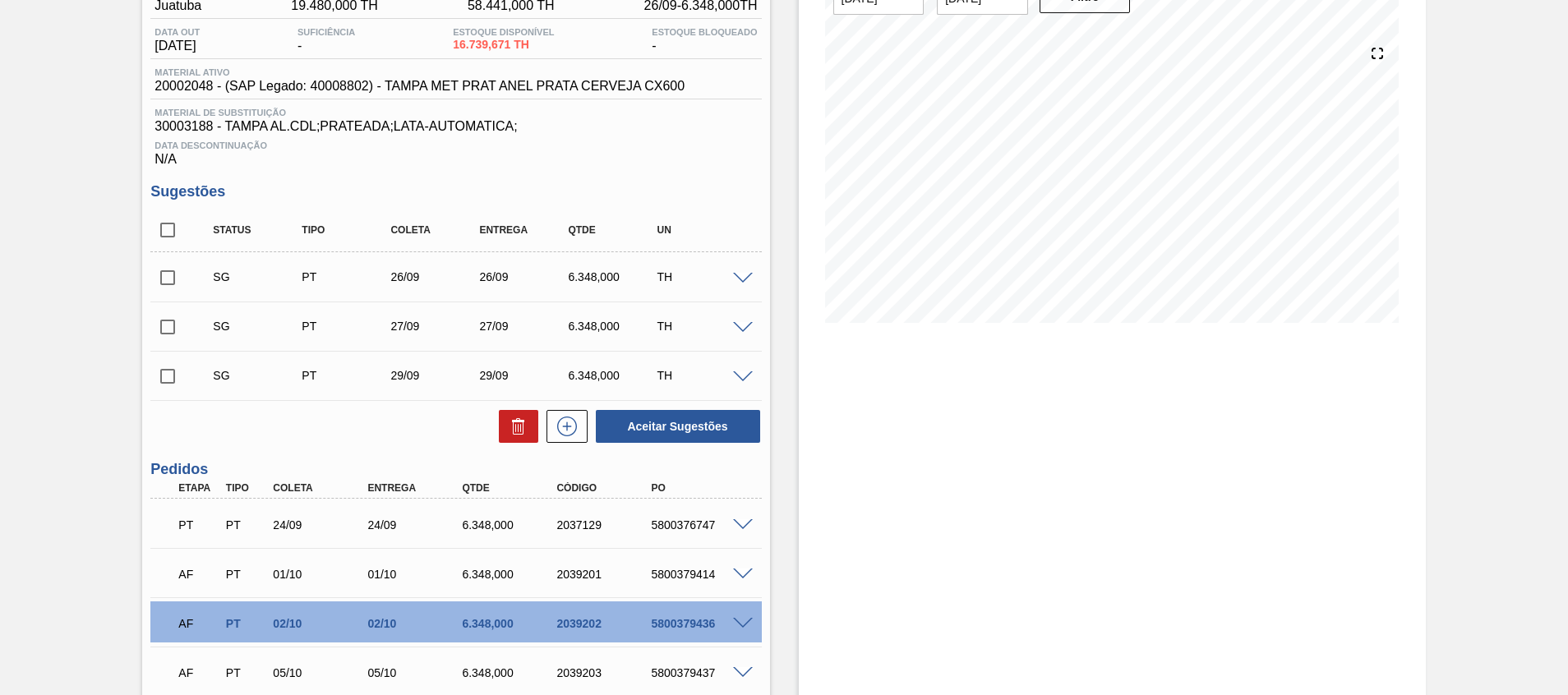
scroll to position [370, 0]
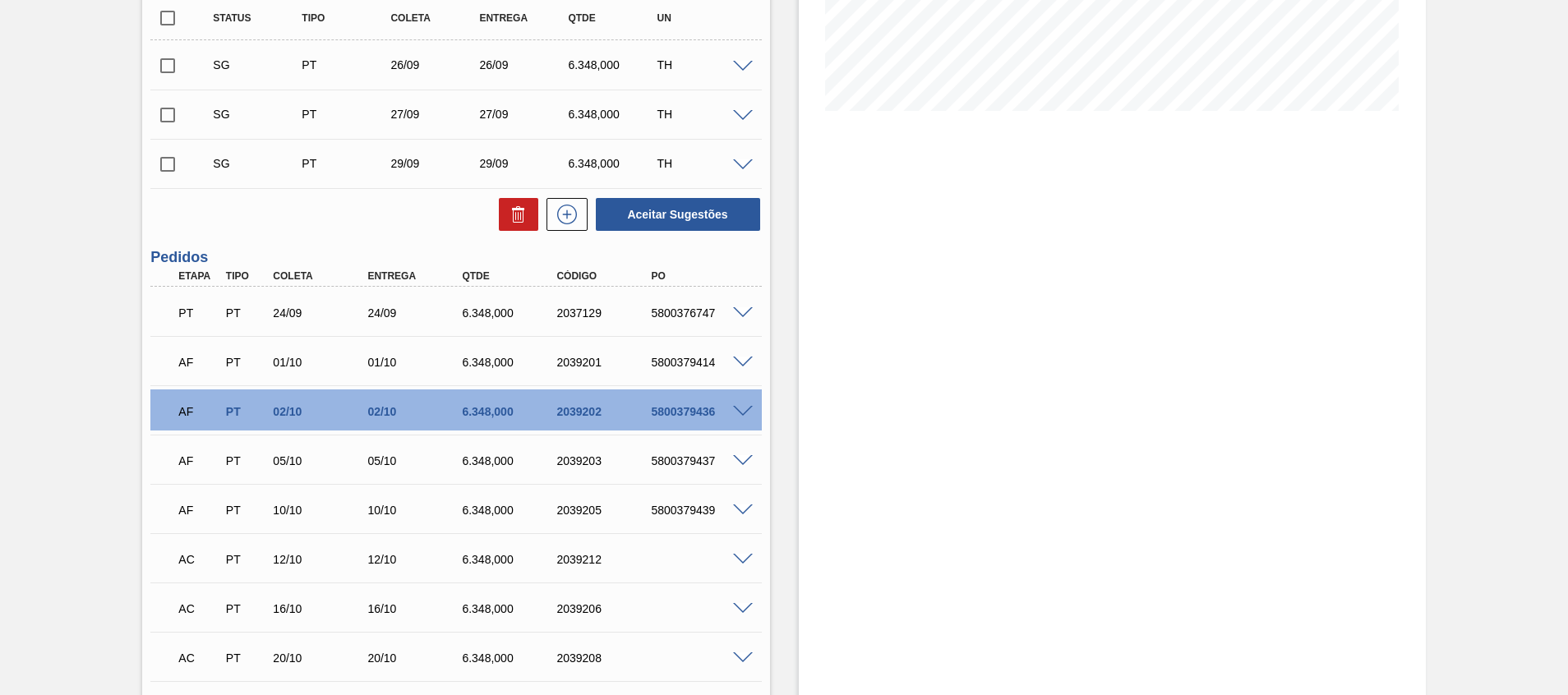
click at [743, 559] on span at bounding box center [742, 559] width 19 height 13
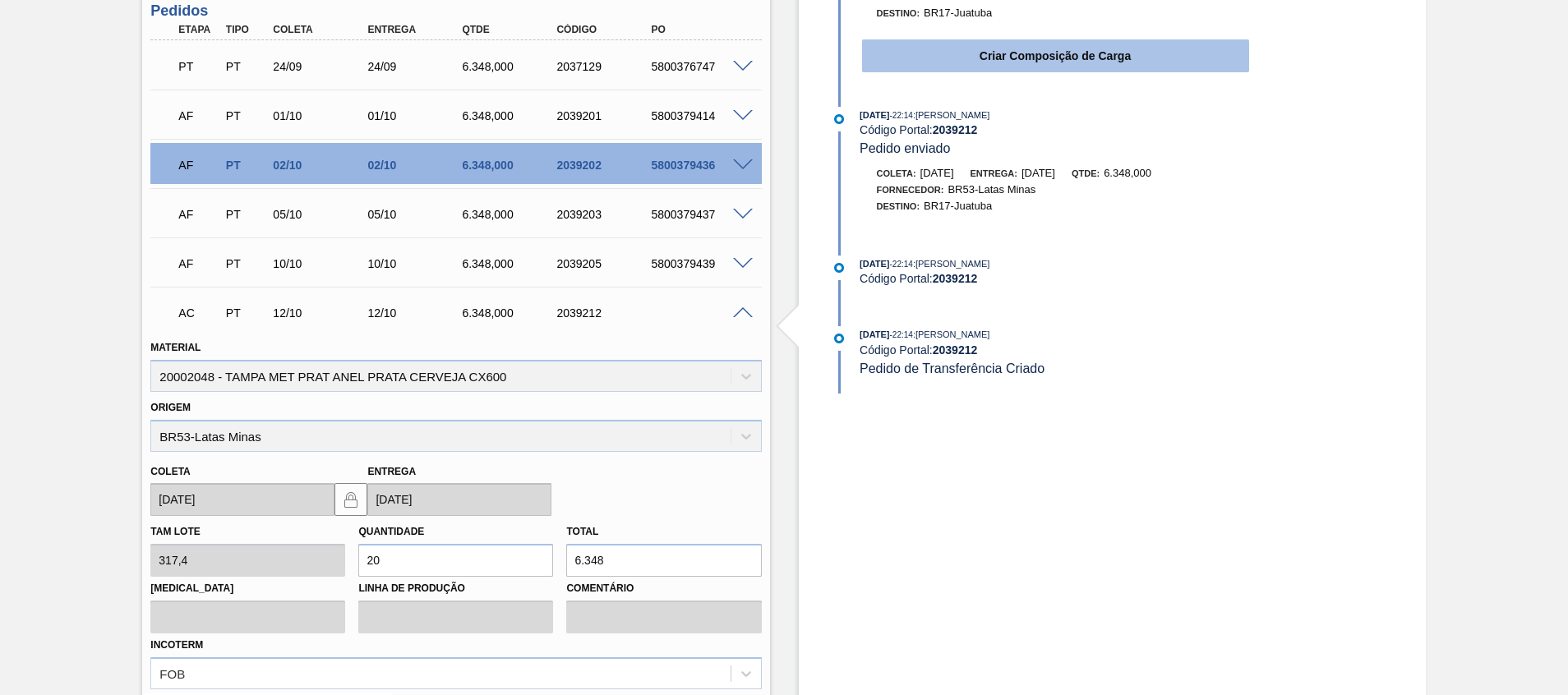
click at [980, 49] on button "Criar Composição de Carga" at bounding box center [1055, 56] width 387 height 33
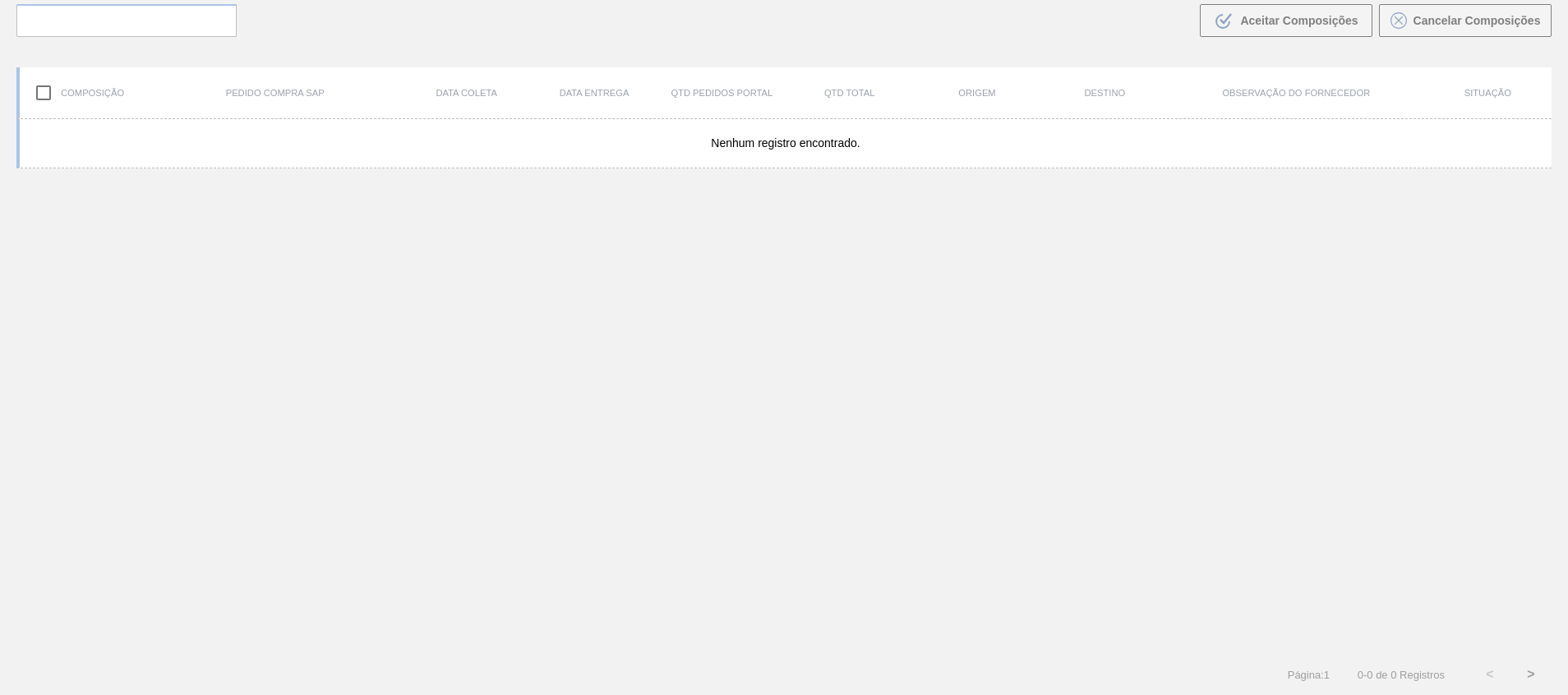
scroll to position [118, 0]
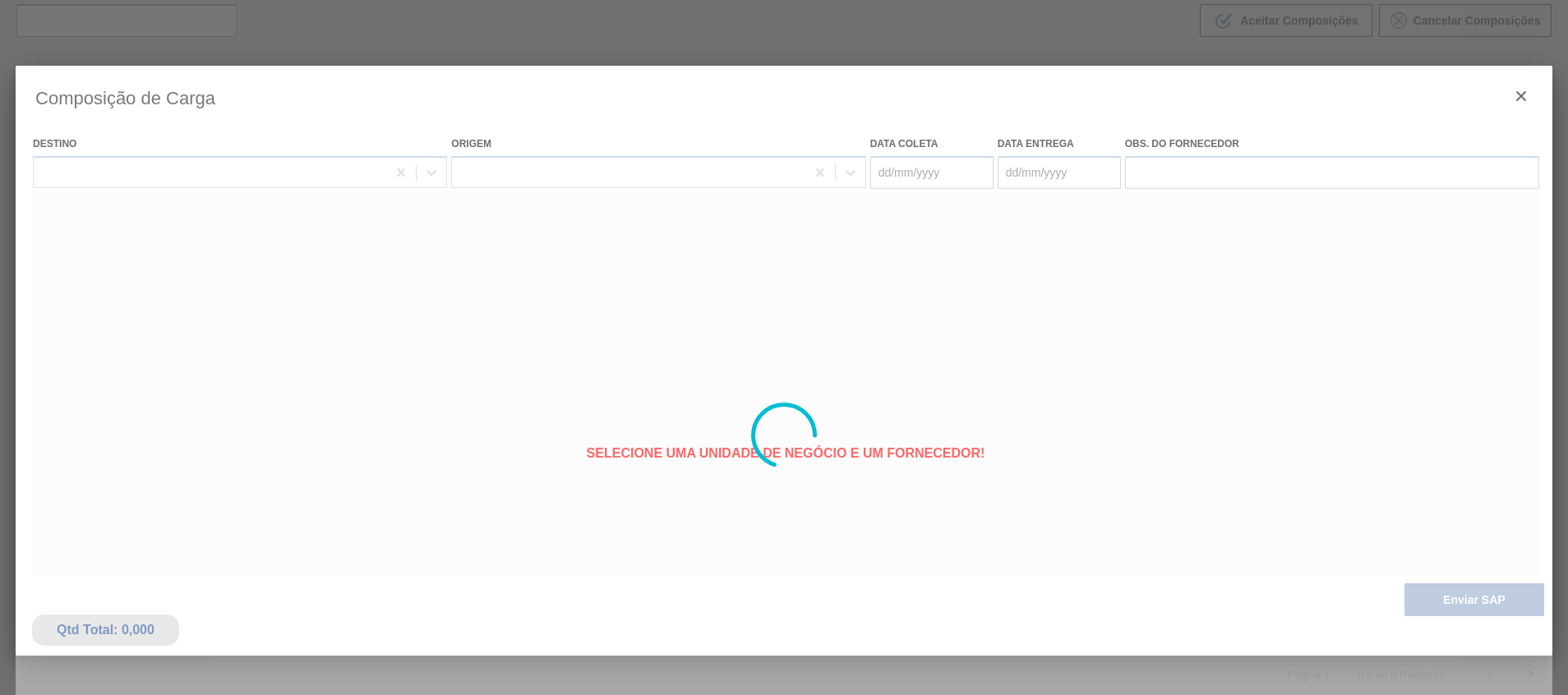
type coleta "12/10/2025"
type entrega "12/10/2025"
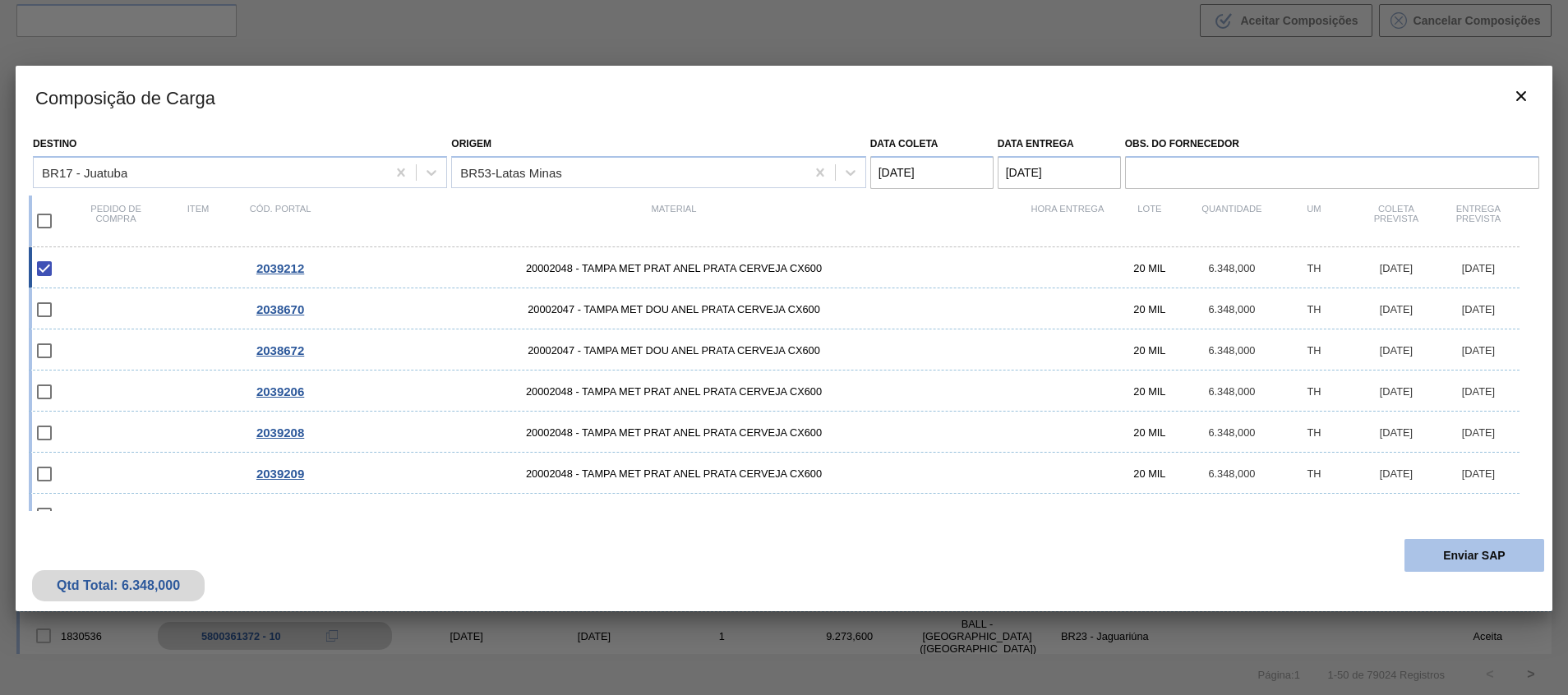
click at [1477, 566] on button "Enviar SAP" at bounding box center [1474, 555] width 140 height 33
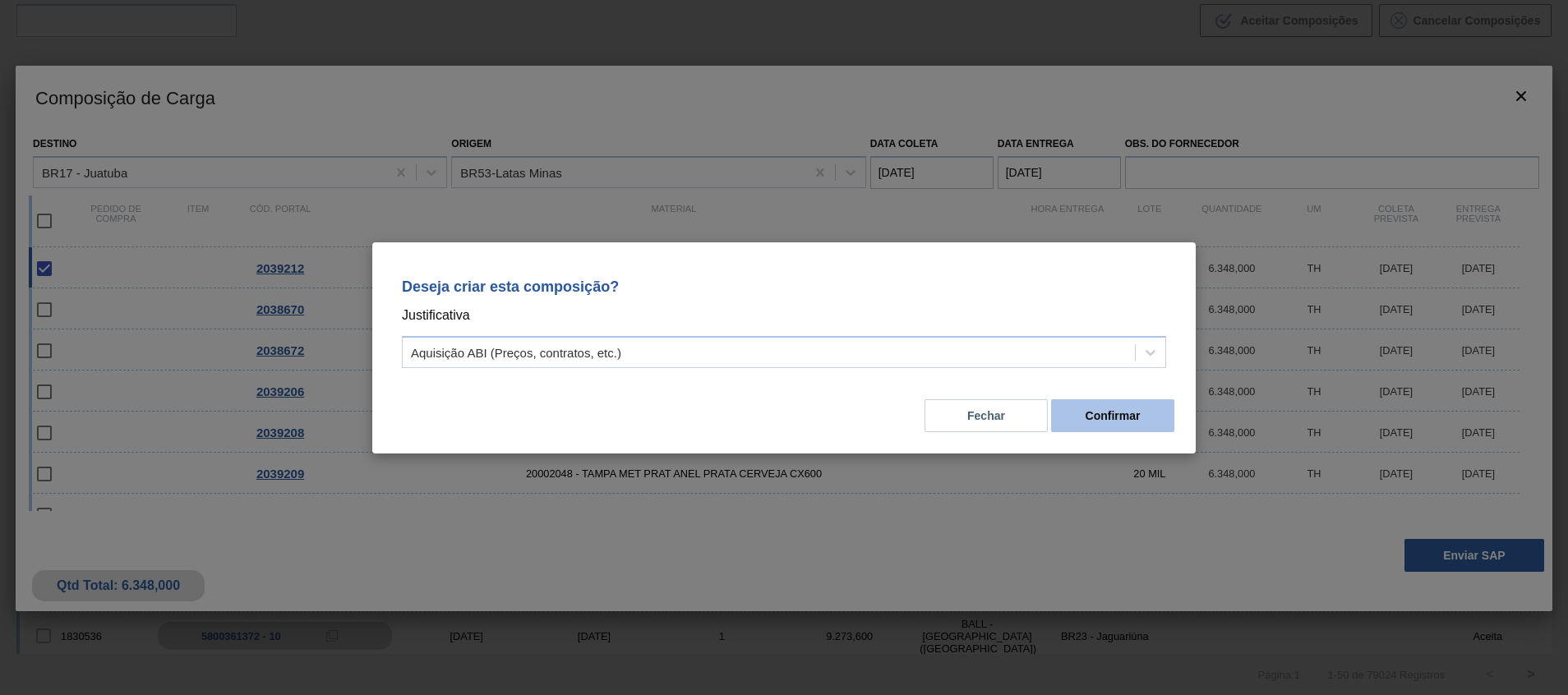
click at [1133, 424] on button "Confirmar" at bounding box center [1112, 415] width 123 height 33
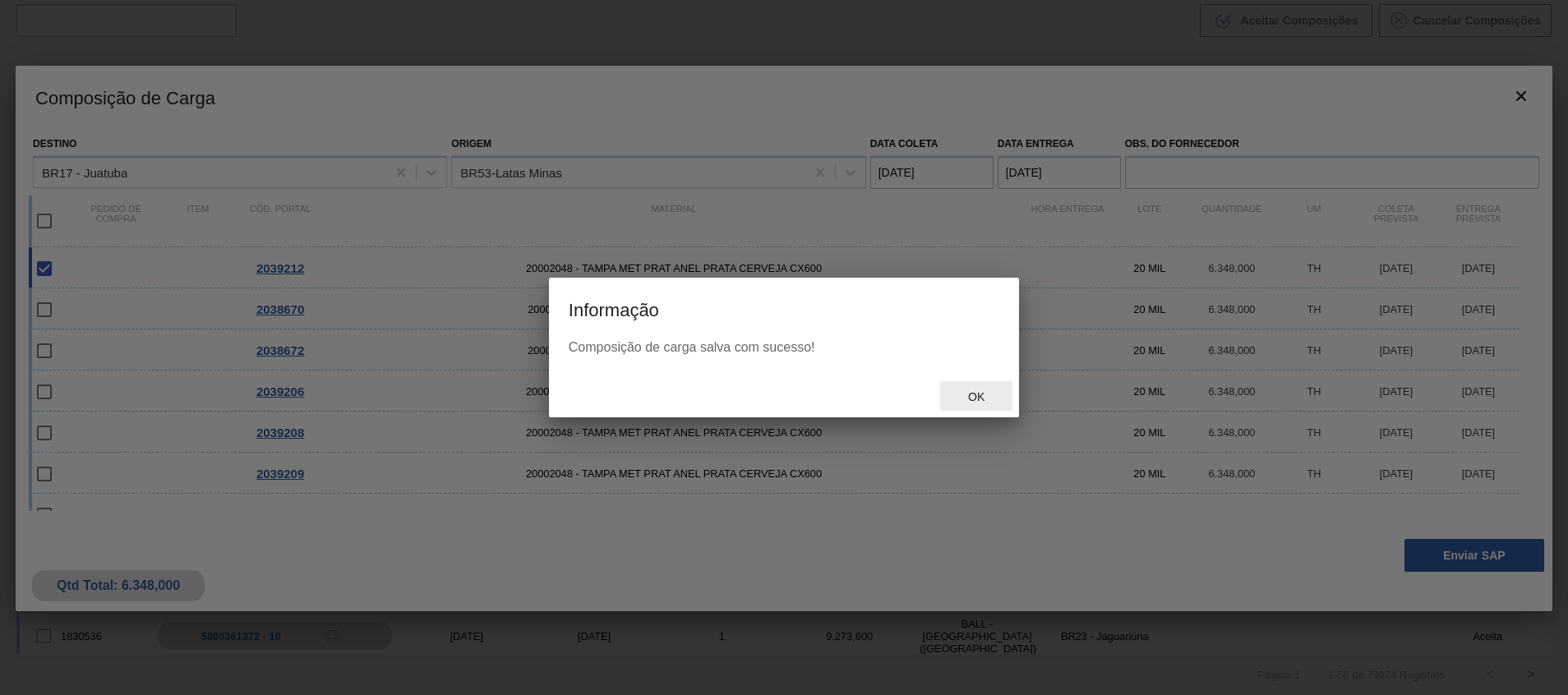
click at [982, 383] on div "Ok" at bounding box center [977, 396] width 72 height 30
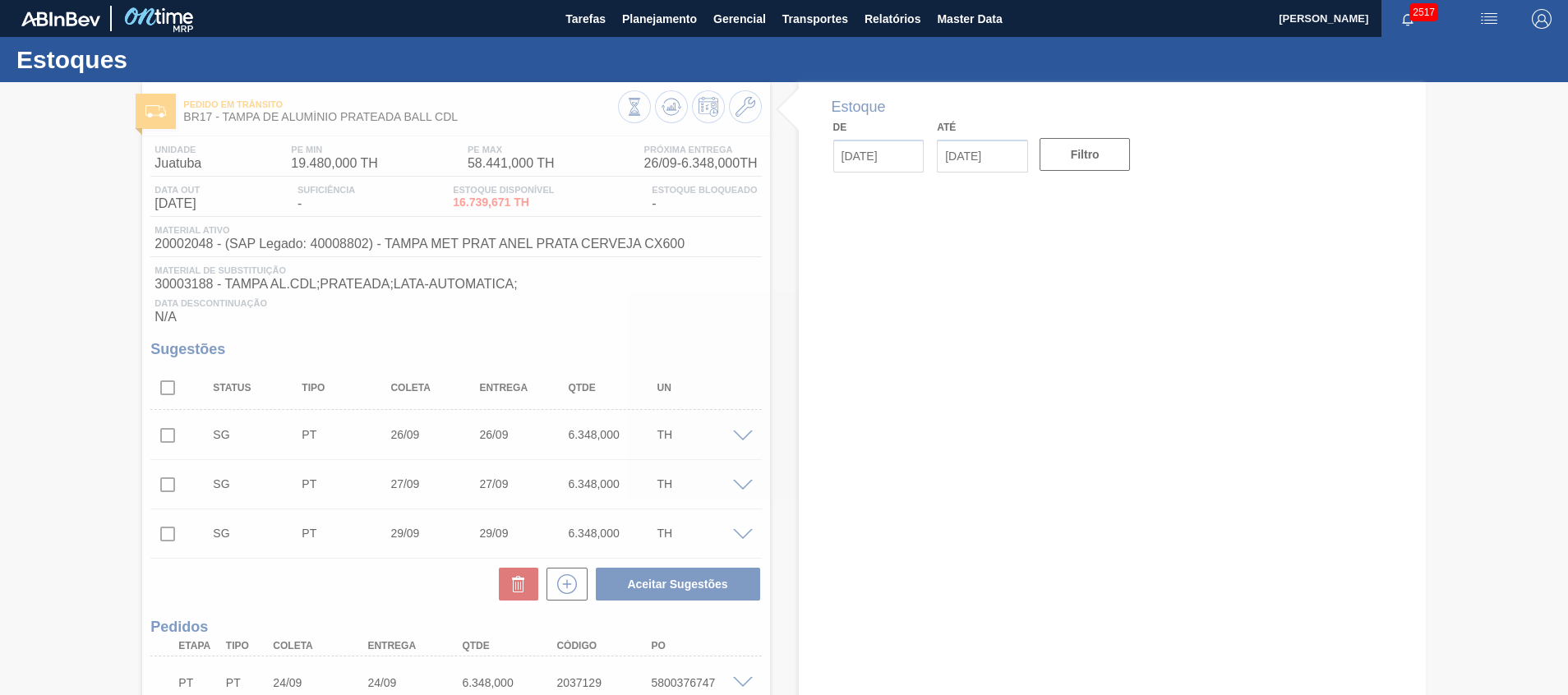
type input "[DATE]"
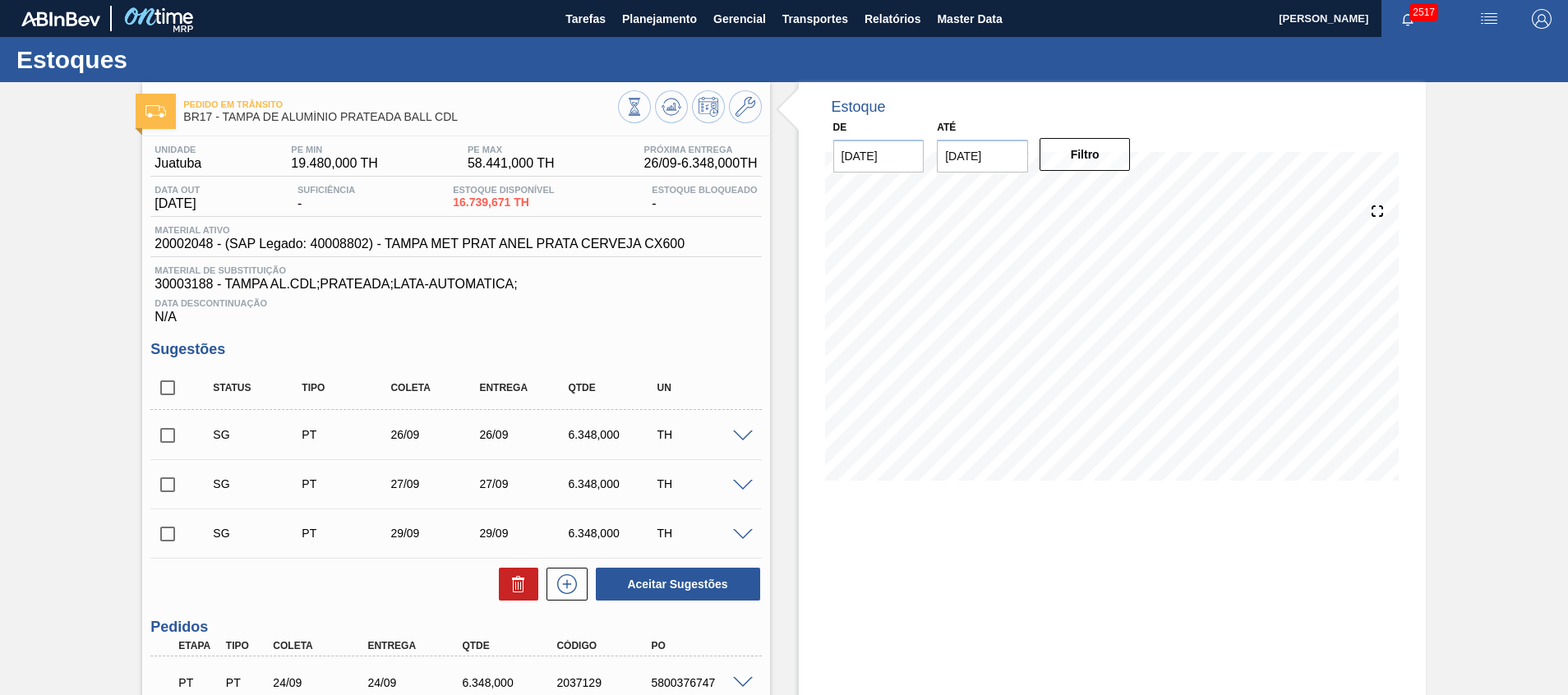
scroll to position [589, 0]
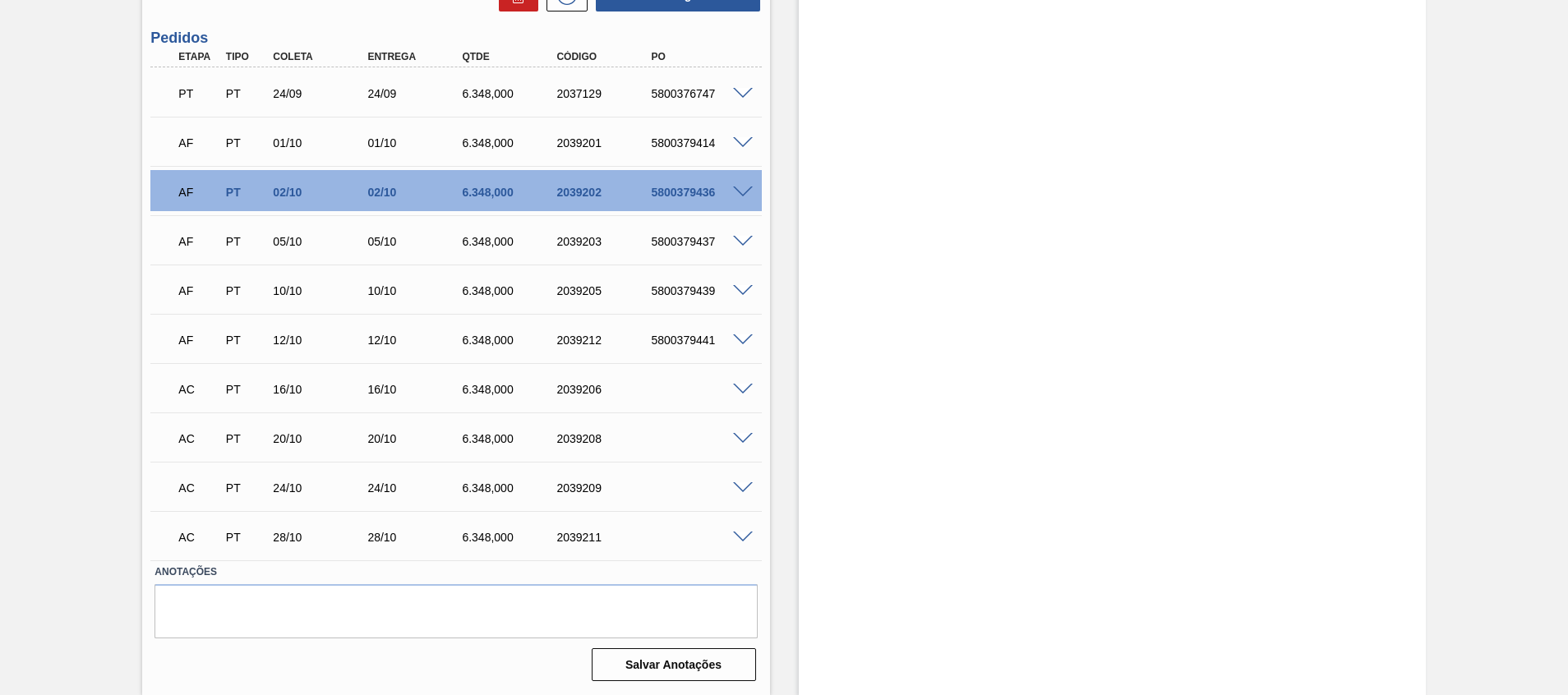
click at [745, 382] on div at bounding box center [745, 388] width 33 height 13
click at [736, 380] on div "AC PT 16/10 16/10 6.348,000 2039206" at bounding box center [455, 388] width 611 height 41
click at [742, 384] on span at bounding box center [742, 389] width 19 height 13
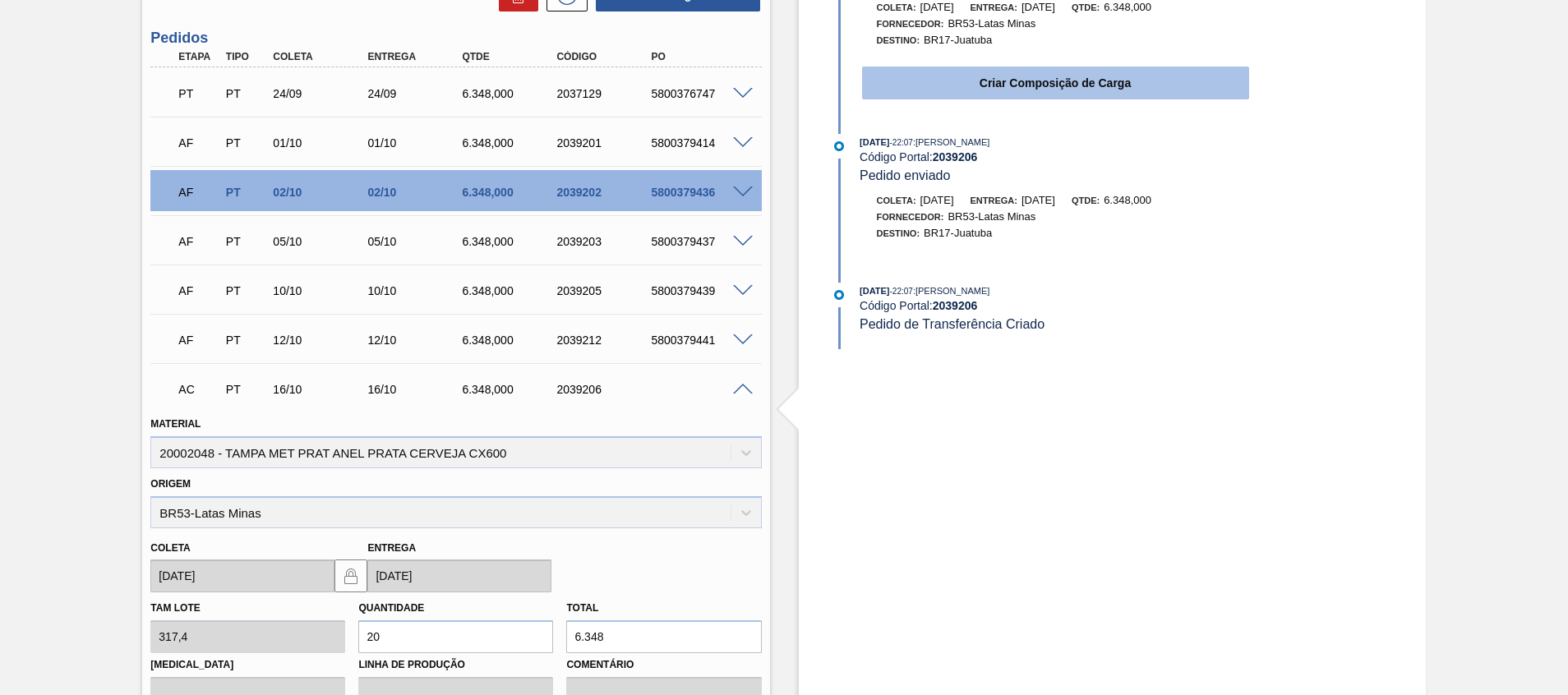
click at [923, 84] on button "Criar Composição de Carga" at bounding box center [1055, 83] width 387 height 33
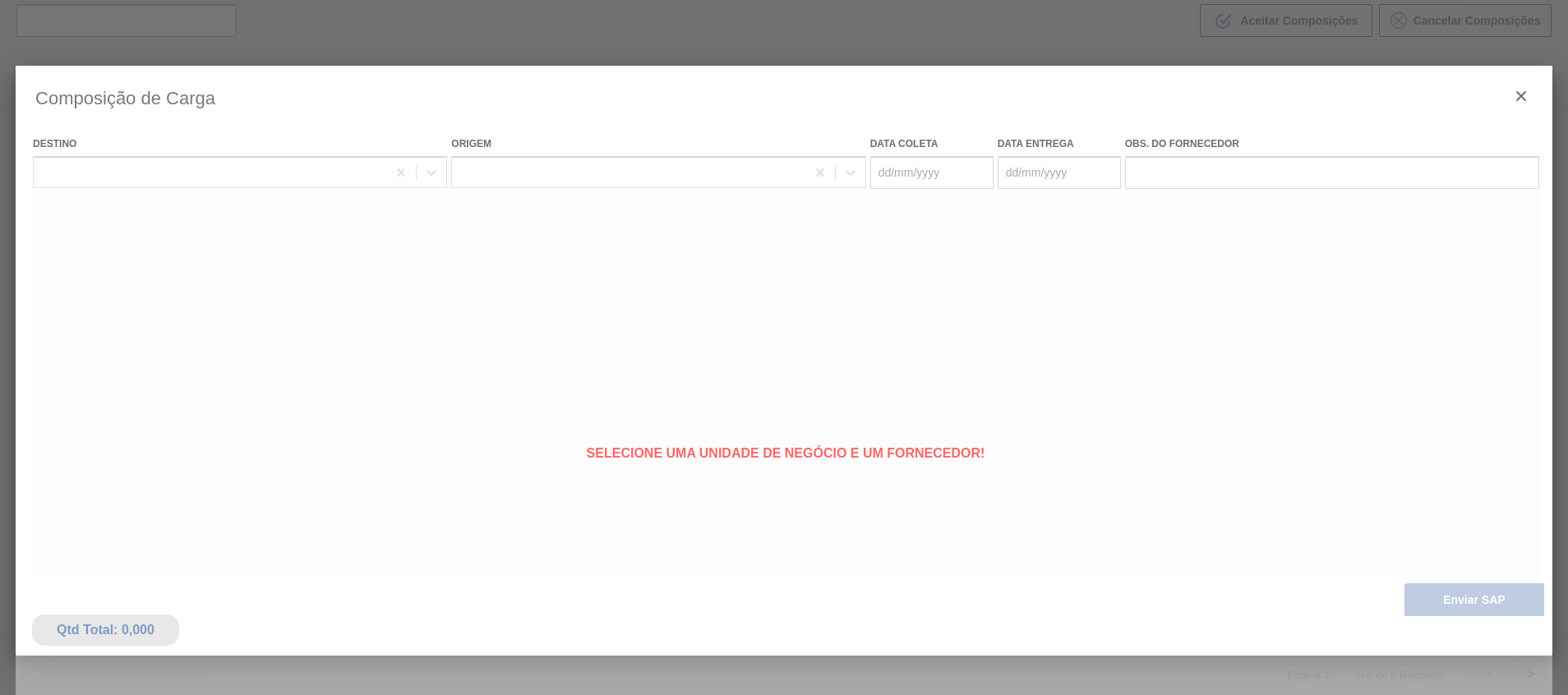
type coleta "16/10/2025"
type entrega "16/10/2025"
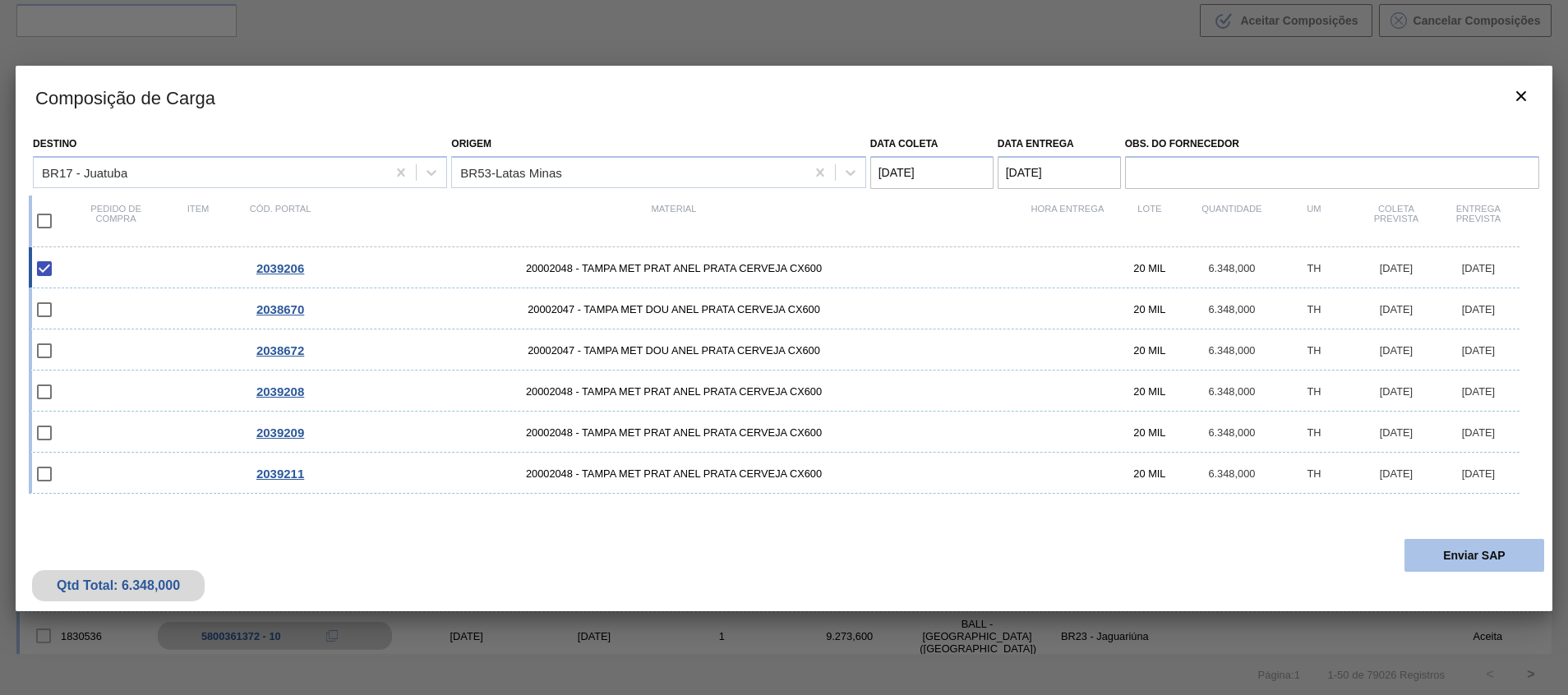
click at [1448, 548] on button "Enviar SAP" at bounding box center [1474, 555] width 140 height 33
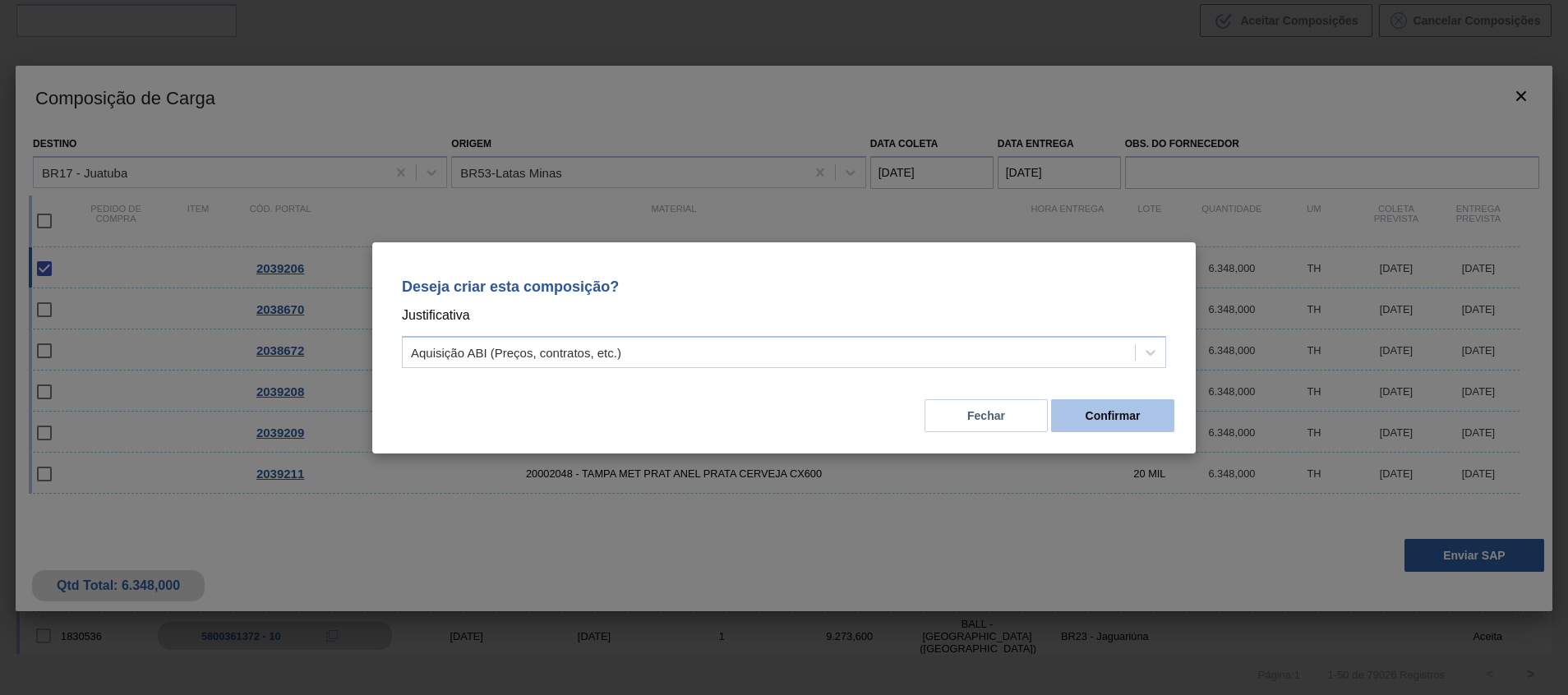
click at [1134, 412] on button "Confirmar" at bounding box center [1112, 415] width 123 height 33
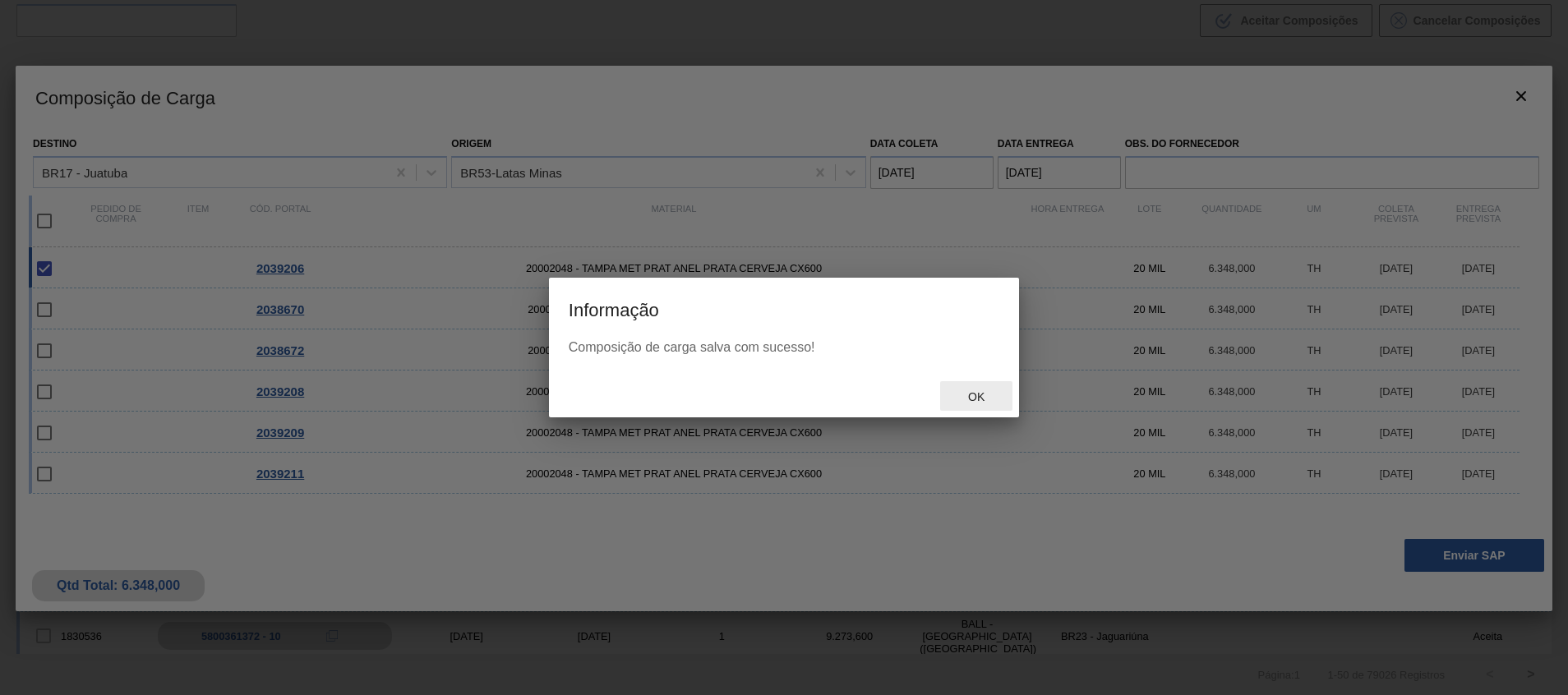
click at [989, 402] on span "Ok" at bounding box center [976, 397] width 43 height 13
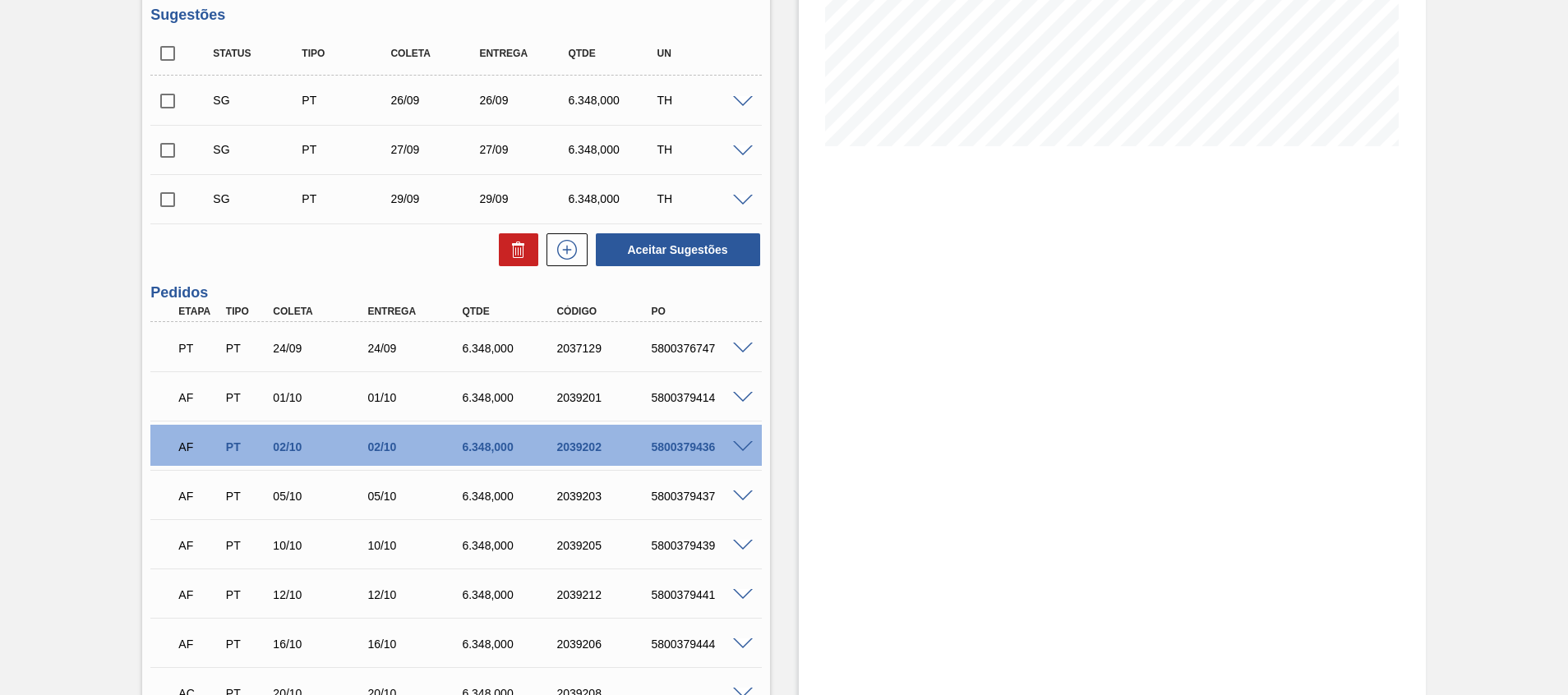
scroll to position [589, 0]
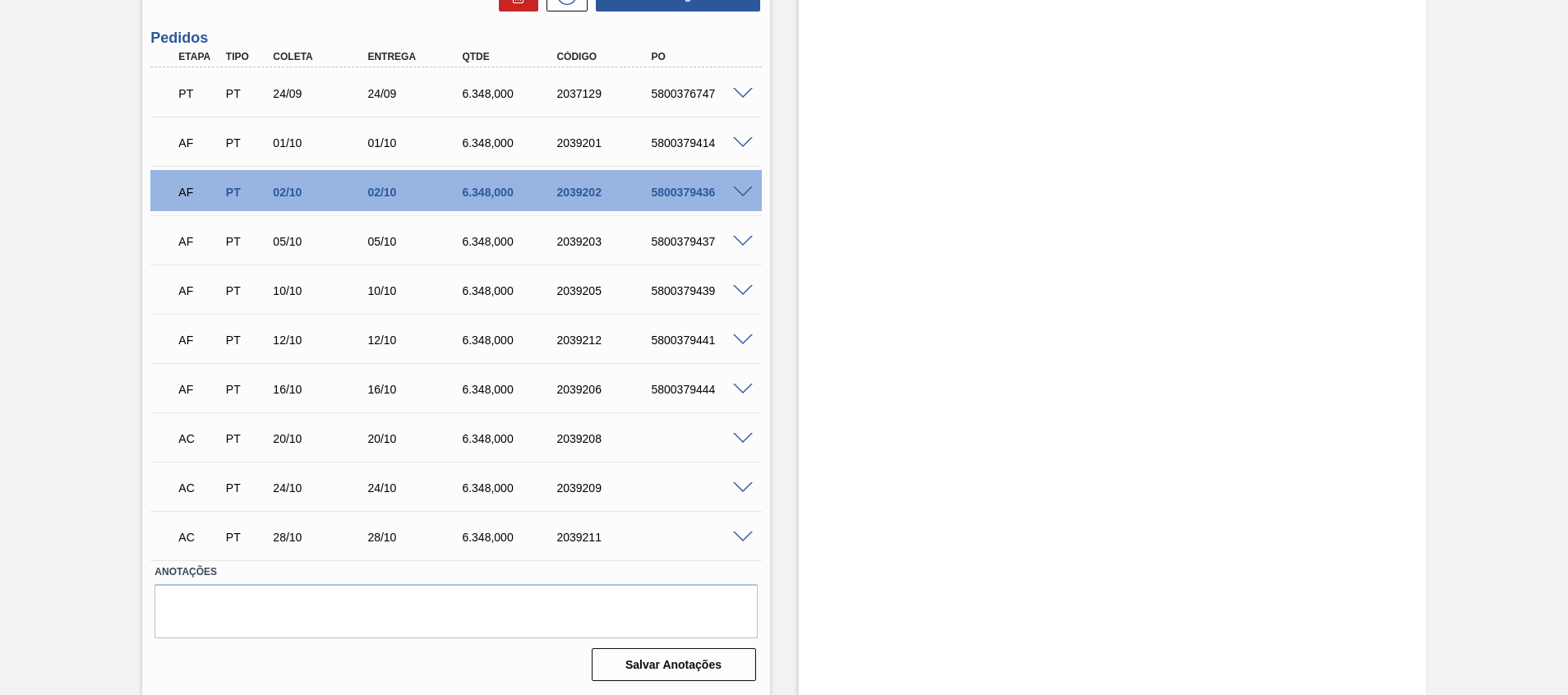
click at [743, 440] on span at bounding box center [742, 439] width 19 height 13
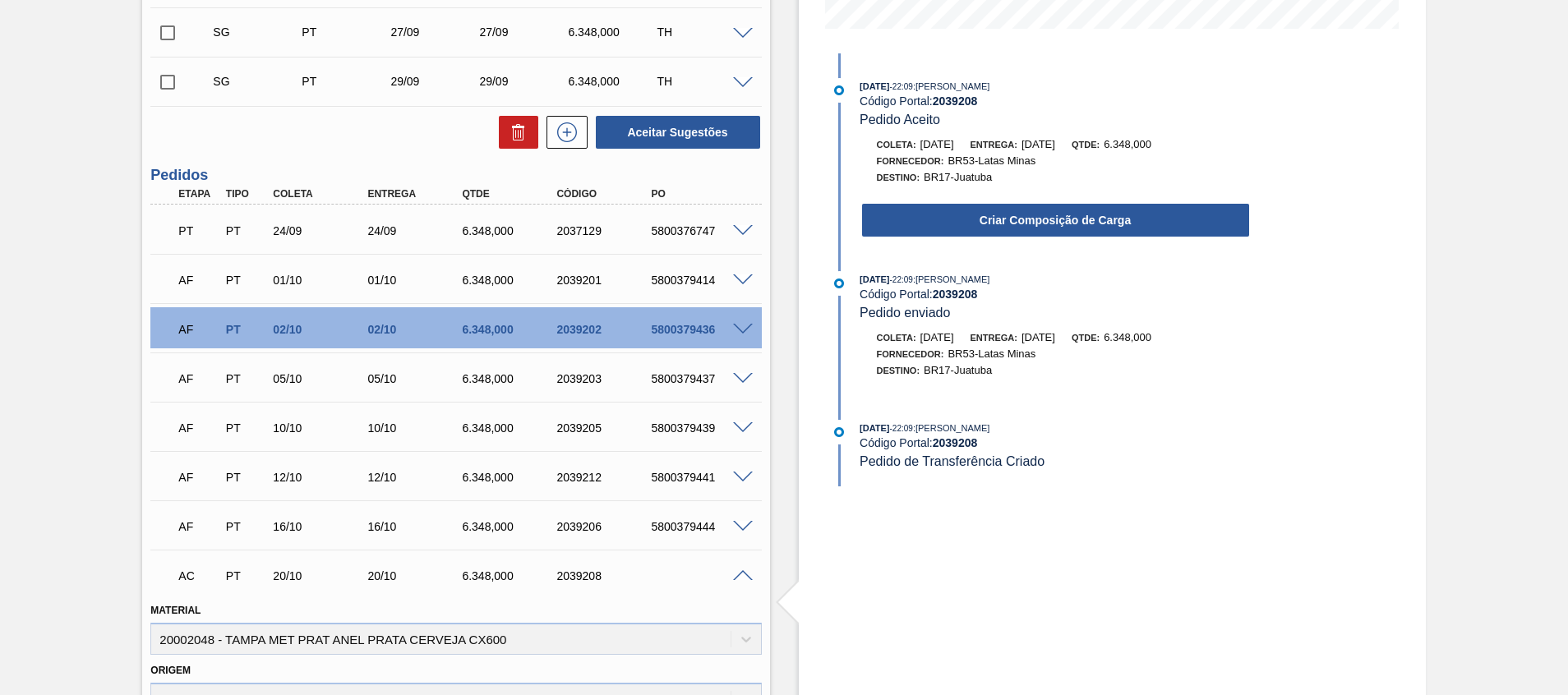
scroll to position [343, 0]
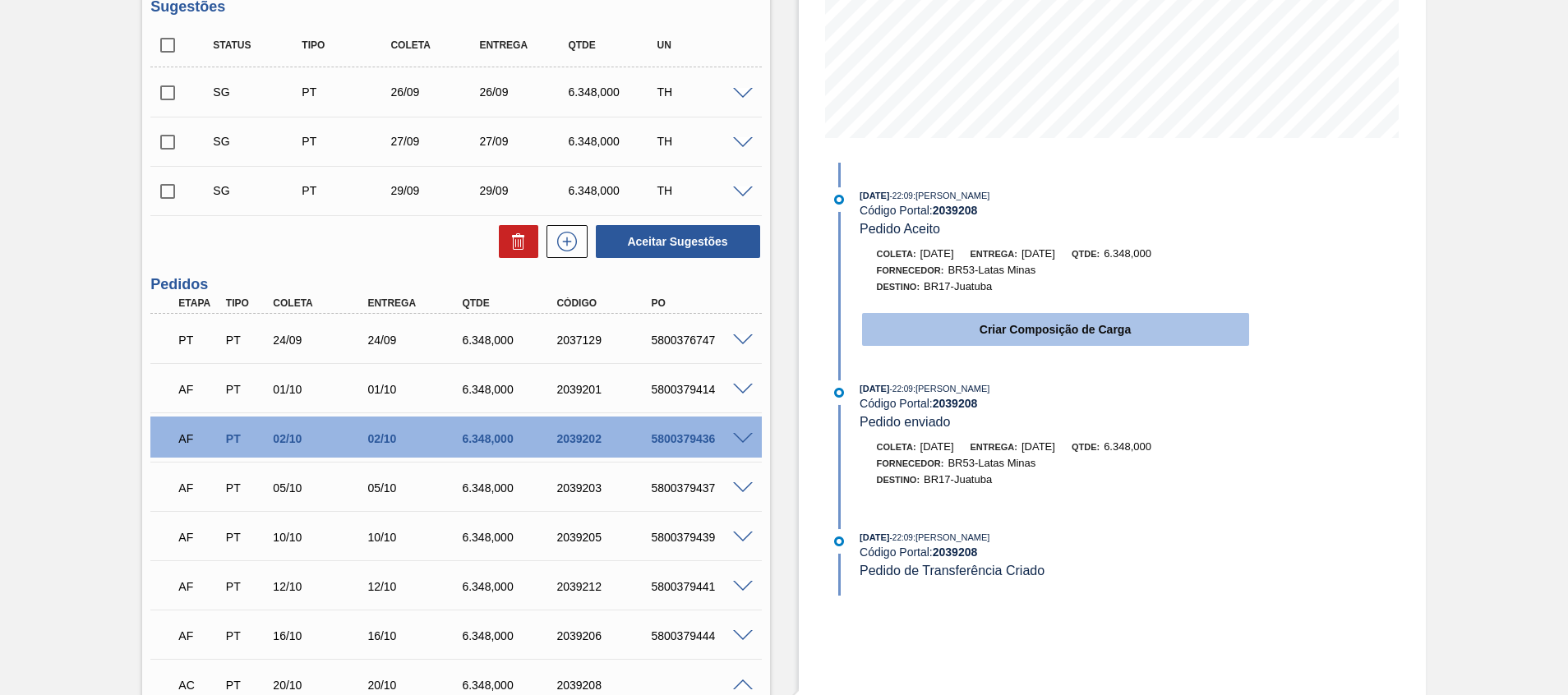
click at [1008, 321] on button "Criar Composição de Carga" at bounding box center [1055, 329] width 387 height 33
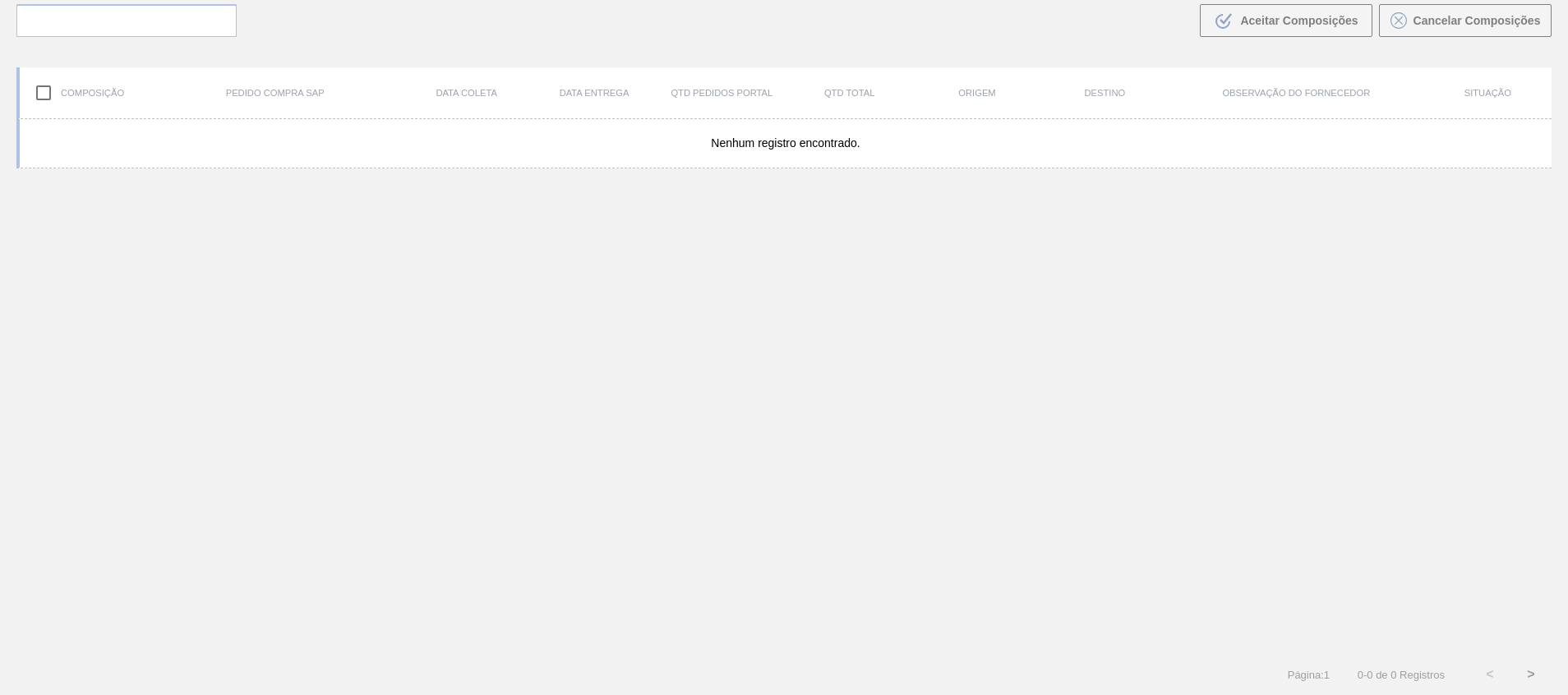
scroll to position [118, 0]
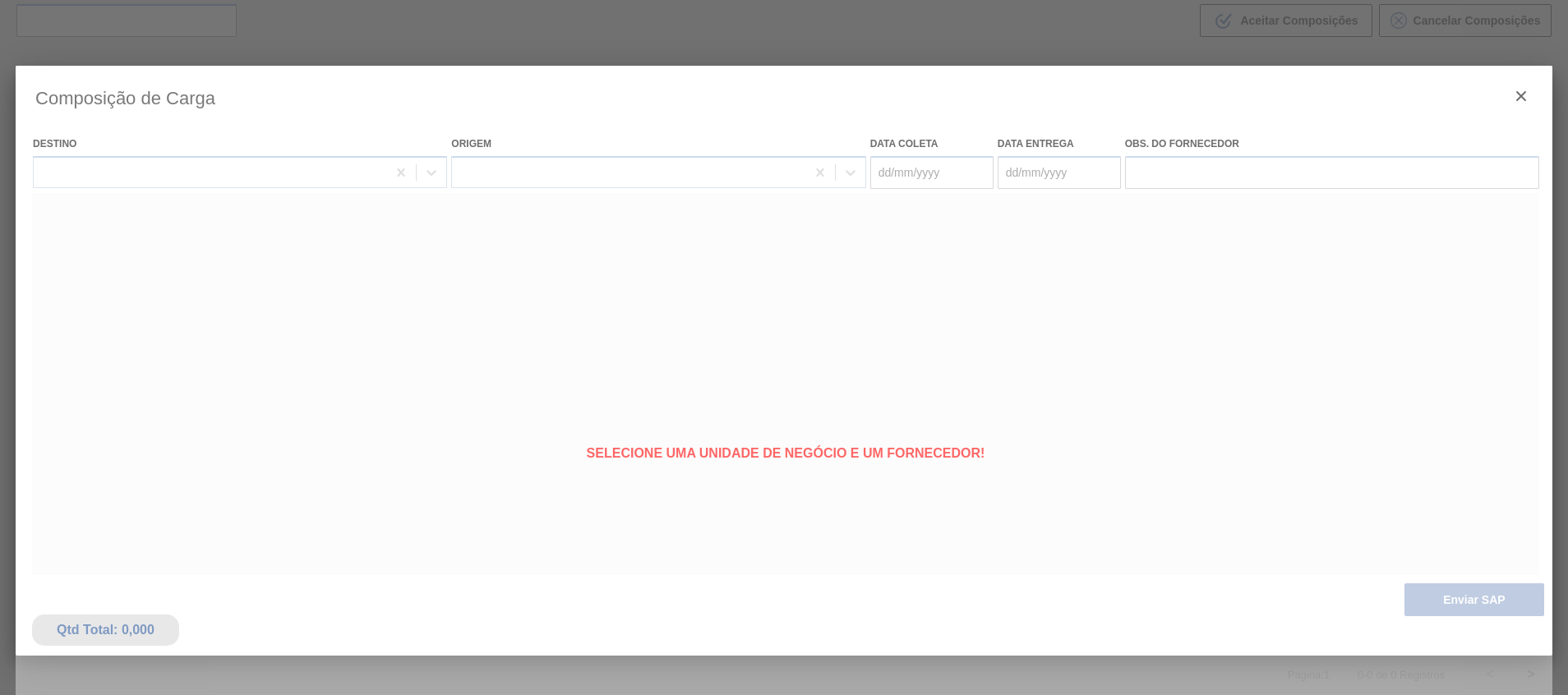
type coleta "20/10/2025"
type entrega "20/10/2025"
click at [972, 366] on div at bounding box center [784, 436] width 1536 height 740
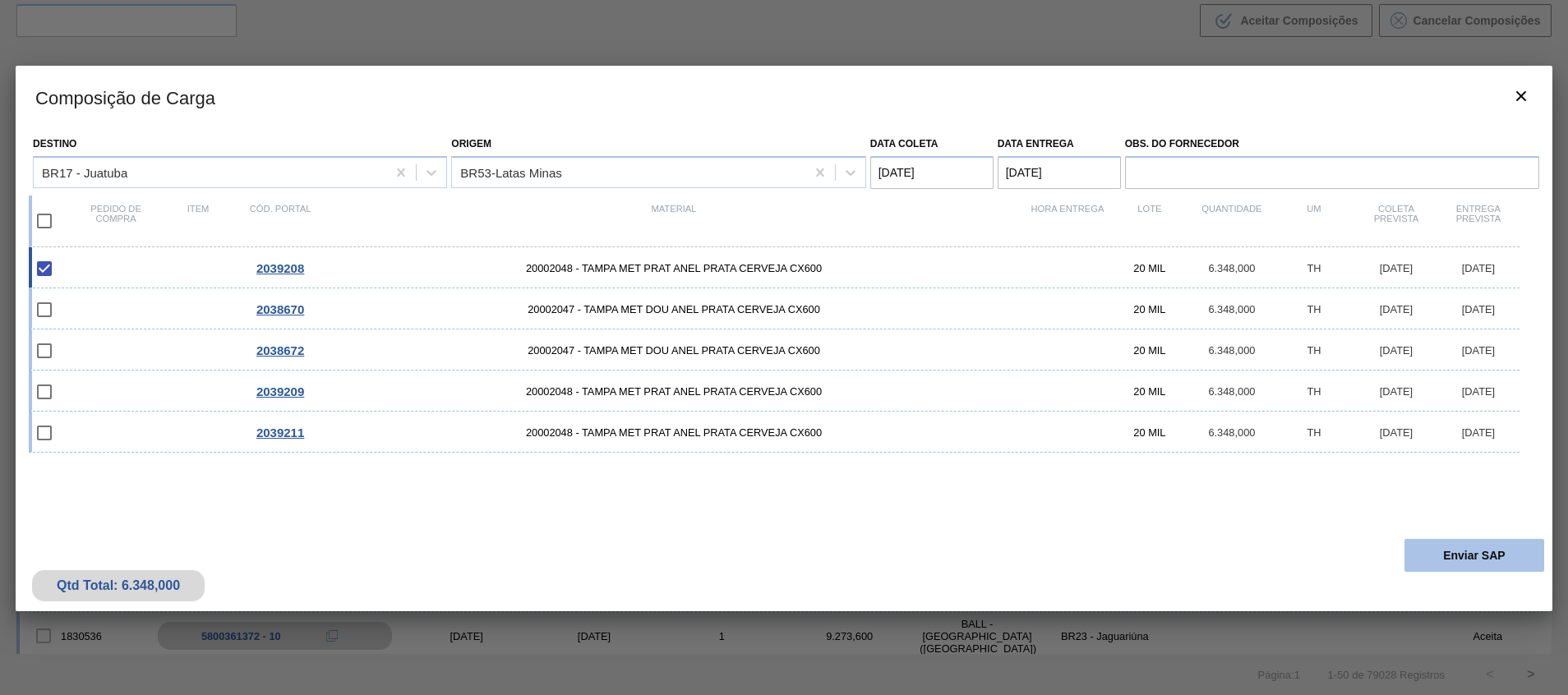
click at [1503, 555] on button "Enviar SAP" at bounding box center [1474, 555] width 140 height 33
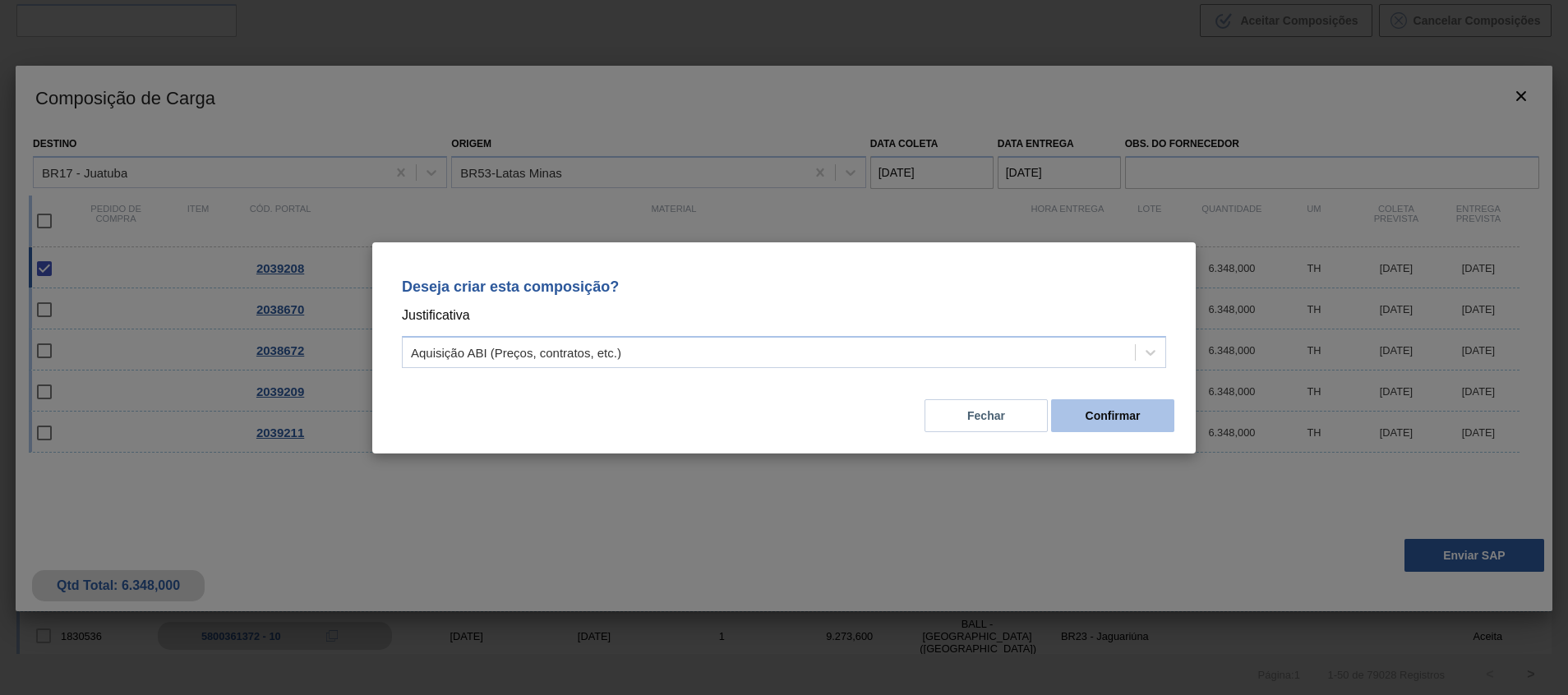
click at [1154, 427] on button "Confirmar" at bounding box center [1112, 415] width 123 height 33
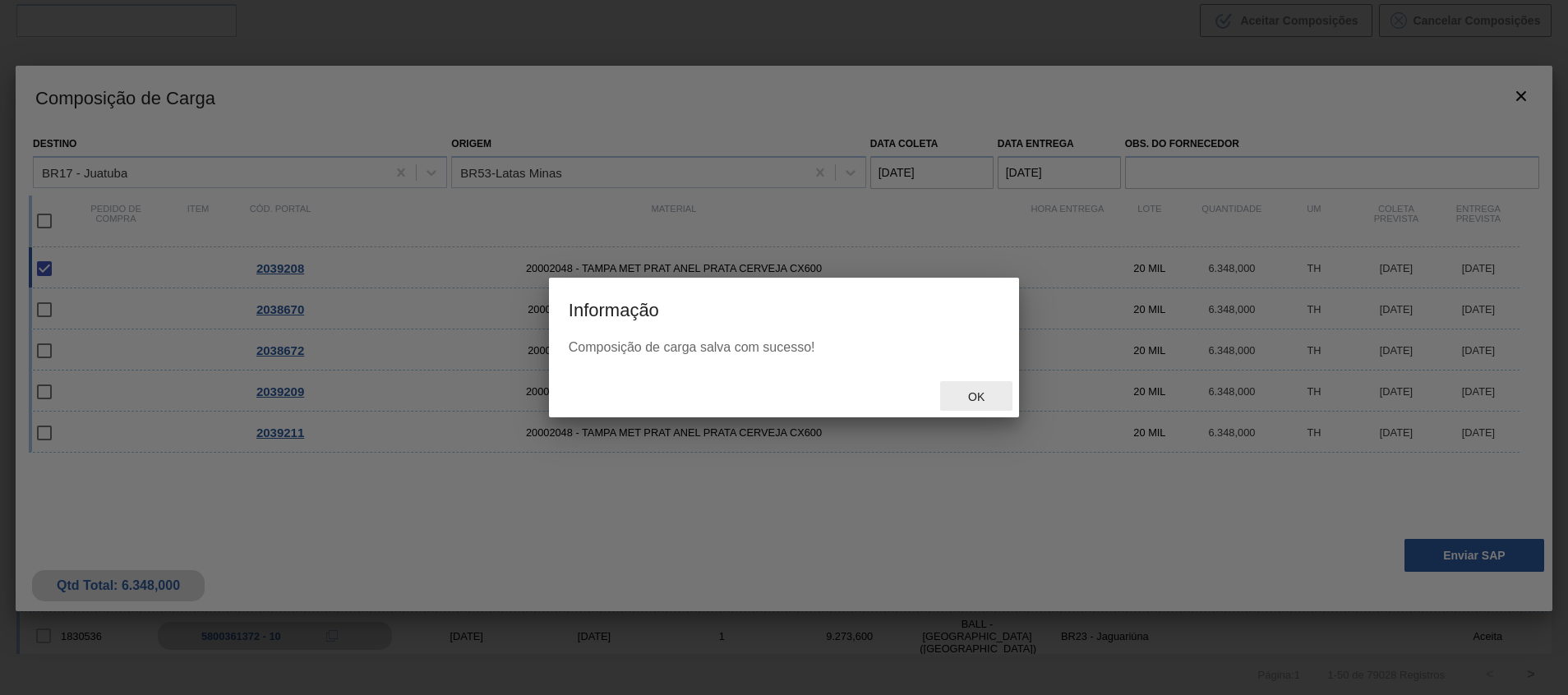
click at [972, 393] on span "Ok" at bounding box center [976, 397] width 43 height 13
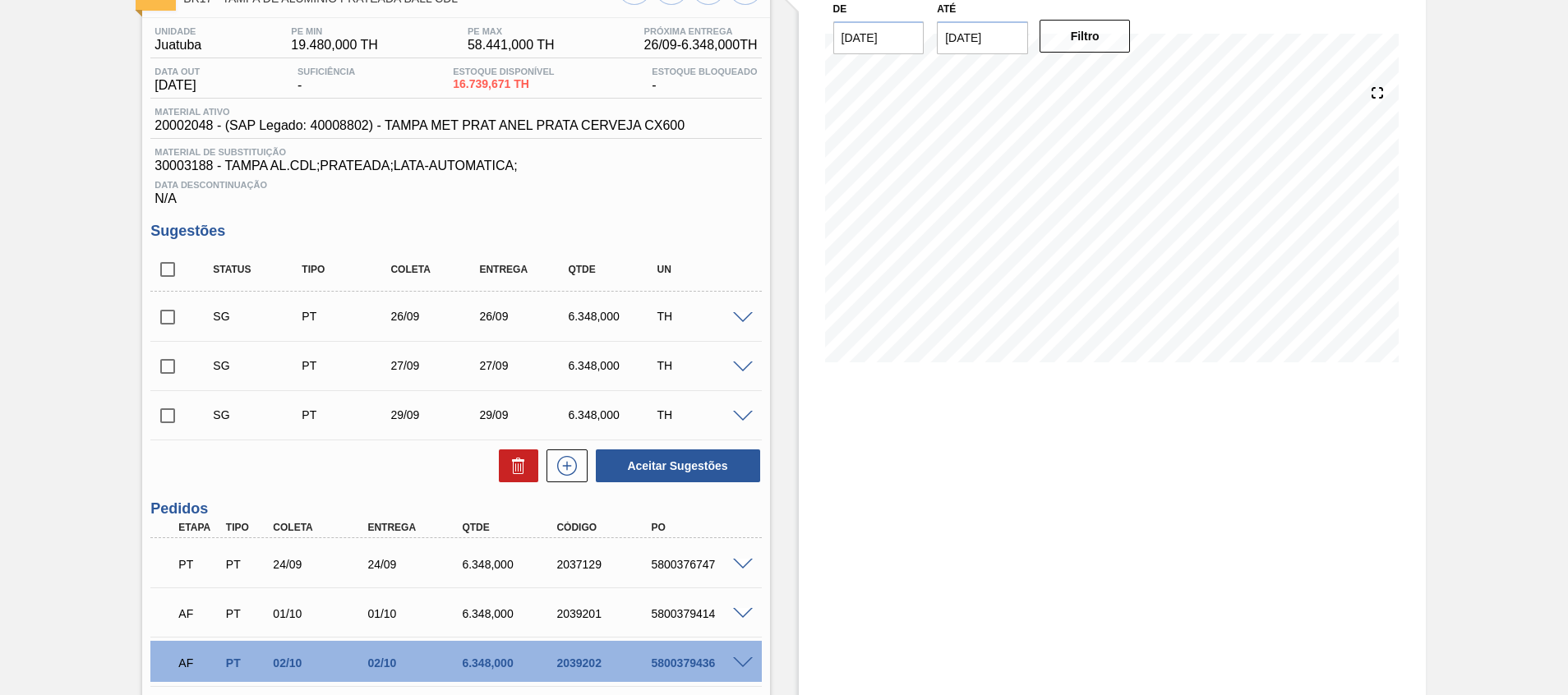
scroll to position [493, 0]
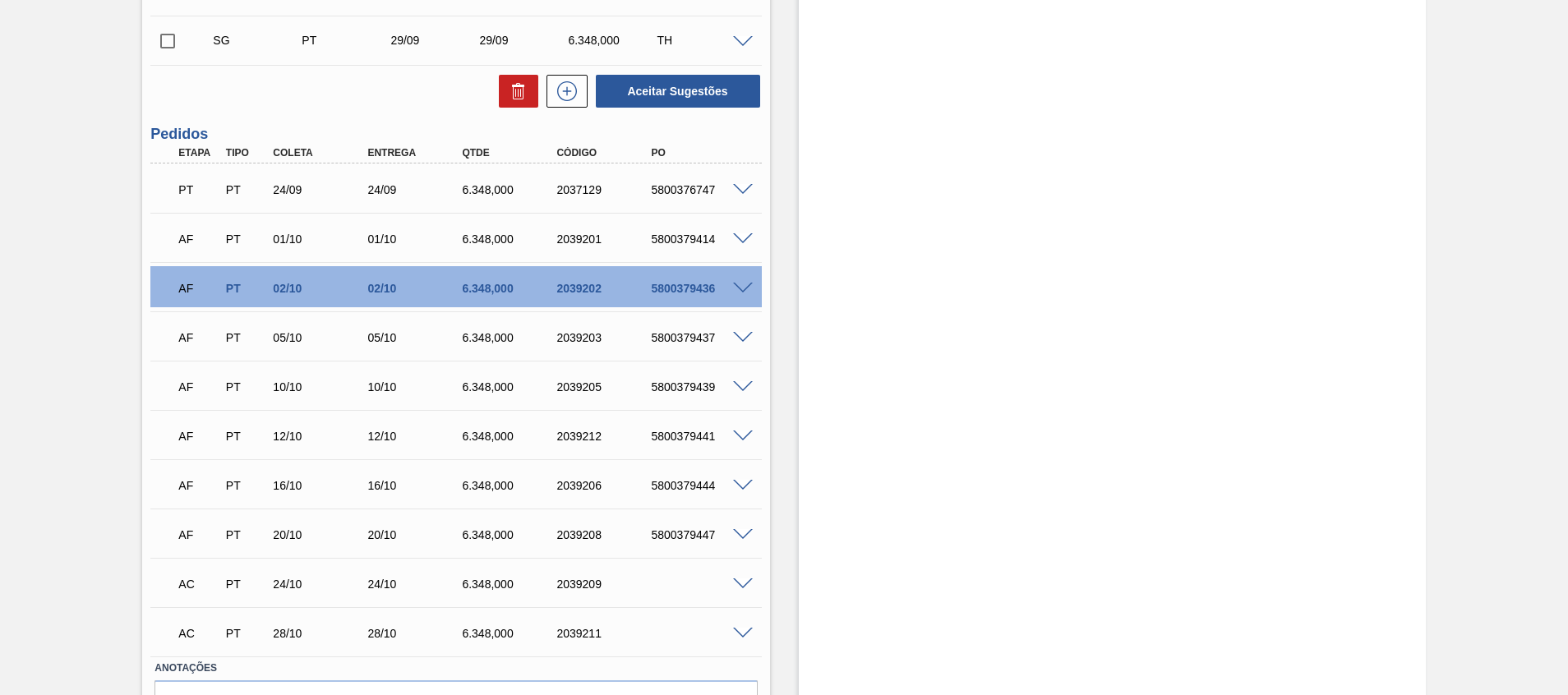
click at [743, 585] on span at bounding box center [742, 584] width 19 height 13
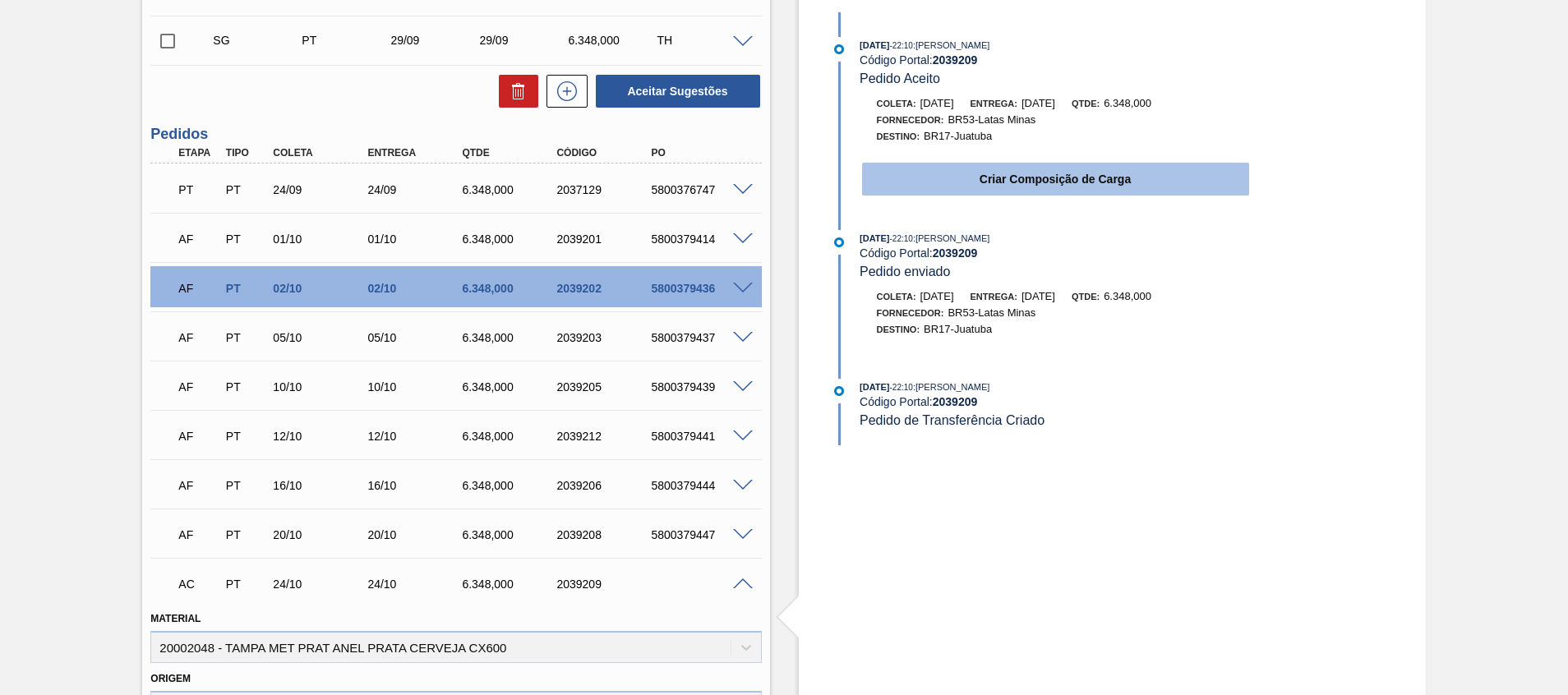
click at [1221, 180] on button "Criar Composição de Carga" at bounding box center [1055, 179] width 387 height 33
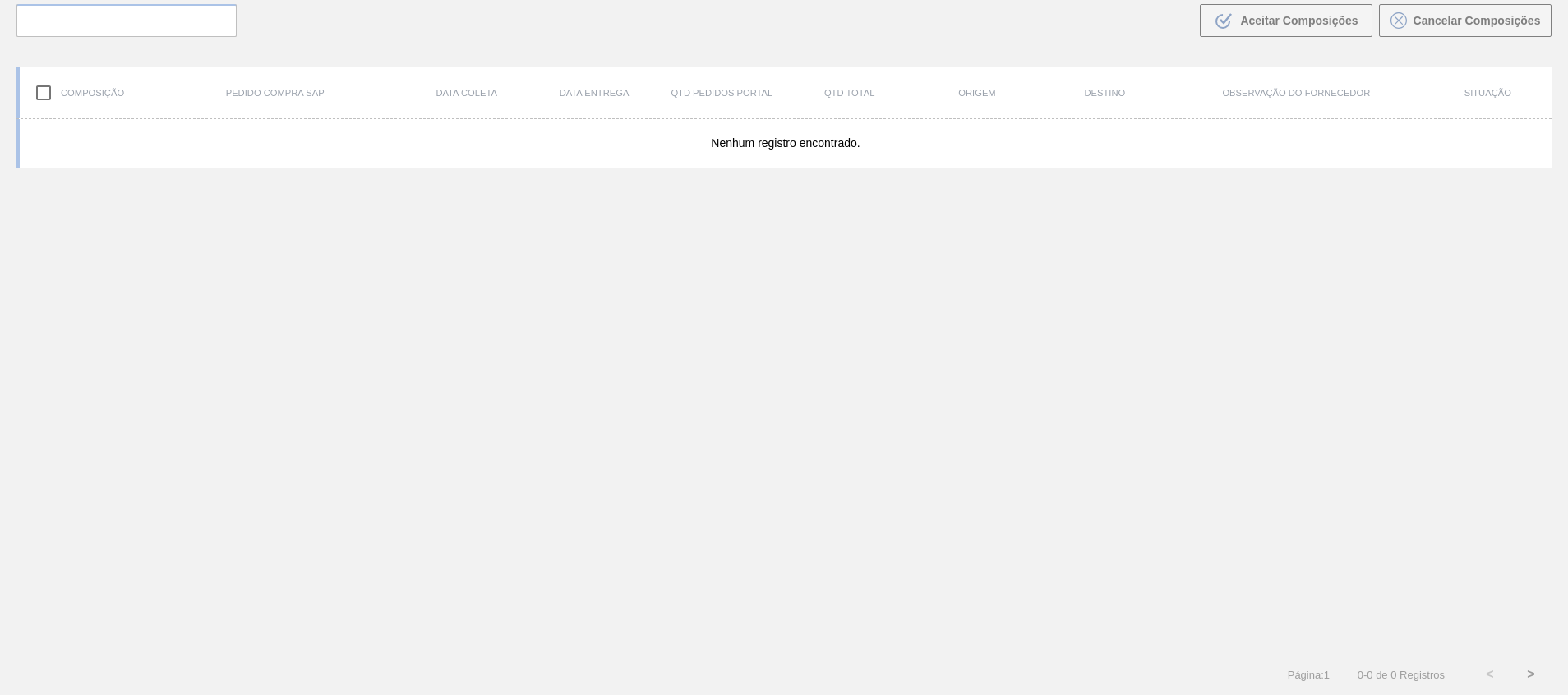
scroll to position [118, 0]
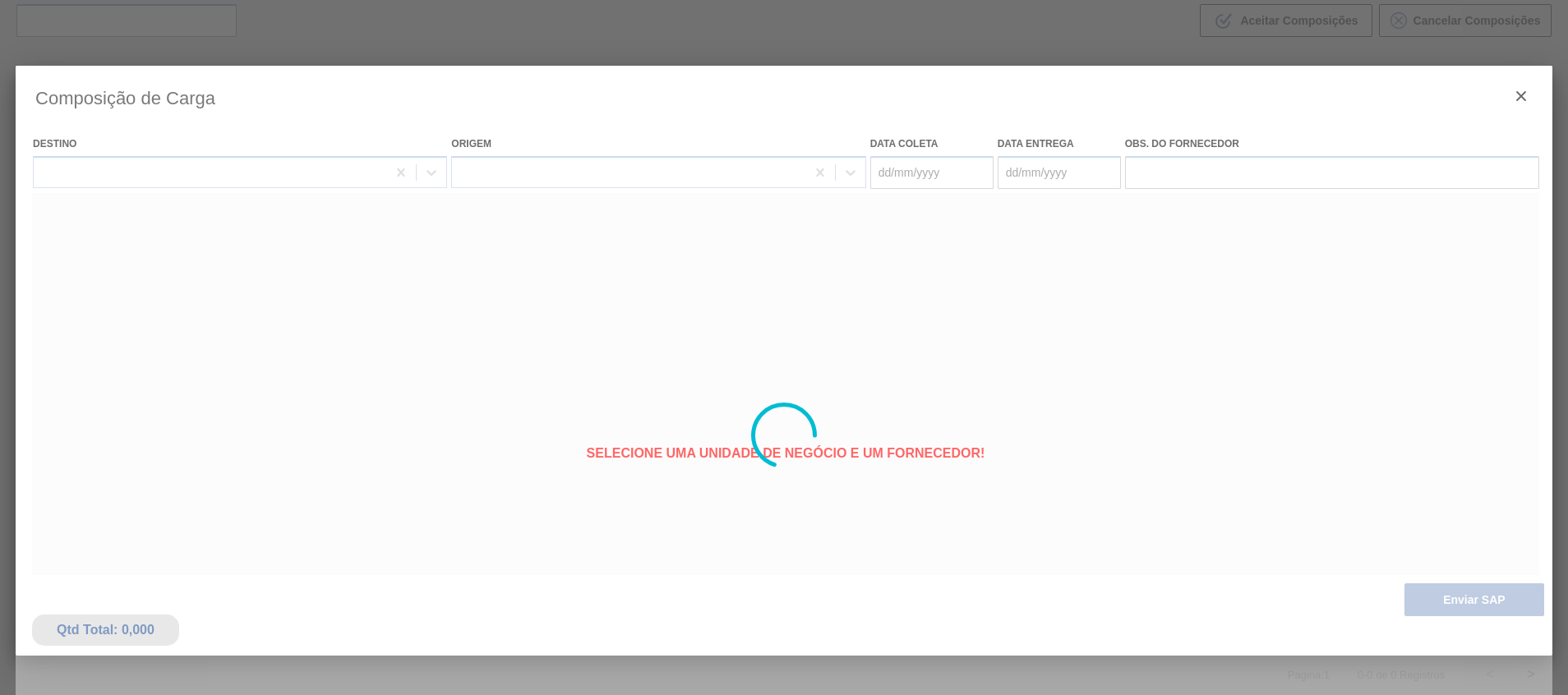
type coleta "24/10/2025"
type entrega "24/10/2025"
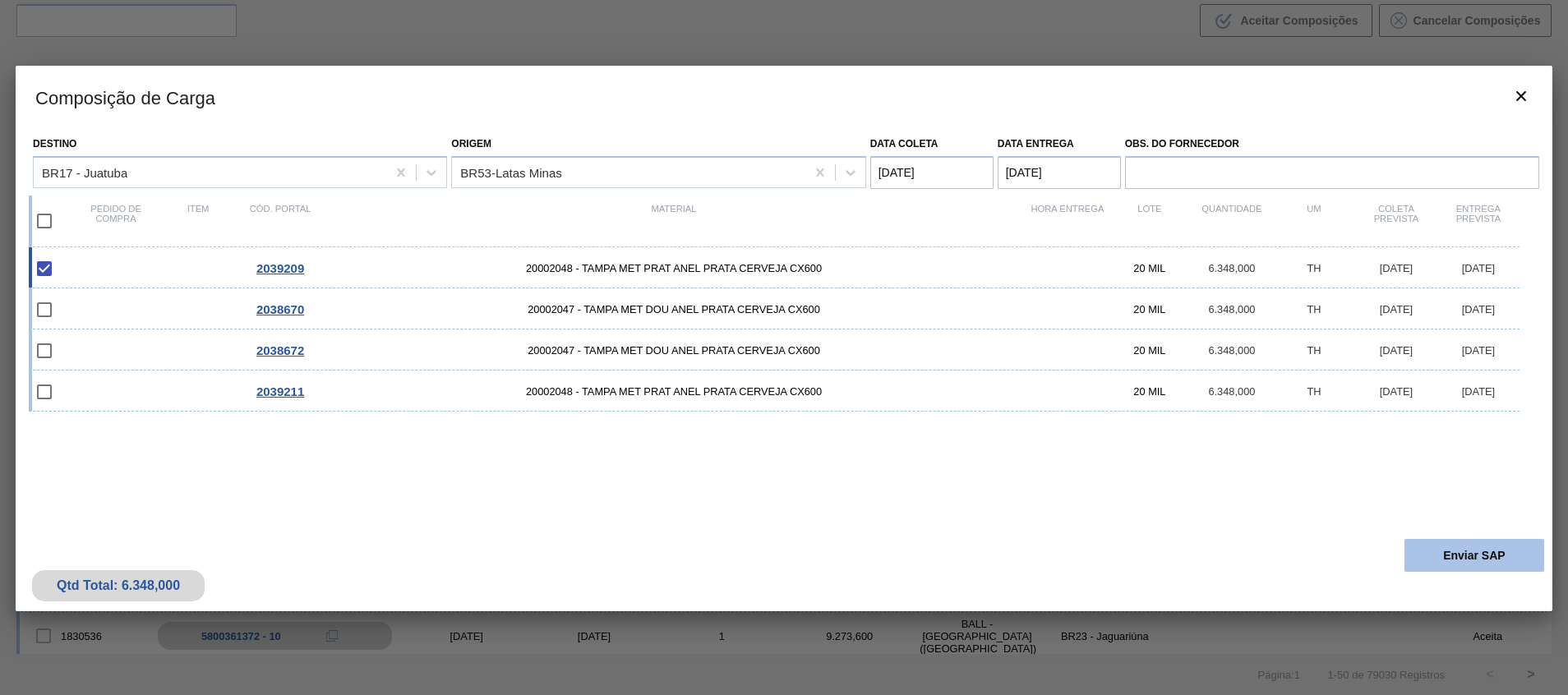
click at [1442, 547] on button "Enviar SAP" at bounding box center [1474, 555] width 140 height 33
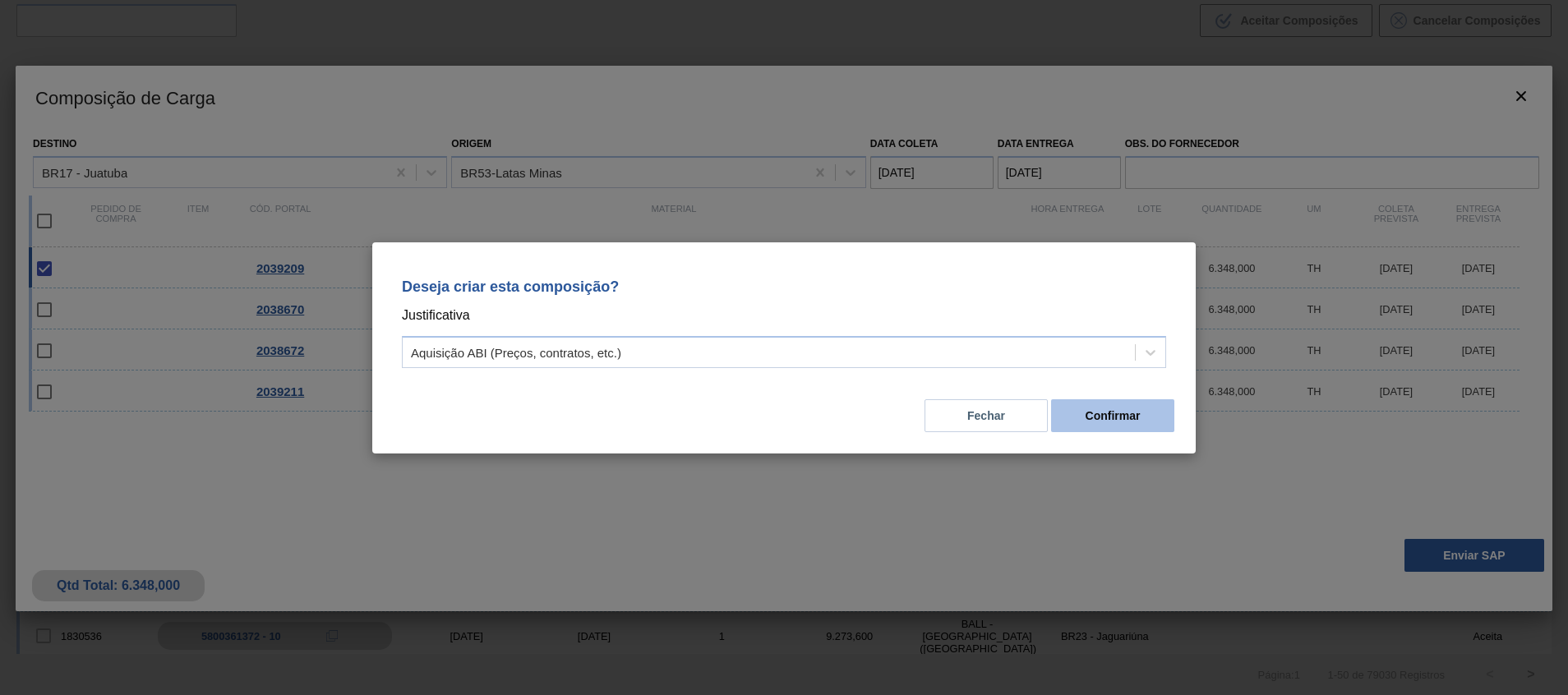
click at [1061, 425] on button "Confirmar" at bounding box center [1112, 415] width 123 height 33
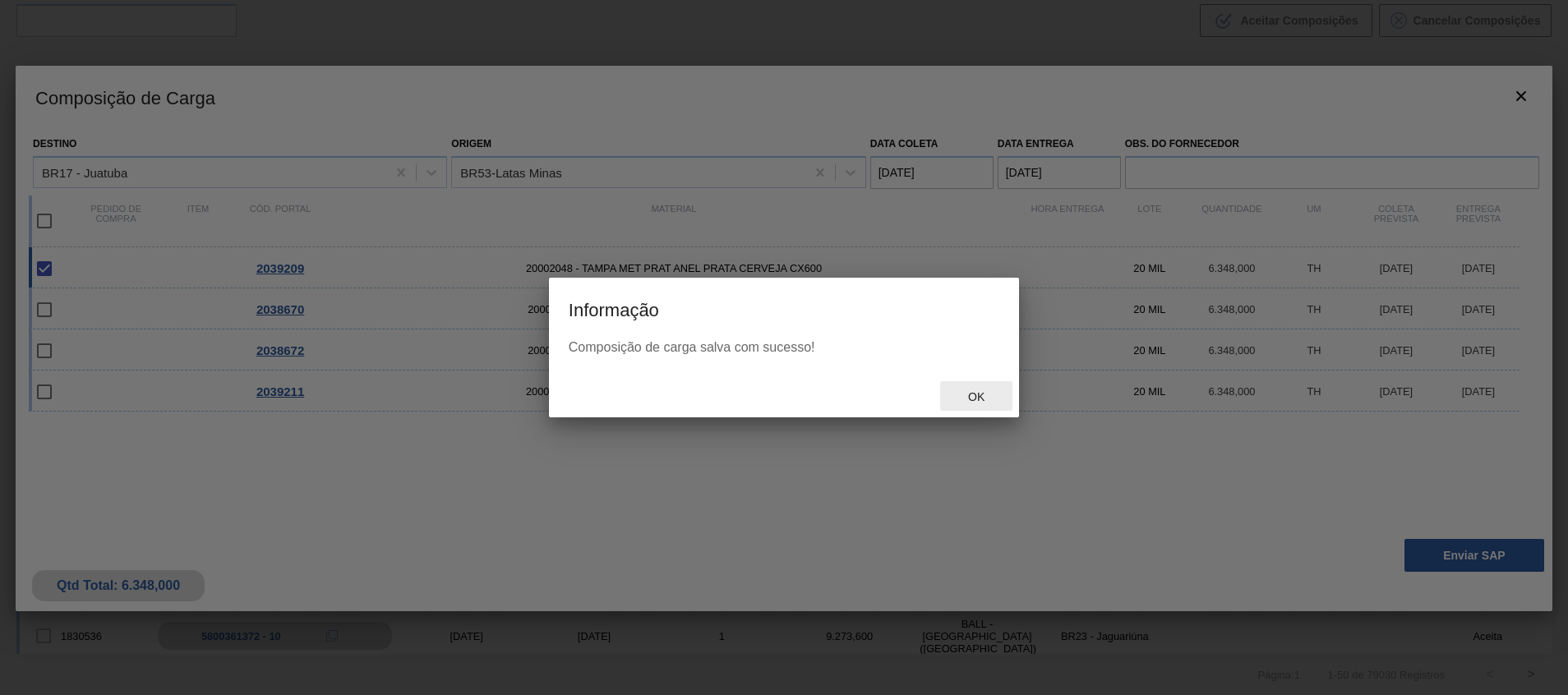
click at [983, 393] on span "Ok" at bounding box center [976, 397] width 43 height 13
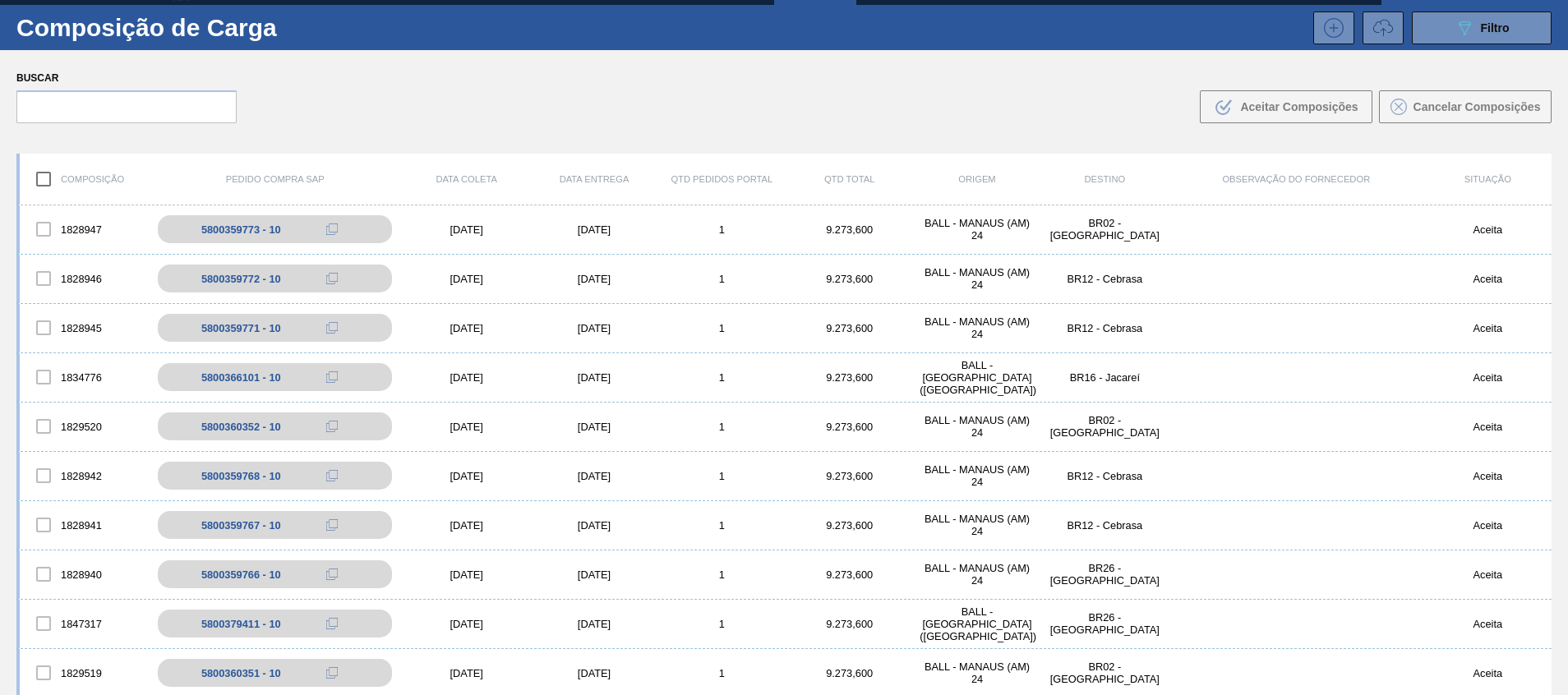
scroll to position [0, 0]
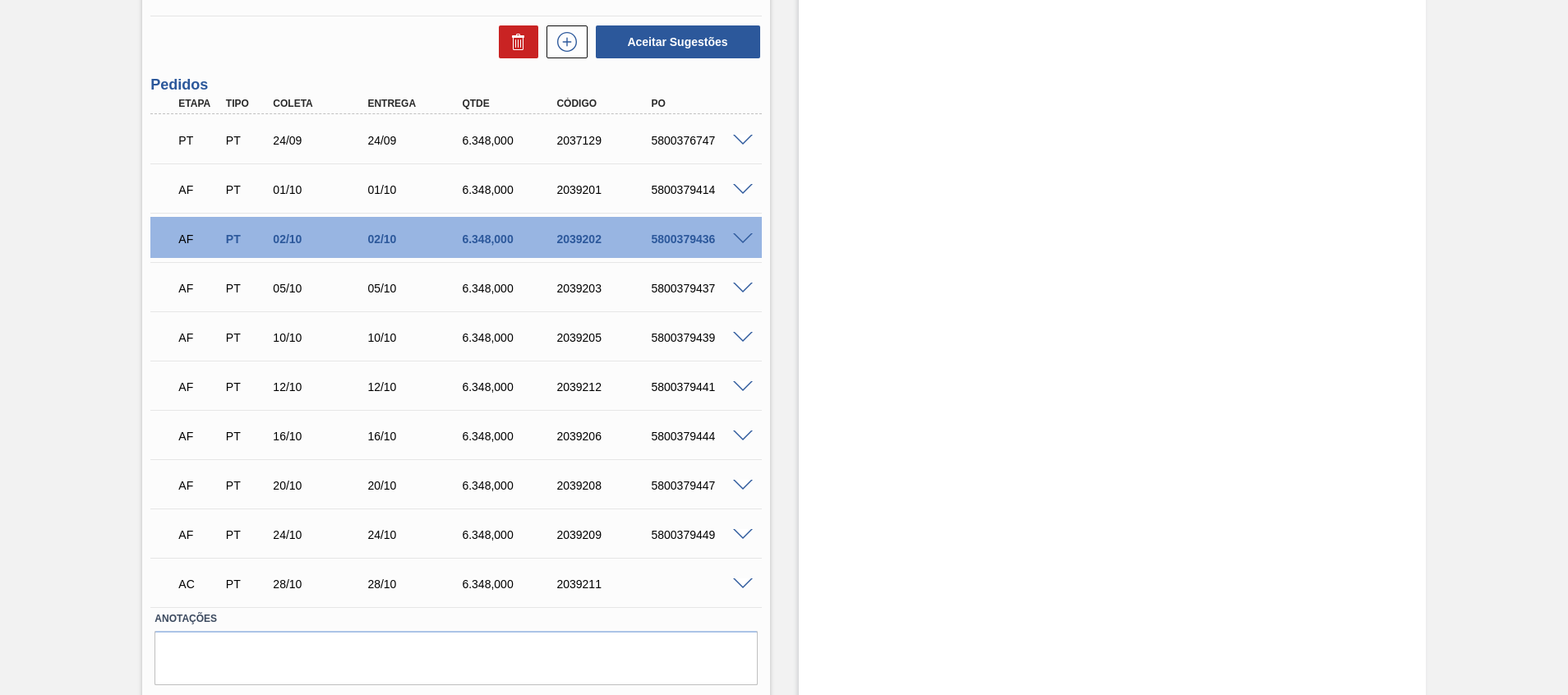
scroll to position [589, 0]
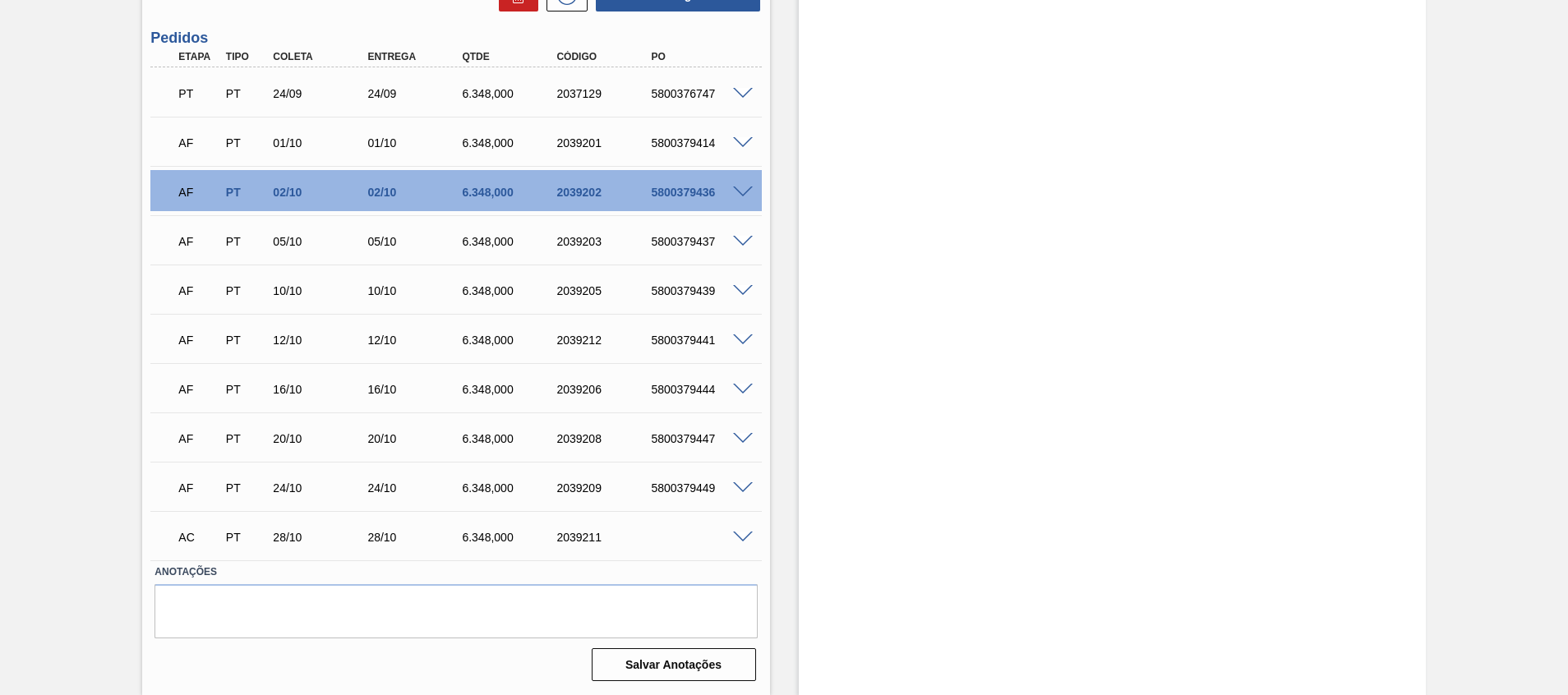
click at [736, 532] on span at bounding box center [742, 537] width 19 height 13
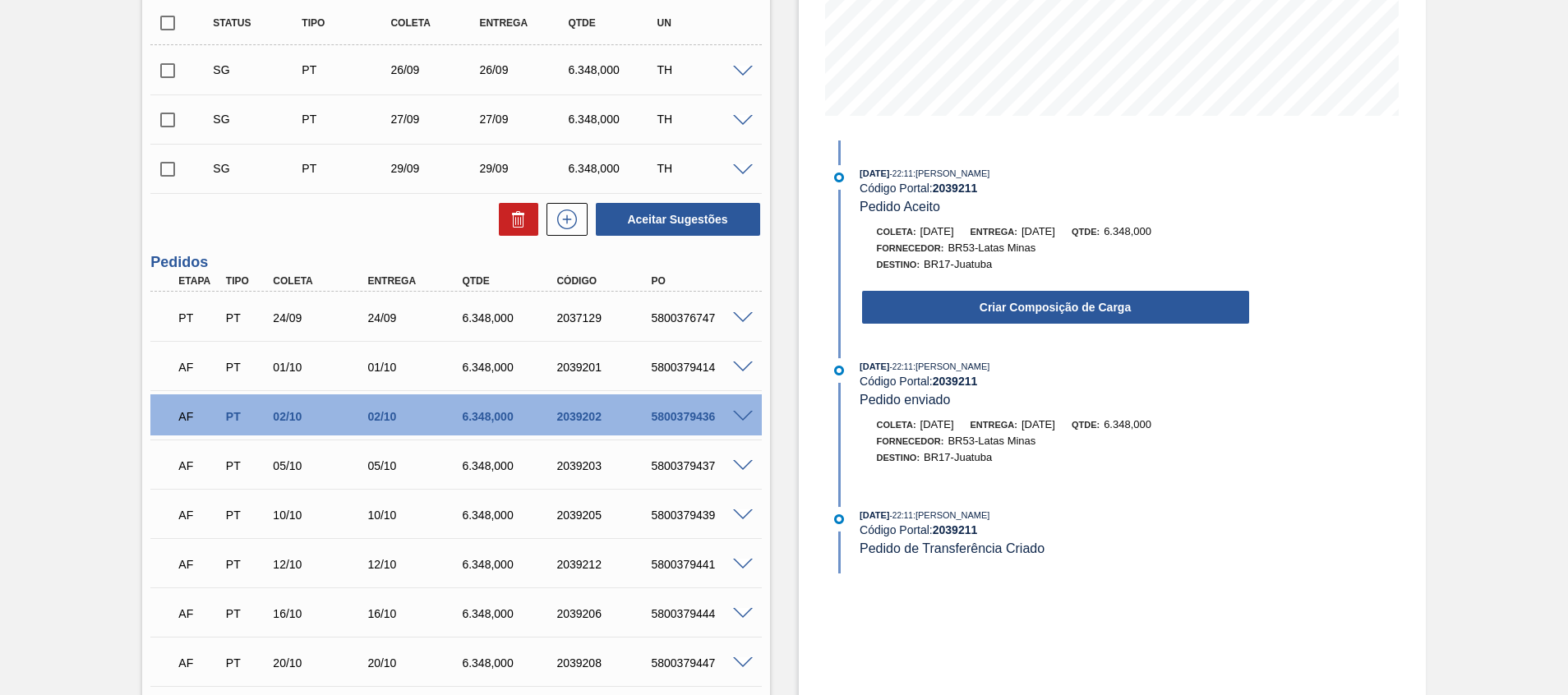
scroll to position [370, 0]
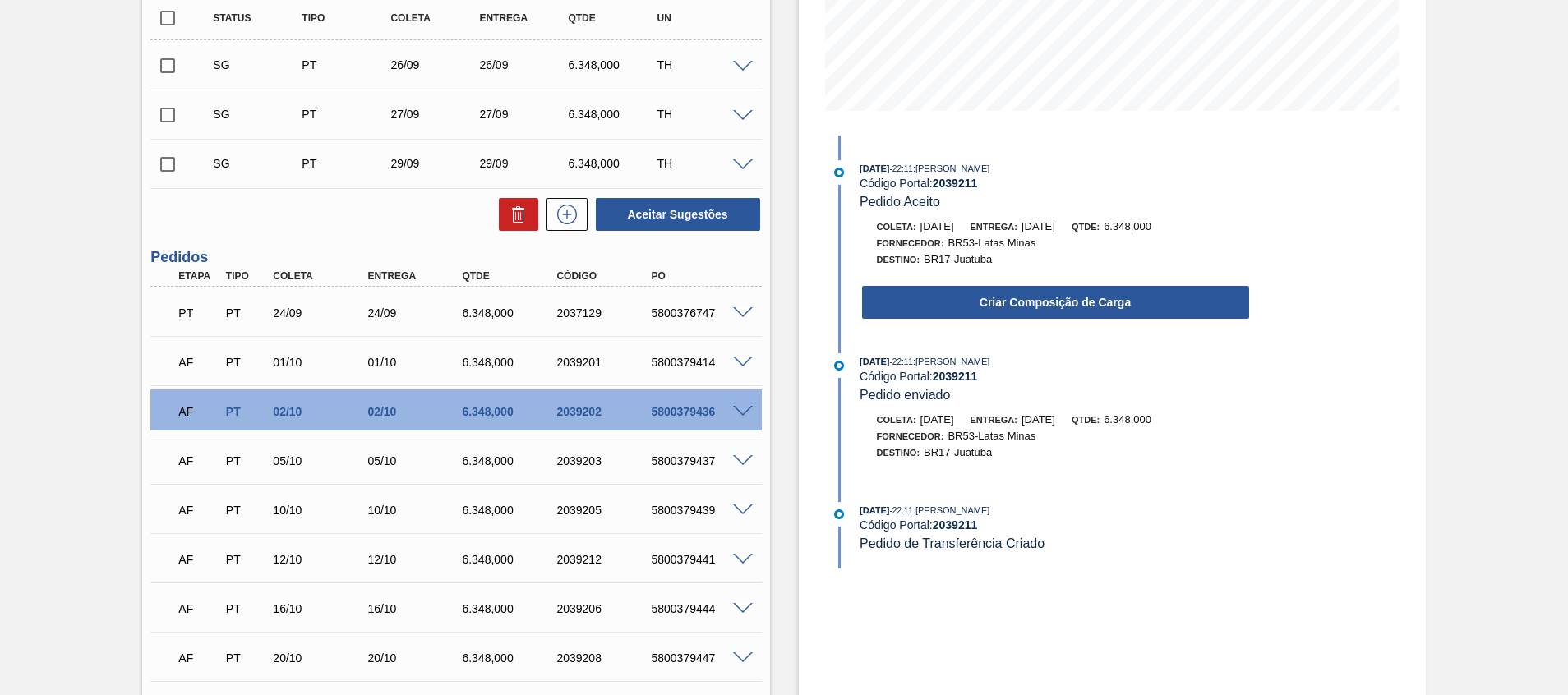
drag, startPoint x: 966, startPoint y: 297, endPoint x: 1016, endPoint y: 531, distance: 239.3
click at [1016, 531] on div "25/09/2025 - 22:11 : Beatriz Marcelino Vasconcelo Código Portal: 2039211 Pedido…" at bounding box center [1039, 352] width 423 height 434
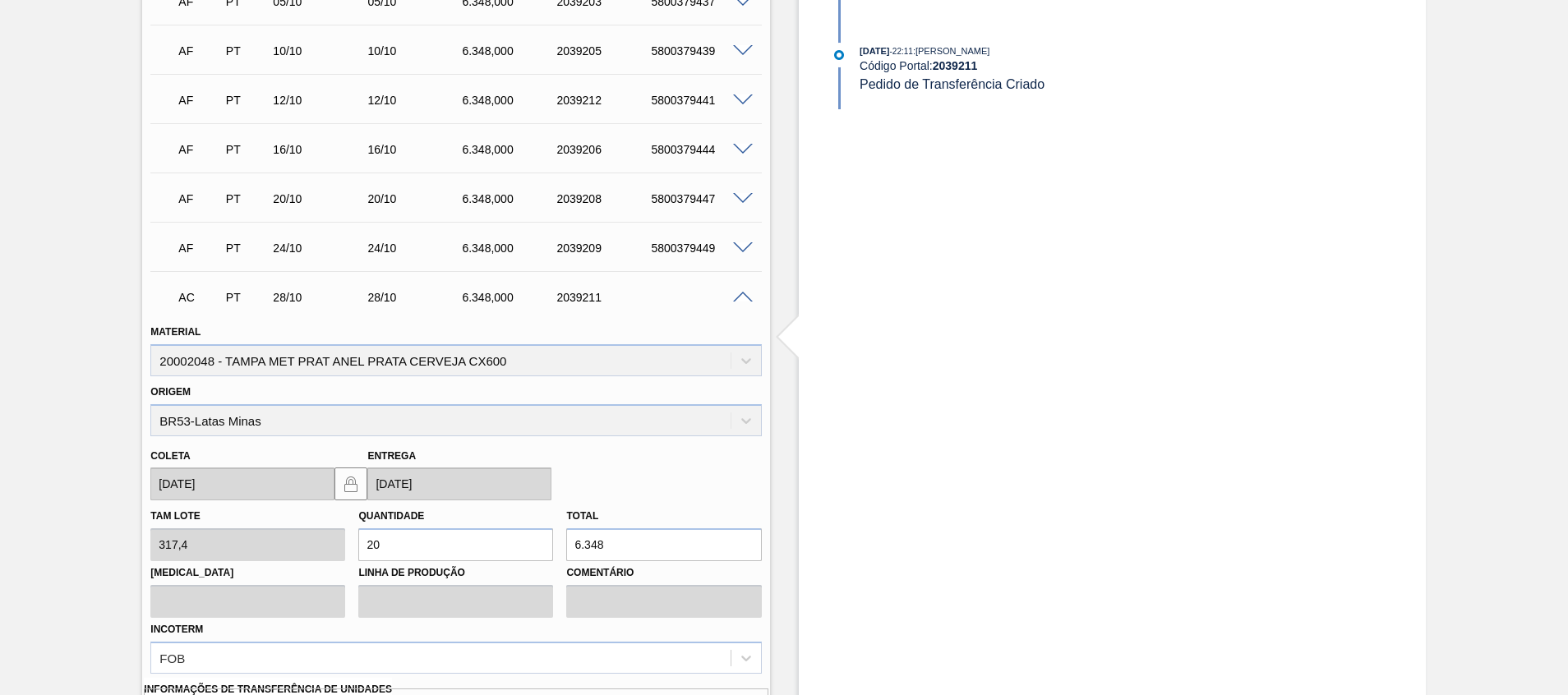
click at [743, 299] on span at bounding box center [742, 297] width 19 height 13
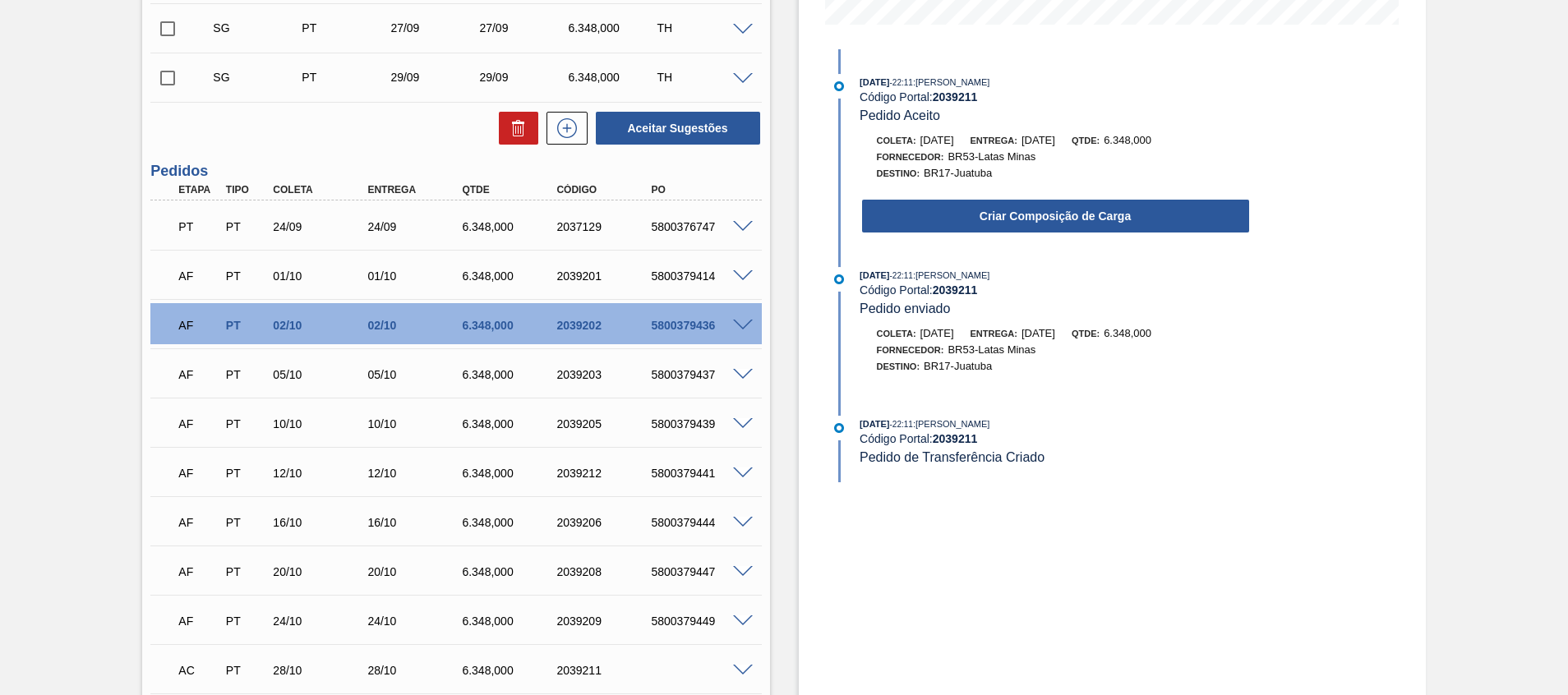
scroll to position [96, 0]
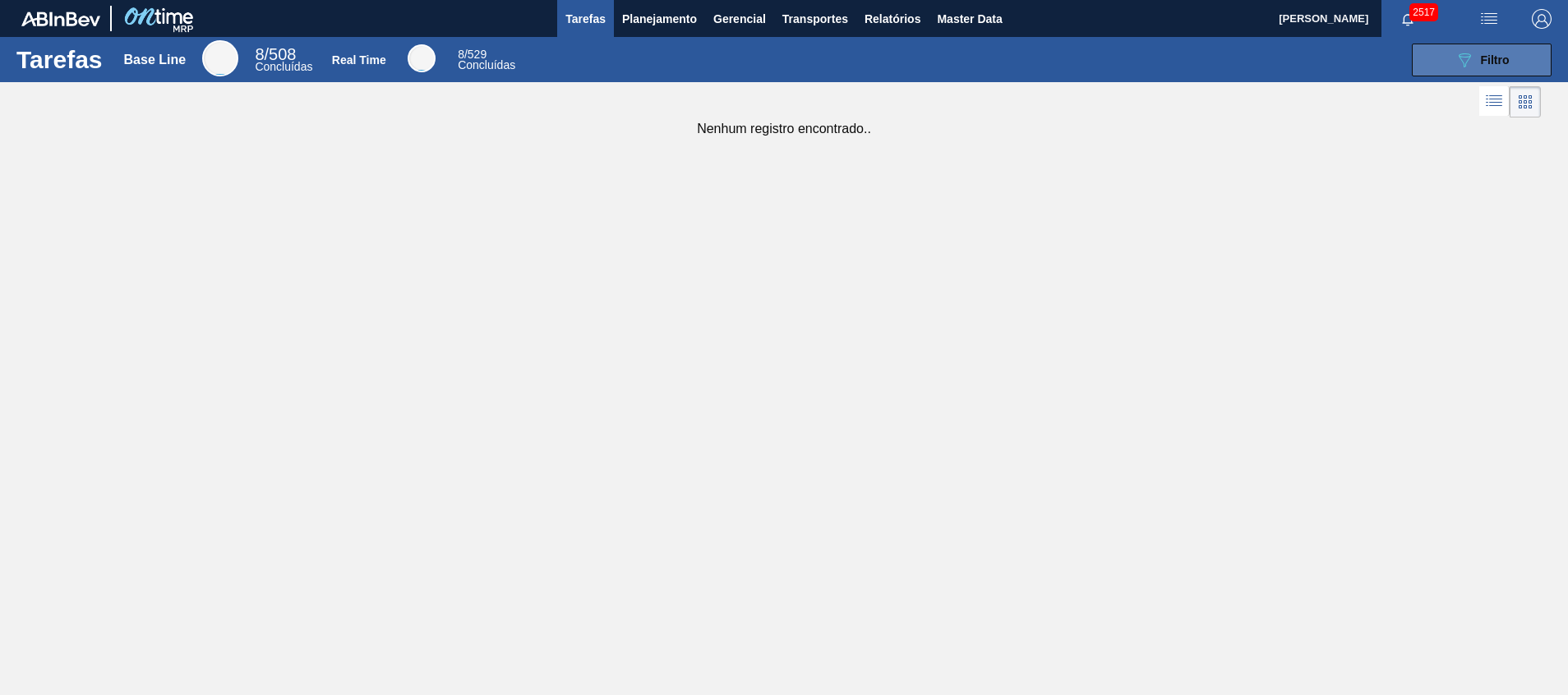
click at [1471, 61] on icon "089F7B8B-B2A5-4AFE-B5C0-19BA573D28AC" at bounding box center [1464, 59] width 19 height 19
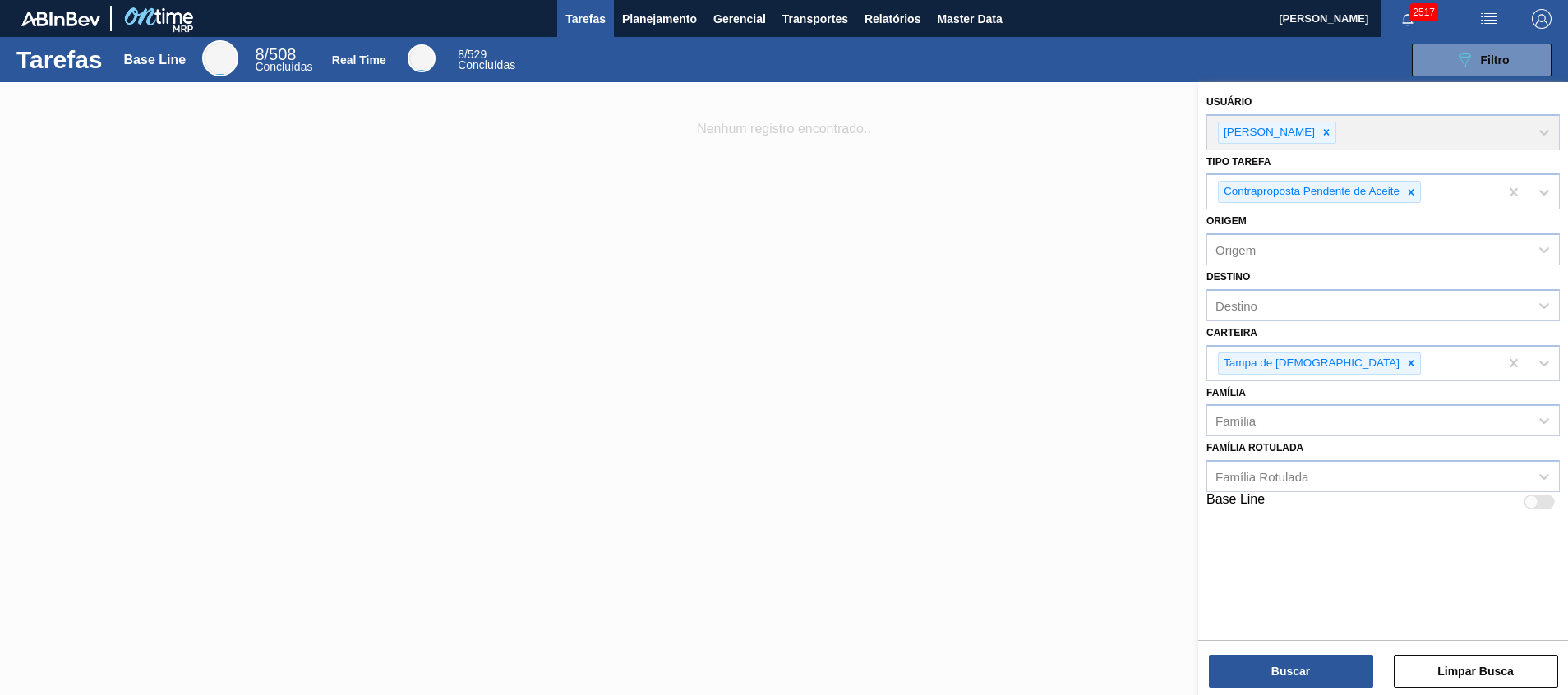
click at [942, 144] on div at bounding box center [784, 430] width 1568 height 695
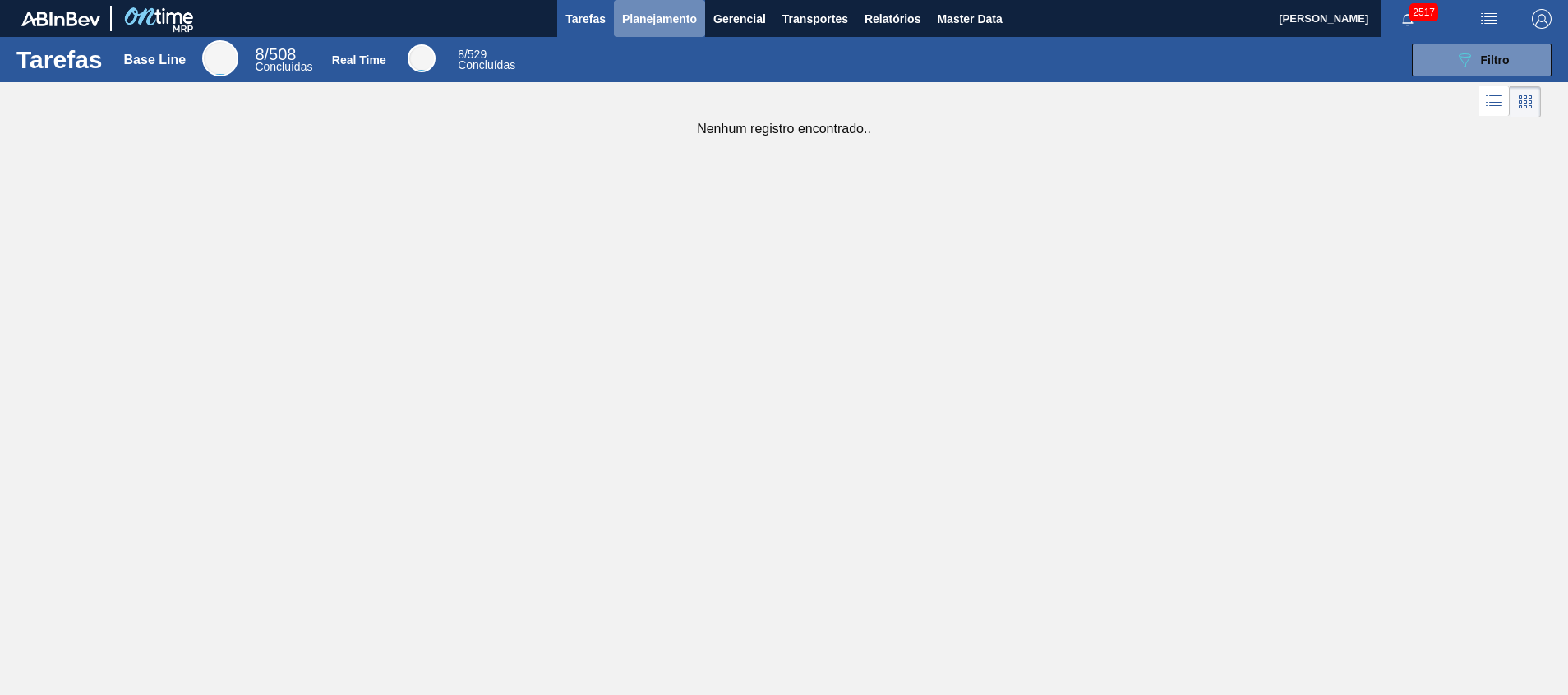
click at [661, 23] on span "Planejamento" at bounding box center [659, 19] width 75 height 19
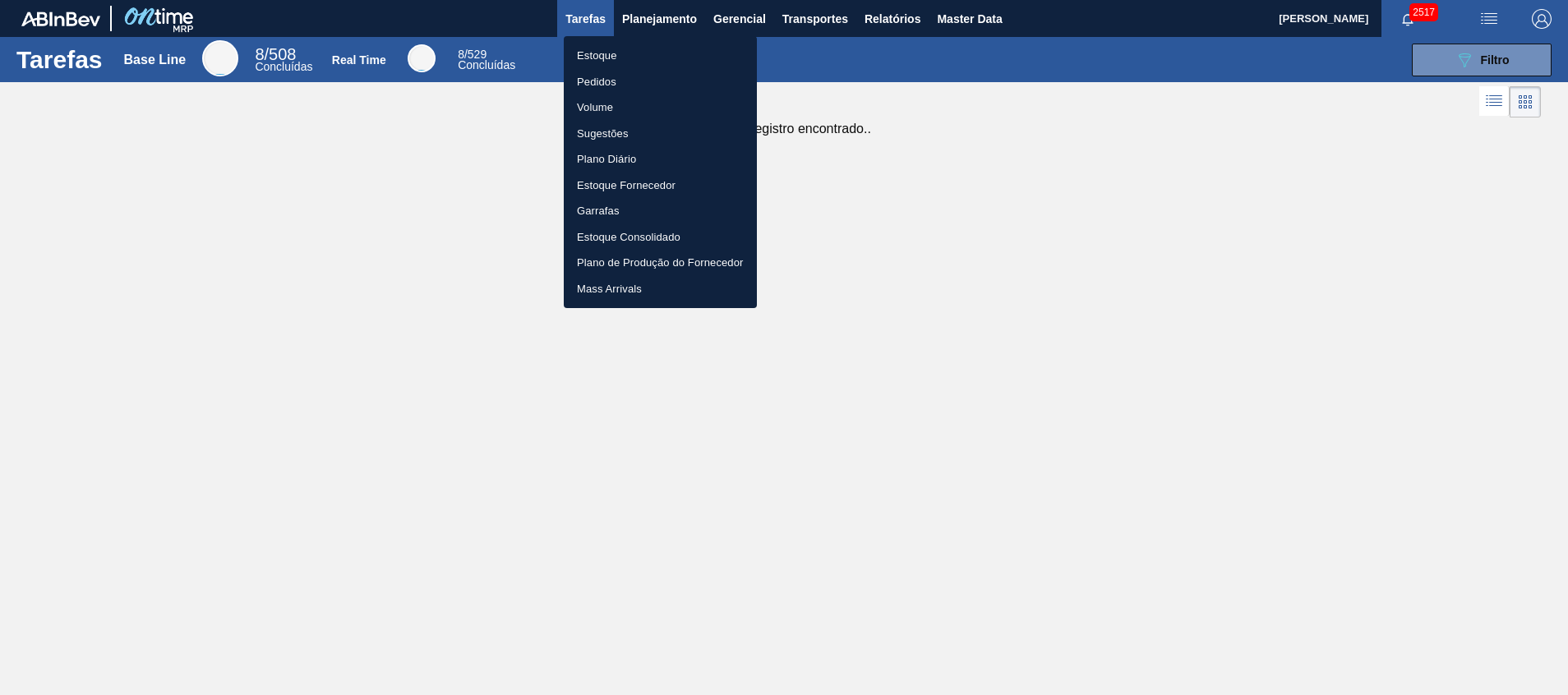
click at [621, 59] on li "Estoque" at bounding box center [660, 56] width 193 height 26
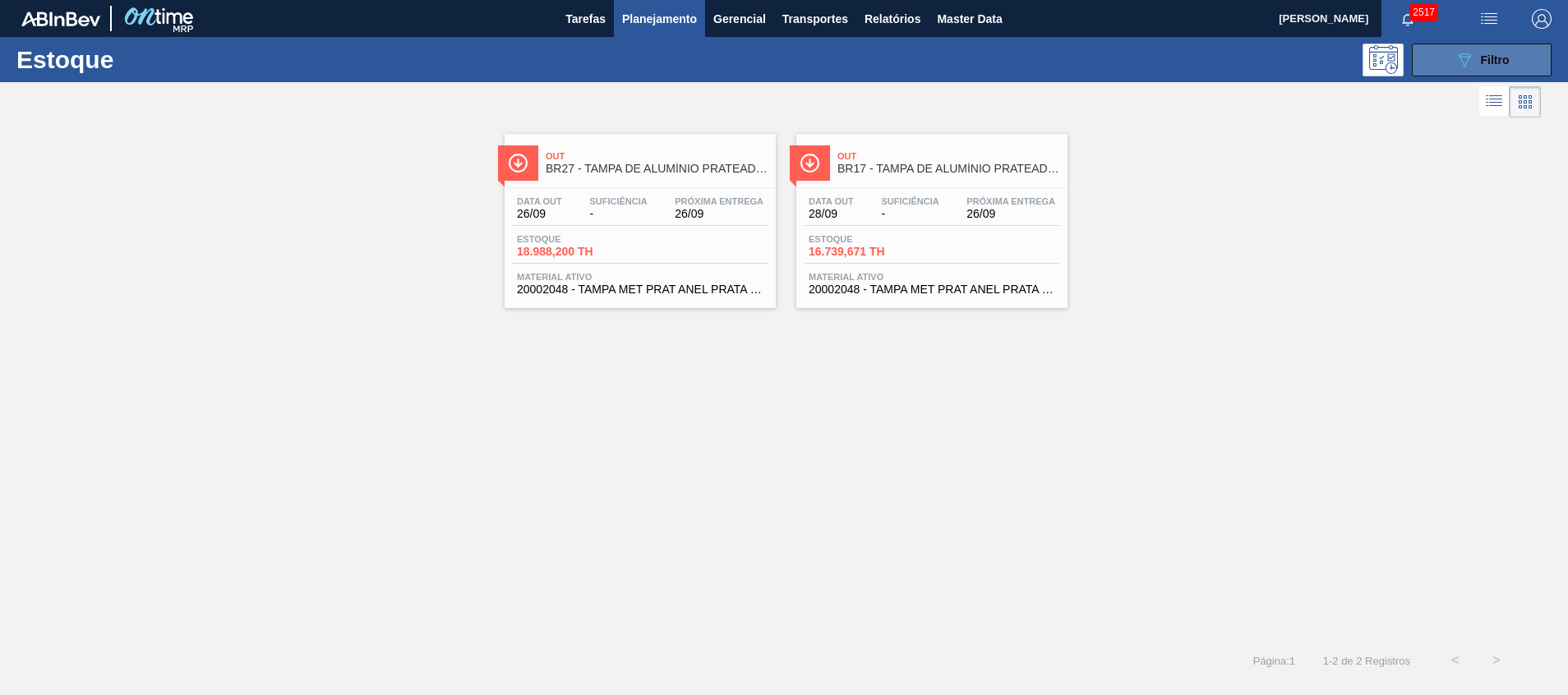
click at [1445, 63] on button "089F7B8B-B2A5-4AFE-B5C0-19BA573D28AC Filtro" at bounding box center [1481, 60] width 140 height 33
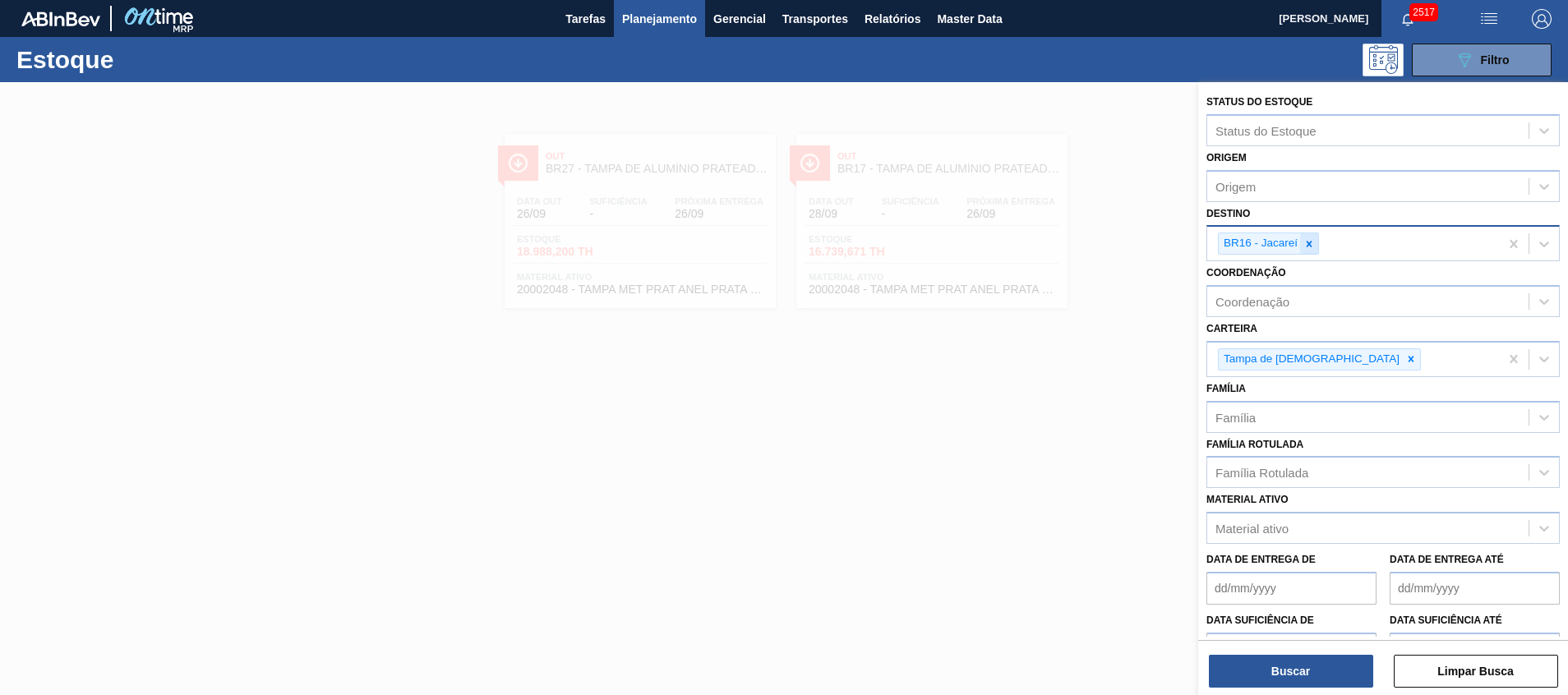
click at [1307, 242] on icon at bounding box center [1308, 243] width 6 height 6
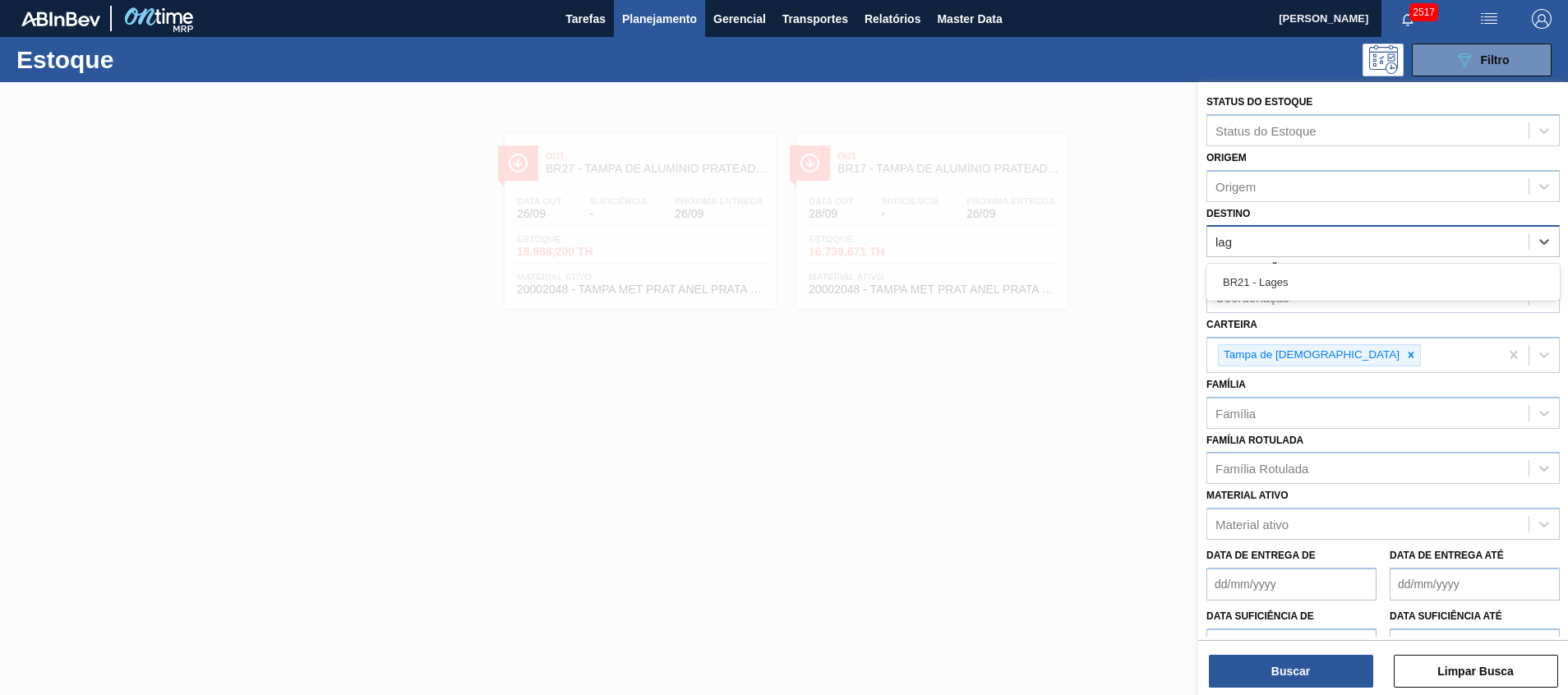
type input "lage"
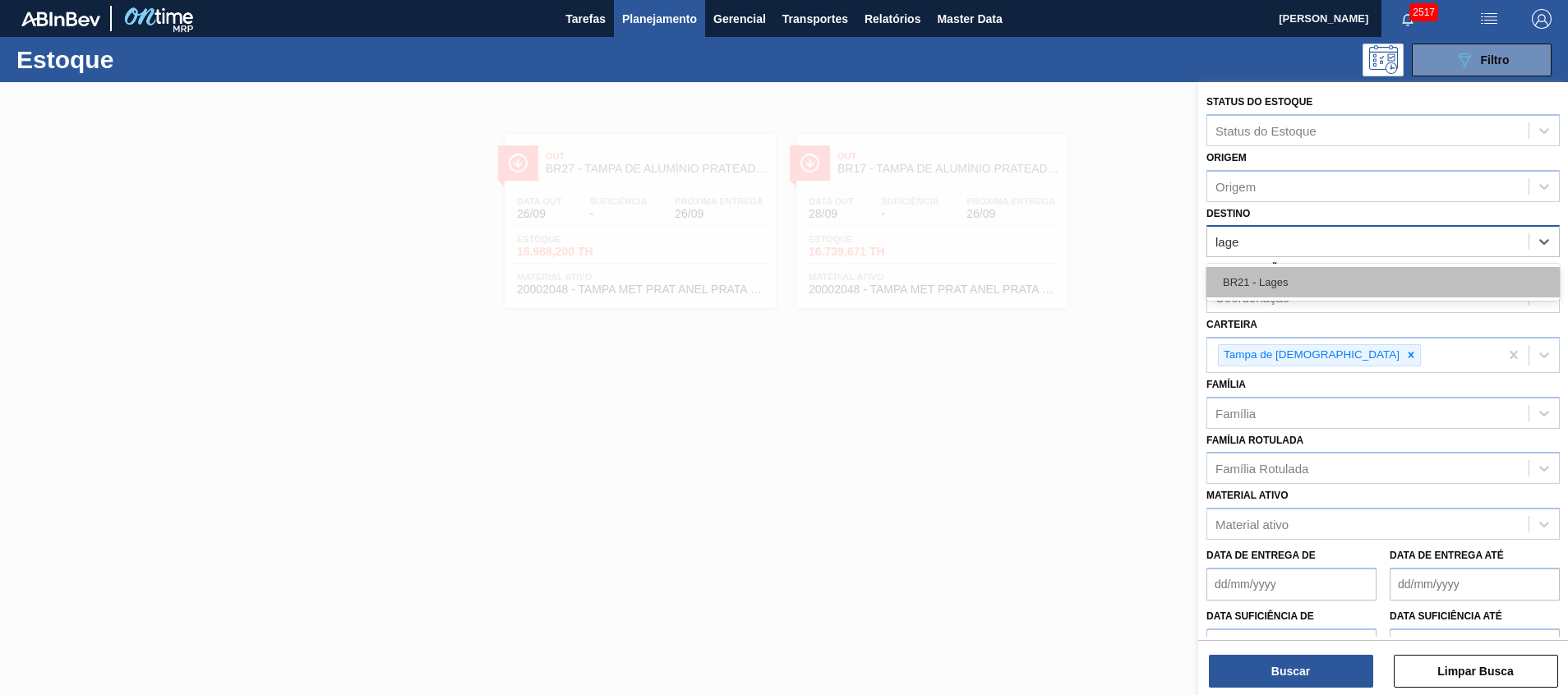
click at [1314, 281] on div "BR21 - Lages" at bounding box center [1382, 282] width 353 height 30
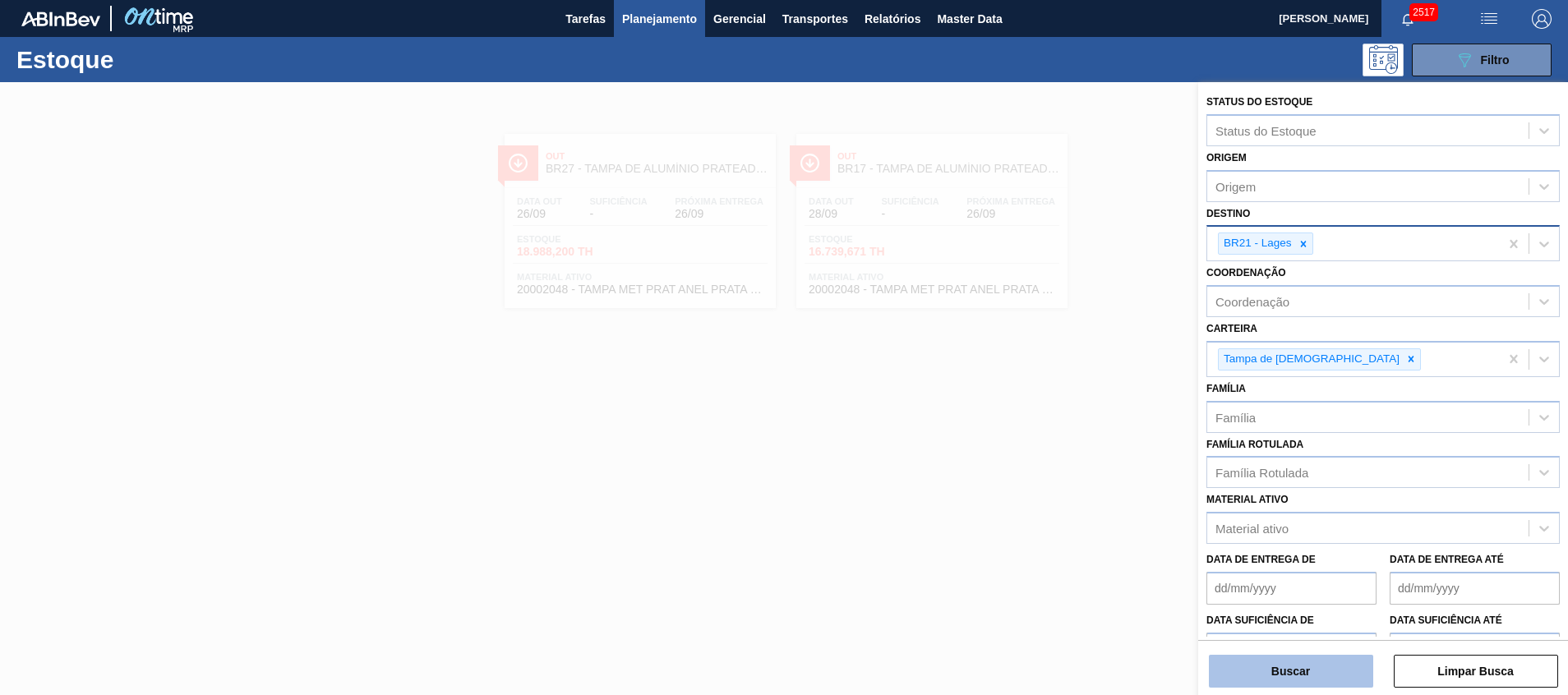
click at [1303, 655] on button "Buscar" at bounding box center [1290, 671] width 164 height 33
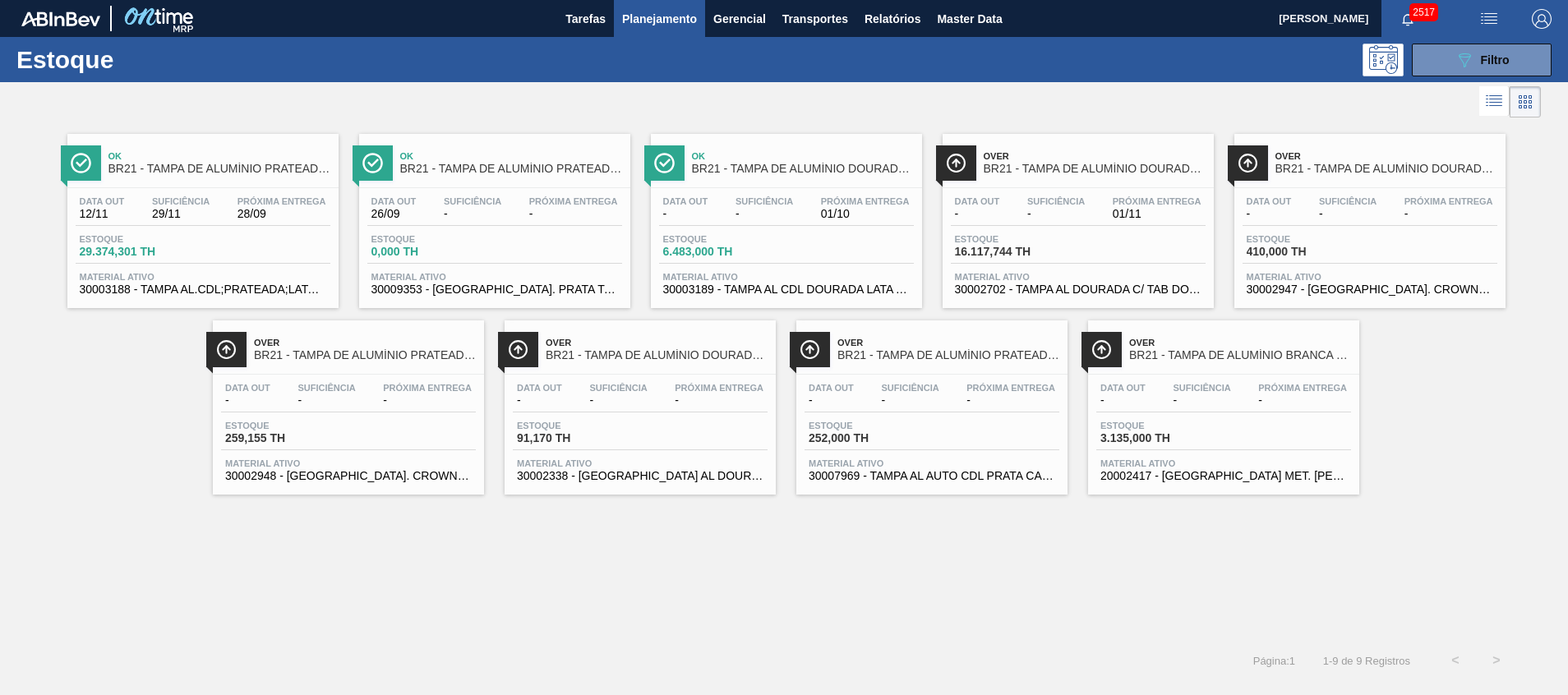
click at [827, 270] on div "Data out - Suficiência - Próxima Entrega 01/10 Estoque 6.483,000 TH Material at…" at bounding box center [786, 243] width 271 height 112
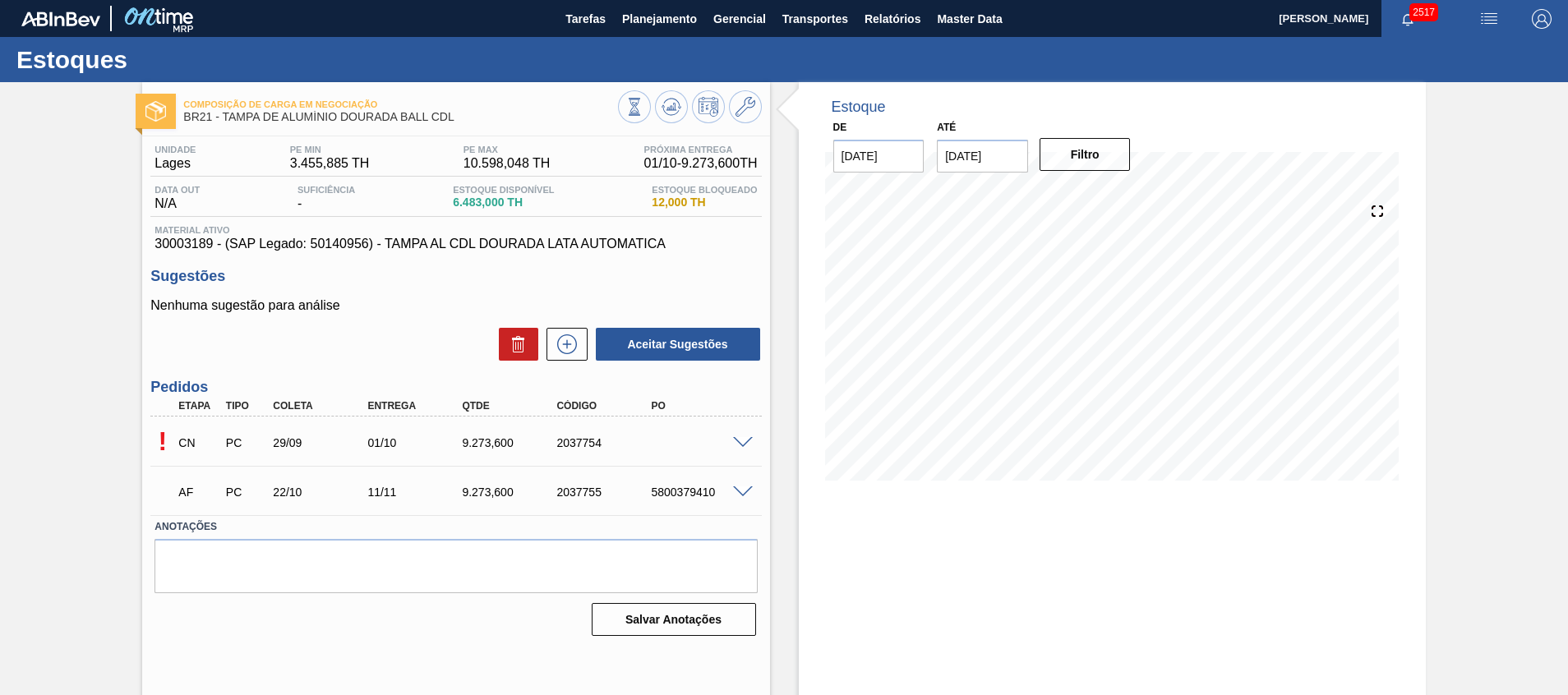
click at [747, 440] on span at bounding box center [742, 443] width 19 height 13
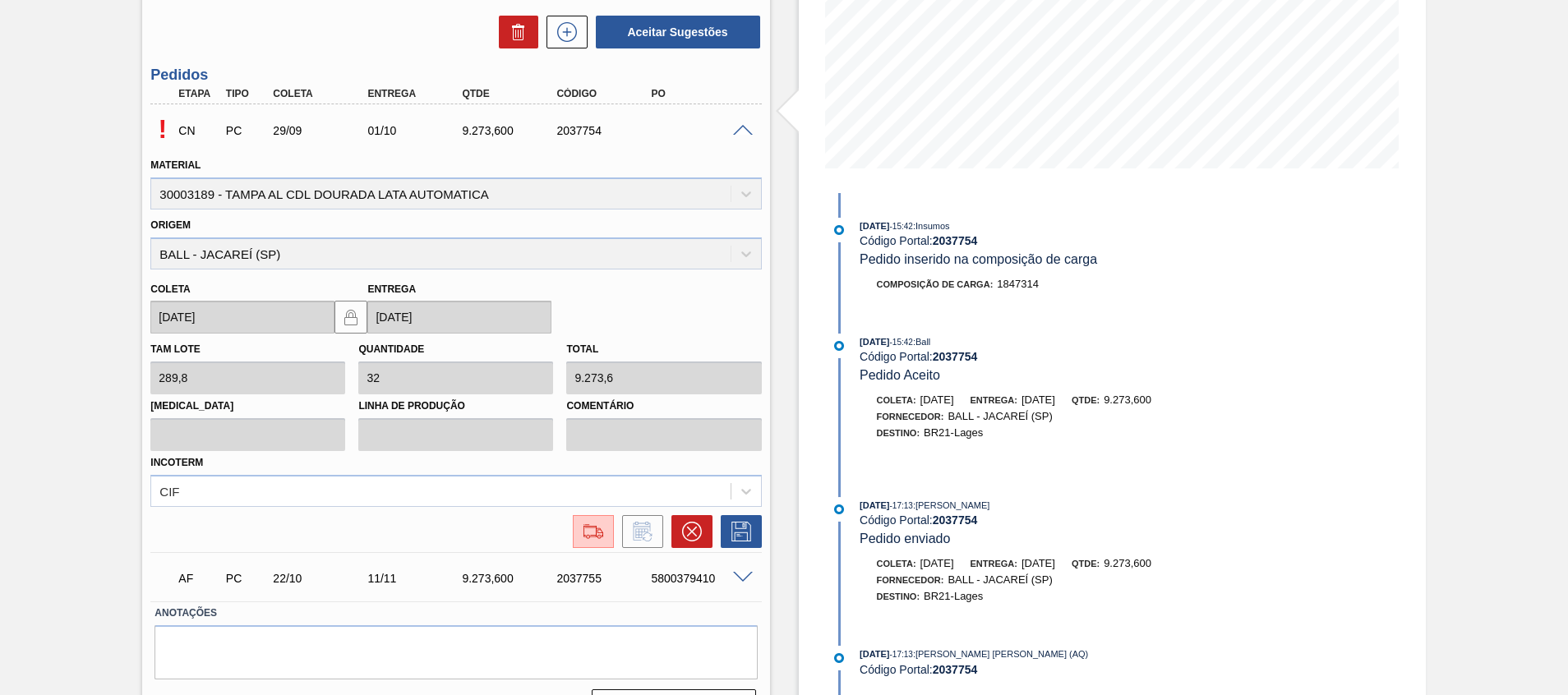
scroll to position [353, 0]
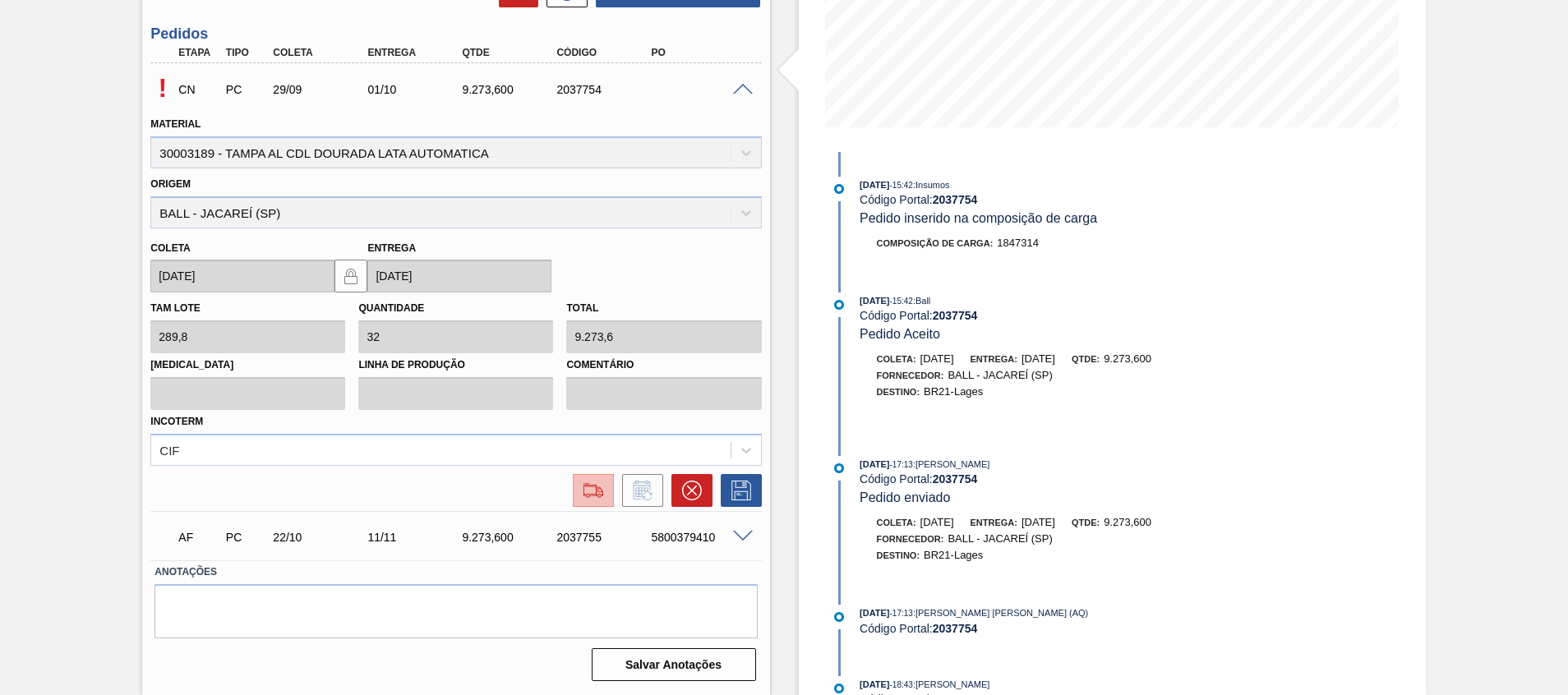
click at [593, 500] on button at bounding box center [593, 490] width 41 height 33
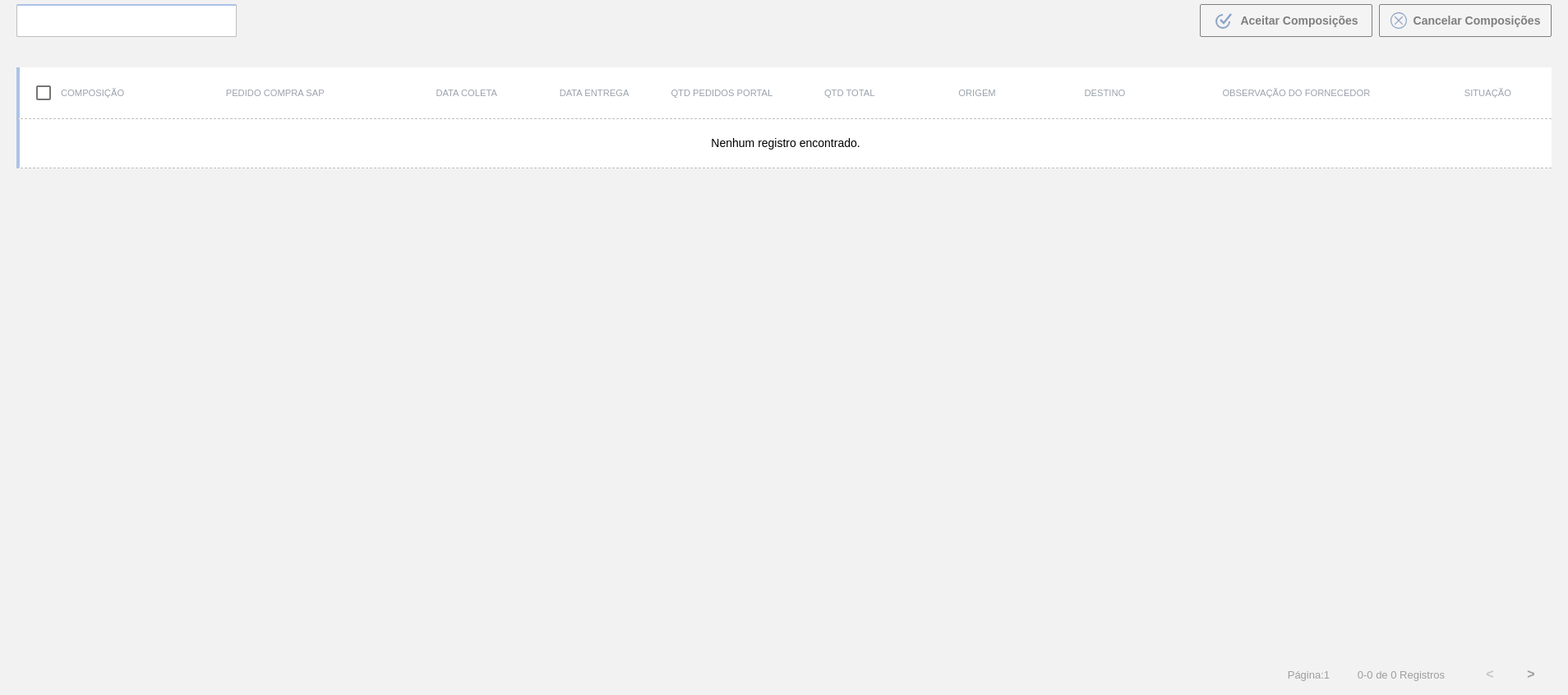
scroll to position [118, 0]
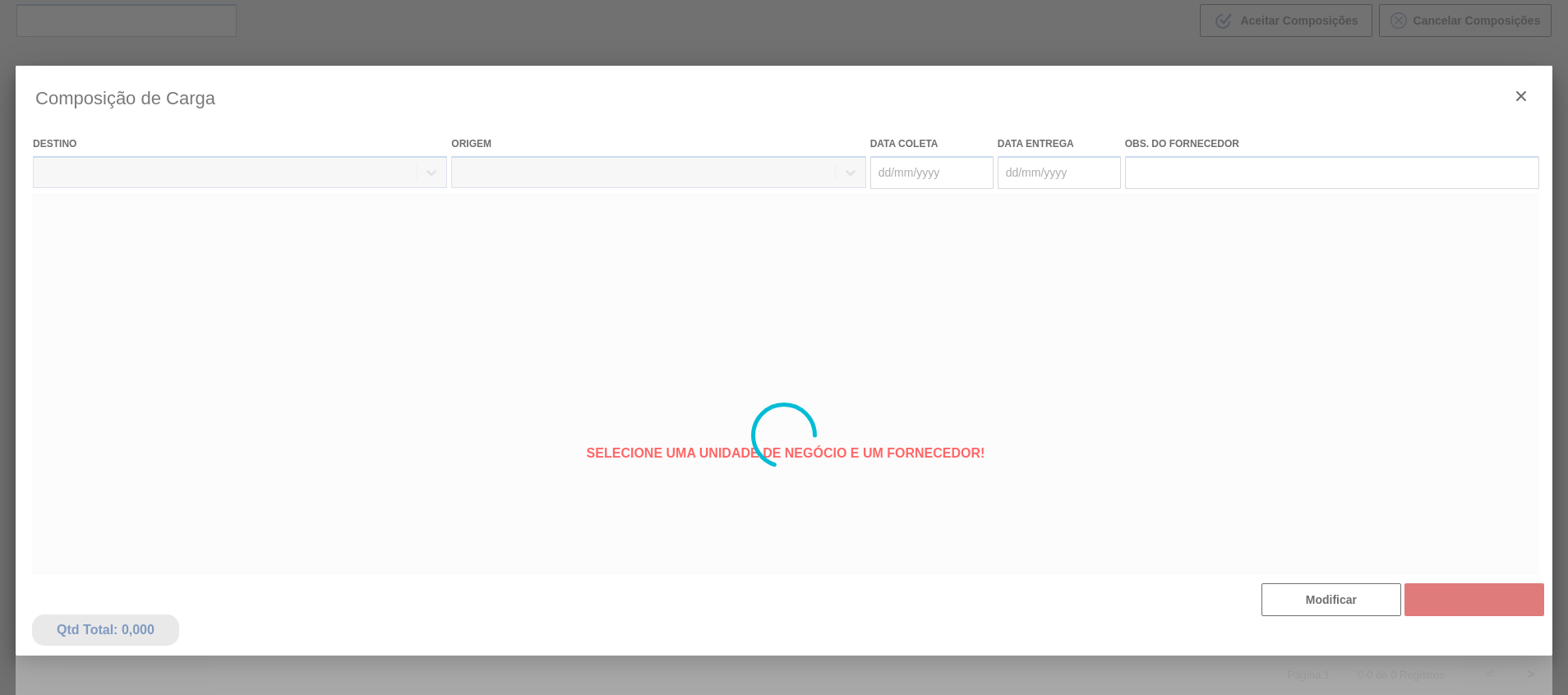
type coleta "[DATE]"
type entrega "01/10/2025"
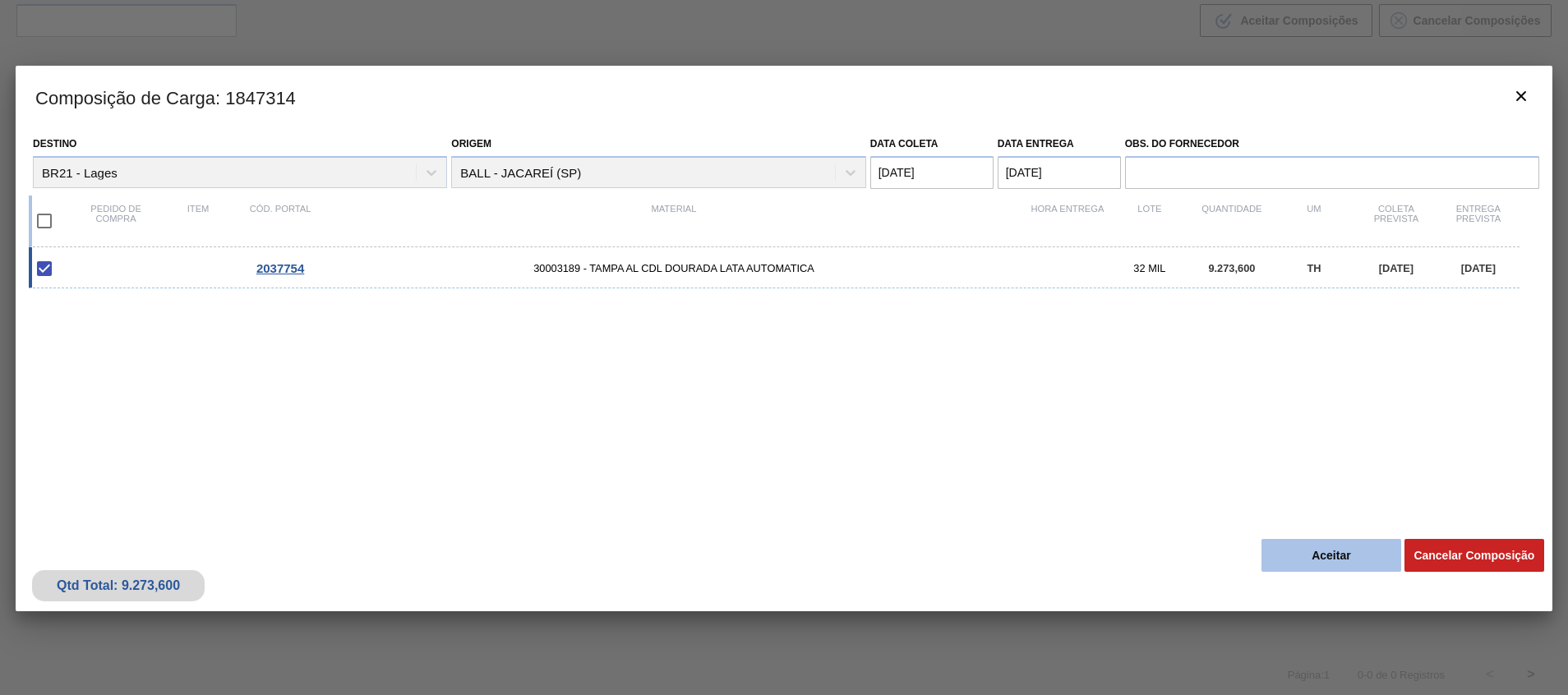
click at [1302, 564] on button "Aceitar" at bounding box center [1331, 555] width 140 height 33
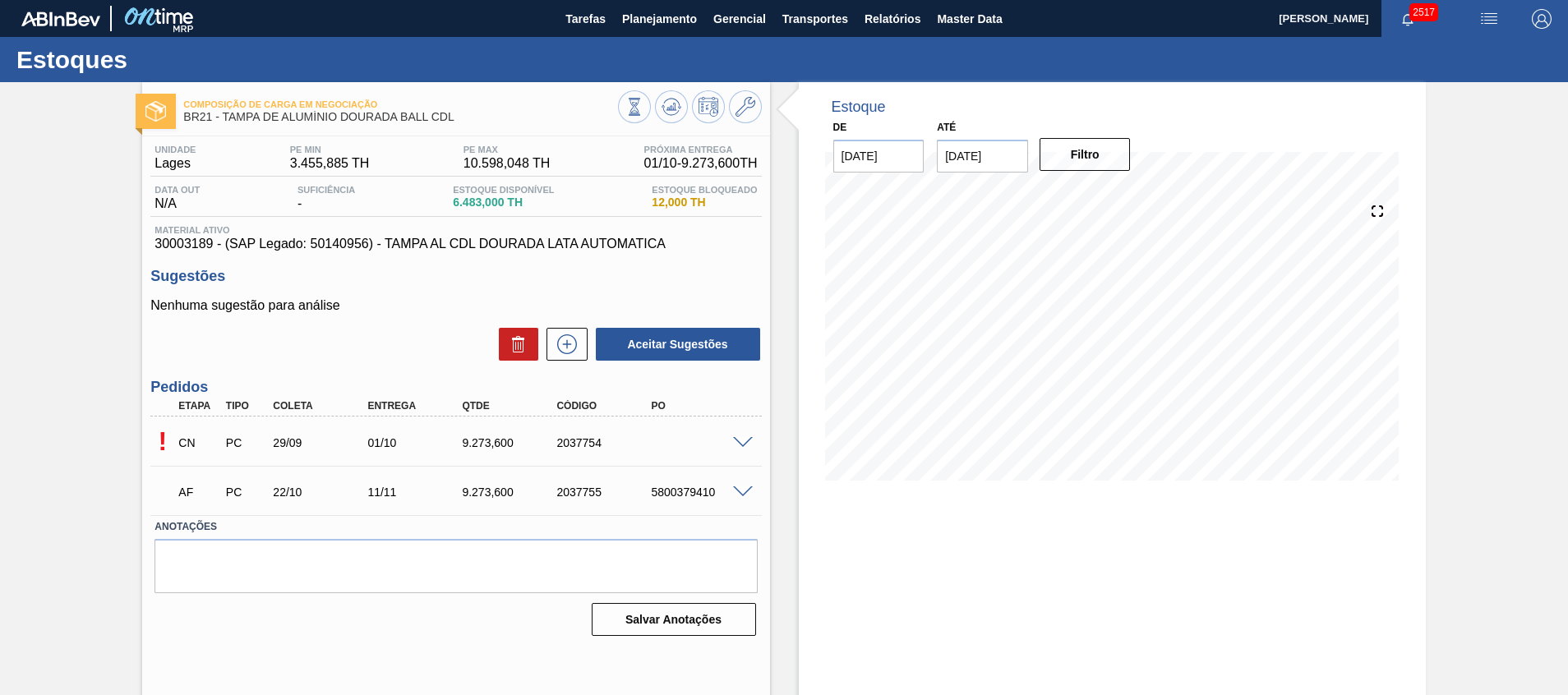
click at [746, 440] on span at bounding box center [742, 443] width 19 height 13
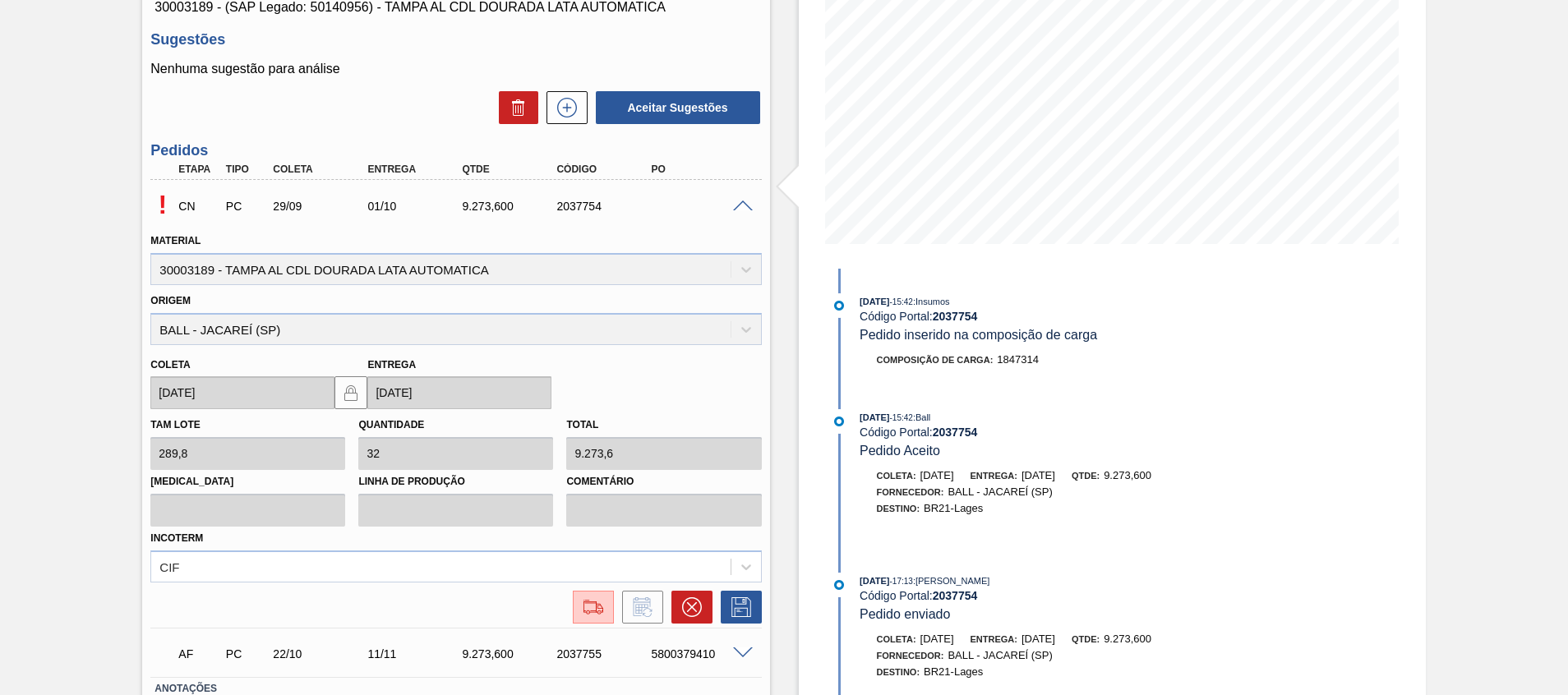
scroll to position [353, 0]
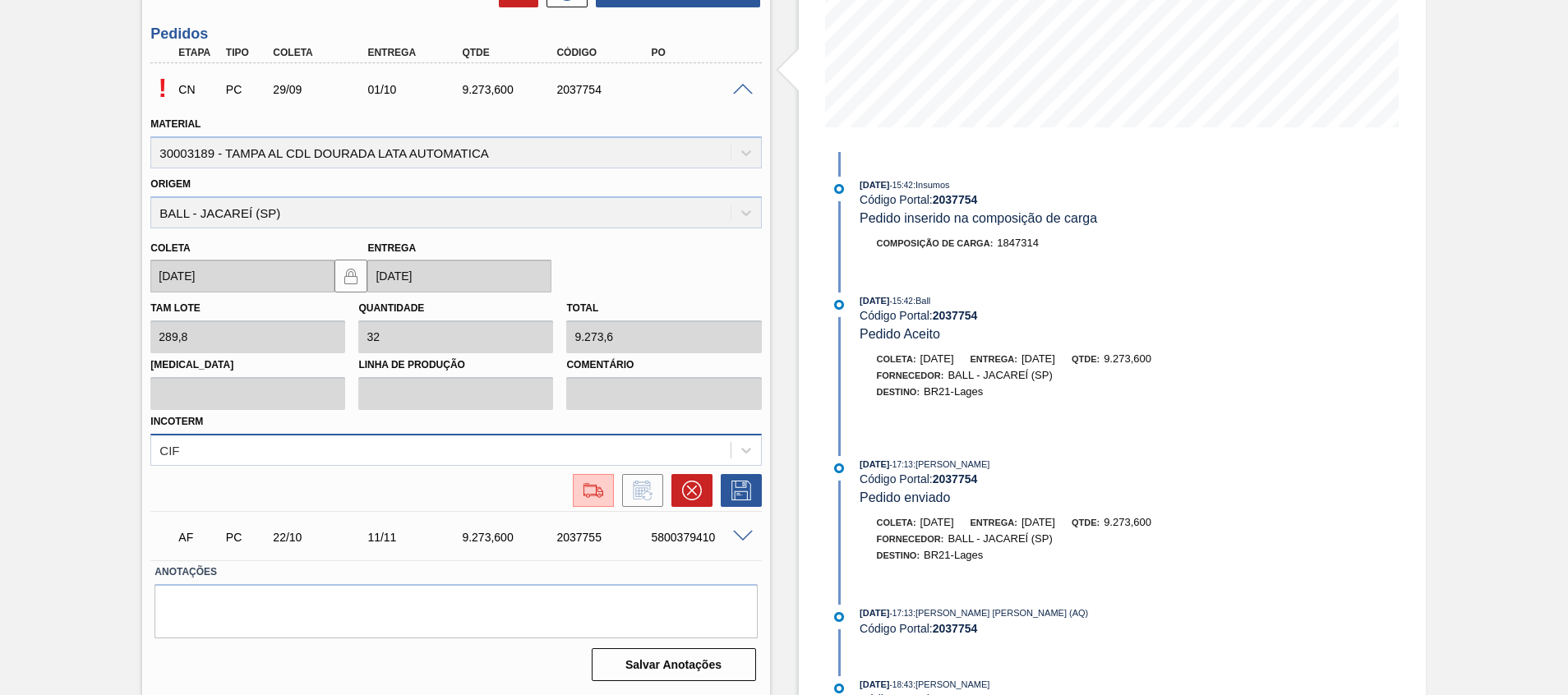
click at [584, 452] on div "CIF" at bounding box center [455, 450] width 611 height 32
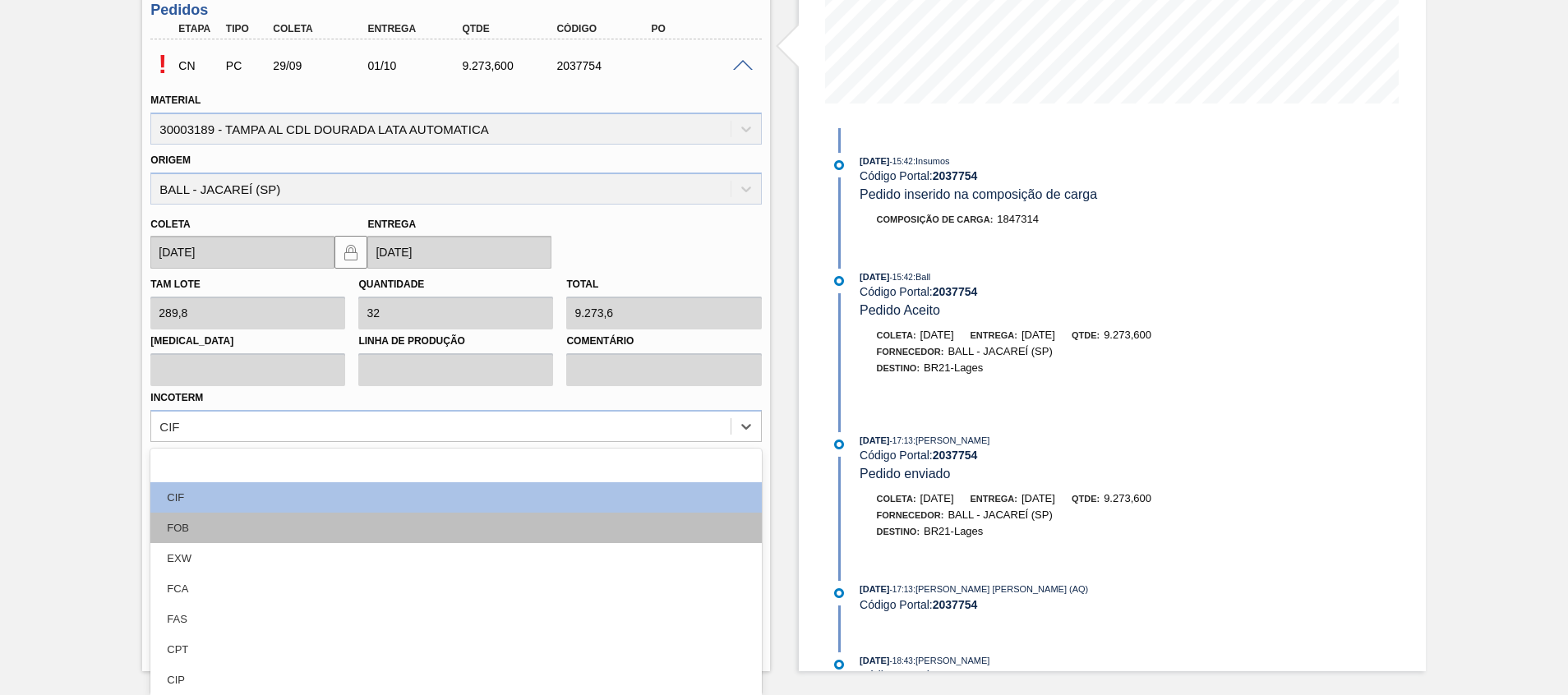
click at [513, 513] on div "FOB" at bounding box center [455, 527] width 611 height 30
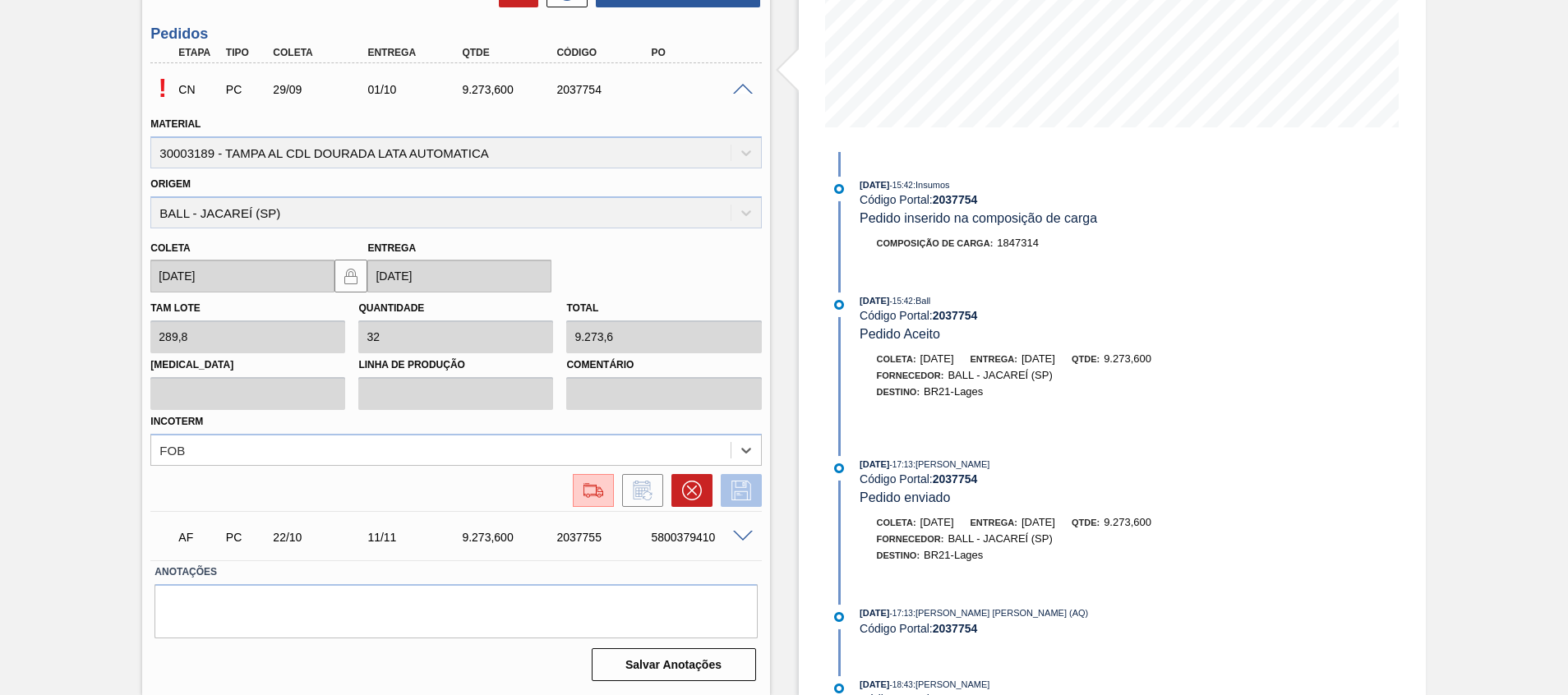
click at [749, 496] on icon at bounding box center [741, 489] width 26 height 19
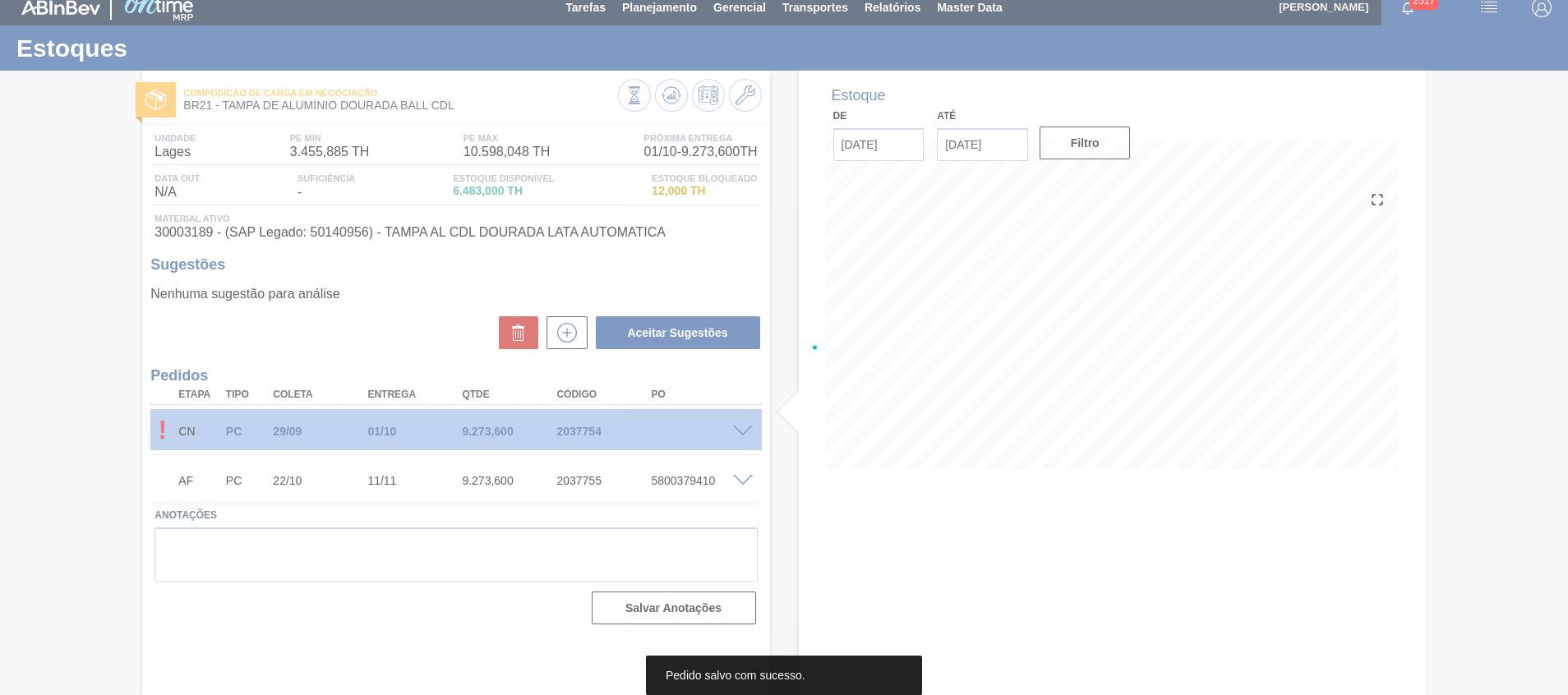
scroll to position [12, 0]
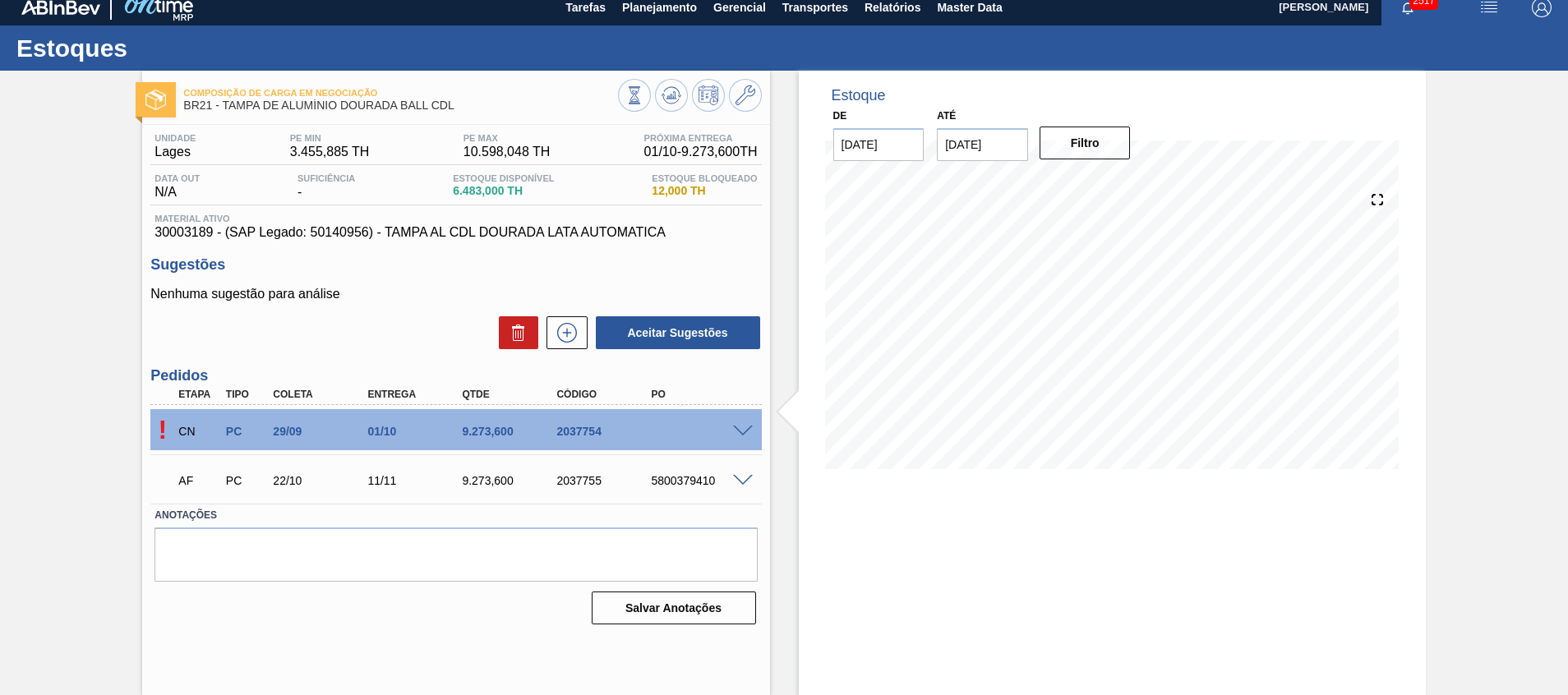
click at [735, 433] on span at bounding box center [742, 431] width 19 height 13
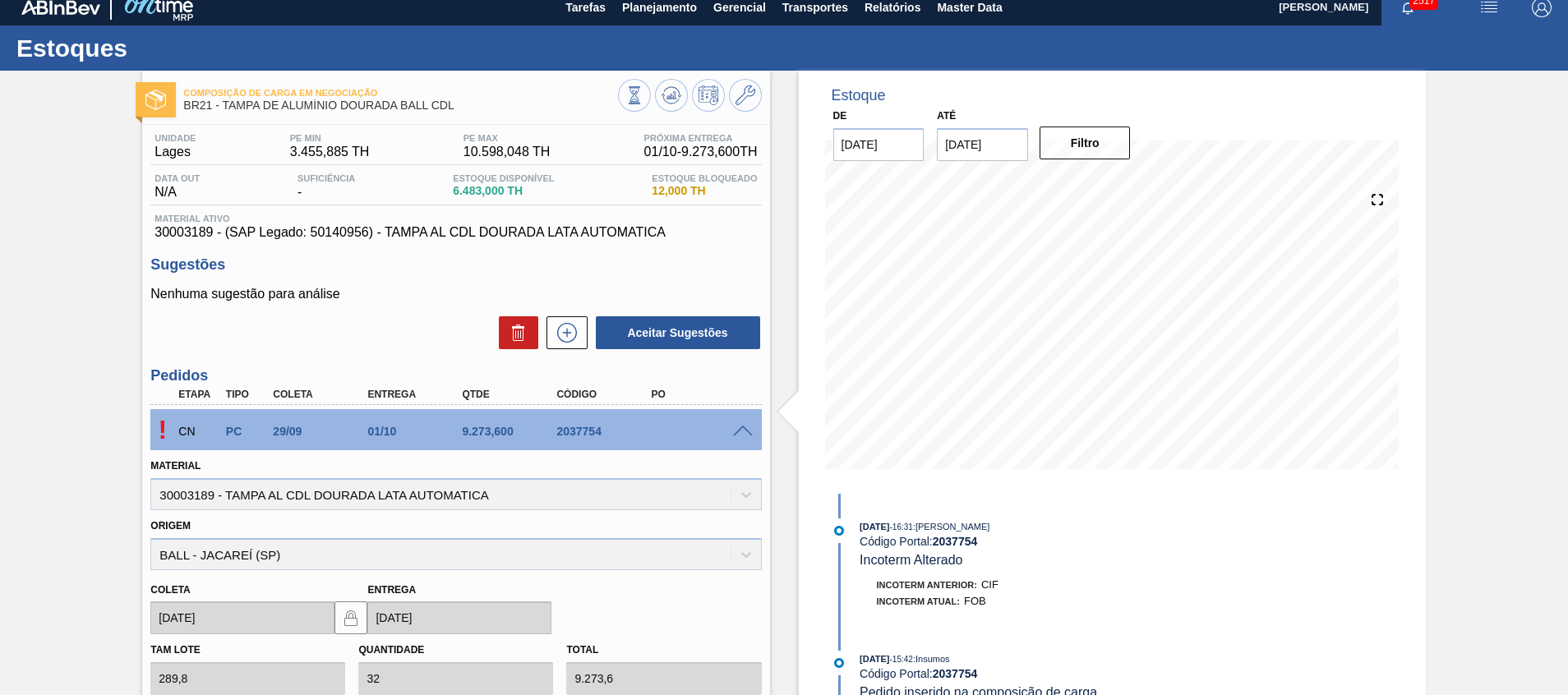
scroll to position [353, 0]
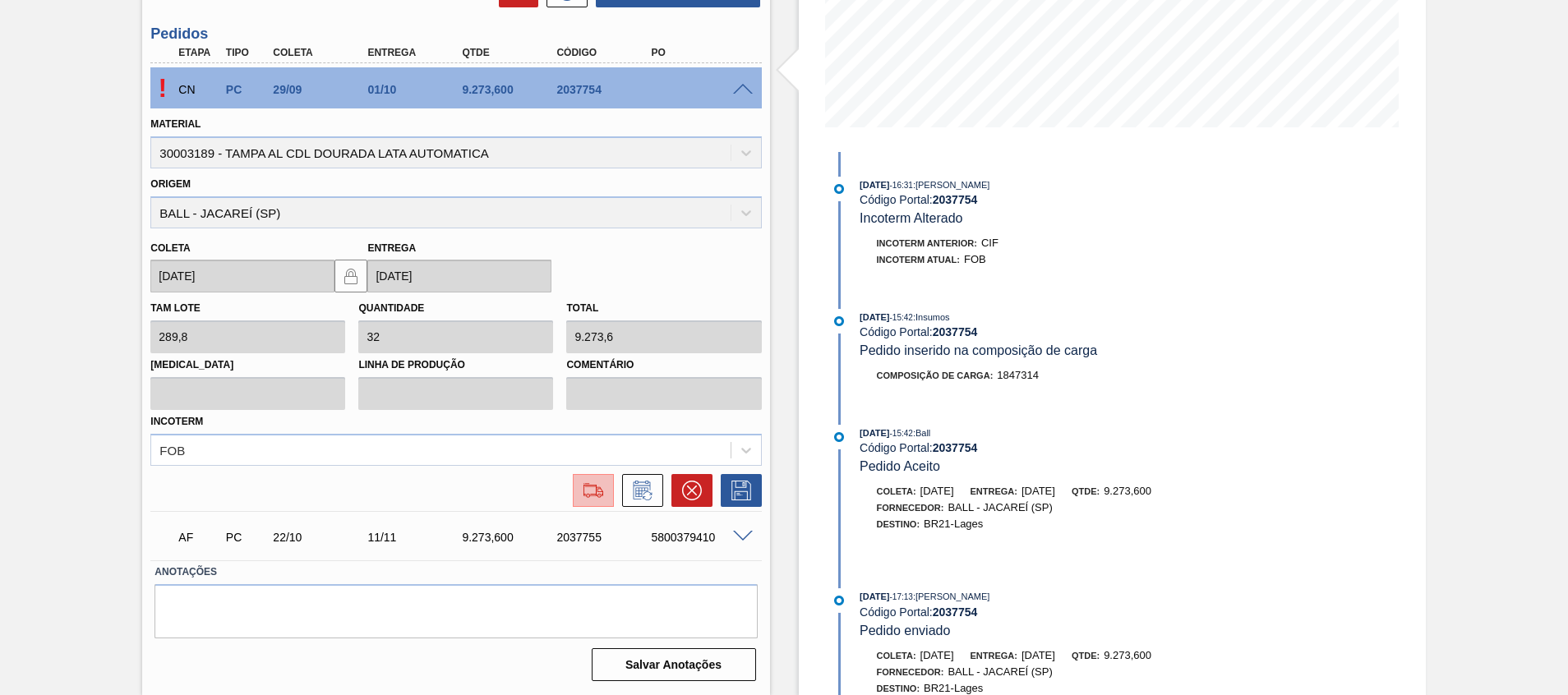
click at [590, 491] on img at bounding box center [592, 489] width 26 height 19
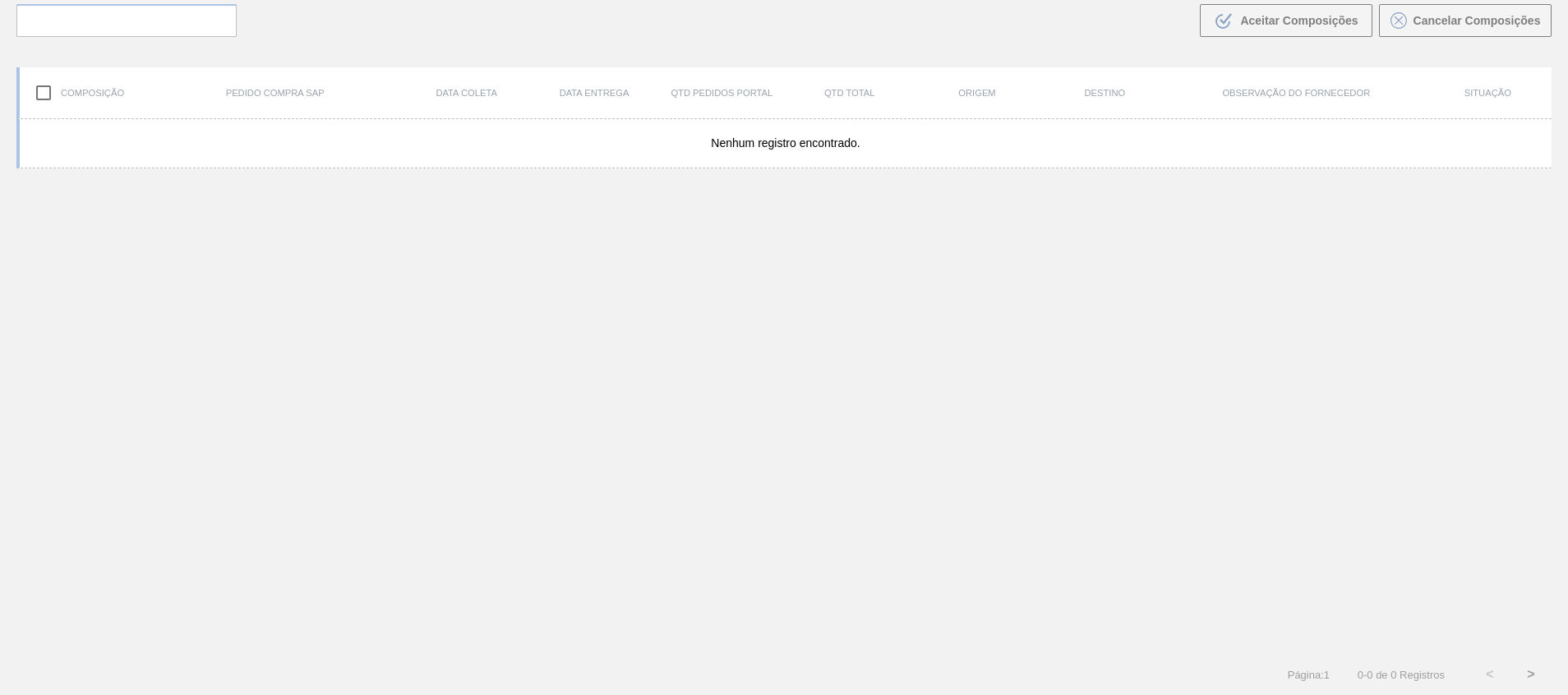
scroll to position [118, 0]
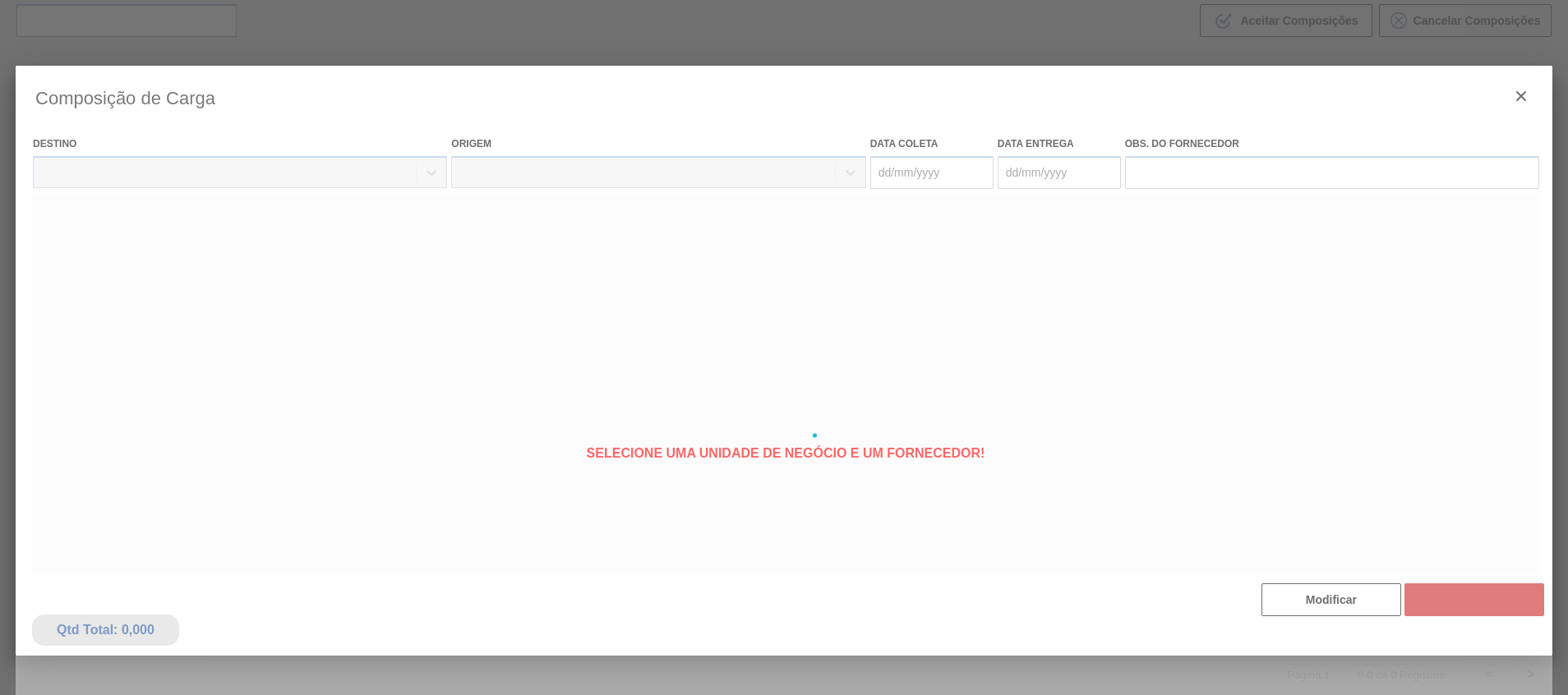
type coleta "[DATE]"
type entrega "01/10/2025"
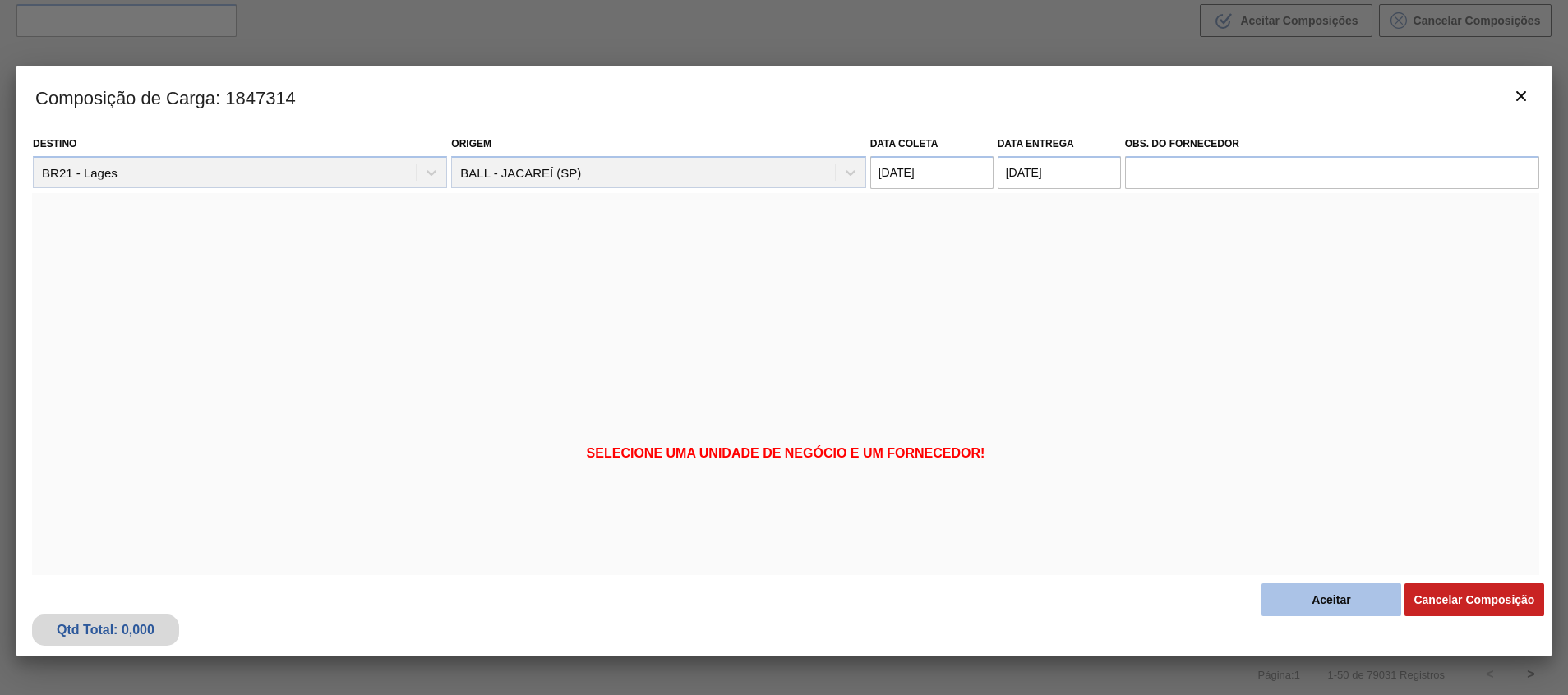
click at [1297, 593] on button "Aceitar" at bounding box center [1331, 599] width 140 height 33
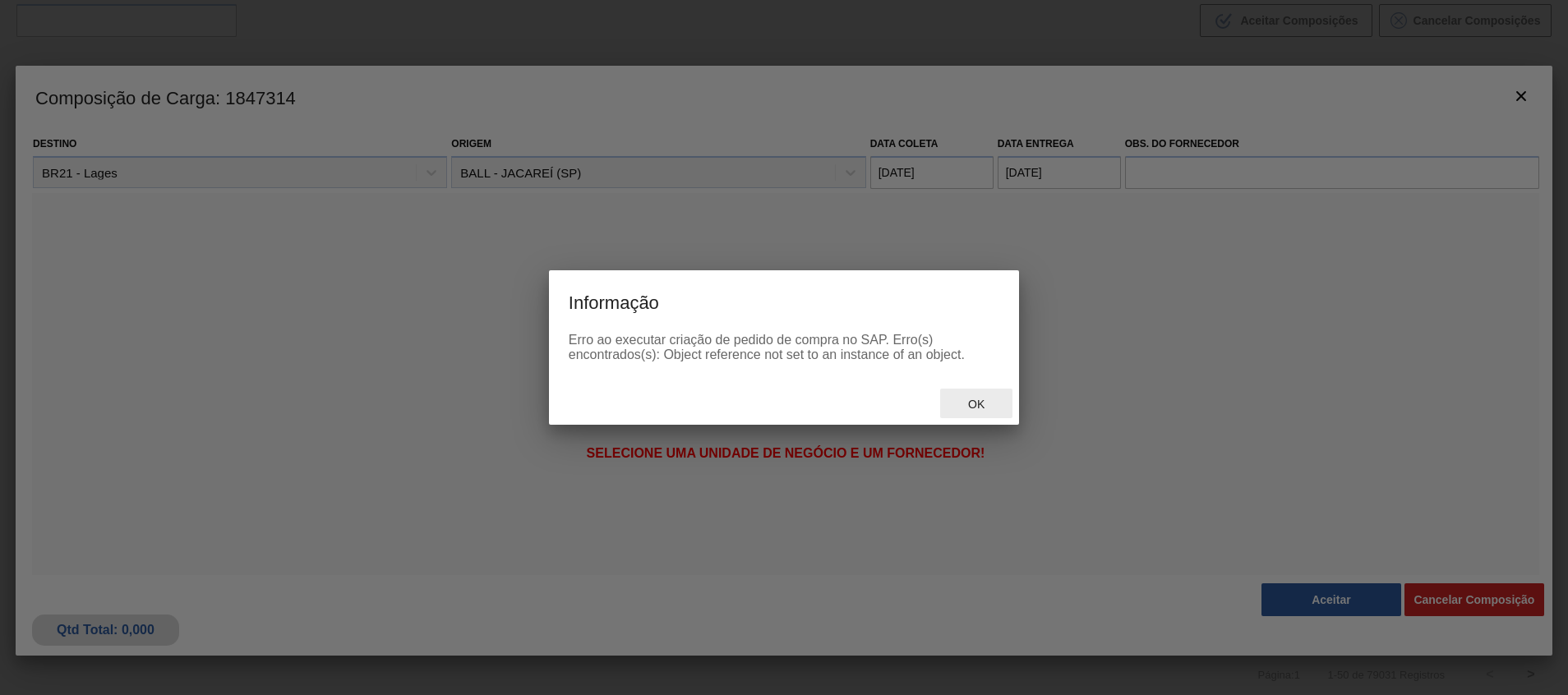
click at [985, 400] on span "Ok" at bounding box center [976, 404] width 43 height 13
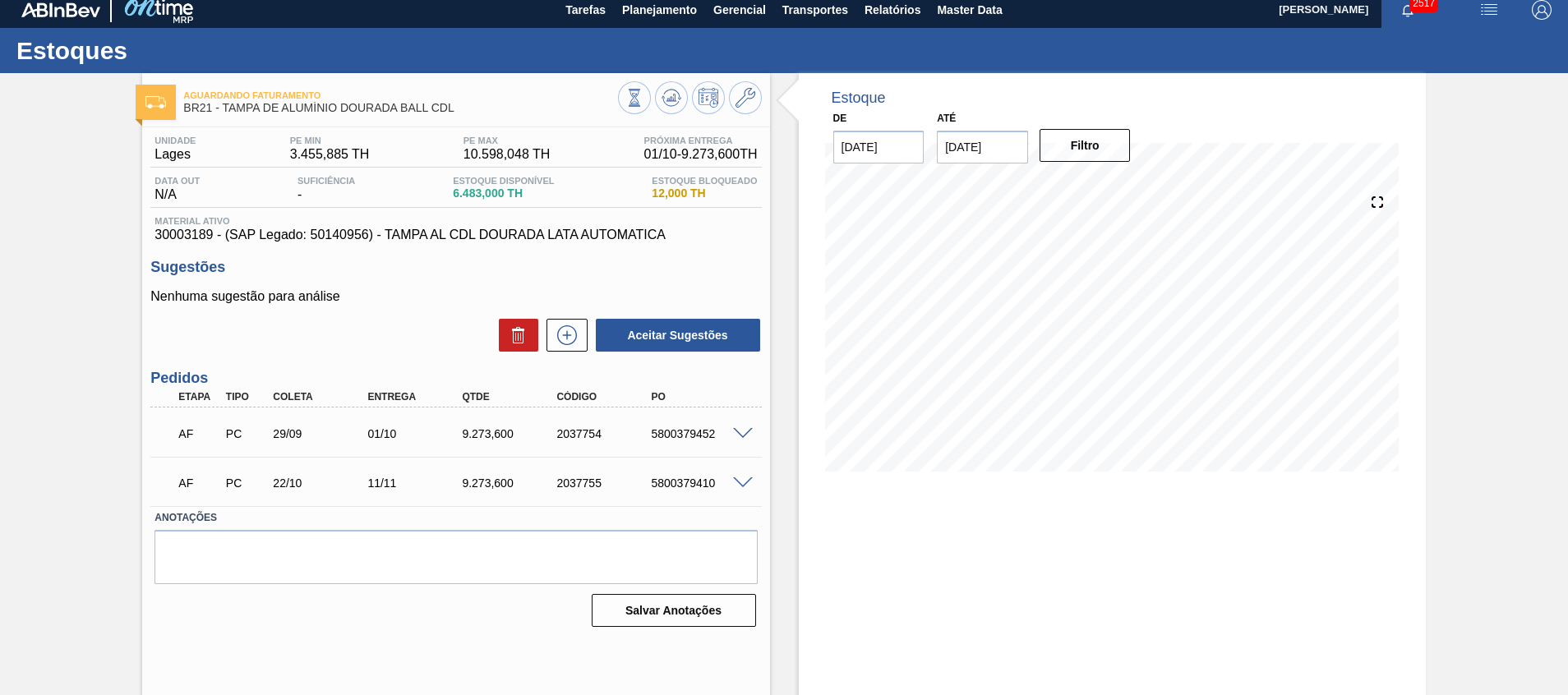
scroll to position [12, 0]
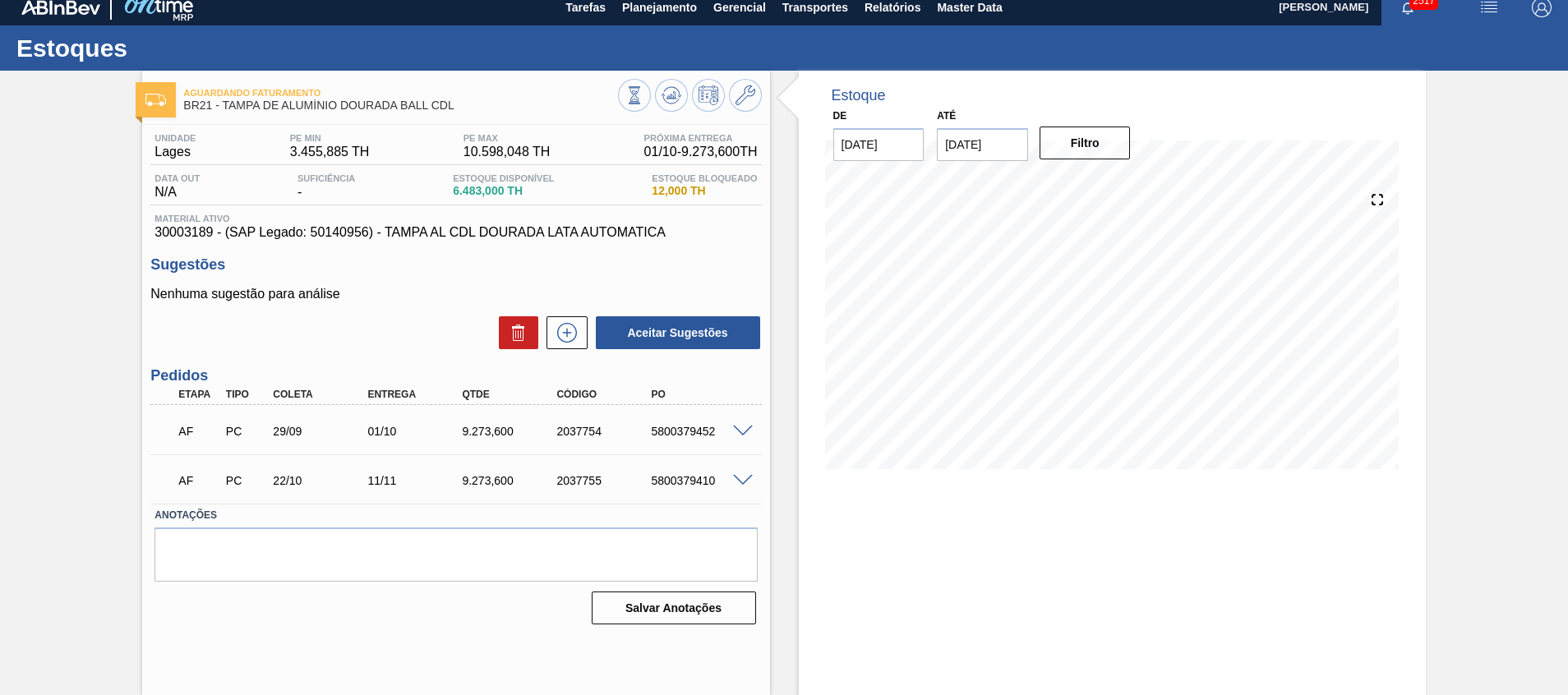
click at [697, 442] on div "AF PC 29/09 01/10 9.273,600 2037754 5800379452" at bounding box center [451, 429] width 567 height 33
click at [692, 430] on div "5800379452" at bounding box center [699, 431] width 106 height 13
copy div "5800379452"
drag, startPoint x: 517, startPoint y: 427, endPoint x: 541, endPoint y: 437, distance: 26.0
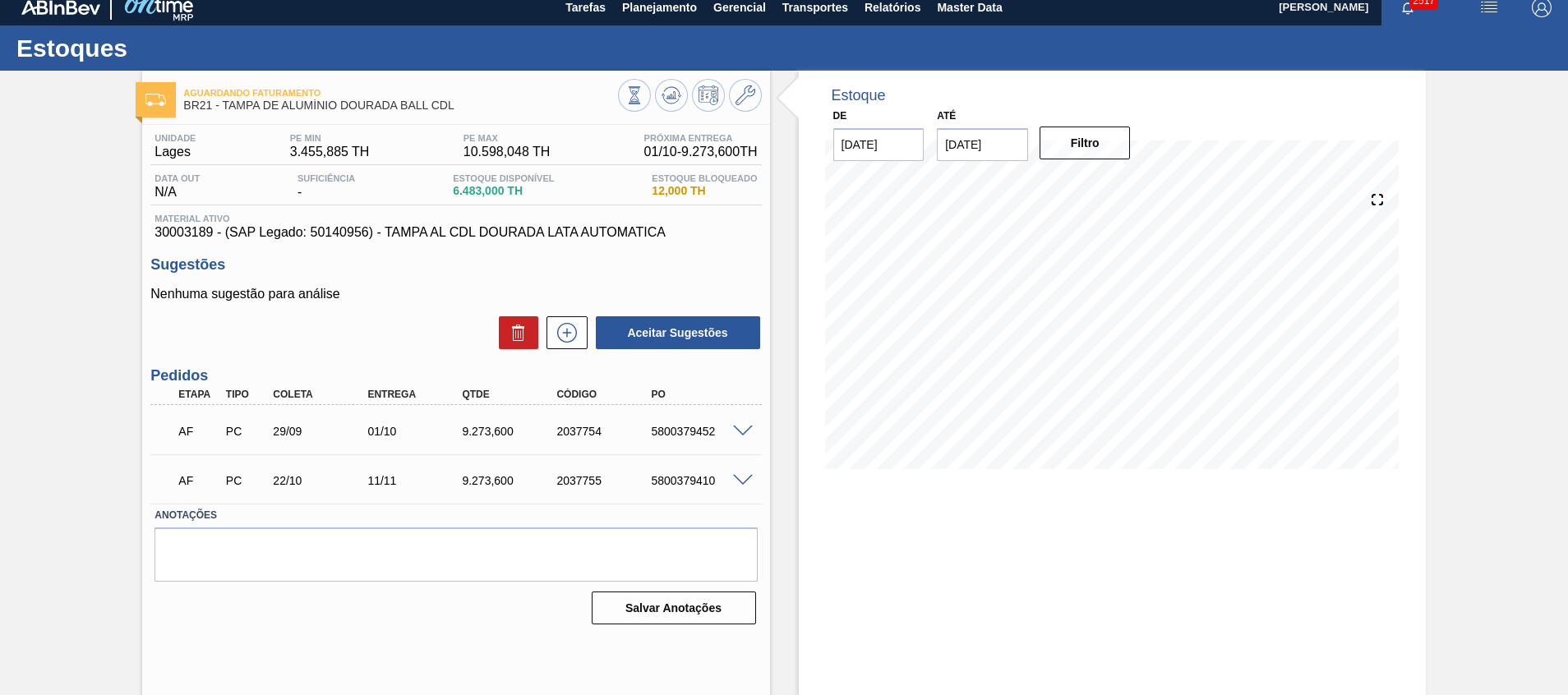
click at [519, 427] on div "9.273,600" at bounding box center [511, 431] width 106 height 13
click at [579, 426] on div "2037754" at bounding box center [605, 431] width 106 height 13
copy div "2037754"
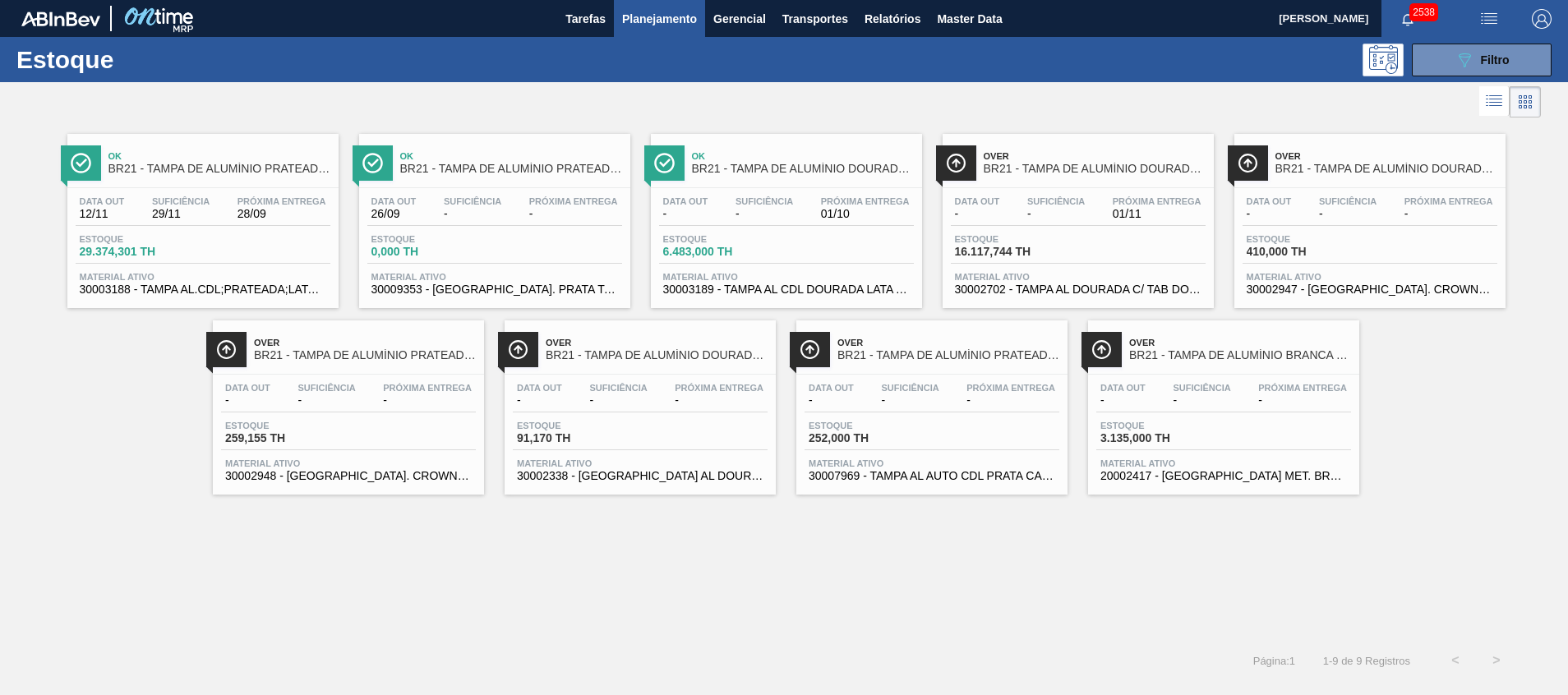
click at [1485, 40] on div "Estoque 089F7B8B-B2A5-4AFE-B5C0-19BA573D28AC Filtro" at bounding box center [784, 60] width 1568 height 45
drag, startPoint x: 1475, startPoint y: 54, endPoint x: 1383, endPoint y: 192, distance: 165.9
click at [1475, 56] on div "089F7B8B-B2A5-4AFE-B5C0-19BA573D28AC Filtro" at bounding box center [1481, 59] width 55 height 19
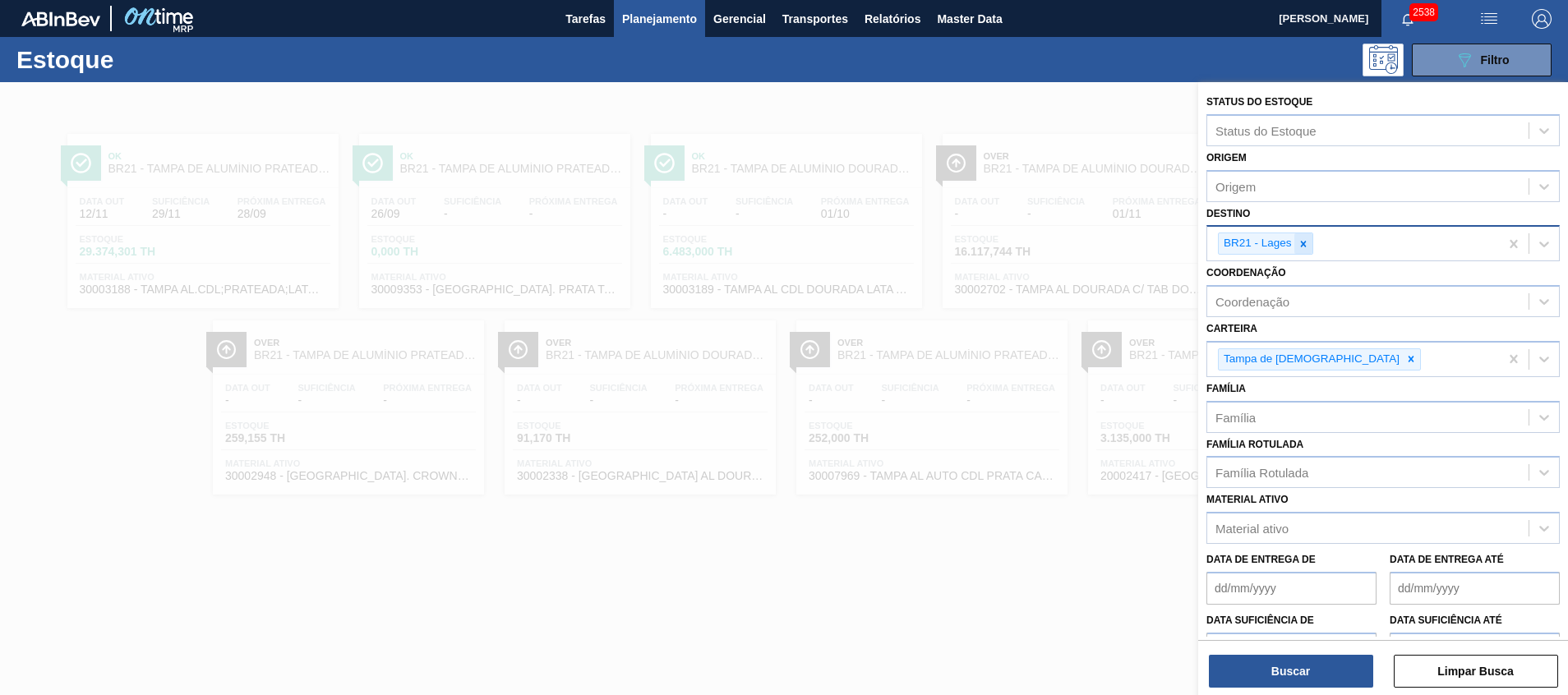
click at [1303, 238] on div at bounding box center [1303, 243] width 18 height 20
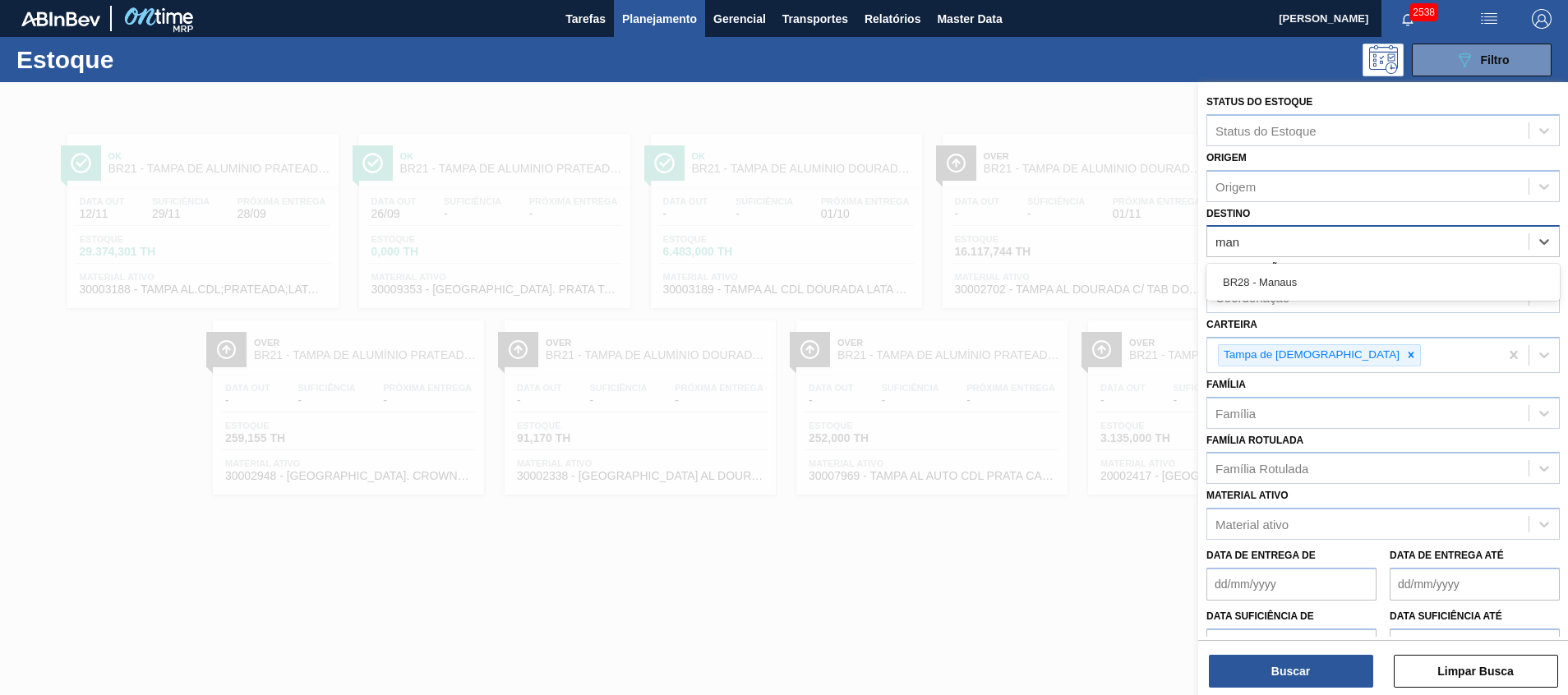
type input "mana"
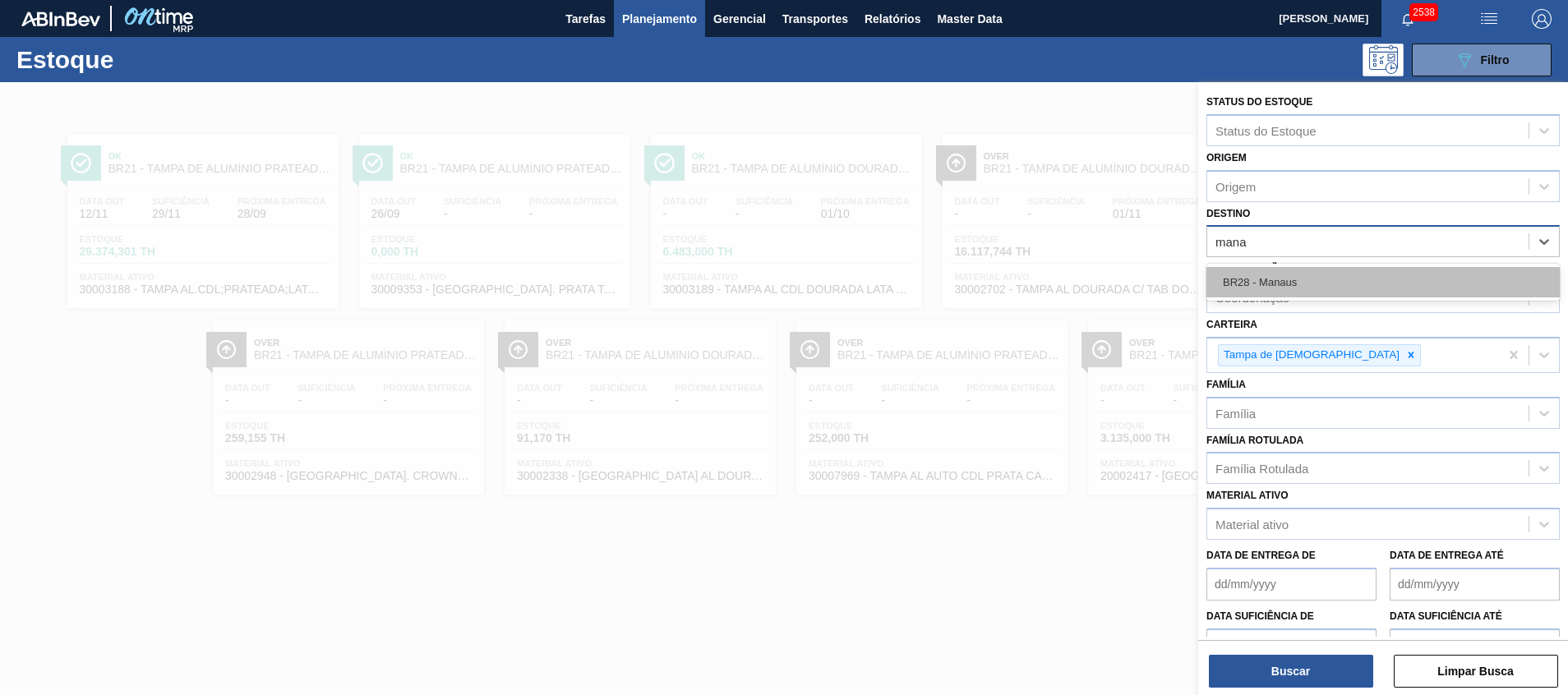
click at [1294, 284] on div "BR28 - Manaus" at bounding box center [1382, 282] width 353 height 30
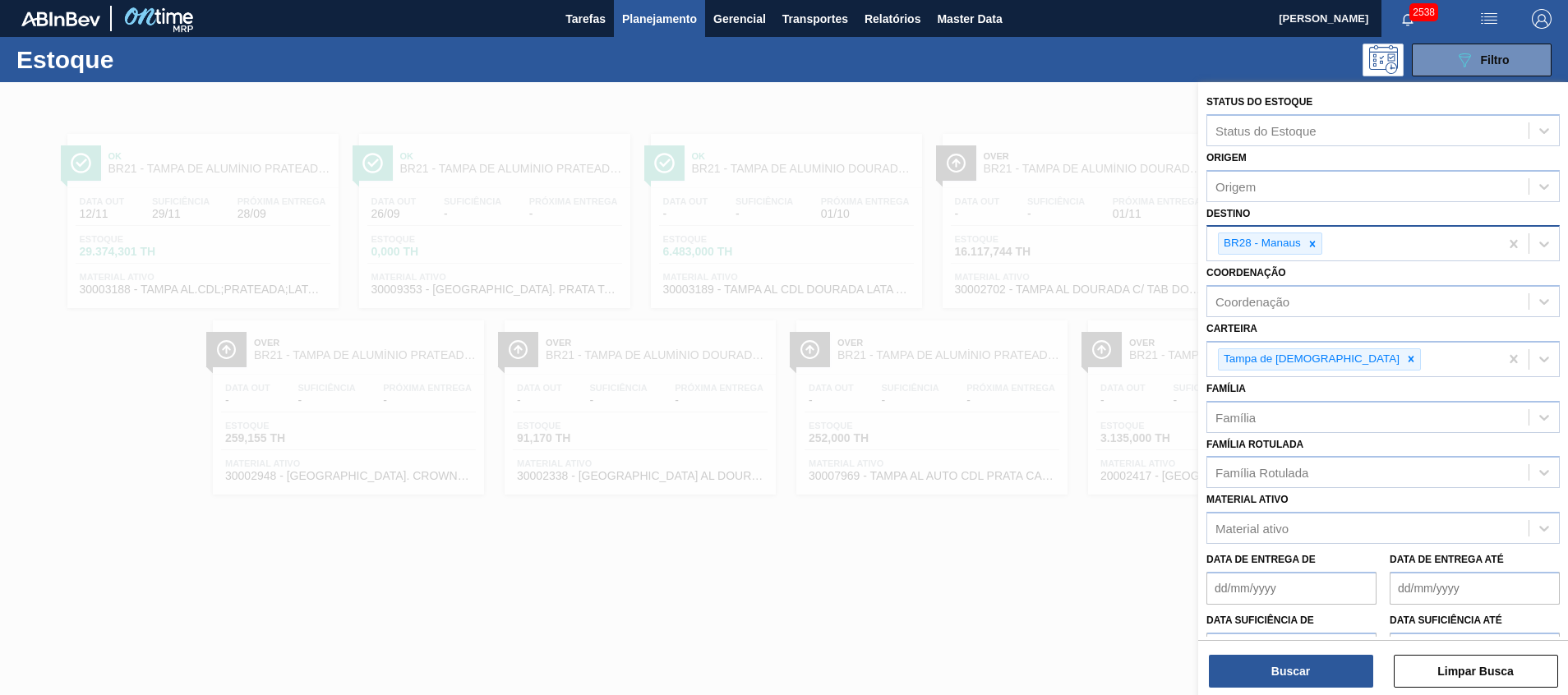
click at [1301, 651] on div "Buscar Limpar Busca" at bounding box center [1383, 663] width 370 height 46
click at [1300, 665] on button "Buscar" at bounding box center [1290, 671] width 164 height 33
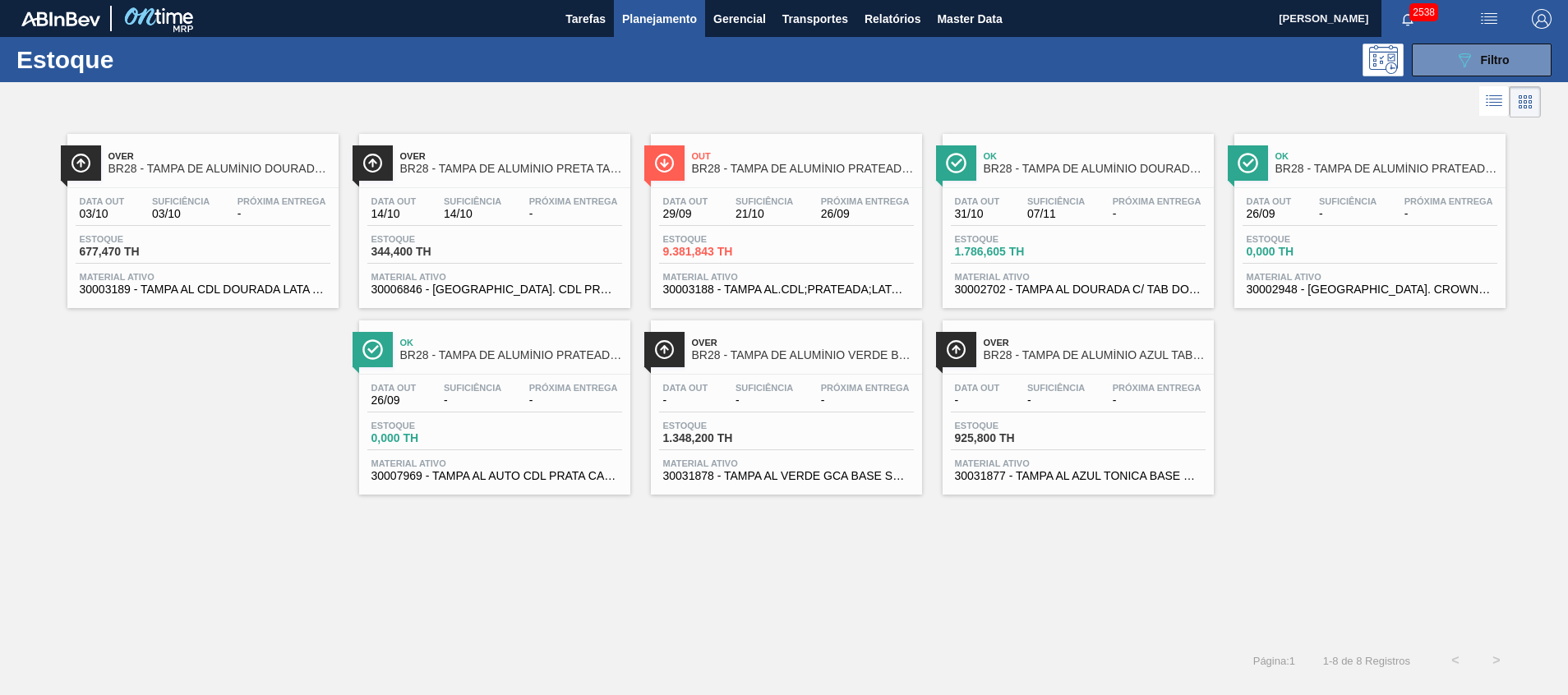
click at [103, 243] on span "Estoque" at bounding box center [137, 239] width 115 height 10
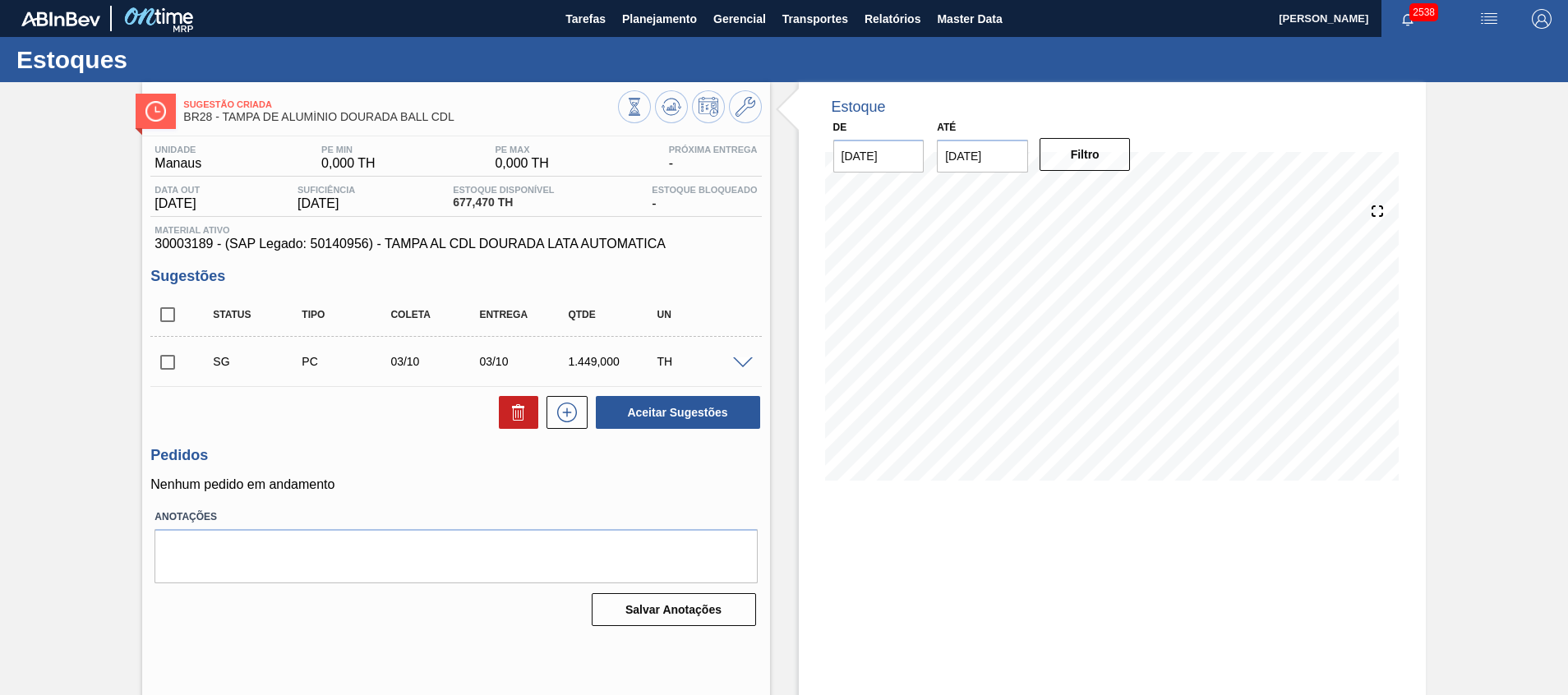
click at [743, 361] on span at bounding box center [742, 363] width 19 height 13
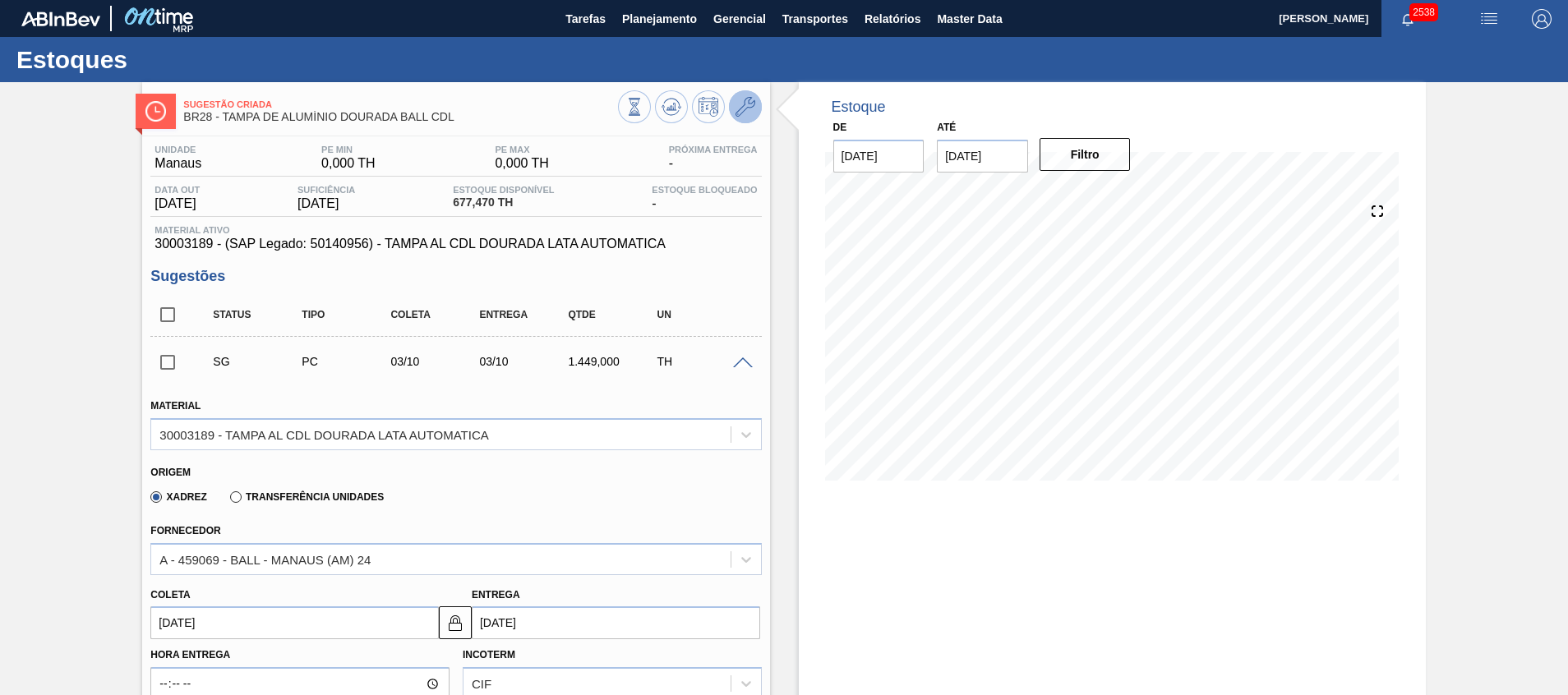
click at [741, 104] on icon at bounding box center [745, 106] width 19 height 19
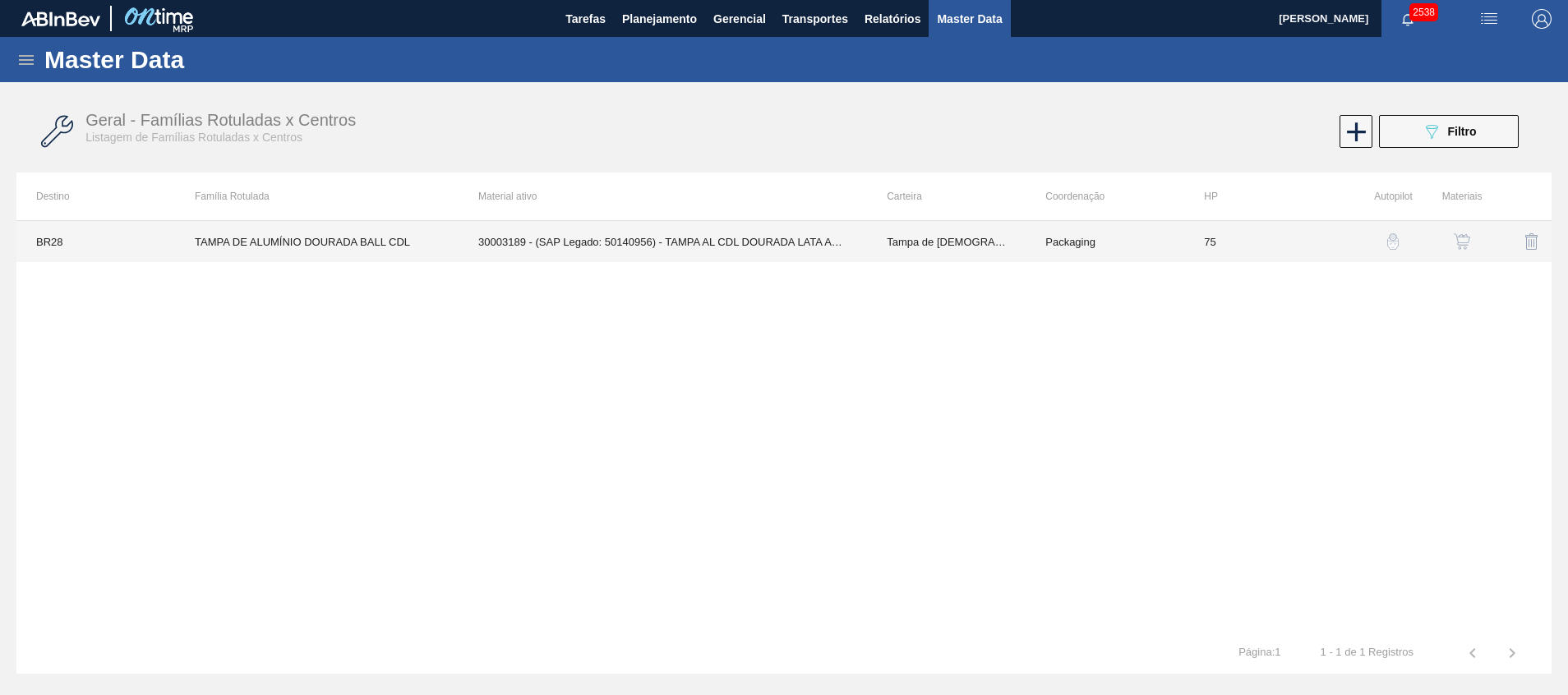
click at [765, 240] on td "30003189 - (SAP Legado: 50140956) - TAMPA AL CDL DOURADA LATA AUTOMATICA" at bounding box center [662, 241] width 409 height 41
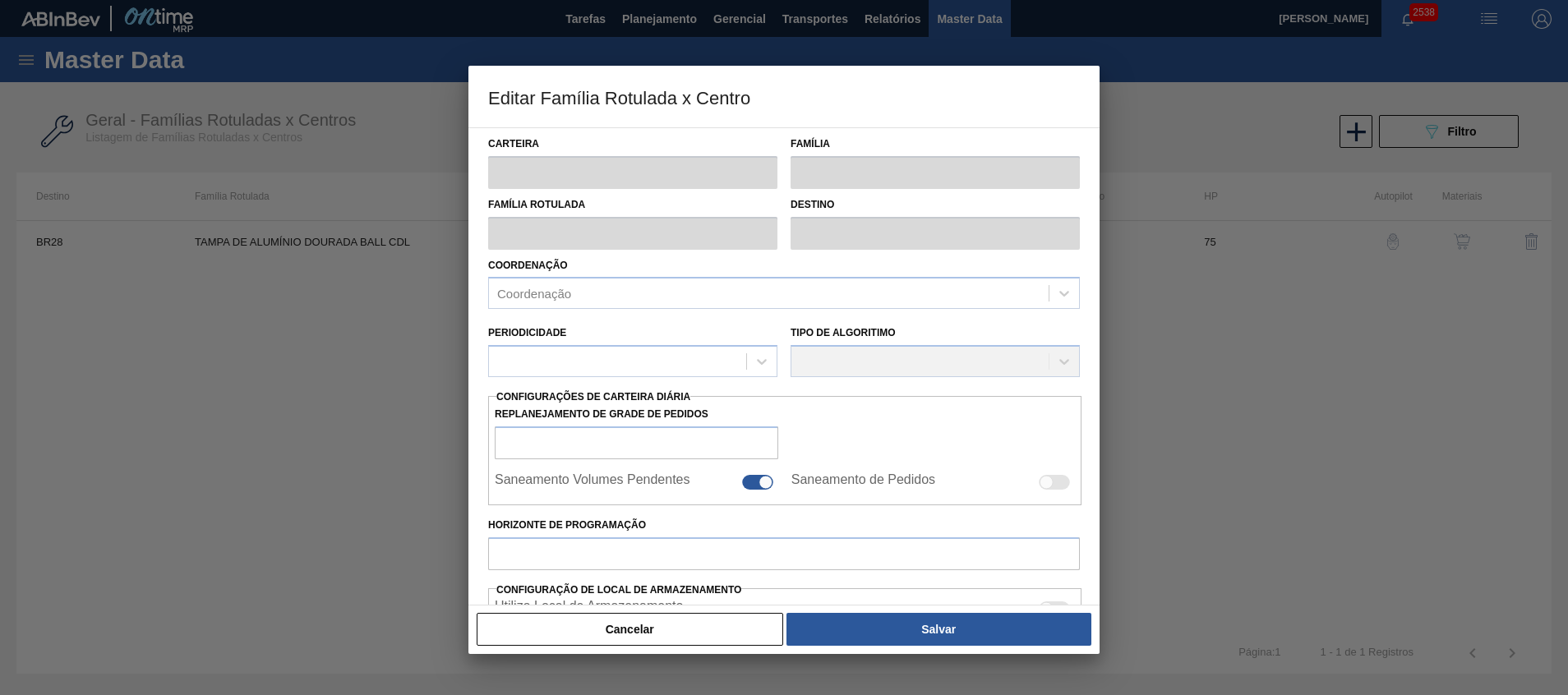
drag, startPoint x: 629, startPoint y: 634, endPoint x: 1047, endPoint y: 437, distance: 462.1
click at [631, 634] on button "Cancelar" at bounding box center [630, 628] width 307 height 33
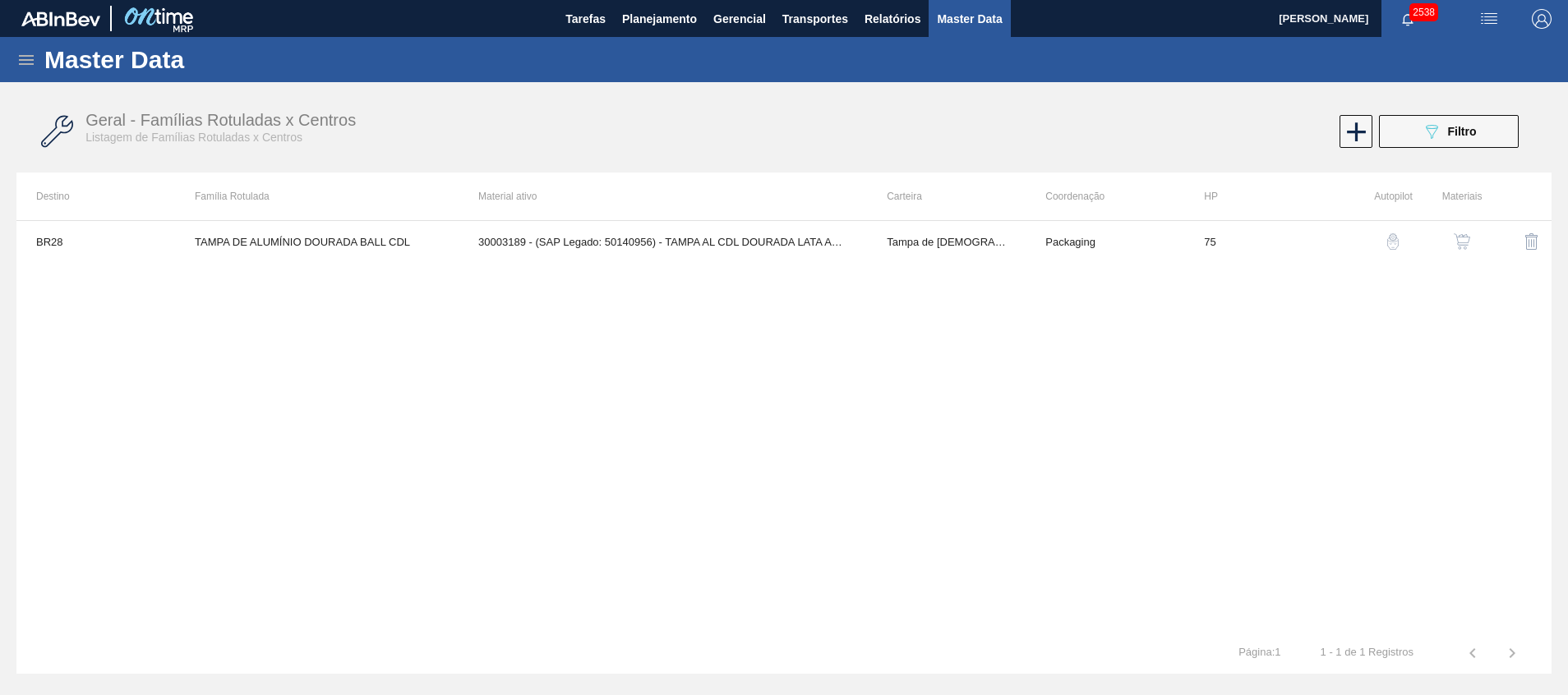
click at [1459, 238] on img "button" at bounding box center [1462, 242] width 17 height 17
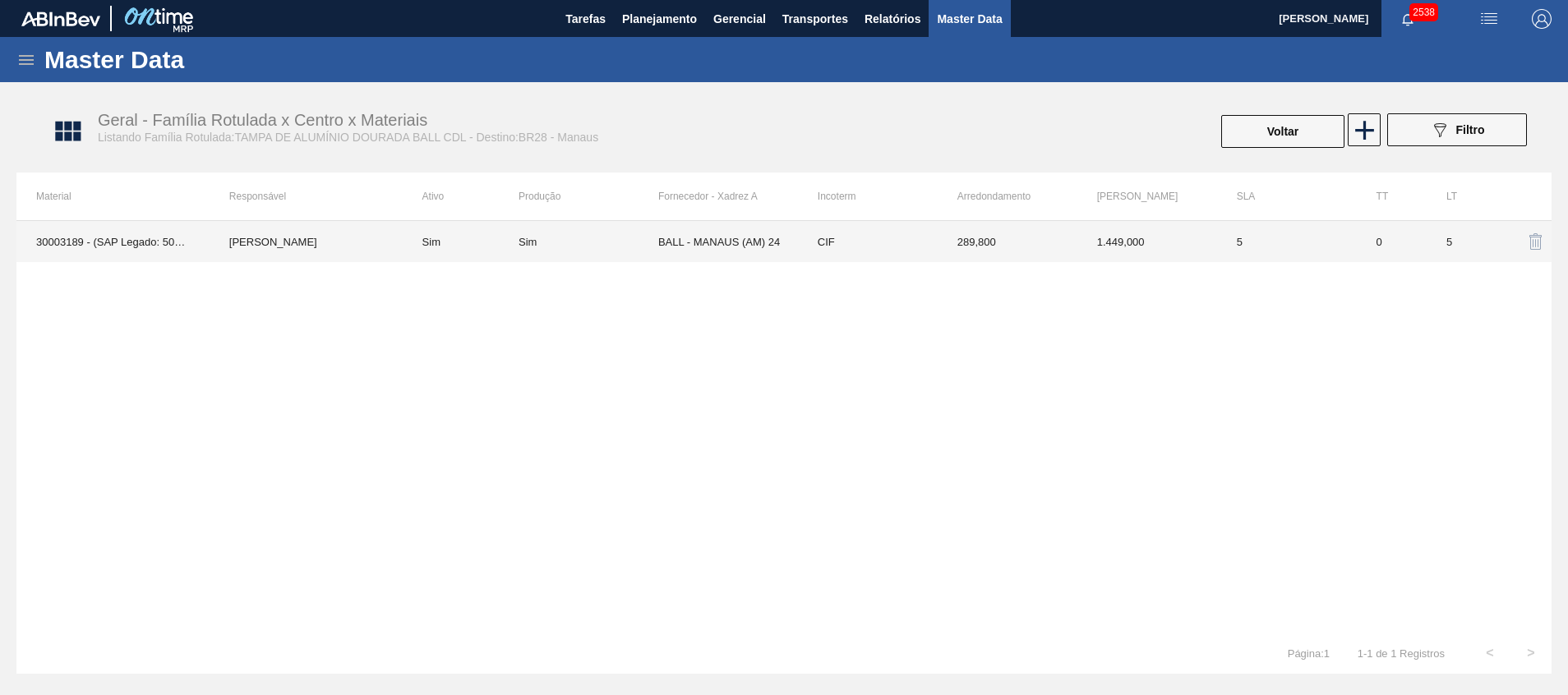
click at [942, 238] on td "289,800" at bounding box center [1008, 241] width 140 height 41
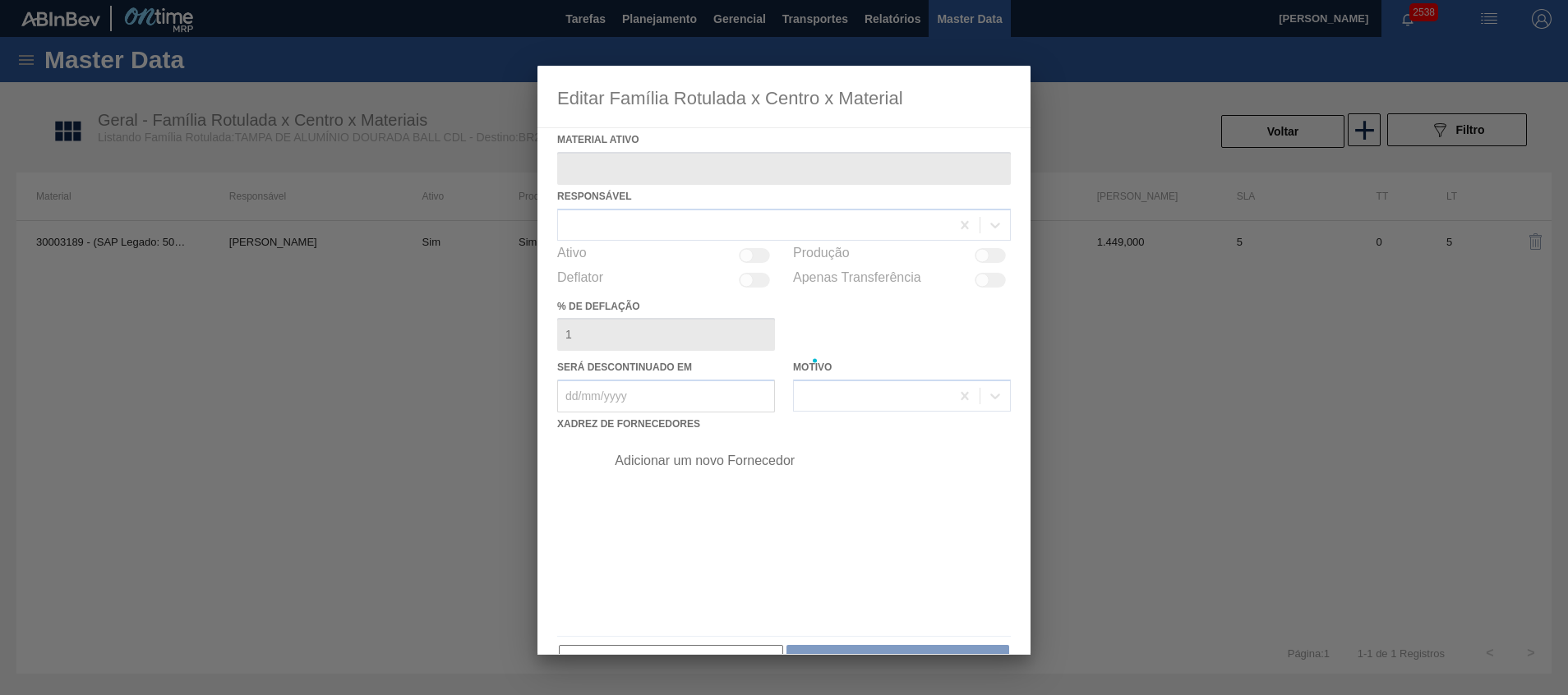
type ativo "30003189 - (SAP Legado: 50140956) - TAMPA AL CDL DOURADA LATA AUTOMATICA"
checkbox input "true"
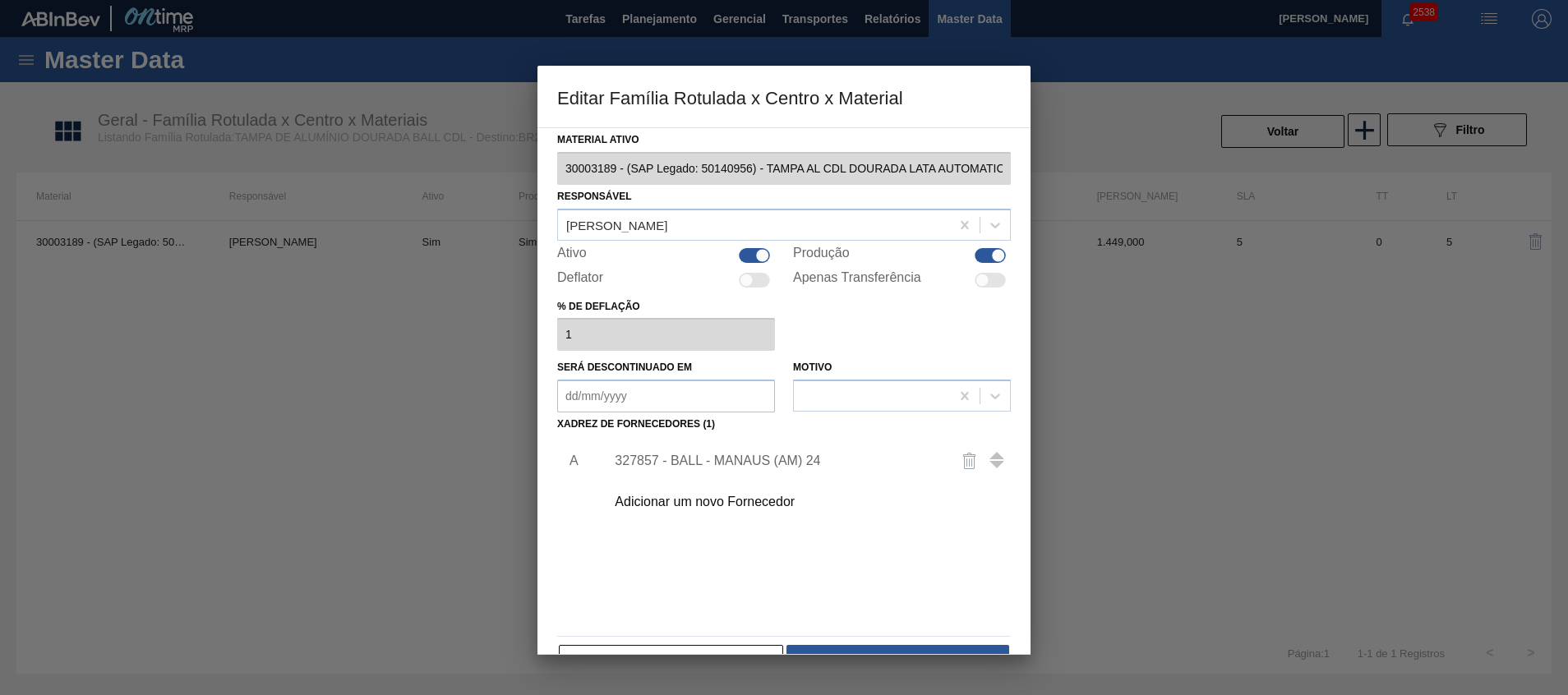
click at [713, 462] on div "327857 - BALL - MANAUS (AM) 24" at bounding box center [775, 461] width 322 height 15
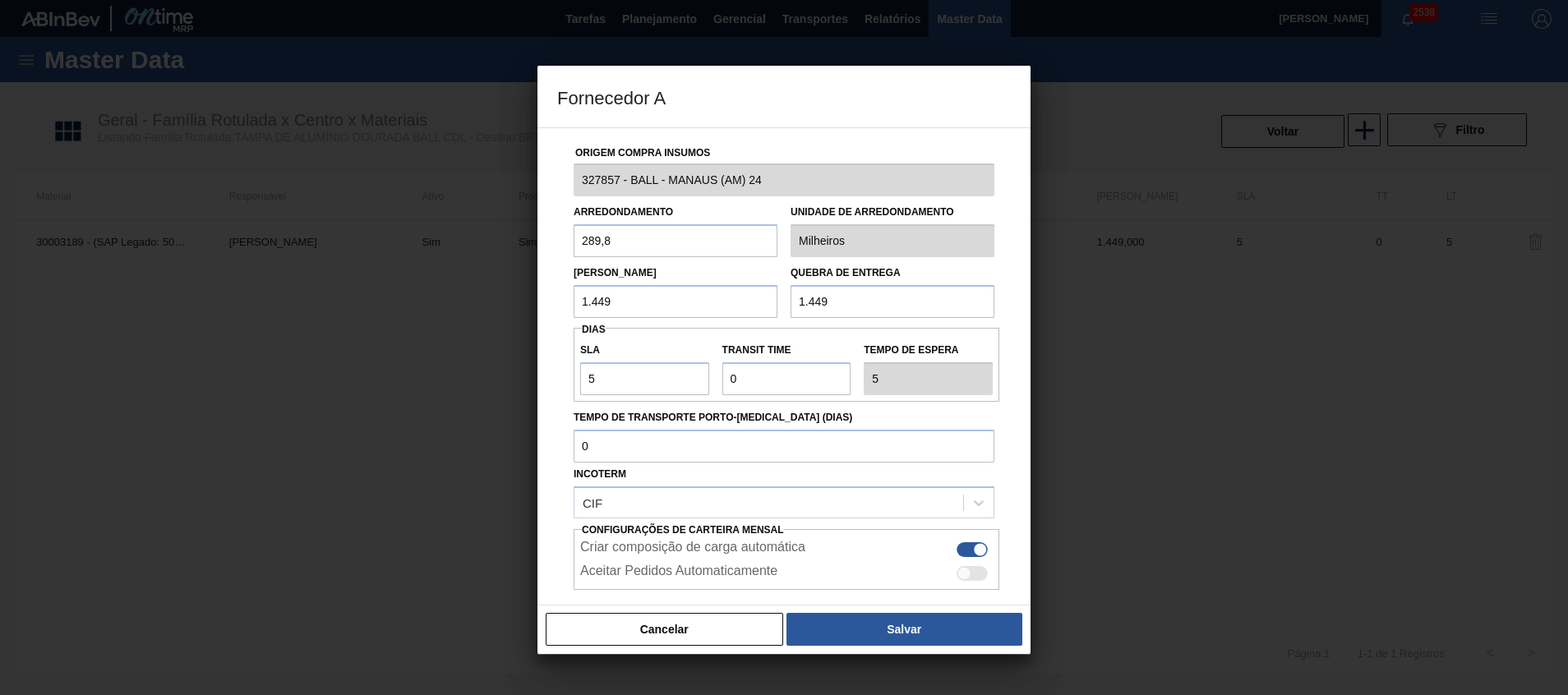
drag, startPoint x: 852, startPoint y: 307, endPoint x: 714, endPoint y: 313, distance: 138.1
click at [714, 313] on div "Lote Mínimo 1.449 Quebra de entrega 1.449" at bounding box center [784, 287] width 434 height 61
click at [704, 292] on input "1.449" at bounding box center [676, 301] width 204 height 33
click at [871, 293] on input "2" at bounding box center [892, 301] width 204 height 33
drag, startPoint x: 873, startPoint y: 288, endPoint x: 629, endPoint y: 294, distance: 244.1
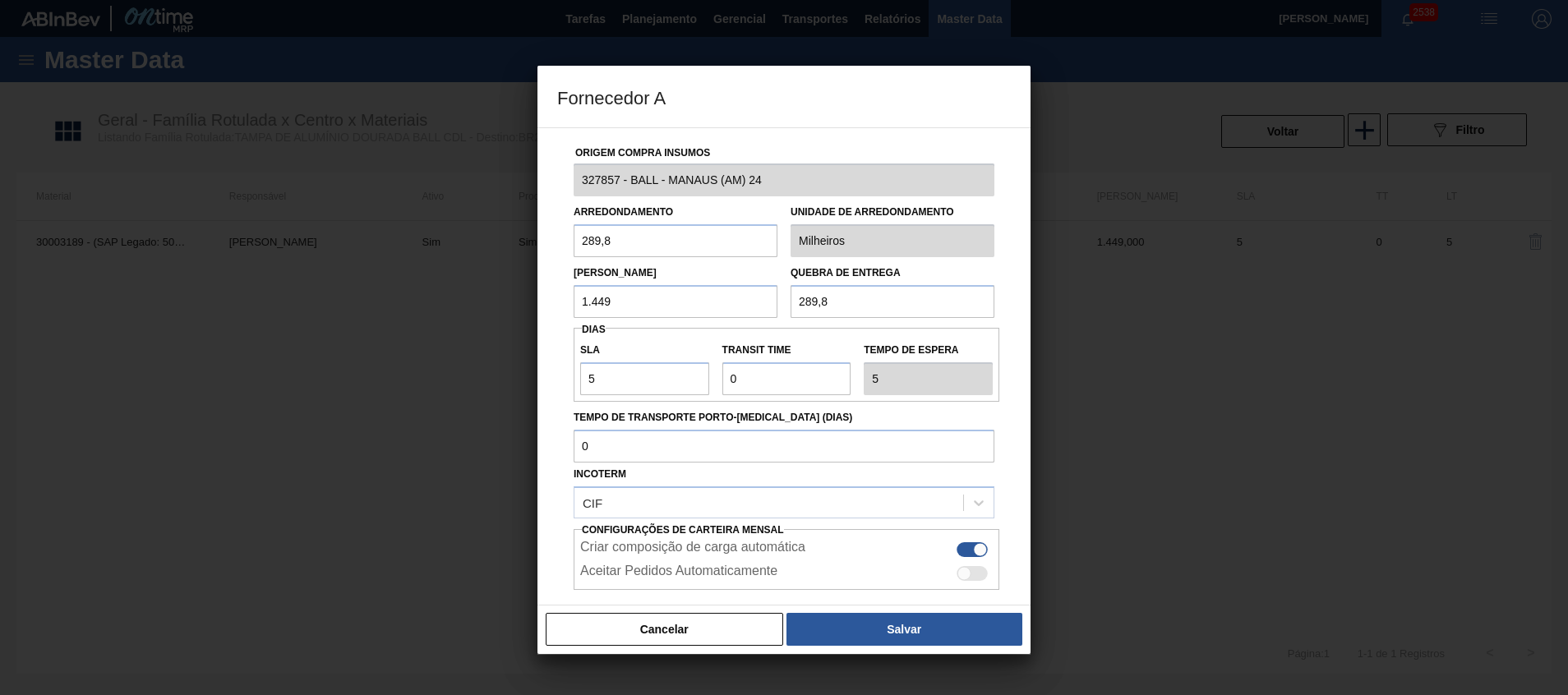
click at [643, 297] on div "Lote Mínimo 1.449 Quebra de entrega 289,8" at bounding box center [784, 287] width 434 height 61
click at [847, 310] on input "289,8" at bounding box center [892, 301] width 204 height 33
paste input ".89"
type input "2.898"
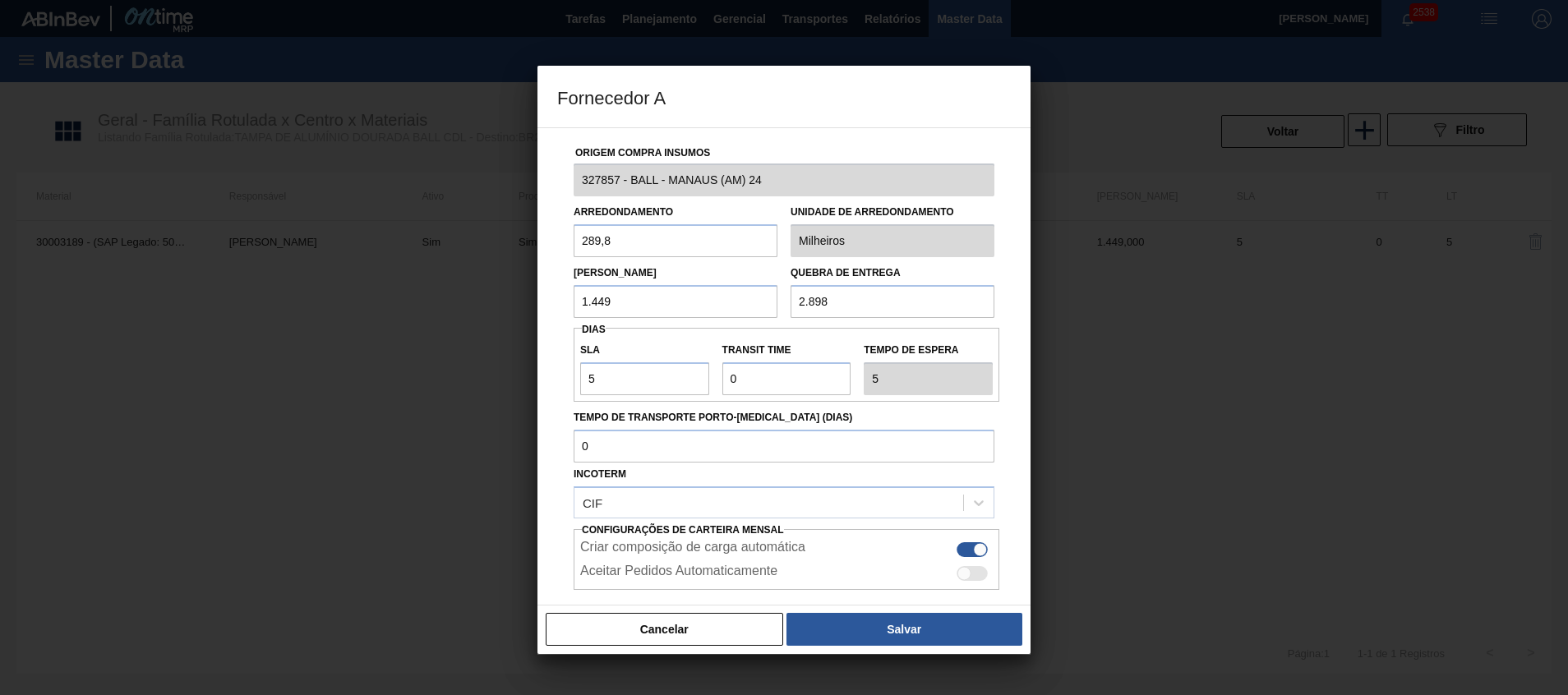
drag, startPoint x: 535, startPoint y: 295, endPoint x: 447, endPoint y: 288, distance: 88.3
click at [506, 293] on div "Fornecedor A Origem Compra Insumos 327857 - BALL - MANAUS (AM) 24 Arredondament…" at bounding box center [784, 347] width 1568 height 695
paste input "2.898"
type input "2.898"
click at [855, 623] on button "Salvar" at bounding box center [904, 628] width 236 height 33
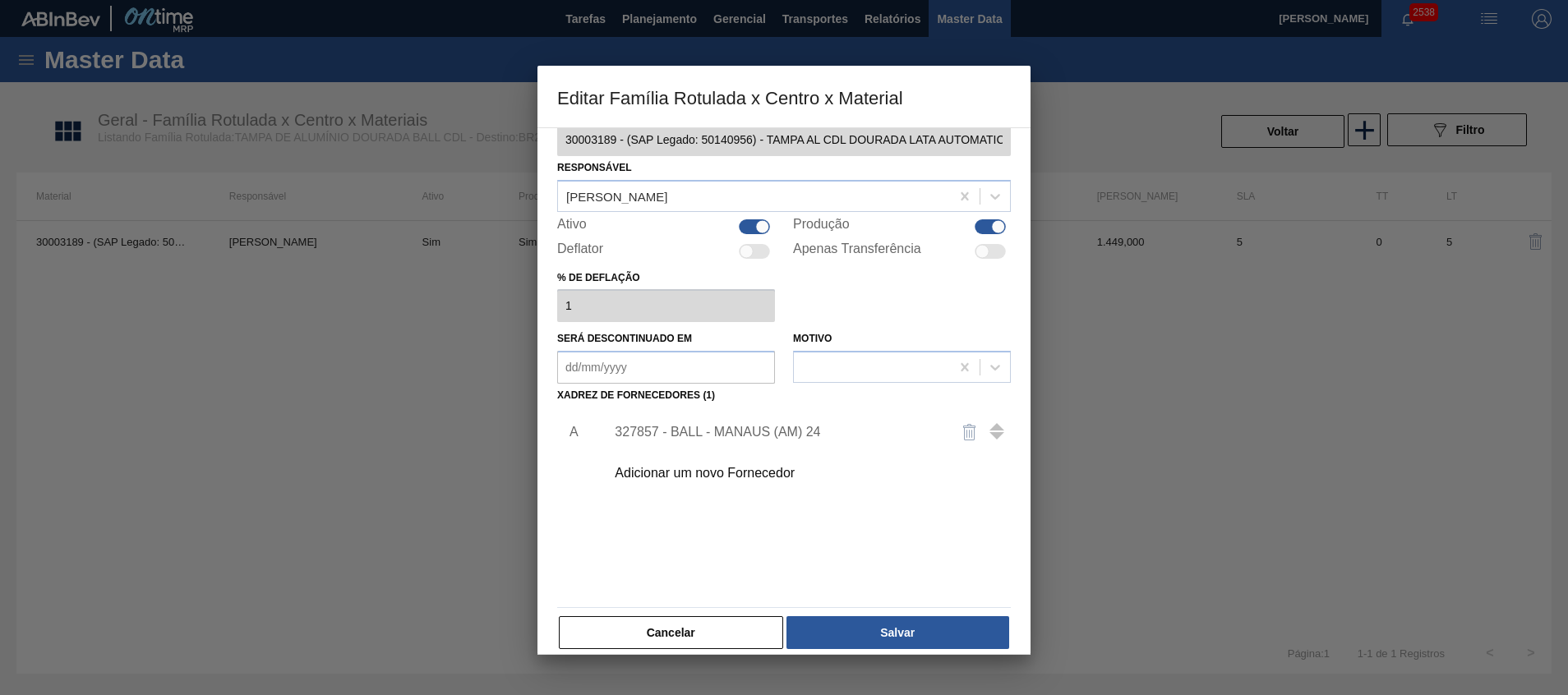
scroll to position [45, 0]
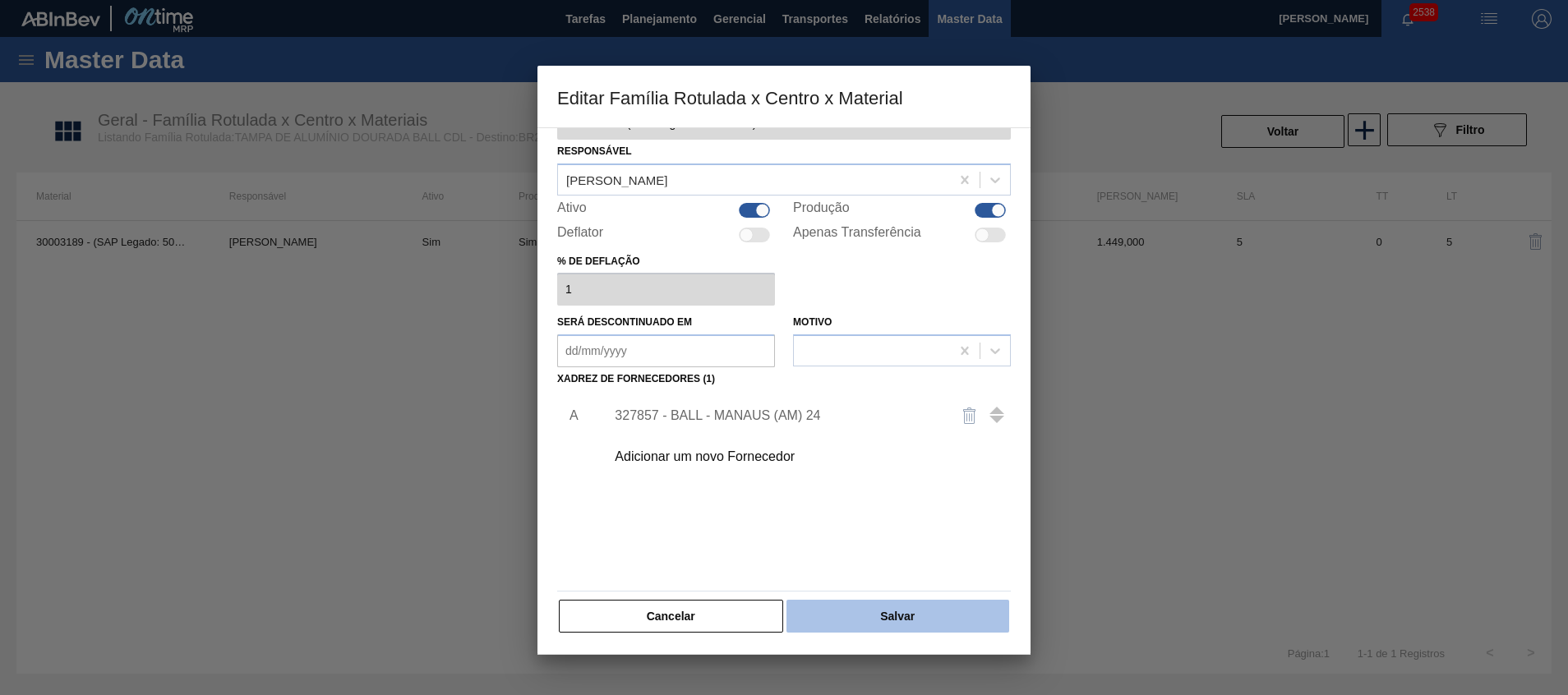
click at [854, 616] on button "Salvar" at bounding box center [897, 616] width 222 height 33
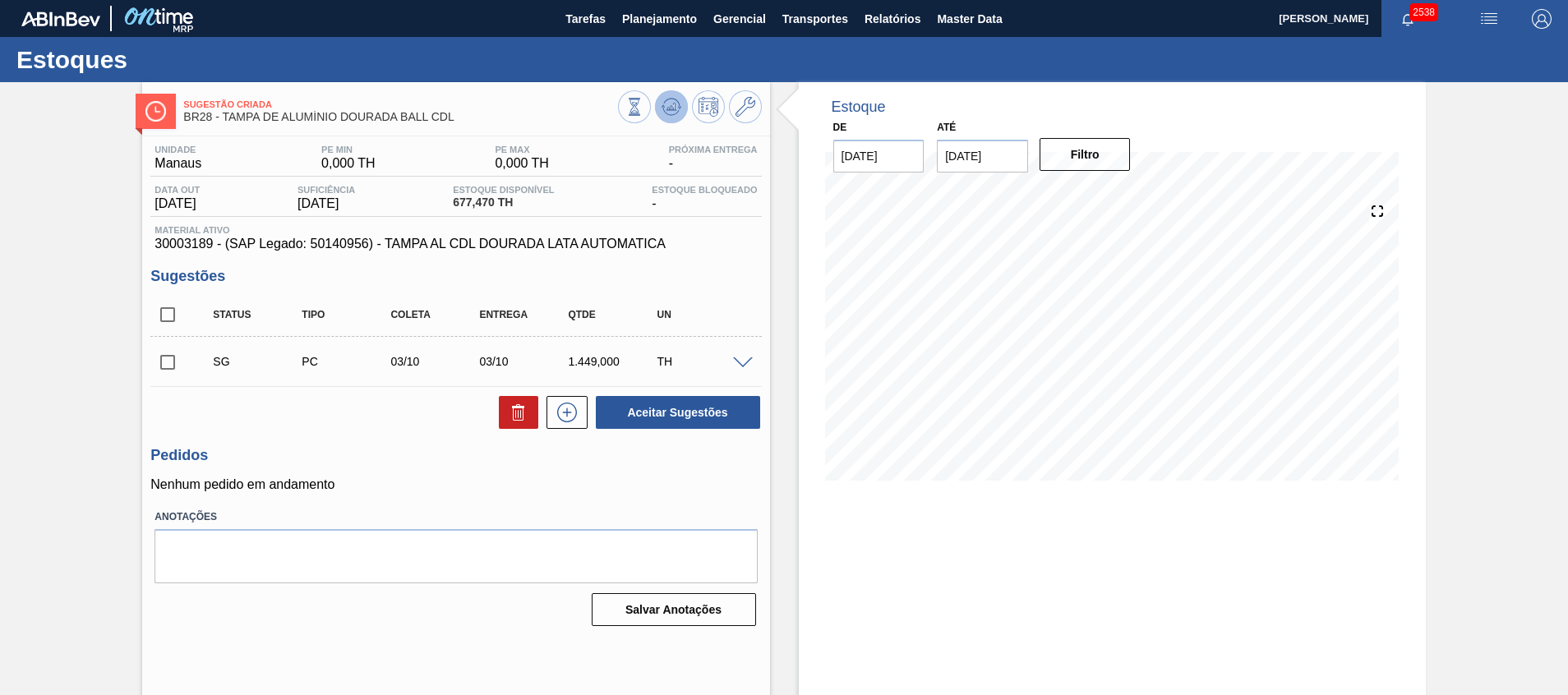
click at [672, 116] on span at bounding box center [671, 106] width 19 height 19
click at [747, 98] on icon at bounding box center [745, 106] width 19 height 19
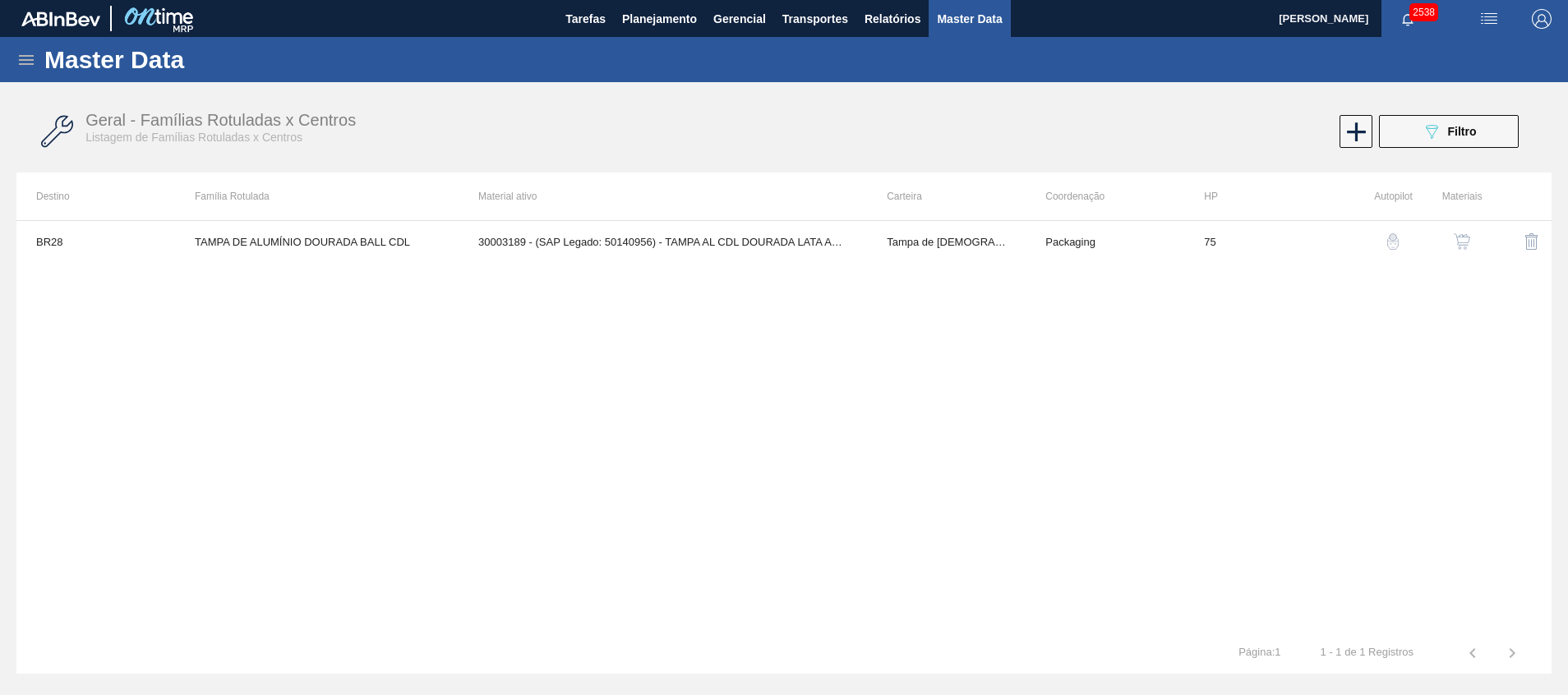
click at [1469, 244] on img "button" at bounding box center [1462, 242] width 17 height 17
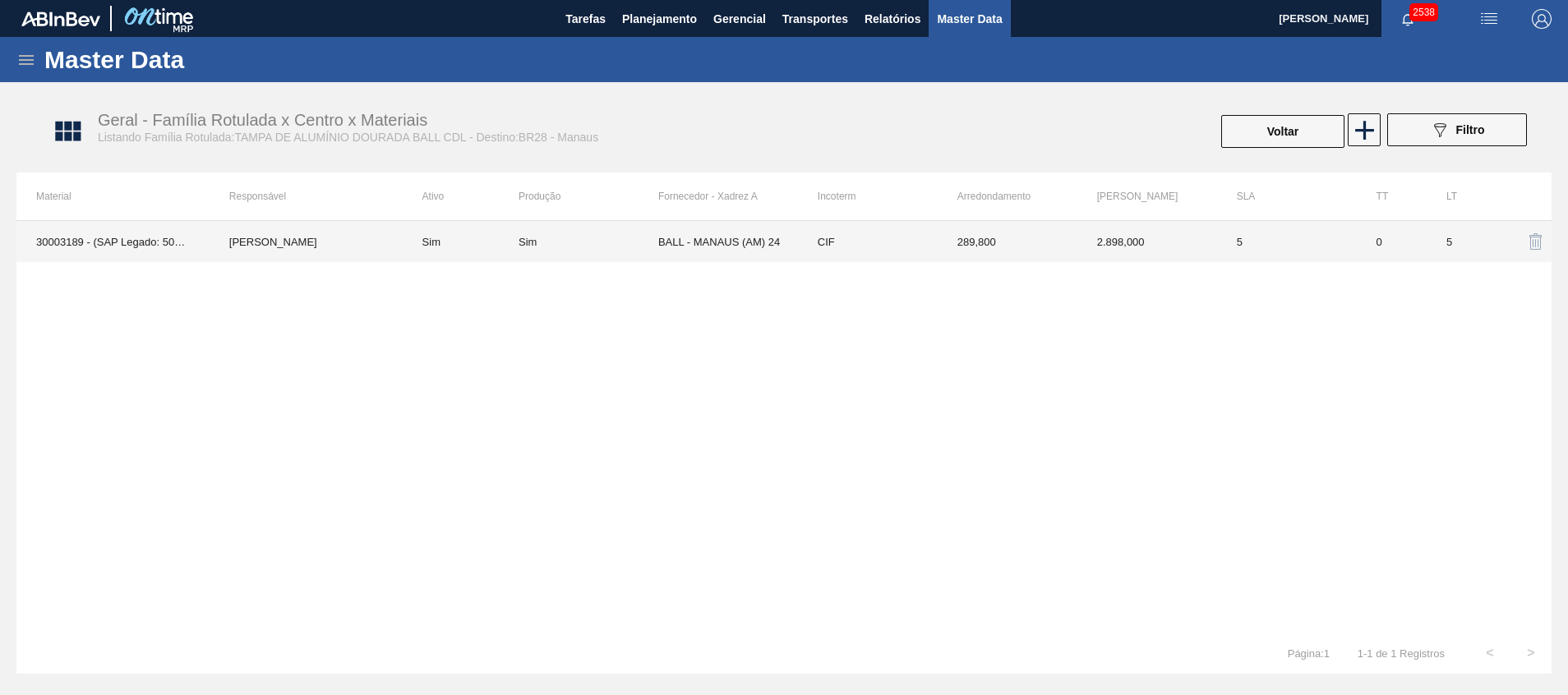
click at [808, 255] on td "CIF" at bounding box center [868, 241] width 140 height 41
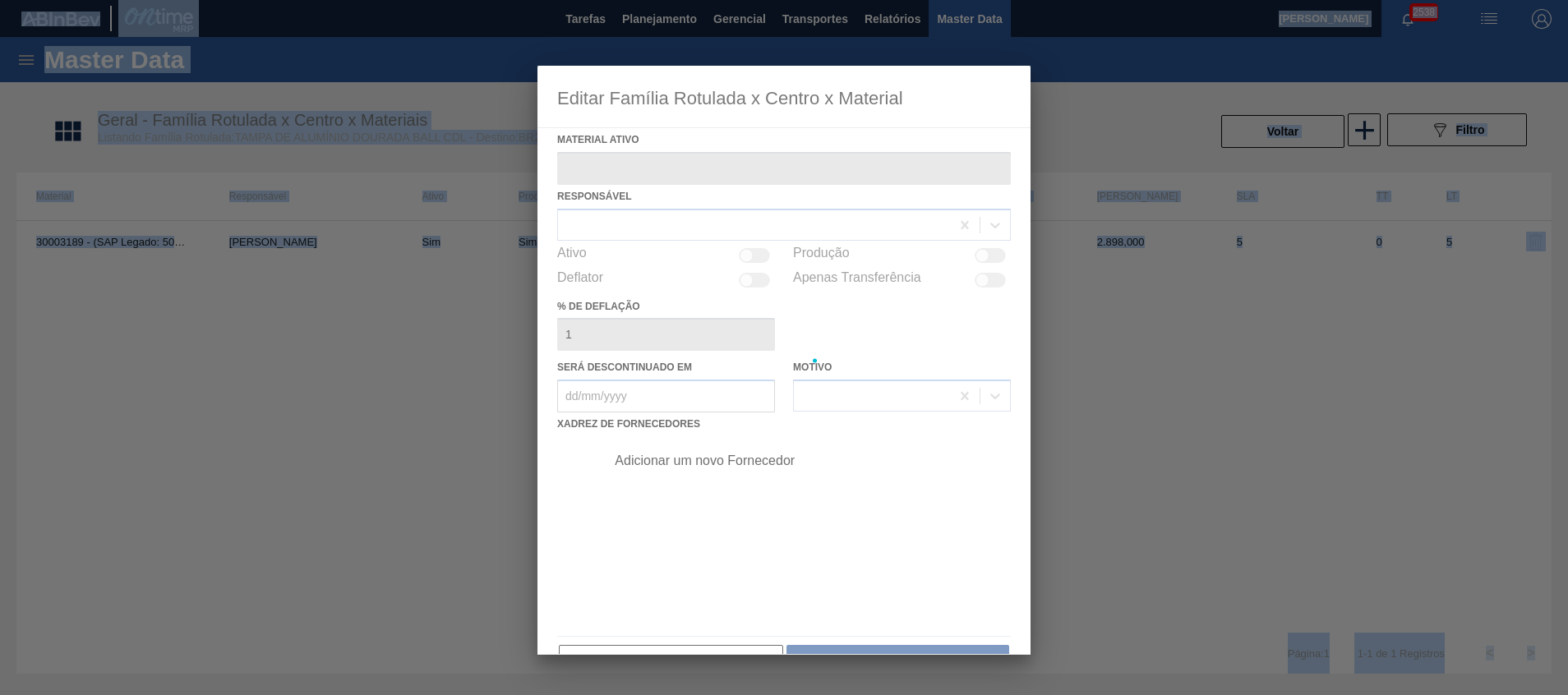
click at [808, 255] on div at bounding box center [784, 360] width 493 height 589
type ativo "30003189 - (SAP Legado: 50140956) - TAMPA AL CDL DOURADA LATA AUTOMATICA"
checkbox input "true"
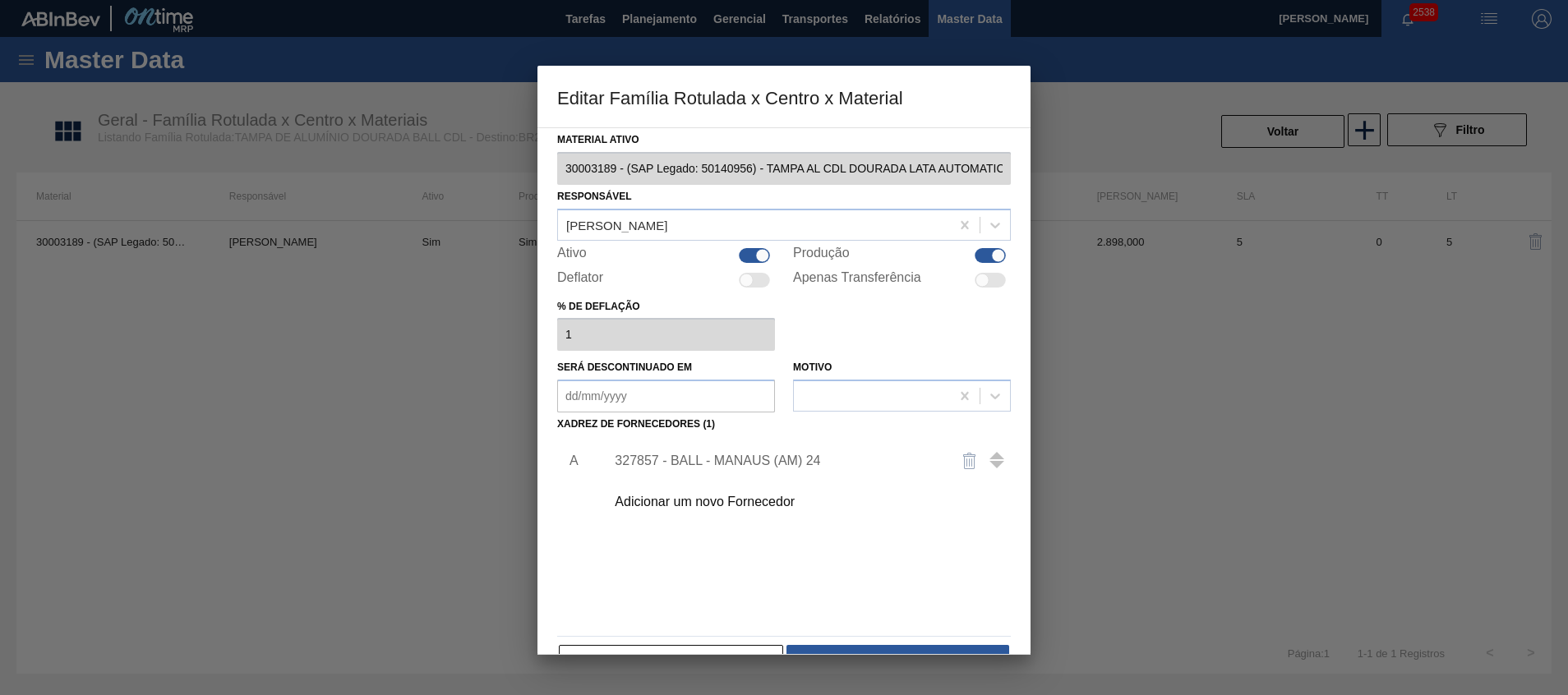
click at [718, 459] on div "327857 - BALL - MANAUS (AM) 24" at bounding box center [775, 461] width 322 height 15
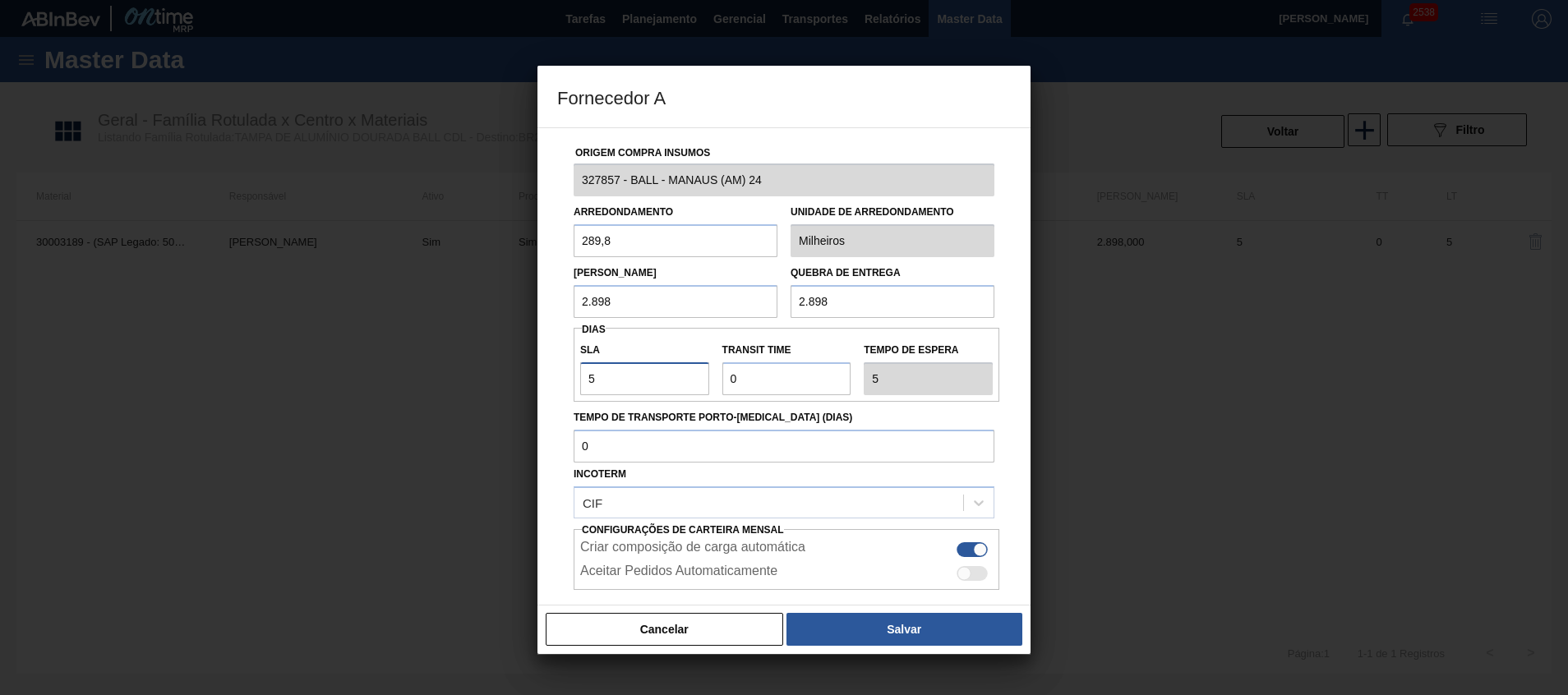
click at [666, 391] on input "5" at bounding box center [644, 378] width 129 height 33
type input "NaN"
type input "0"
type input "NaN"
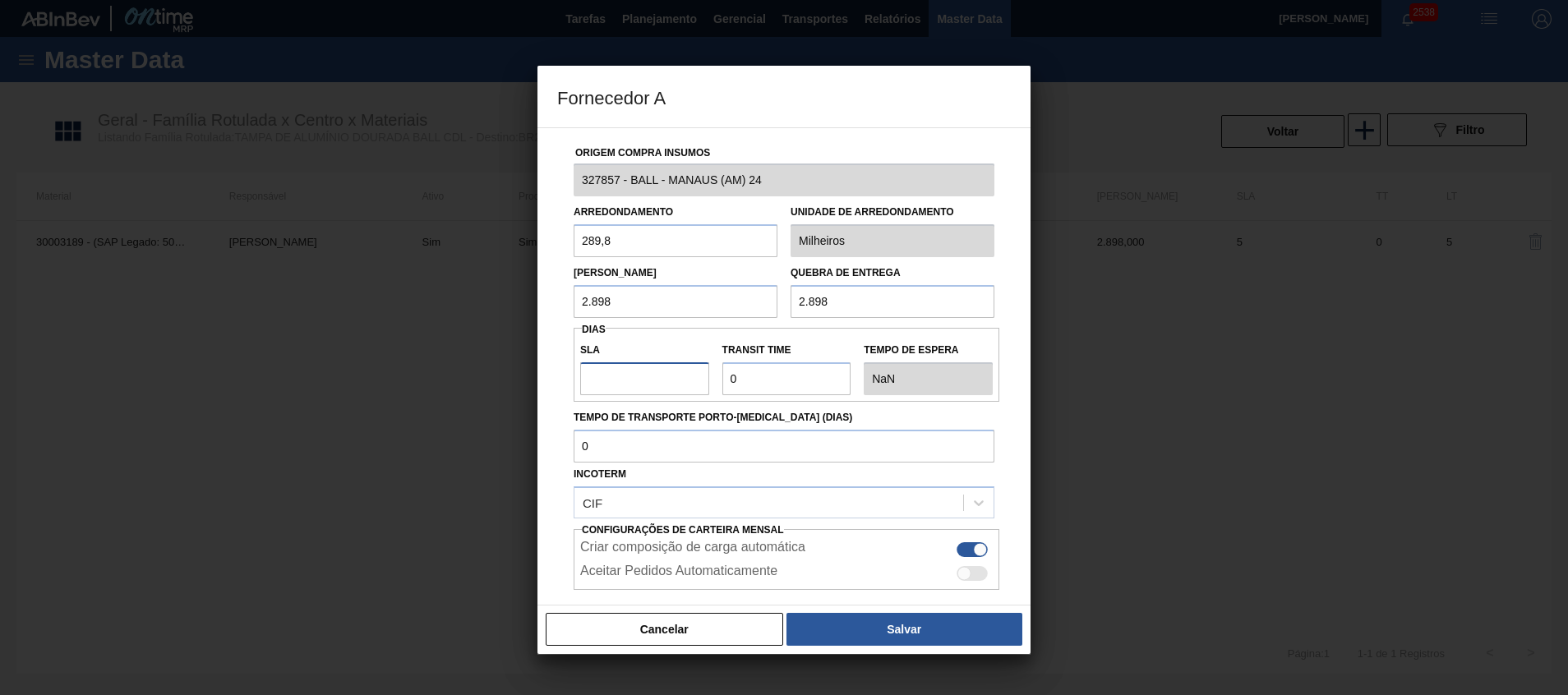
type input "1"
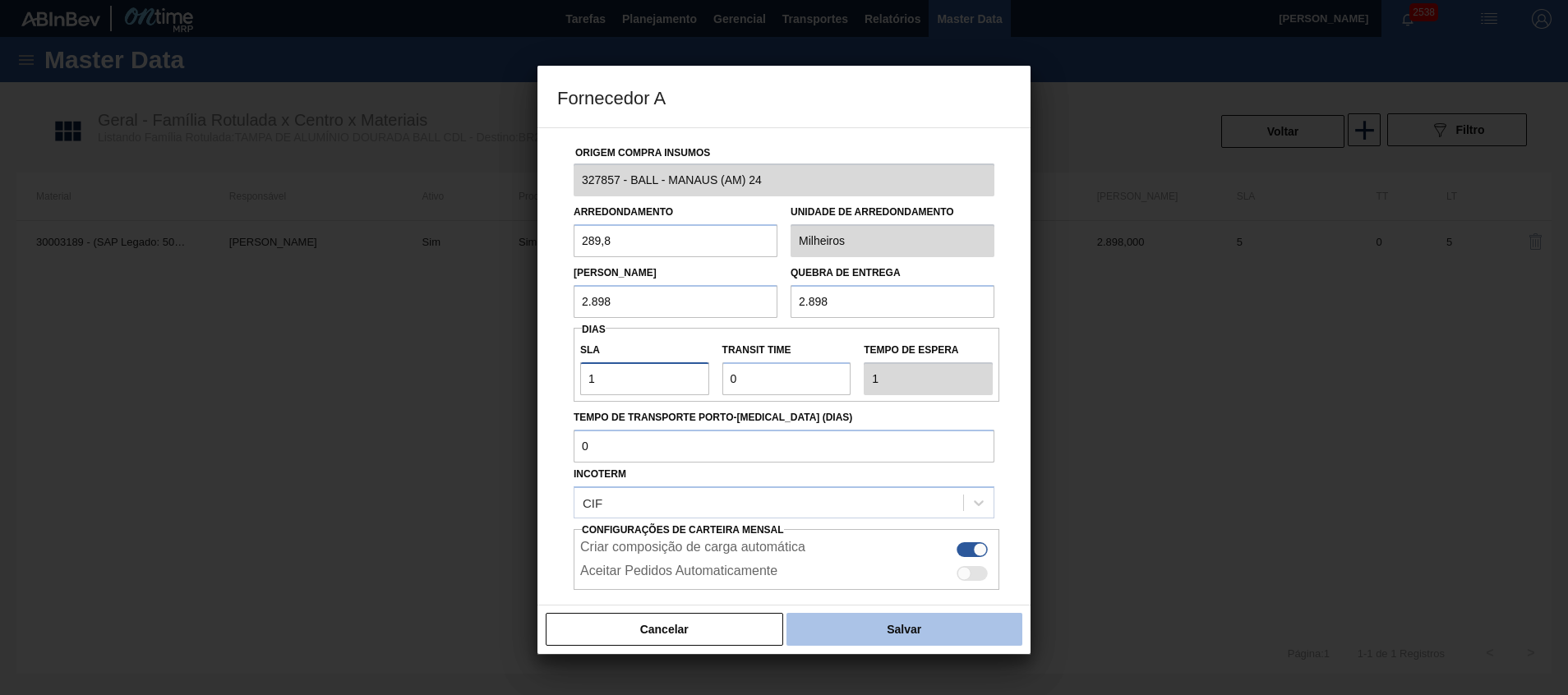
type input "1"
click at [850, 624] on button "Salvar" at bounding box center [904, 628] width 236 height 33
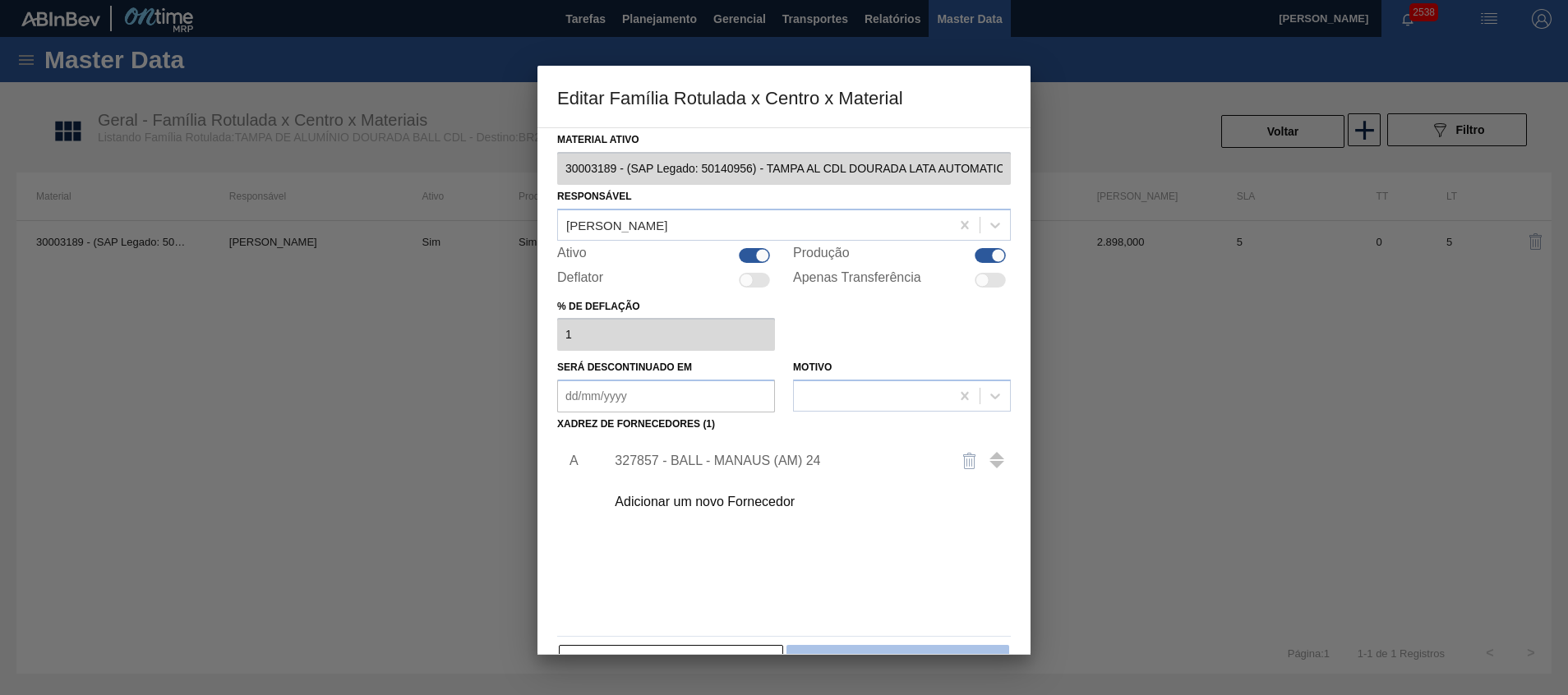
click at [853, 649] on button "Salvar" at bounding box center [897, 660] width 222 height 33
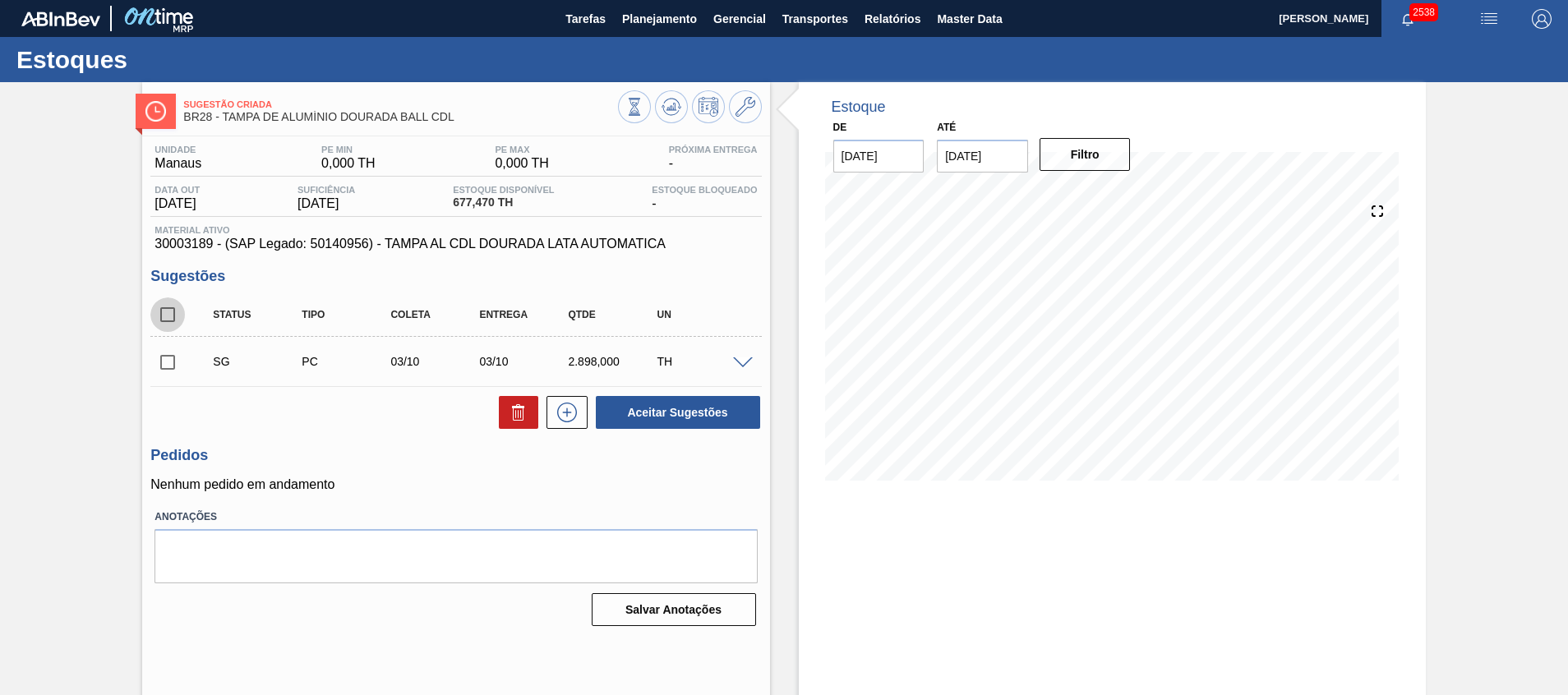
click at [174, 307] on input "checkbox" at bounding box center [167, 314] width 35 height 35
checkbox input "true"
click at [506, 413] on button at bounding box center [518, 412] width 40 height 33
checkbox input "false"
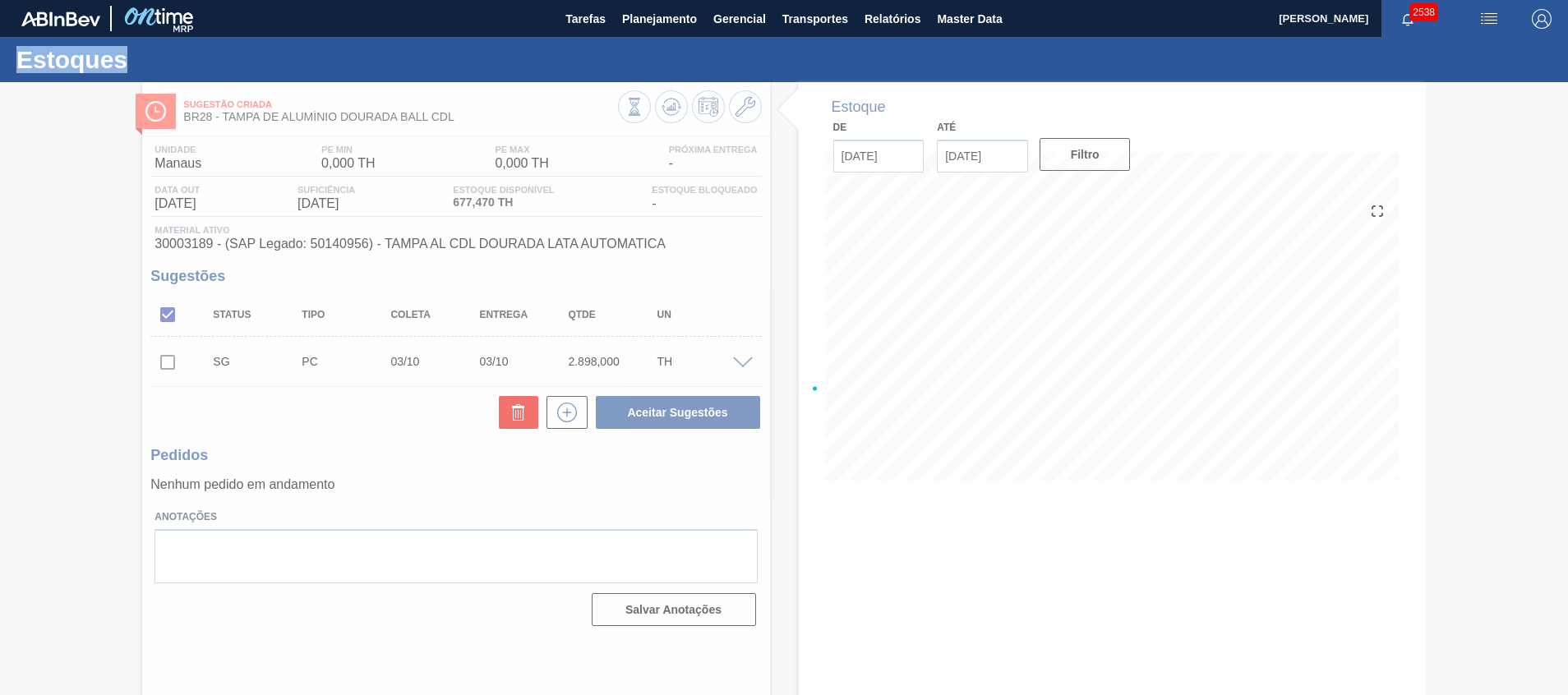
click at [506, 413] on div at bounding box center [784, 388] width 1568 height 612
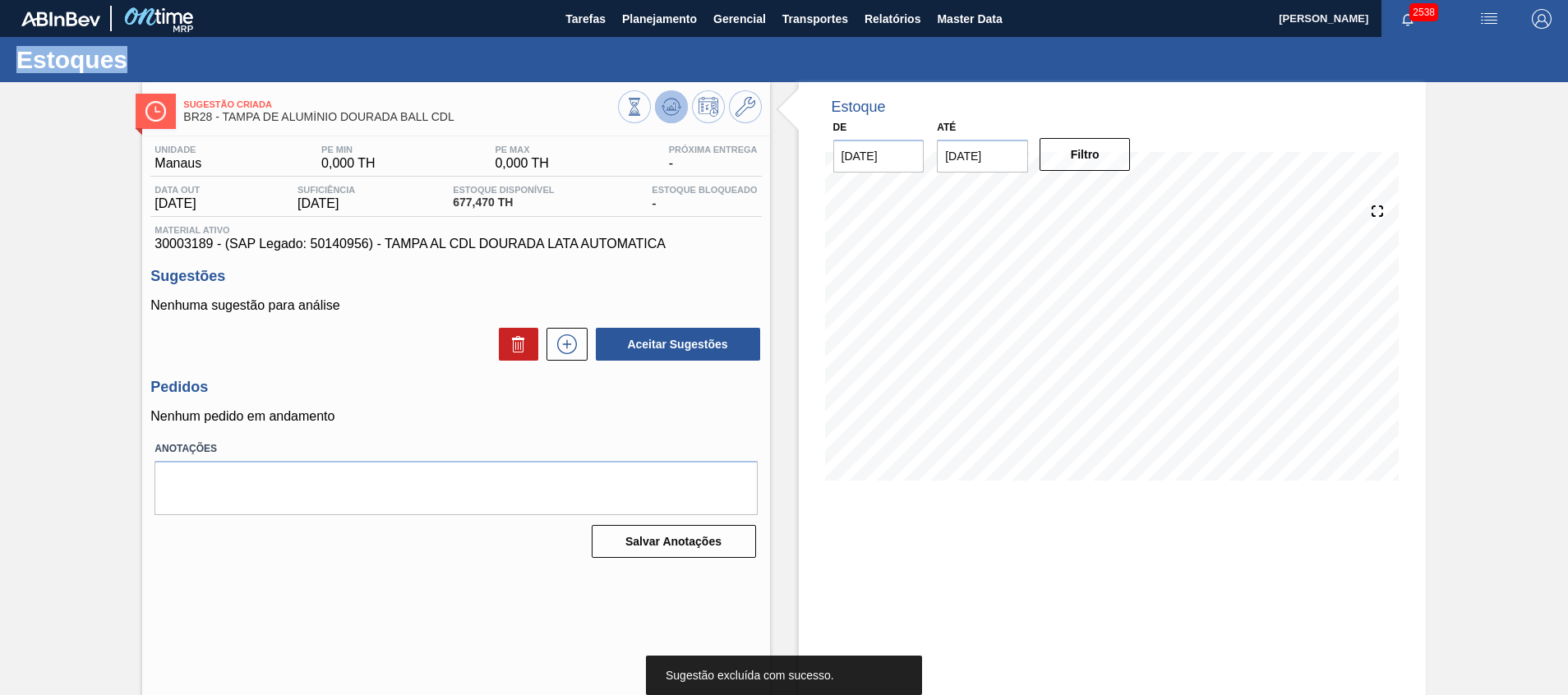
click at [667, 112] on icon at bounding box center [671, 106] width 19 height 19
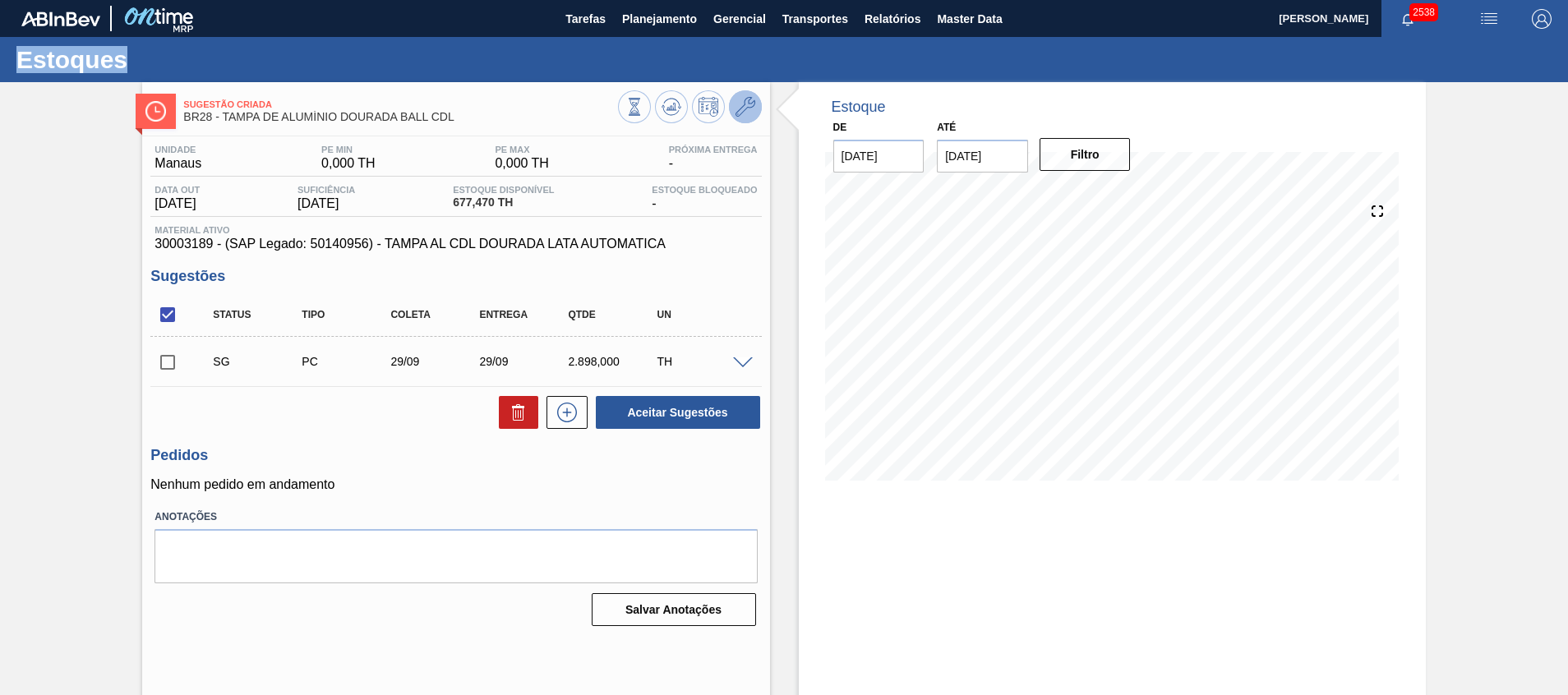
click at [737, 105] on icon at bounding box center [745, 106] width 19 height 19
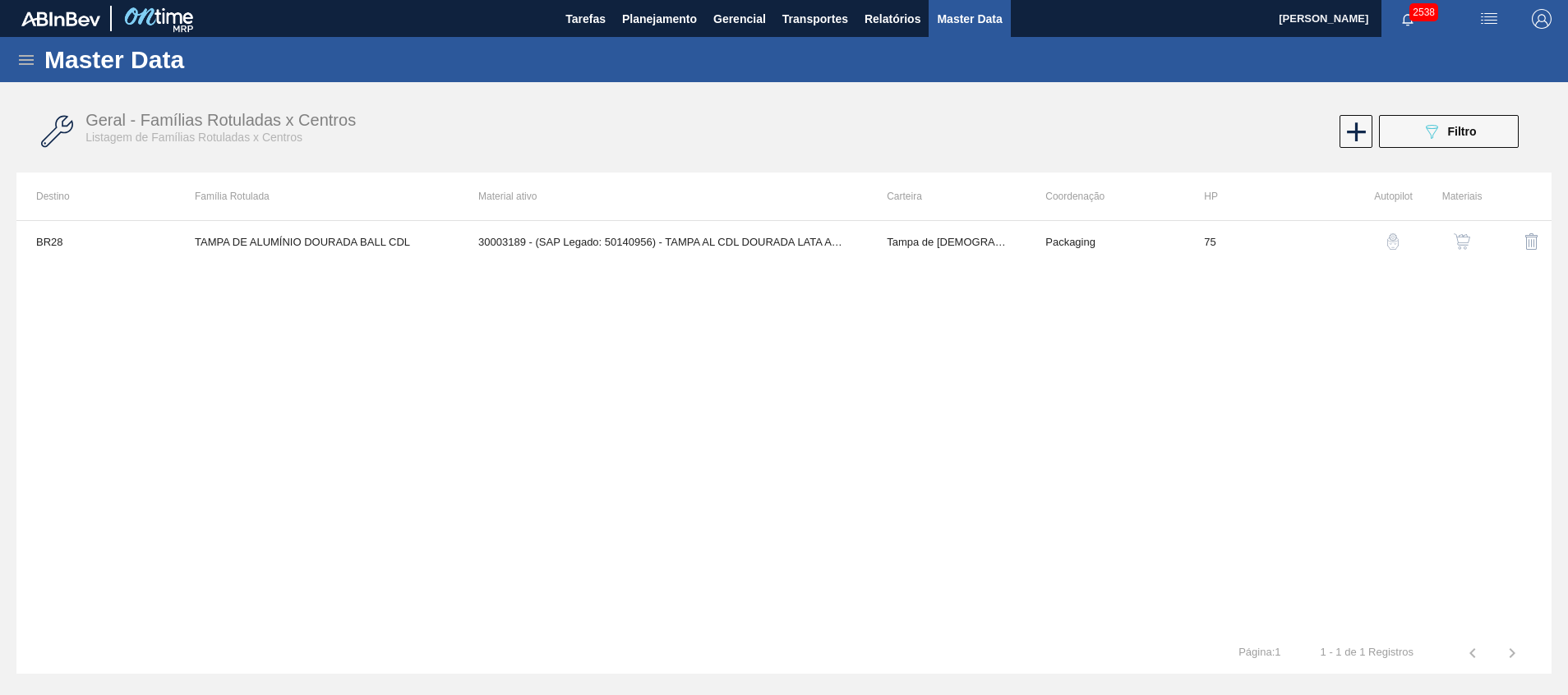
click at [1397, 241] on img "button" at bounding box center [1393, 242] width 17 height 17
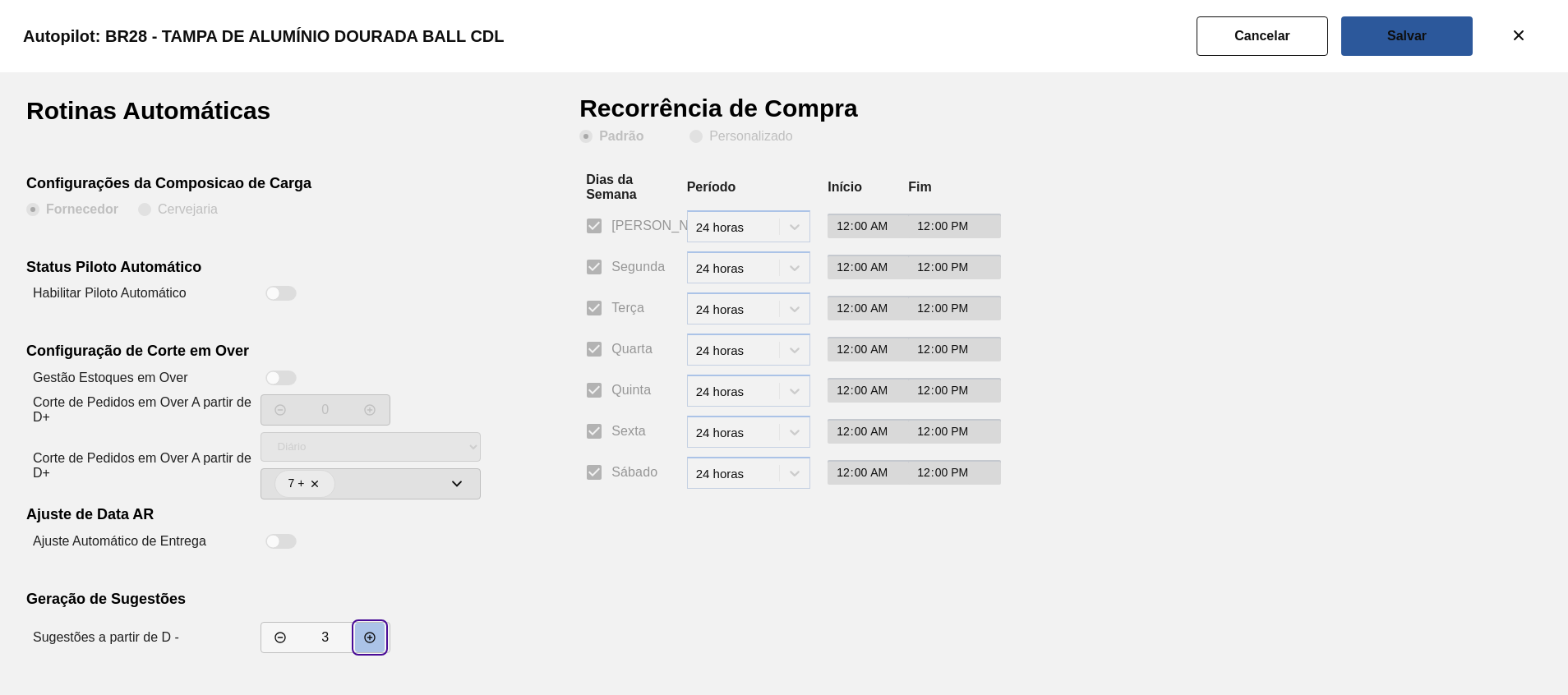
click at [365, 638] on icon "decrementar valor" at bounding box center [369, 638] width 11 height 11
type input "5"
click at [0, 0] on slot "Salvar" at bounding box center [0, 0] width 0 height 0
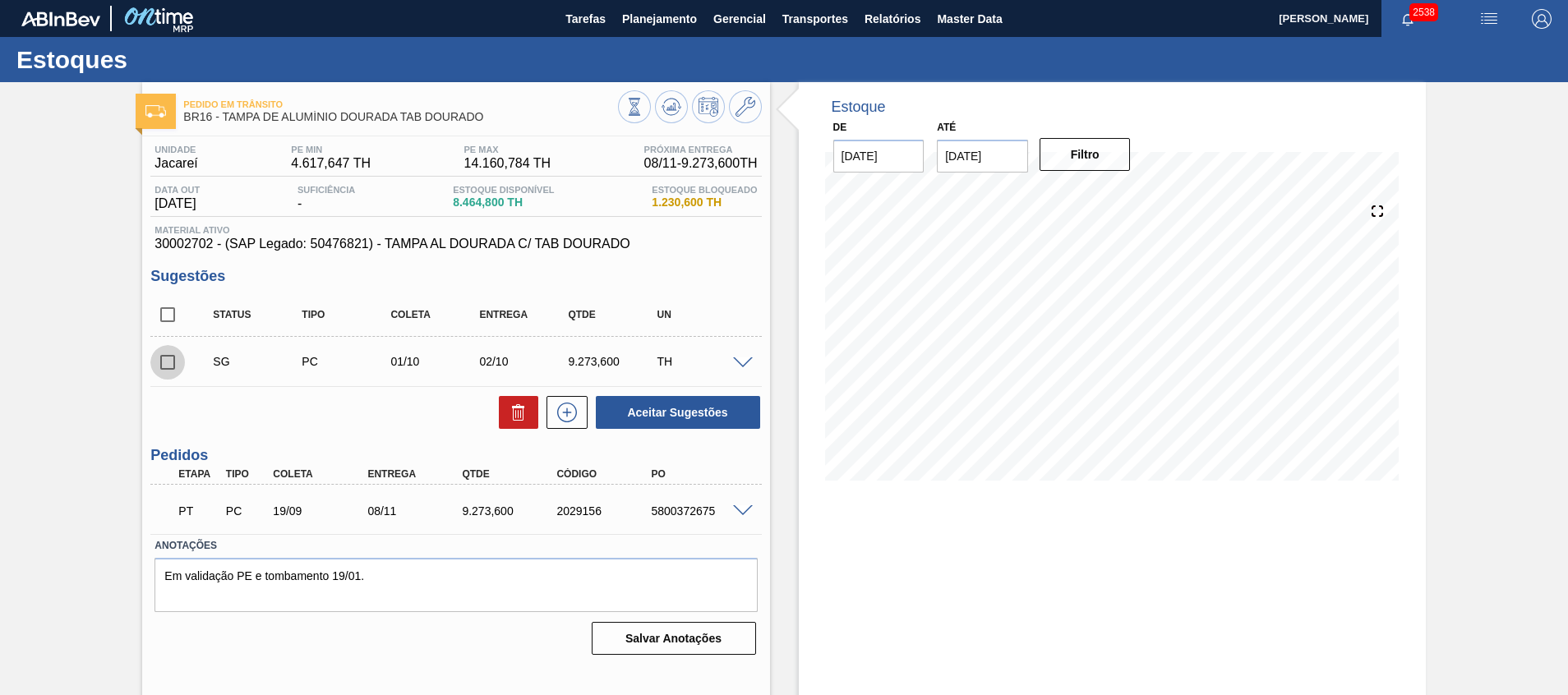
click at [170, 351] on input "checkbox" at bounding box center [167, 362] width 35 height 35
click at [641, 409] on button "Aceitar Sugestões" at bounding box center [677, 412] width 164 height 33
checkbox input "false"
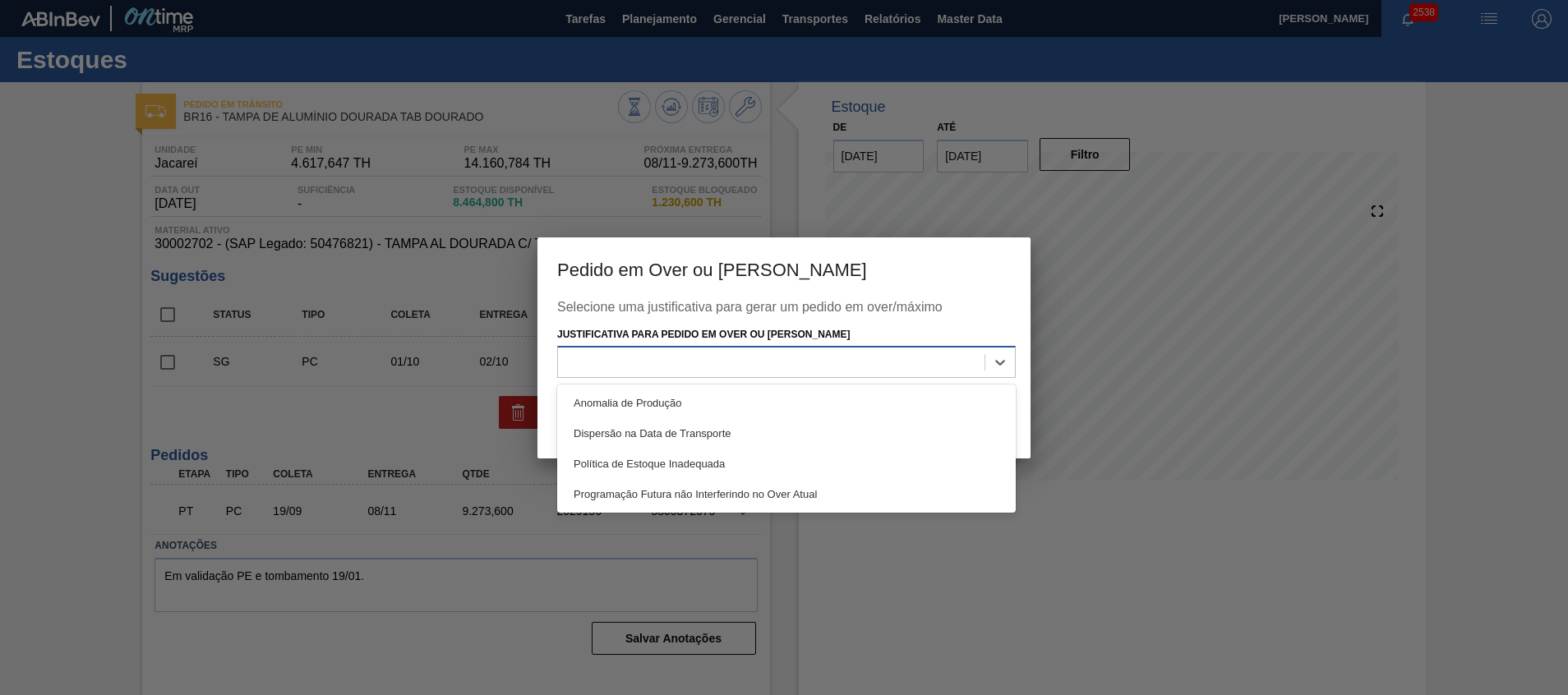
click at [695, 357] on div at bounding box center [771, 362] width 426 height 24
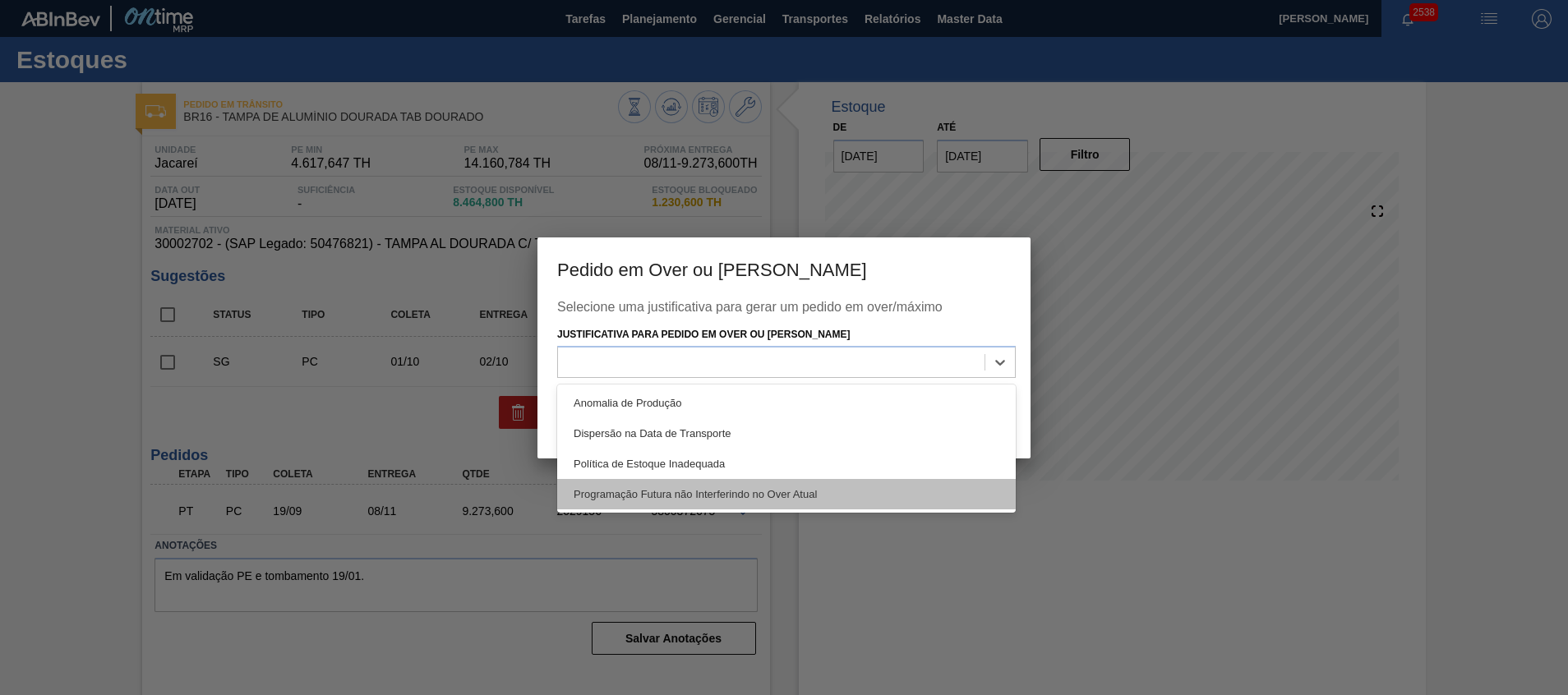
click at [746, 478] on div "Programação Futura não Interferindo no Over Atual" at bounding box center [786, 494] width 458 height 30
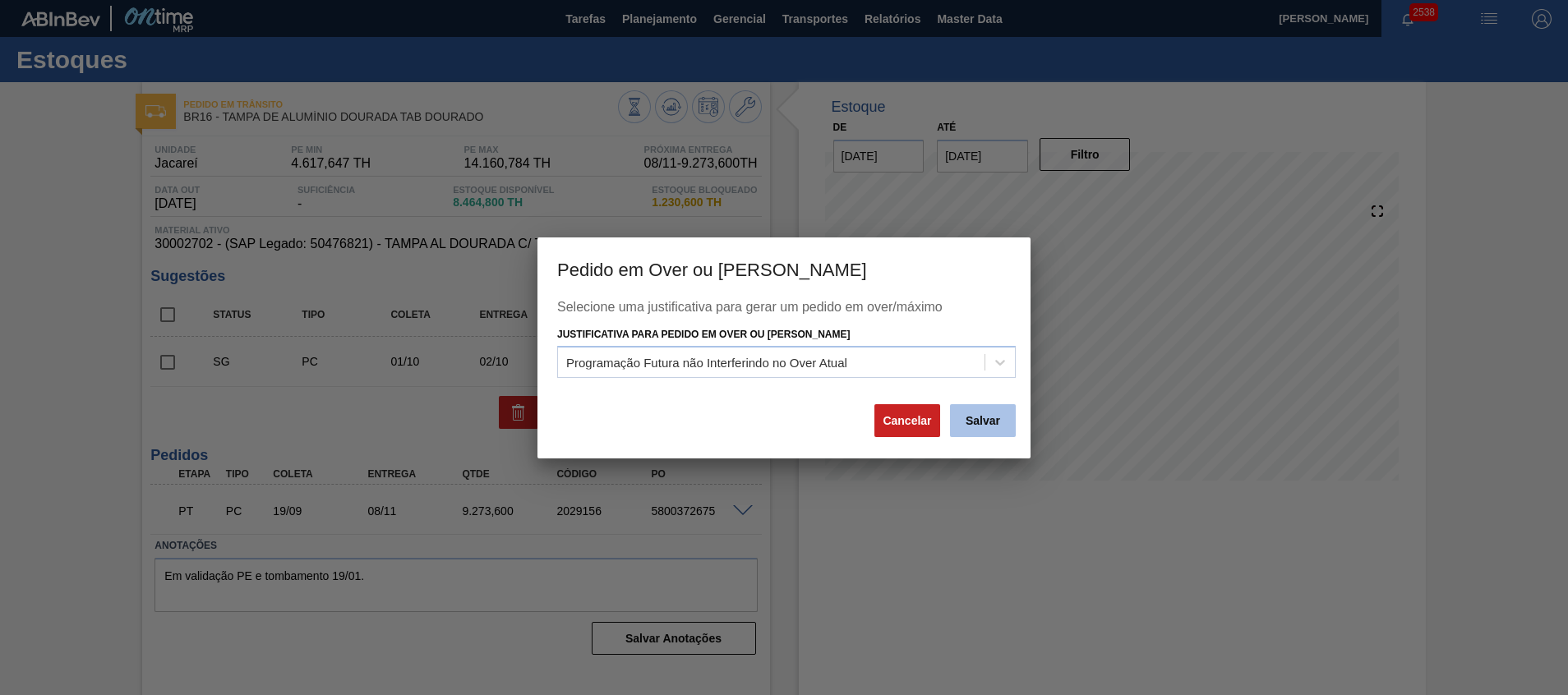
click at [971, 428] on button "Salvar" at bounding box center [982, 420] width 66 height 33
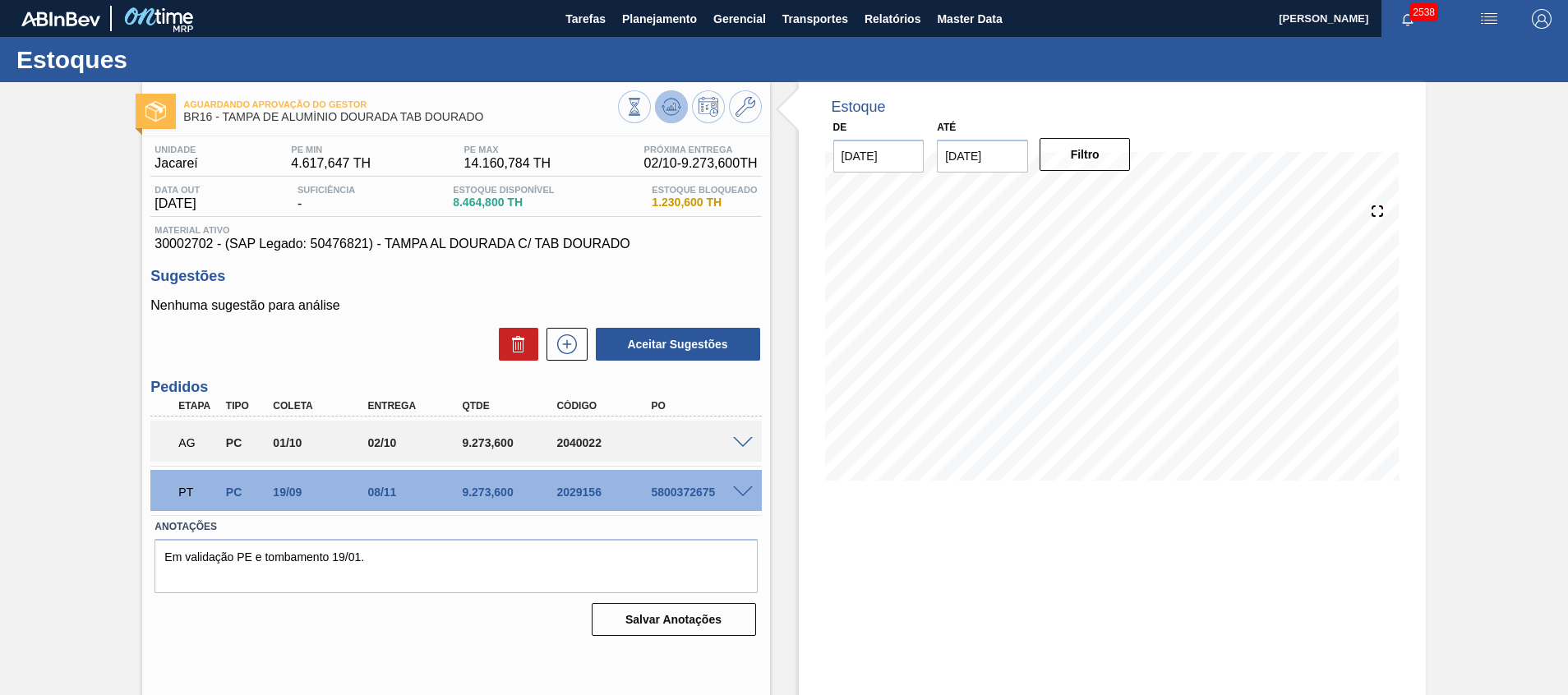
click at [677, 96] on button at bounding box center [671, 106] width 33 height 33
click at [569, 443] on div "2040022" at bounding box center [605, 443] width 106 height 13
copy div "2040022"
click at [643, 12] on span "Planejamento" at bounding box center [659, 19] width 75 height 19
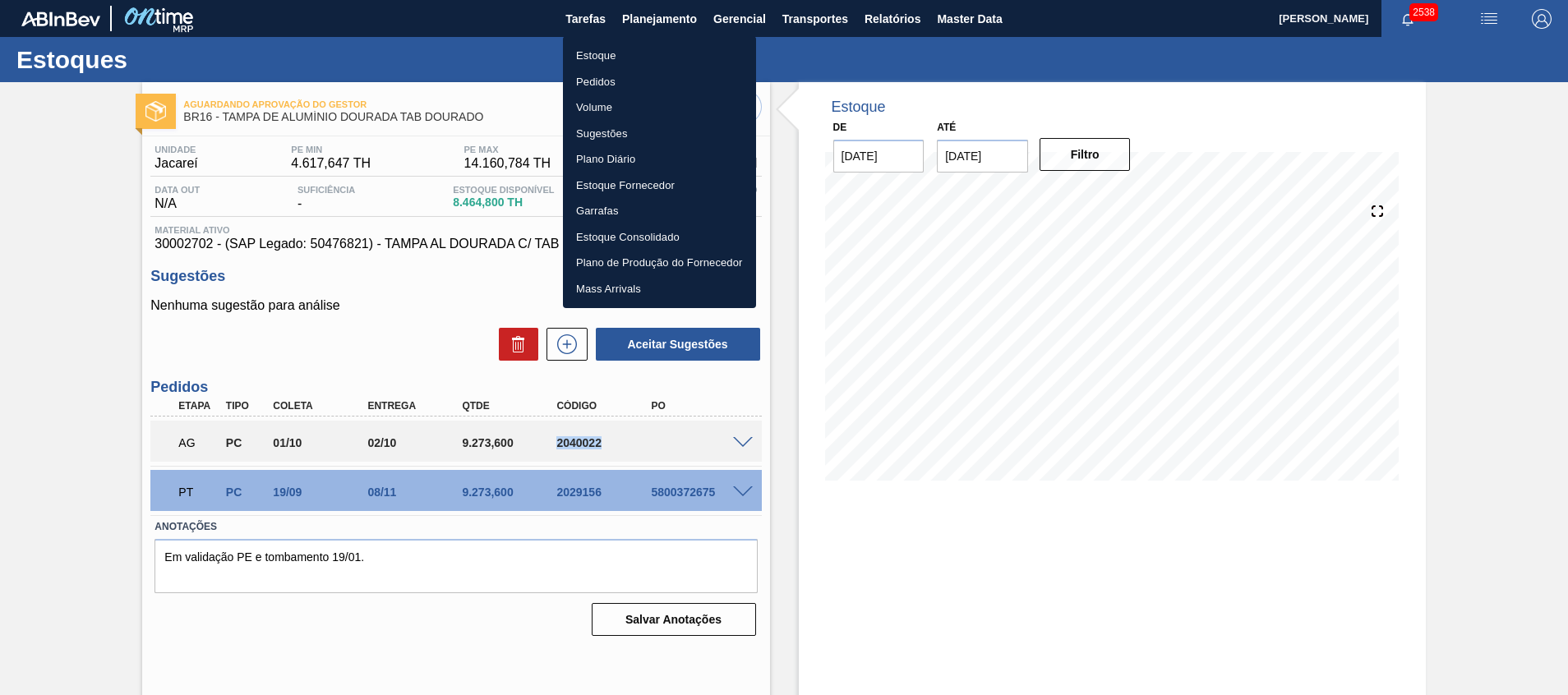
click at [662, 58] on li "Estoque" at bounding box center [659, 56] width 193 height 26
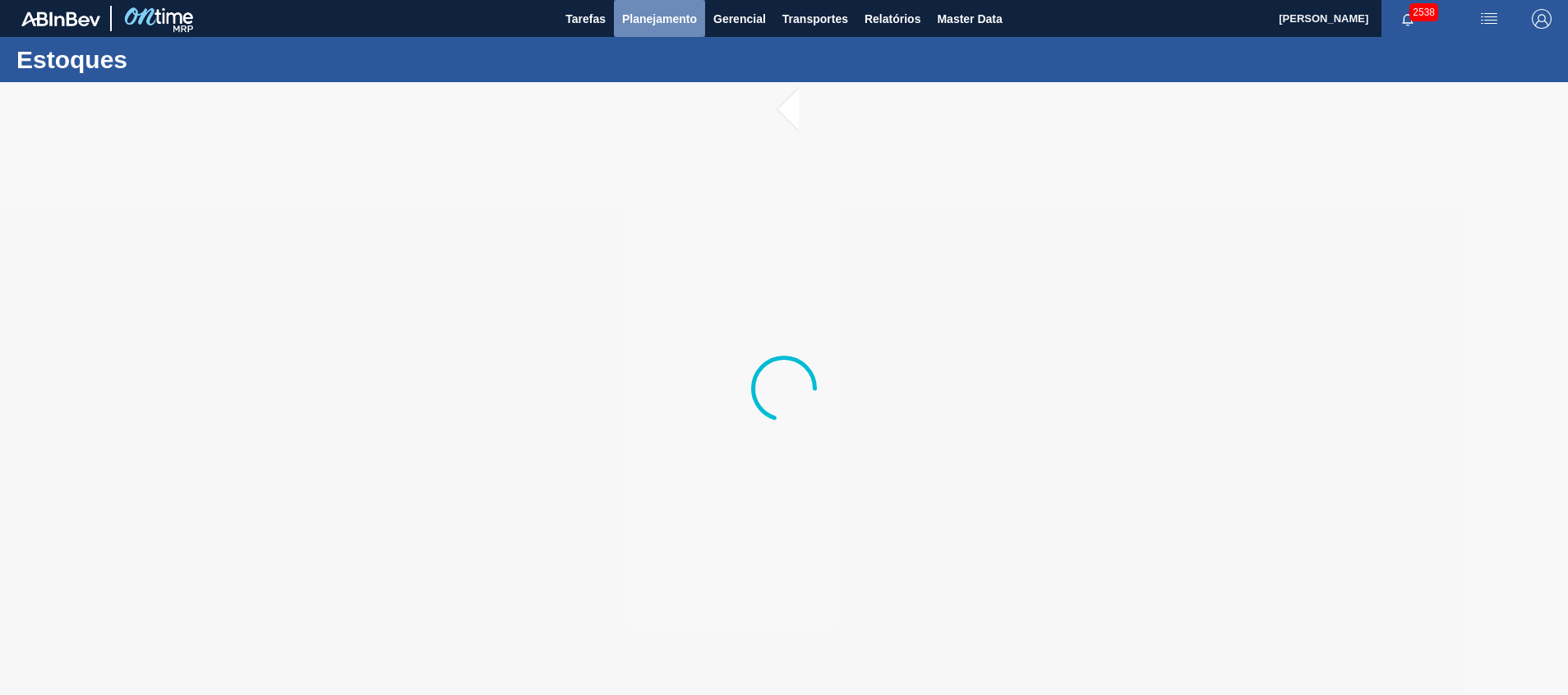
click at [681, 30] on button "Planejamento" at bounding box center [659, 19] width 91 height 37
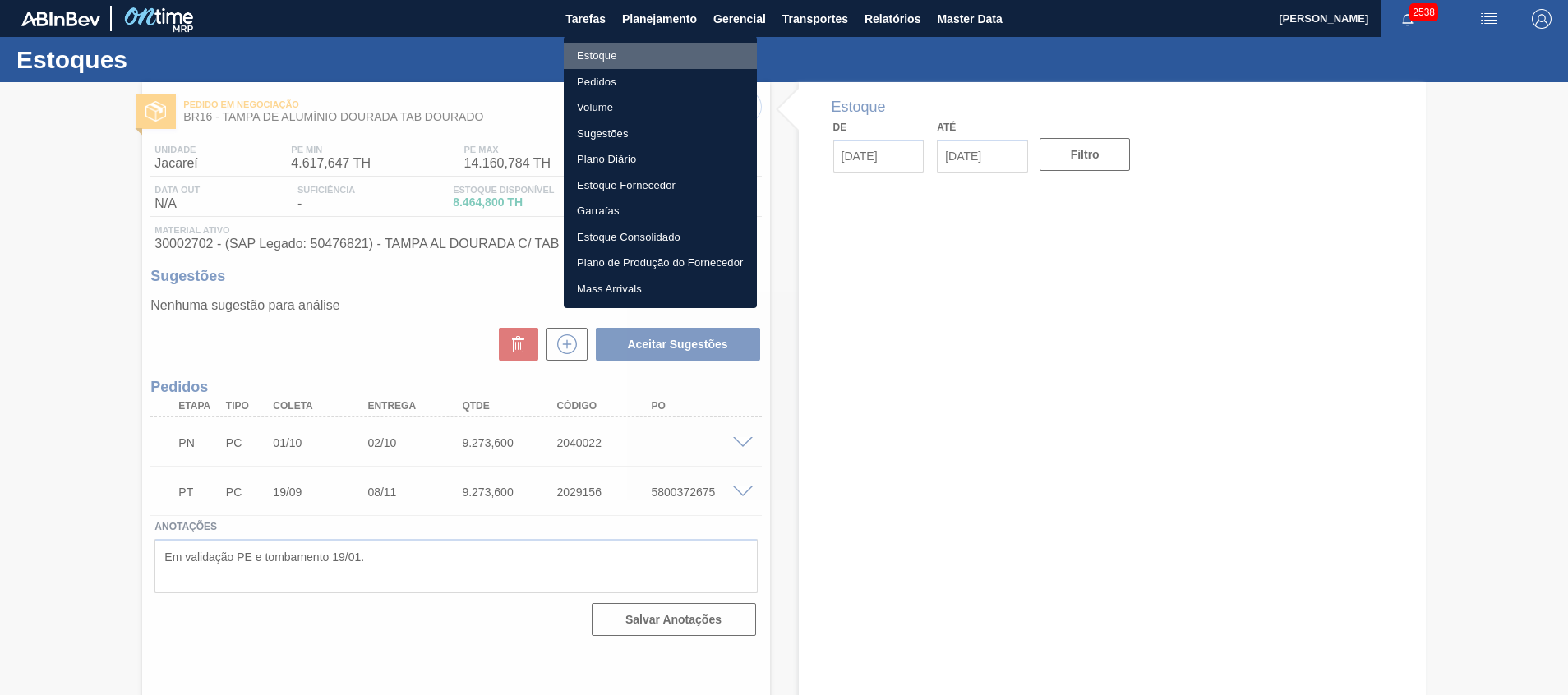
click at [693, 53] on li "Estoque" at bounding box center [660, 56] width 193 height 26
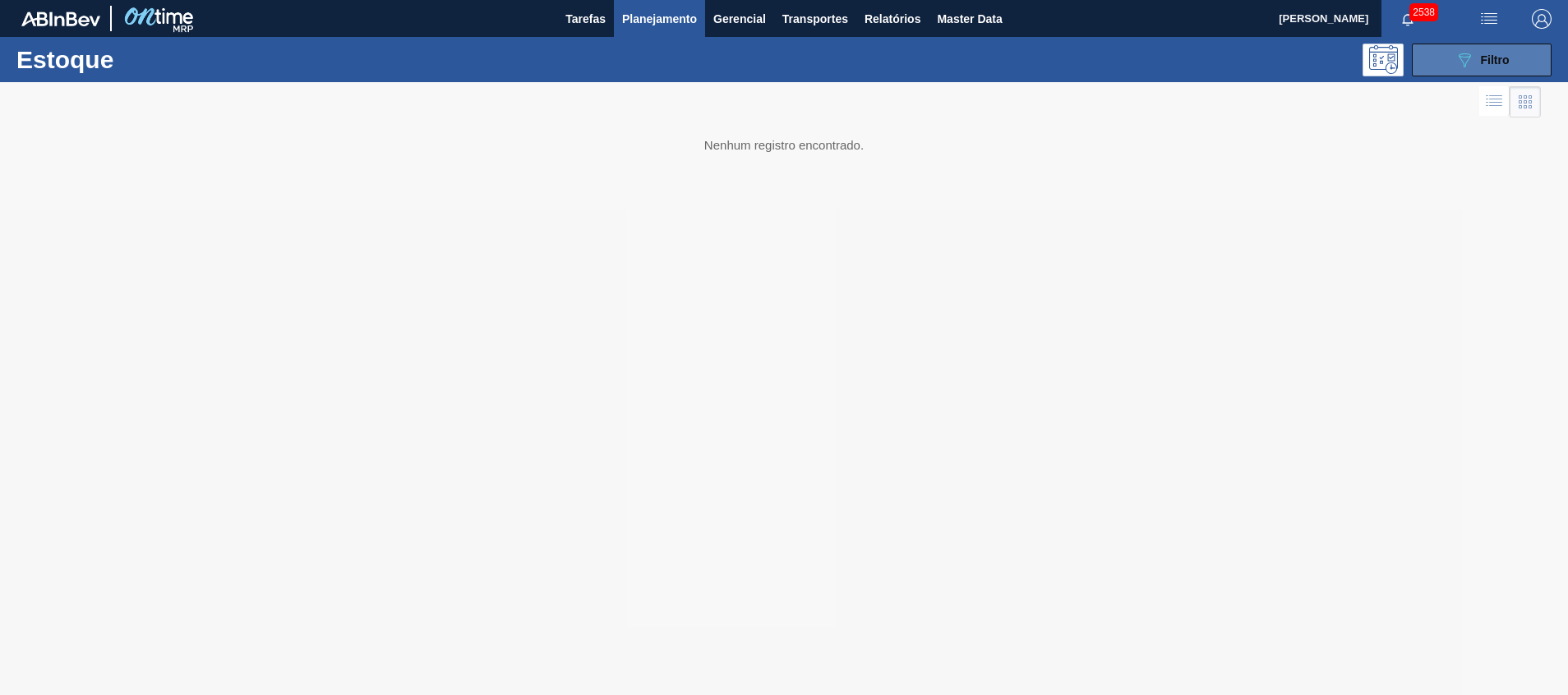
click at [1471, 65] on icon "089F7B8B-B2A5-4AFE-B5C0-19BA573D28AC" at bounding box center [1464, 59] width 19 height 19
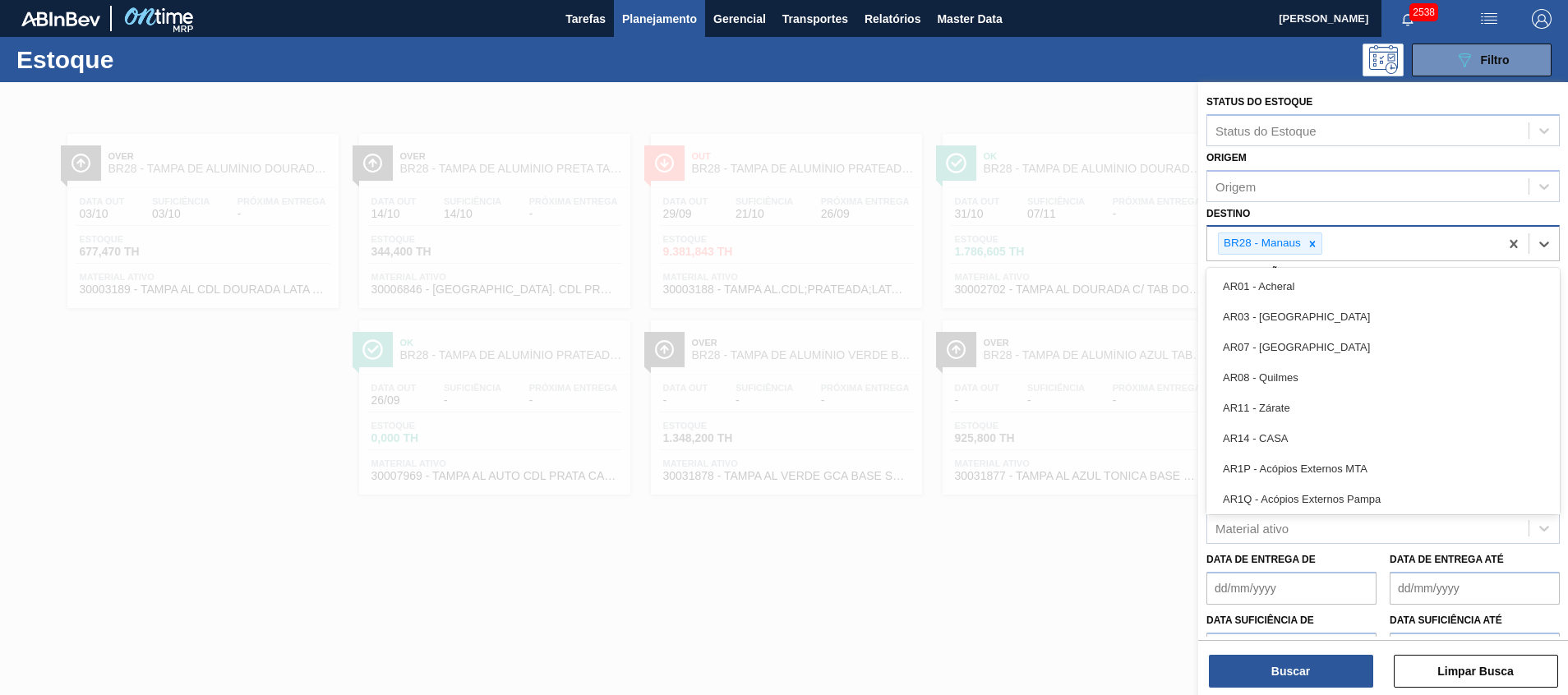
click at [1410, 238] on div "BR28 - Manaus" at bounding box center [1352, 243] width 292 height 34
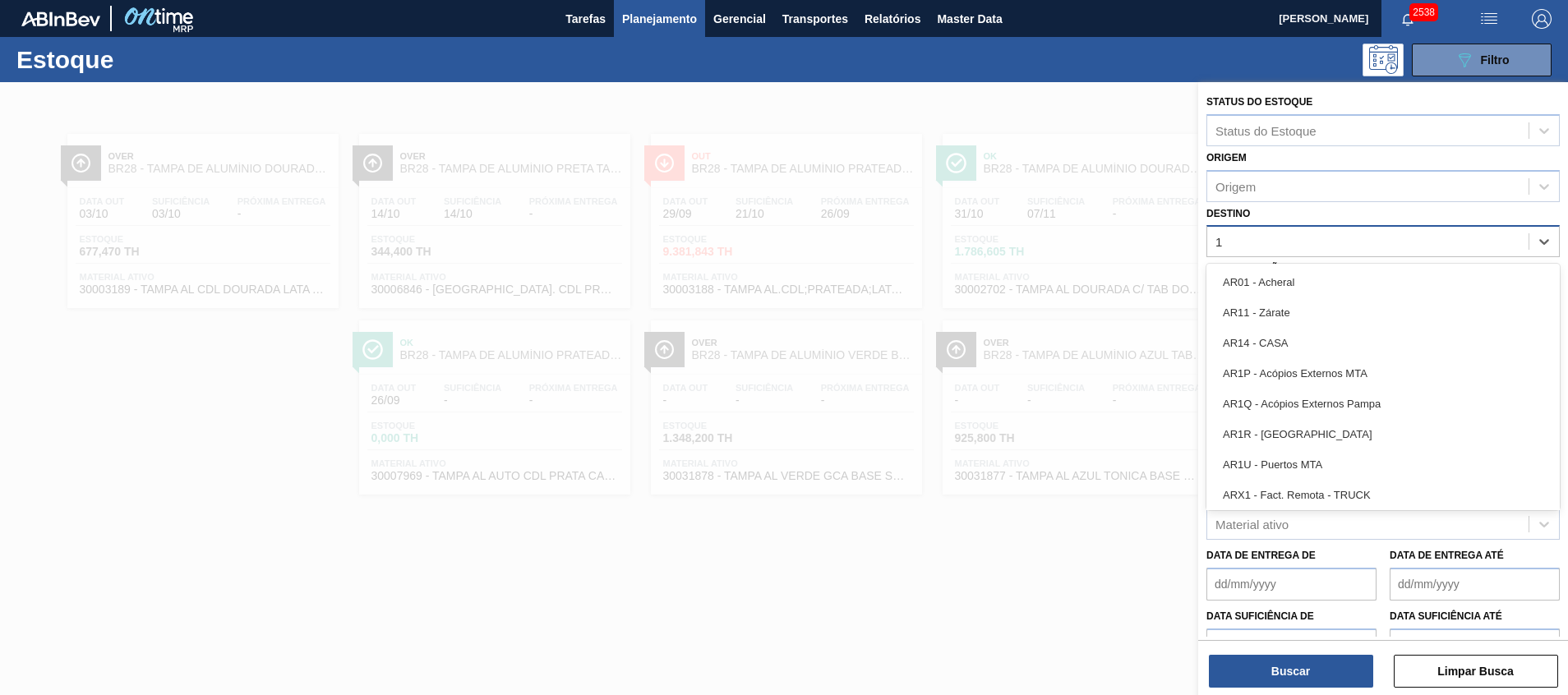
type input "11"
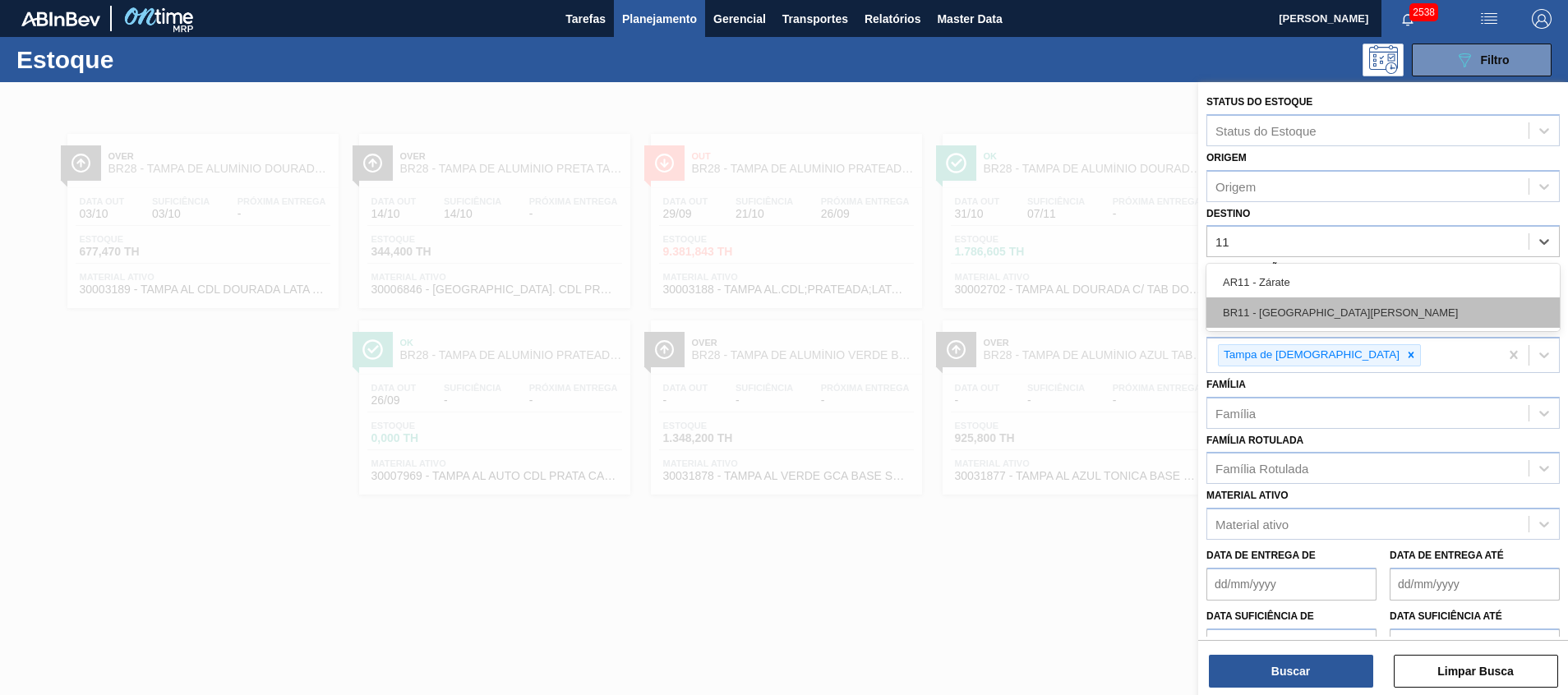
click at [1398, 305] on div "BR11 - [GEOGRAPHIC_DATA][PERSON_NAME]" at bounding box center [1382, 313] width 353 height 30
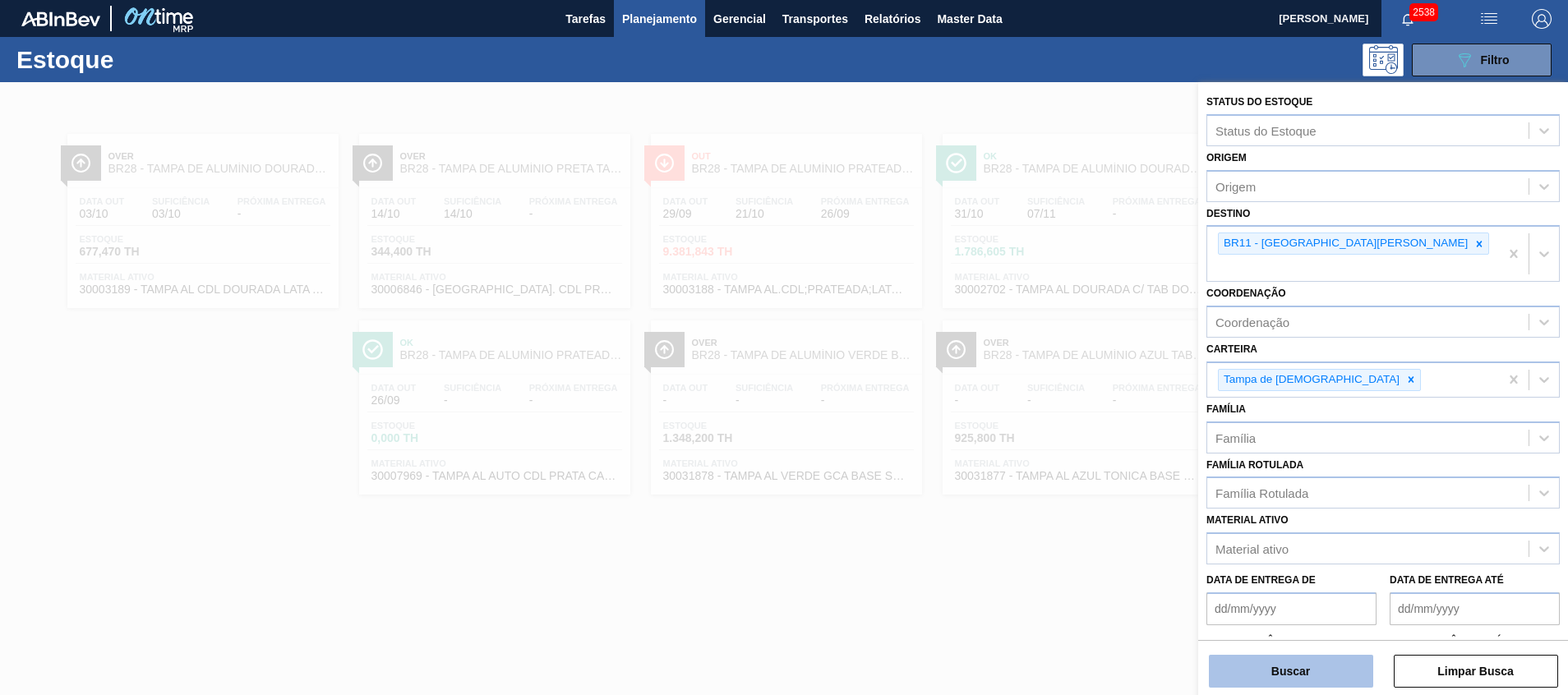
click at [1347, 660] on button "Buscar" at bounding box center [1290, 671] width 164 height 33
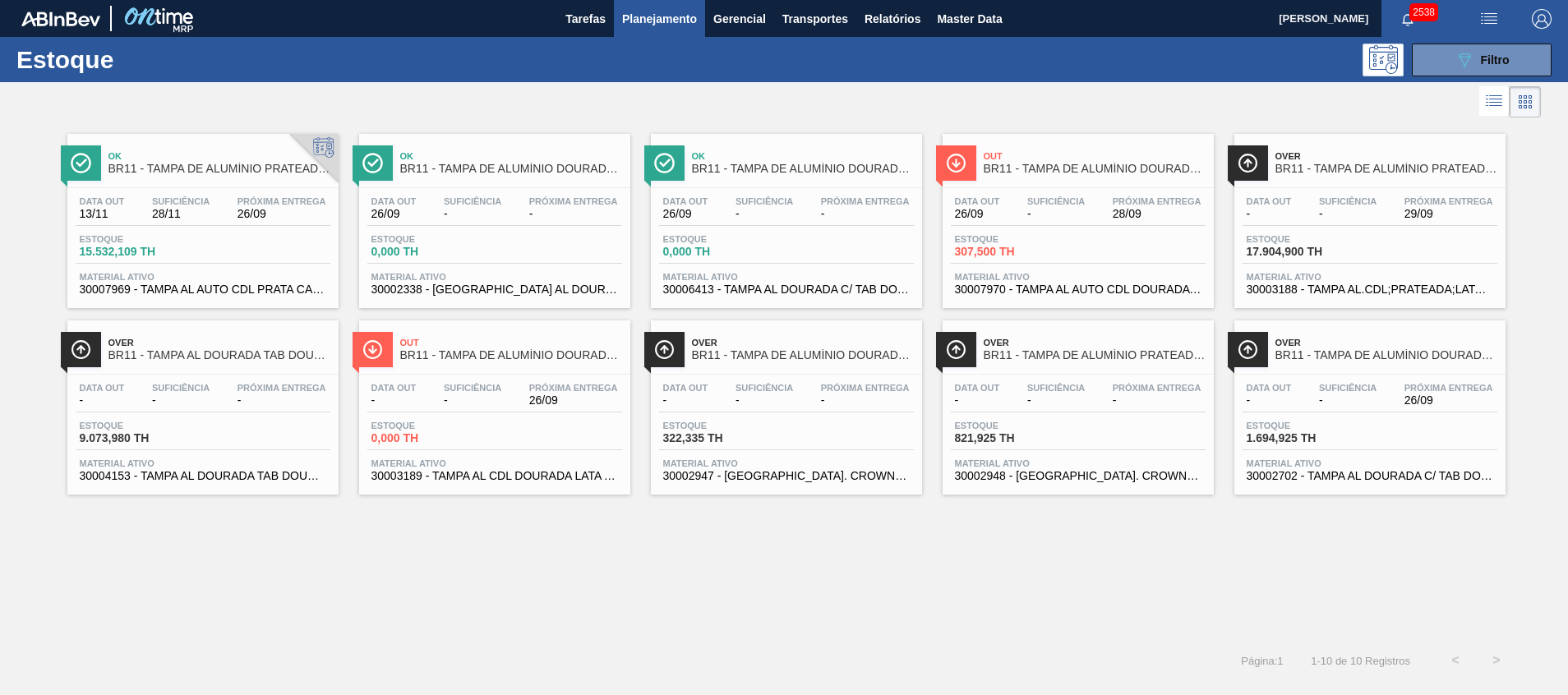
click at [310, 237] on div "Estoque 15.532,109 TH" at bounding box center [203, 249] width 254 height 29
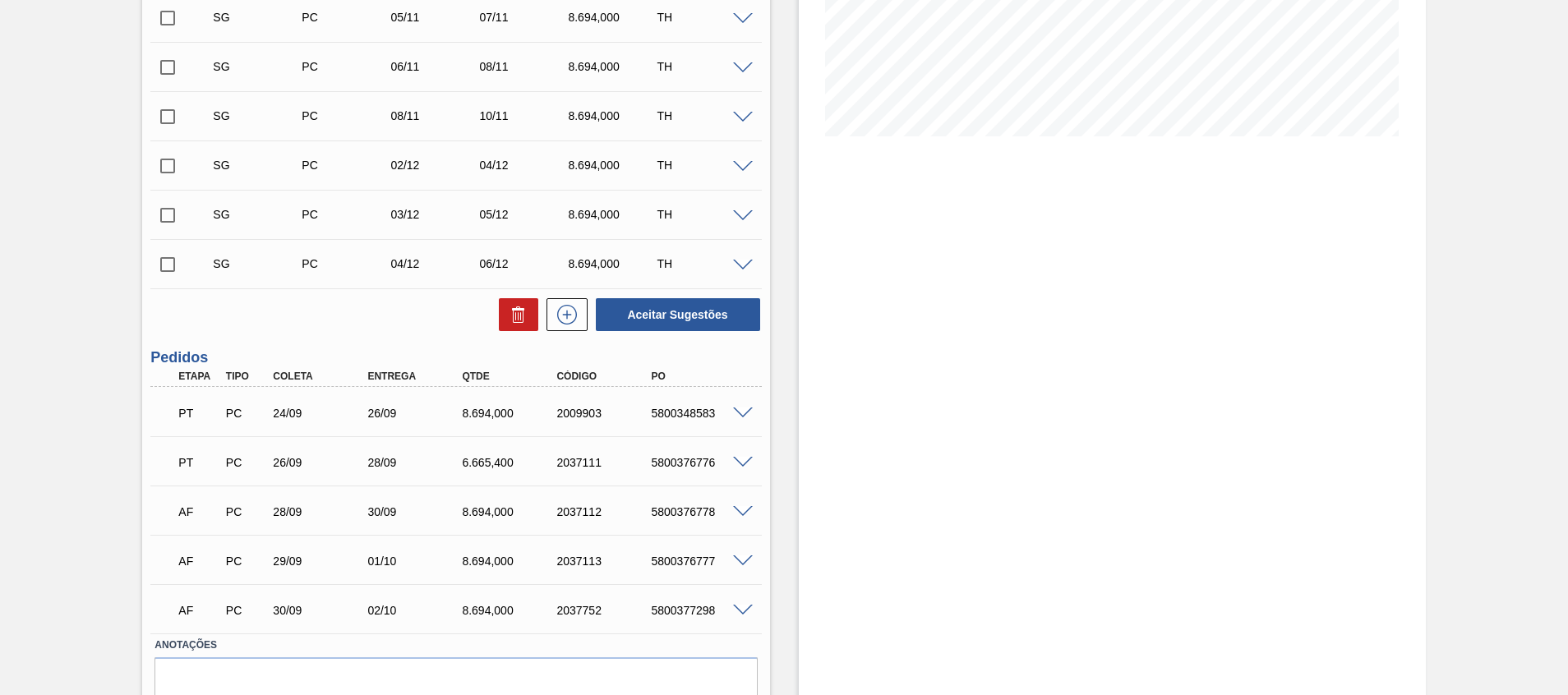
scroll to position [417, 0]
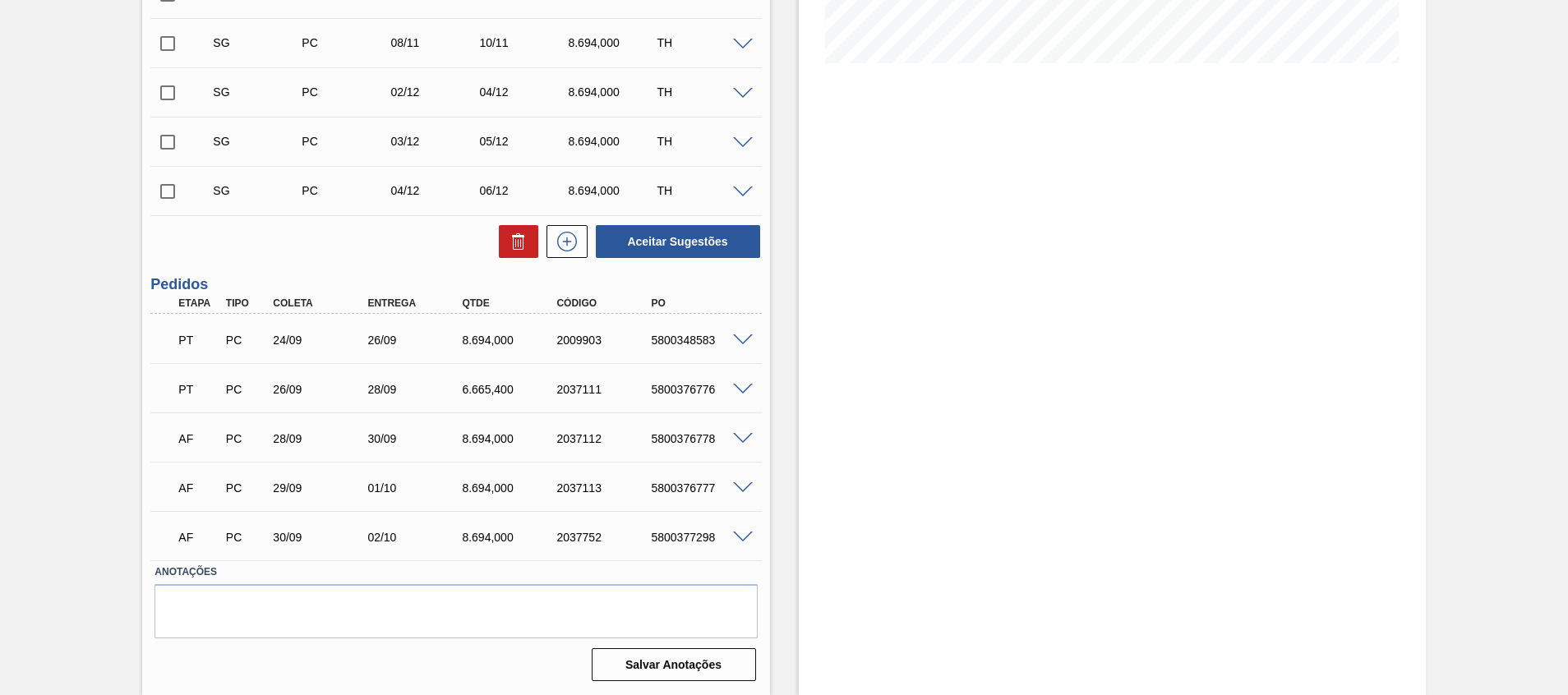
click at [743, 392] on span at bounding box center [742, 389] width 19 height 13
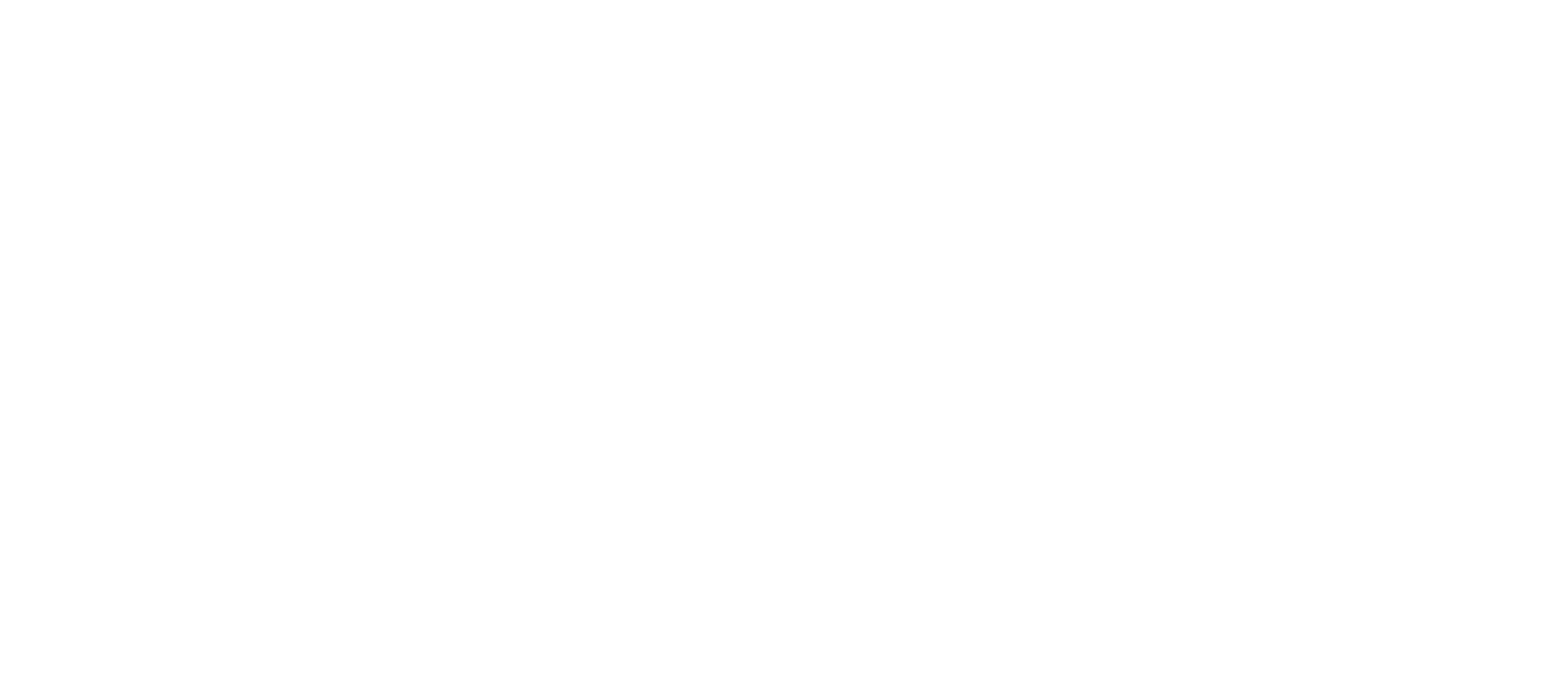
click at [1137, 0] on html at bounding box center [784, 0] width 1568 height 0
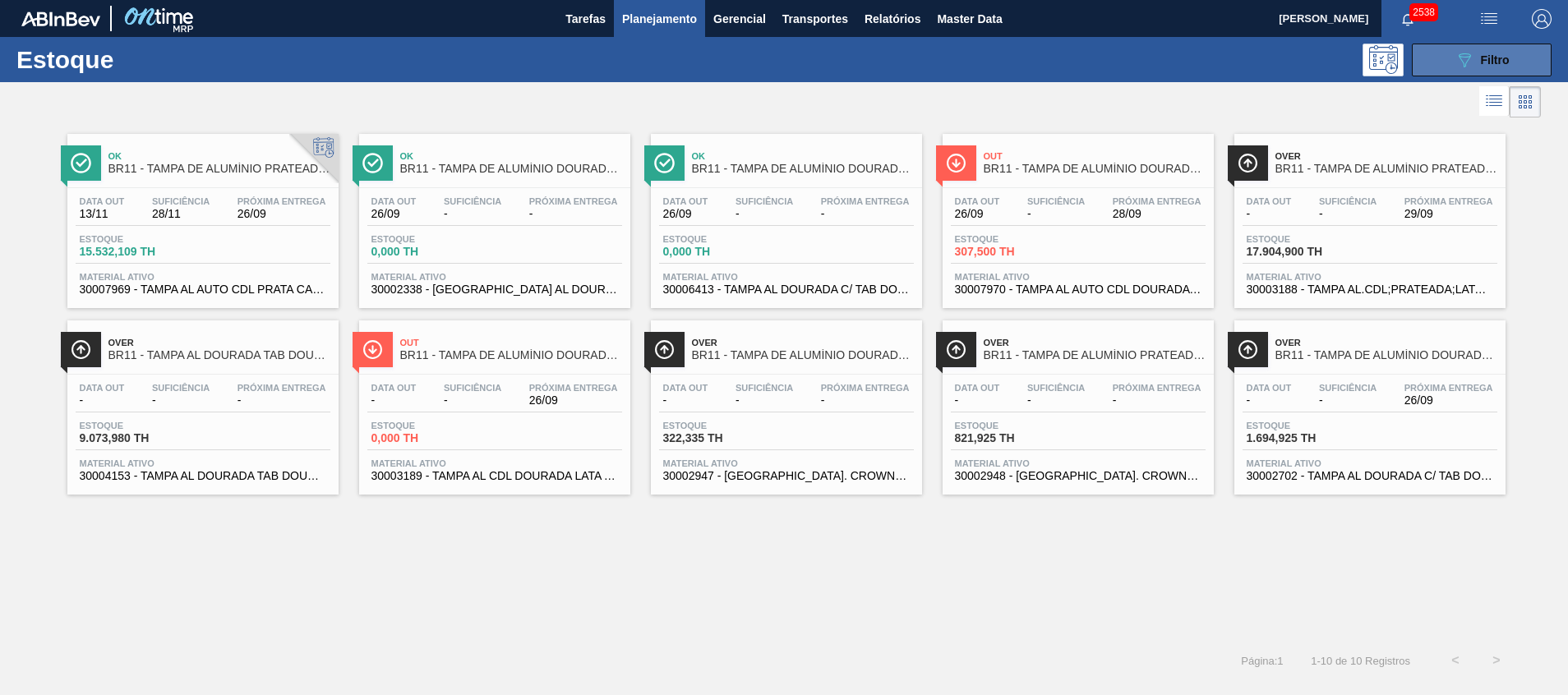
click at [1415, 61] on button "089F7B8B-B2A5-4AFE-B5C0-19BA573D28AC Filtro" at bounding box center [1481, 60] width 140 height 33
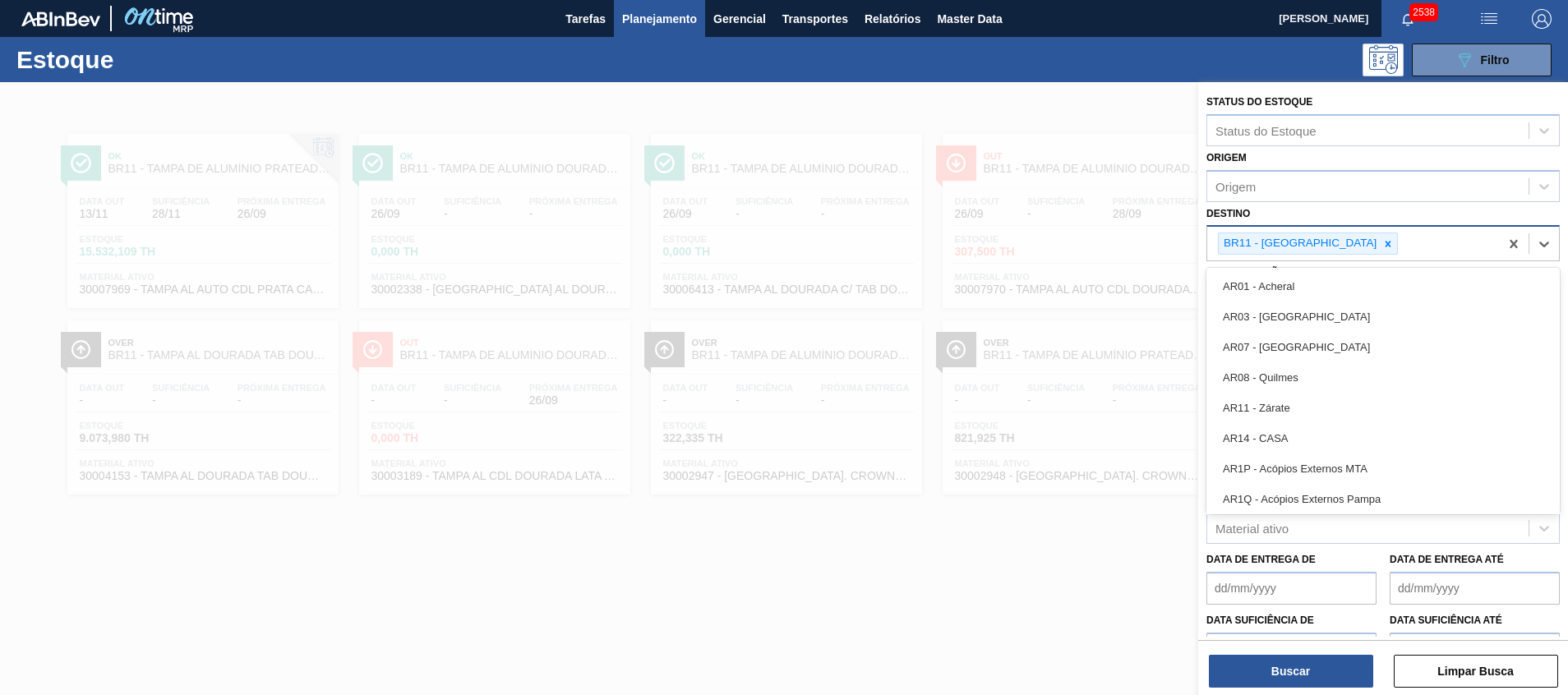
click at [1402, 245] on div "BR11 - [GEOGRAPHIC_DATA]" at bounding box center [1352, 243] width 292 height 34
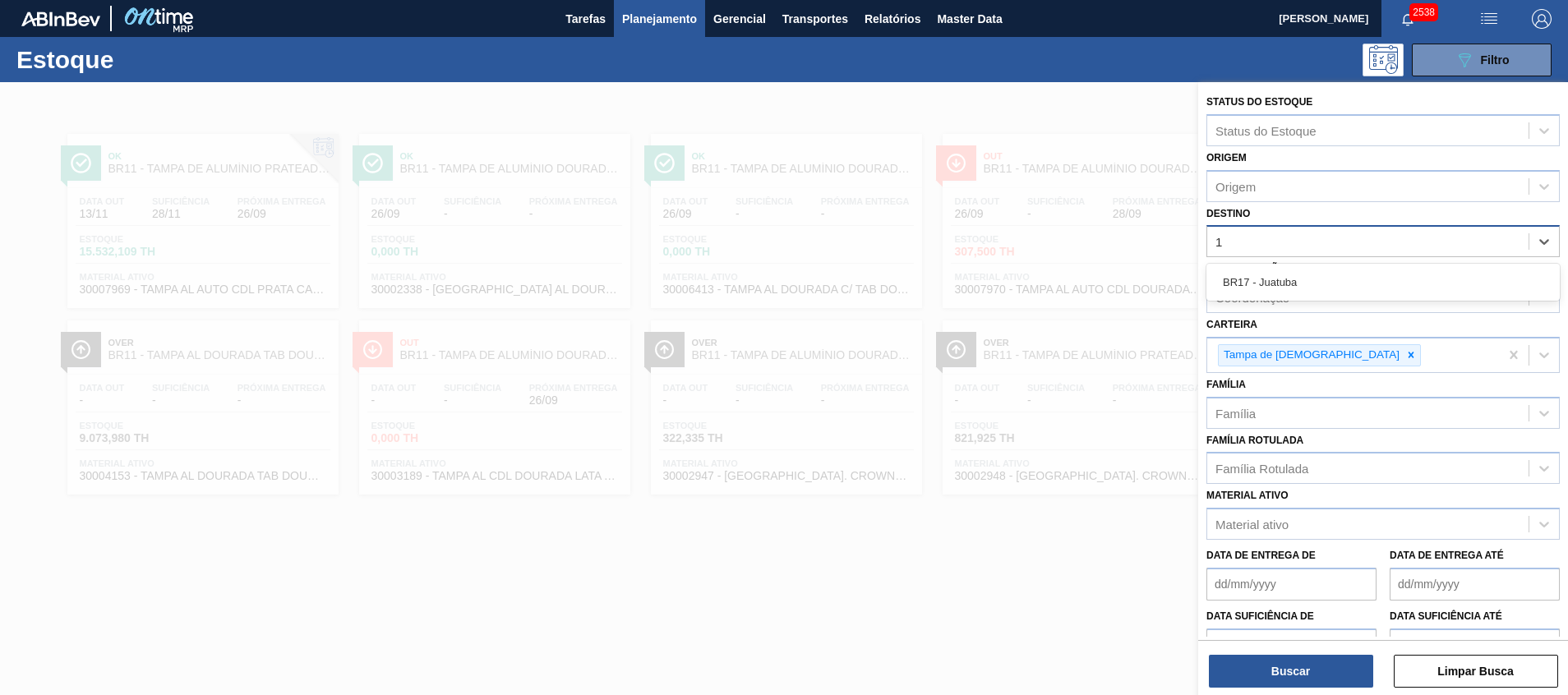
type input "17"
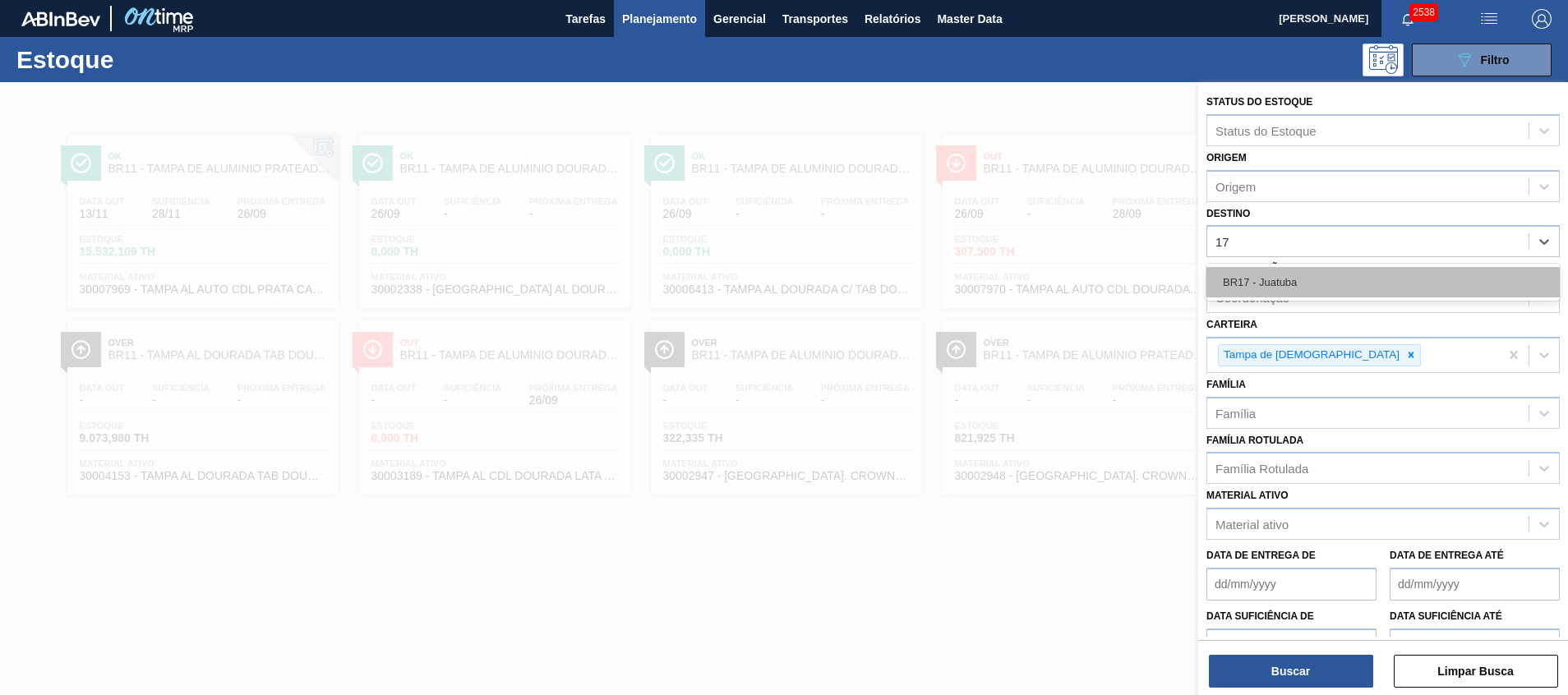
click at [1398, 278] on div "BR17 - Juatuba" at bounding box center [1382, 282] width 353 height 30
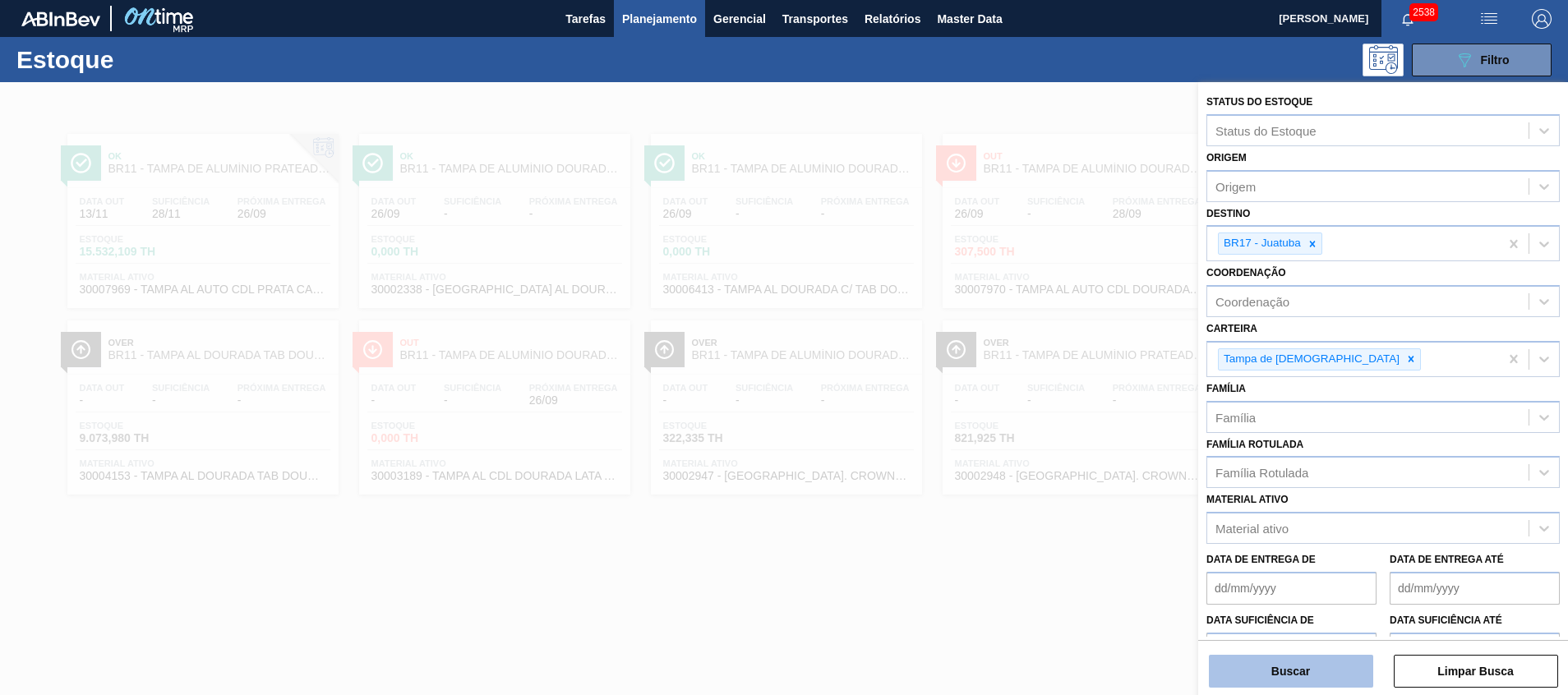
click at [1345, 665] on button "Buscar" at bounding box center [1290, 671] width 164 height 33
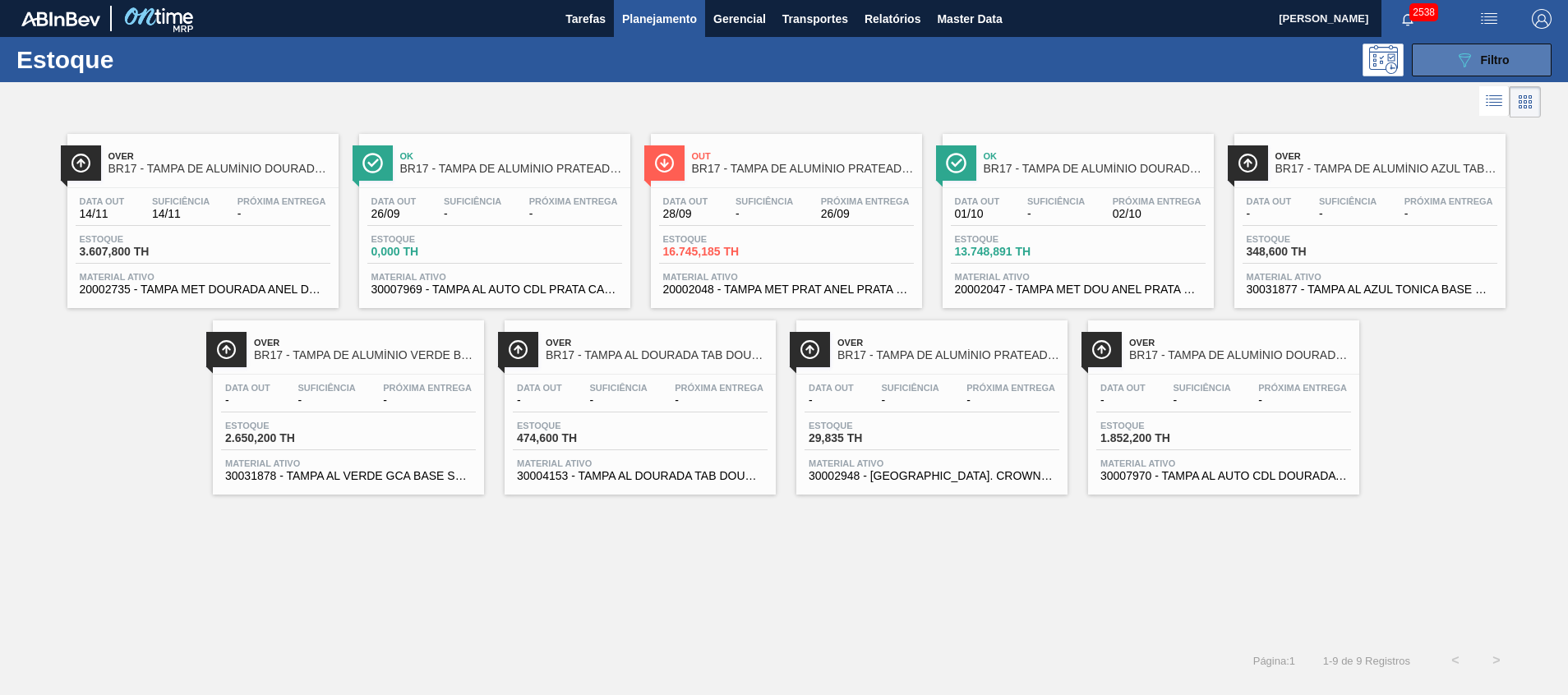
click at [1474, 47] on button "089F7B8B-B2A5-4AFE-B5C0-19BA573D28AC Filtro" at bounding box center [1481, 60] width 140 height 33
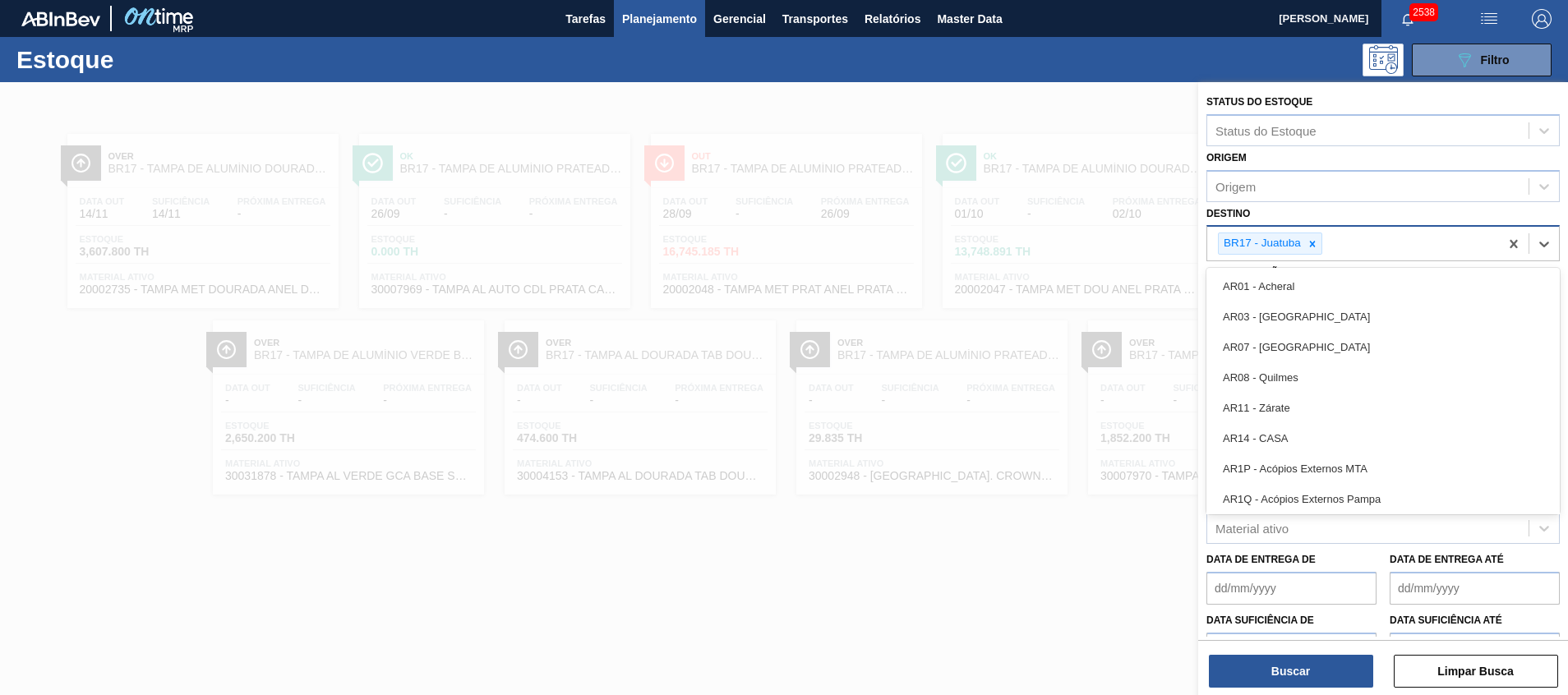
click at [1406, 246] on div "BR17 - Juatuba" at bounding box center [1352, 243] width 292 height 34
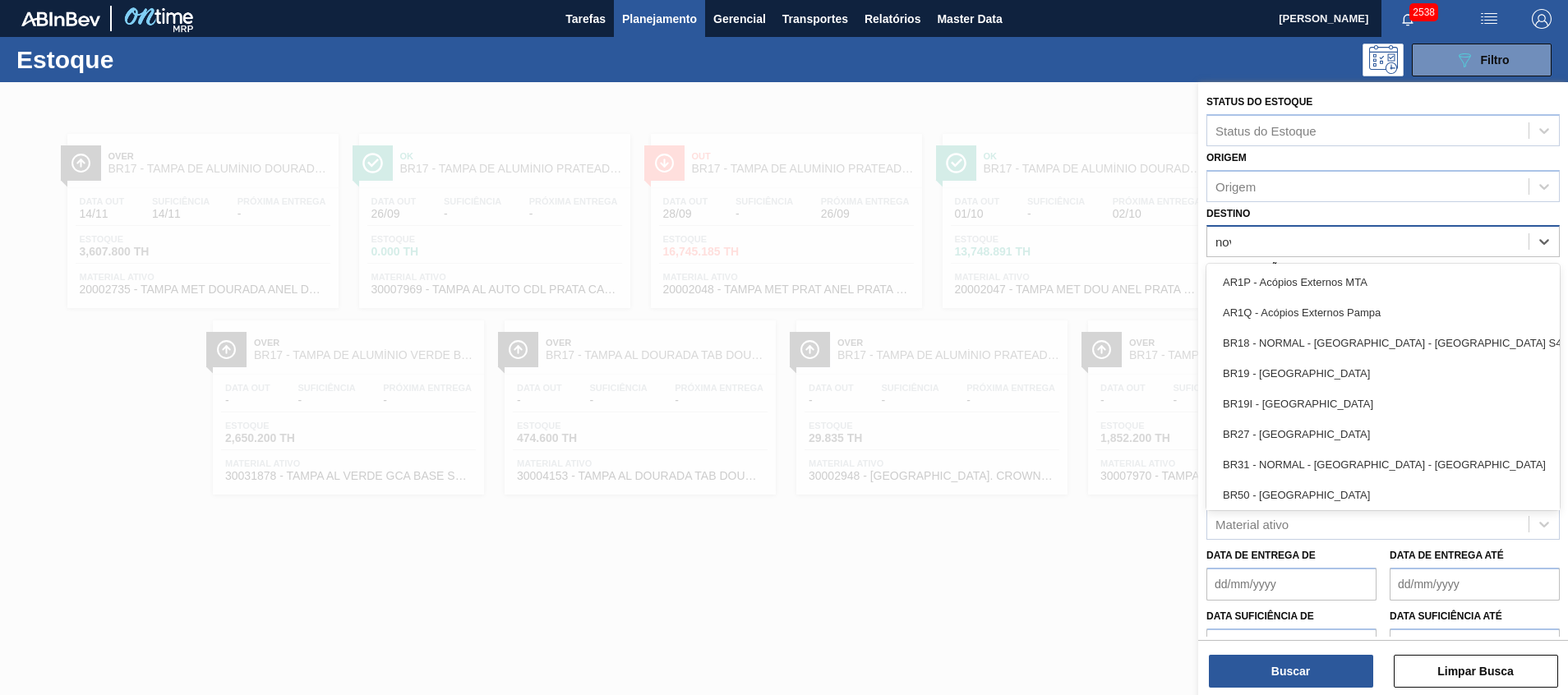
type input "nova"
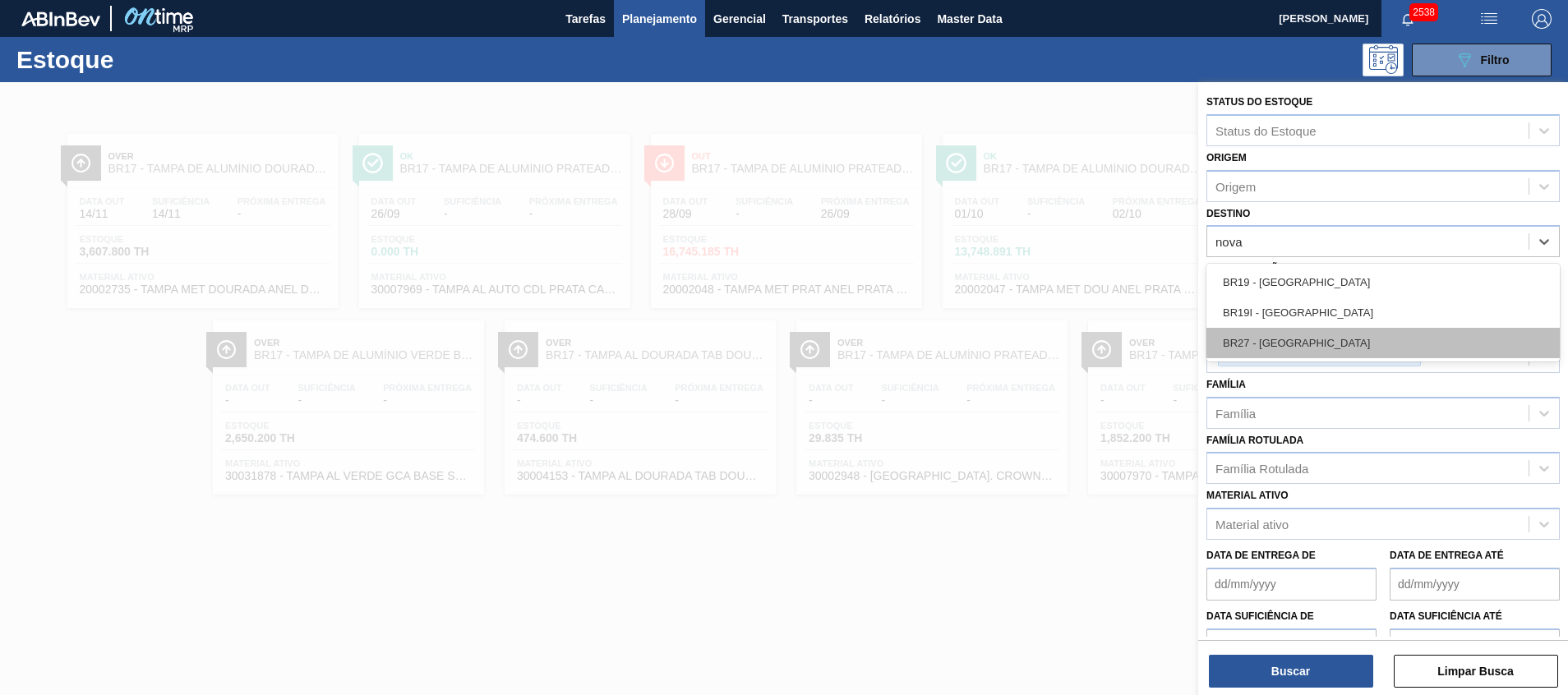
click at [1442, 337] on div "BR27 - [GEOGRAPHIC_DATA]" at bounding box center [1382, 343] width 353 height 30
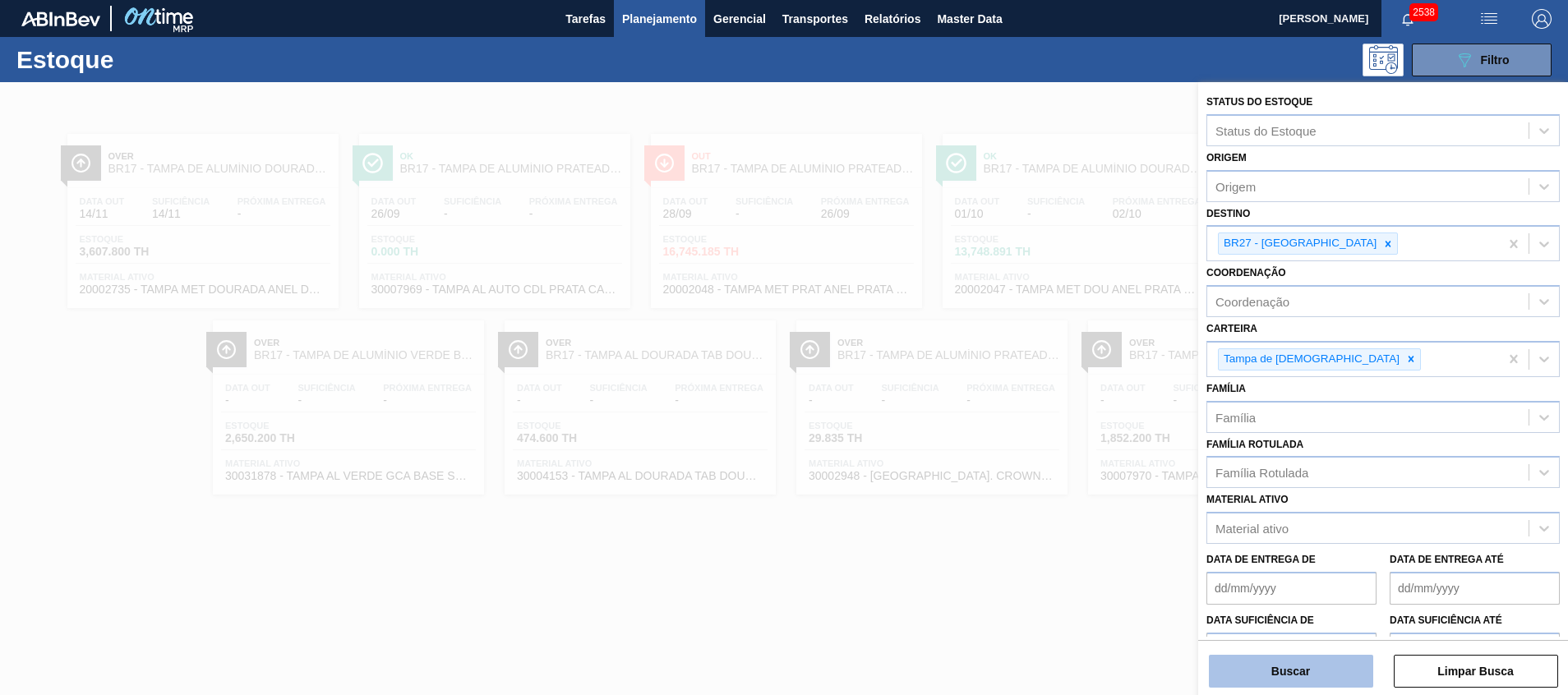
click at [1307, 674] on button "Buscar" at bounding box center [1290, 671] width 164 height 33
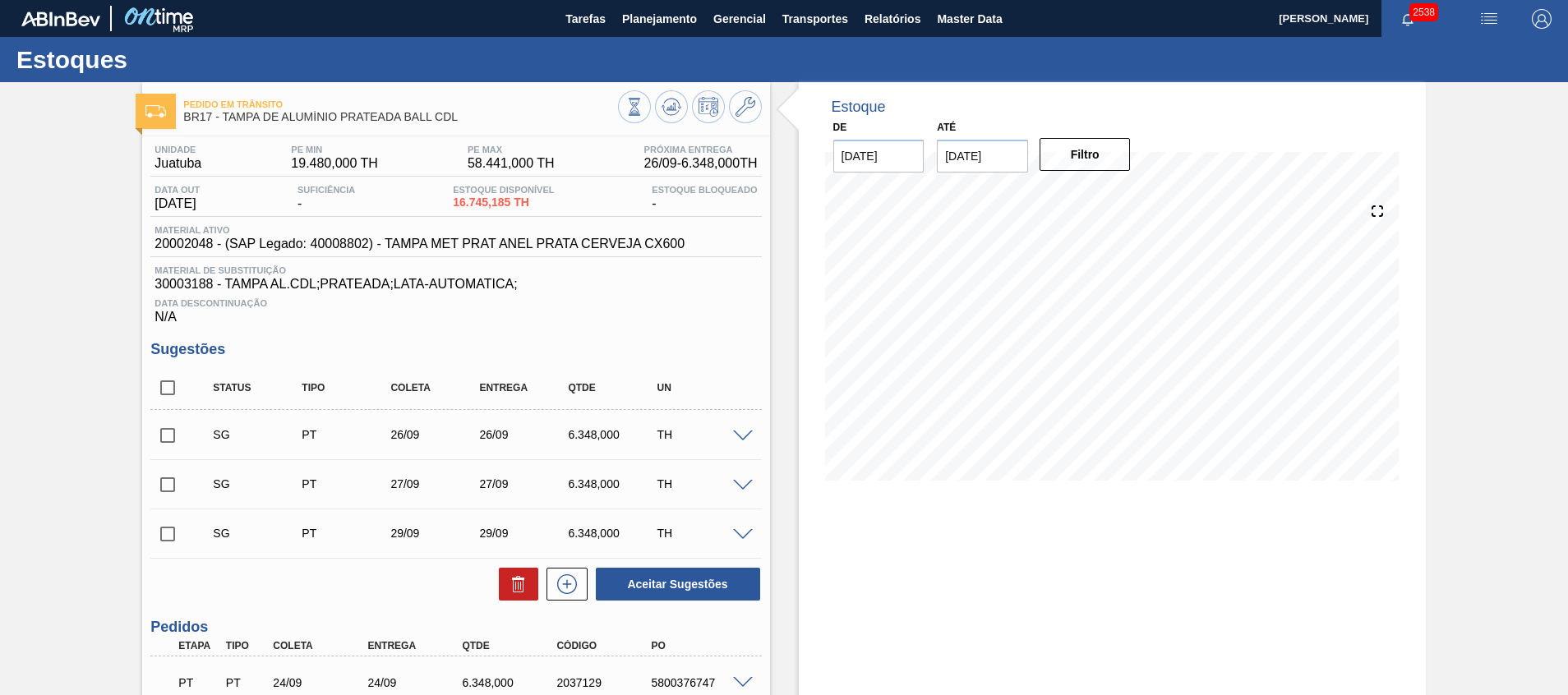
scroll to position [589, 0]
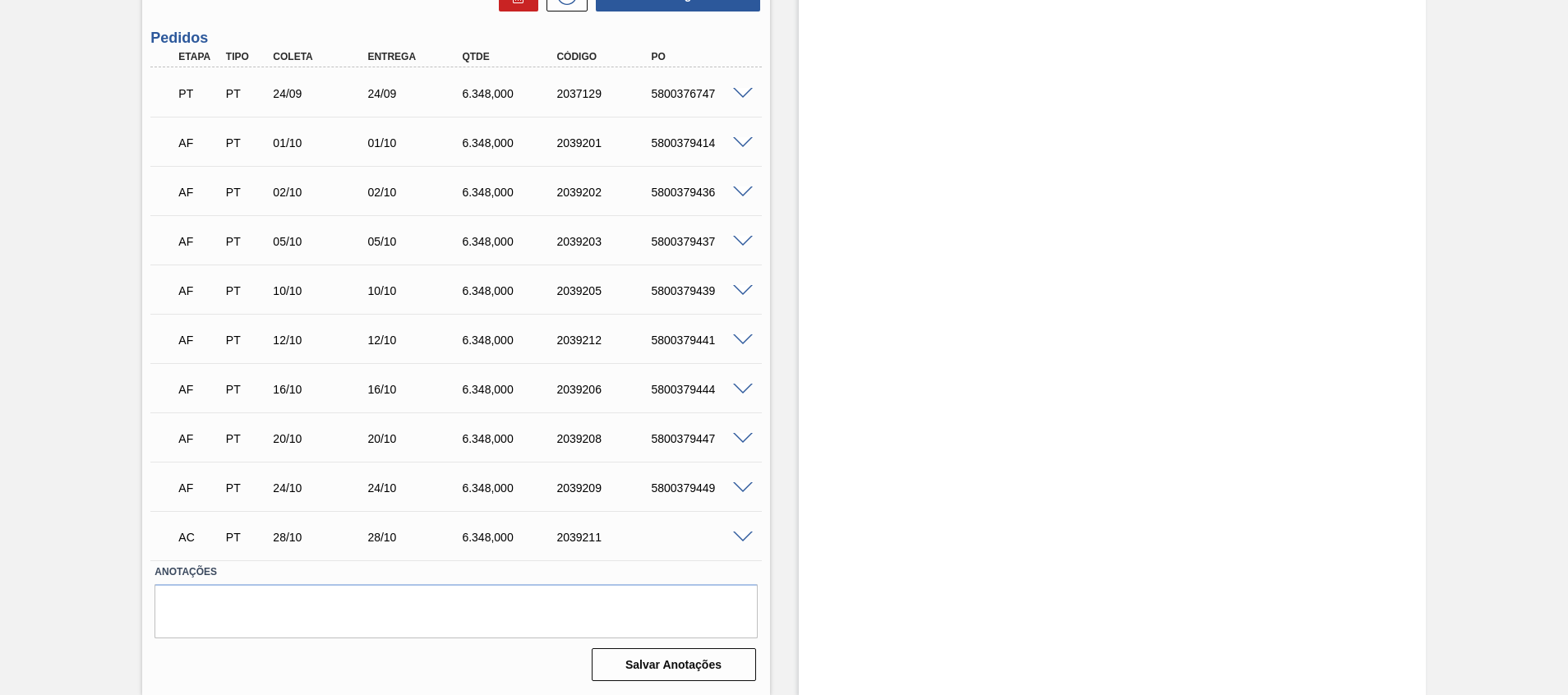
click at [741, 542] on span at bounding box center [742, 537] width 19 height 13
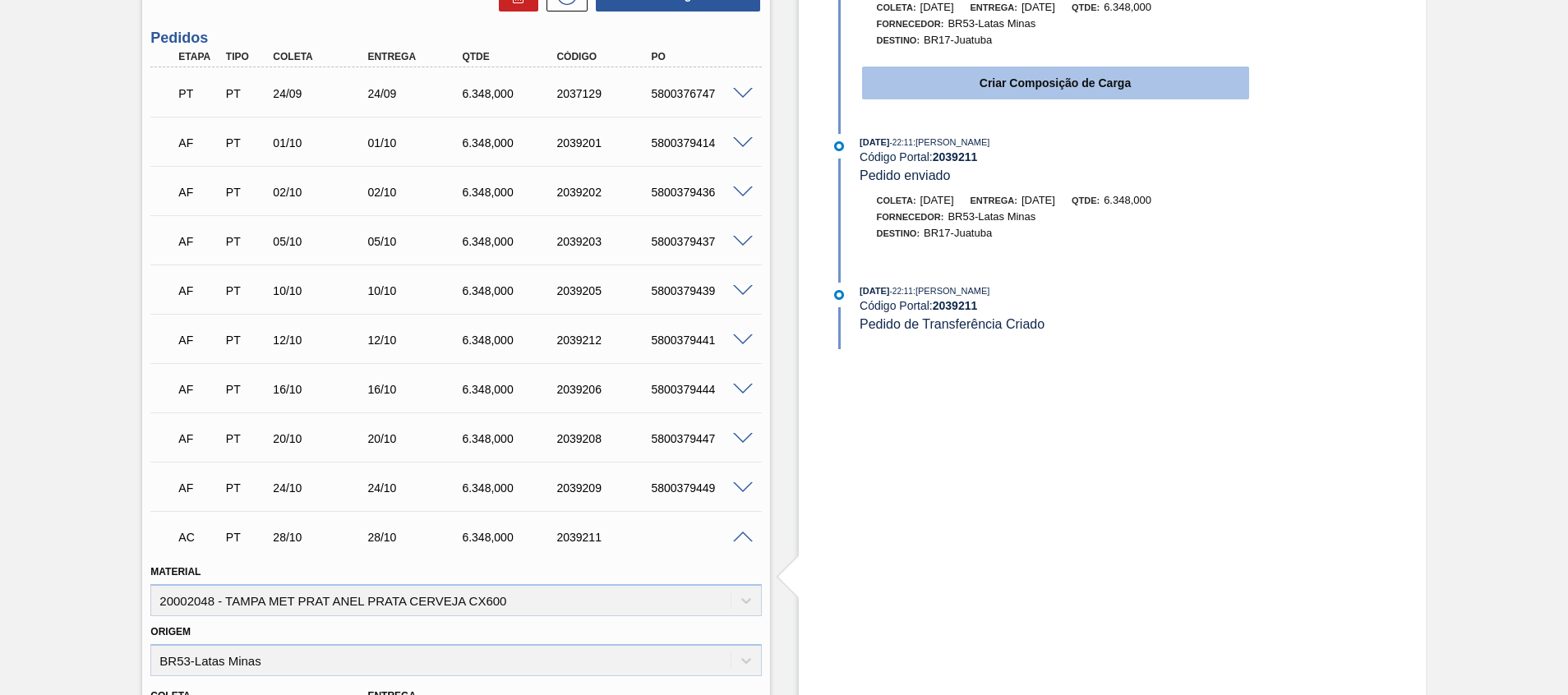
click at [923, 67] on button "Criar Composição de Carga" at bounding box center [1055, 83] width 387 height 33
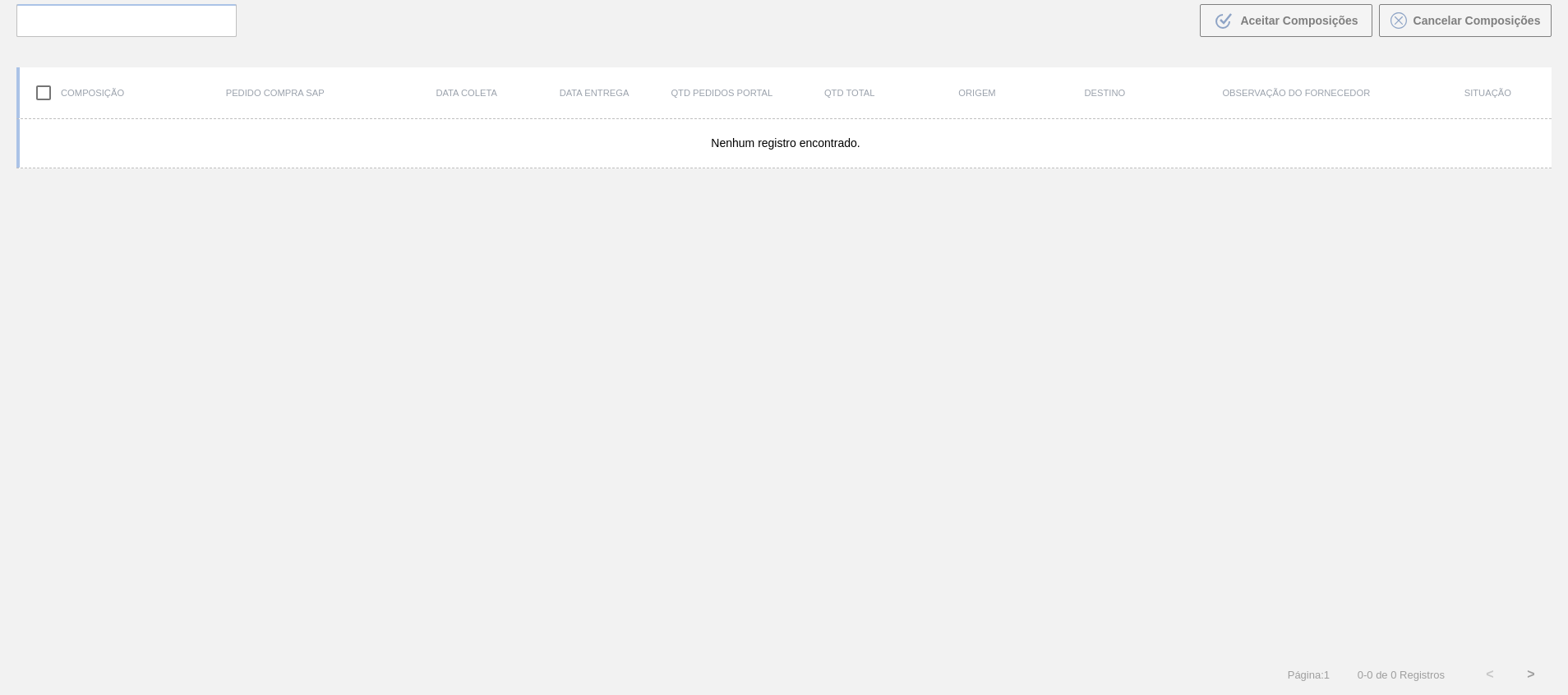
scroll to position [118, 0]
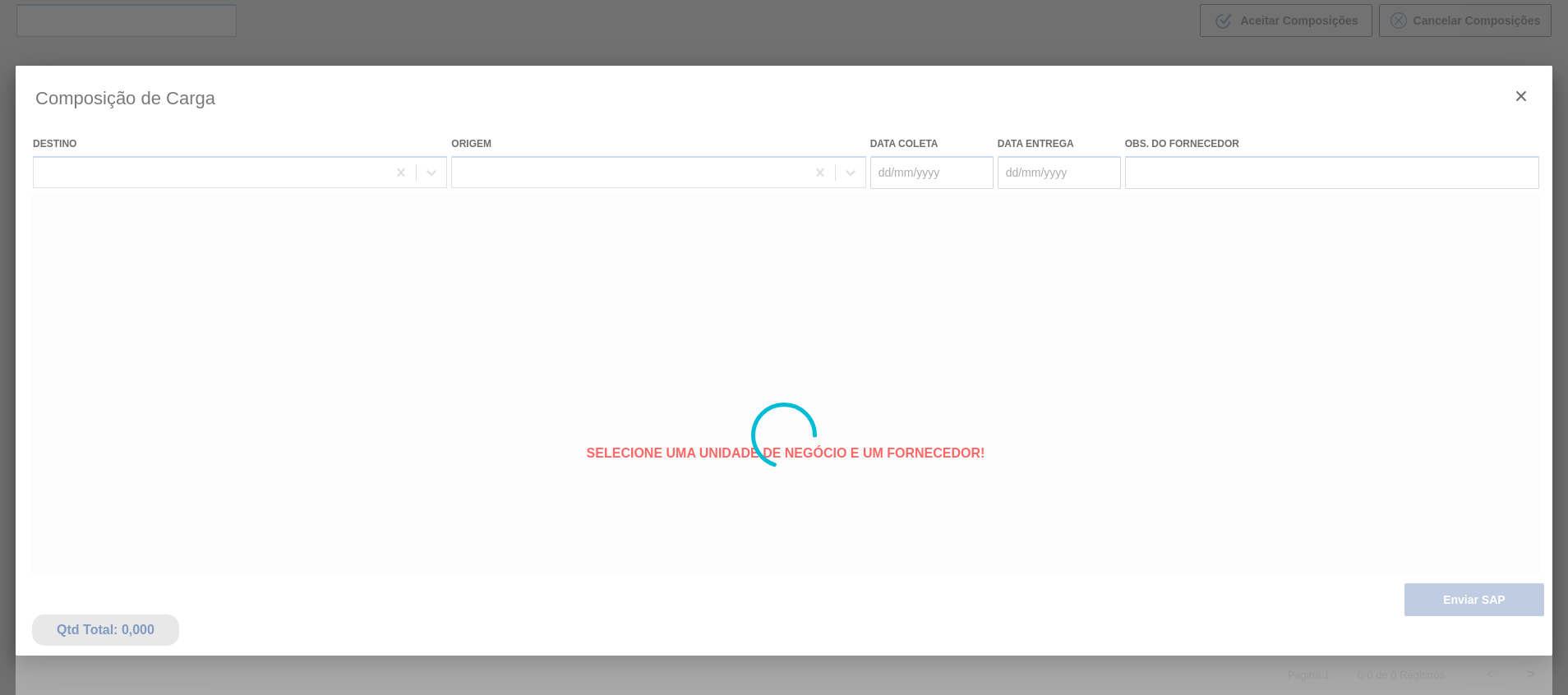
type coleta "[DATE]"
type entrega "[DATE]"
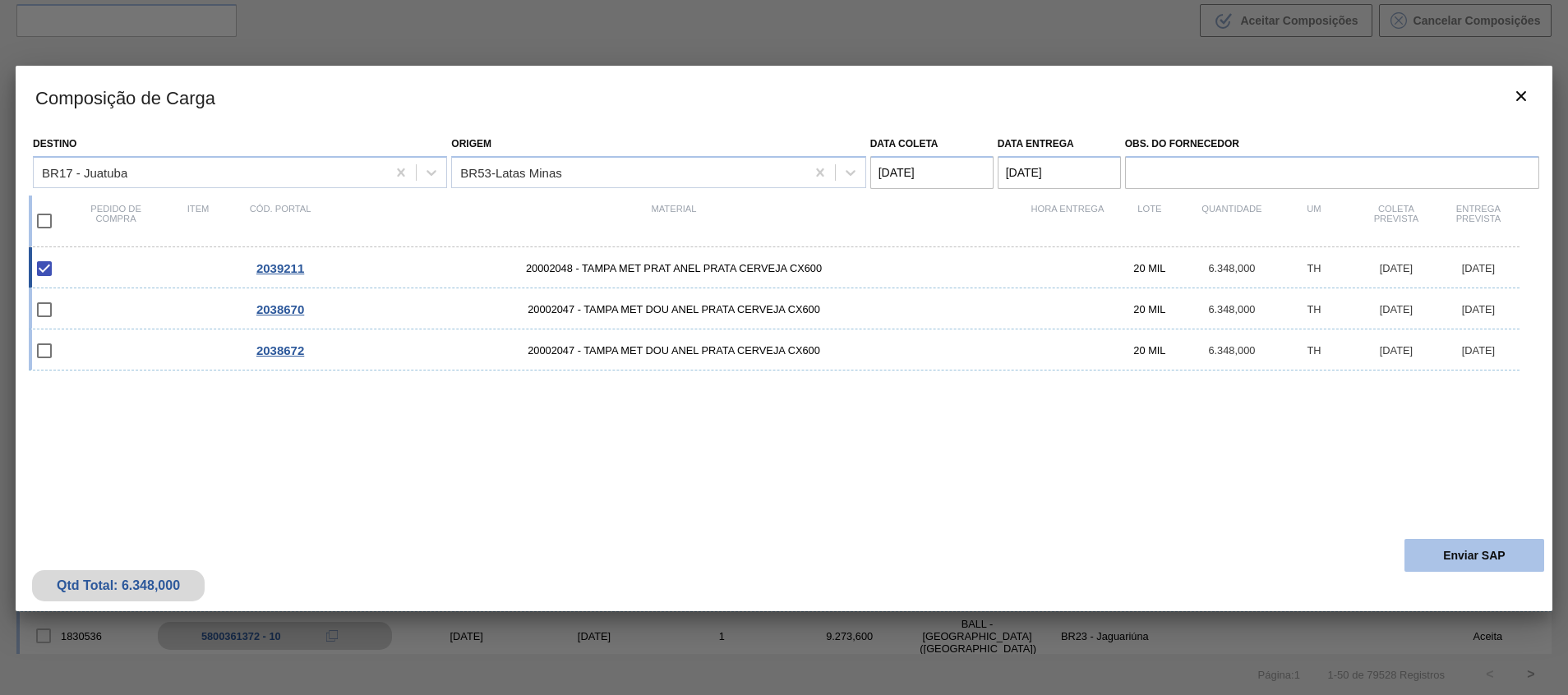
click at [1421, 542] on button "Enviar SAP" at bounding box center [1474, 555] width 140 height 33
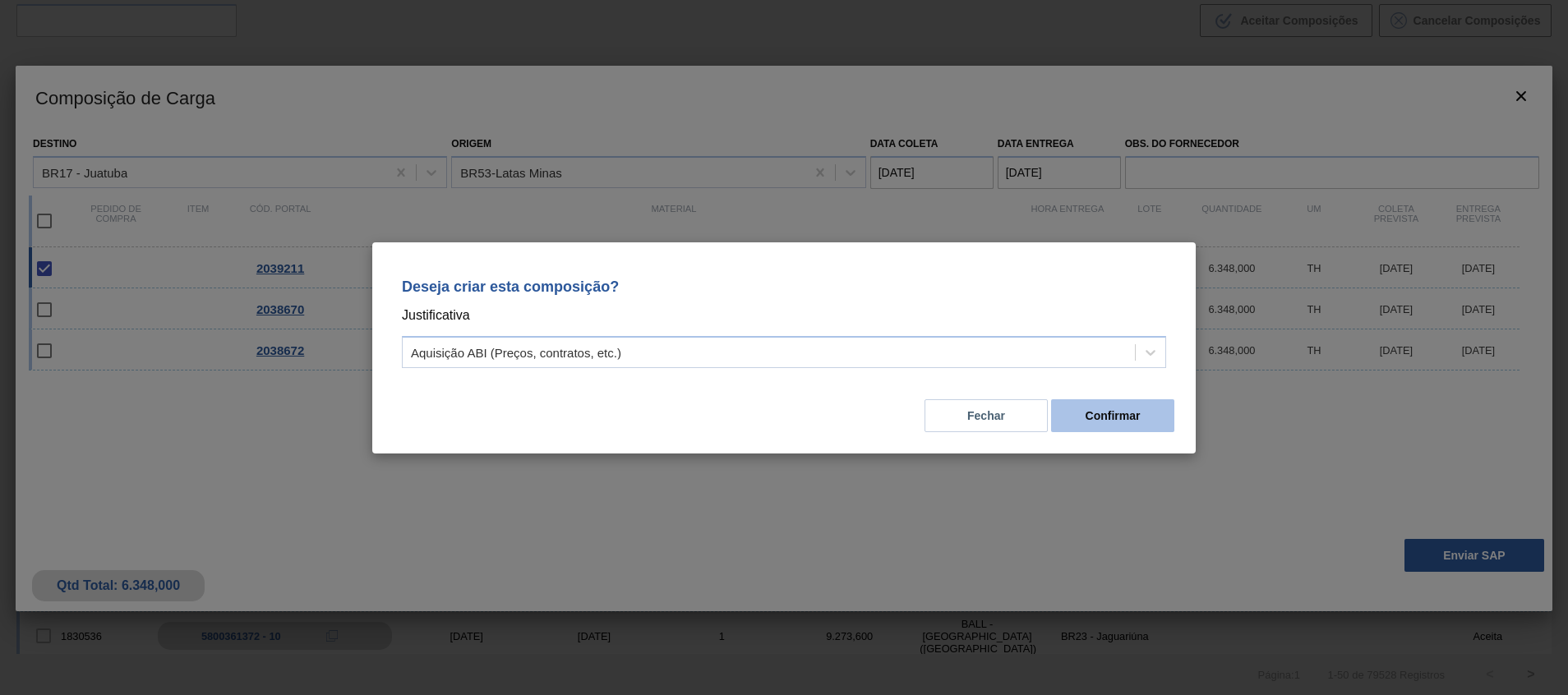
click at [1097, 429] on button "Confirmar" at bounding box center [1112, 415] width 123 height 33
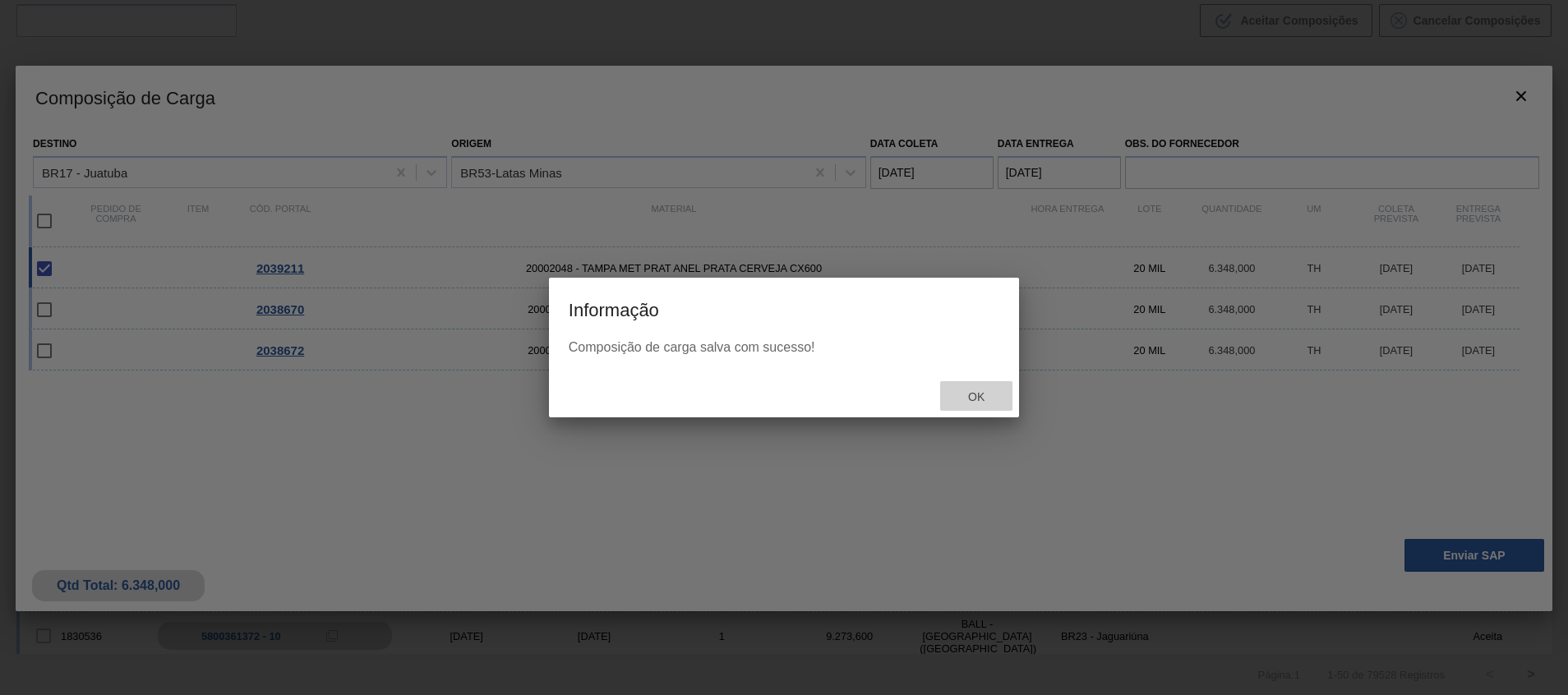
click at [955, 400] on span "Ok" at bounding box center [976, 397] width 43 height 13
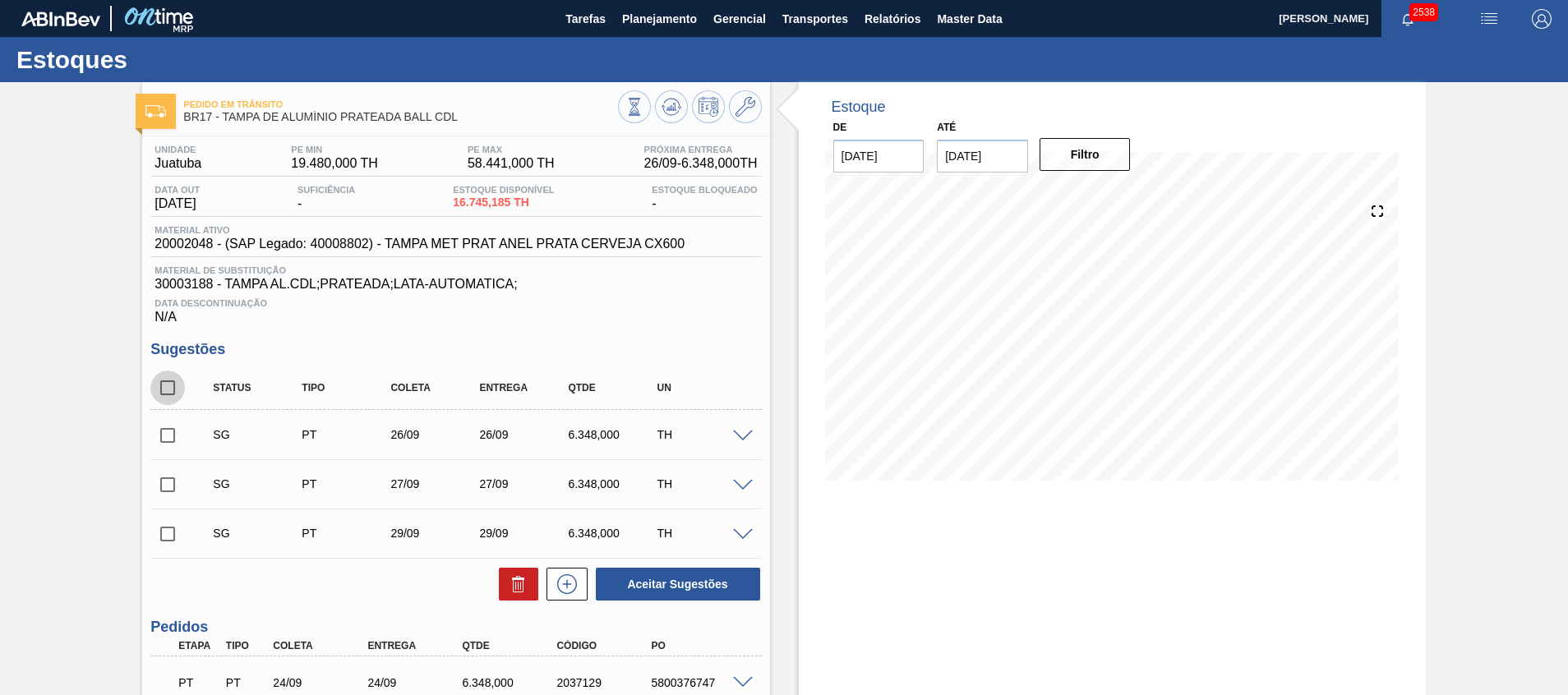
click at [170, 380] on input "checkbox" at bounding box center [167, 388] width 35 height 35
checkbox input "true"
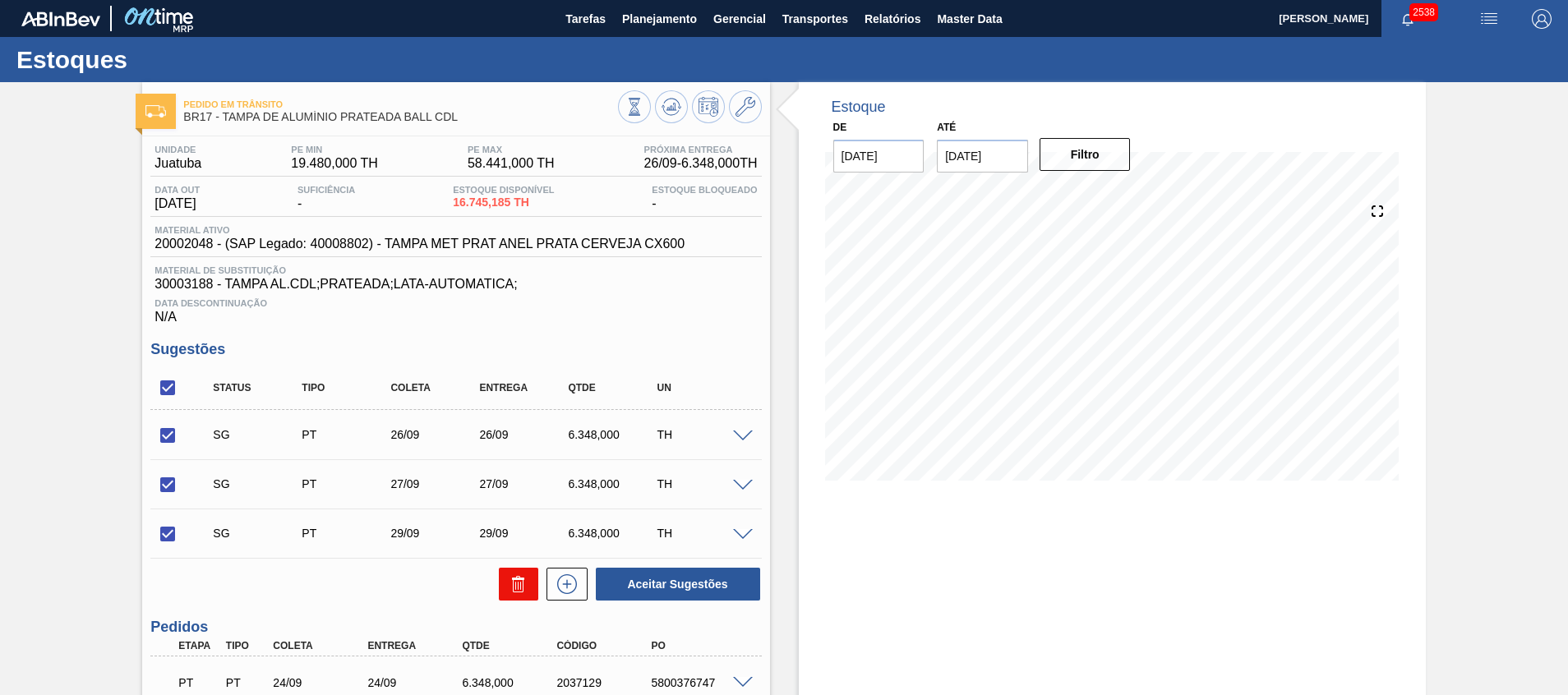
click at [521, 575] on icon at bounding box center [518, 584] width 19 height 19
checkbox input "false"
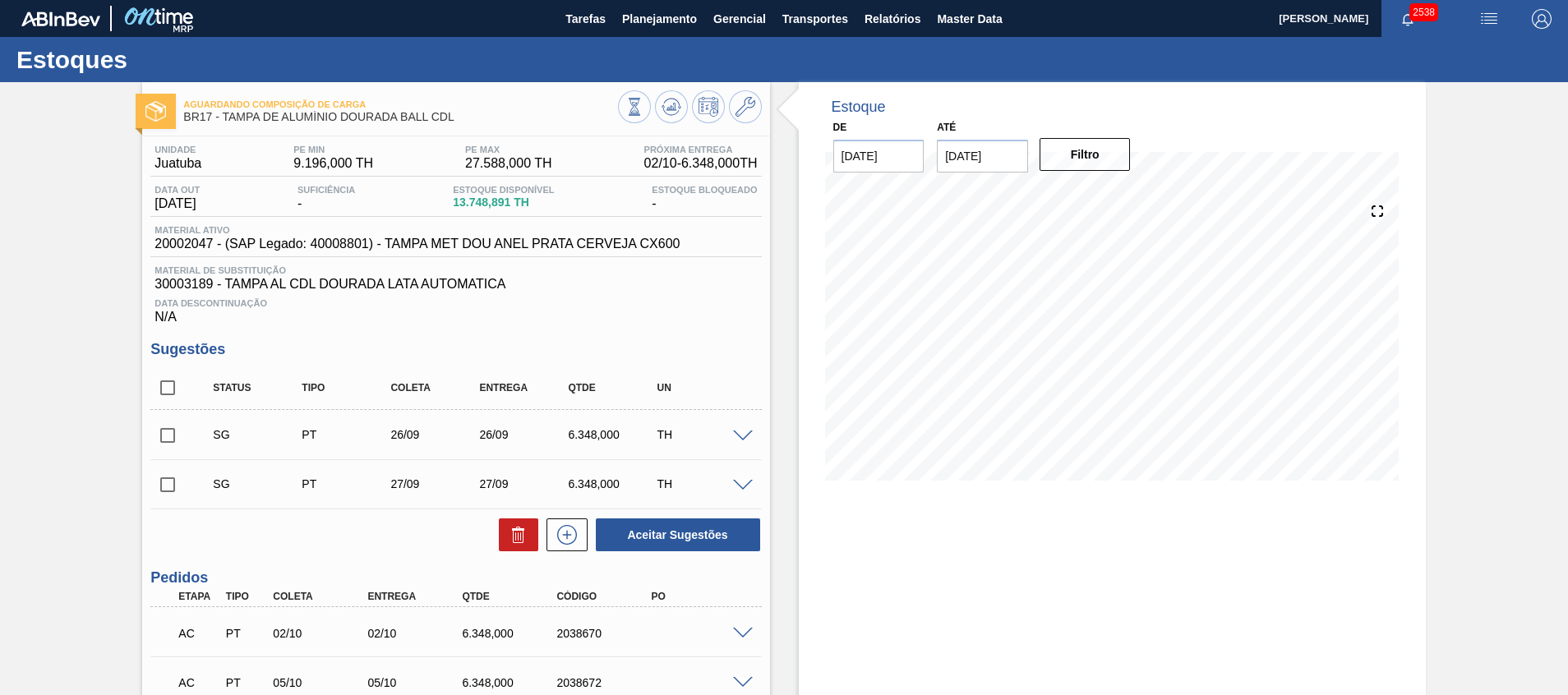
scroll to position [146, 0]
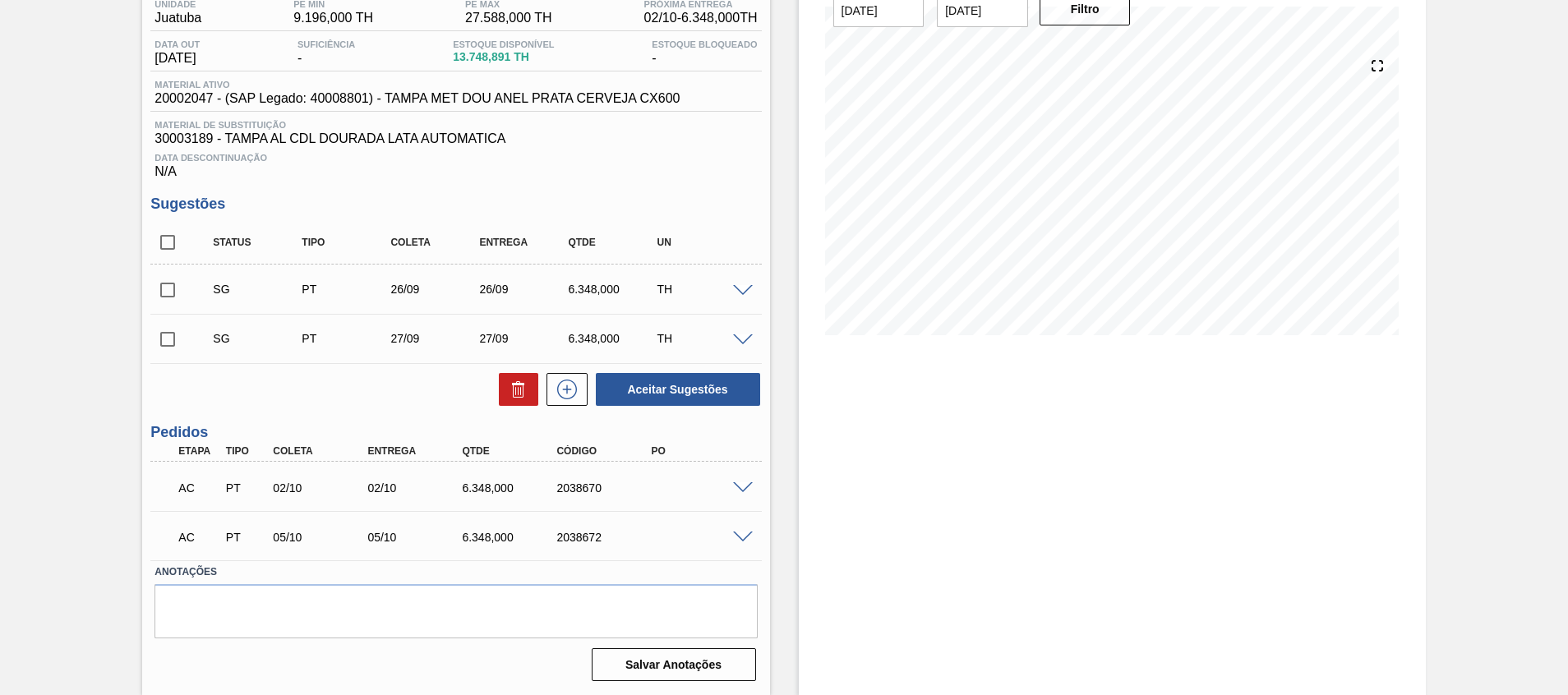
click at [746, 484] on span at bounding box center [742, 488] width 19 height 13
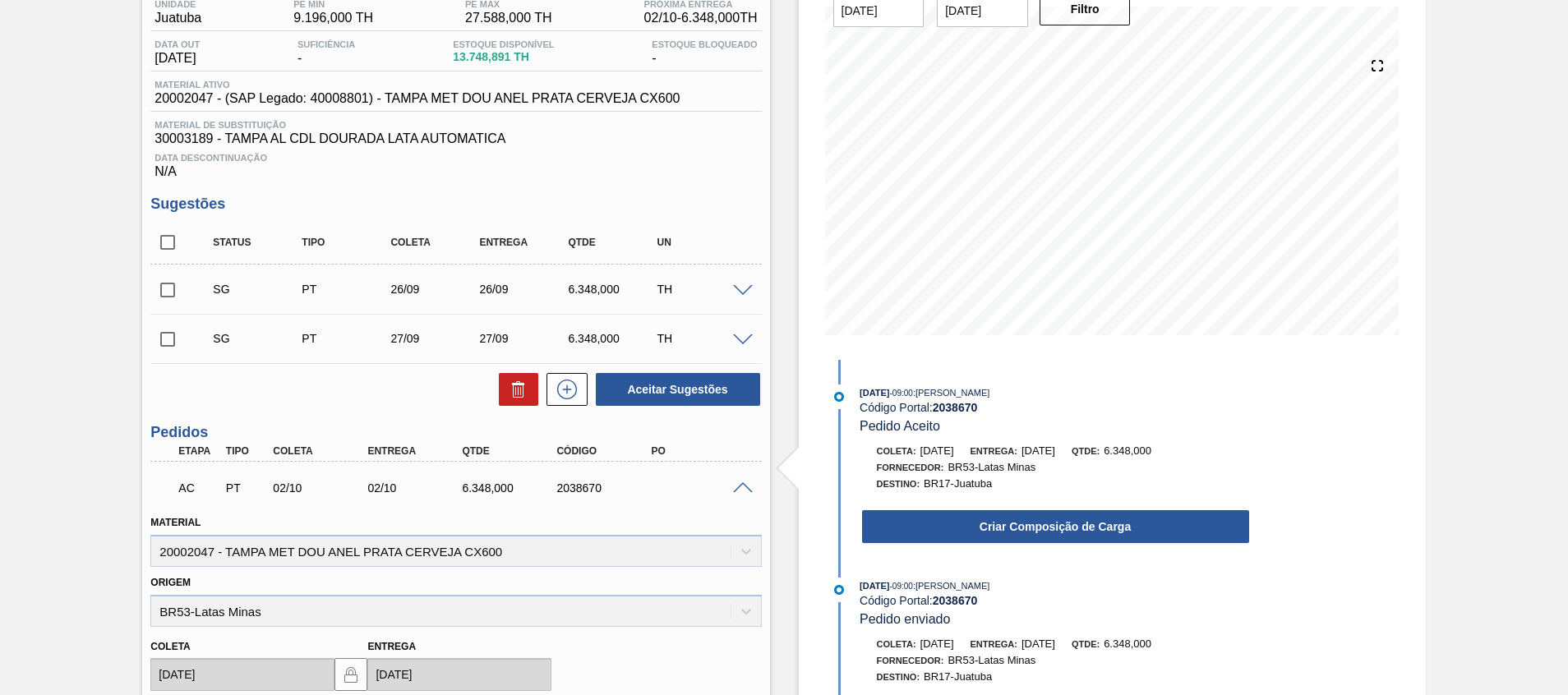
click at [895, 532] on button "Criar Composição de Carga" at bounding box center [1055, 527] width 387 height 33
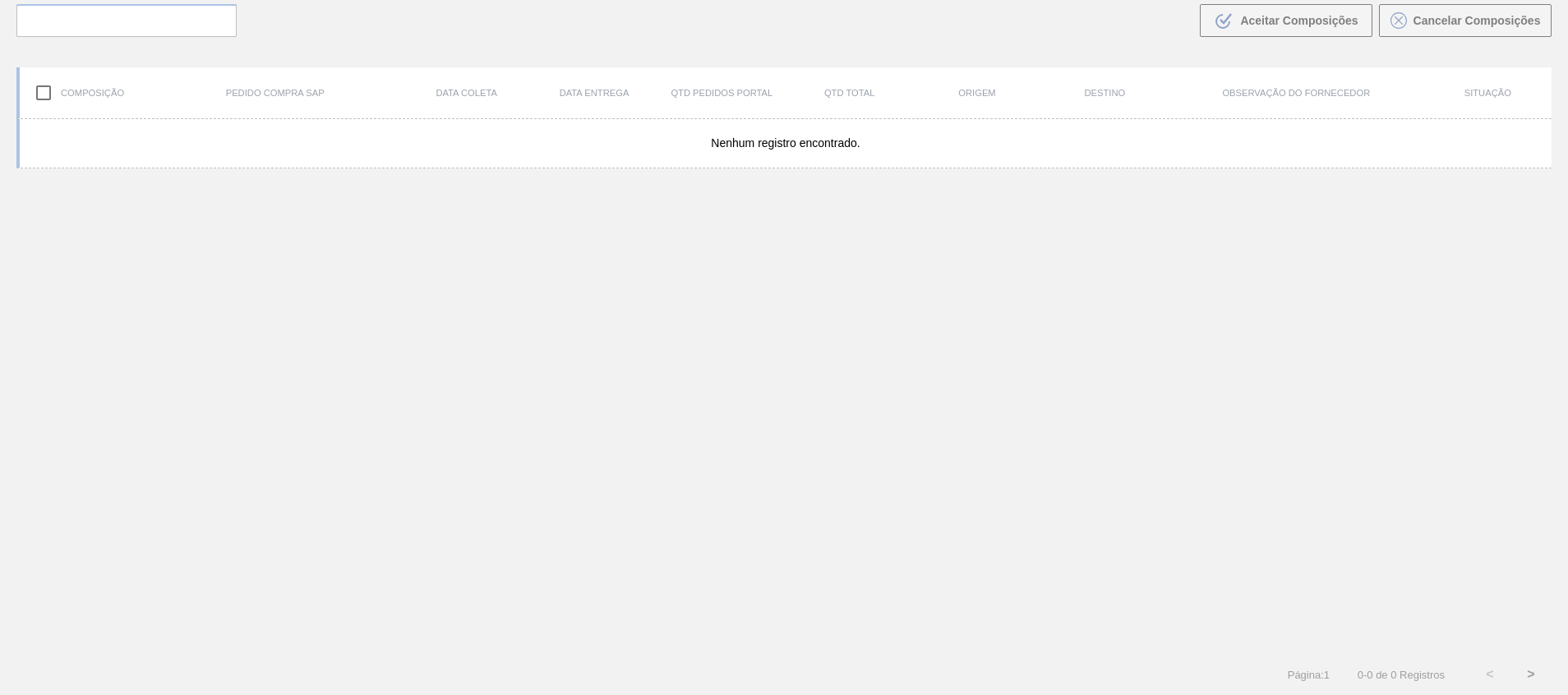
scroll to position [118, 0]
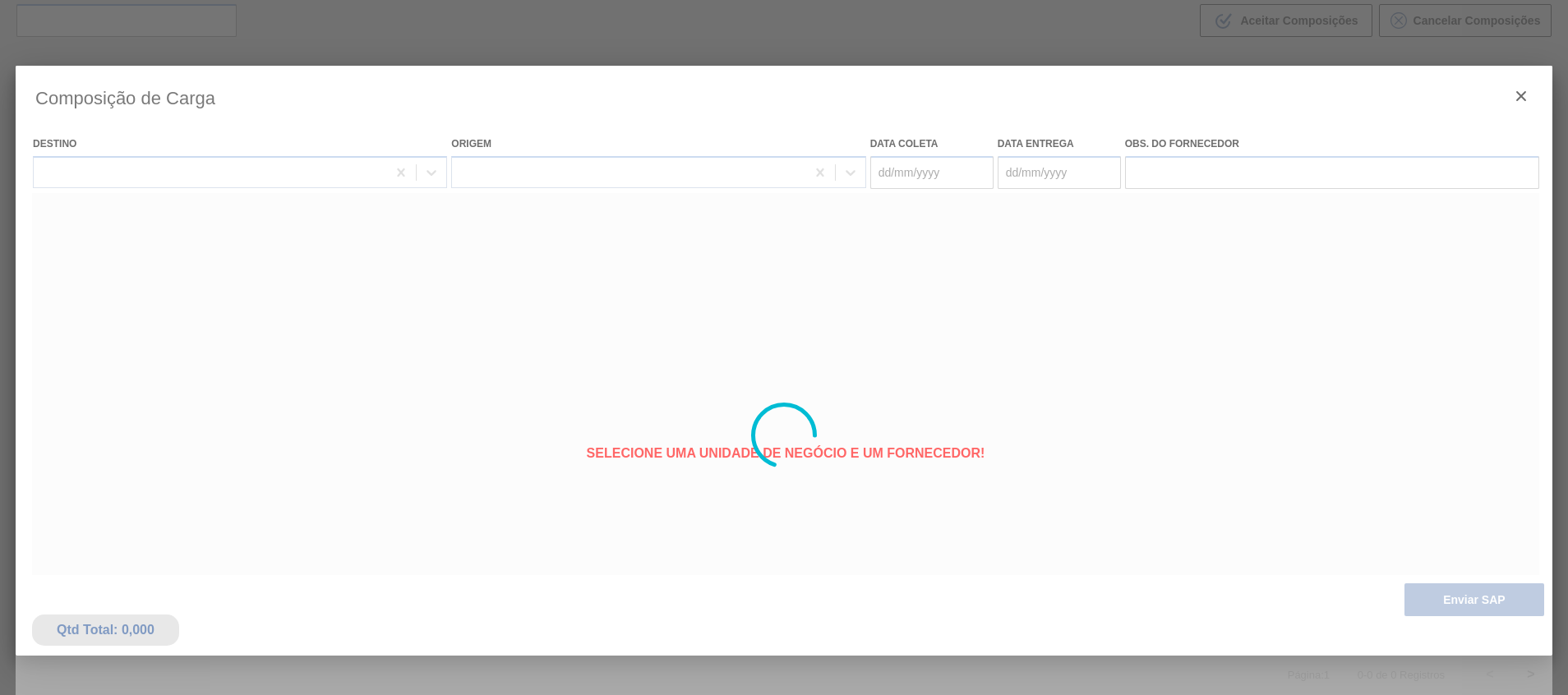
type coleta "[DATE]"
type entrega "[DATE]"
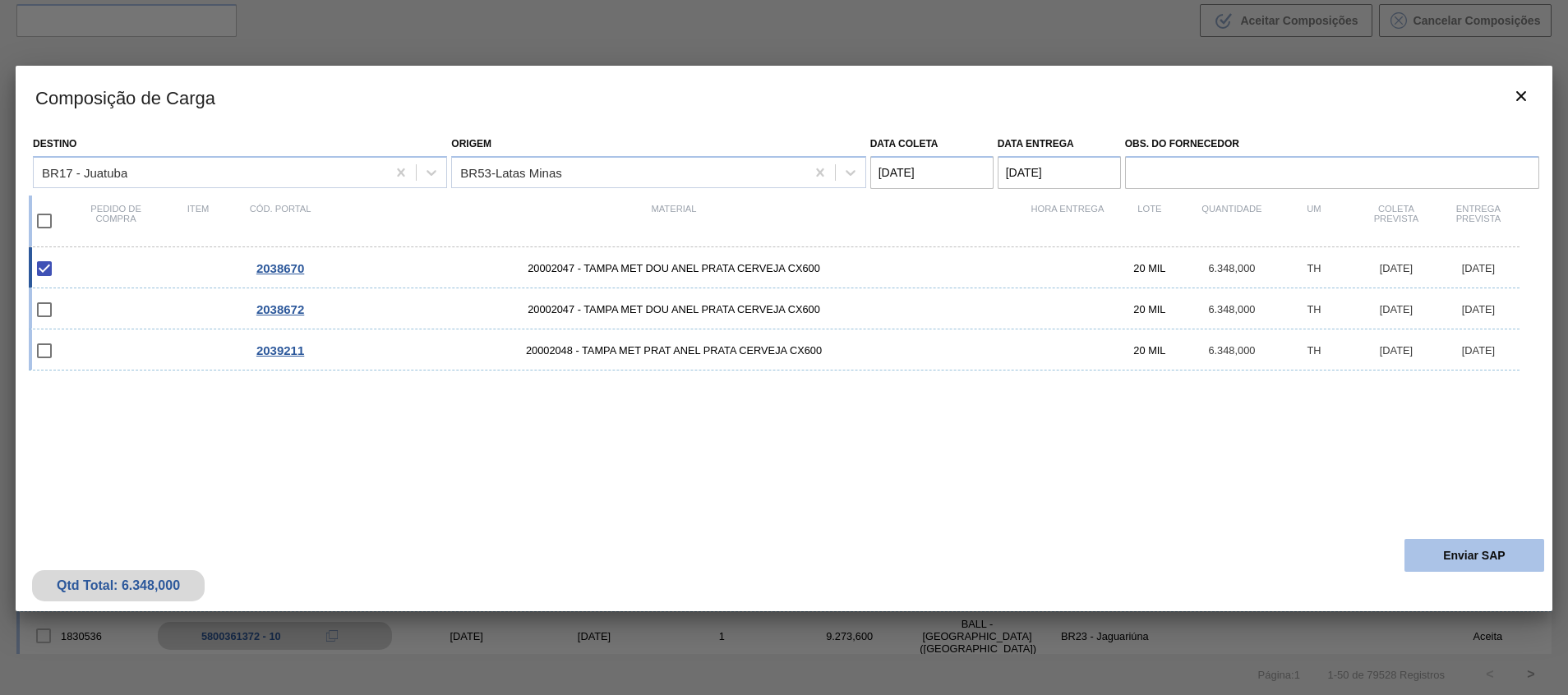
click at [1492, 572] on button "Enviar SAP" at bounding box center [1474, 555] width 140 height 33
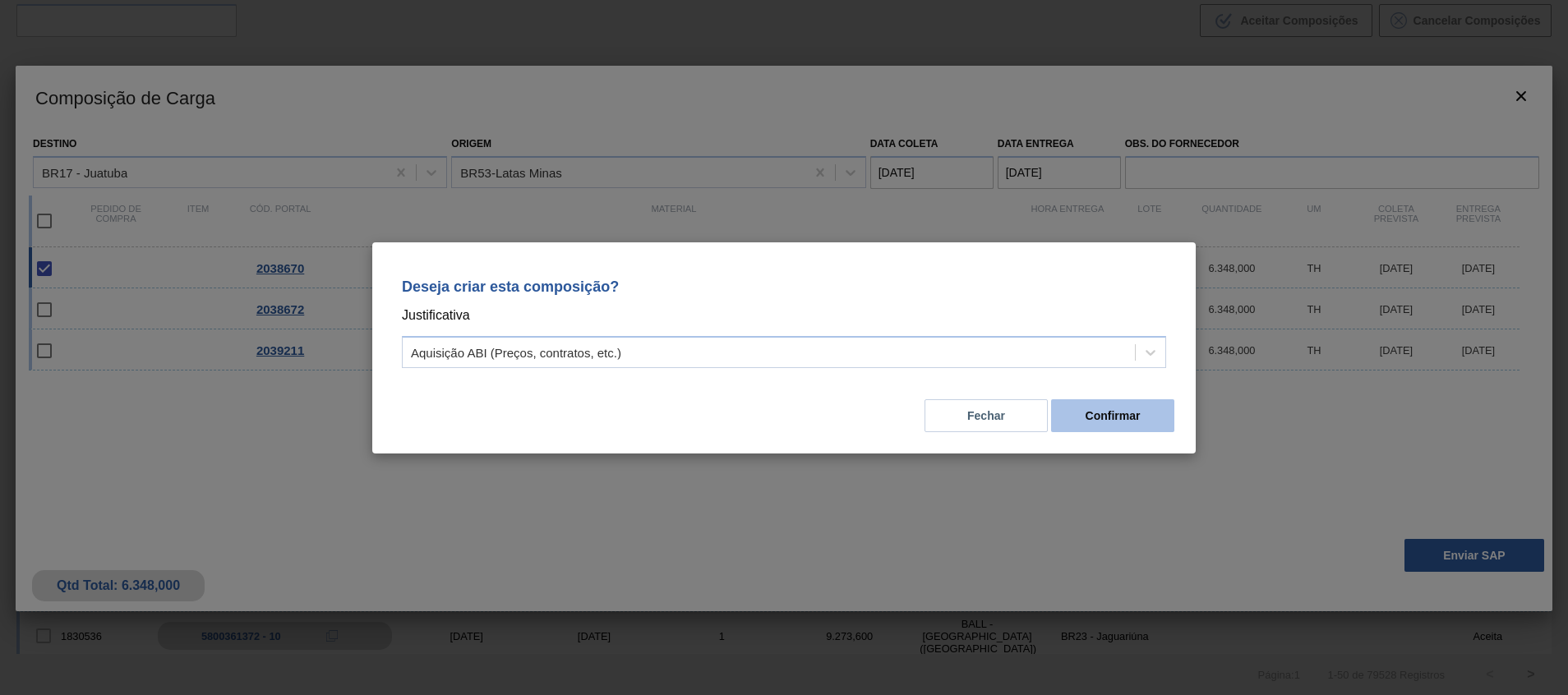
click at [1090, 414] on button "Confirmar" at bounding box center [1112, 415] width 123 height 33
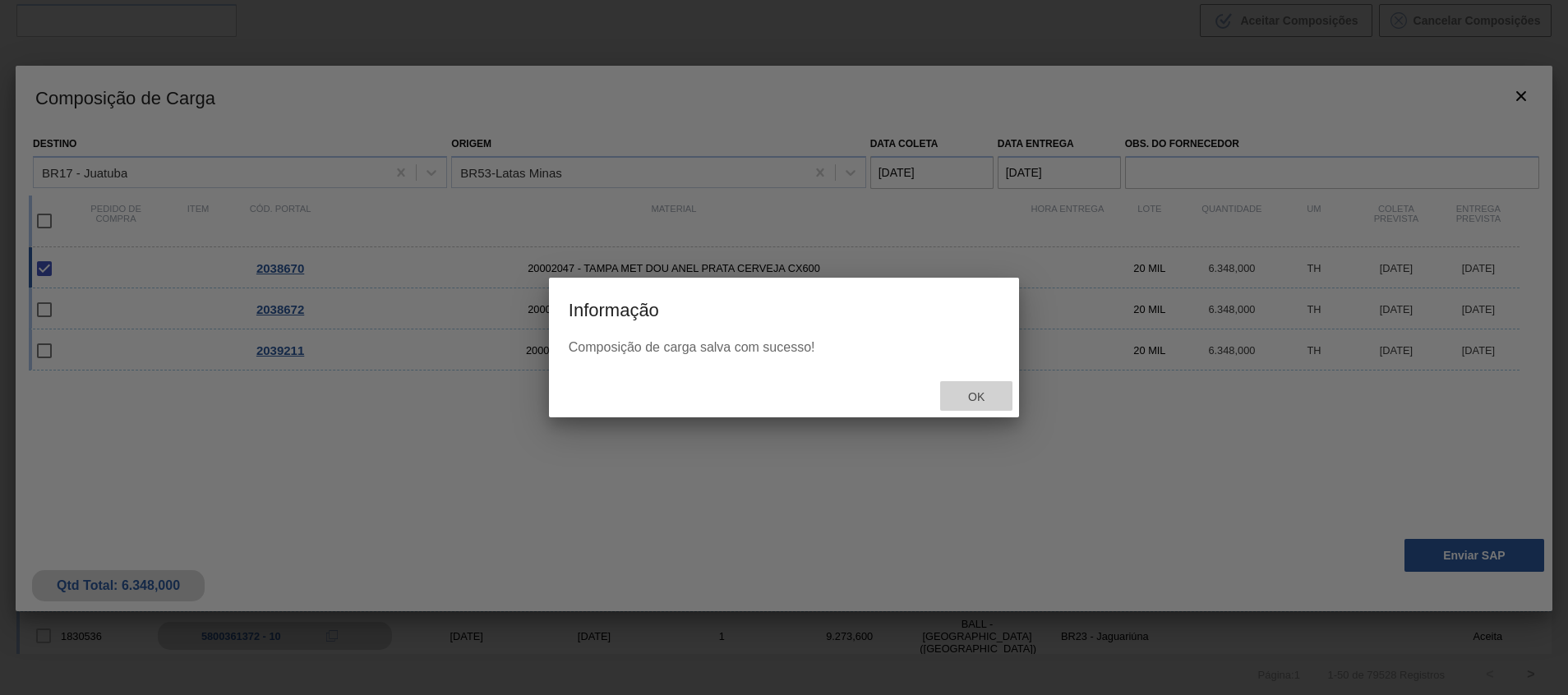
click at [964, 399] on span "Ok" at bounding box center [976, 397] width 43 height 13
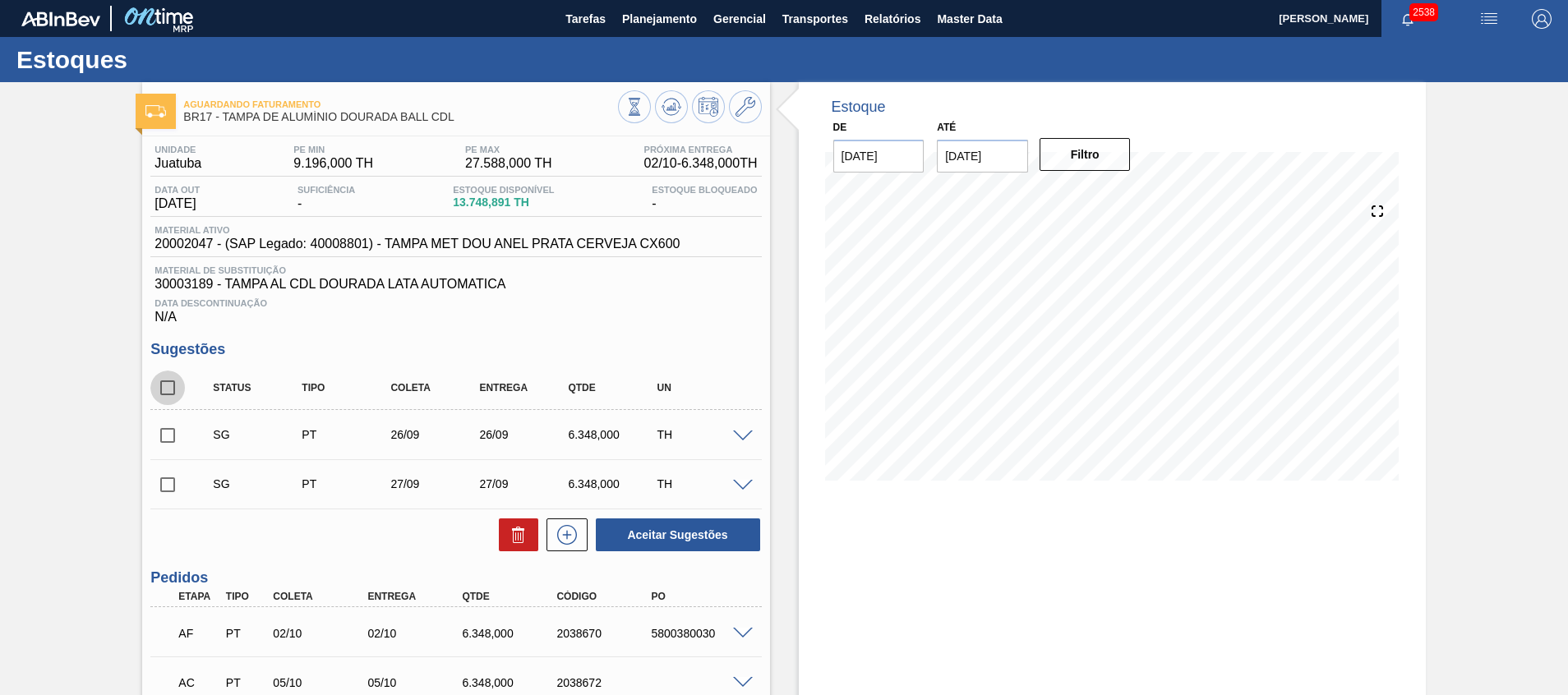
click at [165, 381] on input "checkbox" at bounding box center [167, 388] width 35 height 35
checkbox input "true"
click at [511, 545] on button at bounding box center [518, 534] width 40 height 33
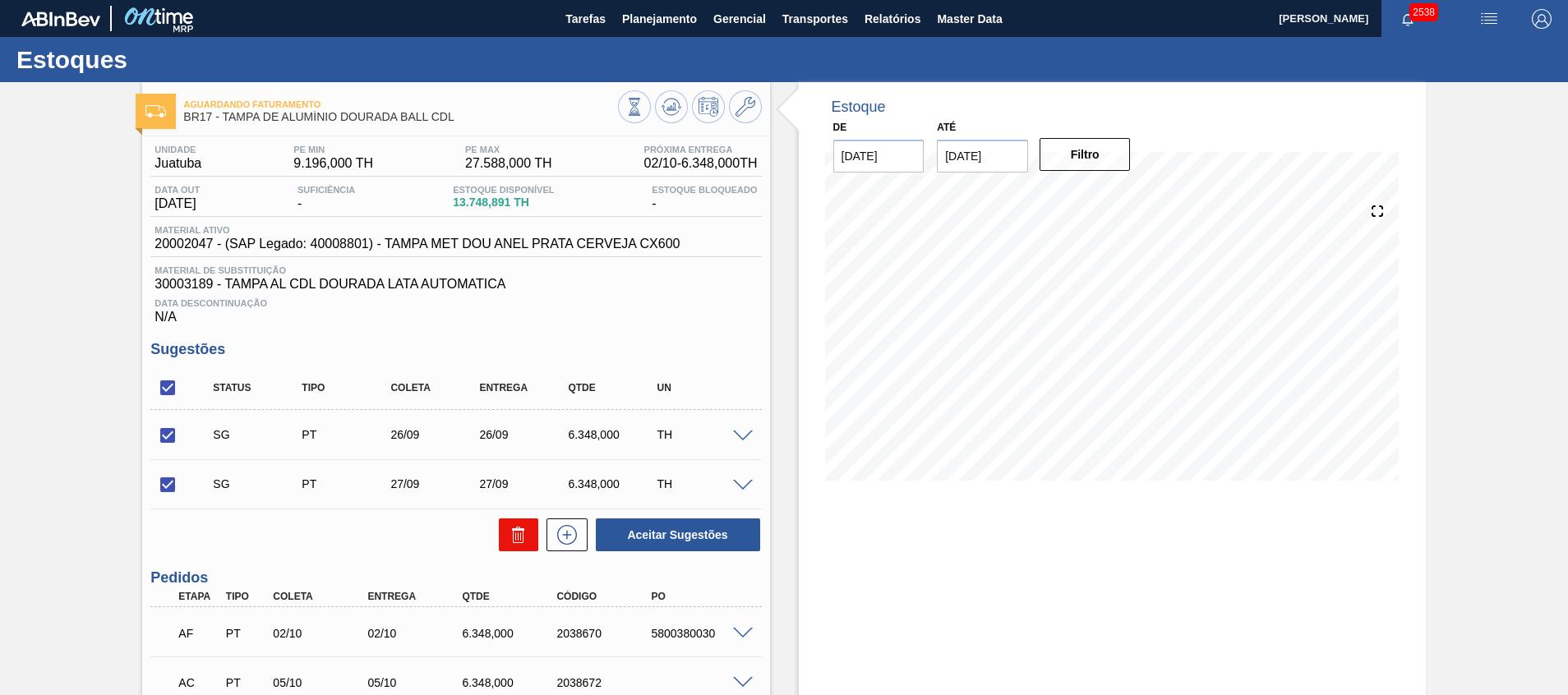
checkbox input "false"
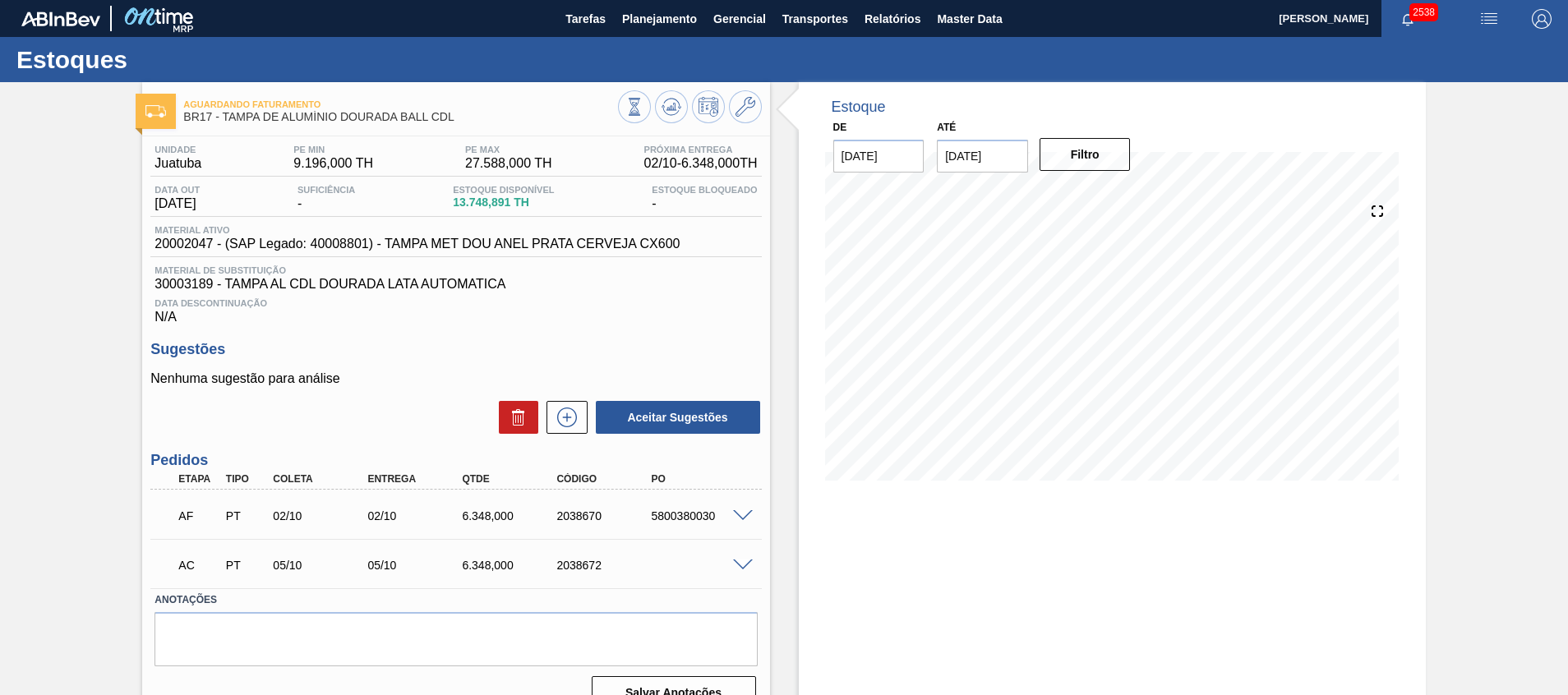
click at [746, 571] on div "AC PT 05/10 05/10 6.348,000 2038672" at bounding box center [455, 564] width 611 height 41
click at [743, 562] on span at bounding box center [742, 565] width 19 height 13
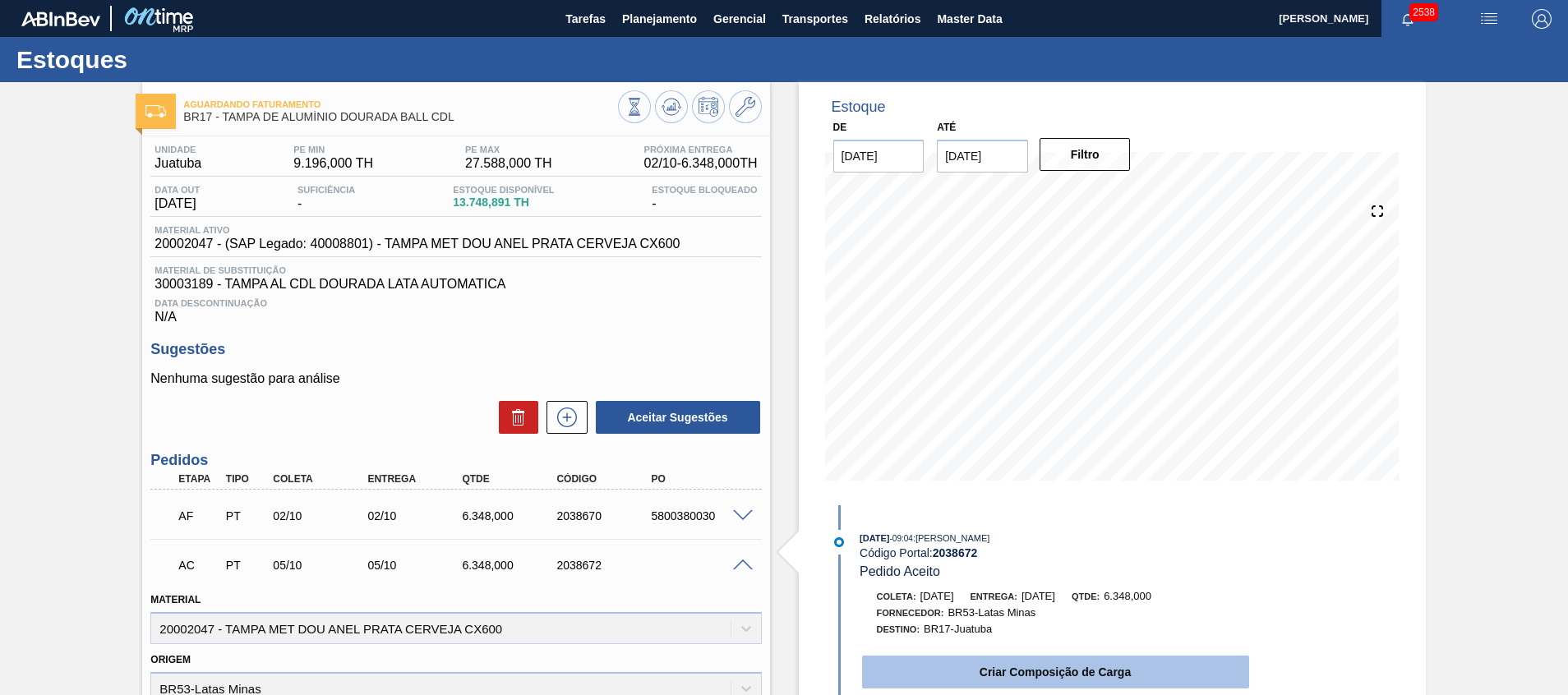
click at [886, 670] on button "Criar Composição de Carga" at bounding box center [1055, 671] width 387 height 33
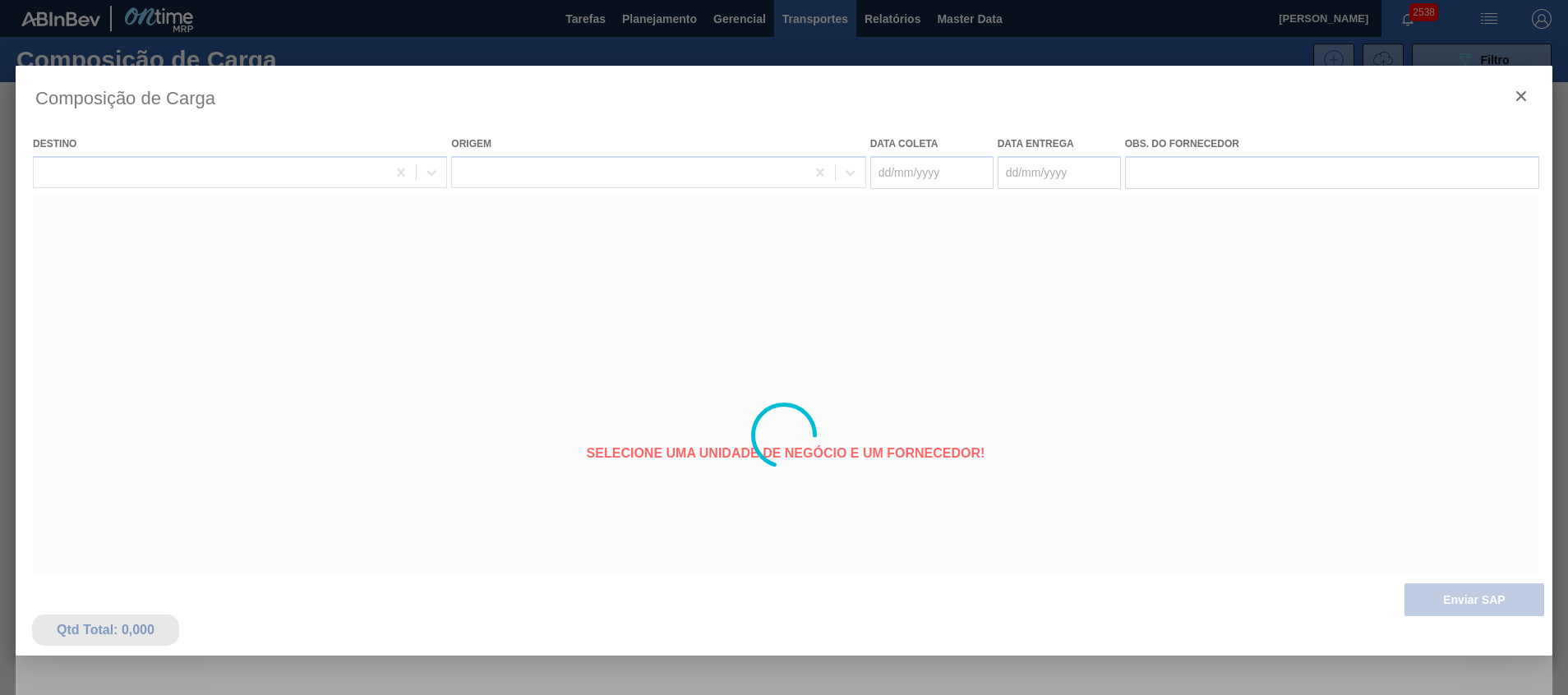
type coleta "[DATE]"
type entrega "[DATE]"
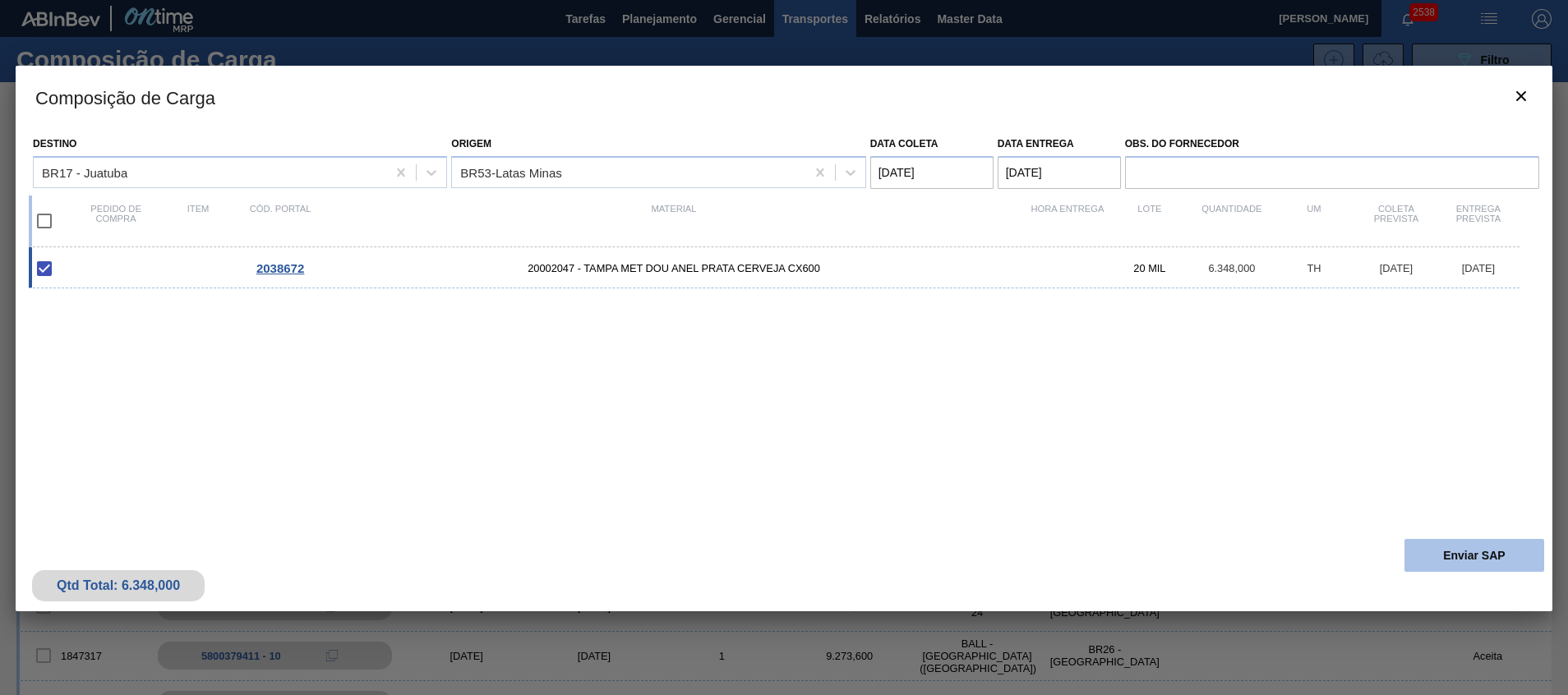
click at [1444, 560] on button "Enviar SAP" at bounding box center [1474, 555] width 140 height 33
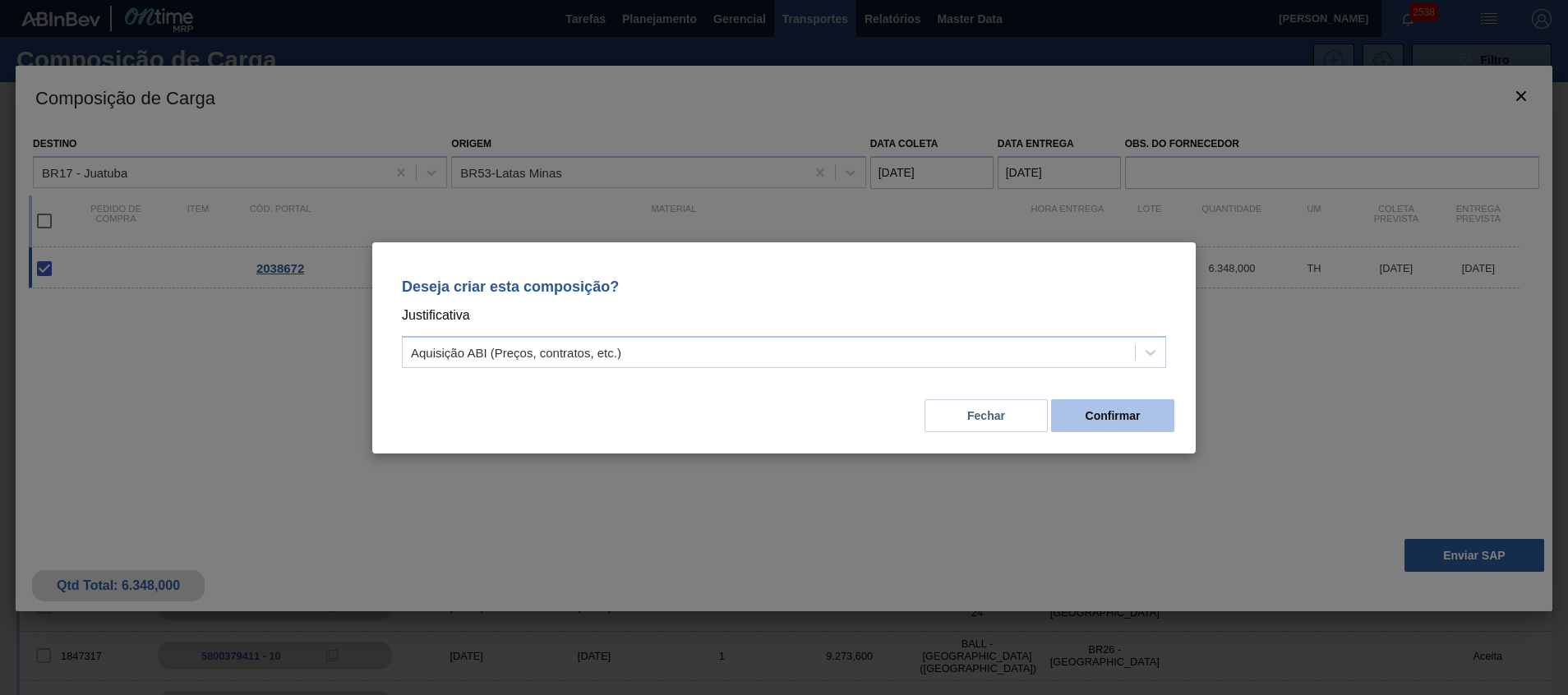
click at [1116, 417] on button "Confirmar" at bounding box center [1112, 415] width 123 height 33
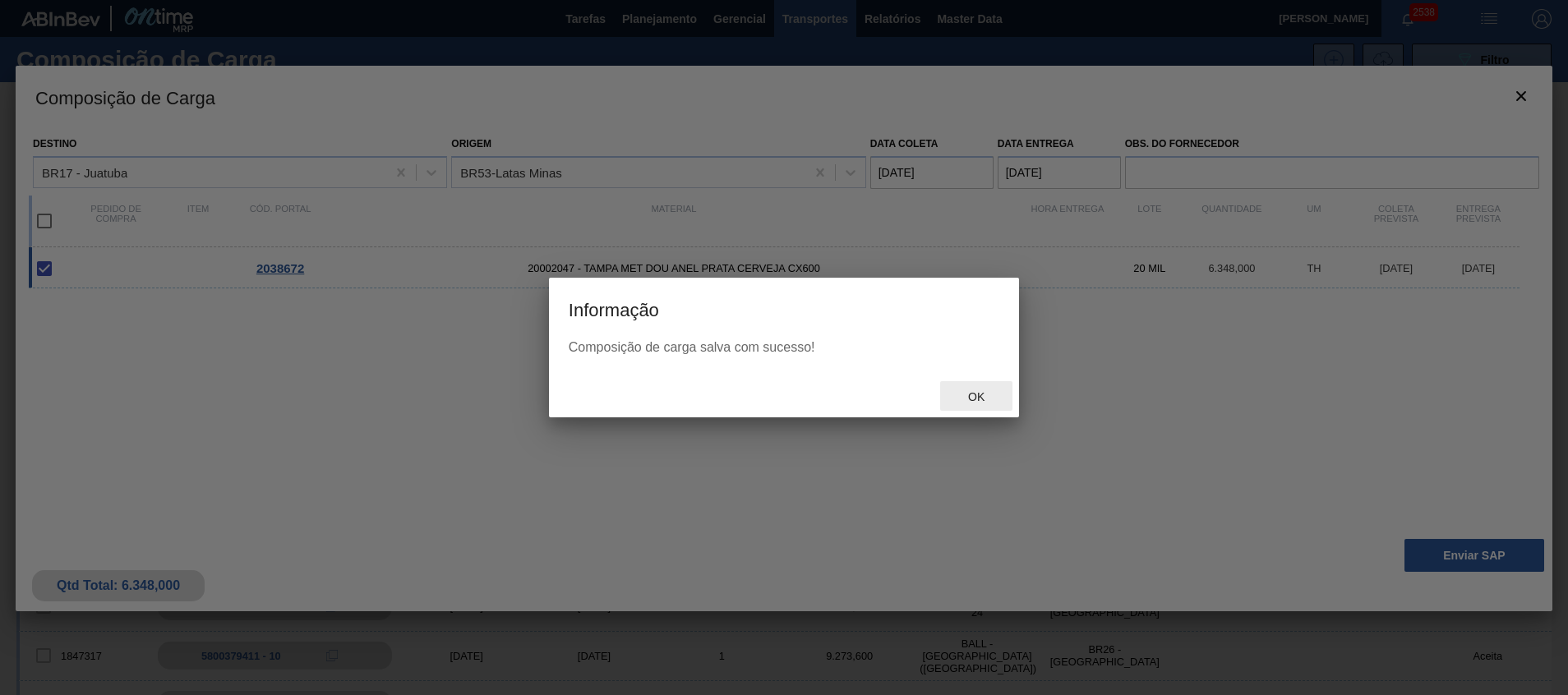
click at [970, 401] on span "Ok" at bounding box center [976, 397] width 43 height 13
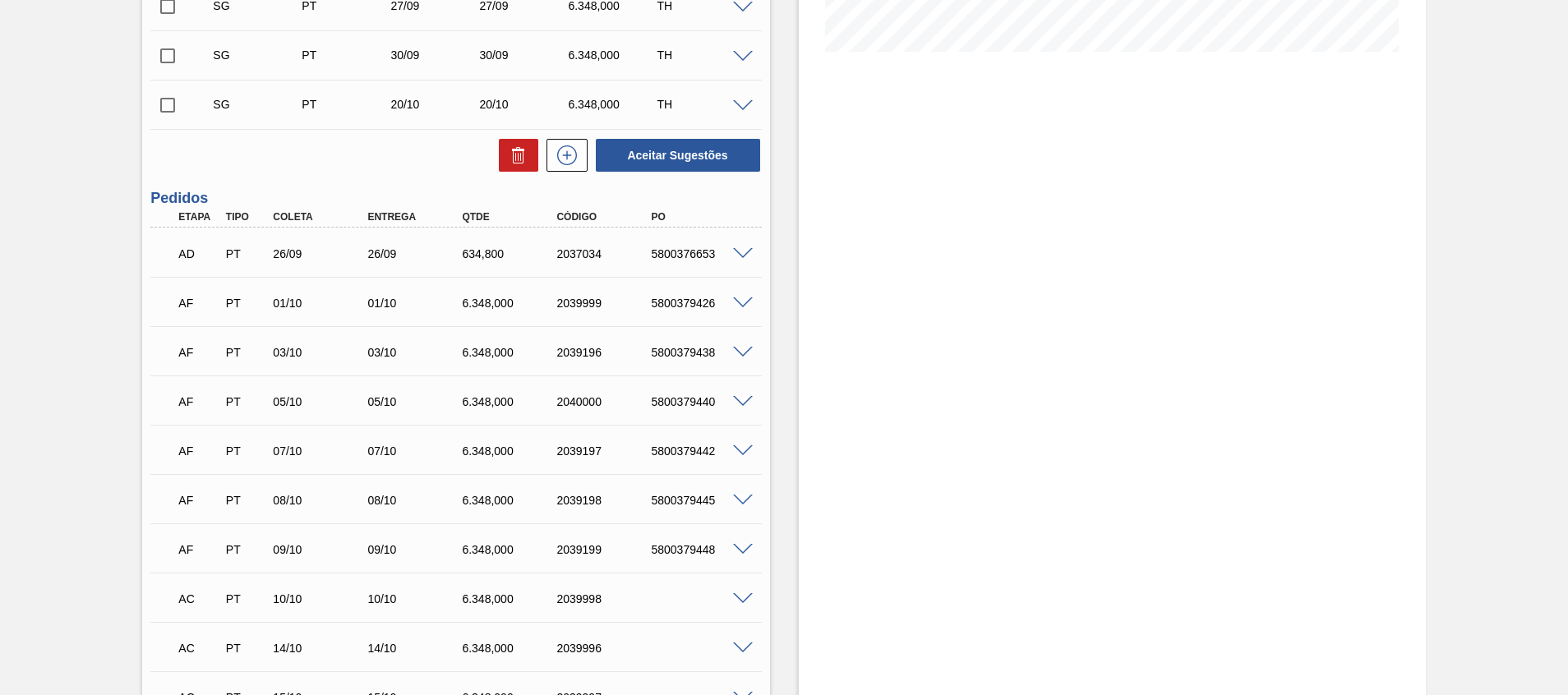
scroll to position [589, 0]
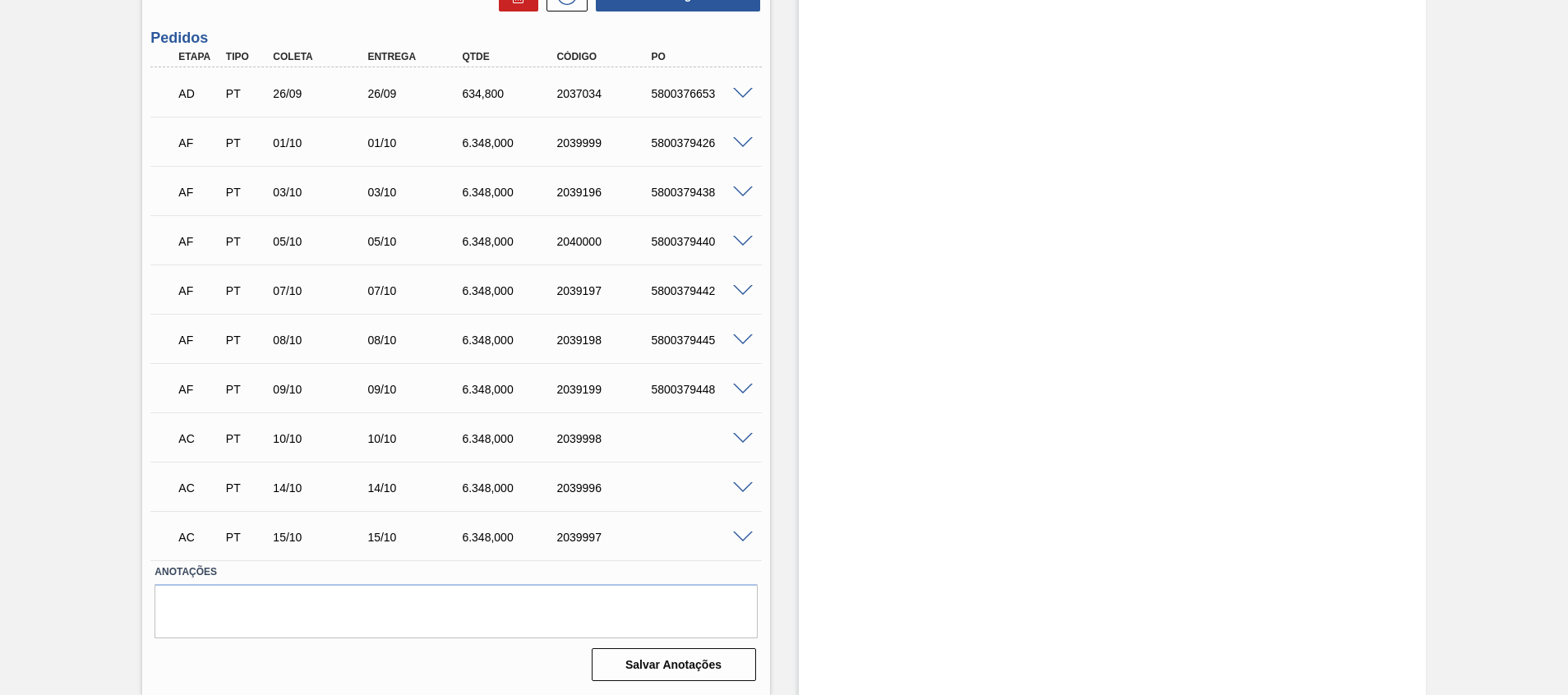
click at [737, 436] on span at bounding box center [742, 439] width 19 height 13
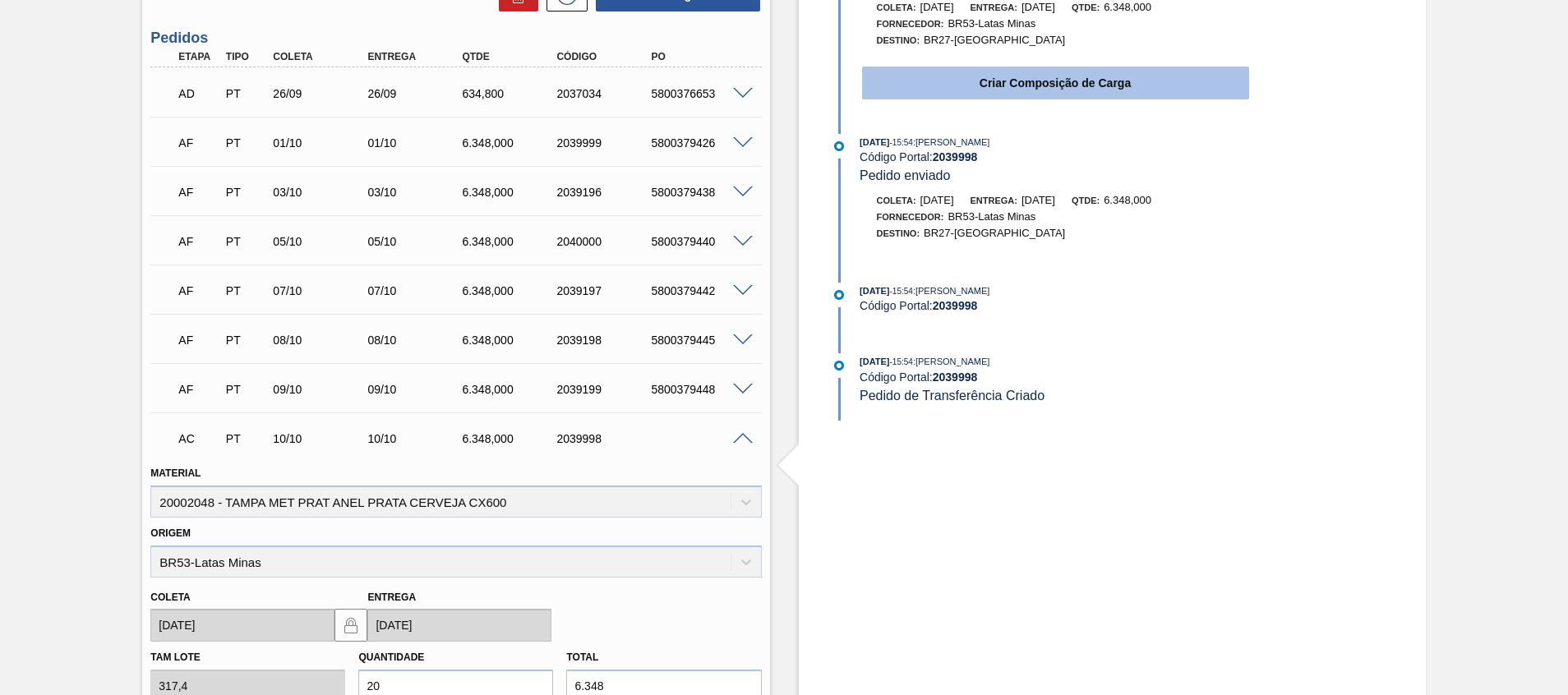
click at [994, 76] on button "Criar Composição de Carga" at bounding box center [1055, 83] width 387 height 33
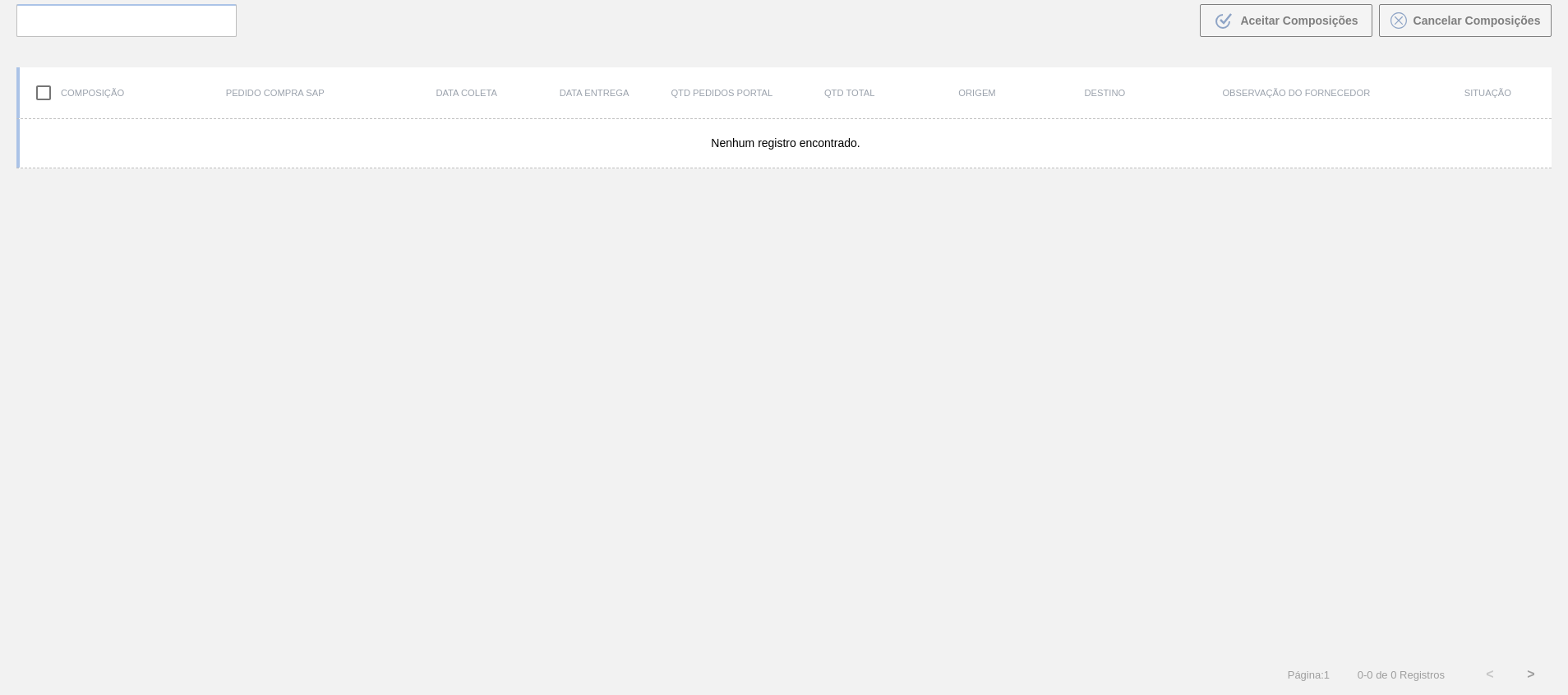
scroll to position [118, 0]
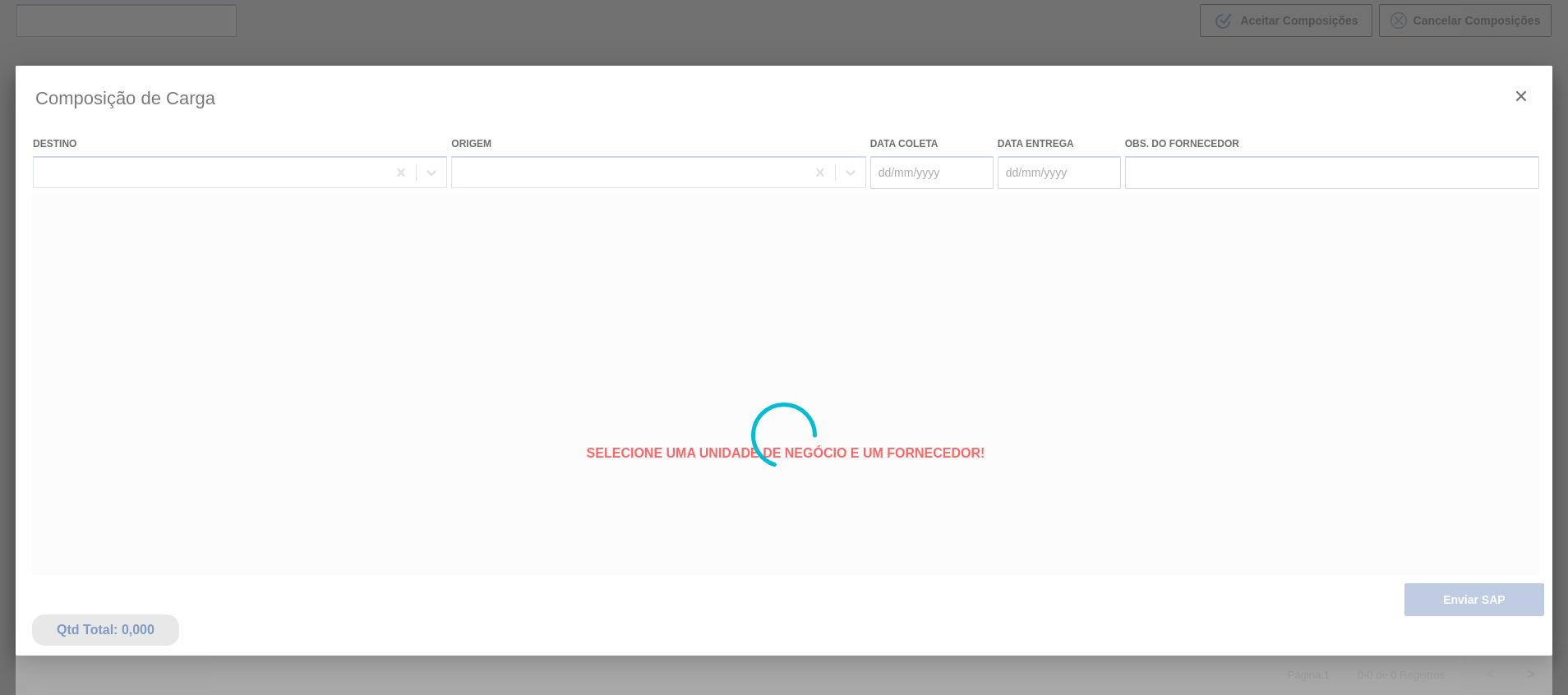
type coleta "[DATE]"
type entrega "[DATE]"
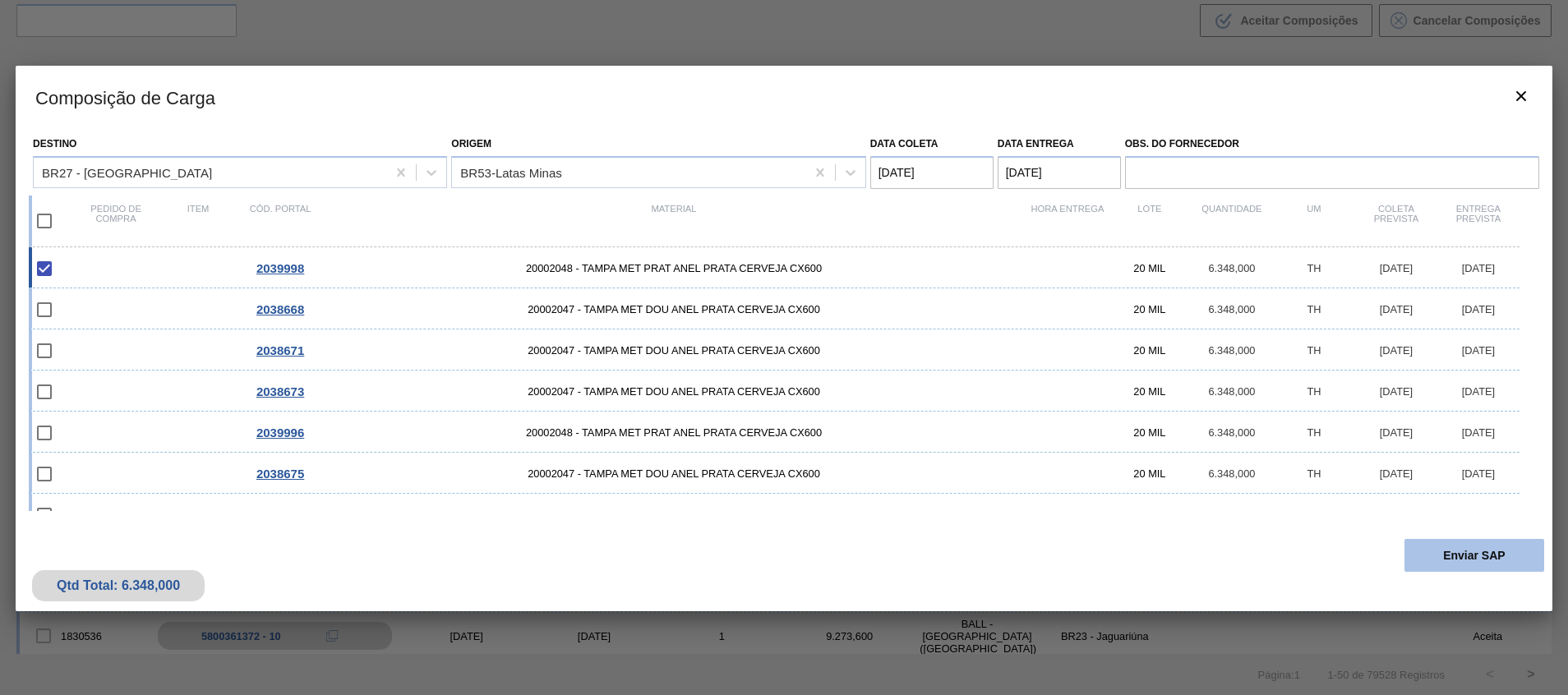
click at [1412, 557] on button "Enviar SAP" at bounding box center [1474, 555] width 140 height 33
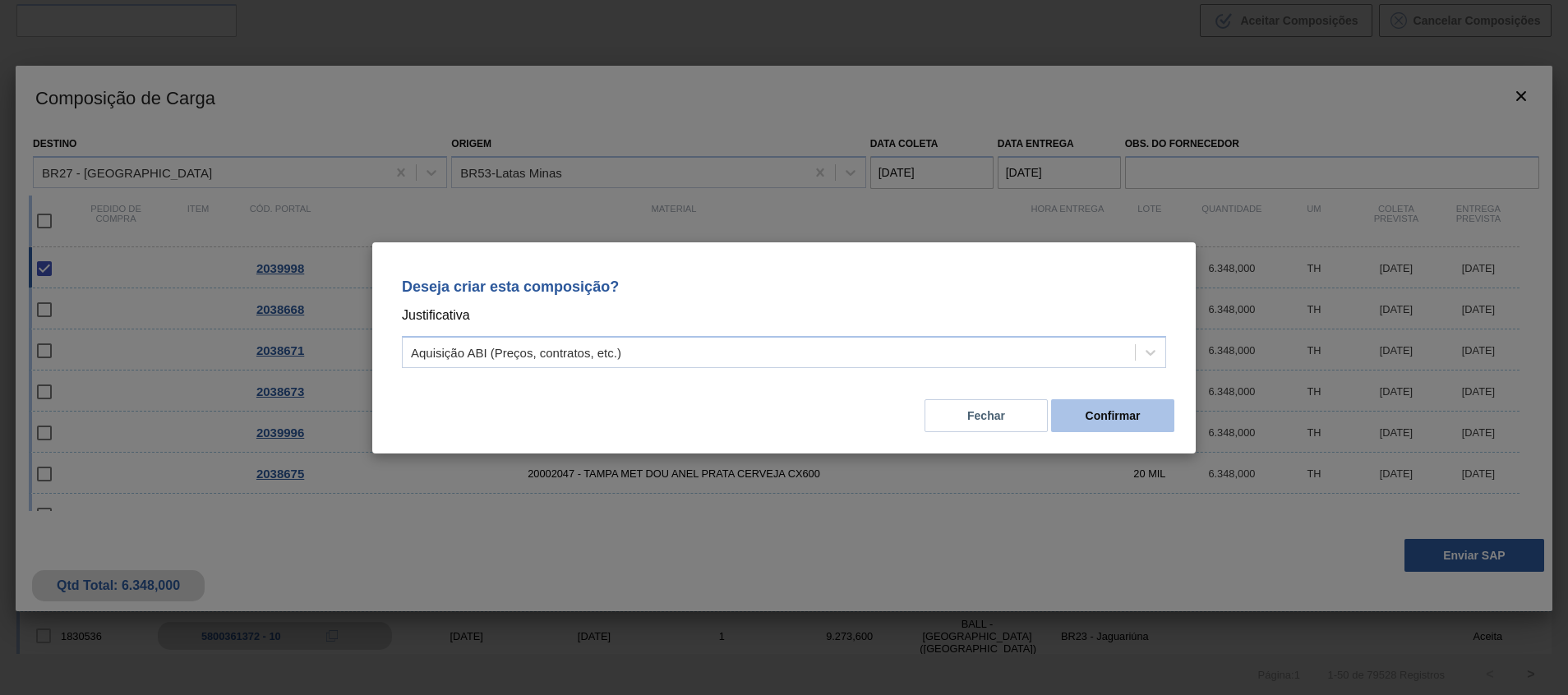
click at [1094, 414] on button "Confirmar" at bounding box center [1112, 415] width 123 height 33
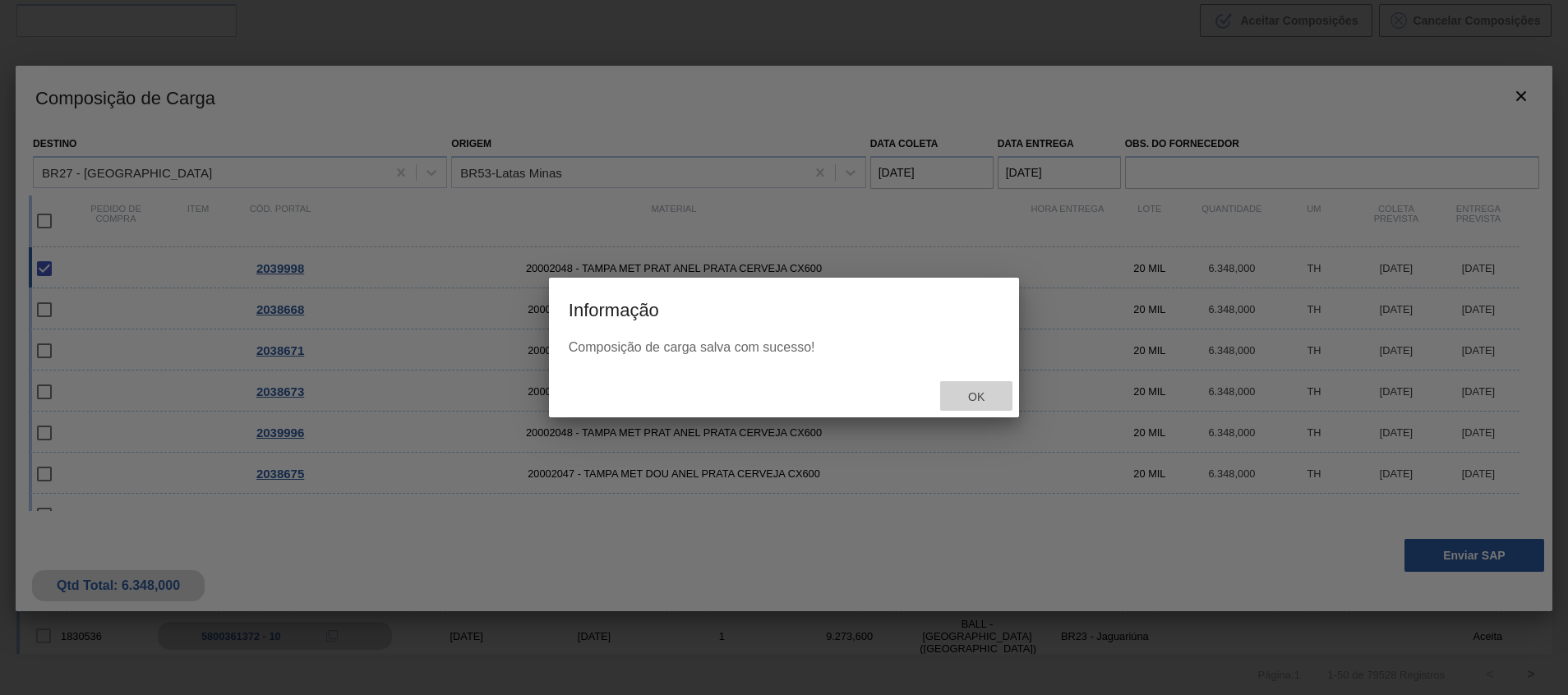
click at [975, 406] on div "Ok" at bounding box center [977, 396] width 72 height 30
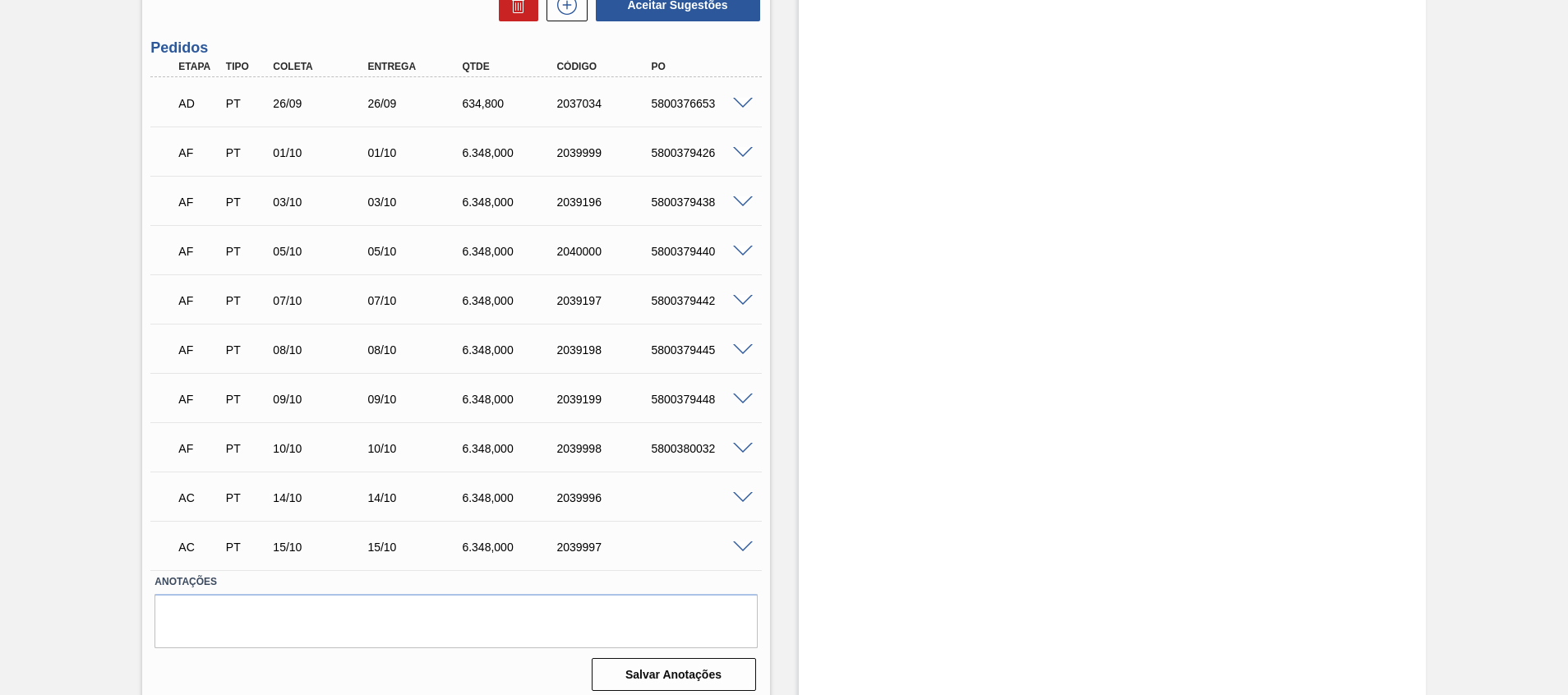
scroll to position [580, 0]
click at [747, 498] on span at bounding box center [742, 496] width 19 height 13
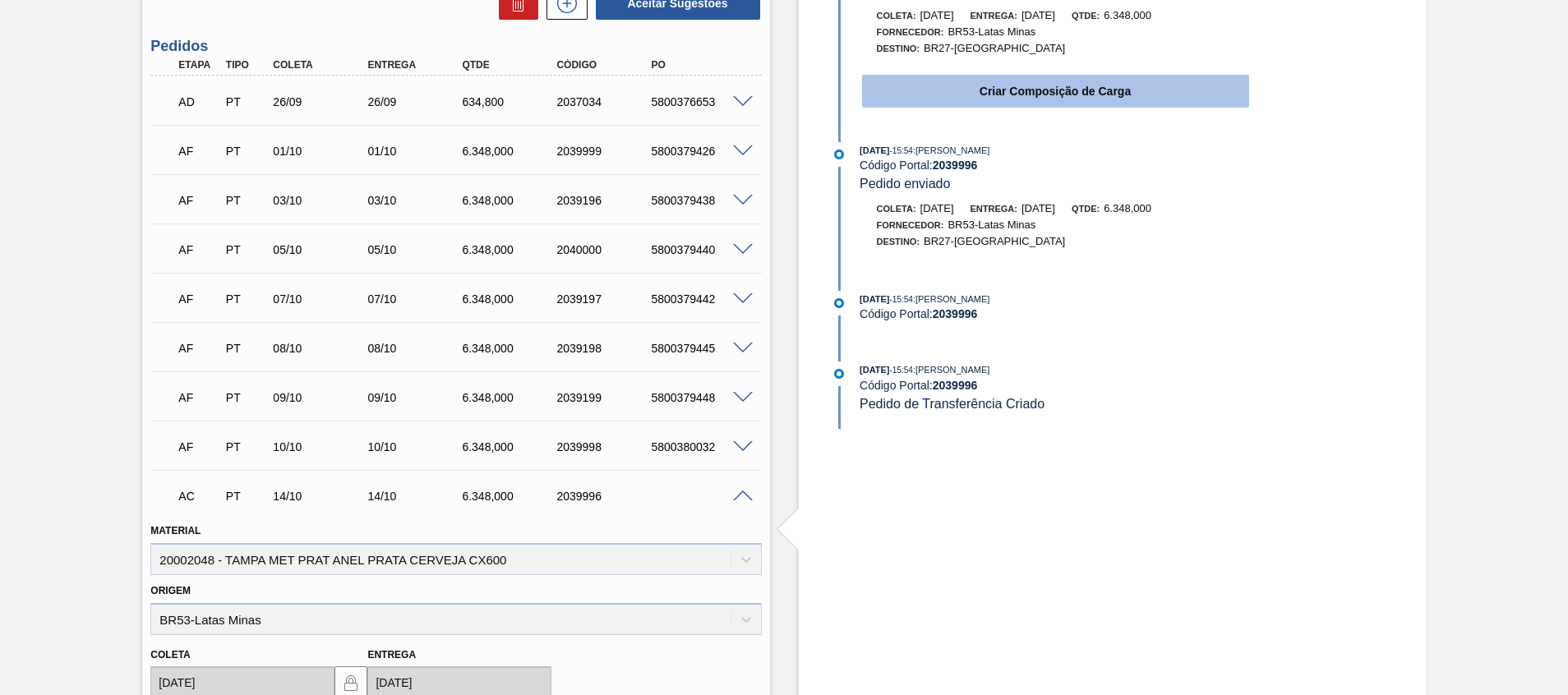
click at [931, 102] on button "Criar Composição de Carga" at bounding box center [1055, 91] width 387 height 33
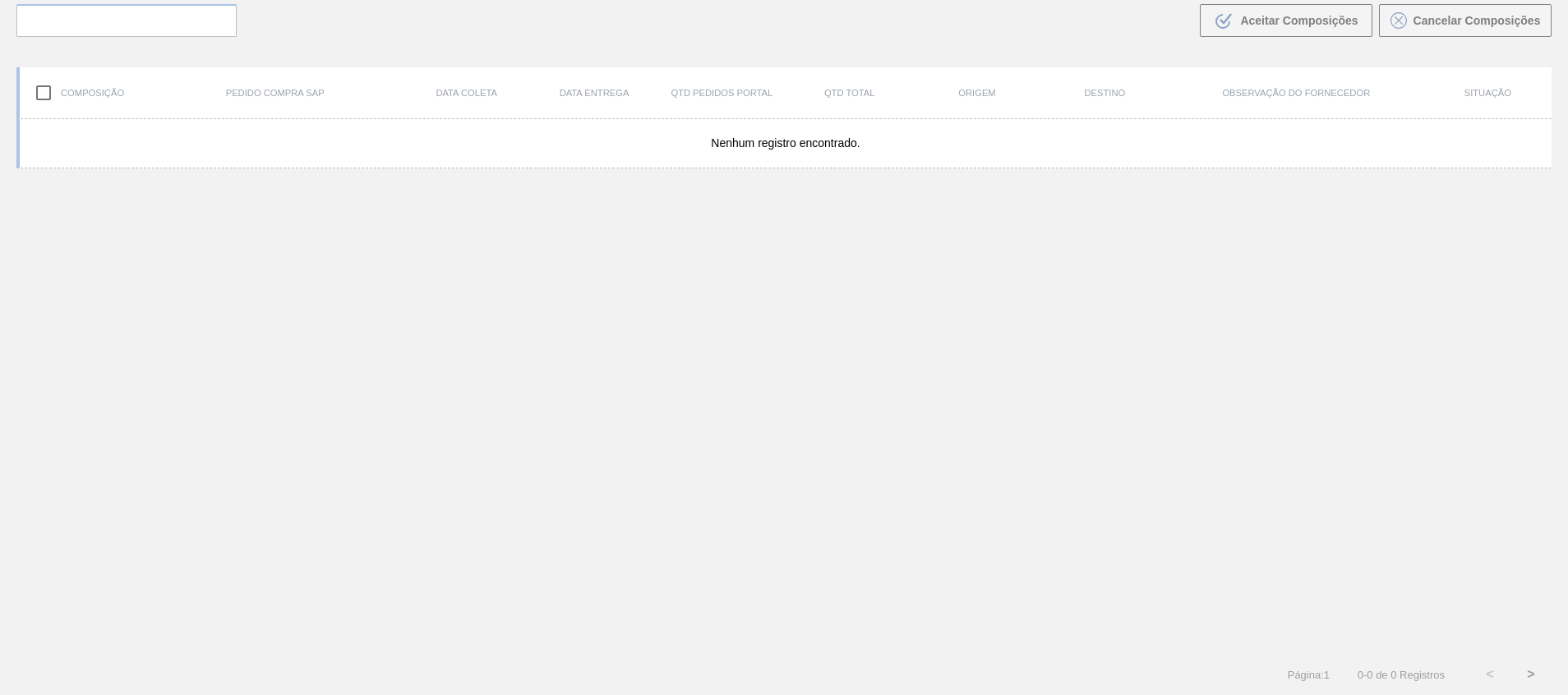
scroll to position [118, 0]
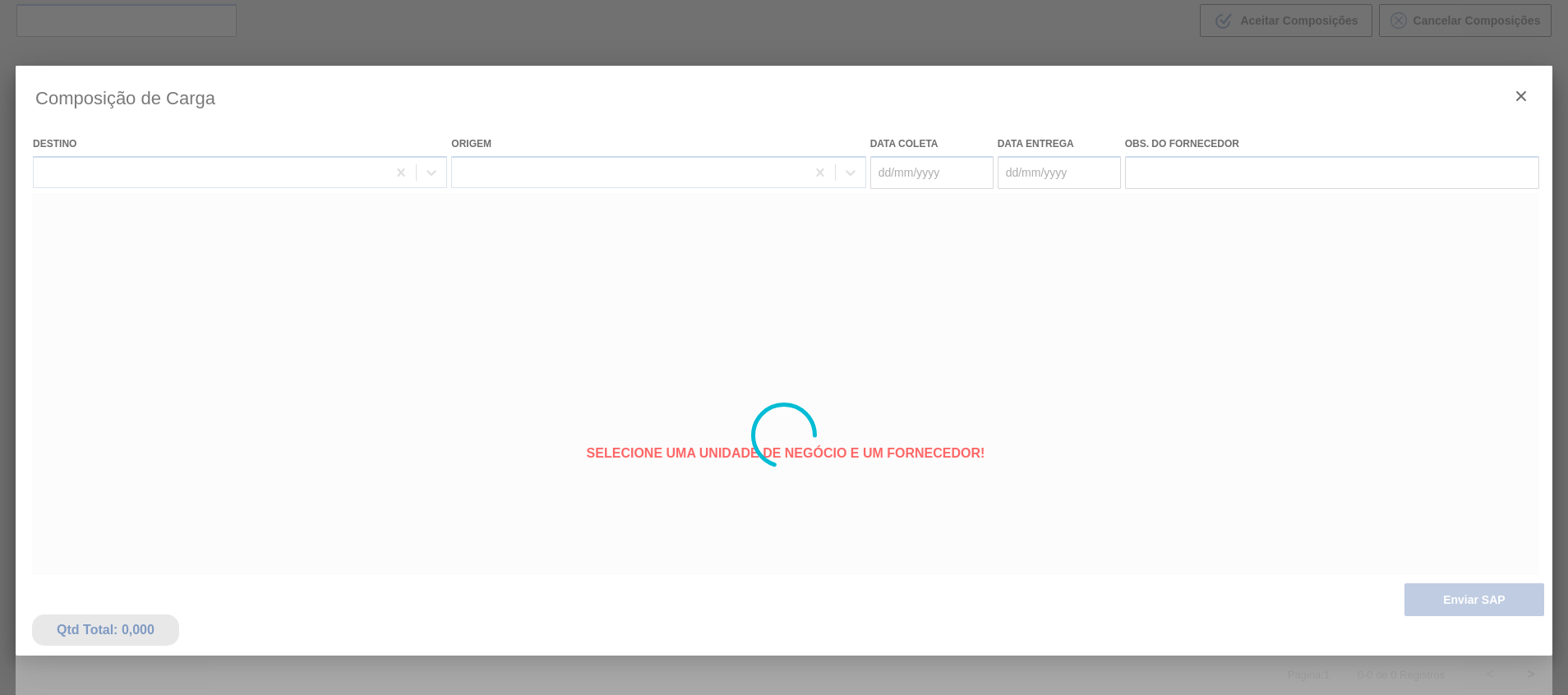
type coleta "[DATE]"
type entrega "[DATE]"
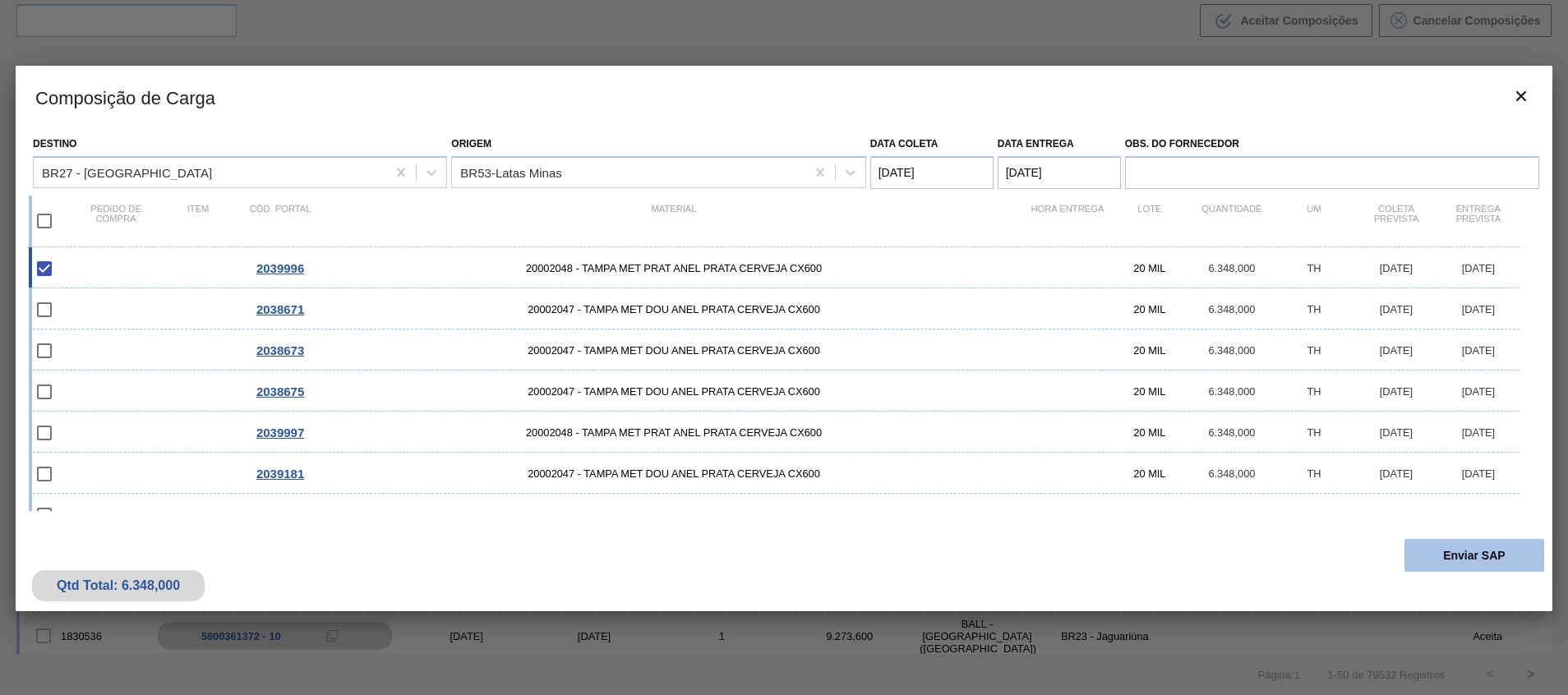
click at [1437, 569] on button "Enviar SAP" at bounding box center [1474, 555] width 140 height 33
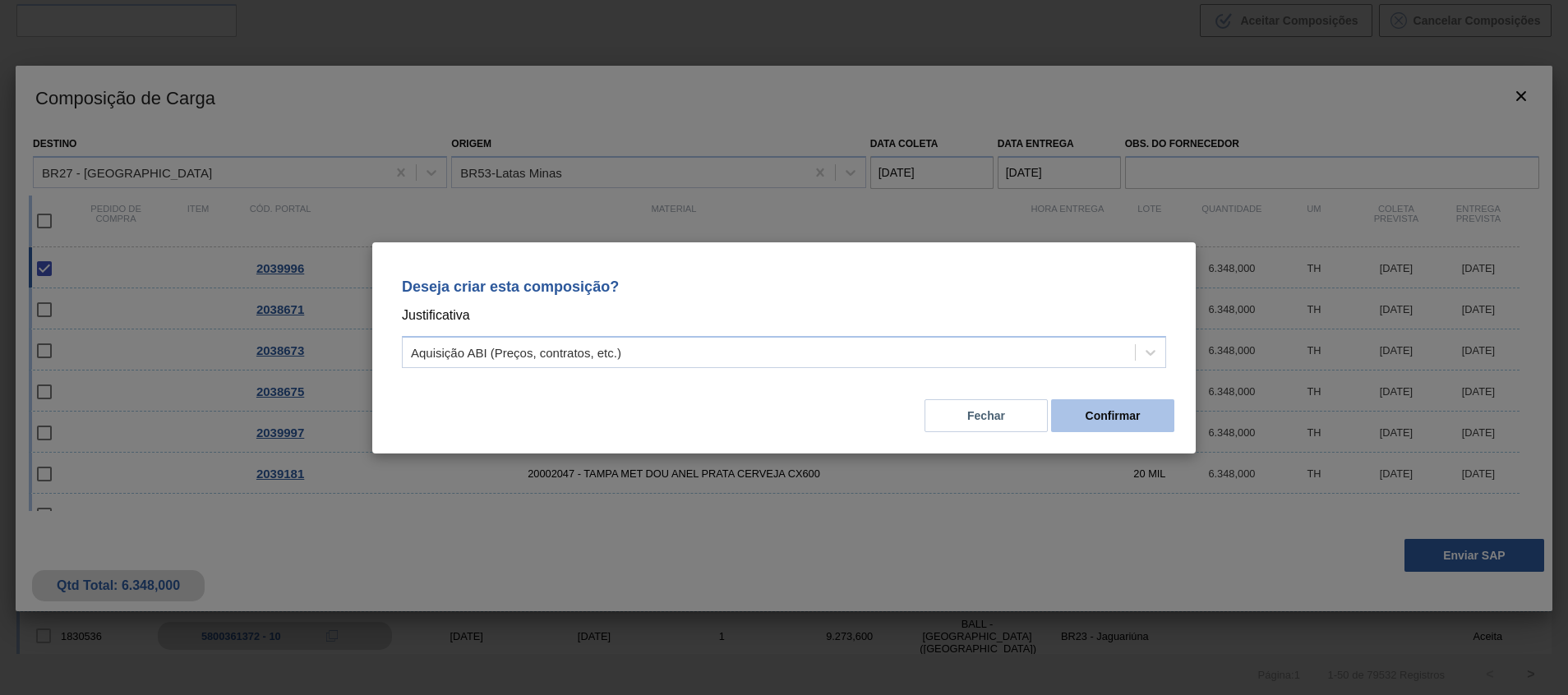
click at [1076, 413] on button "Confirmar" at bounding box center [1112, 415] width 123 height 33
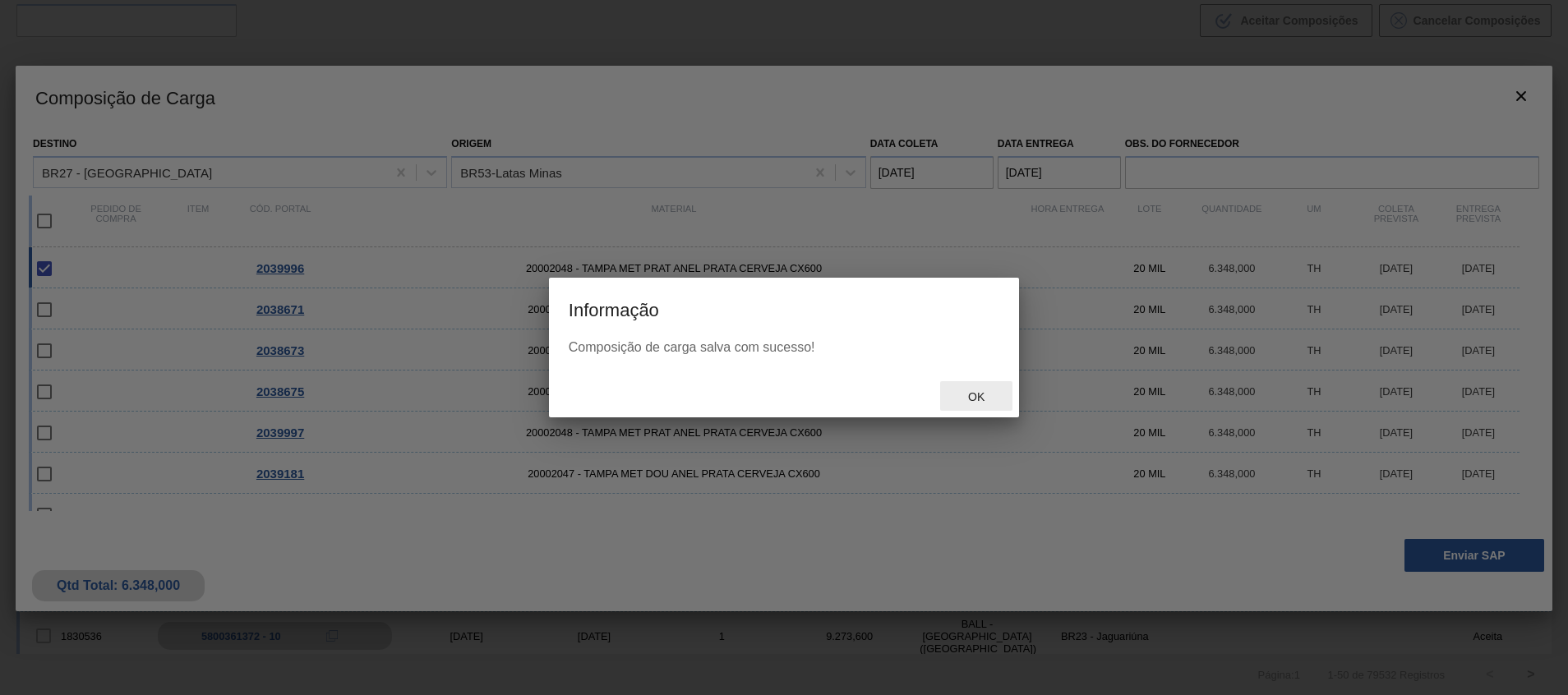
click at [979, 400] on span "Ok" at bounding box center [976, 397] width 43 height 13
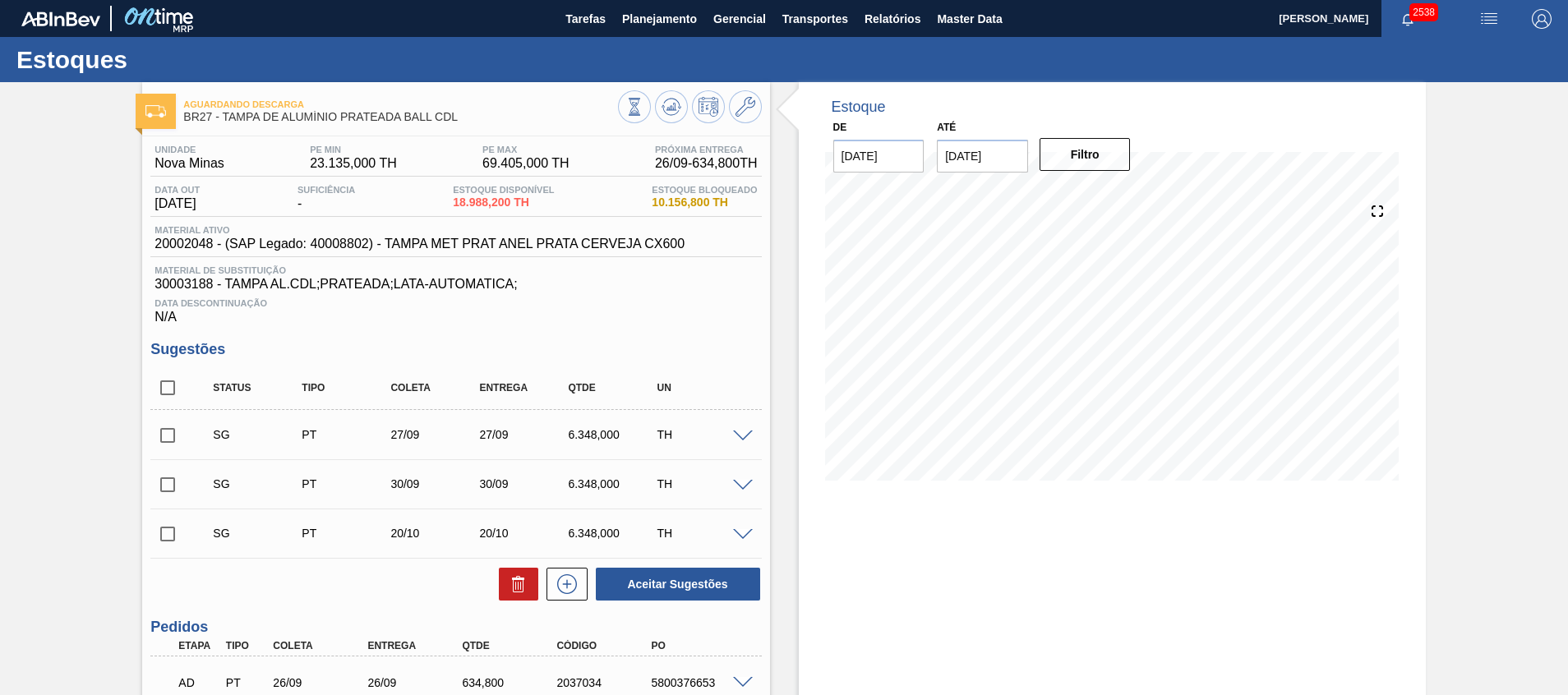
scroll to position [589, 0]
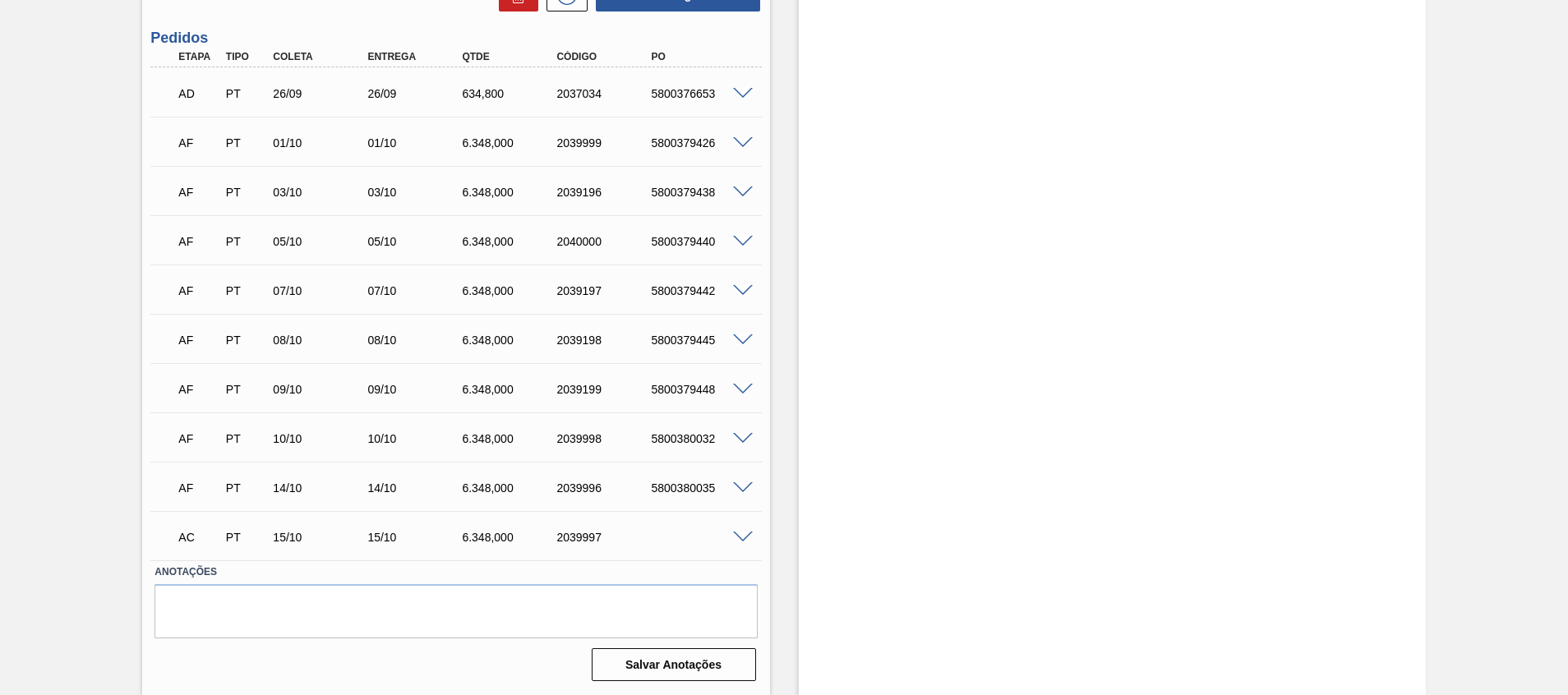
click at [741, 543] on div "AC PT 15/10 15/10 6.348,000 2039997" at bounding box center [455, 535] width 611 height 41
click at [741, 538] on span at bounding box center [742, 537] width 19 height 13
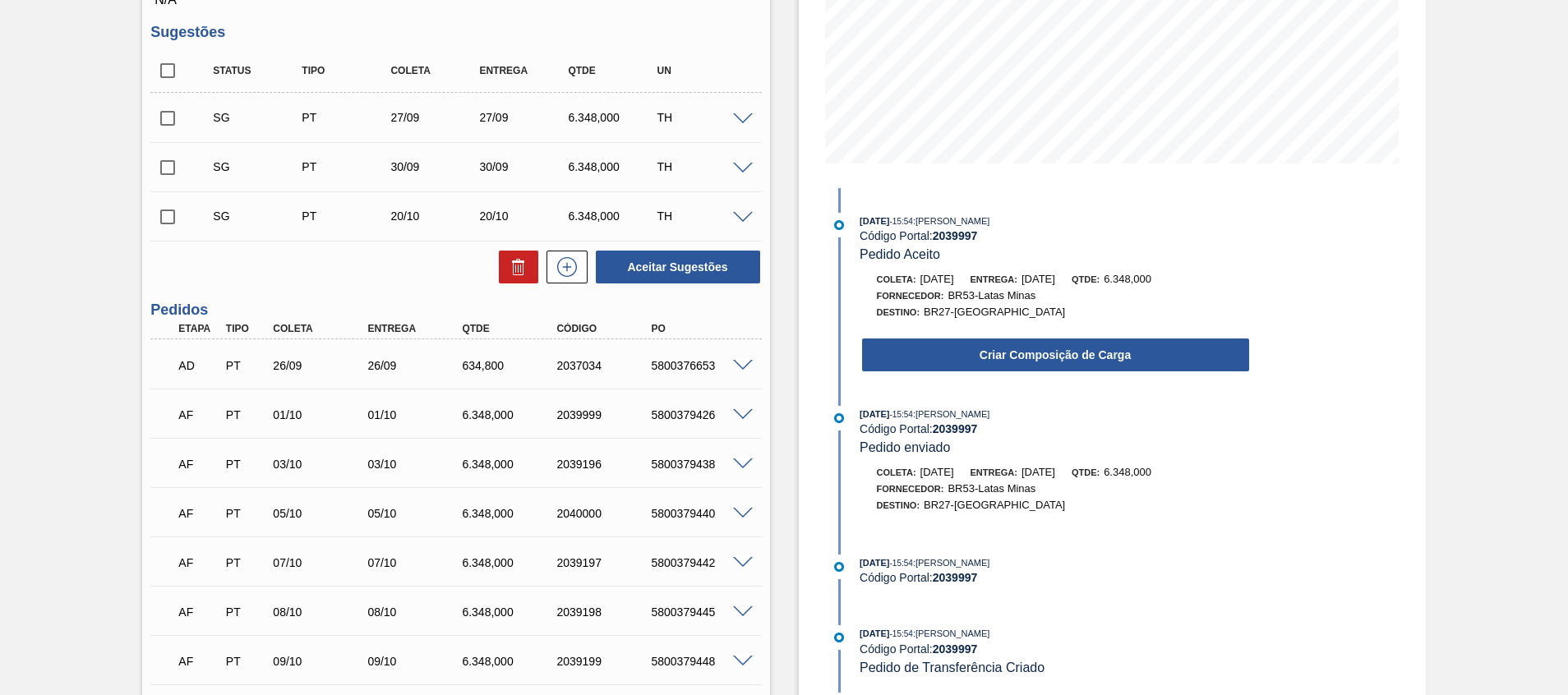
scroll to position [315, 0]
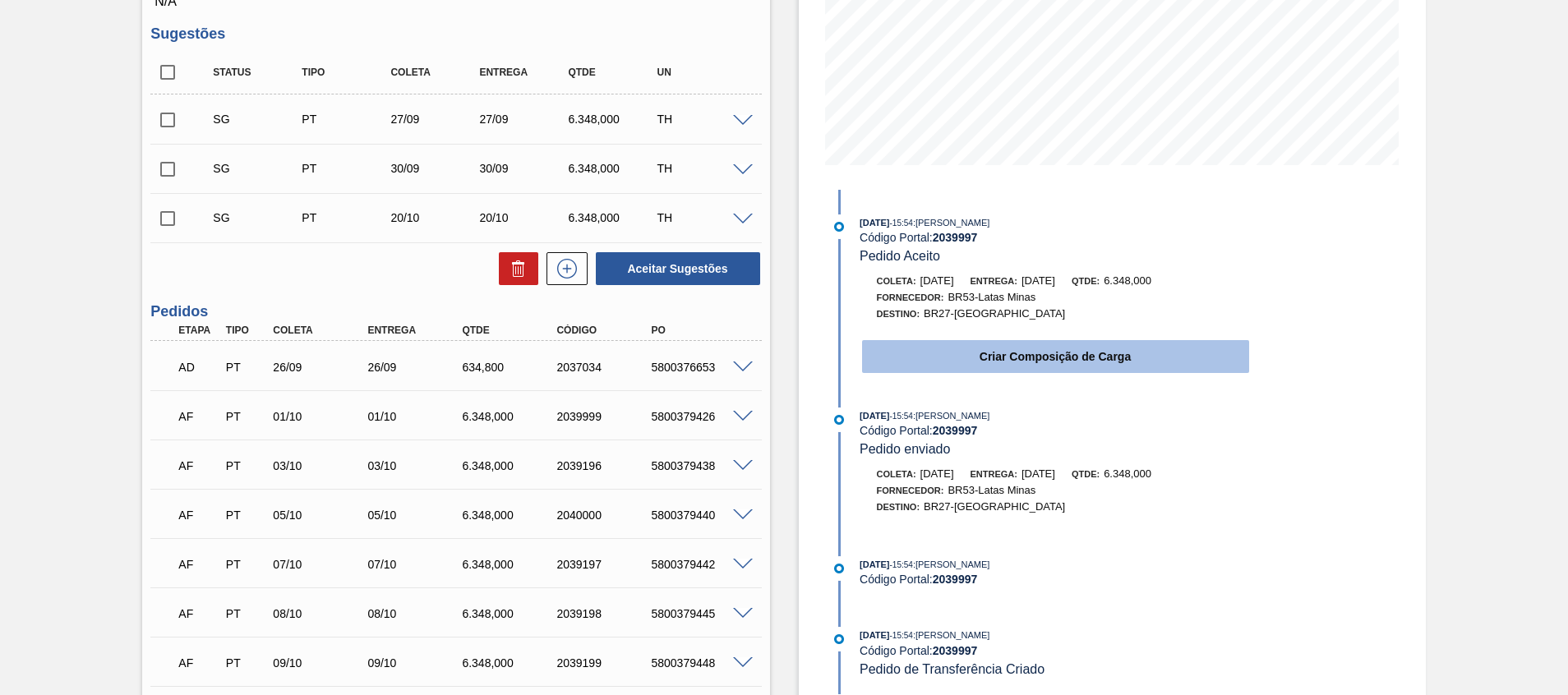
click at [928, 373] on button "Criar Composição de Carga" at bounding box center [1055, 356] width 387 height 33
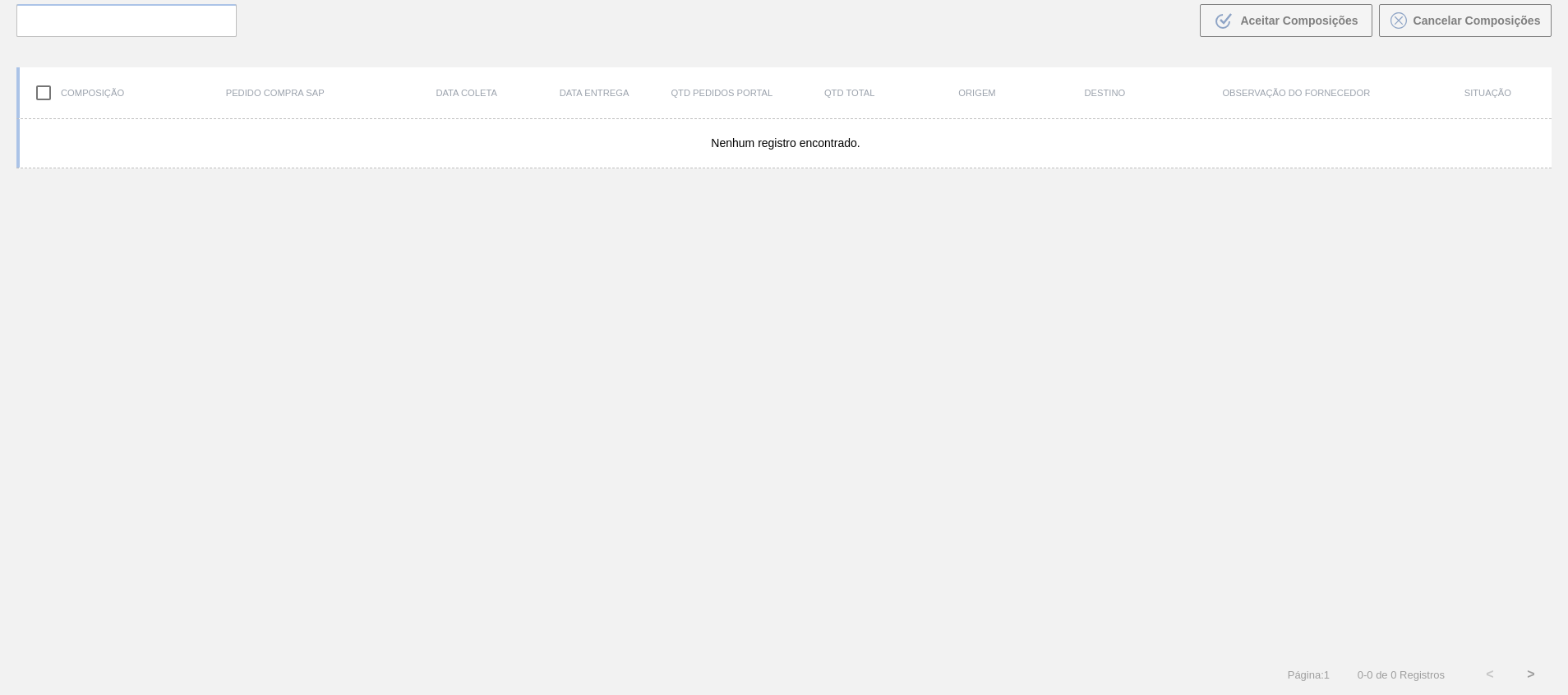
scroll to position [118, 0]
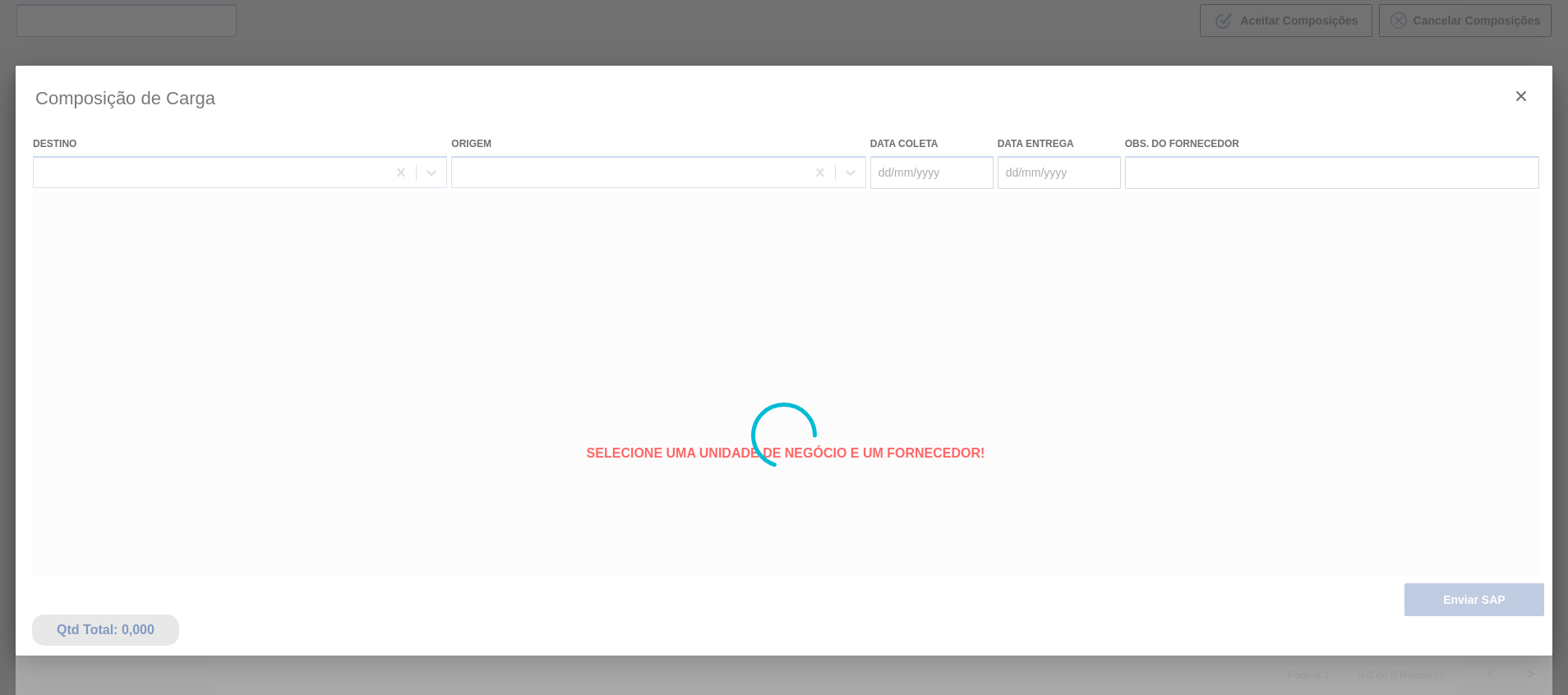
type coleta "[DATE]"
type entrega "[DATE]"
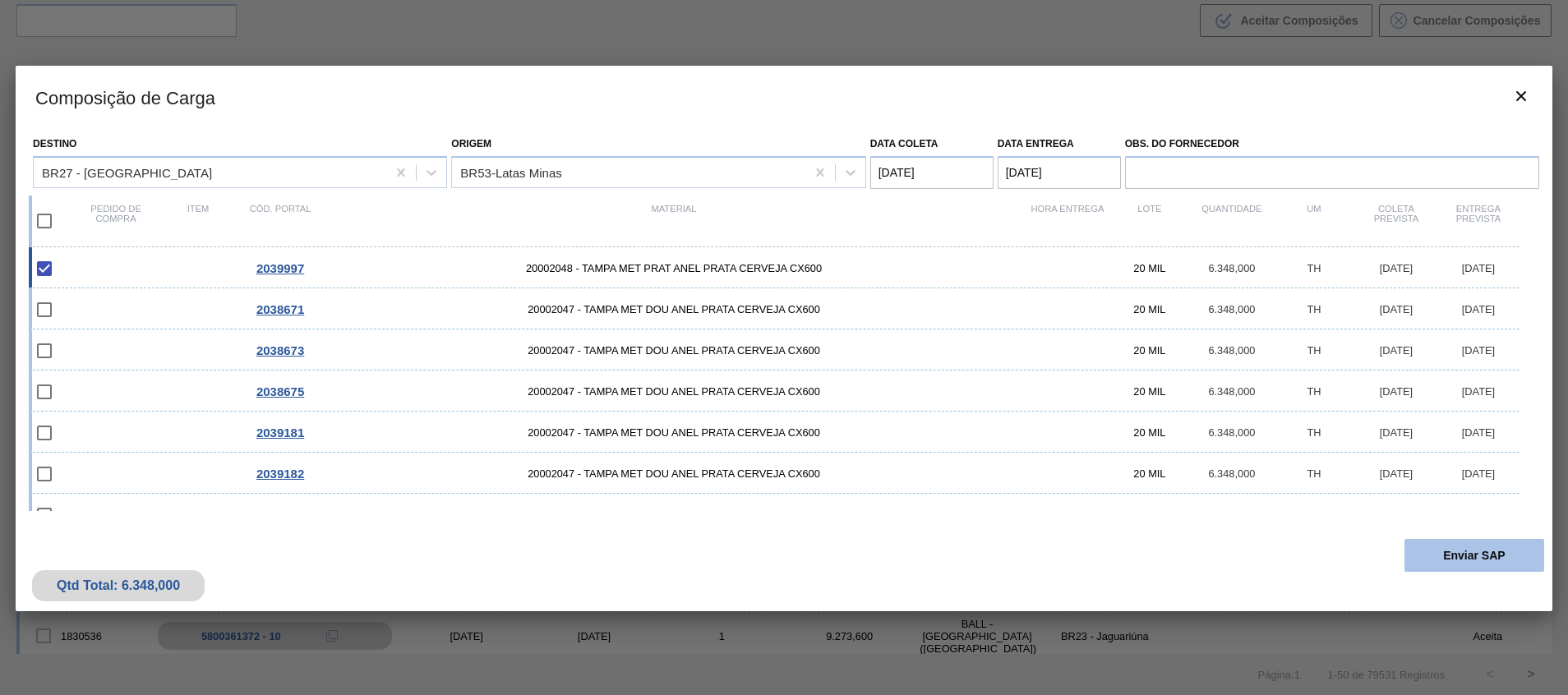
click at [1437, 557] on button "Enviar SAP" at bounding box center [1474, 555] width 140 height 33
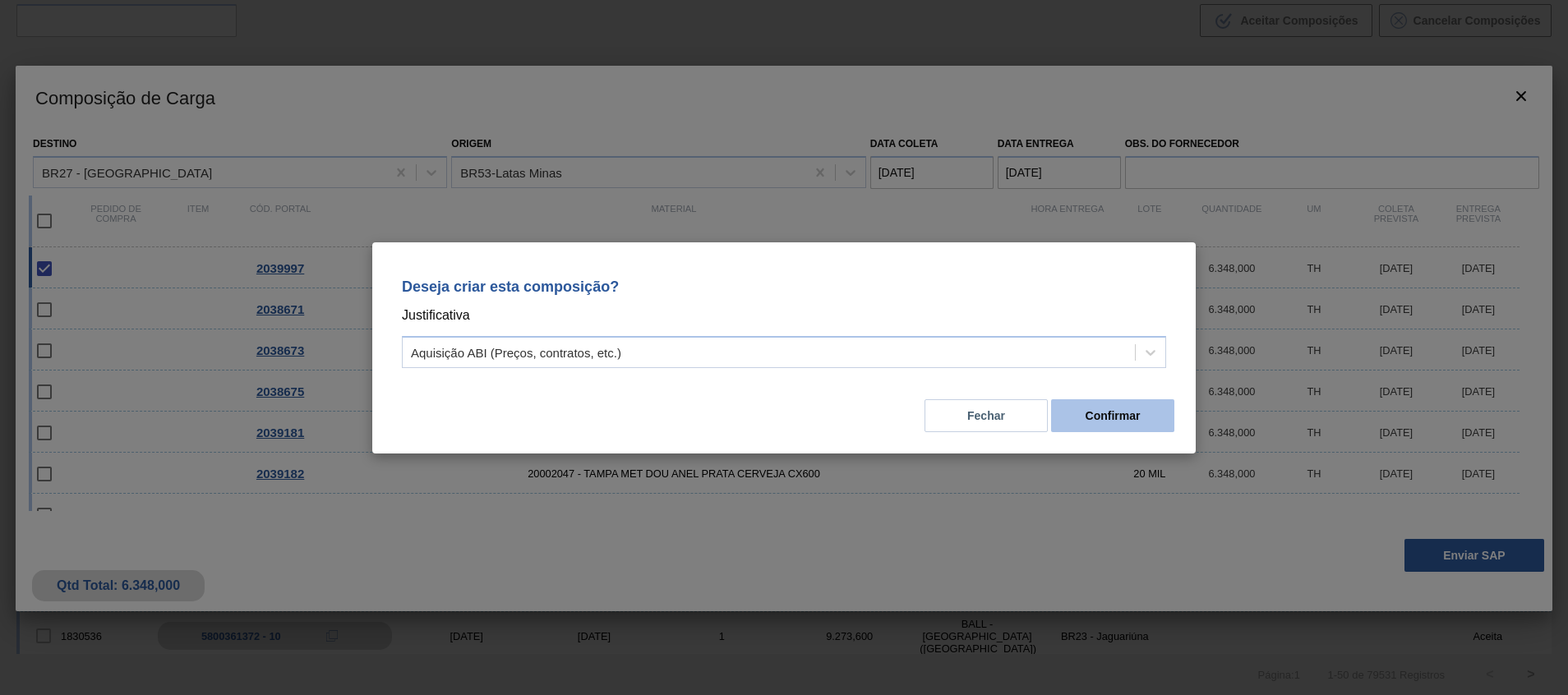
click at [1123, 416] on button "Confirmar" at bounding box center [1112, 415] width 123 height 33
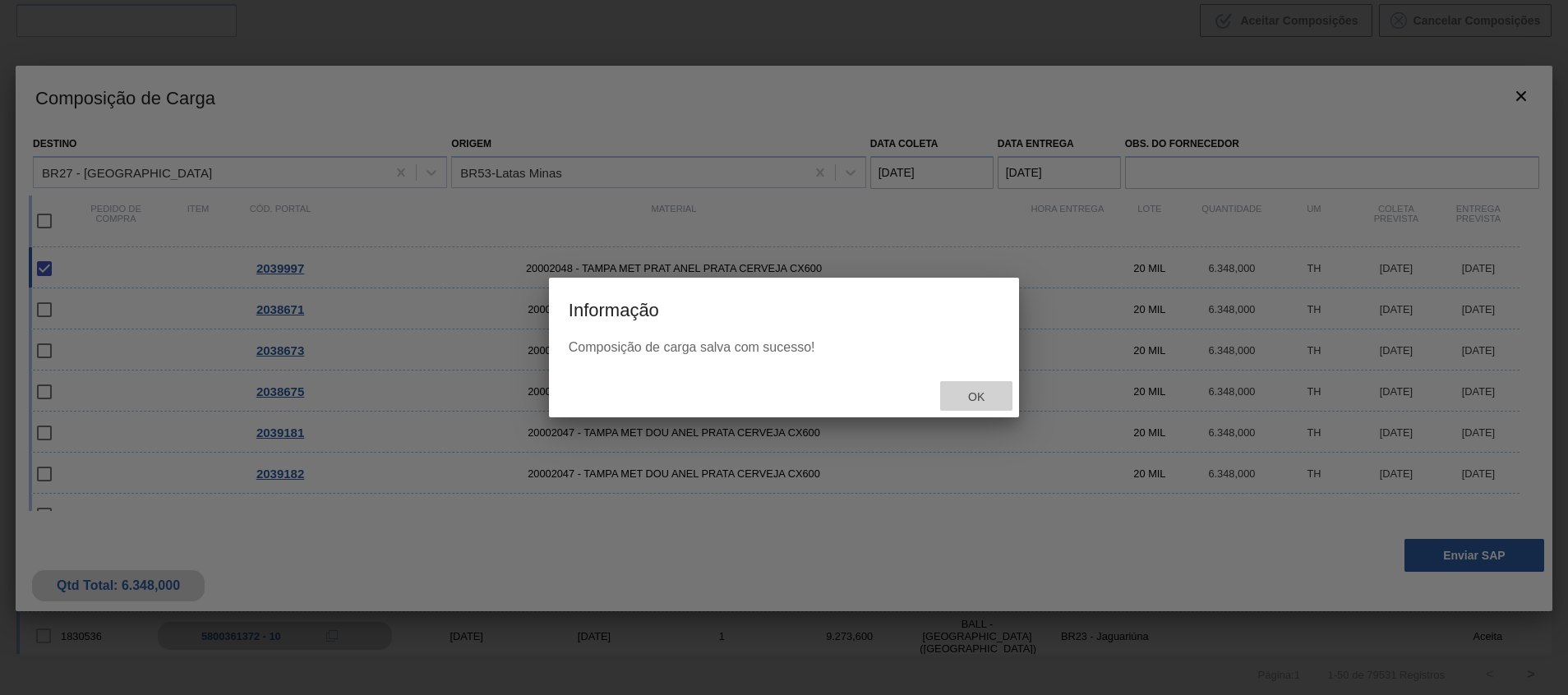
click at [982, 387] on div "Ok" at bounding box center [977, 396] width 72 height 30
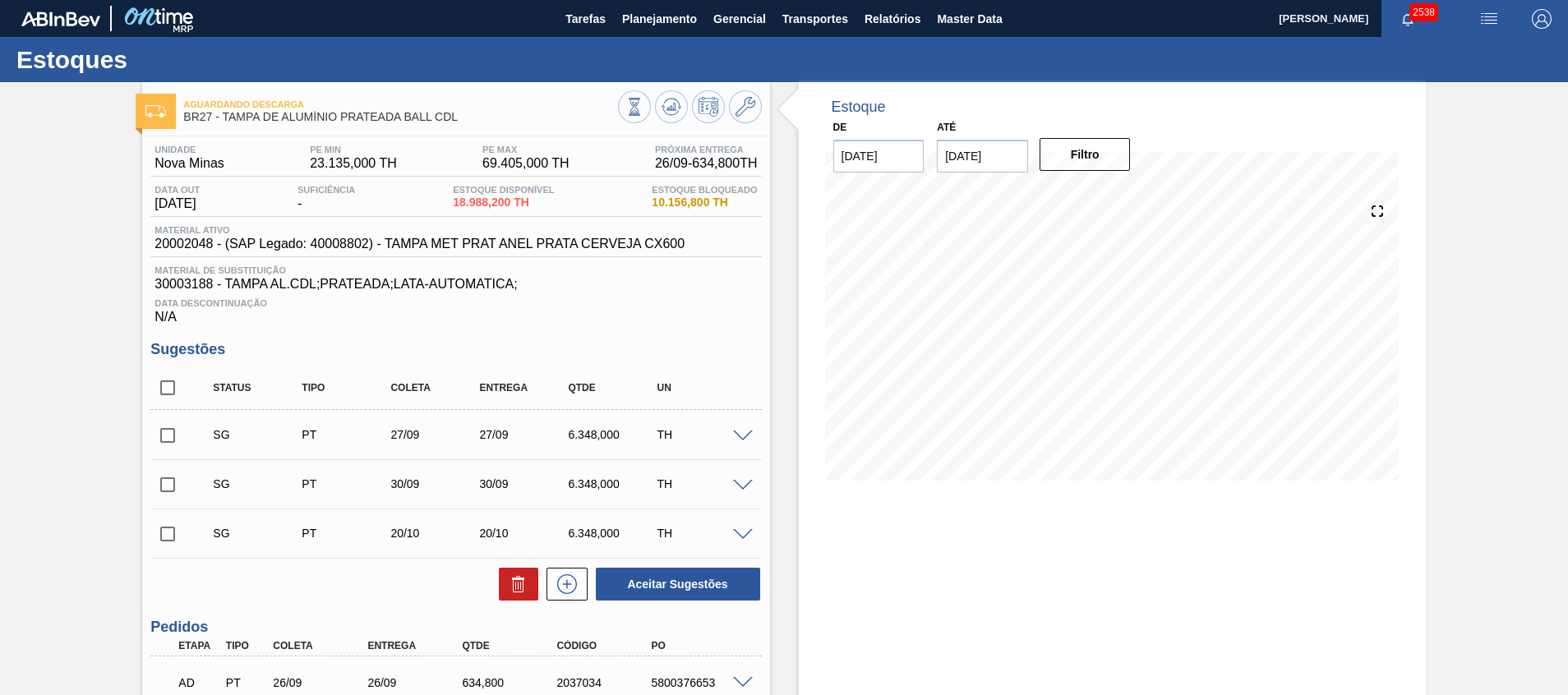
click at [167, 372] on input "checkbox" at bounding box center [167, 388] width 35 height 35
checkbox input "true"
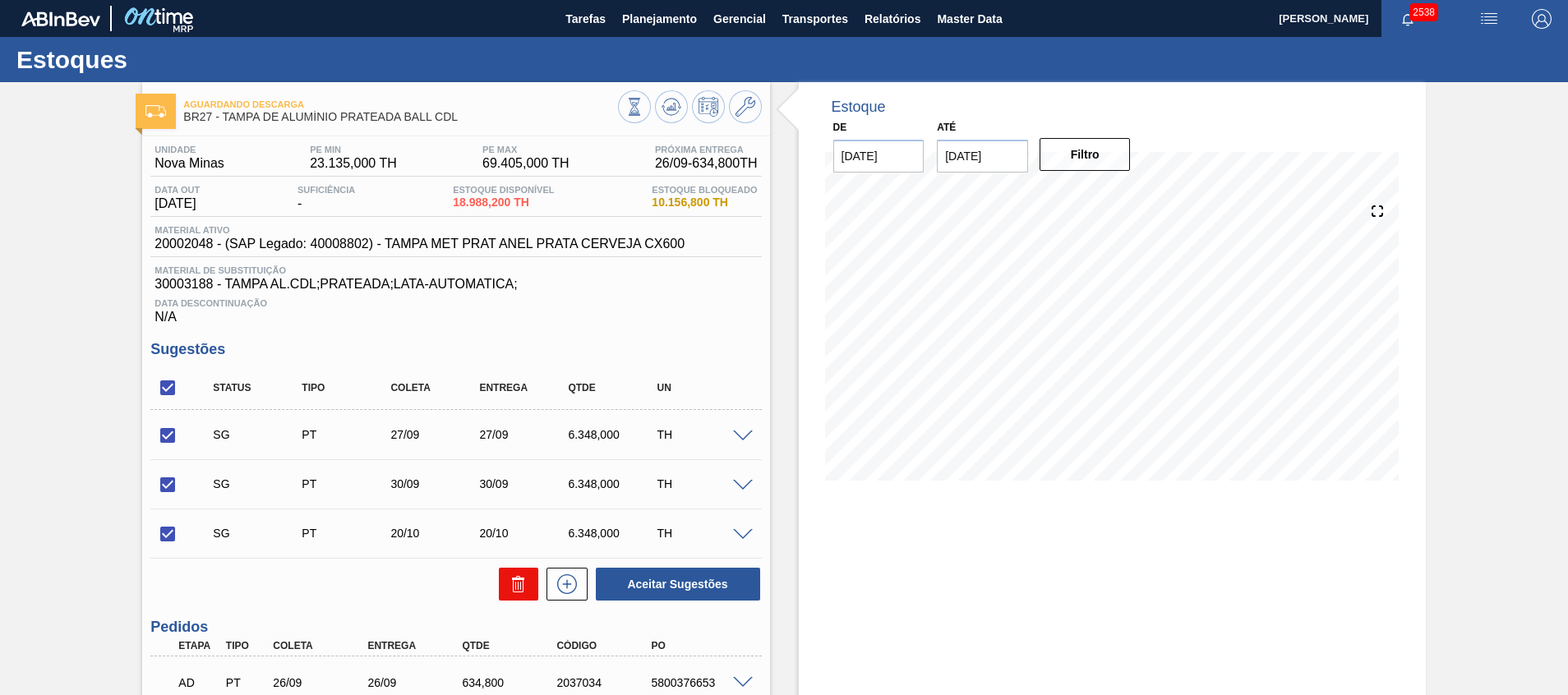
click at [500, 581] on button at bounding box center [518, 584] width 40 height 33
checkbox input "false"
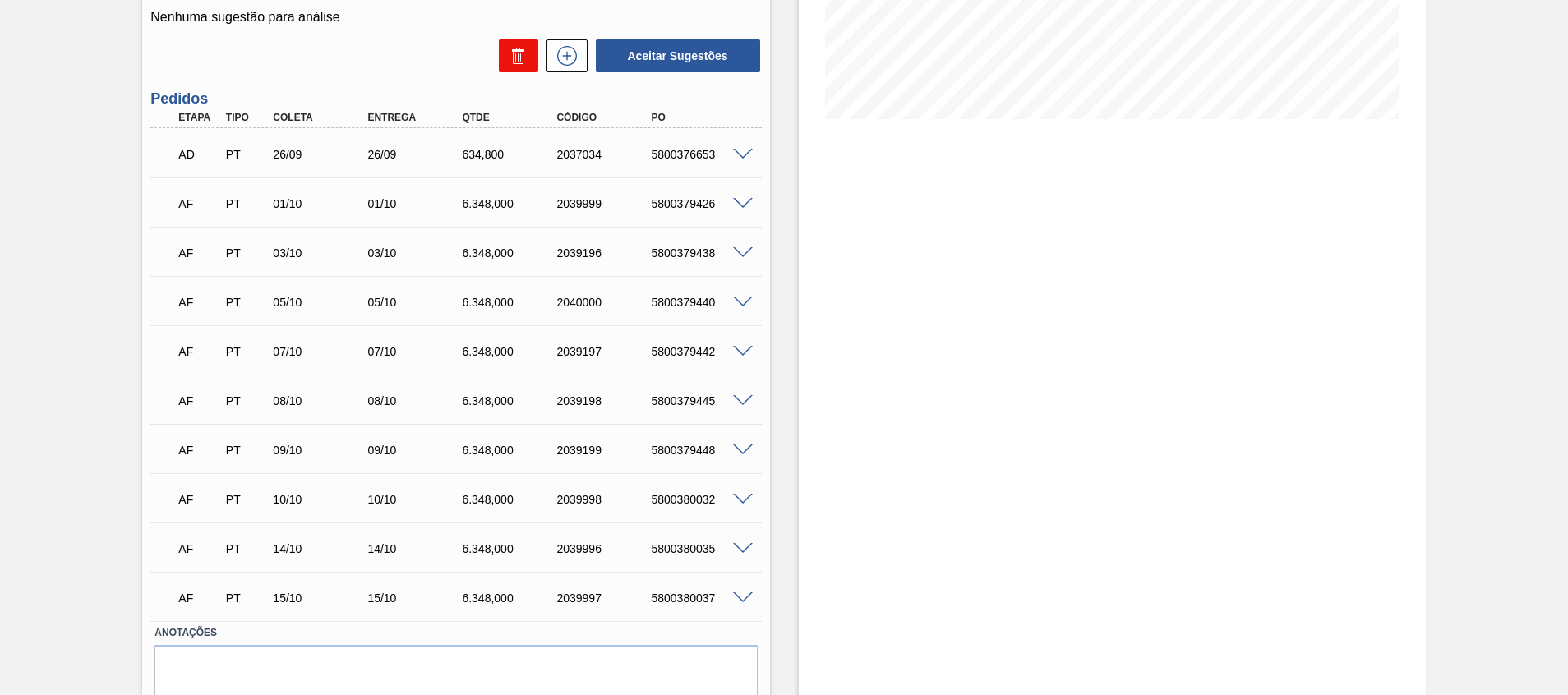
scroll to position [422, 0]
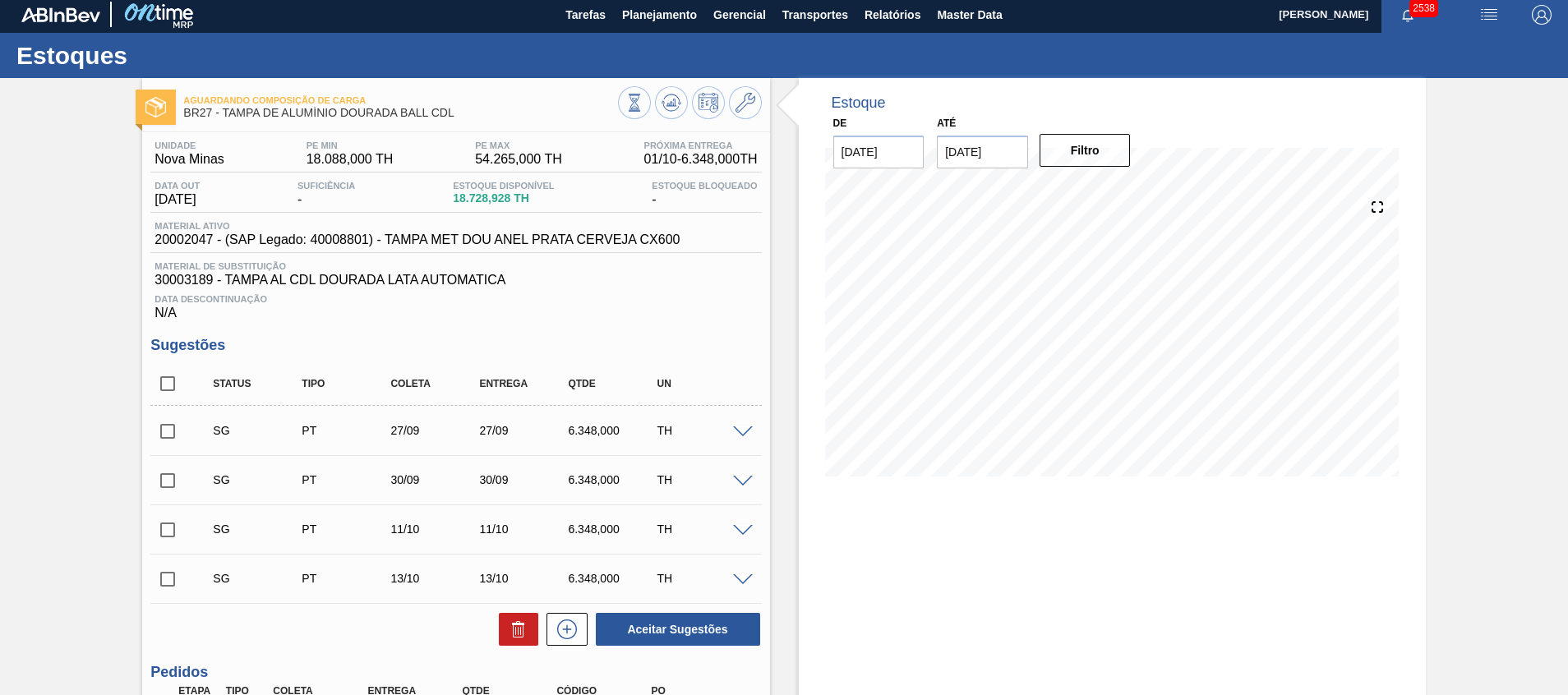
scroll to position [4, 0]
click at [169, 382] on input "checkbox" at bounding box center [167, 383] width 35 height 35
checkbox input "true"
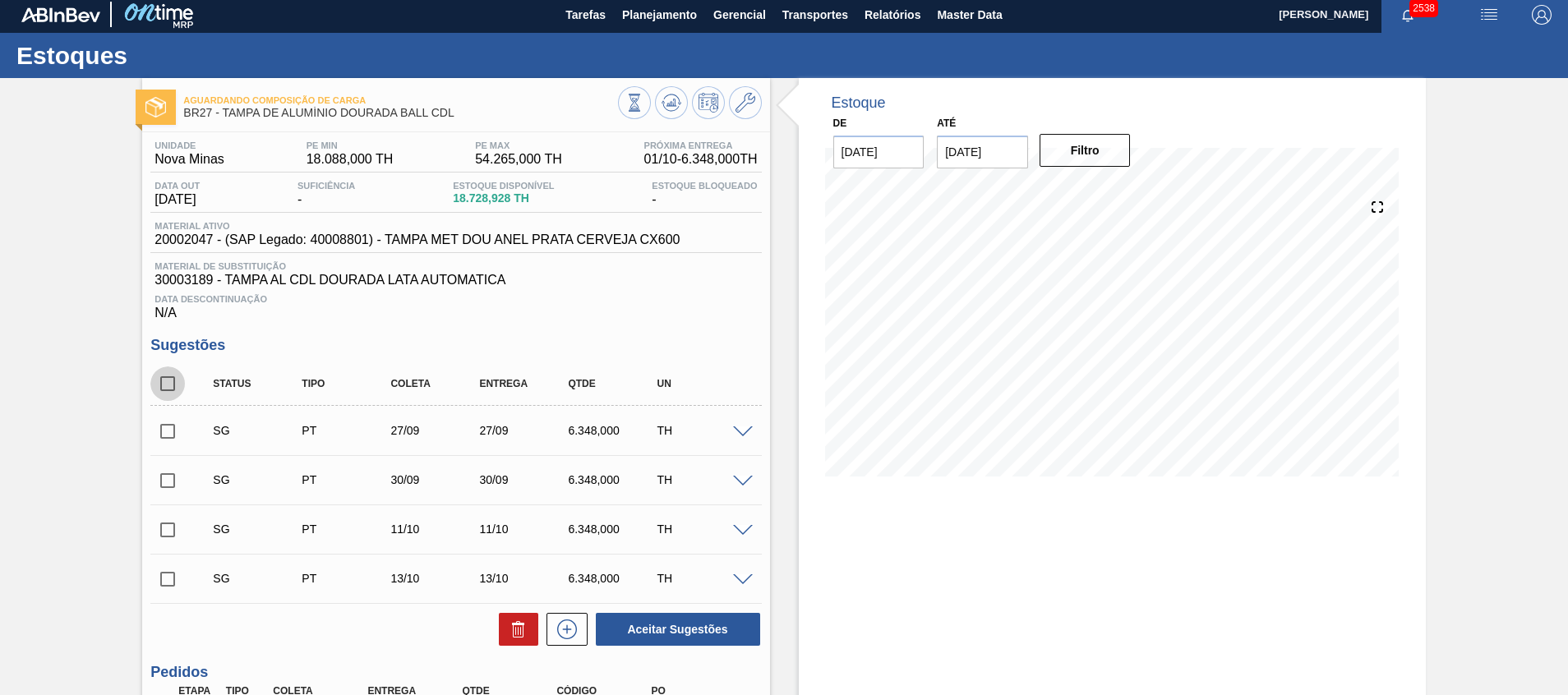
checkbox input "true"
click at [516, 611] on div "Aceitar Sugestões" at bounding box center [455, 628] width 611 height 36
click at [520, 622] on icon at bounding box center [518, 628] width 19 height 19
checkbox input "false"
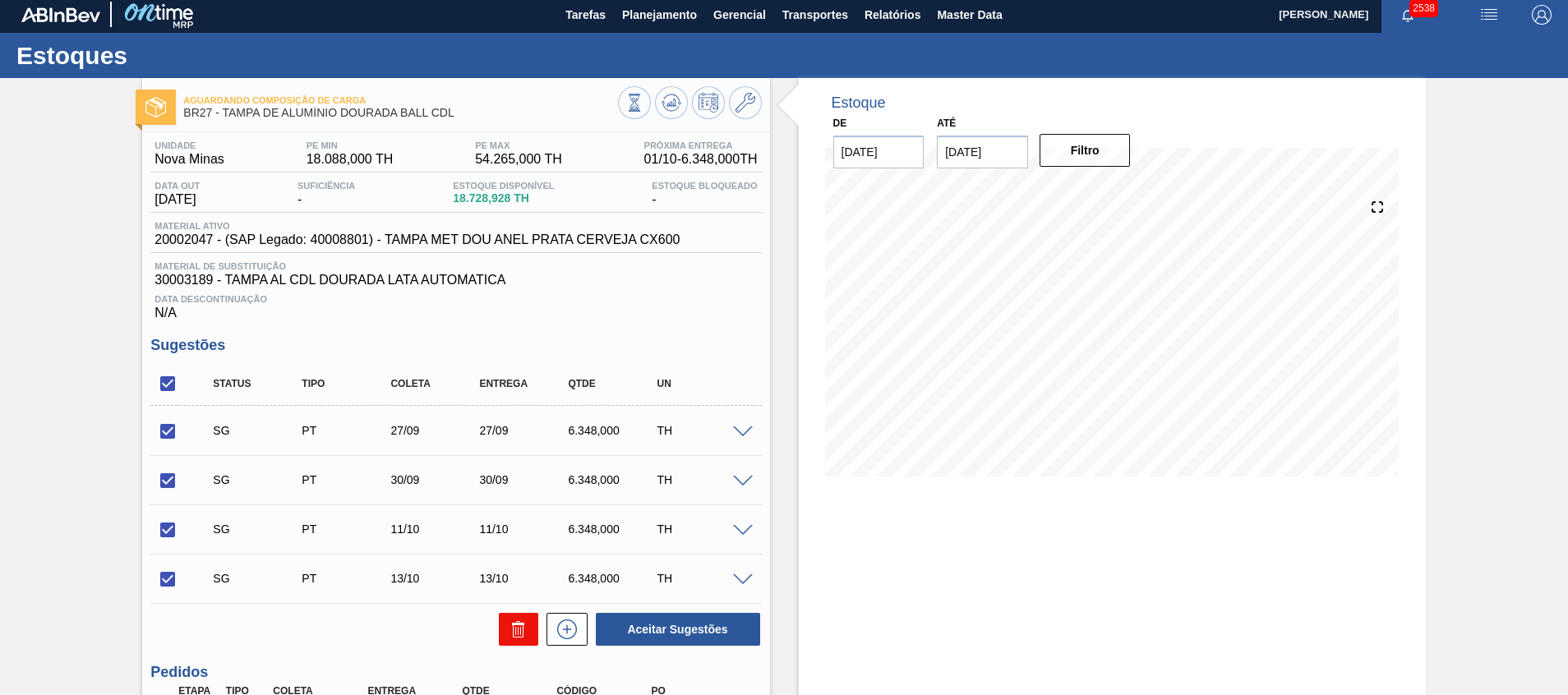
checkbox input "false"
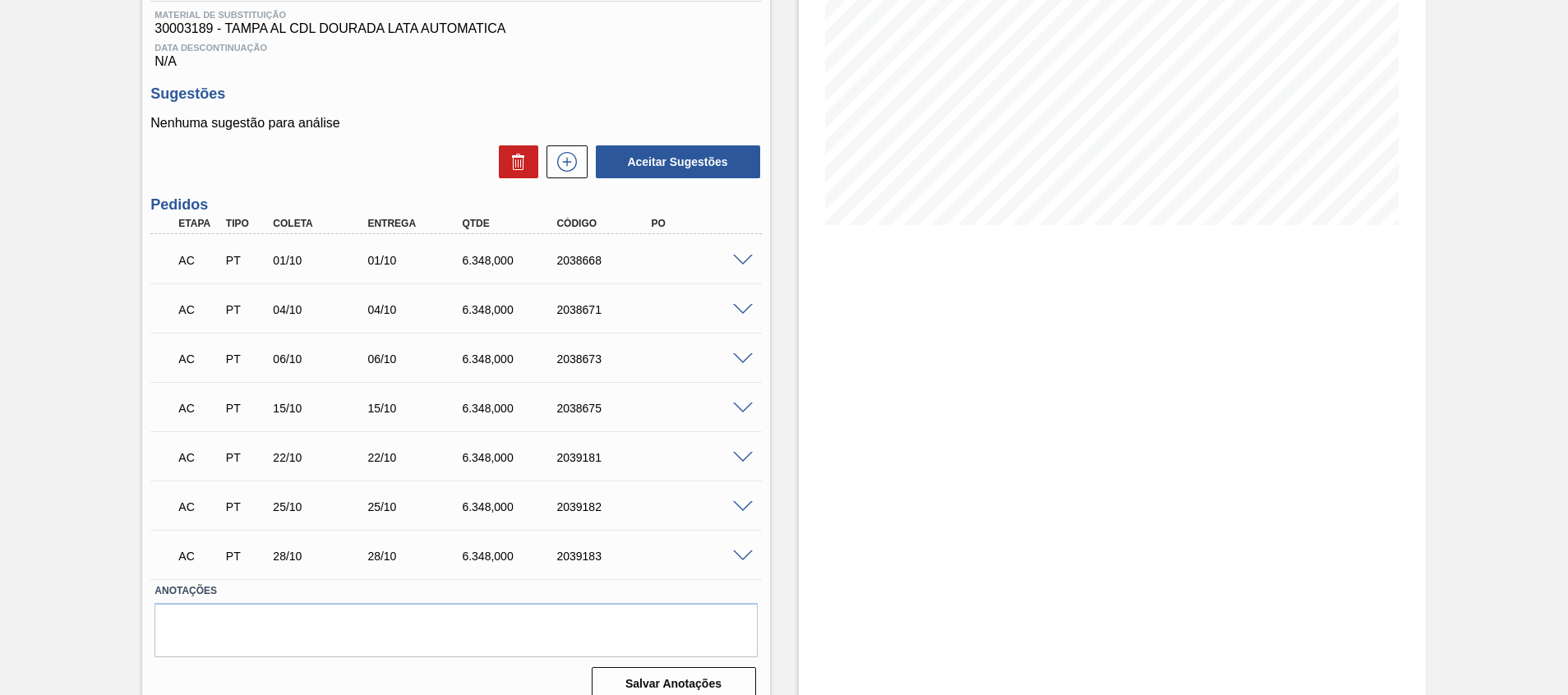
scroll to position [256, 0]
click at [746, 255] on span at bounding box center [742, 259] width 19 height 13
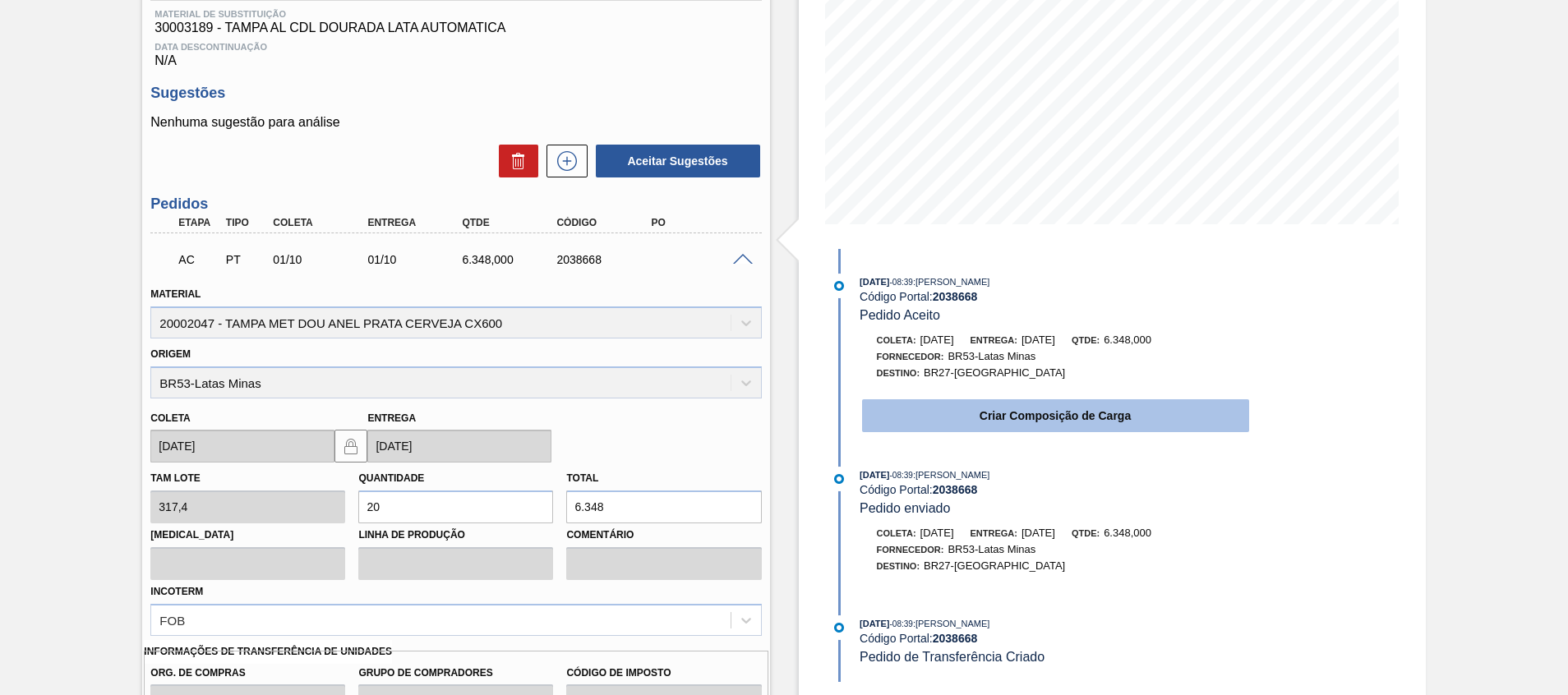
click at [947, 403] on button "Criar Composição de Carga" at bounding box center [1055, 415] width 387 height 33
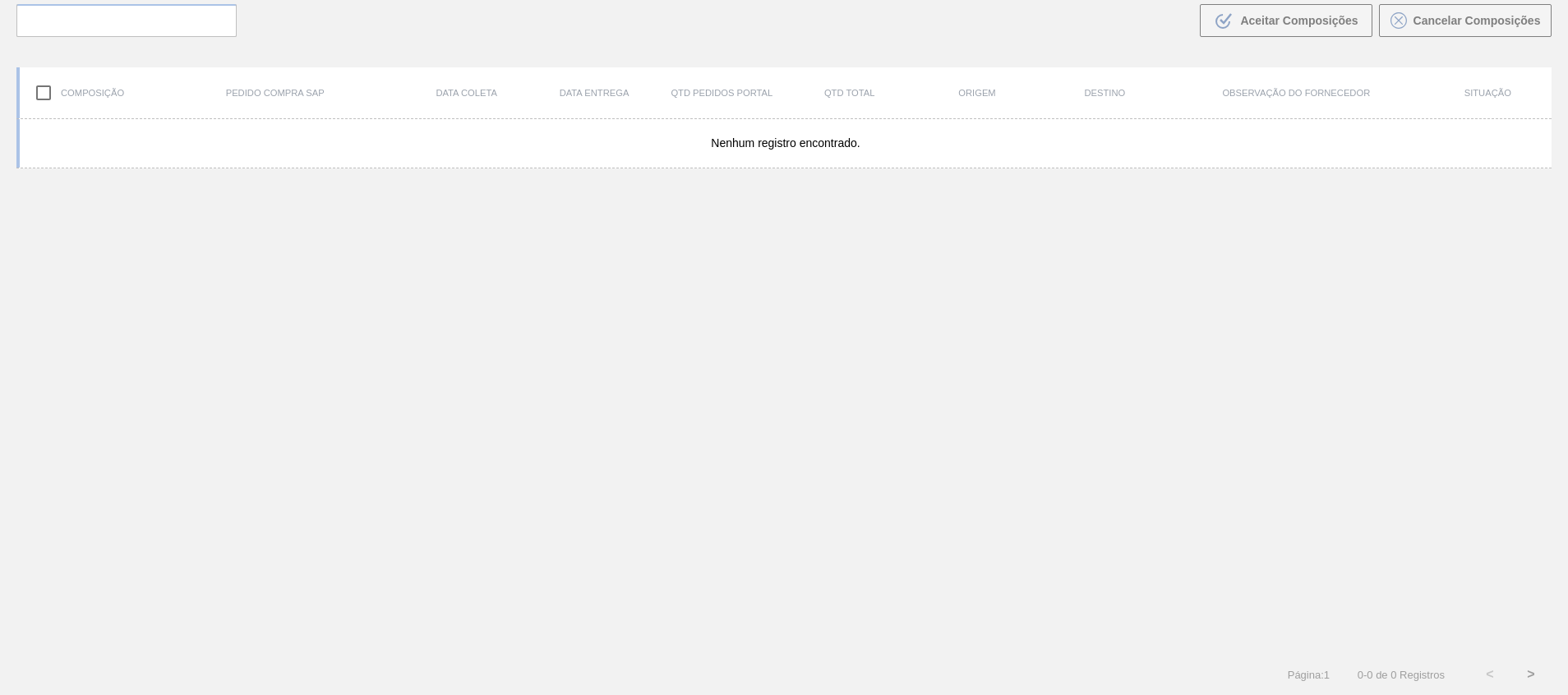
scroll to position [118, 0]
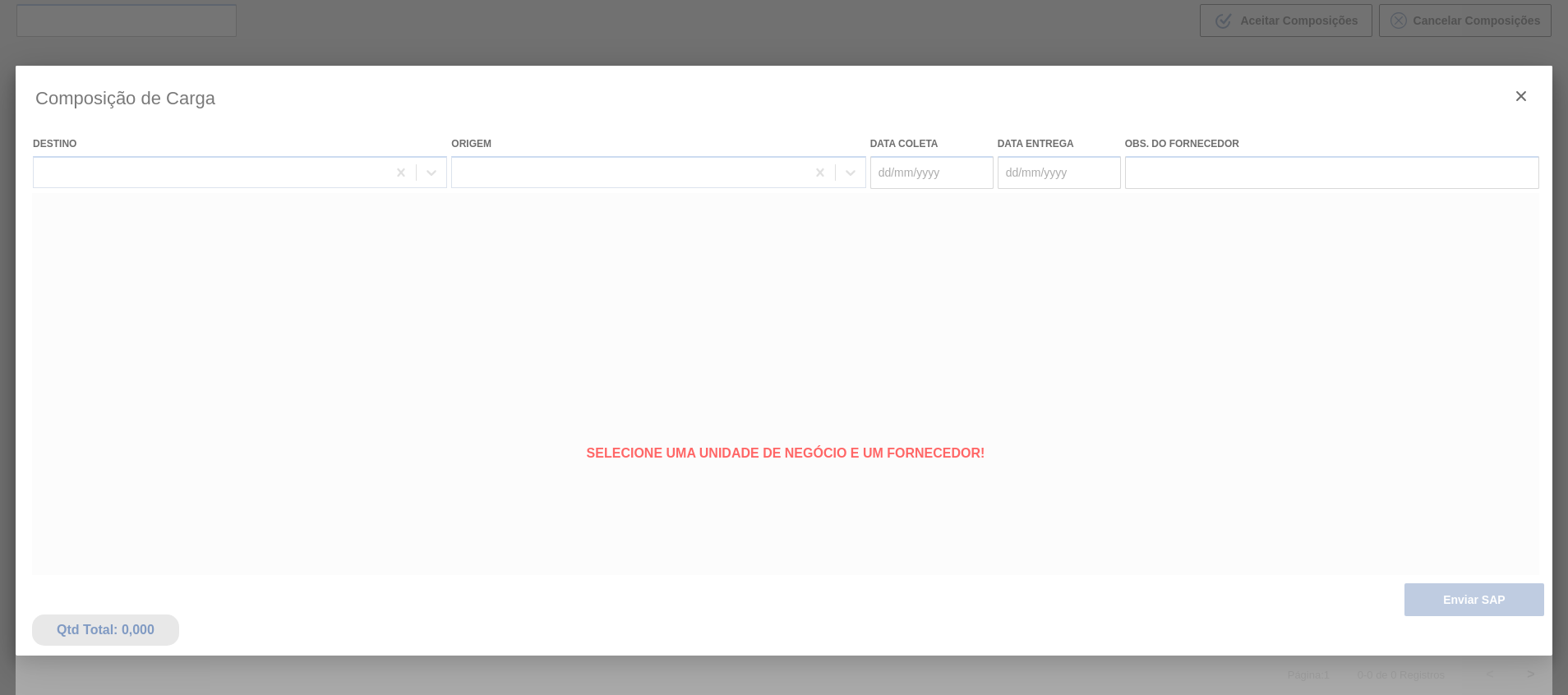
type coleta "[DATE]"
type entrega "[DATE]"
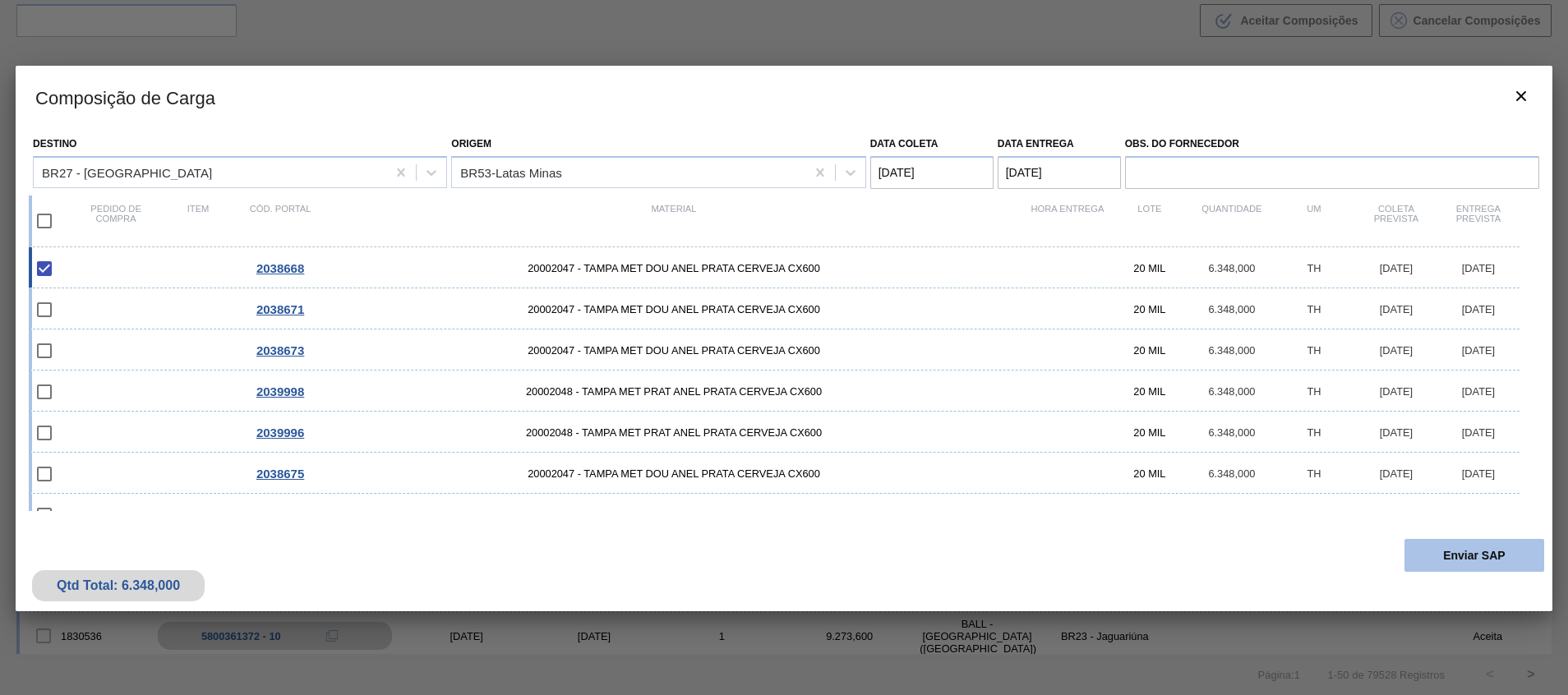
click at [1489, 562] on button "Enviar SAP" at bounding box center [1474, 555] width 140 height 33
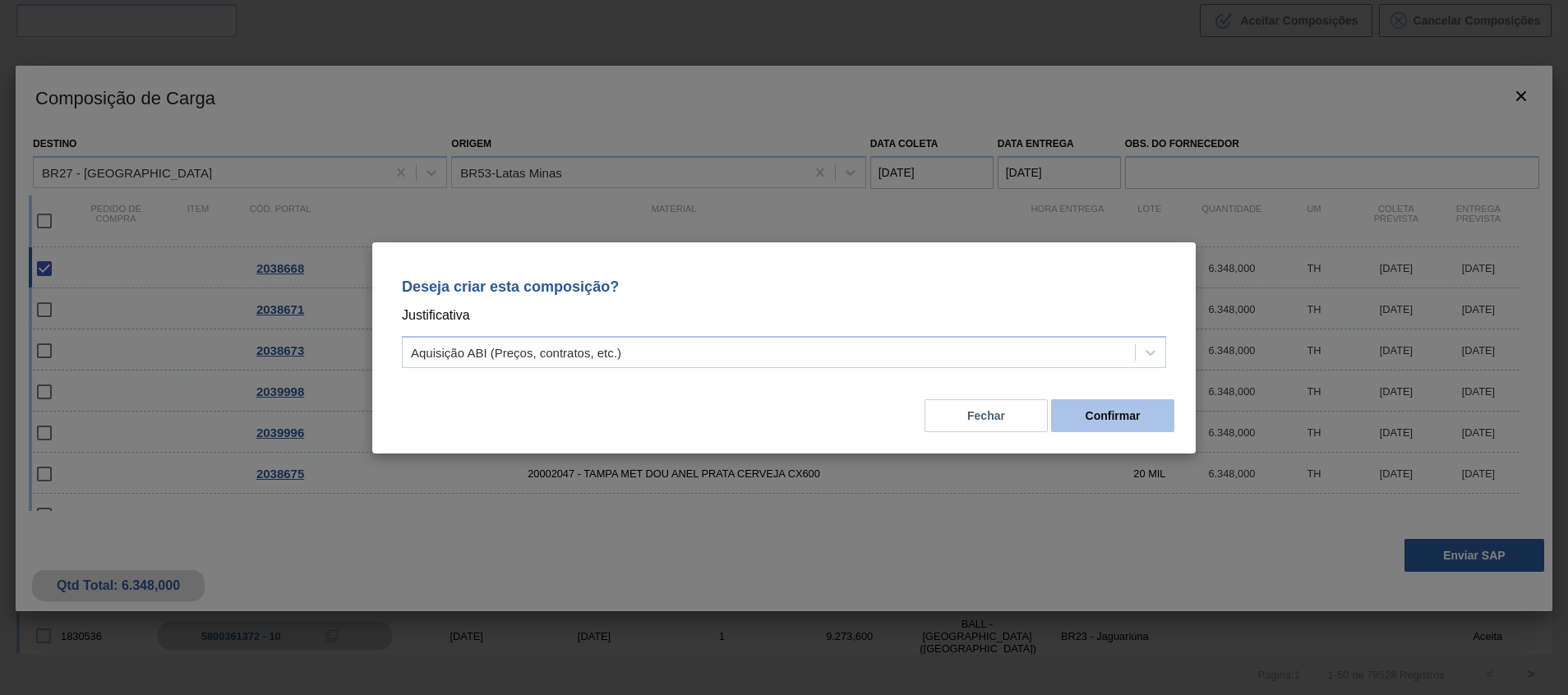
click at [1094, 410] on button "Confirmar" at bounding box center [1112, 415] width 123 height 33
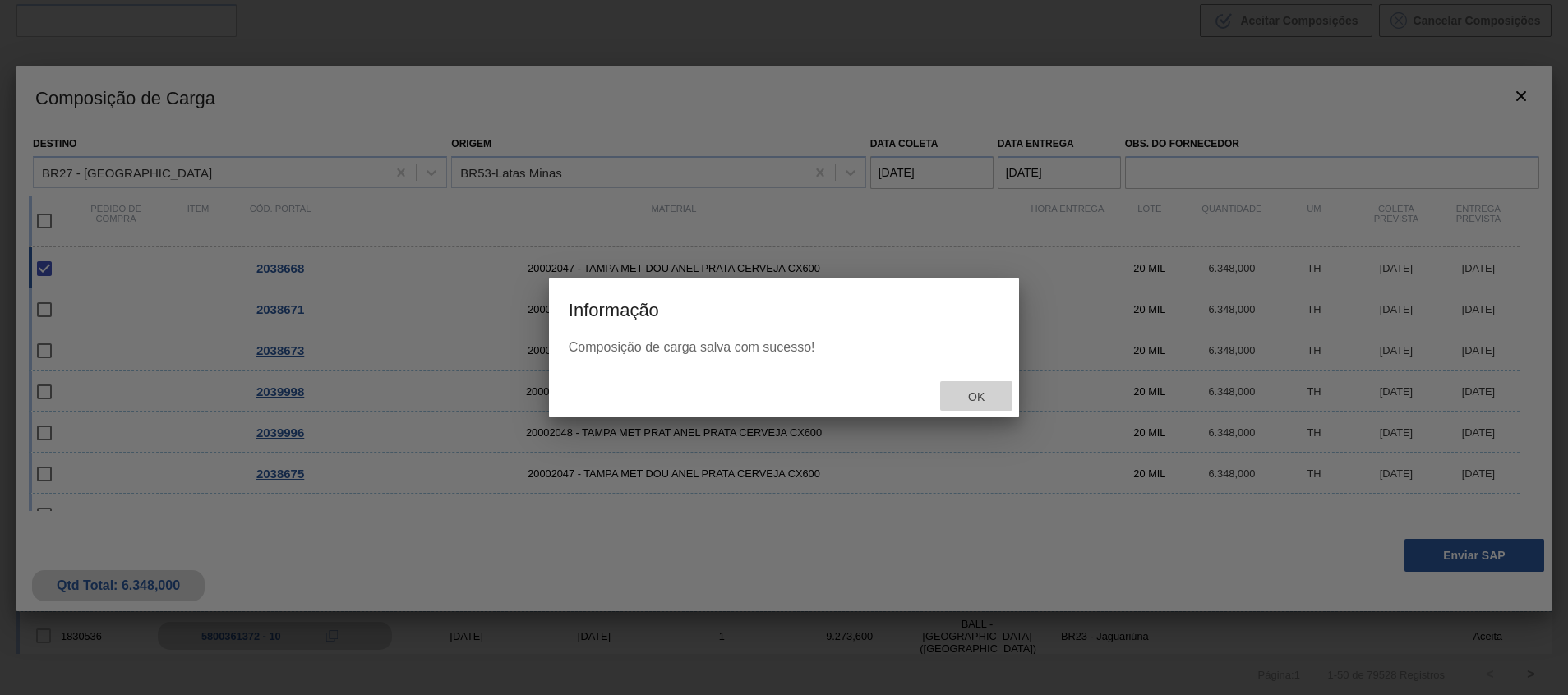
click at [982, 393] on span "Ok" at bounding box center [976, 397] width 43 height 13
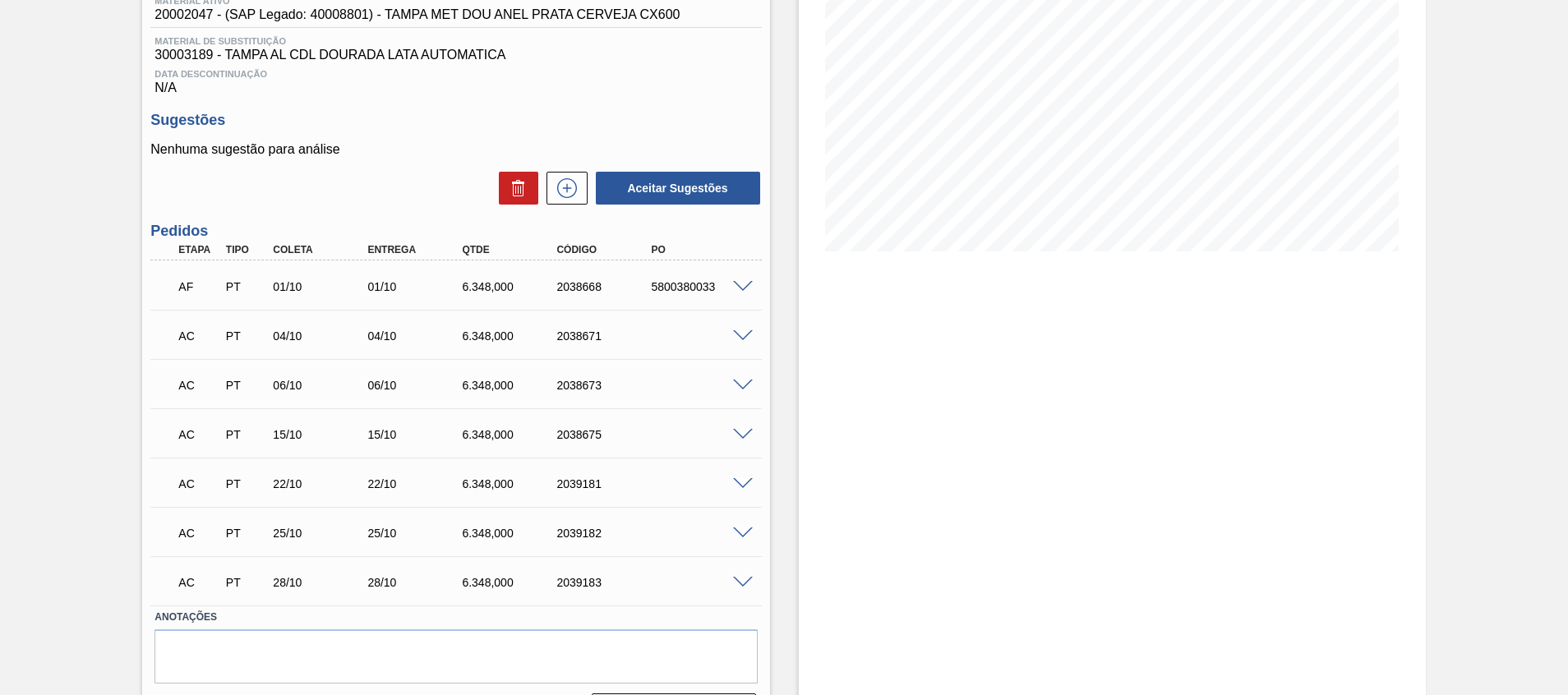
scroll to position [243, 0]
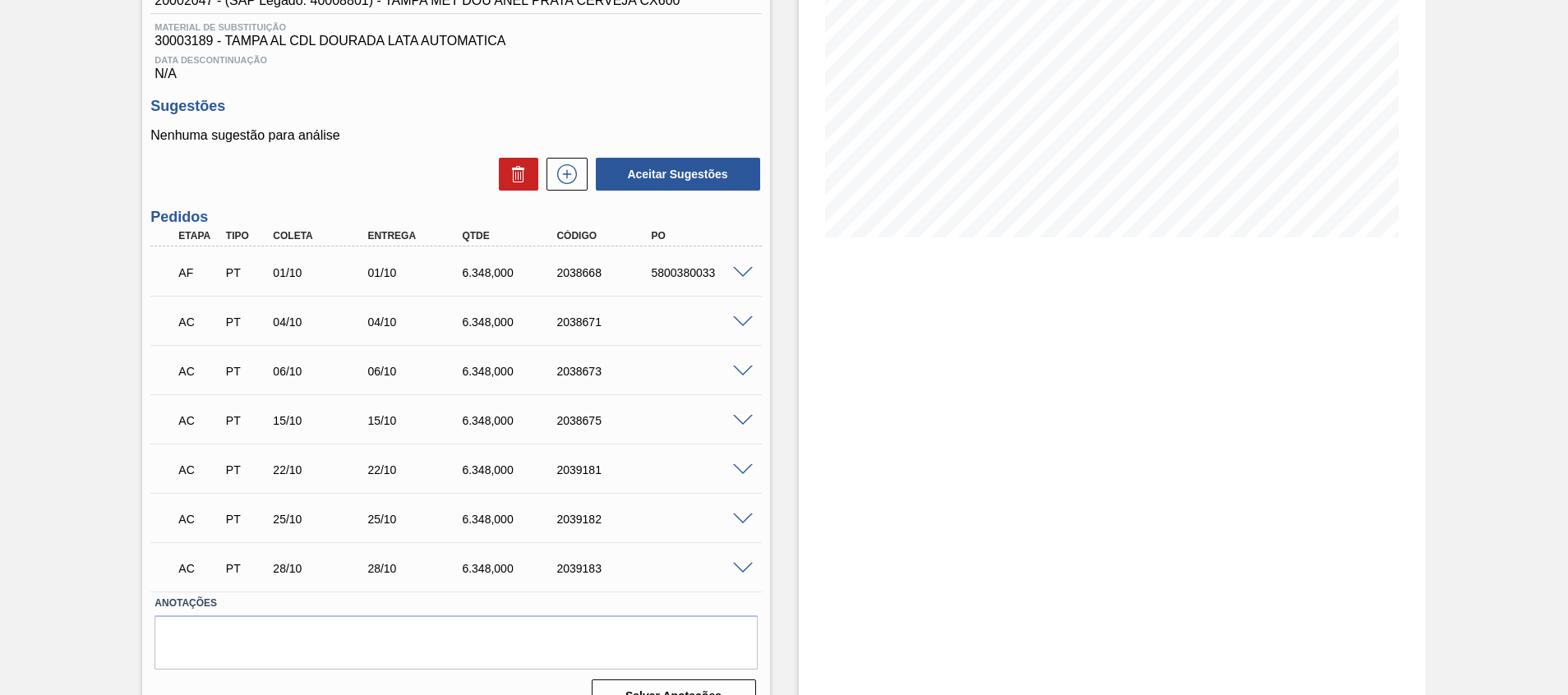
click at [736, 326] on span at bounding box center [742, 322] width 19 height 13
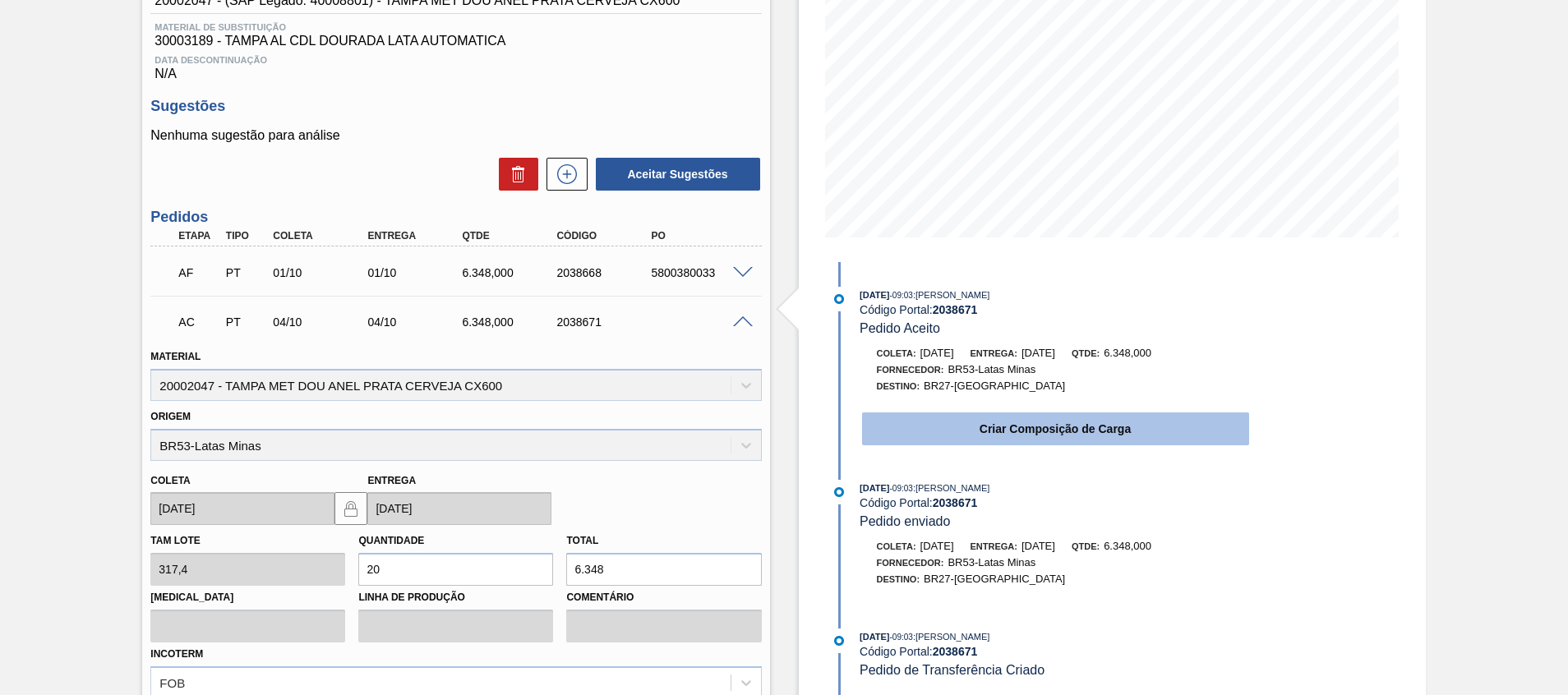
click at [875, 420] on button "Criar Composição de Carga" at bounding box center [1055, 429] width 387 height 33
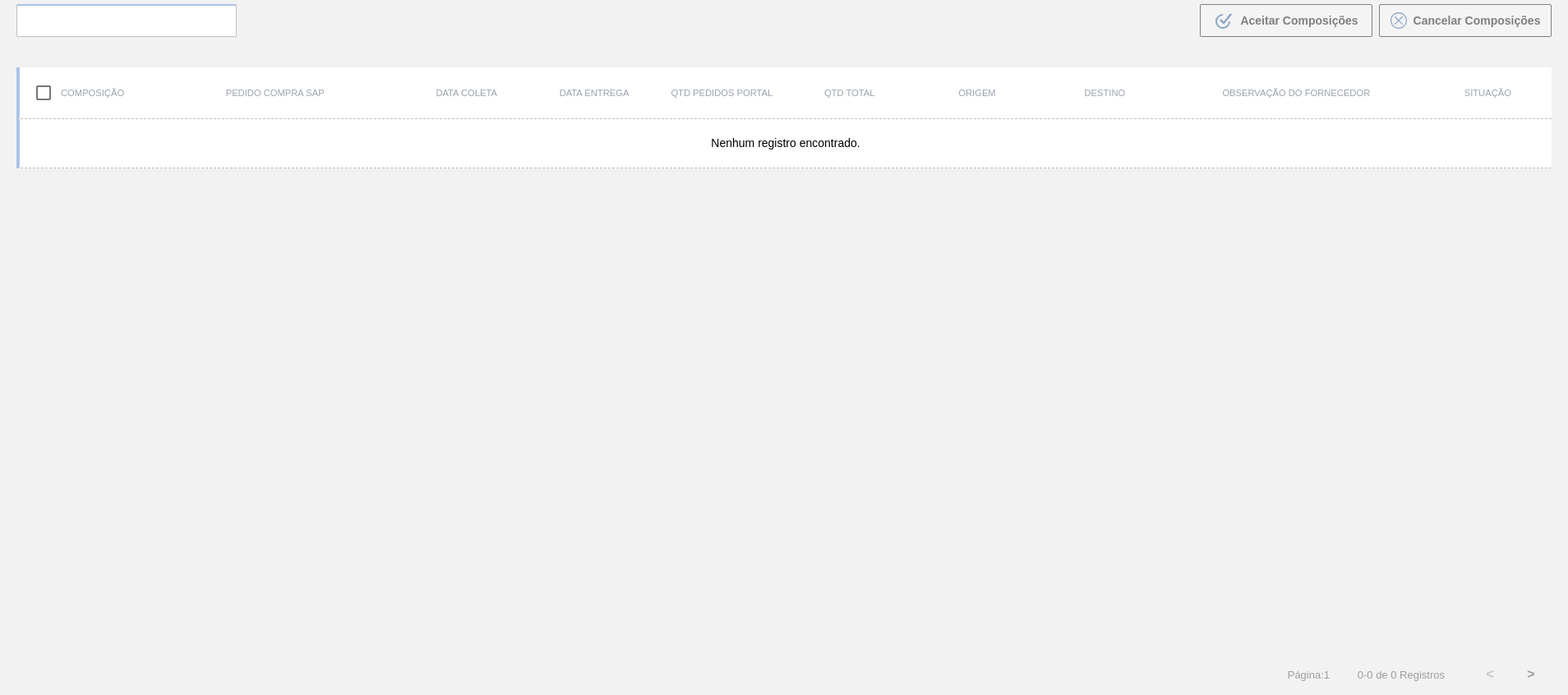
scroll to position [118, 0]
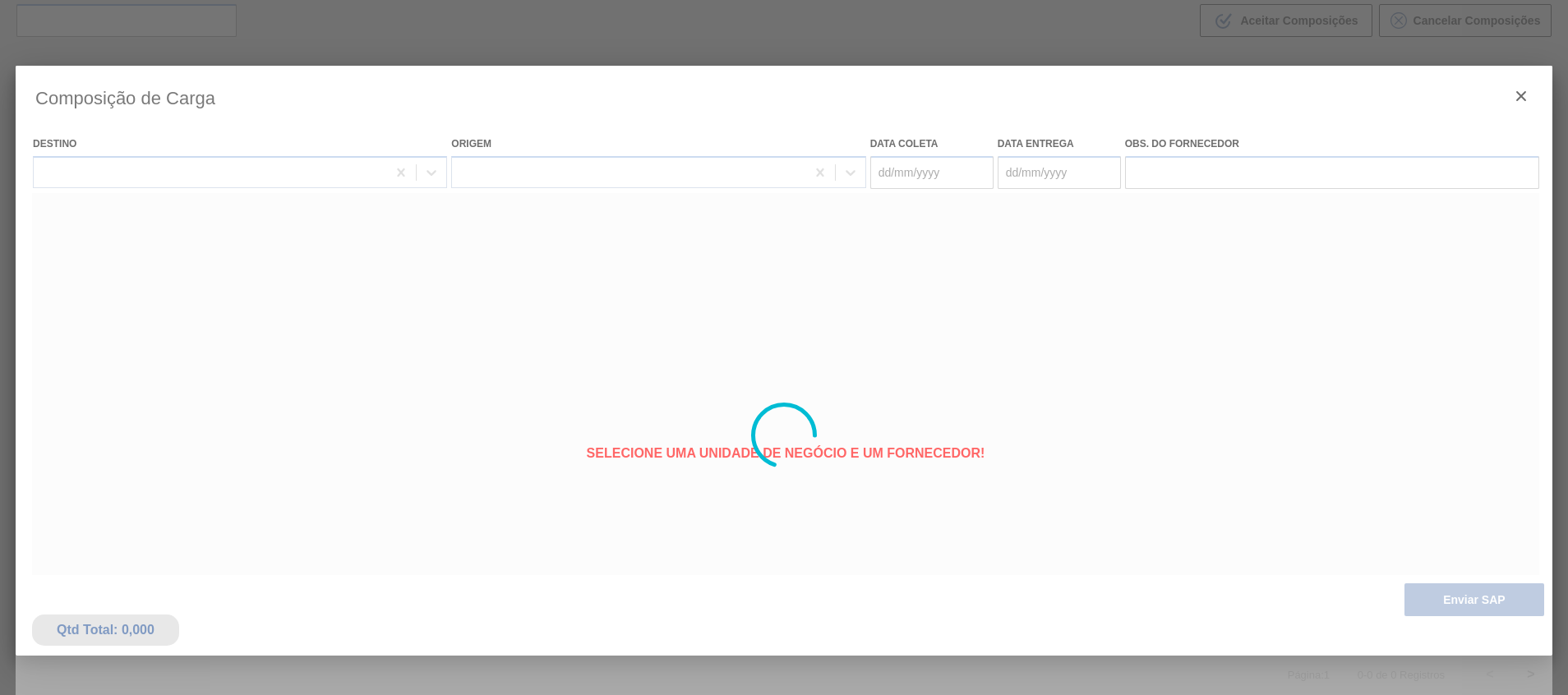
type coleta "[DATE]"
type entrega "[DATE]"
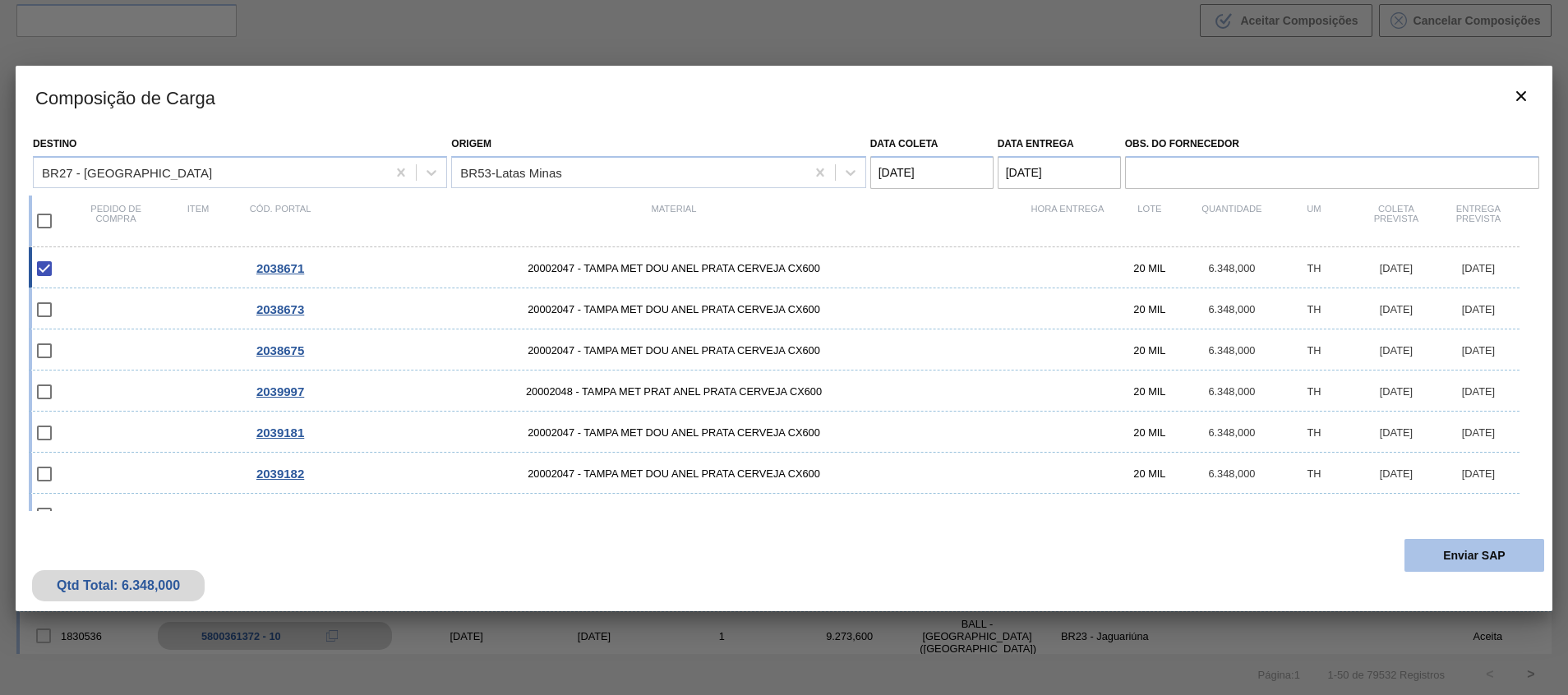
click at [1454, 545] on button "Enviar SAP" at bounding box center [1474, 555] width 140 height 33
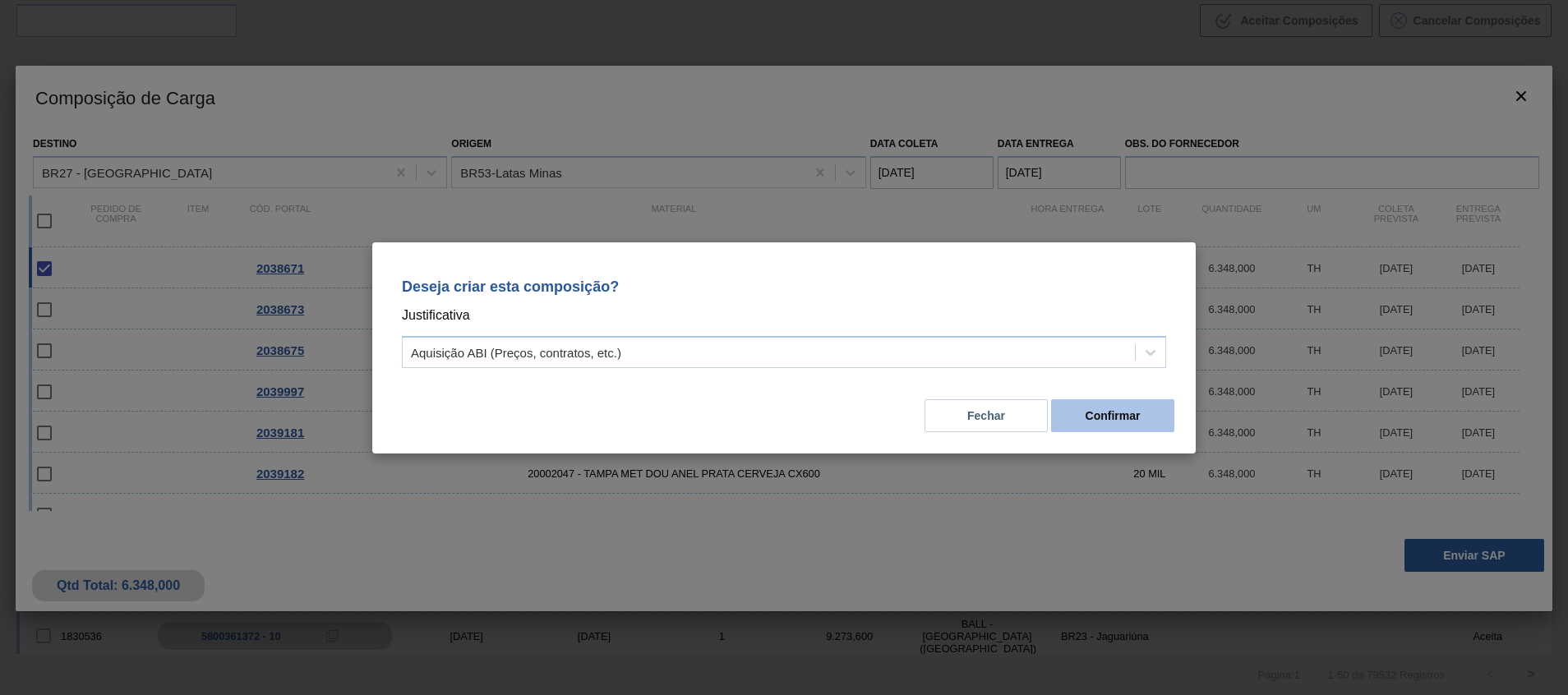
click at [1134, 410] on button "Confirmar" at bounding box center [1112, 415] width 123 height 33
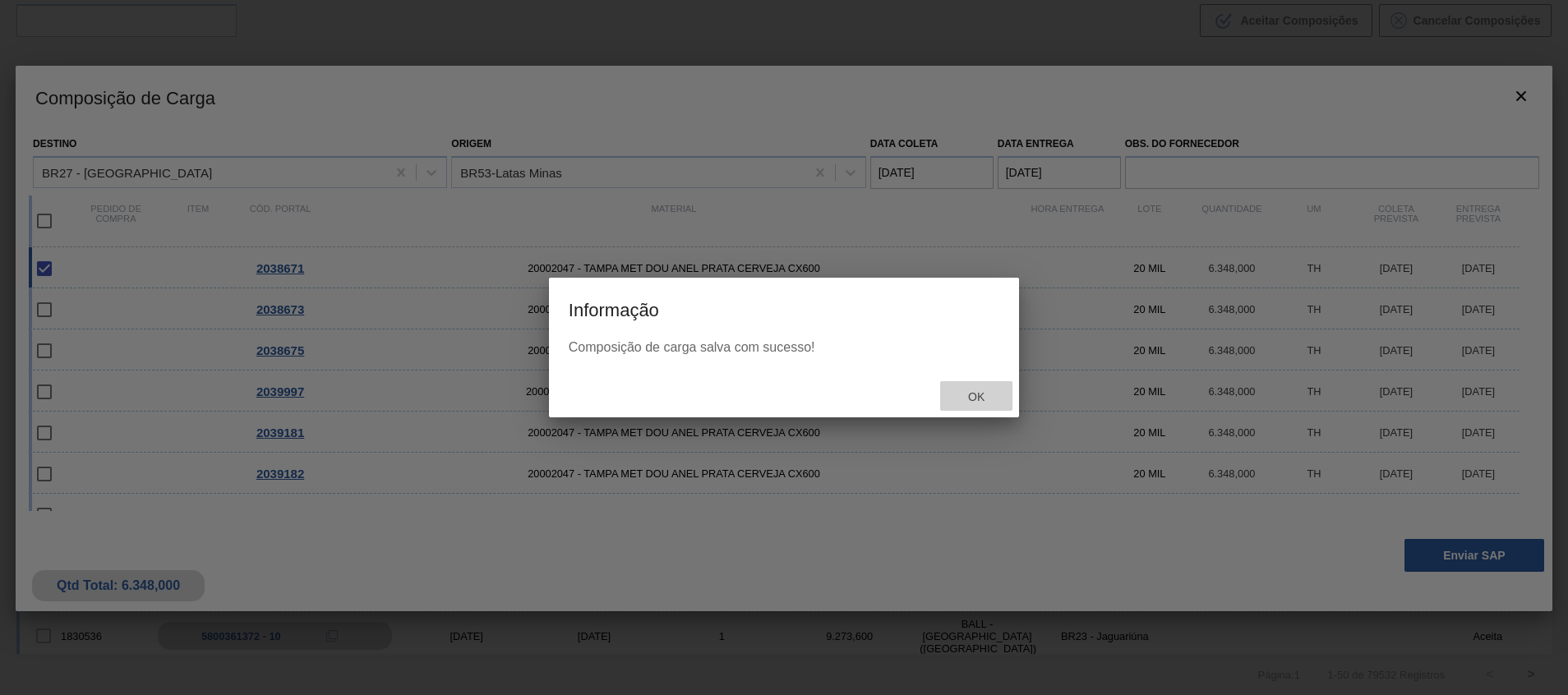
click at [993, 396] on span "Ok" at bounding box center [976, 397] width 43 height 13
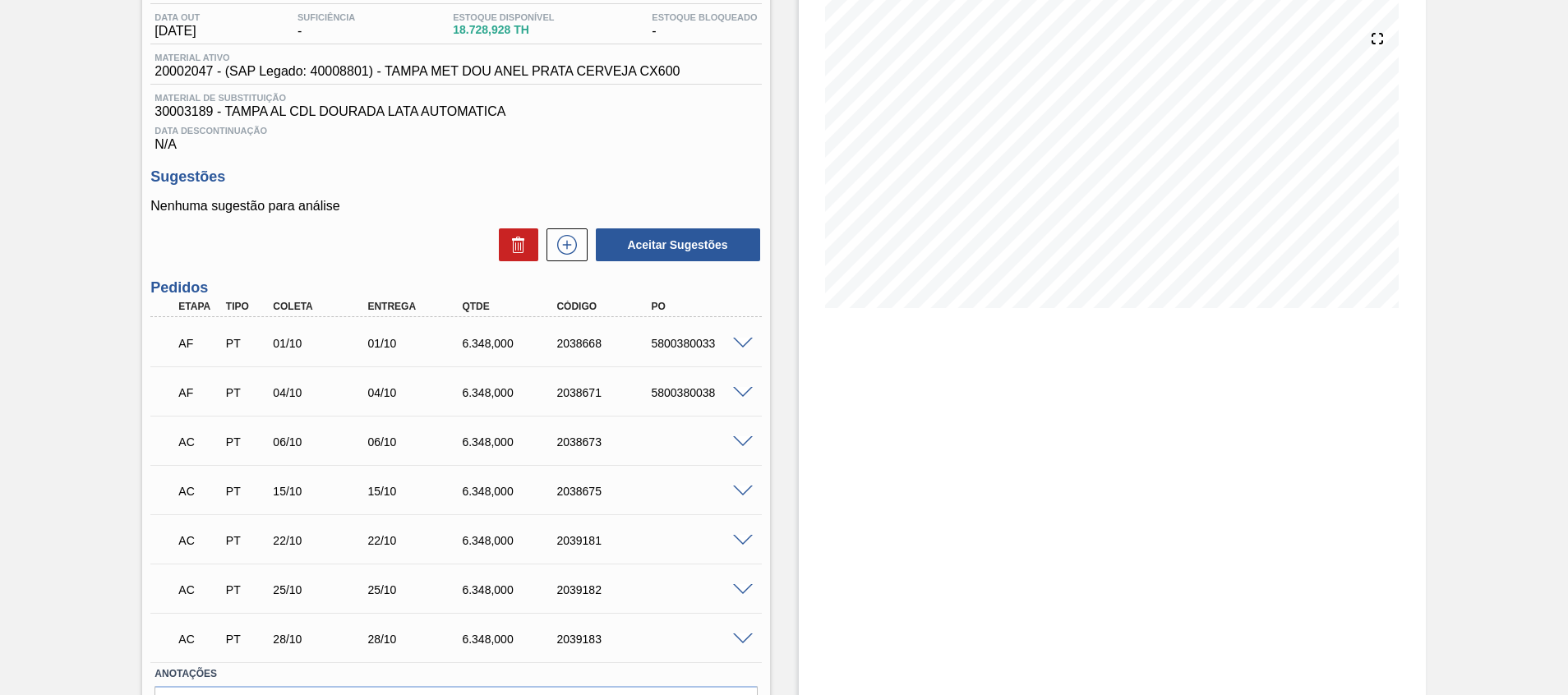
scroll to position [275, 0]
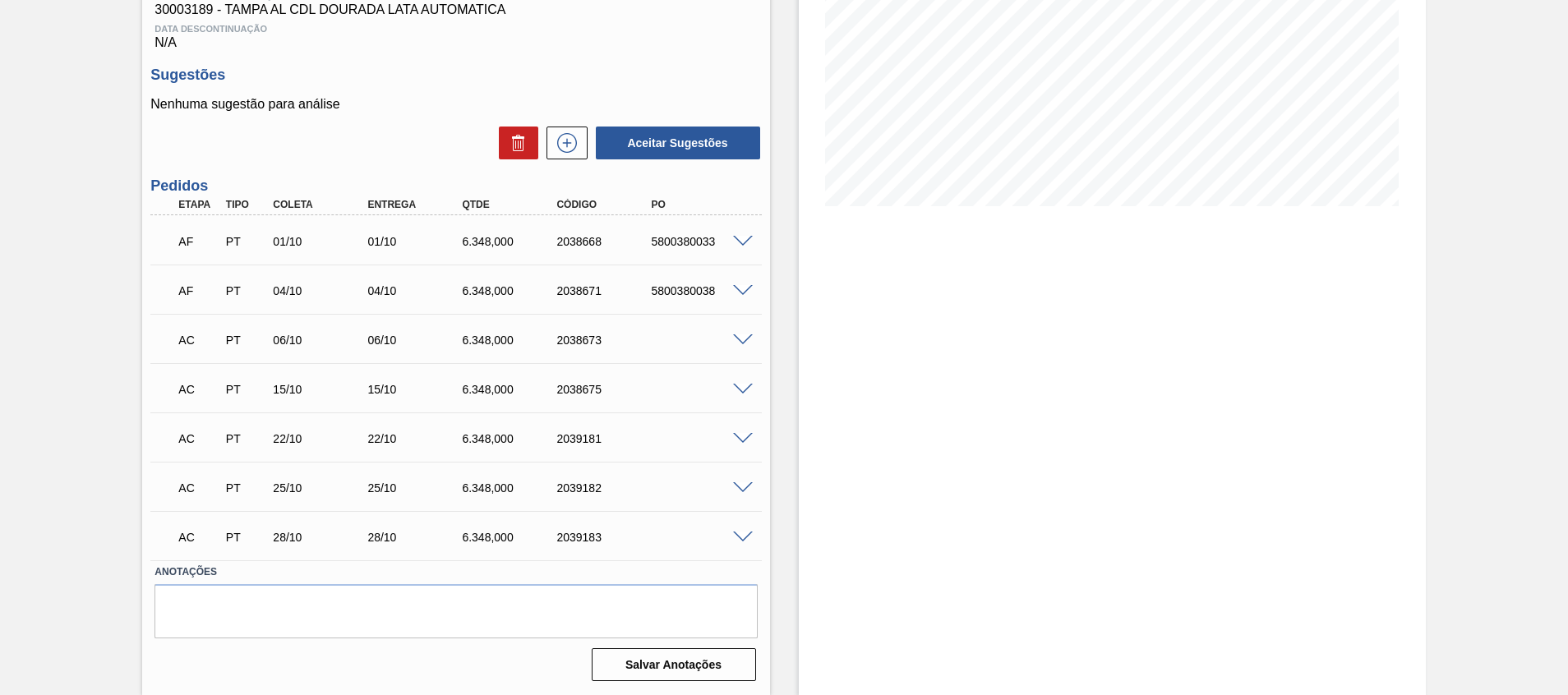
click at [741, 340] on div "AC PT 06/10 06/10 6.348,000 2038673" at bounding box center [455, 338] width 611 height 41
click at [741, 340] on span at bounding box center [742, 340] width 19 height 13
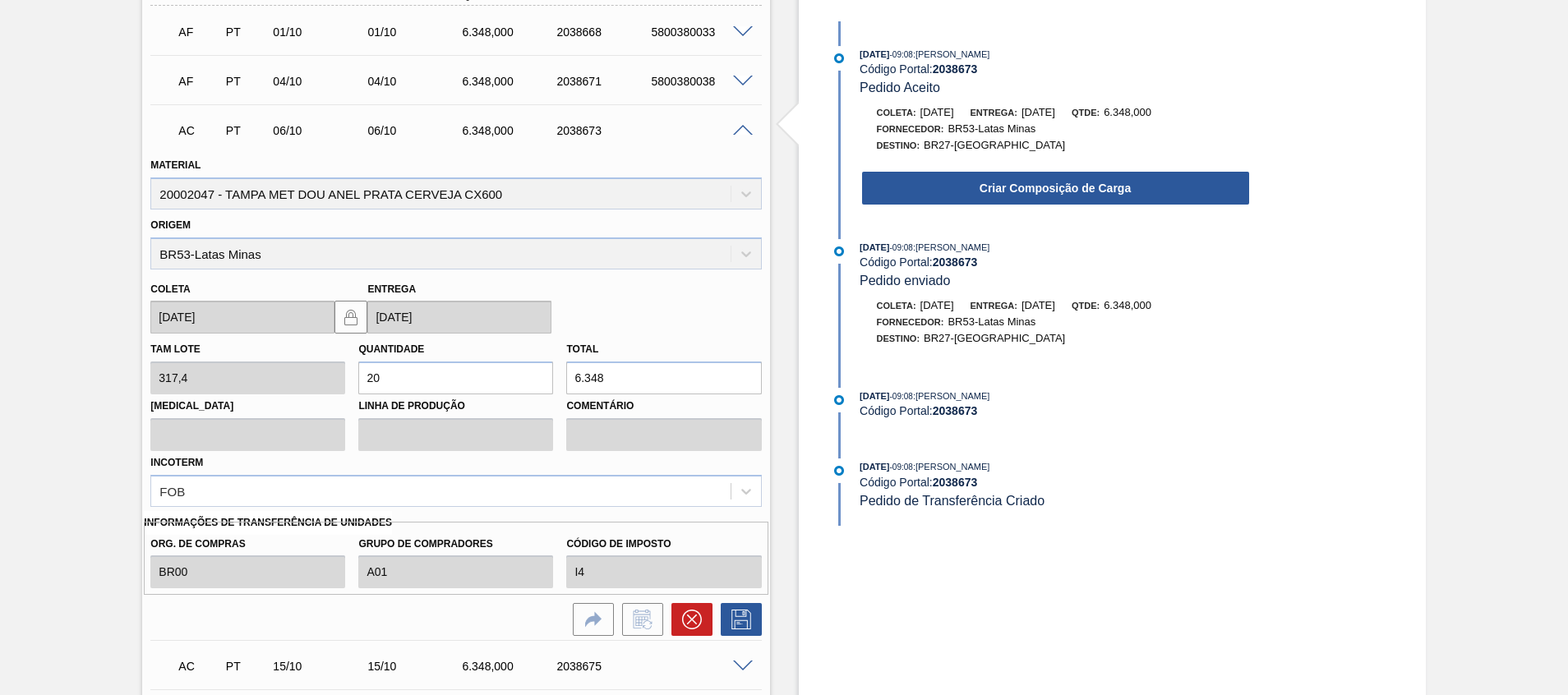
scroll to position [475, 0]
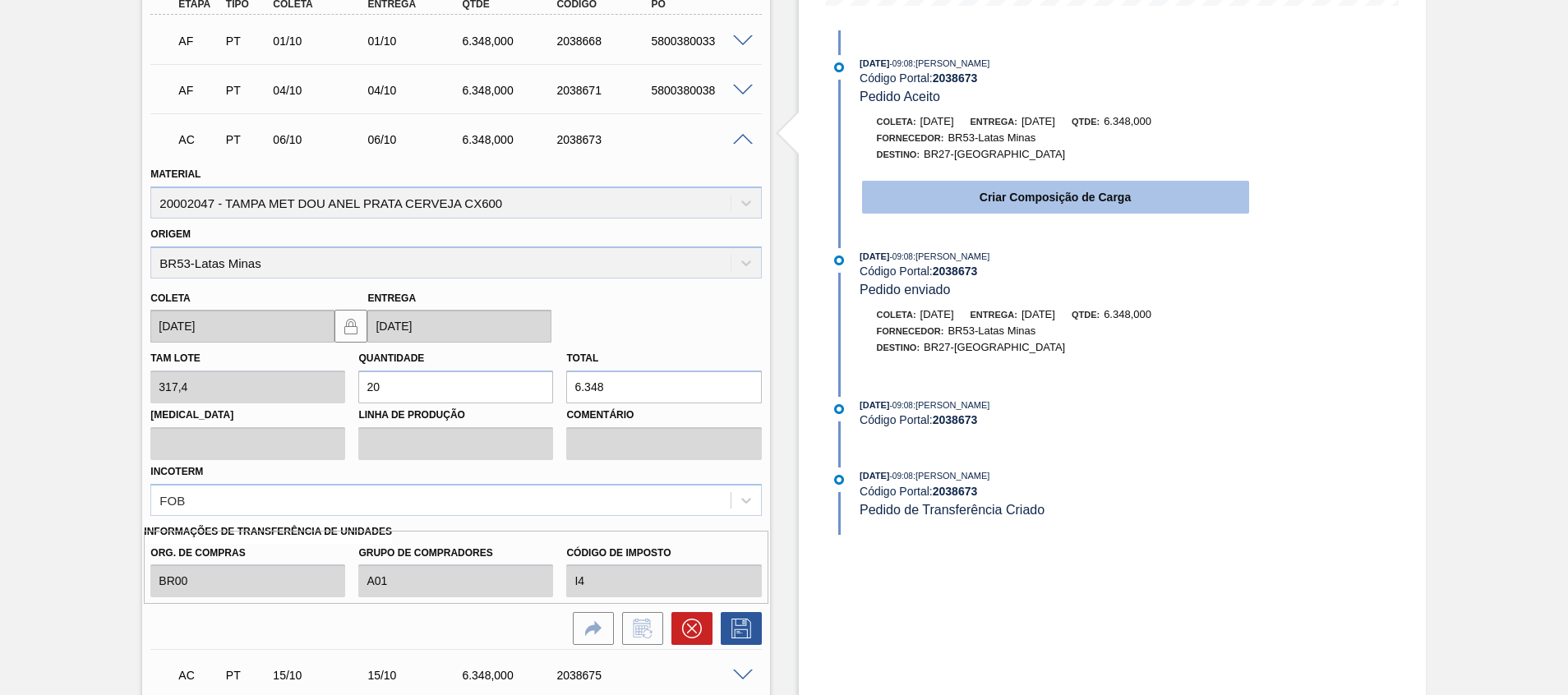
click at [1048, 194] on button "Criar Composição de Carga" at bounding box center [1055, 197] width 387 height 33
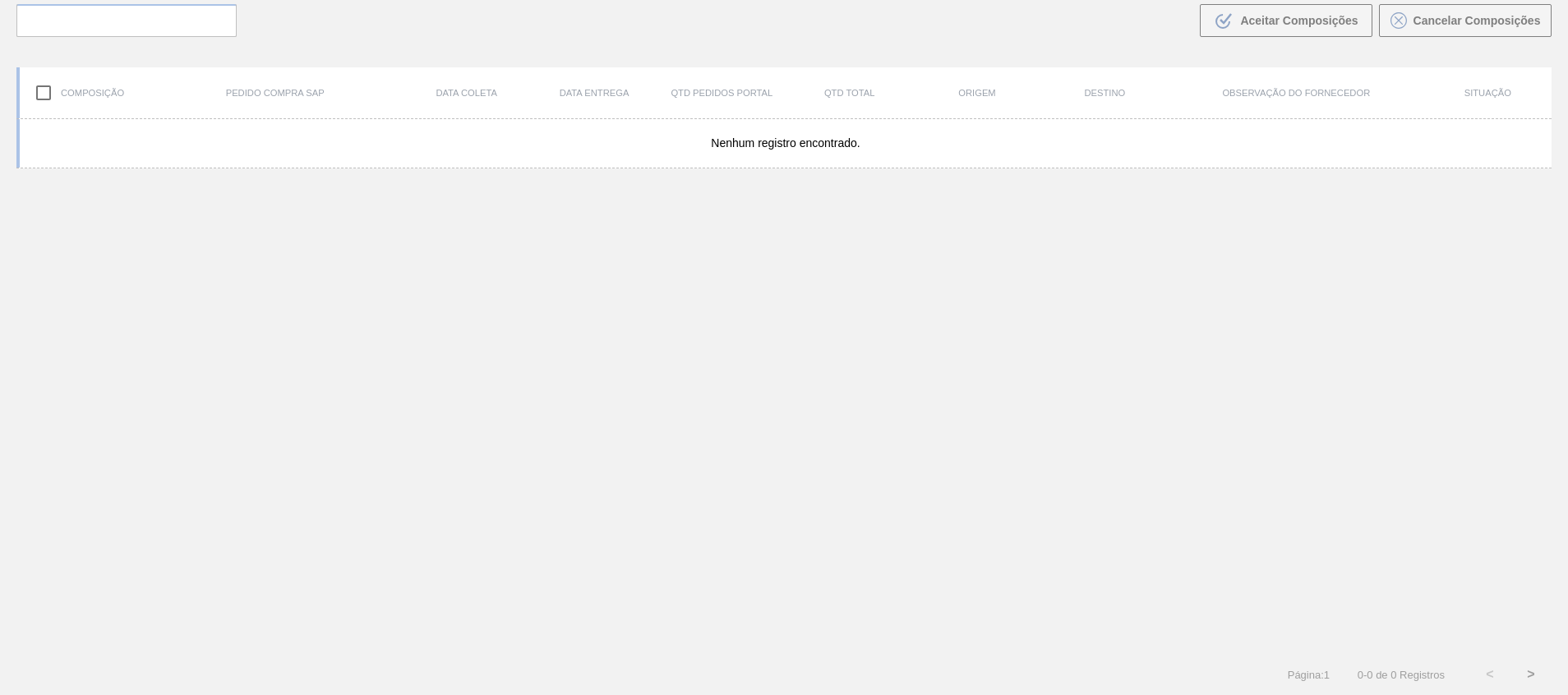
scroll to position [118, 0]
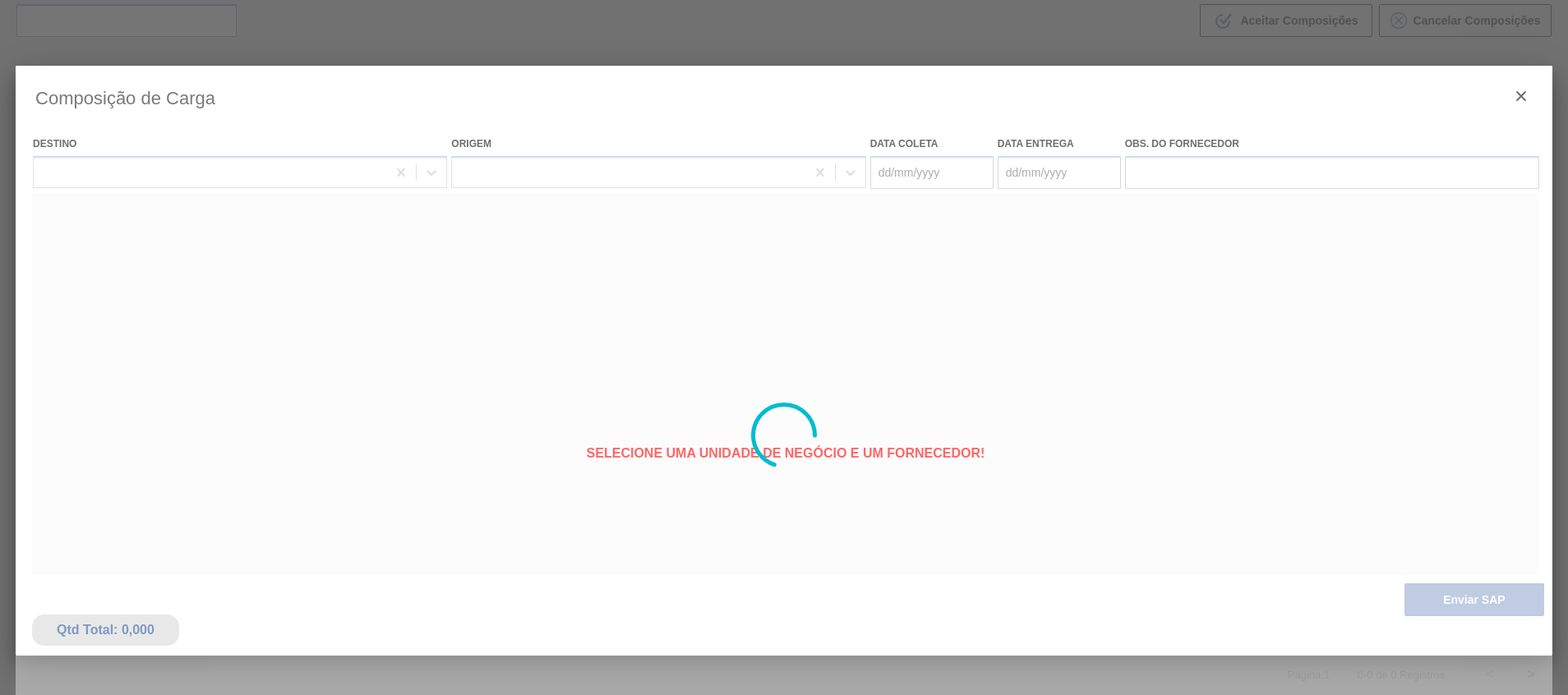
type coleta "[DATE]"
type entrega "[DATE]"
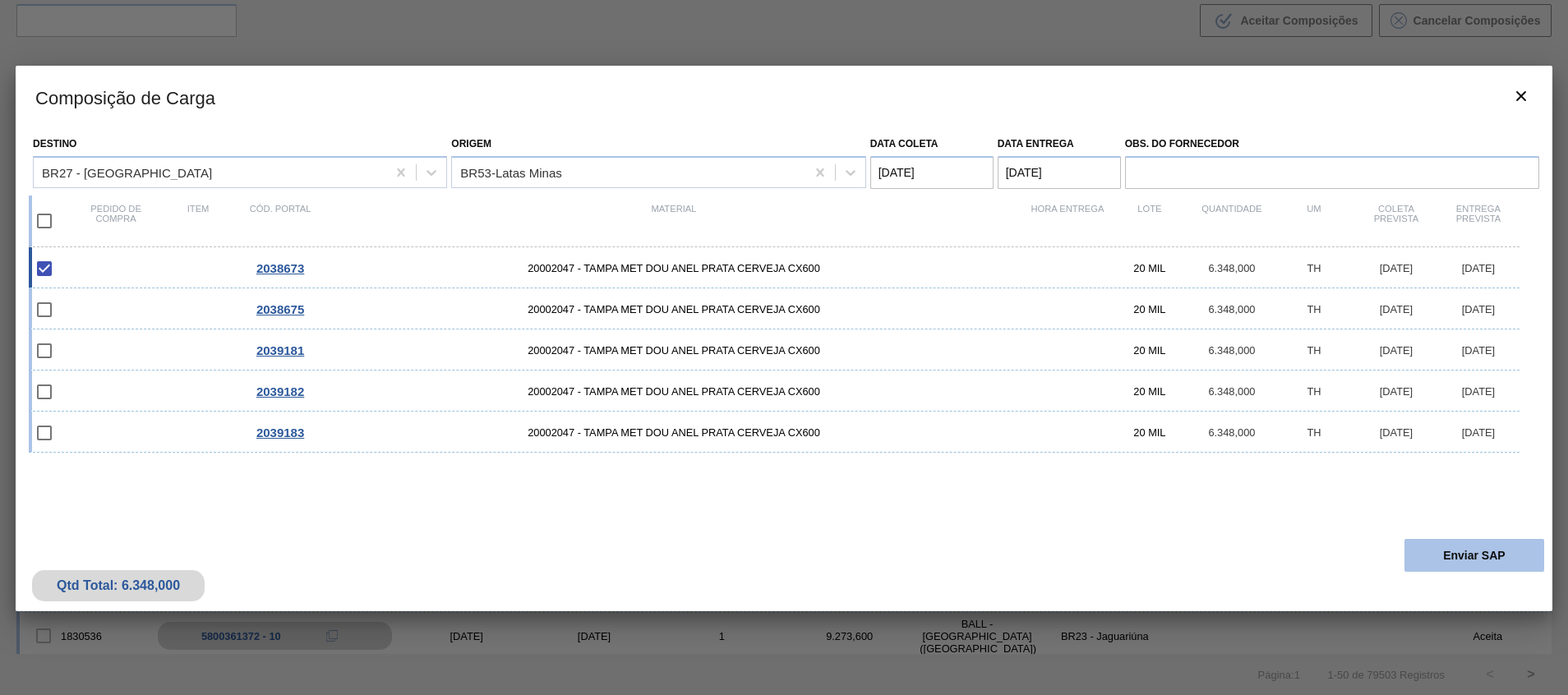
click at [1421, 550] on button "Enviar SAP" at bounding box center [1474, 555] width 140 height 33
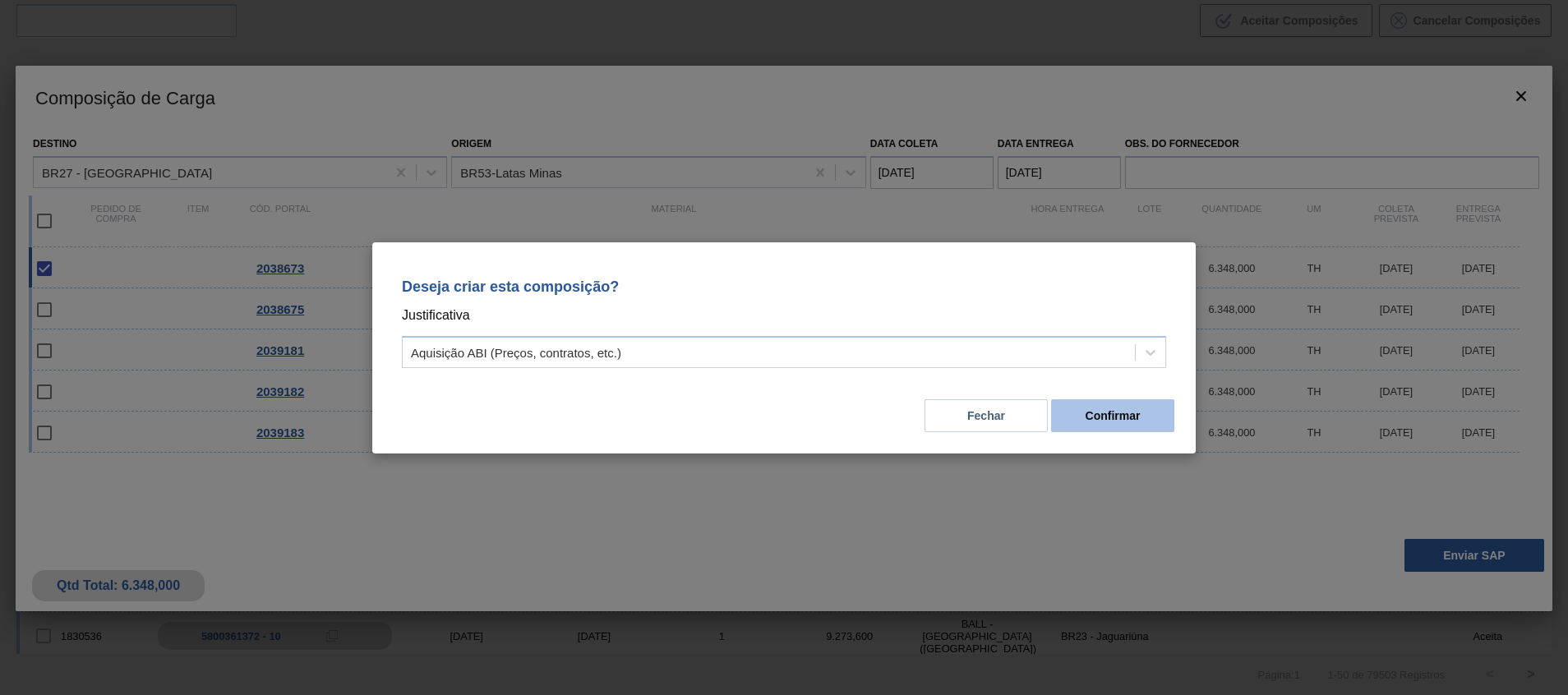
click at [1149, 415] on button "Confirmar" at bounding box center [1112, 415] width 123 height 33
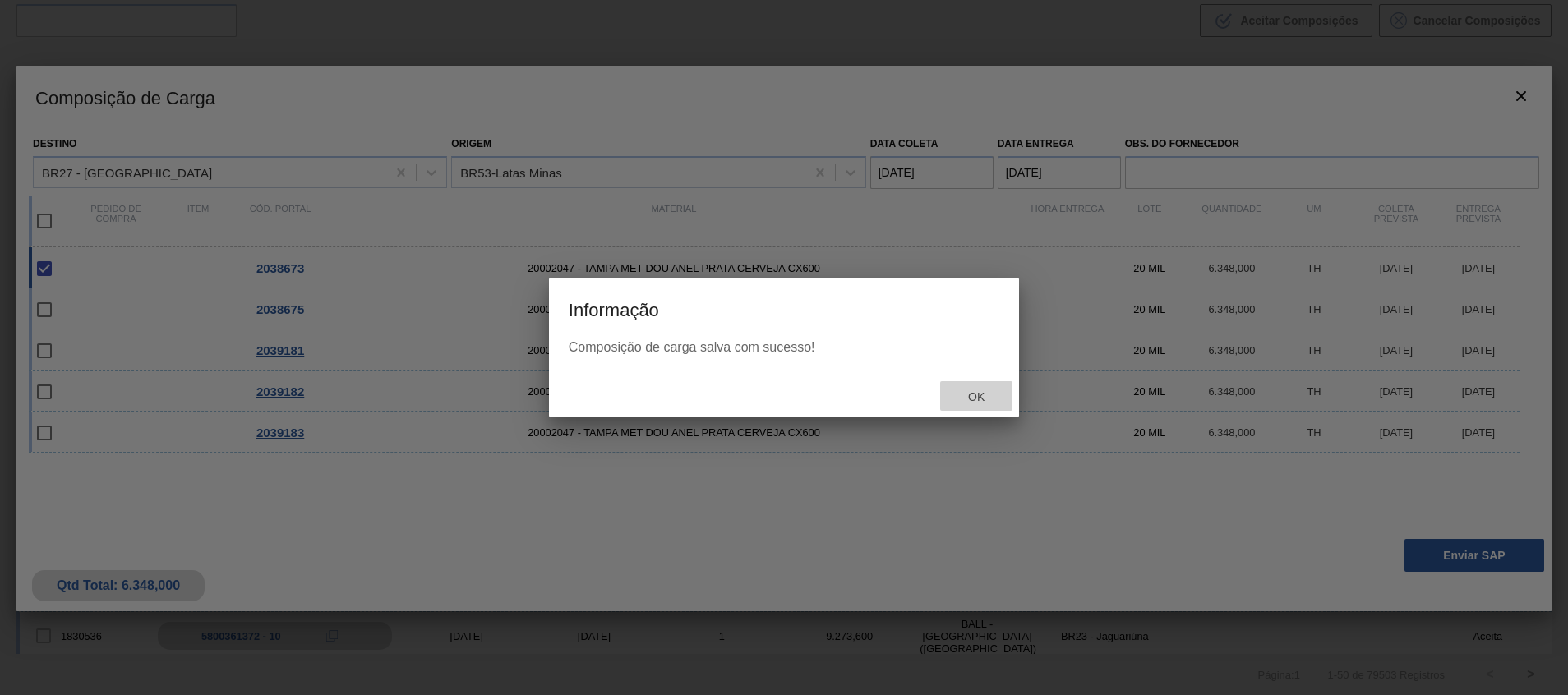
click at [960, 406] on div "Ok" at bounding box center [977, 396] width 72 height 30
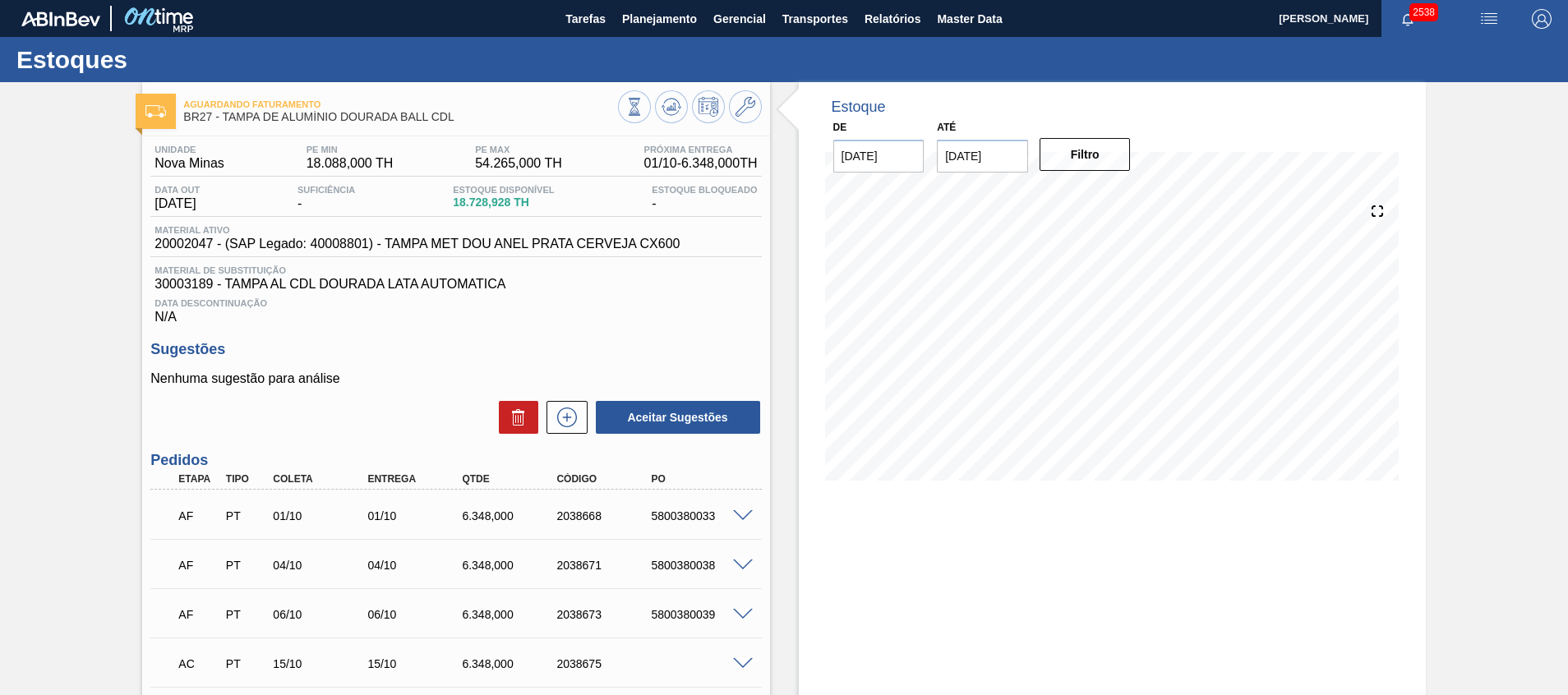
scroll to position [275, 0]
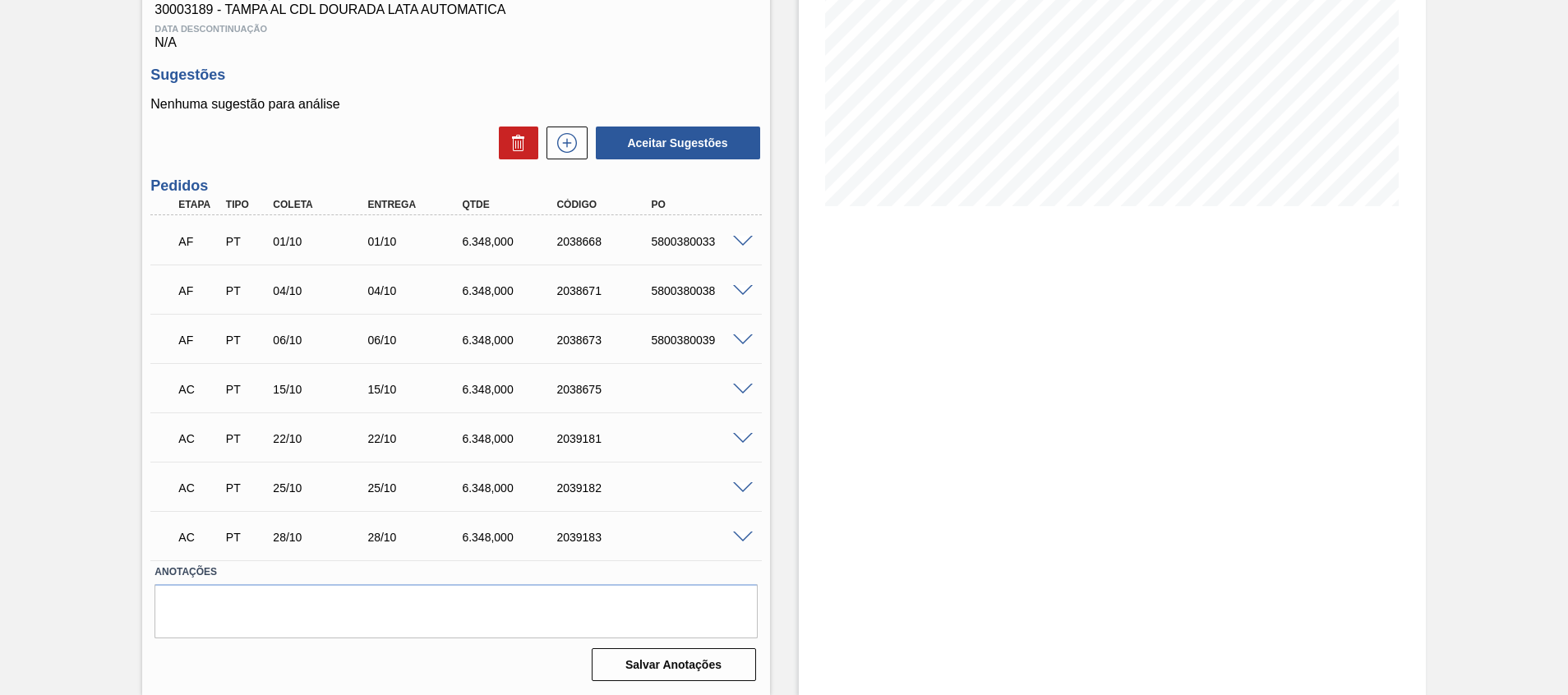
click at [742, 384] on span at bounding box center [742, 389] width 19 height 13
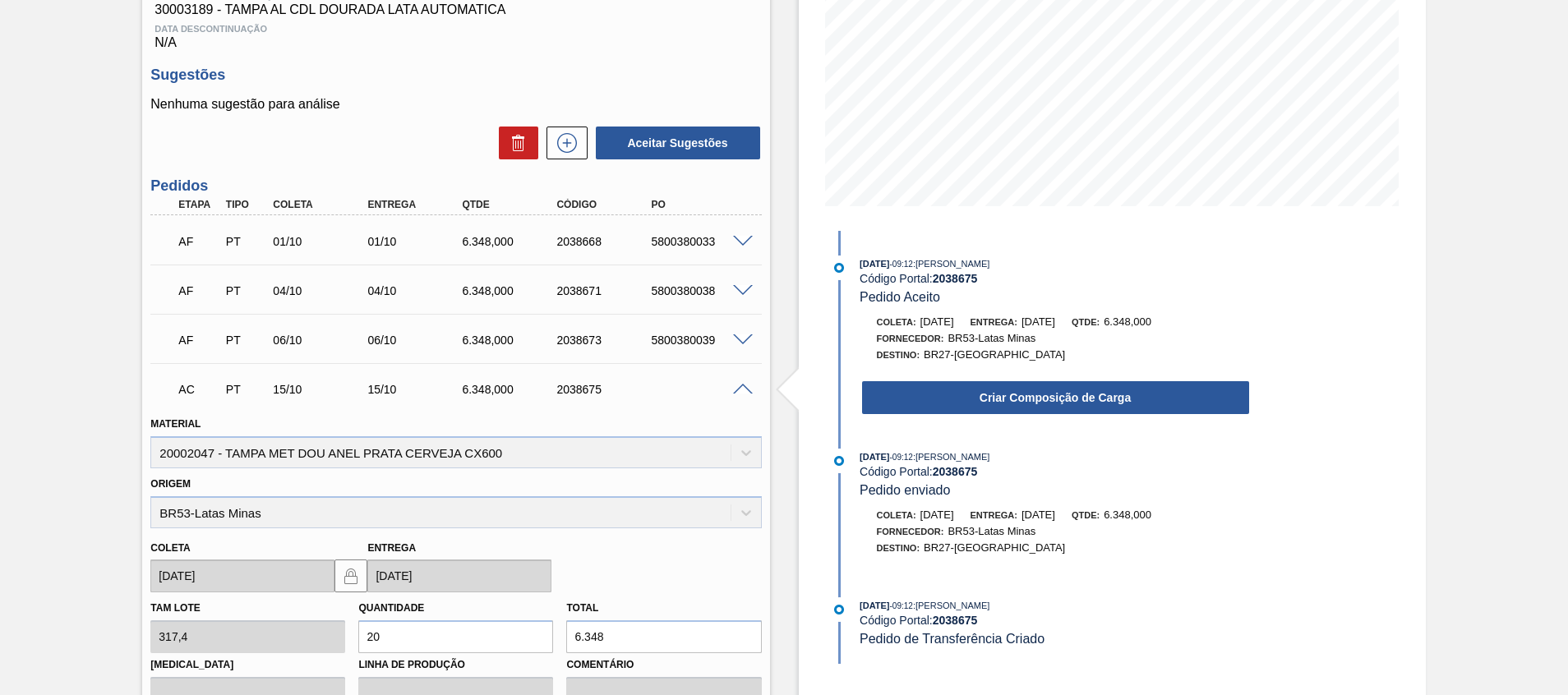
click at [860, 404] on div "Criar Composição de Carga" at bounding box center [1055, 398] width 390 height 36
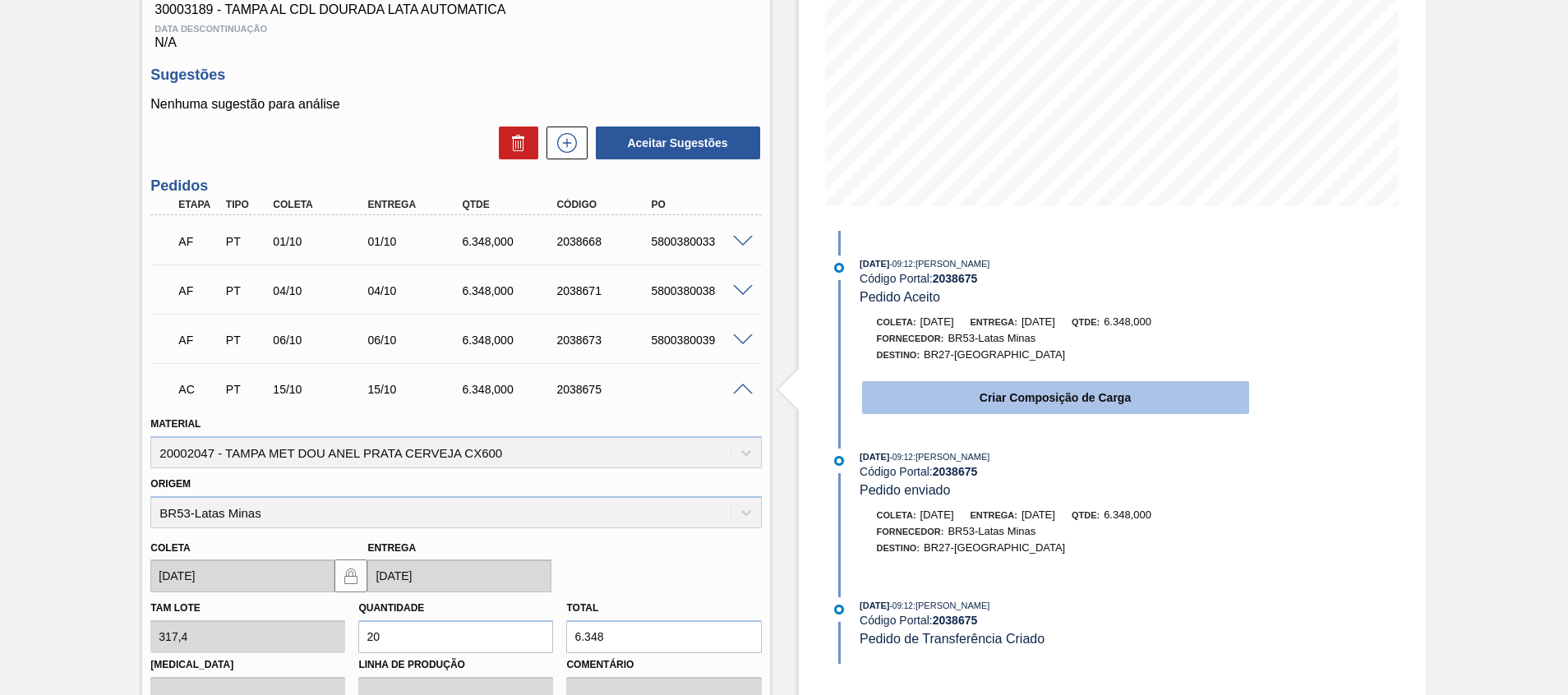
click at [876, 411] on button "Criar Composição de Carga" at bounding box center [1055, 397] width 387 height 33
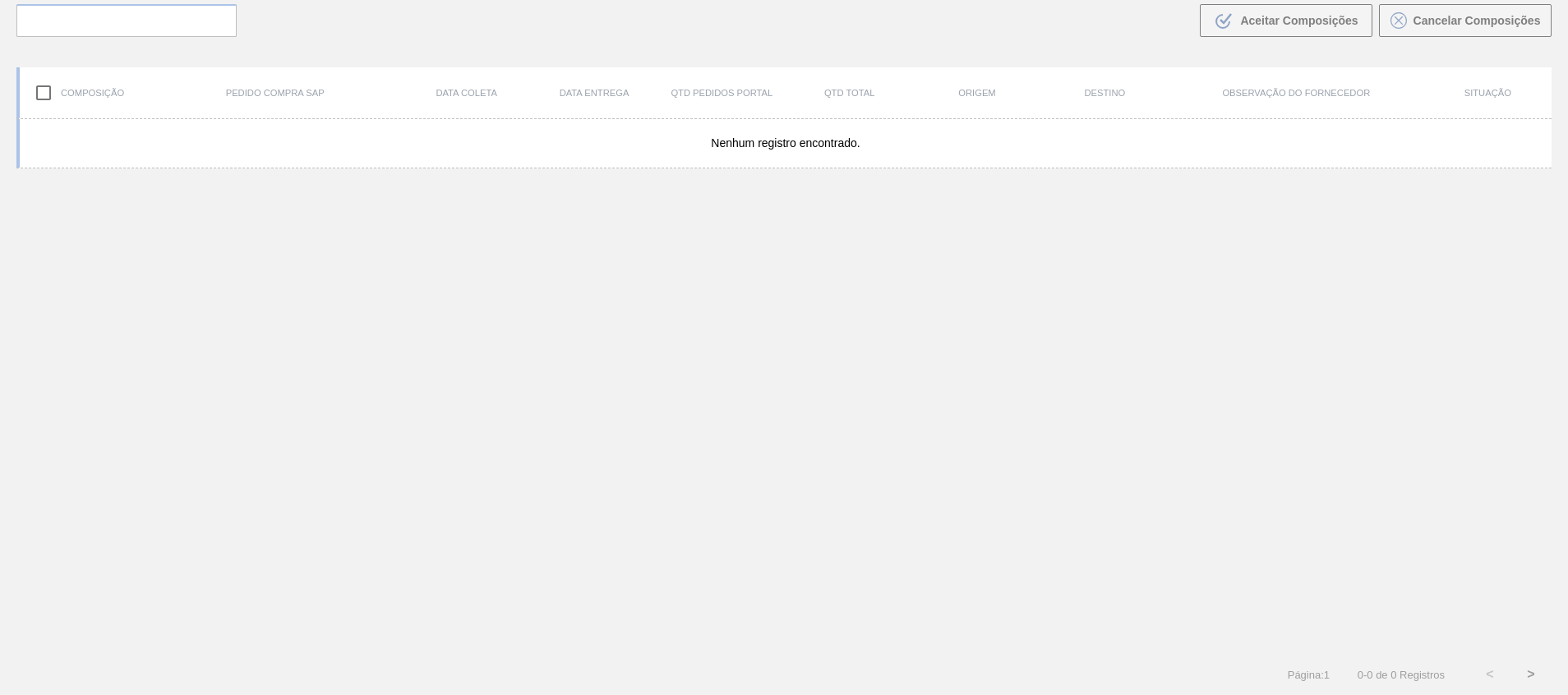
scroll to position [118, 0]
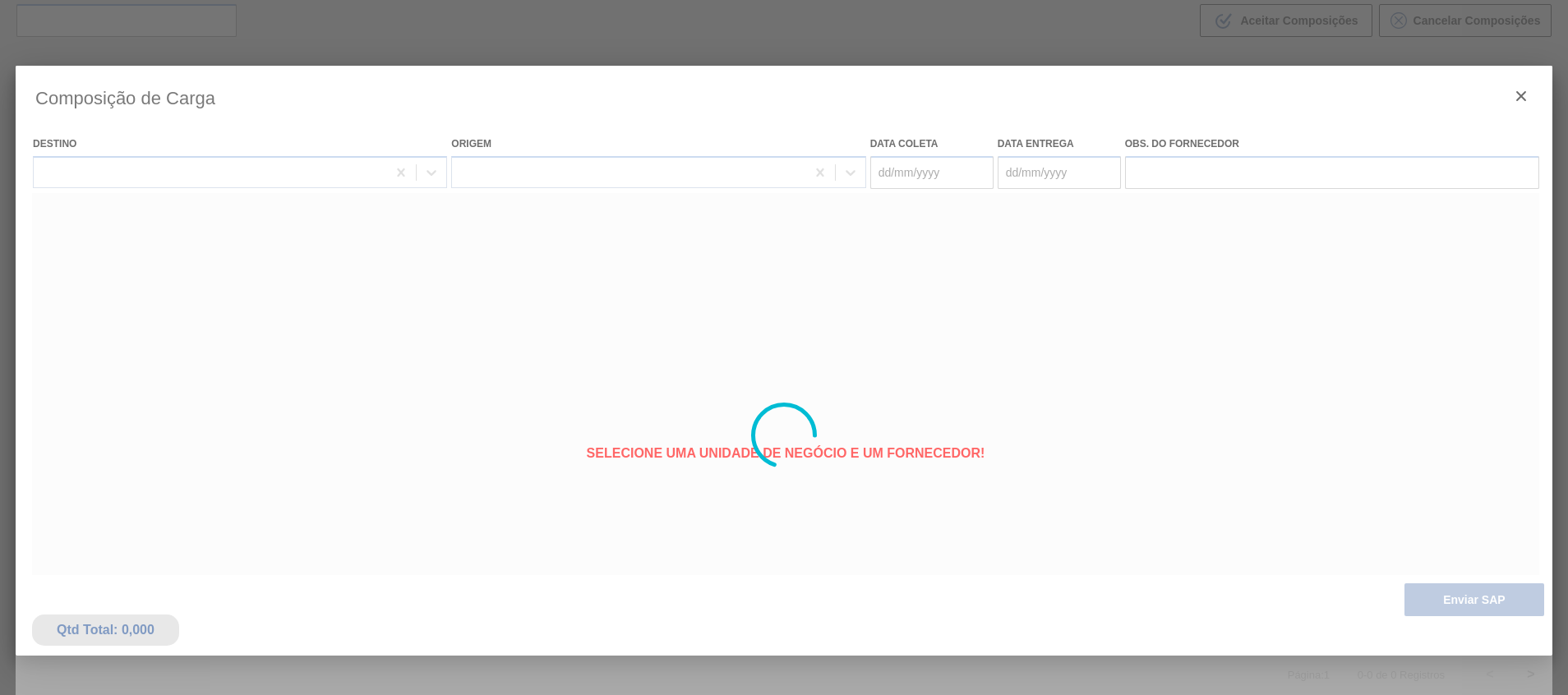
type coleta "[DATE]"
type entrega "[DATE]"
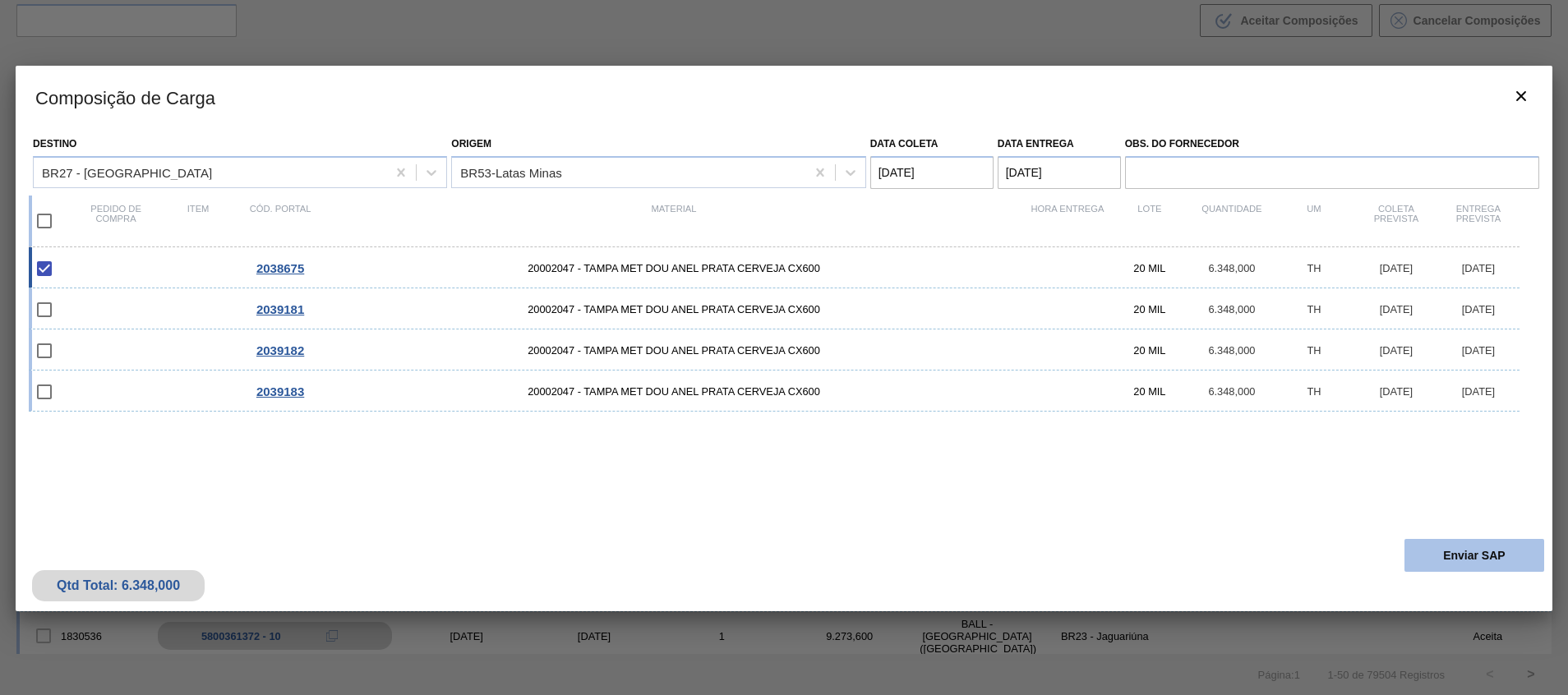
click at [1463, 569] on button "Enviar SAP" at bounding box center [1474, 555] width 140 height 33
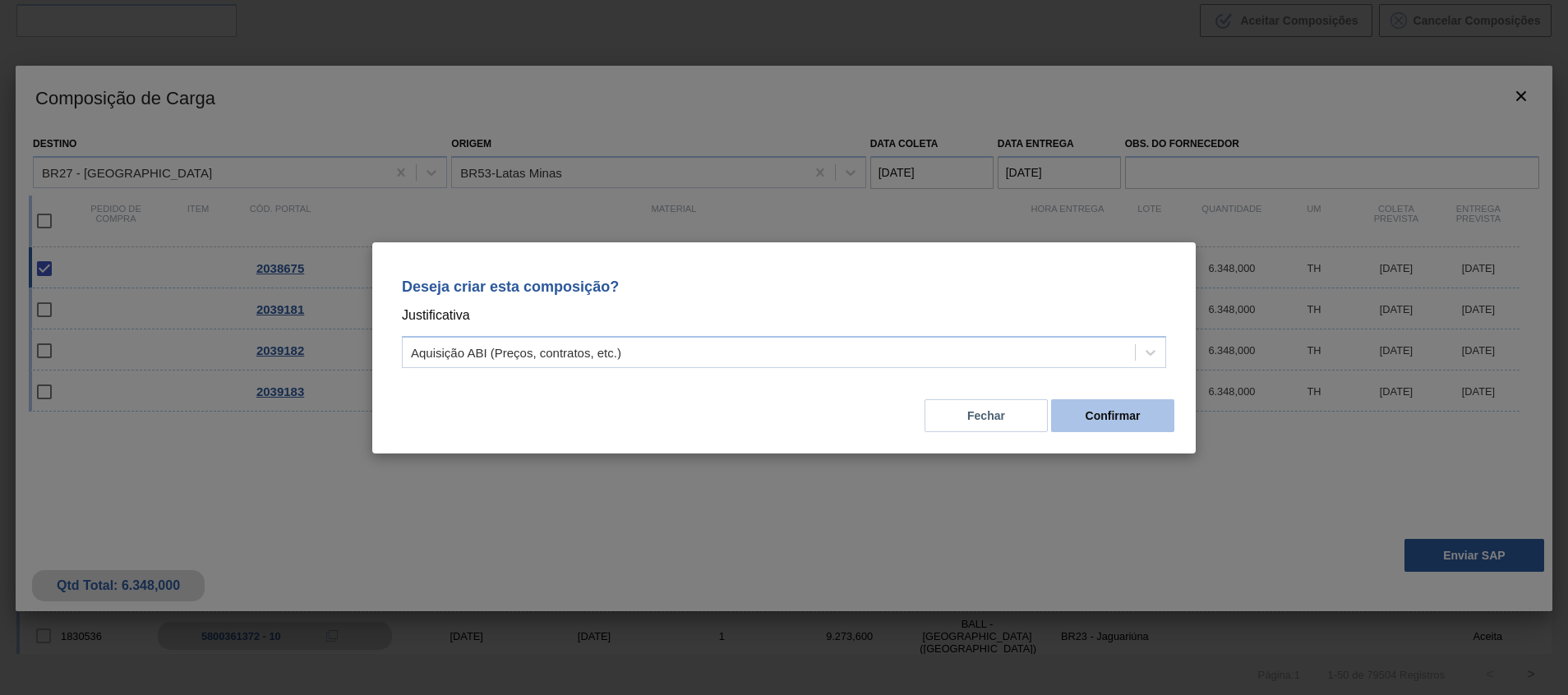
click at [1145, 414] on button "Confirmar" at bounding box center [1112, 415] width 123 height 33
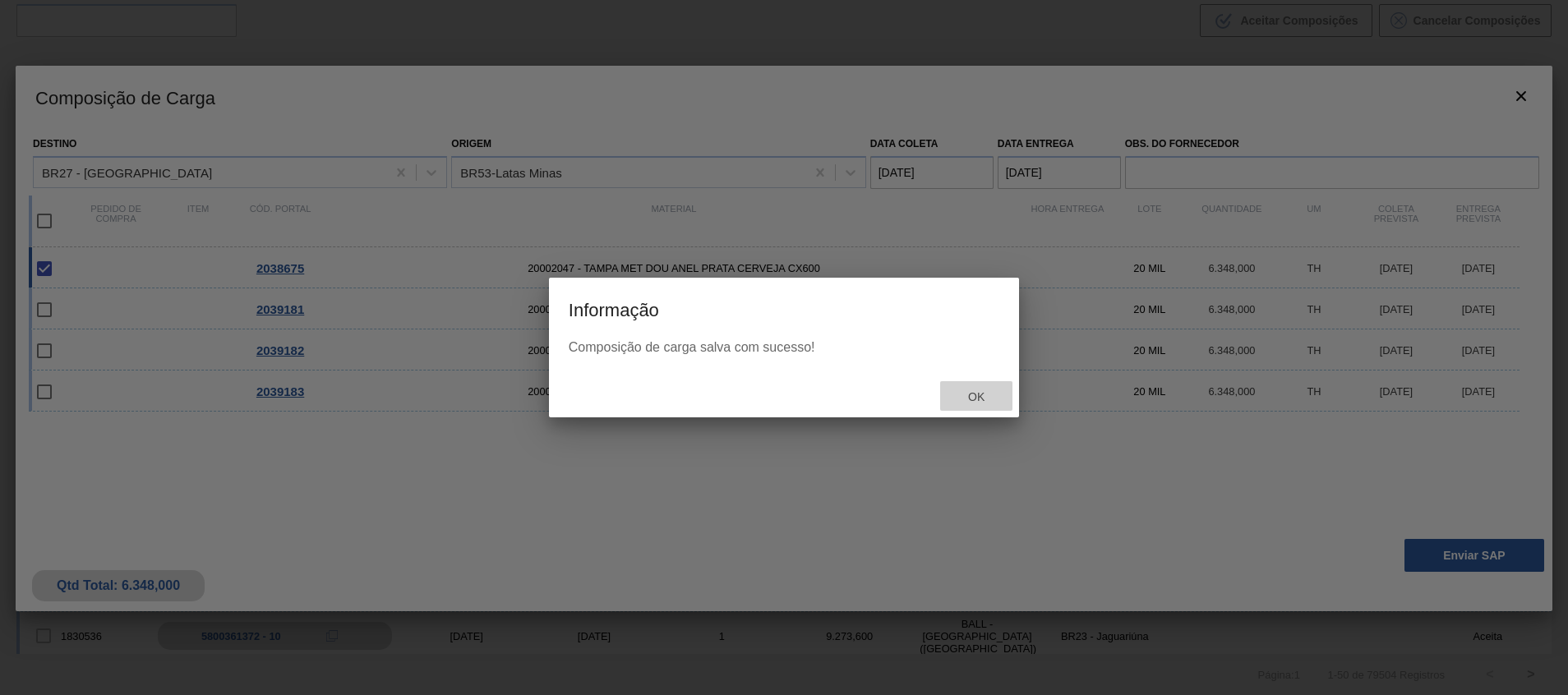
click at [990, 388] on div "Ok" at bounding box center [977, 396] width 72 height 30
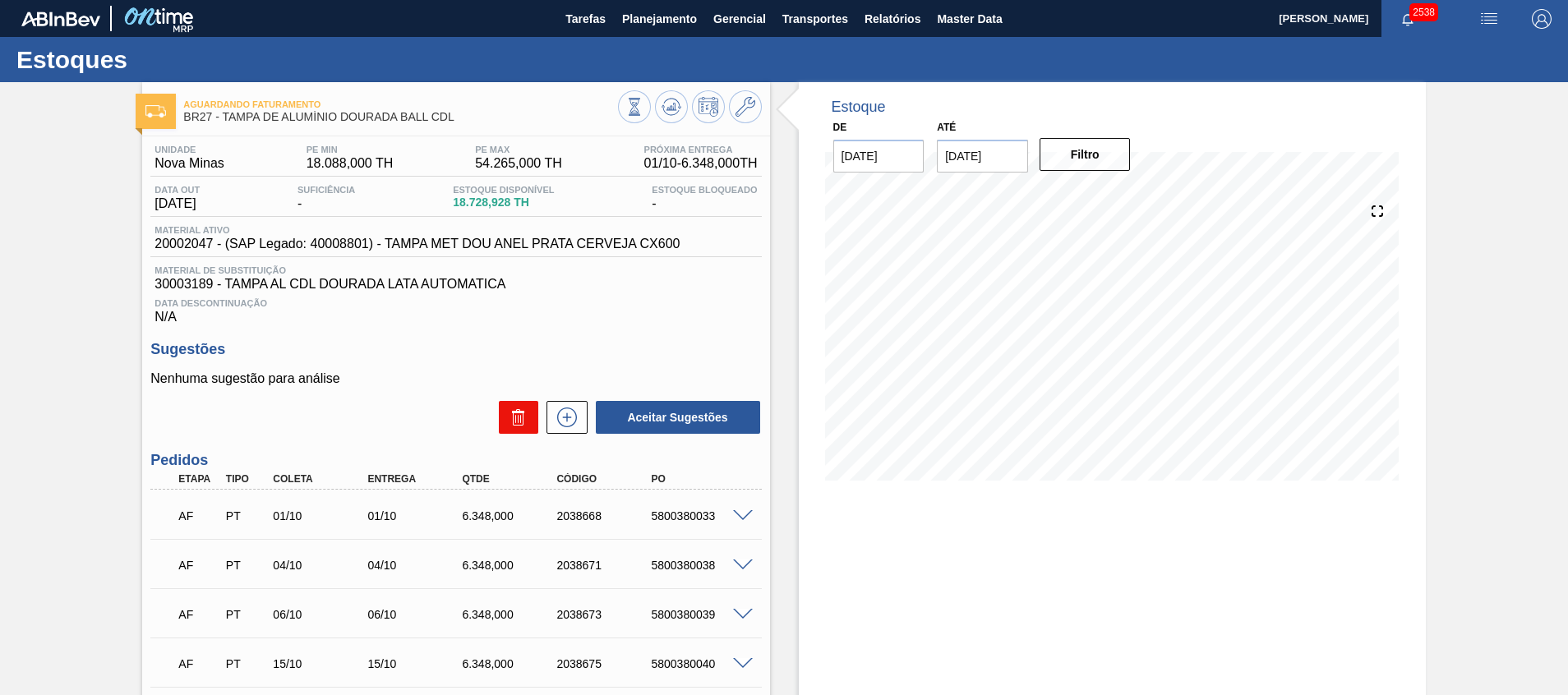
scroll to position [275, 0]
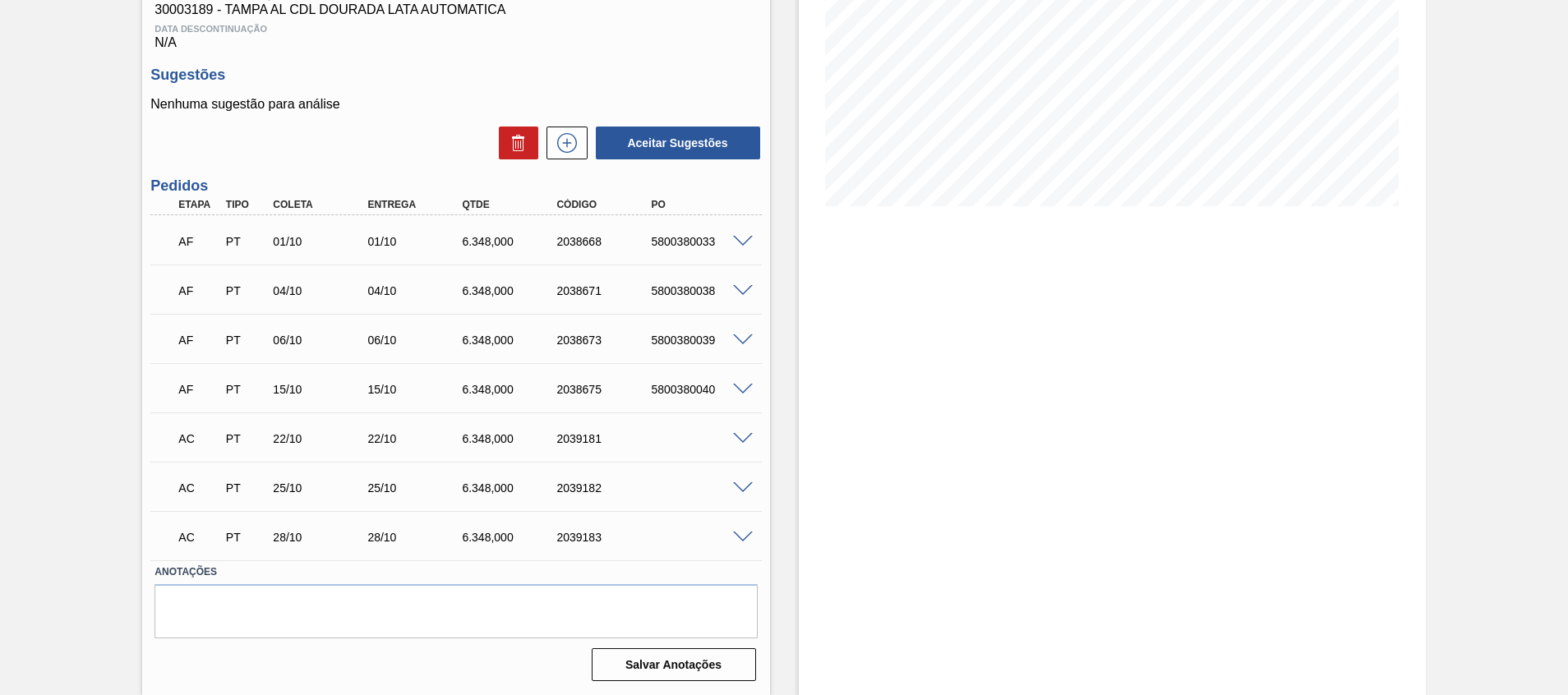
click at [737, 433] on span at bounding box center [742, 439] width 19 height 13
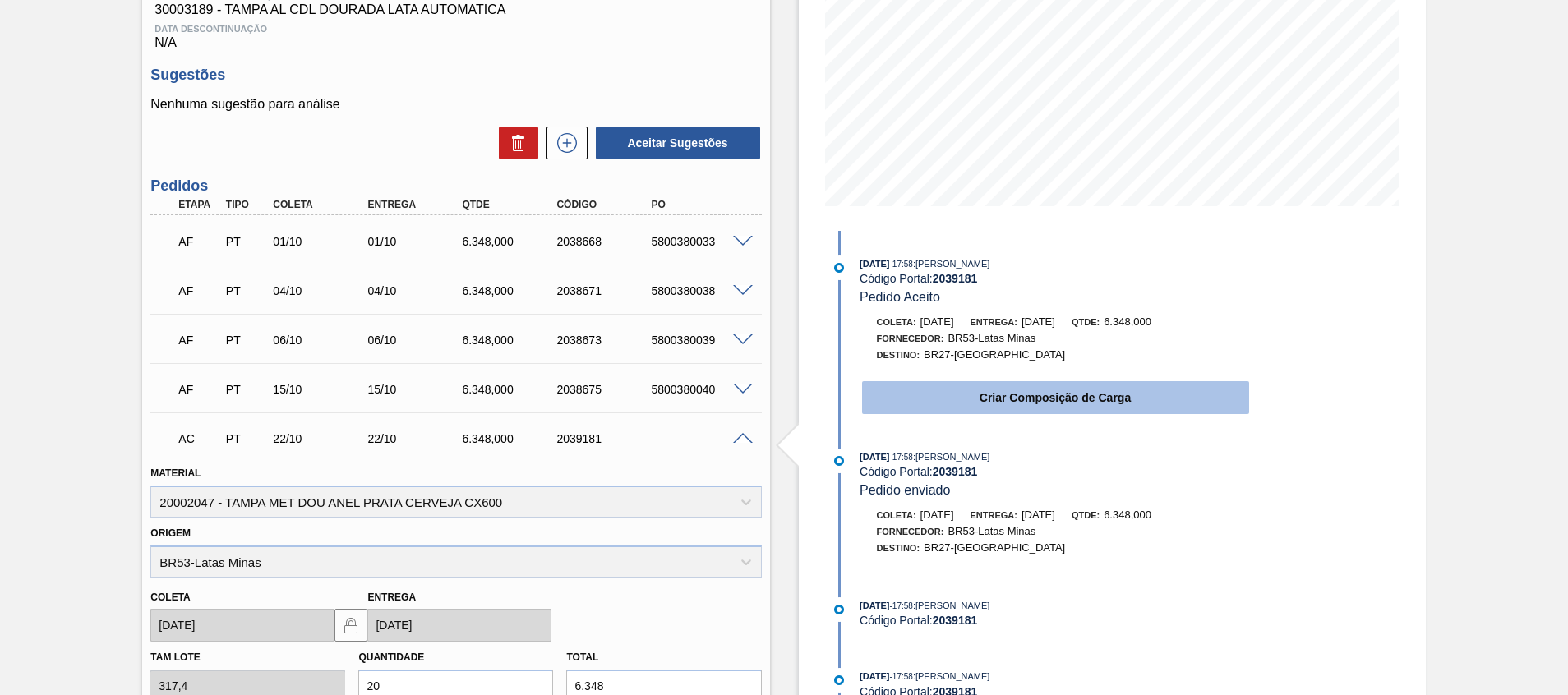
click at [898, 406] on button "Criar Composição de Carga" at bounding box center [1055, 397] width 387 height 33
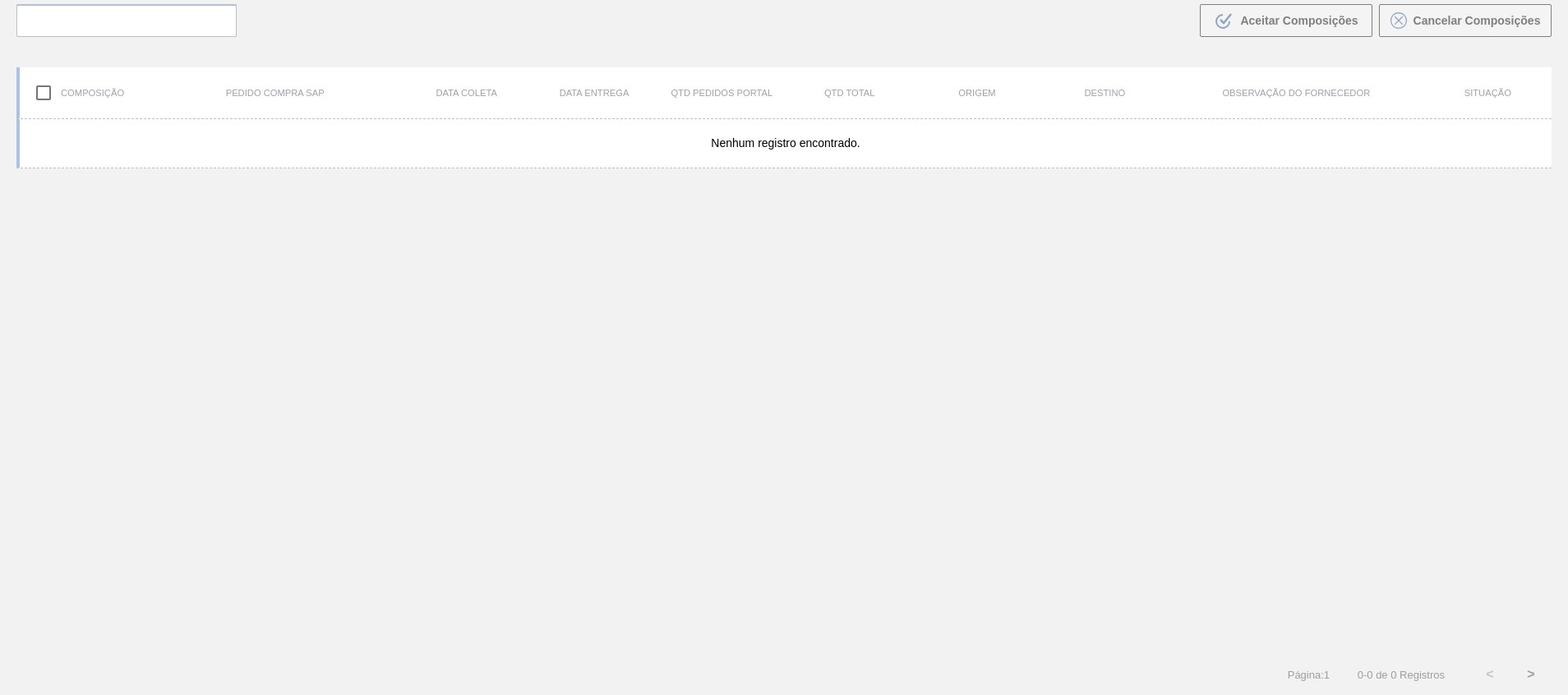
scroll to position [118, 0]
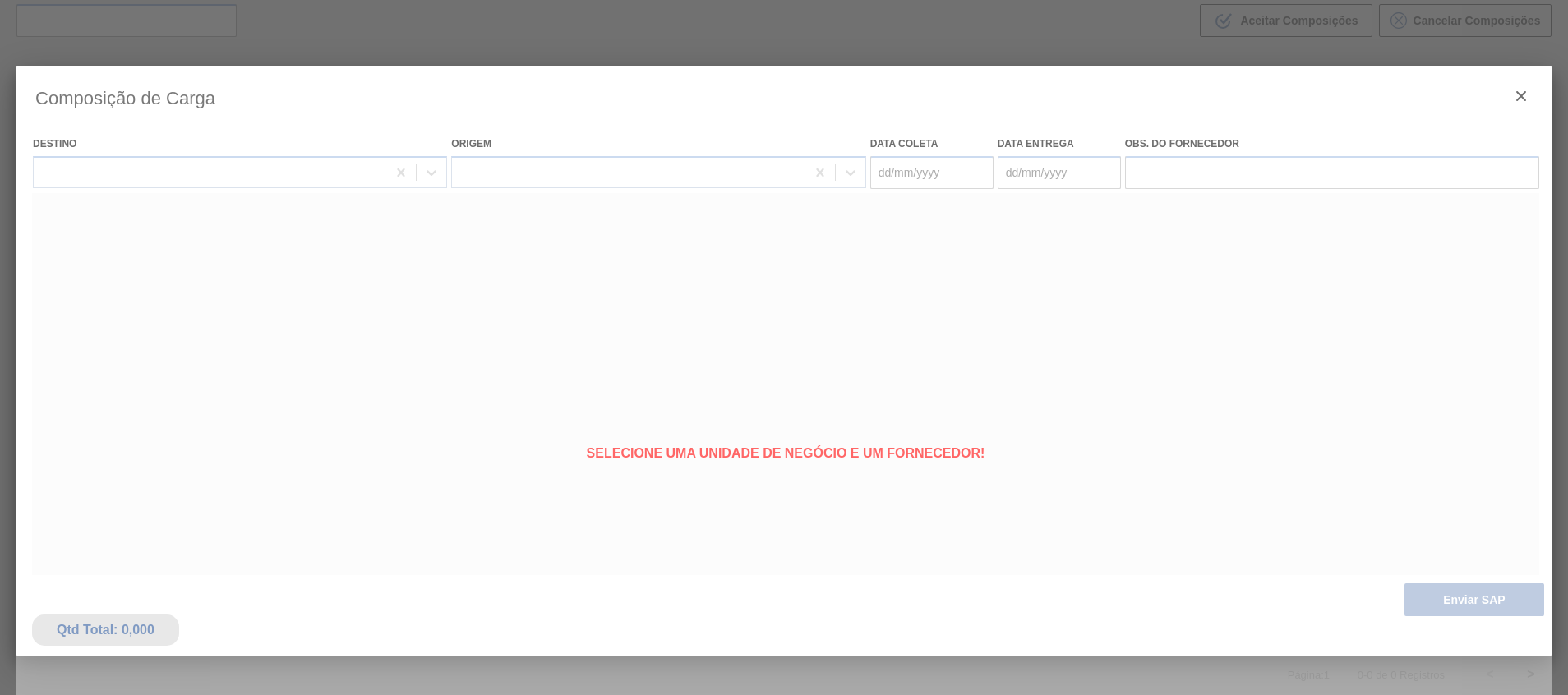
type coleta "[DATE]"
type entrega "[DATE]"
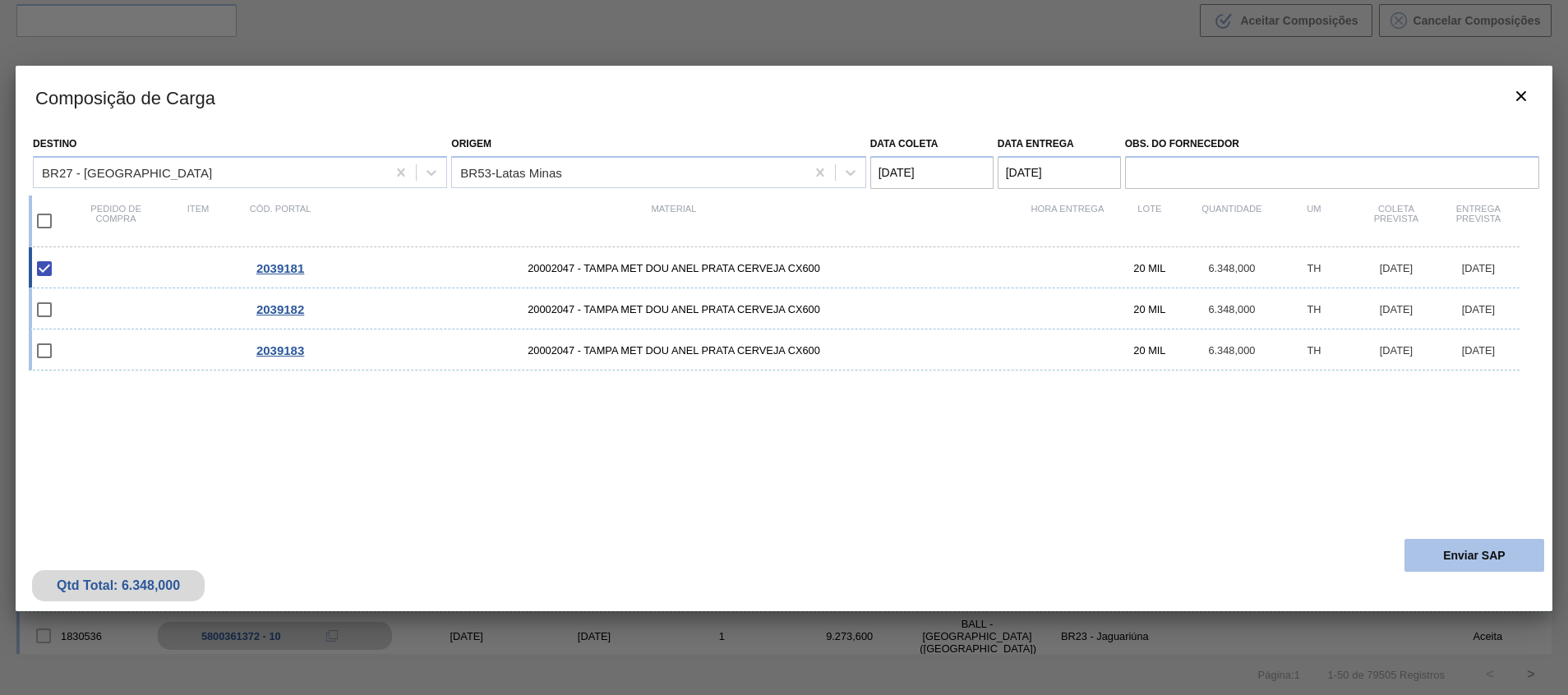
click at [1515, 556] on button "Enviar SAP" at bounding box center [1474, 555] width 140 height 33
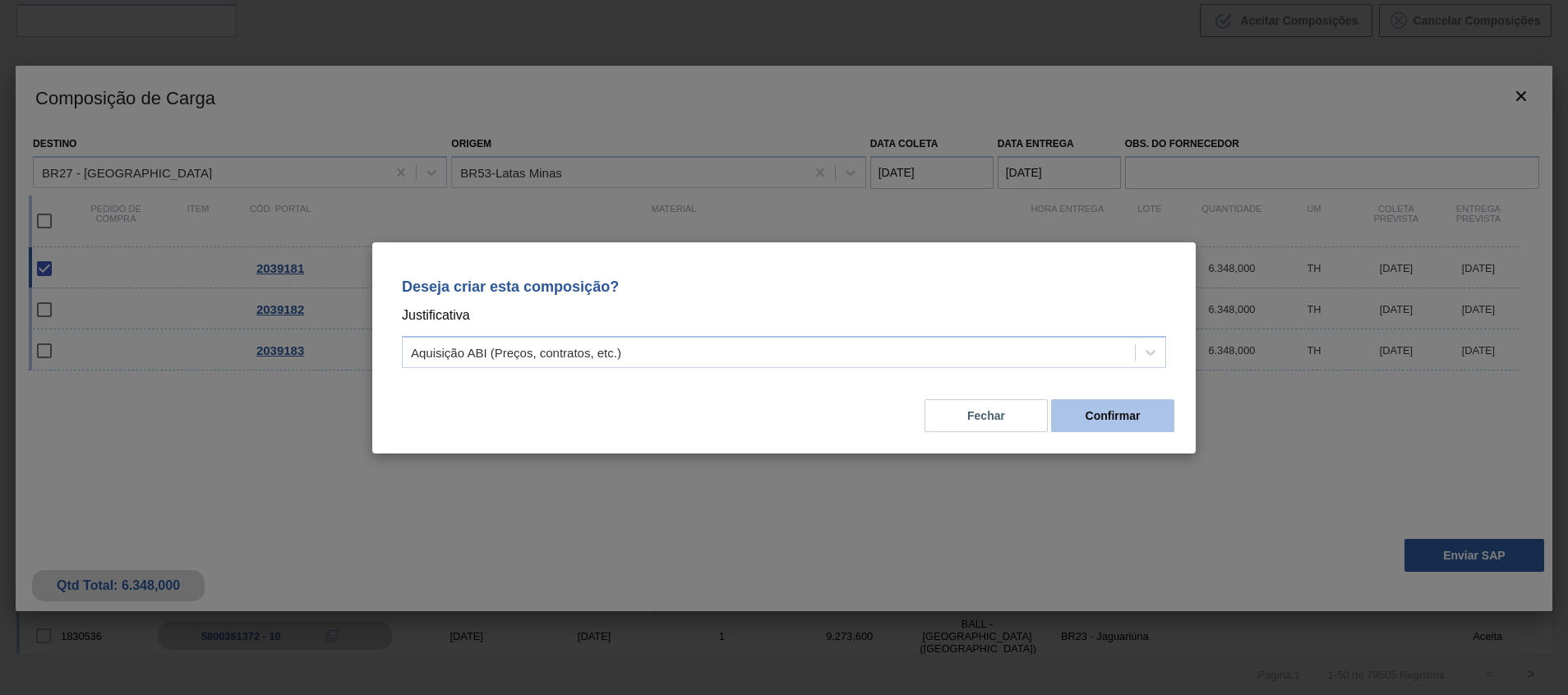
click at [1121, 407] on button "Confirmar" at bounding box center [1112, 415] width 123 height 33
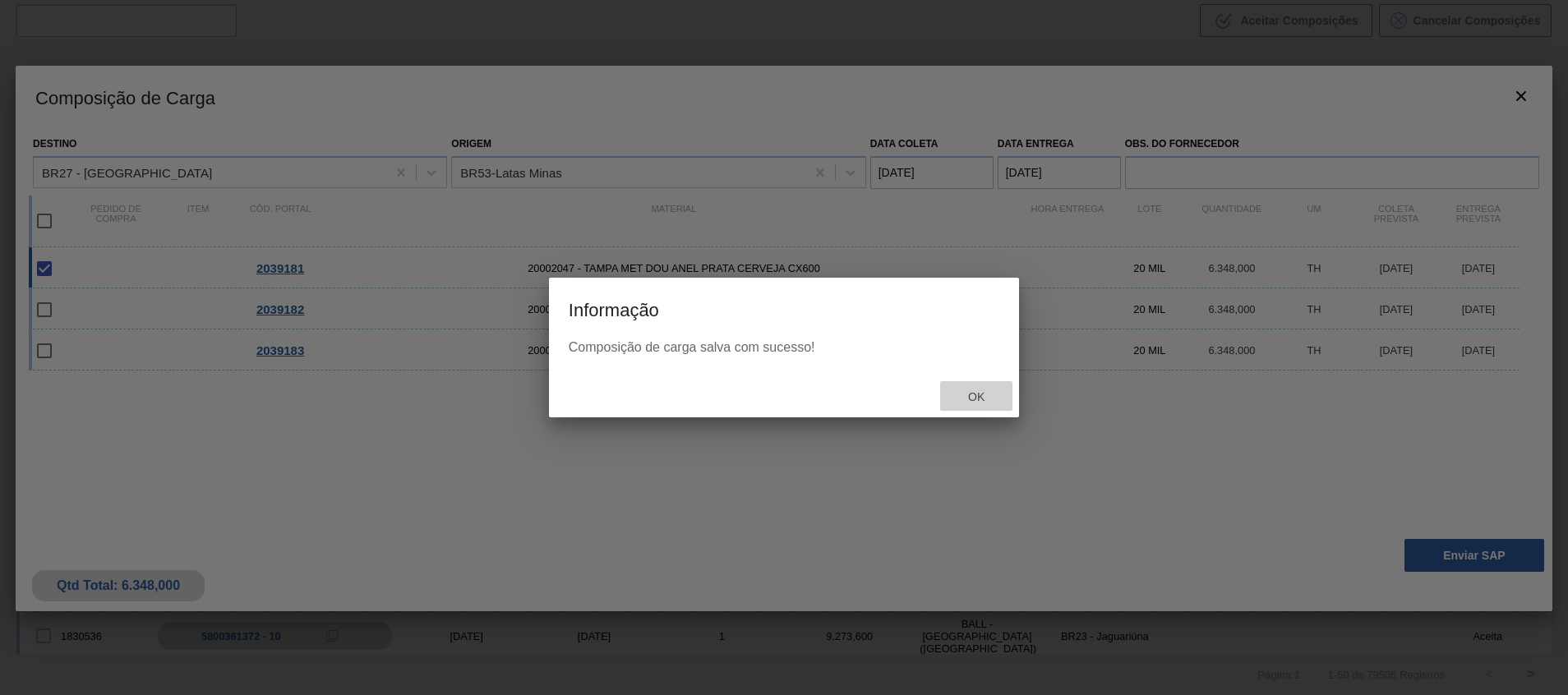
click at [973, 389] on div "Ok" at bounding box center [977, 396] width 72 height 30
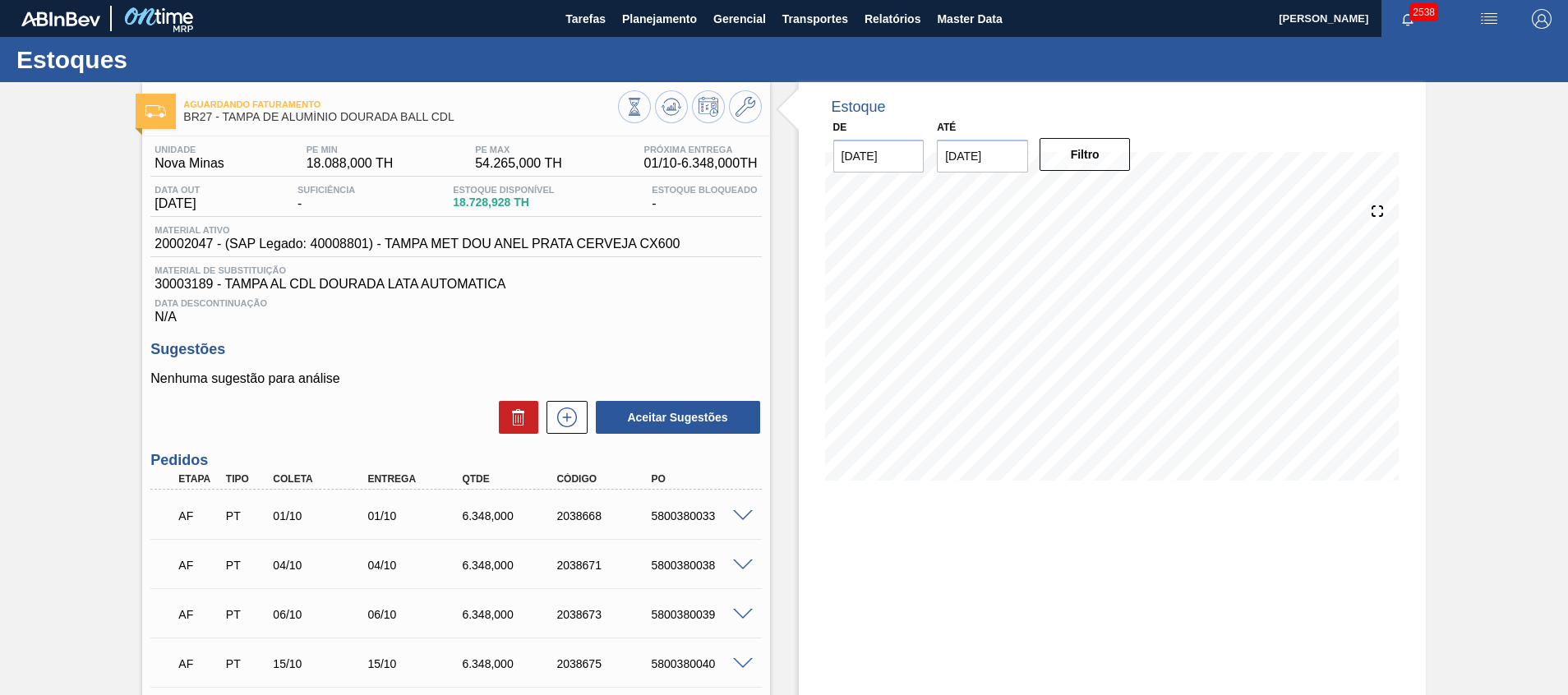
scroll to position [275, 0]
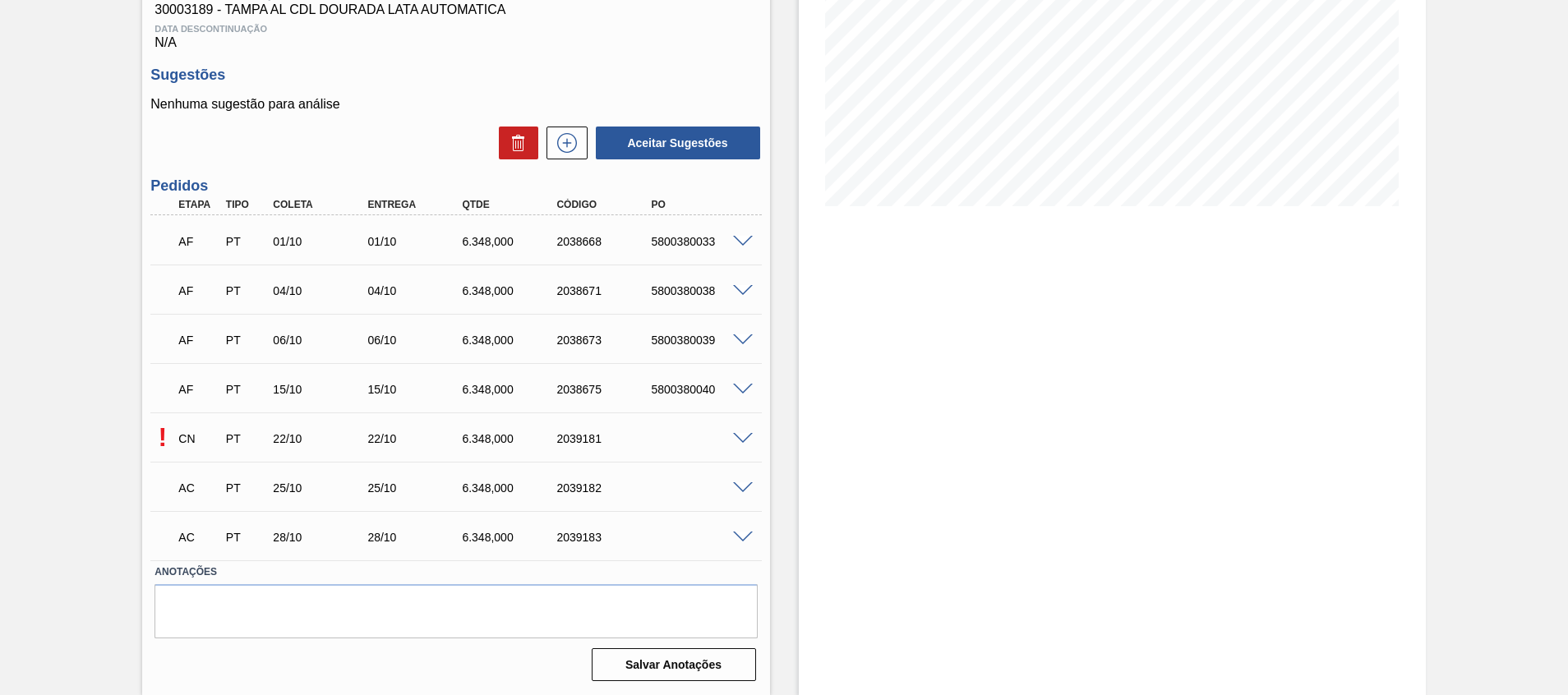
click at [743, 440] on span at bounding box center [742, 439] width 19 height 13
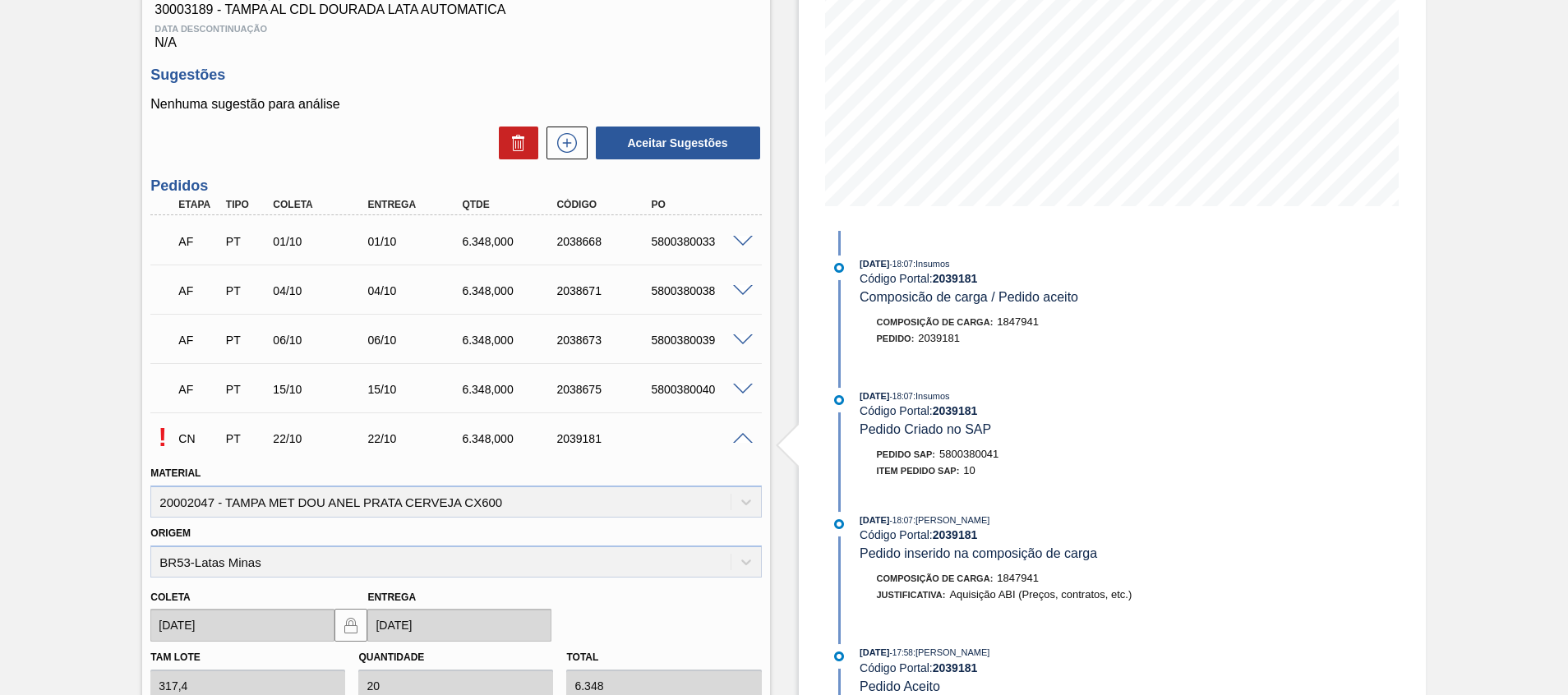
click at [743, 440] on span at bounding box center [742, 439] width 19 height 13
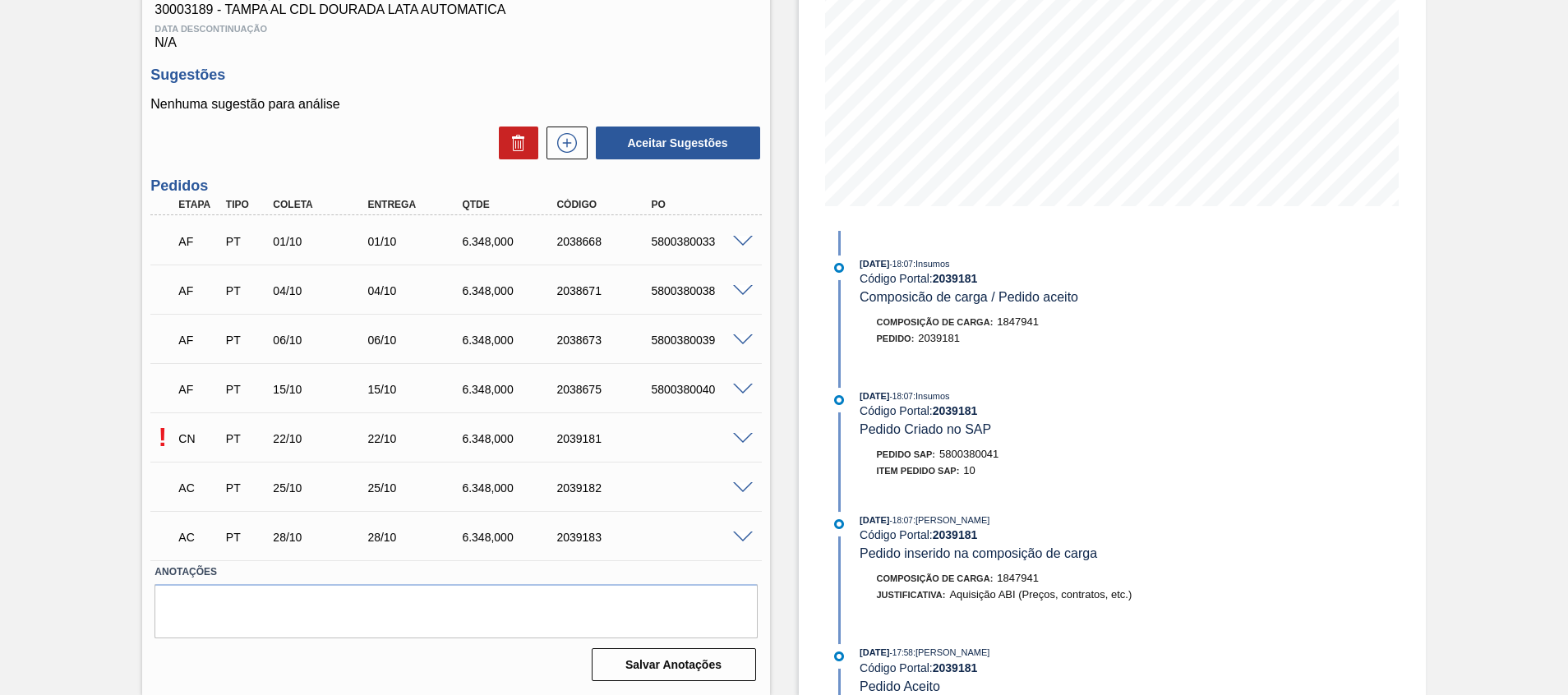
click at [738, 488] on span at bounding box center [742, 488] width 19 height 13
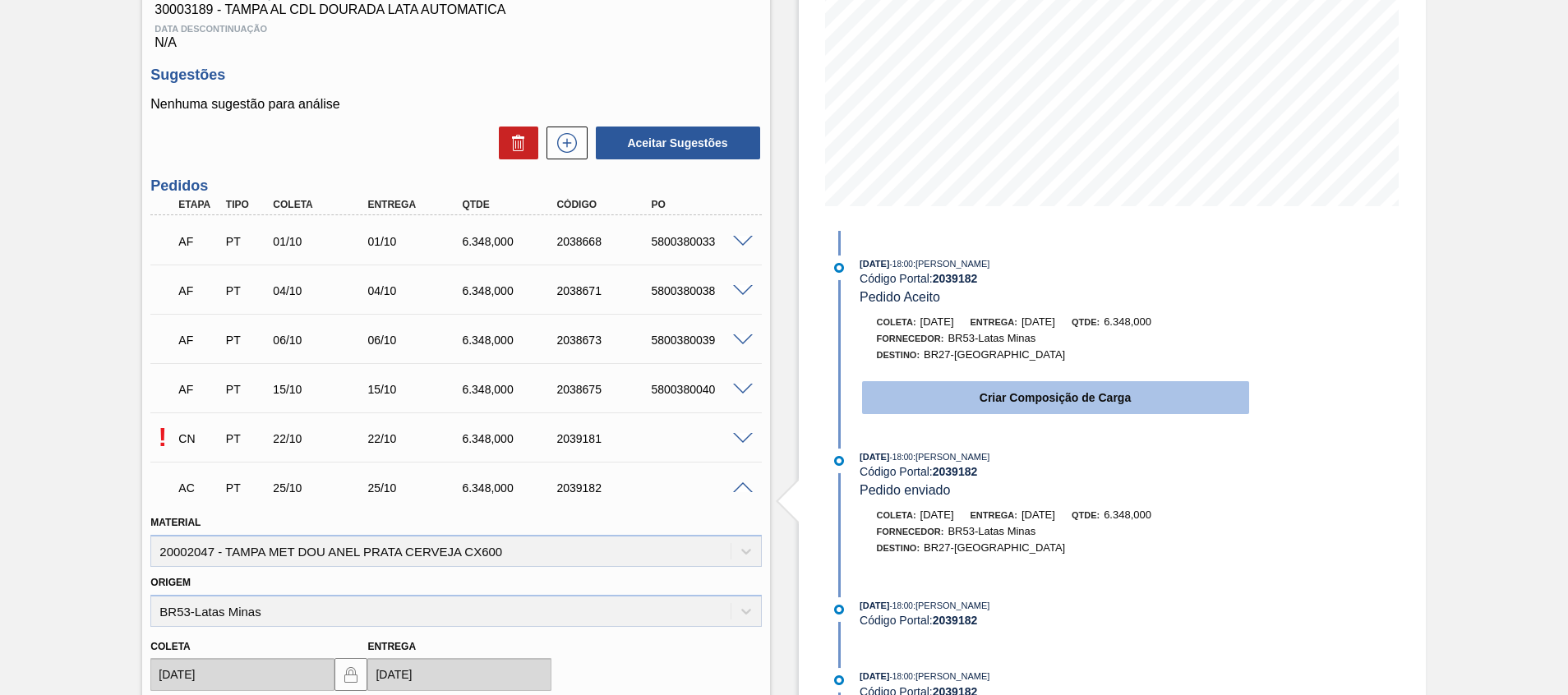
click at [968, 384] on button "Criar Composição de Carga" at bounding box center [1055, 397] width 387 height 33
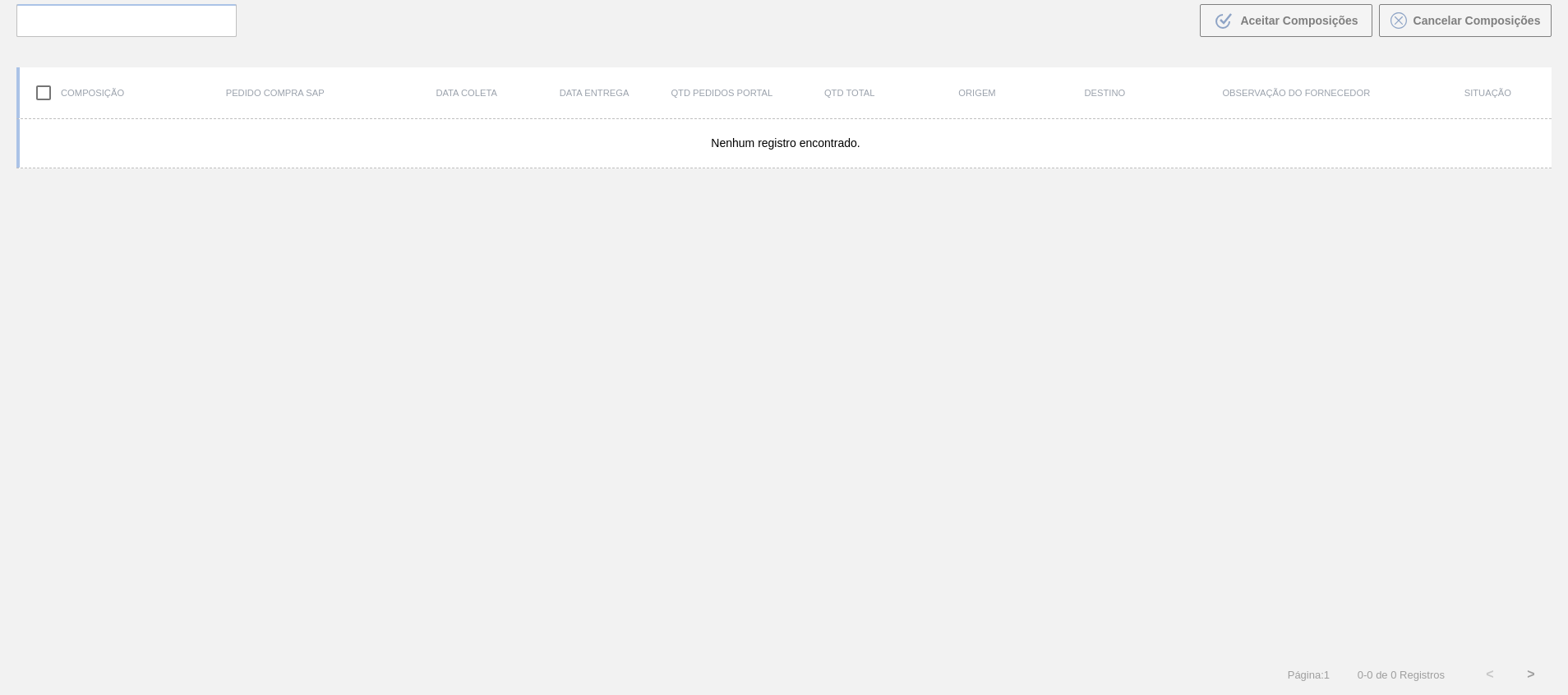
scroll to position [118, 0]
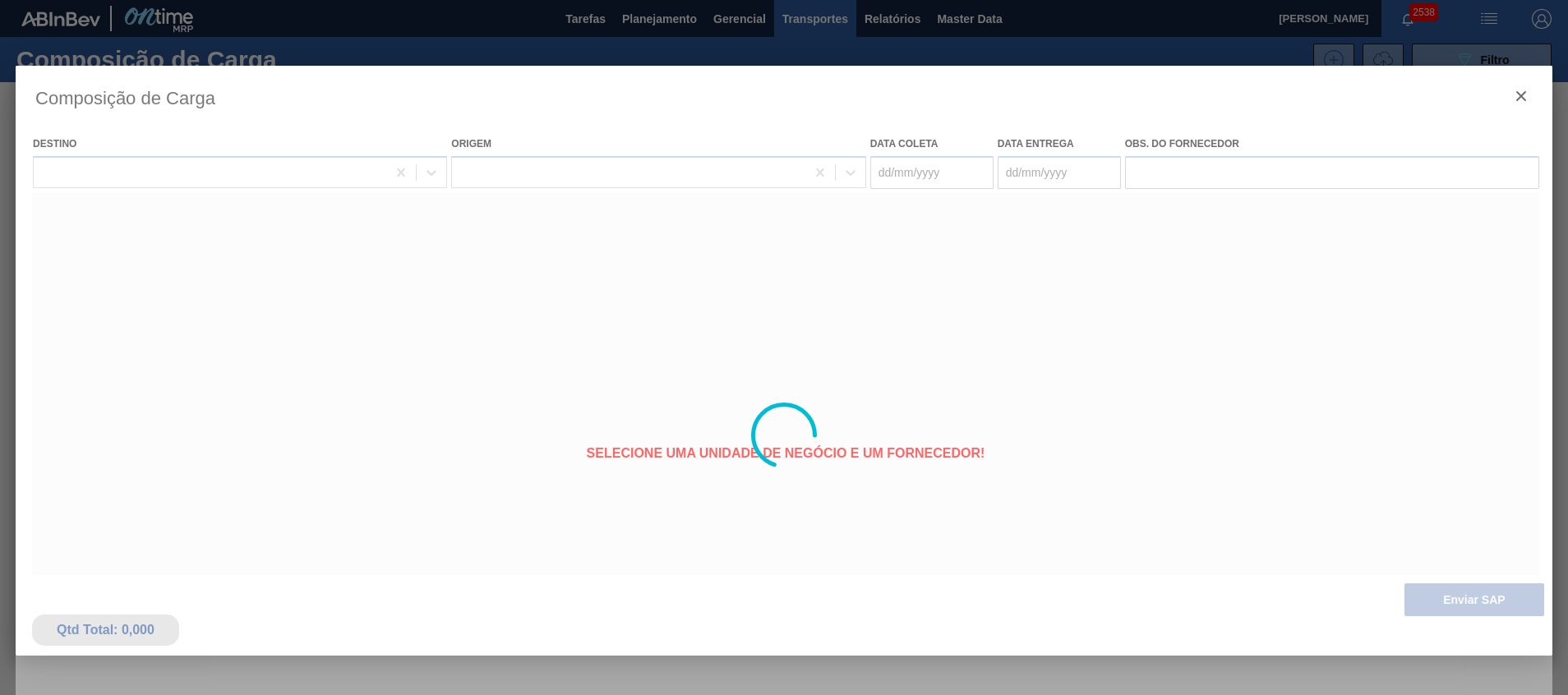
type coleta "[DATE]"
type entrega "[DATE]"
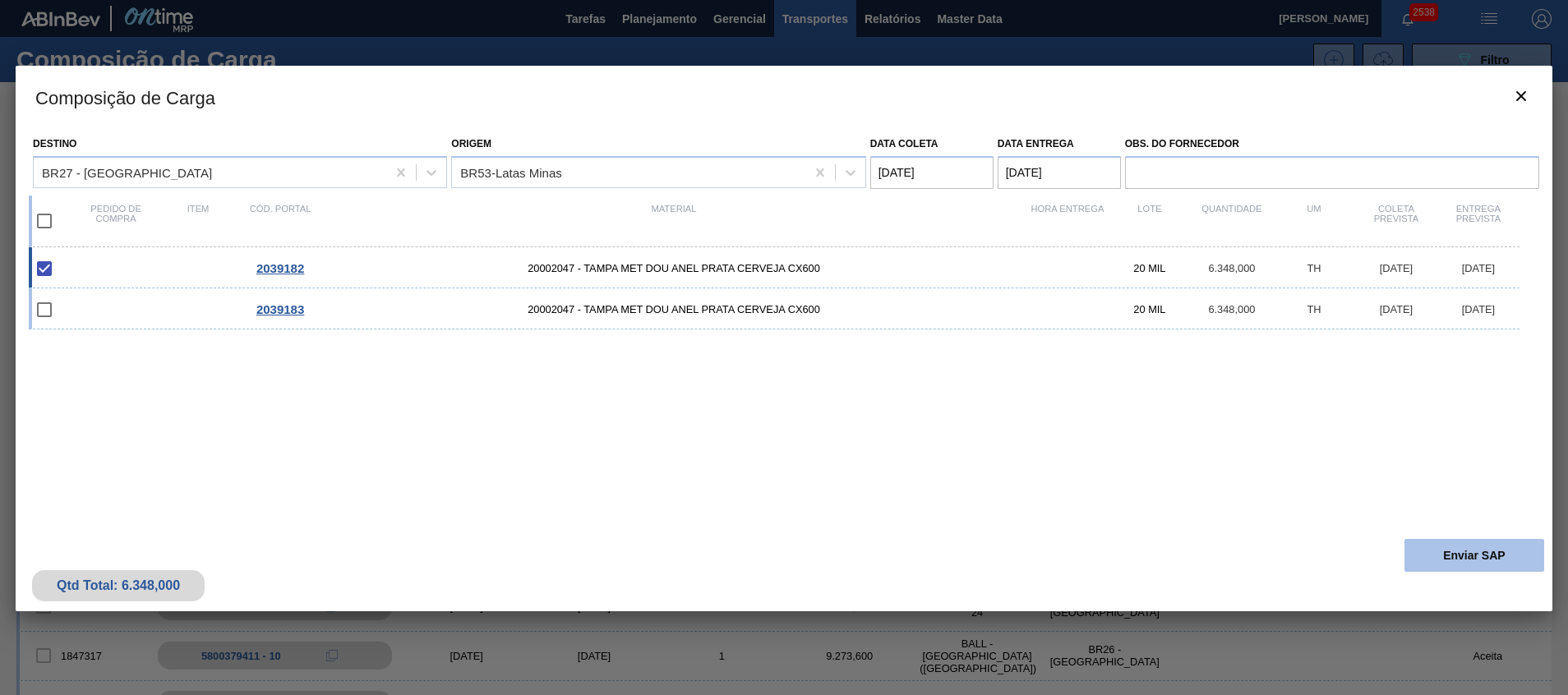
click at [1426, 558] on button "Enviar SAP" at bounding box center [1474, 555] width 140 height 33
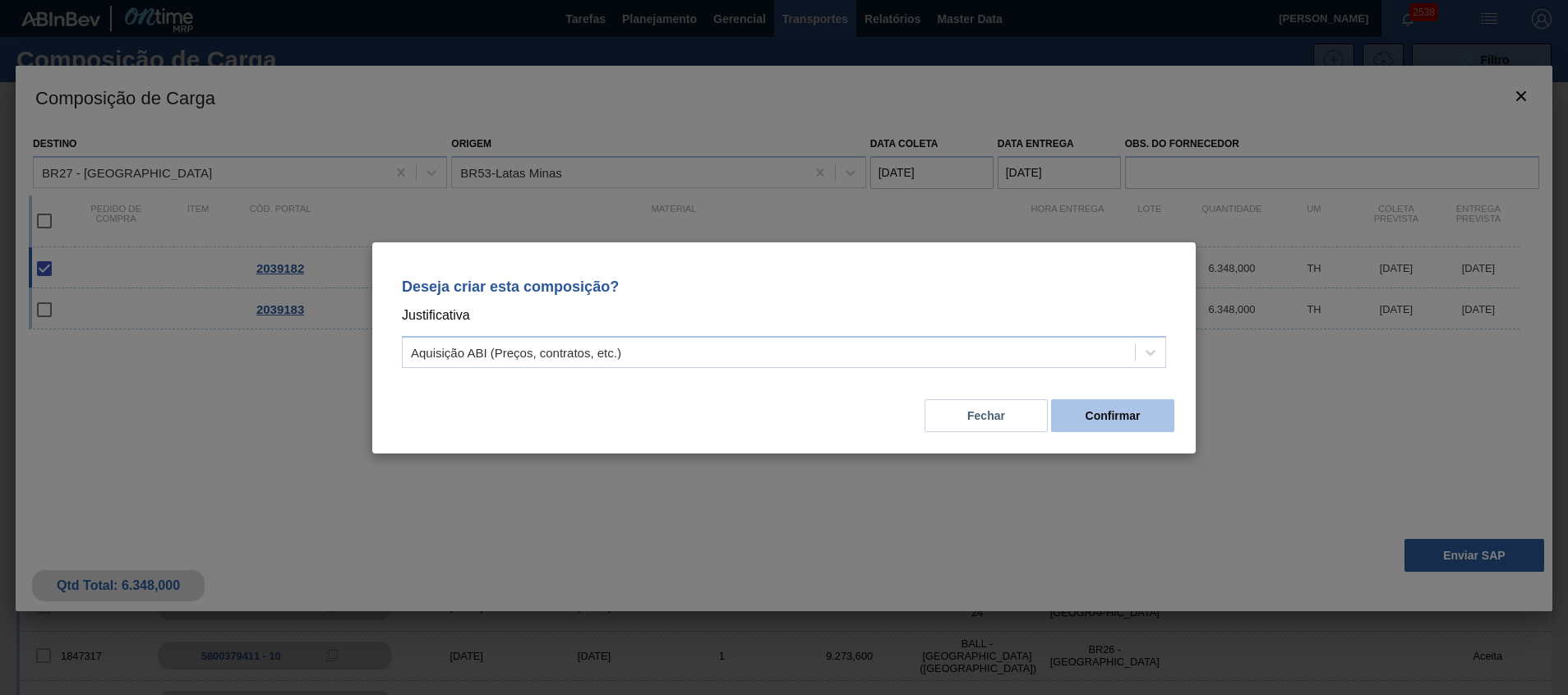
click at [1121, 409] on button "Confirmar" at bounding box center [1112, 415] width 123 height 33
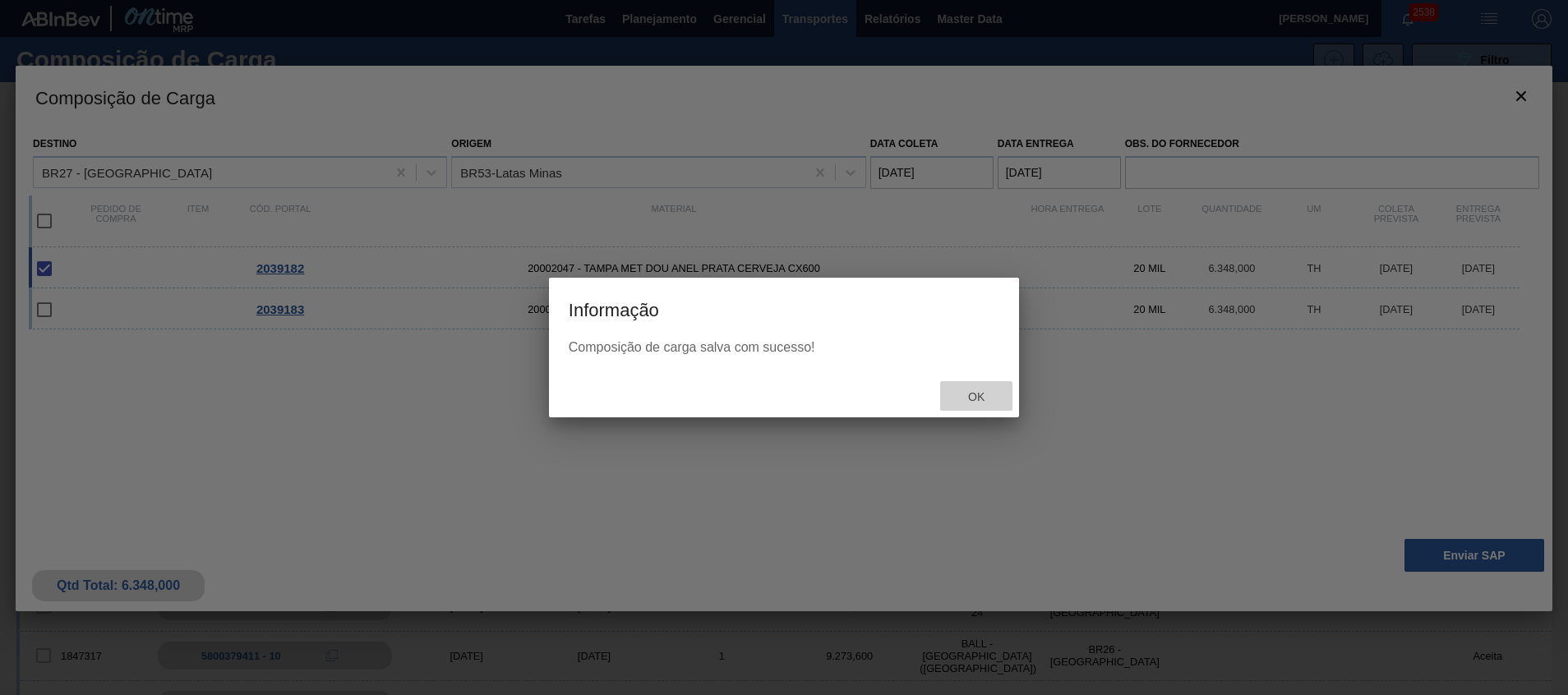
click at [989, 385] on div "Ok" at bounding box center [977, 396] width 72 height 30
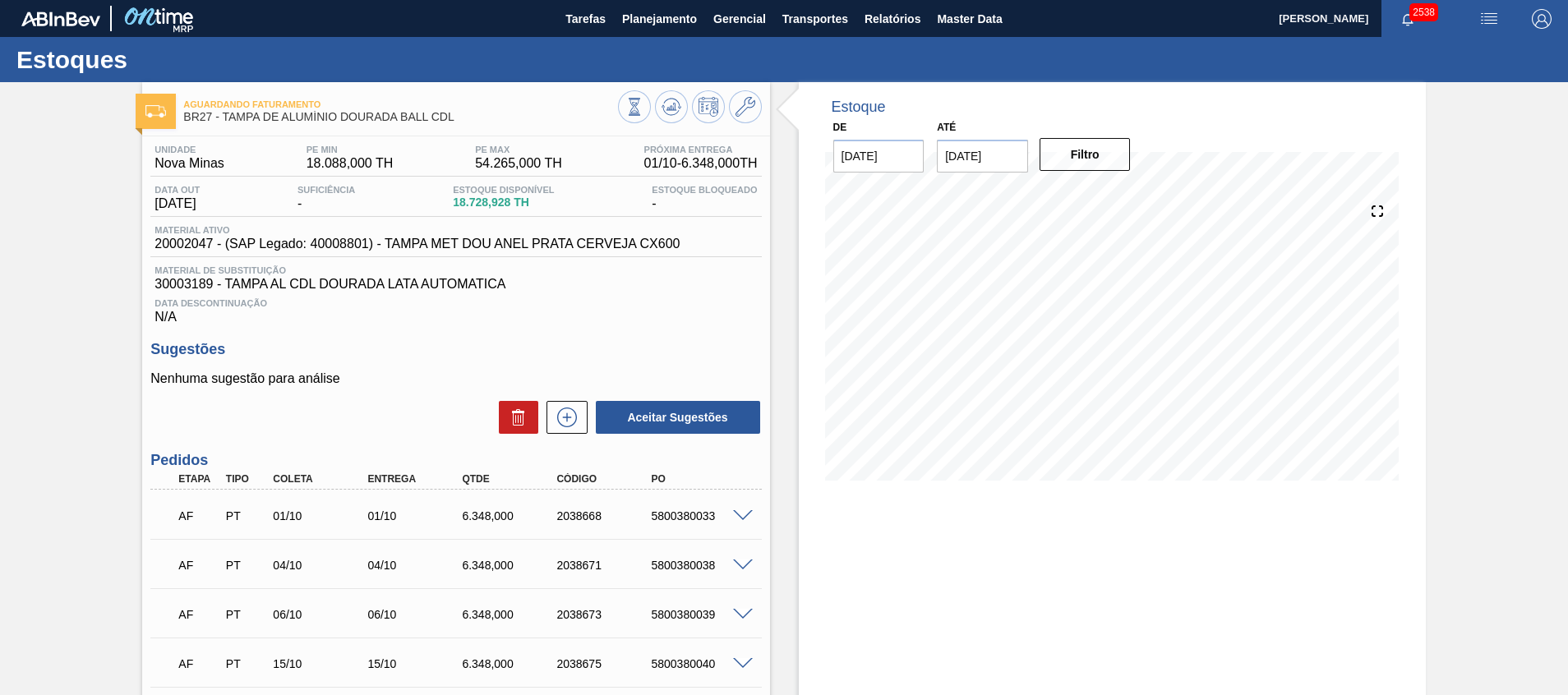
scroll to position [275, 0]
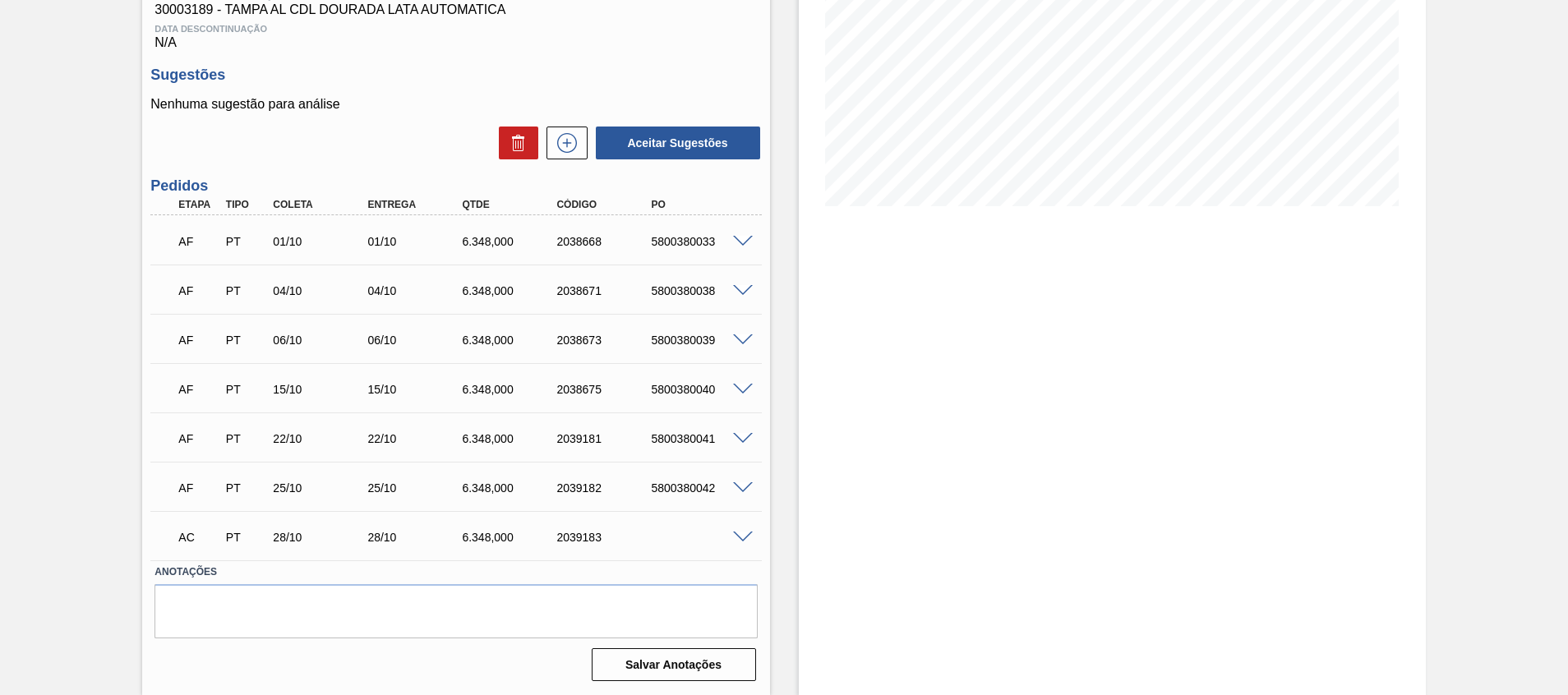
click at [743, 535] on span at bounding box center [742, 537] width 19 height 13
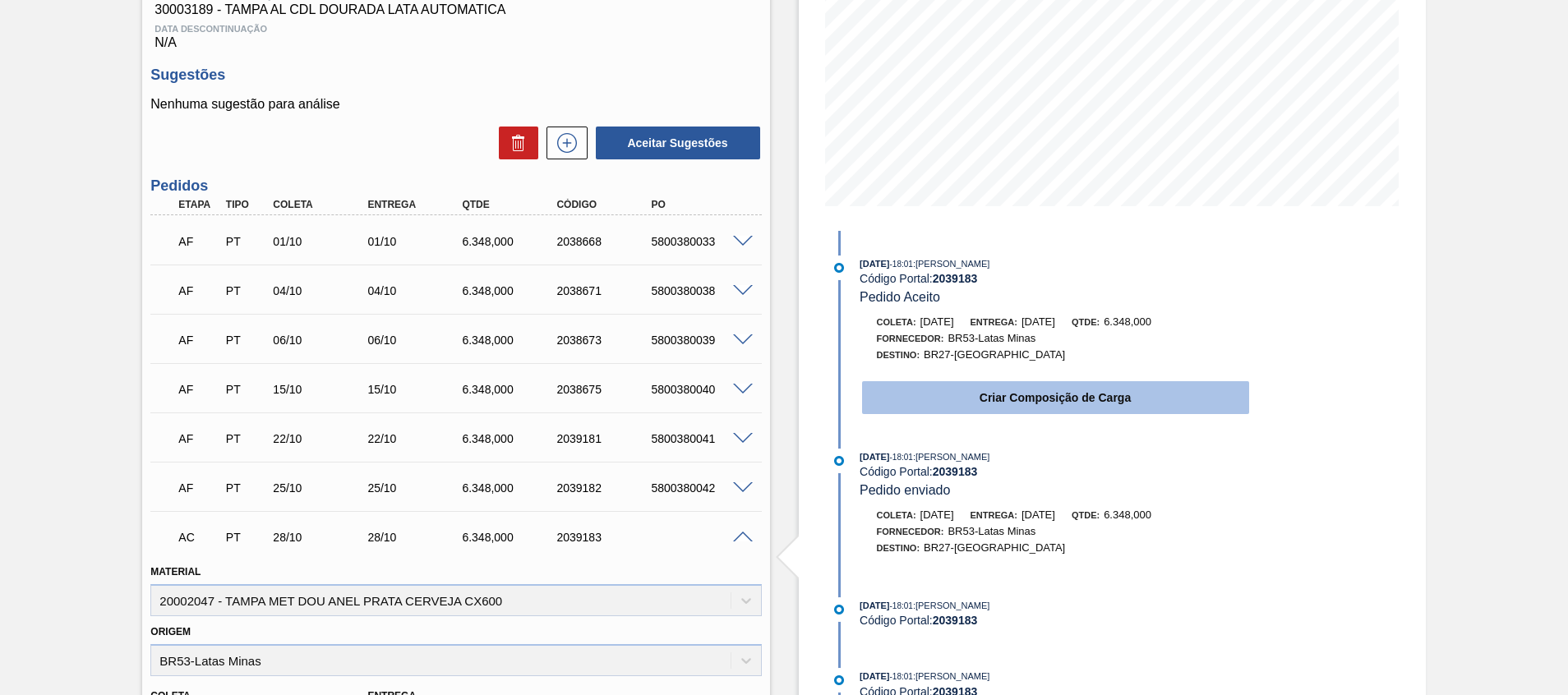
click at [882, 410] on button "Criar Composição de Carga" at bounding box center [1055, 397] width 387 height 33
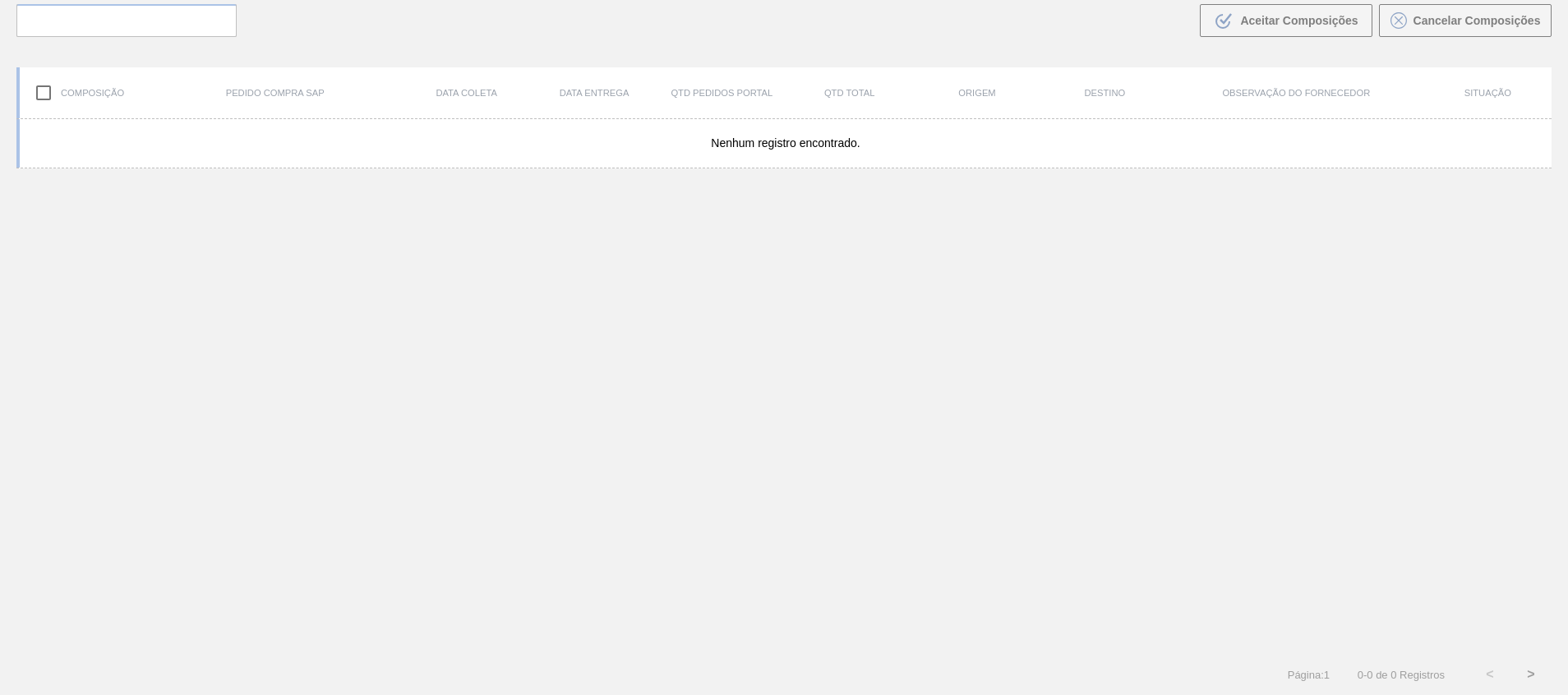
scroll to position [118, 0]
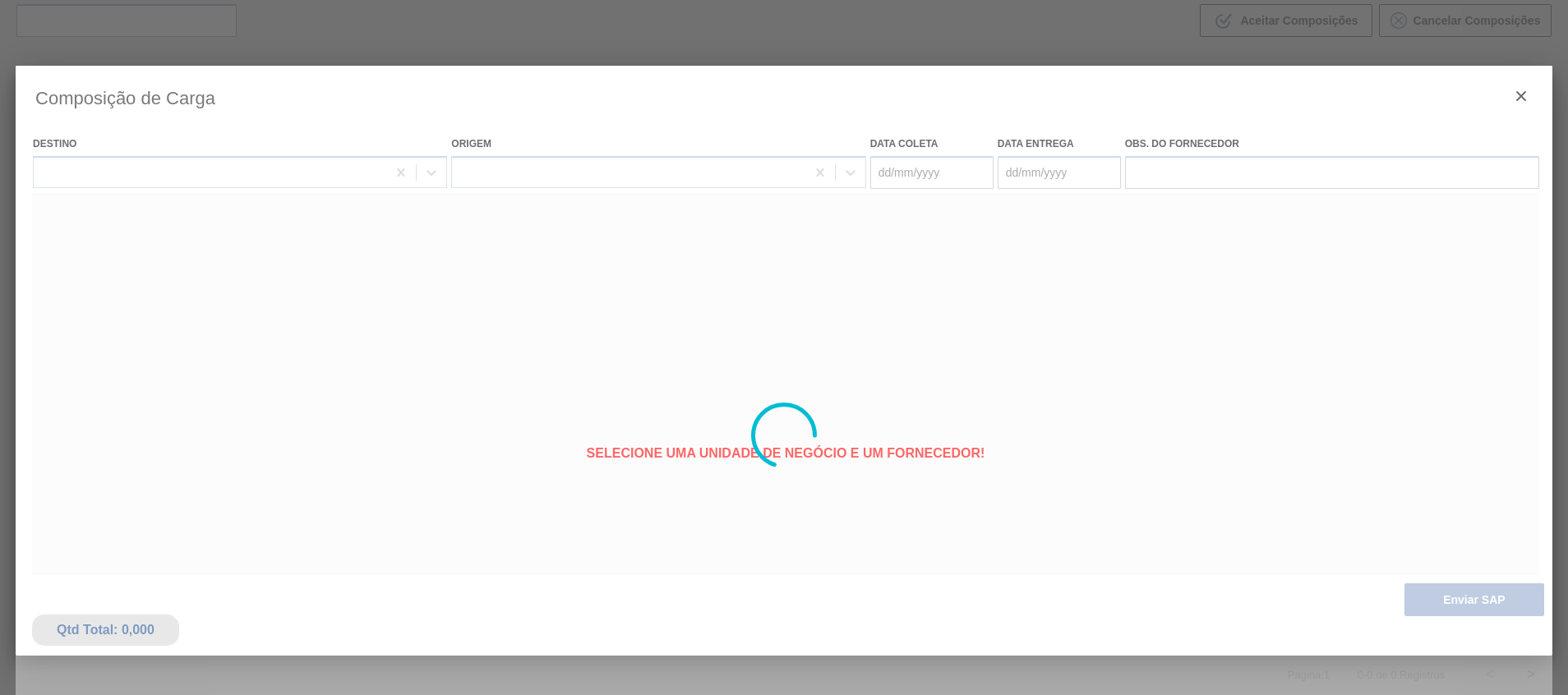
type coleta "[DATE]"
type entrega "[DATE]"
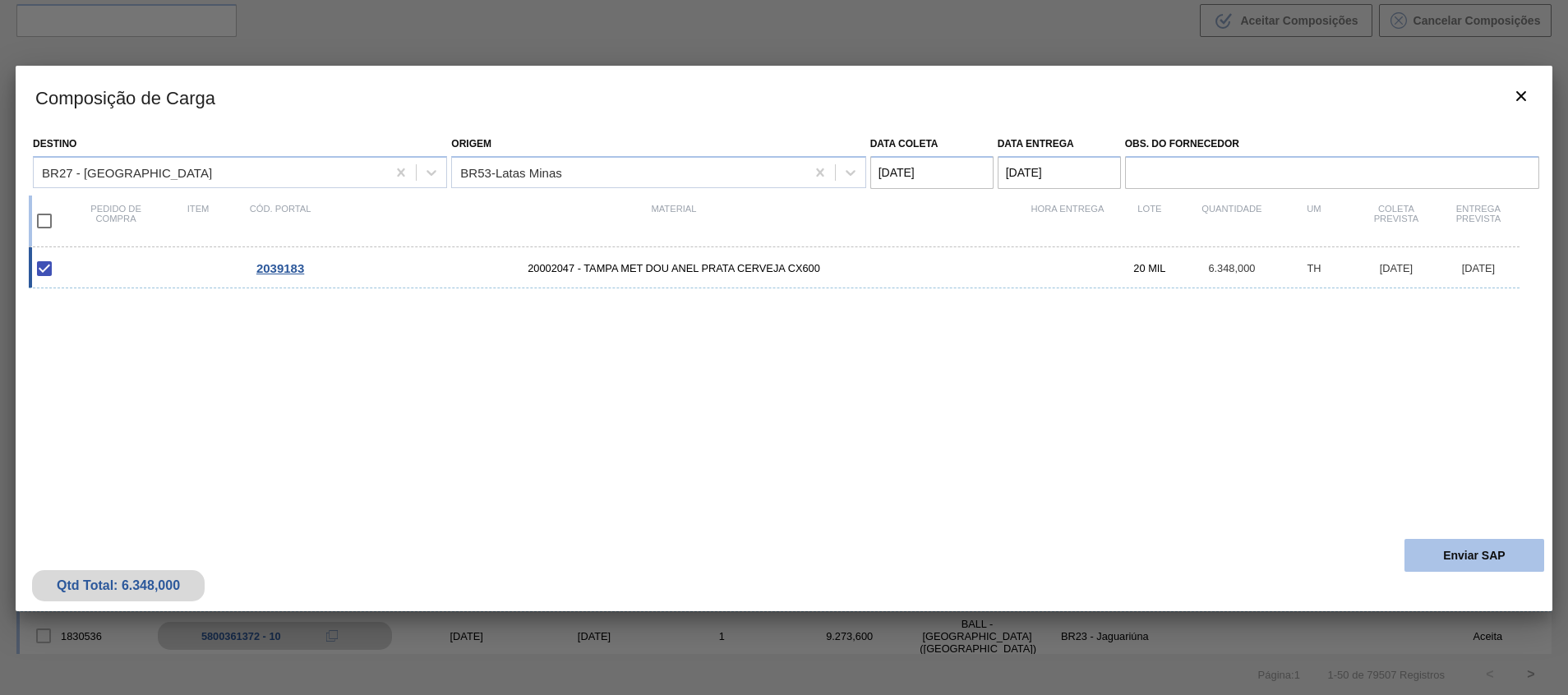
click at [1421, 559] on button "Enviar SAP" at bounding box center [1474, 555] width 140 height 33
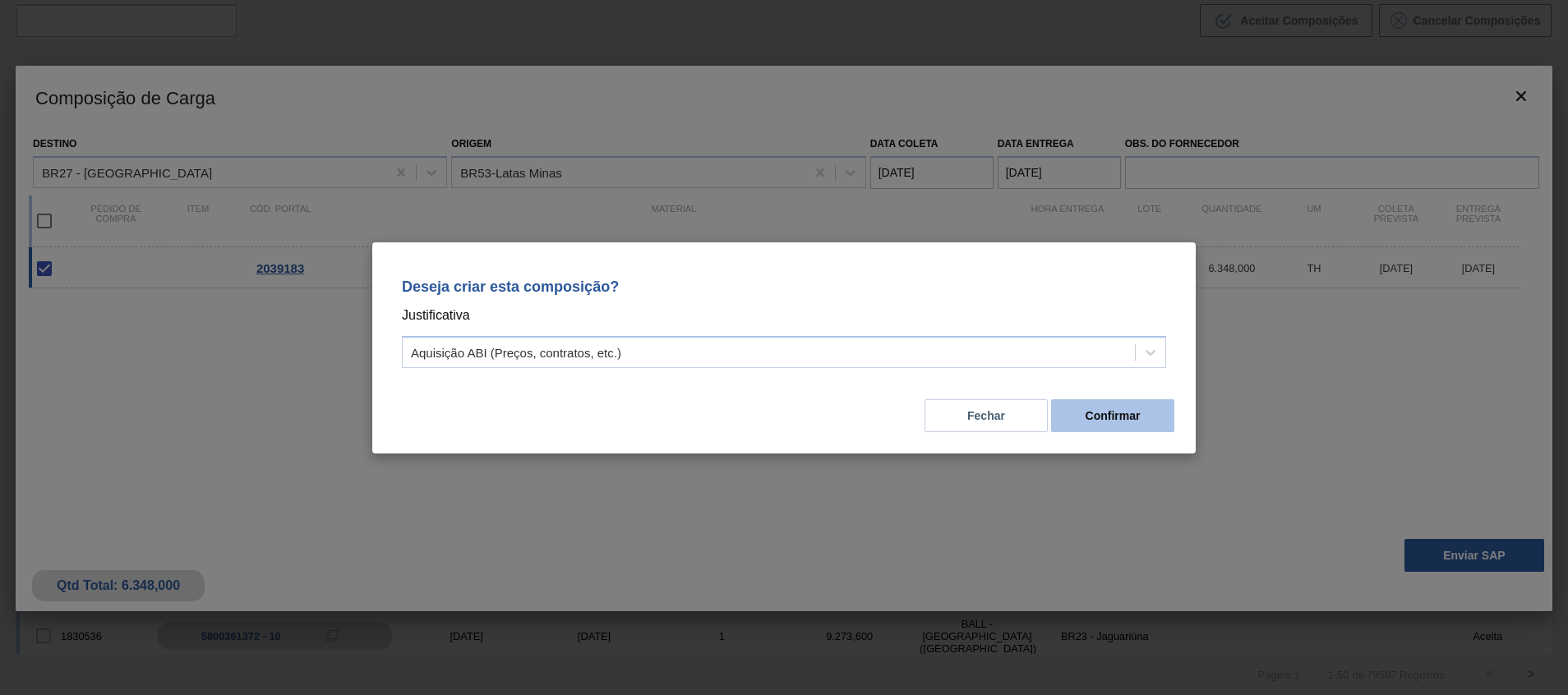
click at [1140, 403] on button "Confirmar" at bounding box center [1112, 415] width 123 height 33
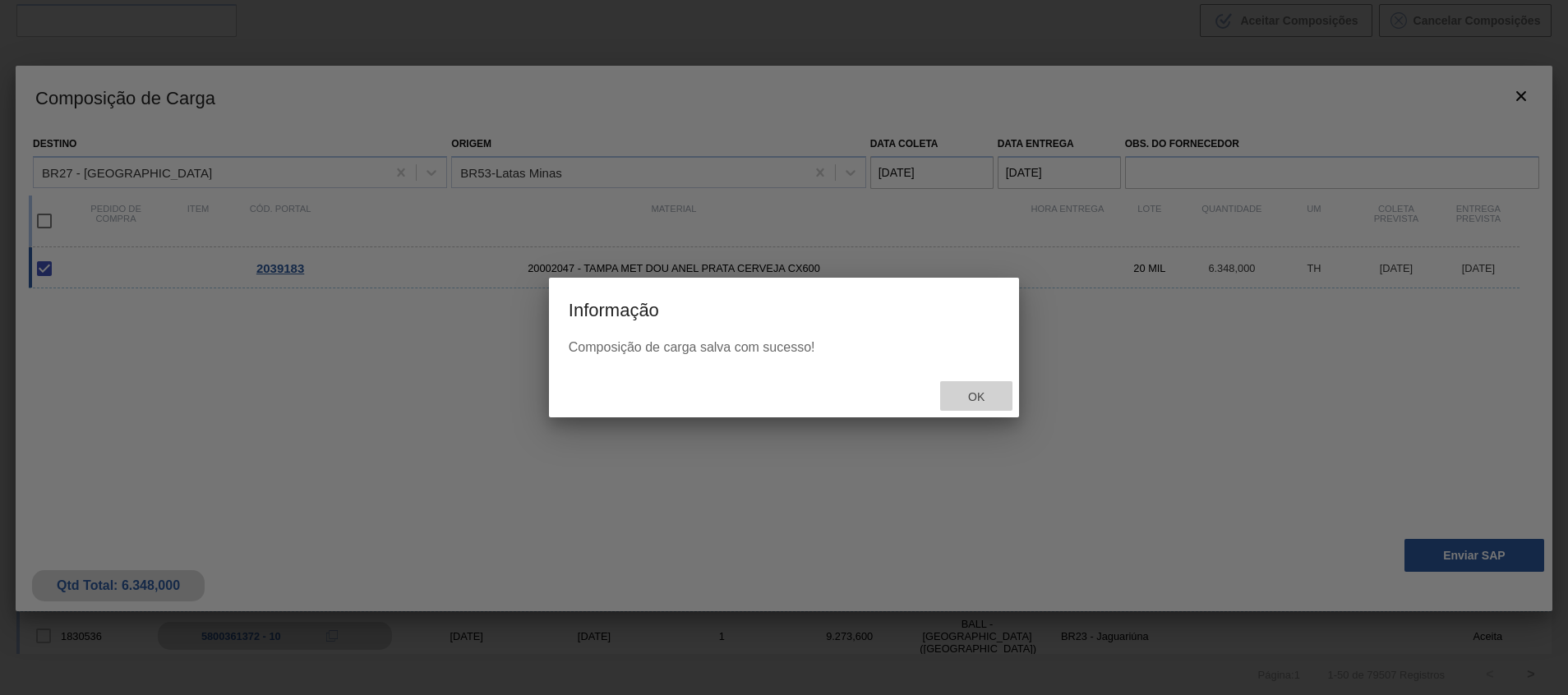
click at [977, 382] on div "Ok" at bounding box center [977, 396] width 72 height 30
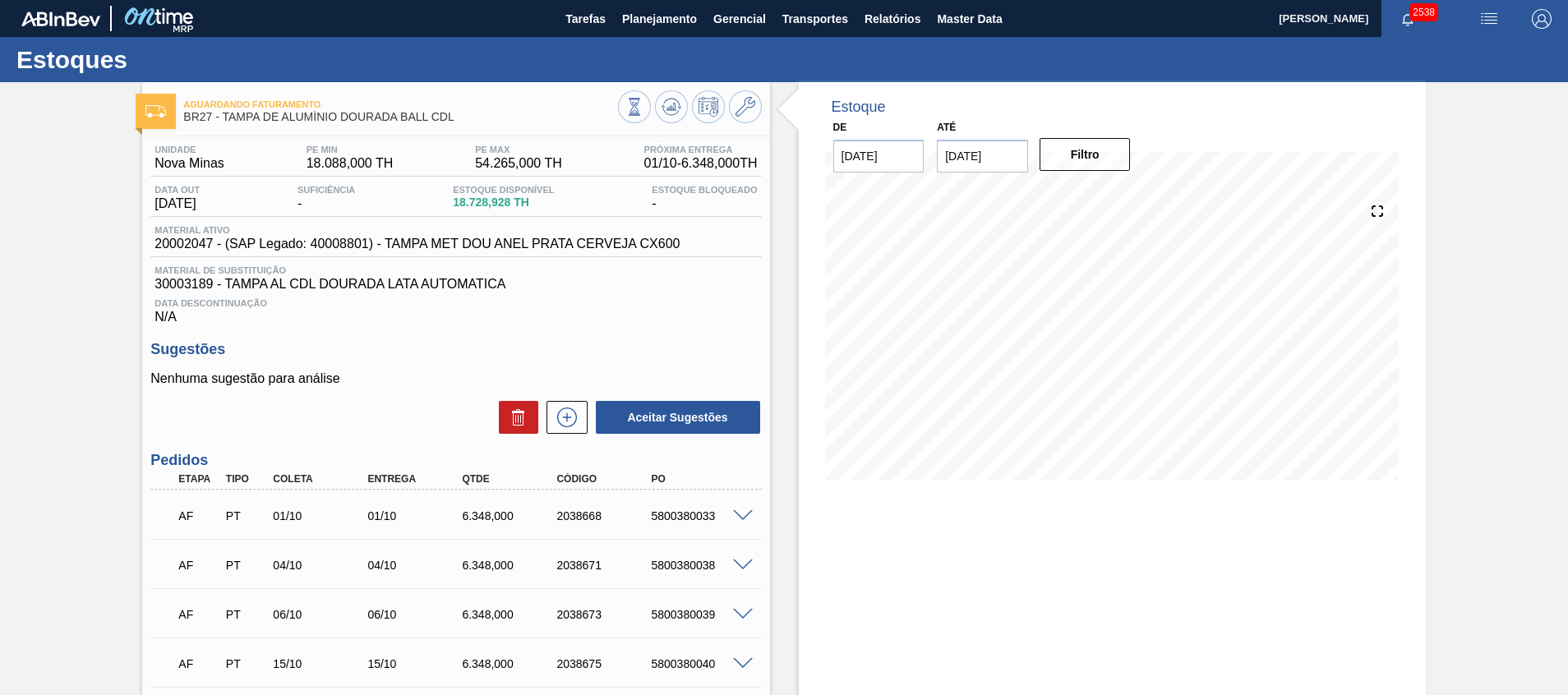
scroll to position [275, 0]
